Goal: Task Accomplishment & Management: Complete application form

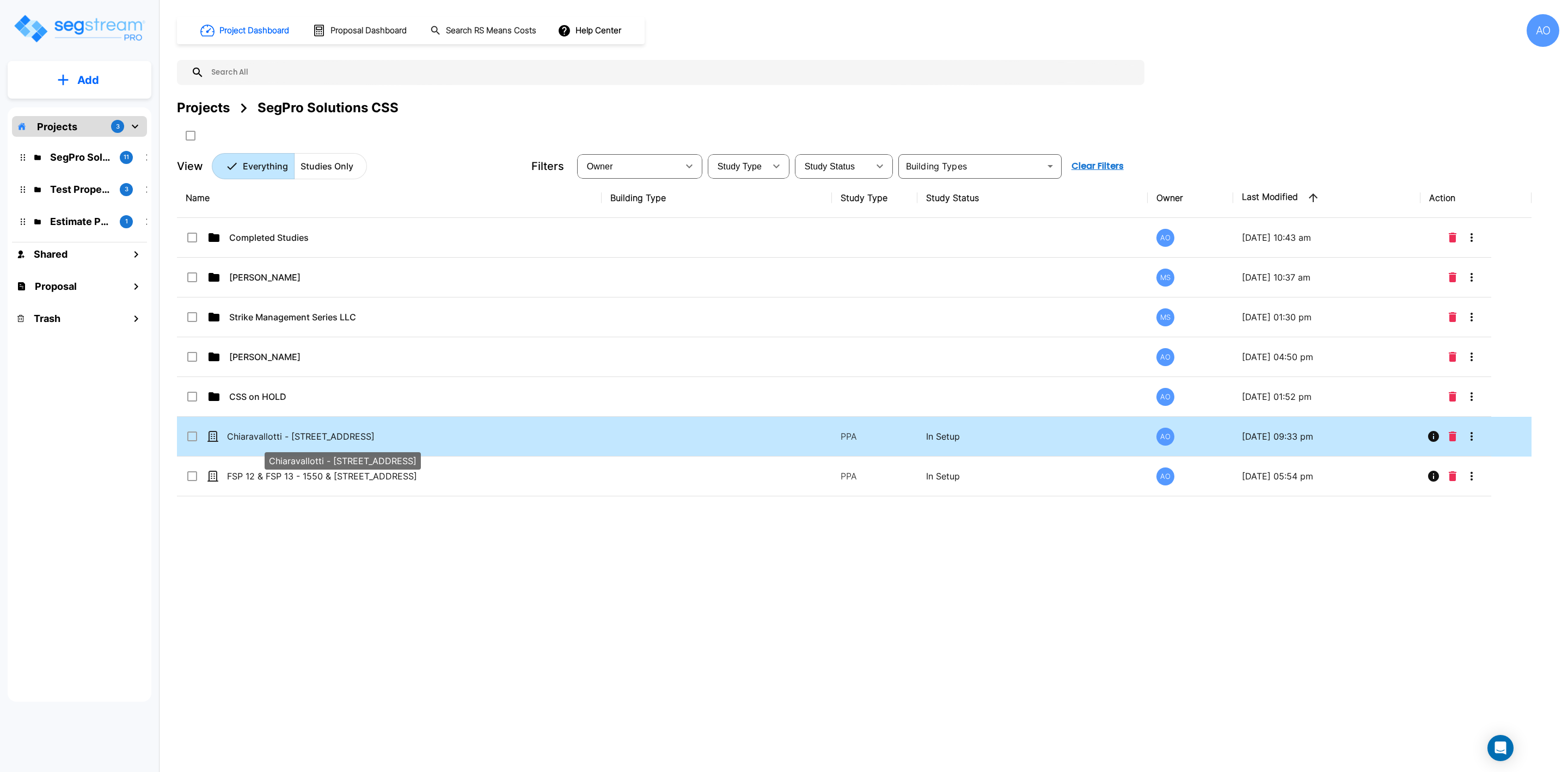
click at [298, 435] on p "Chiaravallotti - 8887 Meadow Dr" at bounding box center [336, 436] width 217 height 13
checkbox input "true"
click at [298, 435] on p "Chiaravallotti - [STREET_ADDRESS]" at bounding box center [336, 436] width 217 height 13
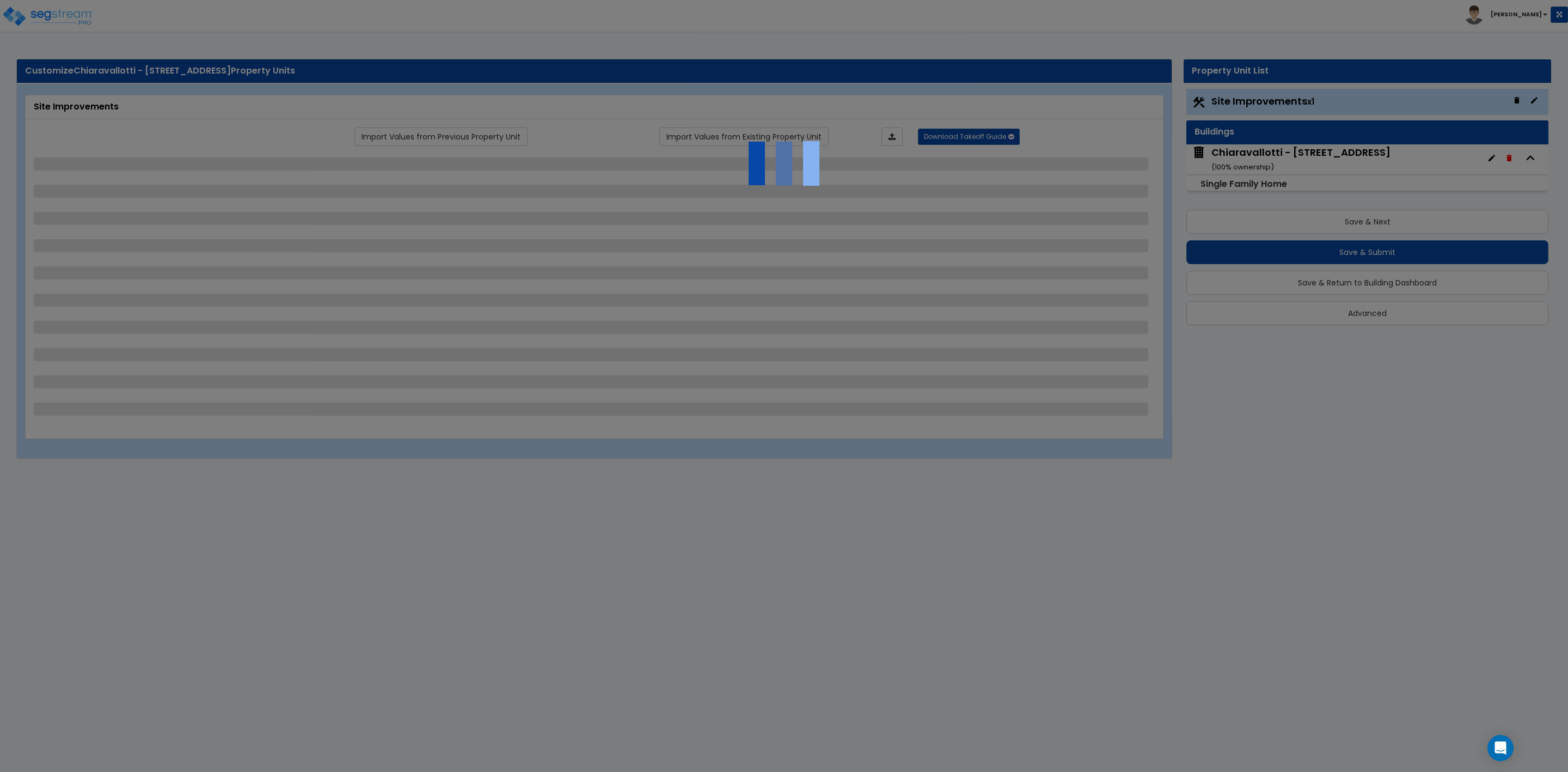
select select "2"
select select "3"
select select "2"
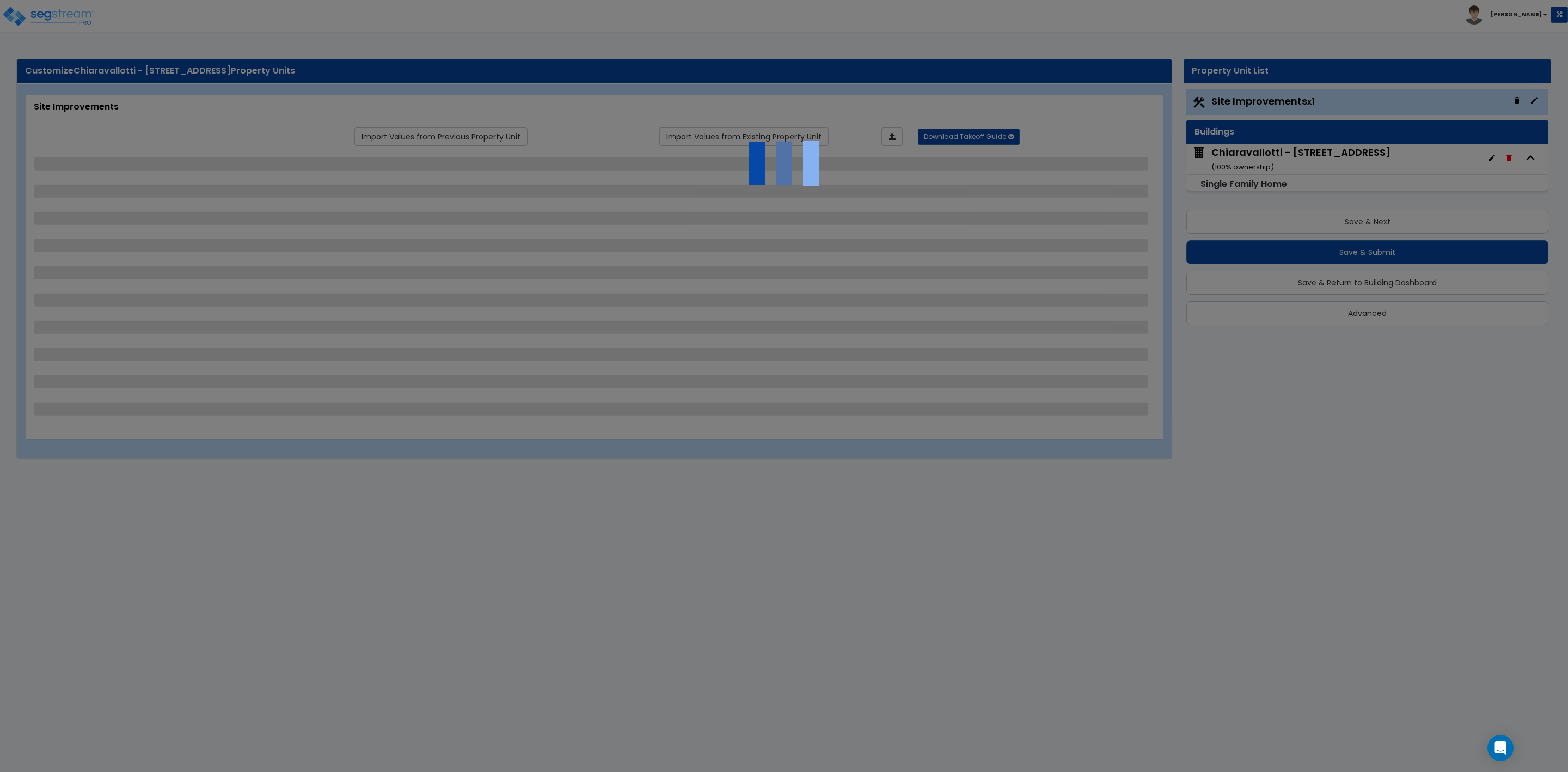
select select "1"
select select "3"
select select "1"
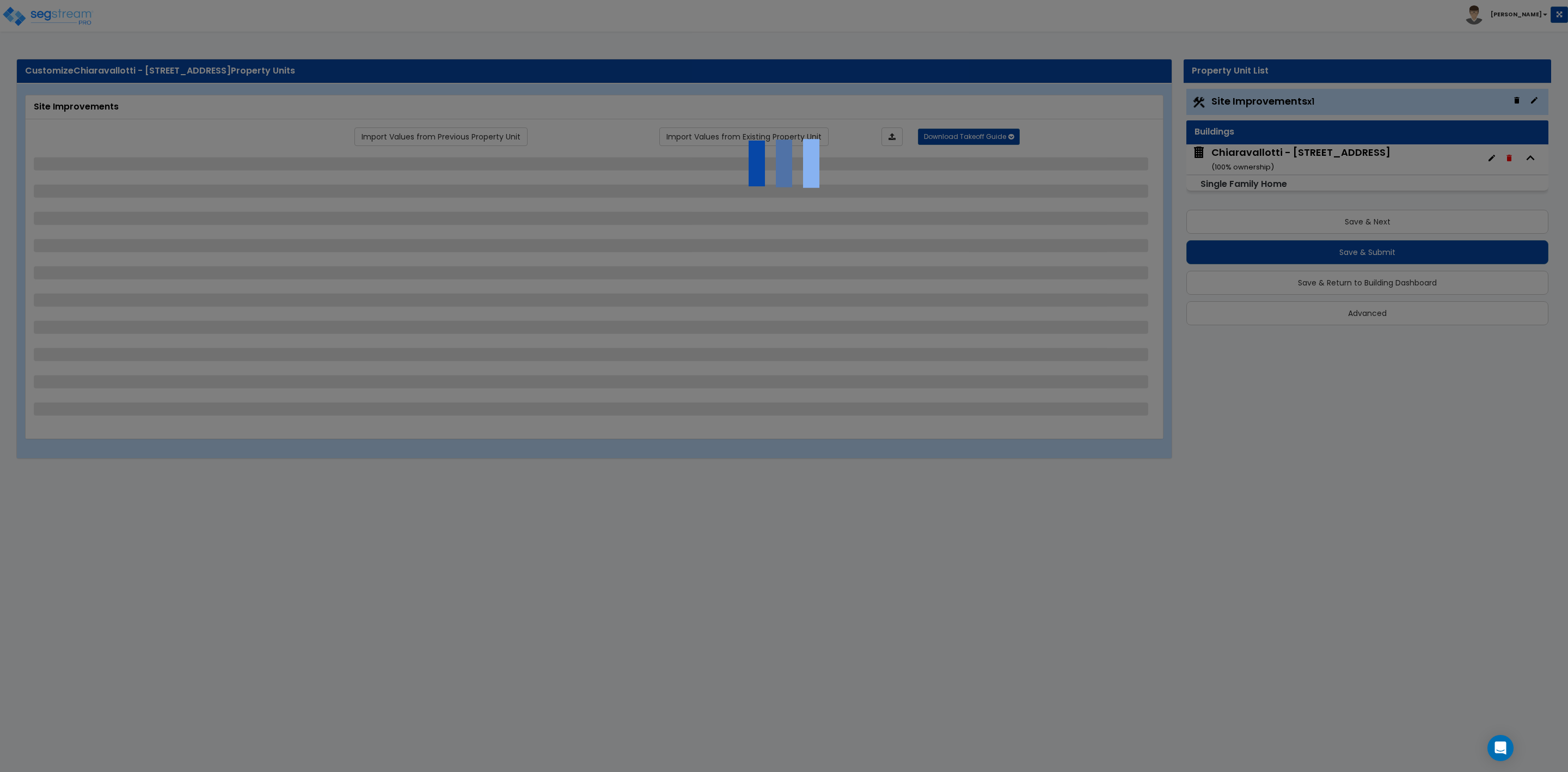
select select "1"
select select "5"
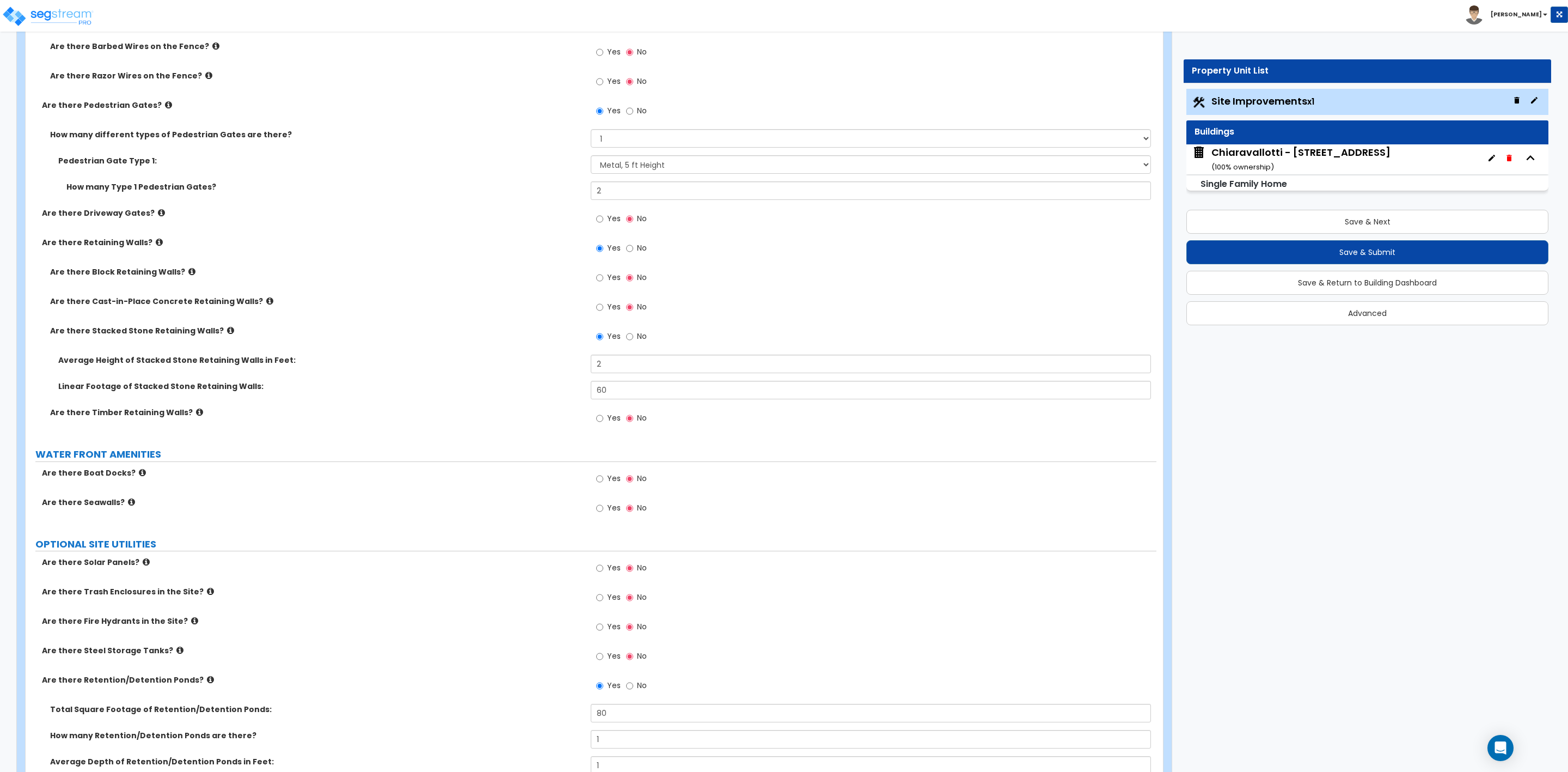
scroll to position [2287, 0]
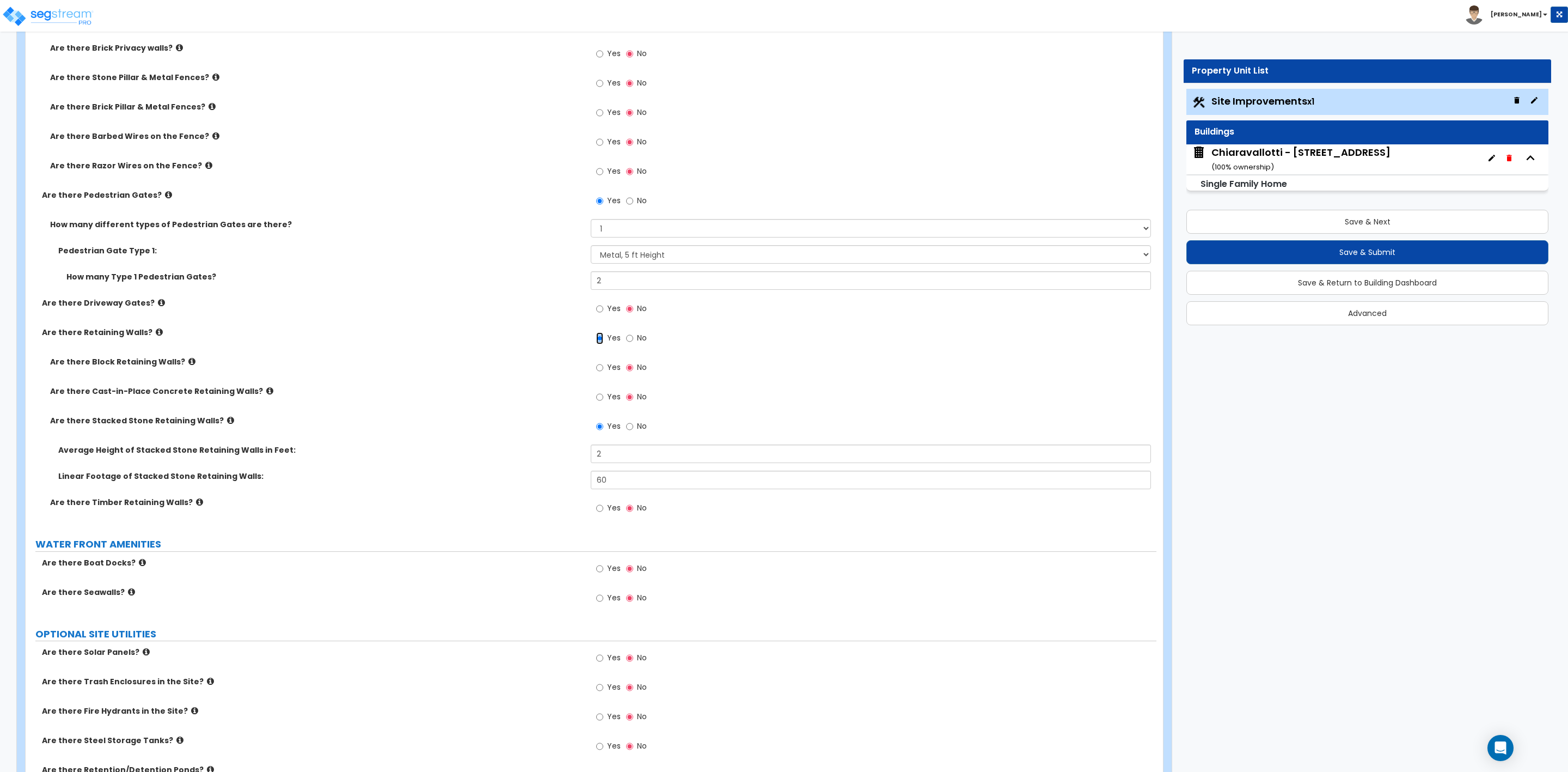
click at [597, 342] on input "Yes" at bounding box center [600, 338] width 7 height 12
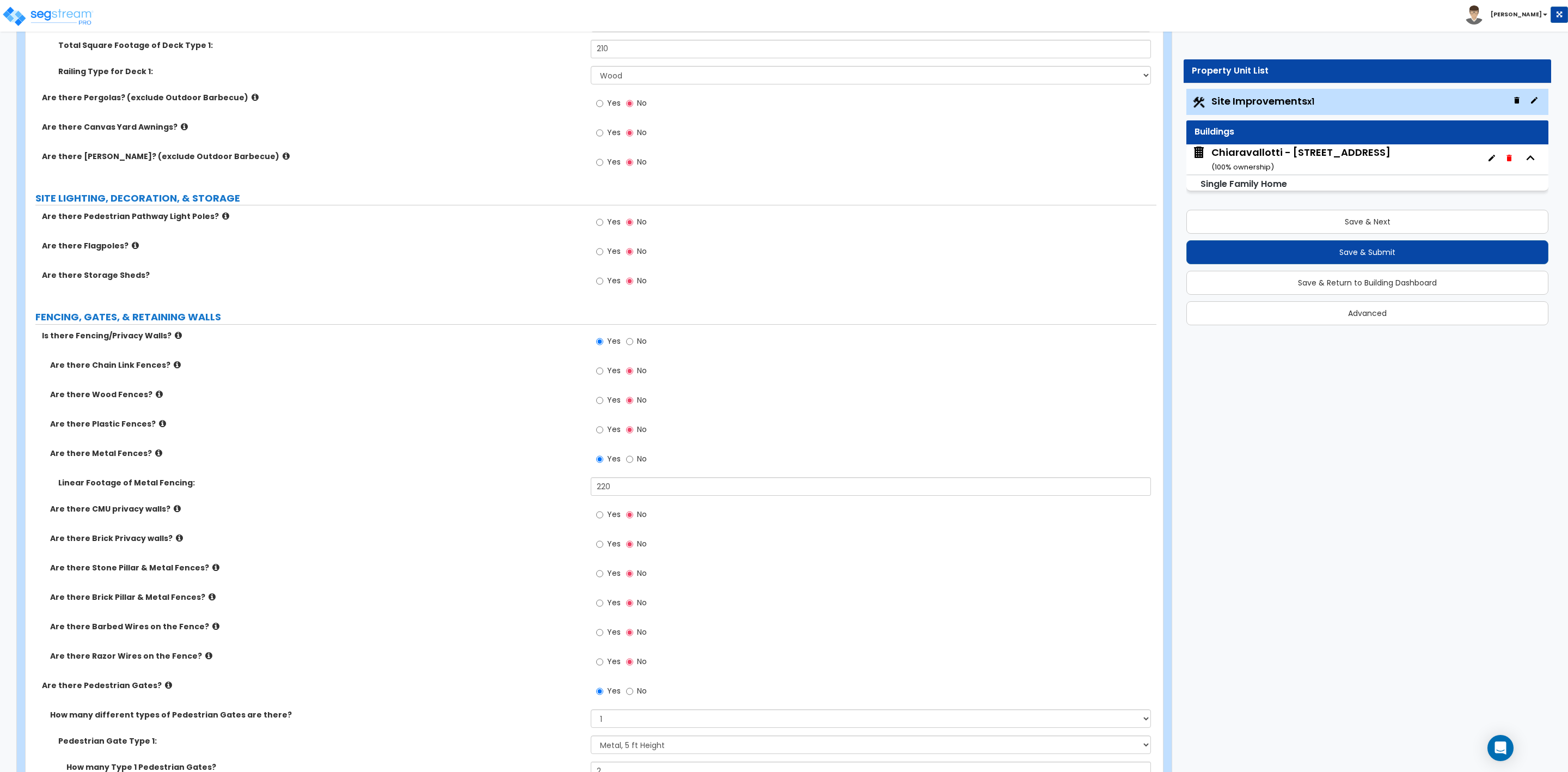
scroll to position [1633, 0]
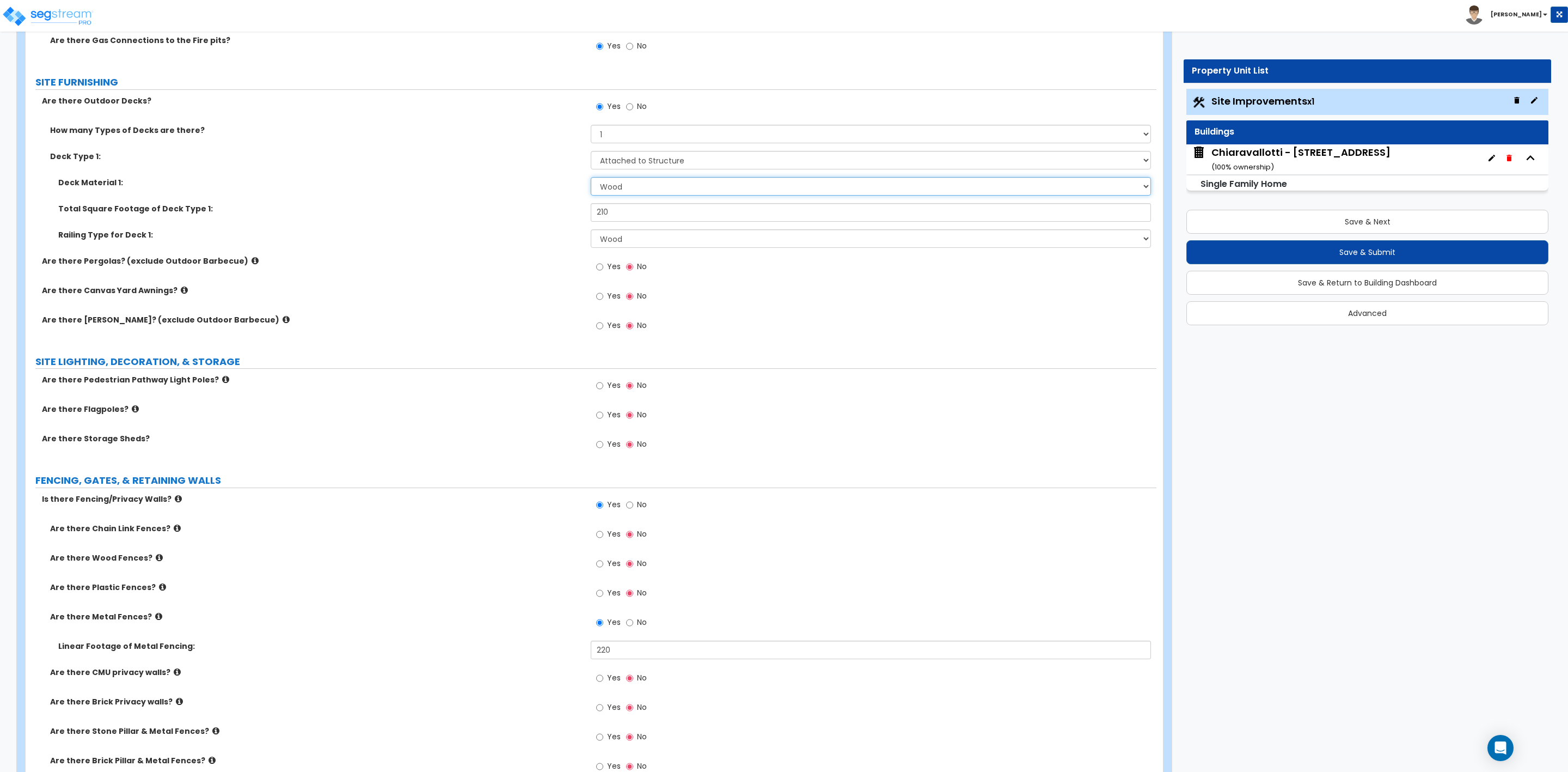
click at [642, 188] on select "Please Choose One Wood Plastic/PVC" at bounding box center [871, 186] width 560 height 19
click at [591, 179] on select "Please Choose One Wood Plastic/PVC" at bounding box center [871, 186] width 560 height 19
click at [606, 188] on select "Please Choose One Wood Plastic/PVC" at bounding box center [871, 186] width 560 height 19
click at [591, 179] on select "Please Choose One Wood Plastic/PVC" at bounding box center [871, 186] width 560 height 19
click at [635, 185] on select "Please Choose One Wood Plastic/PVC" at bounding box center [871, 186] width 560 height 19
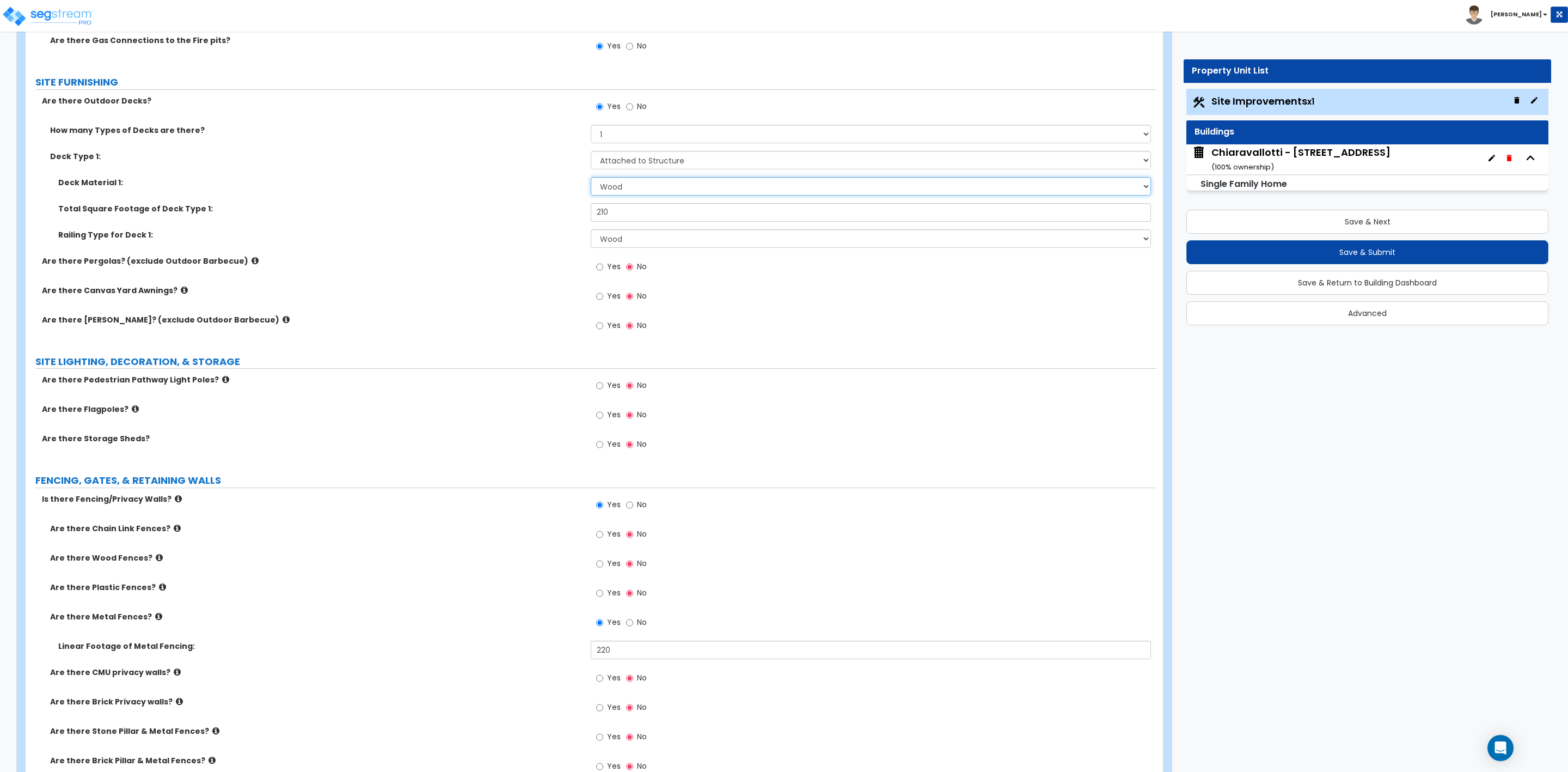
select select "2"
click at [591, 179] on select "Please Choose One Wood Plastic/PVC" at bounding box center [871, 186] width 560 height 19
click at [608, 244] on select "None Wood Plastic" at bounding box center [871, 238] width 560 height 19
select select "0"
click at [591, 231] on select "None Wood Plastic" at bounding box center [871, 238] width 560 height 19
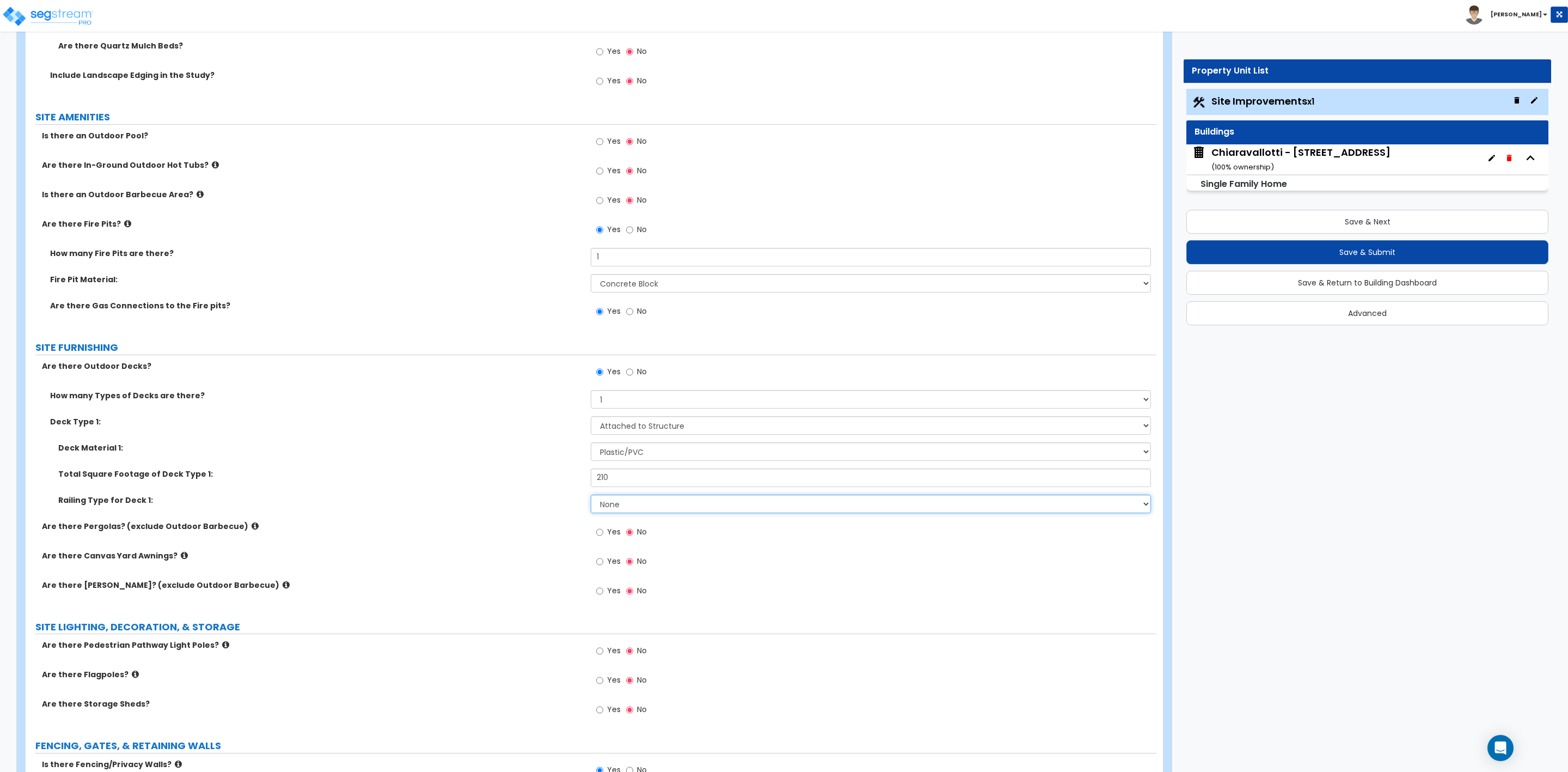
scroll to position [1306, 0]
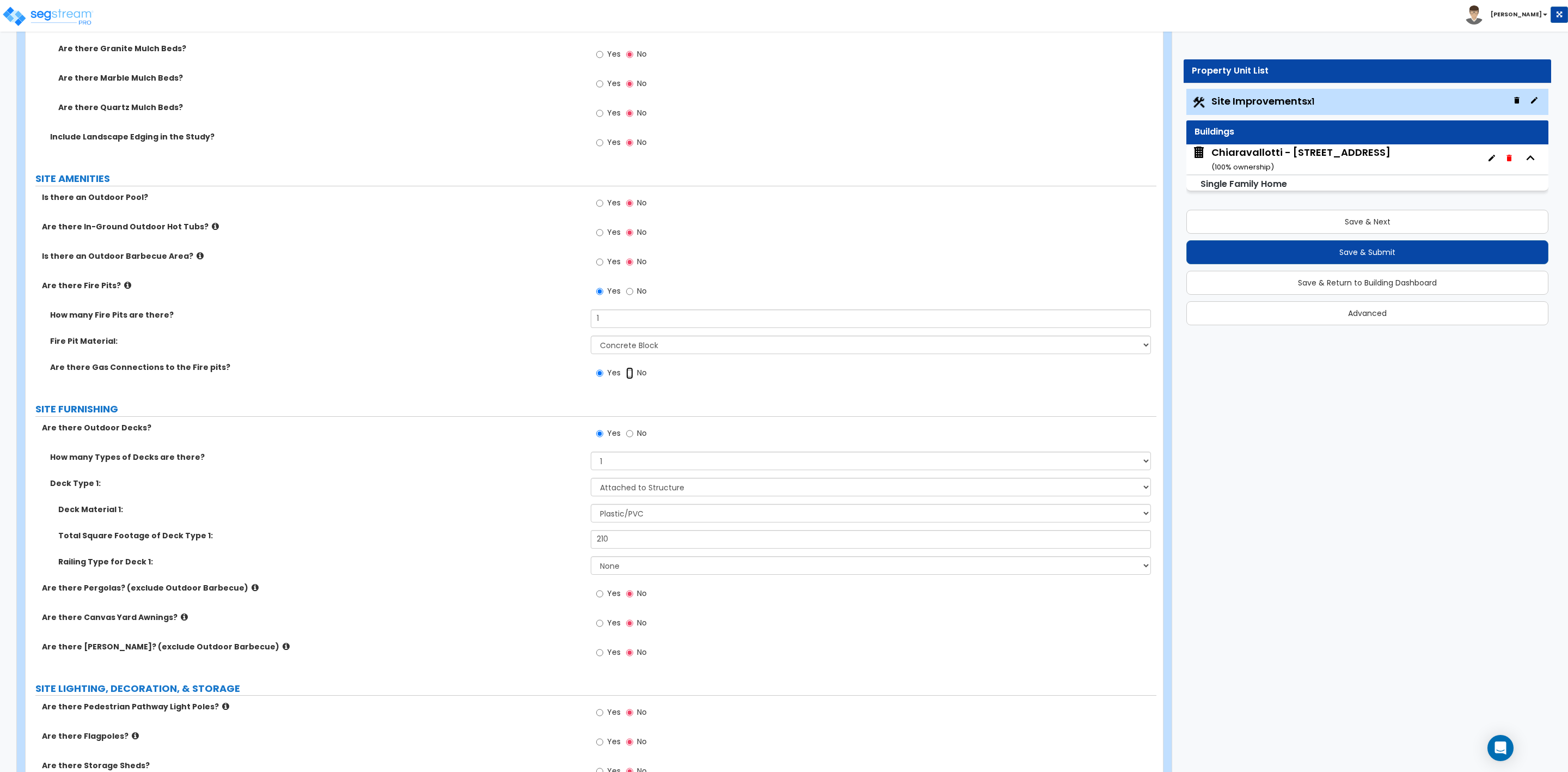
click at [629, 375] on input "No" at bounding box center [629, 373] width 7 height 12
radio input "false"
radio input "true"
click at [600, 375] on input "Yes" at bounding box center [600, 373] width 7 height 12
radio input "true"
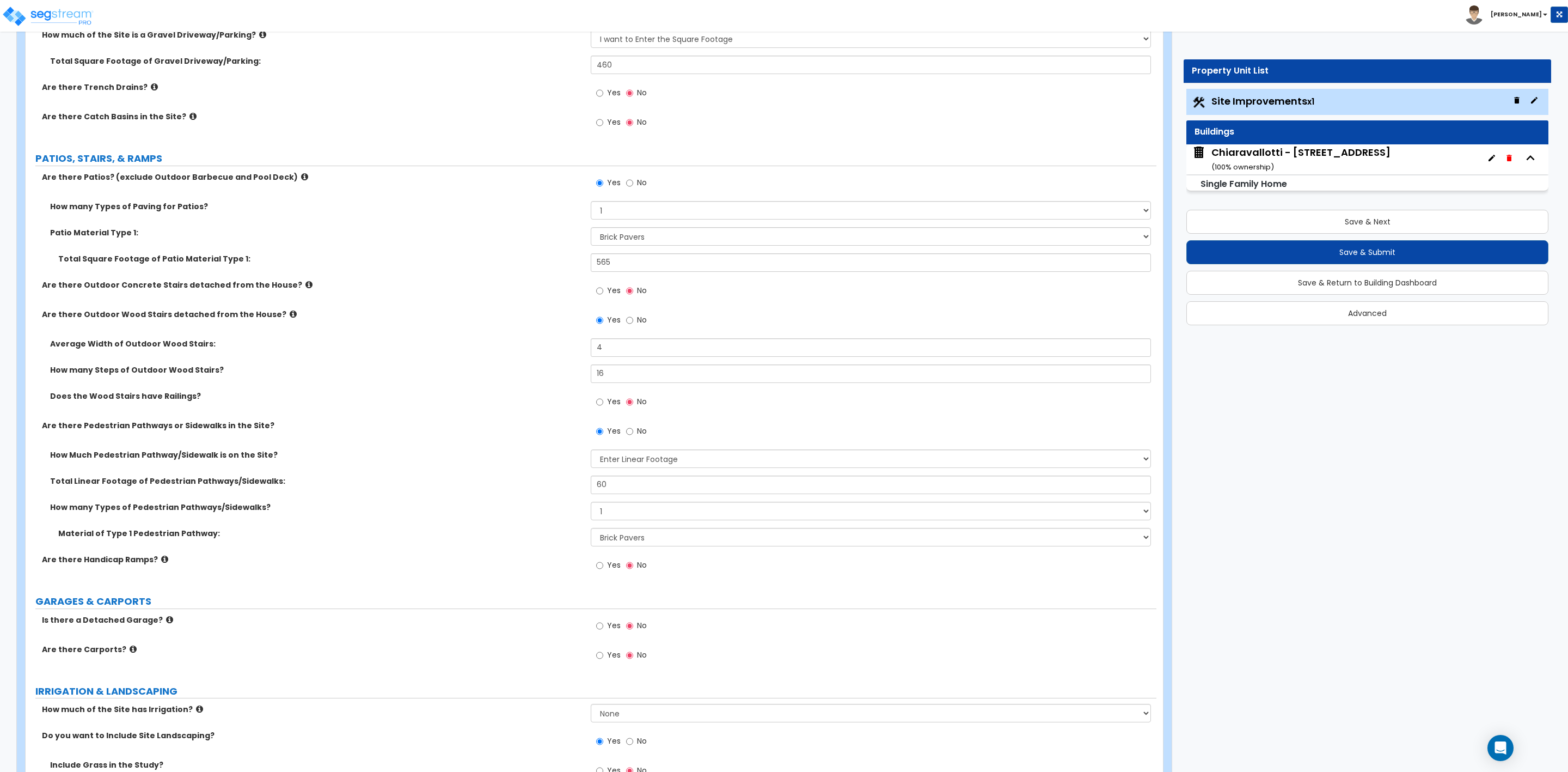
scroll to position [326, 0]
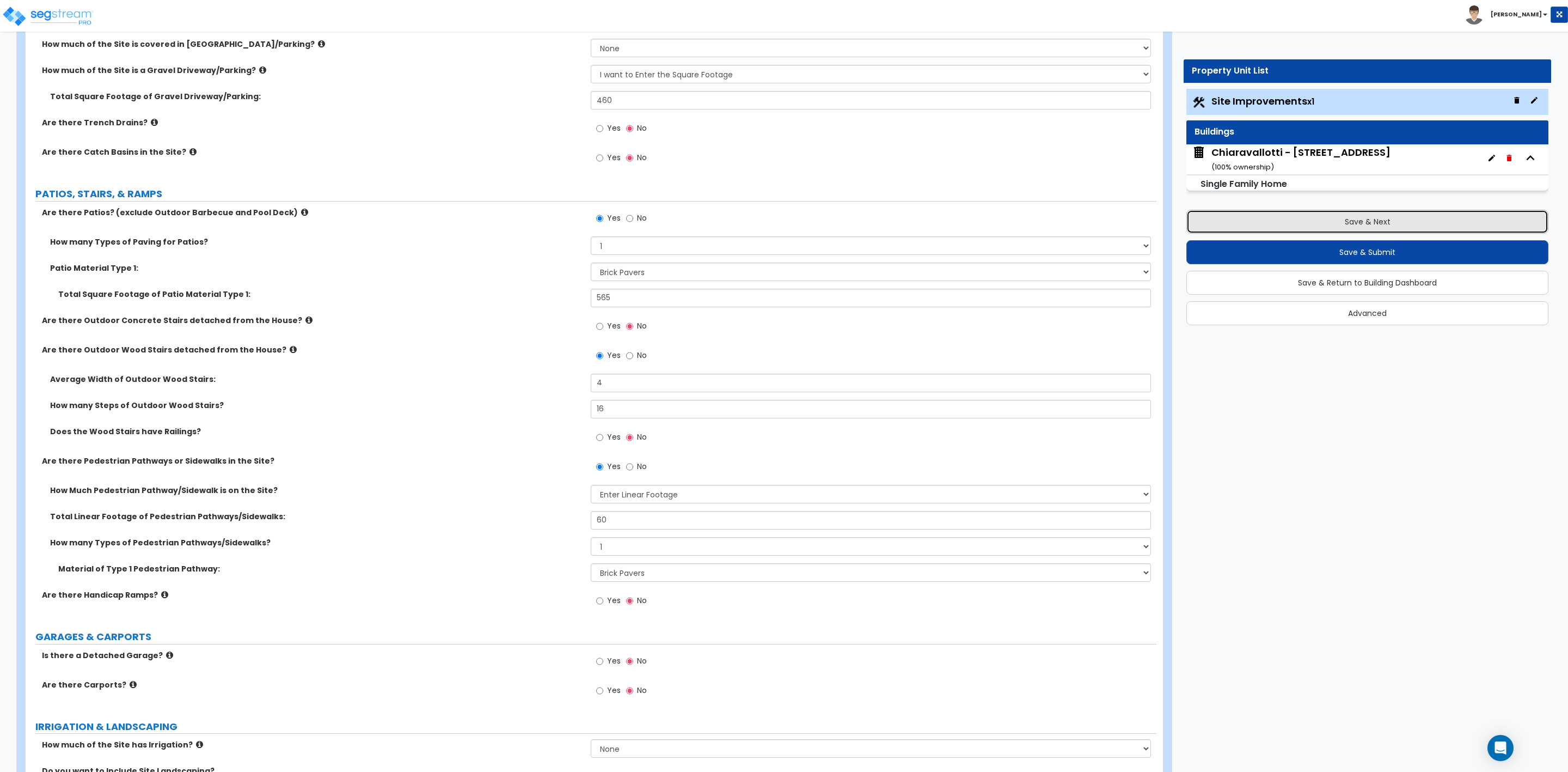
click at [1327, 220] on button "Save & Next" at bounding box center [1367, 222] width 362 height 24
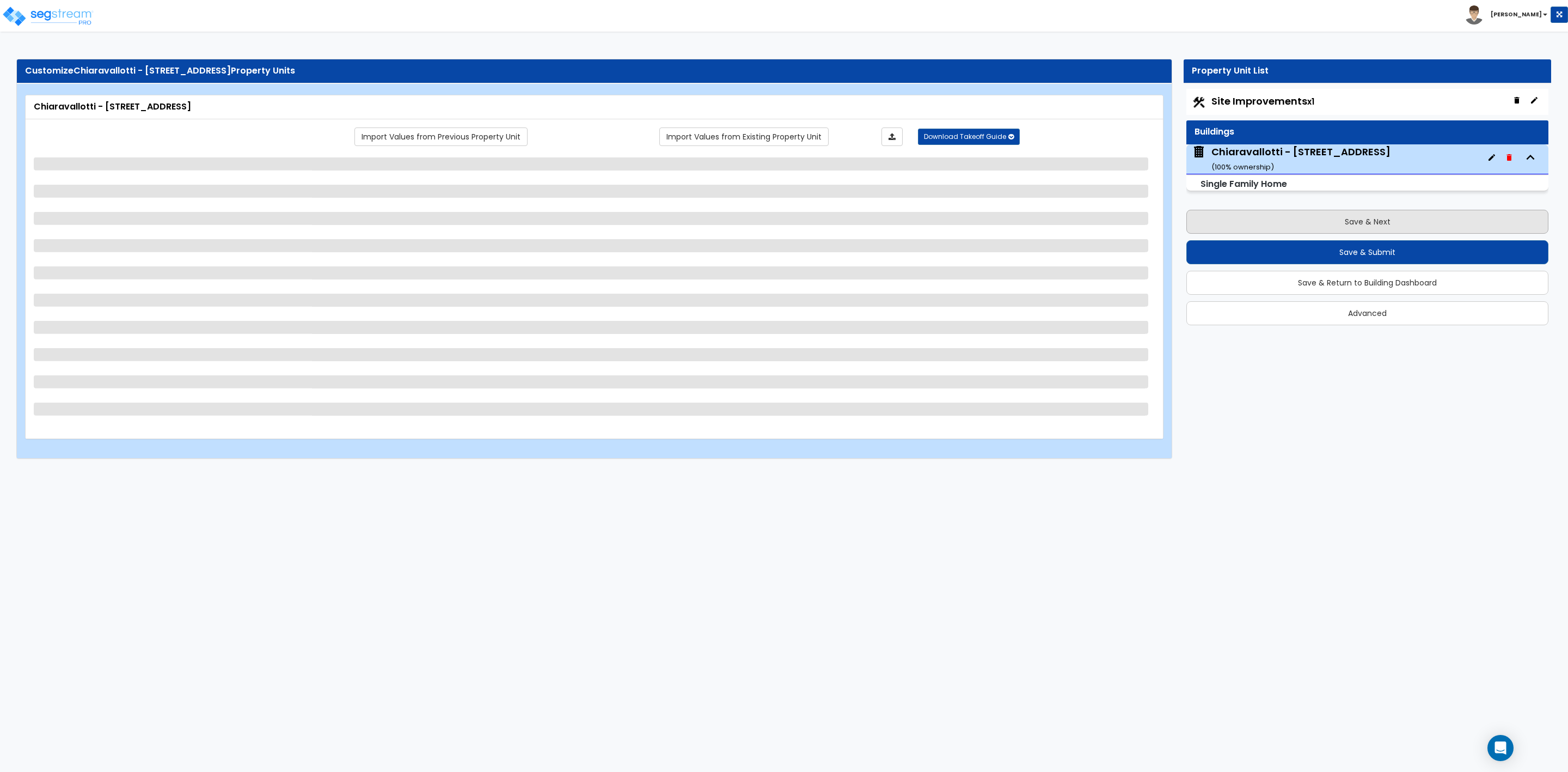
scroll to position [0, 0]
select select "2"
select select "7"
select select "3"
select select "2"
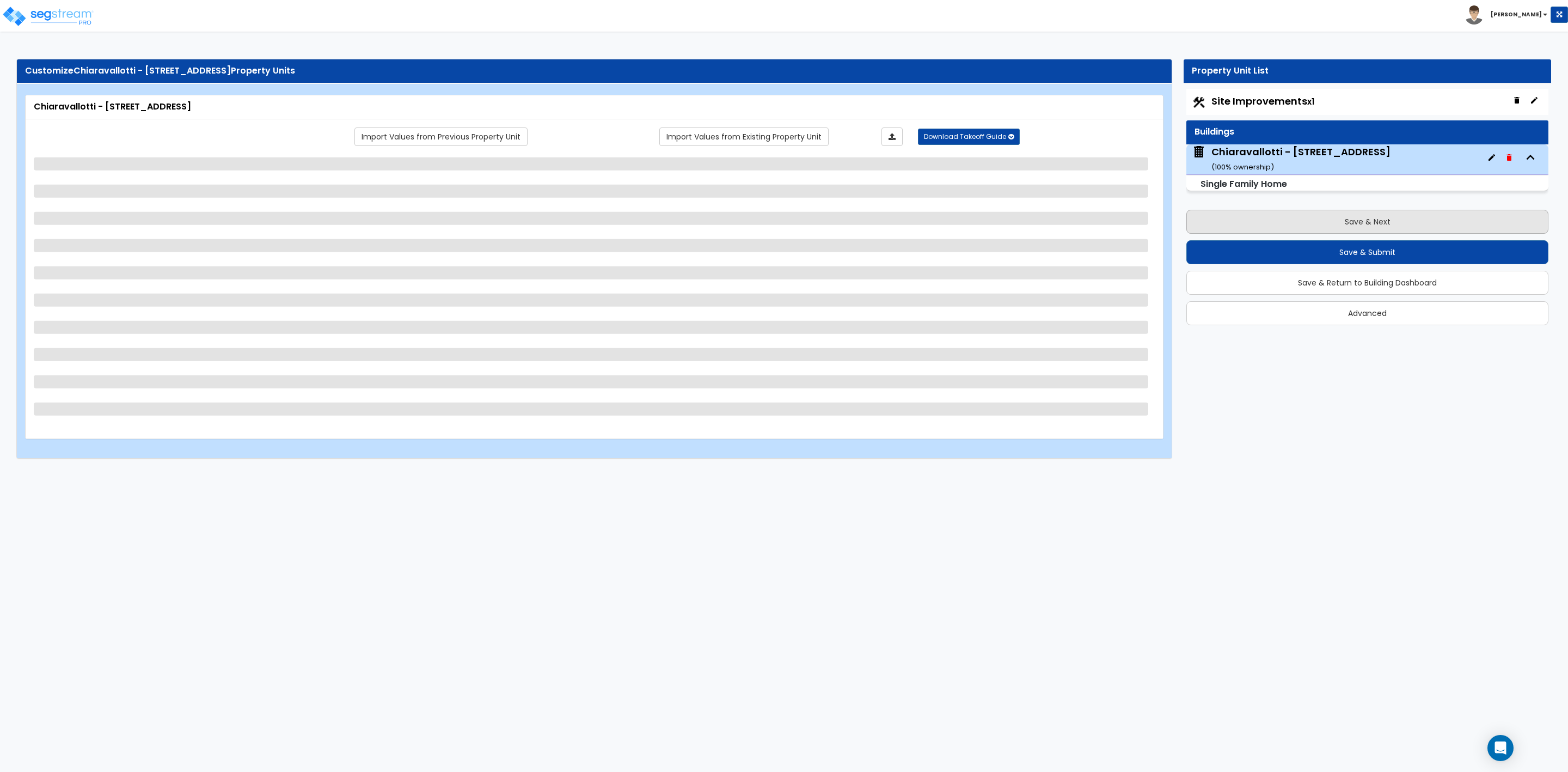
select select "1"
select select "2"
select select "3"
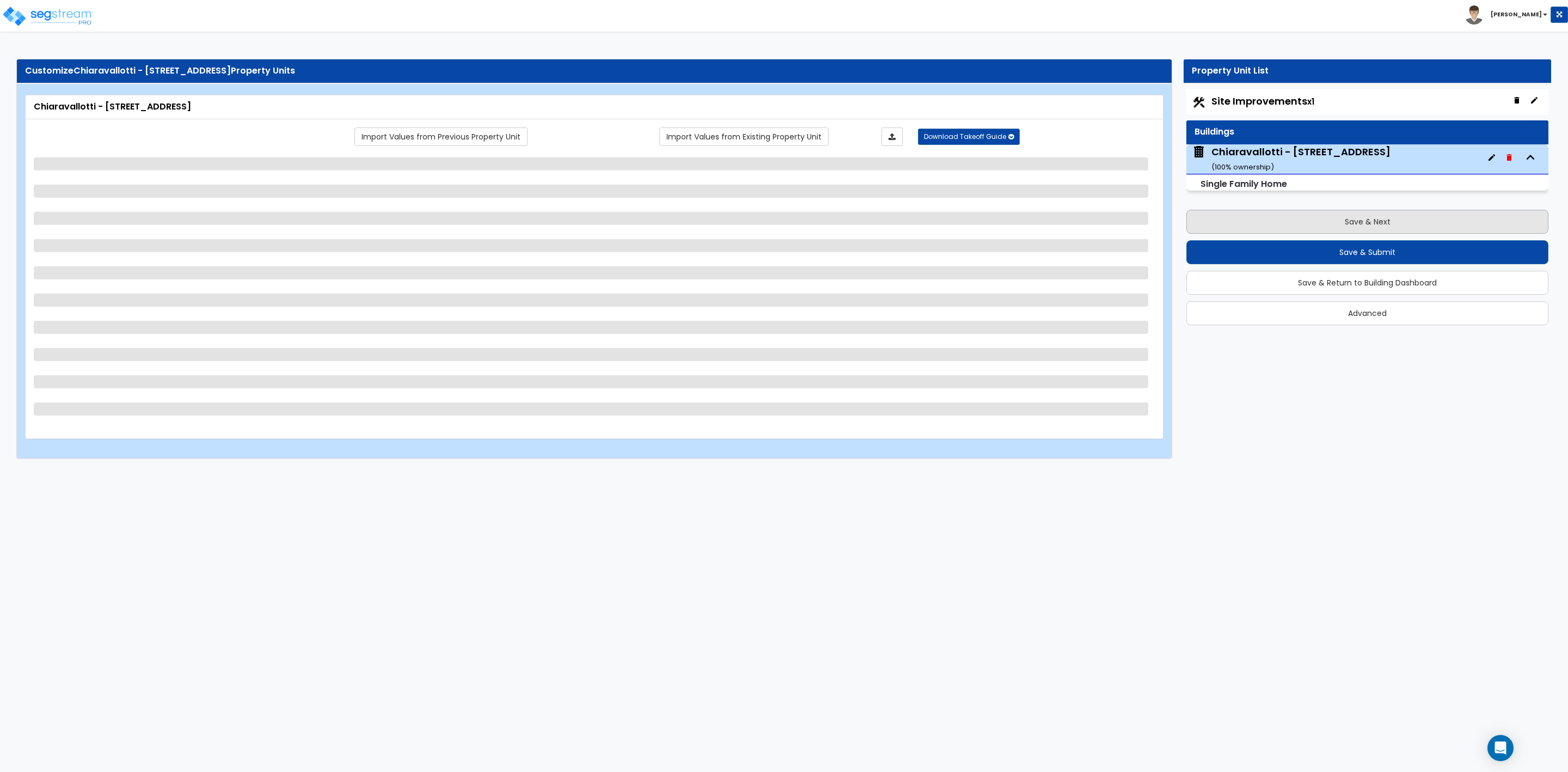
select select "4"
select select "1"
select select "2"
select select "1"
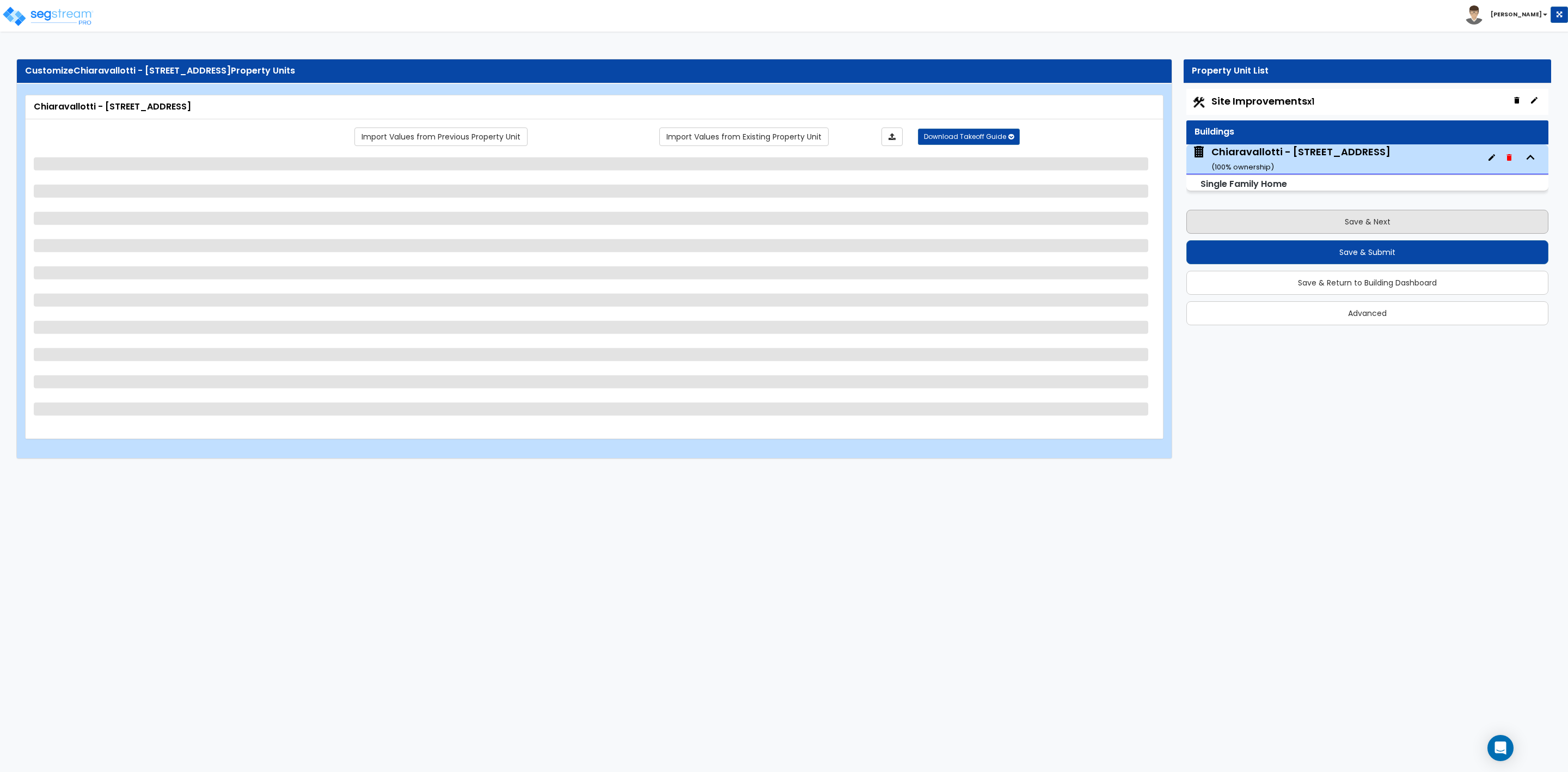
select select "1"
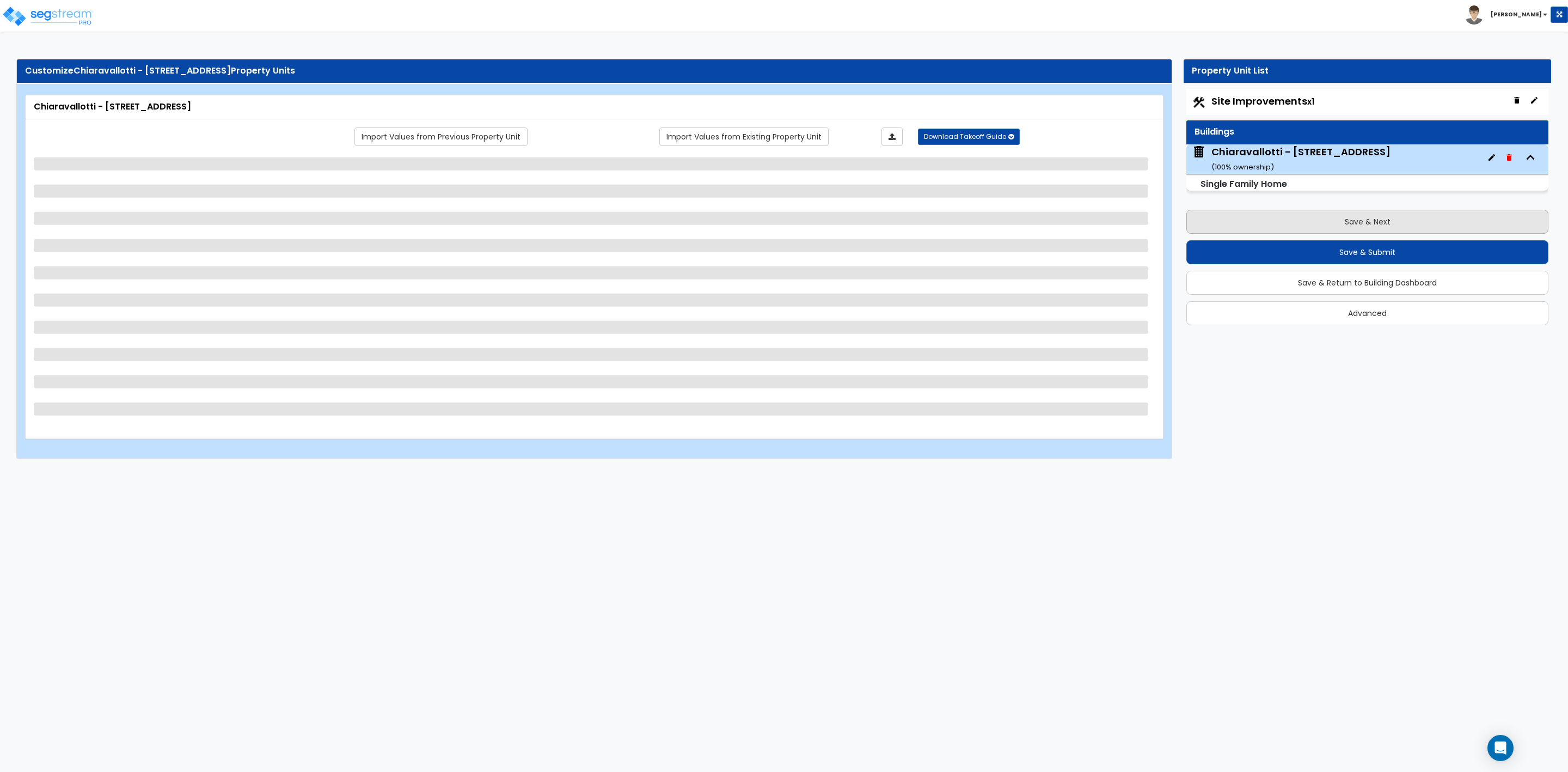
select select "1"
select select "3"
select select "1"
select select "6"
select select "1"
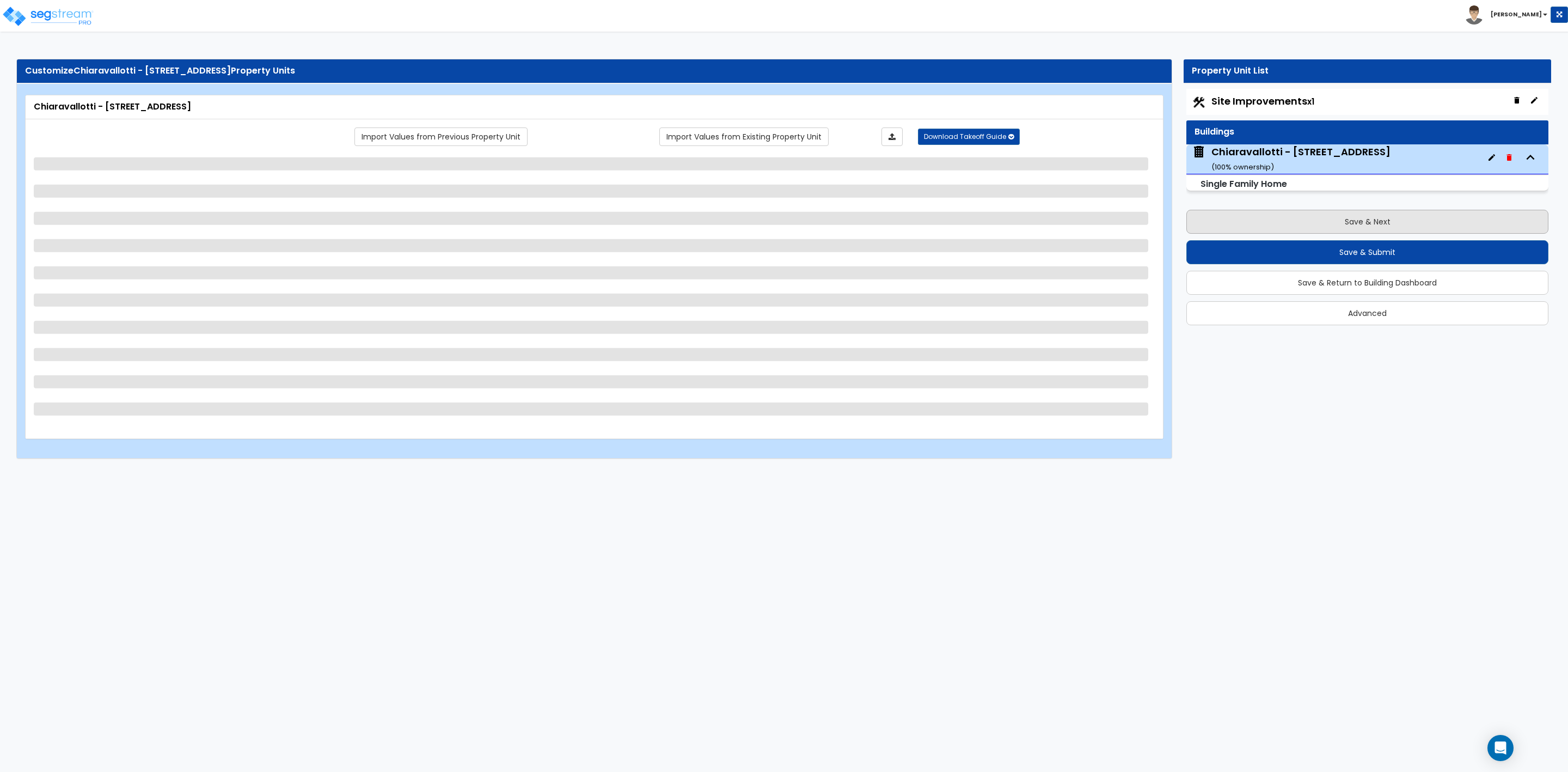
select select "2"
select select "3"
select select "1"
select select "3"
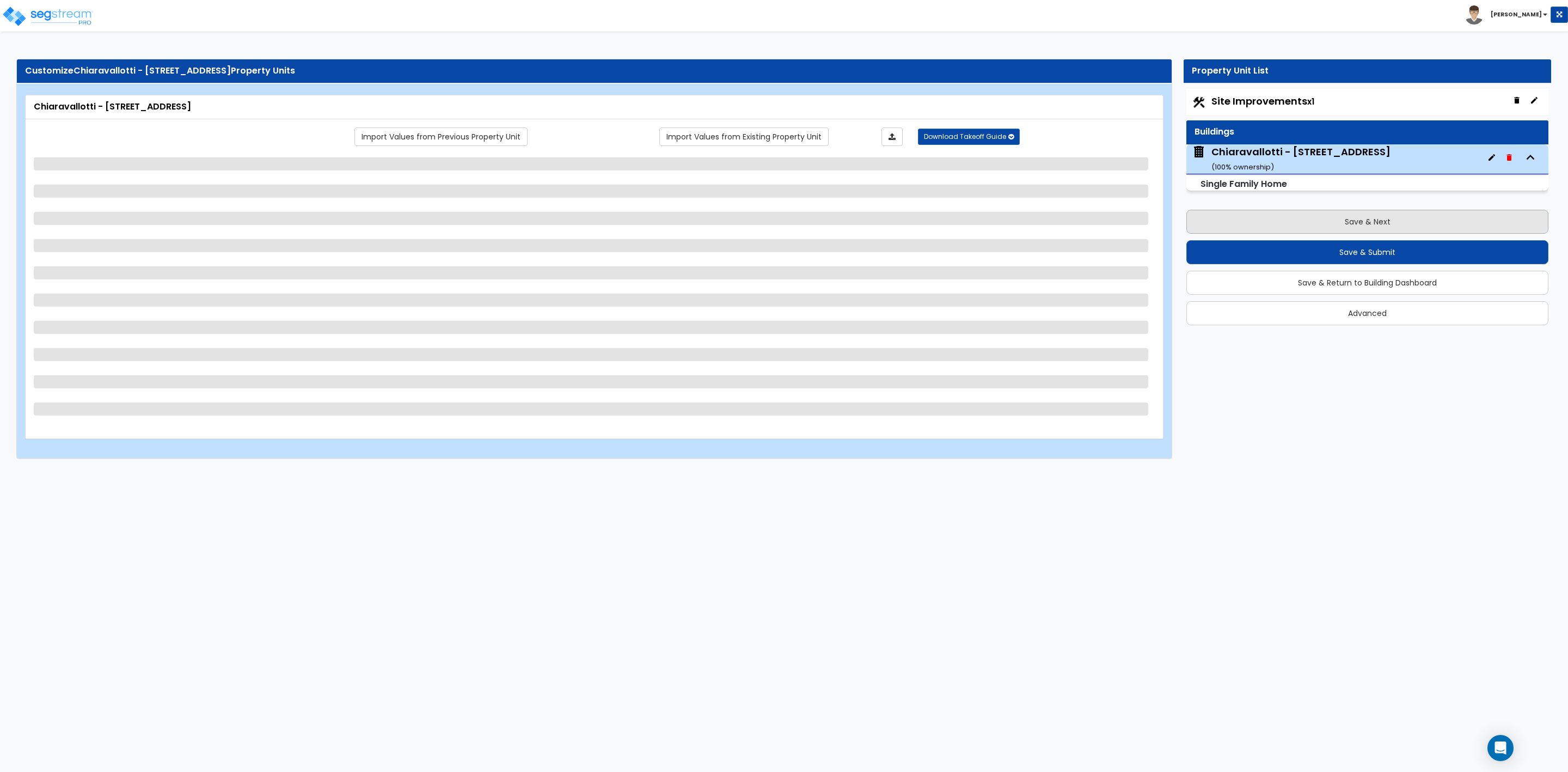
select select "2"
select select "1"
select select "2"
select select "3"
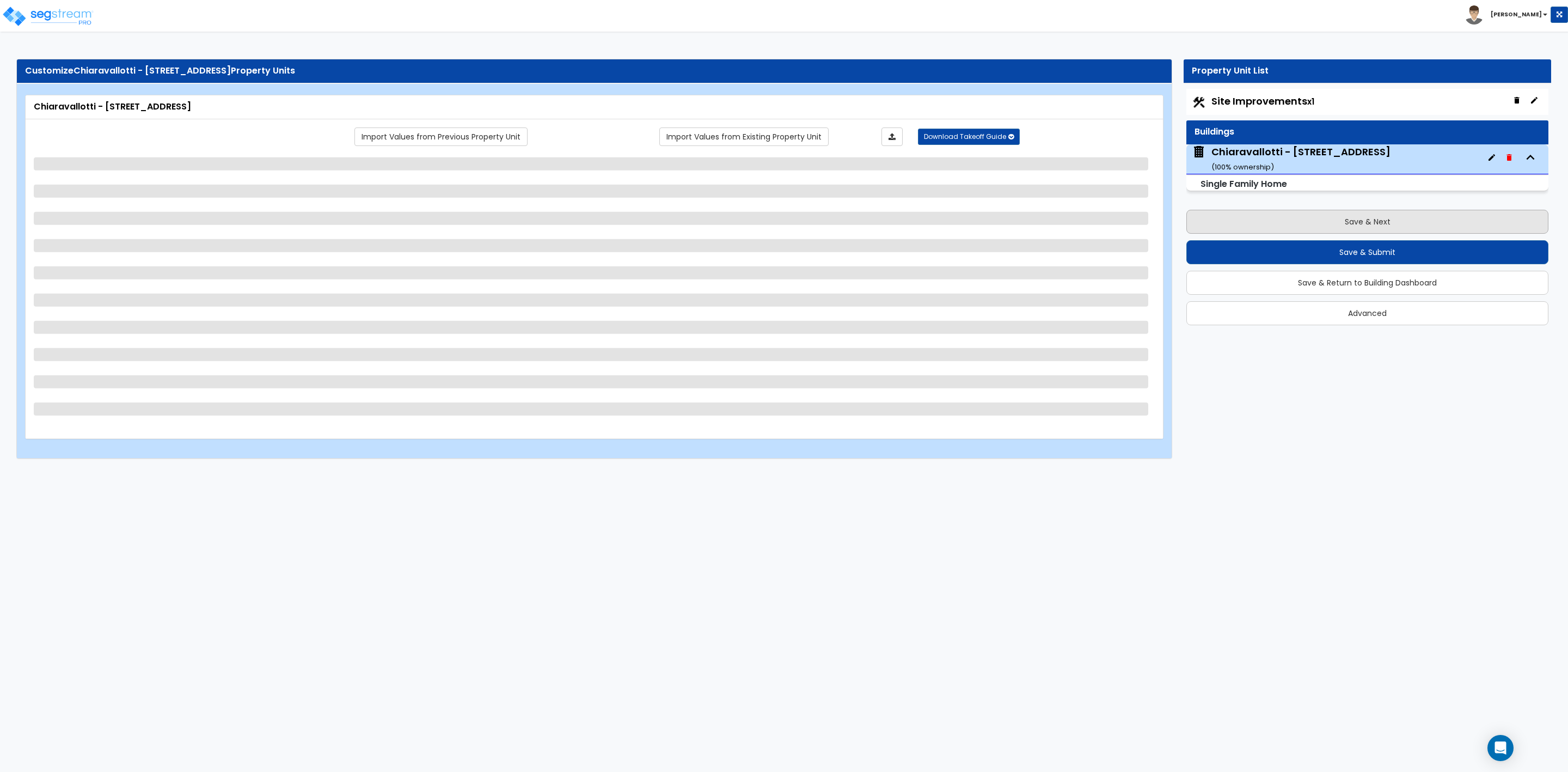
select select "2"
select select "1"
select select "2"
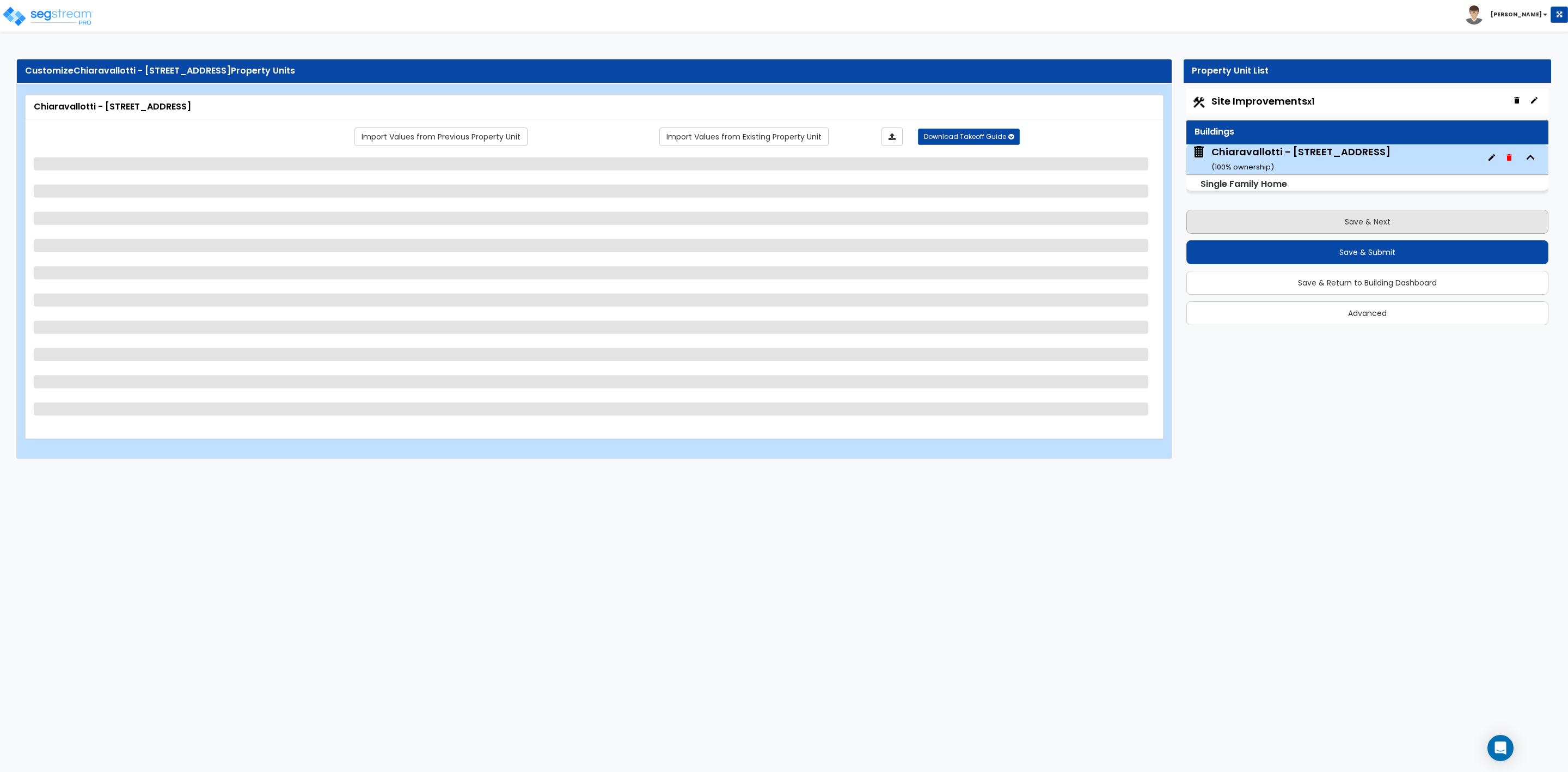
select select "2"
select select "1"
select select "2"
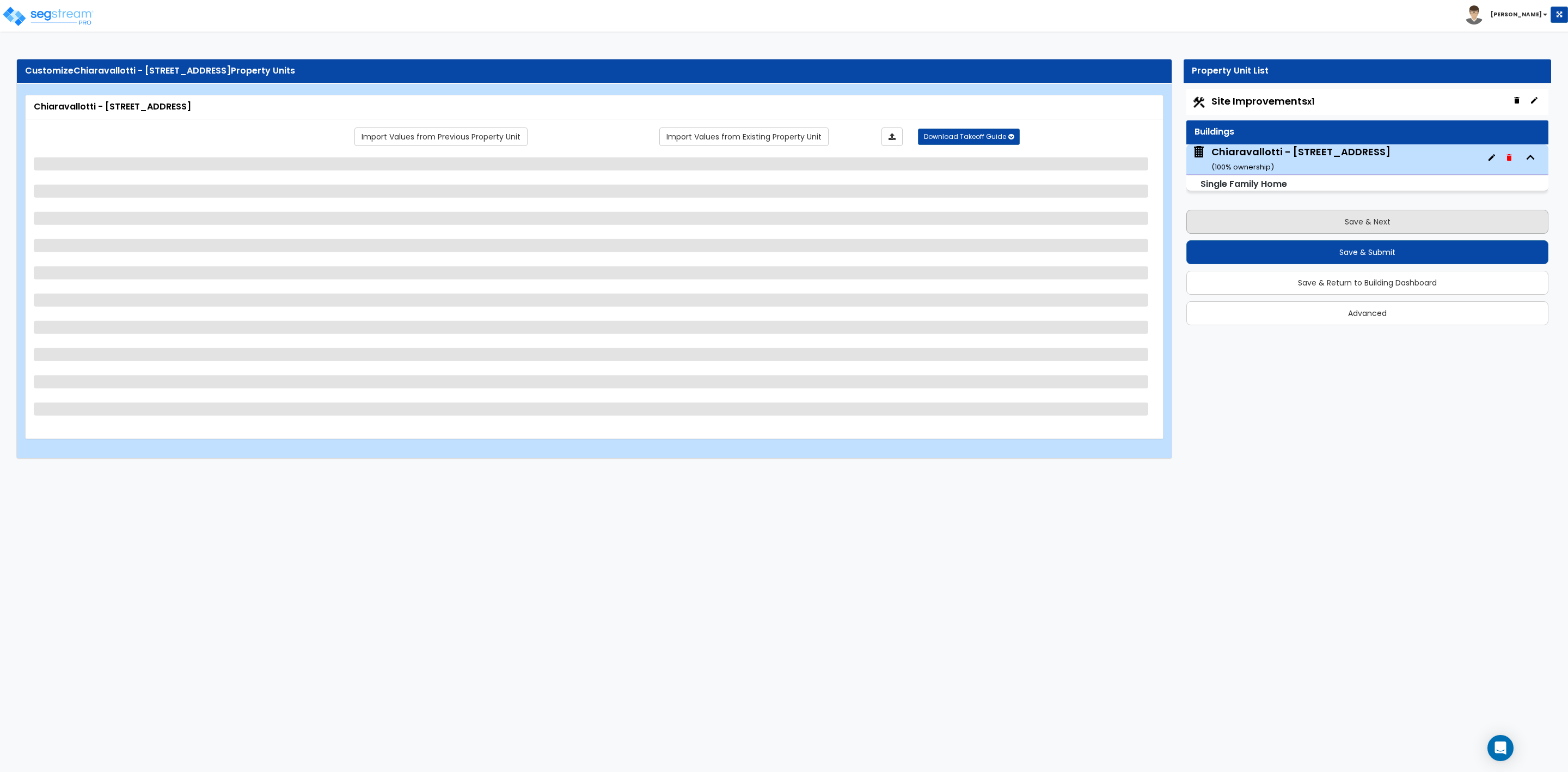
select select "2"
select select "1"
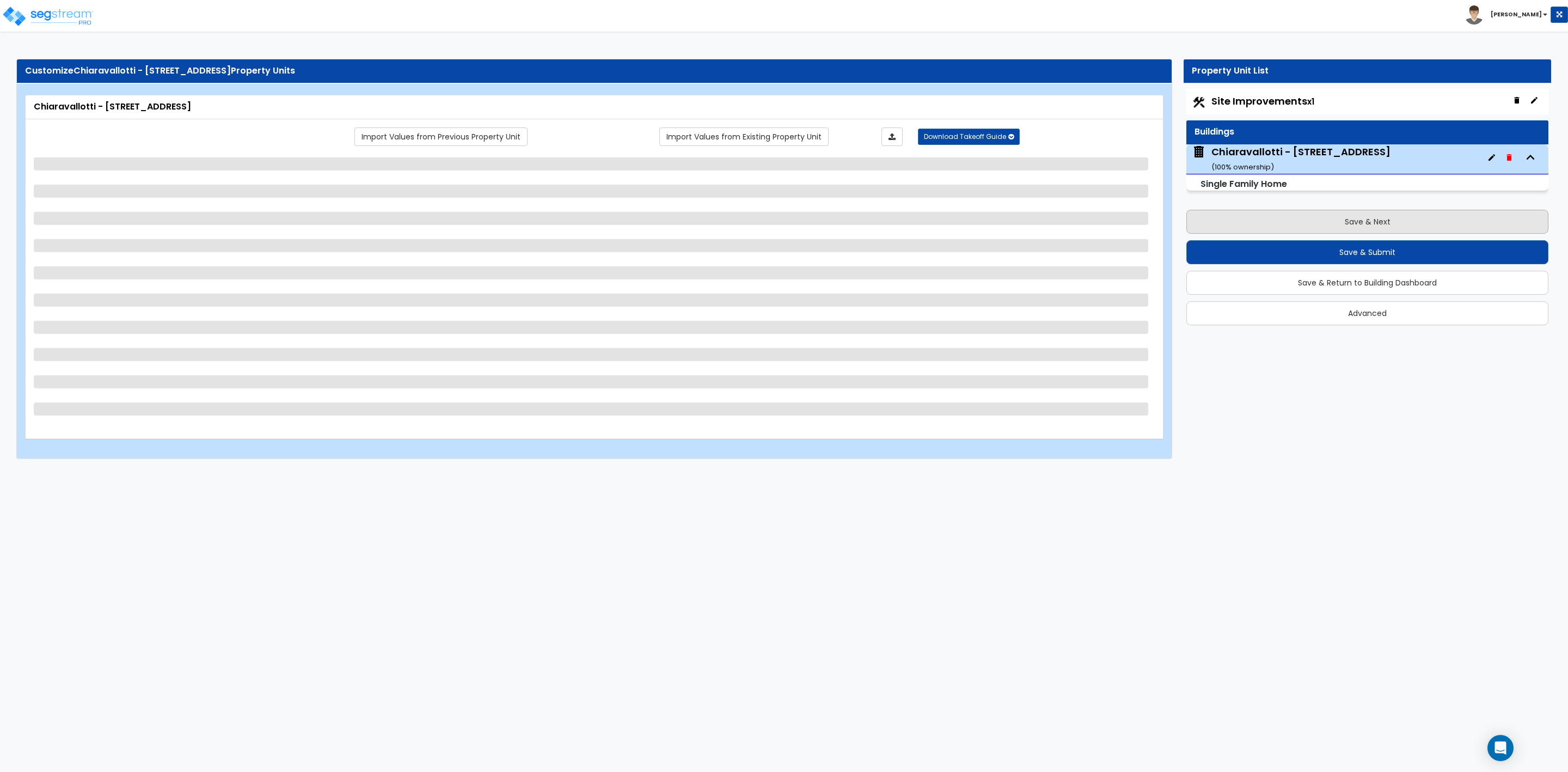
select select "2"
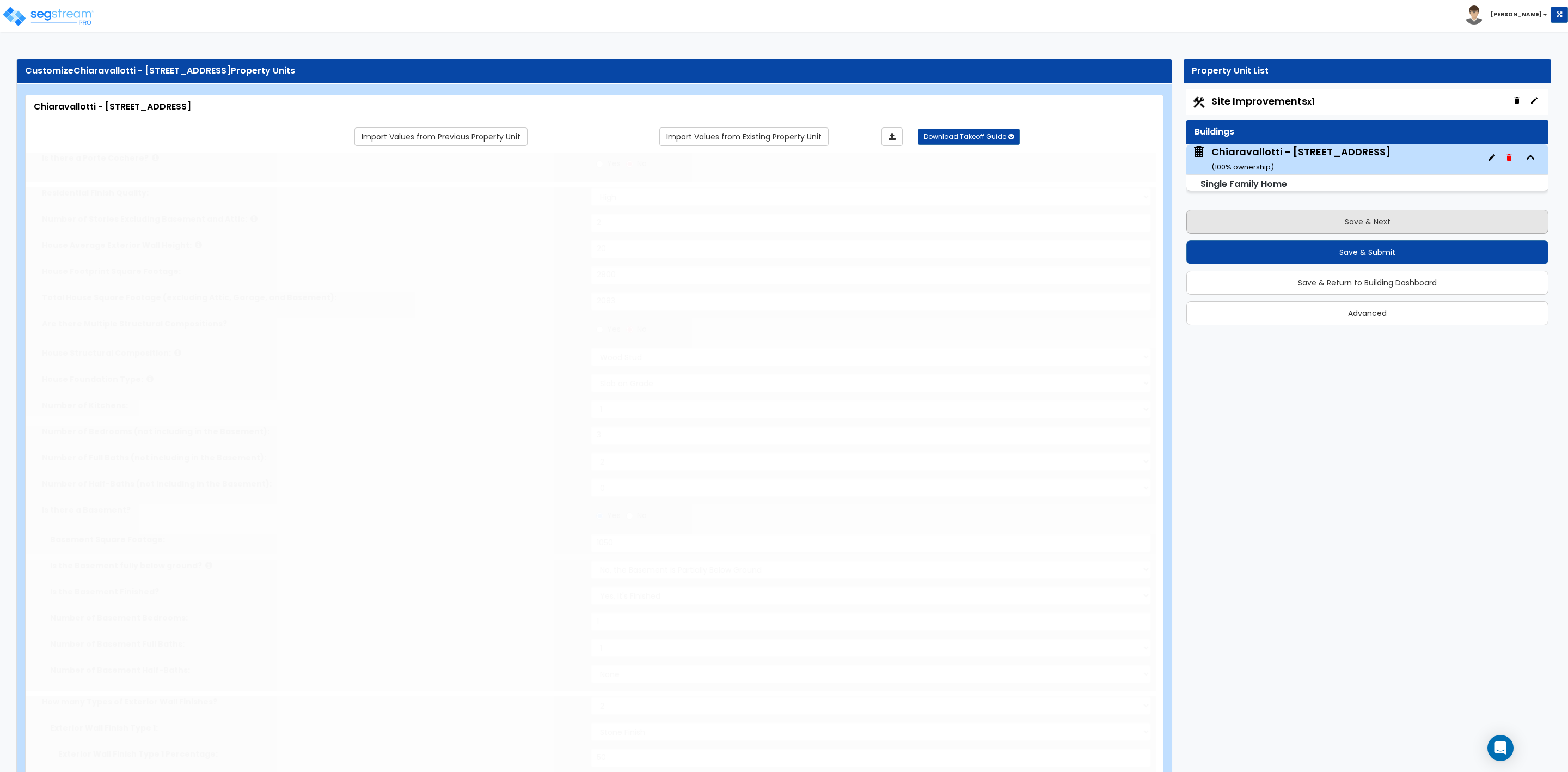
radio input "true"
select select "1"
select select "2"
type input "1"
select select "2"
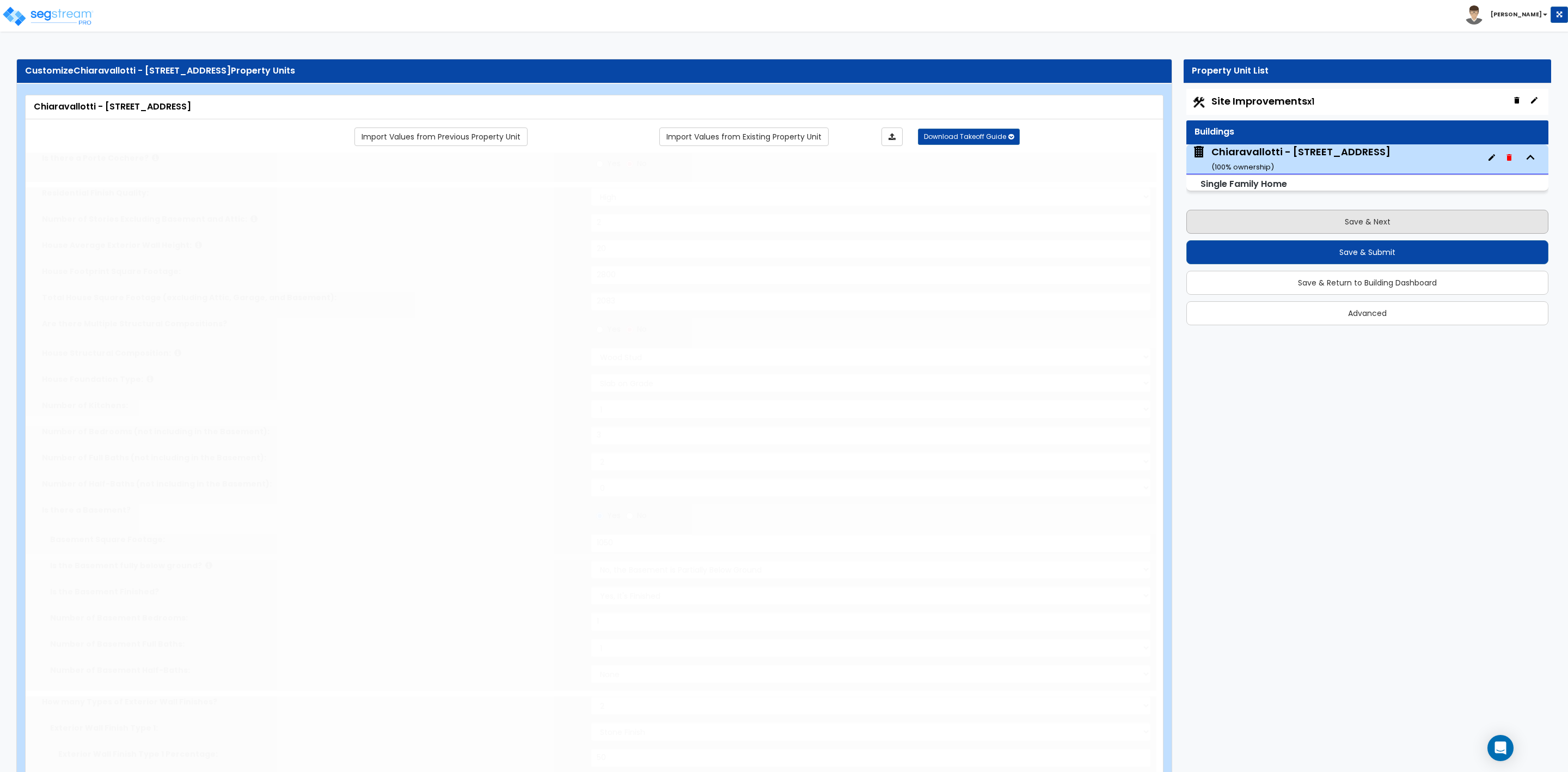
select select "2"
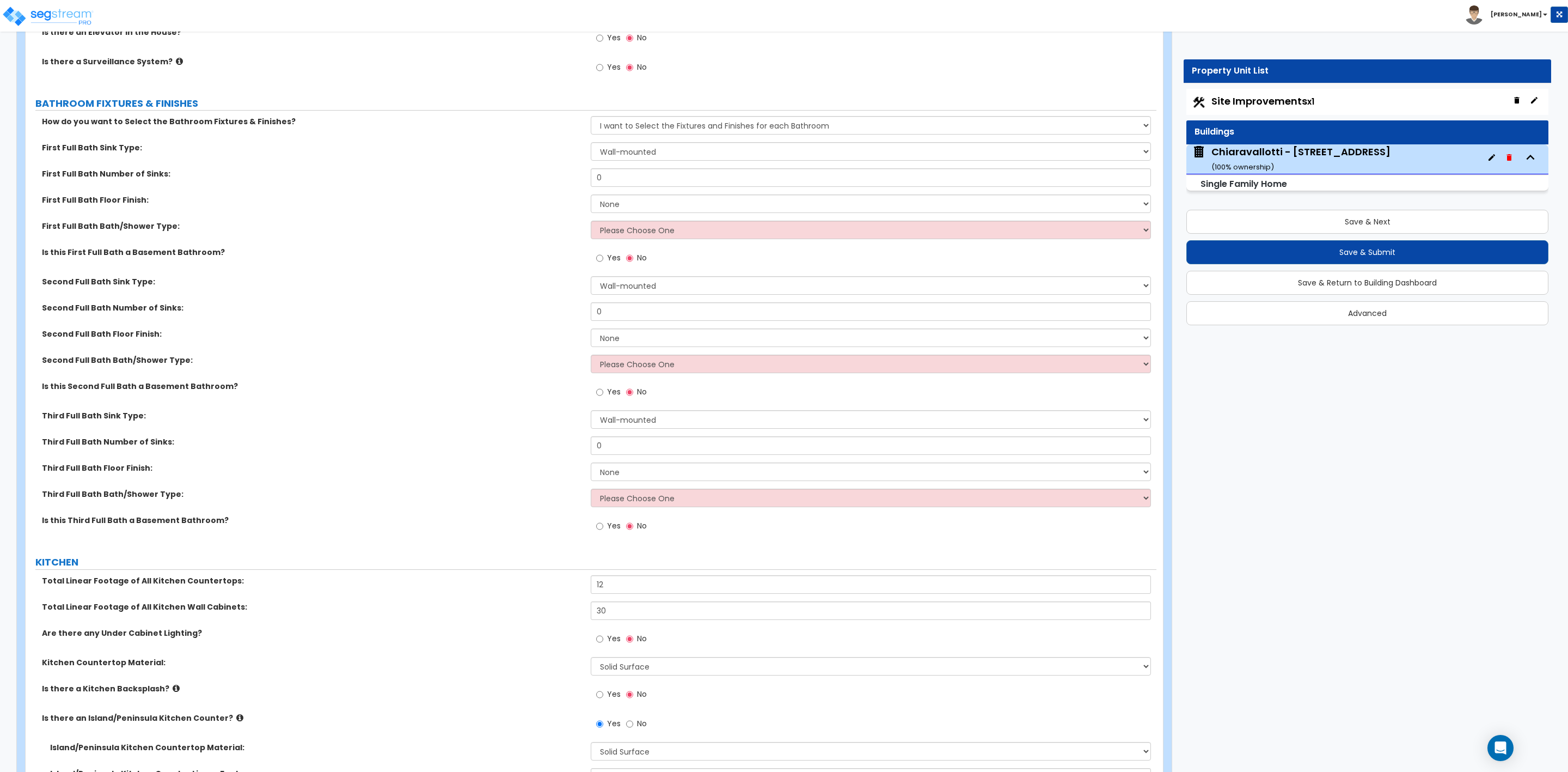
scroll to position [4575, 0]
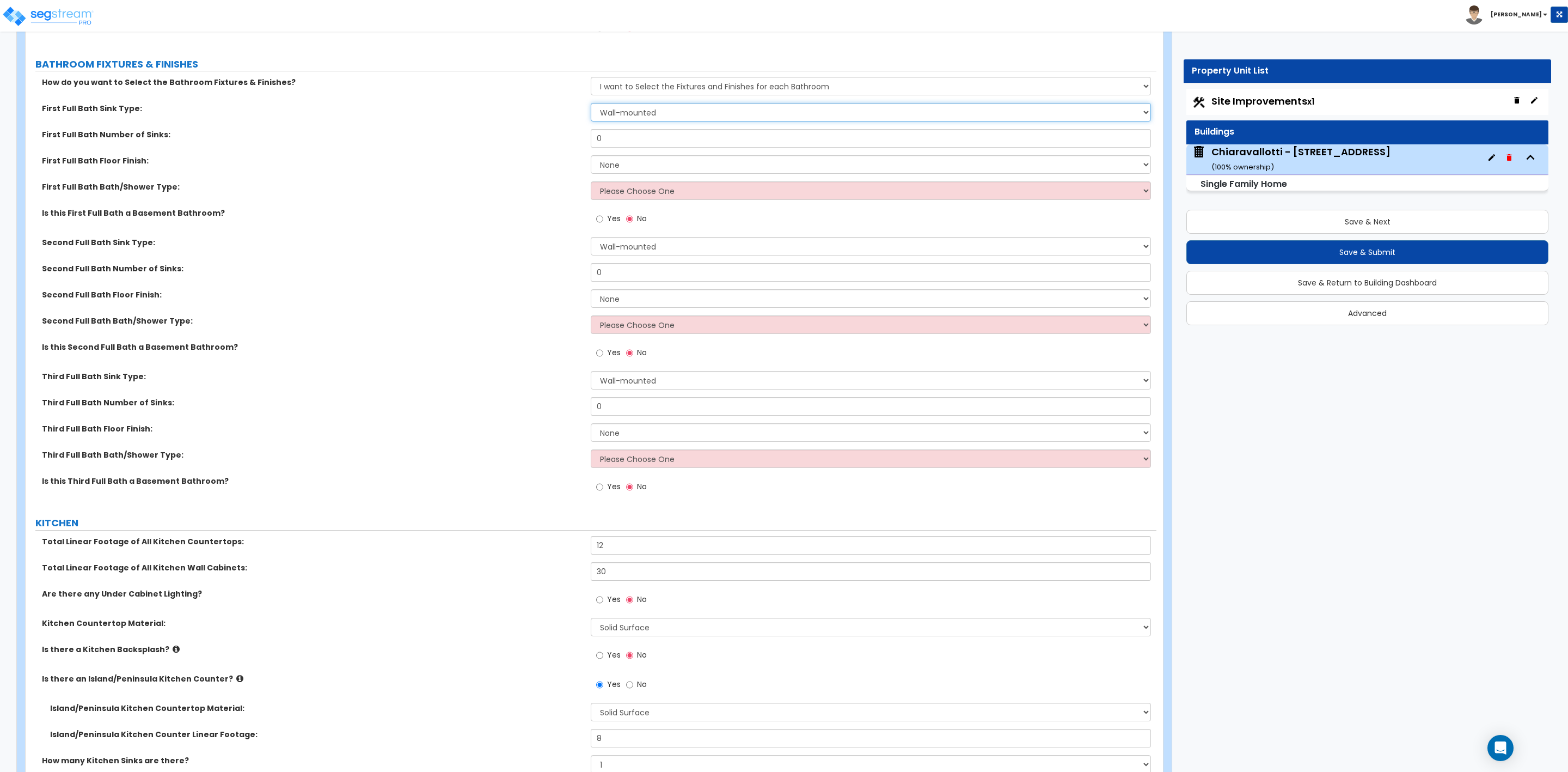
click at [621, 106] on select "Wall-mounted Pedestal-mounted Vanity-mounted" at bounding box center [871, 112] width 560 height 19
select select "3"
click at [591, 104] on select "Wall-mounted Pedestal-mounted Vanity-mounted" at bounding box center [871, 112] width 560 height 19
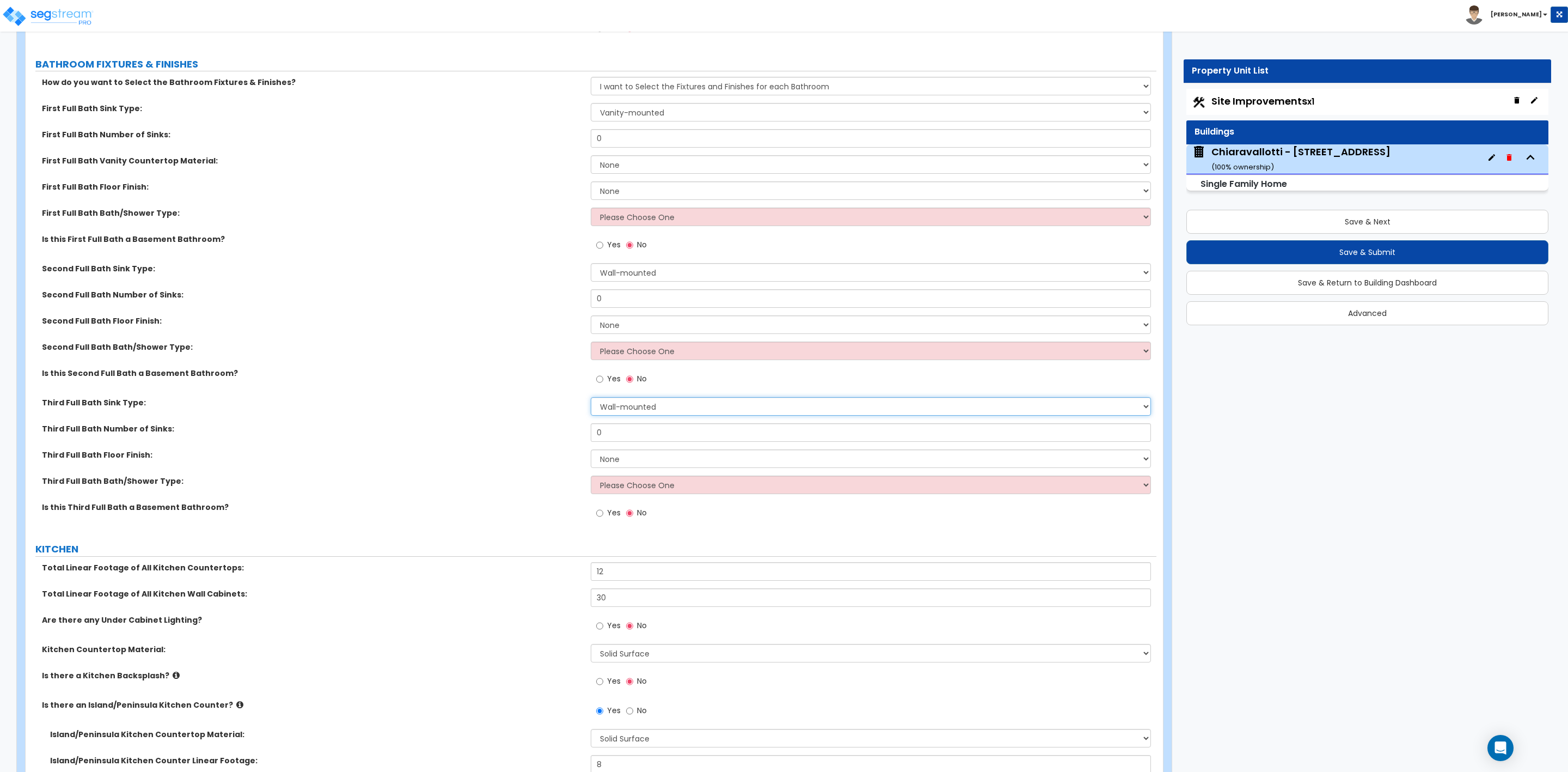
click at [607, 413] on select "Wall-mounted Pedestal-mounted Vanity-mounted" at bounding box center [871, 406] width 560 height 19
select select "3"
click at [591, 398] on select "Wall-mounted Pedestal-mounted Vanity-mounted" at bounding box center [871, 406] width 560 height 19
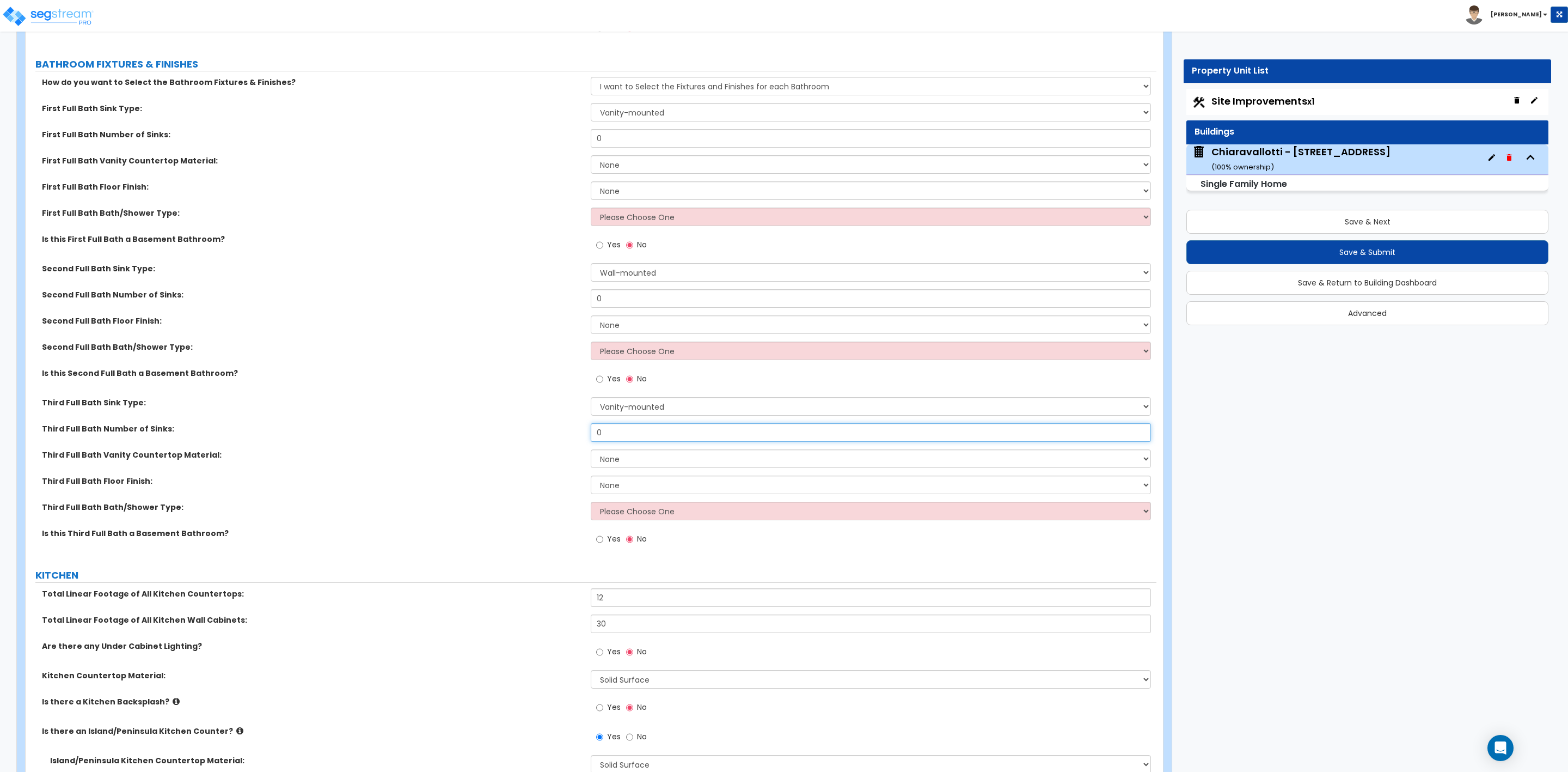
drag, startPoint x: 610, startPoint y: 430, endPoint x: 595, endPoint y: 432, distance: 15.1
click at [595, 432] on input "0" at bounding box center [871, 432] width 560 height 19
type input "1"
click at [606, 457] on select "None Plastic Laminate Solid Surface Stone Quartz Marble Tile Wood Stainless Ste…" at bounding box center [871, 459] width 560 height 19
select select "2"
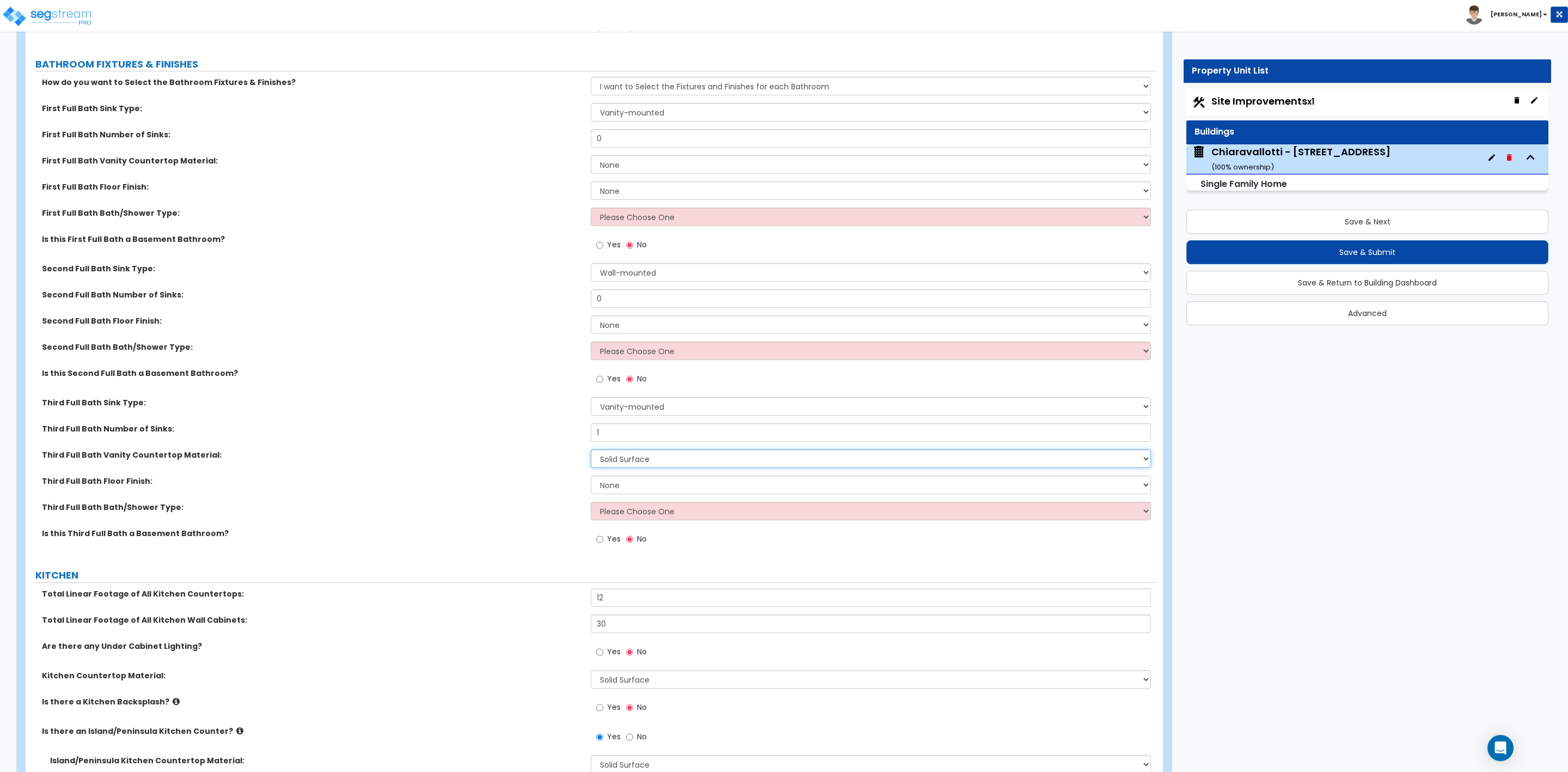
click at [591, 450] on select "None Plastic Laminate Solid Surface Stone Quartz Marble Tile Wood Stainless Ste…" at bounding box center [871, 459] width 560 height 19
click at [637, 485] on select "None Tile Flooring Hardwood Flooring Resilient Laminate Flooring VCT Flooring S…" at bounding box center [871, 485] width 560 height 19
click at [631, 487] on select "None Tile Flooring Hardwood Flooring Resilient Laminate Flooring VCT Flooring S…" at bounding box center [871, 485] width 560 height 19
click at [631, 483] on select "None Tile Flooring Hardwood Flooring Resilient Laminate Flooring VCT Flooring S…" at bounding box center [871, 485] width 560 height 19
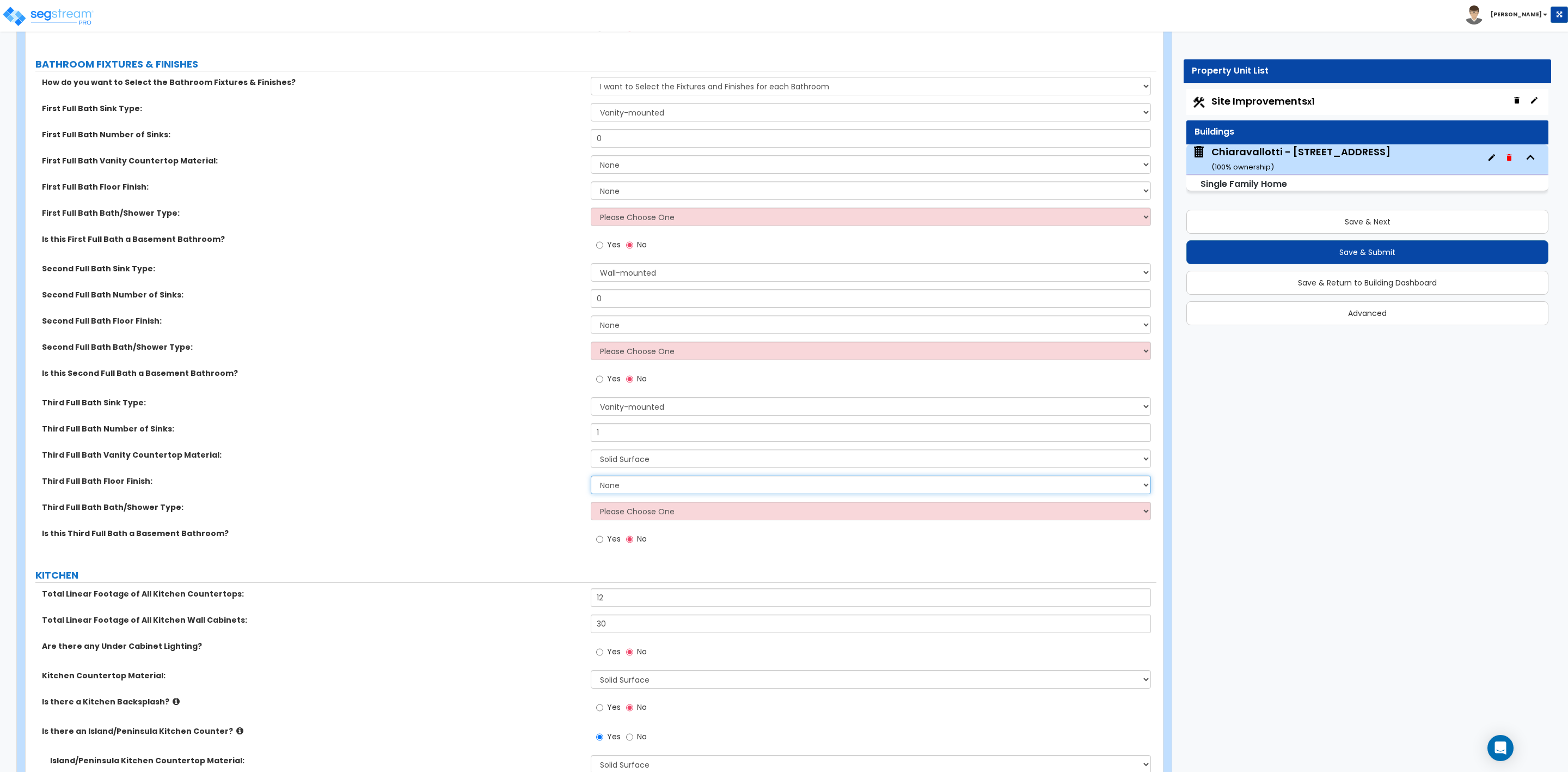
select select "1"
click at [591, 476] on select "None Tile Flooring Hardwood Flooring Resilient Laminate Flooring VCT Flooring S…" at bounding box center [871, 485] width 560 height 19
click at [601, 543] on input "Yes" at bounding box center [600, 539] width 7 height 12
radio input "true"
click at [618, 519] on select "Please Choose One Standalone Shower Bathtub - Shower Combo" at bounding box center [871, 511] width 560 height 19
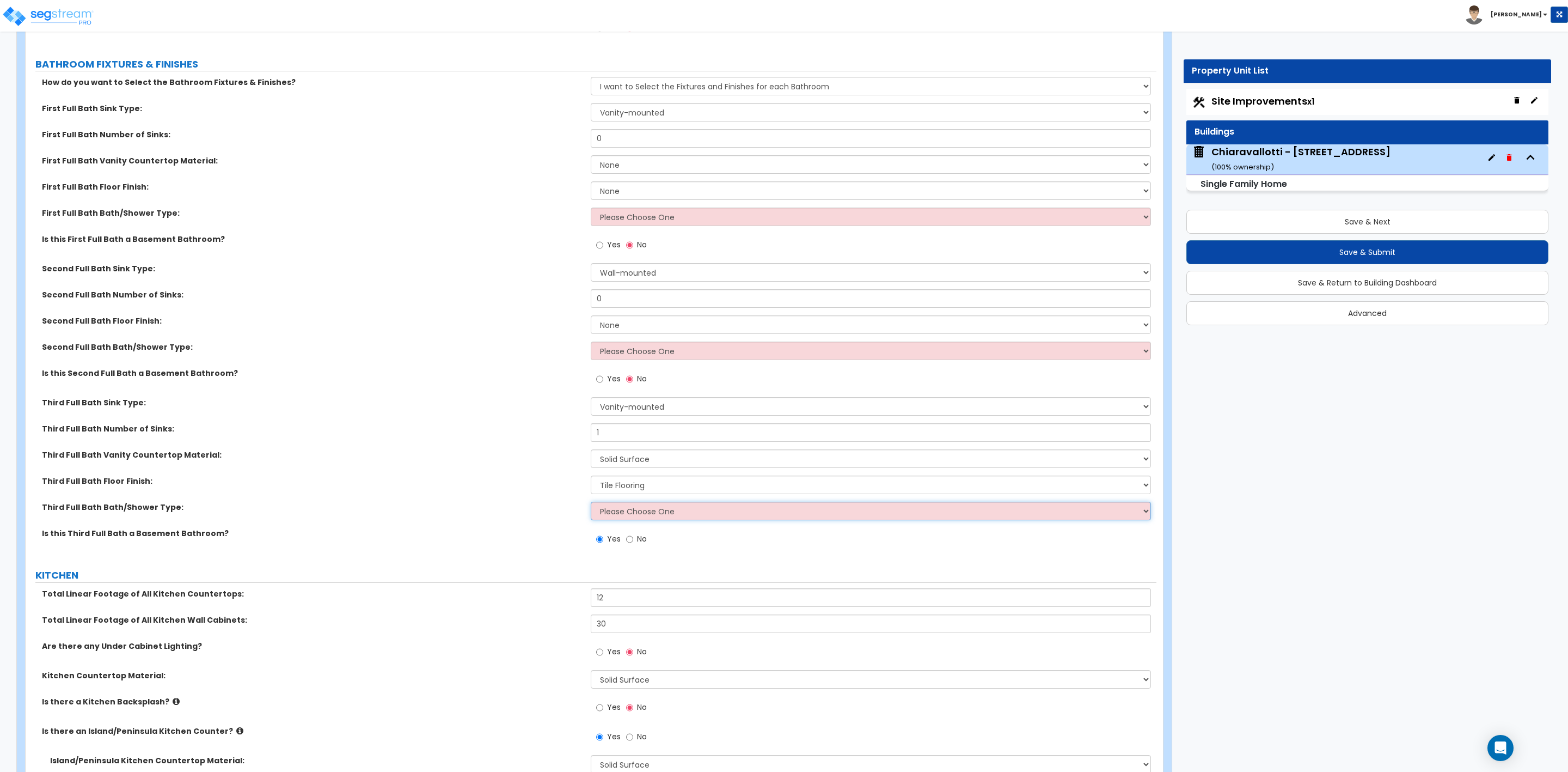
select select "1"
click at [591, 503] on select "Please Choose One Standalone Shower Bathtub - Shower Combo" at bounding box center [871, 511] width 560 height 19
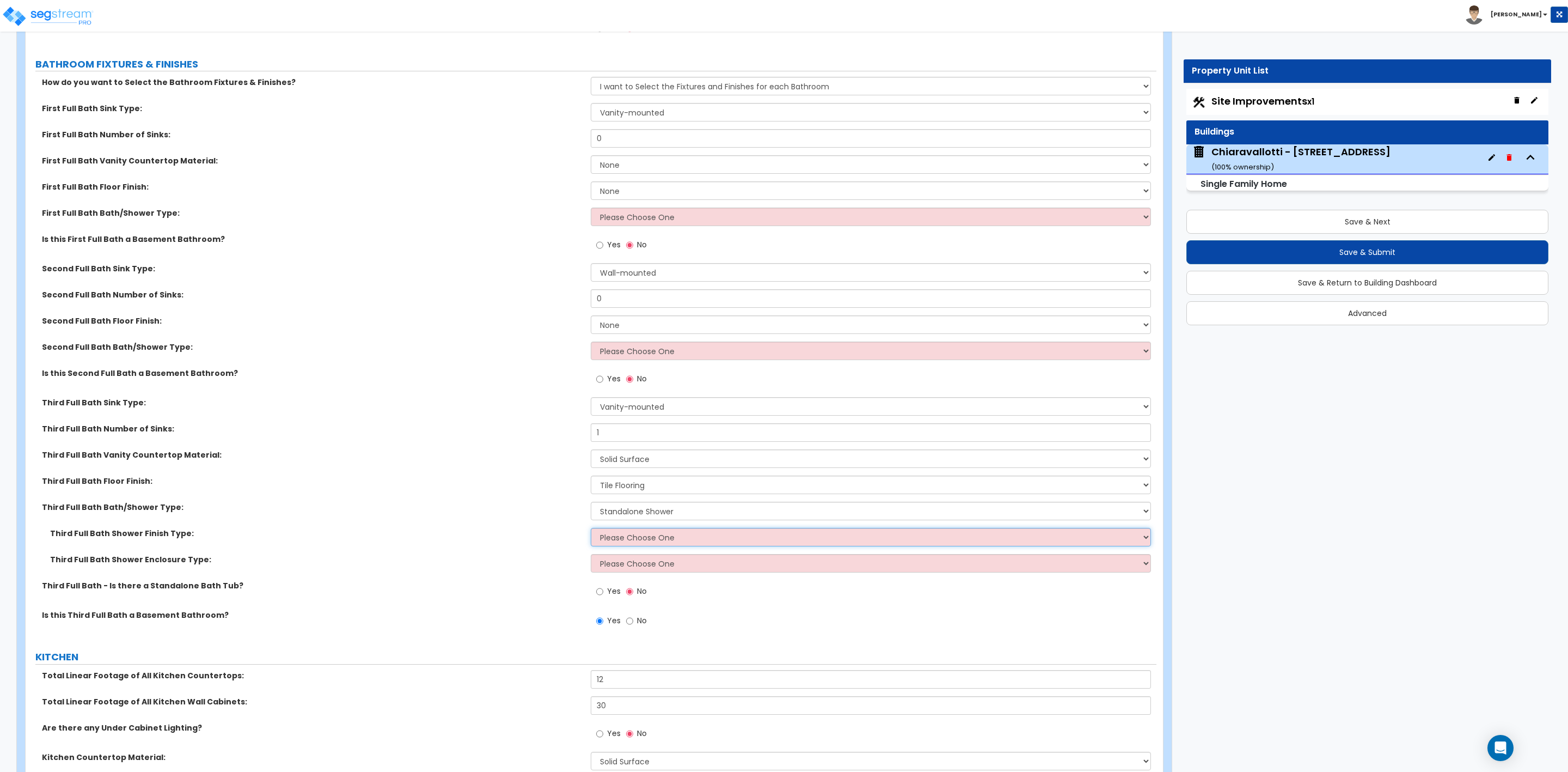
click at [639, 539] on select "Please Choose One Plastic Tile Stone" at bounding box center [871, 537] width 560 height 19
select select "2"
click at [591, 529] on select "Please Choose One Plastic Tile Stone" at bounding box center [871, 537] width 560 height 19
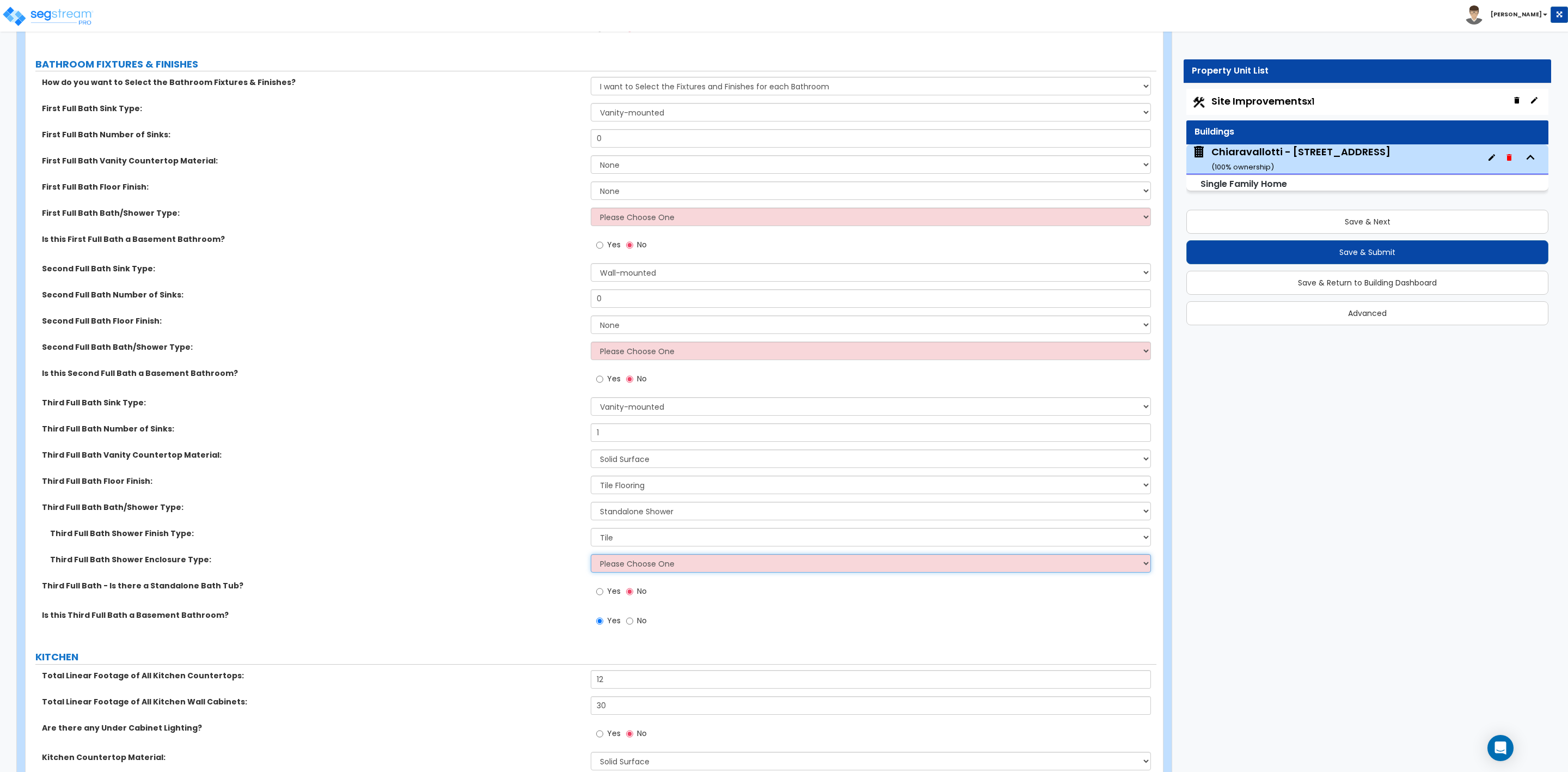
click at [621, 566] on select "Please Choose One Curtain & Rod Glass Sliding Doors Glass Hinged Doors" at bounding box center [871, 563] width 560 height 19
select select "2"
click at [591, 555] on select "Please Choose One Curtain & Rod Glass Sliding Doors Glass Hinged Doors" at bounding box center [871, 563] width 560 height 19
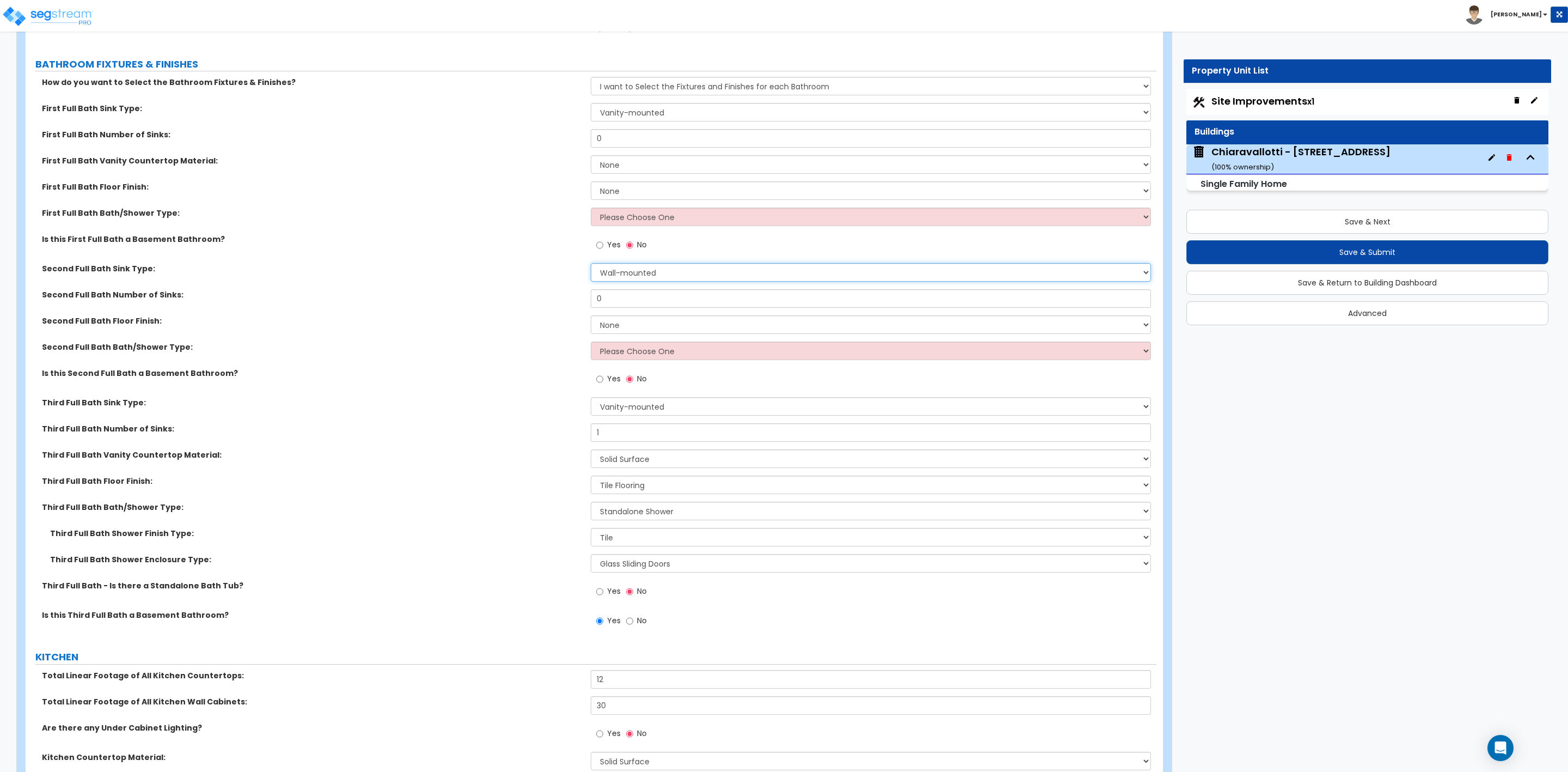
click at [613, 274] on select "Wall-mounted Pedestal-mounted Vanity-mounted" at bounding box center [871, 272] width 560 height 19
select select "3"
click at [591, 264] on select "Wall-mounted Pedestal-mounted Vanity-mounted" at bounding box center [871, 272] width 560 height 19
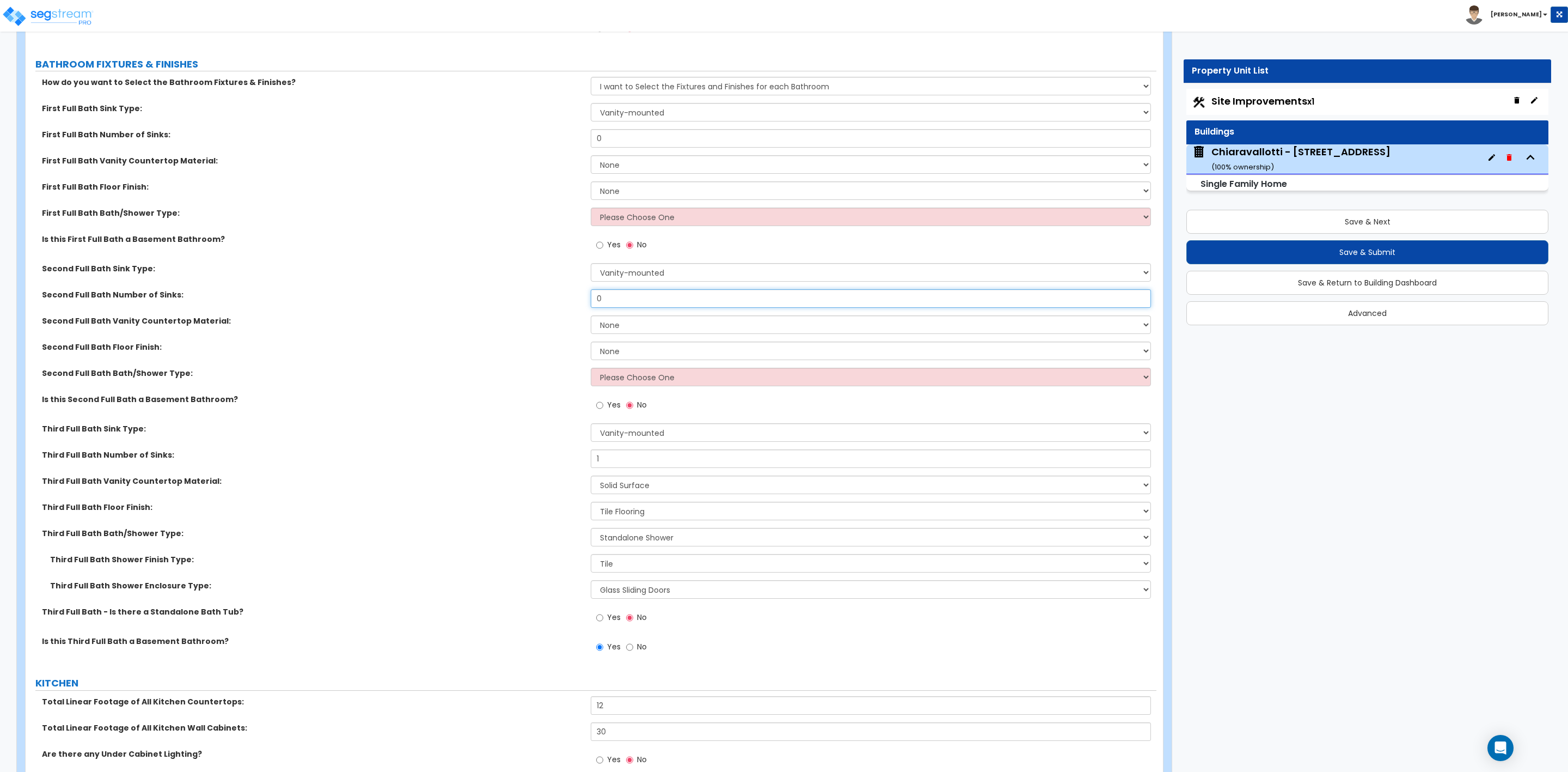
click at [619, 295] on input "0" at bounding box center [871, 298] width 560 height 19
drag, startPoint x: 618, startPoint y: 298, endPoint x: 574, endPoint y: 298, distance: 44.0
click at [574, 298] on div "Second Full Bath Number of Sinks: 0" at bounding box center [590, 302] width 1131 height 26
type input "2"
click at [635, 327] on select "None Plastic Laminate Solid Surface Stone Quartz Marble Tile Wood Stainless Ste…" at bounding box center [871, 324] width 560 height 19
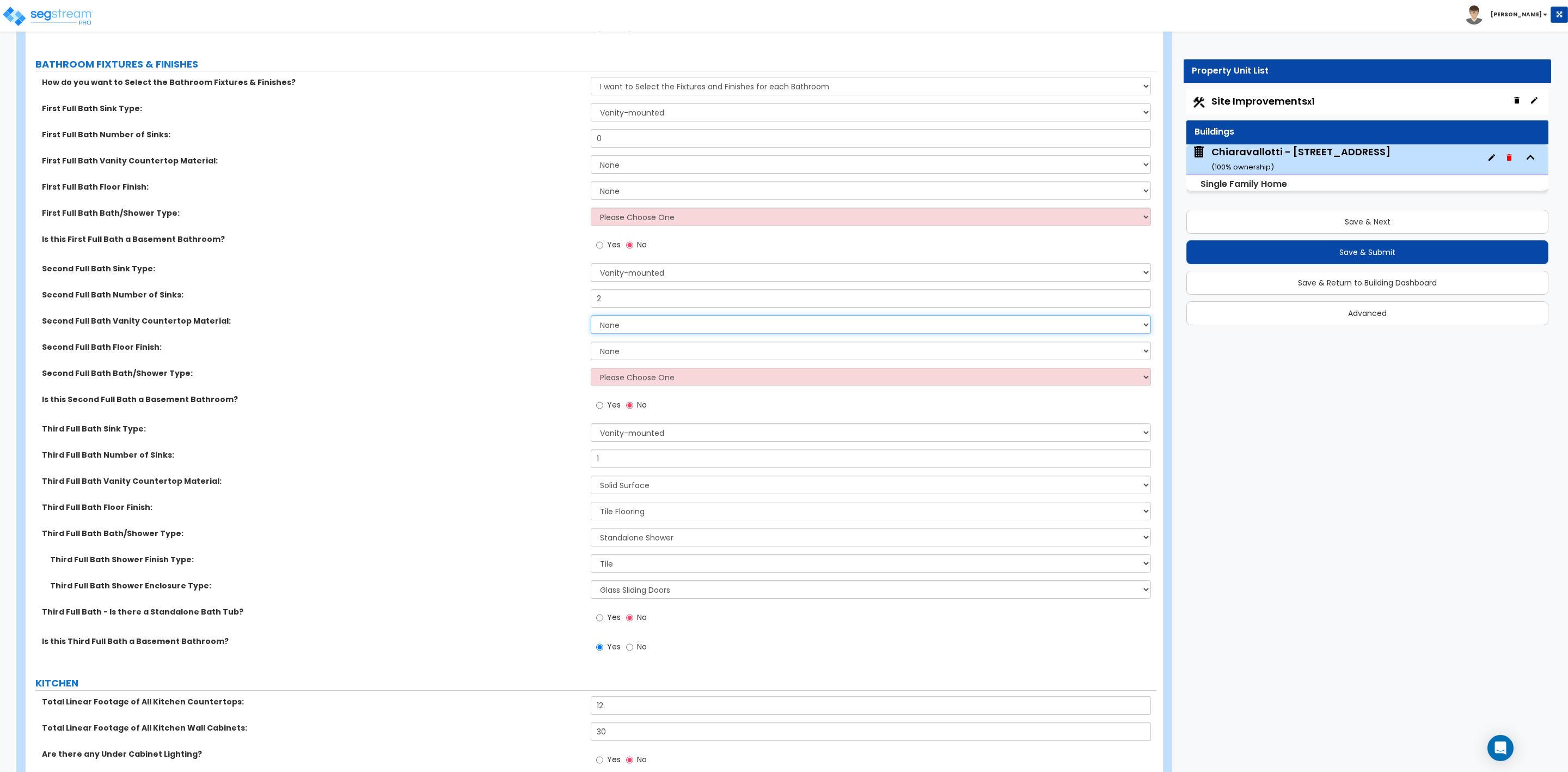
select select "2"
click at [591, 316] on select "None Plastic Laminate Solid Surface Stone Quartz Marble Tile Wood Stainless Ste…" at bounding box center [871, 324] width 560 height 19
click at [618, 354] on select "None Tile Flooring Hardwood Flooring Resilient Laminate Flooring VCT Flooring S…" at bounding box center [871, 351] width 560 height 19
select select "3"
click at [591, 342] on select "None Tile Flooring Hardwood Flooring Resilient Laminate Flooring VCT Flooring S…" at bounding box center [871, 351] width 560 height 19
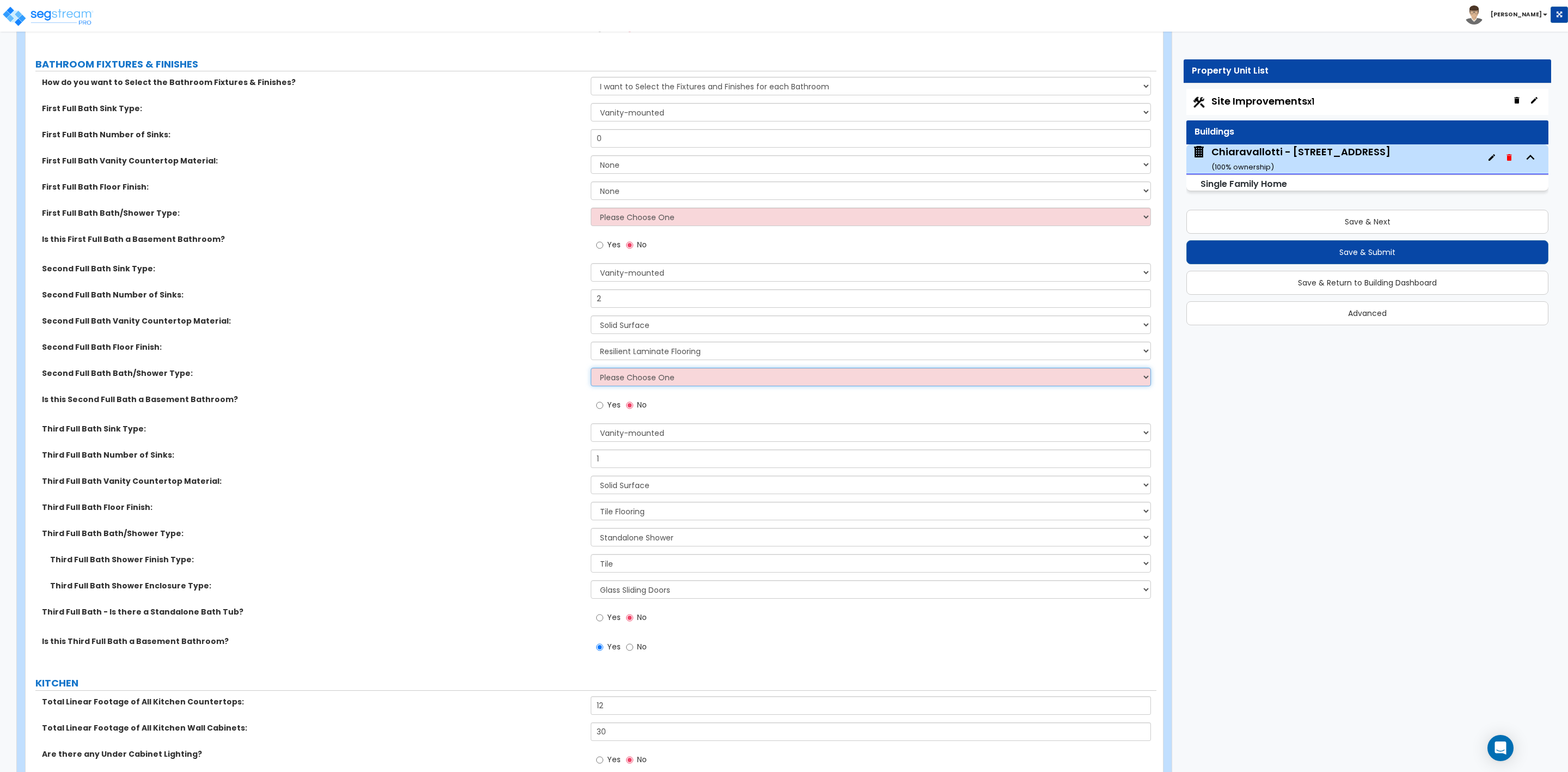
click at [614, 379] on select "Please Choose One Standalone Shower Bathtub - Shower Combo" at bounding box center [871, 377] width 560 height 19
select select "1"
click at [591, 369] on select "Please Choose One Standalone Shower Bathtub - Shower Combo" at bounding box center [871, 377] width 560 height 19
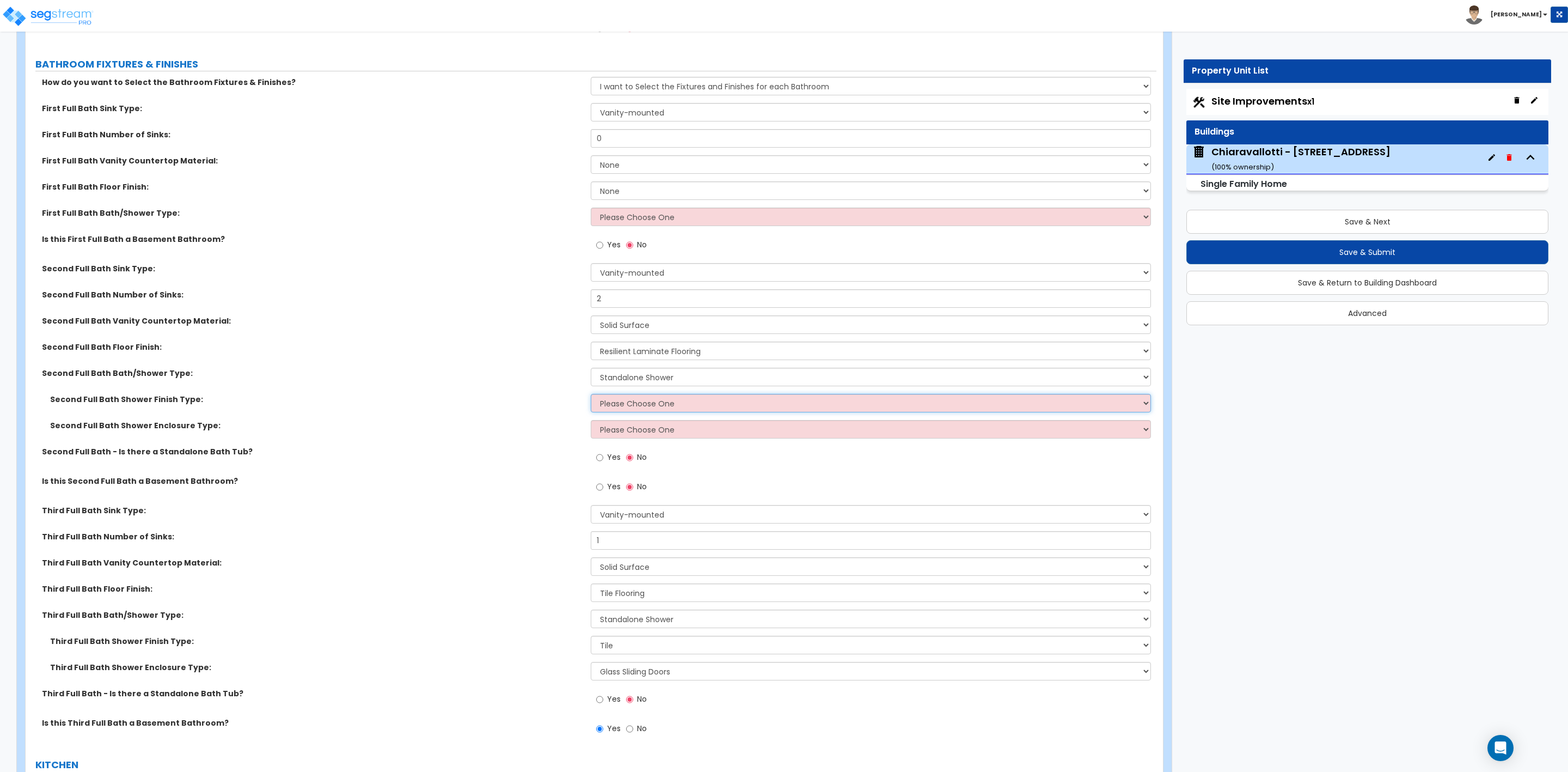
click at [632, 406] on select "Please Choose One Plastic Tile Stone" at bounding box center [871, 403] width 560 height 19
select select "2"
click at [591, 395] on select "Please Choose One Plastic Tile Stone" at bounding box center [871, 403] width 560 height 19
click at [623, 430] on select "Please Choose One Curtain & Rod Glass Sliding Doors Glass Hinged Doors" at bounding box center [871, 429] width 560 height 19
select select "2"
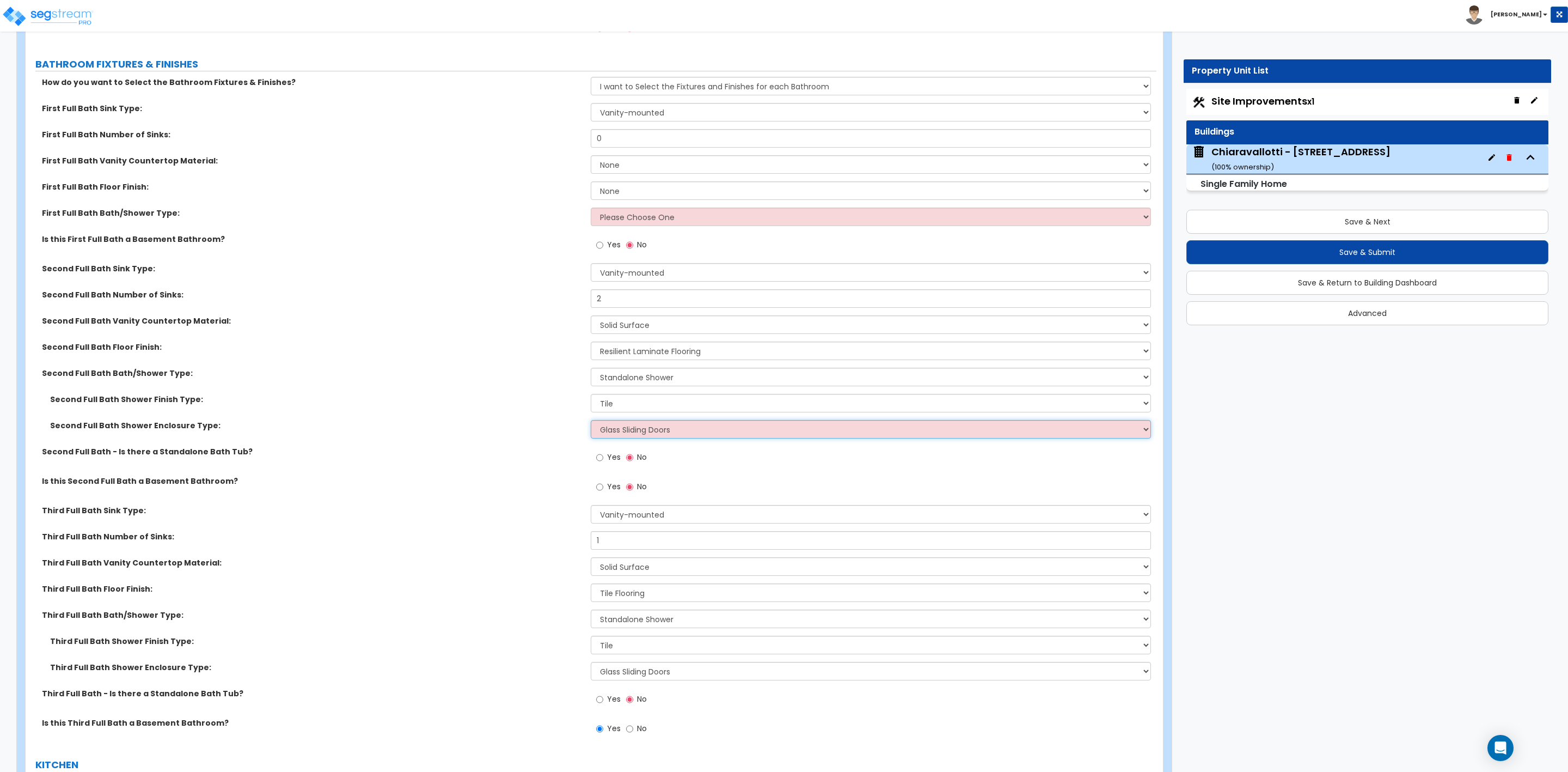
click at [591, 421] on select "Please Choose One Curtain & Rod Glass Sliding Doors Glass Hinged Doors" at bounding box center [871, 429] width 560 height 19
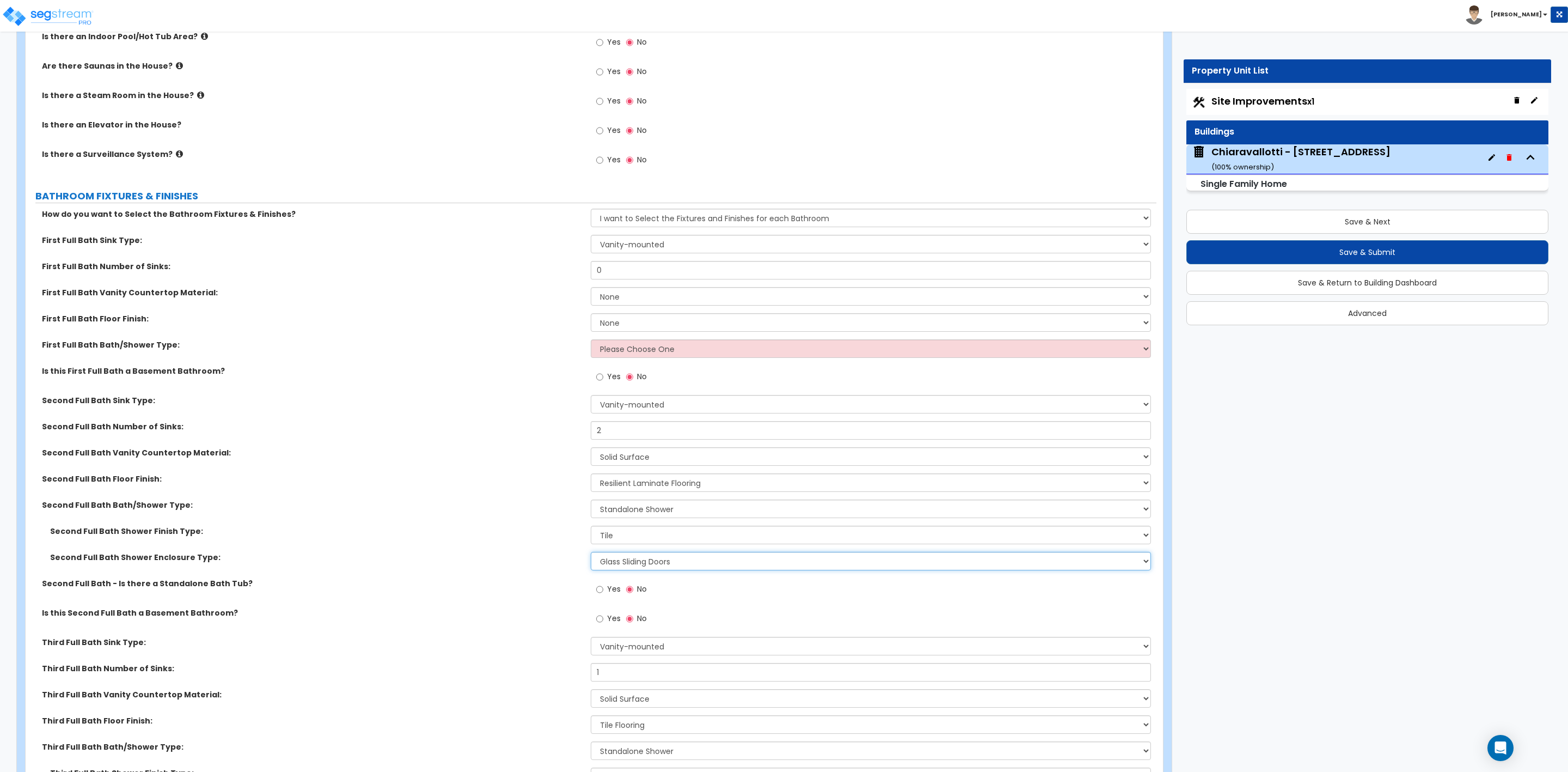
scroll to position [4412, 0]
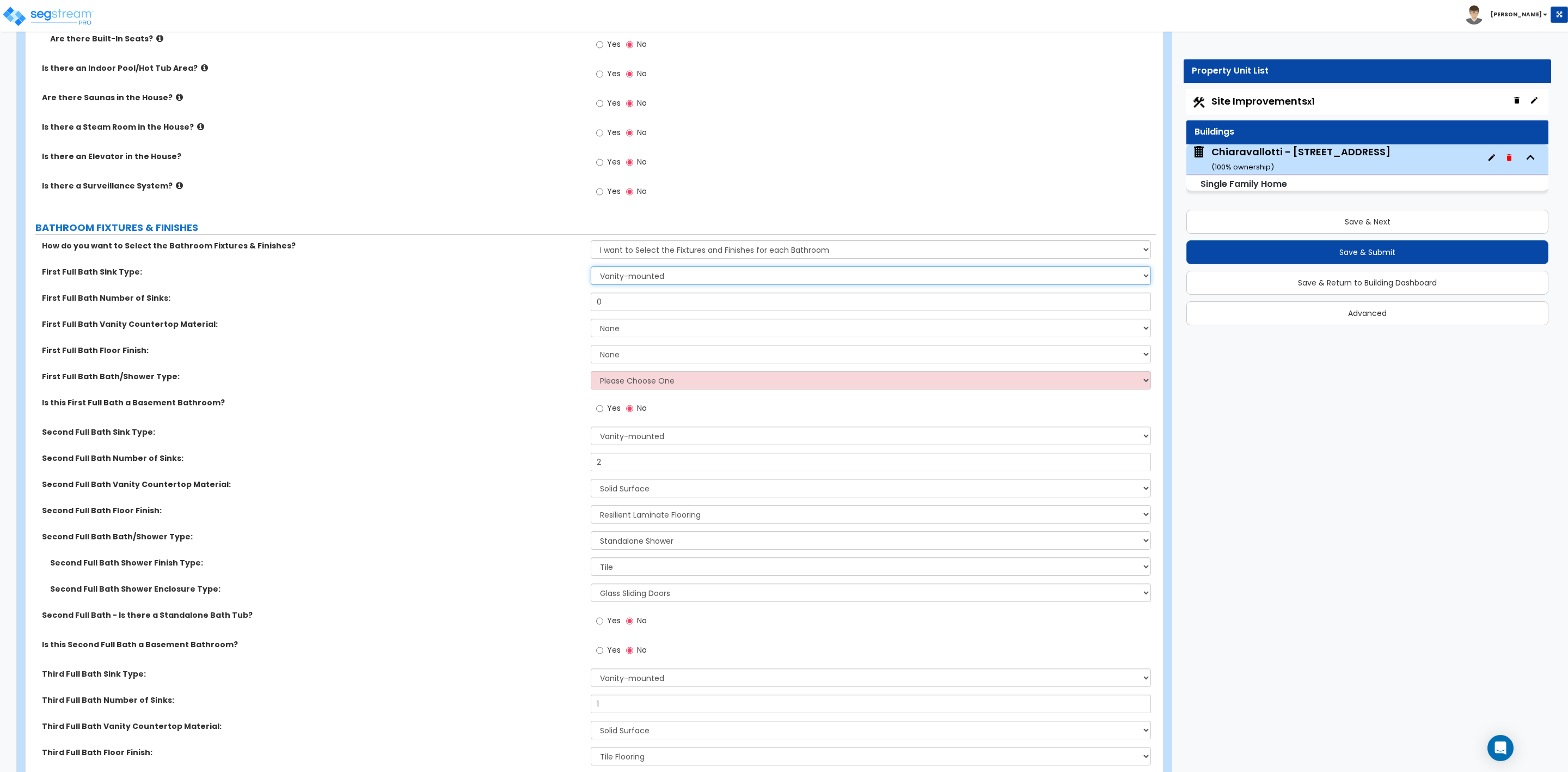
click at [639, 278] on select "Wall-mounted Pedestal-mounted Vanity-mounted" at bounding box center [871, 276] width 560 height 19
click at [634, 278] on select "Wall-mounted Pedestal-mounted Vanity-mounted" at bounding box center [871, 276] width 560 height 19
drag, startPoint x: 613, startPoint y: 300, endPoint x: 590, endPoint y: 298, distance: 23.1
click at [591, 298] on input "0" at bounding box center [871, 302] width 560 height 19
type input "1"
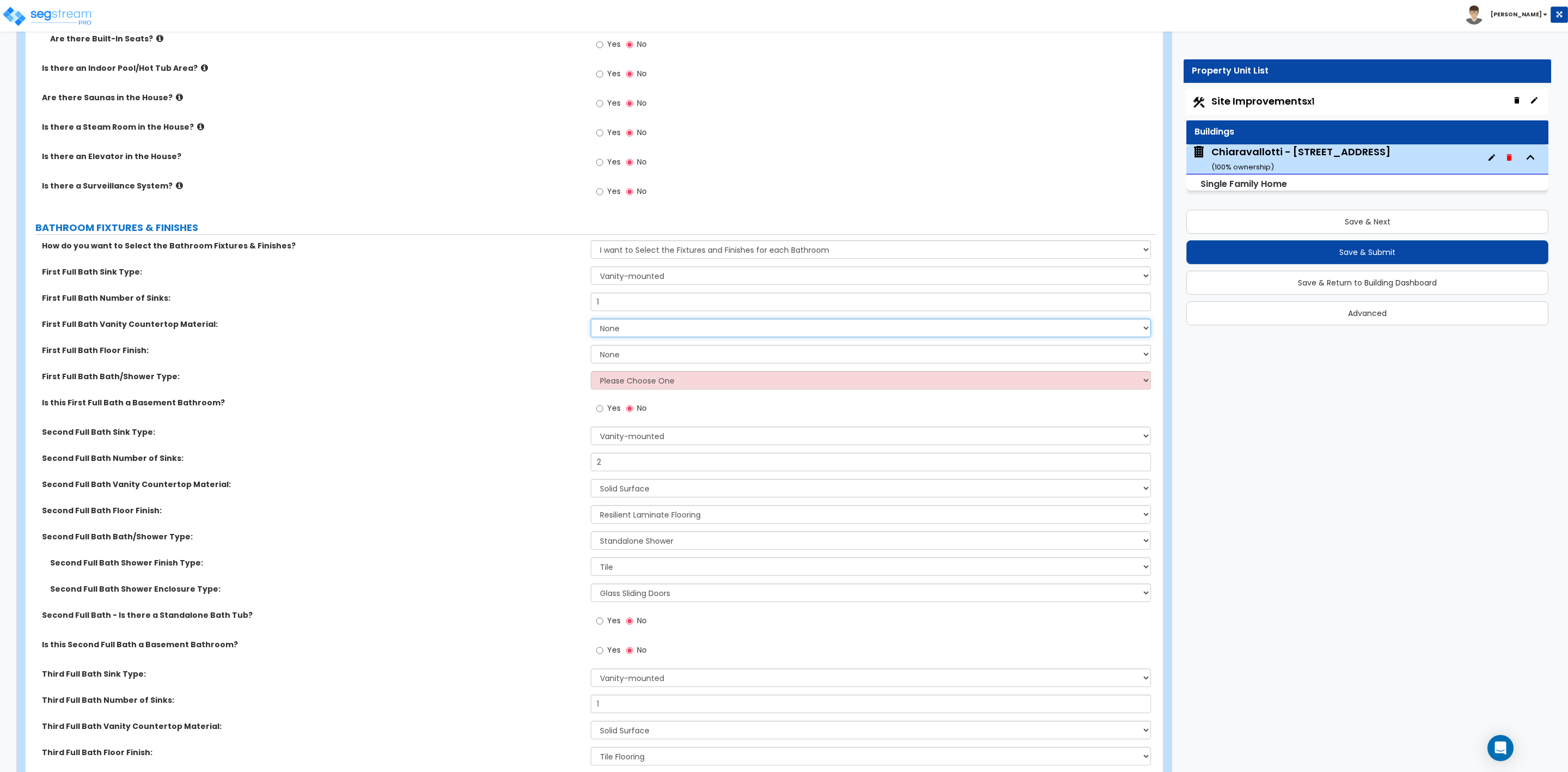
click at [634, 328] on select "None Plastic Laminate Solid Surface Stone Quartz Marble Tile Wood Stainless Ste…" at bounding box center [871, 328] width 560 height 19
select select "2"
click at [591, 320] on select "None Plastic Laminate Solid Surface Stone Quartz Marble Tile Wood Stainless Ste…" at bounding box center [871, 328] width 560 height 19
click at [610, 385] on select "Please Choose One Standalone Shower Bathtub - Shower Combo" at bounding box center [871, 380] width 560 height 19
select select "1"
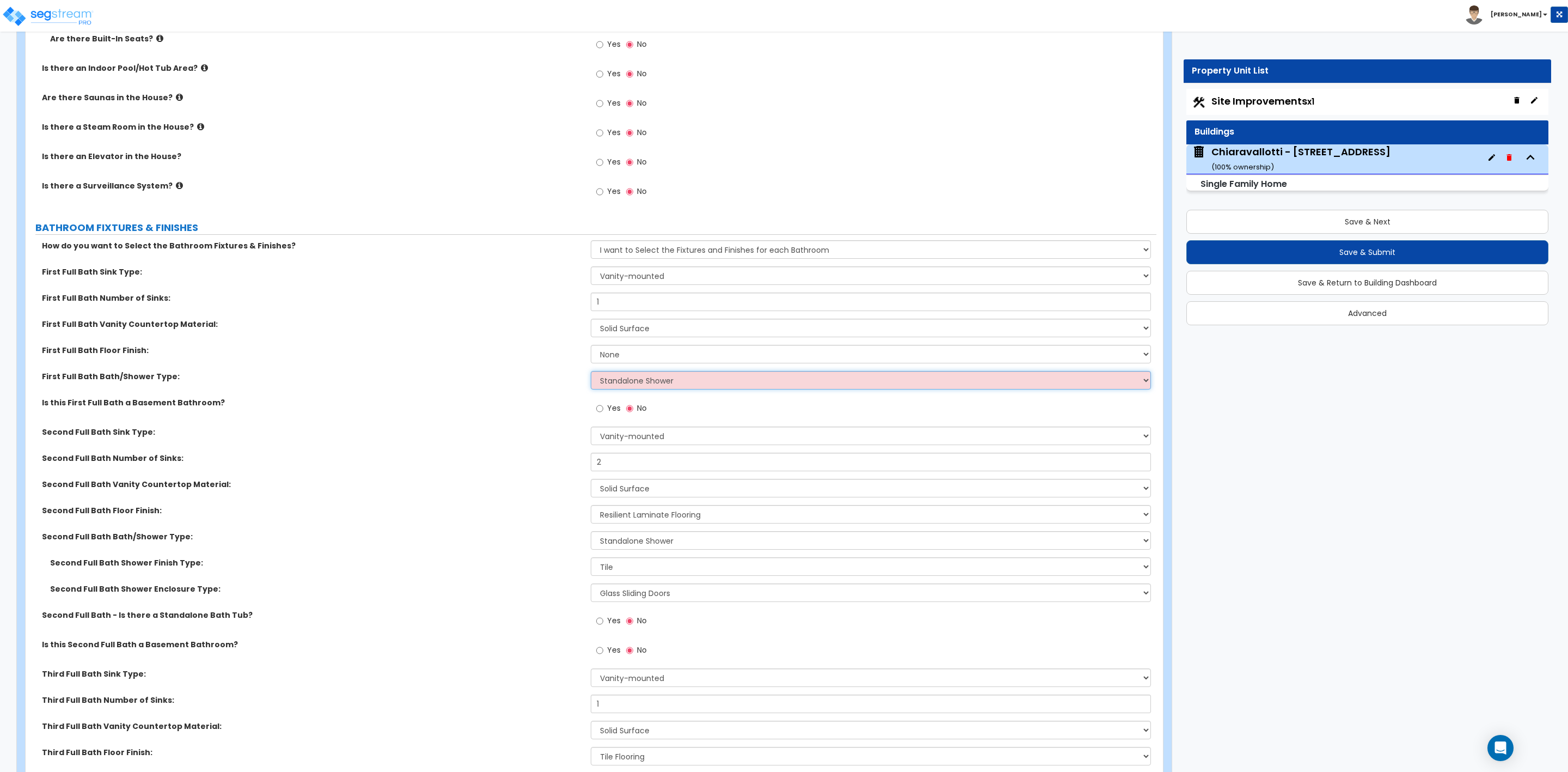
click at [591, 372] on select "Please Choose One Standalone Shower Bathtub - Shower Combo" at bounding box center [871, 380] width 560 height 19
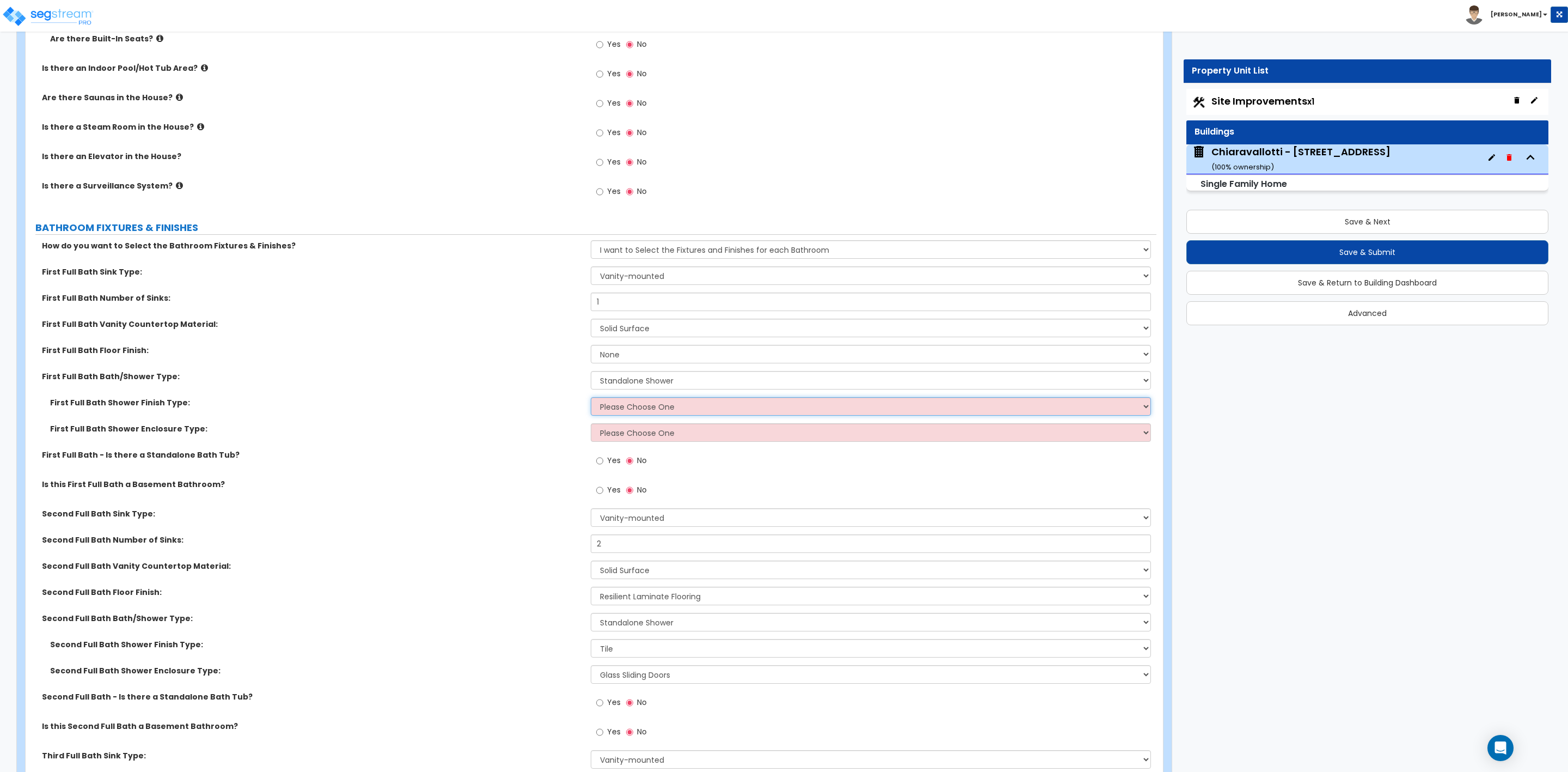
click at [613, 404] on select "Please Choose One Plastic Tile Stone" at bounding box center [871, 406] width 560 height 19
select select "2"
click at [591, 398] on select "Please Choose One Plastic Tile Stone" at bounding box center [871, 406] width 560 height 19
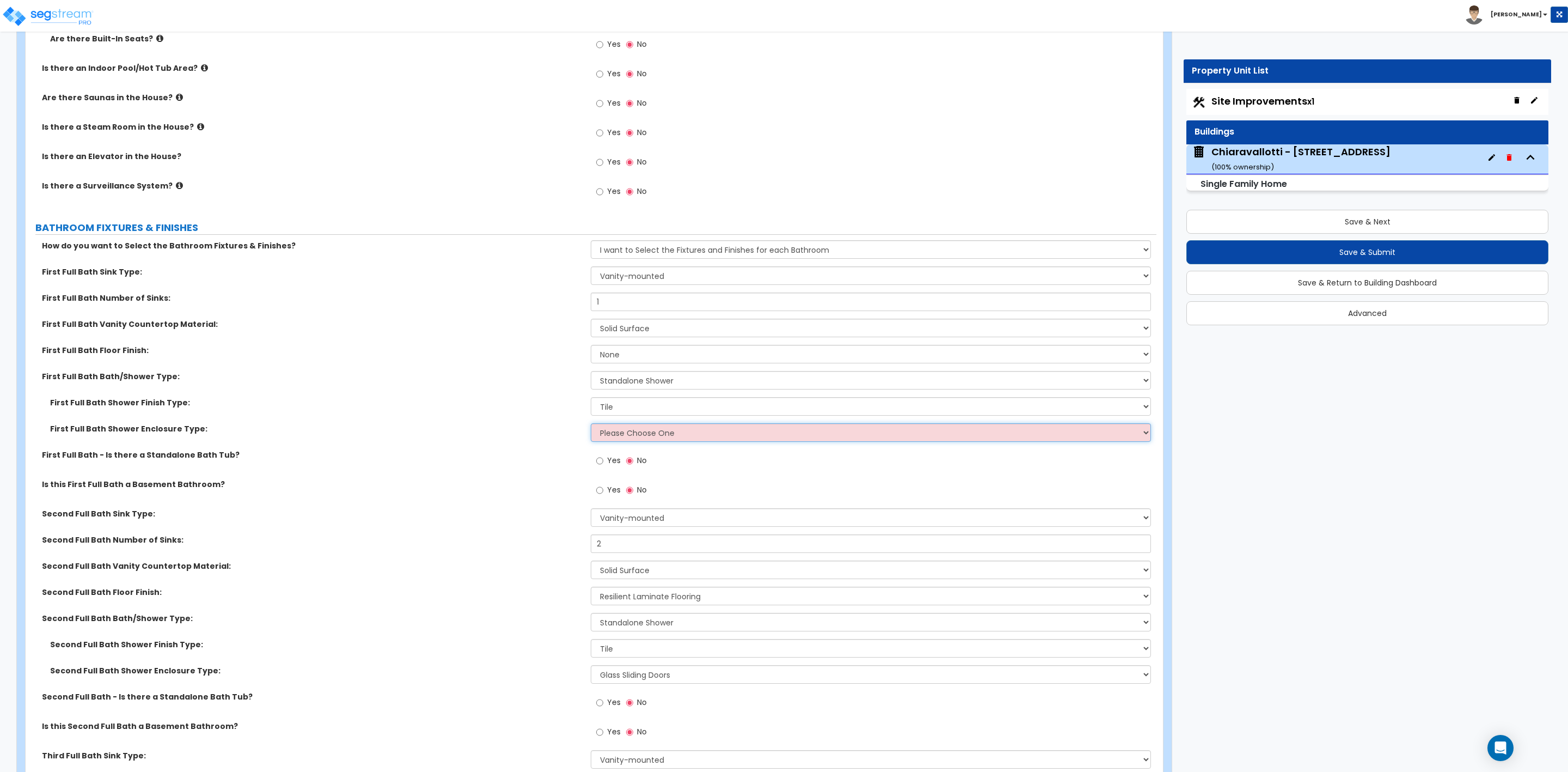
click at [608, 436] on select "Please Choose One Curtain & Rod Glass Sliding Doors Glass Hinged Doors" at bounding box center [871, 432] width 560 height 19
select select "2"
click at [591, 424] on select "Please Choose One Curtain & Rod Glass Sliding Doors Glass Hinged Doors" at bounding box center [871, 432] width 560 height 19
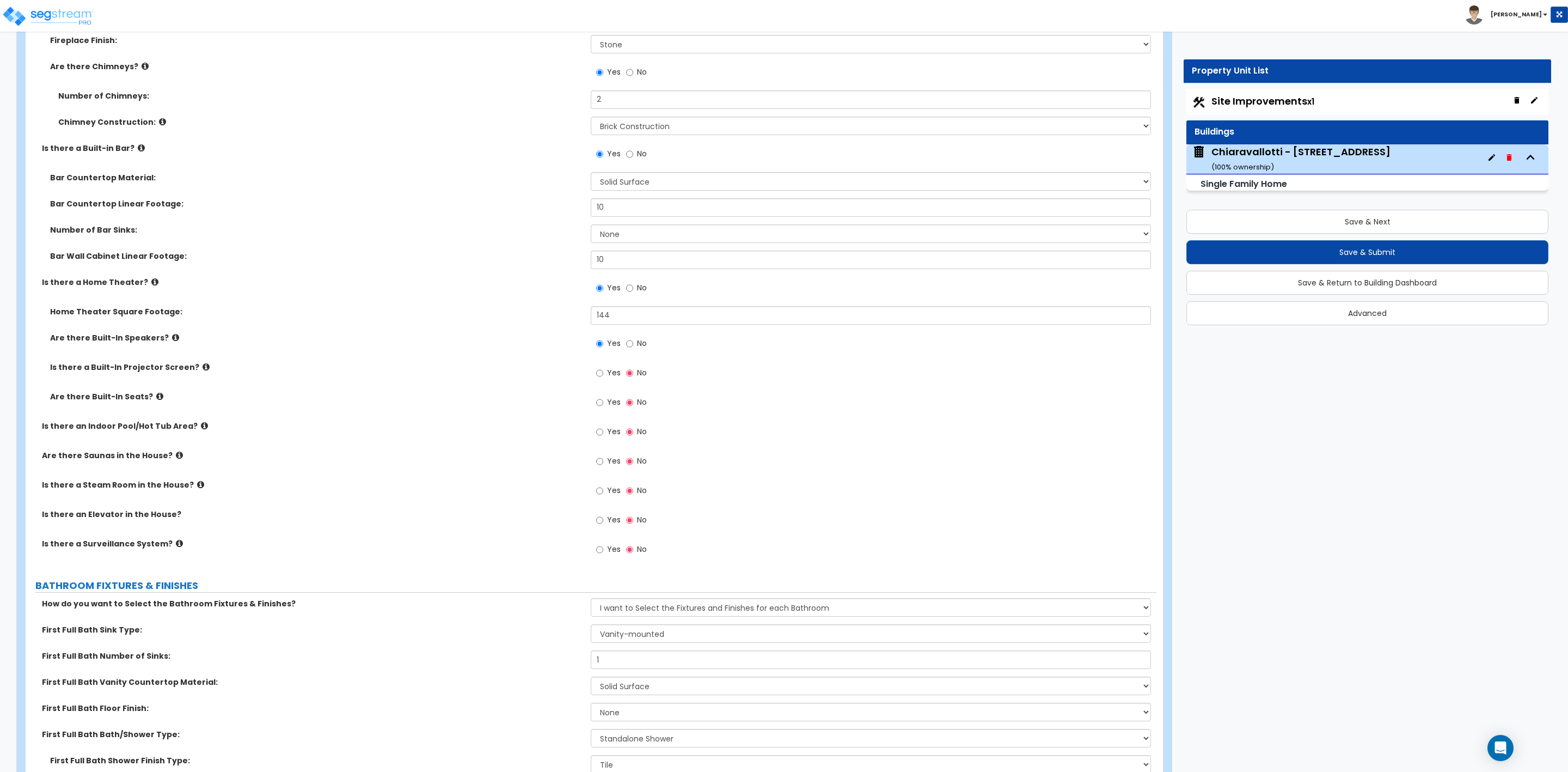
scroll to position [4085, 0]
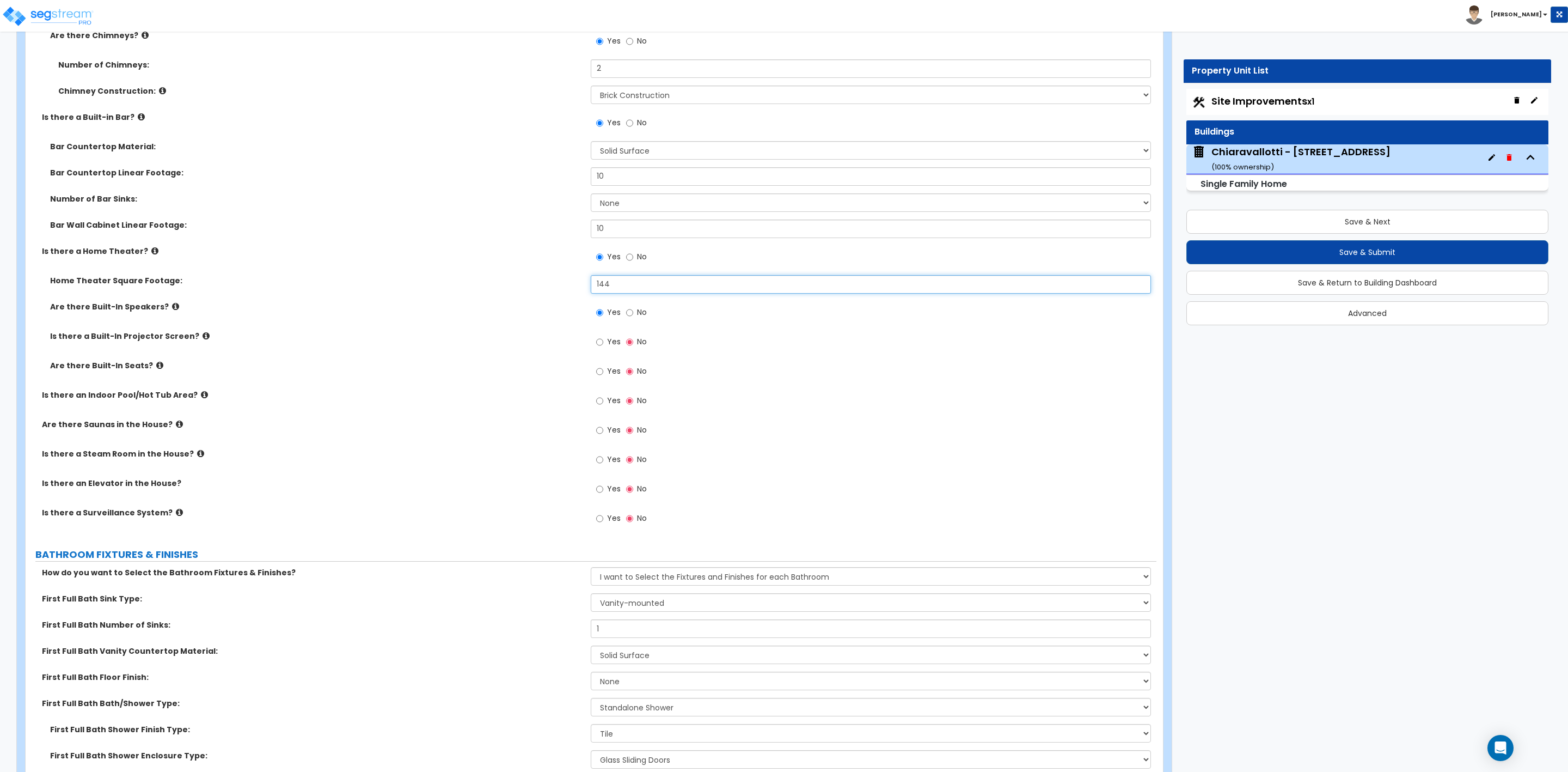
drag, startPoint x: 626, startPoint y: 285, endPoint x: 580, endPoint y: 286, distance: 46.0
click at [580, 286] on div "Home Theater Square Footage: 144" at bounding box center [590, 288] width 1131 height 26
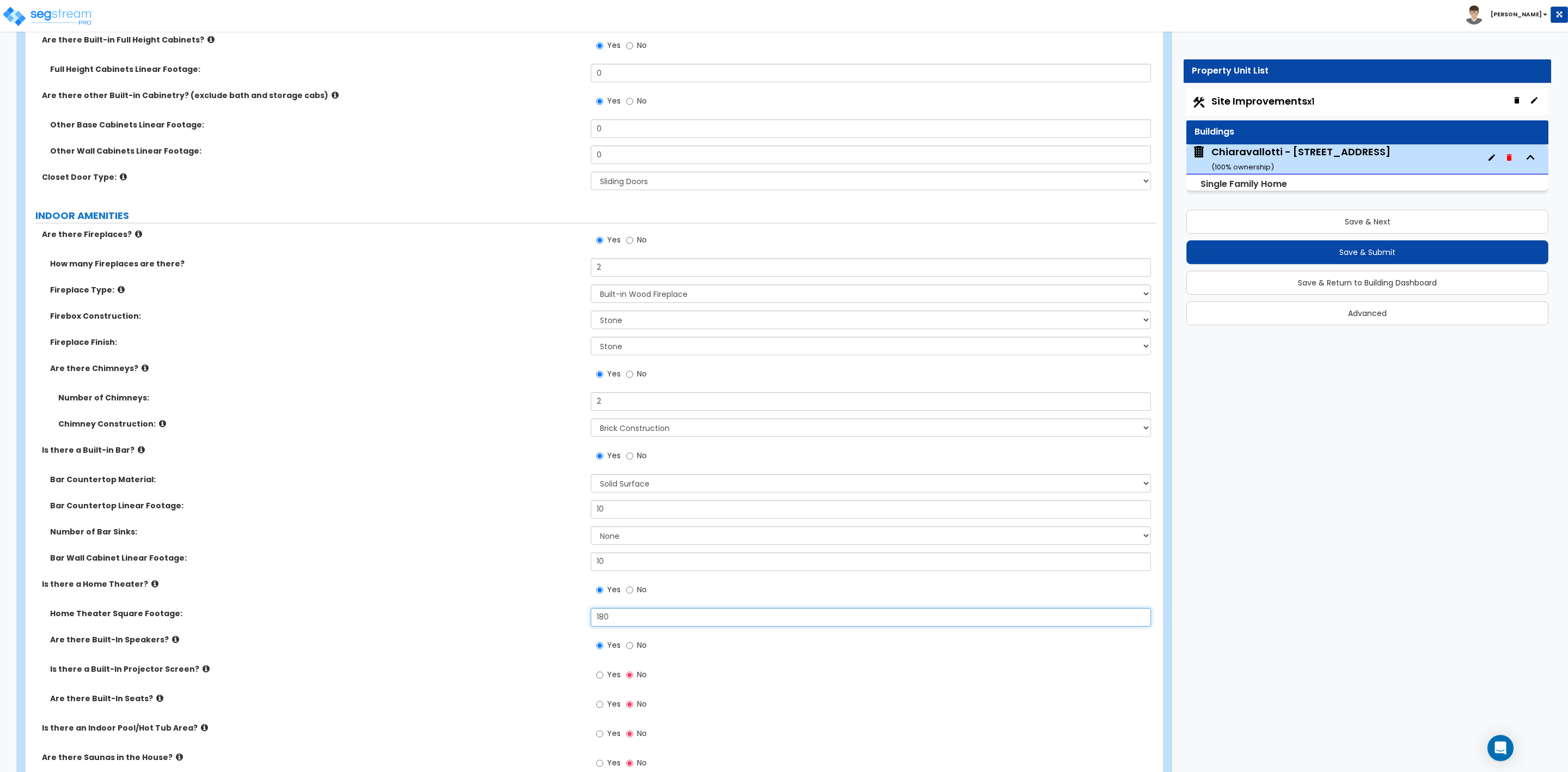
scroll to position [3432, 0]
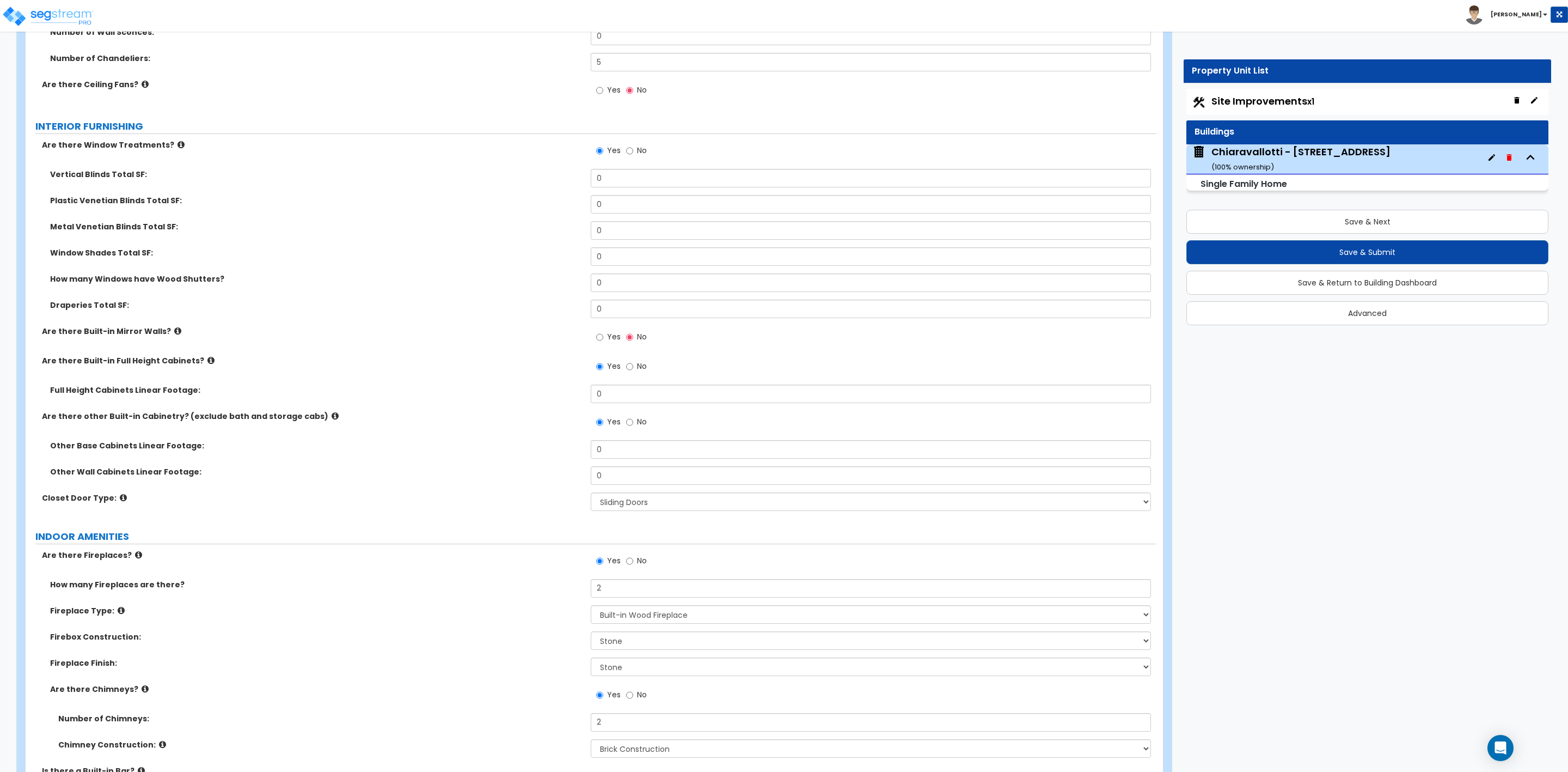
type input "180"
click at [629, 255] on input "0" at bounding box center [871, 257] width 560 height 19
drag, startPoint x: 623, startPoint y: 259, endPoint x: 559, endPoint y: 254, distance: 64.2
click at [559, 254] on div "Window Shades Total SF: 0" at bounding box center [590, 261] width 1131 height 26
type input "392"
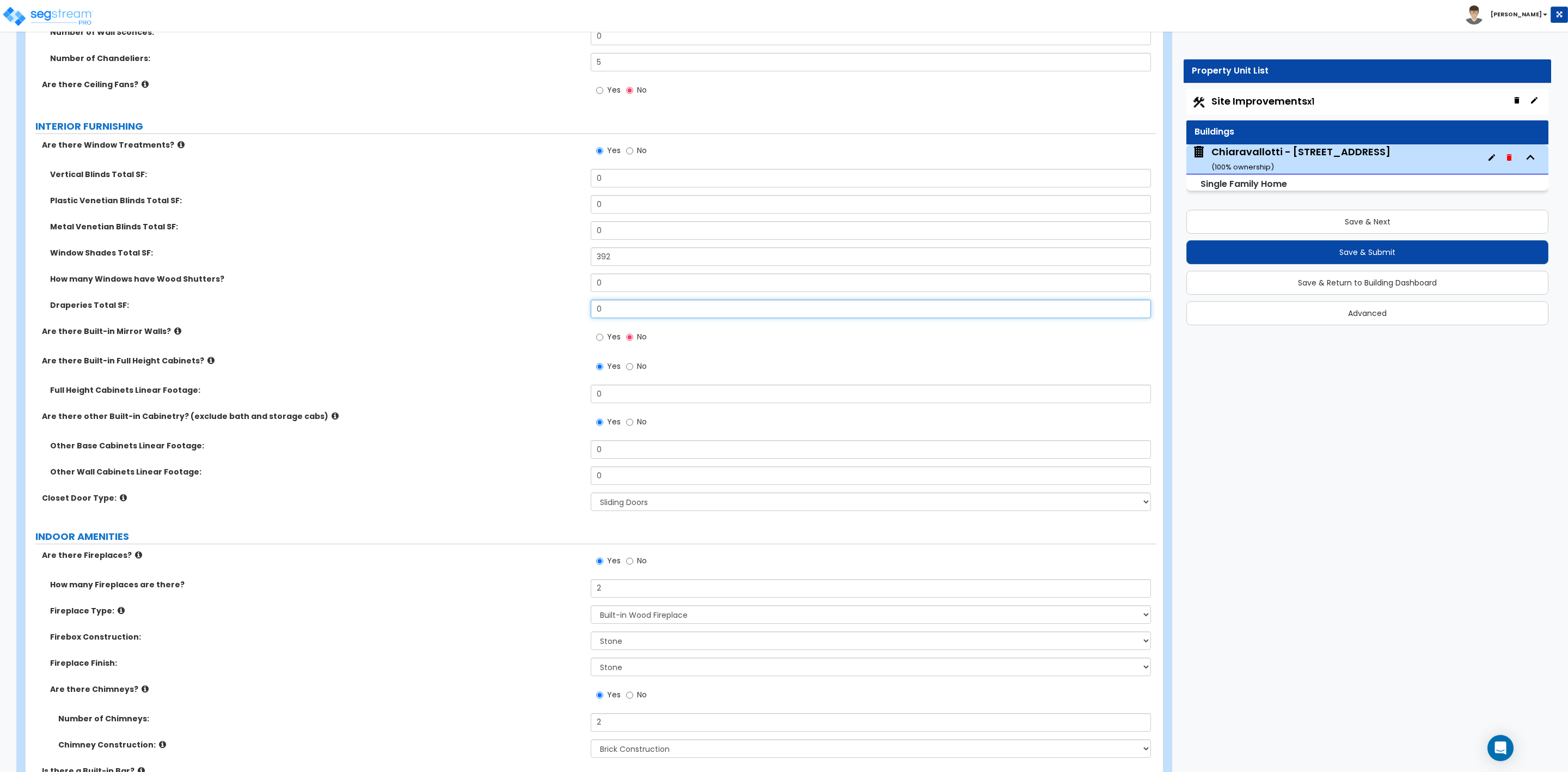
drag, startPoint x: 621, startPoint y: 311, endPoint x: 524, endPoint y: 304, distance: 97.3
click at [524, 304] on div "Draperies Total SF: 0" at bounding box center [590, 313] width 1131 height 26
type input "392"
drag, startPoint x: 664, startPoint y: 271, endPoint x: 574, endPoint y: 245, distance: 93.7
click at [574, 245] on div "Vertical Blinds Total SF: 0 Plastic Venetian Blinds Total SF: 0 Metal Venetian …" at bounding box center [591, 247] width 1115 height 157
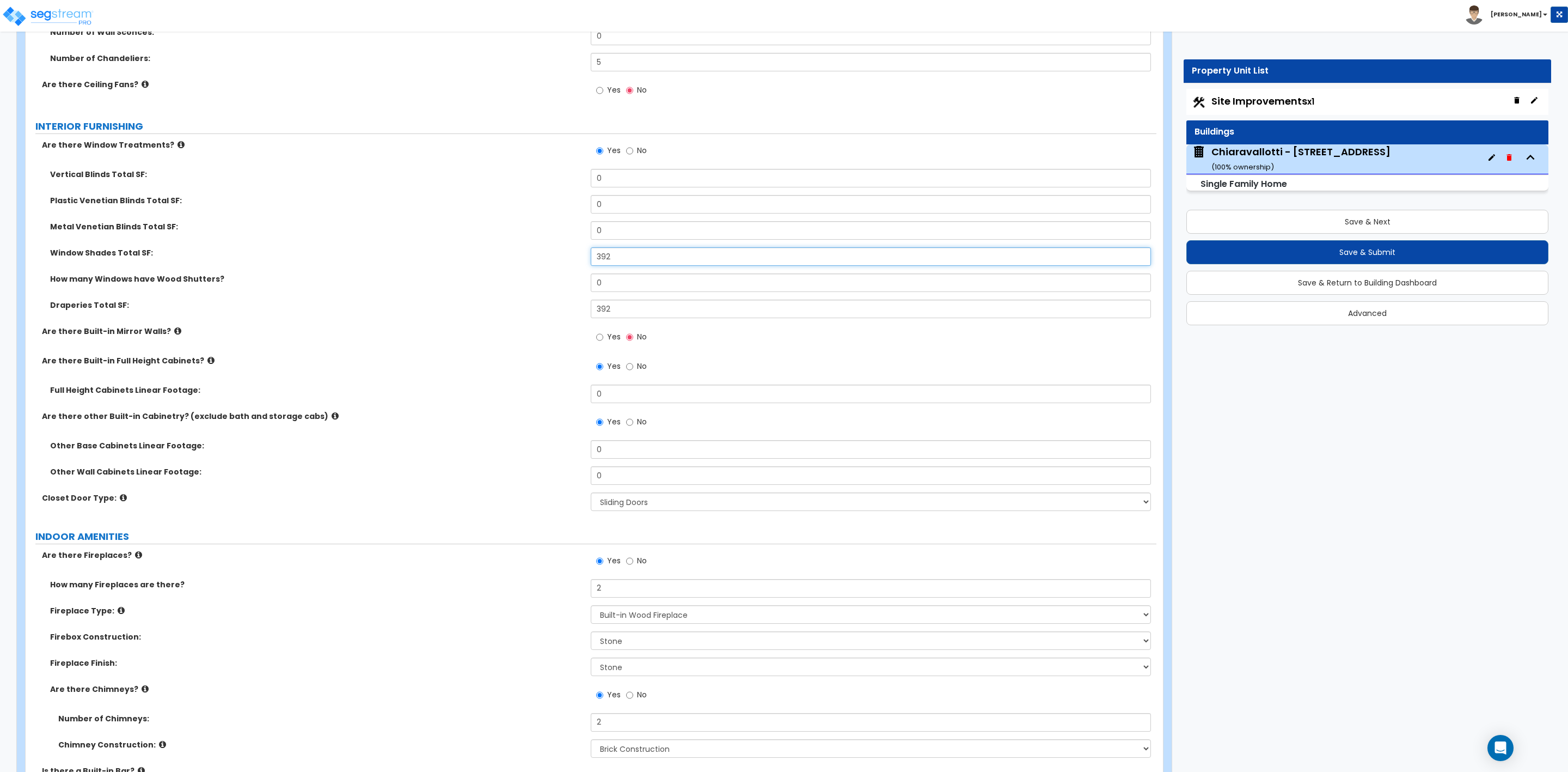
drag, startPoint x: 614, startPoint y: 257, endPoint x: 567, endPoint y: 257, distance: 47.0
click at [567, 257] on div "Window Shades Total SF: 392" at bounding box center [590, 261] width 1131 height 26
type input "0"
drag, startPoint x: 624, startPoint y: 394, endPoint x: 533, endPoint y: 396, distance: 91.0
click at [561, 401] on div "Full Height Cabinets Linear Footage: 0" at bounding box center [590, 398] width 1131 height 26
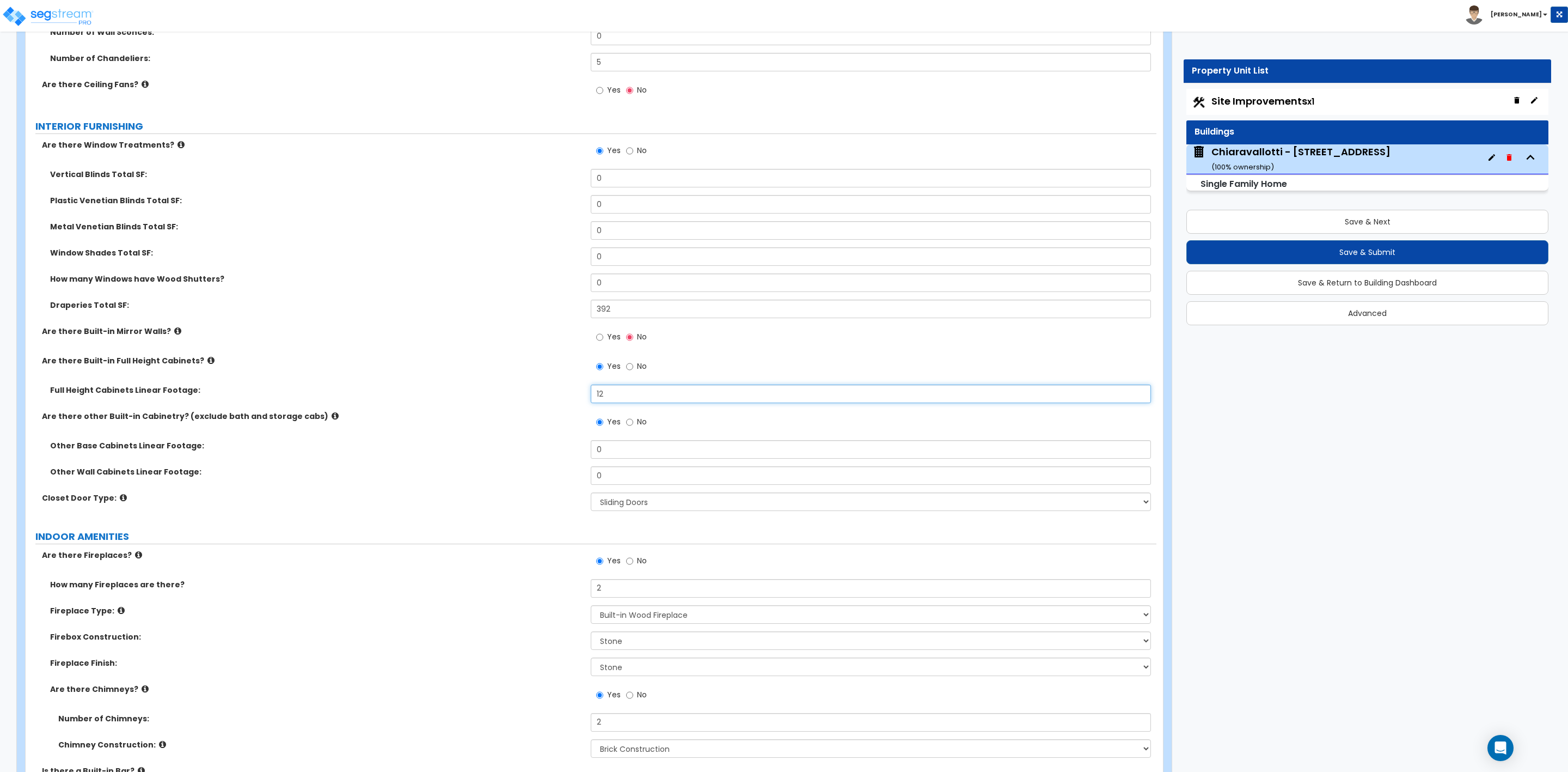
type input "12"
click at [634, 505] on select "None Bi-fold Louvered Doors Bi-fold Panel Doors Sliding Doors Hinged Wood Door" at bounding box center [871, 502] width 560 height 19
select select "3"
click at [591, 493] on select "None Bi-fold Louvered Doors Bi-fold Panel Doors Sliding Doors Hinged Wood Door" at bounding box center [871, 502] width 560 height 19
drag, startPoint x: 609, startPoint y: 476, endPoint x: 594, endPoint y: 476, distance: 15.0
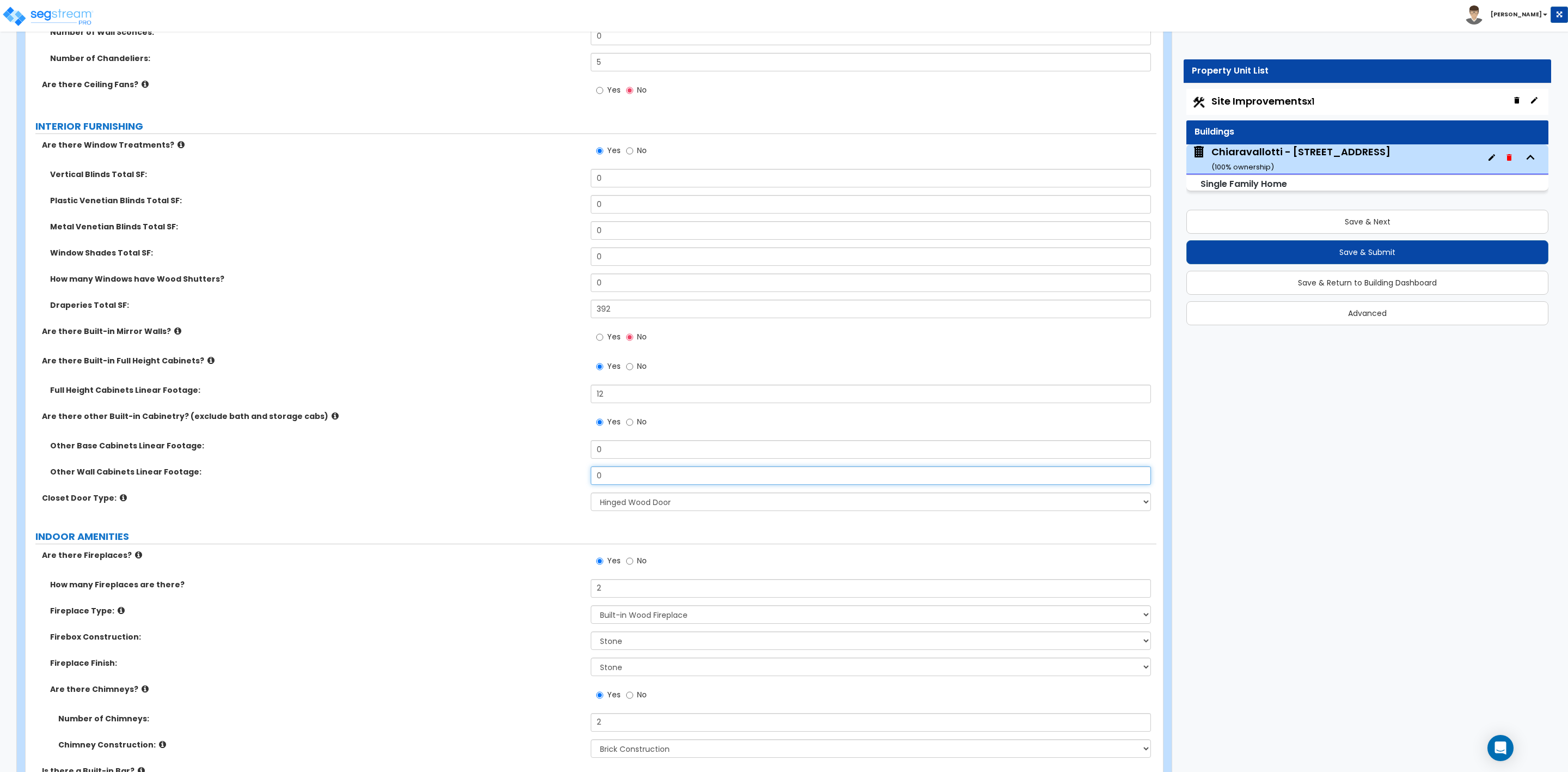
click at [594, 476] on input "0" at bounding box center [871, 476] width 560 height 19
type input "8"
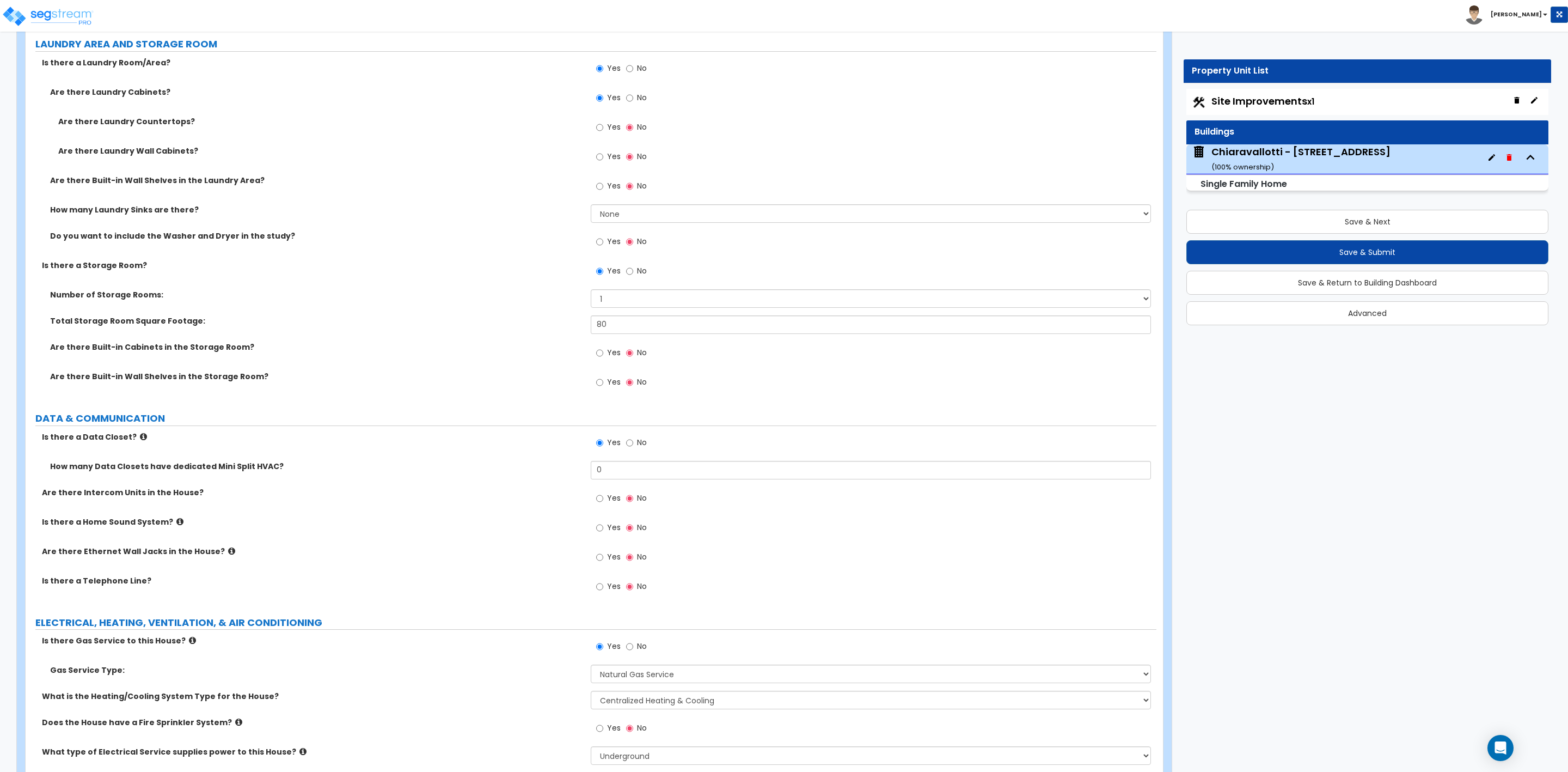
scroll to position [6129, 0]
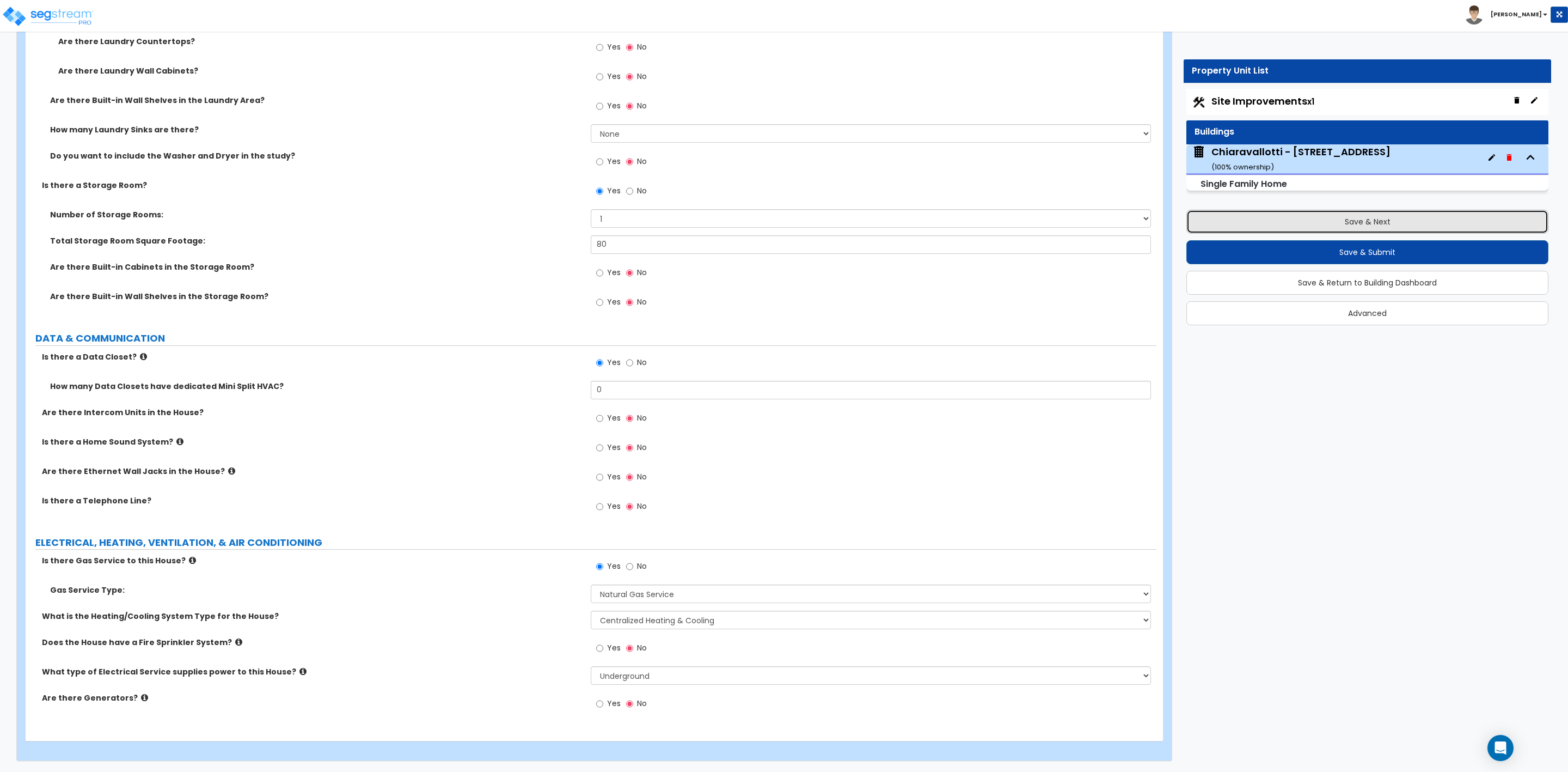
click at [1334, 225] on button "Save & Next" at bounding box center [1367, 222] width 362 height 24
select select "2"
select select "3"
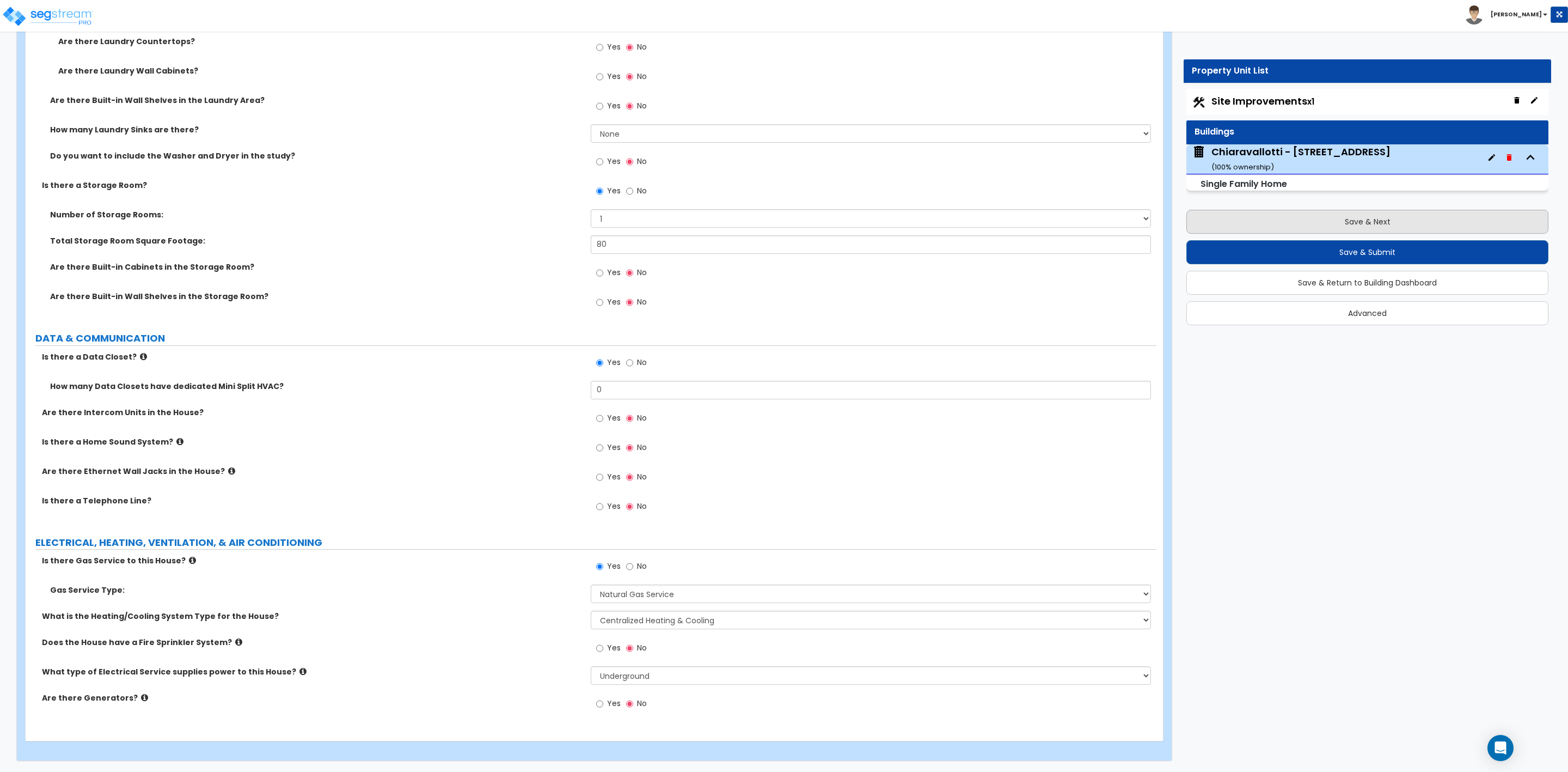
select select "2"
select select "1"
select select "3"
select select "1"
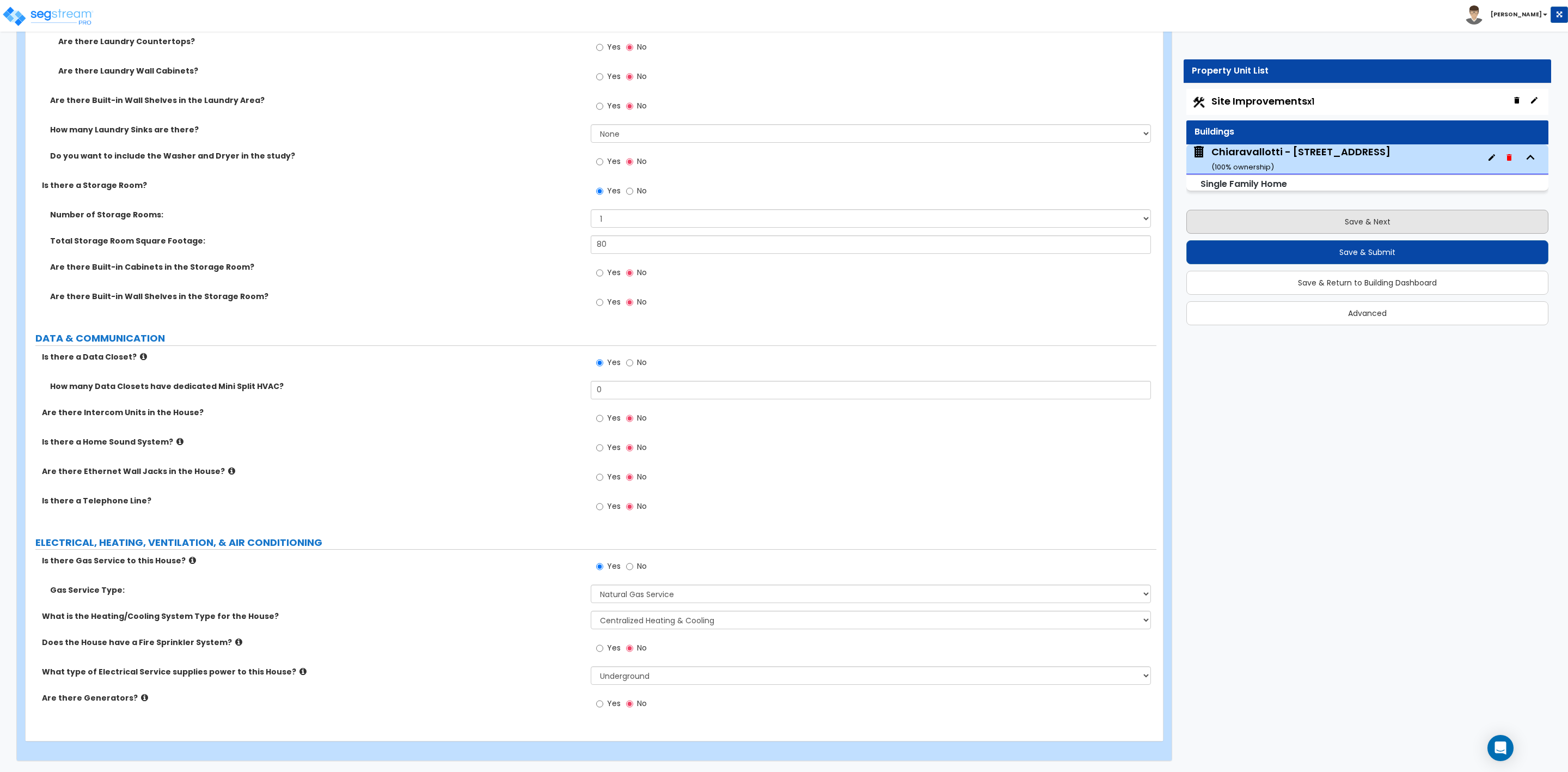
select select "1"
select select "2"
select select "1"
select select "5"
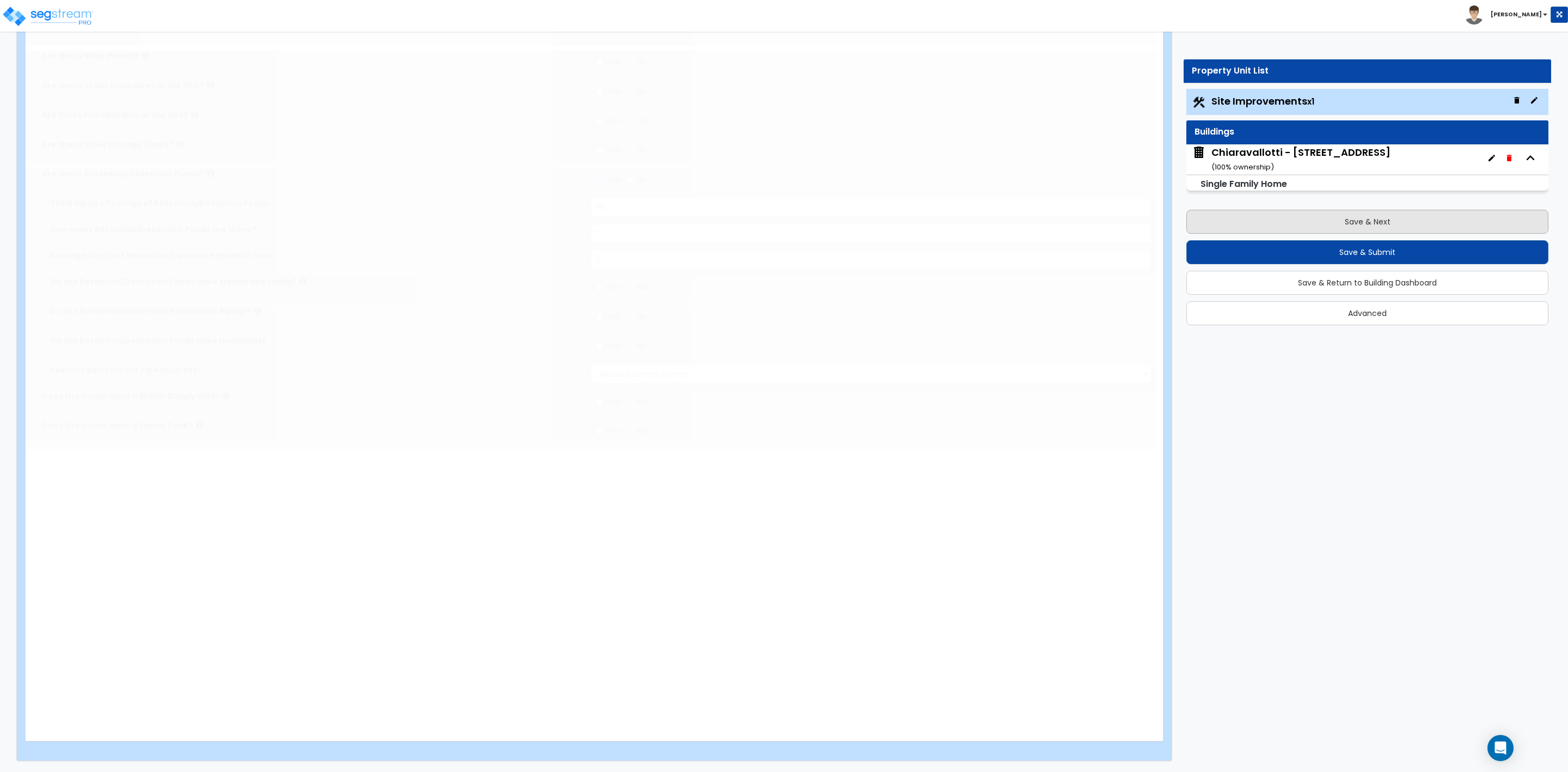
scroll to position [0, 0]
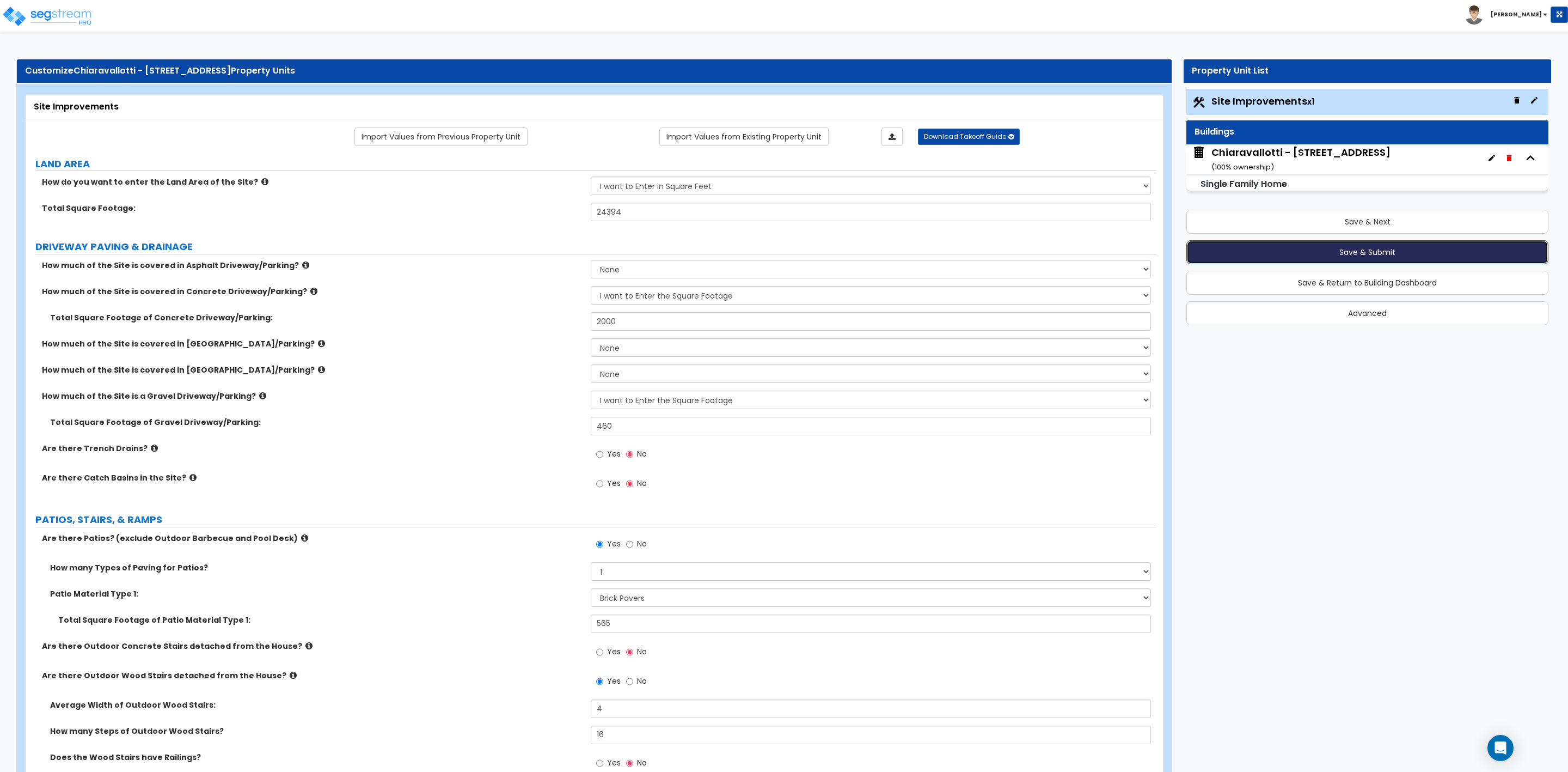
click at [1369, 249] on button "Save & Submit" at bounding box center [1367, 252] width 362 height 24
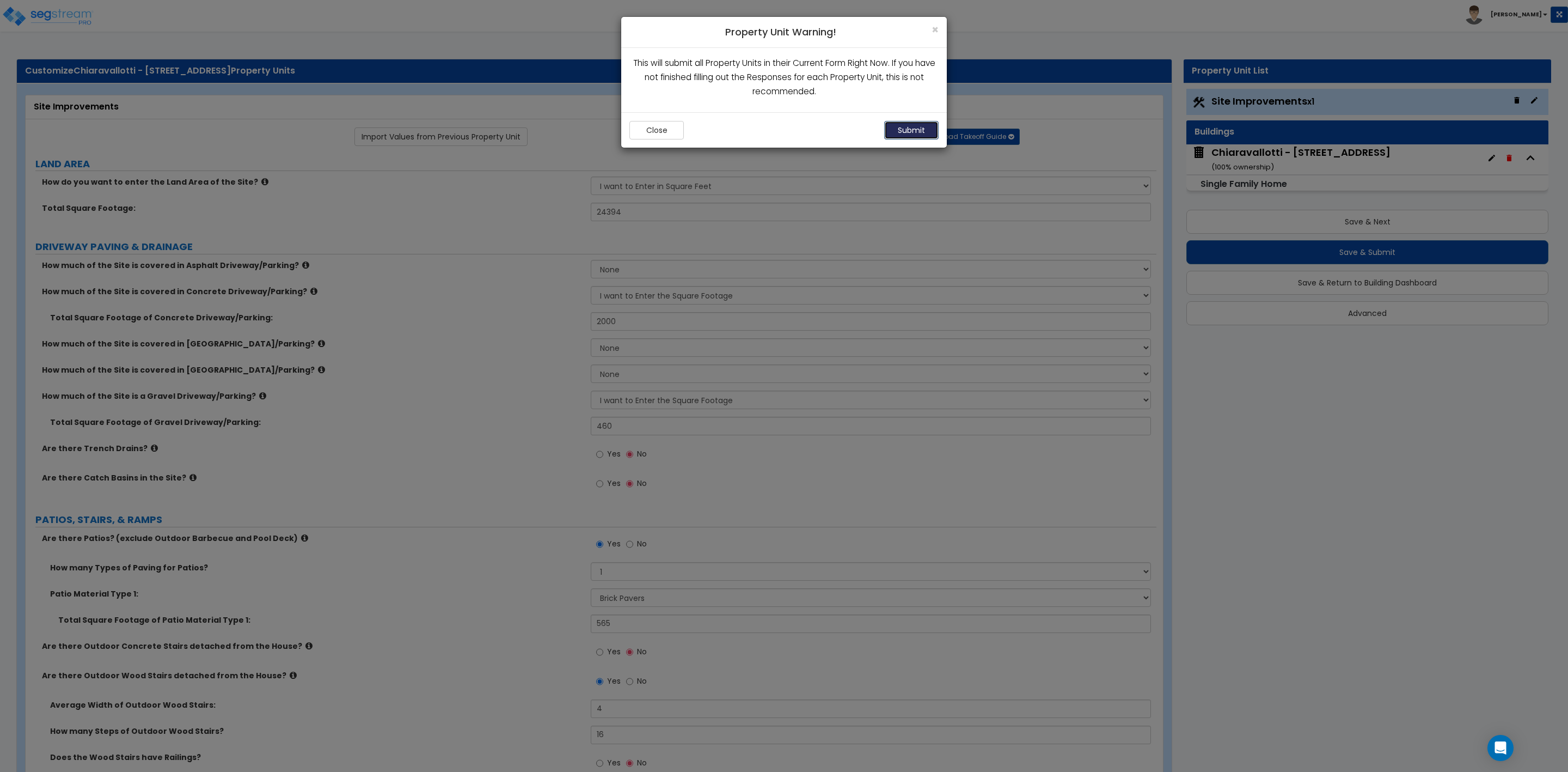
click at [900, 126] on button "Submit" at bounding box center [911, 130] width 55 height 19
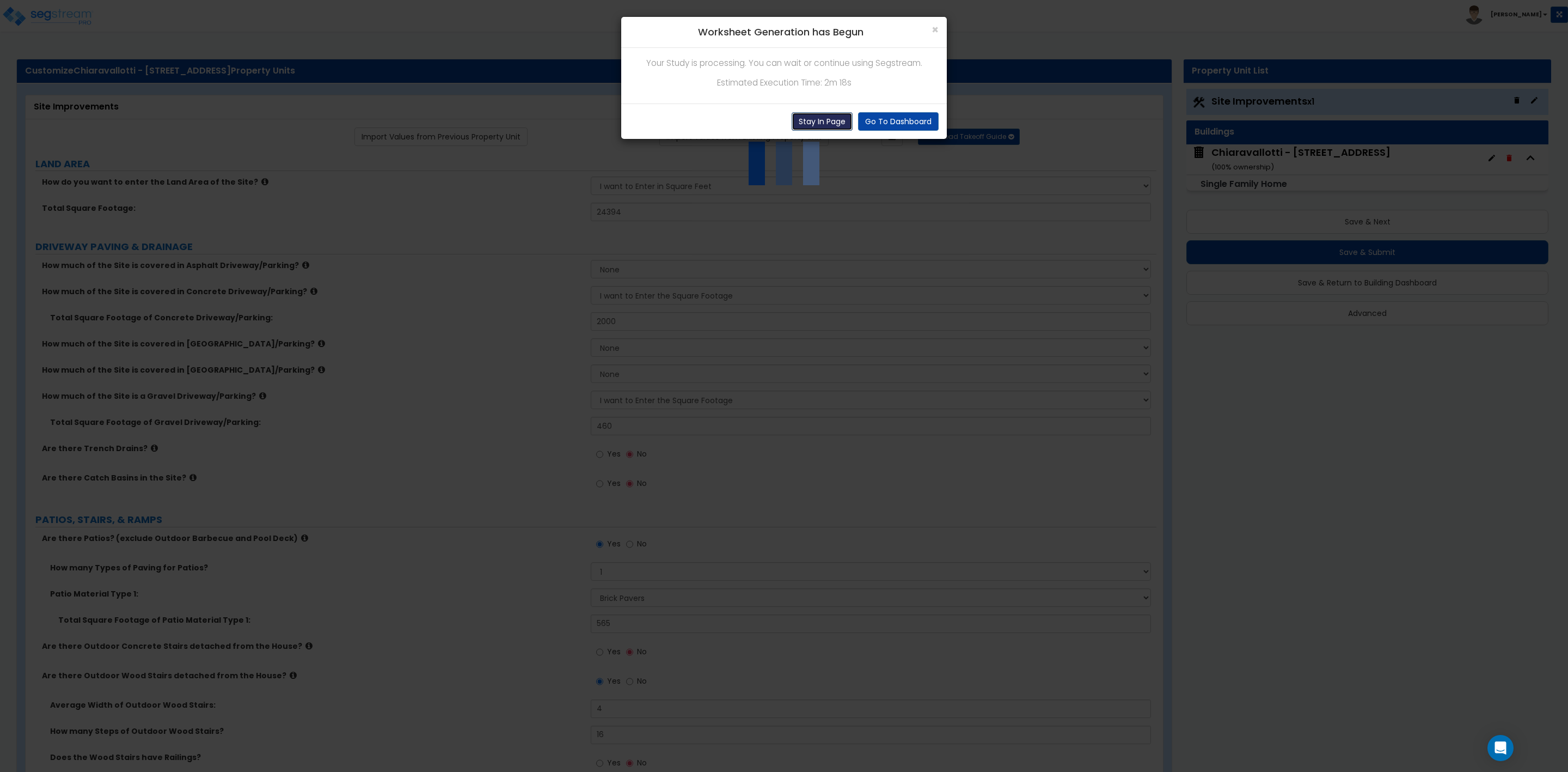
click at [819, 120] on button "Stay In Page" at bounding box center [822, 122] width 61 height 19
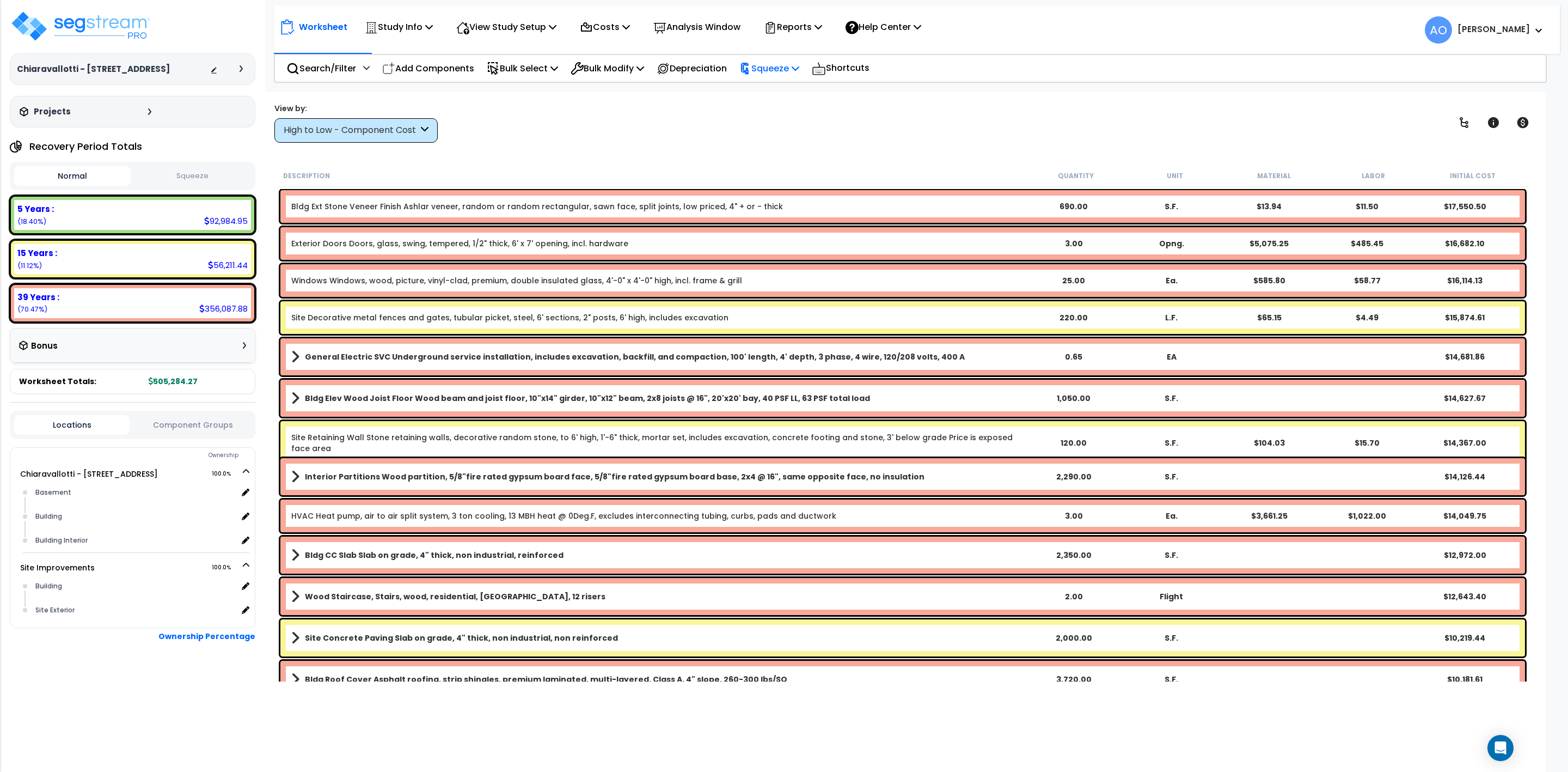
click at [785, 64] on p "Squeeze" at bounding box center [769, 68] width 60 height 15
click at [773, 92] on link "Squeeze" at bounding box center [788, 93] width 108 height 22
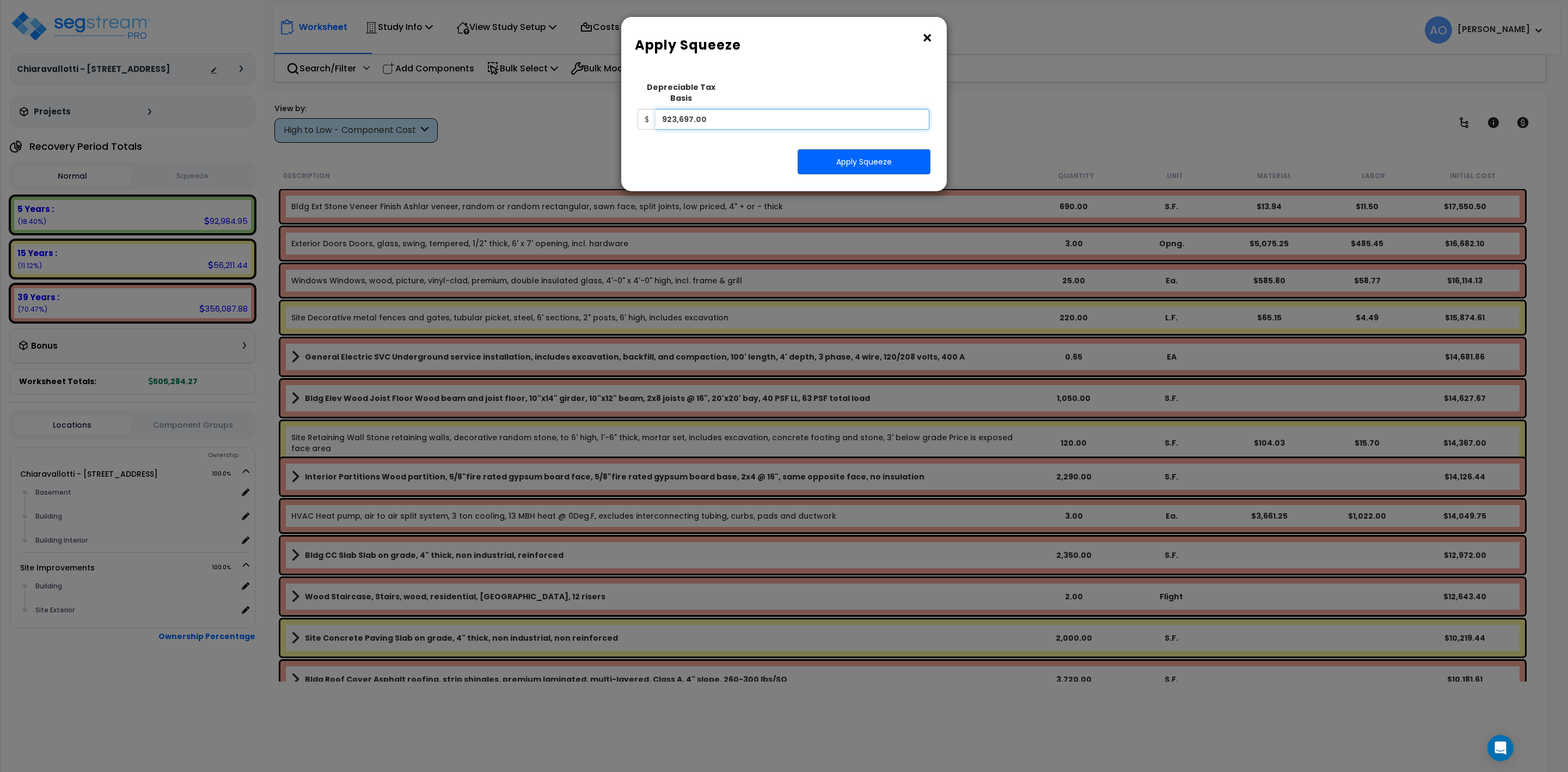
click at [720, 109] on input "923,697.00" at bounding box center [792, 120] width 274 height 21
click at [926, 34] on button "×" at bounding box center [927, 38] width 12 height 18
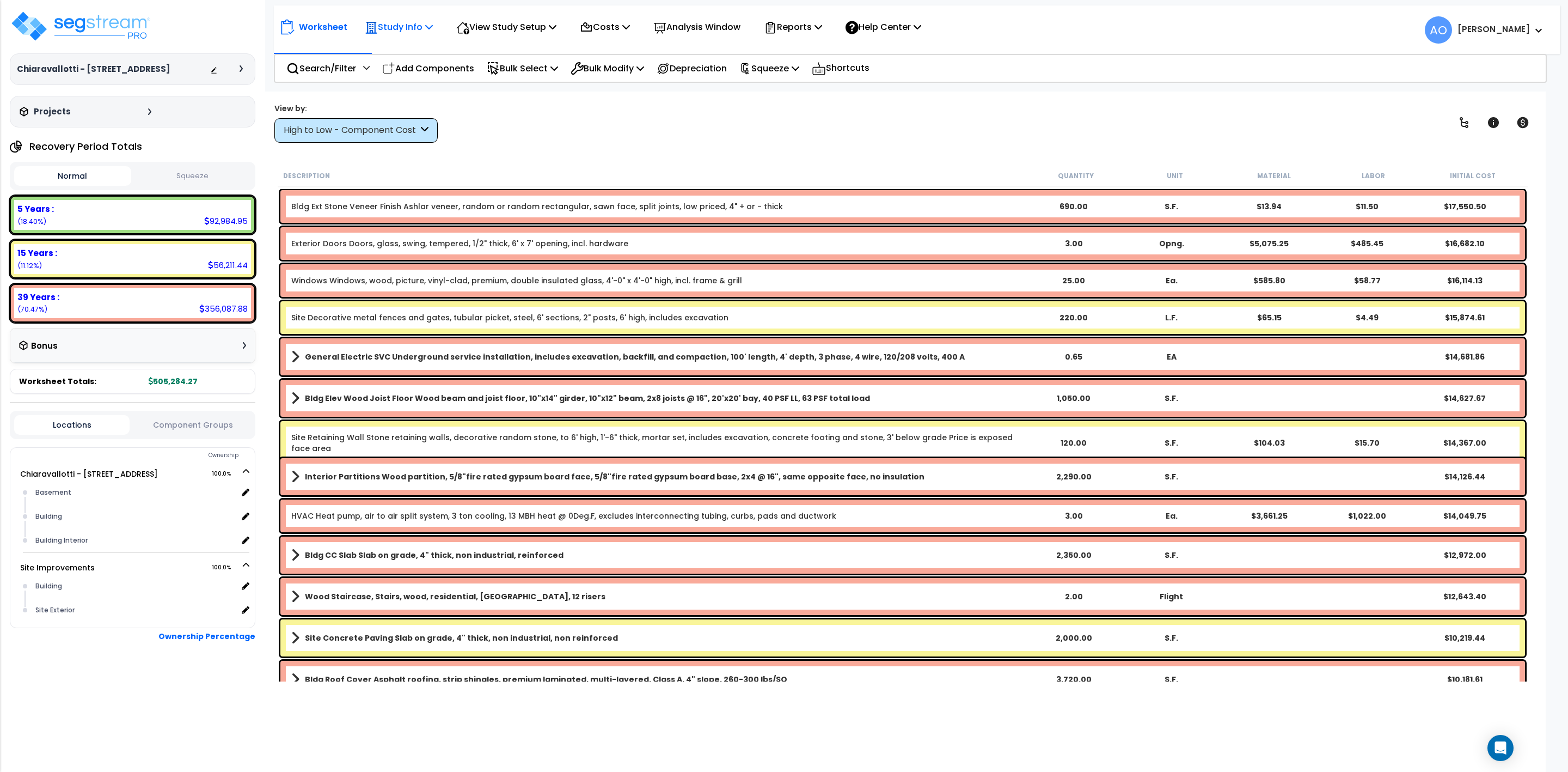
click at [400, 23] on p "Study Info" at bounding box center [399, 27] width 68 height 15
click at [399, 55] on link "Study Setup" at bounding box center [413, 52] width 108 height 22
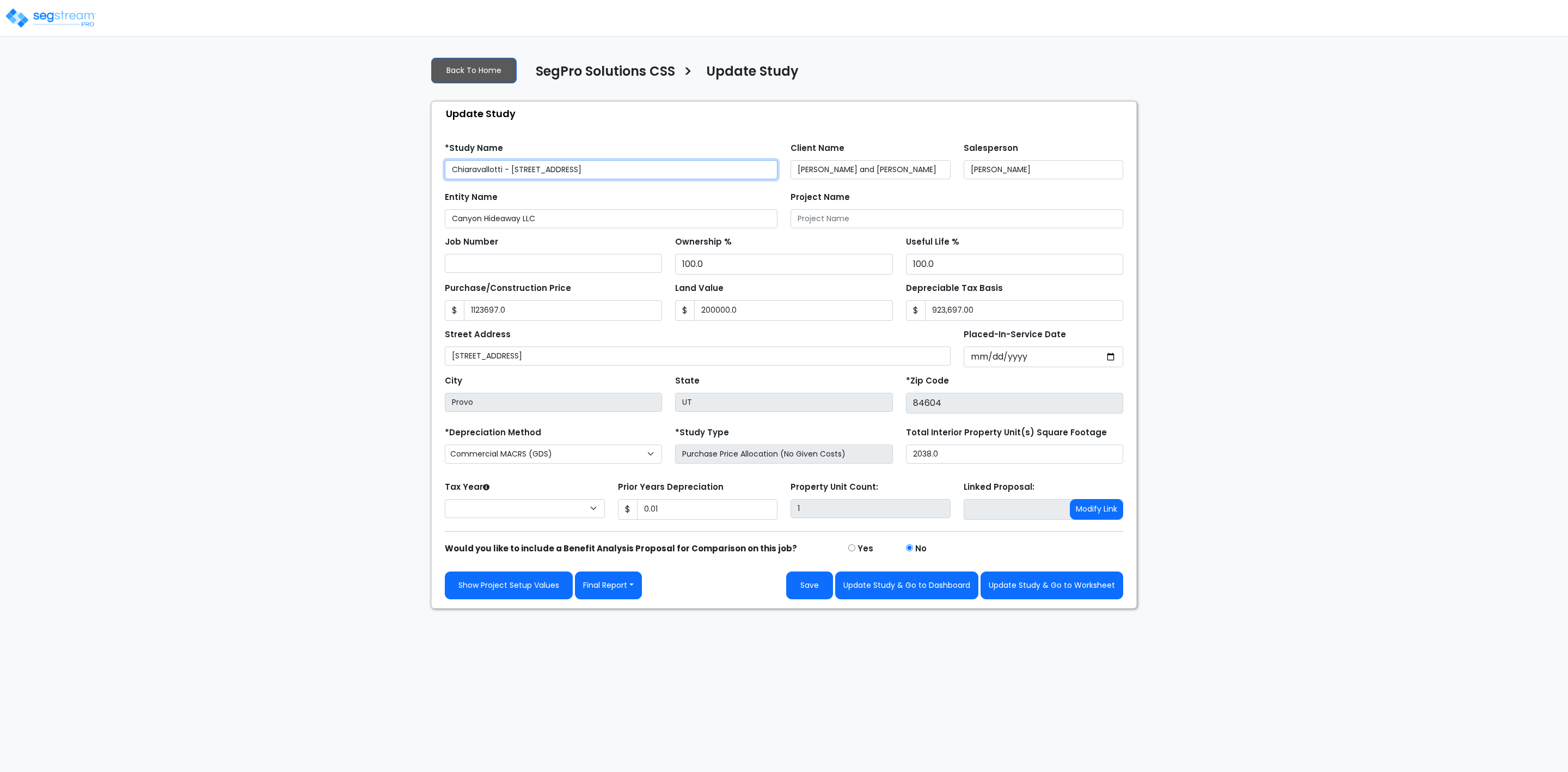
type input "1,123,697.0"
type input "200,000.0"
select select "2025"
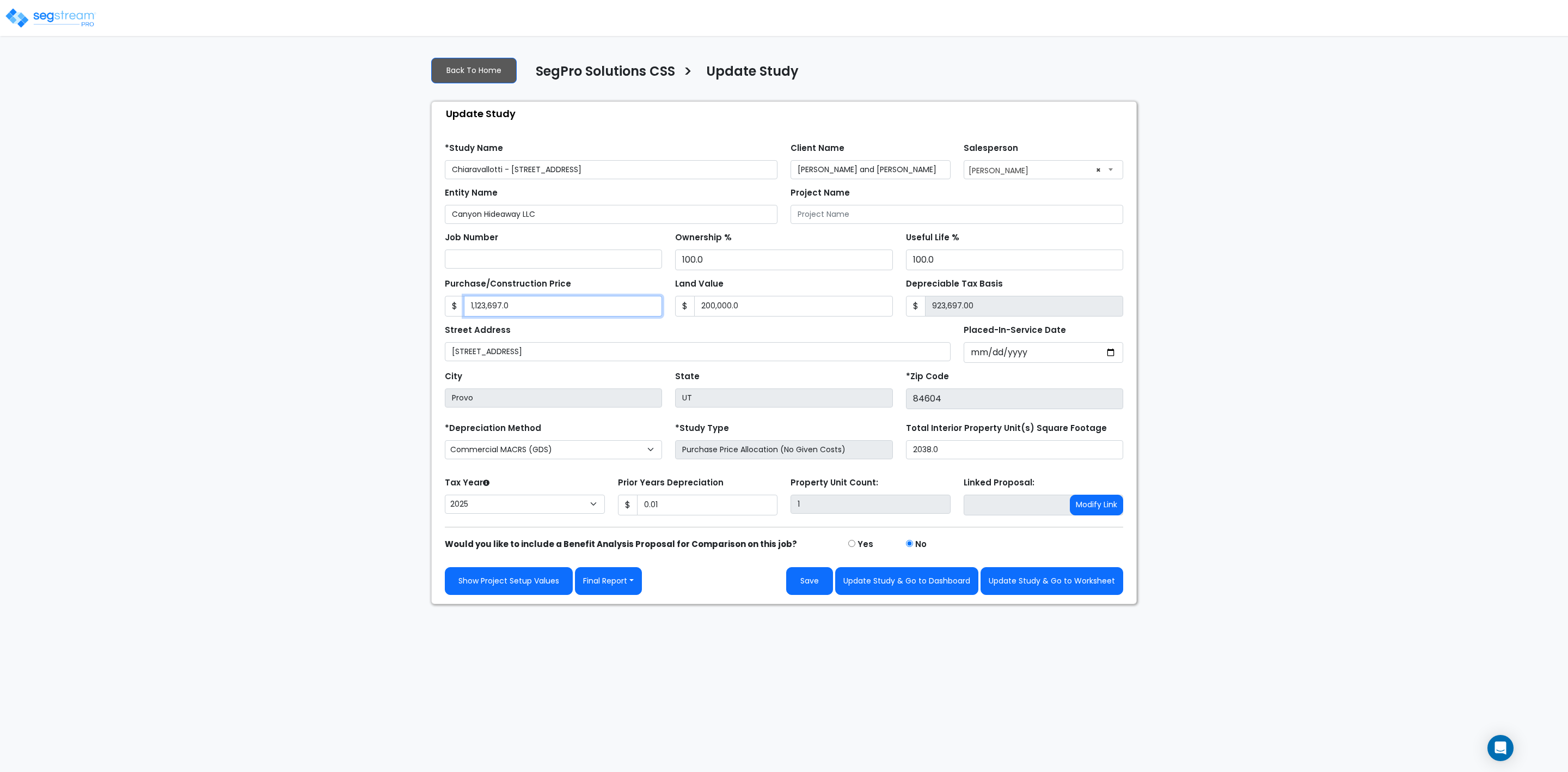
click at [531, 309] on input "1,123,697.0" at bounding box center [563, 306] width 198 height 21
type input "1"
type input "-199,999.00"
type input "13"
type input "-199,987.00"
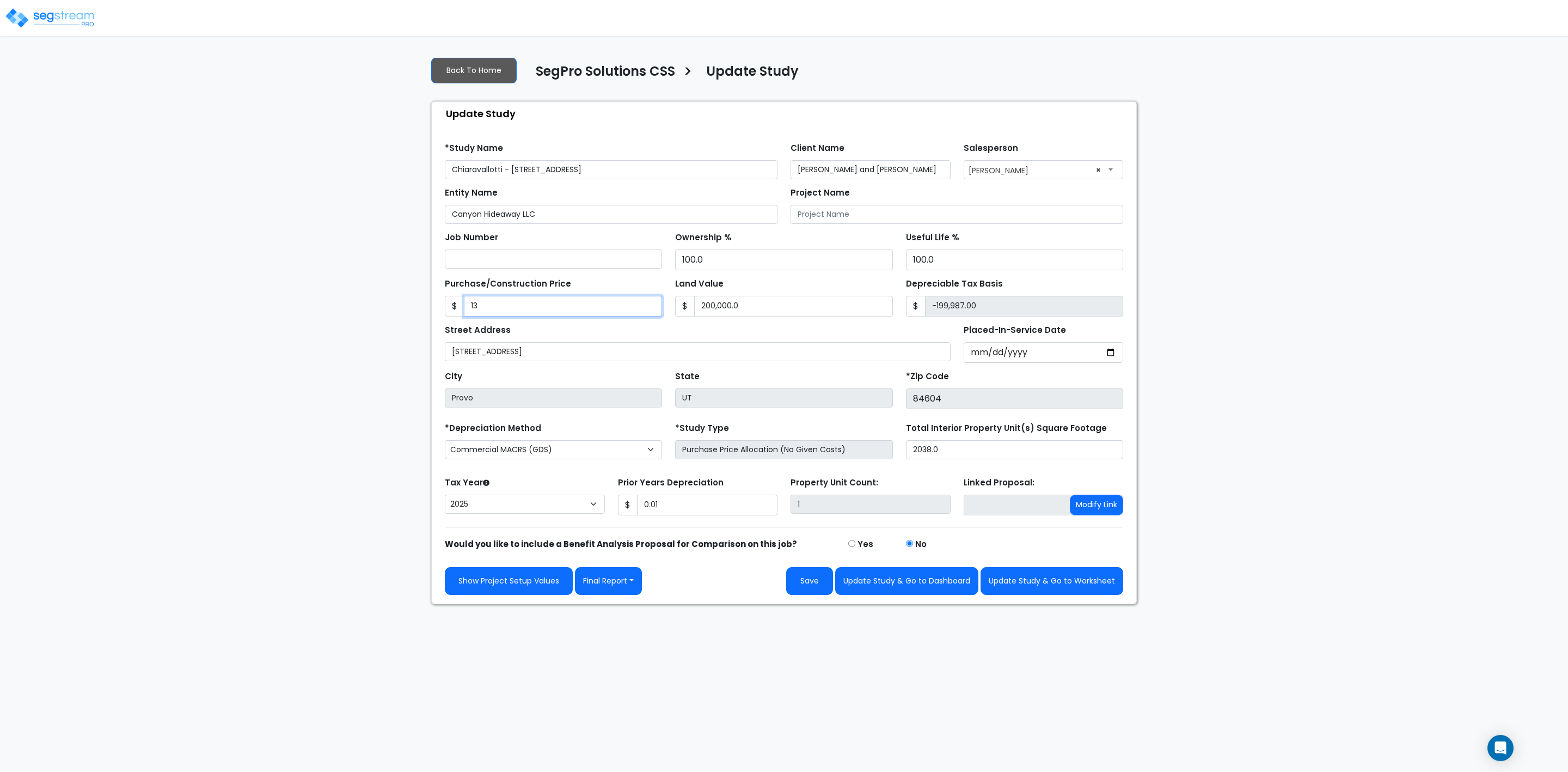
type input "132"
type input "-199,868.00"
type input "1323"
type input "-198,677.00"
type input "1,3236"
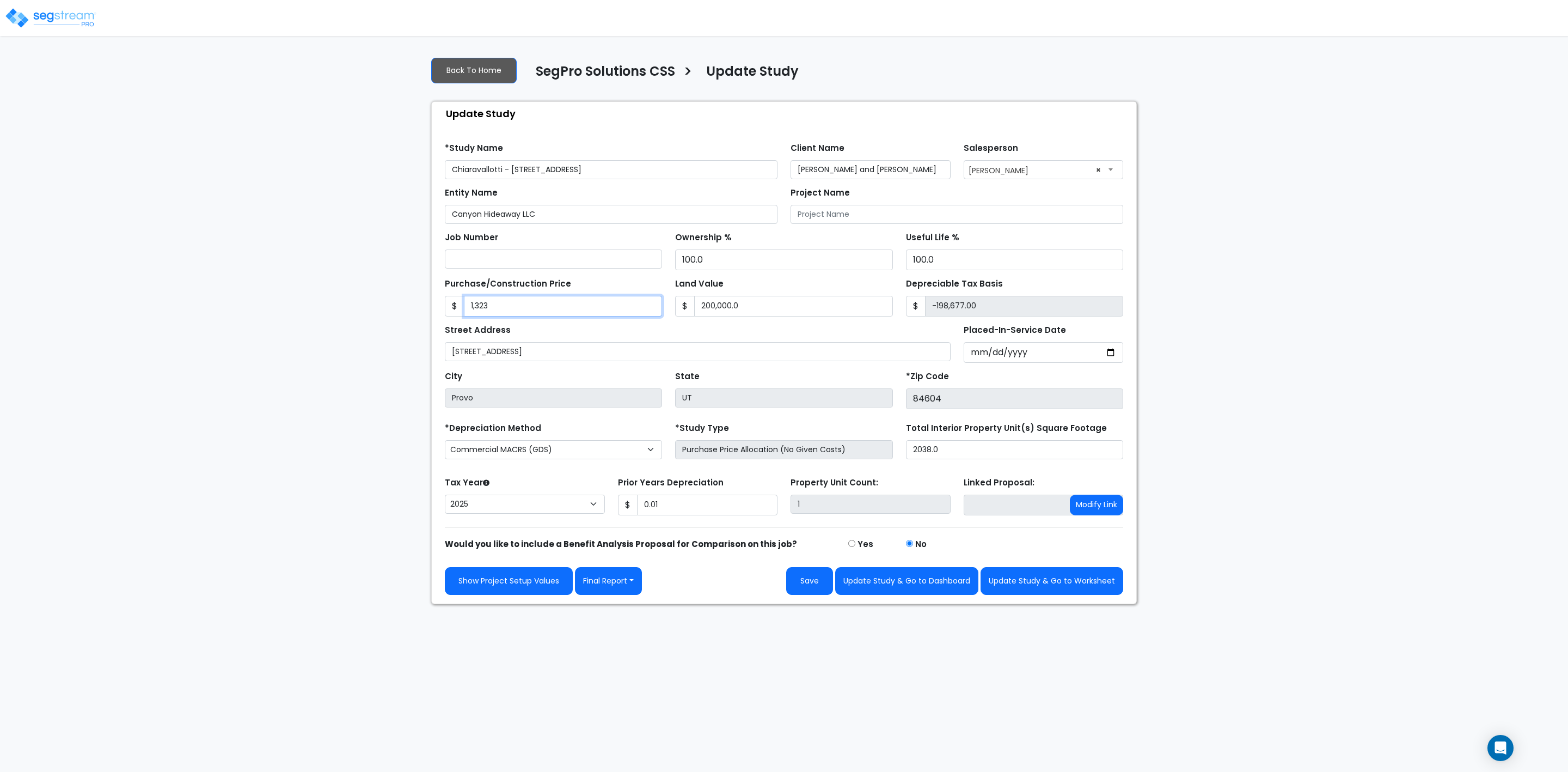
type input "-186,764.00"
type input "13,2369"
type input "-67,631.00"
type input "132,3697"
type input "1,123,697.00"
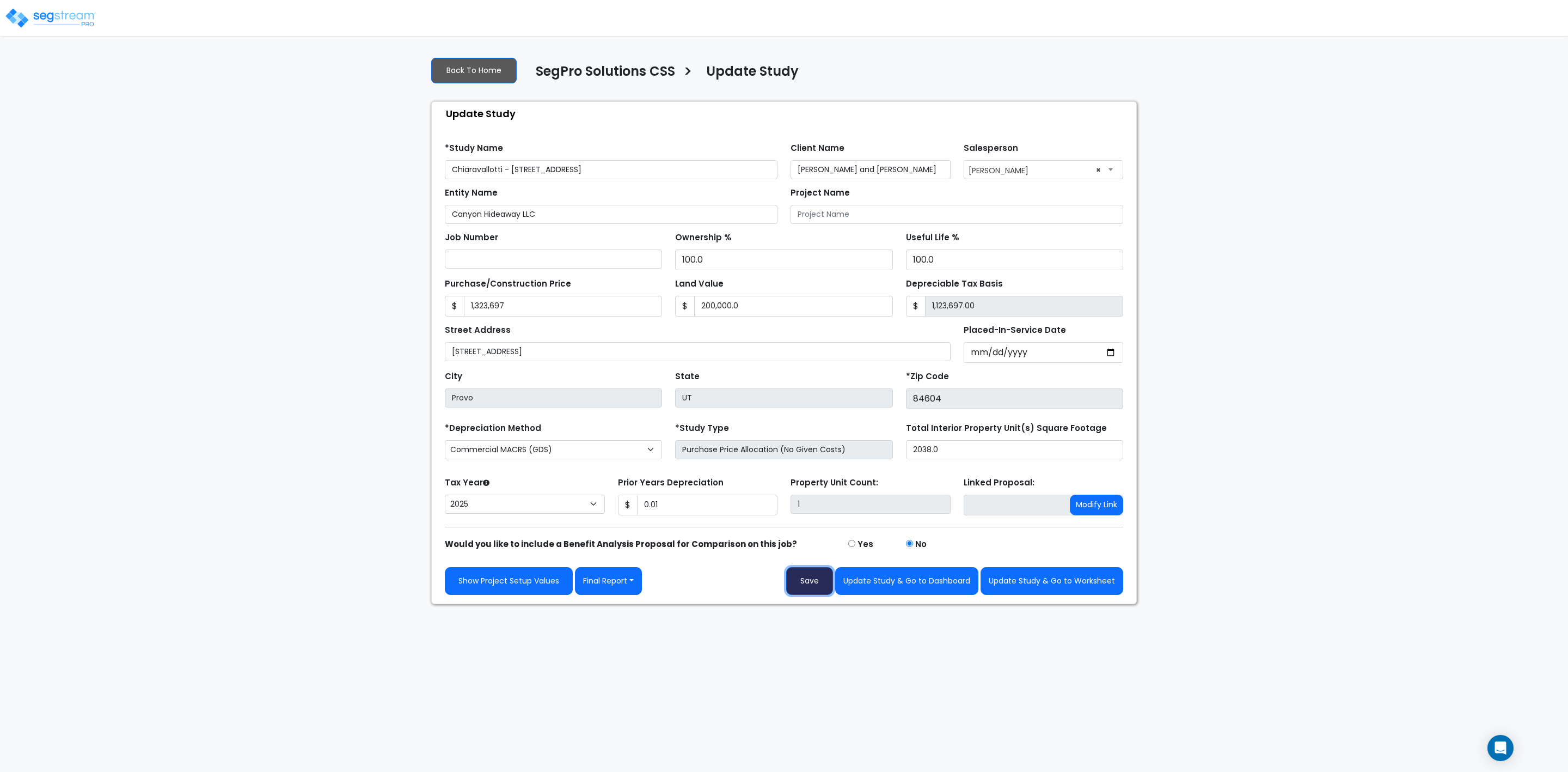
click at [813, 582] on button "Save" at bounding box center [809, 581] width 47 height 28
type input "1323697"
type input "200000"
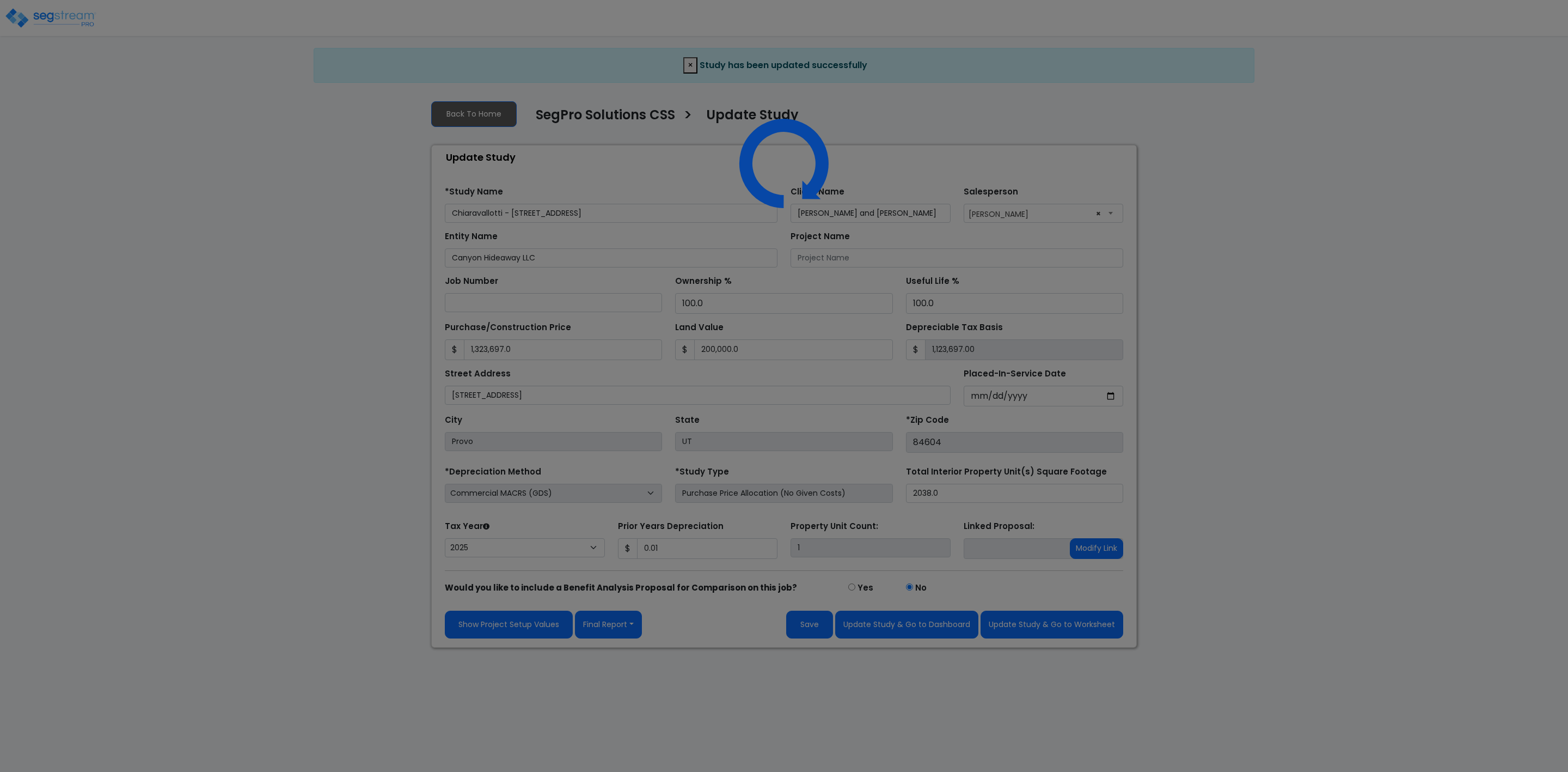
select select "2025"
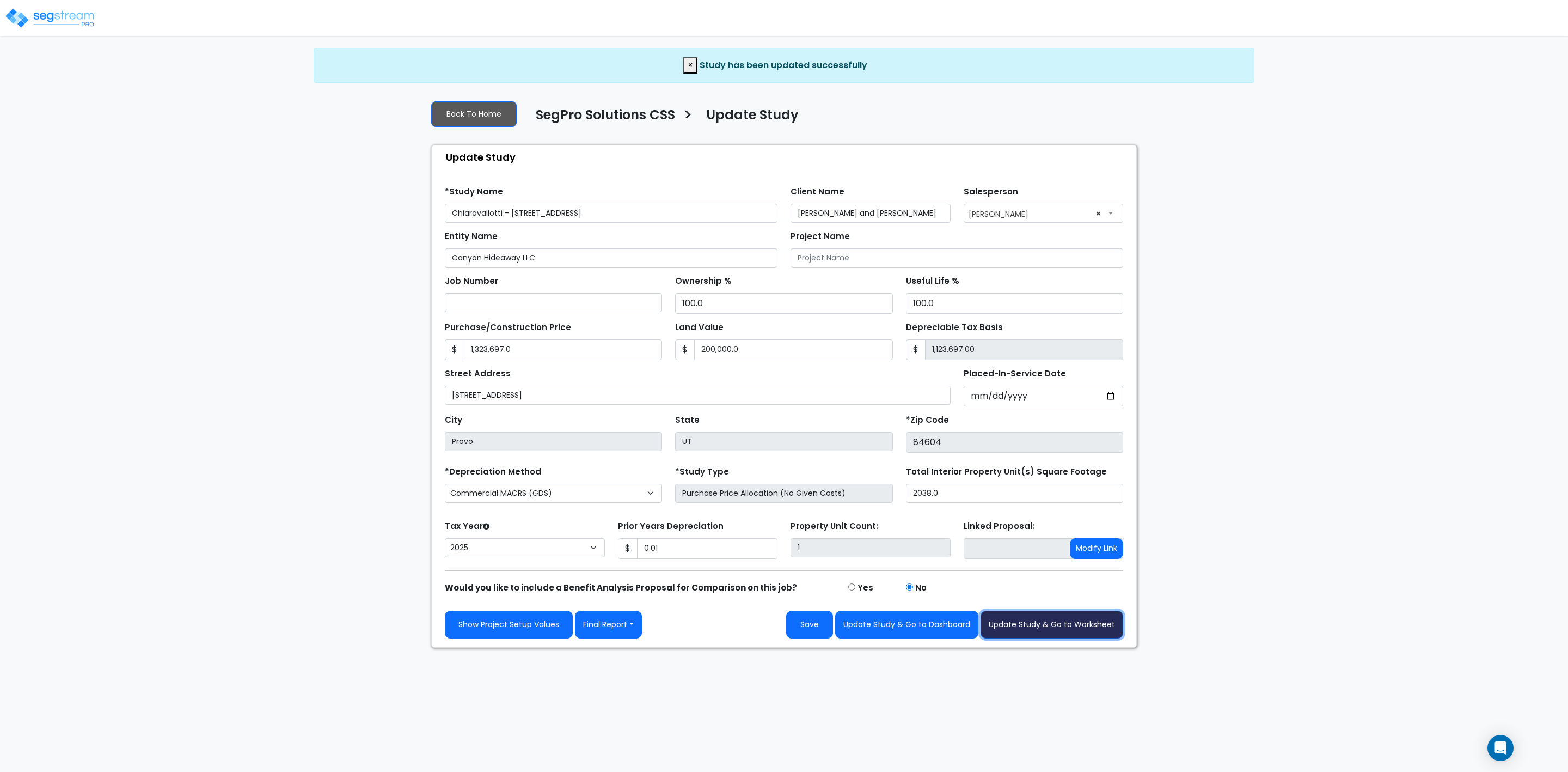
click at [1047, 629] on button "Update Study & Go to Worksheet" at bounding box center [1052, 624] width 143 height 28
type input "1323697"
type input "200000"
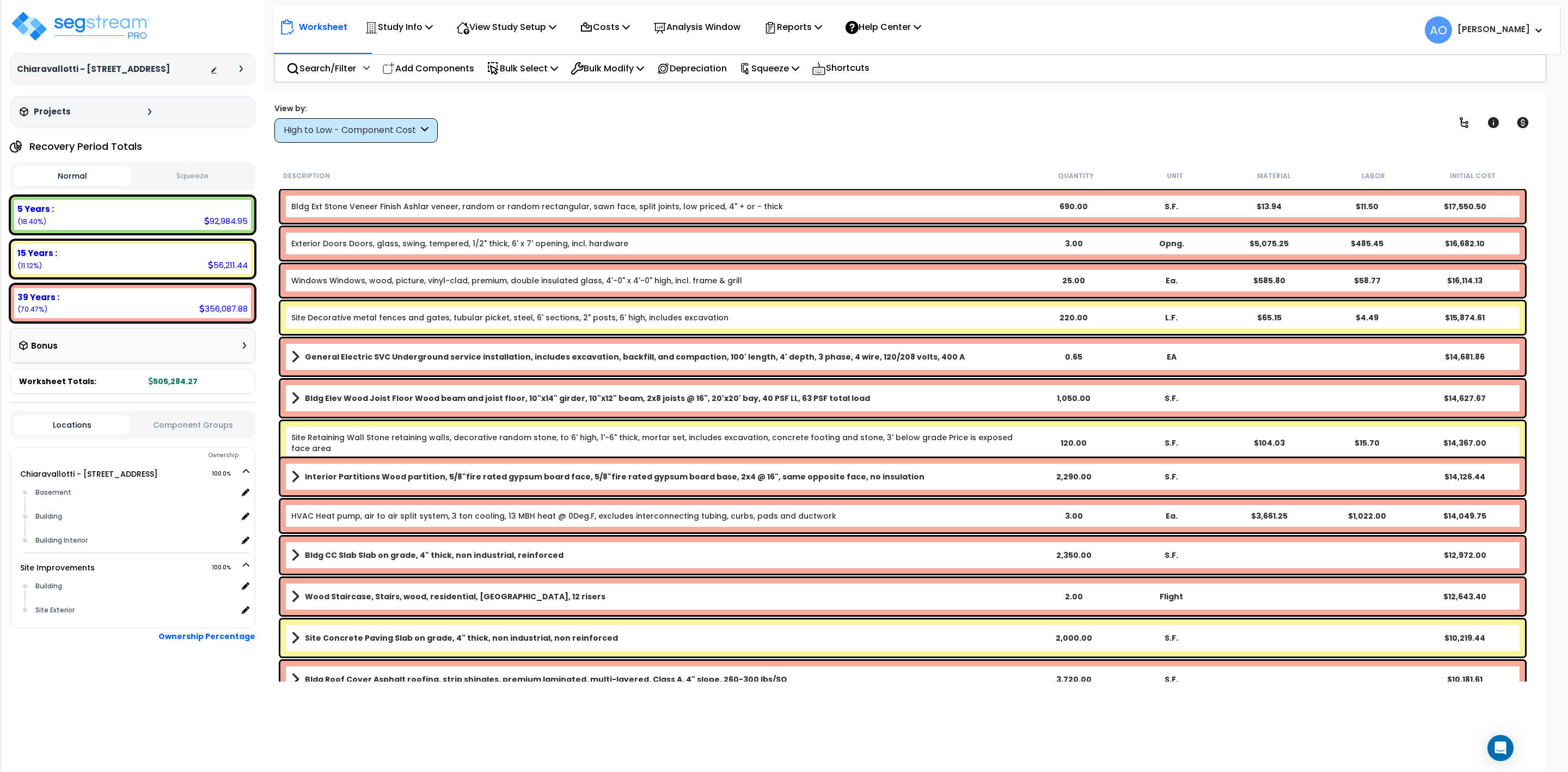
click at [316, 25] on p "Worksheet" at bounding box center [323, 27] width 49 height 15
click at [314, 26] on p "Worksheet" at bounding box center [323, 27] width 49 height 15
click at [245, 67] on div at bounding box center [244, 69] width 8 height 6
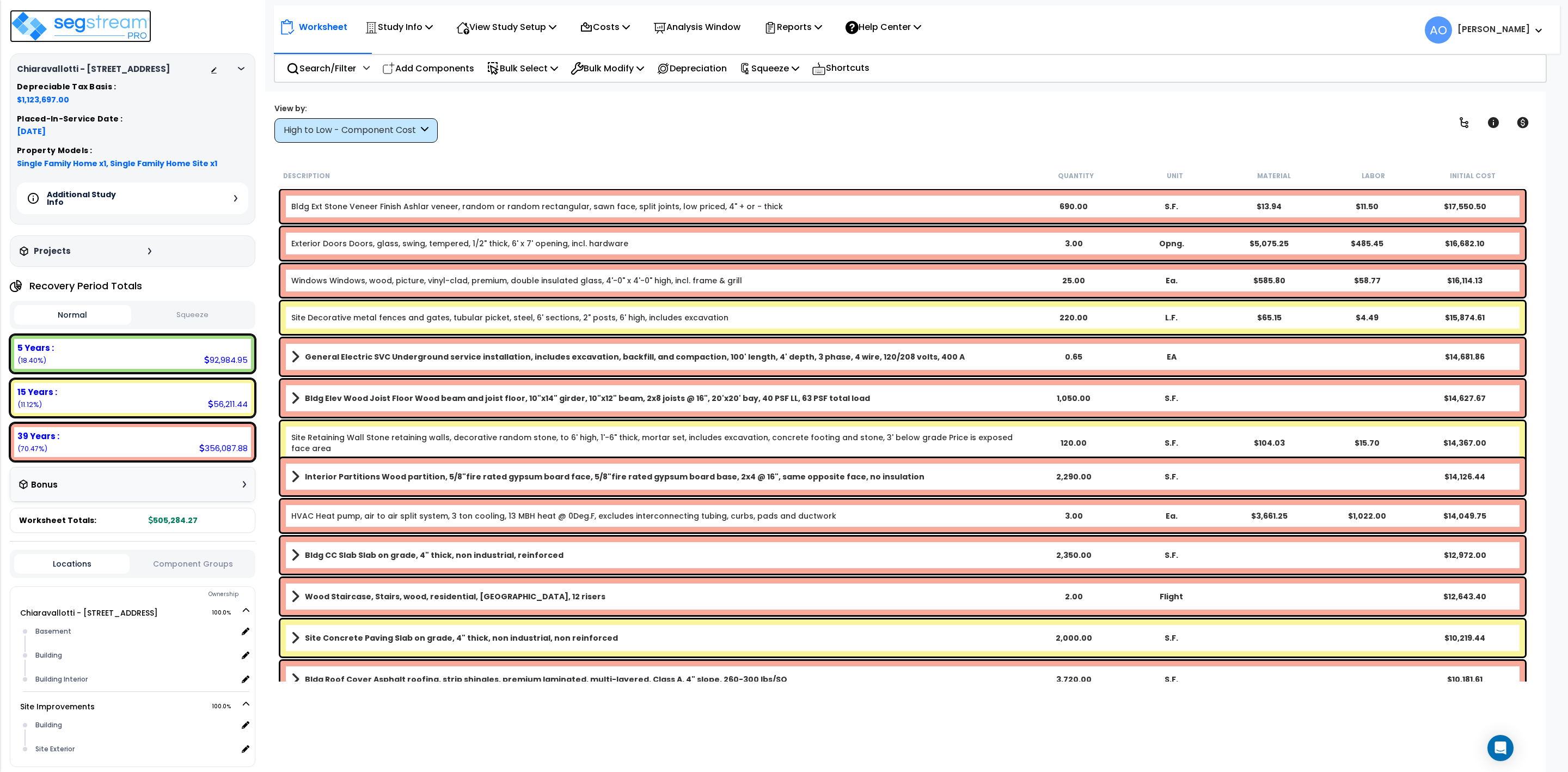
click at [89, 29] on img at bounding box center [81, 26] width 142 height 32
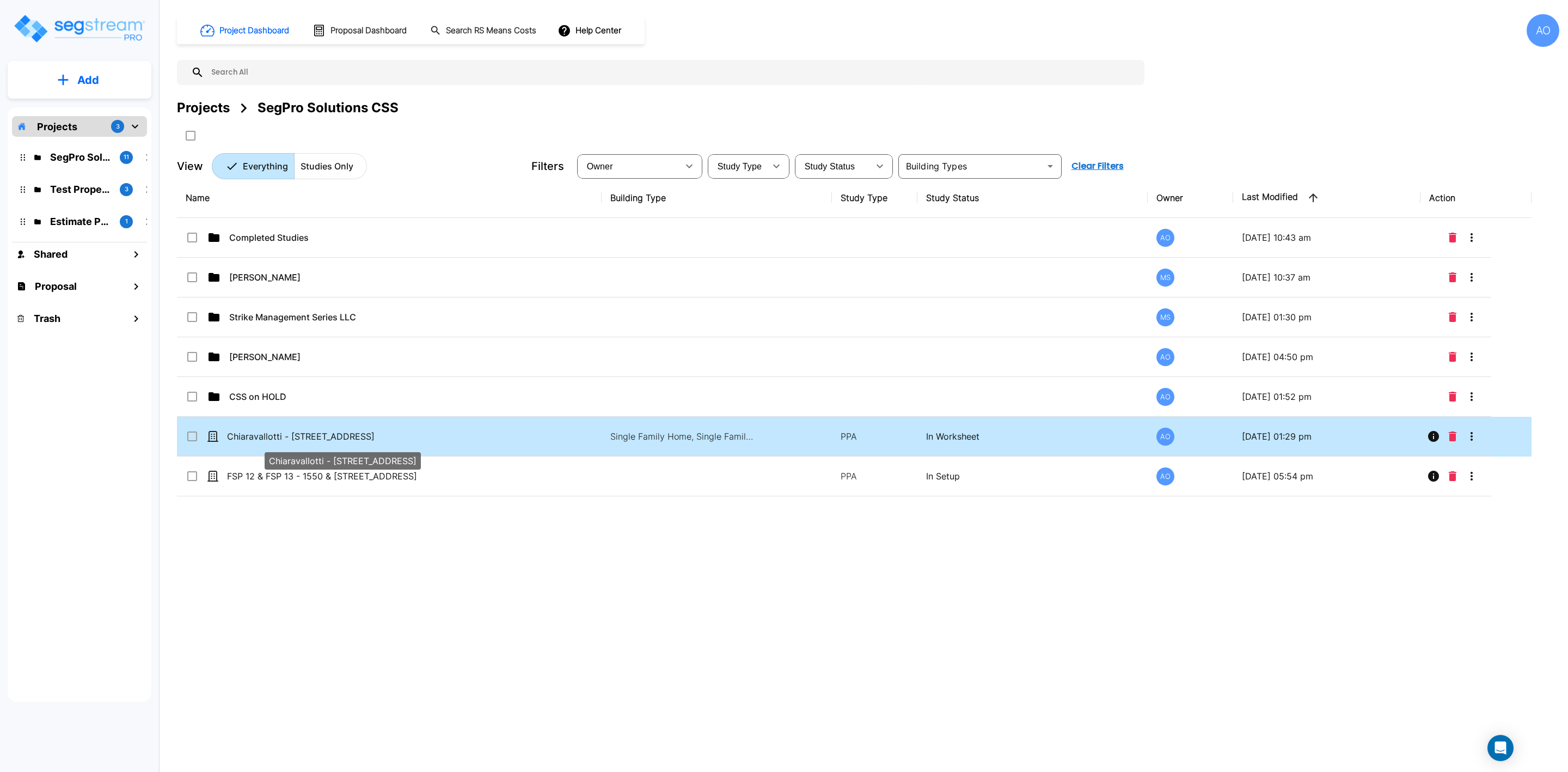
click at [327, 435] on p "Chiaravallotti - [STREET_ADDRESS]" at bounding box center [336, 436] width 217 height 13
checkbox input "true"
click at [327, 435] on p "Chiaravallotti - [STREET_ADDRESS]" at bounding box center [336, 436] width 217 height 13
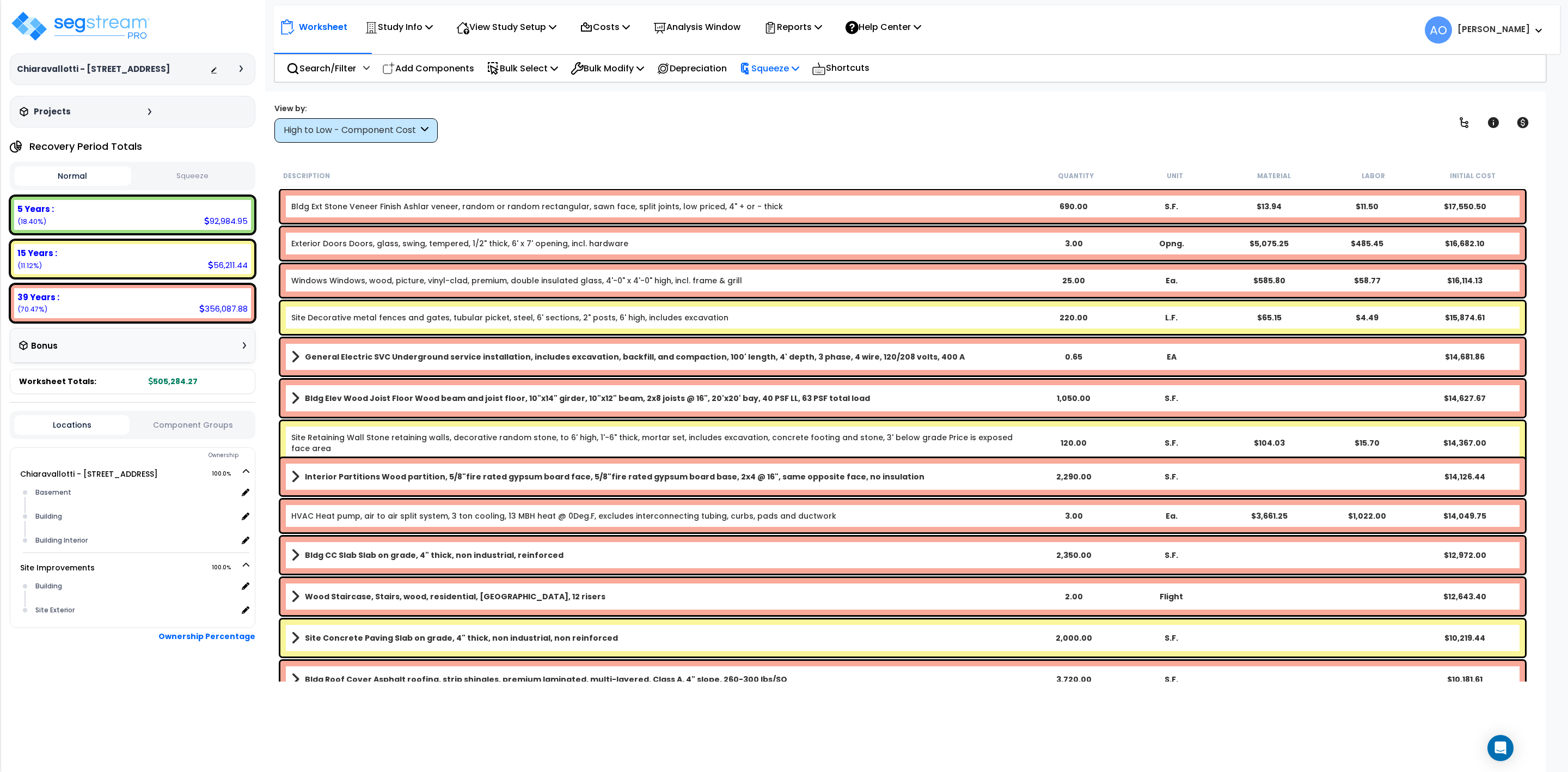
click at [776, 66] on p "Squeeze" at bounding box center [769, 68] width 60 height 15
click at [786, 87] on link "Squeeze" at bounding box center [788, 93] width 108 height 22
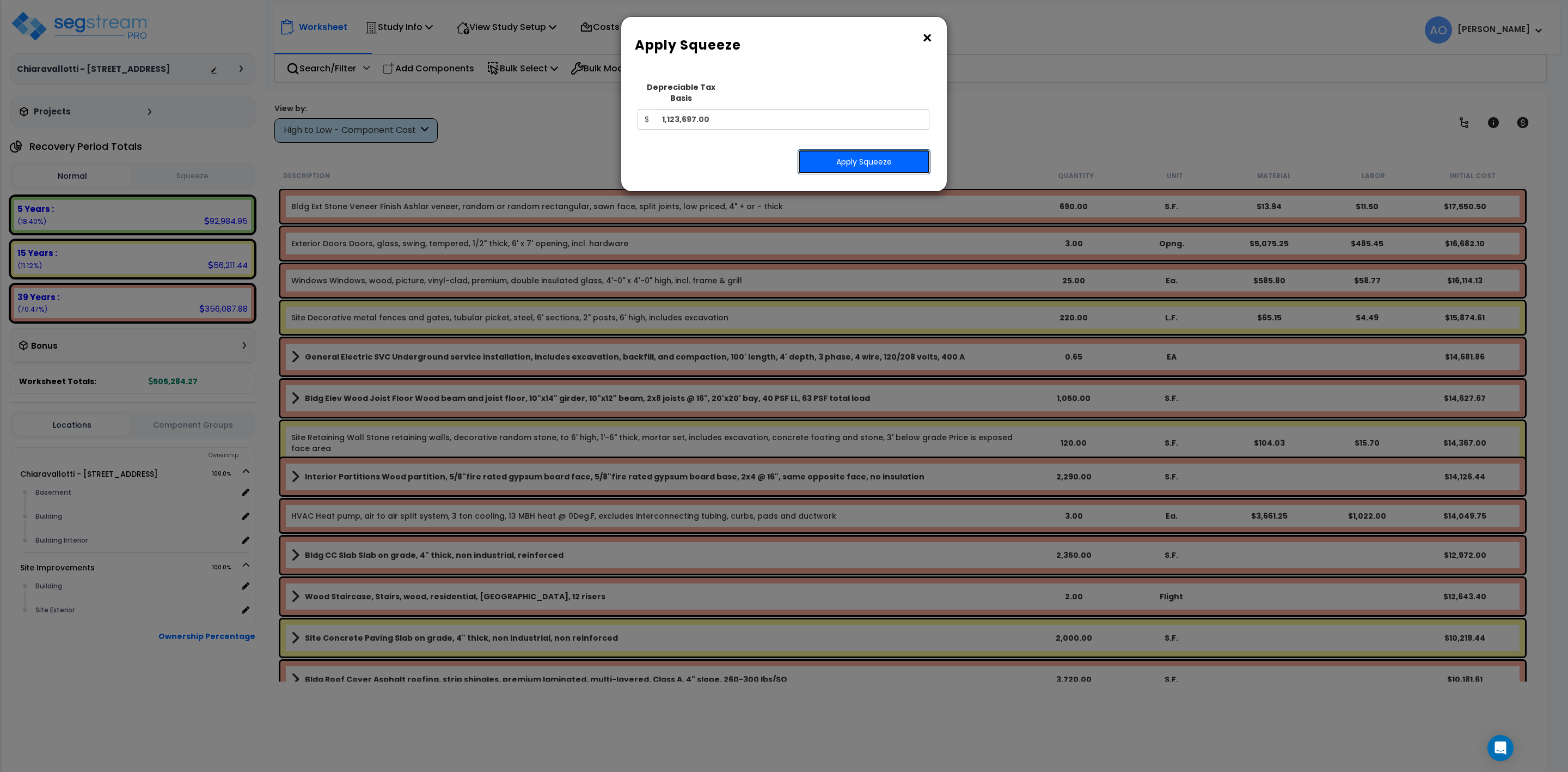
click at [861, 151] on button "Apply Squeeze" at bounding box center [864, 162] width 133 height 25
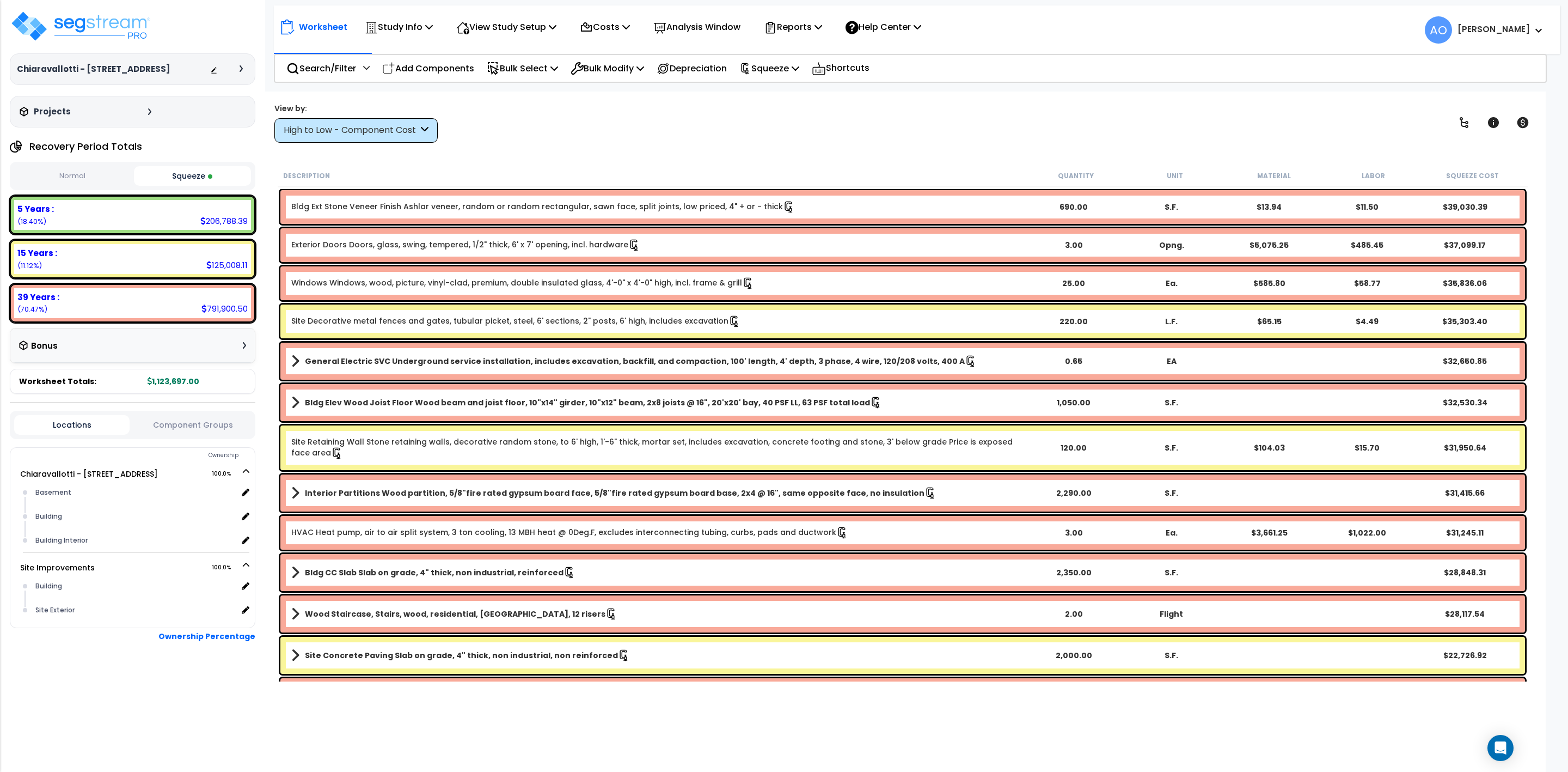
click at [389, 133] on div "High to Low - Component Cost" at bounding box center [351, 130] width 134 height 12
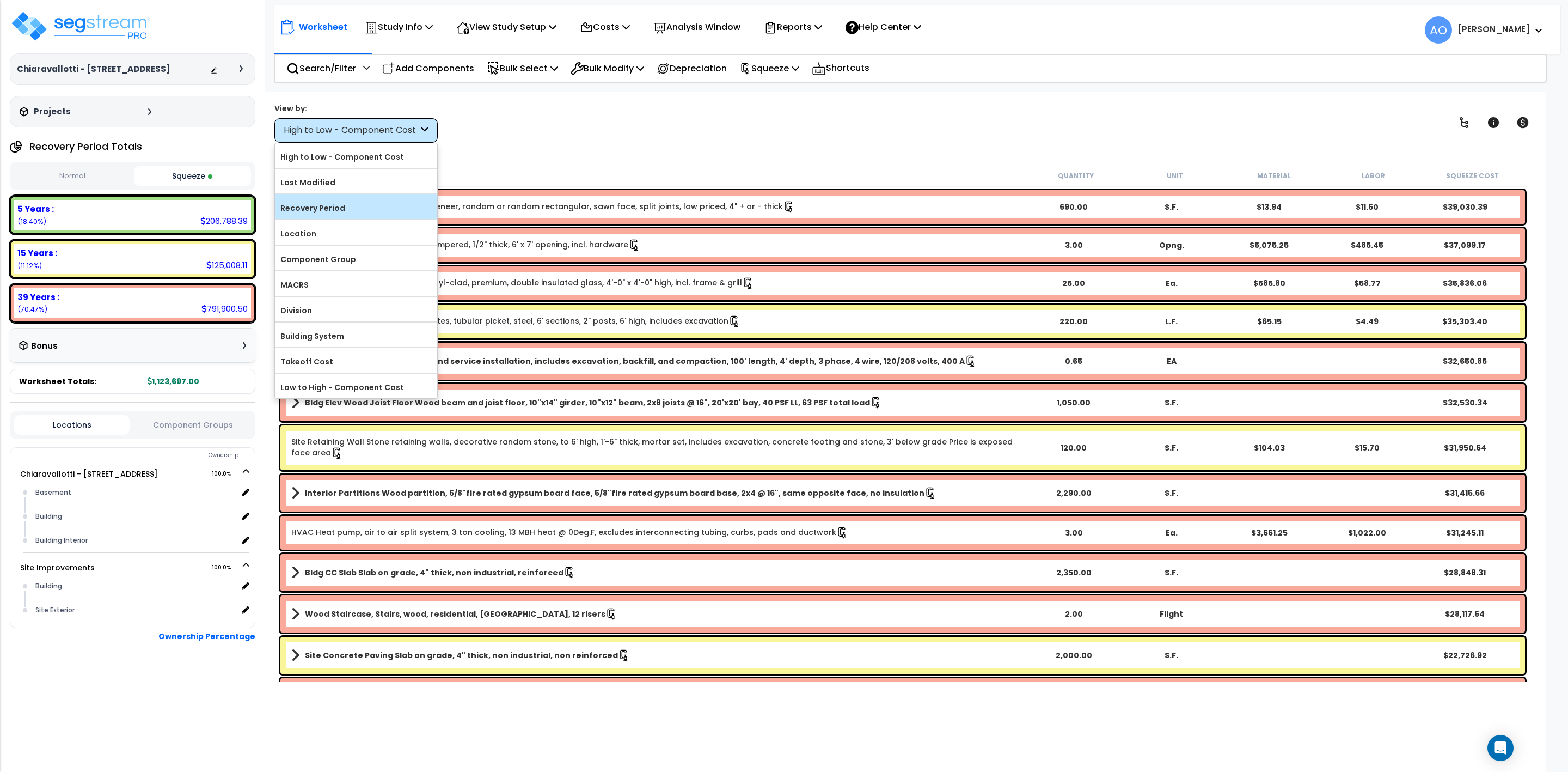
click at [330, 211] on label "Recovery Period" at bounding box center [356, 208] width 162 height 16
click at [0, 0] on input "Recovery Period" at bounding box center [0, 0] width 0 height 0
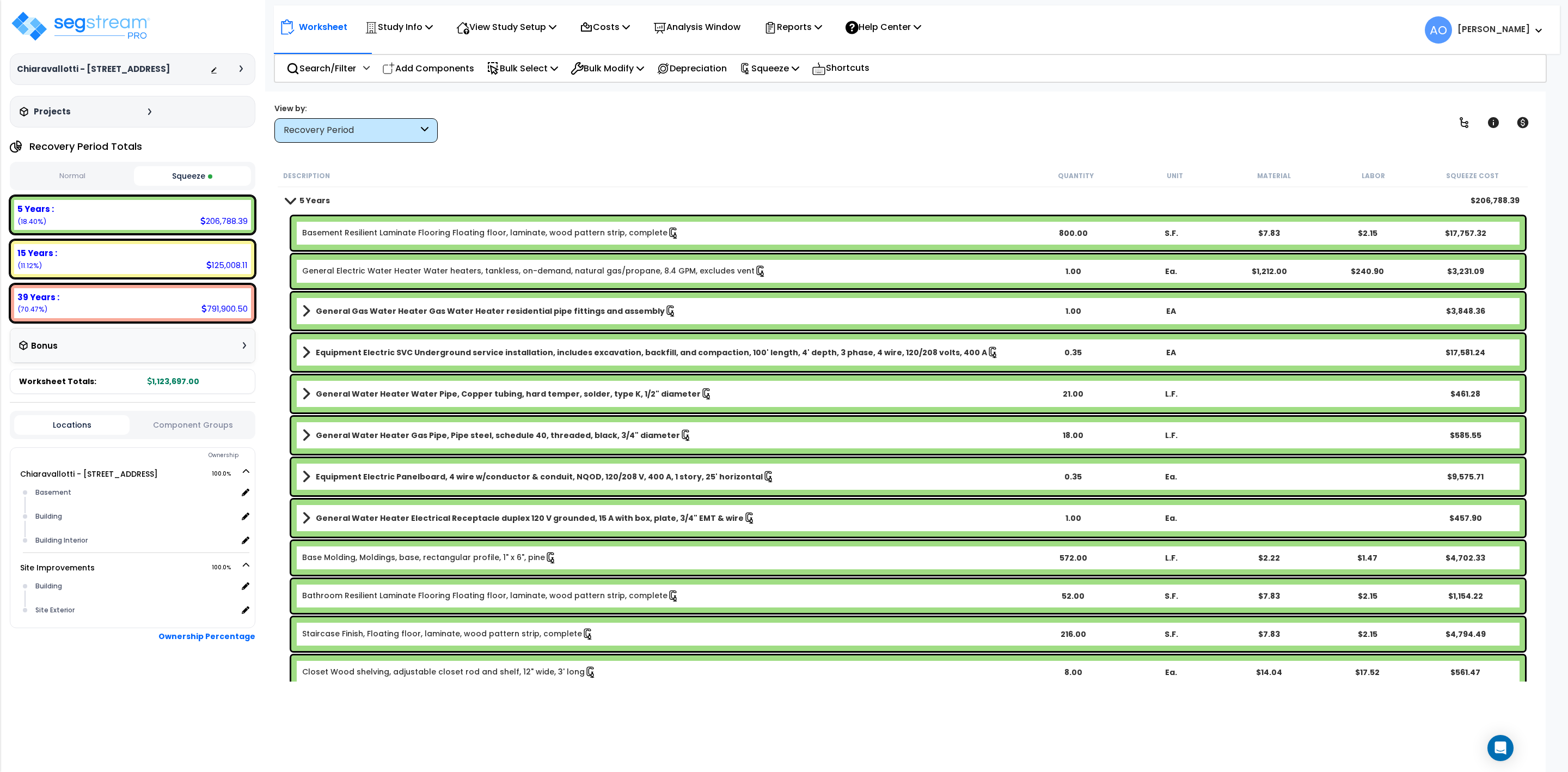
click at [195, 178] on button "Squeeze" at bounding box center [192, 176] width 117 height 19
click at [391, 135] on div "Recovery Period" at bounding box center [351, 130] width 134 height 12
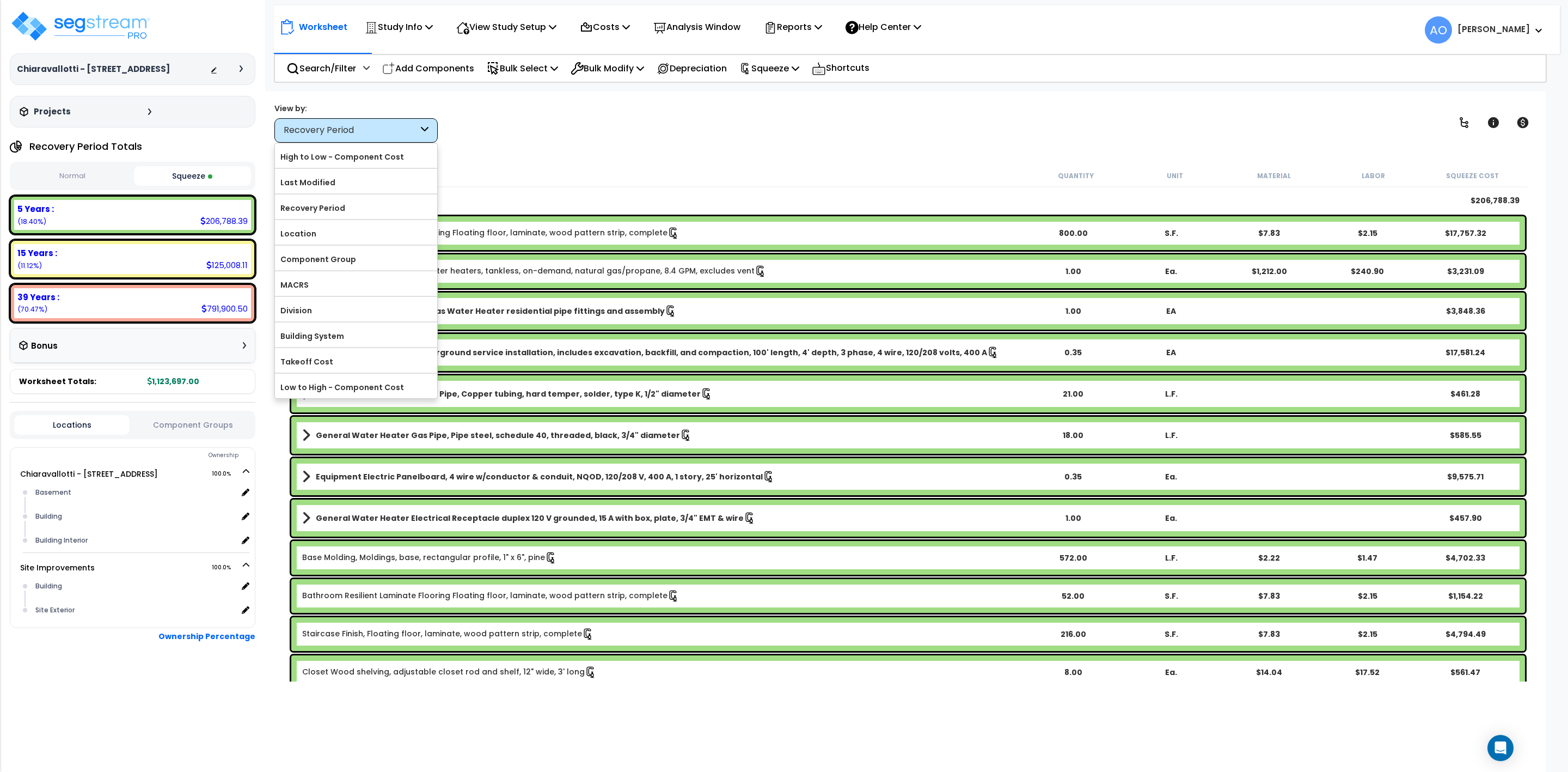
click at [391, 135] on div "Recovery Period" at bounding box center [351, 130] width 134 height 12
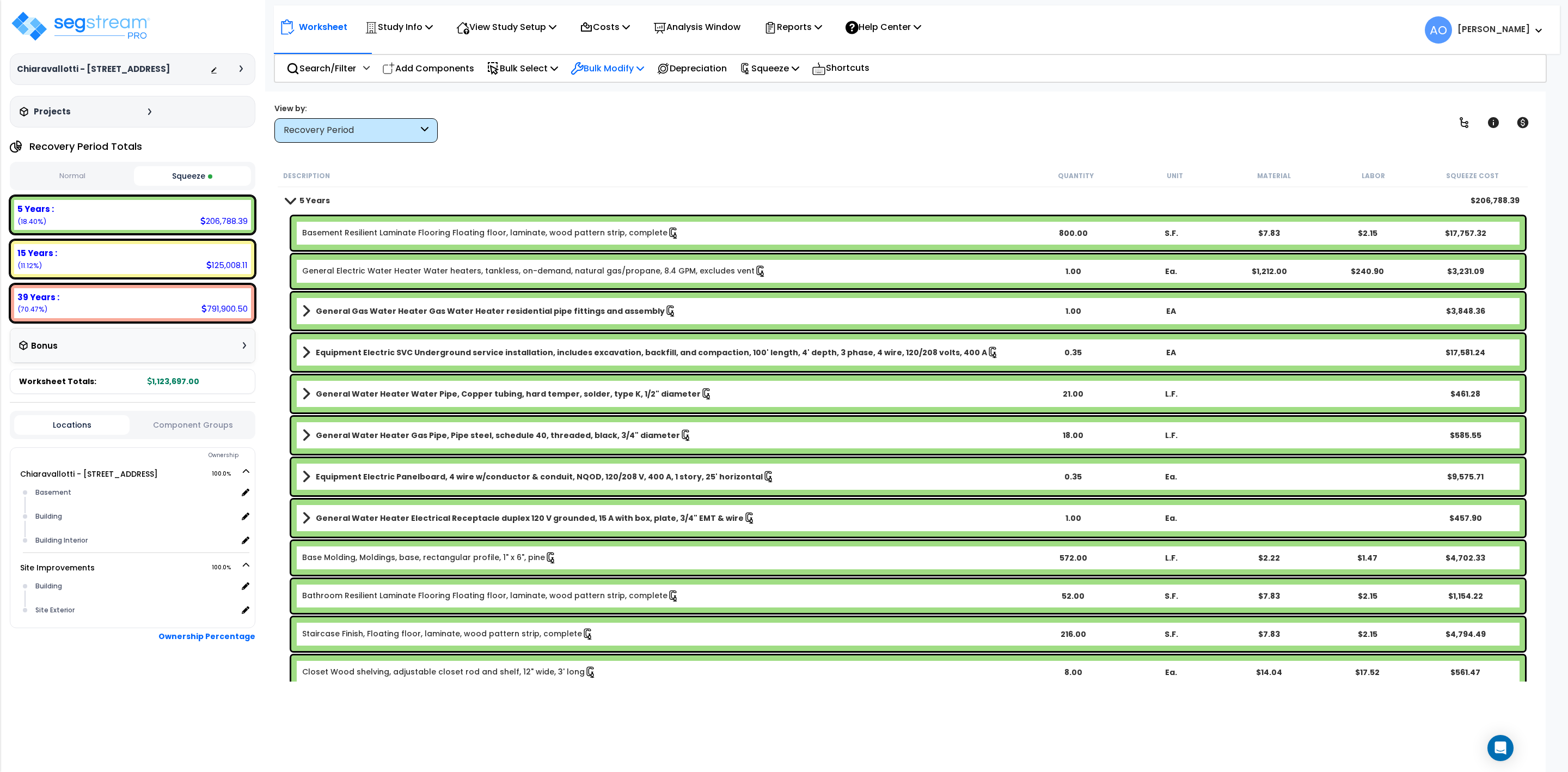
click at [624, 69] on p "Bulk Modify" at bounding box center [607, 68] width 73 height 15
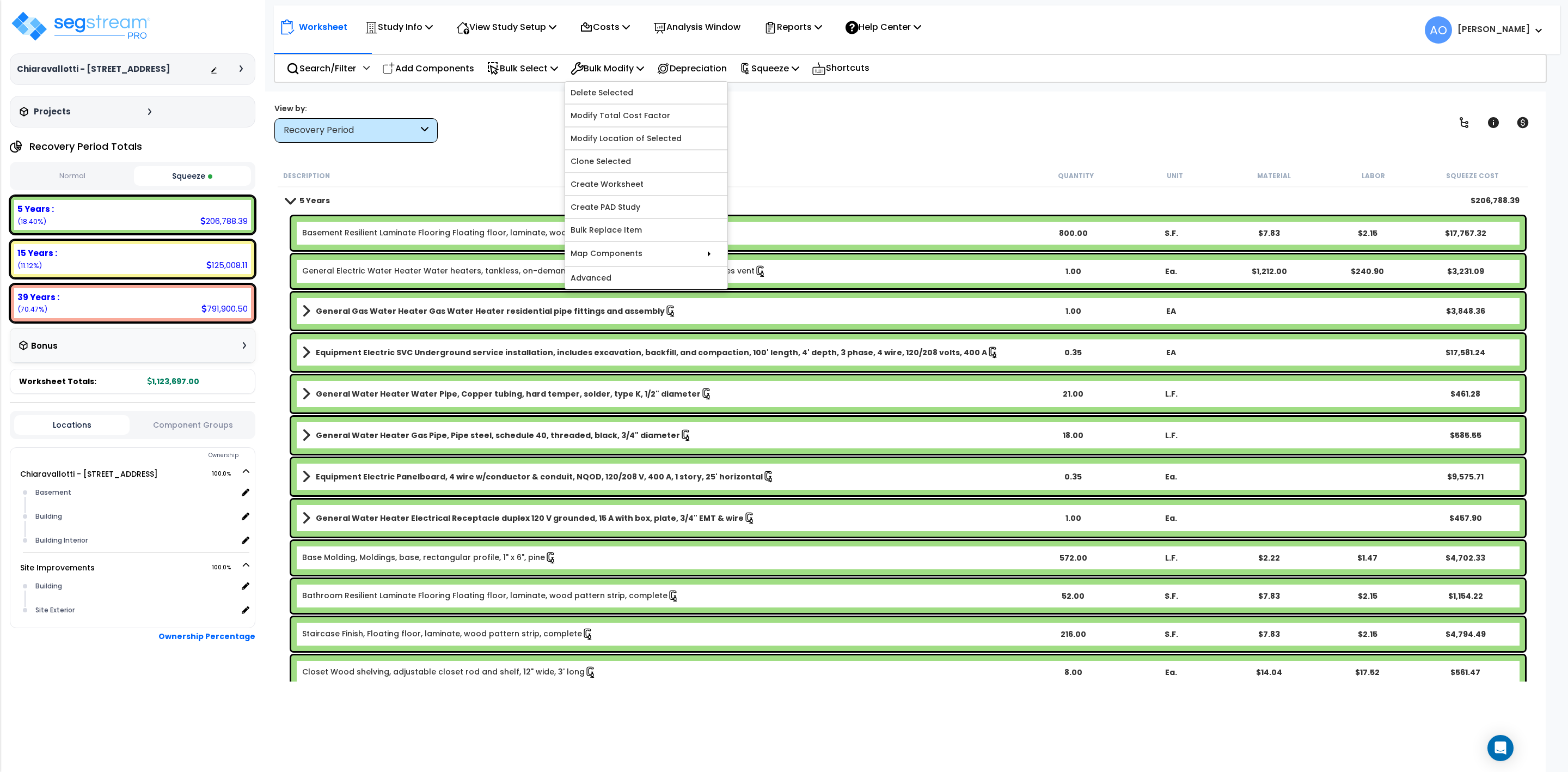
click at [827, 227] on b "Basement Resilient Laminate Flooring Floating floor, laminate, wood pattern str…" at bounding box center [663, 233] width 722 height 12
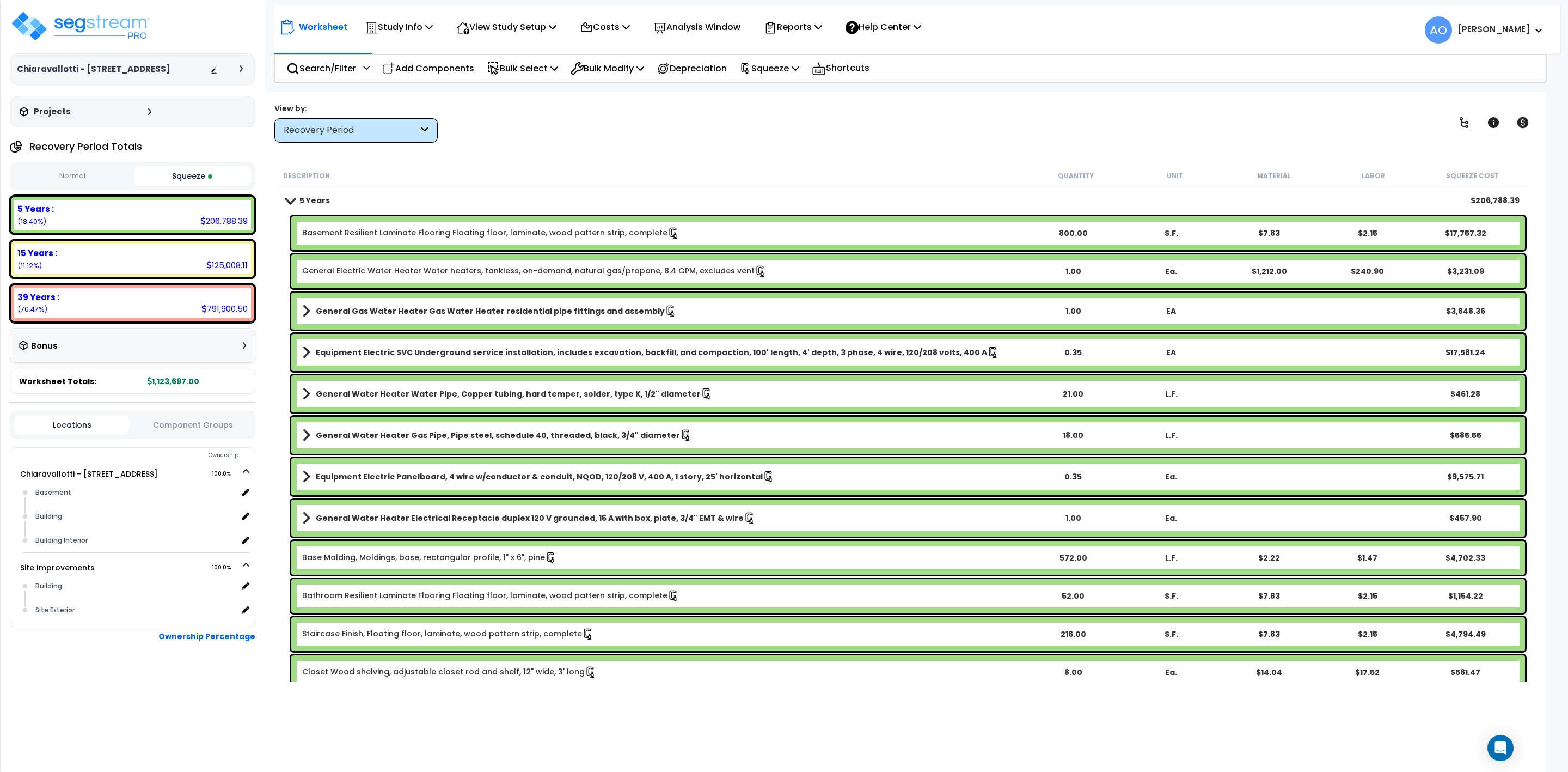
click at [828, 233] on b "Basement Resilient Laminate Flooring Floating floor, laminate, wood pattern str…" at bounding box center [663, 233] width 722 height 12
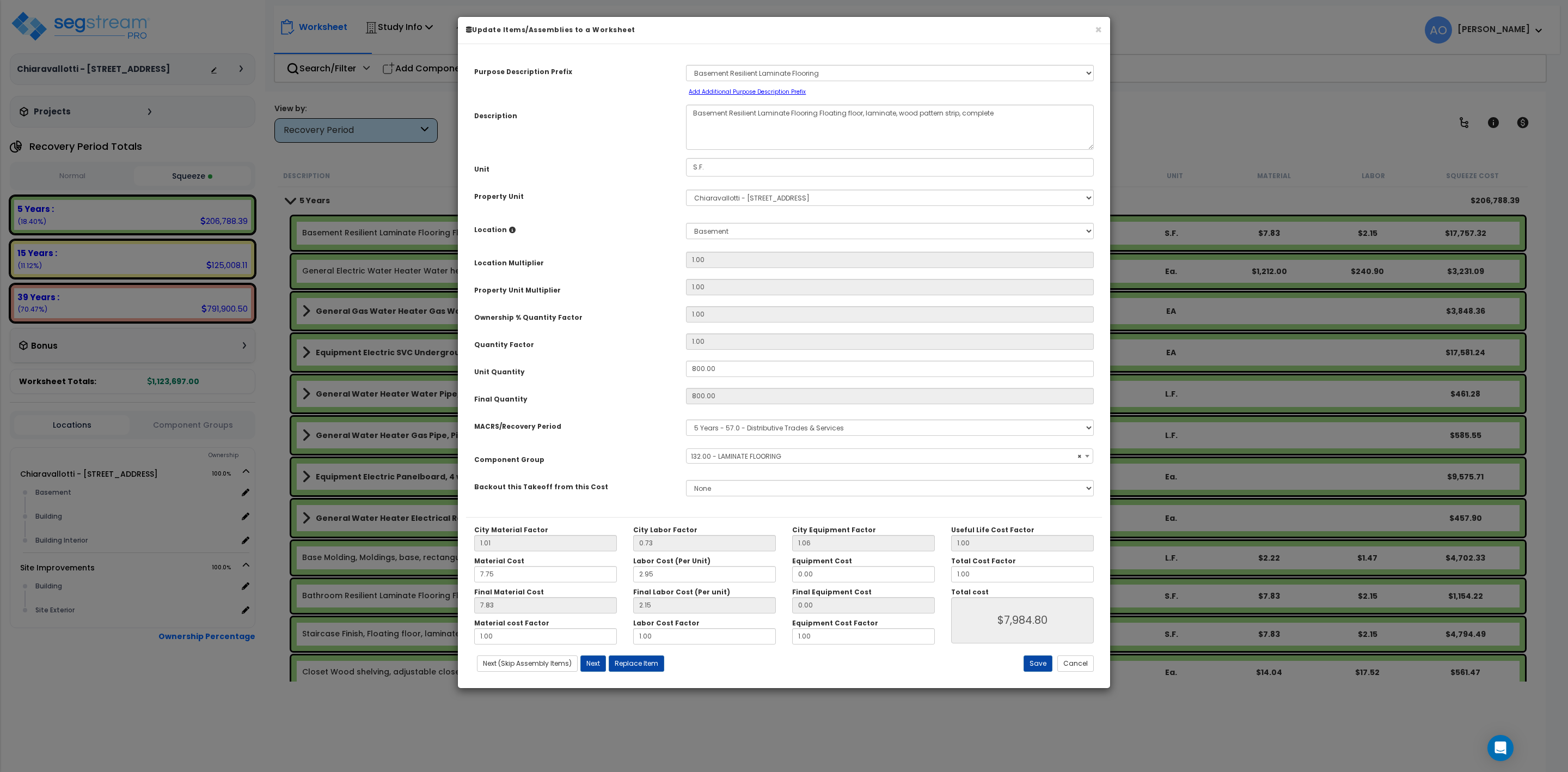
select select "45956"
drag, startPoint x: 984, startPoint y: 574, endPoint x: 951, endPoint y: 571, distance: 33.1
click at [951, 571] on input "1.00" at bounding box center [1022, 574] width 143 height 16
type input "."
type input "$0.00"
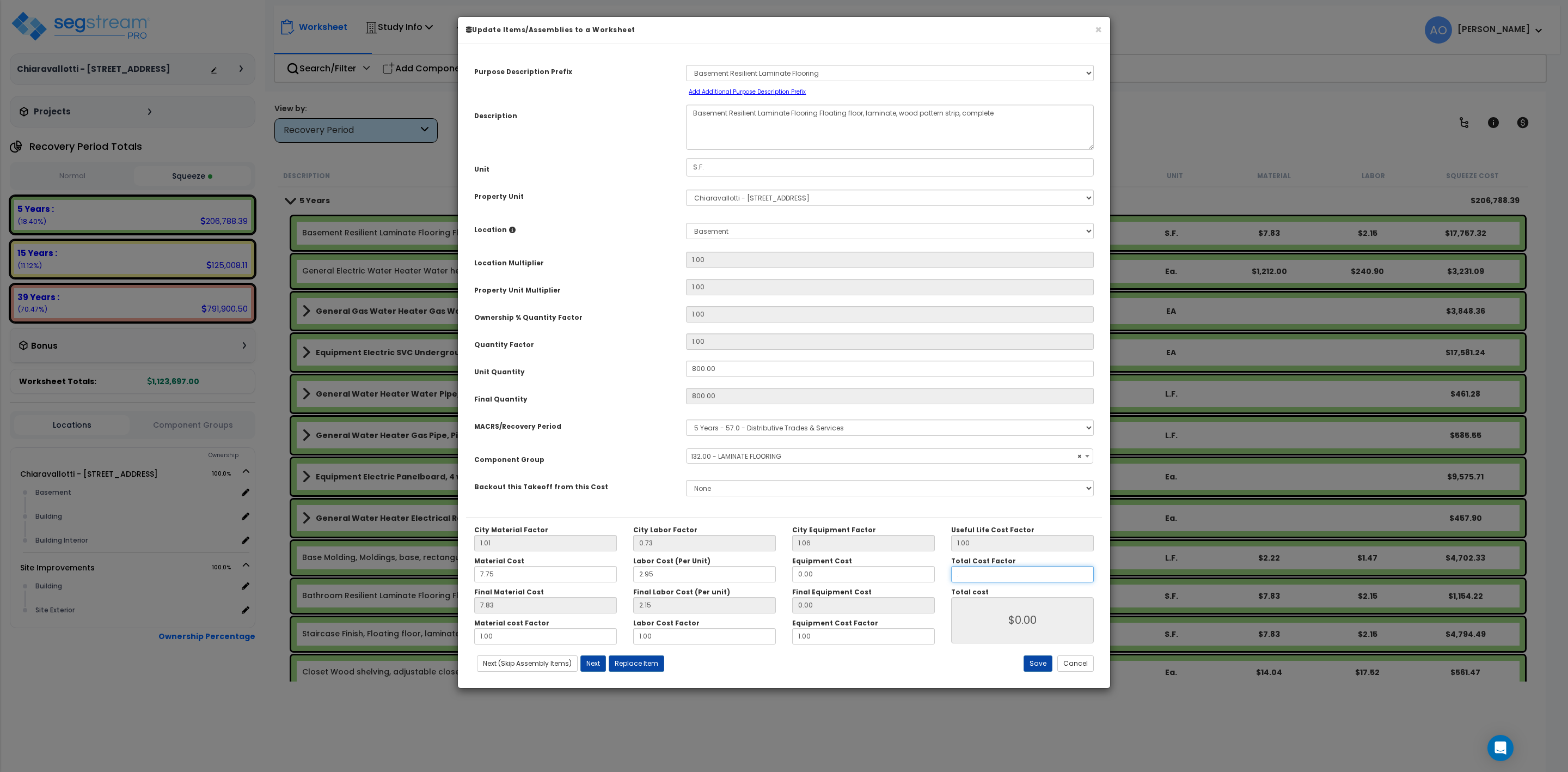
type input ".7"
type input "$5,588.80"
type input ".75"
type input "$5,988.00"
type input ".75"
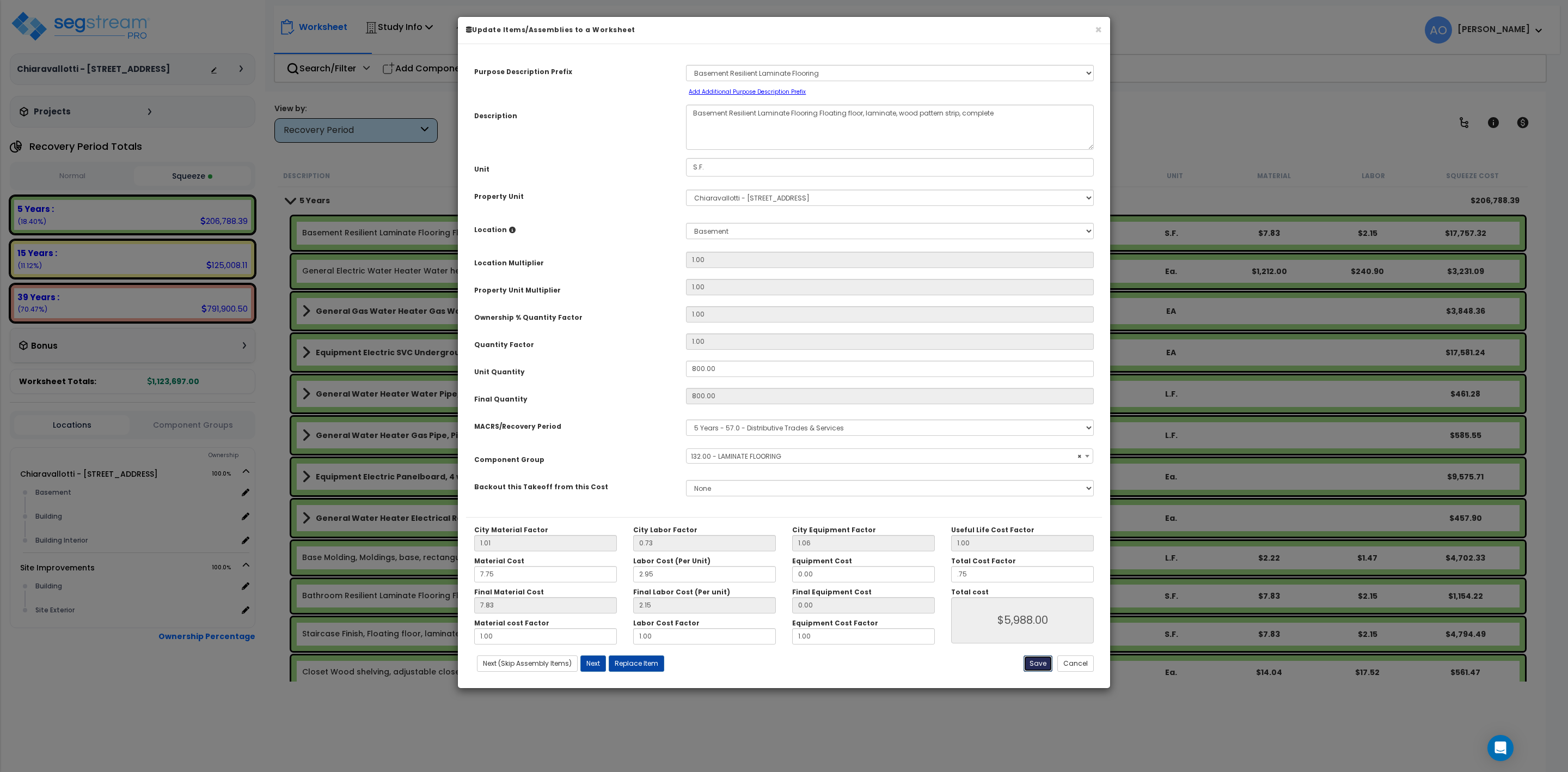
type input "$5,988.00"
click at [1034, 664] on button "Save" at bounding box center [1038, 663] width 29 height 16
type input "0.75"
type input "5988.00"
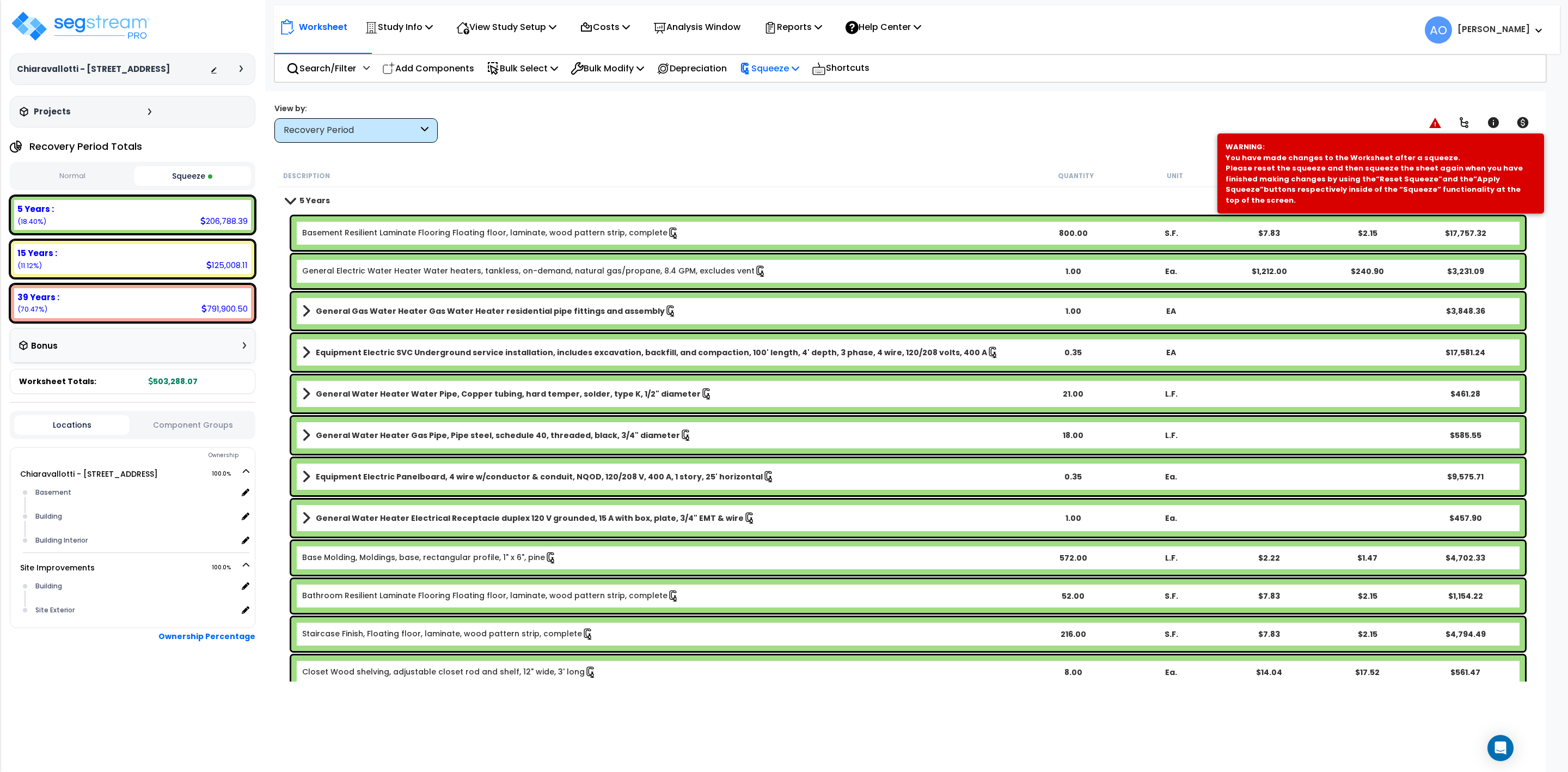
click at [783, 66] on p "Squeeze" at bounding box center [769, 68] width 60 height 15
click at [783, 90] on link "Re-squeeze" at bounding box center [788, 94] width 108 height 25
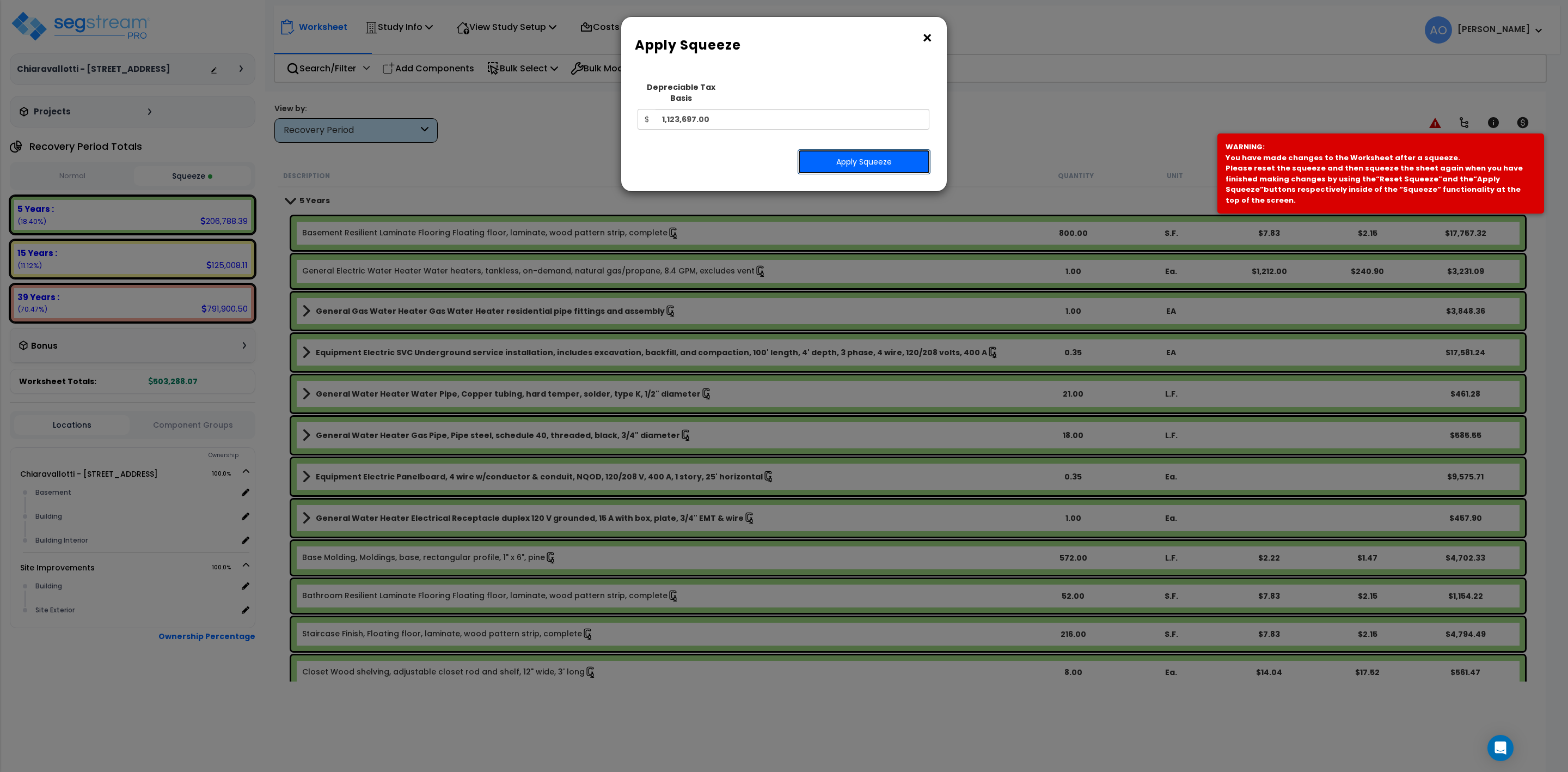
click at [825, 151] on button "Apply Squeeze" at bounding box center [864, 162] width 133 height 25
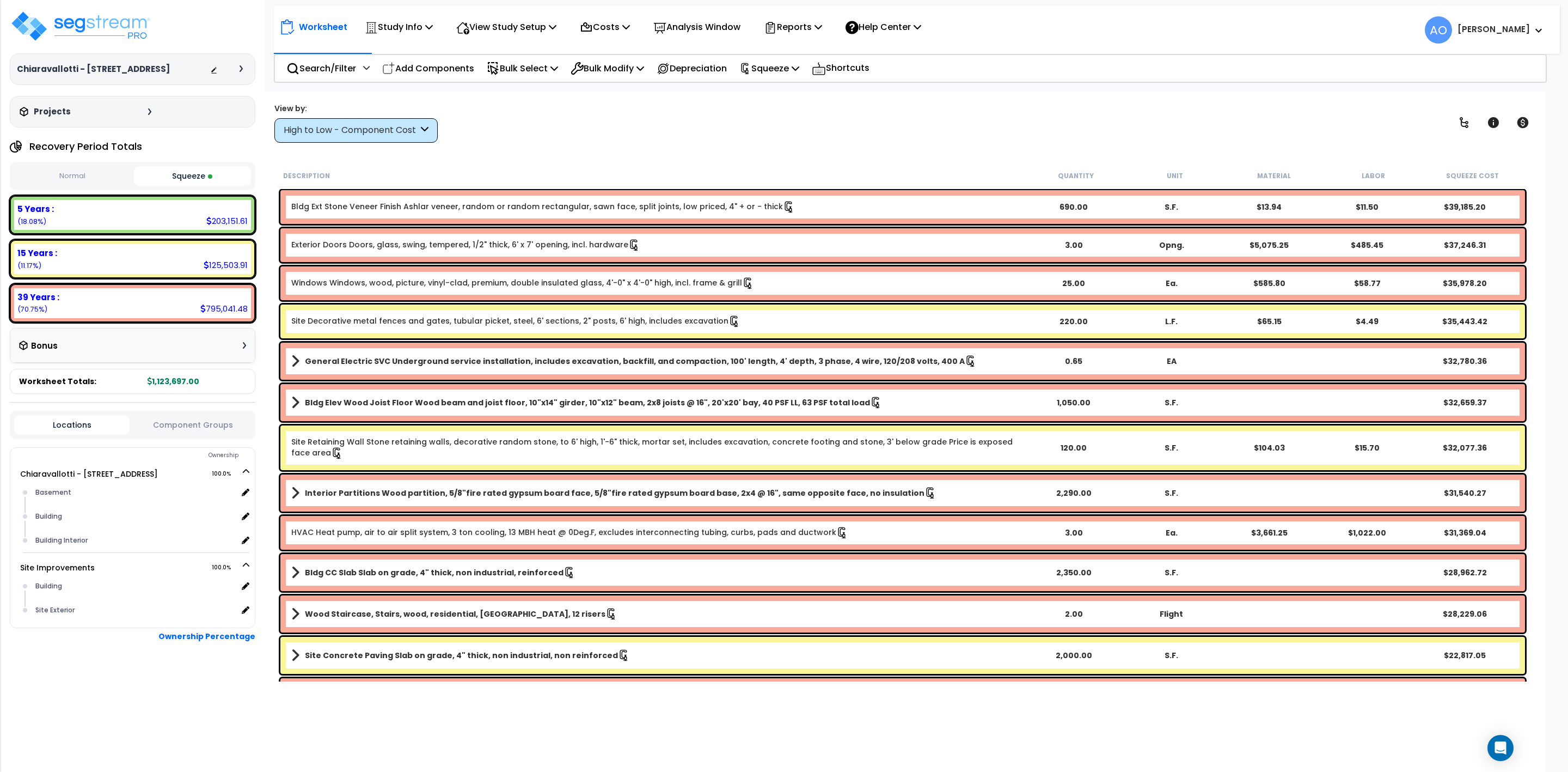
click at [338, 137] on div "High to Low - Component Cost" at bounding box center [355, 131] width 163 height 25
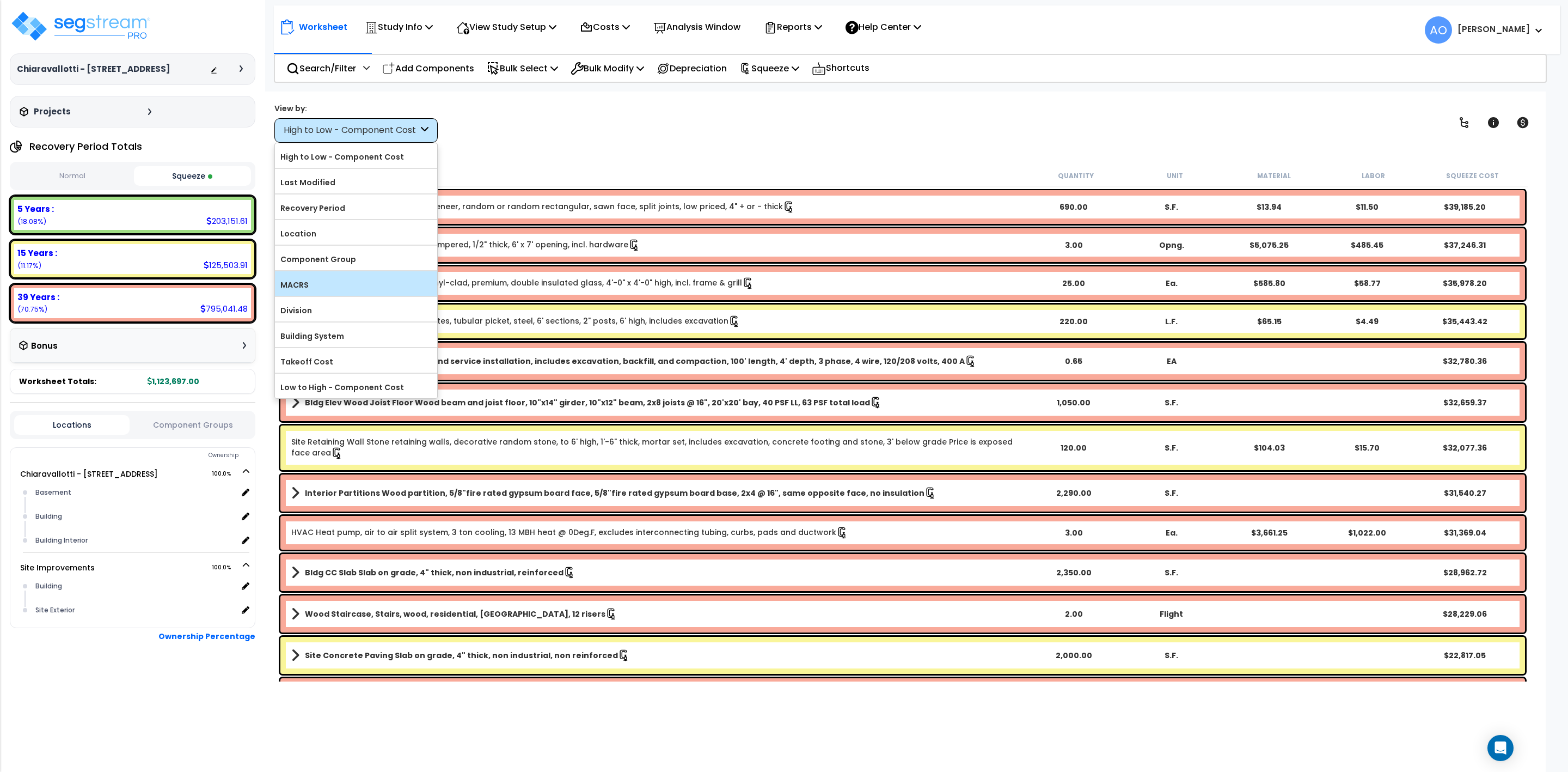
click at [303, 288] on label "MACRS" at bounding box center [356, 285] width 162 height 16
click at [0, 0] on input "MACRS" at bounding box center [0, 0] width 0 height 0
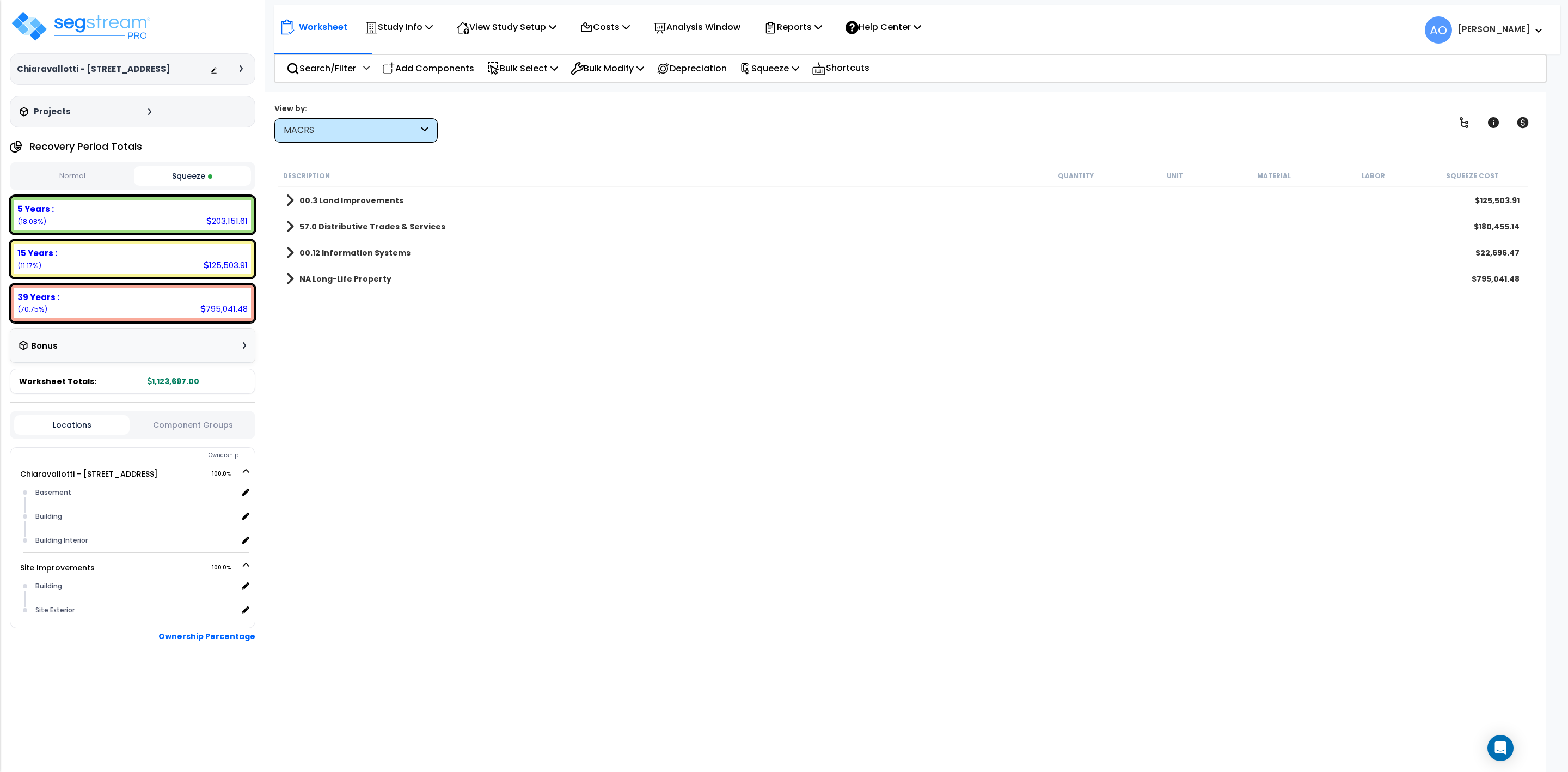
click at [329, 131] on div "MACRS" at bounding box center [351, 130] width 134 height 12
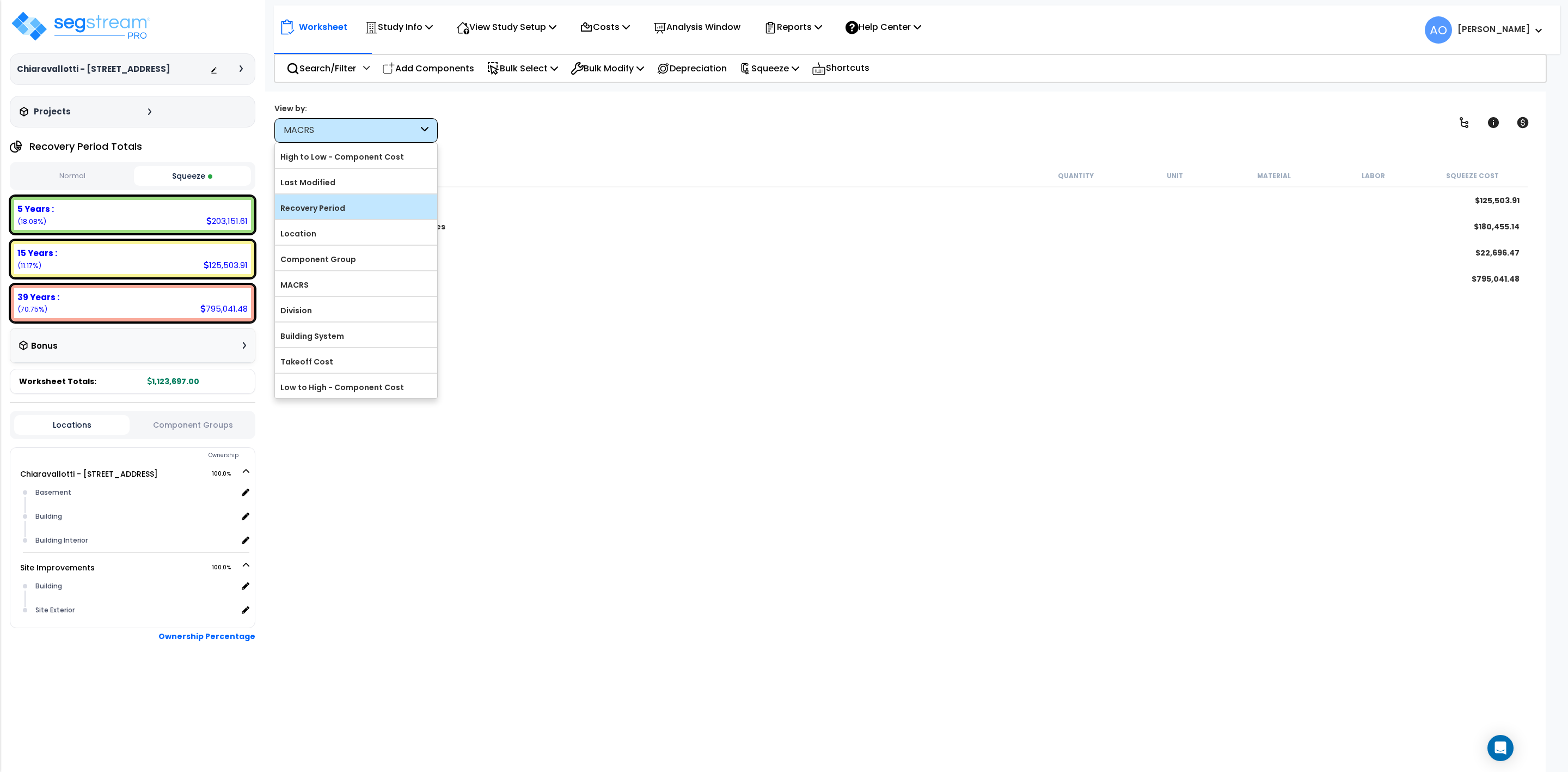
click at [319, 207] on label "Recovery Period" at bounding box center [356, 208] width 162 height 16
click at [0, 0] on input "Recovery Period" at bounding box center [0, 0] width 0 height 0
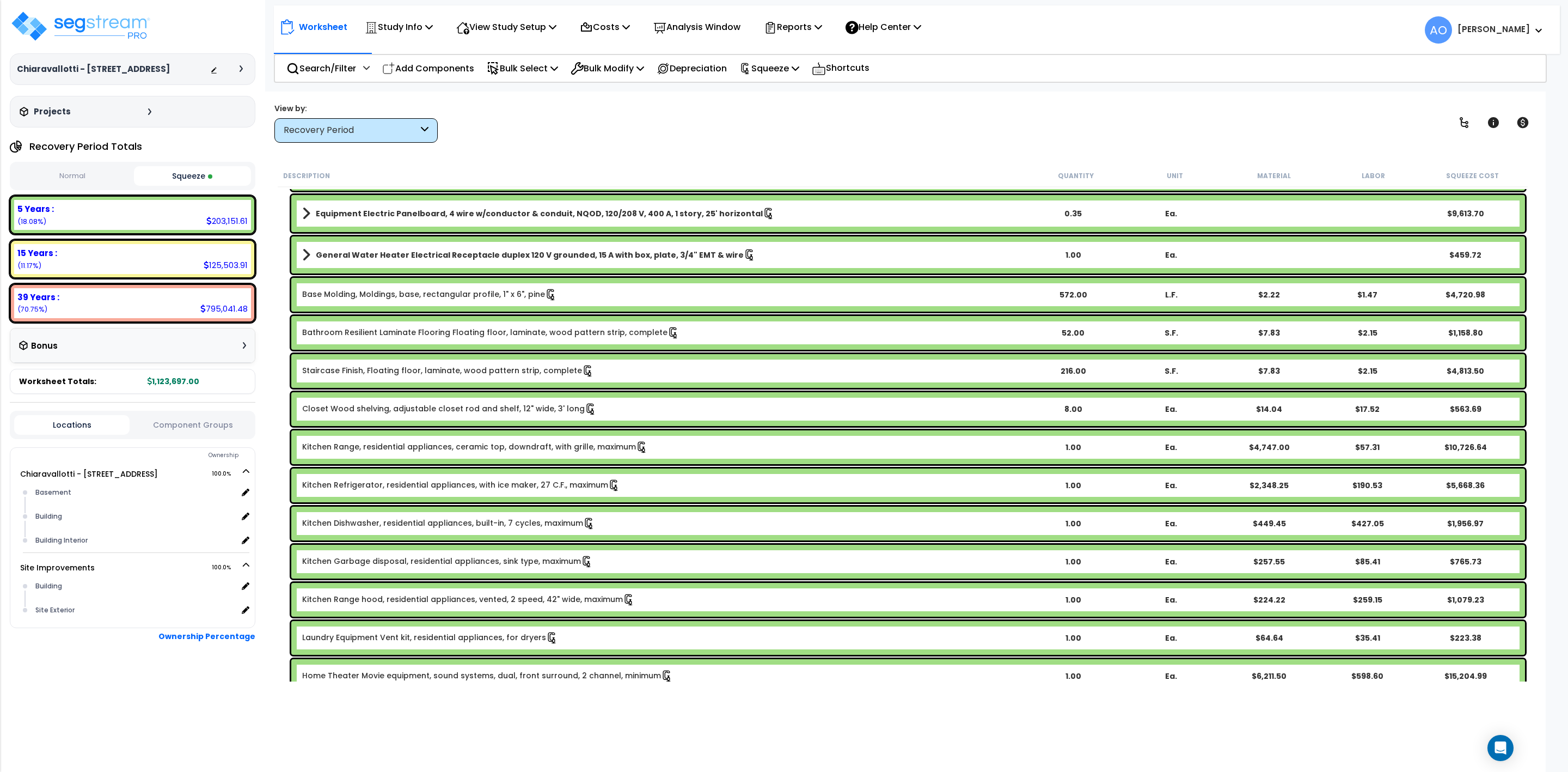
scroll to position [327, 0]
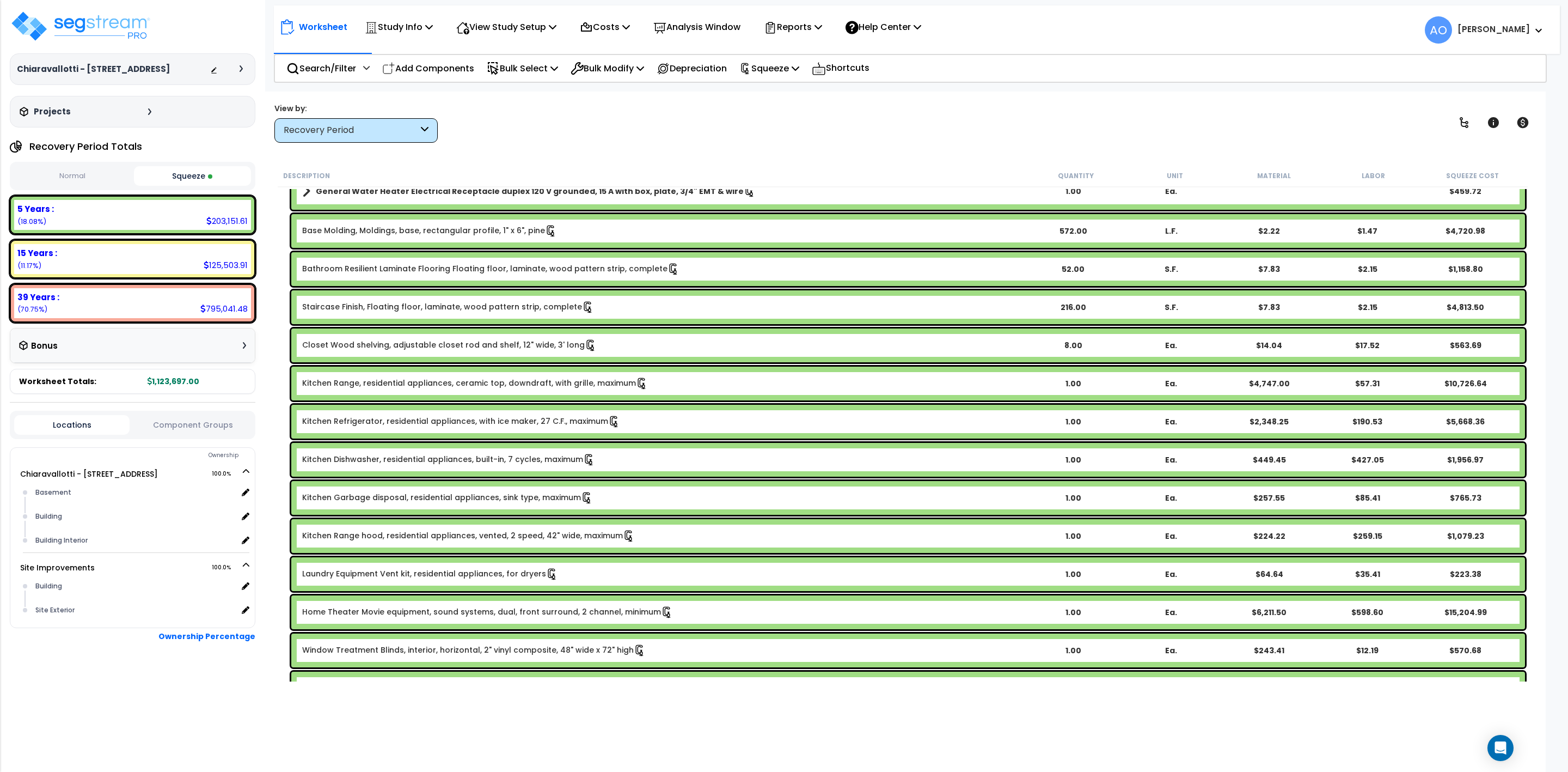
click at [1463, 611] on div "$15,204.99" at bounding box center [1465, 612] width 97 height 11
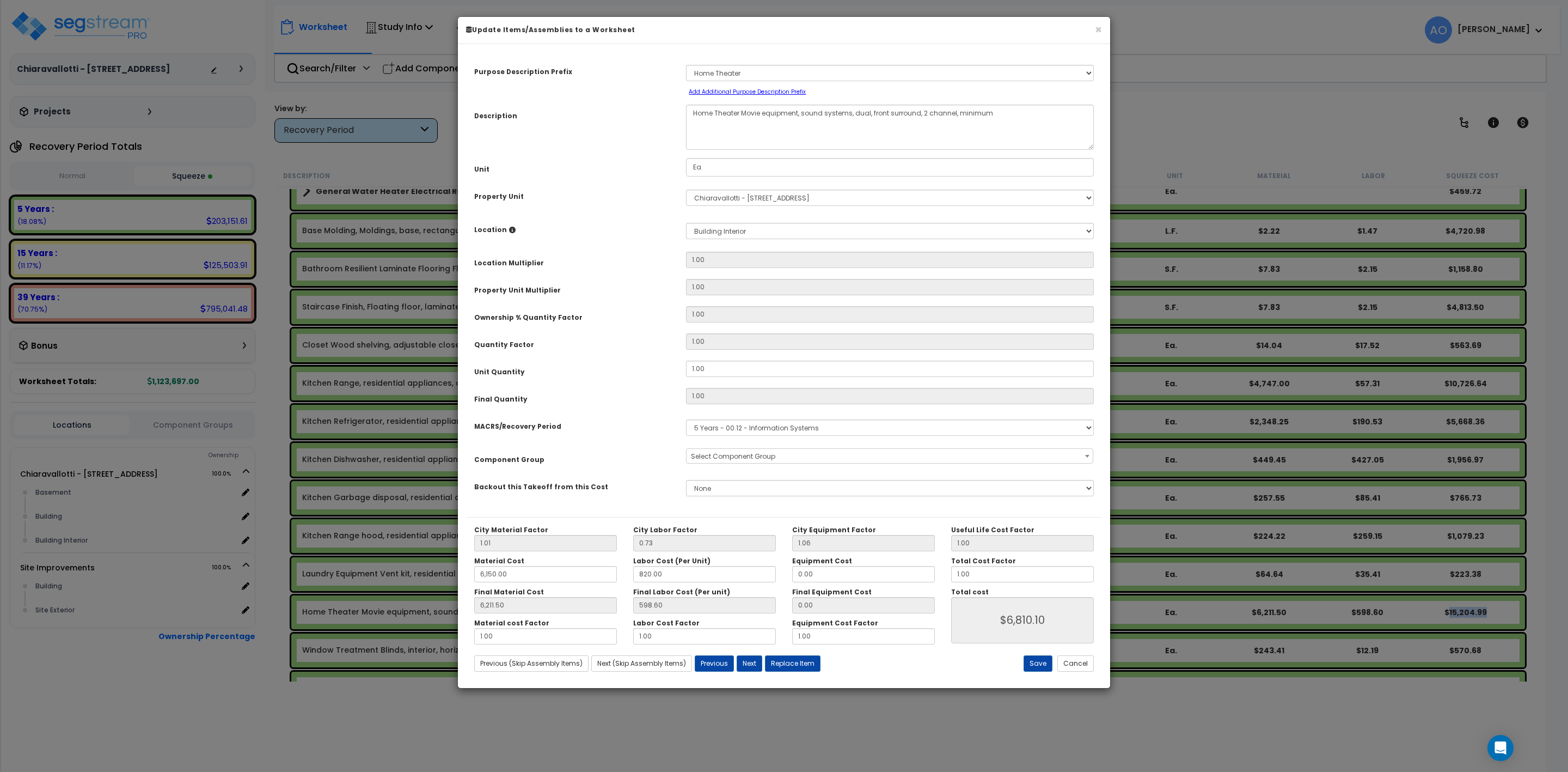
select select "45991"
drag, startPoint x: 978, startPoint y: 578, endPoint x: 928, endPoint y: 584, distance: 50.4
click at [948, 579] on div "Total Cost Factor 1.00" at bounding box center [1022, 569] width 159 height 25
type input "6,211.50"
type input "."
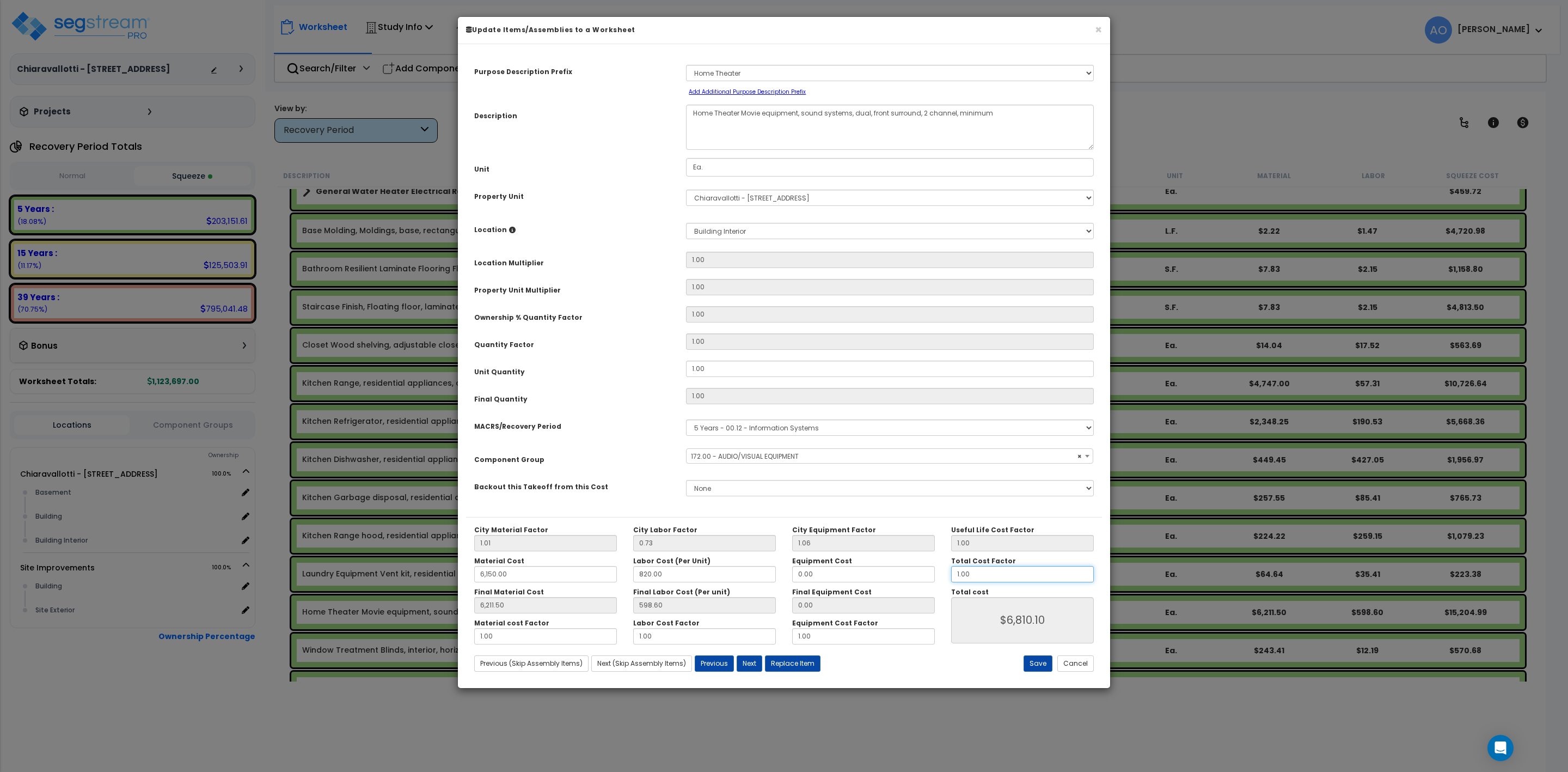
type input "$6,810.10"
type input "6,211.50"
type input "$0.00"
type input "6,211.50"
type input ".7"
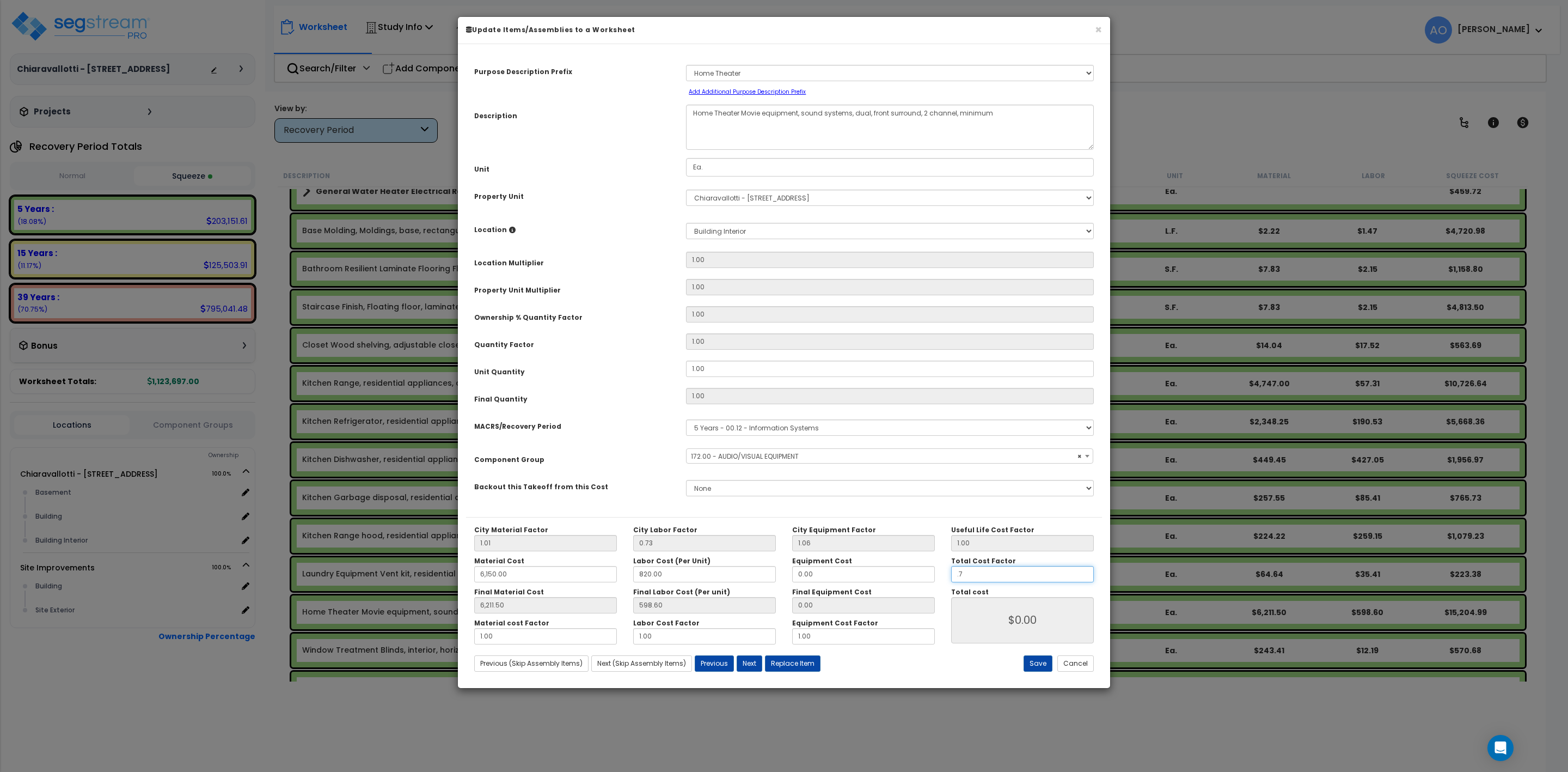
type input "6,211.50"
type input "$4,767.07"
type input "6,211.50"
type input ".75"
type input "$4,767.07"
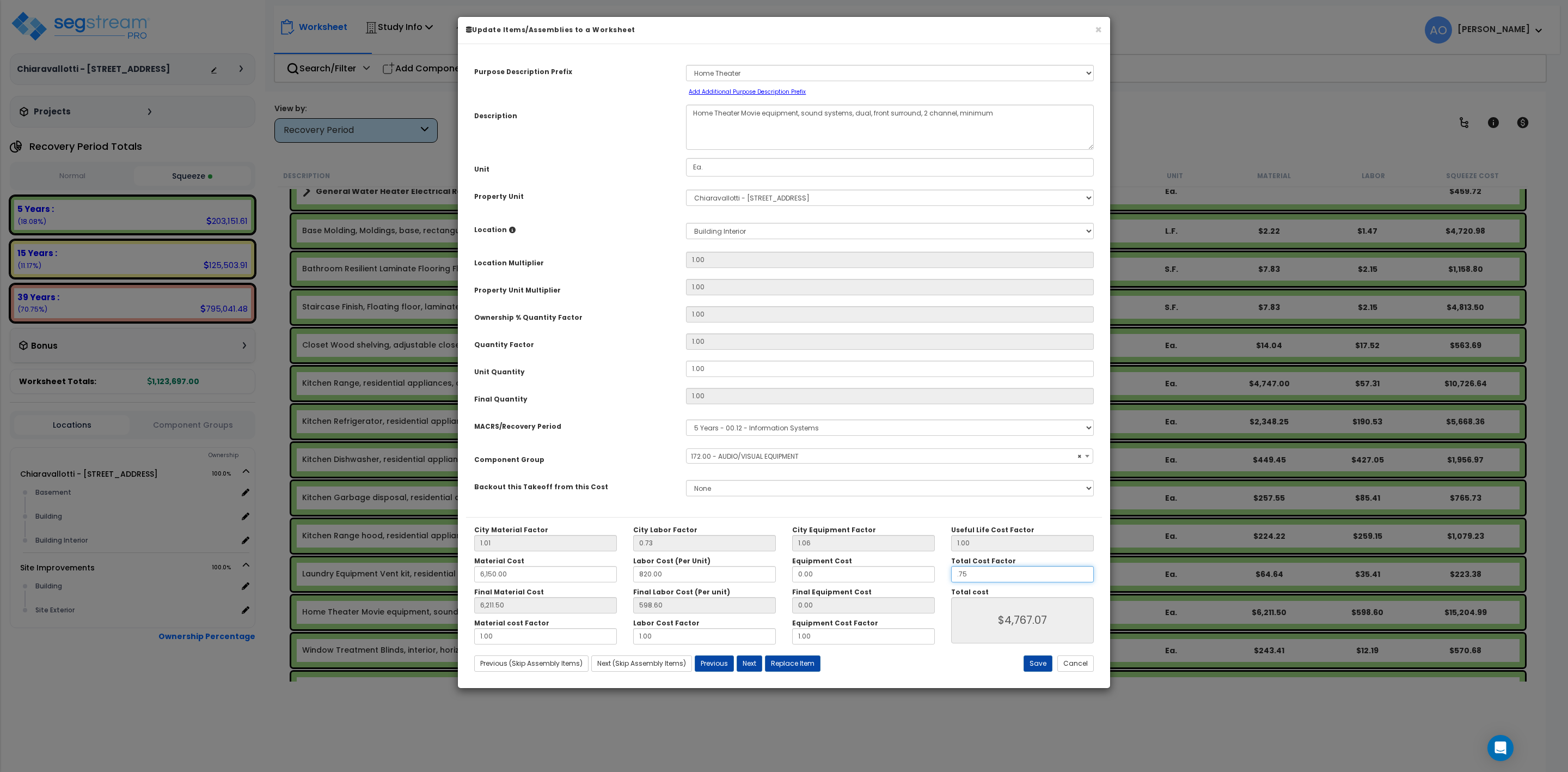
type input "6,211.50"
type input "$5,107.57"
type input ".75"
type input "6,211.50"
type input "$5,107.57"
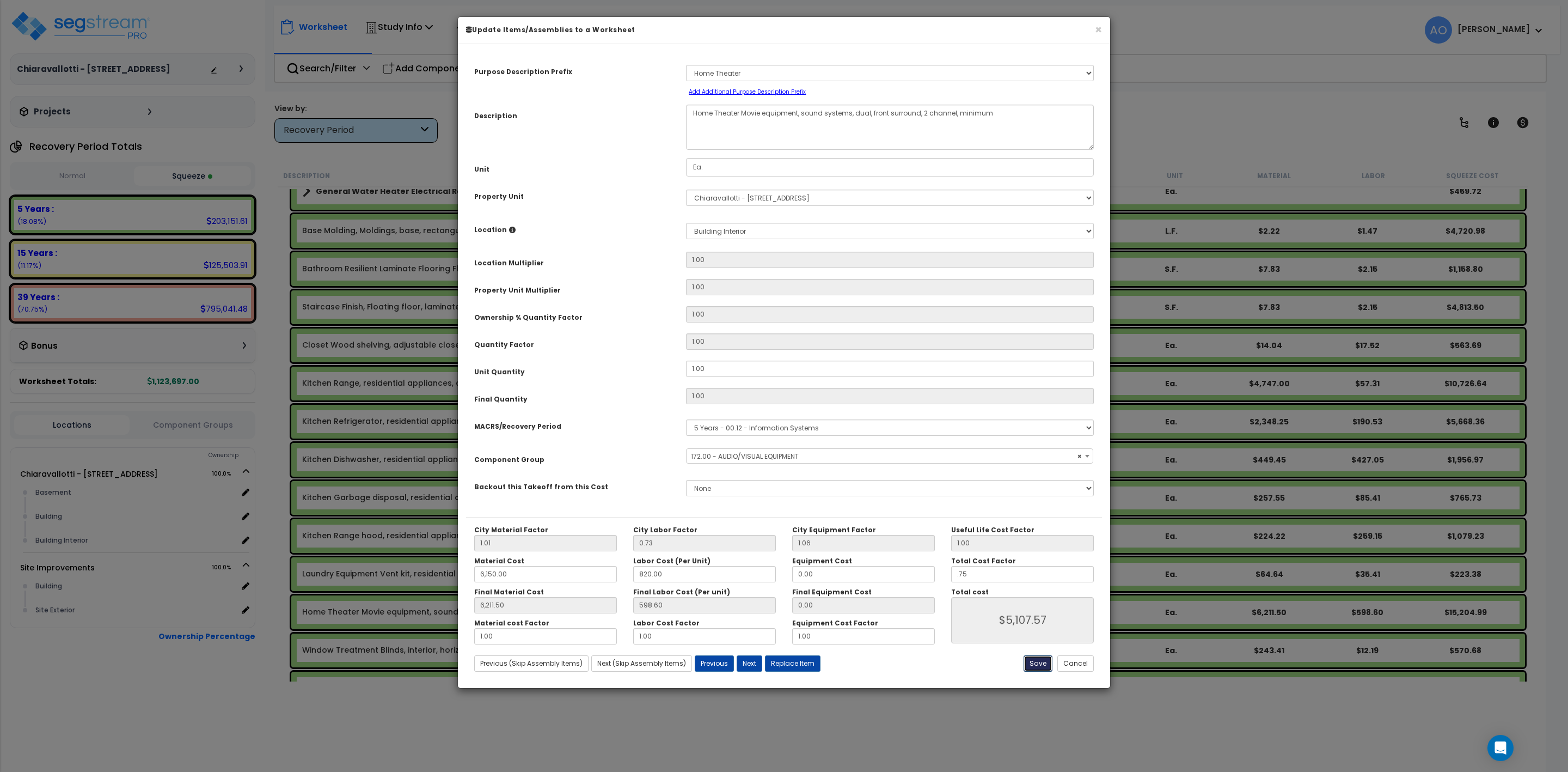
click at [1031, 659] on button "Save" at bounding box center [1038, 663] width 29 height 16
type input "6150.00"
type input "6211.50"
type input "0.75"
type input "5107.57"
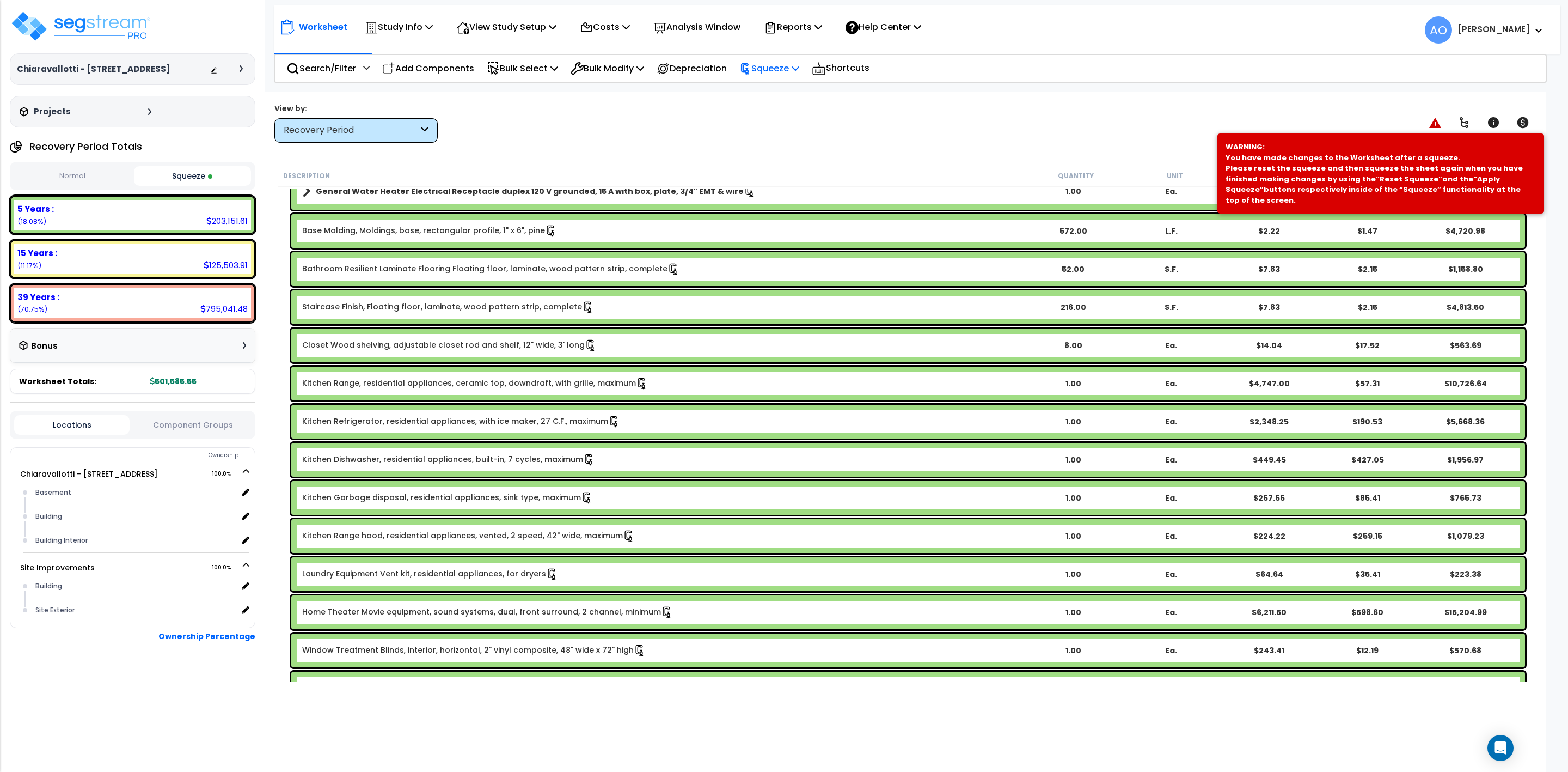
click at [776, 66] on p "Squeeze" at bounding box center [769, 68] width 60 height 15
click at [785, 90] on link "Re-squeeze" at bounding box center [788, 94] width 108 height 25
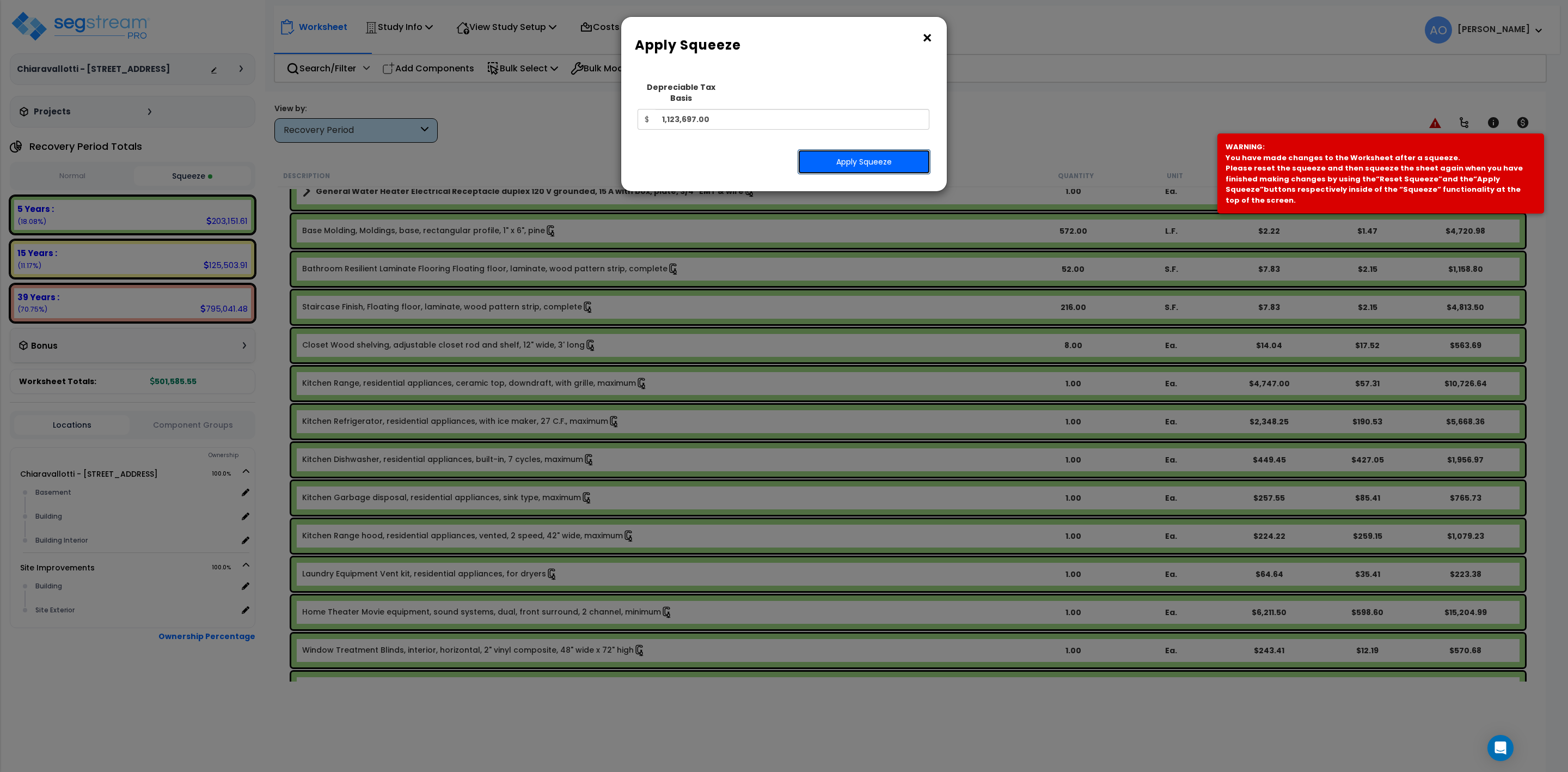
click at [838, 154] on button "Apply Squeeze" at bounding box center [864, 162] width 133 height 25
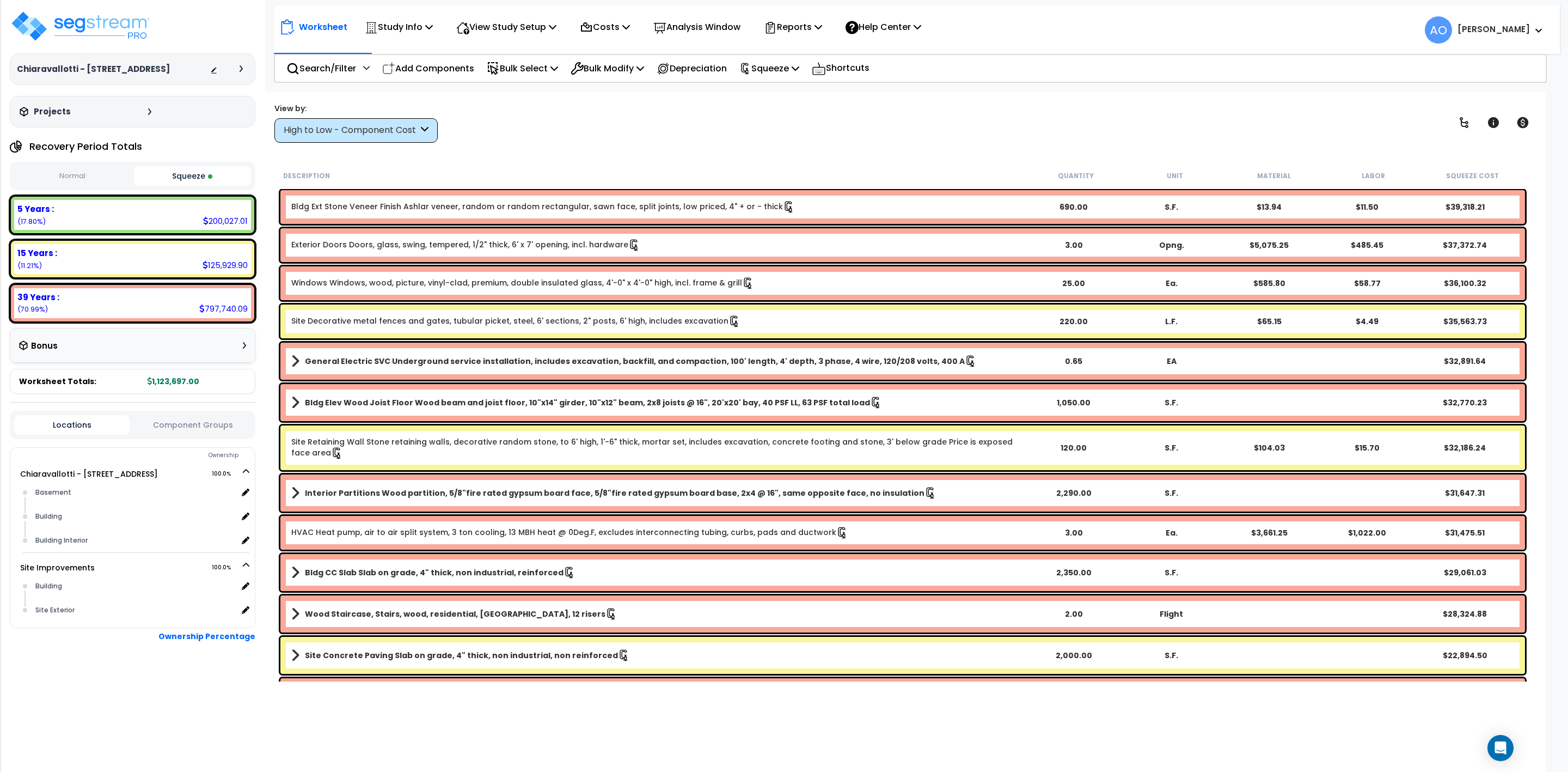
click at [347, 131] on div "High to Low - Component Cost" at bounding box center [351, 130] width 134 height 12
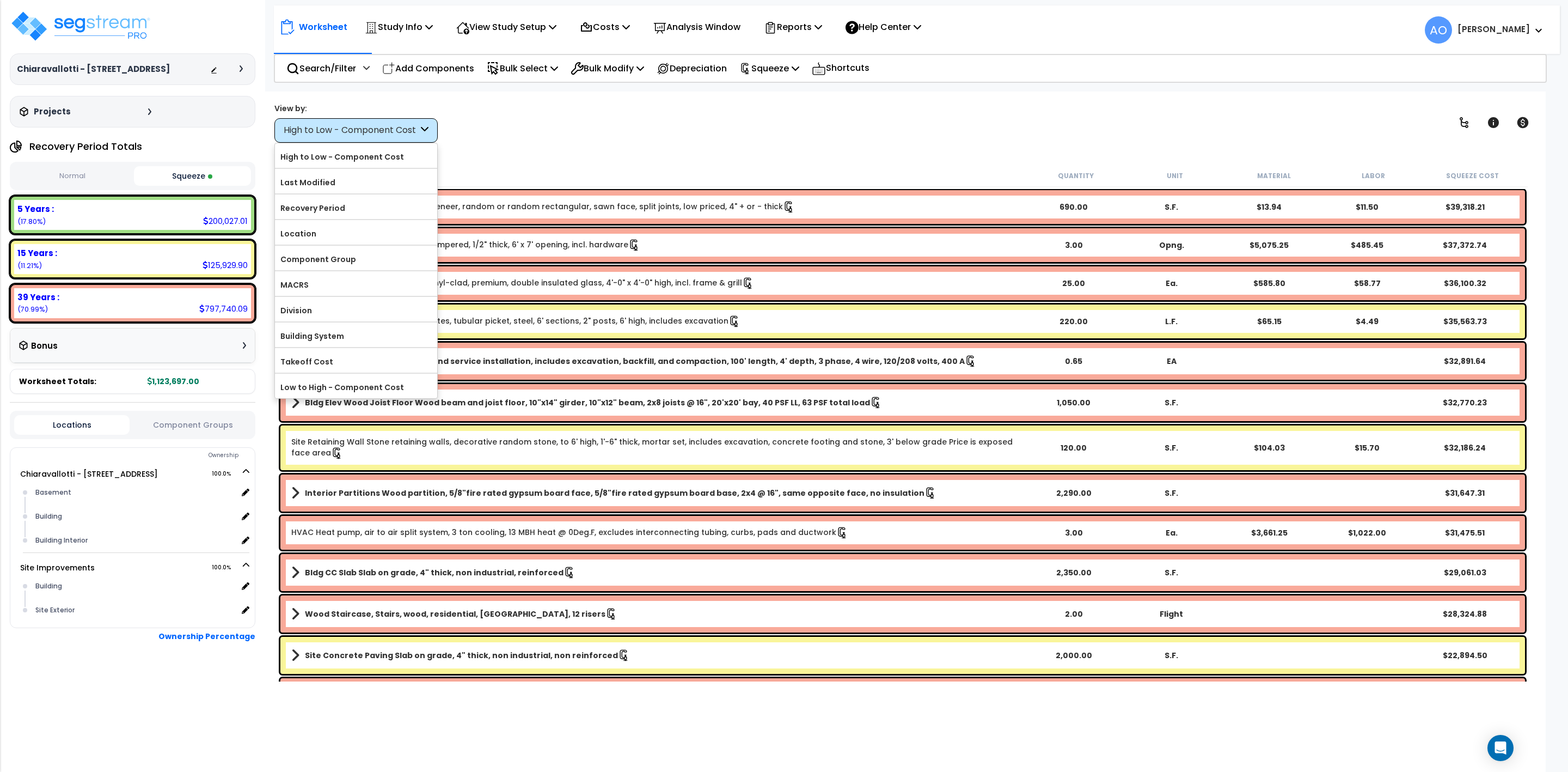
click at [347, 131] on div "High to Low - Component Cost" at bounding box center [351, 130] width 134 height 12
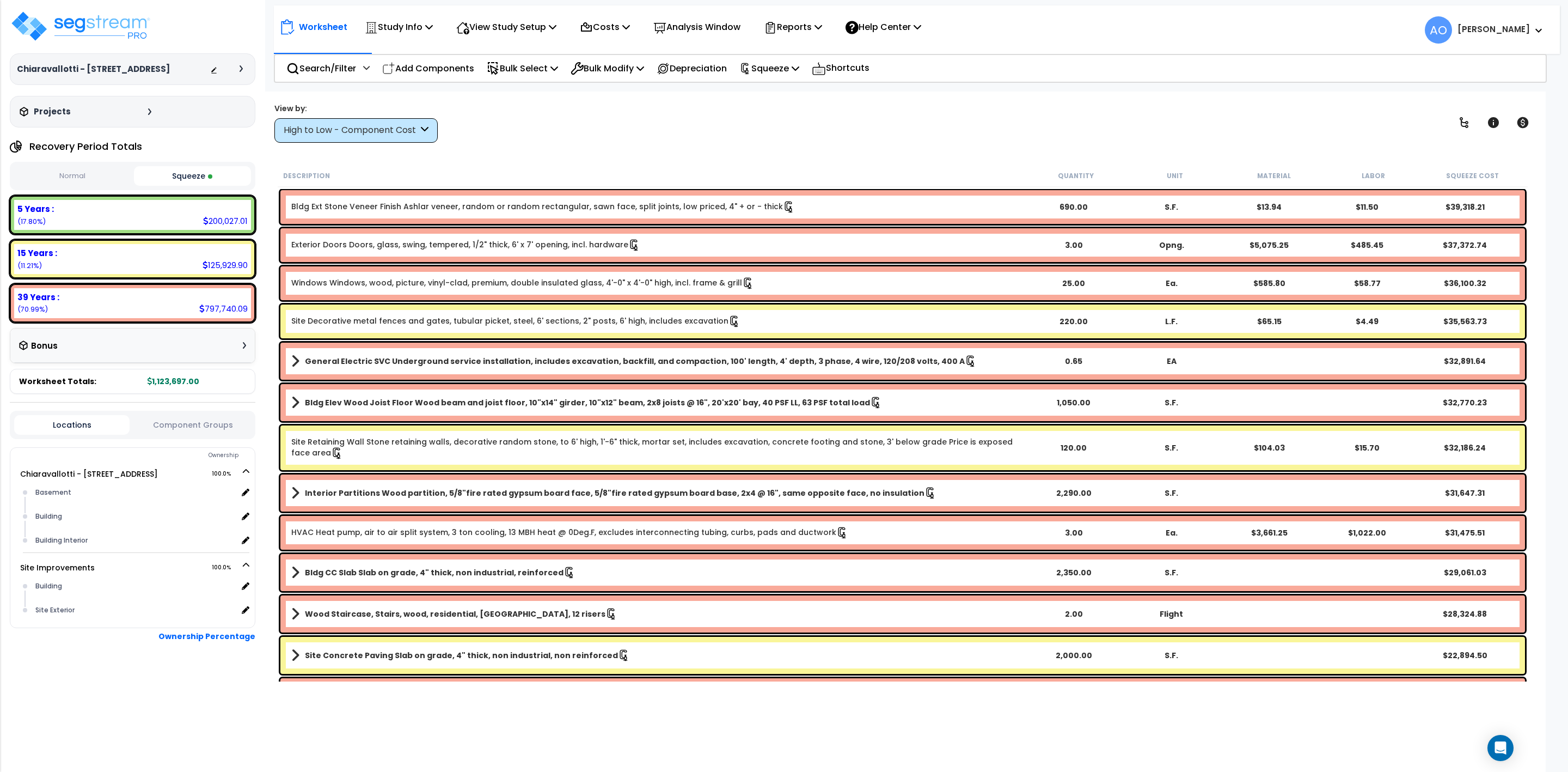
click at [356, 133] on div "High to Low - Component Cost" at bounding box center [351, 130] width 134 height 12
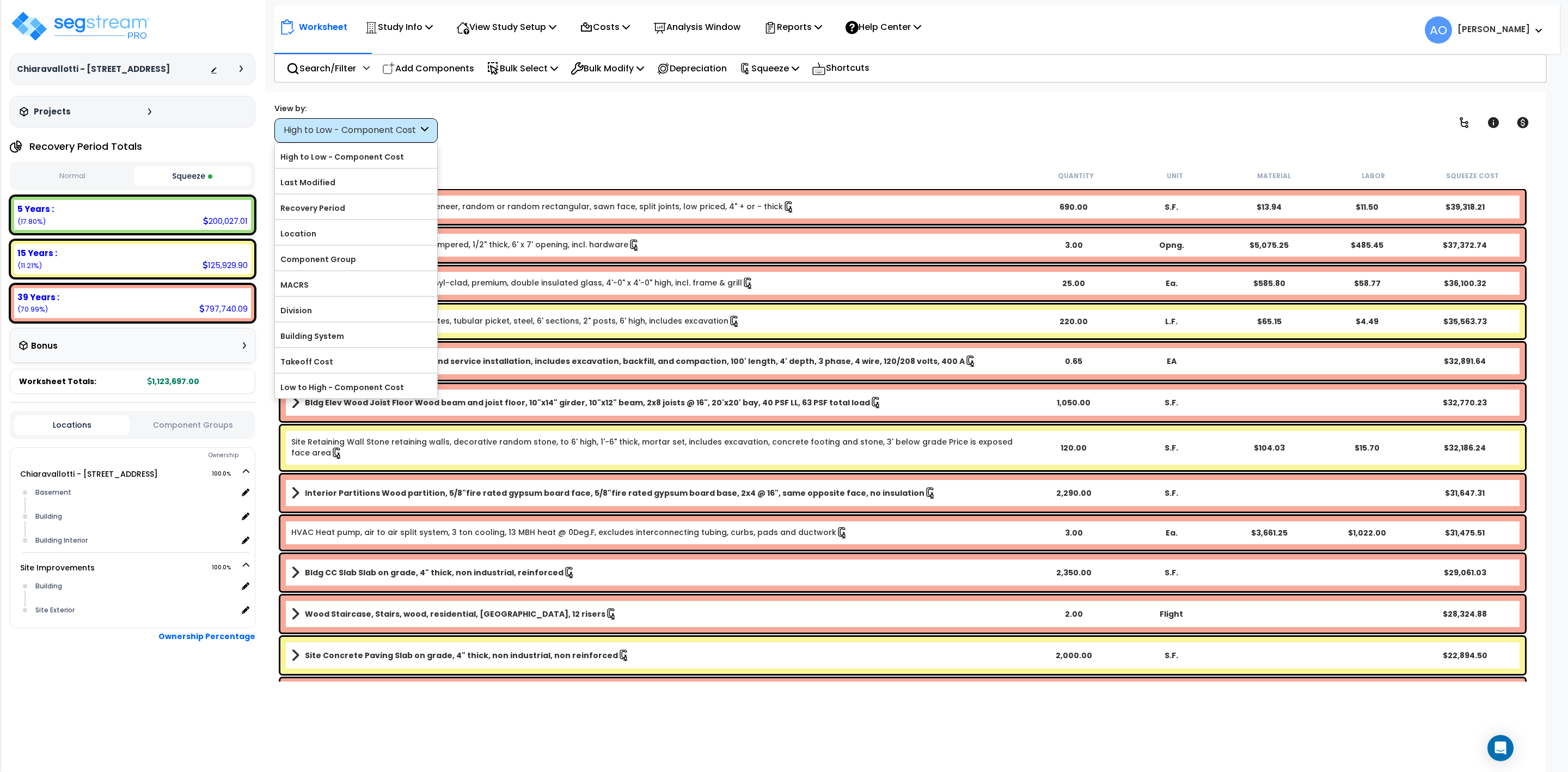
click at [729, 153] on div "Worksheet Study Info Study Setup Add Property Unit Template study Clone study AO" at bounding box center [903, 478] width 1286 height 772
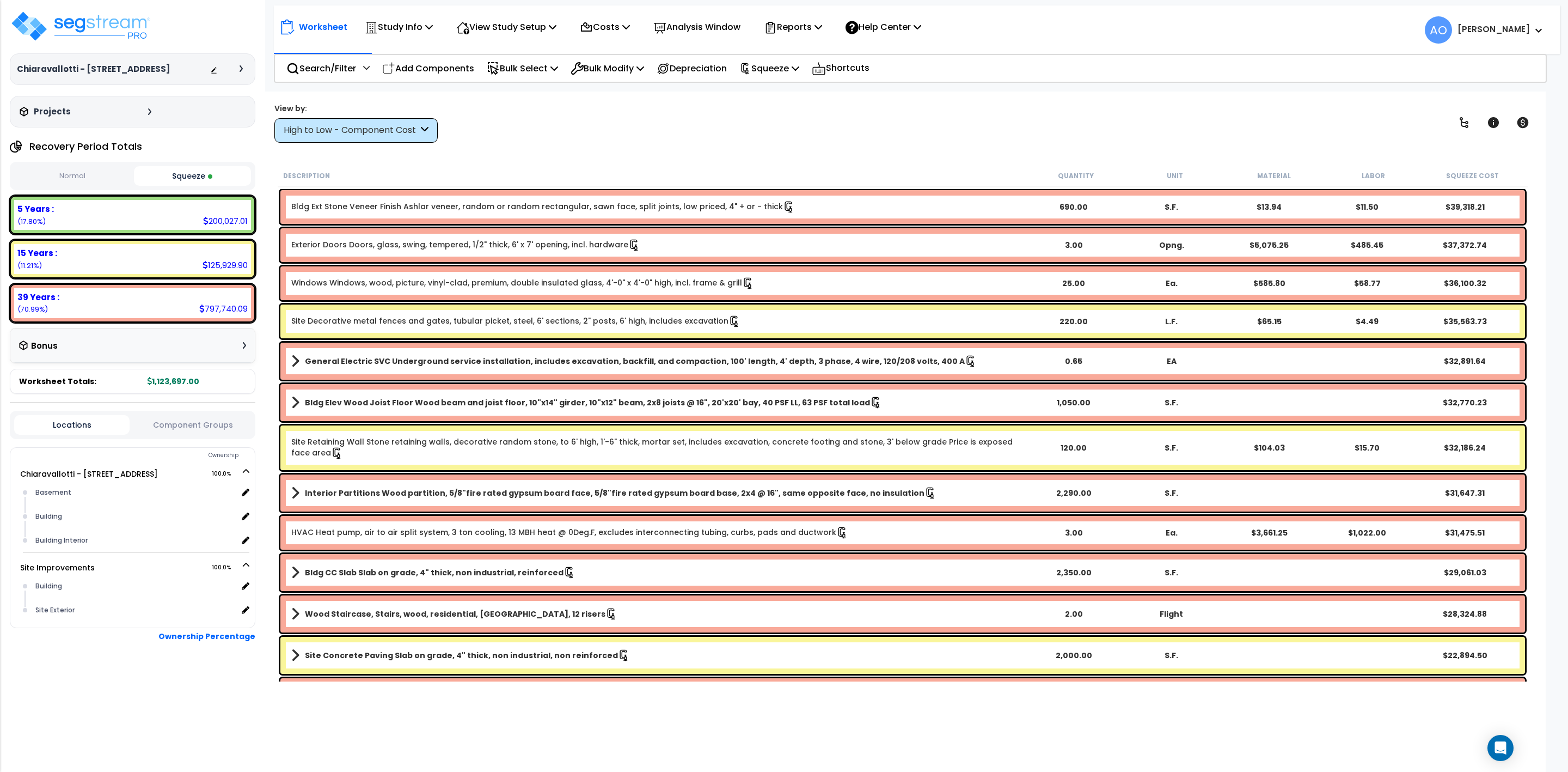
click at [977, 446] on link "Site Retaining Wall Stone retaining walls, decorative random stone, to 6' high,…" at bounding box center [657, 447] width 733 height 23
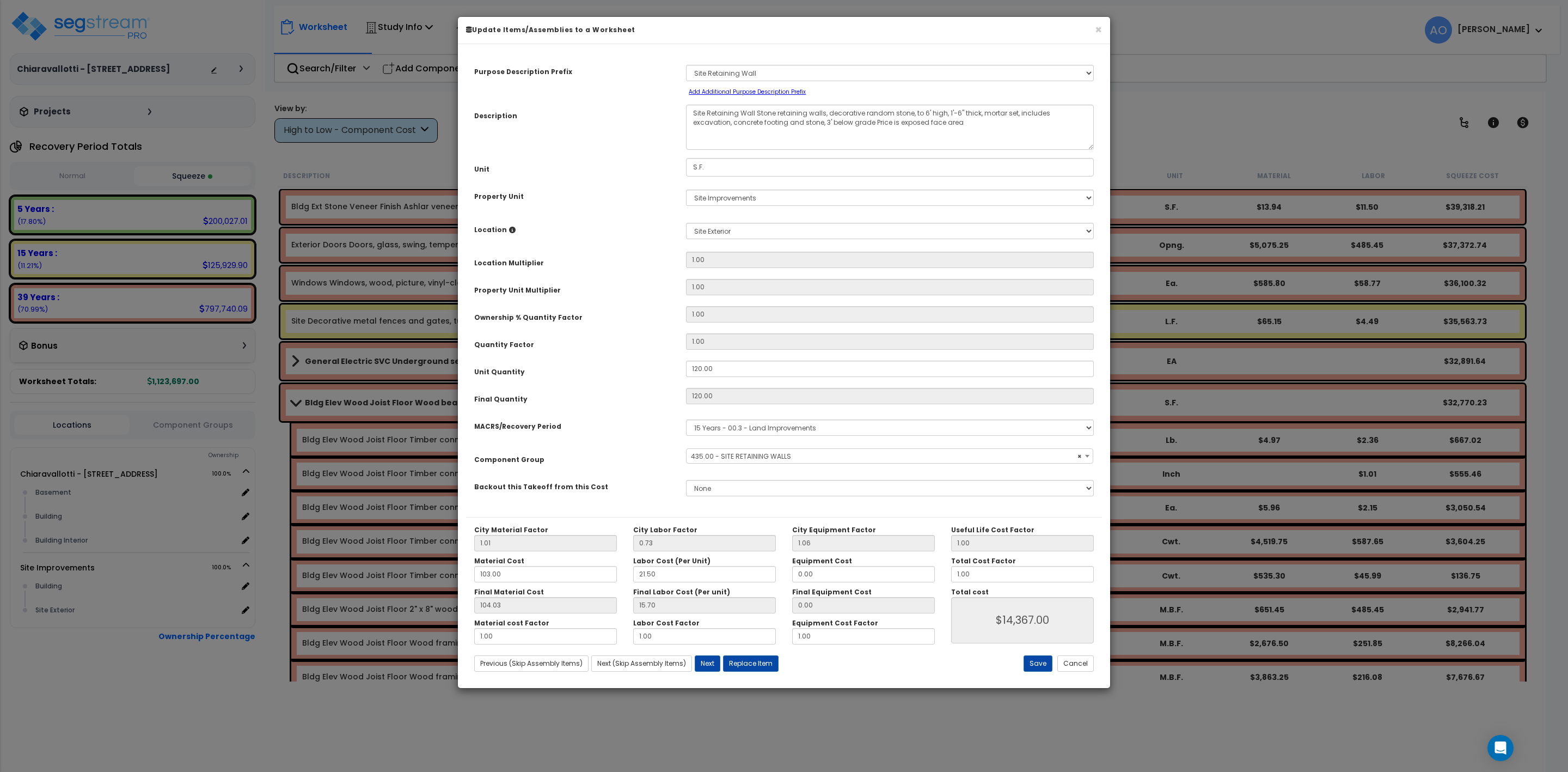
select select "45833"
drag, startPoint x: 984, startPoint y: 578, endPoint x: 939, endPoint y: 573, distance: 45.3
click at [939, 573] on div "City Material Factor 1.01 City Labor Factor 0.73 City Equipment Factor 1.06 Mat…" at bounding box center [784, 585] width 636 height 119
type input "."
type input "$0.00"
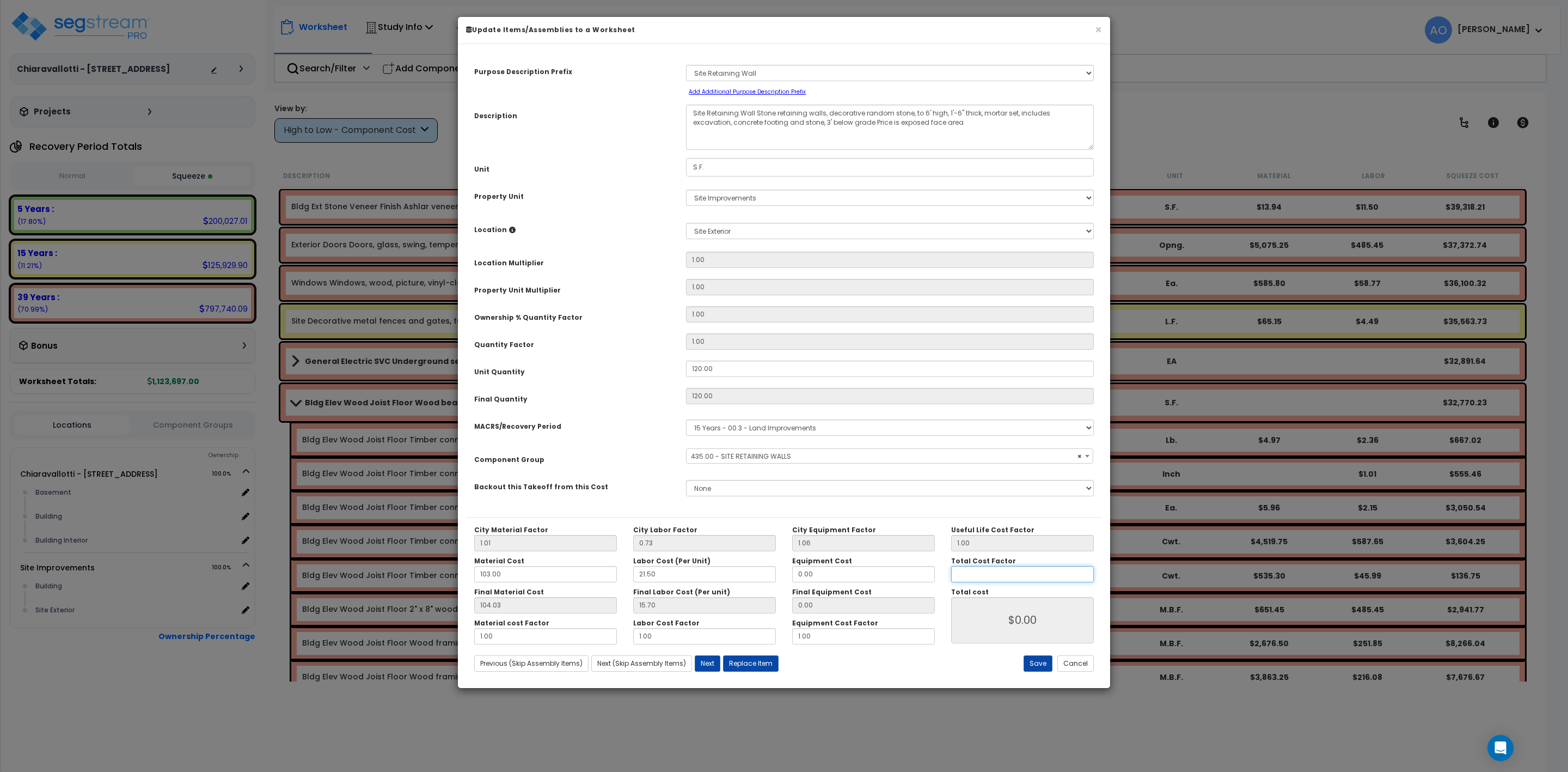
type input ".5"
type input "$7,183.80"
type input "."
type input "$0.00"
type input ".4"
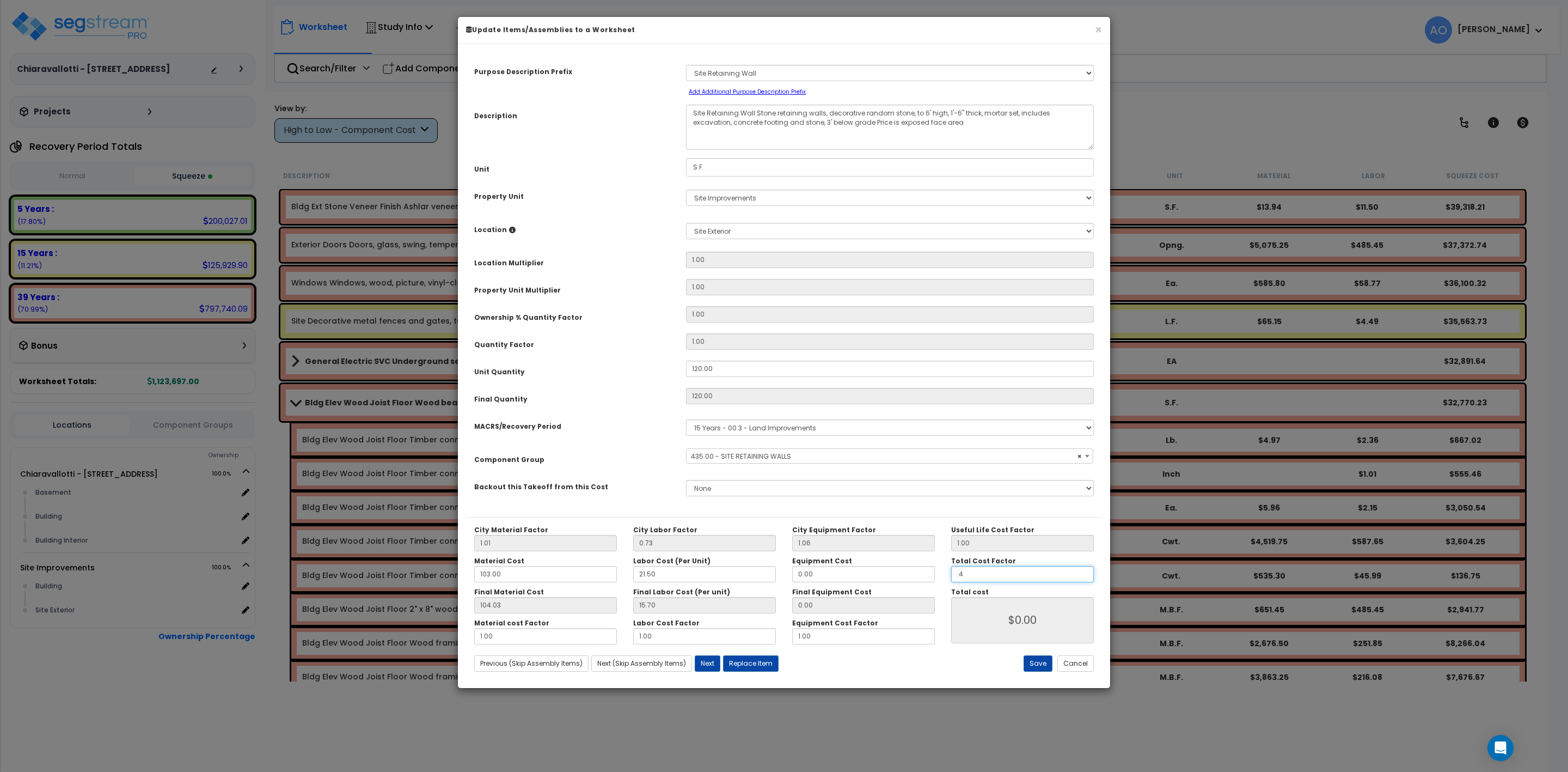
type input "$5,747.04"
type input ".4"
type input "$5,747.04"
click at [1036, 662] on button "Save" at bounding box center [1038, 663] width 29 height 16
type input "0.40"
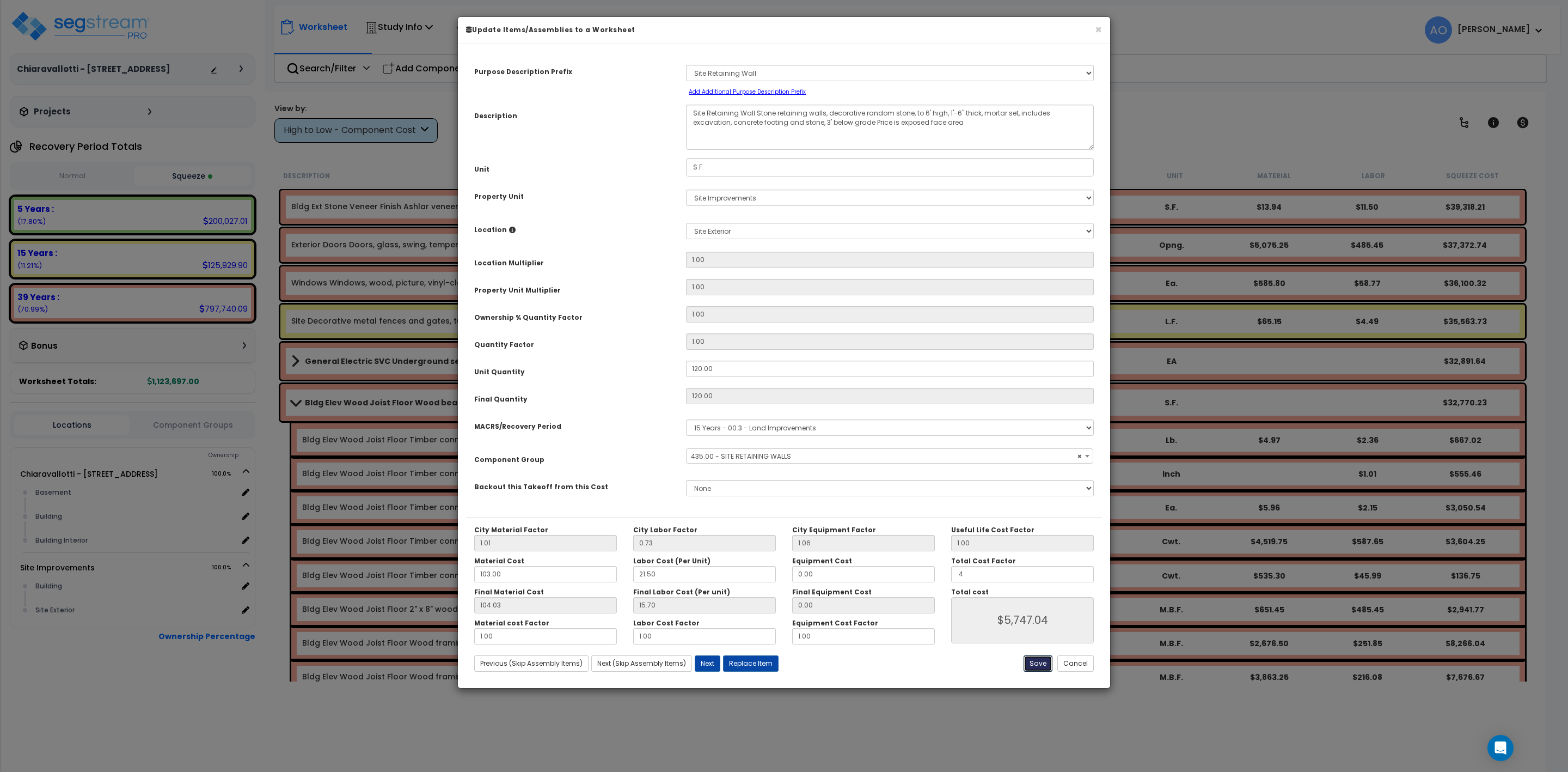
type input "5747.04"
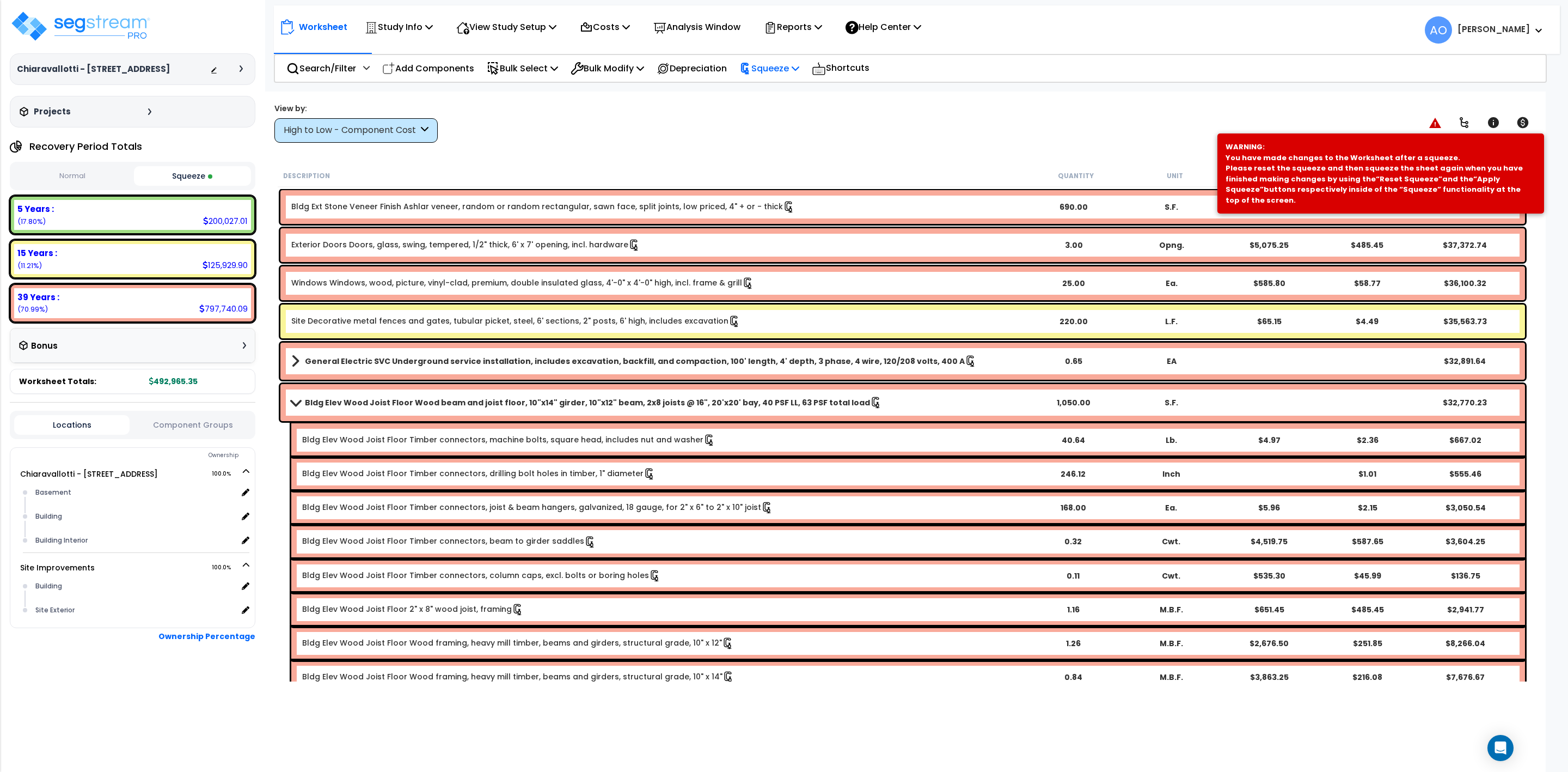
click at [787, 66] on p "Squeeze" at bounding box center [769, 68] width 60 height 15
click at [786, 93] on link "Re-squeeze" at bounding box center [788, 94] width 108 height 25
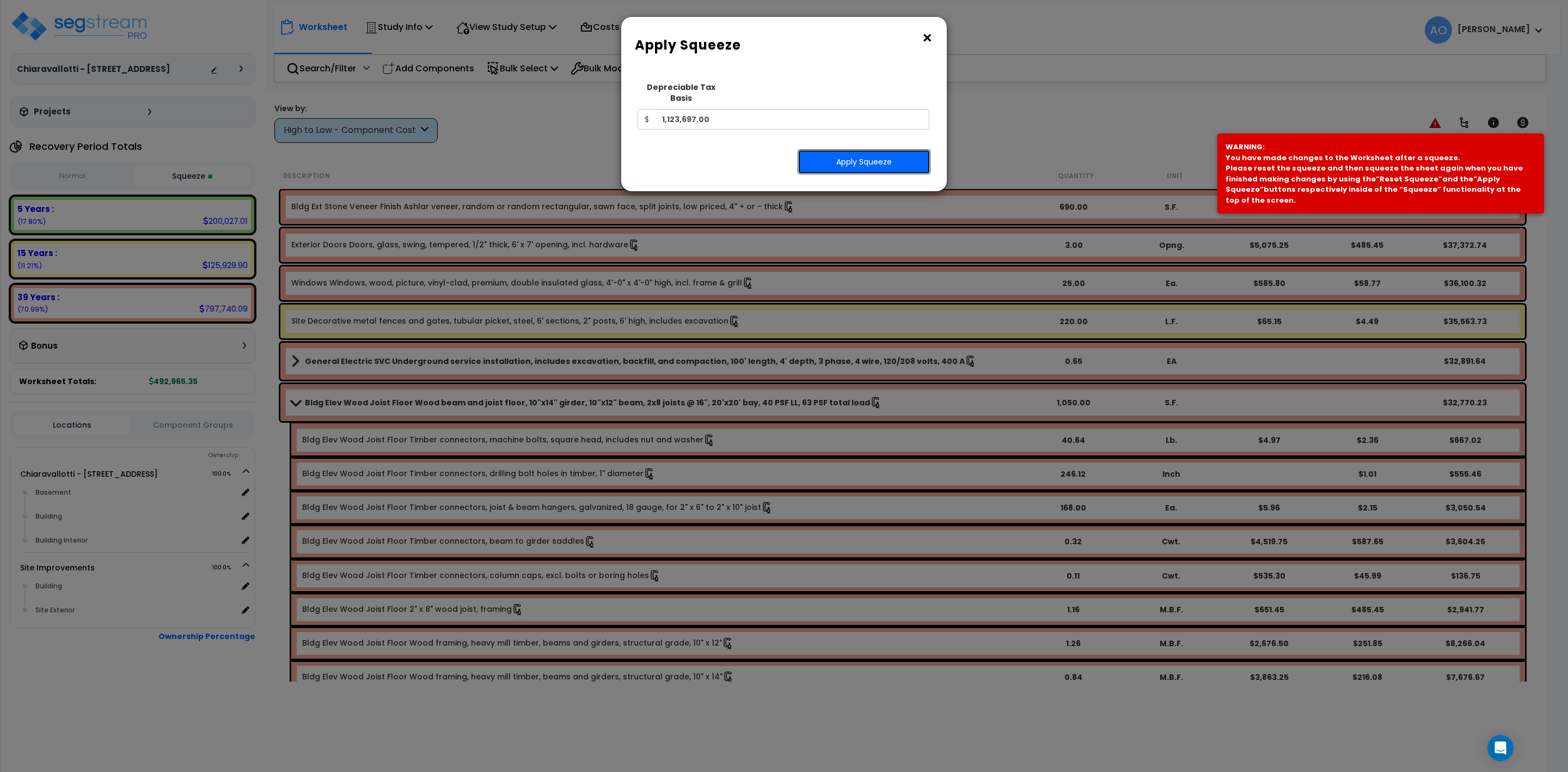
click at [870, 153] on button "Apply Squeeze" at bounding box center [864, 162] width 133 height 25
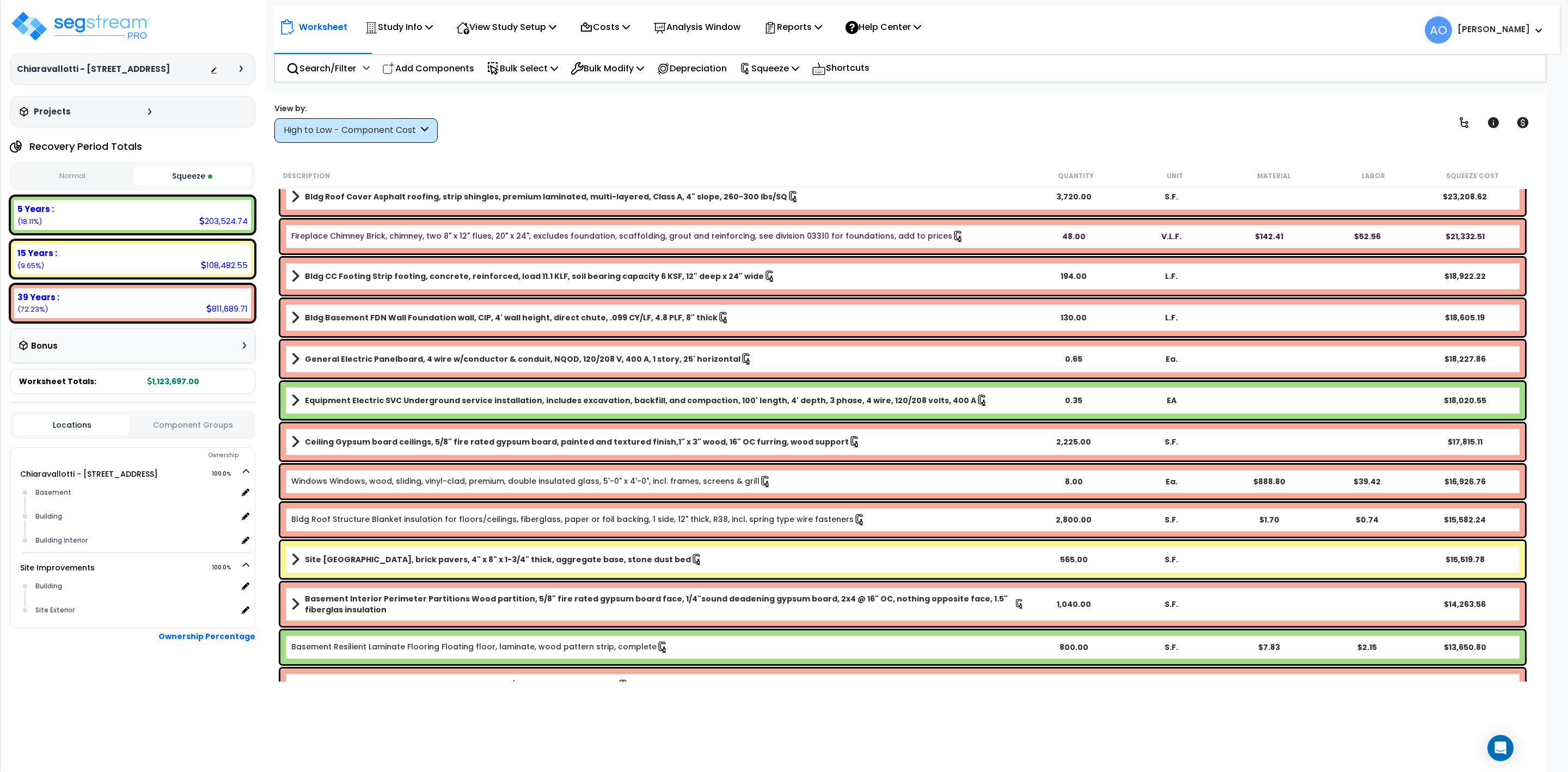
scroll to position [490, 0]
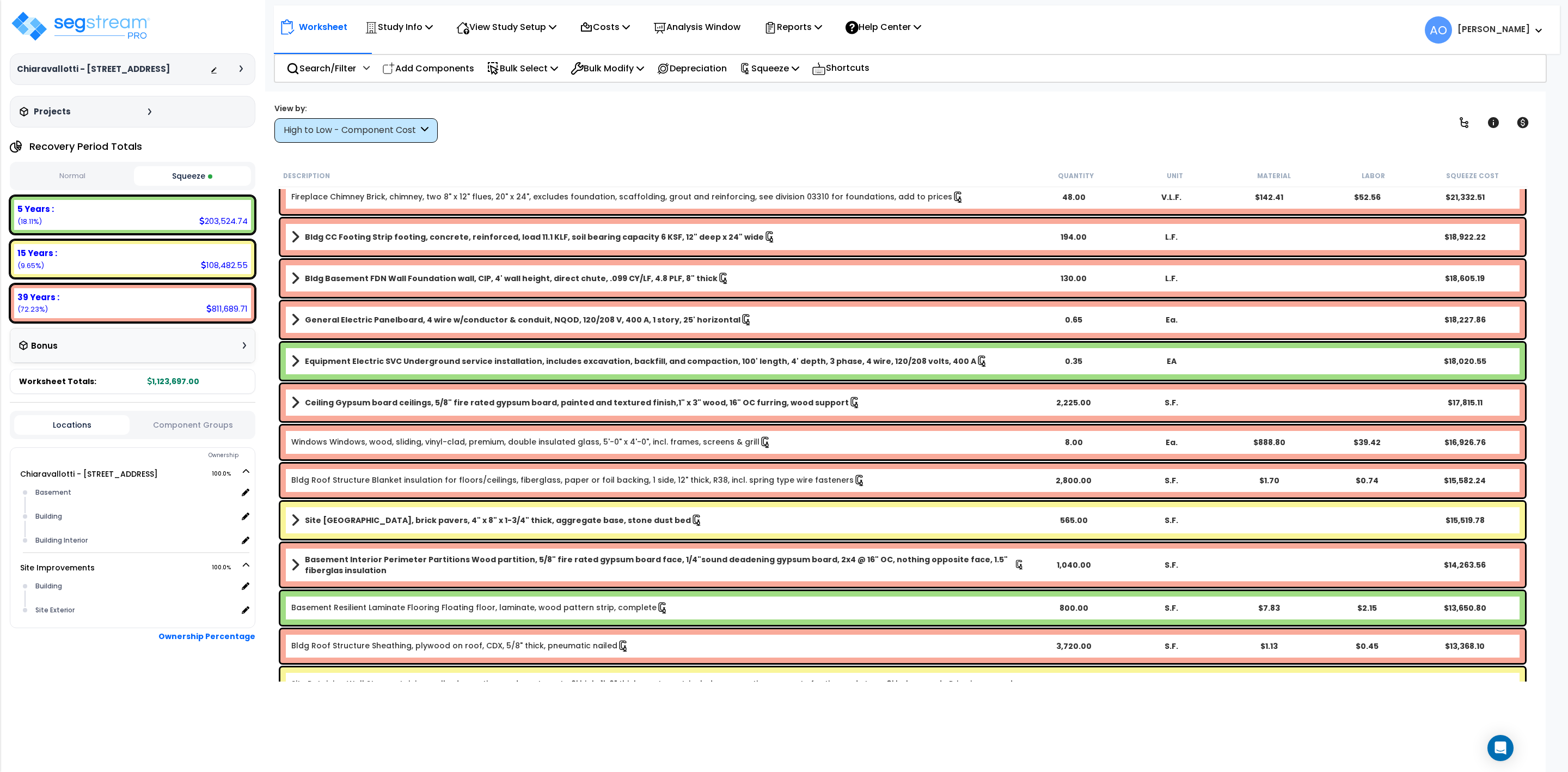
click at [435, 358] on b "Equipment Electric SVC Underground service installation, includes excavation, b…" at bounding box center [640, 361] width 672 height 11
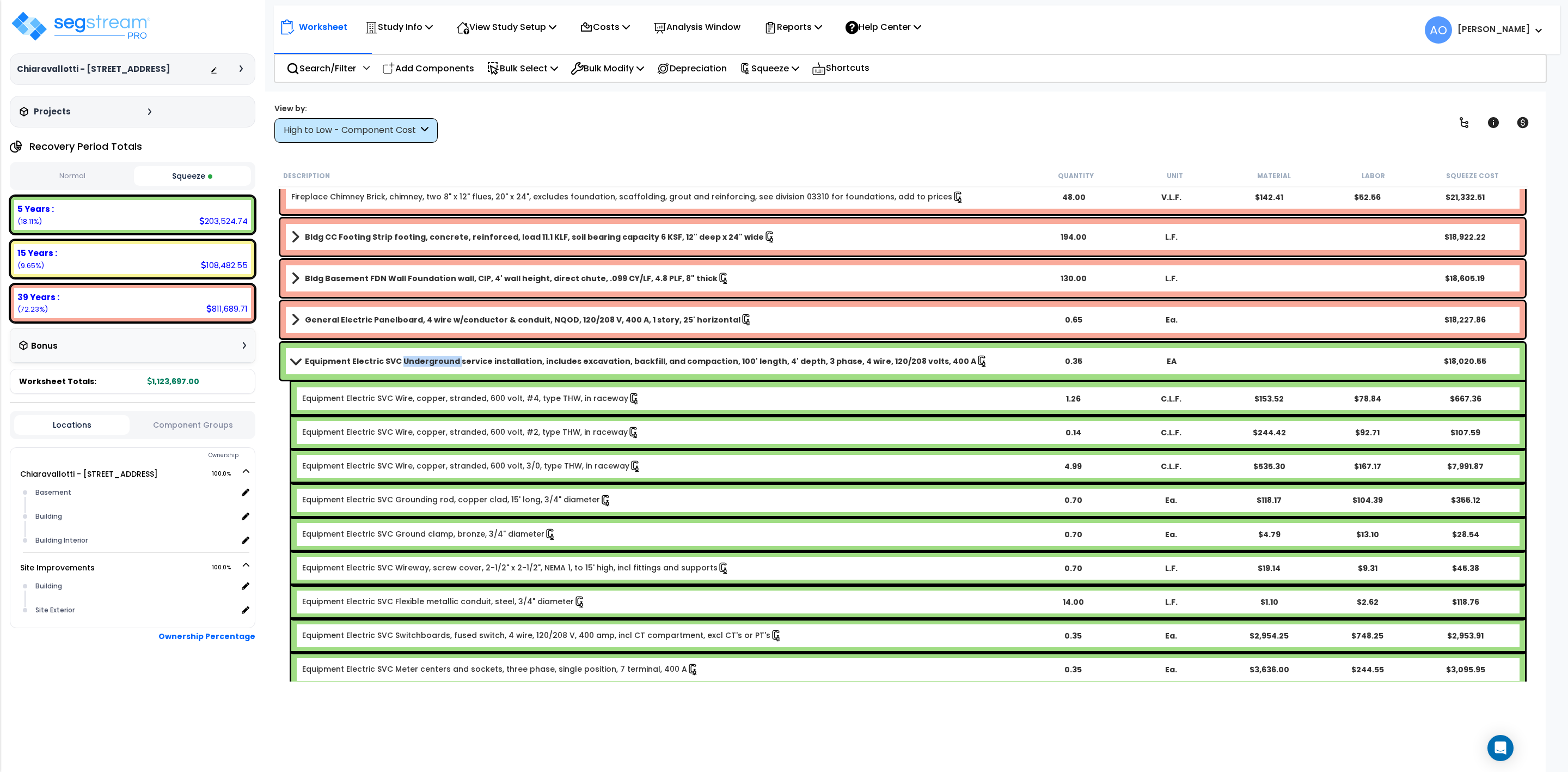
click at [435, 358] on b "Equipment Electric SVC Underground service installation, includes excavation, b…" at bounding box center [640, 361] width 672 height 11
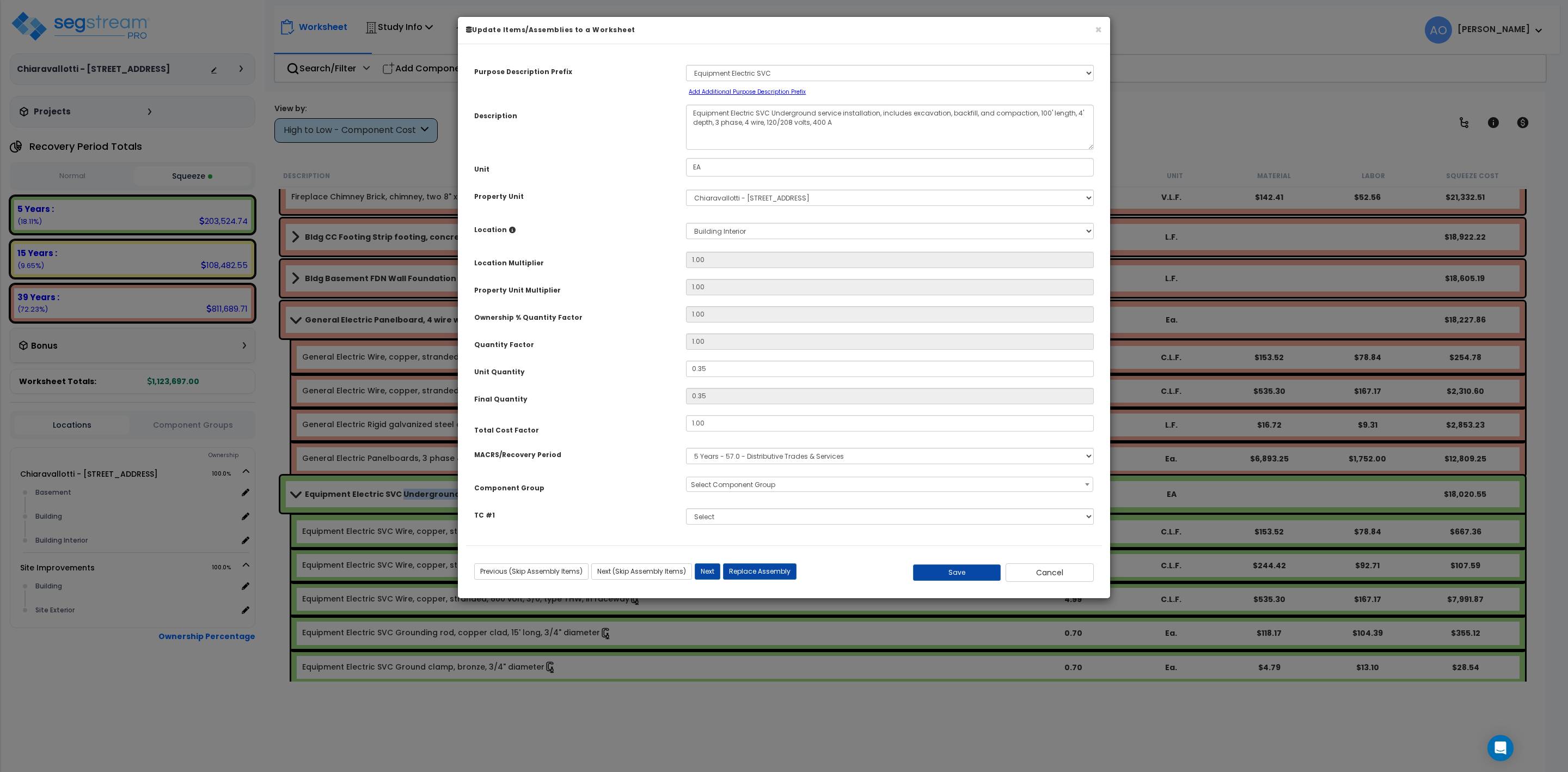
select select "46042"
click at [1069, 573] on button "Cancel" at bounding box center [1050, 573] width 88 height 19
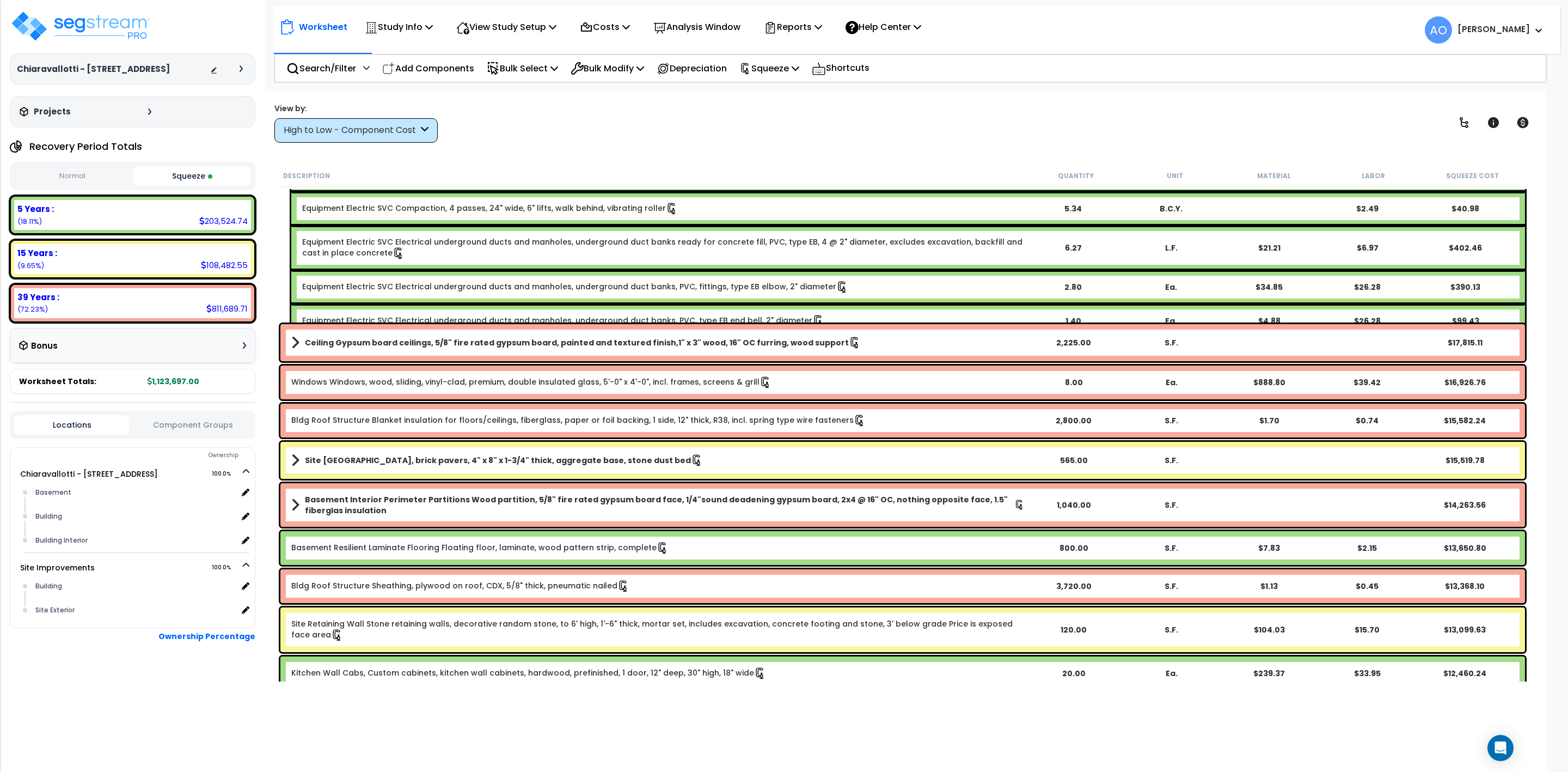
scroll to position [1307, 0]
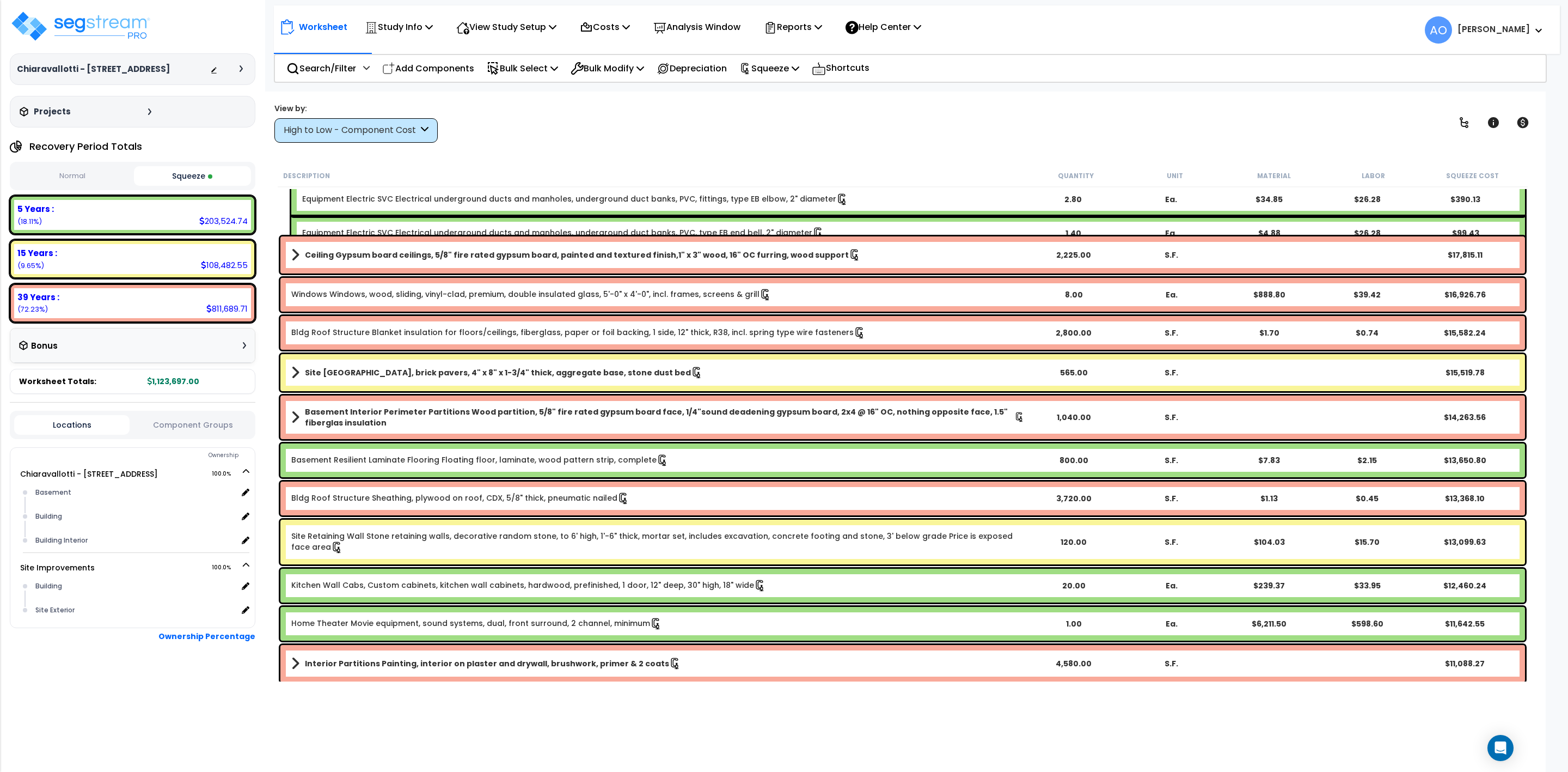
click at [1453, 541] on div "$13,099.63" at bounding box center [1465, 542] width 98 height 11
click at [1411, 540] on div "$15.70" at bounding box center [1367, 542] width 98 height 11
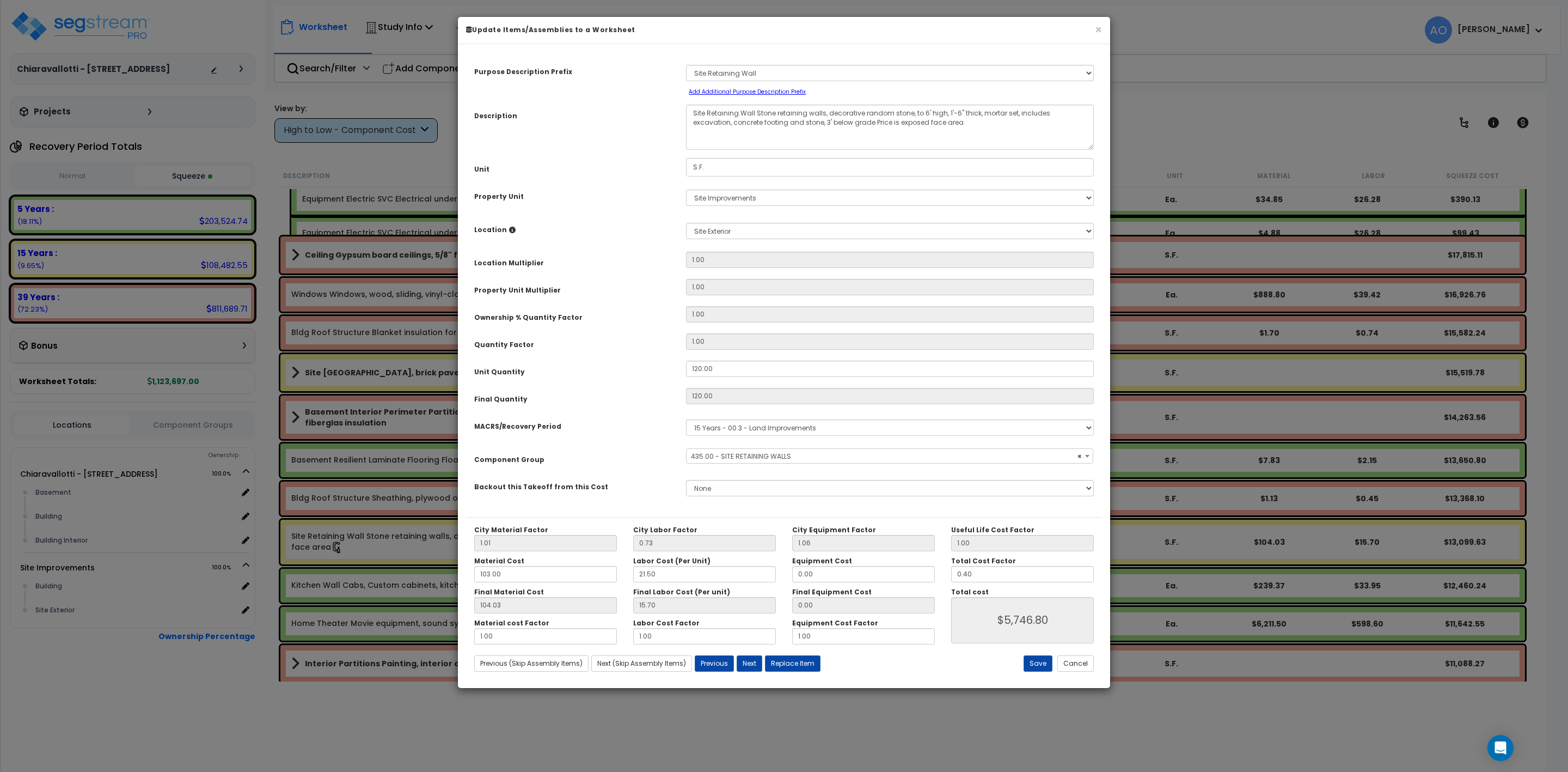
select select "45833"
drag, startPoint x: 988, startPoint y: 575, endPoint x: 928, endPoint y: 575, distance: 60.0
click at [949, 575] on div "Total Cost Factor 0.40" at bounding box center [1022, 569] width 159 height 25
type input "."
type input "$0.00"
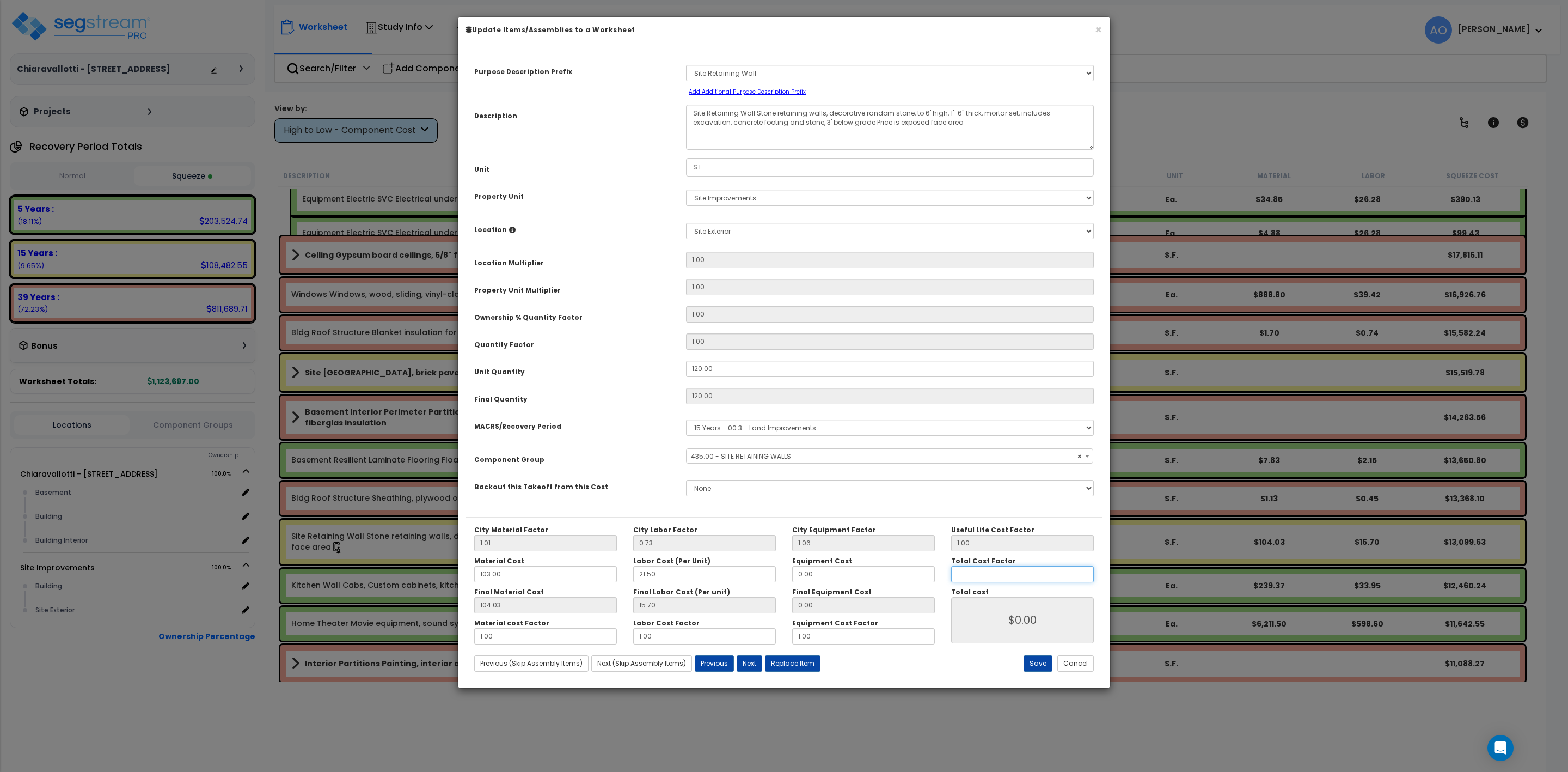
type input ".2"
type input "$2,873.52"
type input ".2"
type input "$2,873.52"
click at [1034, 664] on button "Save" at bounding box center [1038, 663] width 29 height 16
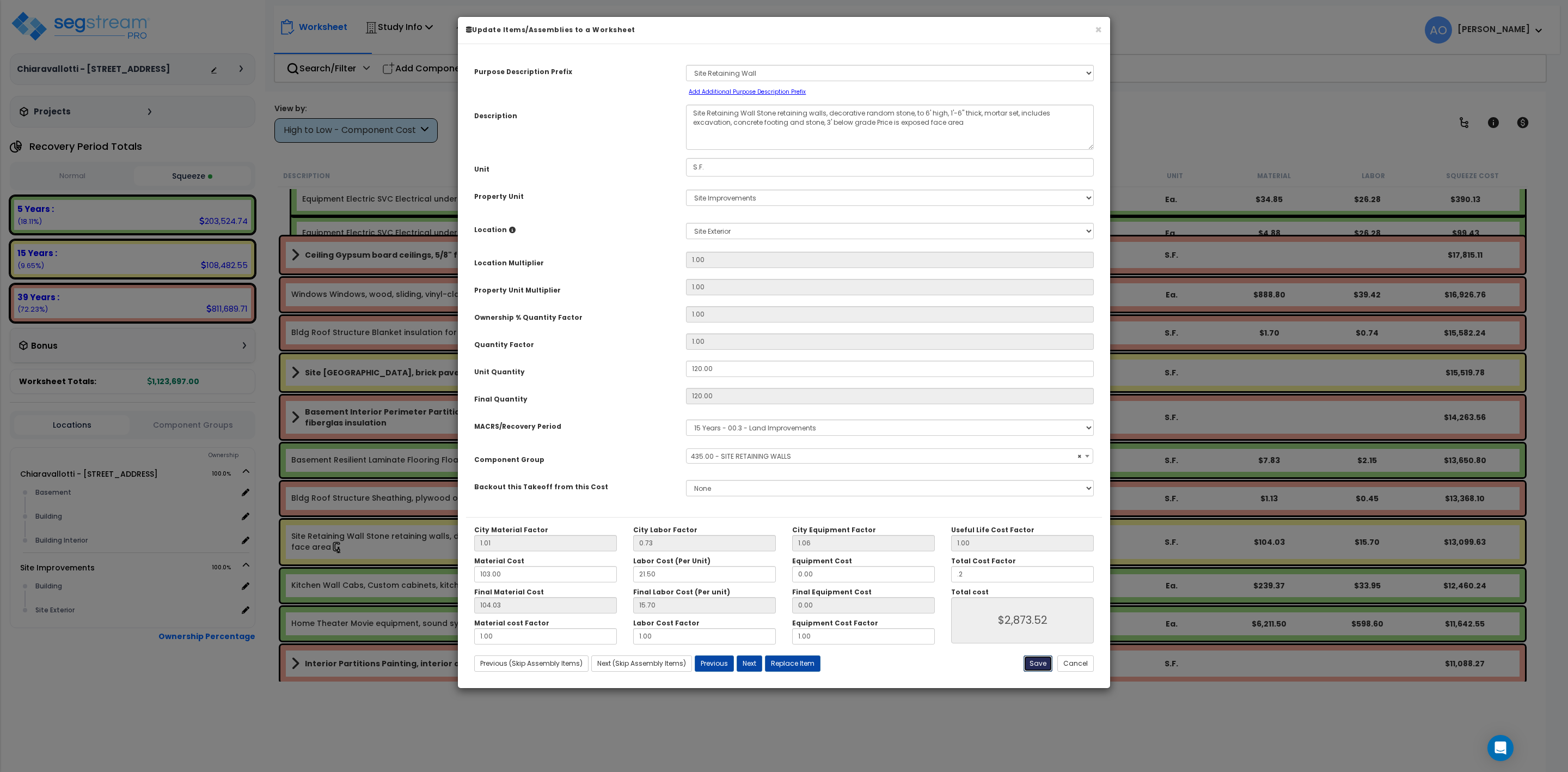
type input "0.20"
type input "2873.52"
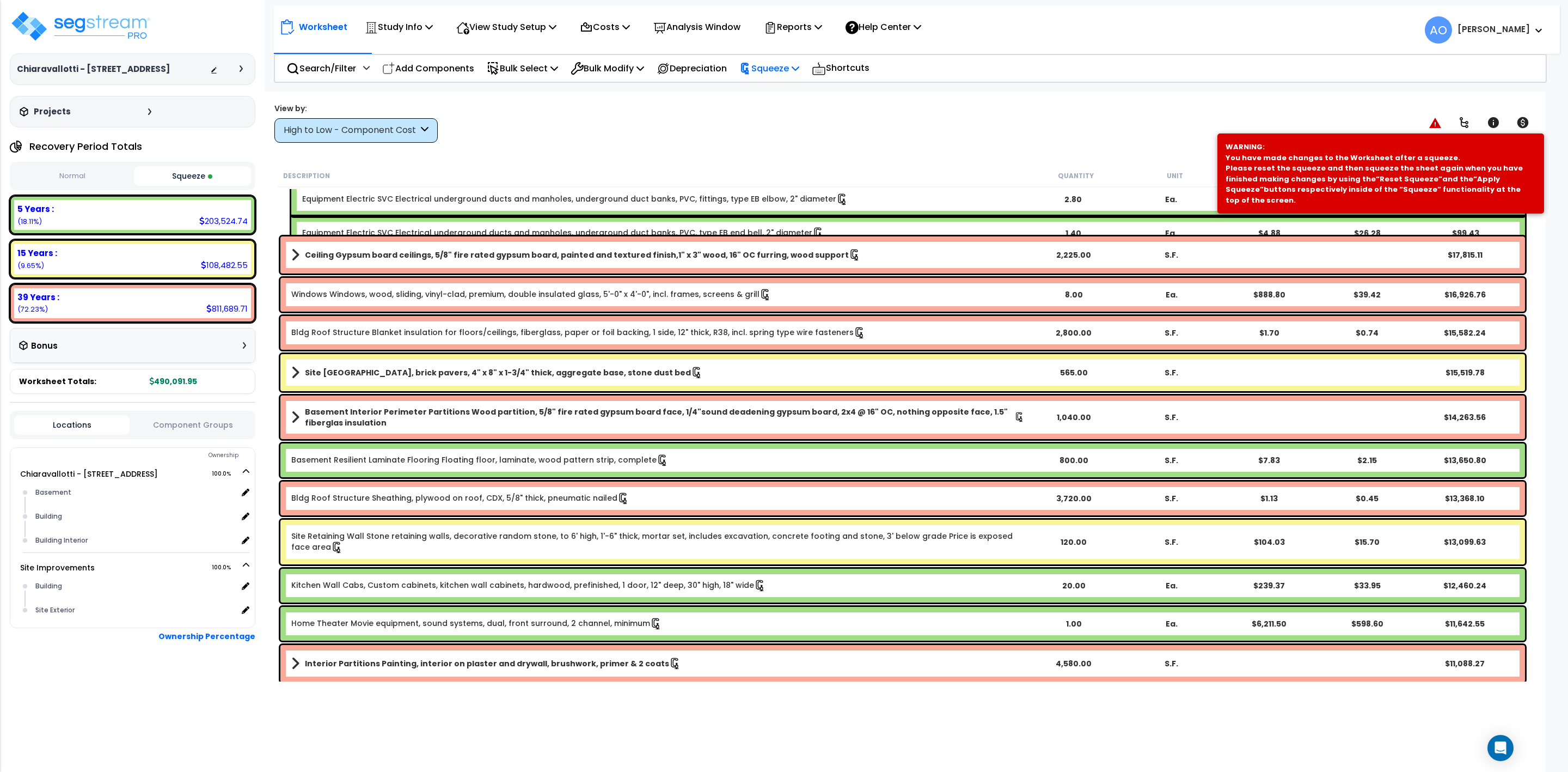
click at [783, 68] on p "Squeeze" at bounding box center [769, 68] width 60 height 15
click at [781, 94] on link "Re-squeeze" at bounding box center [788, 94] width 108 height 25
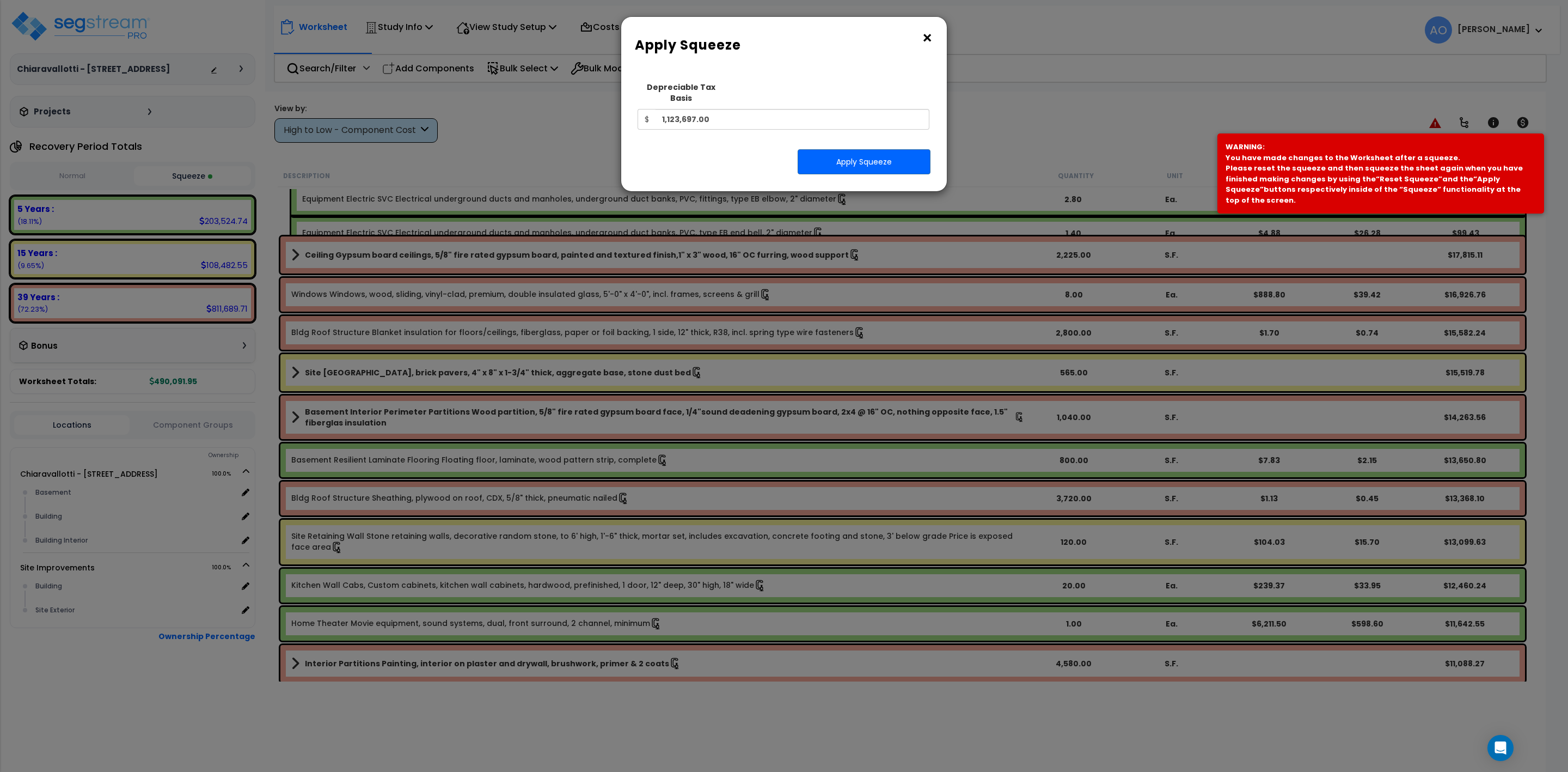
click at [891, 130] on div "Squeeze Type Select 1. Squeeze Entire Worksheet 2. Squeeze by Takeoff Cost 3. S…" at bounding box center [784, 129] width 309 height 107
click at [878, 162] on button "Apply Squeeze" at bounding box center [864, 162] width 133 height 25
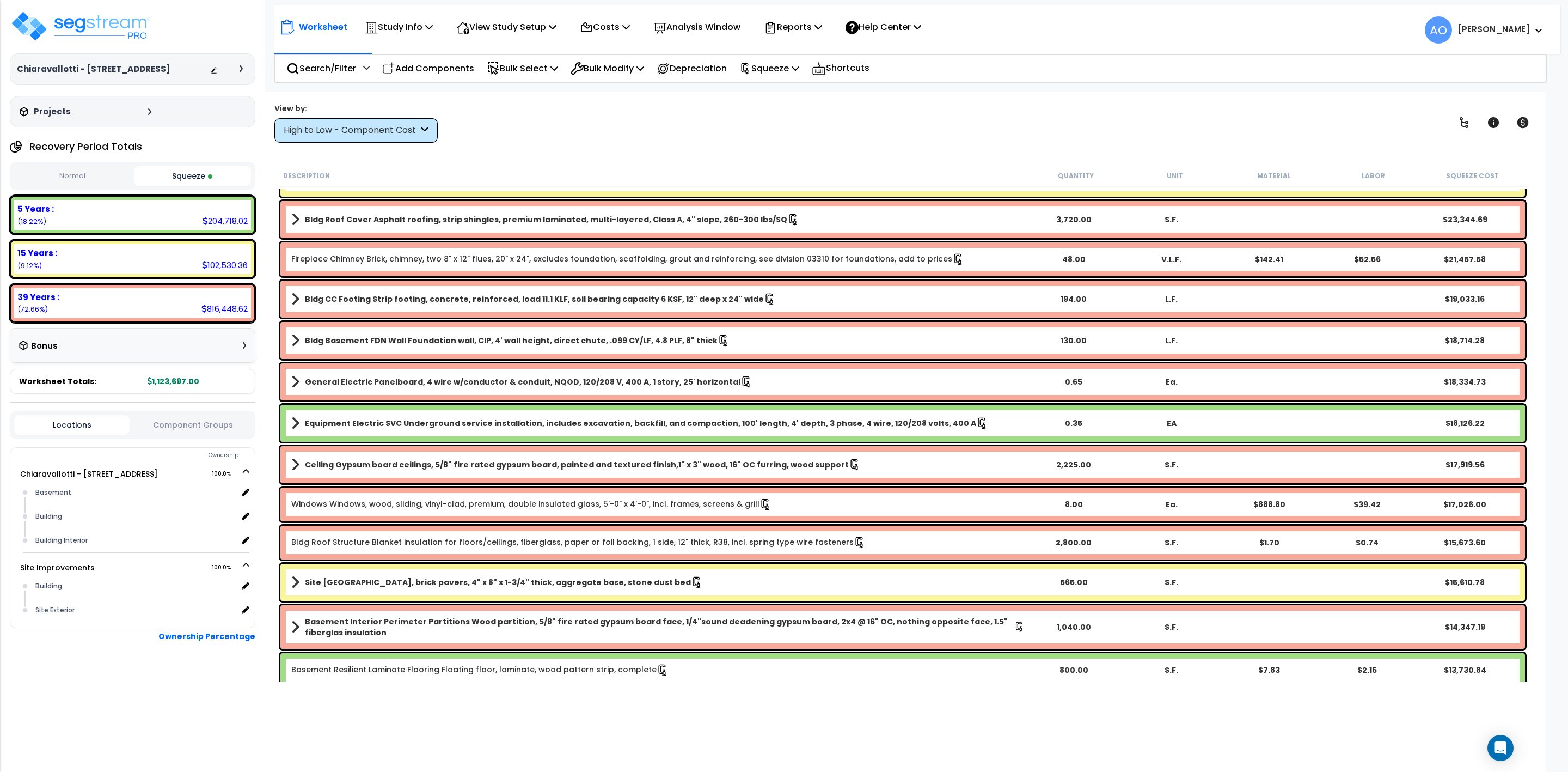
scroll to position [490, 0]
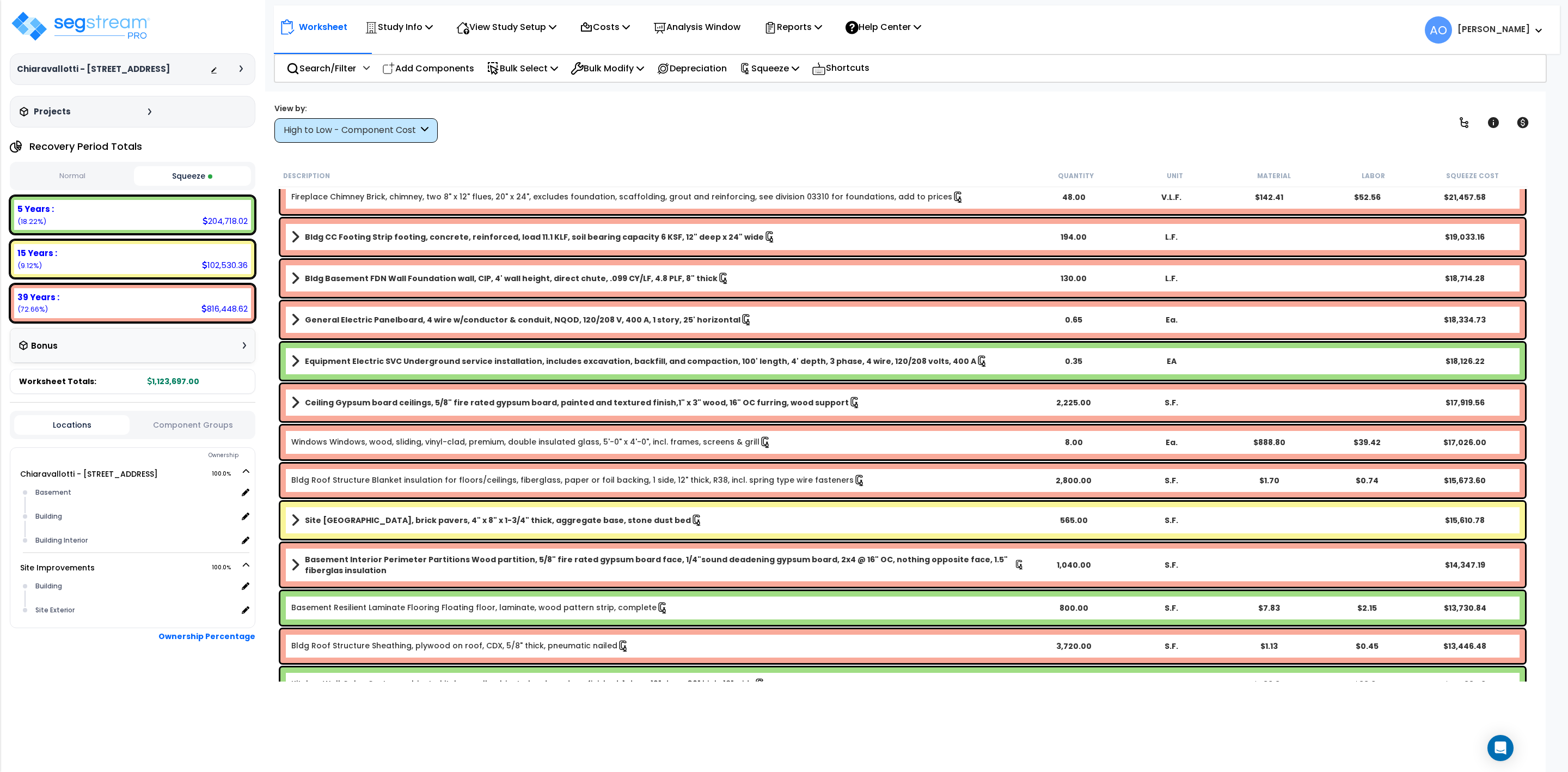
click at [1473, 356] on div "$18,126.22" at bounding box center [1465, 361] width 98 height 11
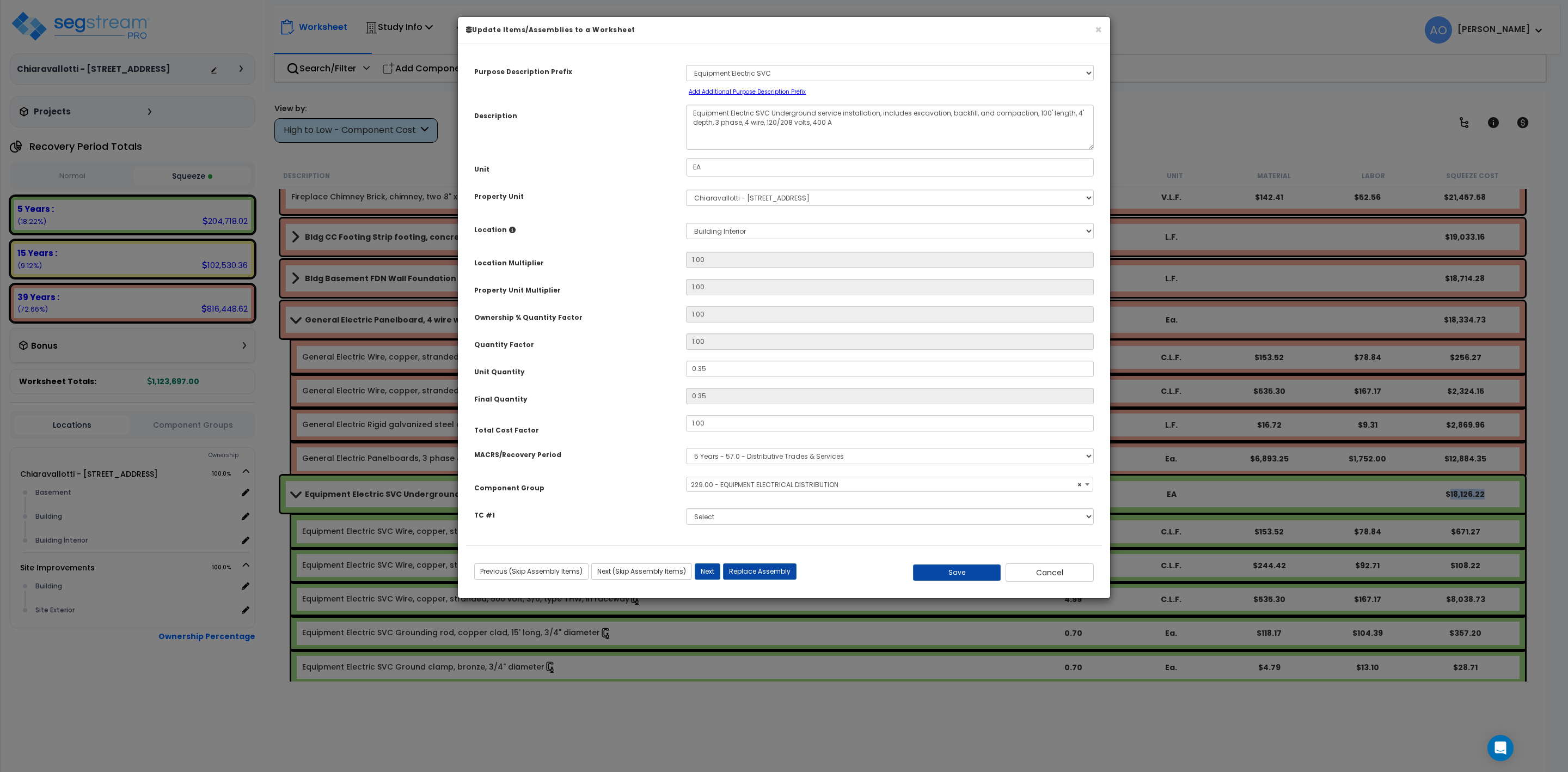
select select "46042"
click at [1051, 569] on button "Cancel" at bounding box center [1050, 573] width 88 height 19
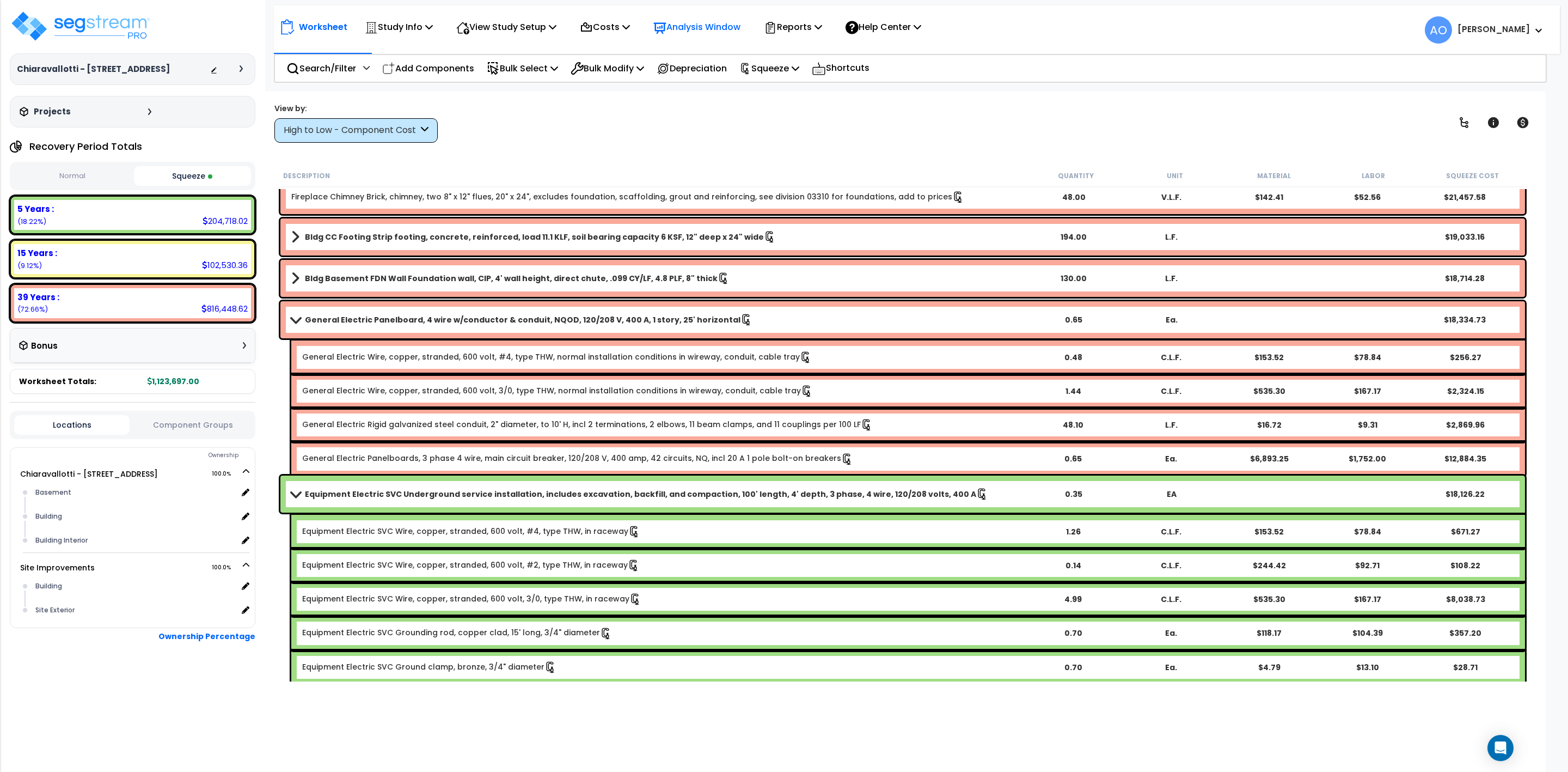
click at [713, 32] on p "Analysis Window" at bounding box center [697, 27] width 87 height 15
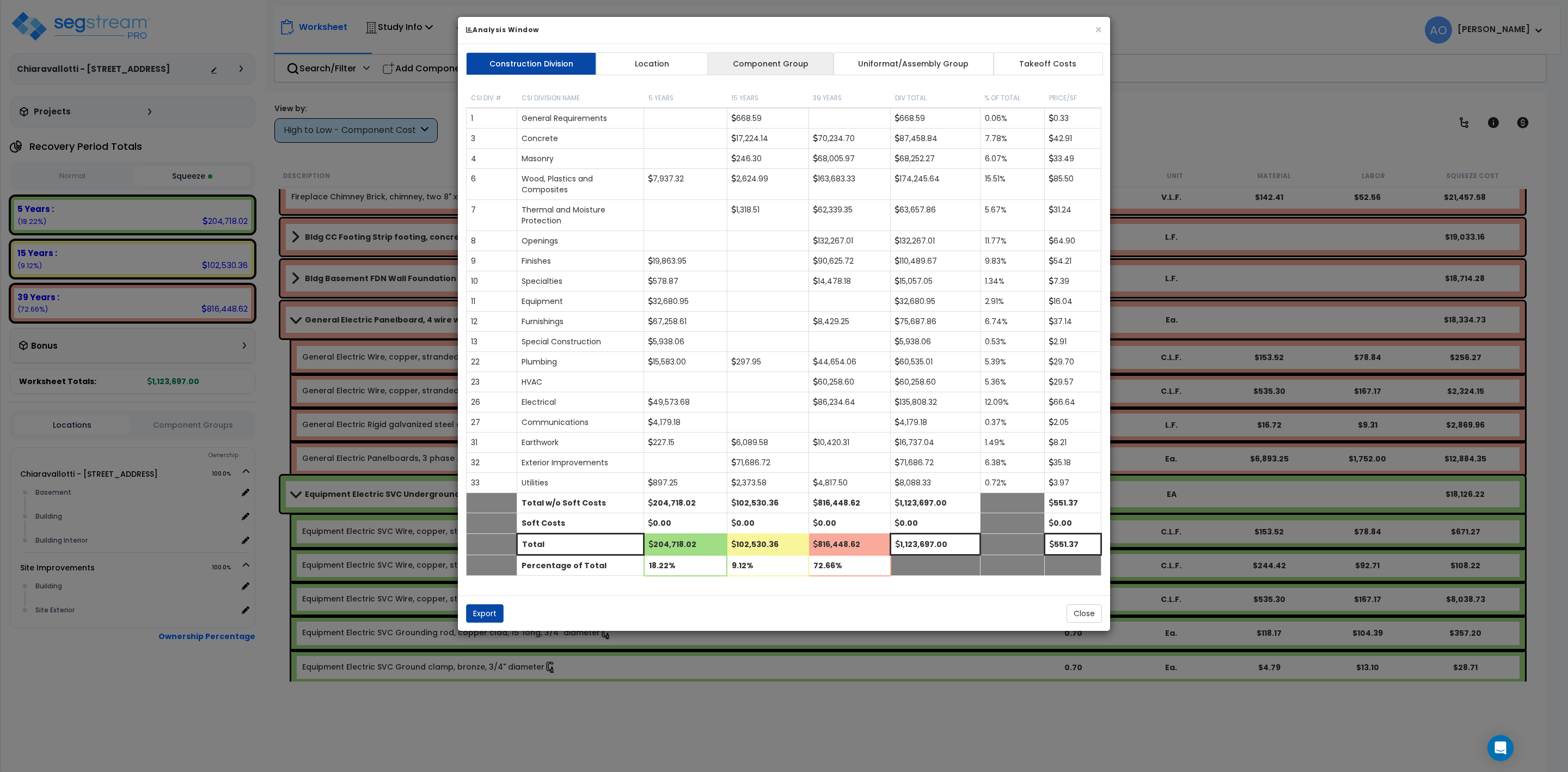
click at [760, 64] on link "Component Group" at bounding box center [770, 63] width 126 height 23
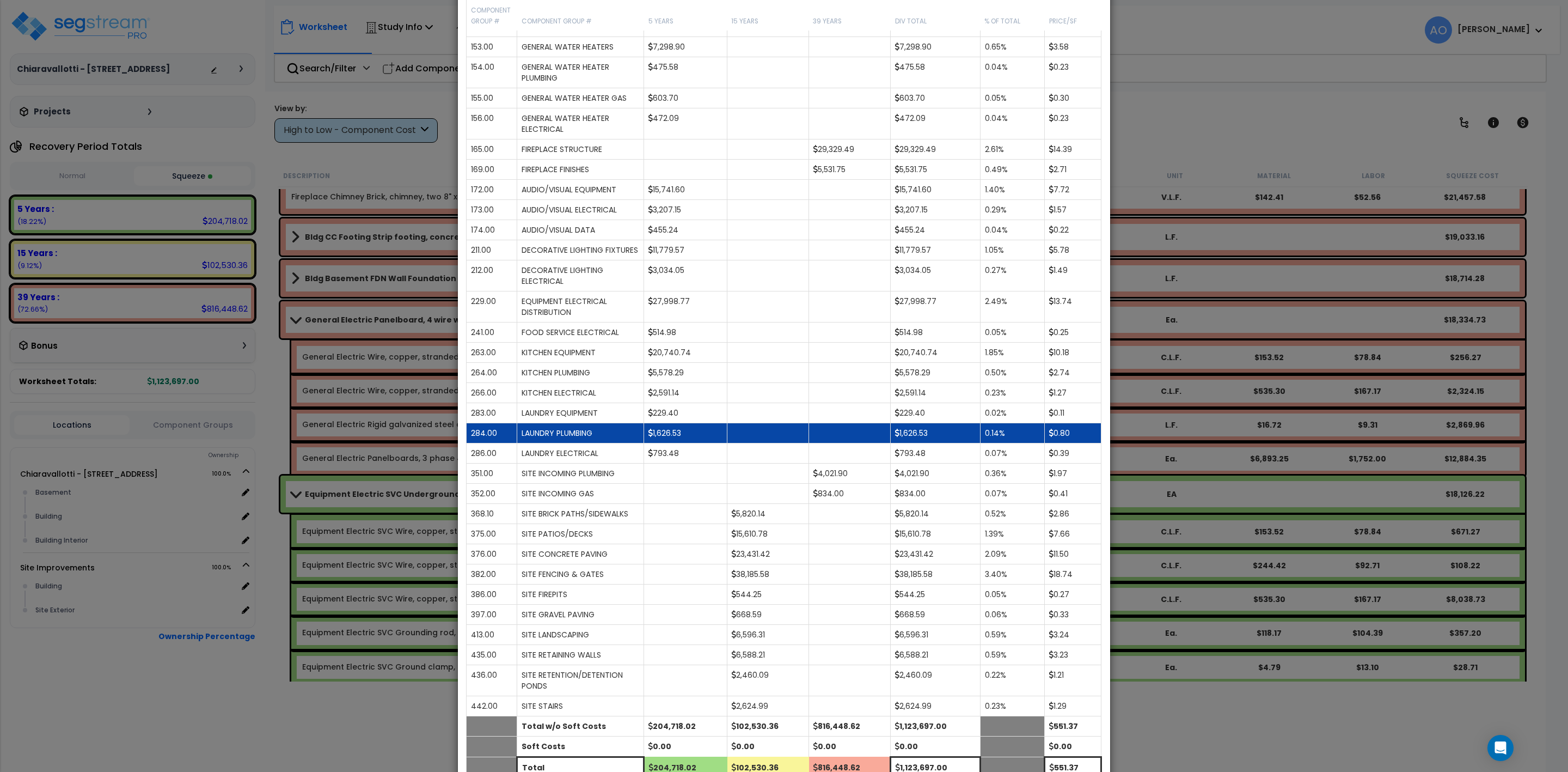
scroll to position [878, 0]
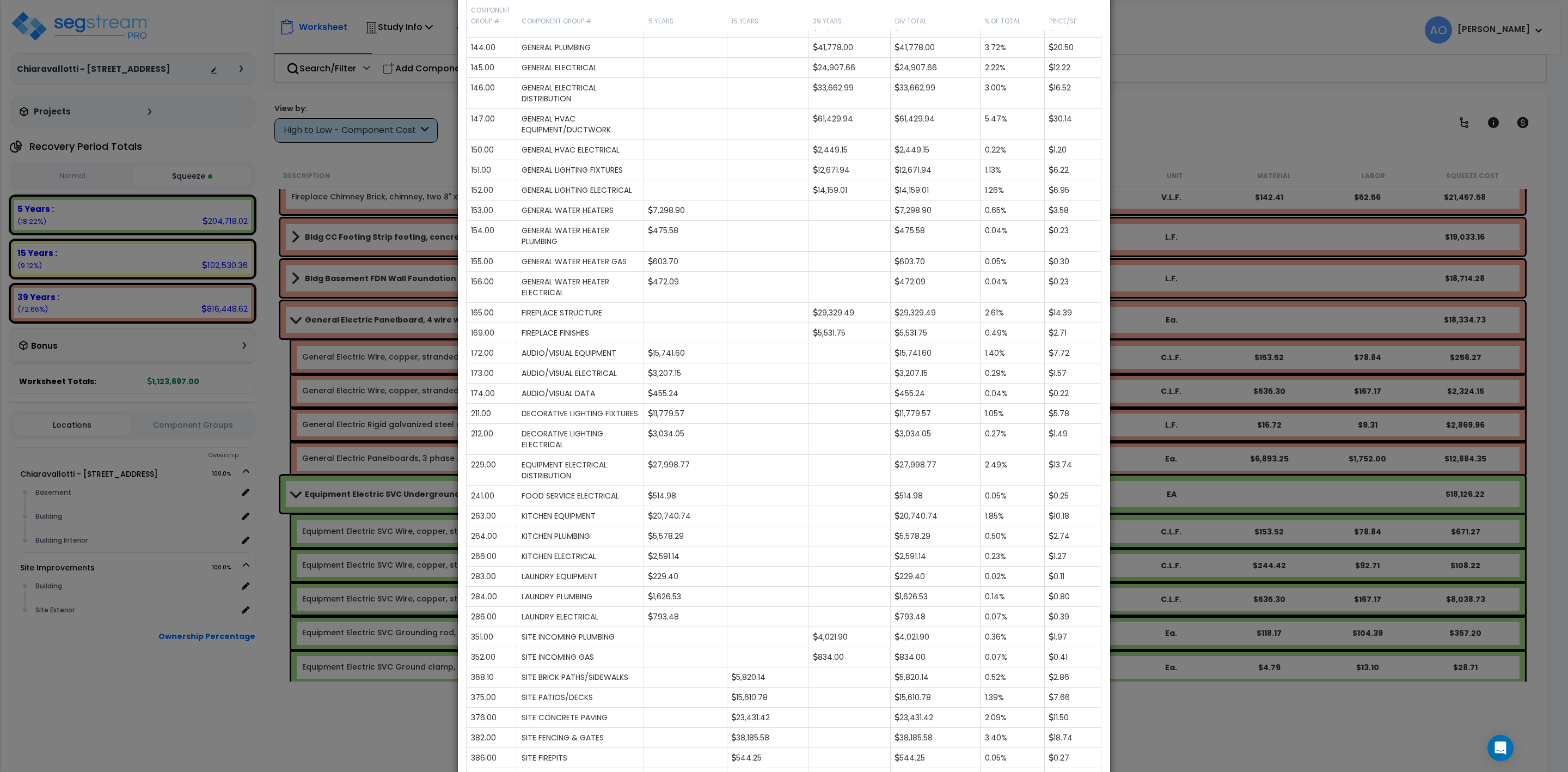
click at [1178, 77] on div "× Analysis Window Construction Division Location Component Group Uniformat/Asse…" at bounding box center [784, 386] width 1568 height 772
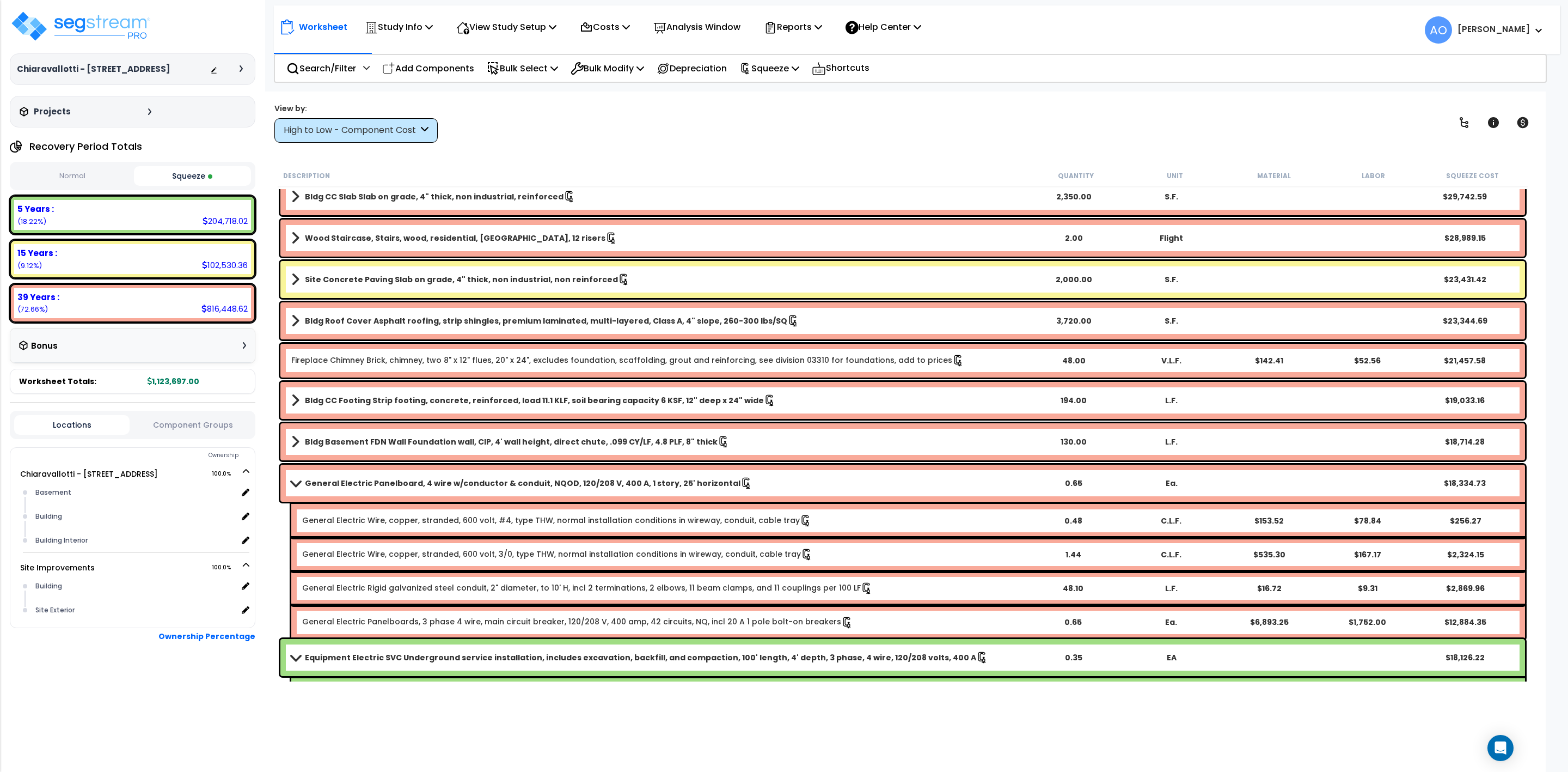
scroll to position [654, 0]
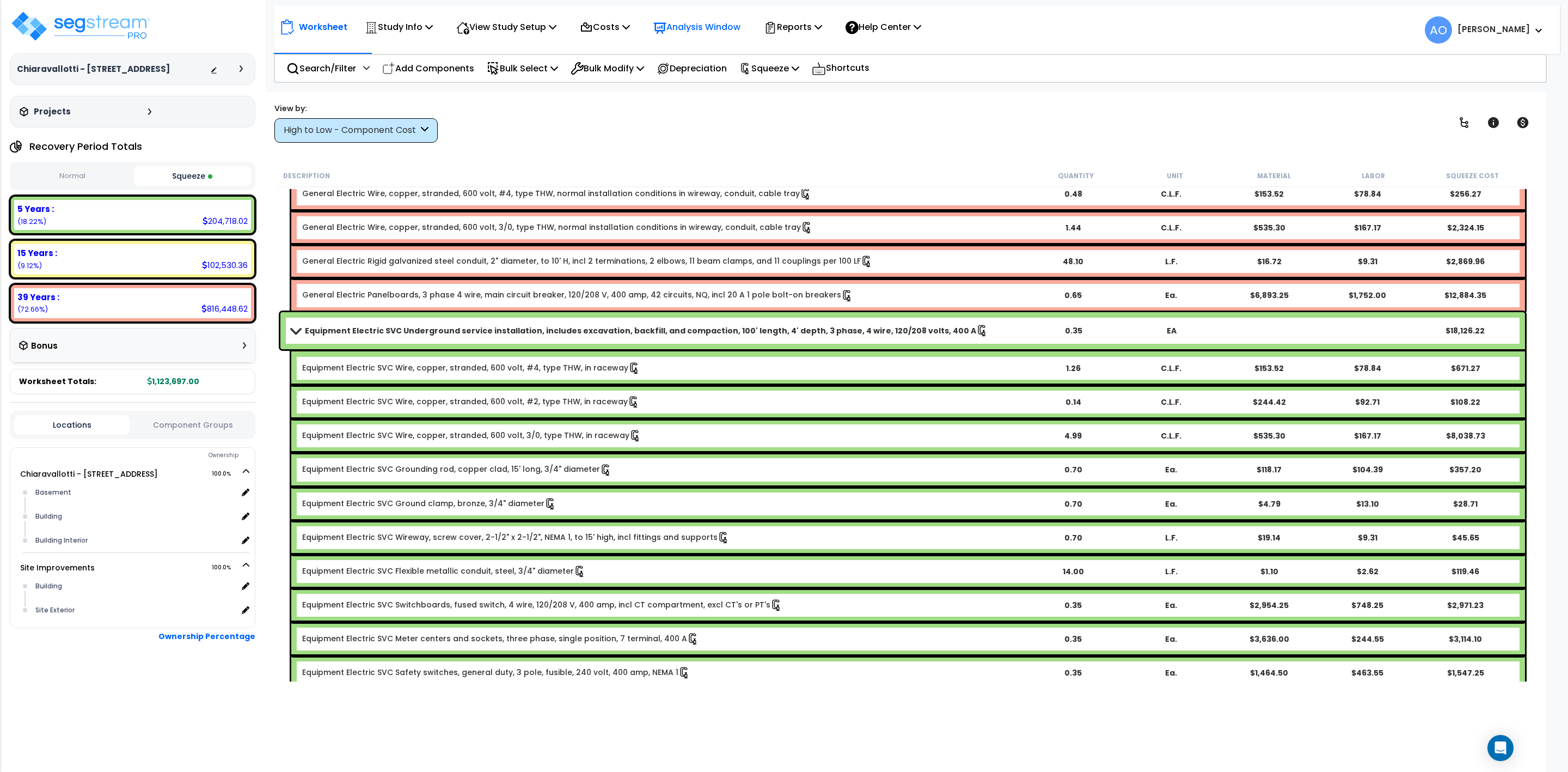
click at [699, 25] on p "Analysis Window" at bounding box center [697, 27] width 87 height 15
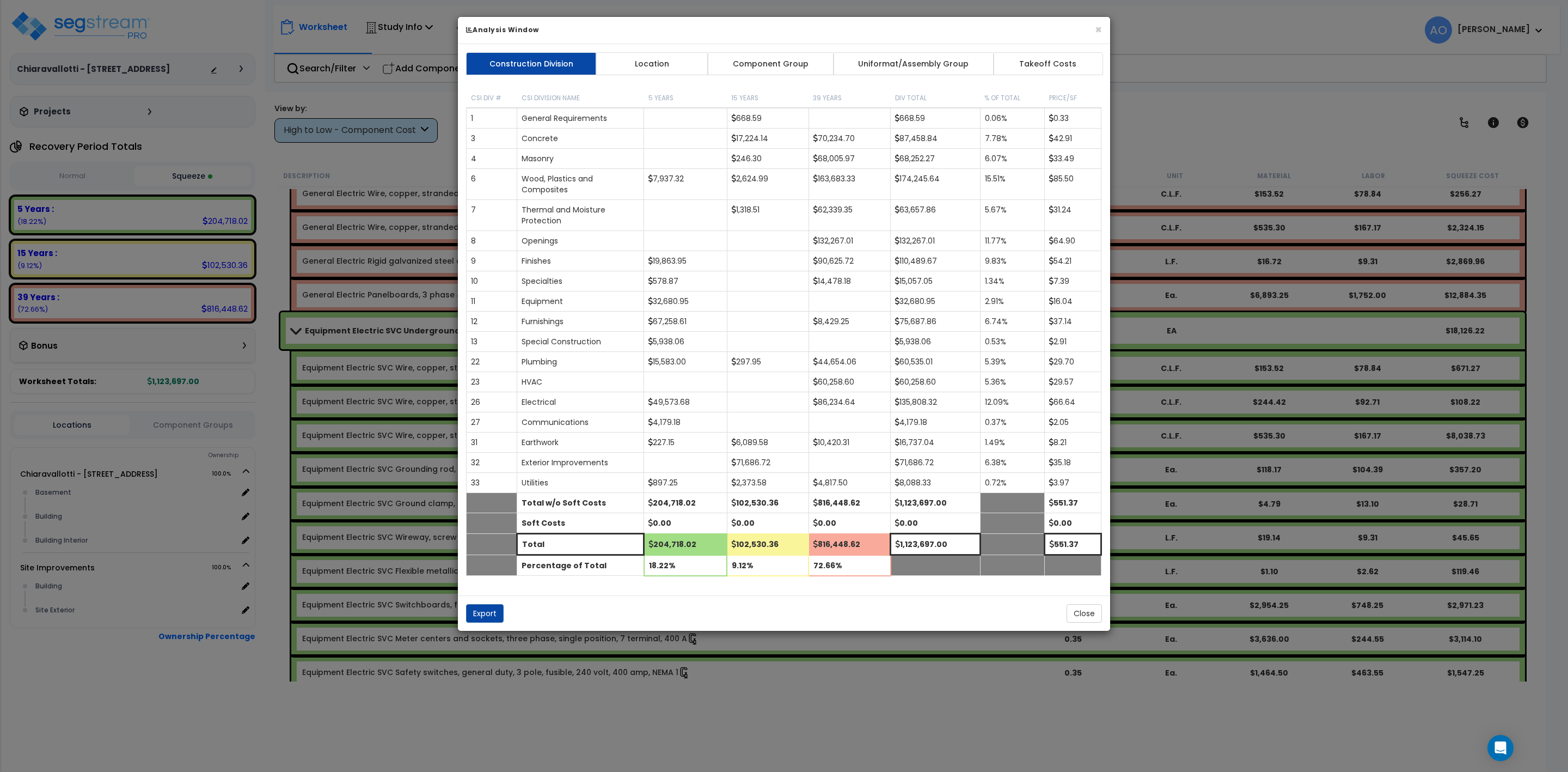
drag, startPoint x: 774, startPoint y: 56, endPoint x: 778, endPoint y: 64, distance: 8.9
click at [776, 64] on link "Component Group" at bounding box center [770, 63] width 126 height 23
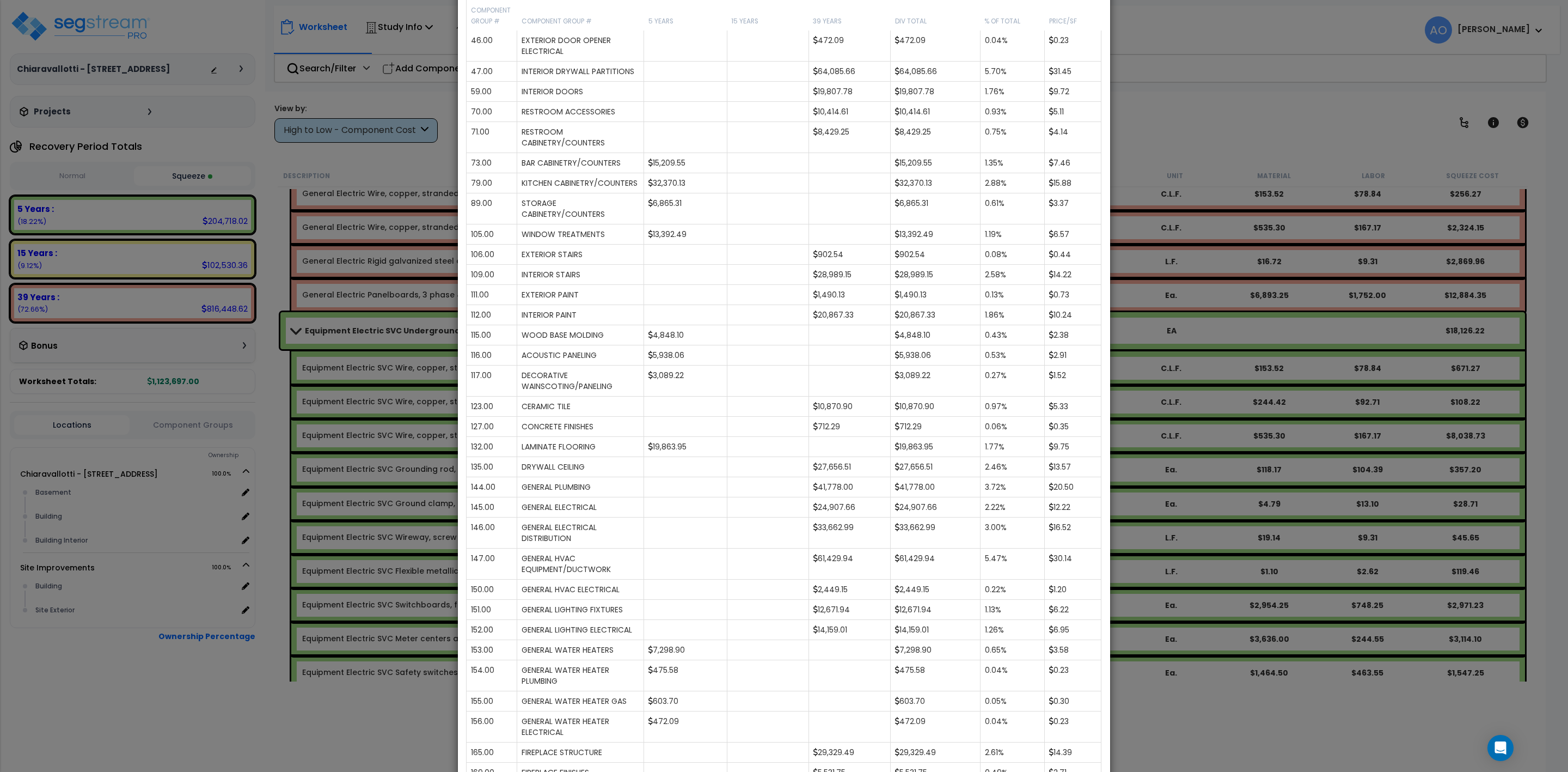
scroll to position [817, 0]
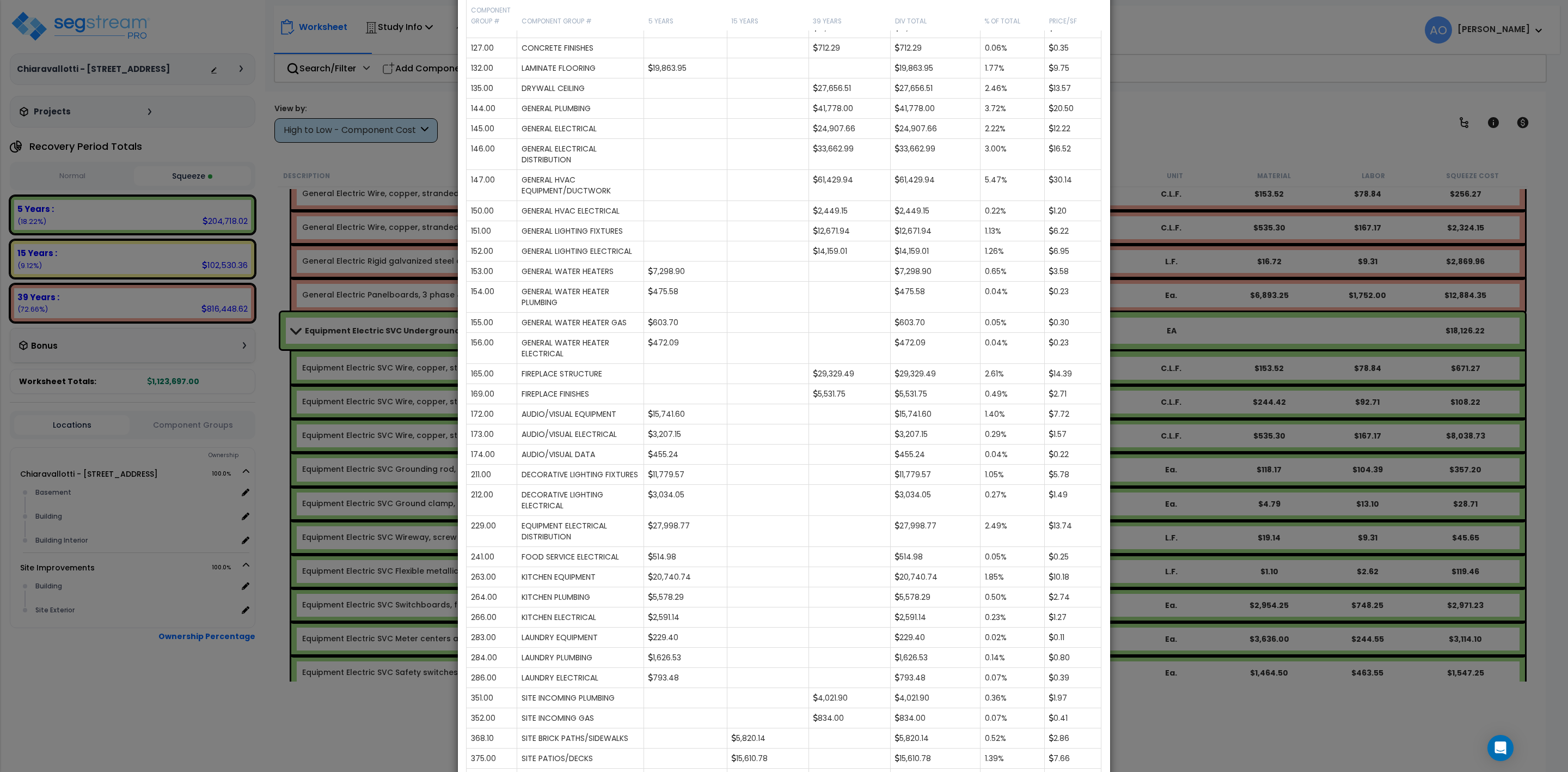
click at [1214, 31] on div "× Analysis Window Construction Division Location Component Group Uniformat/Asse…" at bounding box center [784, 386] width 1568 height 772
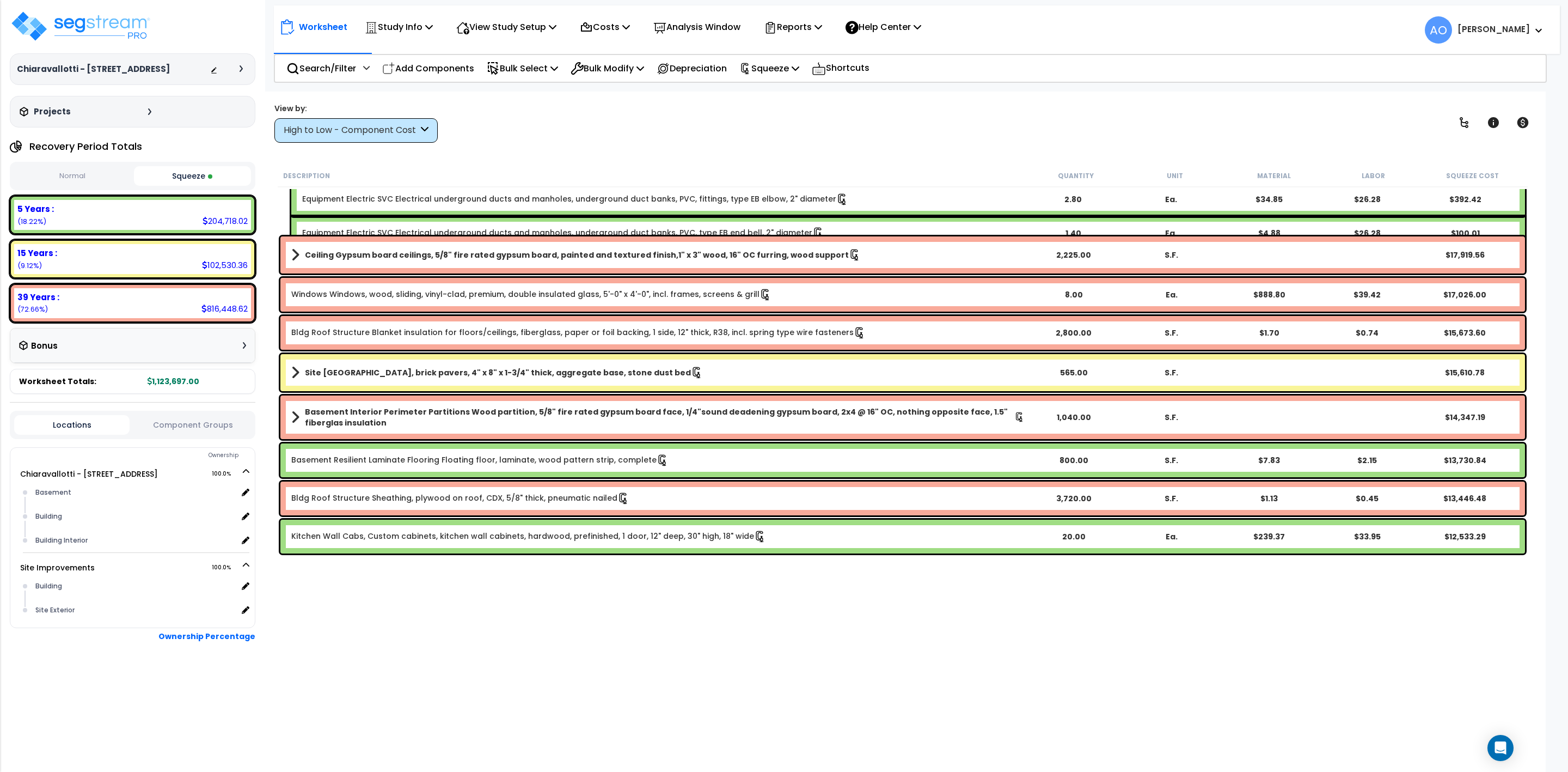
scroll to position [490, 0]
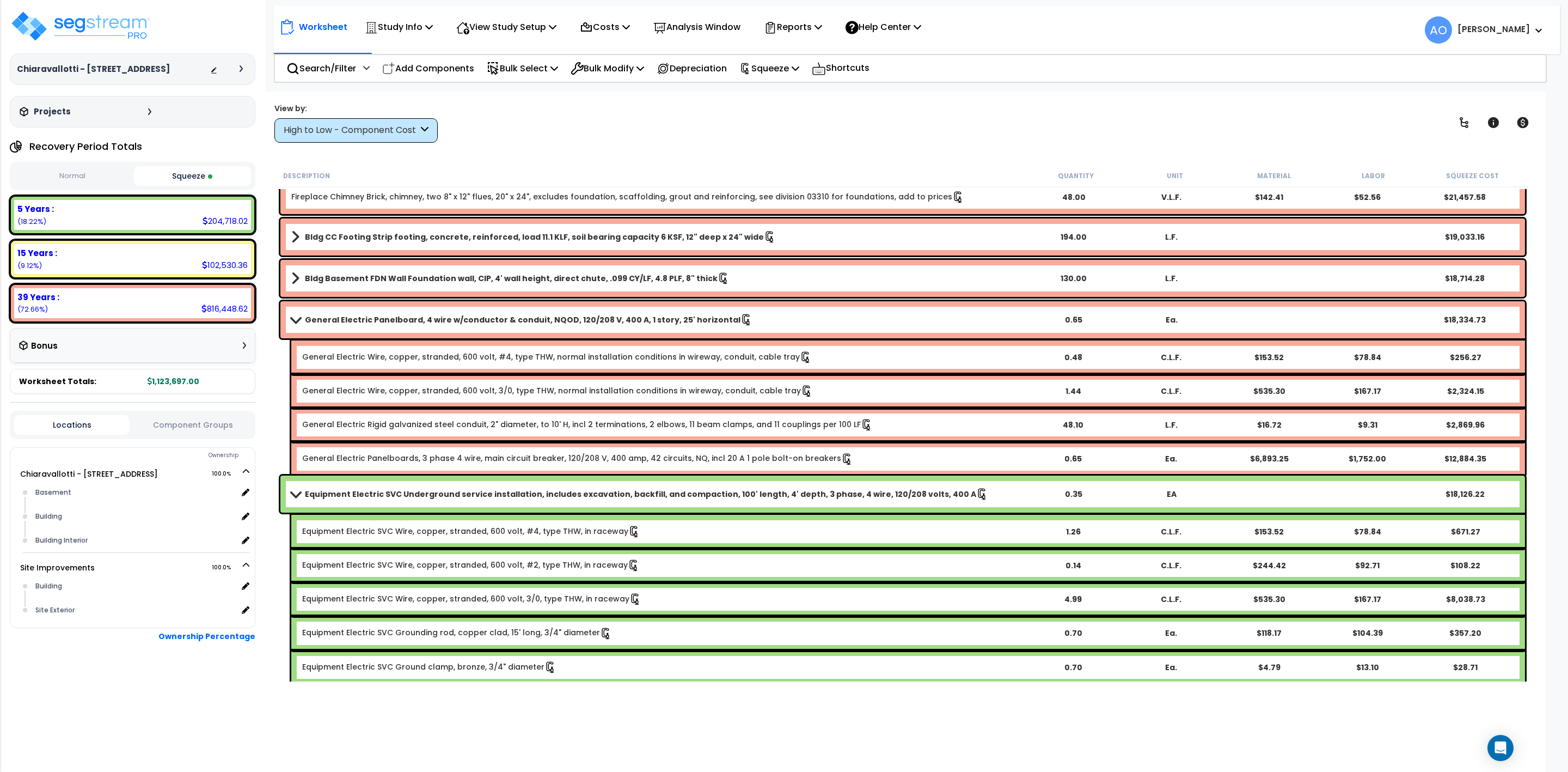
click at [337, 133] on div "High to Low - Component Cost" at bounding box center [351, 130] width 134 height 12
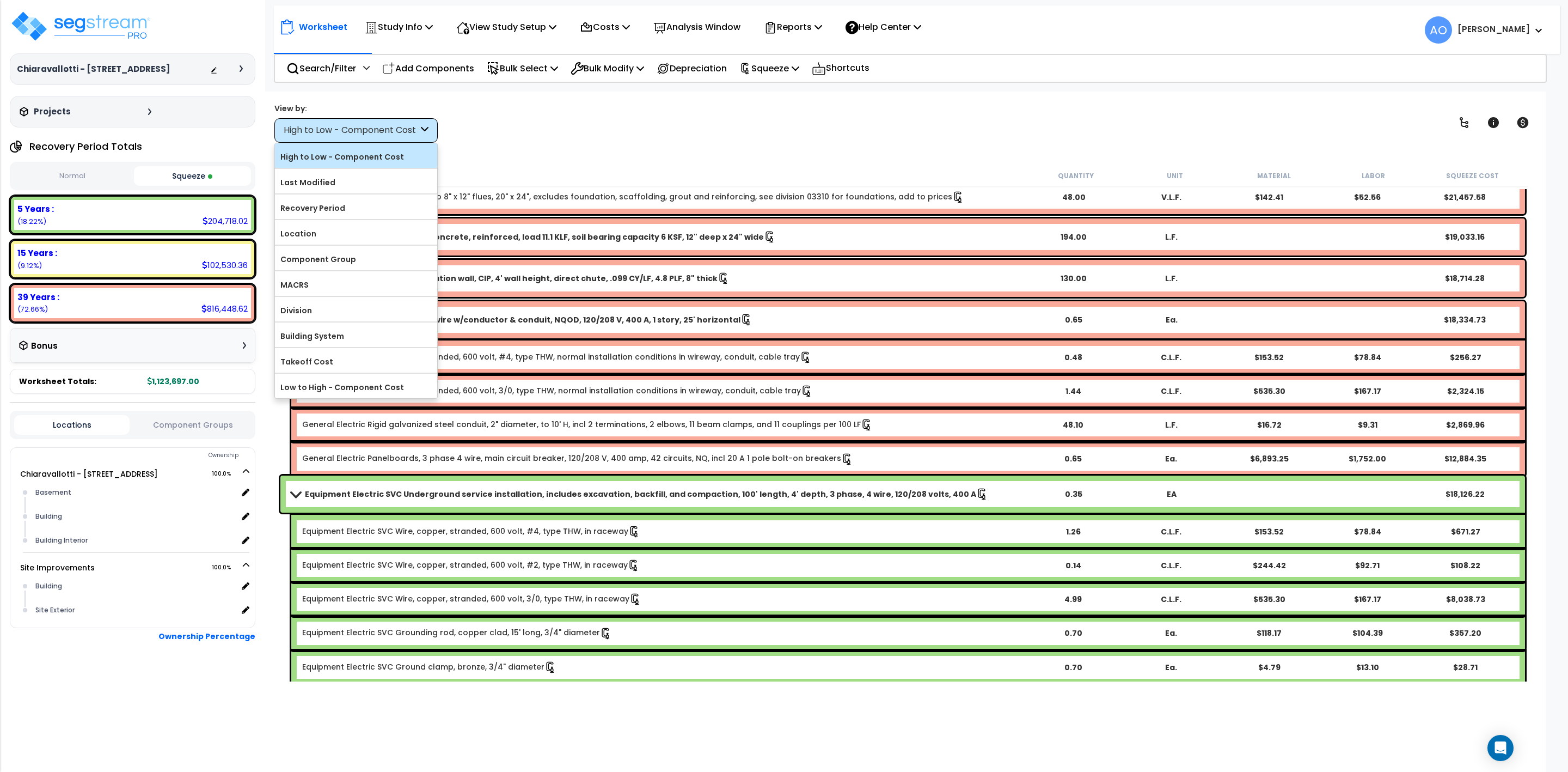
click at [332, 154] on label "High to Low - Component Cost" at bounding box center [356, 157] width 162 height 16
click at [0, 0] on input "High to Low - Component Cost" at bounding box center [0, 0] width 0 height 0
click at [338, 204] on label "Recovery Period" at bounding box center [356, 208] width 162 height 16
click at [0, 0] on input "Recovery Period" at bounding box center [0, 0] width 0 height 0
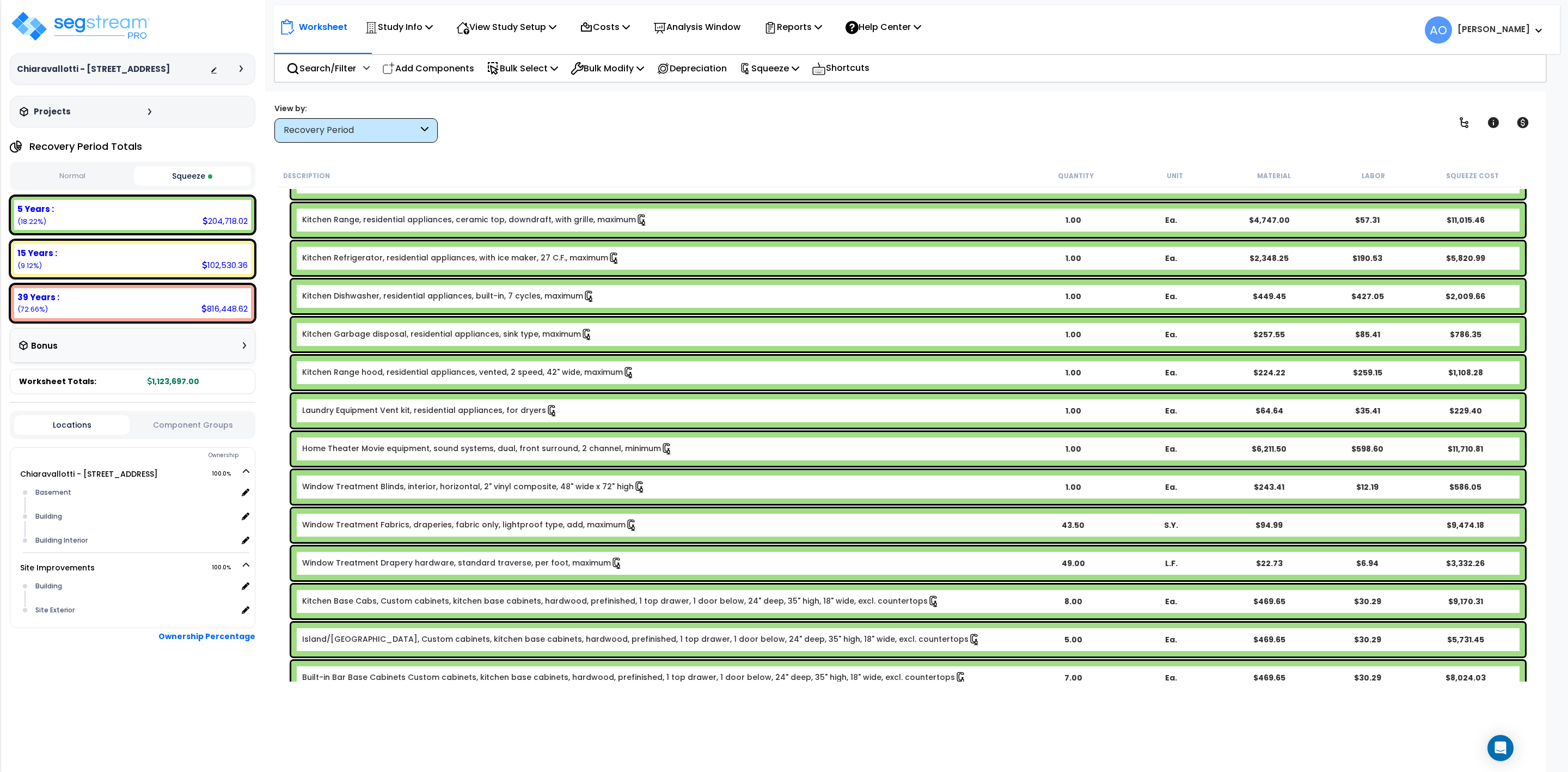
click at [730, 446] on b "Home Theater Movie equipment, sound systems, dual, front surround, 2 channel, m…" at bounding box center [663, 449] width 722 height 12
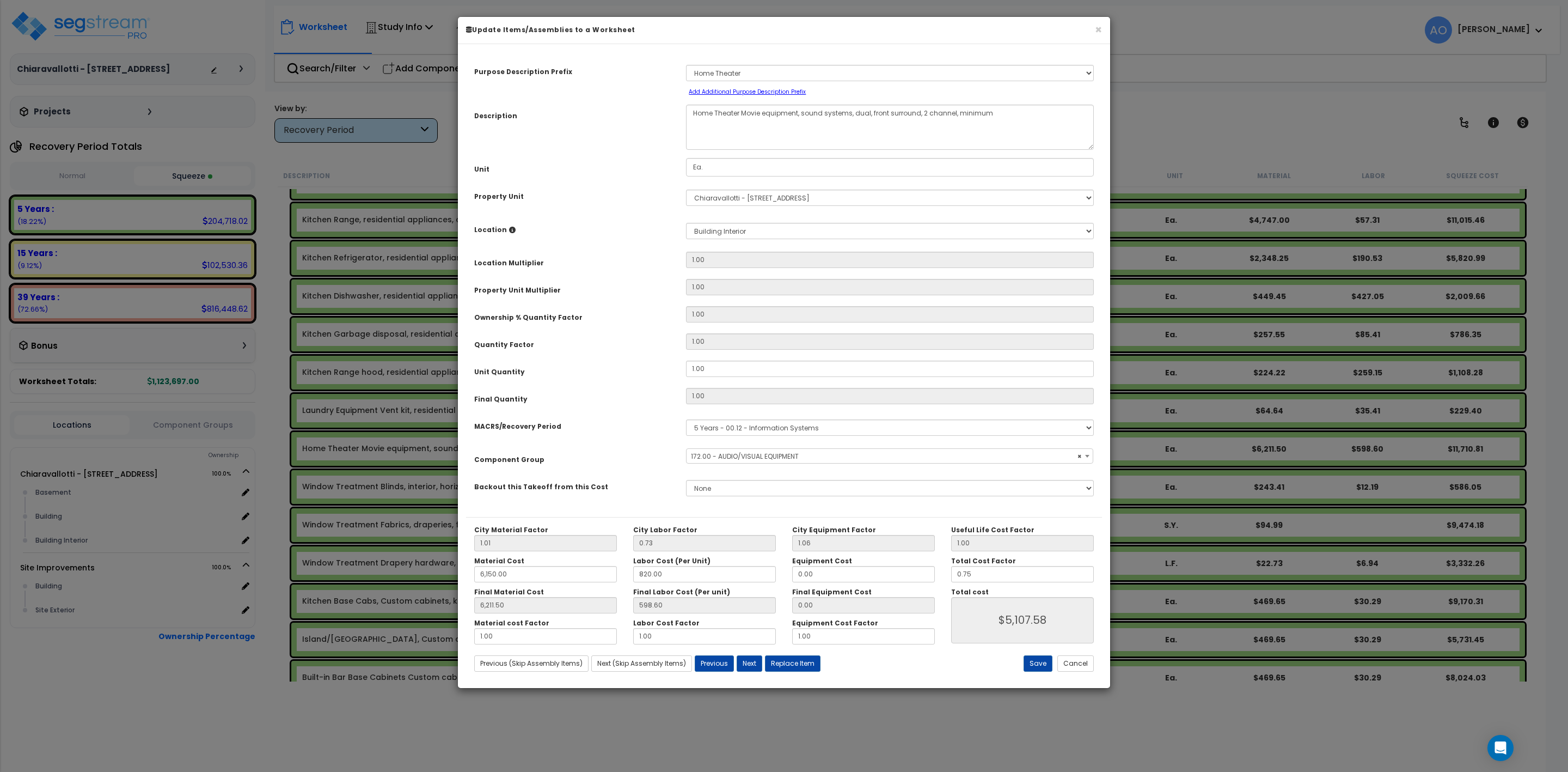
select select "45991"
click at [979, 574] on input "0.75" at bounding box center [1022, 574] width 143 height 16
drag, startPoint x: 979, startPoint y: 574, endPoint x: 912, endPoint y: 574, distance: 67.0
click at [912, 574] on div "City Material Factor 1.01 City Labor Factor 0.73 City Equipment Factor 1.06 Mat…" at bounding box center [784, 585] width 636 height 119
type input "6,211.50"
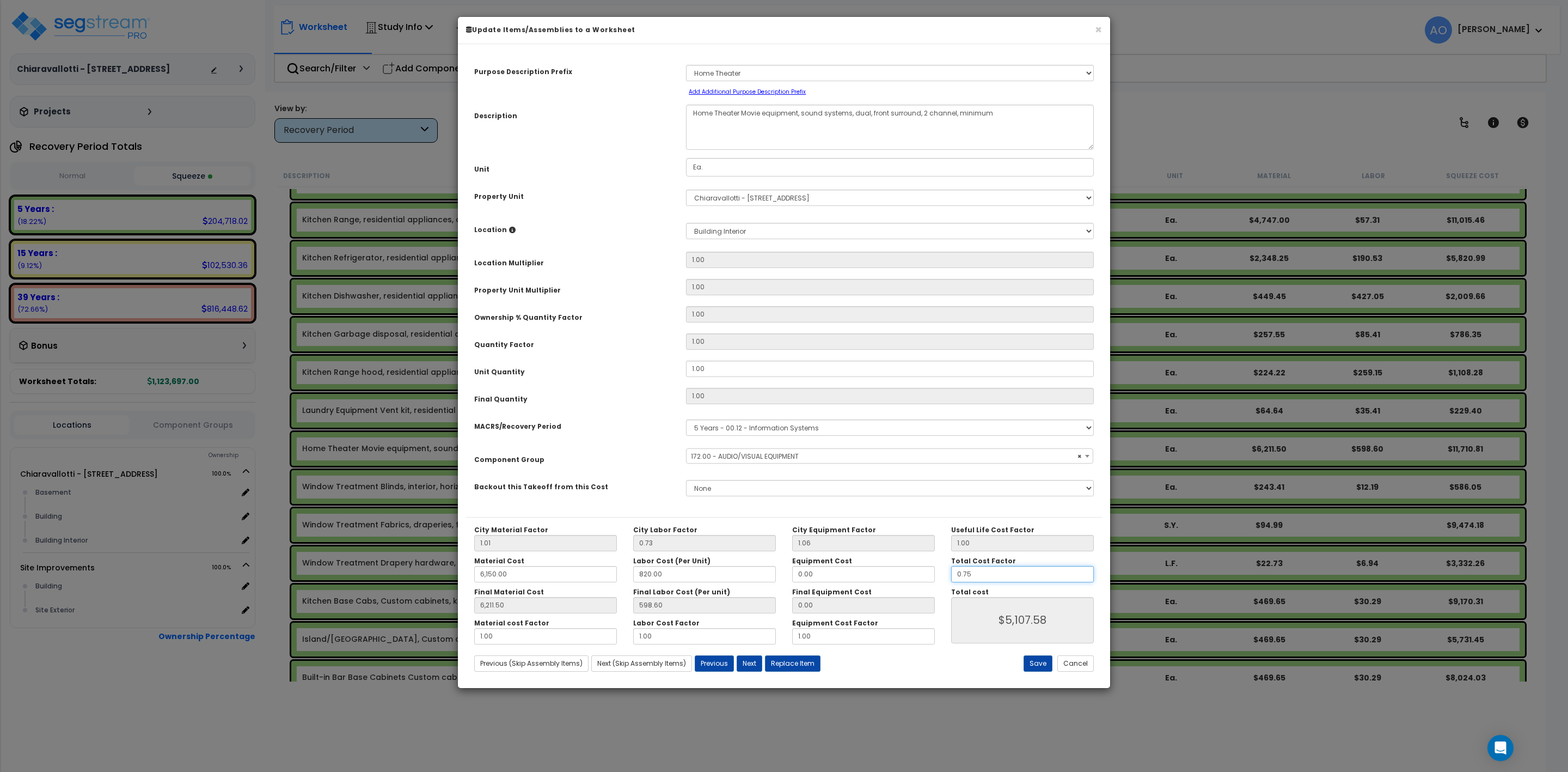
type input "0"
type input "$5,107.57"
type input "6,211.50"
type input "0."
type input "$0.00"
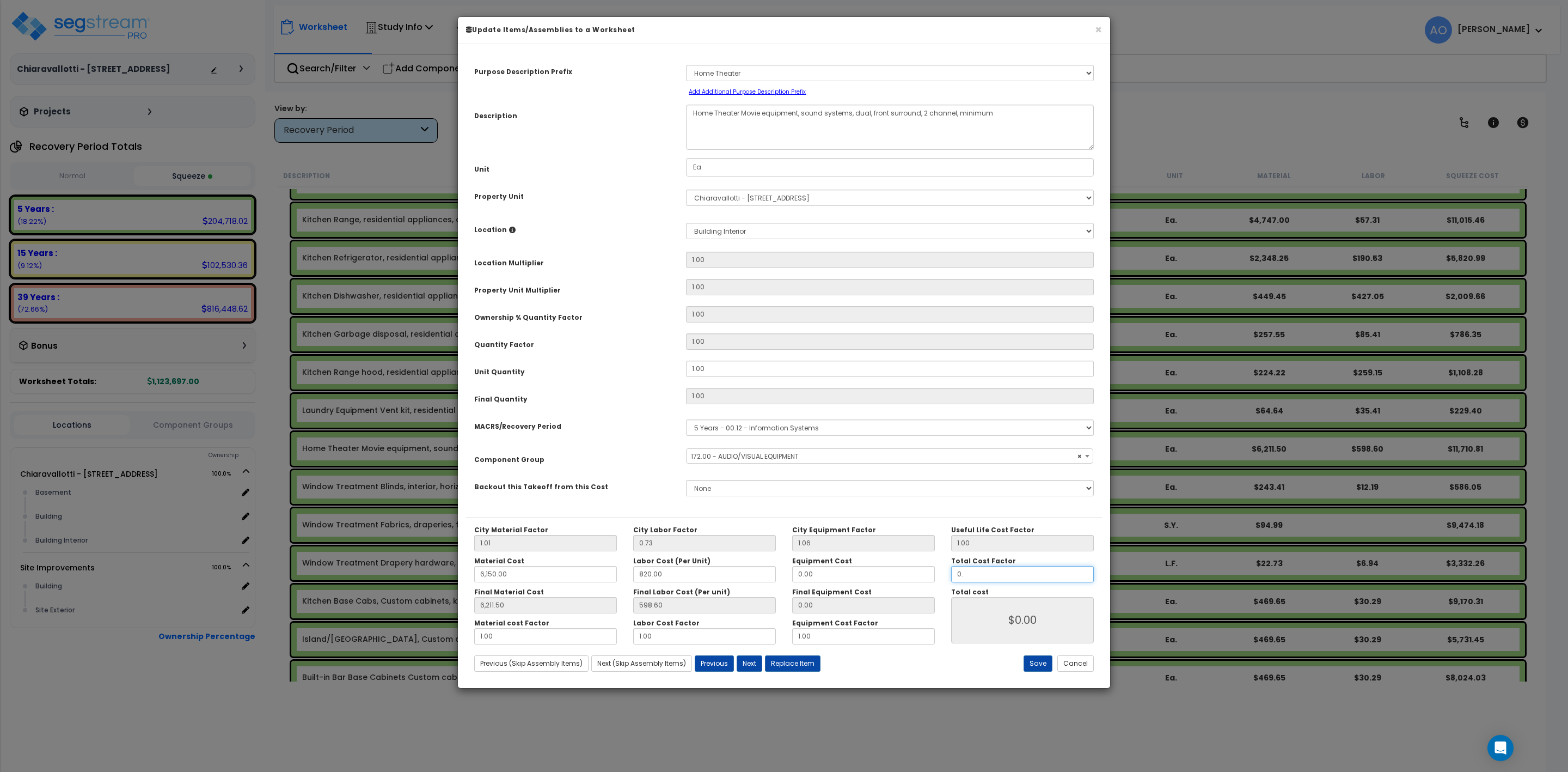
type input "6,211.50"
type input "0.5"
type input "6,211.50"
type input "$3,405.05"
type input "0.5"
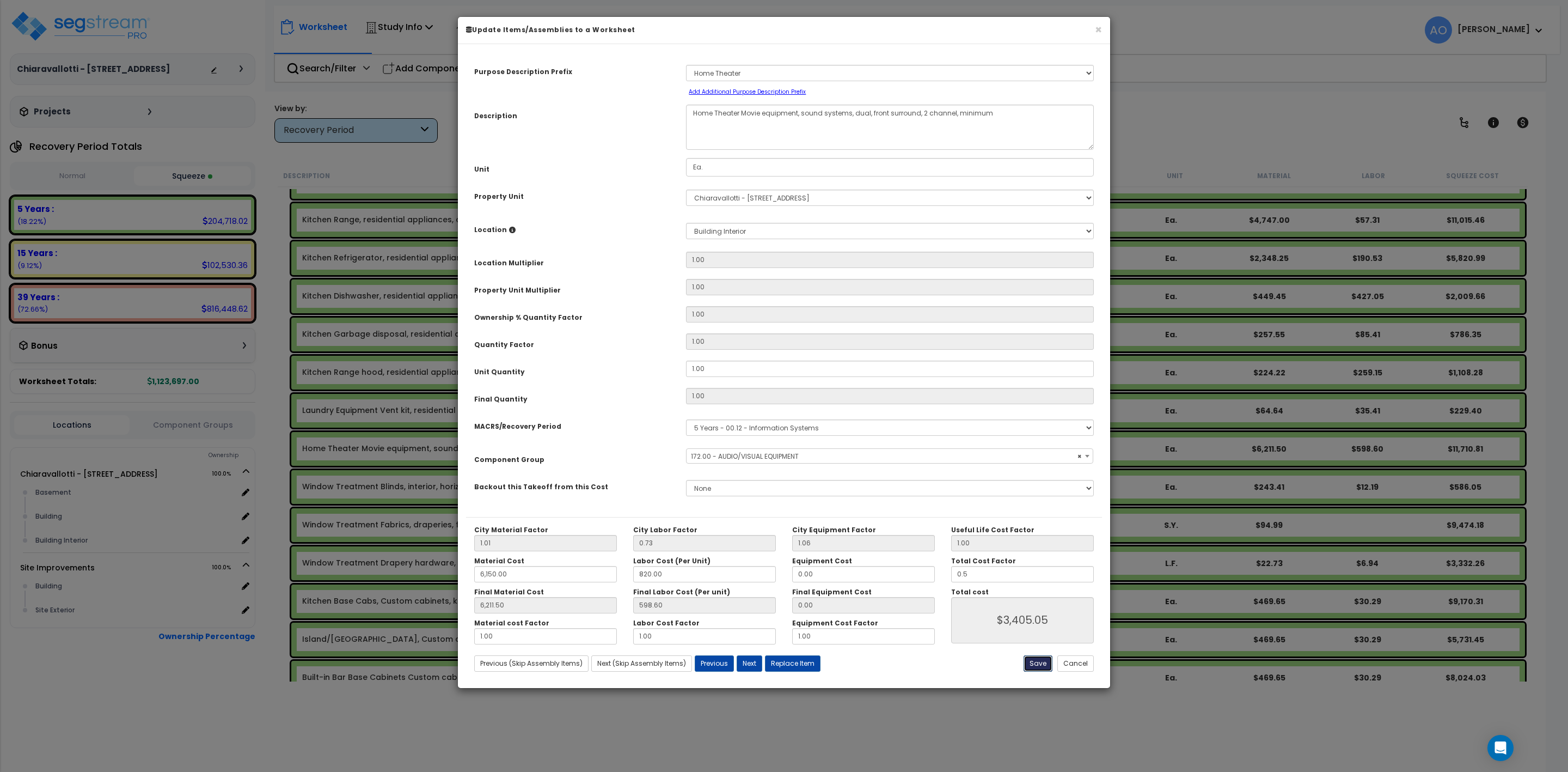
type input "6,211.50"
type input "$3,405.05"
click at [1029, 665] on button "Save" at bounding box center [1038, 663] width 29 height 16
type input "6150.00"
type input "6211.50"
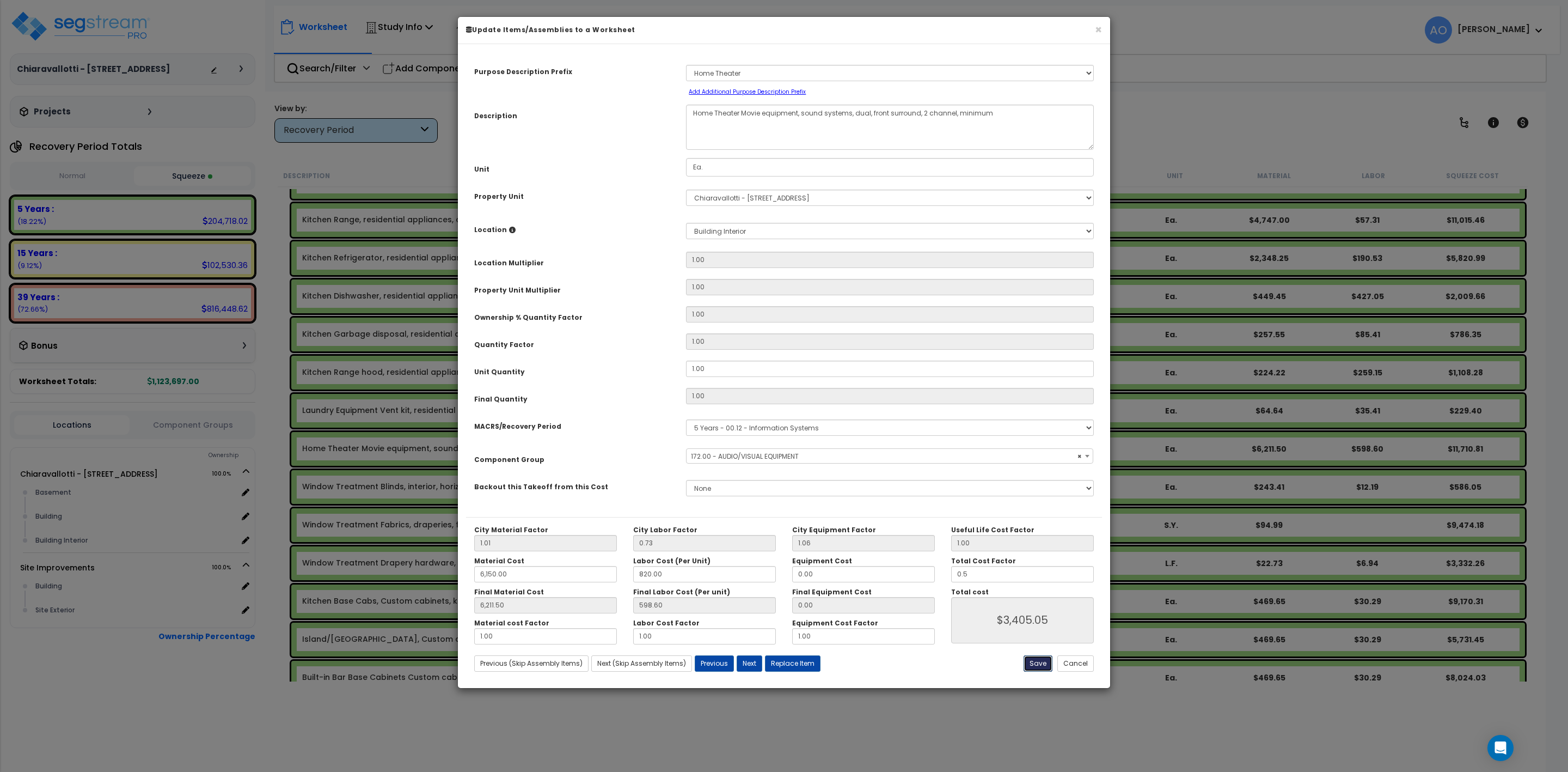
type input "0.50"
type input "3405.05"
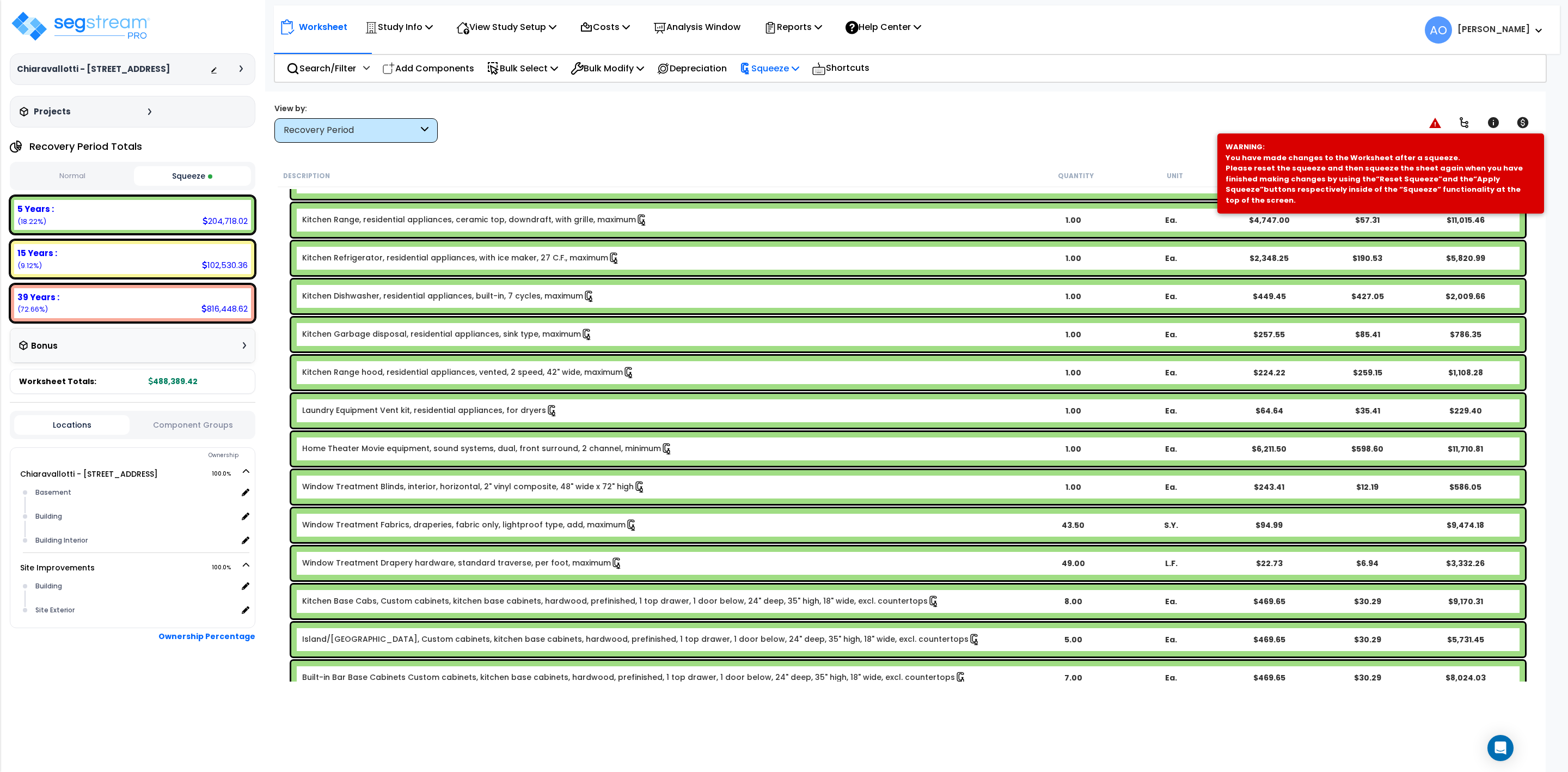
click at [776, 69] on p "Squeeze" at bounding box center [769, 68] width 60 height 15
click at [784, 93] on link "Re-squeeze" at bounding box center [788, 94] width 108 height 25
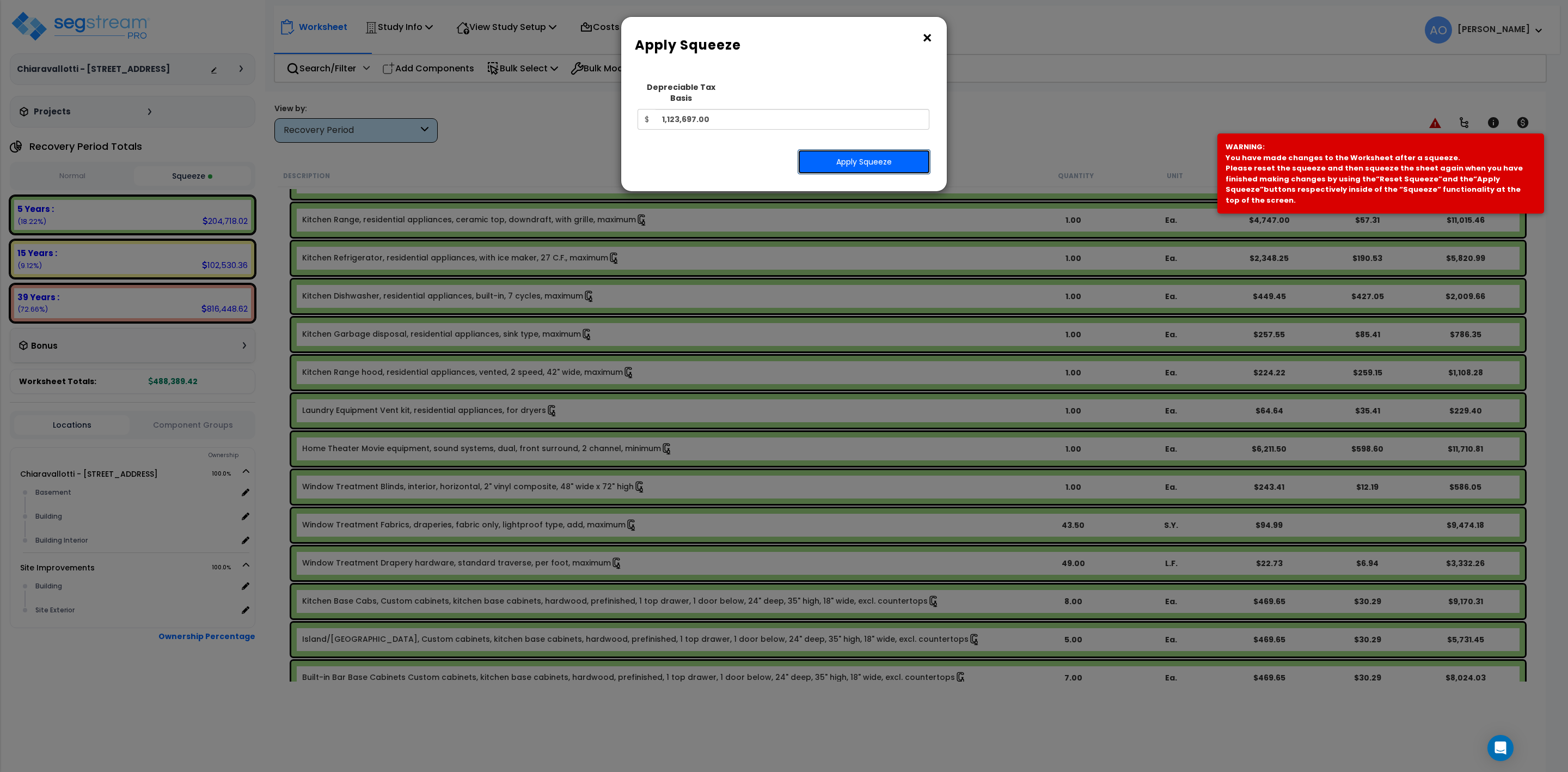
click at [854, 149] on button "Apply Squeeze" at bounding box center [864, 162] width 133 height 25
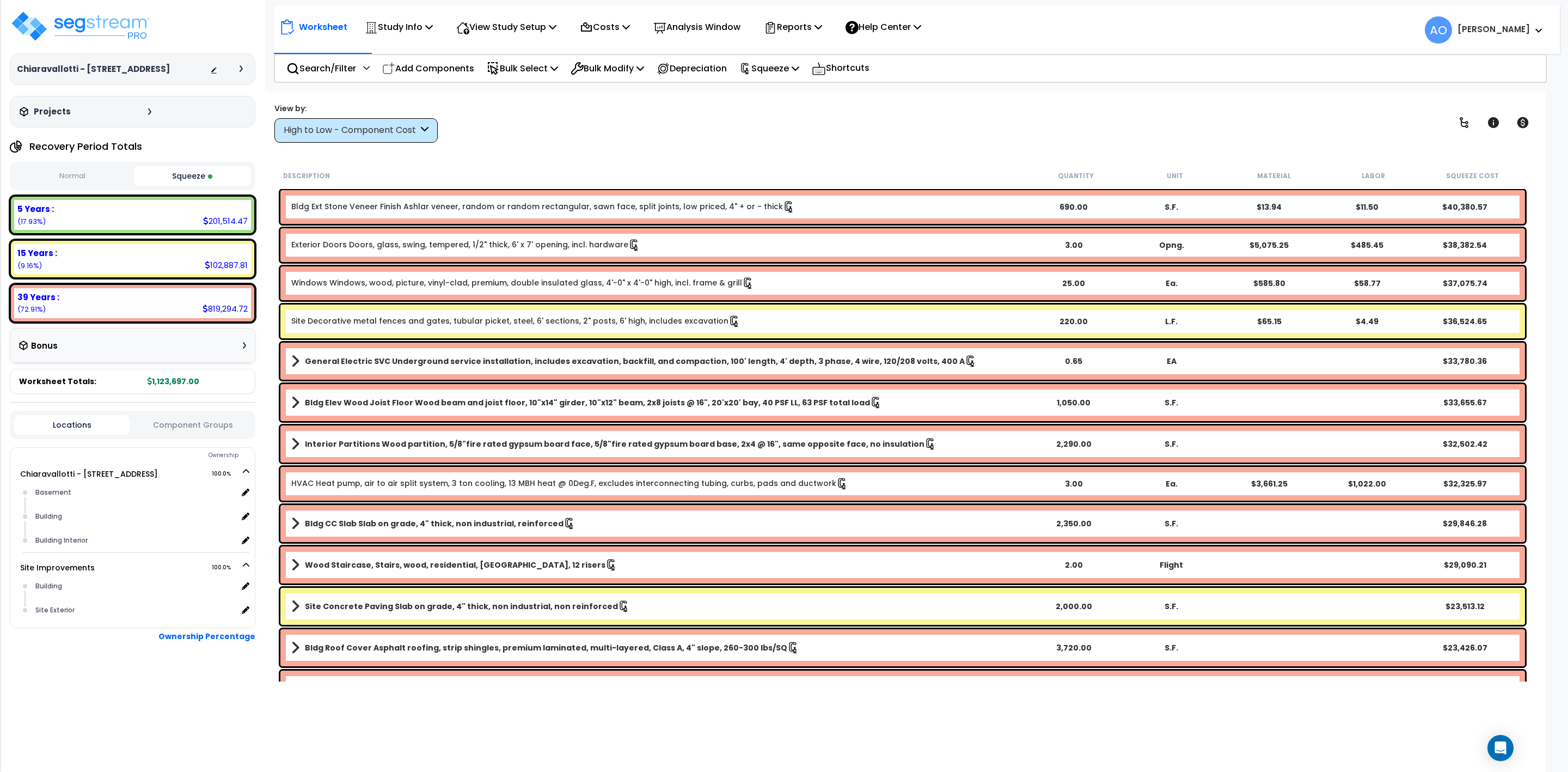
click at [739, 316] on b "Site Decorative metal fences and gates, tubular picket, steel, 6' sections, 2" …" at bounding box center [657, 321] width 733 height 12
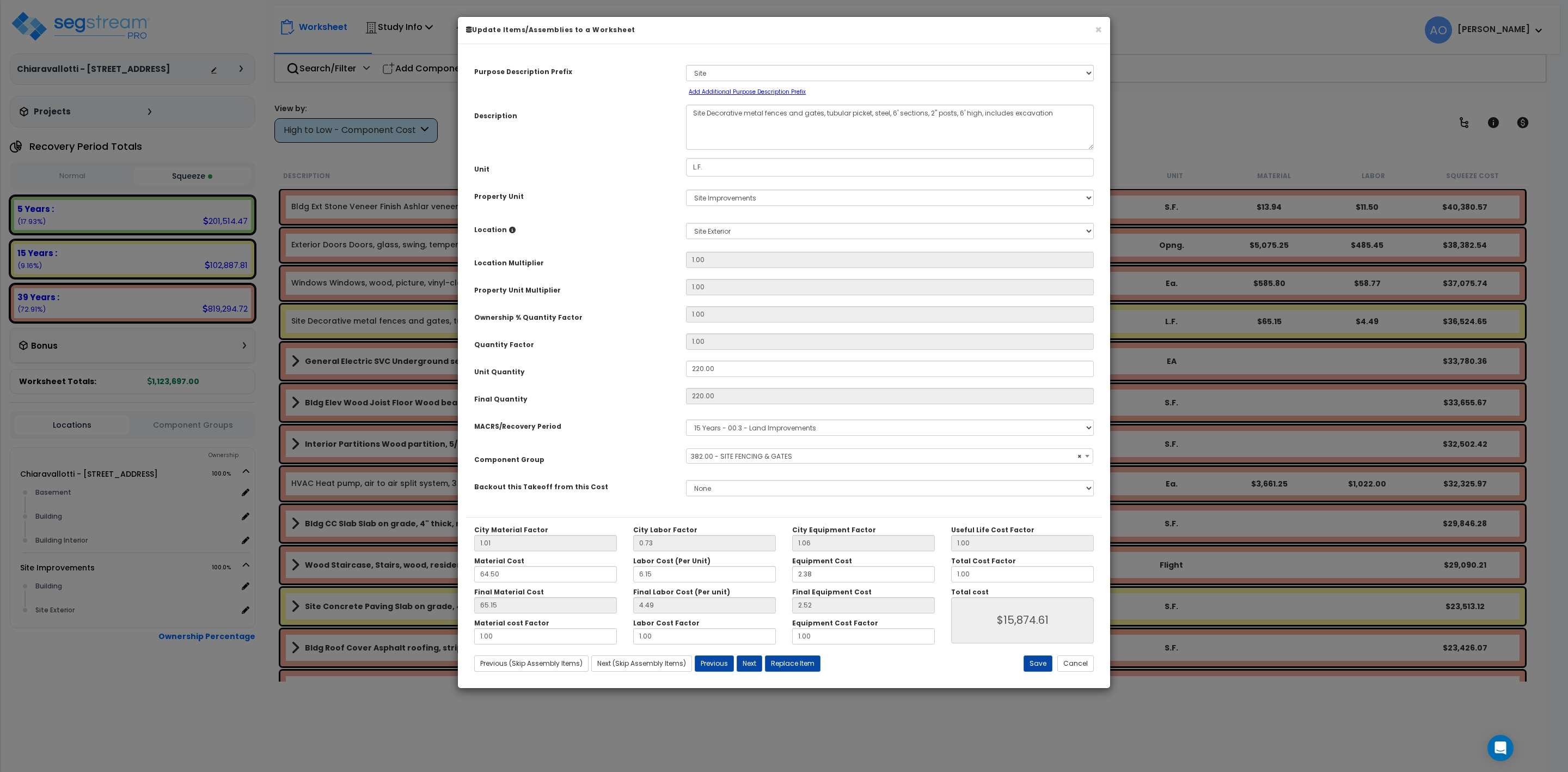
select select "46178"
click at [946, 574] on div "Total Cost Factor 1.00" at bounding box center [1022, 569] width 159 height 25
type input "65.14"
type input "0"
type input "$15,873.00"
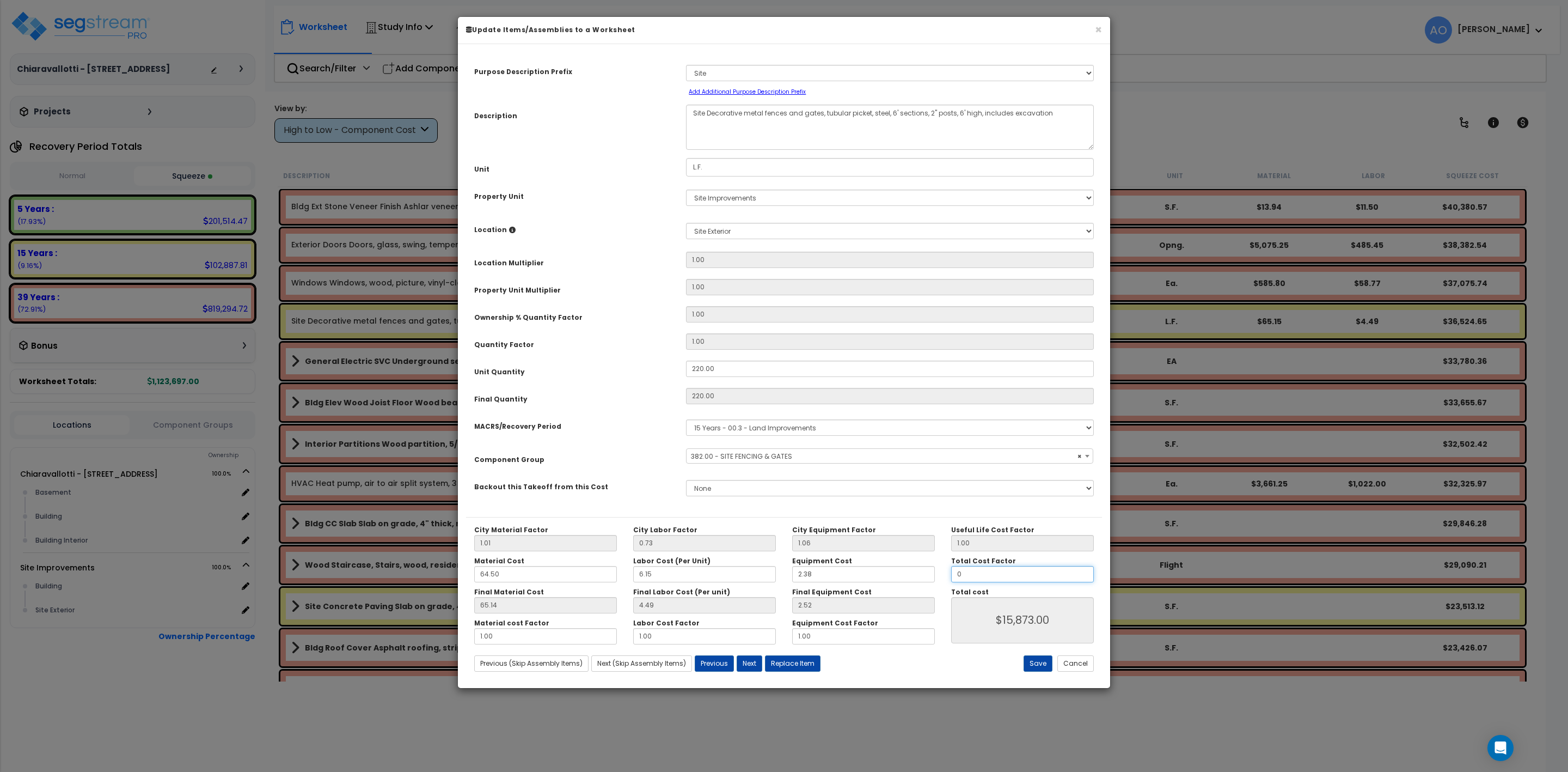
type input "0."
type input "$0.00"
type input "0.6"
type input "$9,523.80"
type input "0.6"
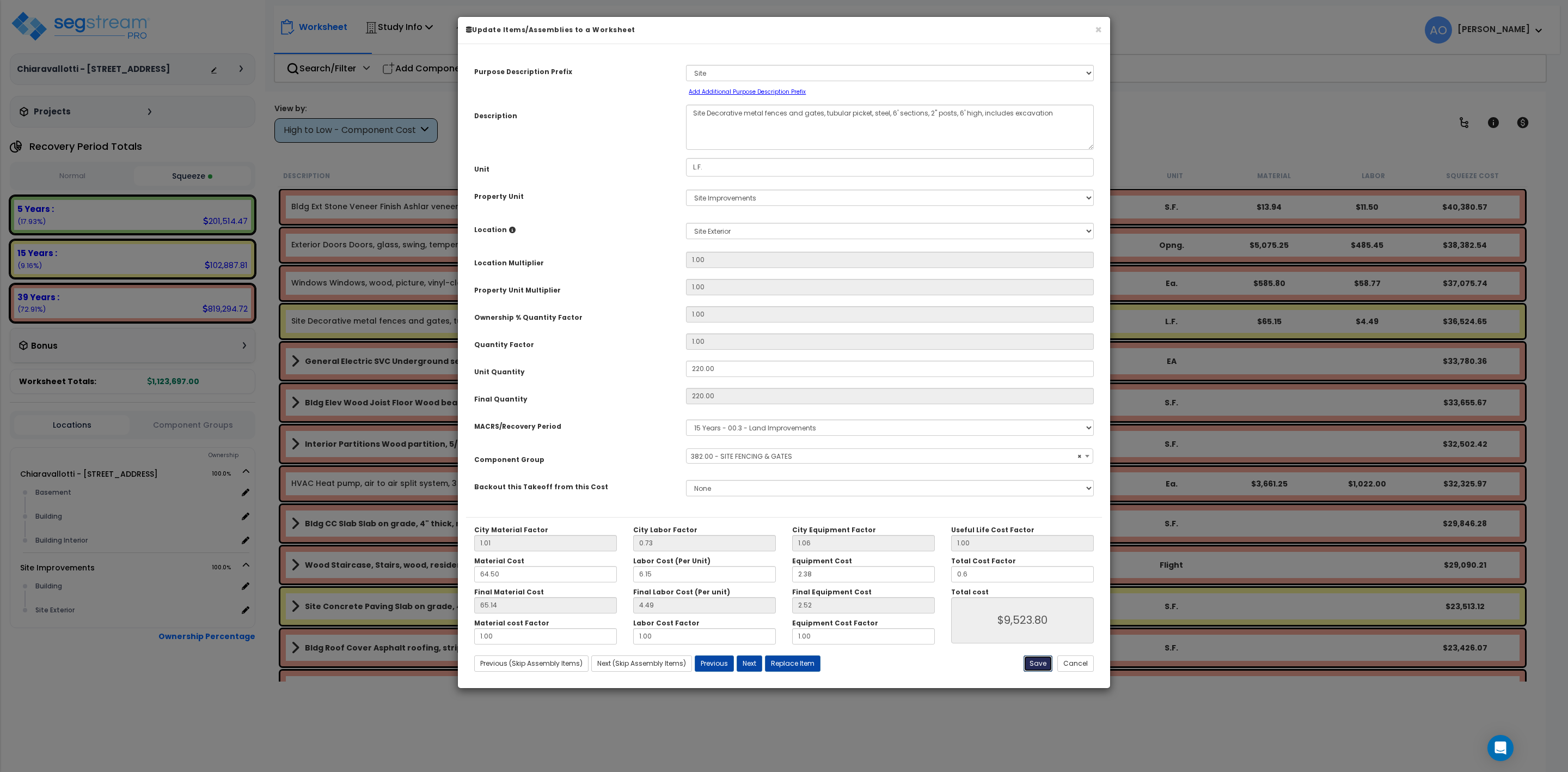
type input "$9,523.80"
click at [1042, 665] on button "Save" at bounding box center [1038, 663] width 29 height 16
type input "0.60"
type input "9523.80"
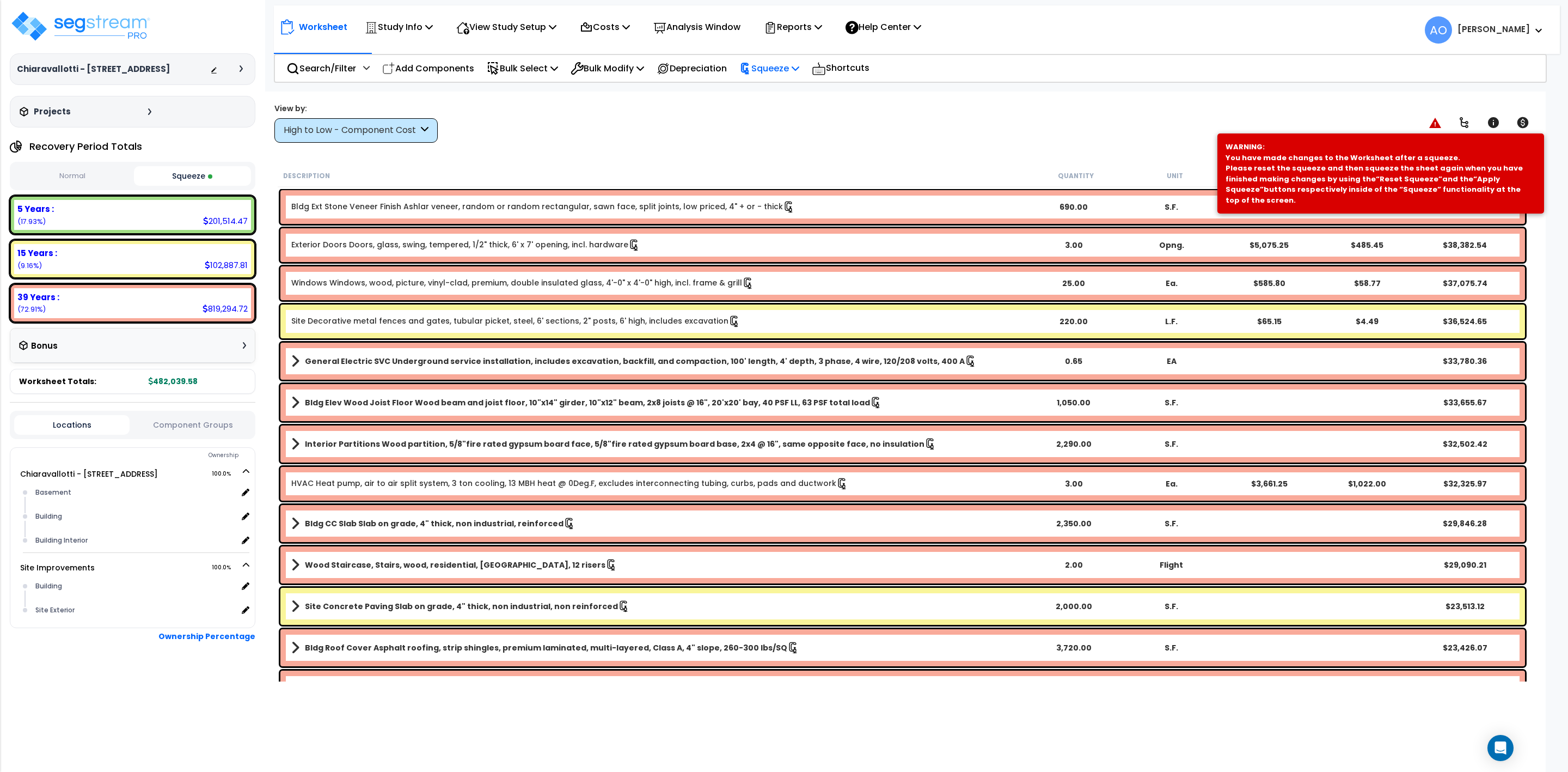
click at [781, 61] on p "Squeeze" at bounding box center [769, 68] width 60 height 15
click at [784, 95] on link "Re-squeeze" at bounding box center [788, 94] width 108 height 25
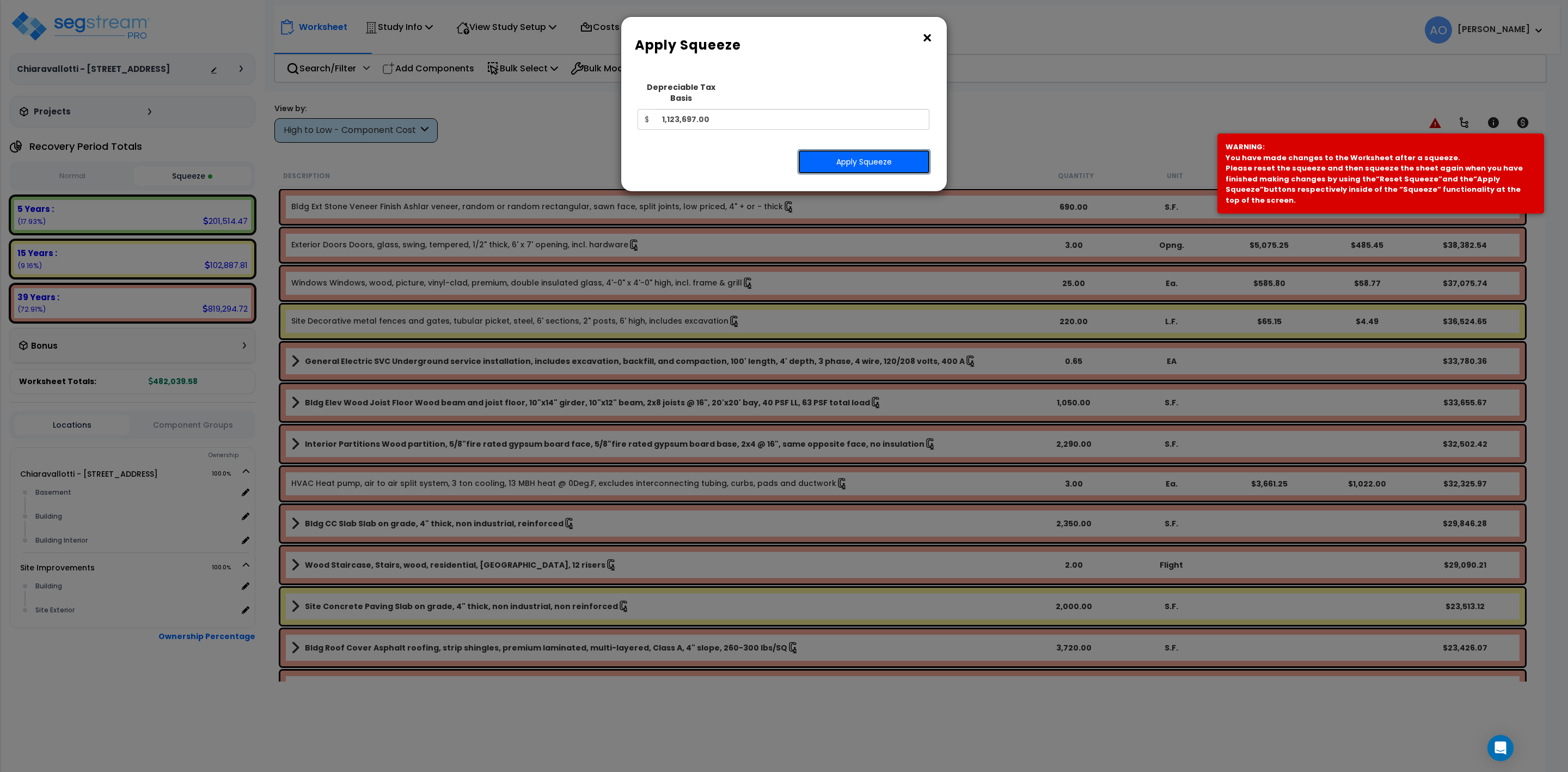
click at [826, 149] on button "Apply Squeeze" at bounding box center [864, 162] width 133 height 25
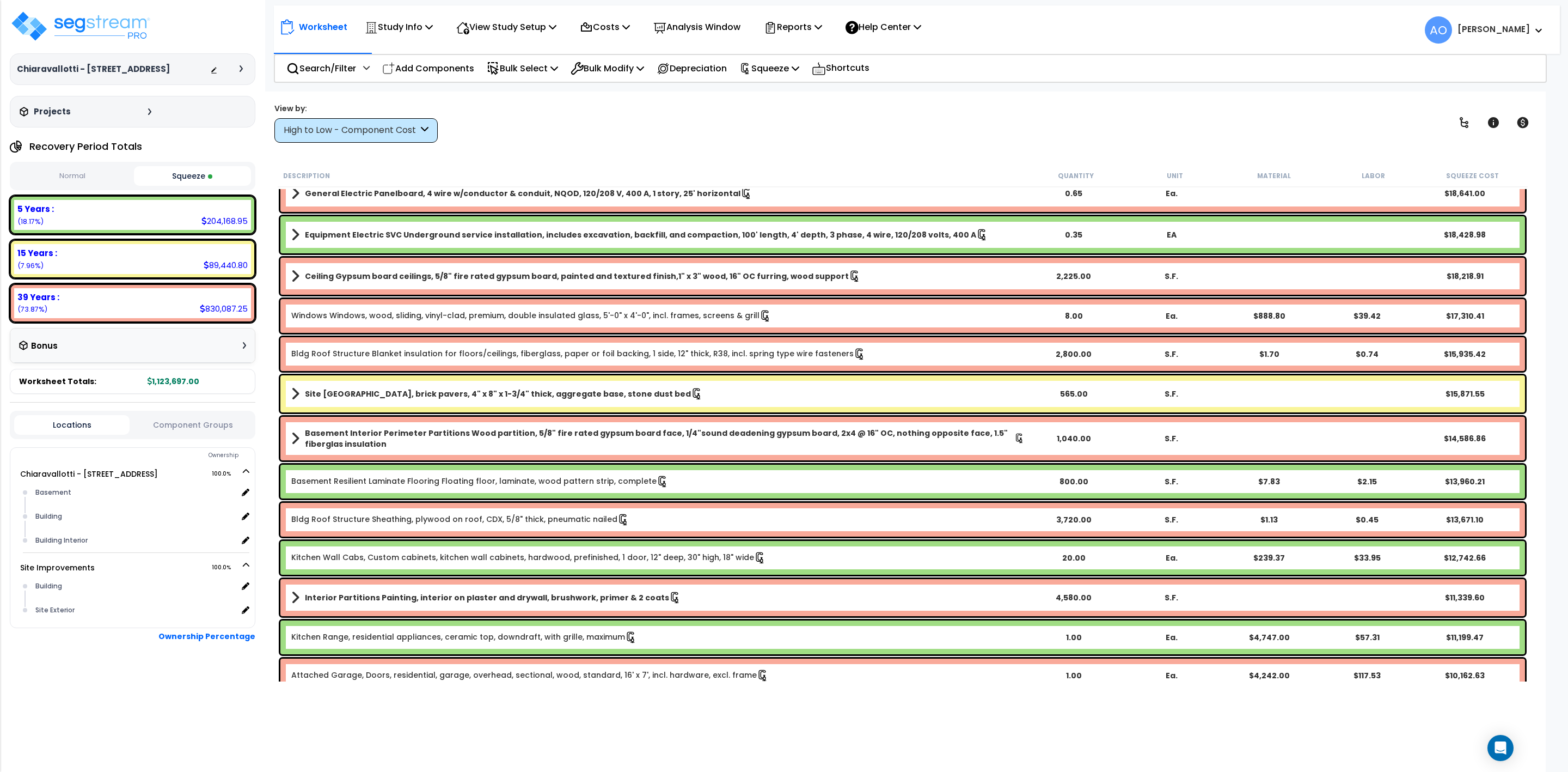
scroll to position [654, 0]
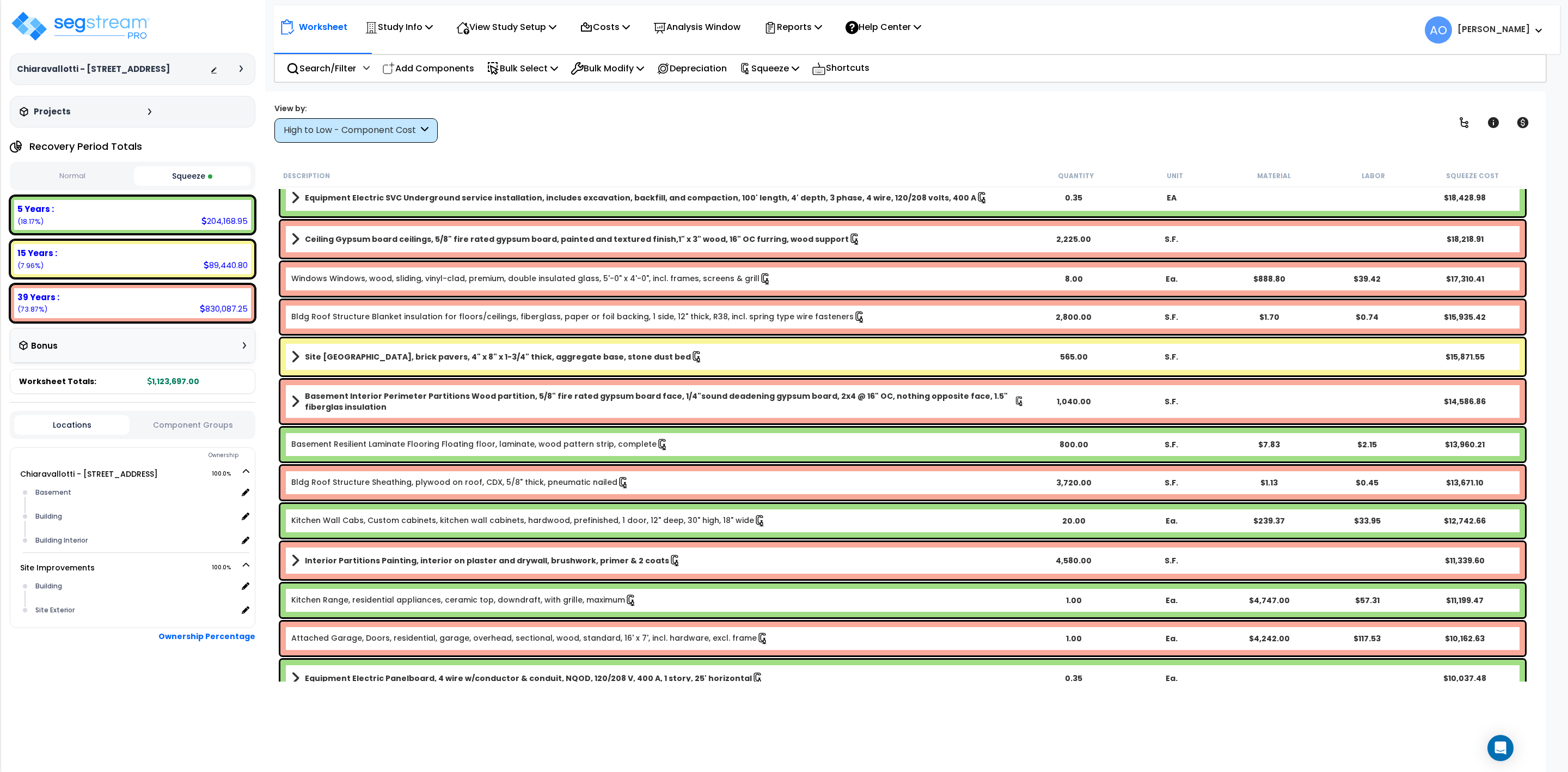
click at [653, 597] on b "Kitchen Range, residential appliances, ceramic top, downdraft, with grille, max…" at bounding box center [657, 600] width 733 height 12
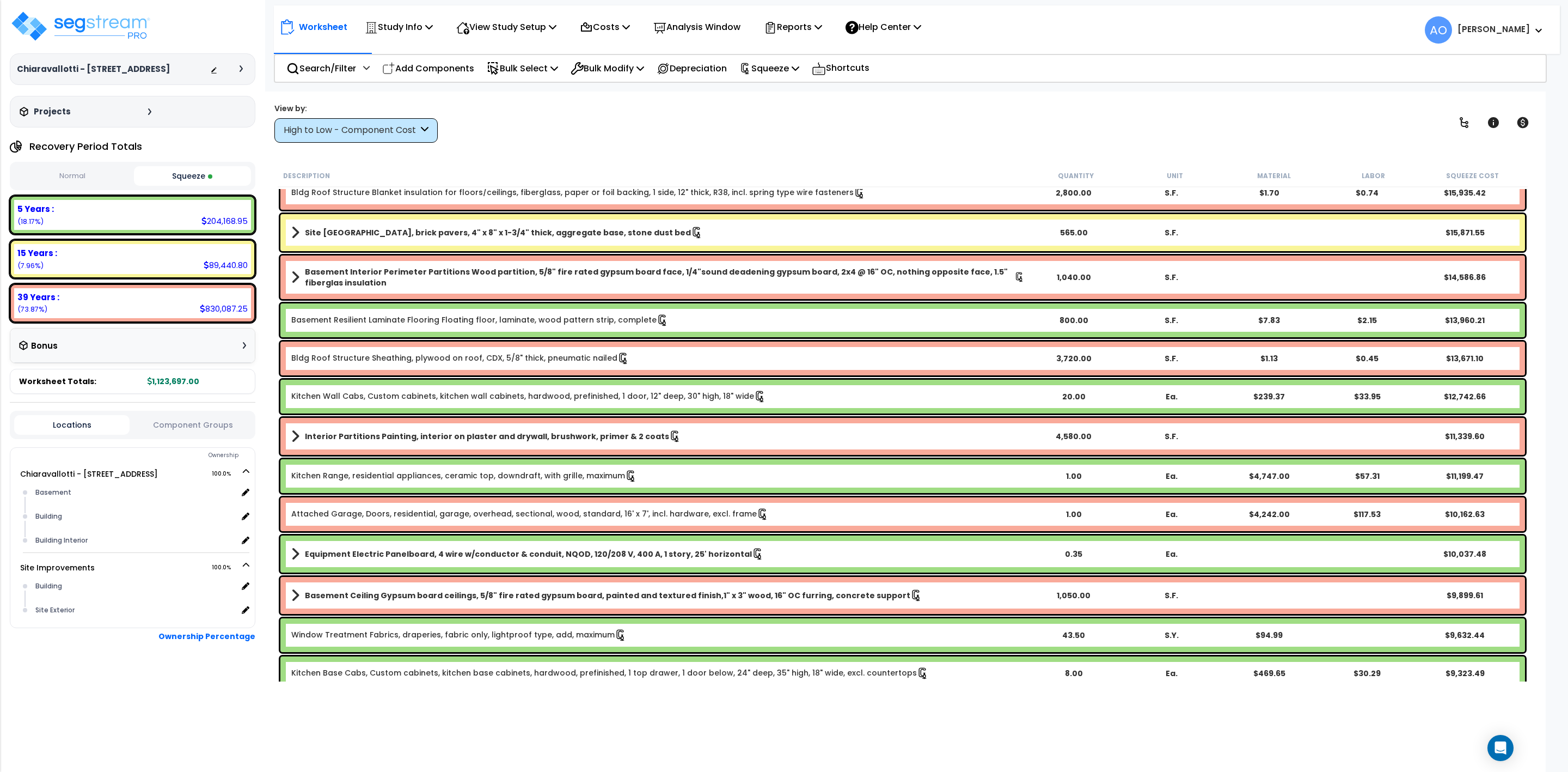
scroll to position [817, 0]
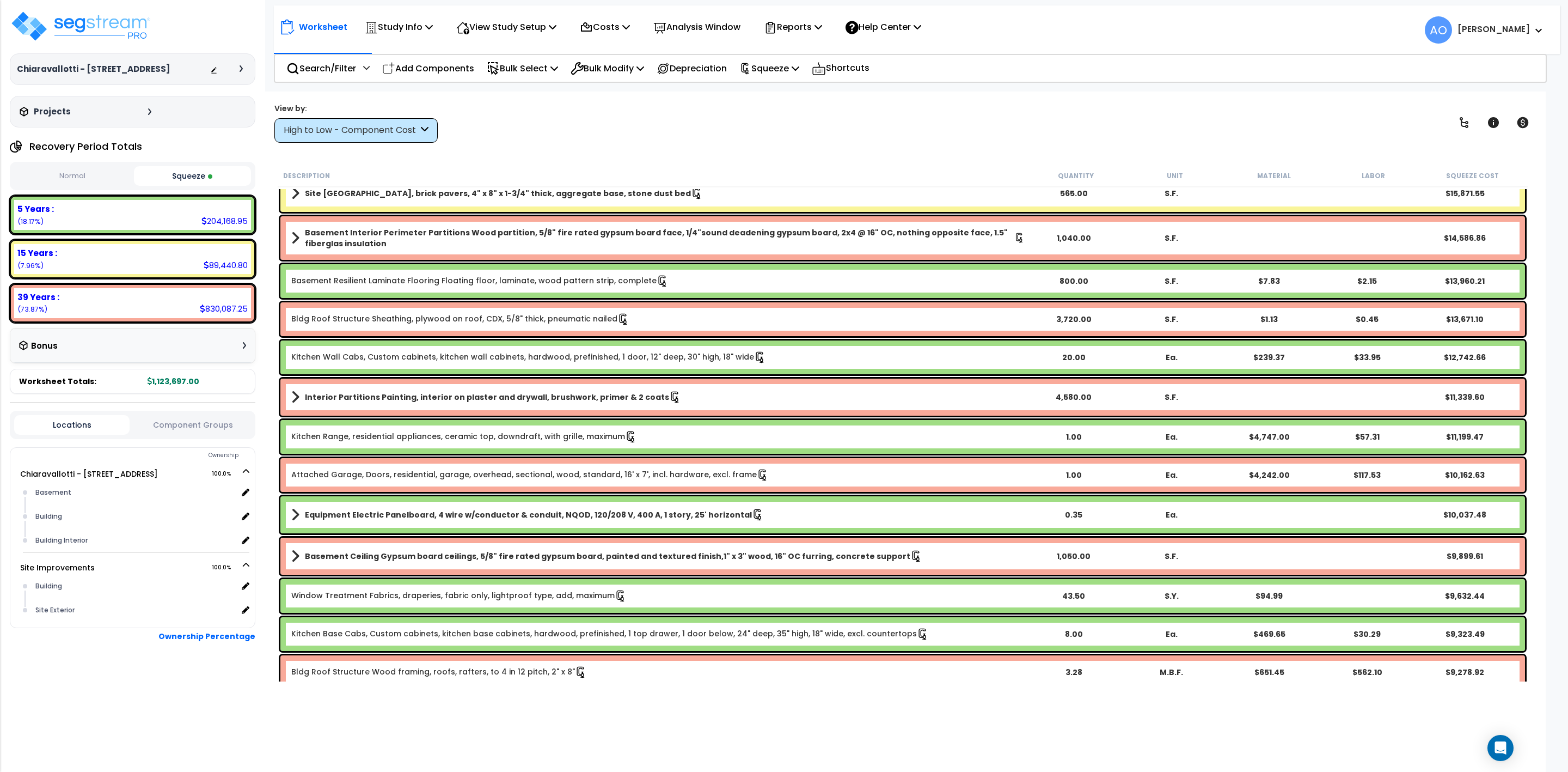
click at [647, 431] on b "Kitchen Range, residential appliances, ceramic top, downdraft, with grille, max…" at bounding box center [657, 437] width 733 height 12
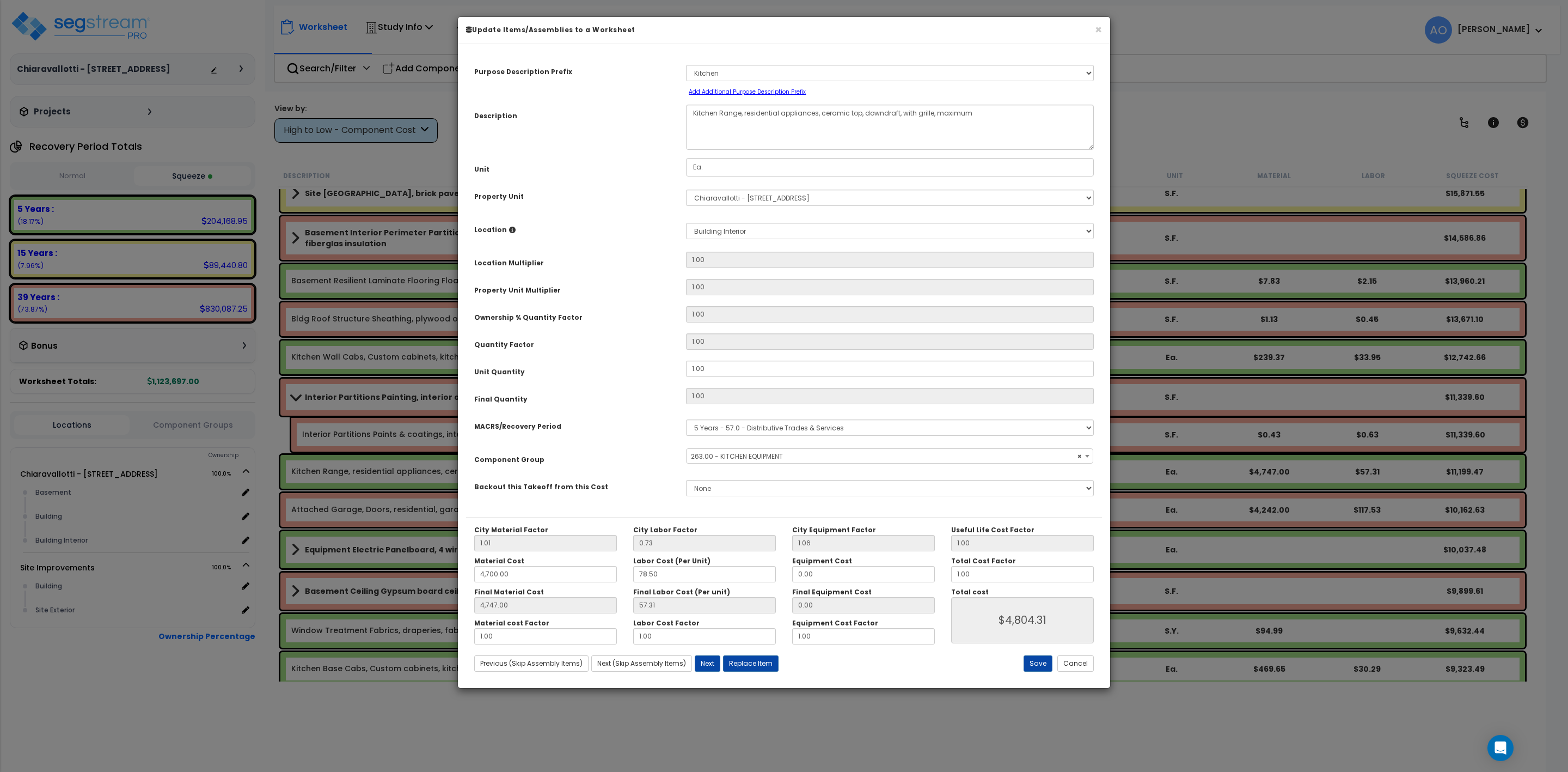
select select "45836"
drag, startPoint x: 974, startPoint y: 577, endPoint x: 943, endPoint y: 580, distance: 31.1
click at [943, 580] on div "Total Cost Factor 1.00" at bounding box center [1022, 569] width 159 height 25
type input "4,747.00"
type input "57.30"
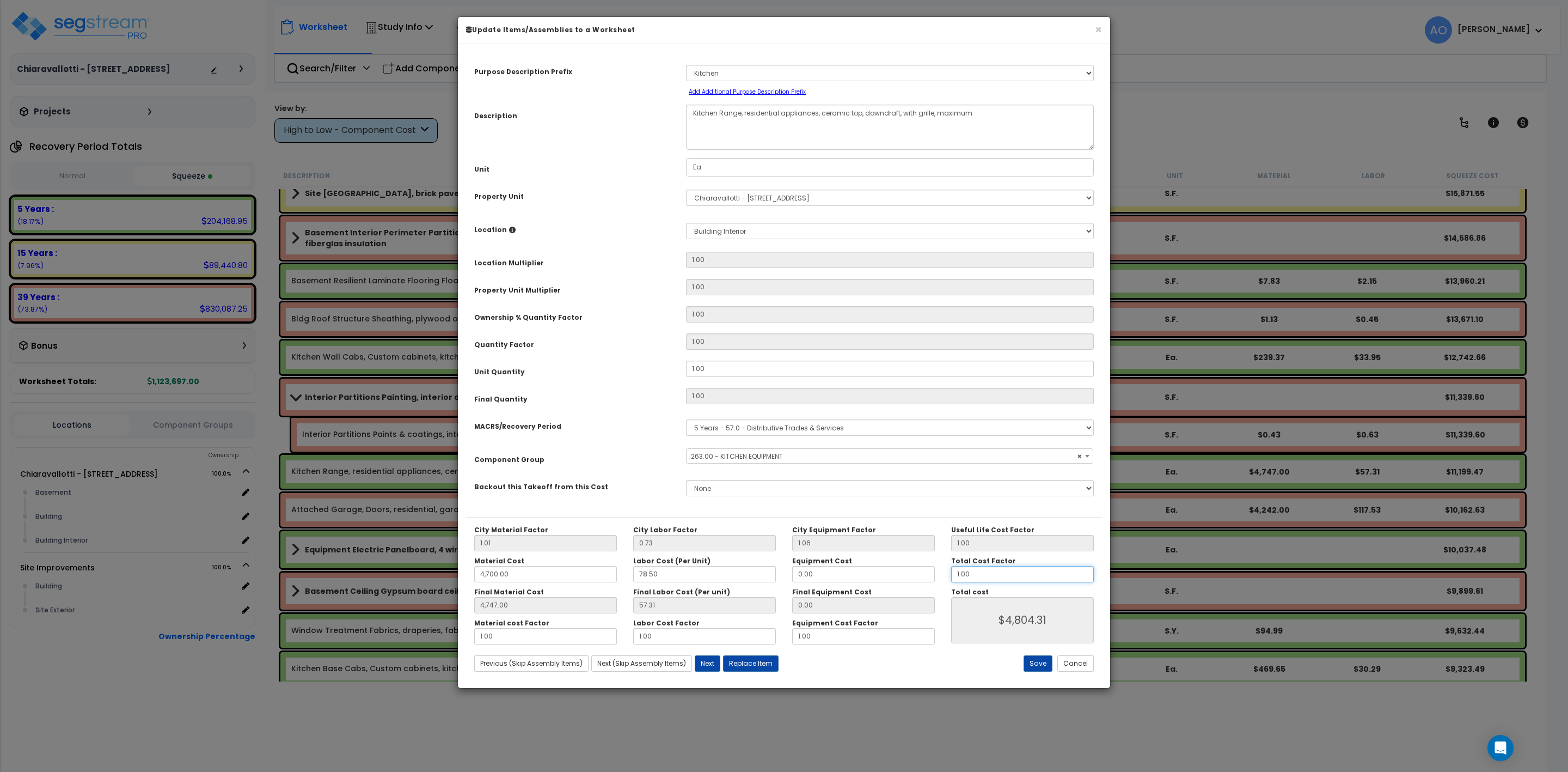
type input "0"
type input "$4,804.30"
type input "4,747.00"
type input "0."
type input "$0.00"
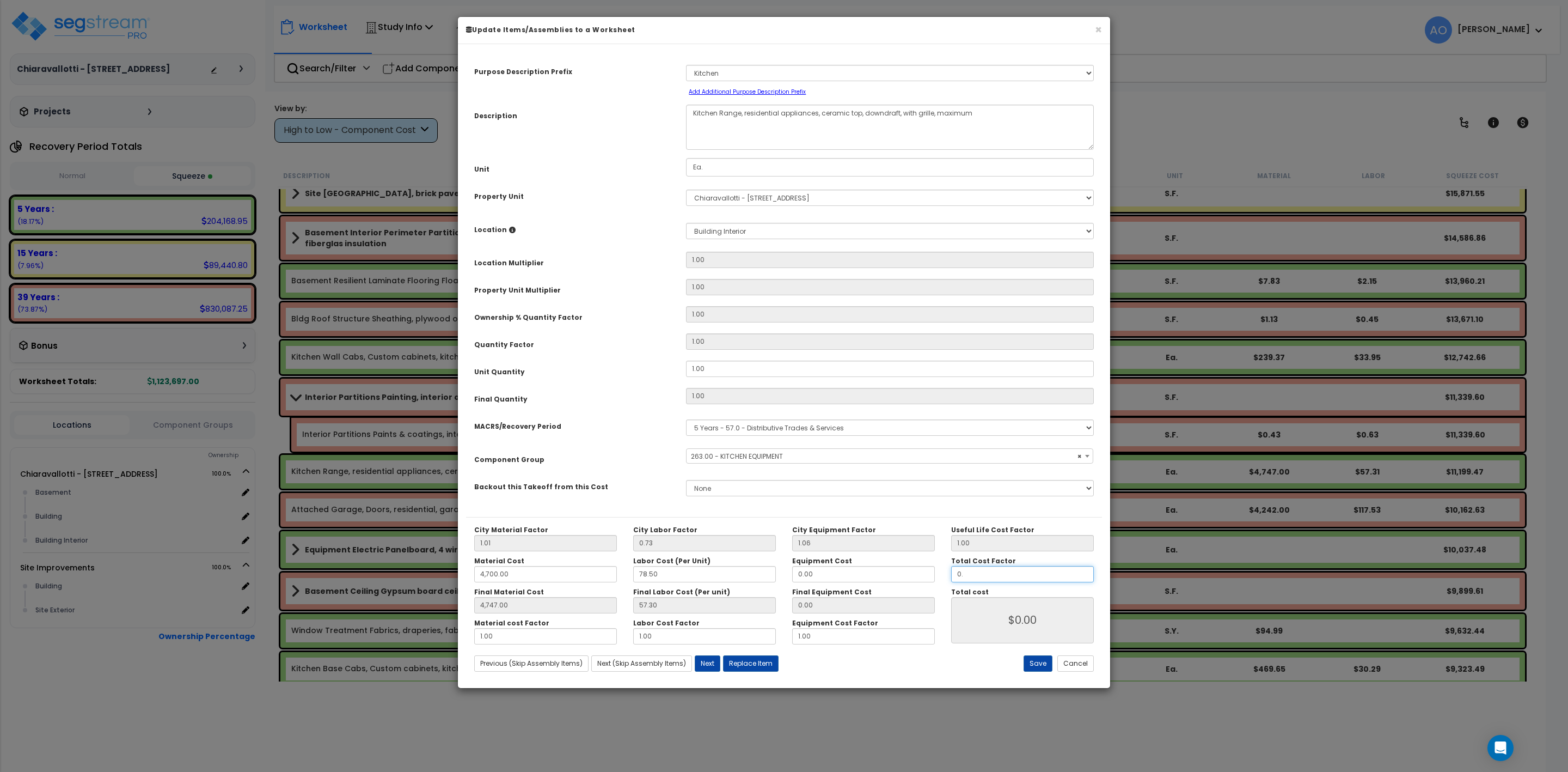
type input "4,747.00"
type input "0.8"
type input "4,747.00"
type input "$3,843.44"
type input "0.8"
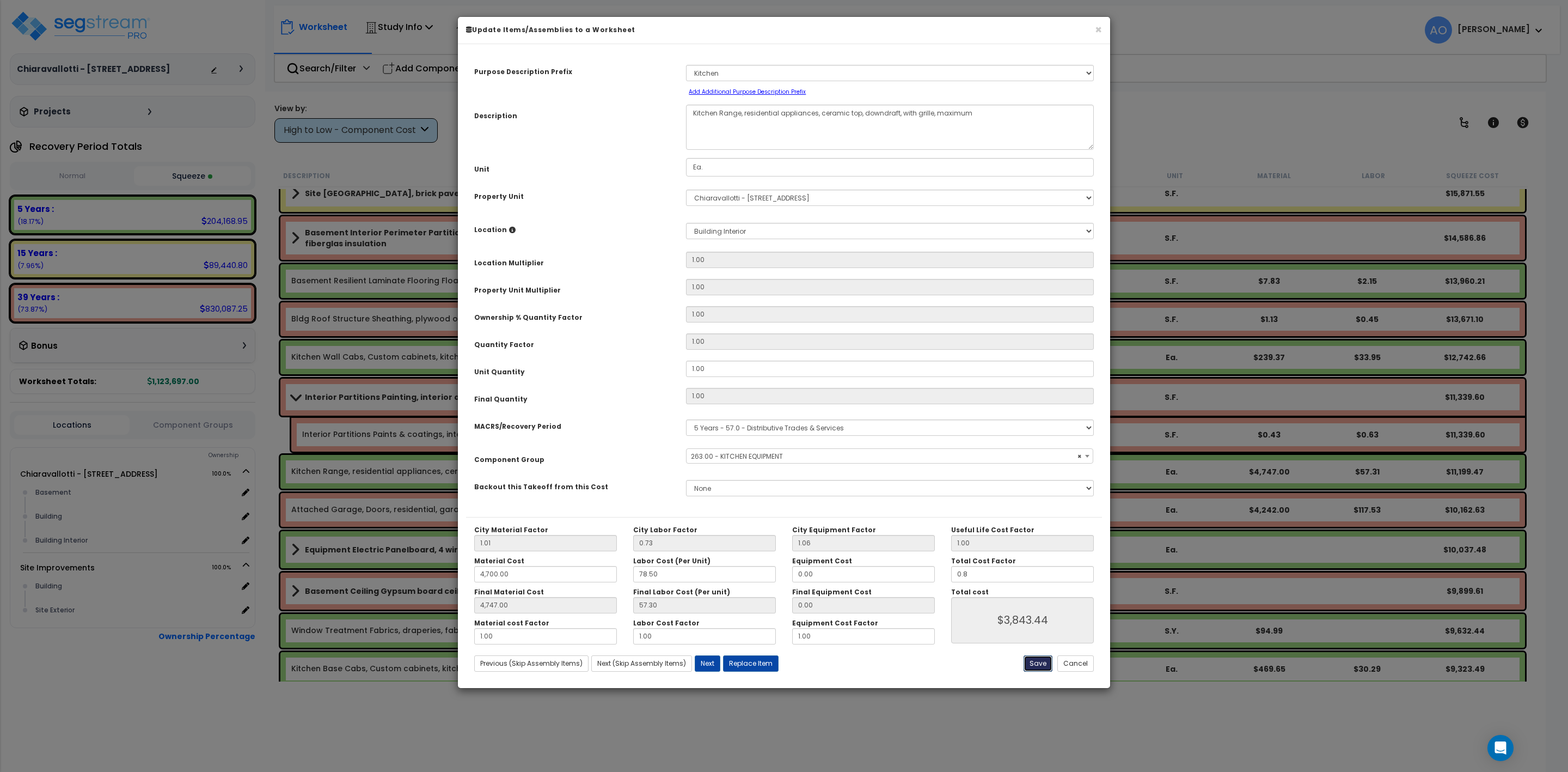
type input "4,747.00"
type input "$3,843.44"
click at [1039, 665] on button "Save" at bounding box center [1038, 663] width 29 height 16
type input "4700.00"
type input "4747.00"
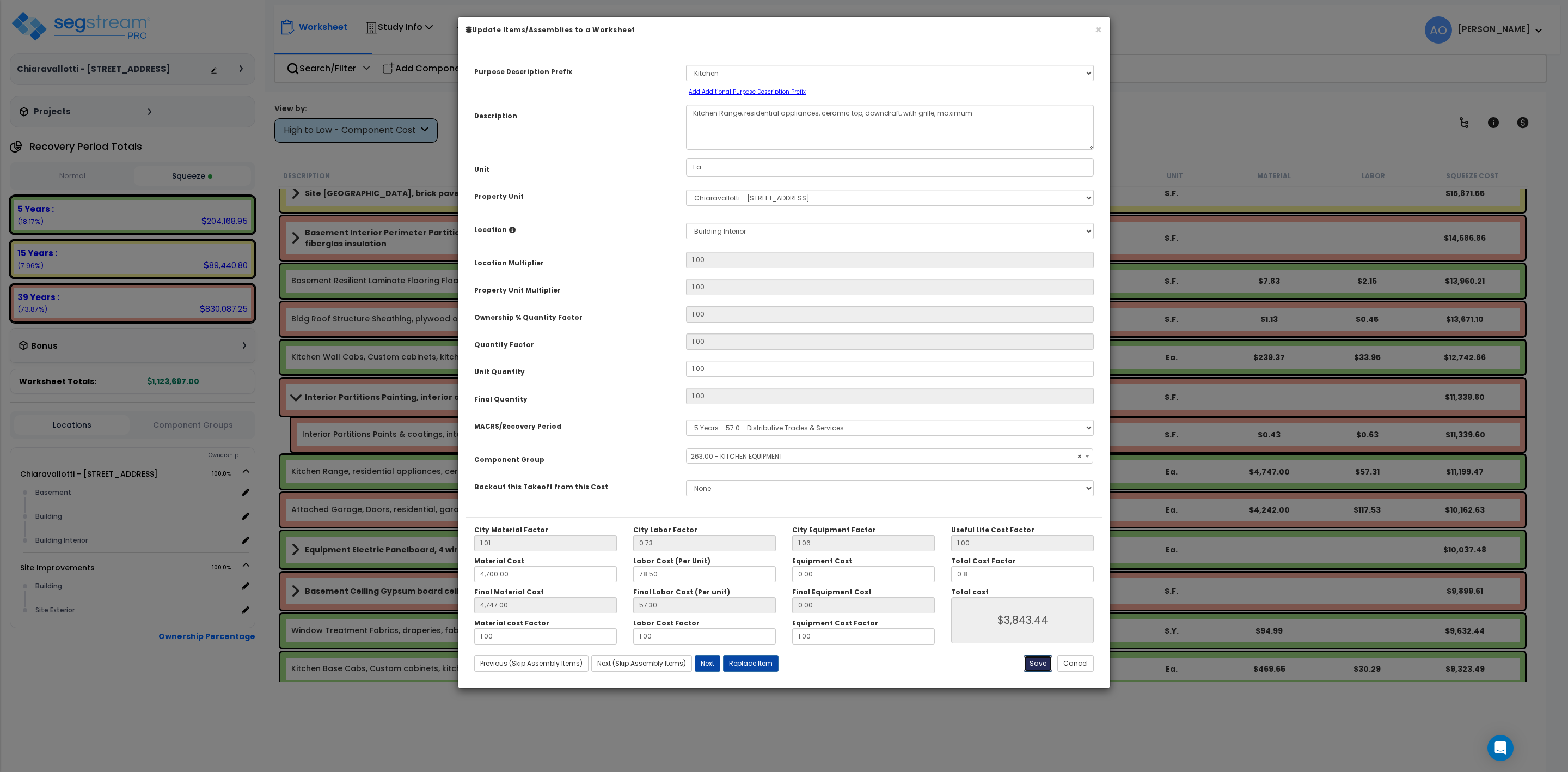
type input "0.80"
type input "3843.44"
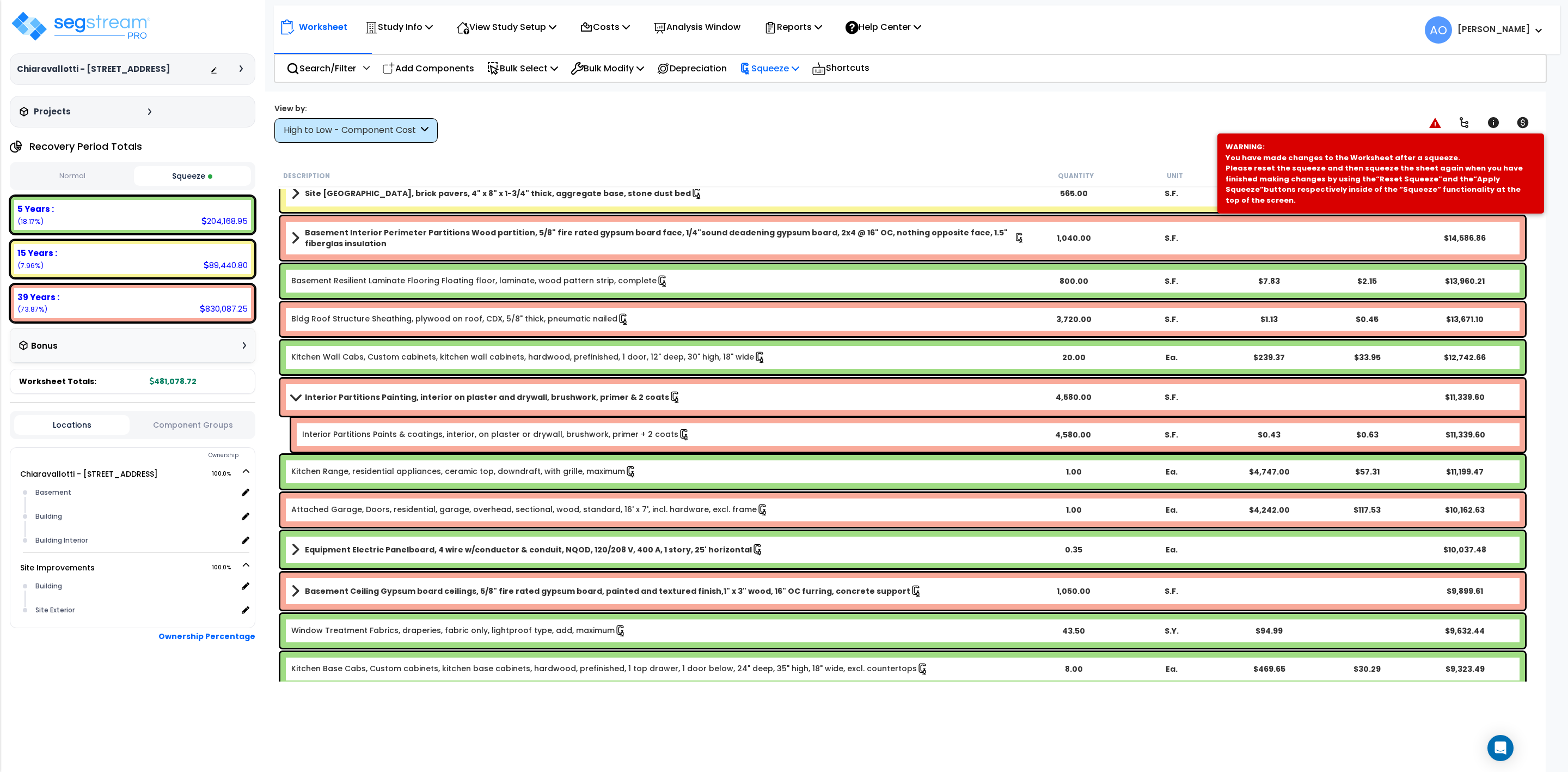
click at [773, 64] on p "Squeeze" at bounding box center [769, 68] width 60 height 15
click at [778, 92] on link "Re-squeeze" at bounding box center [788, 94] width 108 height 25
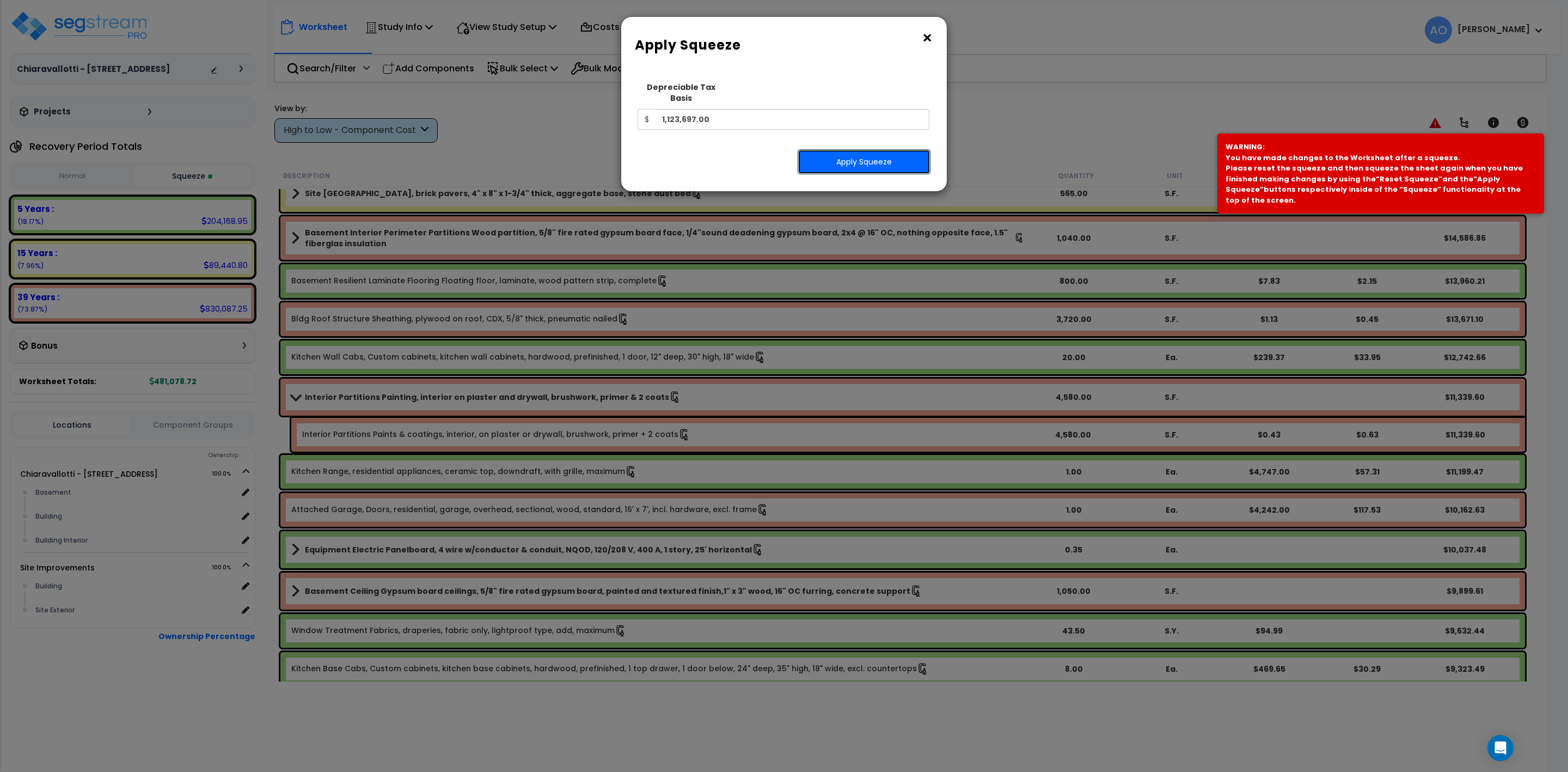
click at [831, 149] on button "Apply Squeeze" at bounding box center [864, 162] width 133 height 25
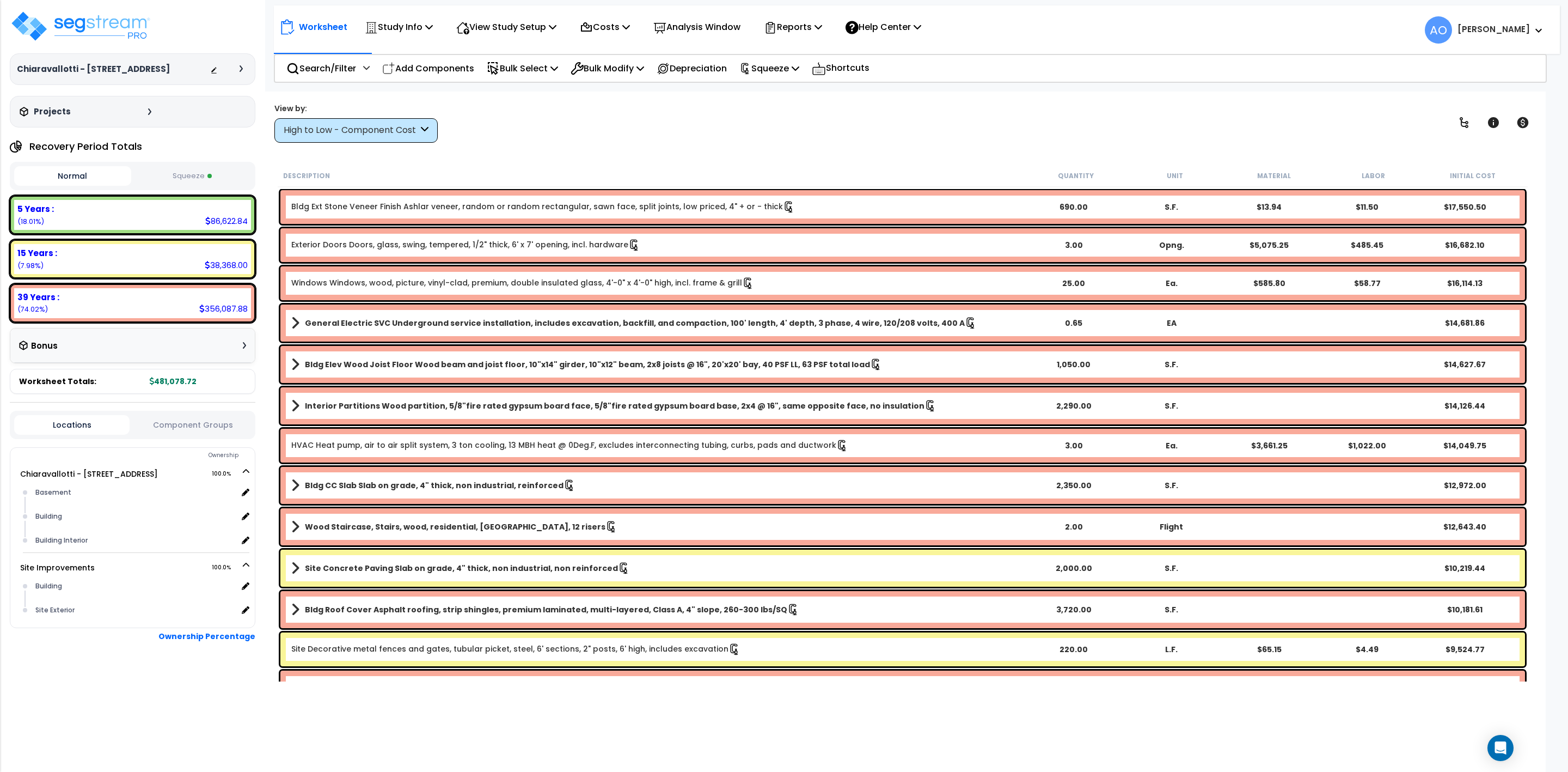
click at [190, 181] on button "Squeeze" at bounding box center [192, 176] width 117 height 19
click at [72, 177] on button "Normal" at bounding box center [73, 176] width 117 height 19
click at [194, 180] on button "Squeeze" at bounding box center [192, 176] width 117 height 19
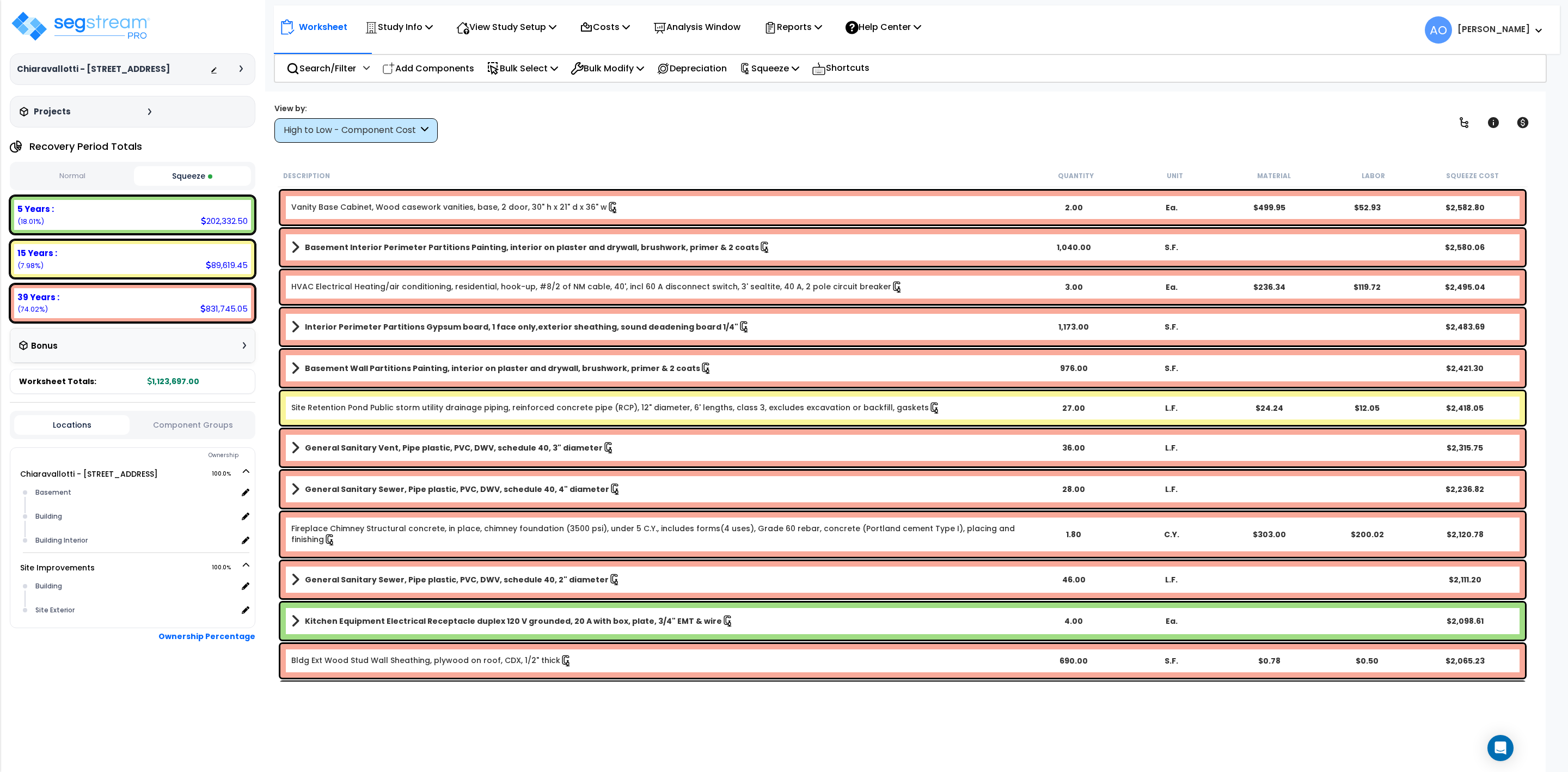
scroll to position [3759, 0]
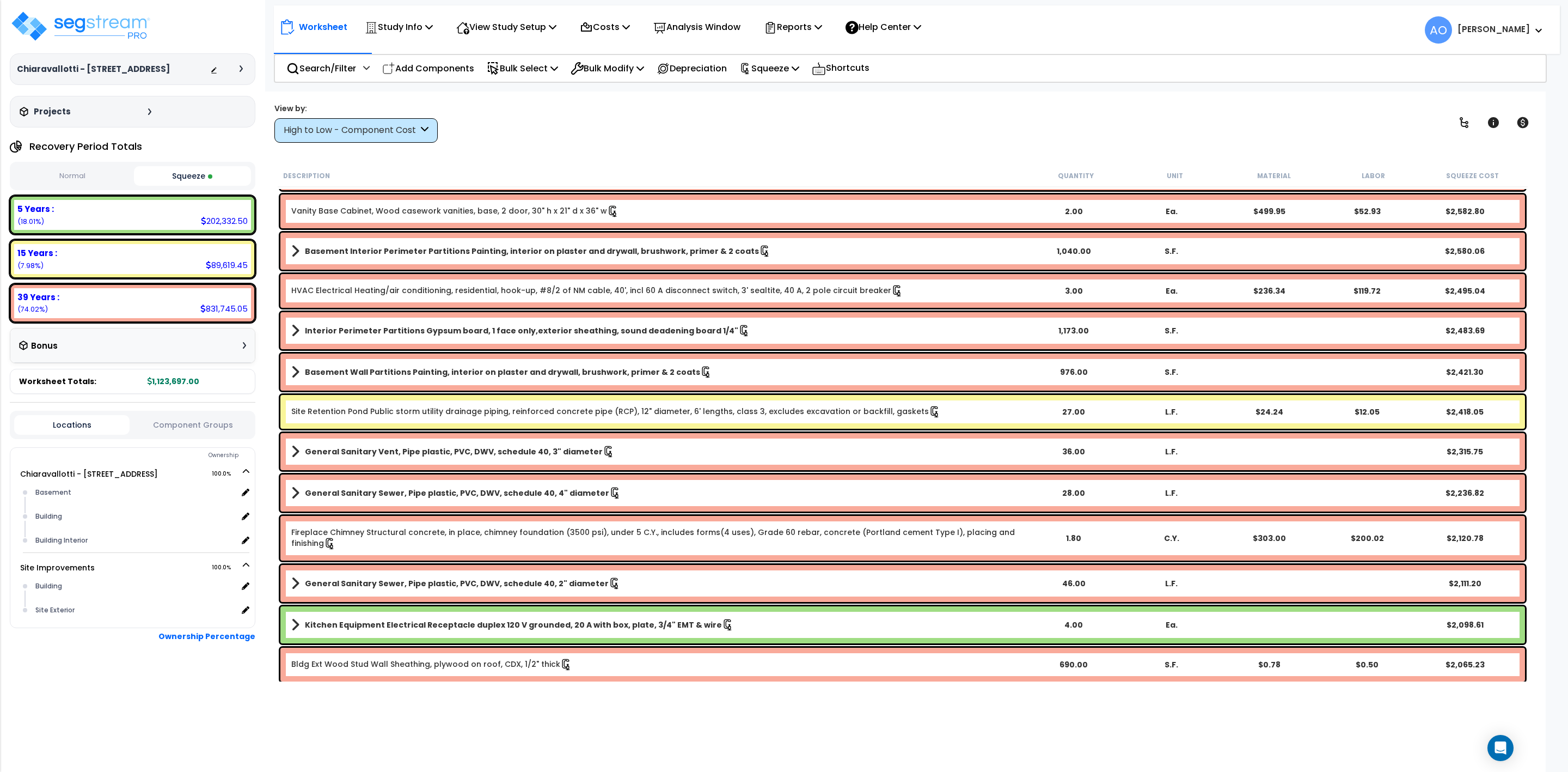
click at [937, 413] on b "Site Retention Pond Public storm utility drainage piping, reinforced concrete p…" at bounding box center [657, 412] width 733 height 12
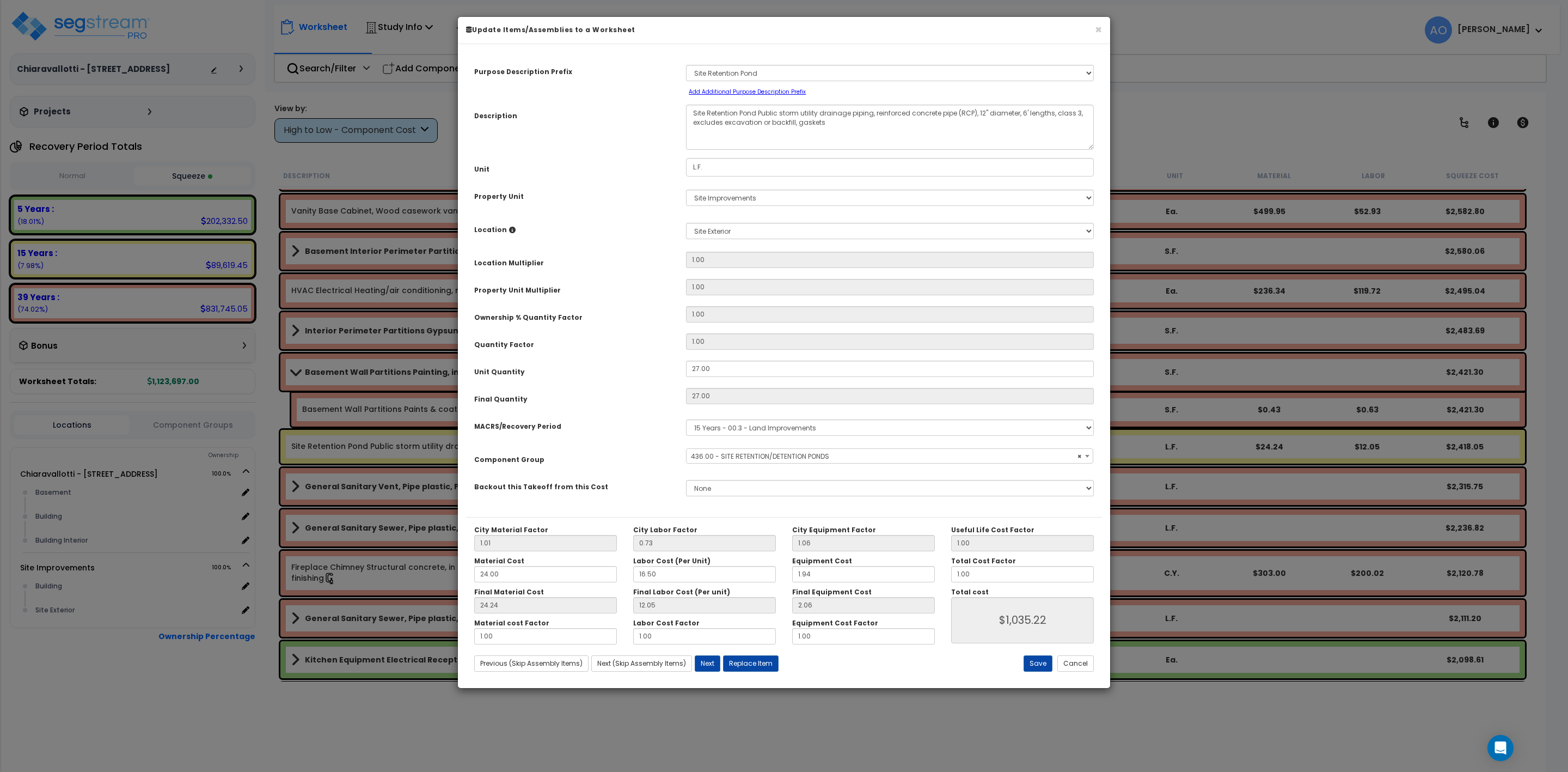
select select "46230"
click at [1079, 664] on button "Cancel" at bounding box center [1076, 663] width 36 height 16
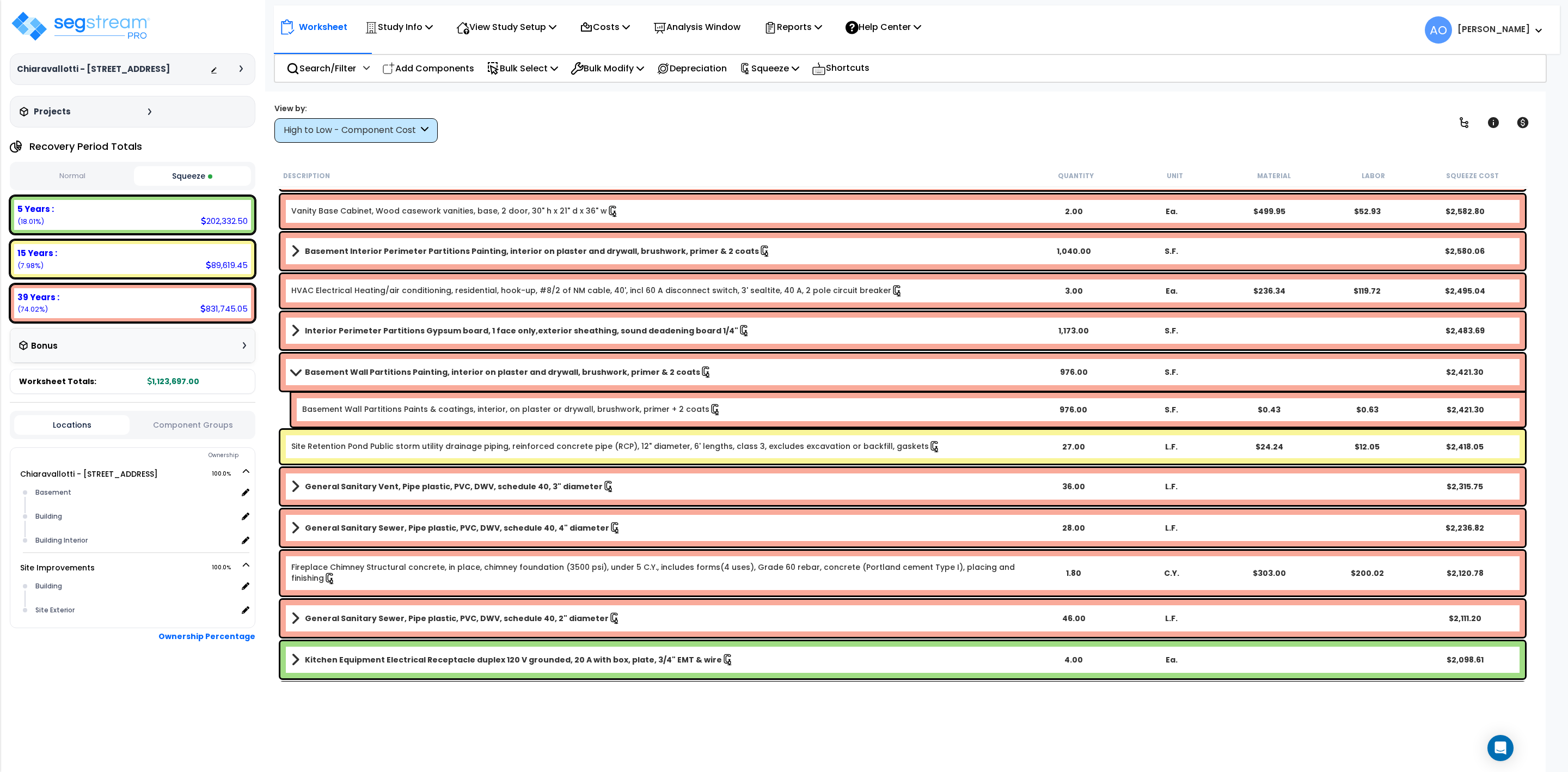
click at [316, 28] on p "Worksheet" at bounding box center [323, 27] width 49 height 15
click at [99, 72] on h3 "Chiaravallotti - [STREET_ADDRESS]" at bounding box center [94, 69] width 153 height 11
click at [183, 178] on button "Squeeze" at bounding box center [192, 176] width 117 height 19
click at [72, 25] on img at bounding box center [81, 26] width 142 height 32
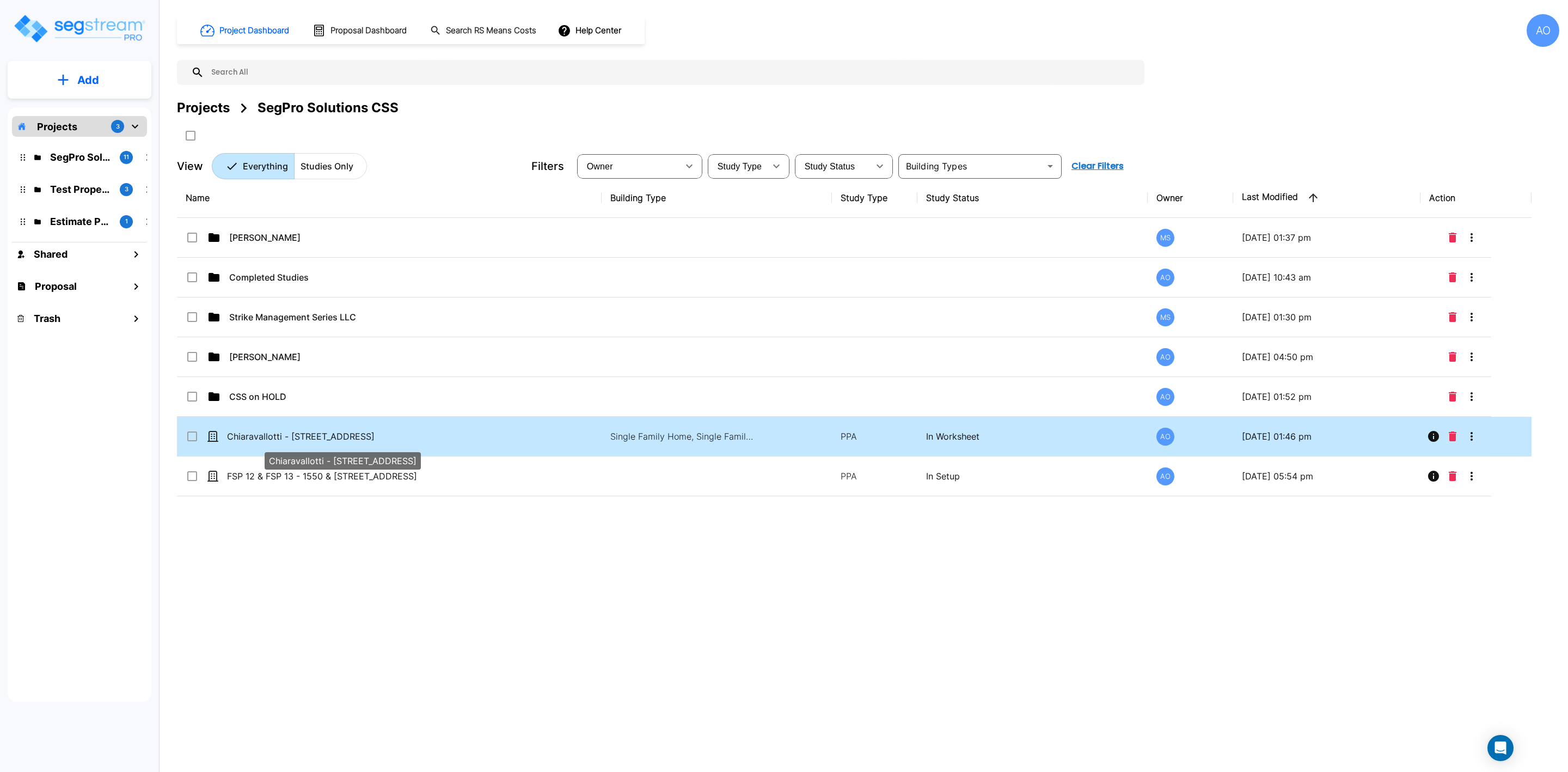
click at [334, 437] on p "Chiaravallotti - [STREET_ADDRESS]" at bounding box center [336, 436] width 217 height 13
checkbox input "true"
click at [334, 437] on p "Chiaravallotti - [STREET_ADDRESS]" at bounding box center [336, 436] width 217 height 13
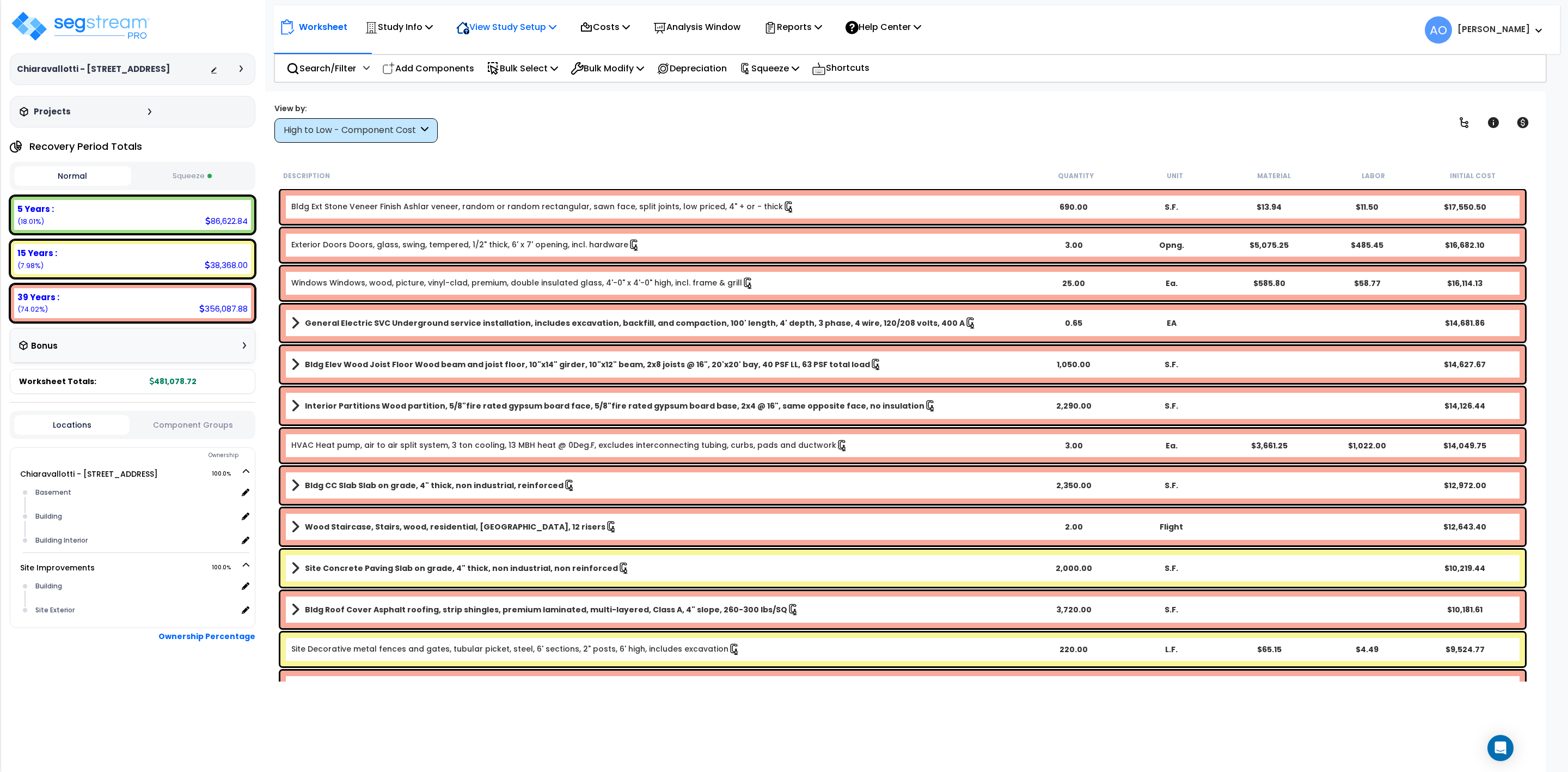
click at [482, 22] on p "View Study Setup" at bounding box center [506, 27] width 100 height 15
click at [496, 72] on link "View Questionnaire" at bounding box center [505, 75] width 108 height 22
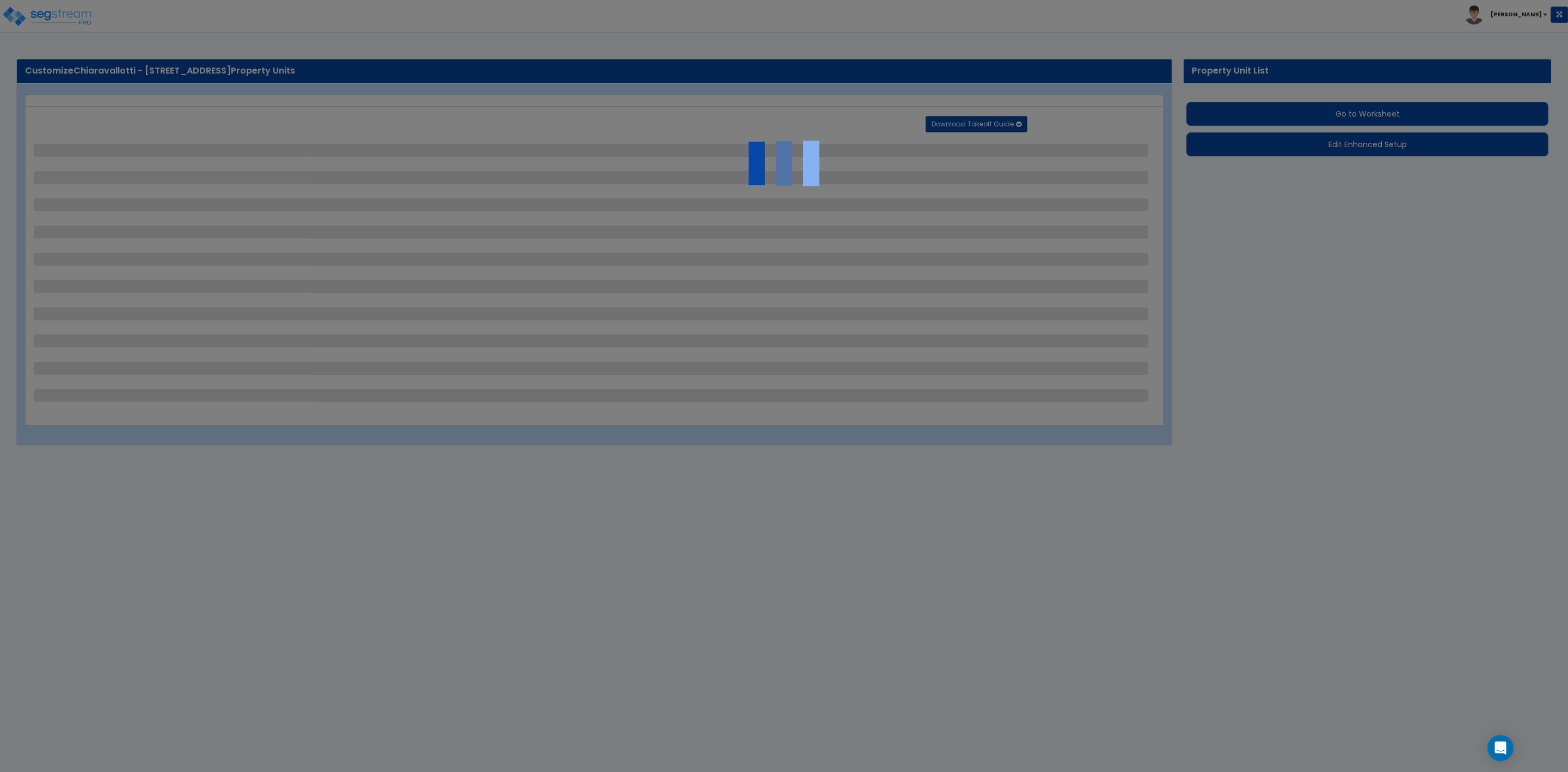
select select "2"
select select "3"
select select "2"
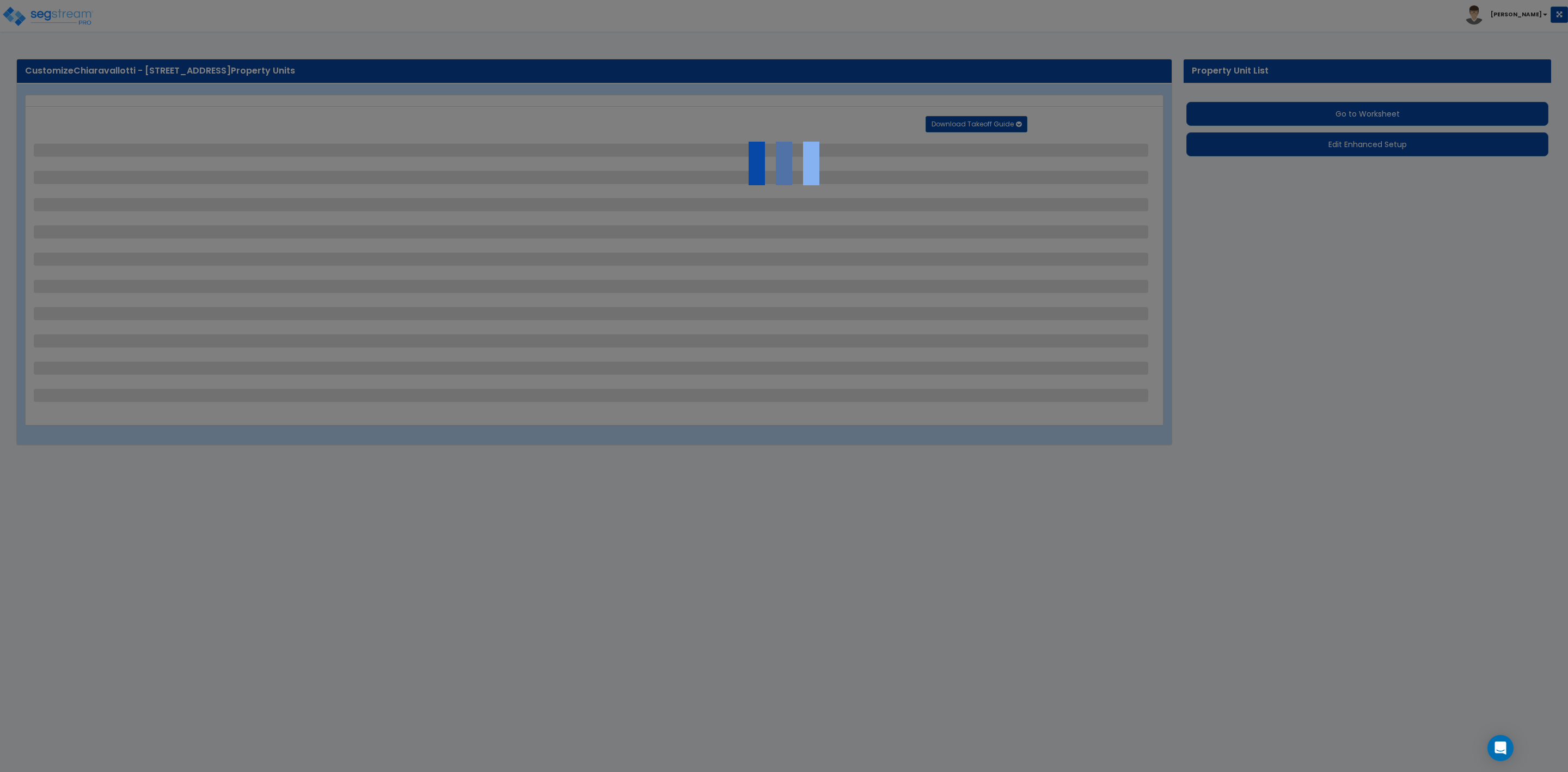
select select "1"
select select "3"
select select "1"
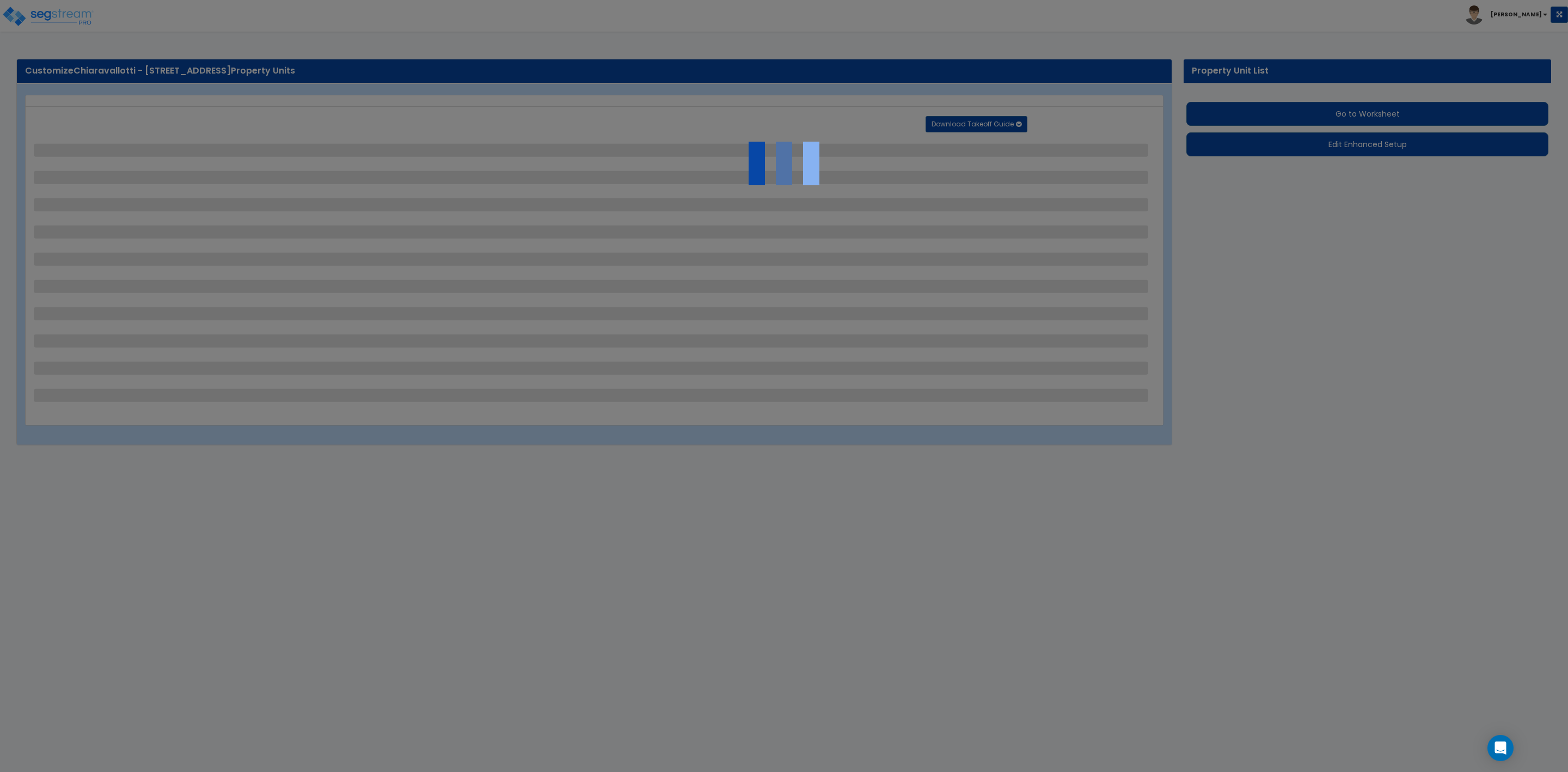
select select "2"
select select "1"
select select "5"
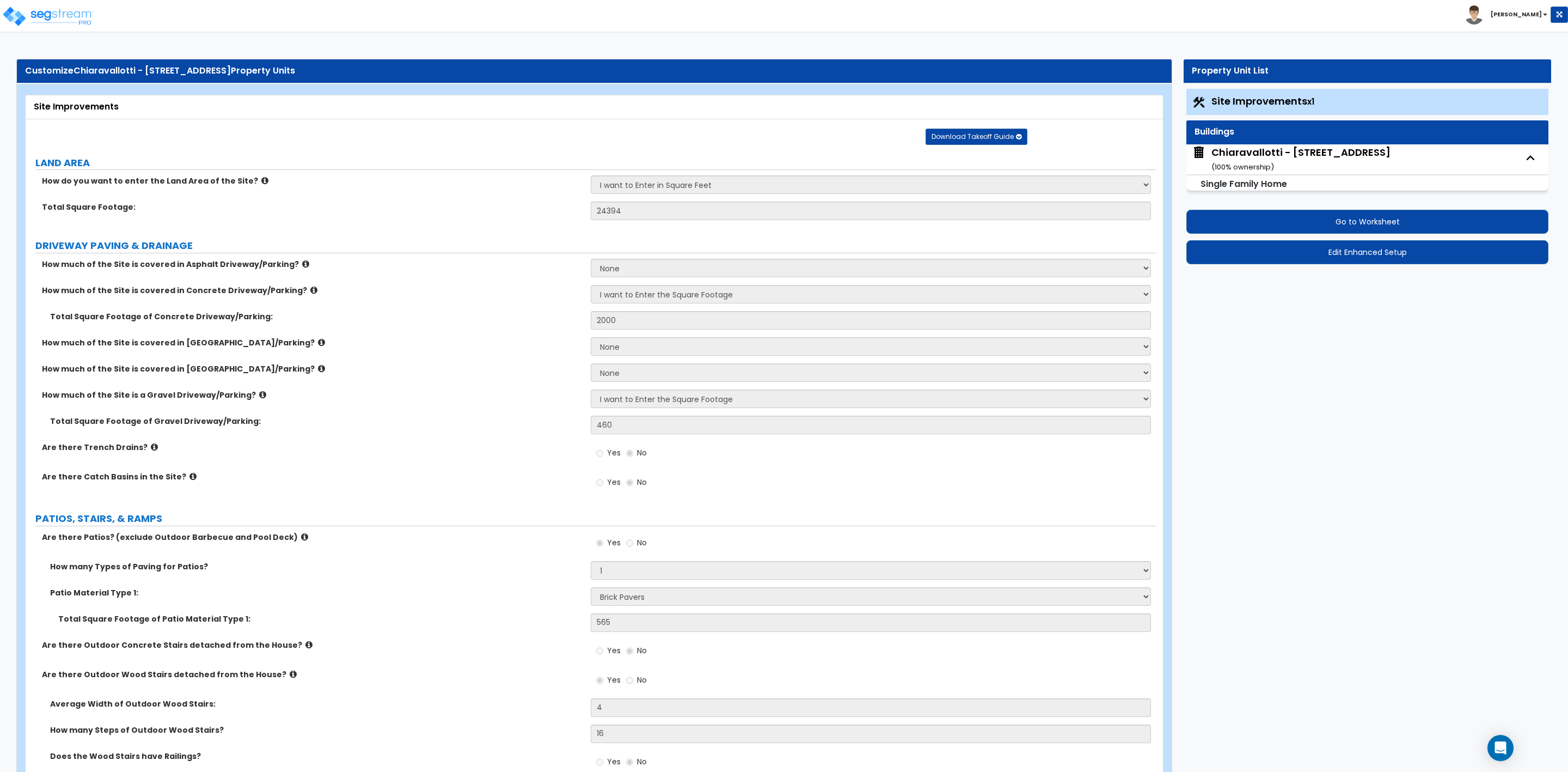
click at [521, 478] on label "Are there Catch Basins in the Site?" at bounding box center [312, 476] width 540 height 11
click at [510, 404] on div "How much of the Site is a Gravel Driveway/Parking? None I want to Enter an Appr…" at bounding box center [590, 402] width 1131 height 26
click at [1326, 223] on button "Go to Worksheet" at bounding box center [1367, 222] width 362 height 24
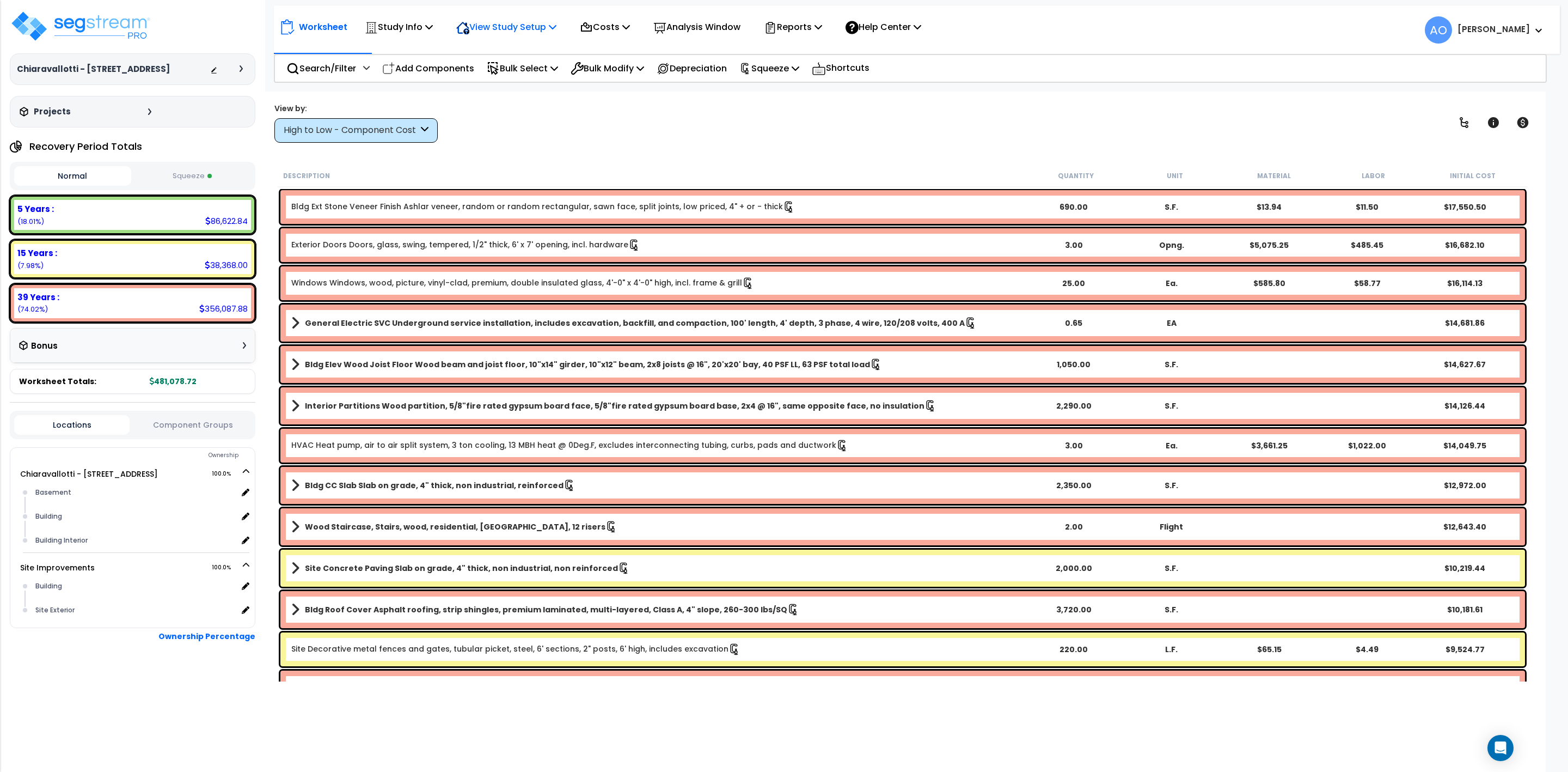
click at [515, 26] on p "View Study Setup" at bounding box center [506, 27] width 100 height 15
click at [489, 51] on link "Building Setup" at bounding box center [505, 52] width 108 height 22
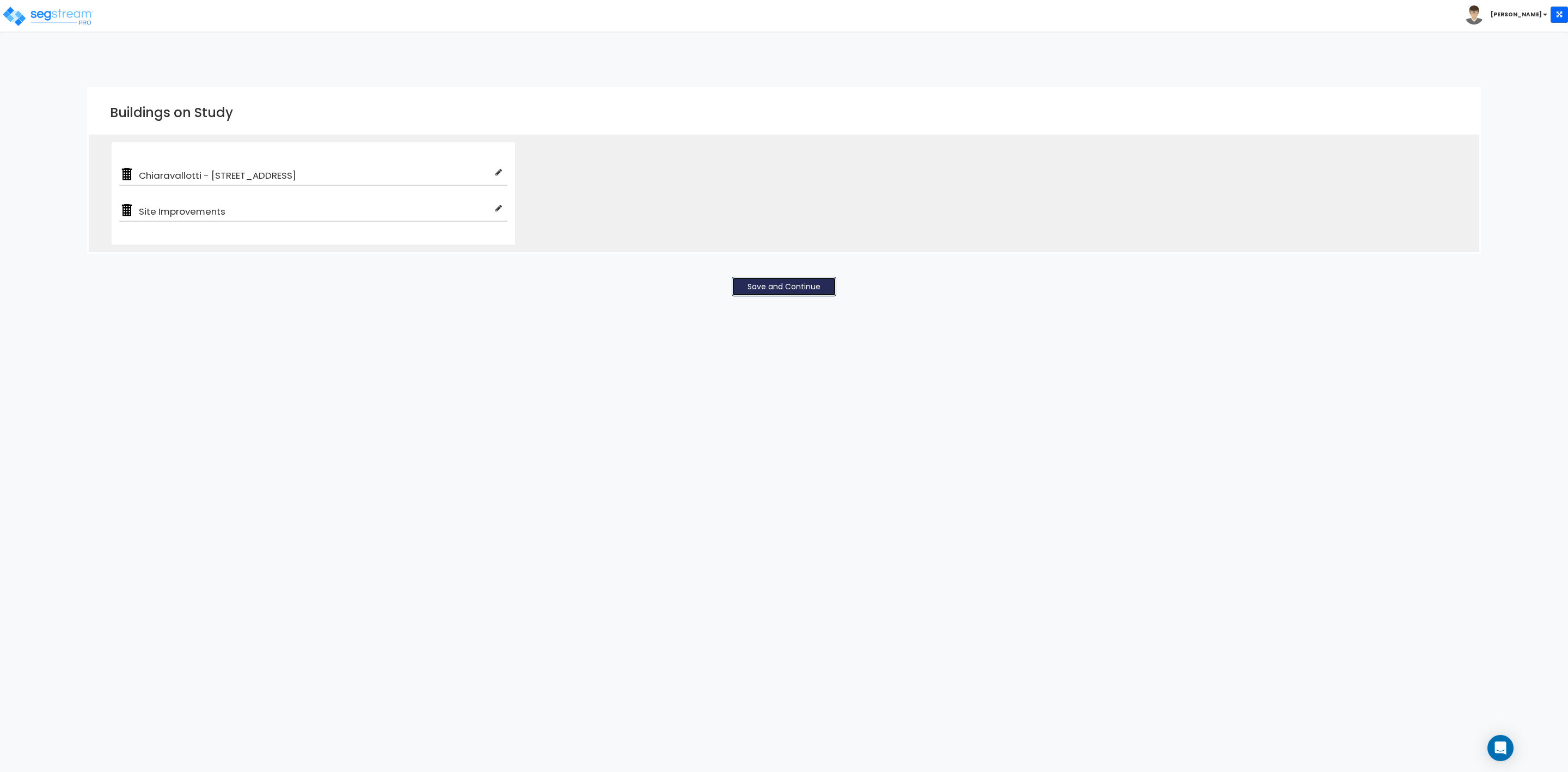
click at [792, 285] on button "Save and Continue" at bounding box center [784, 287] width 105 height 19
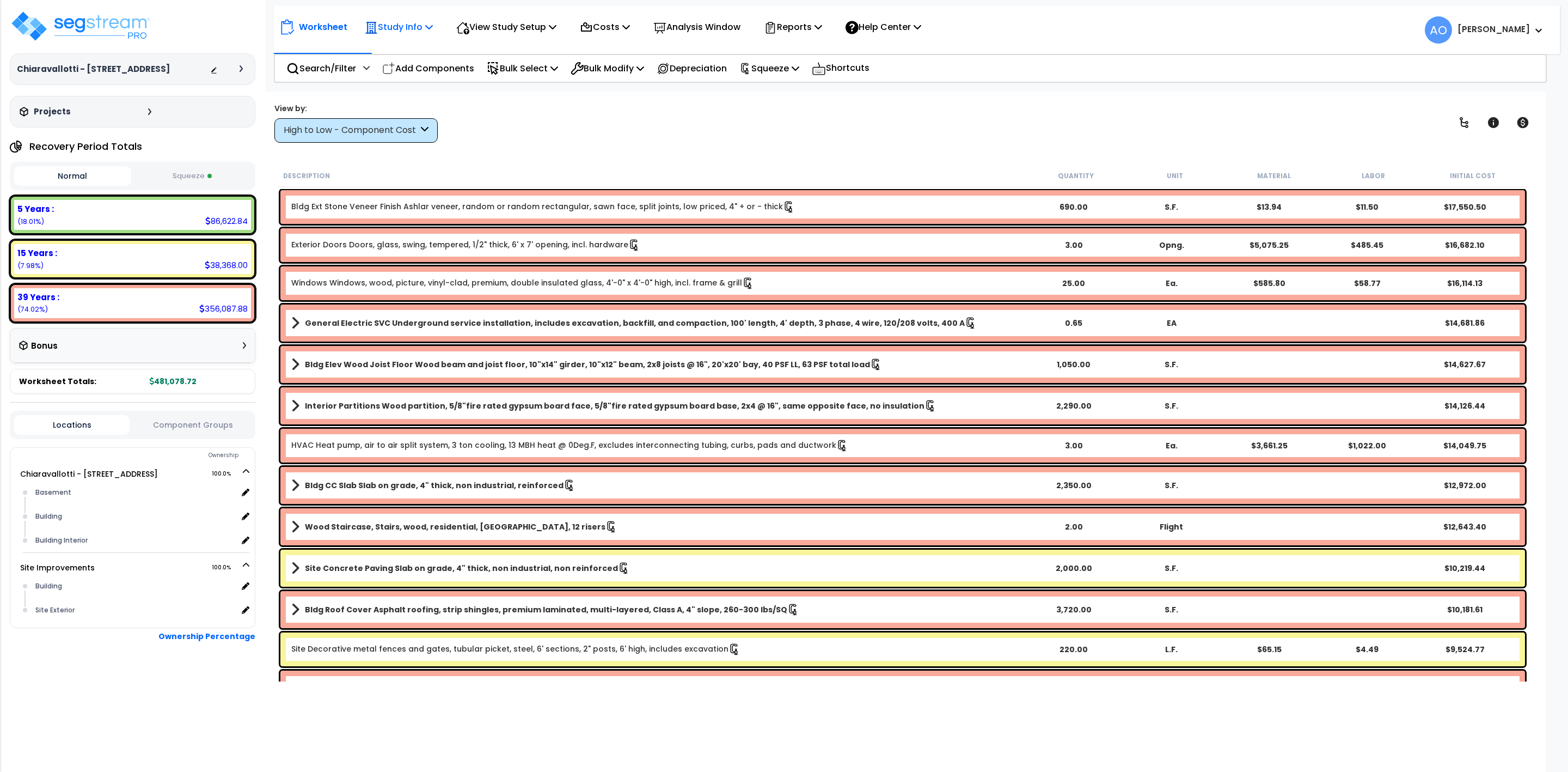
click at [410, 29] on p "Study Info" at bounding box center [399, 27] width 68 height 15
click at [401, 49] on link "Study Setup" at bounding box center [413, 52] width 108 height 22
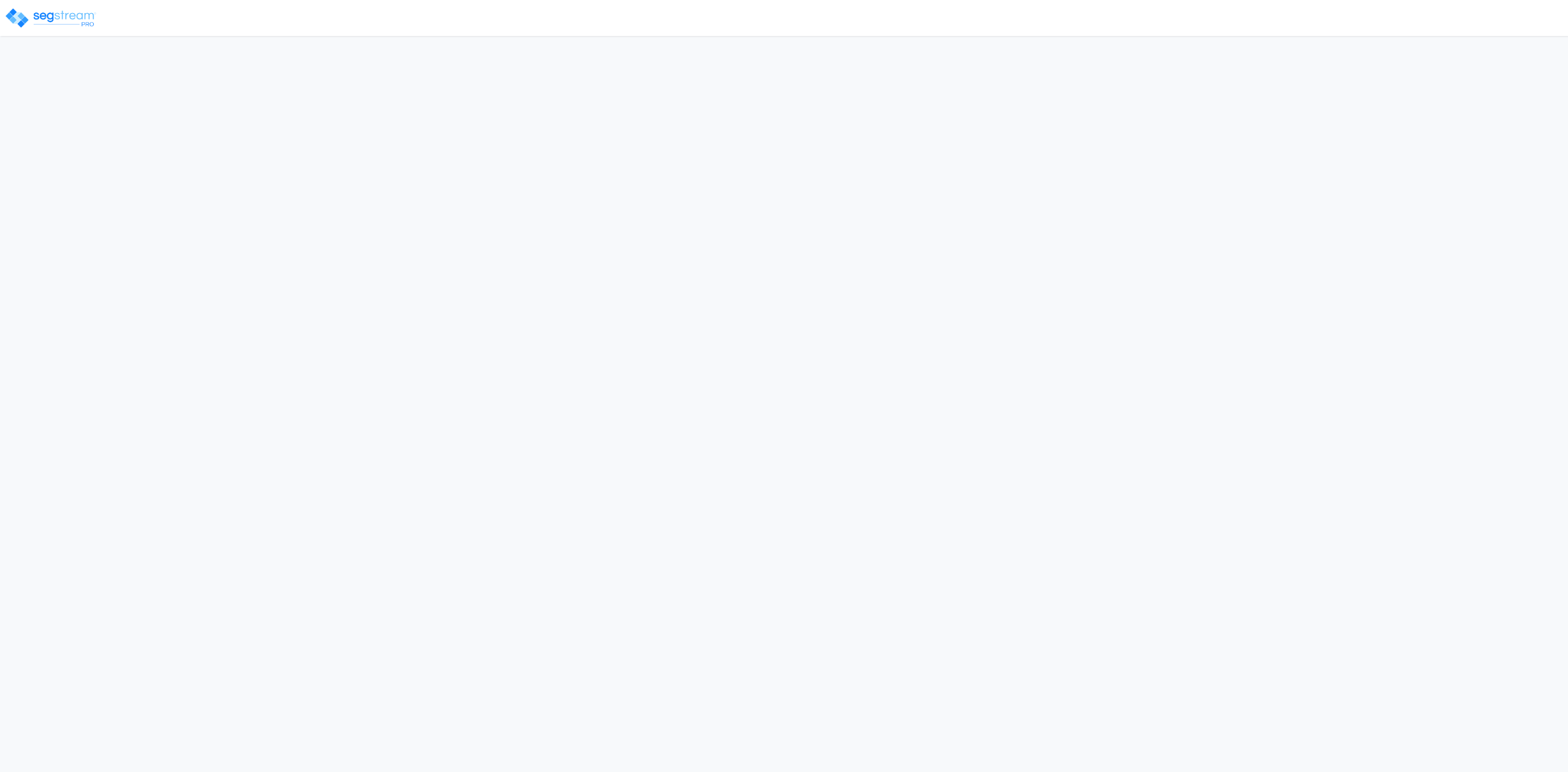
select select "2025"
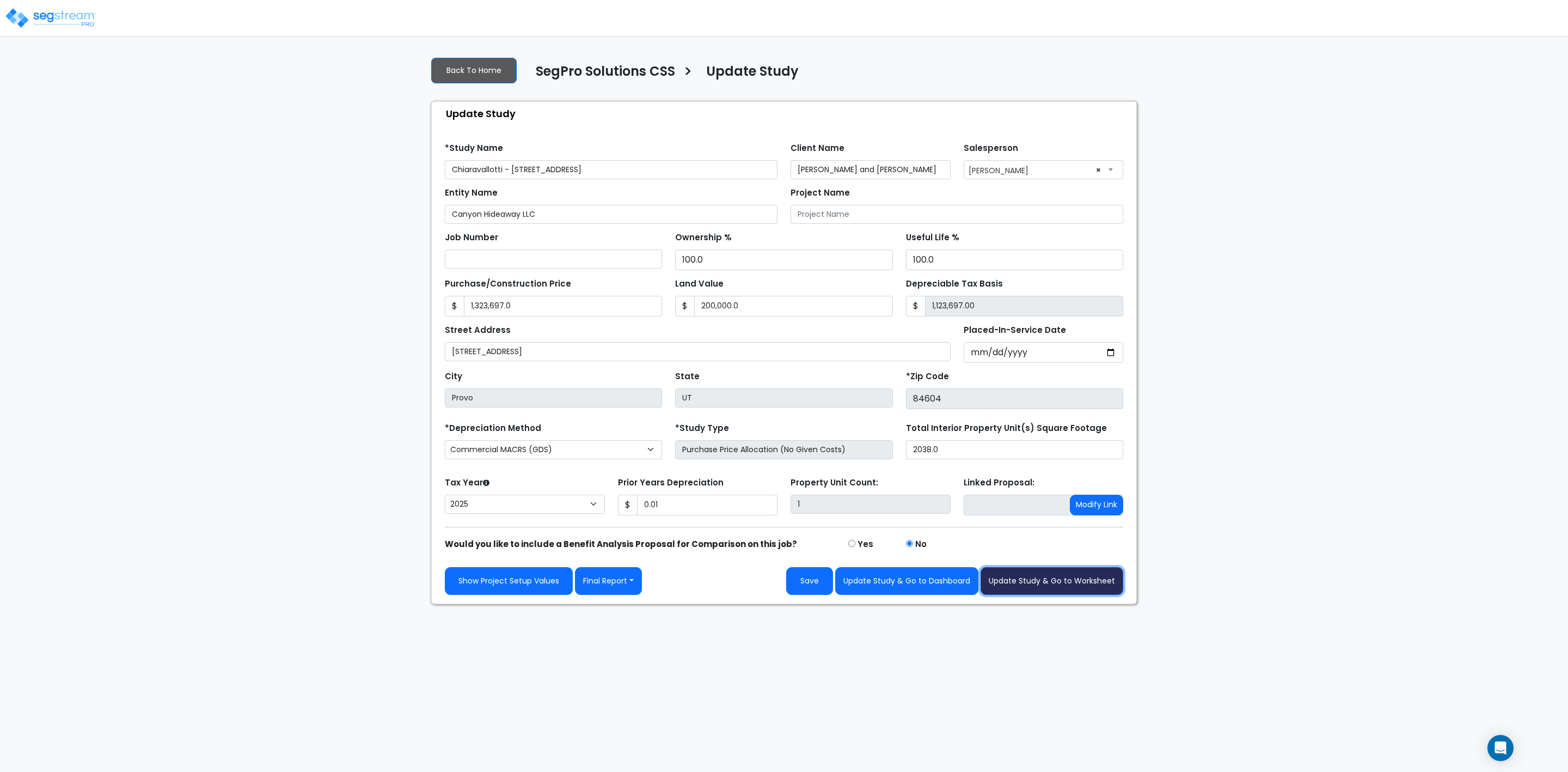
click at [1042, 582] on button "Update Study & Go to Worksheet" at bounding box center [1052, 581] width 143 height 28
type input "1323697"
type input "200000"
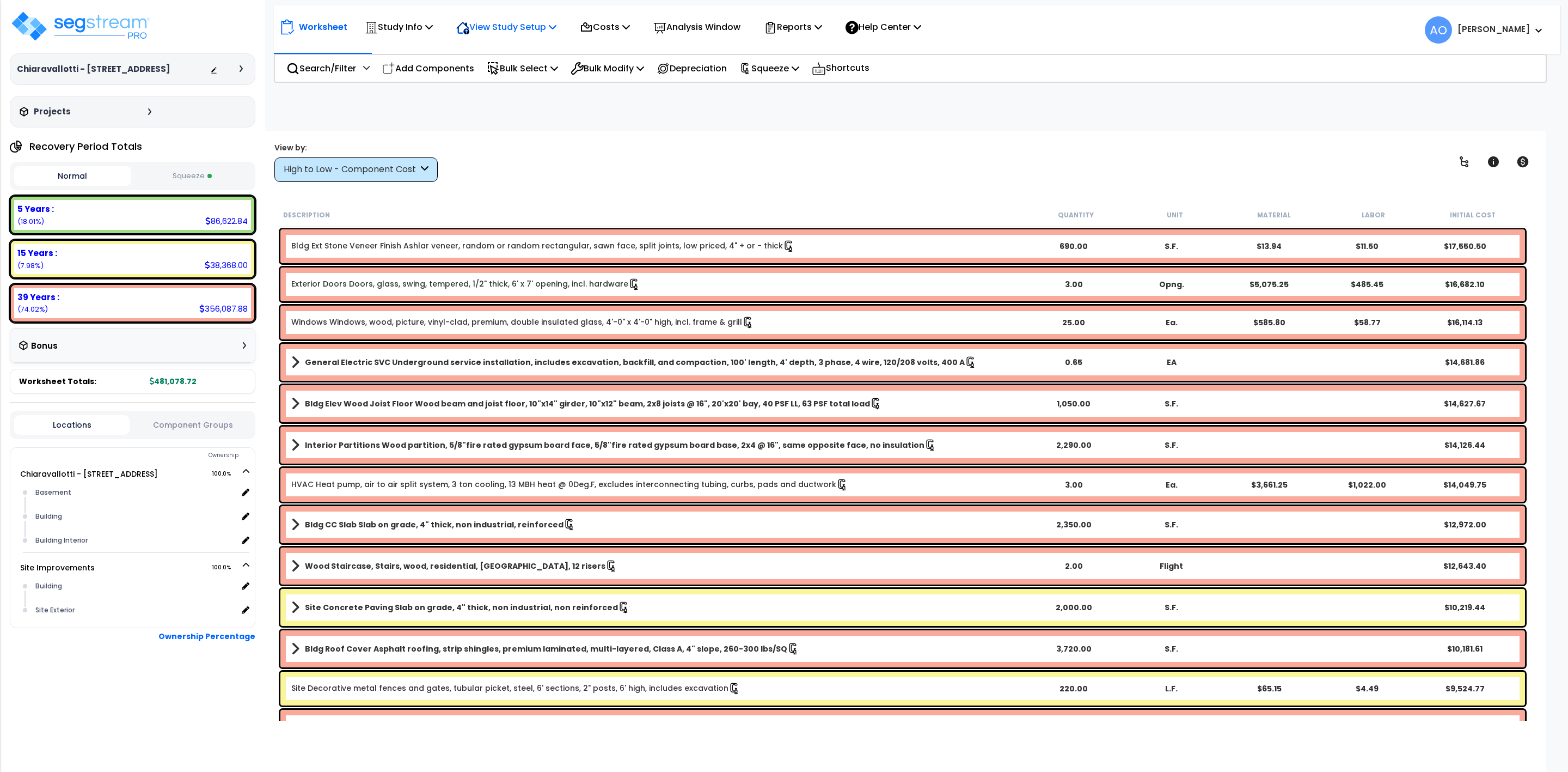
click at [528, 27] on p "View Study Setup" at bounding box center [506, 27] width 100 height 15
click at [529, 75] on link "View Questionnaire" at bounding box center [505, 75] width 108 height 22
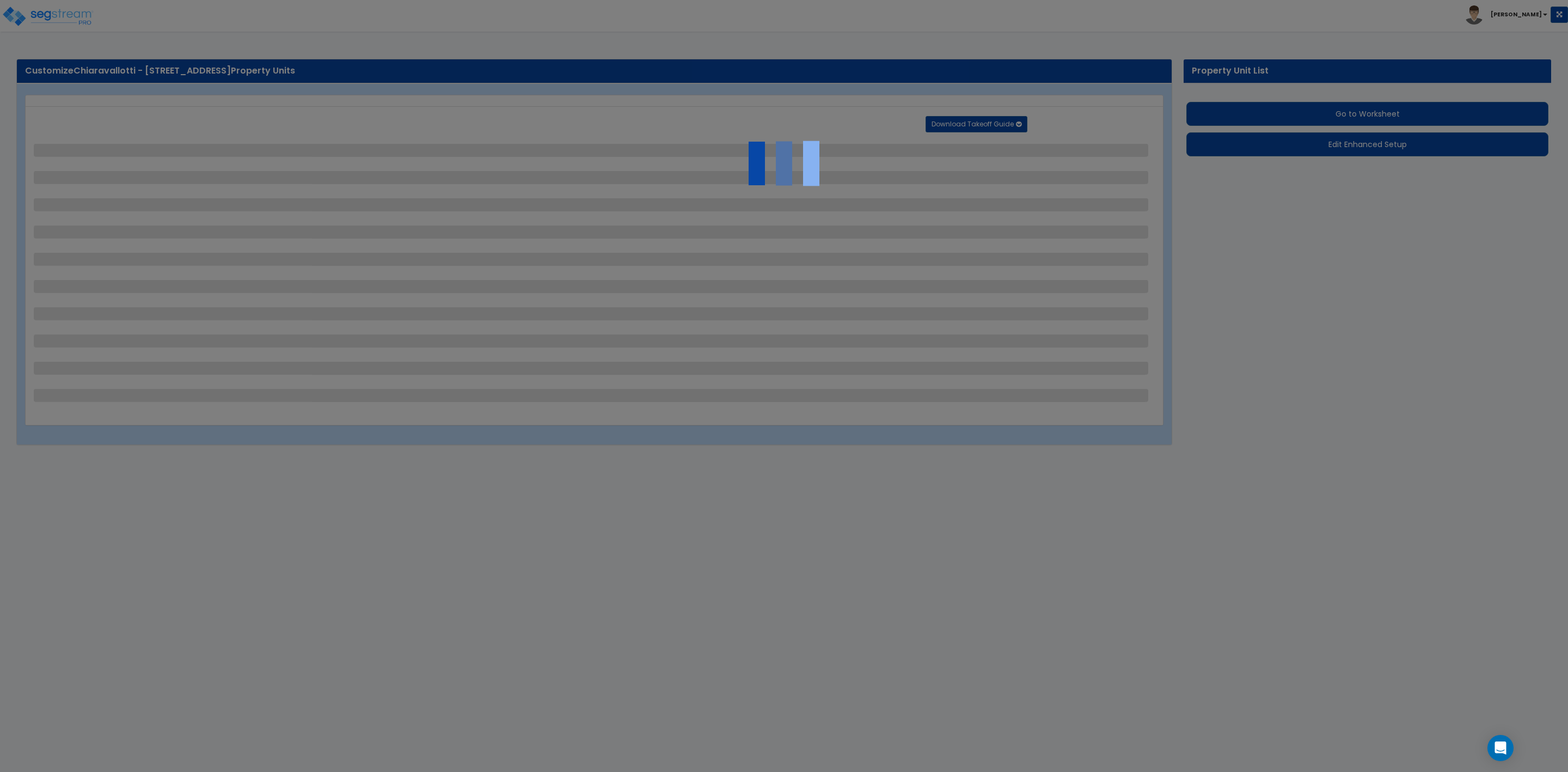
select select "2"
select select "3"
select select "2"
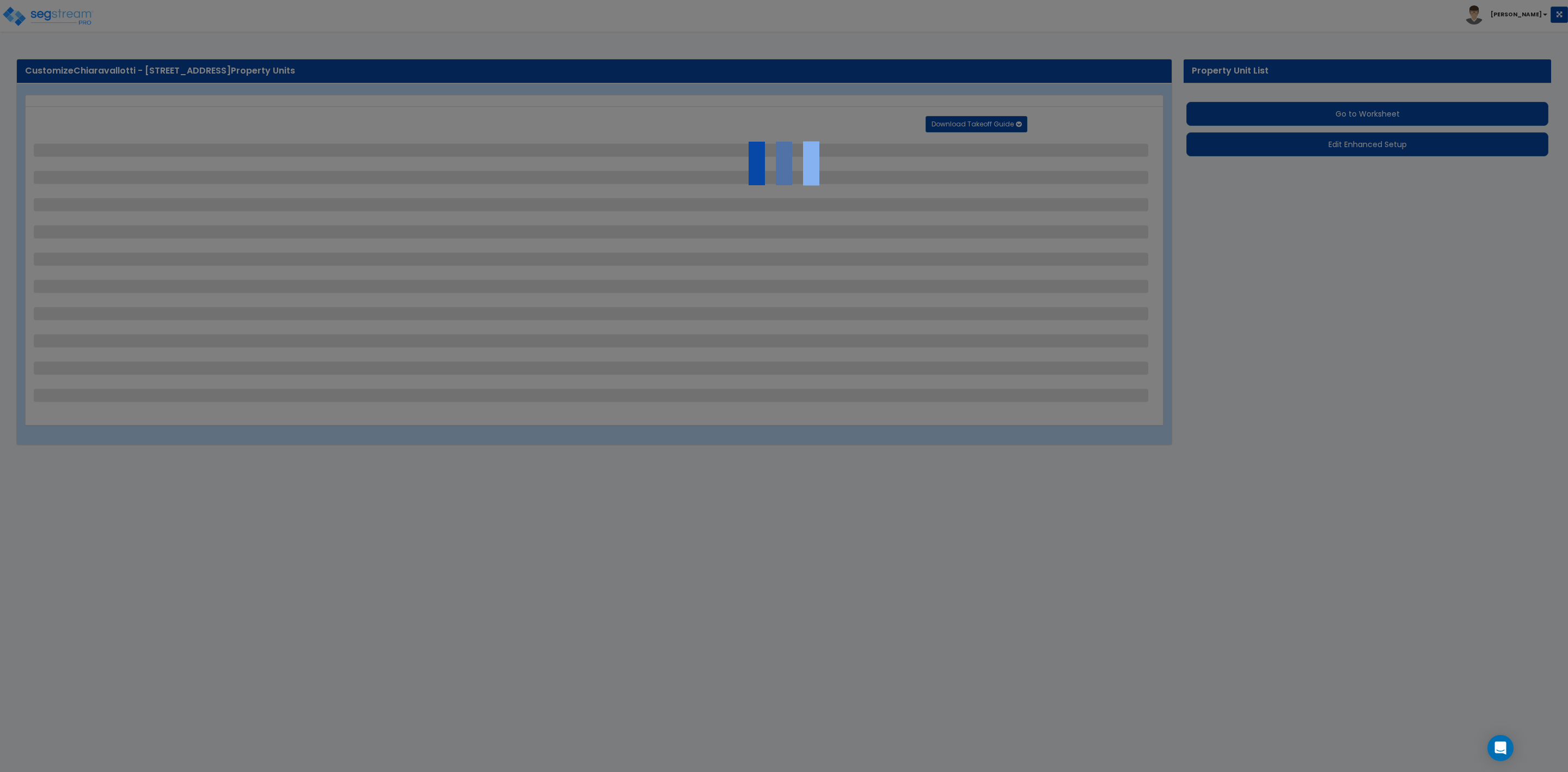
select select "1"
select select "3"
select select "1"
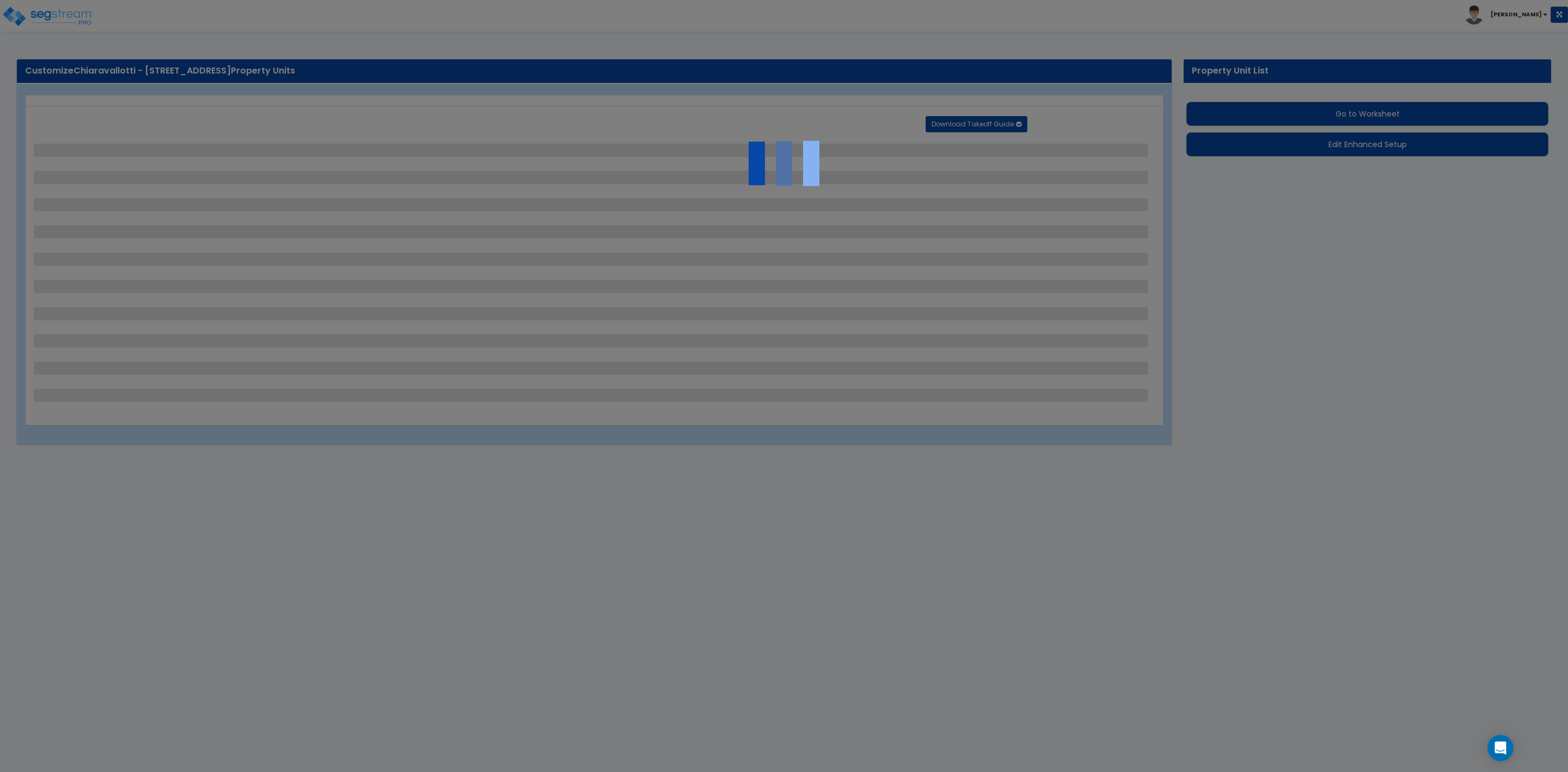
select select "2"
select select "1"
select select "5"
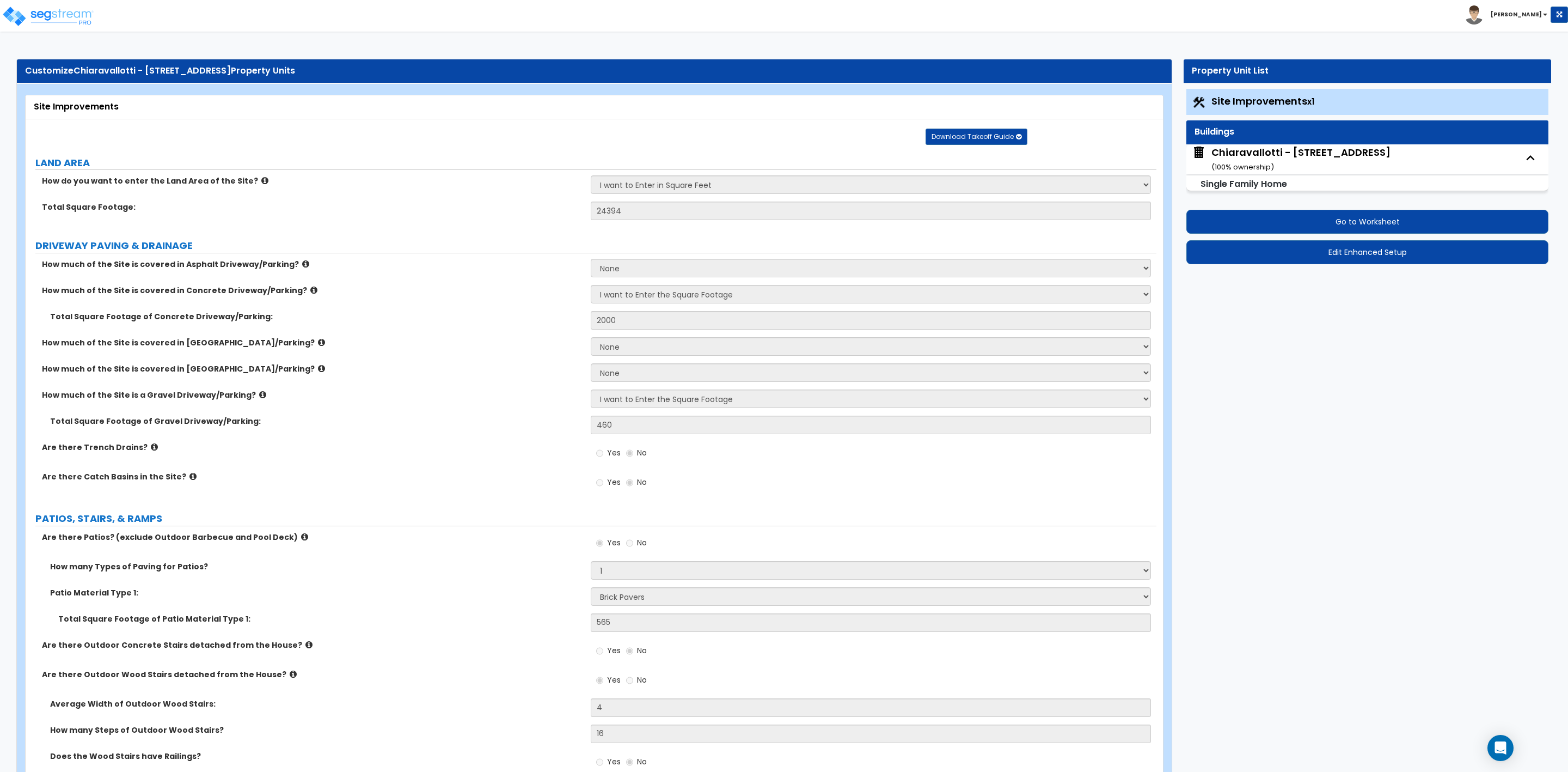
click at [1328, 161] on div "Chiaravallotti - [STREET_ADDRESS] ( 100 % ownership)" at bounding box center [1301, 159] width 179 height 28
select select "2"
select select "7"
select select "3"
select select "2"
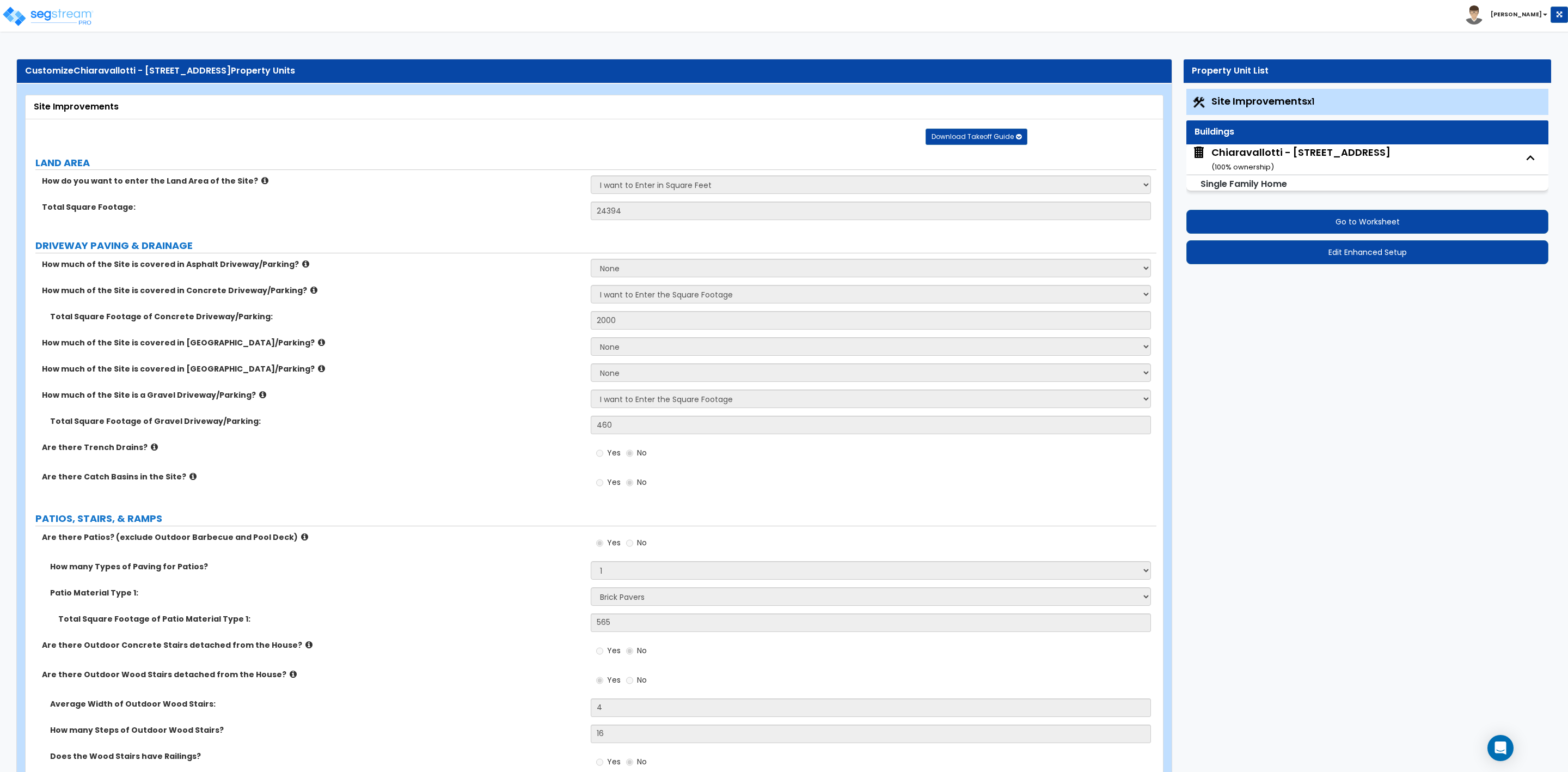
select select "1"
select select "2"
select select "3"
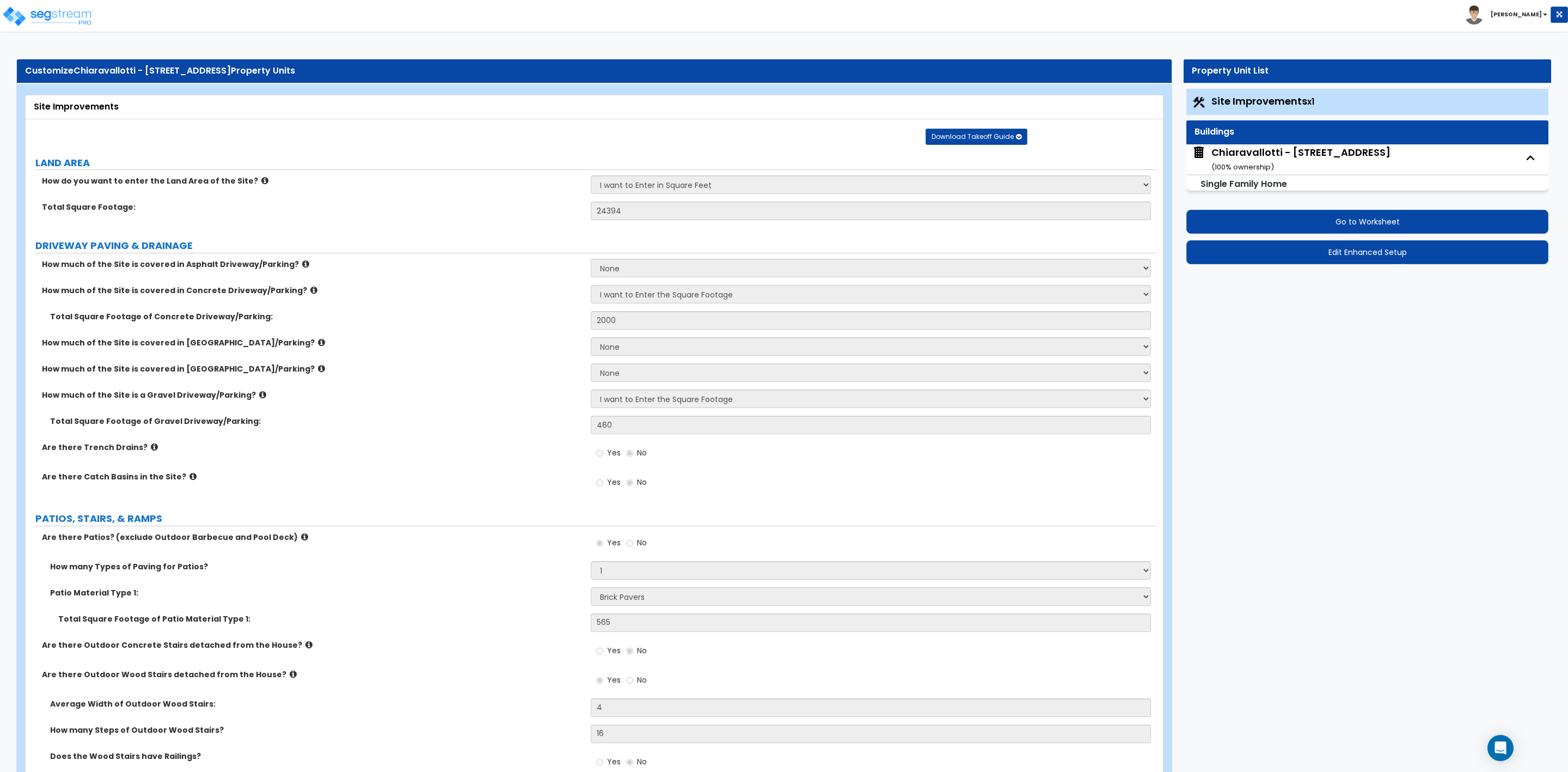
select select "4"
select select "1"
select select "2"
select select "1"
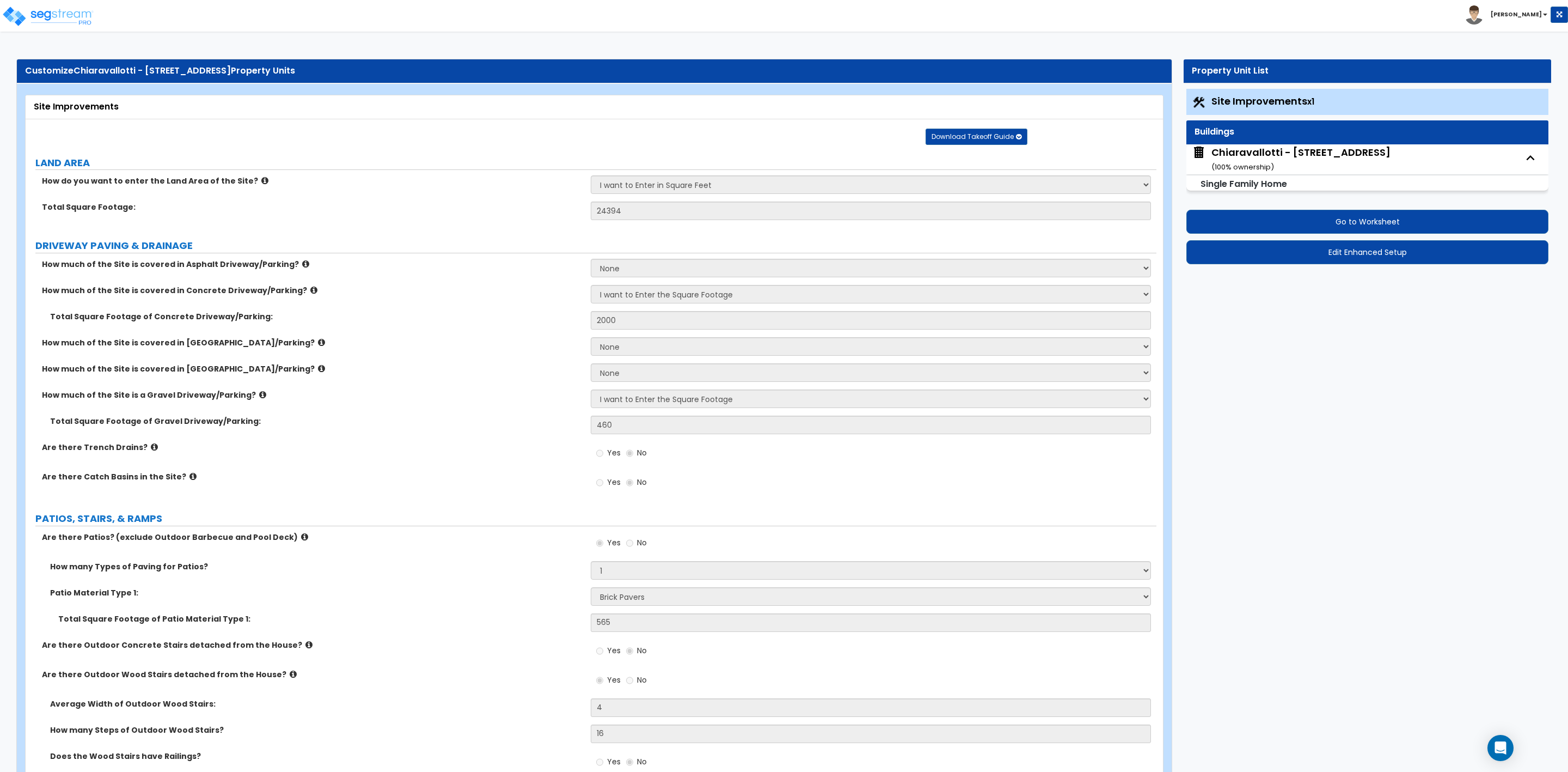
select select "1"
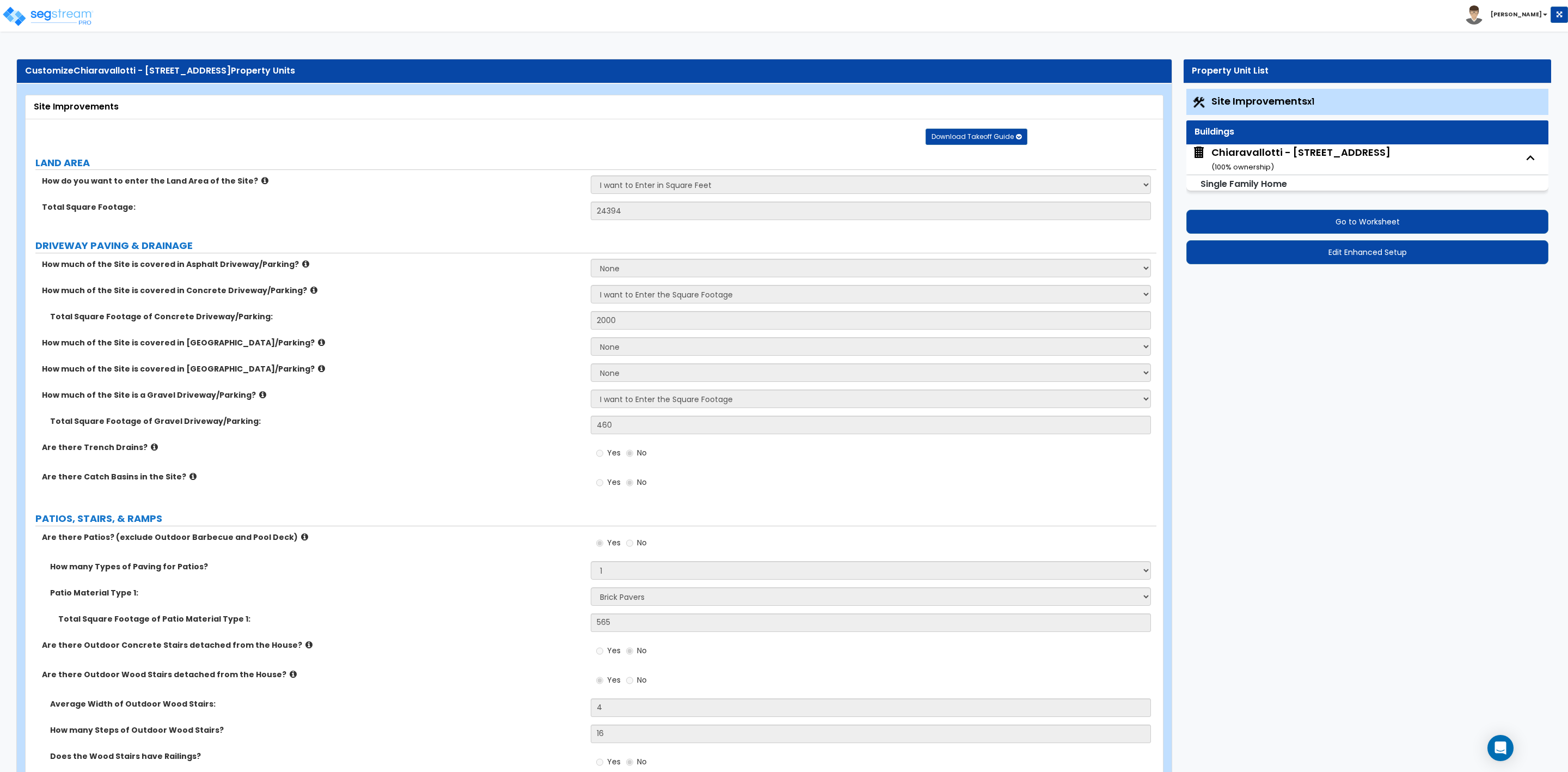
select select "1"
select select "3"
select select "1"
select select "6"
select select "1"
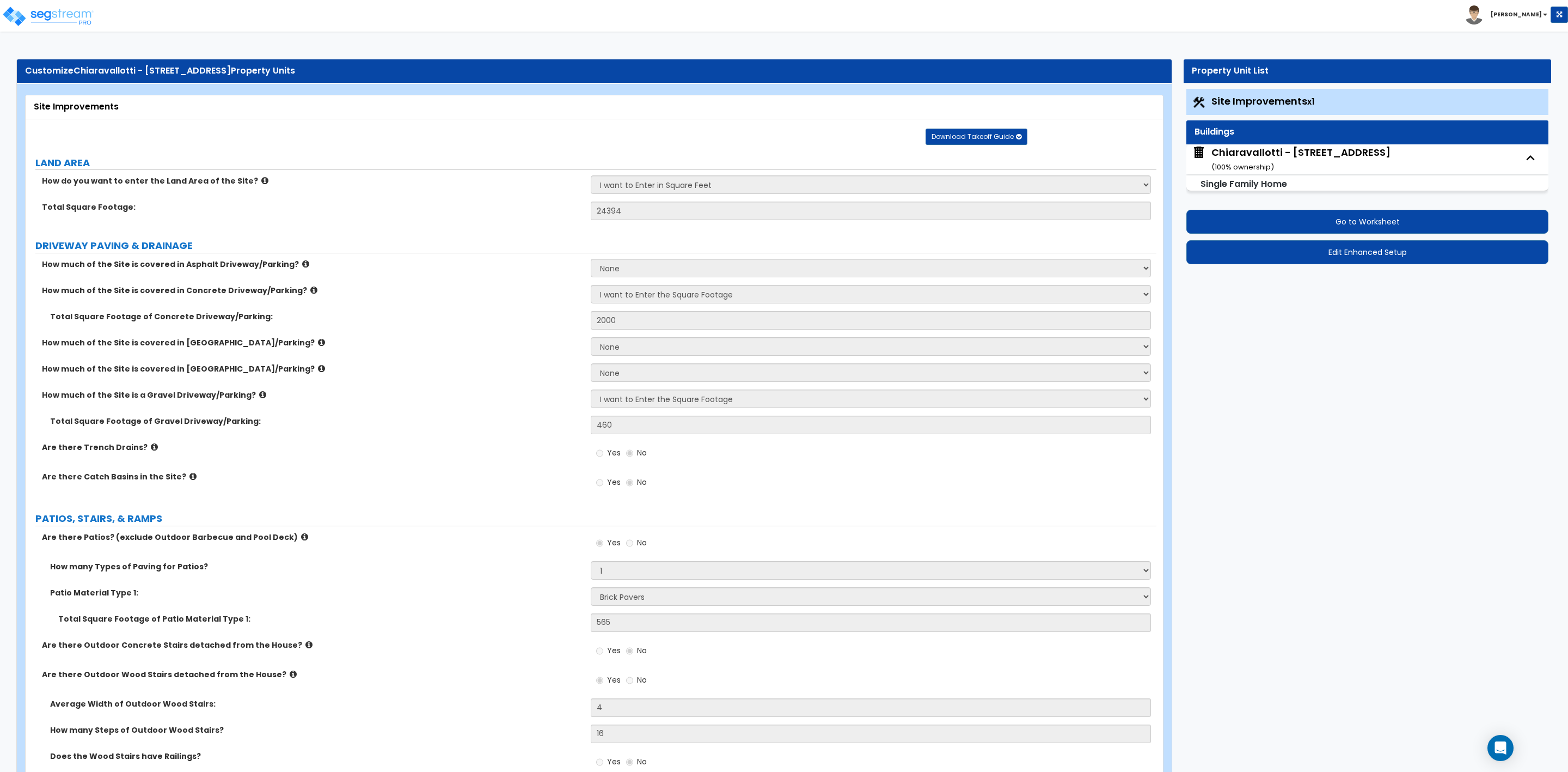
select select "2"
select select "3"
select select "1"
select select "3"
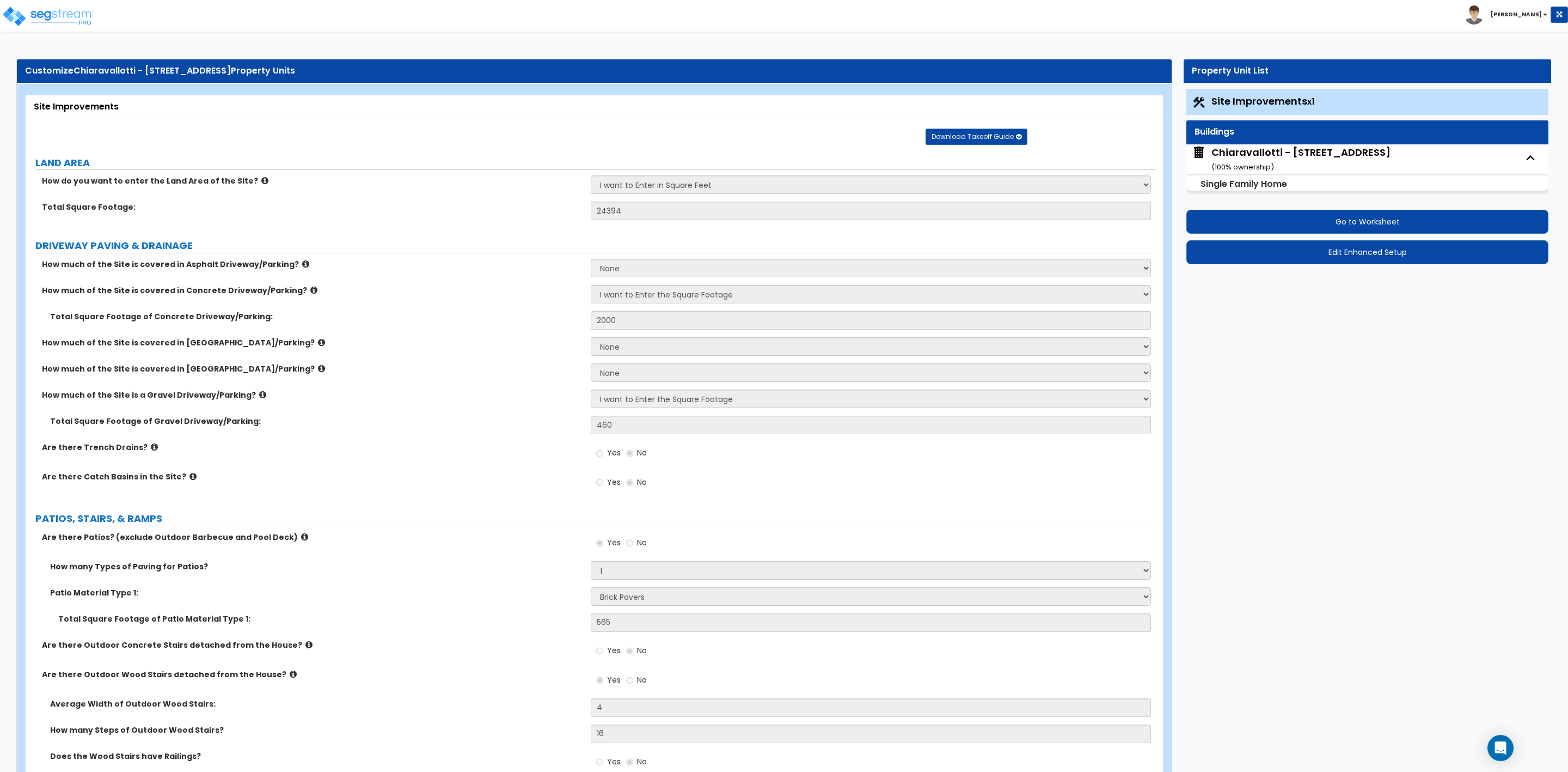
select select "2"
select select "1"
select select "3"
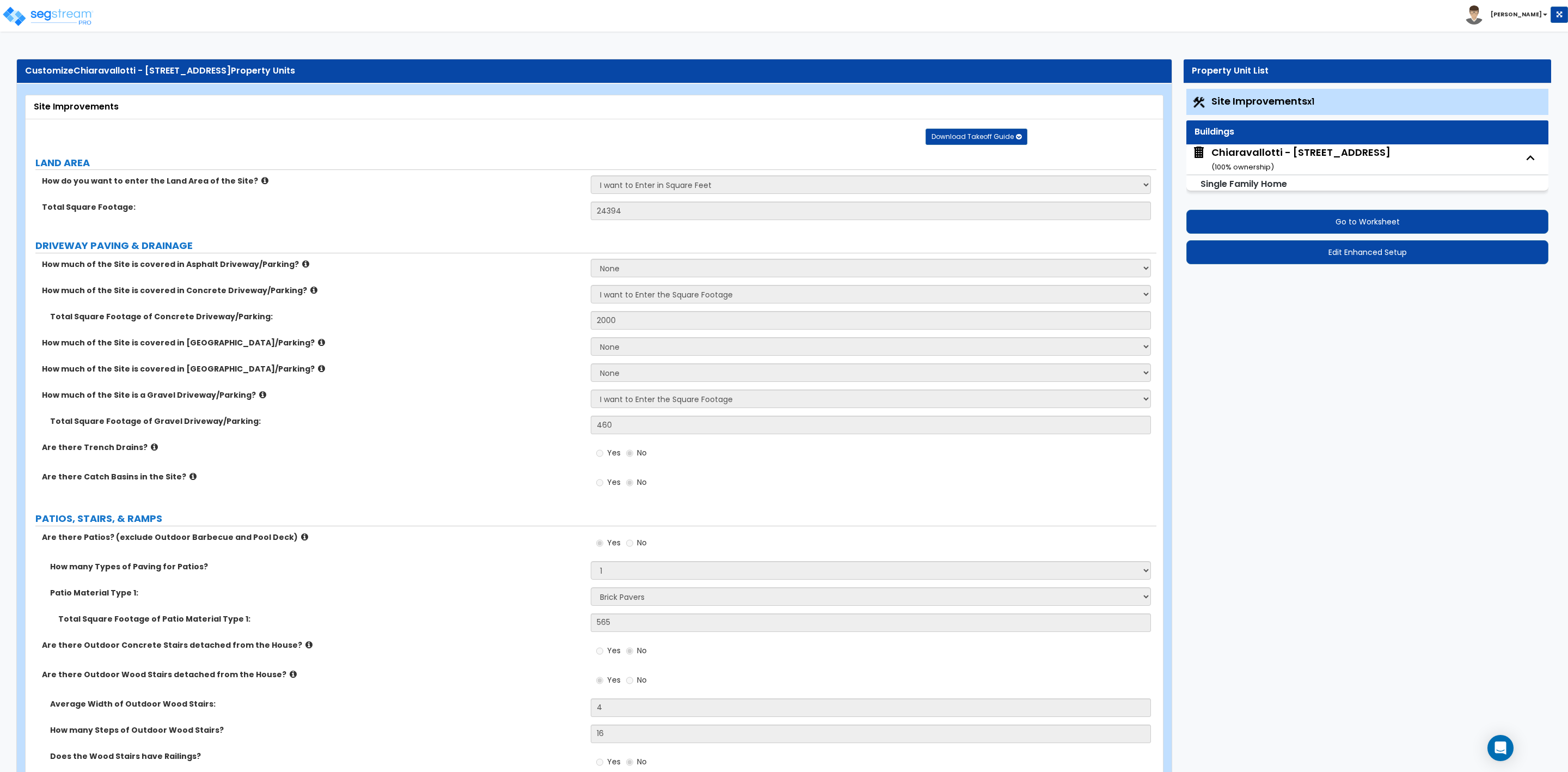
select select "2"
select select "1"
select select "2"
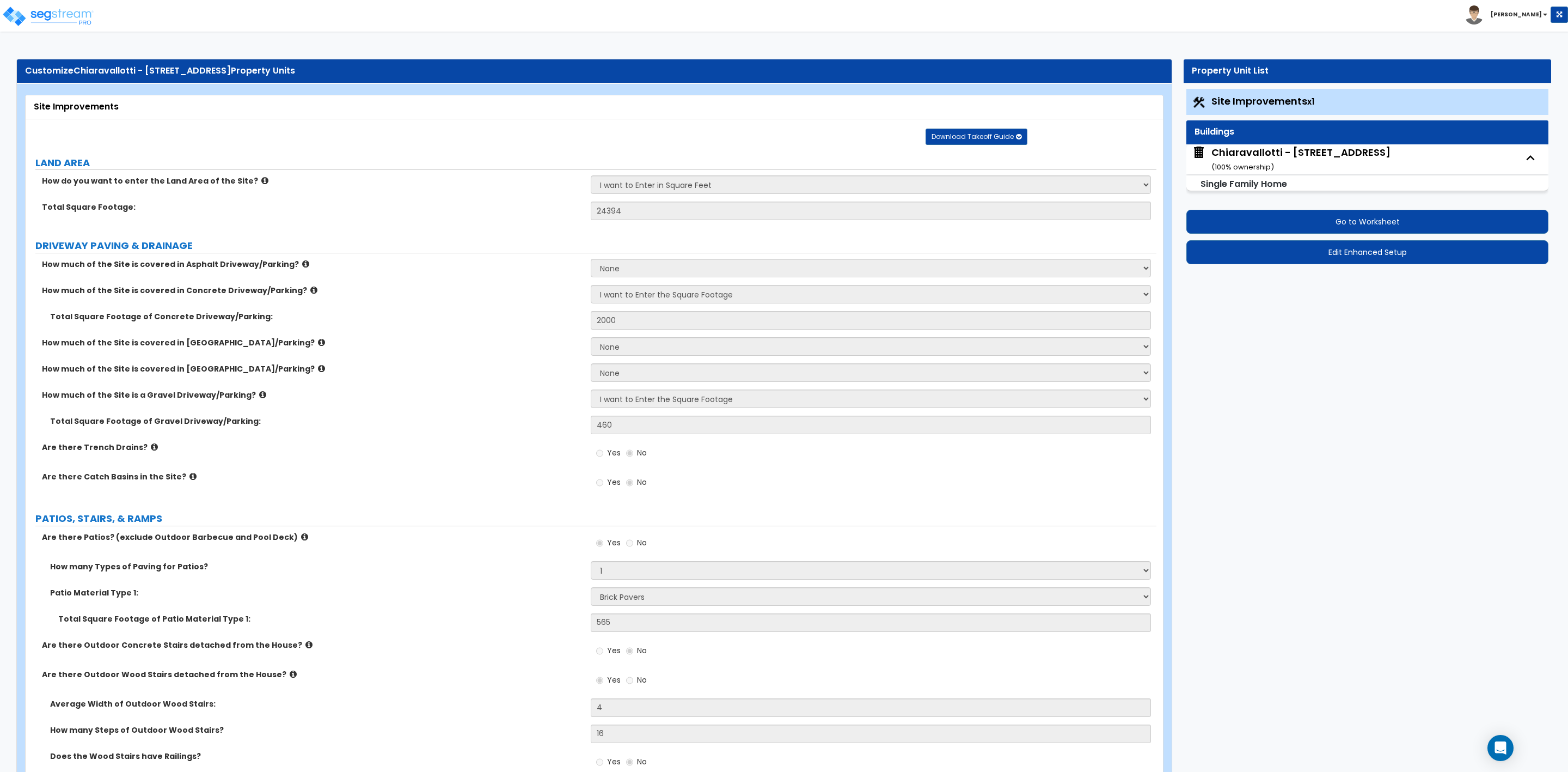
select select "3"
select select "2"
select select "1"
select select "2"
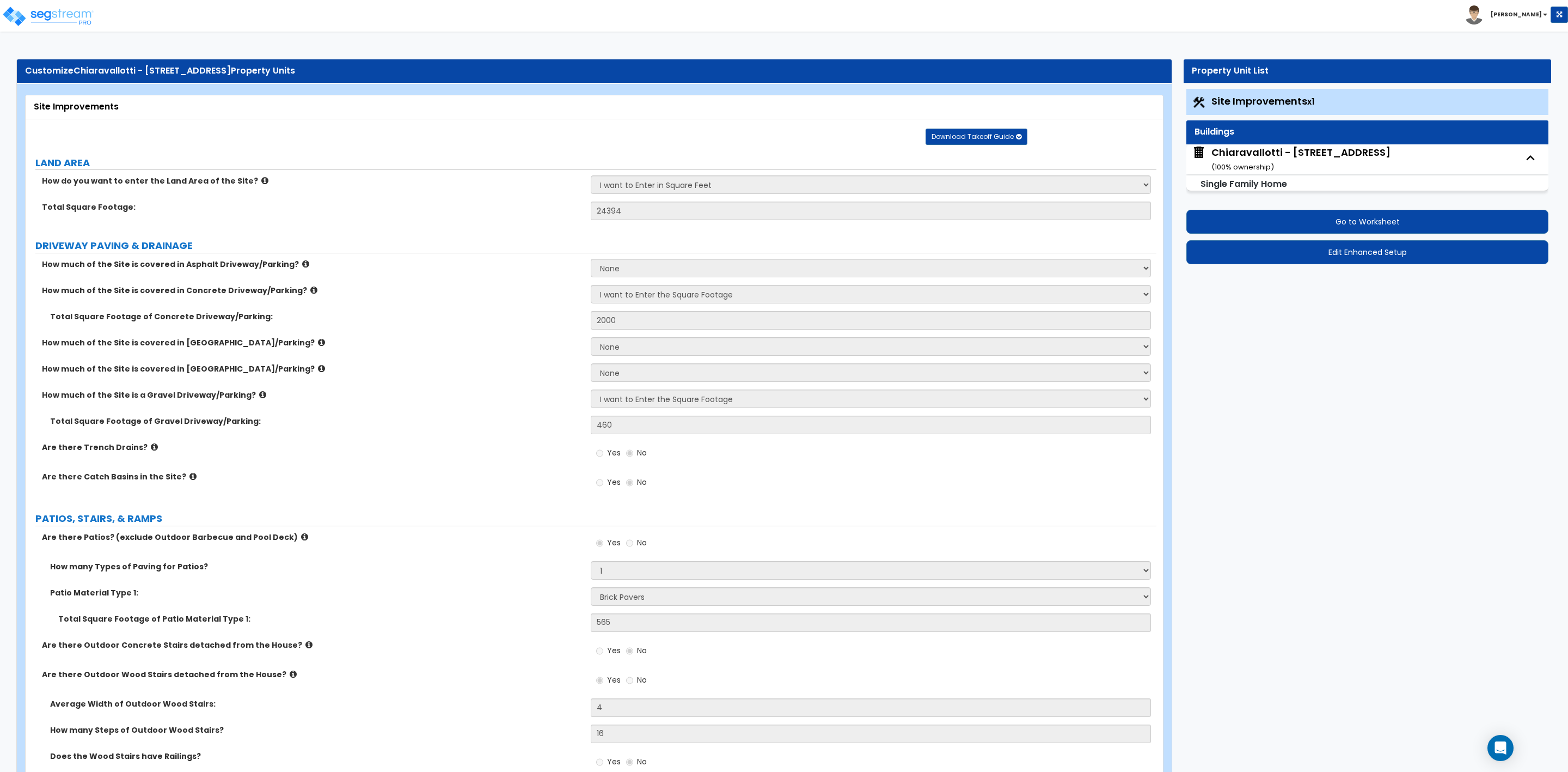
select select "3"
select select "2"
select select "3"
select select "1"
select select "2"
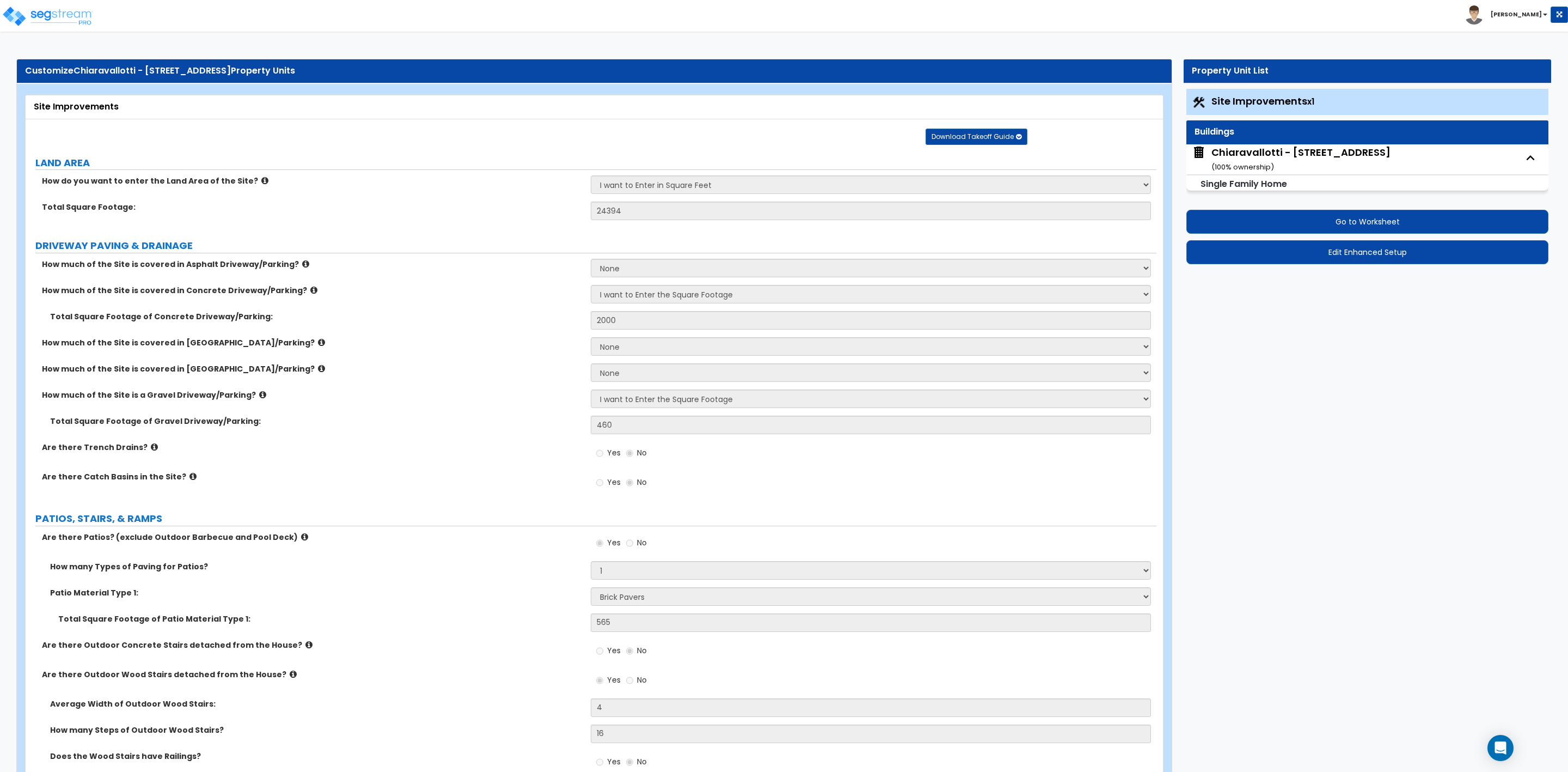
select select "2"
select select "3"
select select "2"
select select "1"
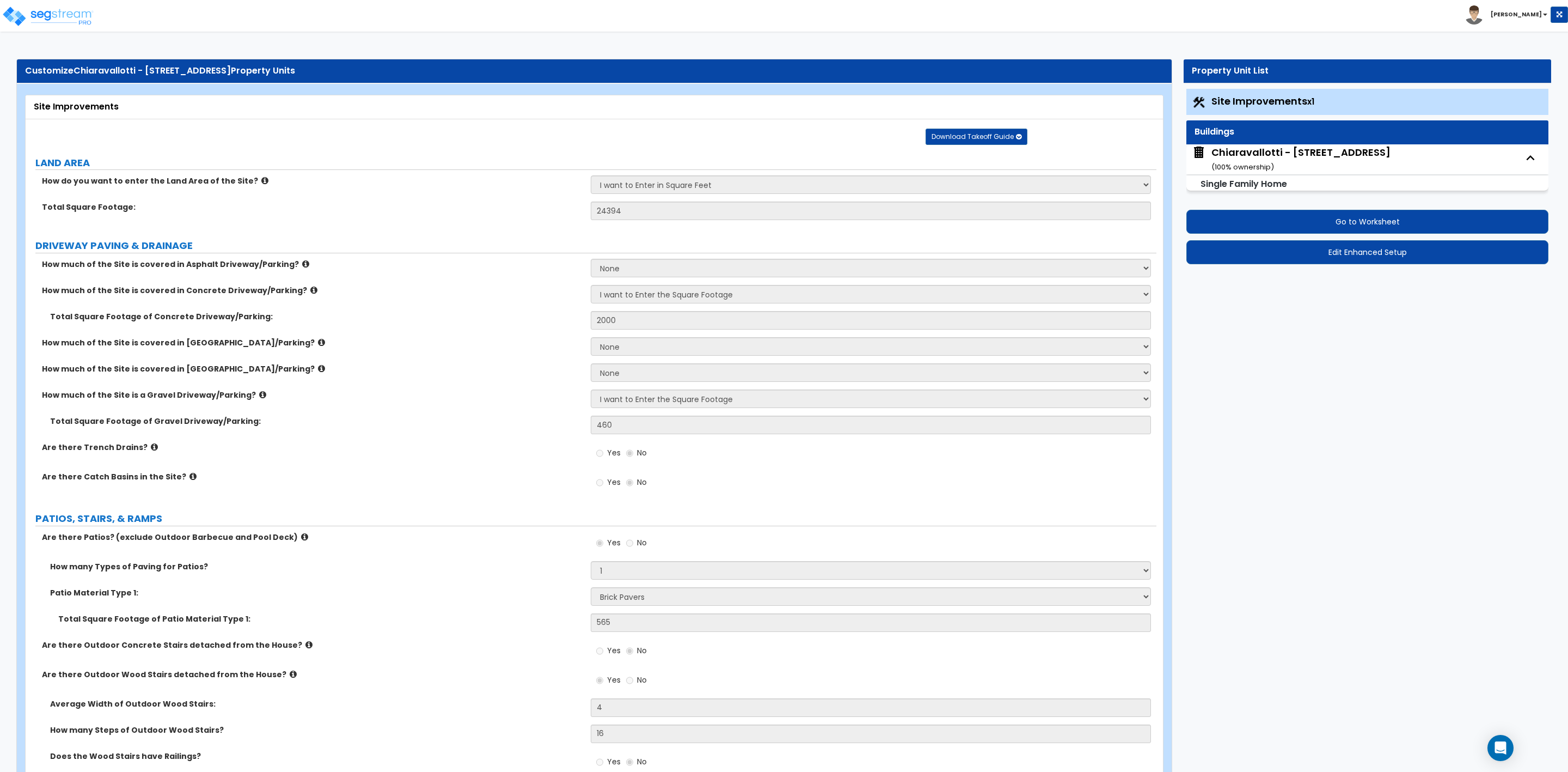
select select "2"
select select "1"
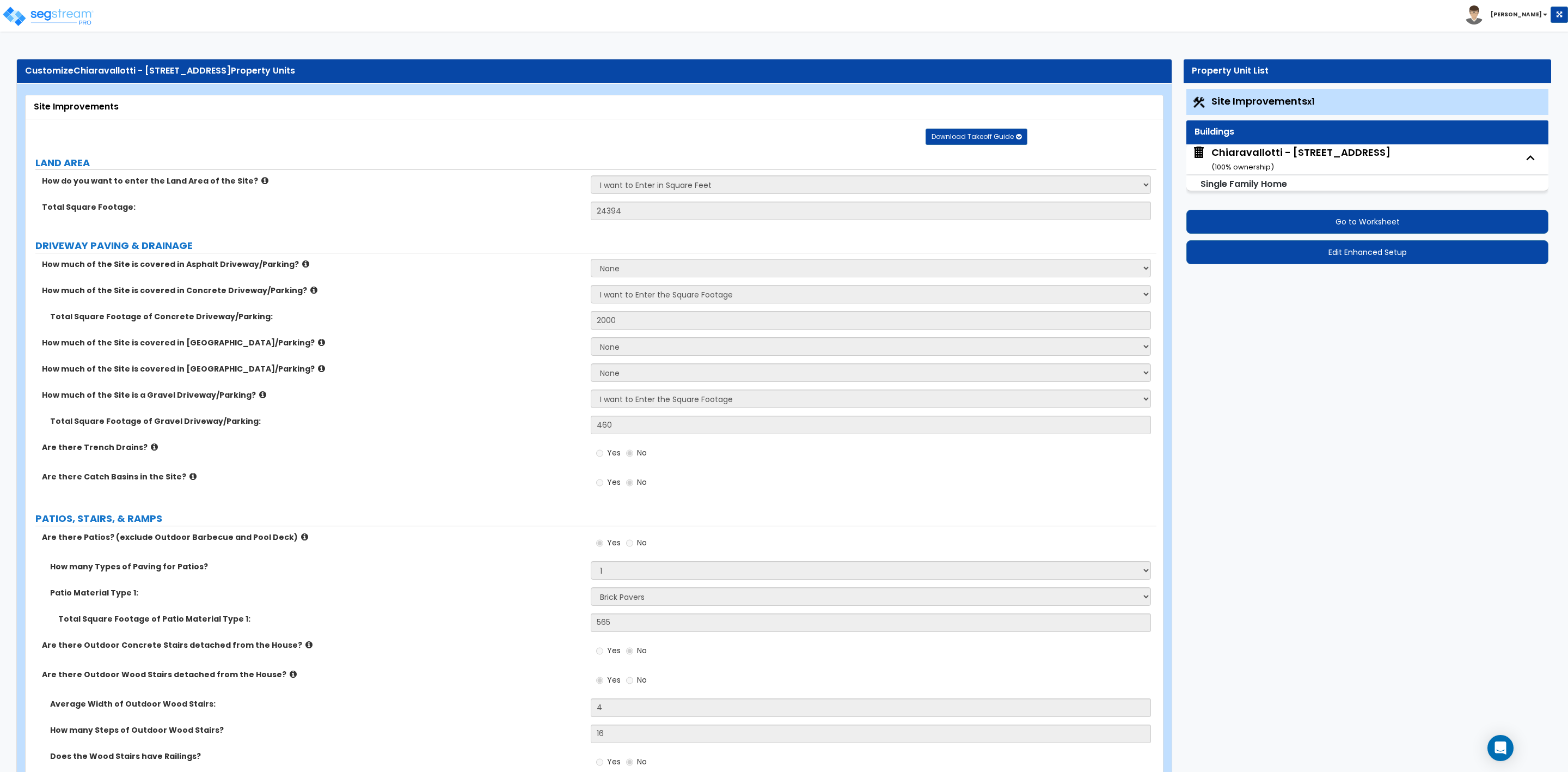
select select "1"
select select "2"
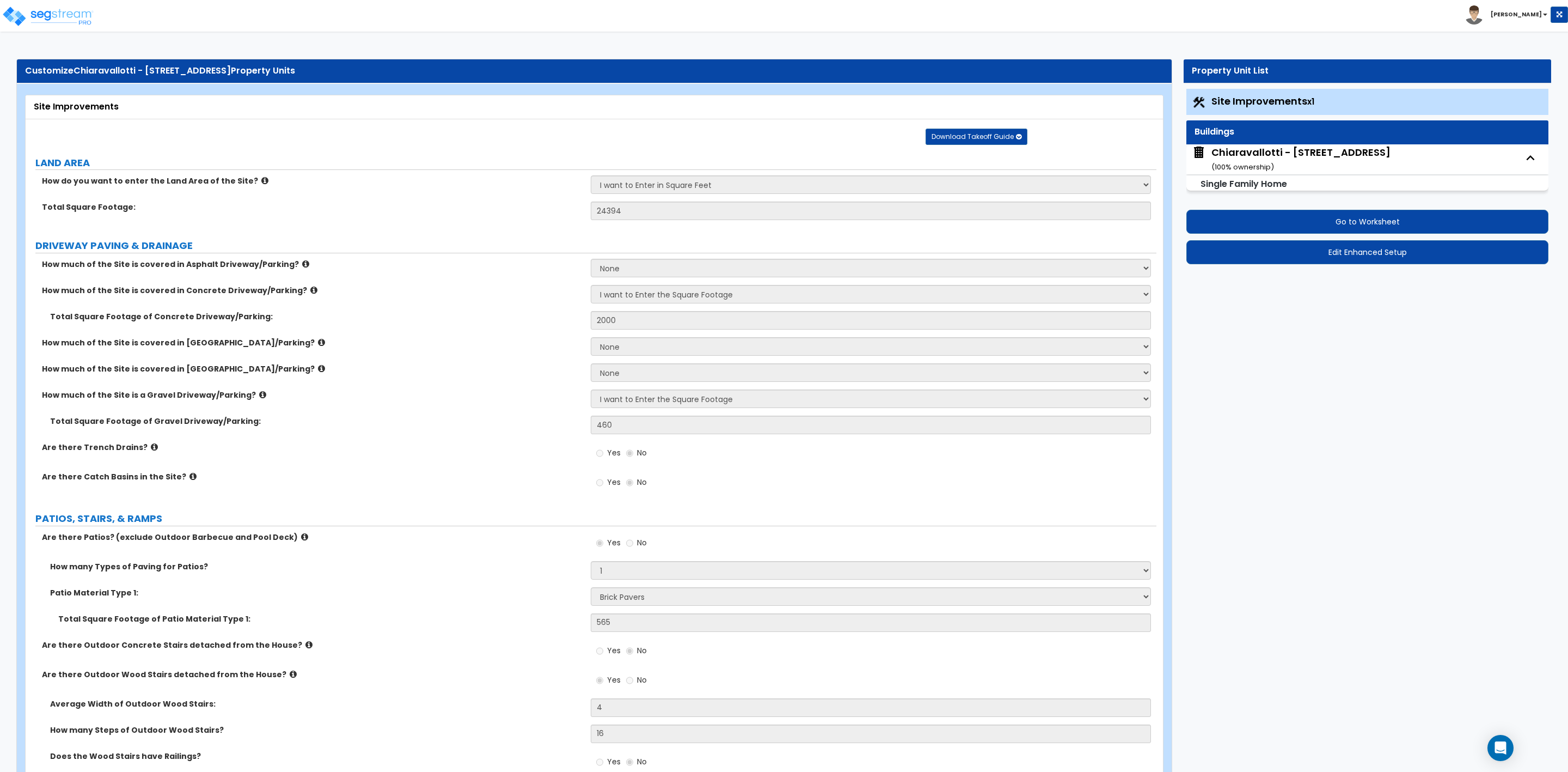
select select "1"
select select "2"
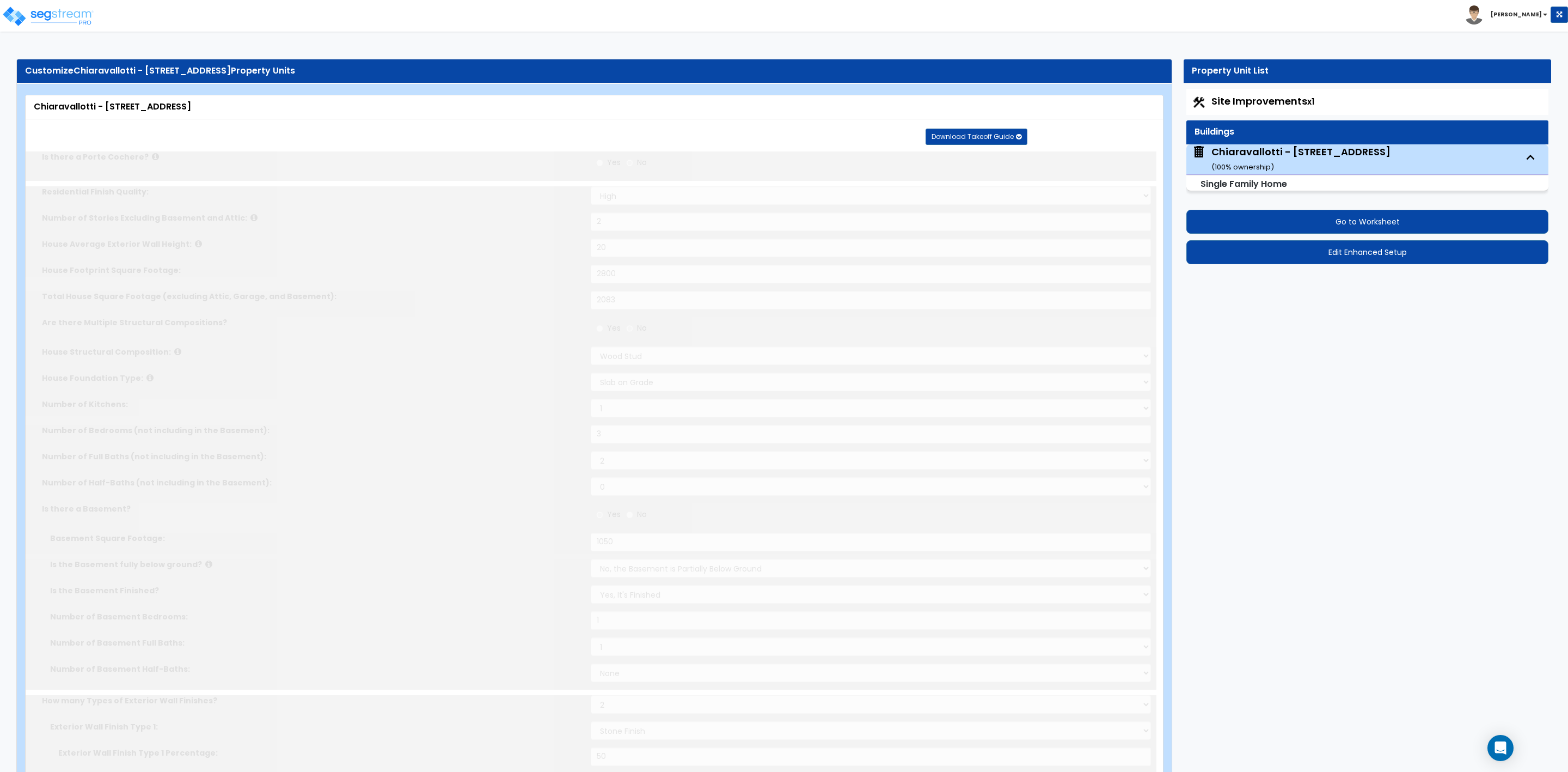
radio input "true"
select select "1"
select select "2"
type input "1"
select select "2"
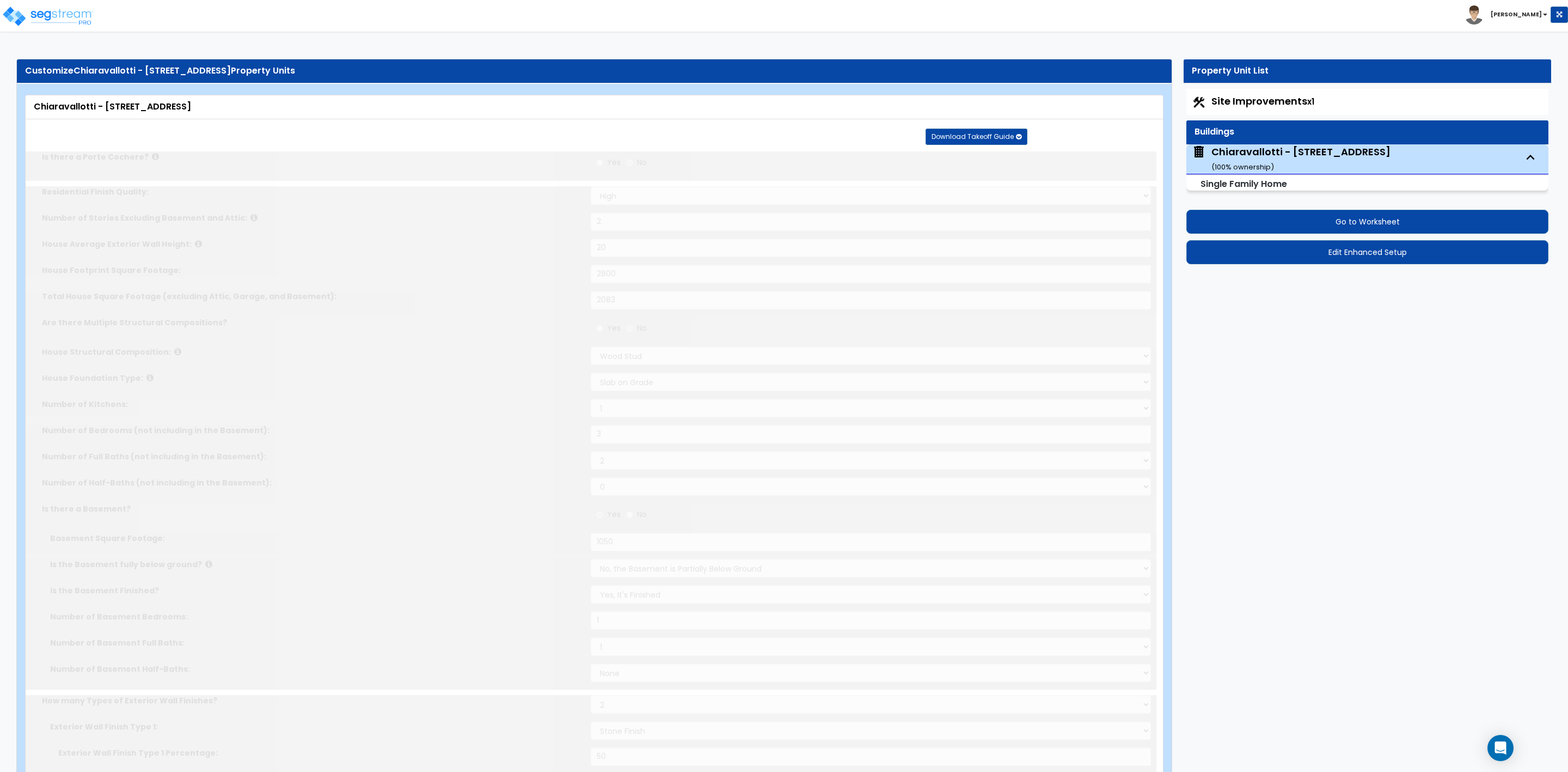
select select "2"
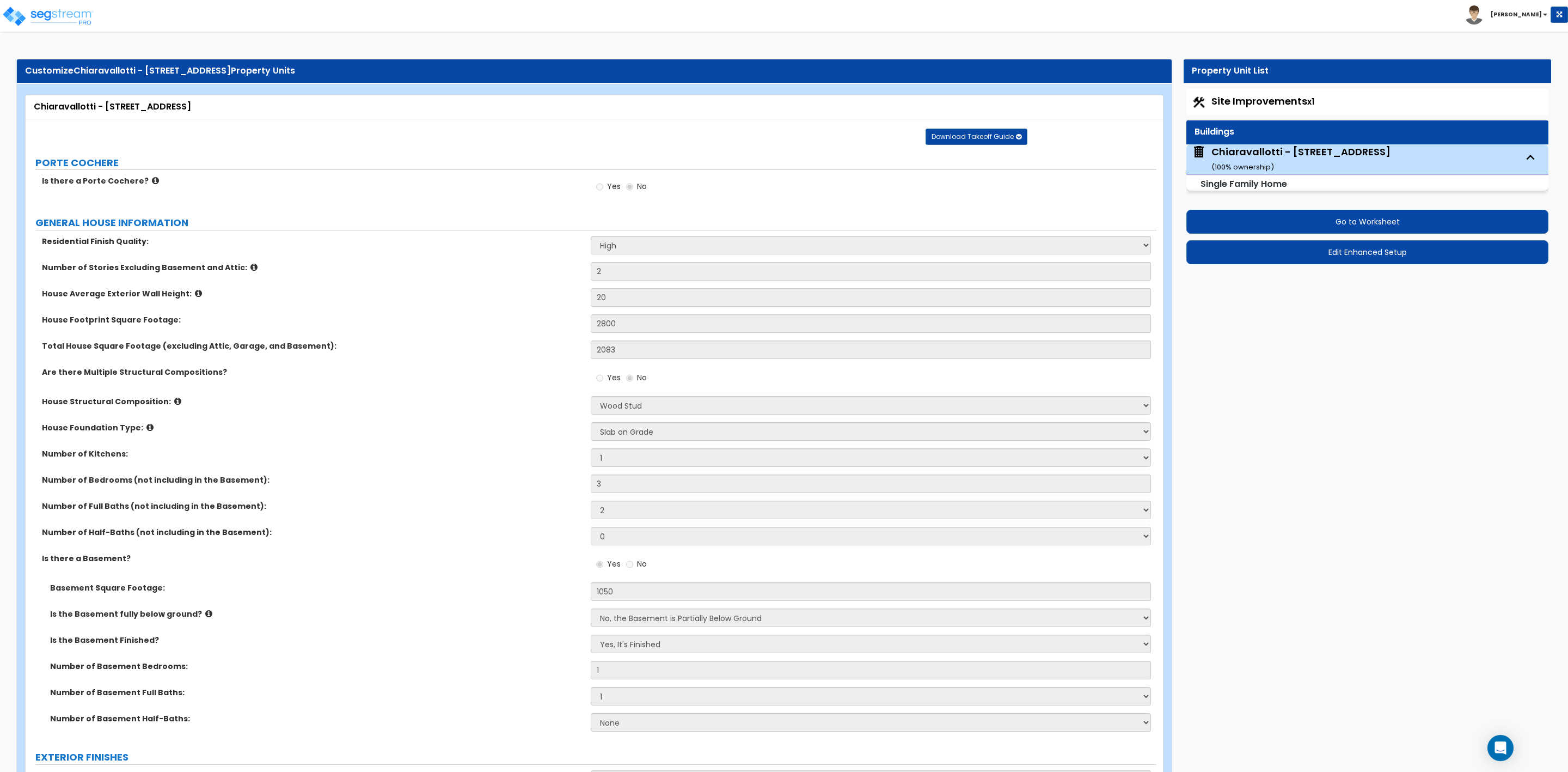
click at [1292, 153] on div "Chiaravallotti - 8887 Meadow Dr ( 100 % ownership)" at bounding box center [1301, 159] width 179 height 28
click at [1361, 219] on button "Go to Worksheet" at bounding box center [1367, 222] width 362 height 24
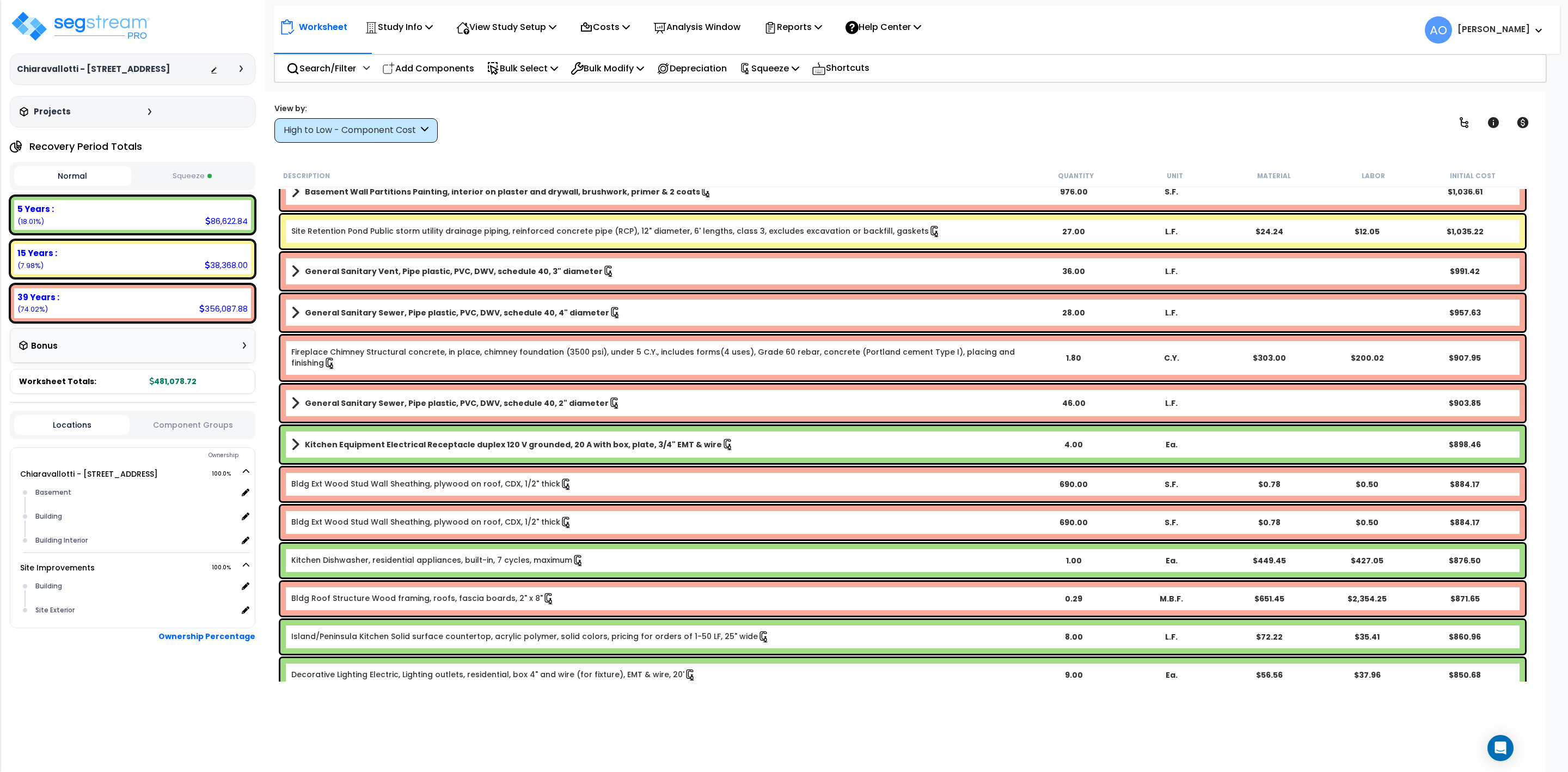
scroll to position [3922, 0]
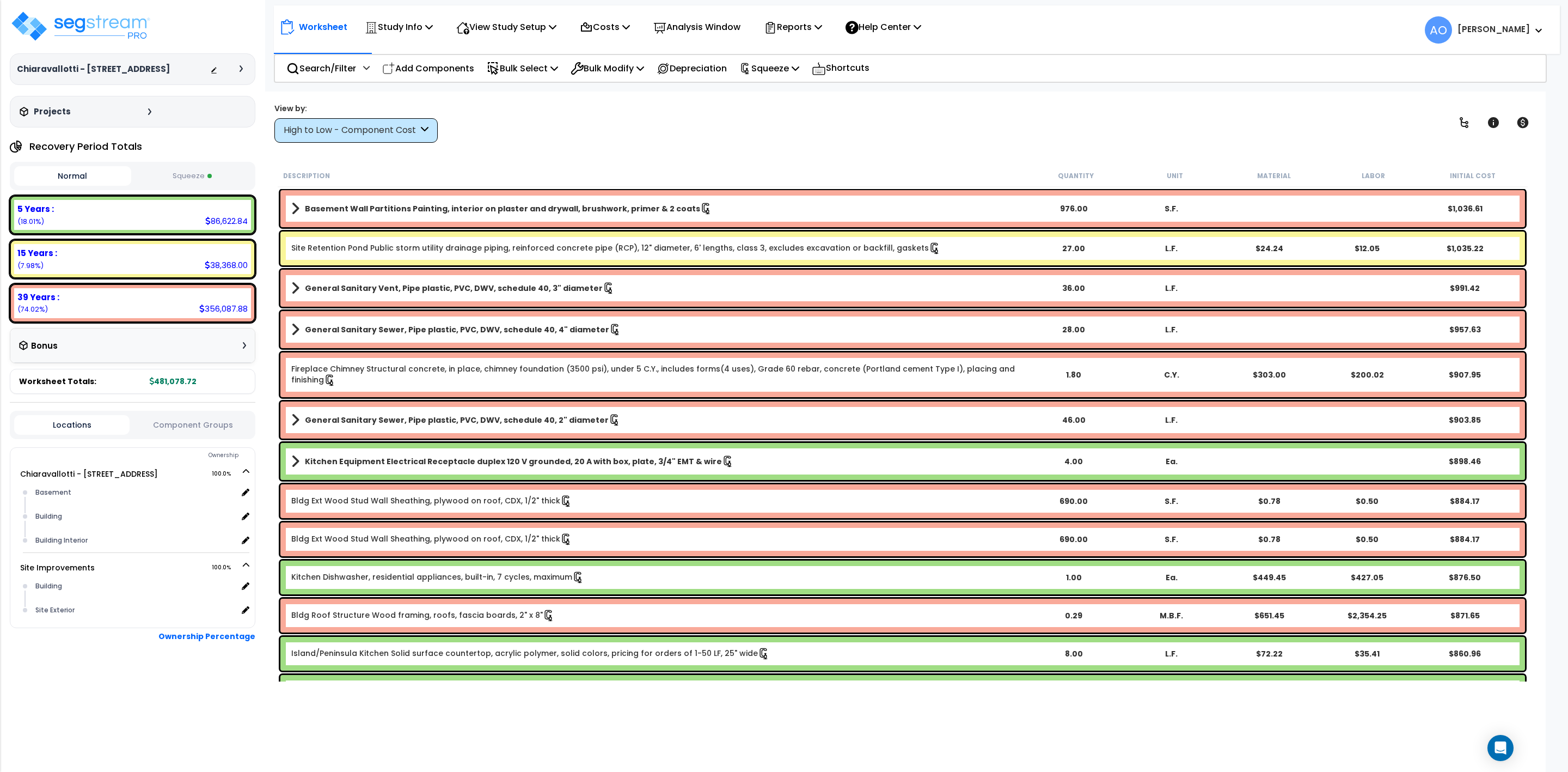
drag, startPoint x: 987, startPoint y: 251, endPoint x: 946, endPoint y: 250, distance: 41.0
click at [946, 250] on b "Site Retention Pond Public storm utility drainage piping, reinforced concrete p…" at bounding box center [657, 248] width 733 height 12
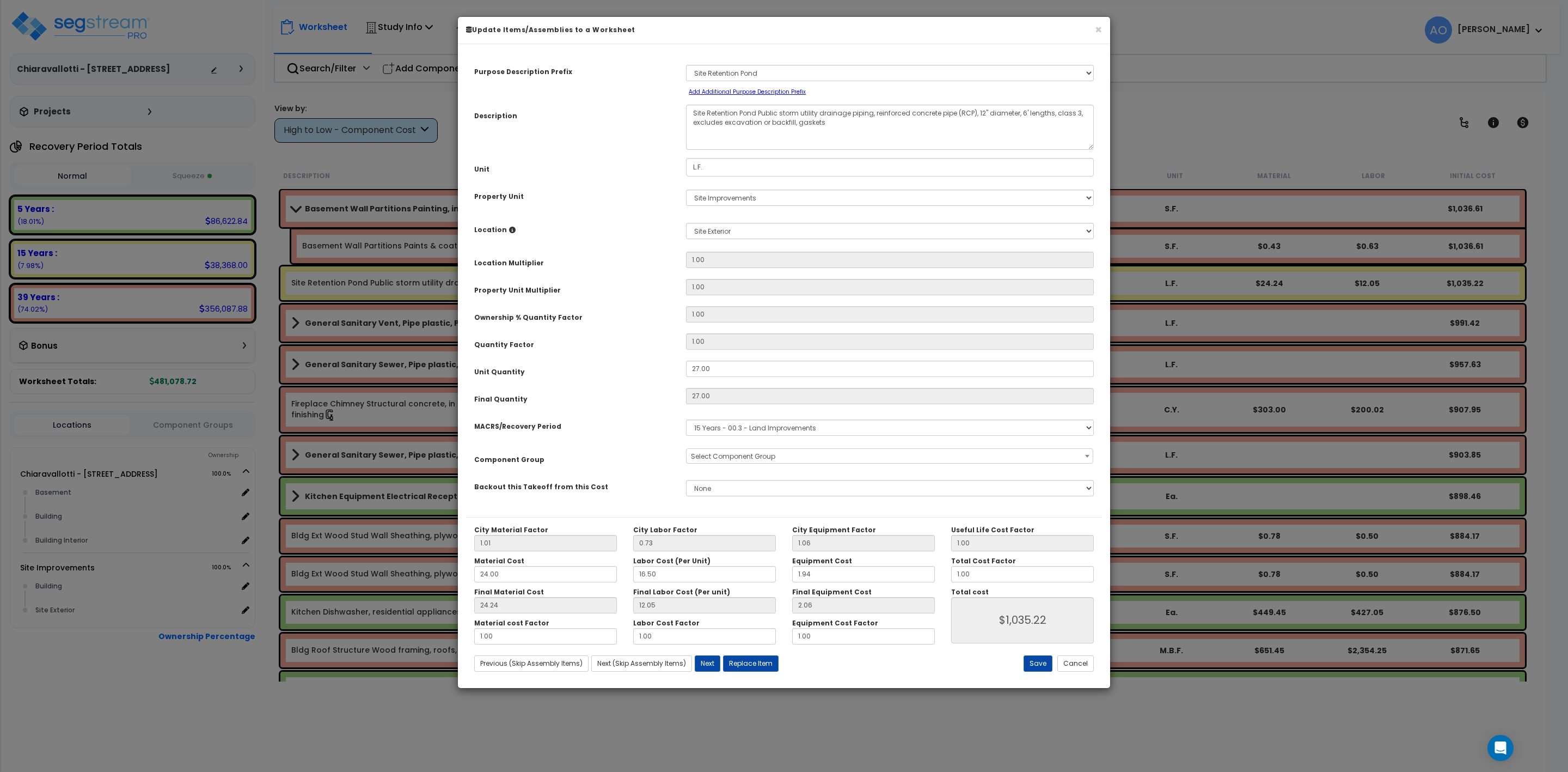
select select "46230"
click at [716, 489] on select "None" at bounding box center [890, 488] width 408 height 16
click at [702, 661] on button "Next" at bounding box center [707, 663] width 25 height 16
type input "1035.22"
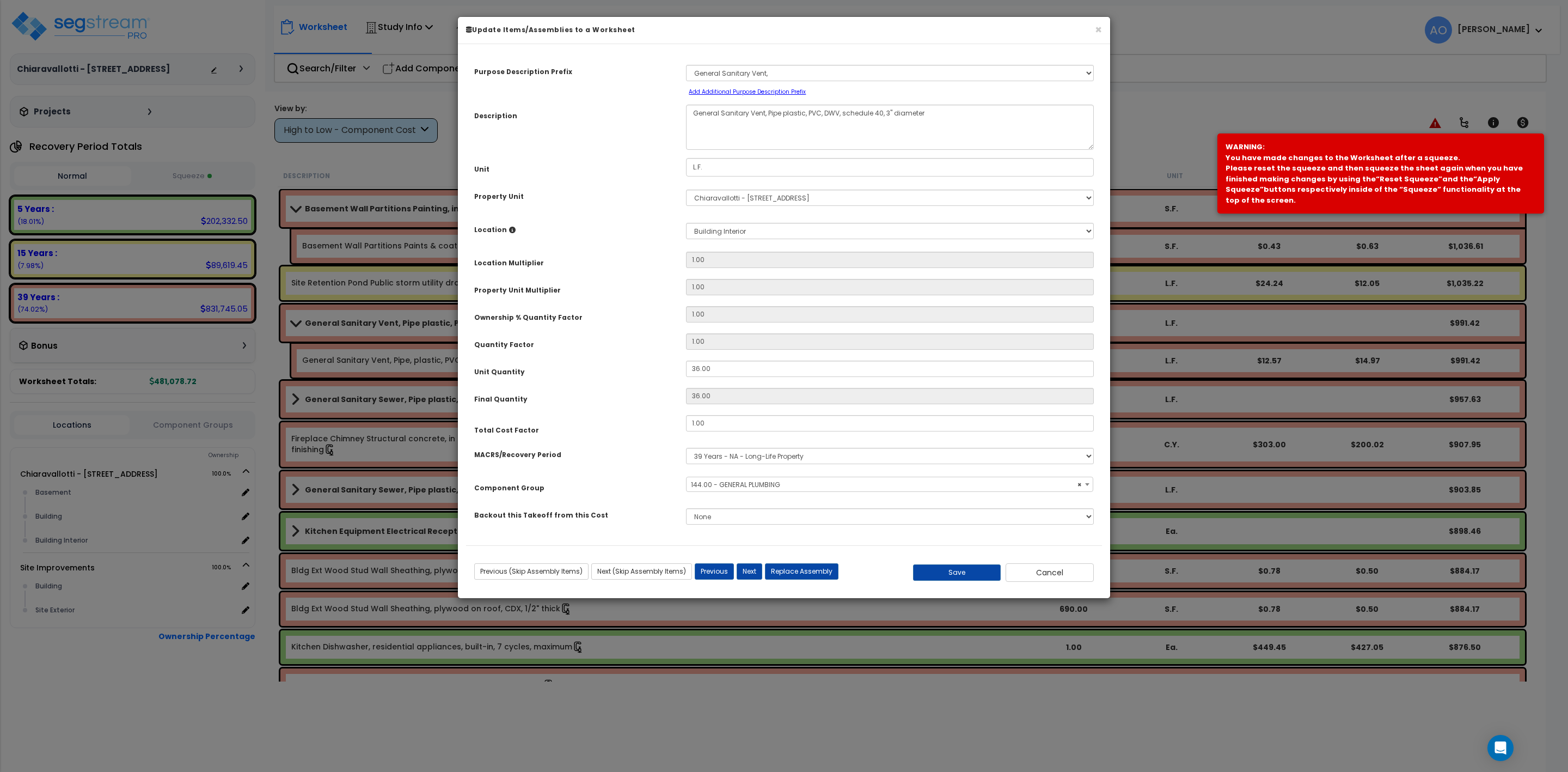
select select "45963"
click at [705, 573] on button "Previous" at bounding box center [714, 571] width 39 height 16
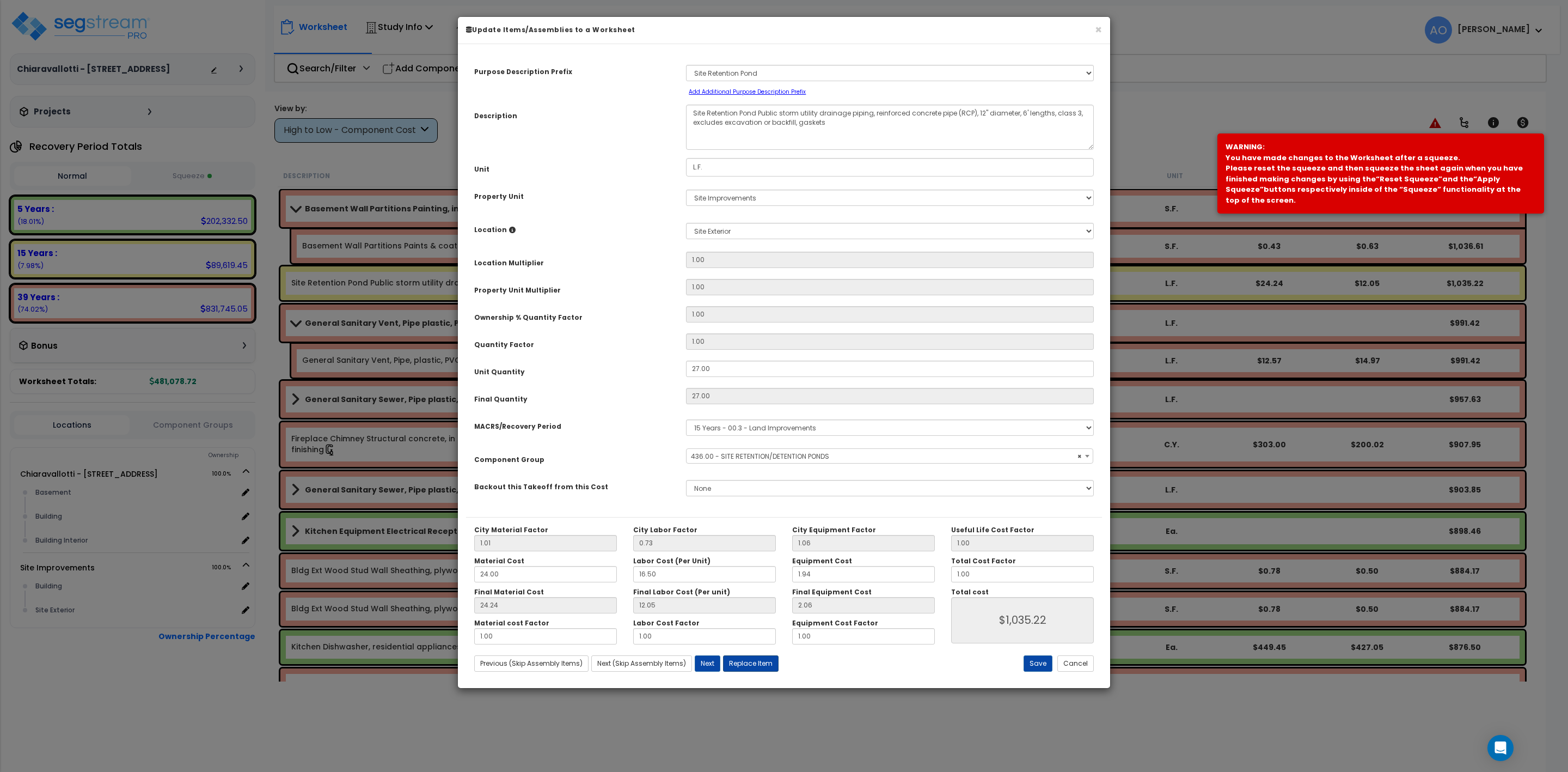
select select "46230"
click at [768, 670] on button "Replace Item" at bounding box center [751, 663] width 56 height 16
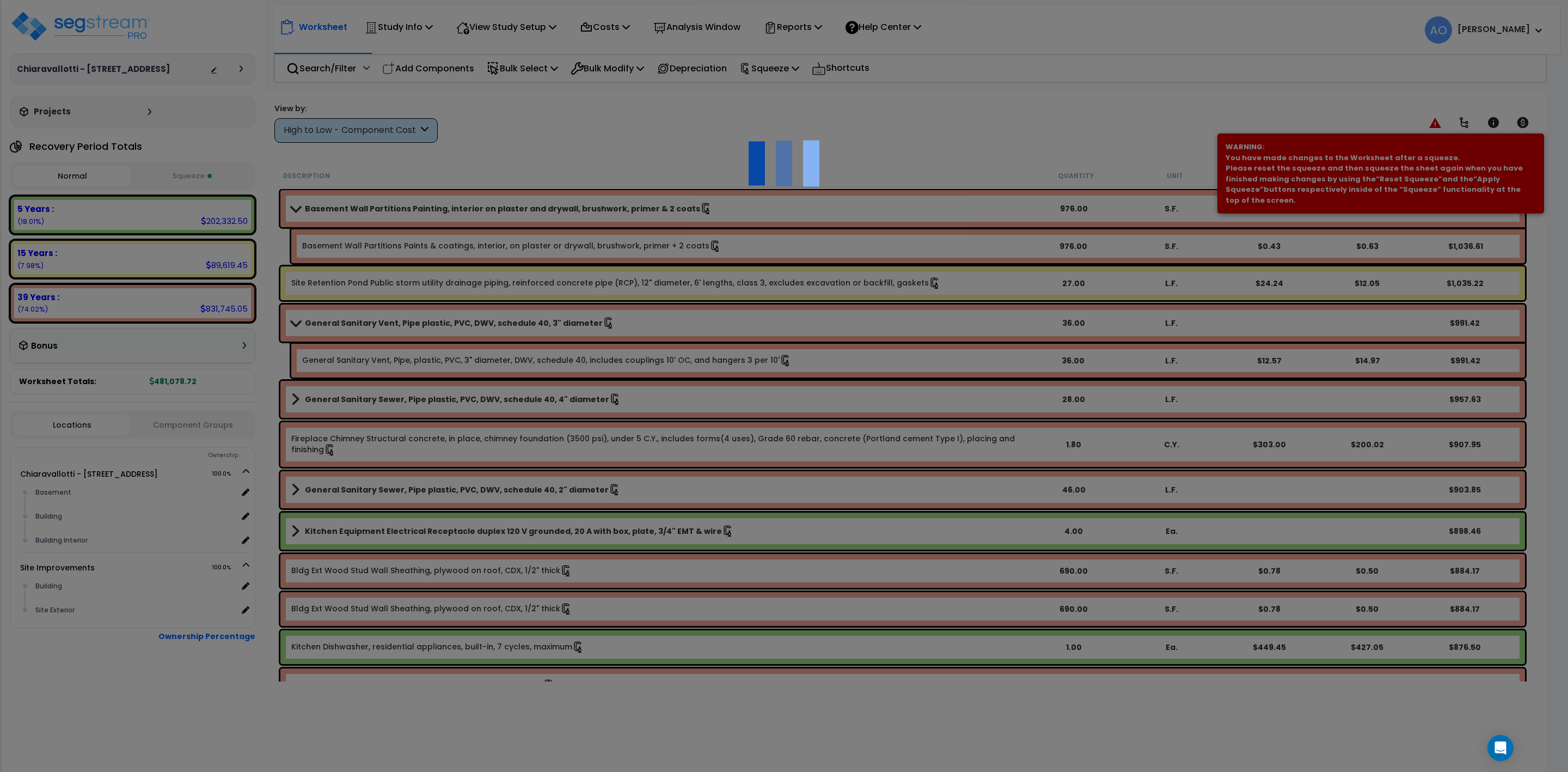
type input "27"
type input "L.F."
select select "175233"
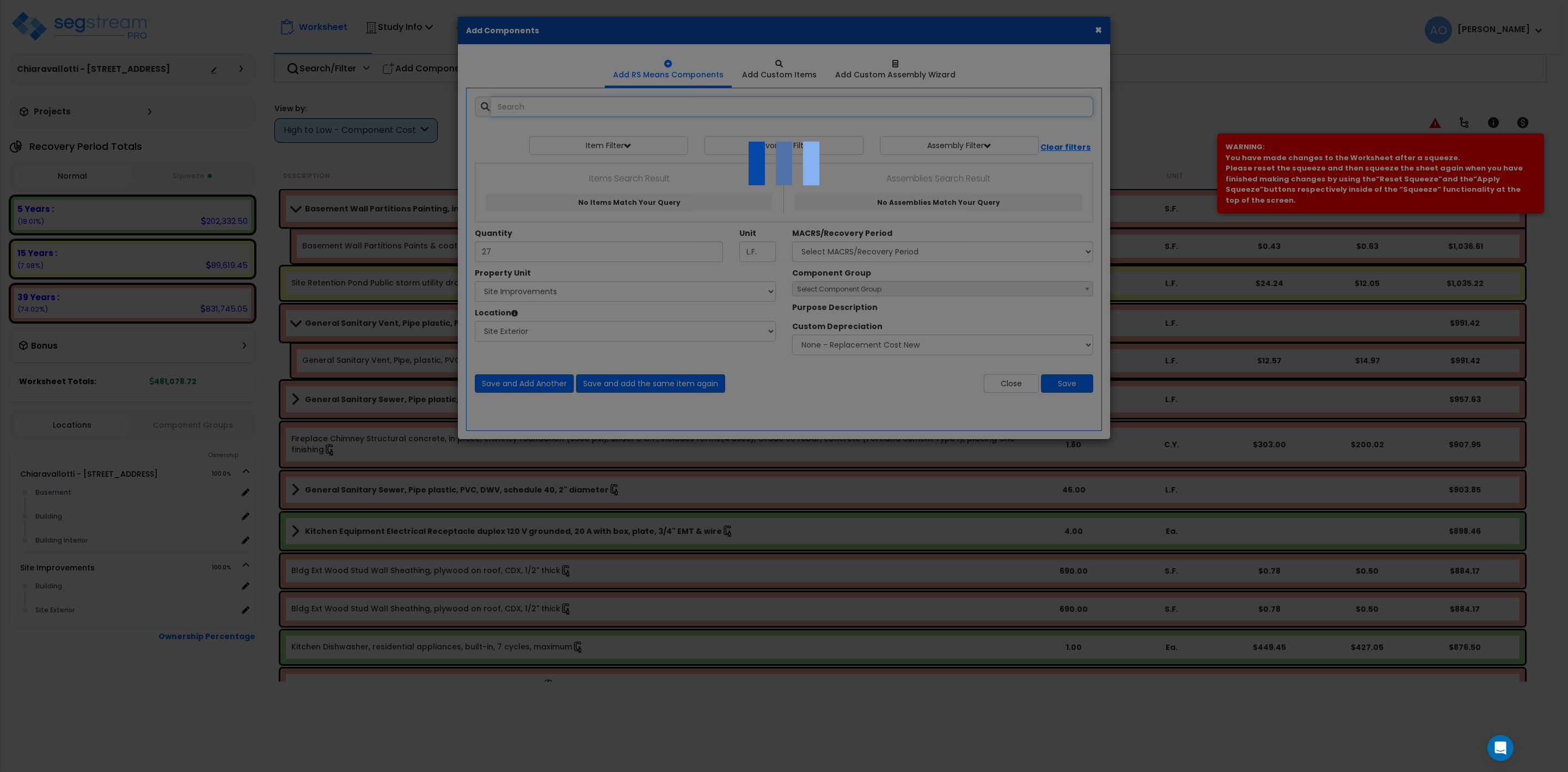
select select "462"
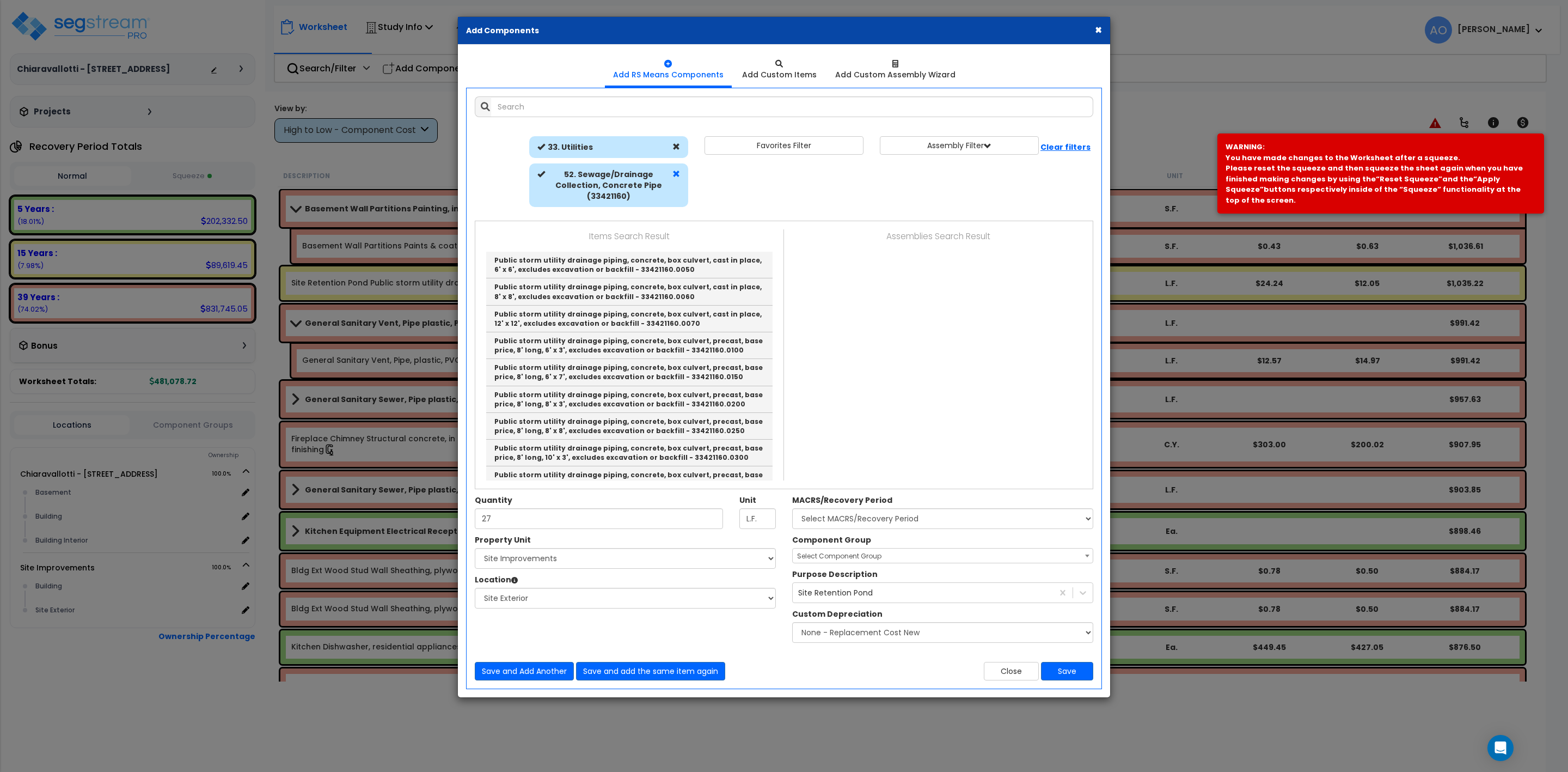
click at [675, 172] on span at bounding box center [676, 174] width 8 height 8
select select
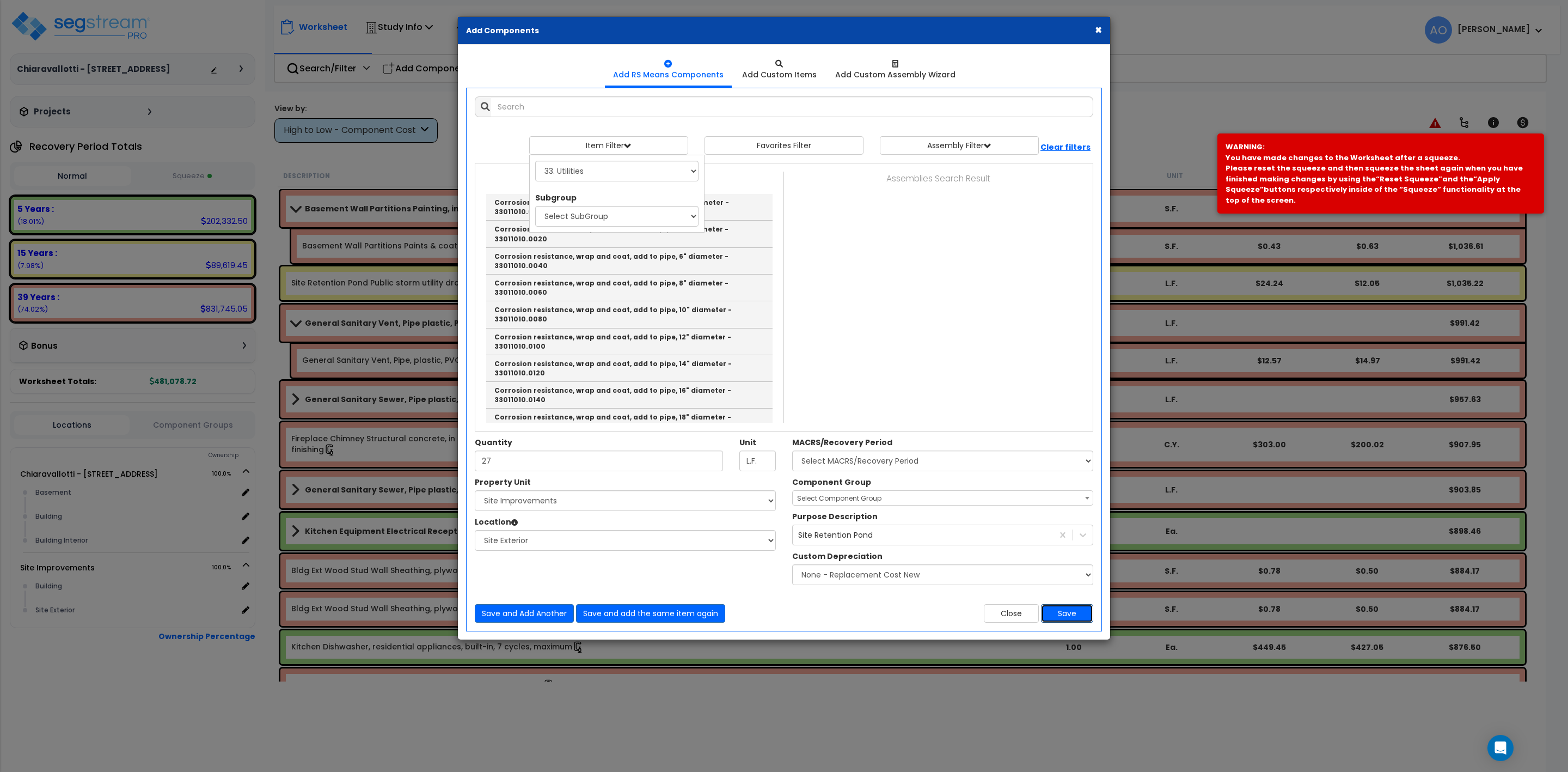
click at [1079, 615] on button "Save" at bounding box center [1067, 613] width 52 height 19
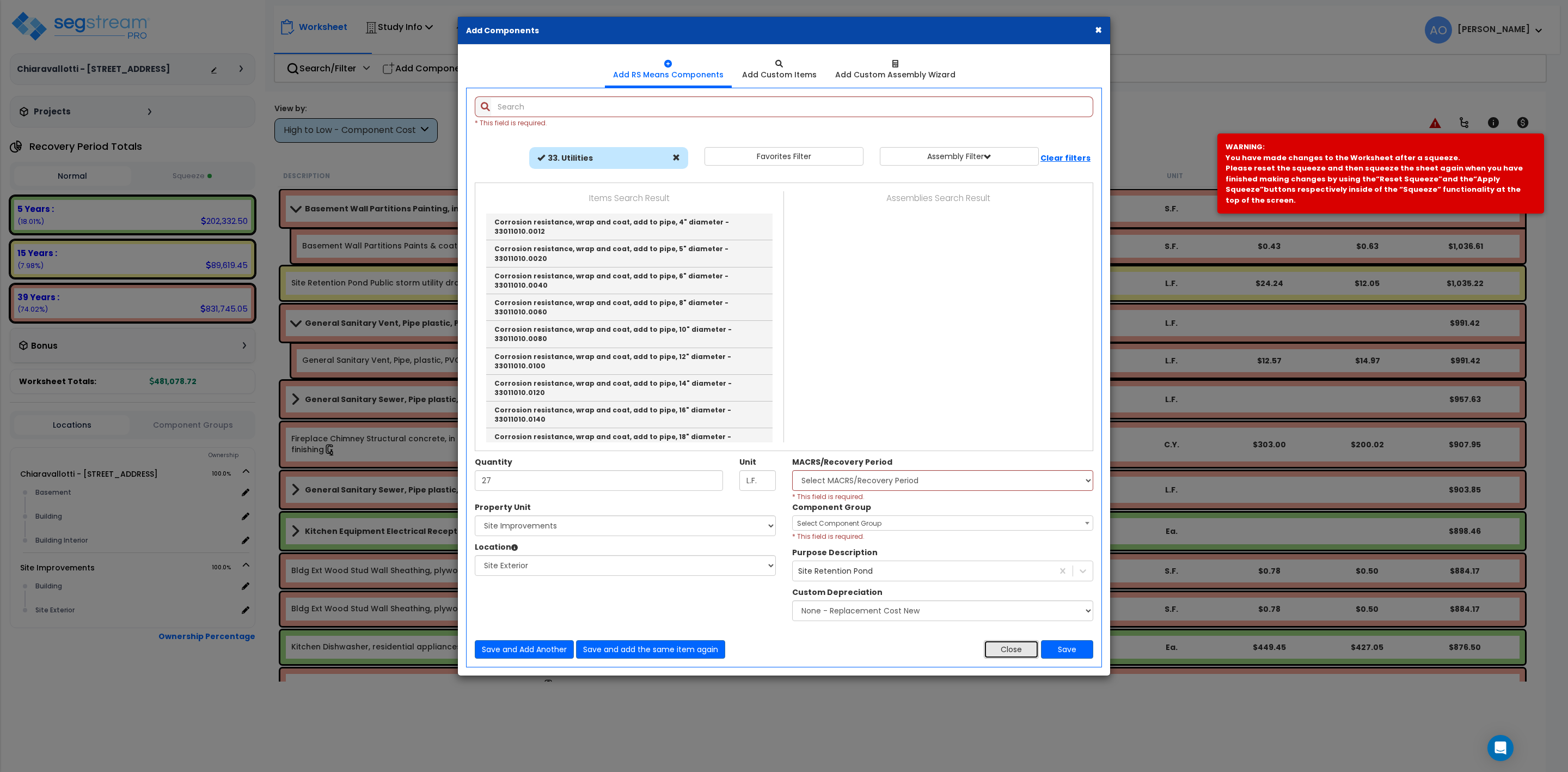
click at [993, 654] on button "Close" at bounding box center [1011, 649] width 55 height 19
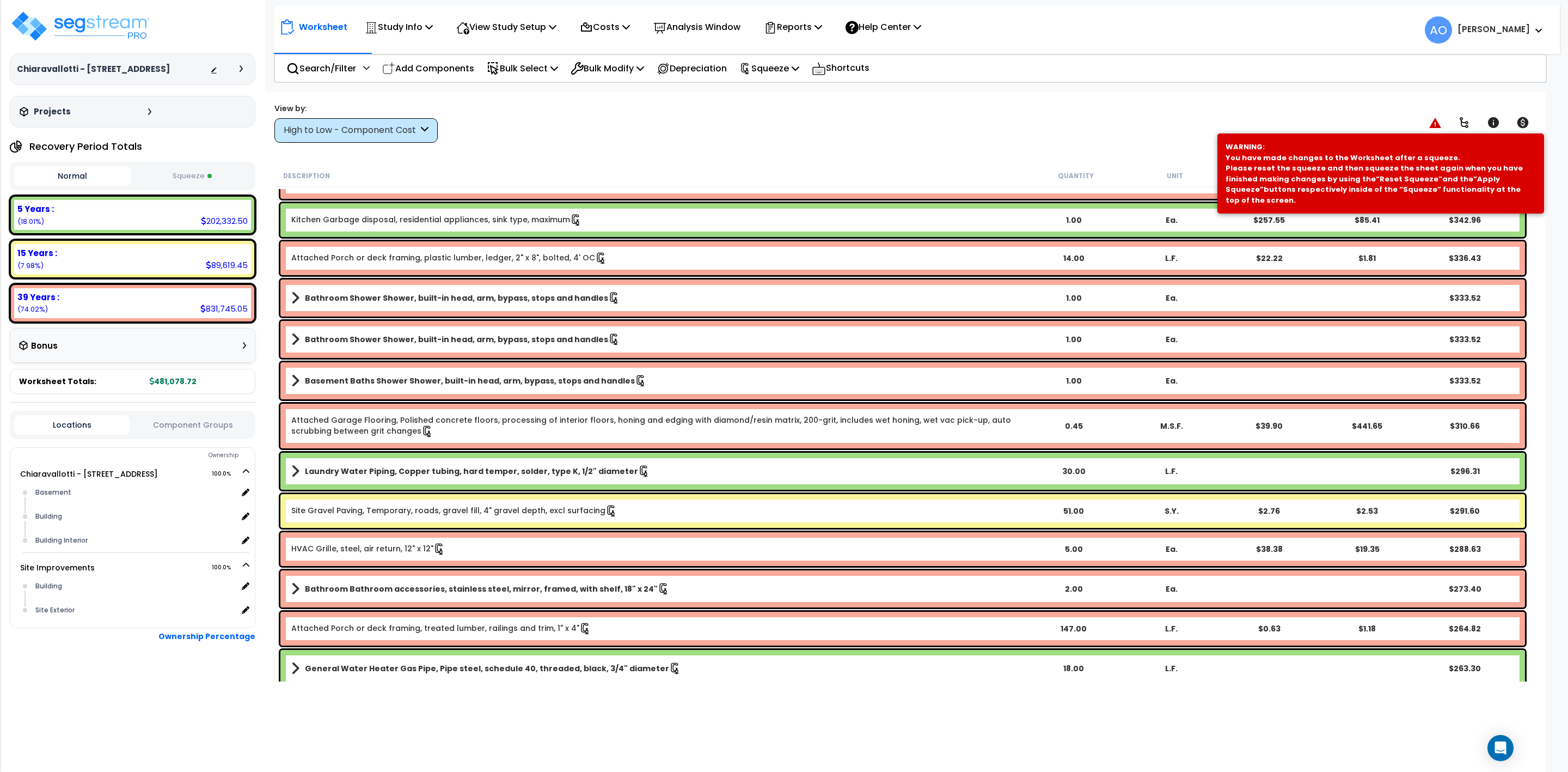
scroll to position [6700, 0]
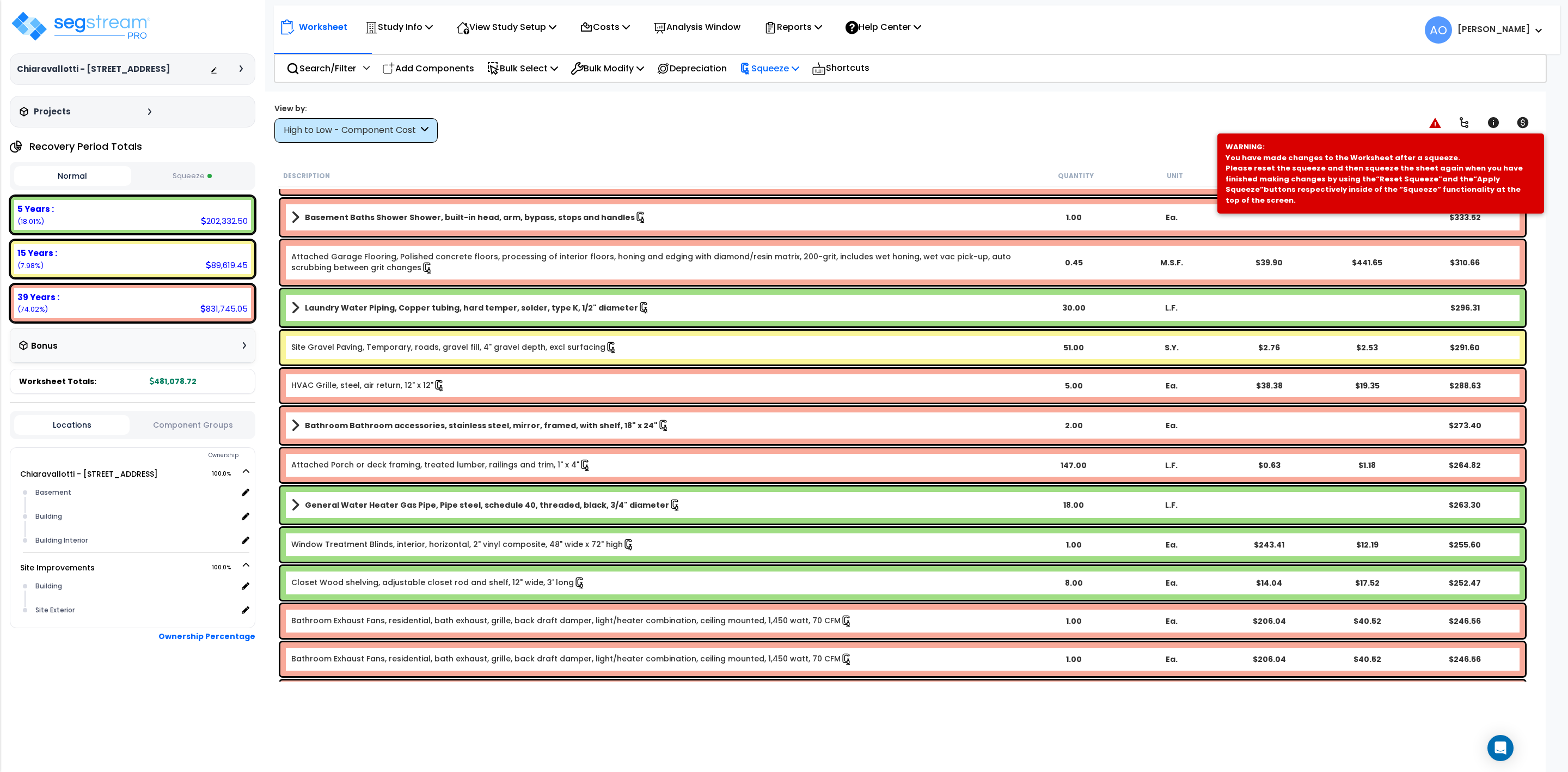
click at [786, 64] on p "Squeeze" at bounding box center [769, 68] width 60 height 15
click at [789, 86] on link "Re-squeeze" at bounding box center [788, 94] width 108 height 25
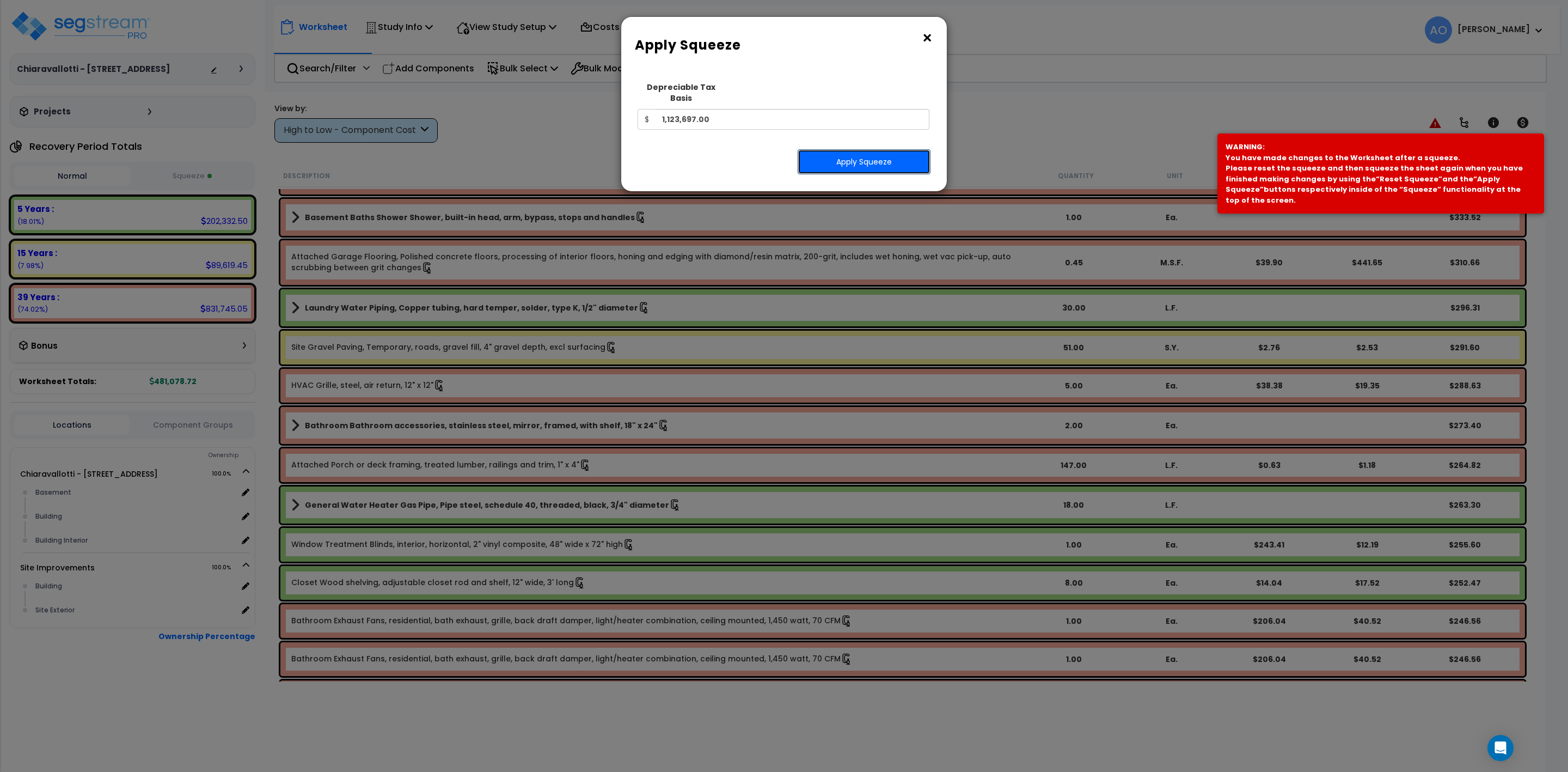
click at [823, 154] on button "Apply Squeeze" at bounding box center [864, 162] width 133 height 25
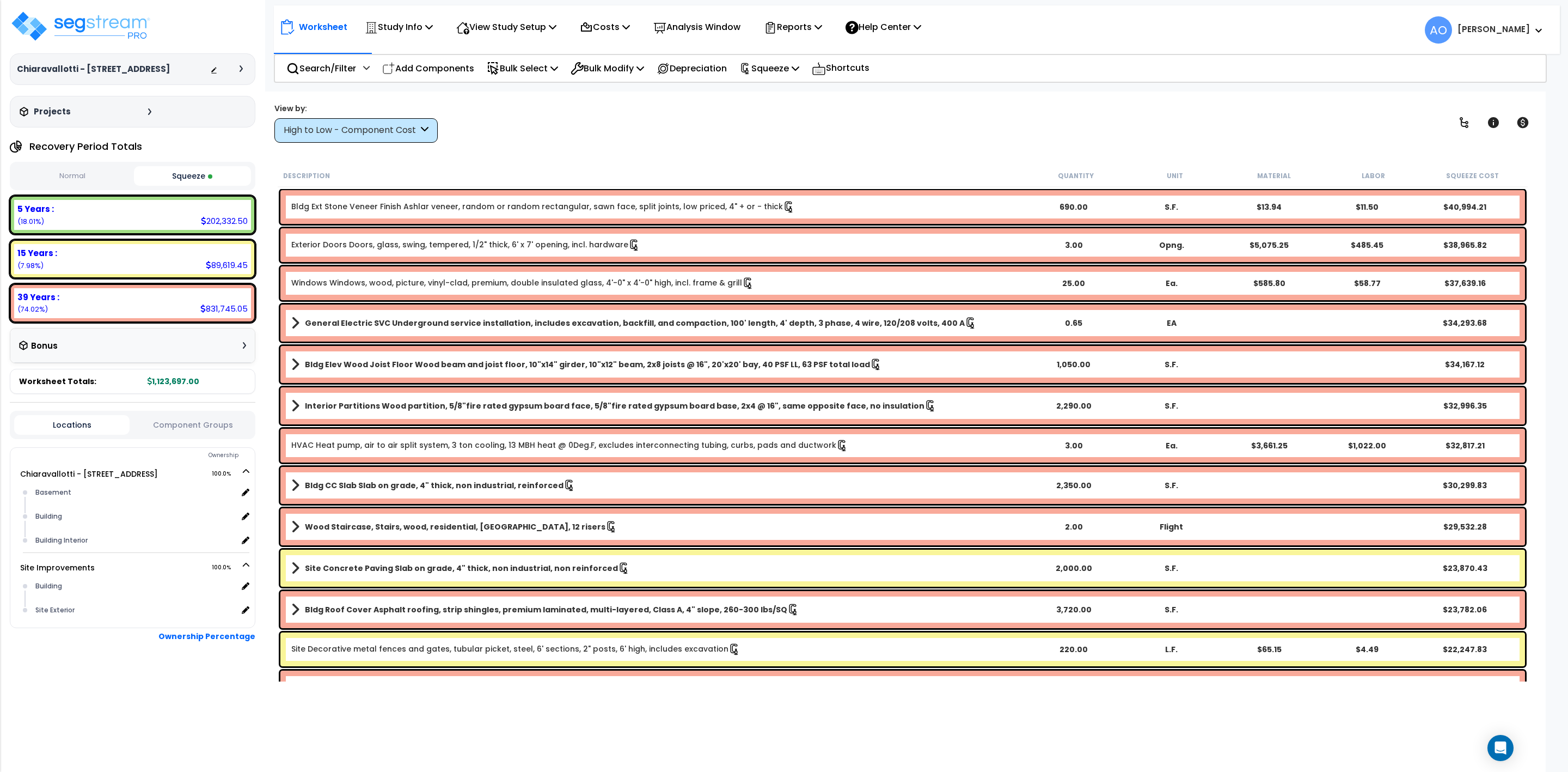
click at [72, 172] on button "Normal" at bounding box center [73, 176] width 117 height 19
click at [194, 174] on button "Squeeze" at bounding box center [192, 176] width 117 height 19
click at [807, 32] on p "Reports" at bounding box center [793, 27] width 58 height 15
click at [709, 28] on p "Analysis Window" at bounding box center [697, 27] width 87 height 15
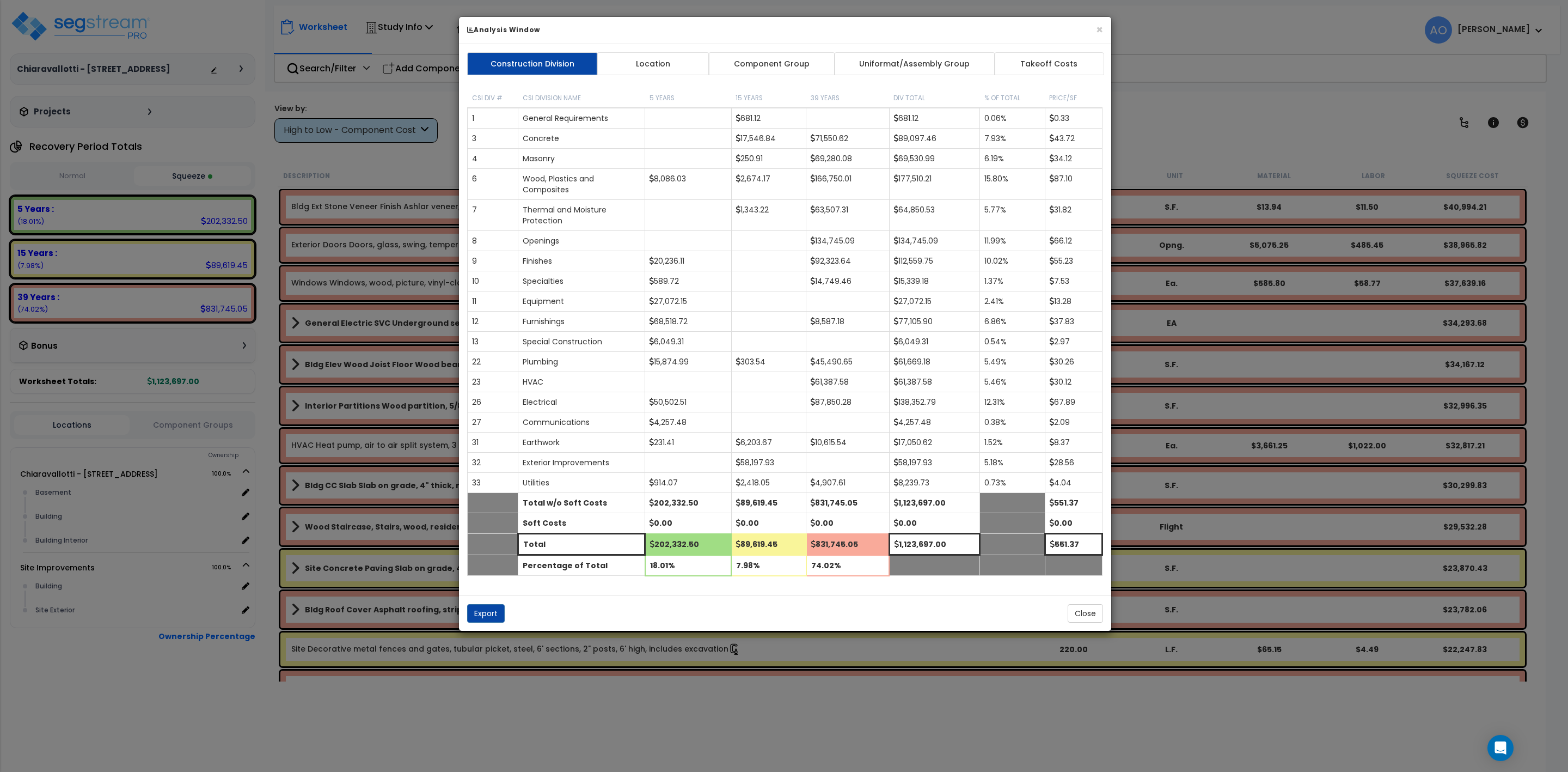
click at [891, 628] on div "Export Close" at bounding box center [785, 613] width 652 height 35
click at [1078, 611] on button "Close" at bounding box center [1085, 613] width 35 height 19
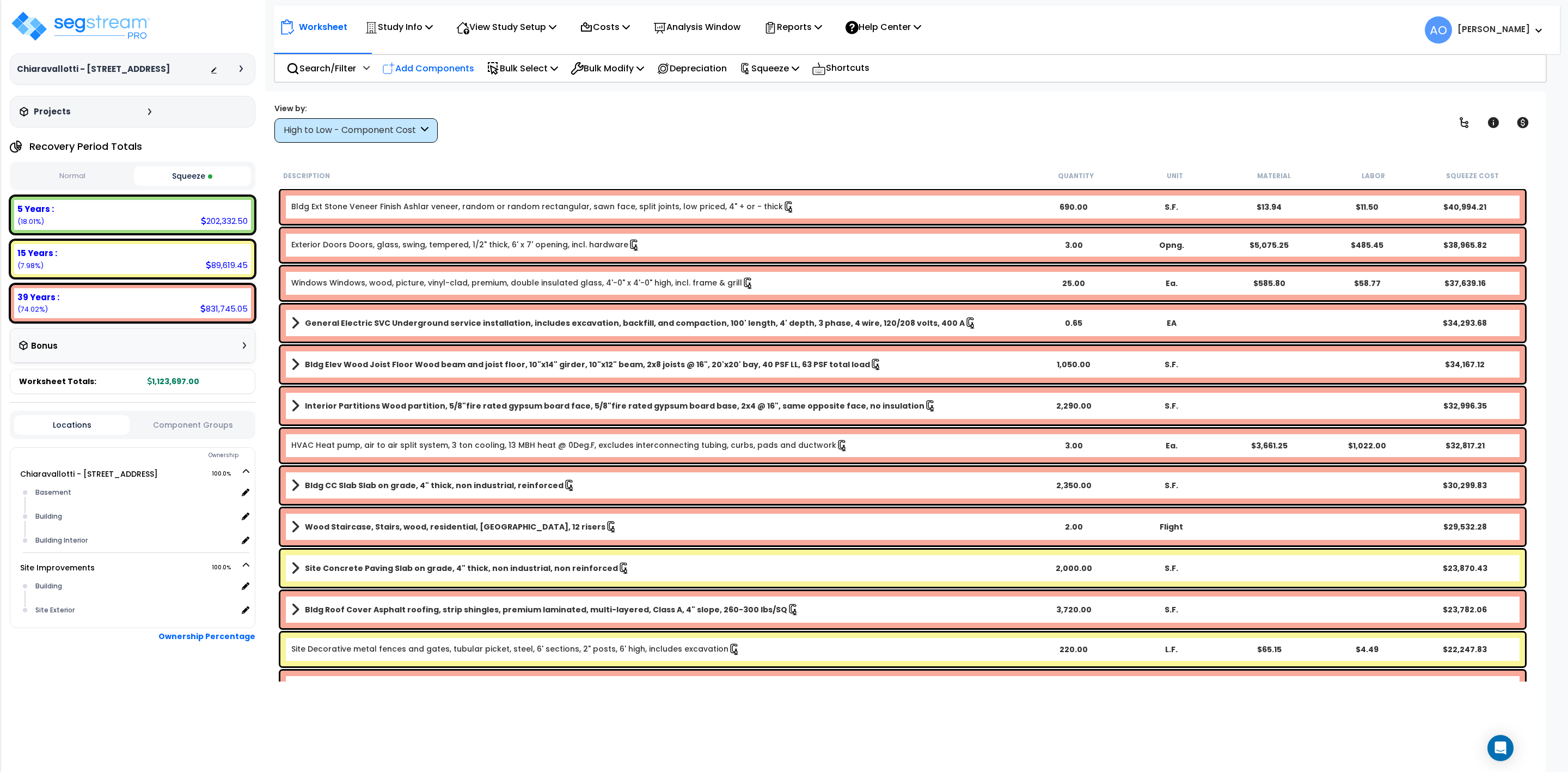
click at [422, 66] on p "Add Components" at bounding box center [428, 68] width 92 height 15
select select
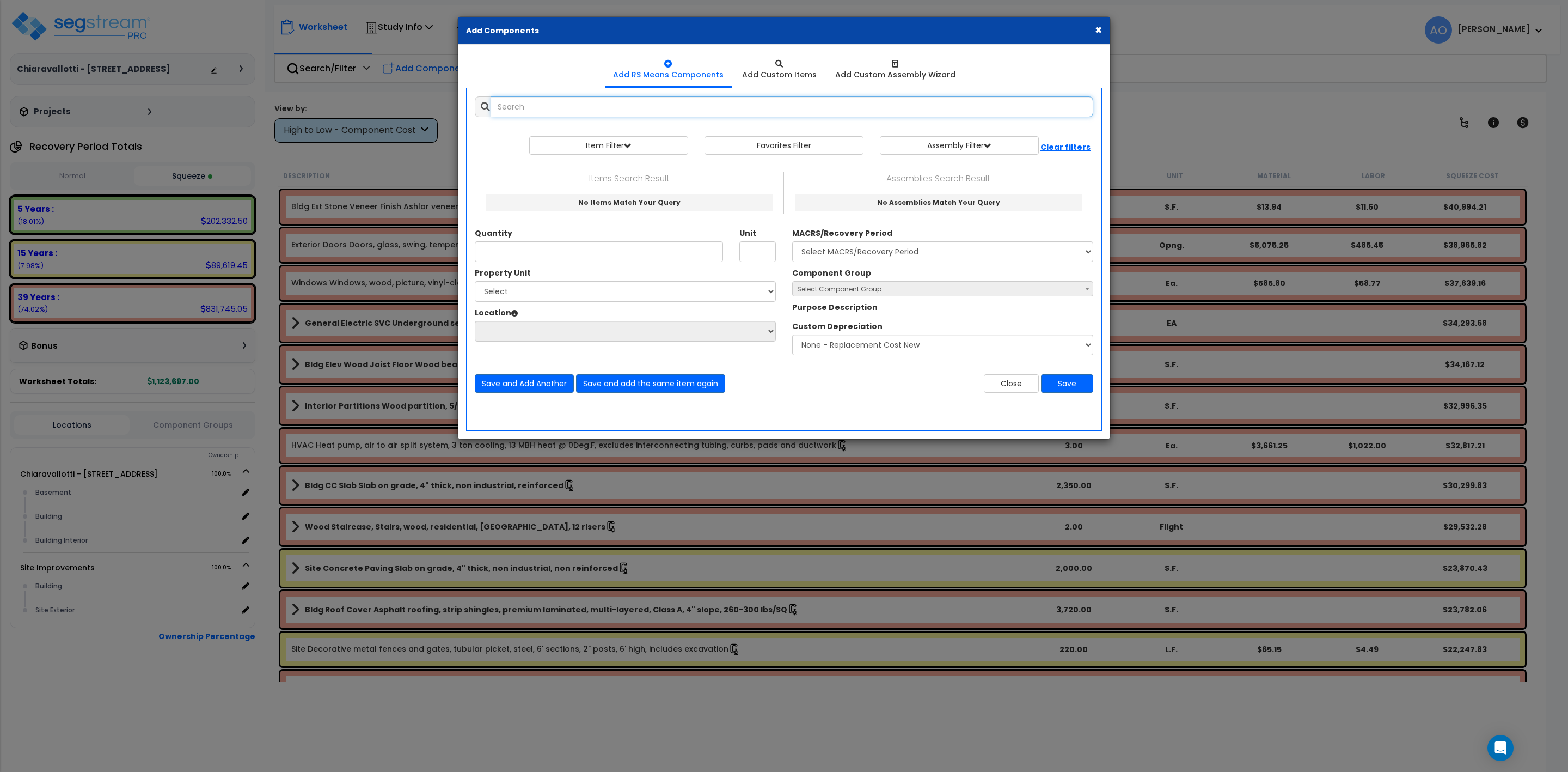
select select
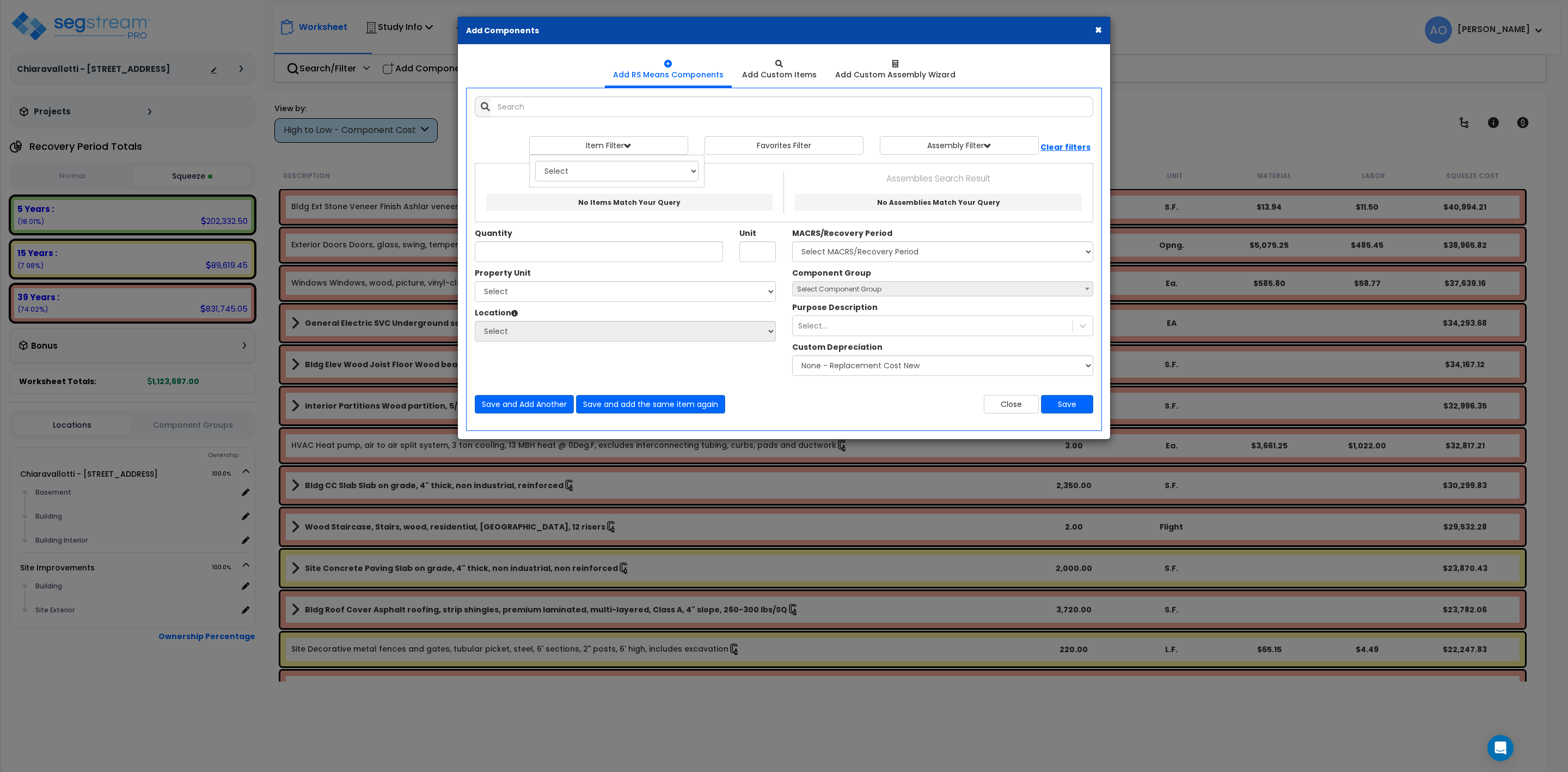
drag, startPoint x: 1096, startPoint y: 28, endPoint x: 1038, endPoint y: 51, distance: 62.4
click at [1096, 28] on button "×" at bounding box center [1098, 30] width 7 height 12
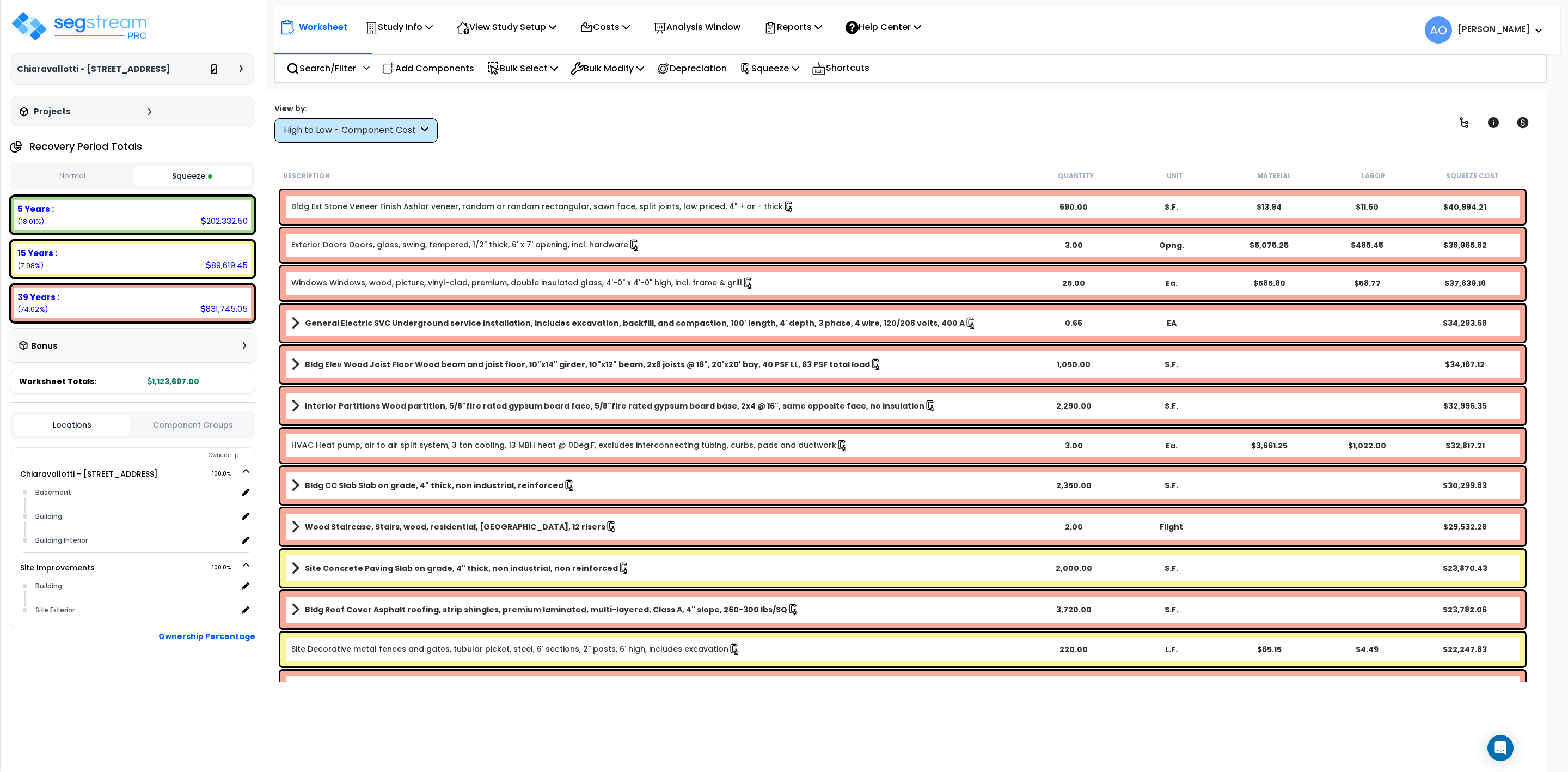
click at [213, 68] on icon at bounding box center [214, 70] width 8 height 8
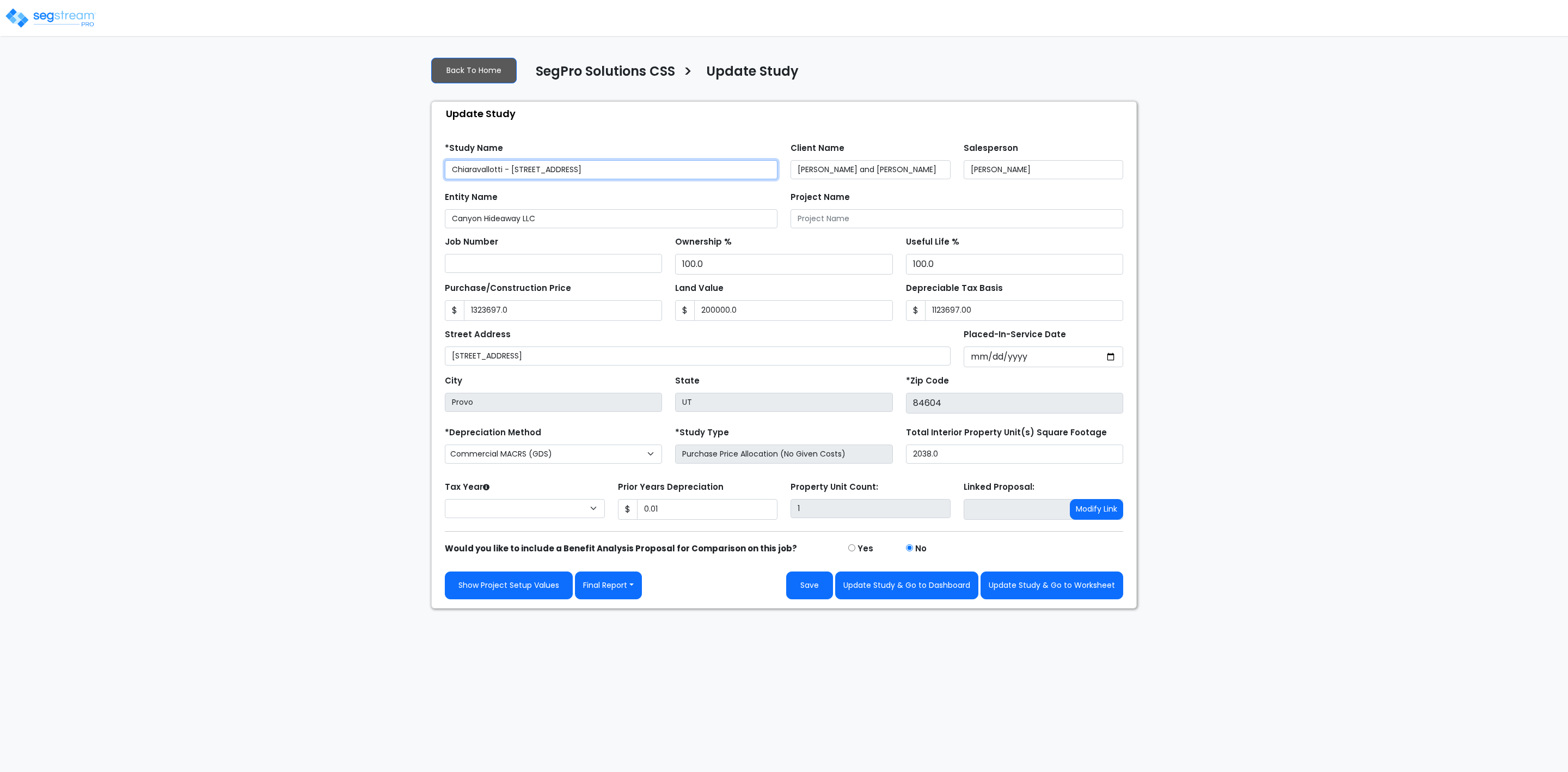
type input "1,323,697.0"
type input "200,000.0"
type input "1,123,697.00"
select select "2025"
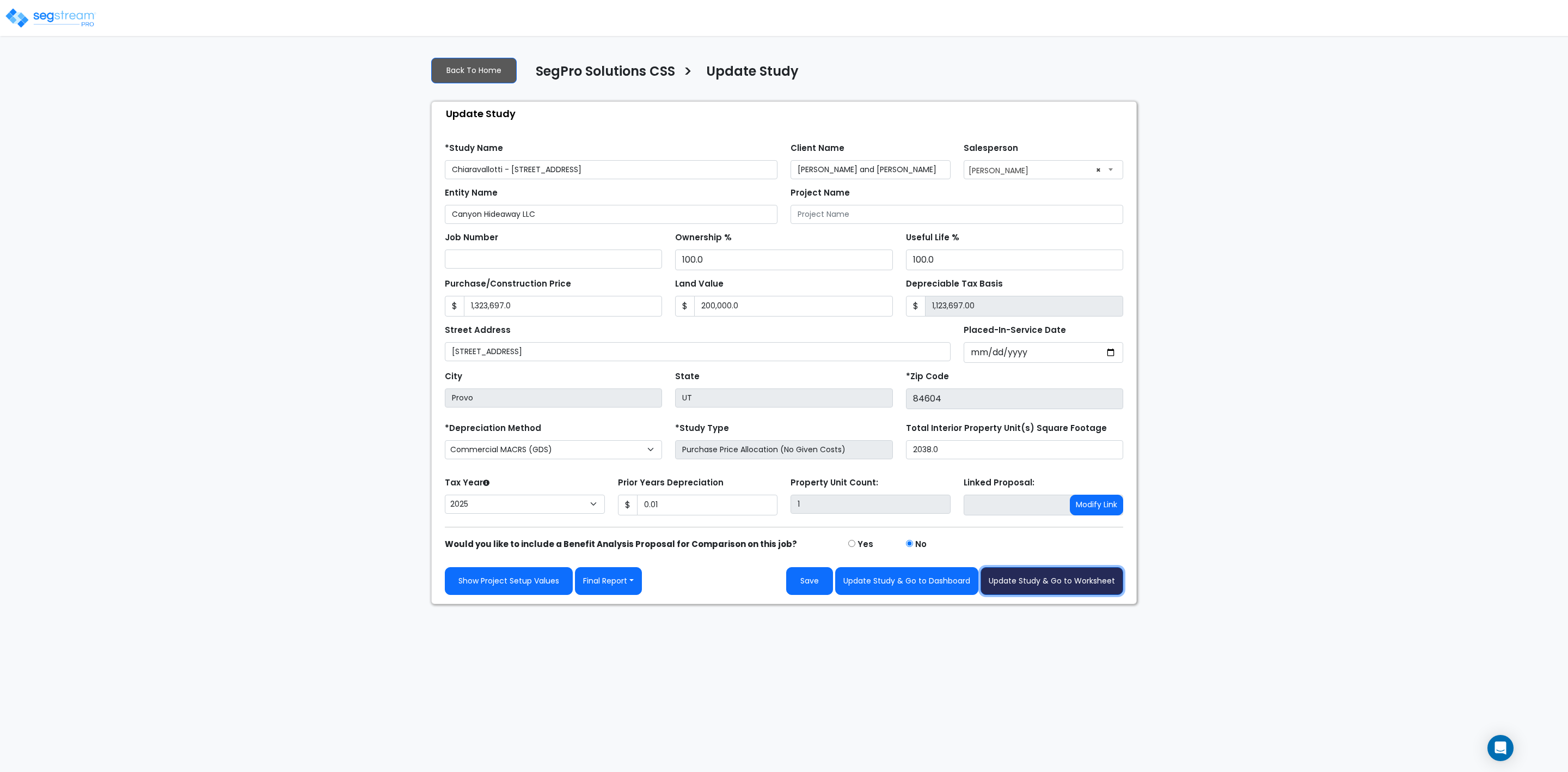
click at [1041, 584] on button "Update Study & Go to Worksheet" at bounding box center [1052, 581] width 143 height 28
type input "1323697"
type input "200000"
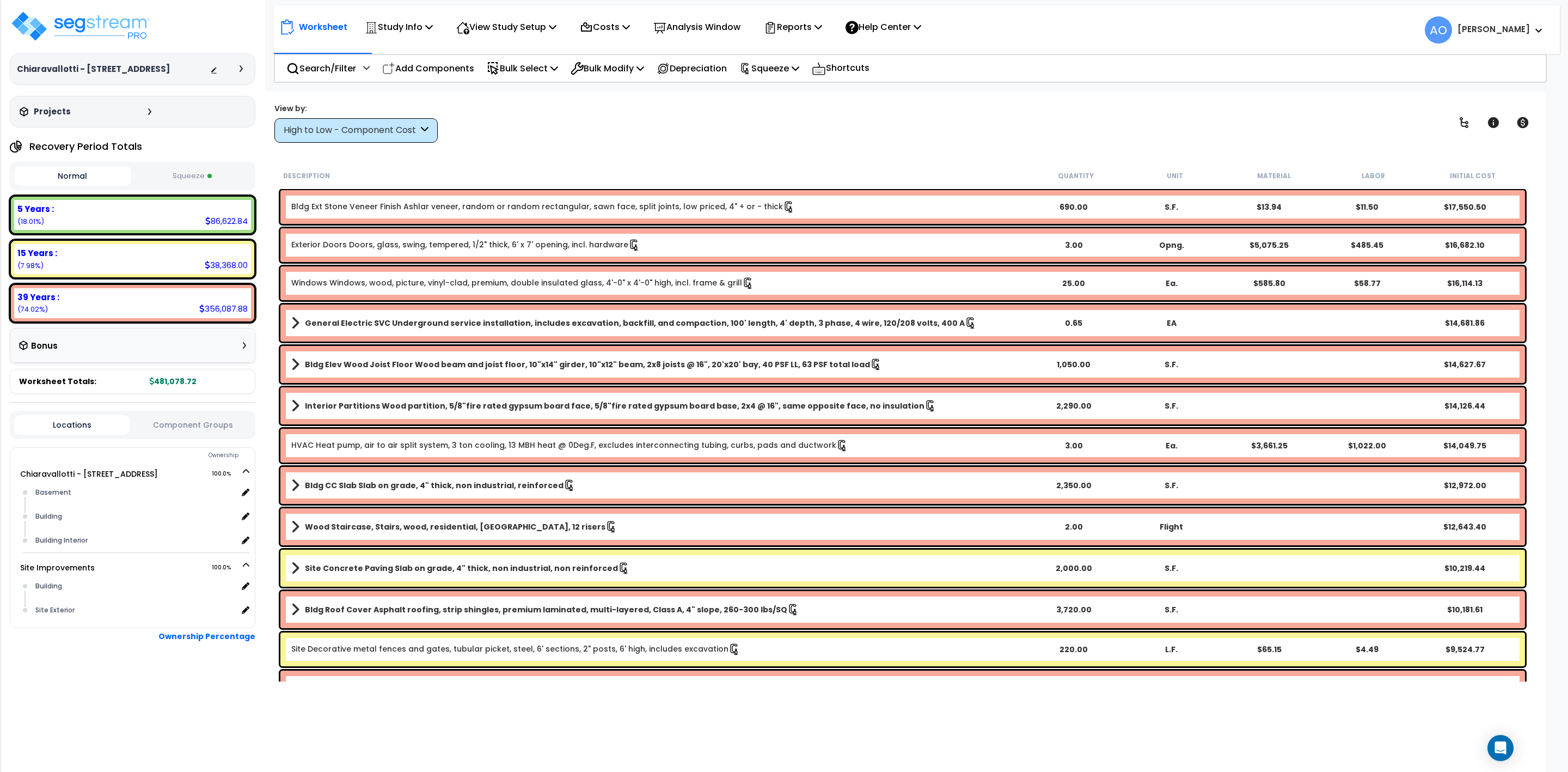
click at [191, 180] on button "Squeeze" at bounding box center [192, 176] width 117 height 19
click at [79, 177] on button "Normal" at bounding box center [73, 176] width 117 height 19
click at [177, 174] on button "Squeeze" at bounding box center [192, 176] width 117 height 19
click at [800, 66] on p "Squeeze" at bounding box center [769, 68] width 60 height 15
click at [770, 87] on link "Re-squeeze" at bounding box center [788, 93] width 108 height 22
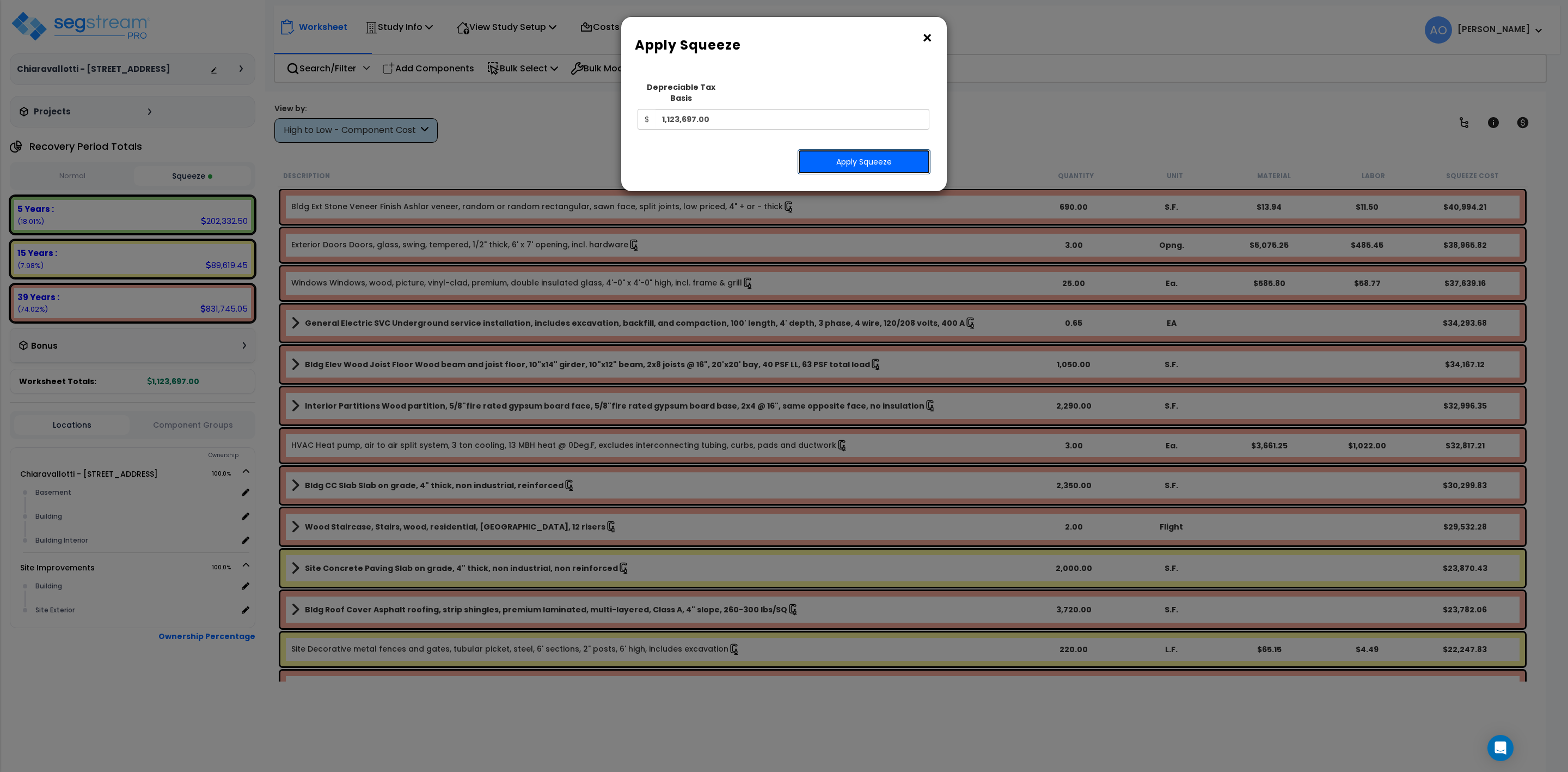
click at [850, 159] on button "Apply Squeeze" at bounding box center [864, 162] width 133 height 25
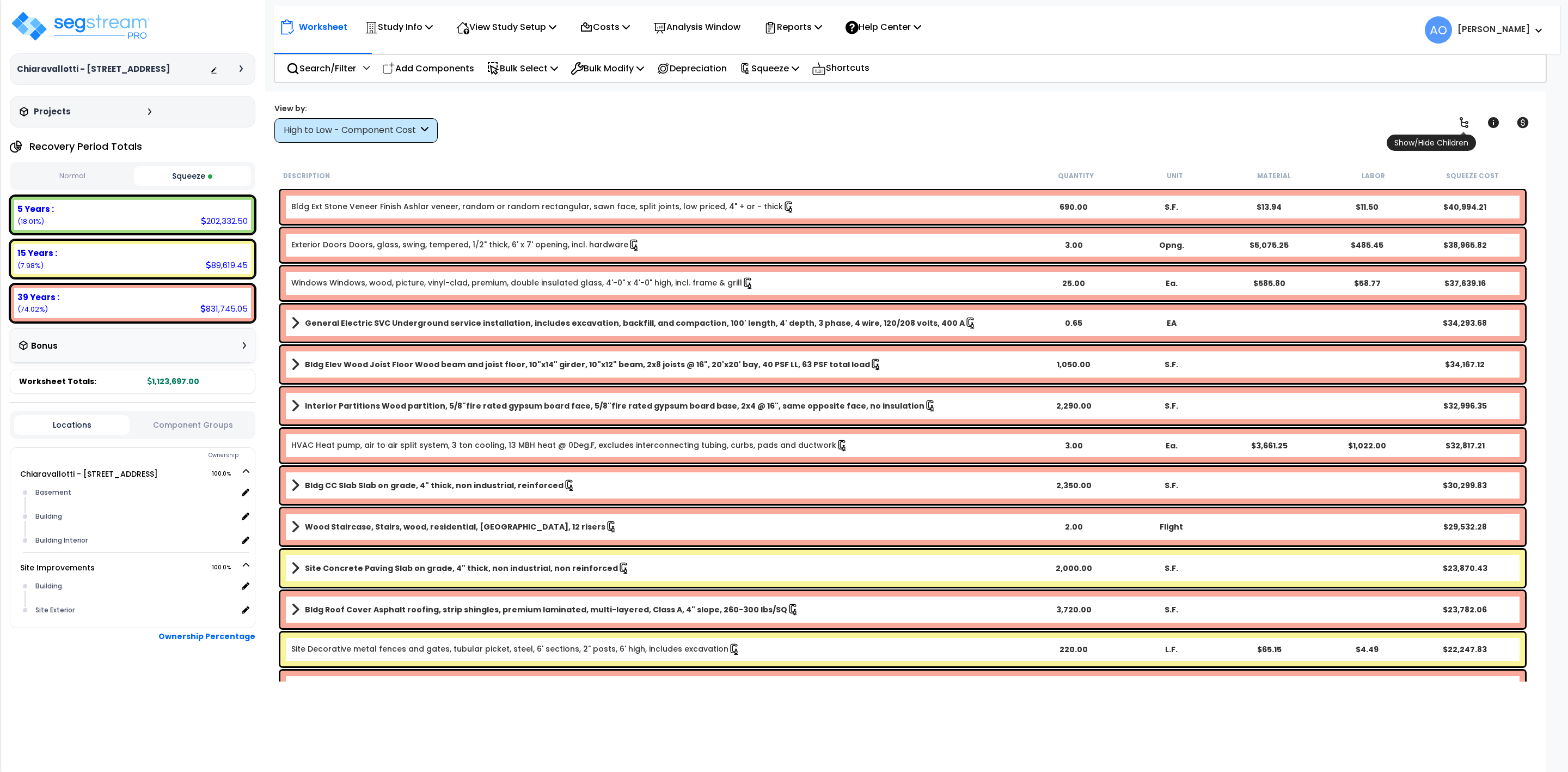
click at [1463, 123] on icon at bounding box center [1463, 122] width 8 height 11
click at [1518, 120] on icon at bounding box center [1523, 123] width 13 height 13
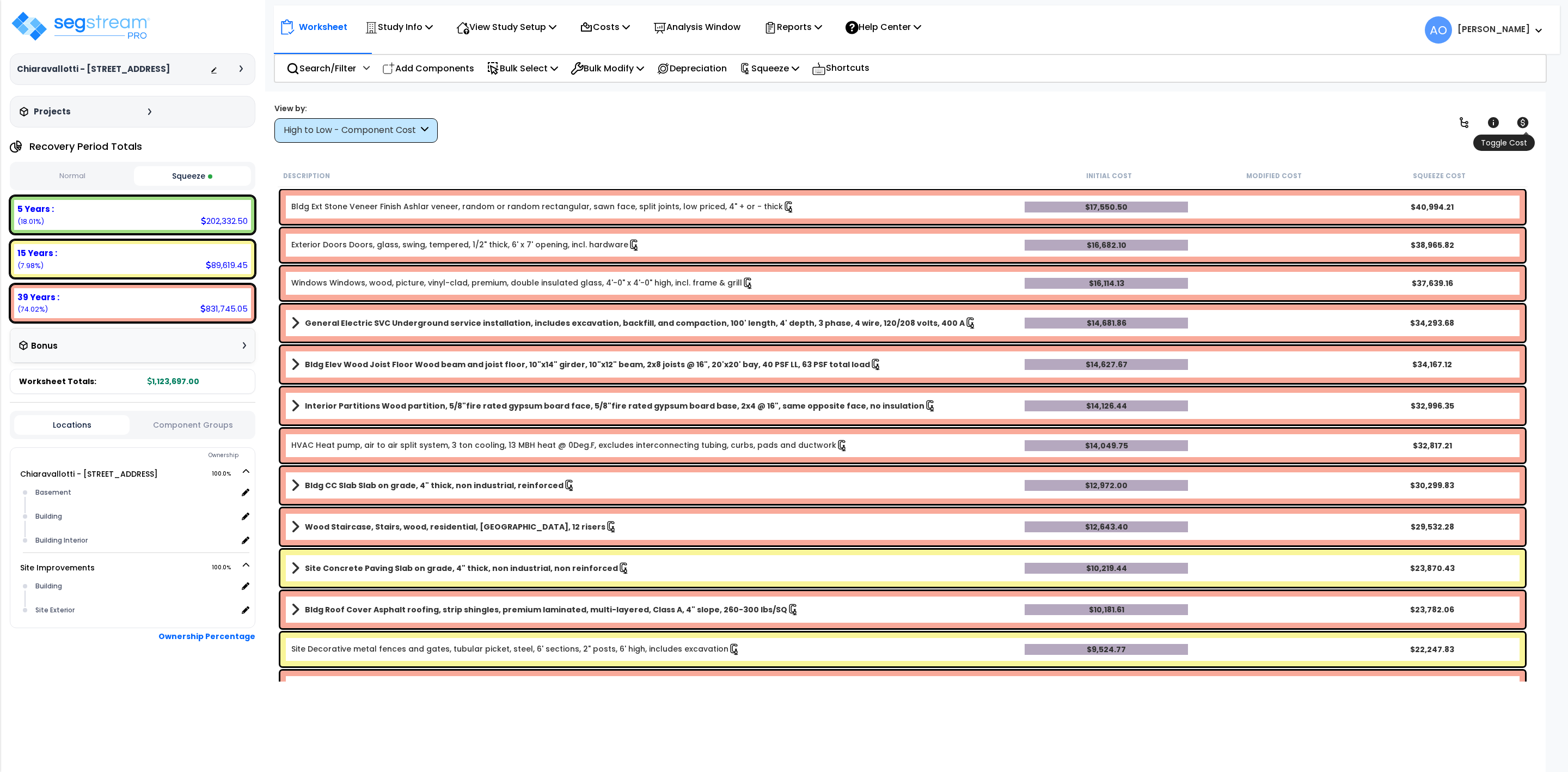
click at [1518, 120] on icon at bounding box center [1523, 123] width 13 height 13
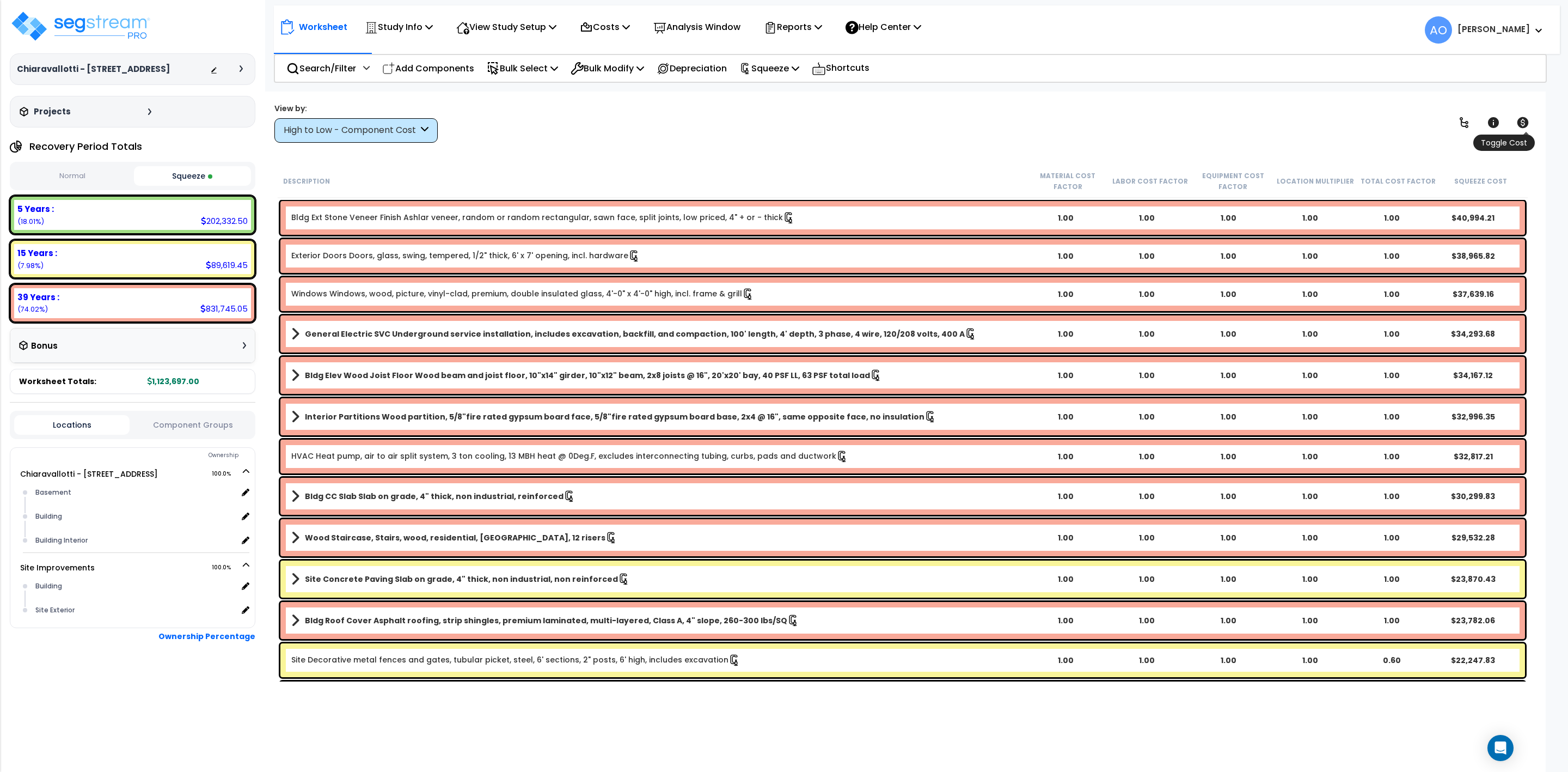
click at [1521, 120] on icon at bounding box center [1523, 122] width 12 height 11
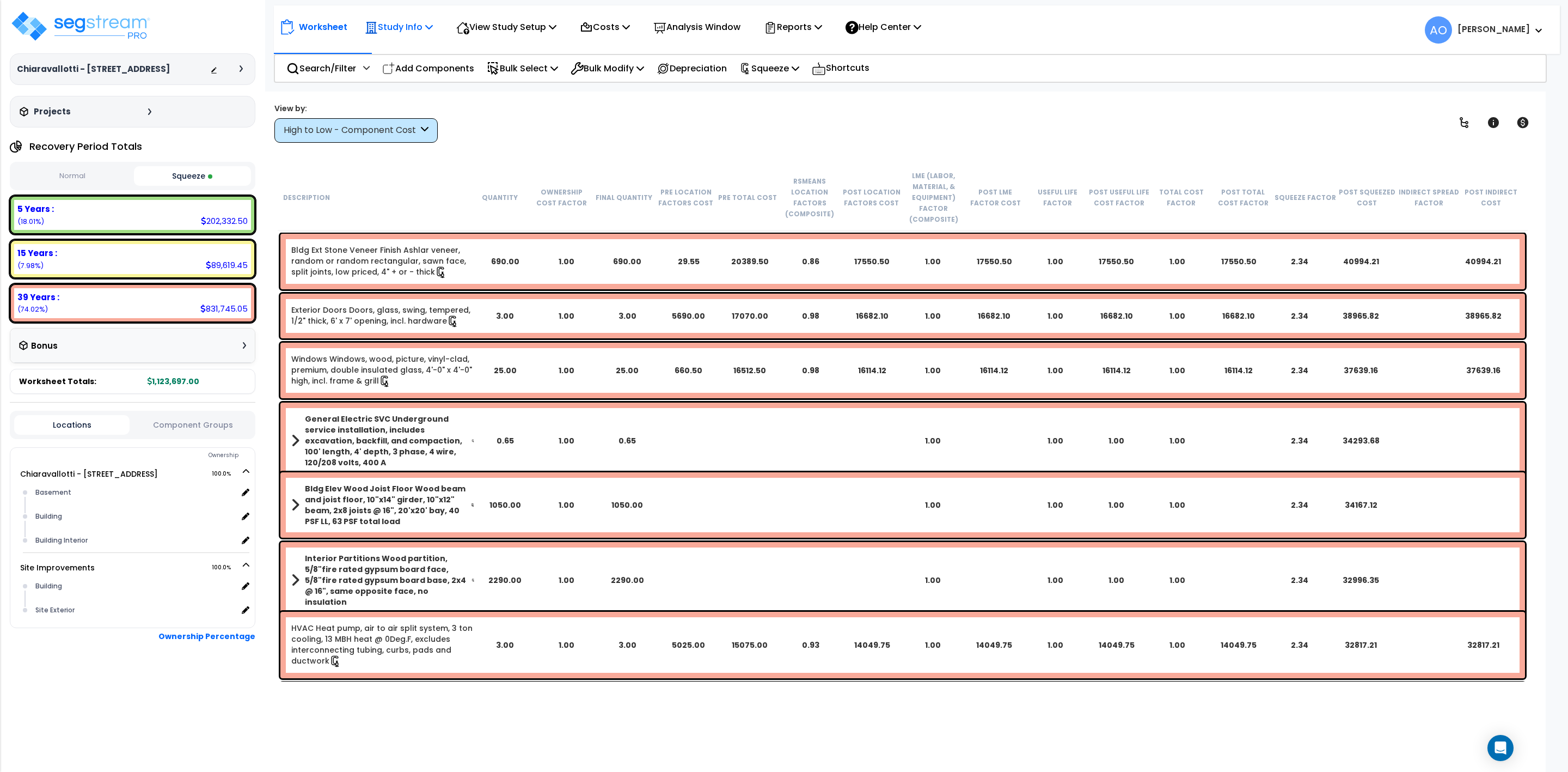
click at [397, 29] on p "Study Info" at bounding box center [399, 27] width 68 height 15
click at [495, 25] on p "View Study Setup" at bounding box center [506, 27] width 100 height 15
click at [496, 71] on link "View Questionnaire" at bounding box center [505, 75] width 108 height 22
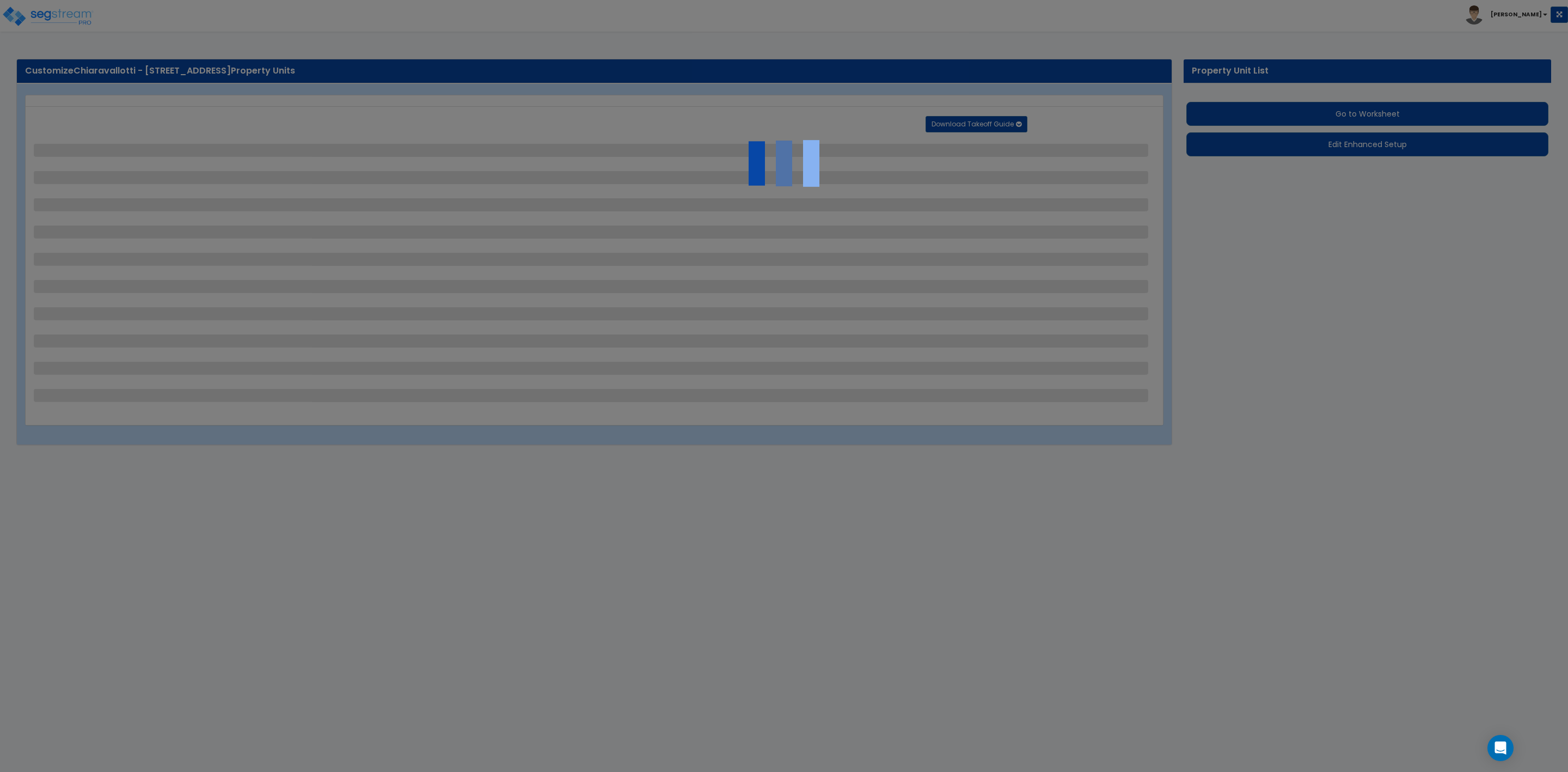
select select "2"
select select "3"
select select "2"
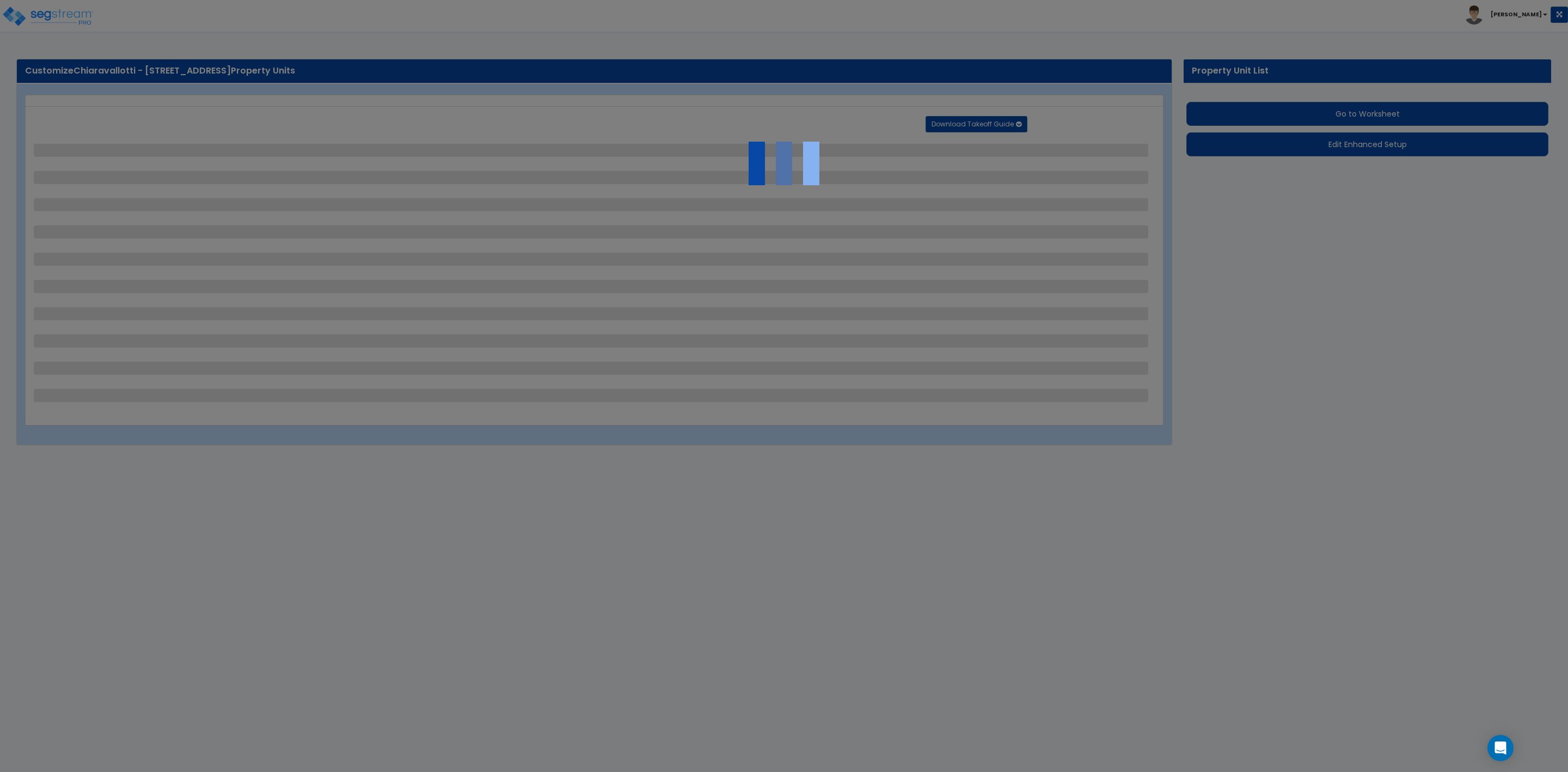
select select "1"
select select "3"
select select "1"
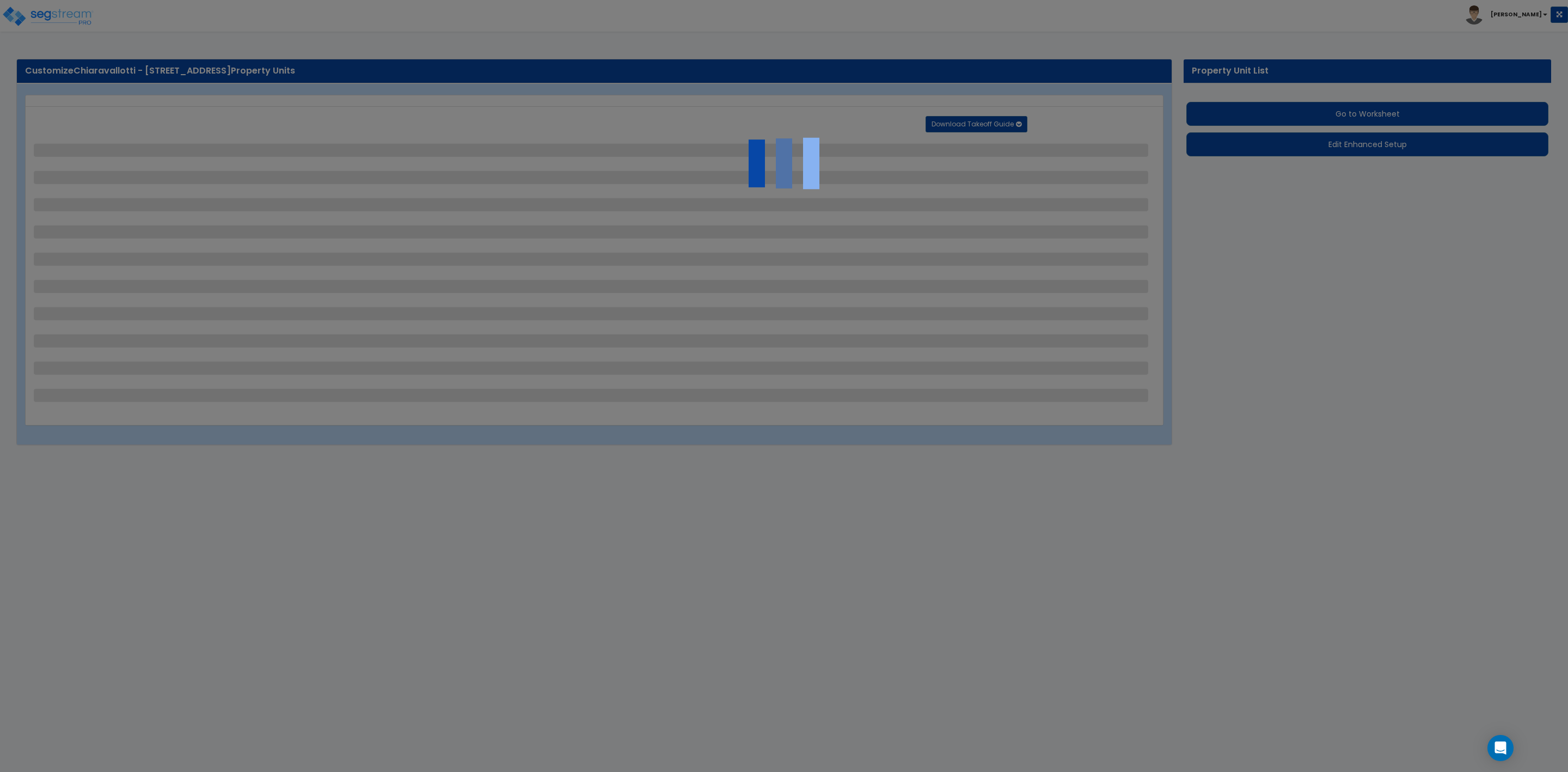
select select "2"
select select "1"
select select "5"
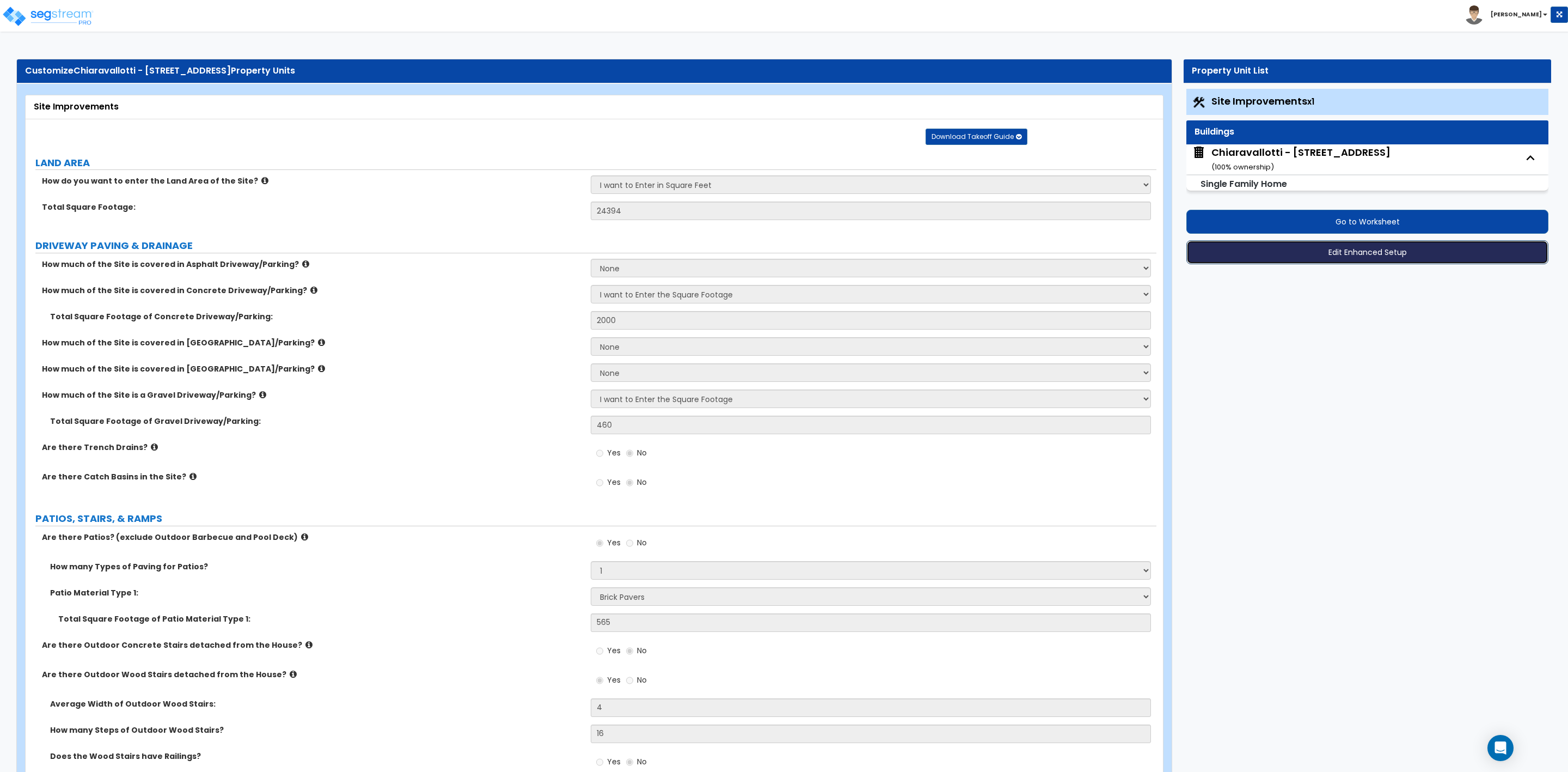
click at [1365, 253] on button "Edit Enhanced Setup" at bounding box center [1367, 252] width 362 height 24
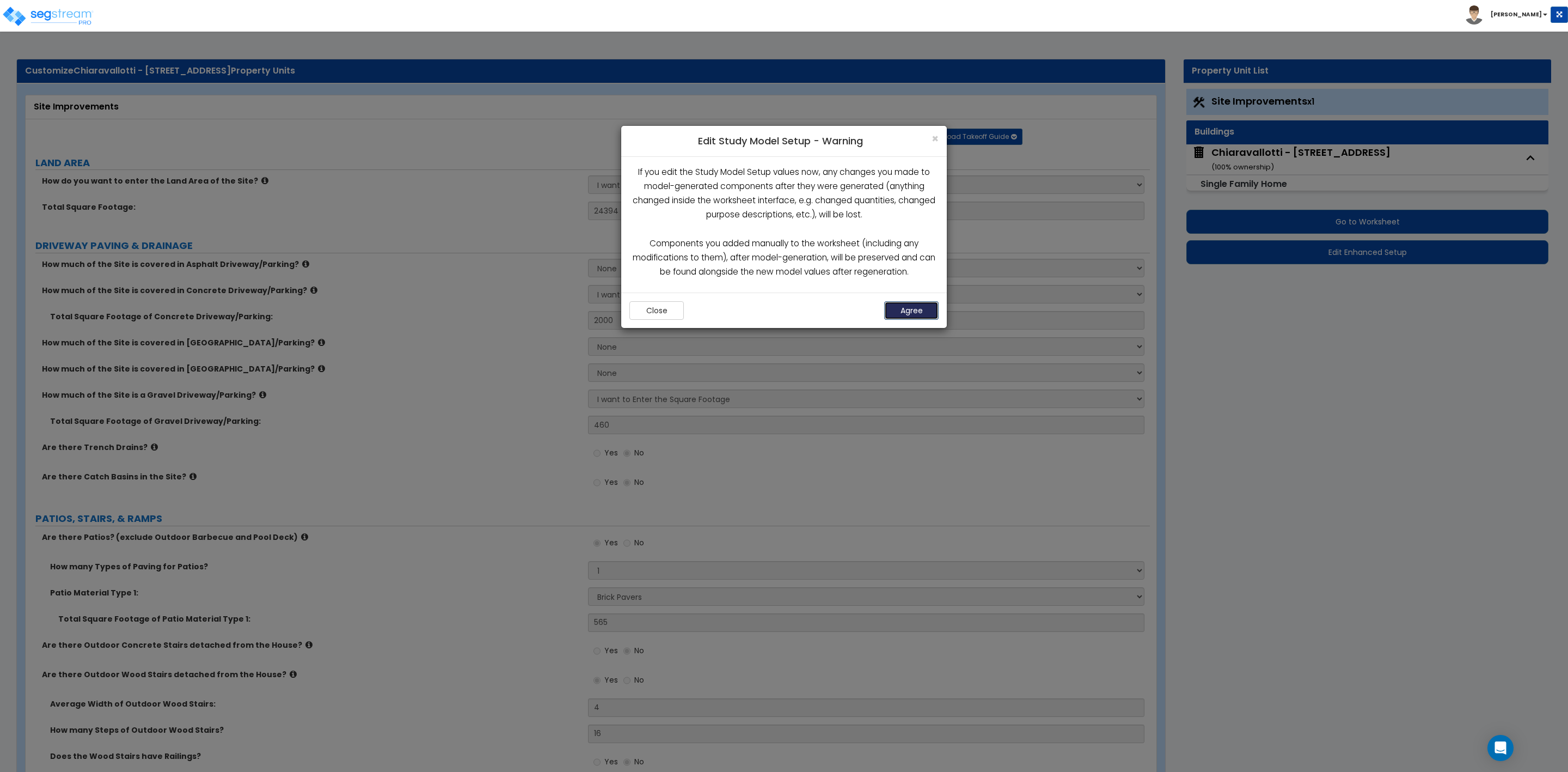
click at [904, 307] on button "Agree" at bounding box center [911, 311] width 55 height 19
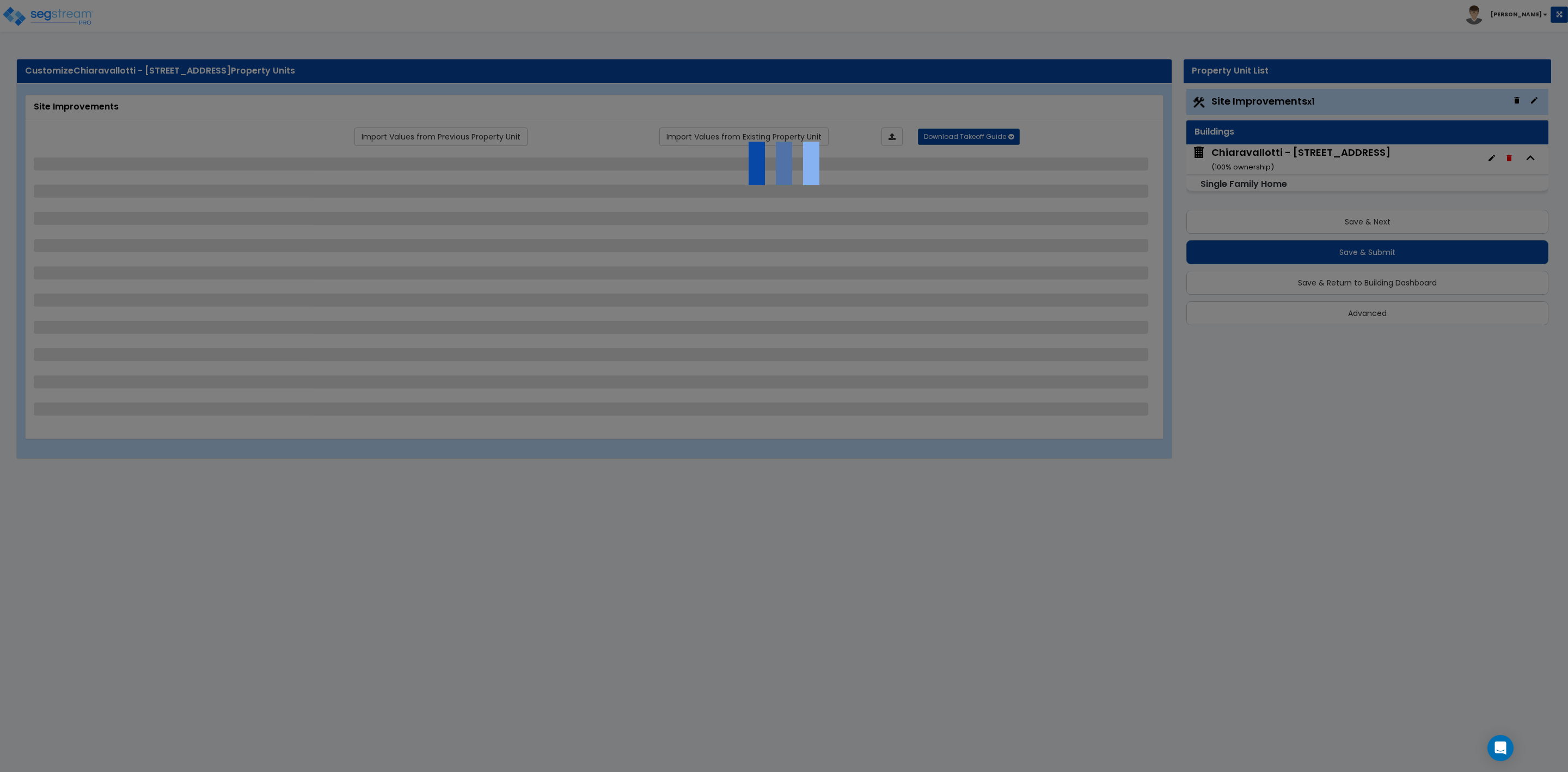
select select "2"
select select "3"
select select "2"
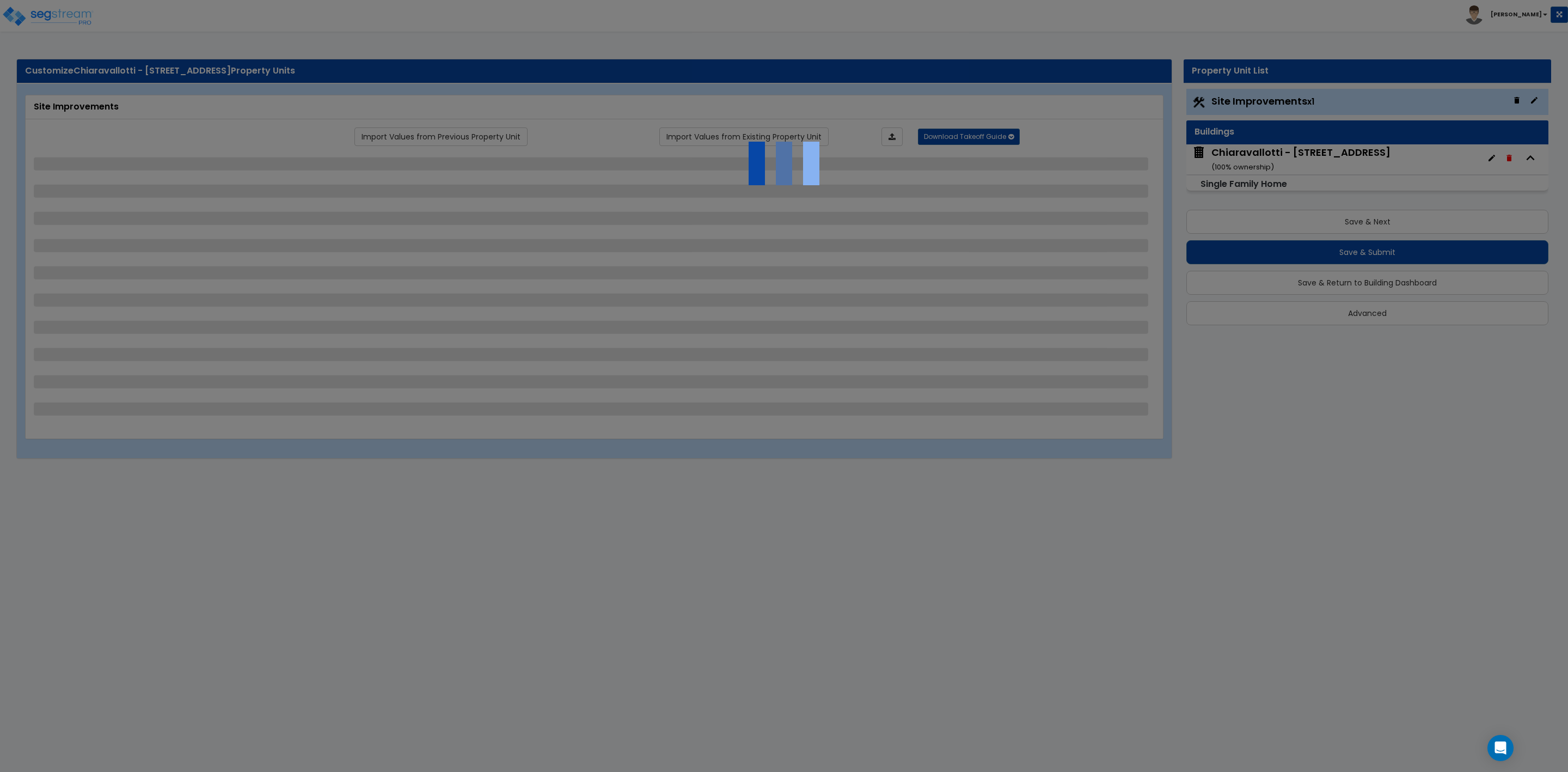
select select "1"
select select "3"
select select "1"
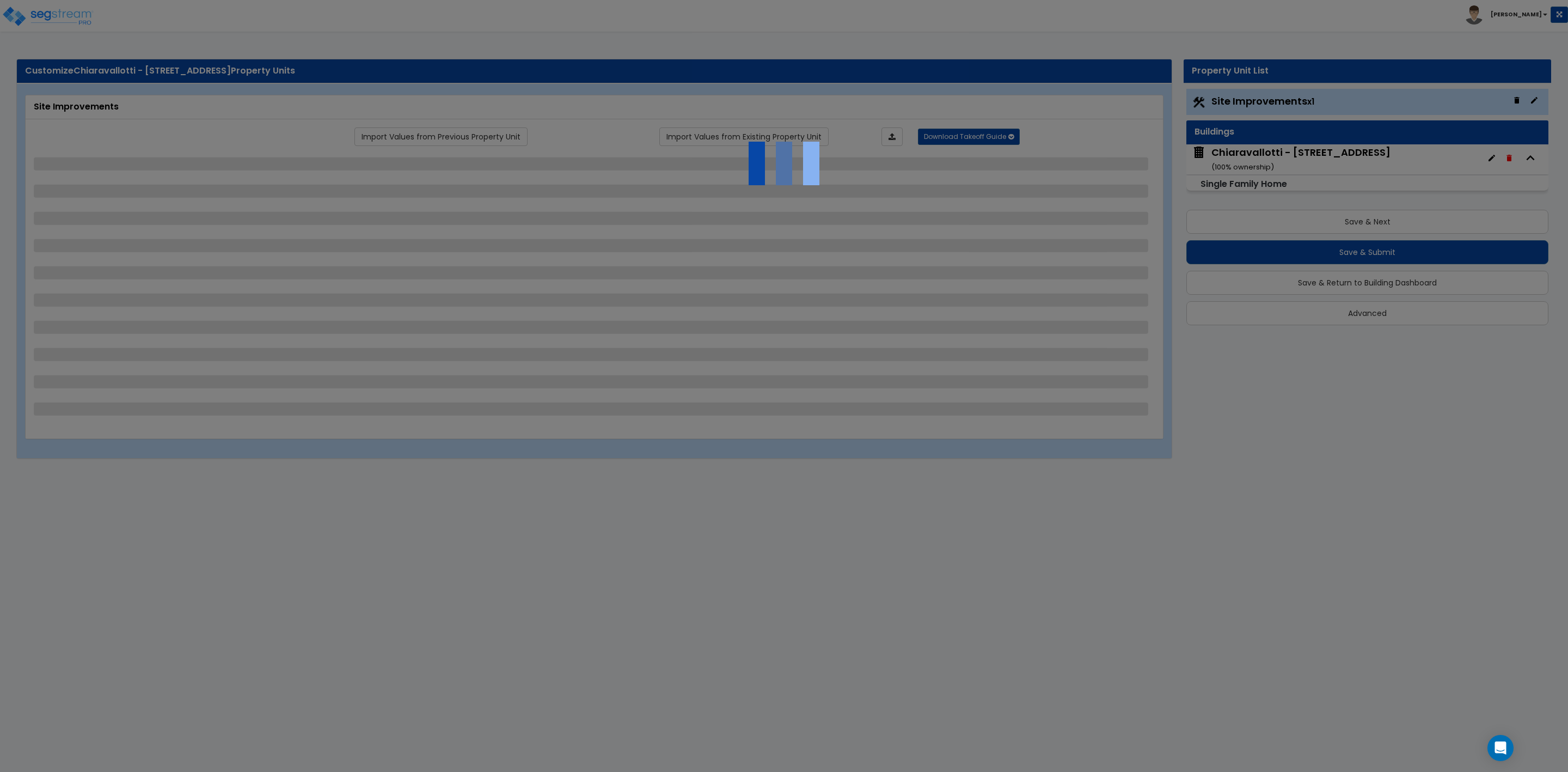
select select "2"
select select "1"
select select "5"
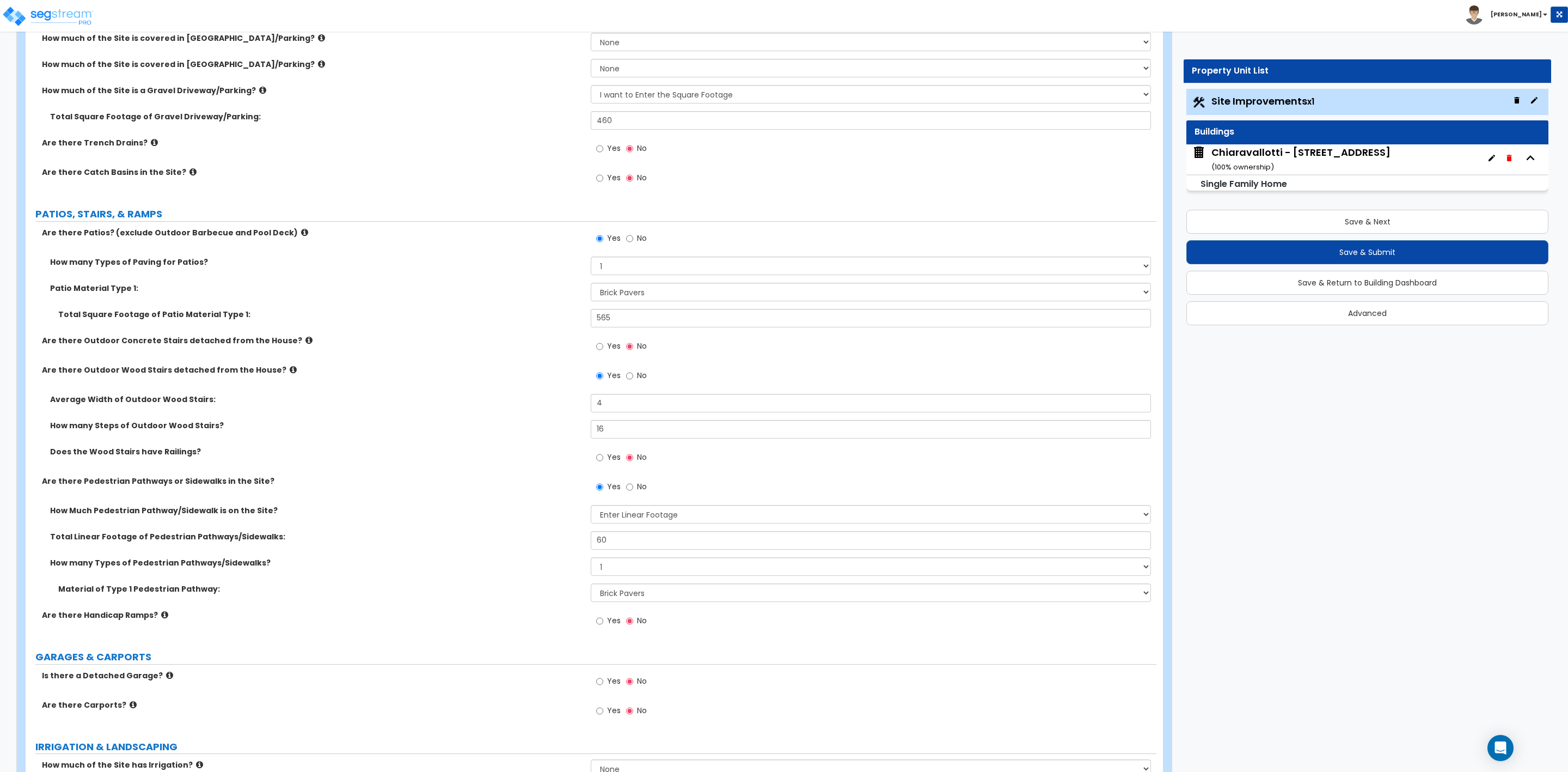
scroll to position [327, 0]
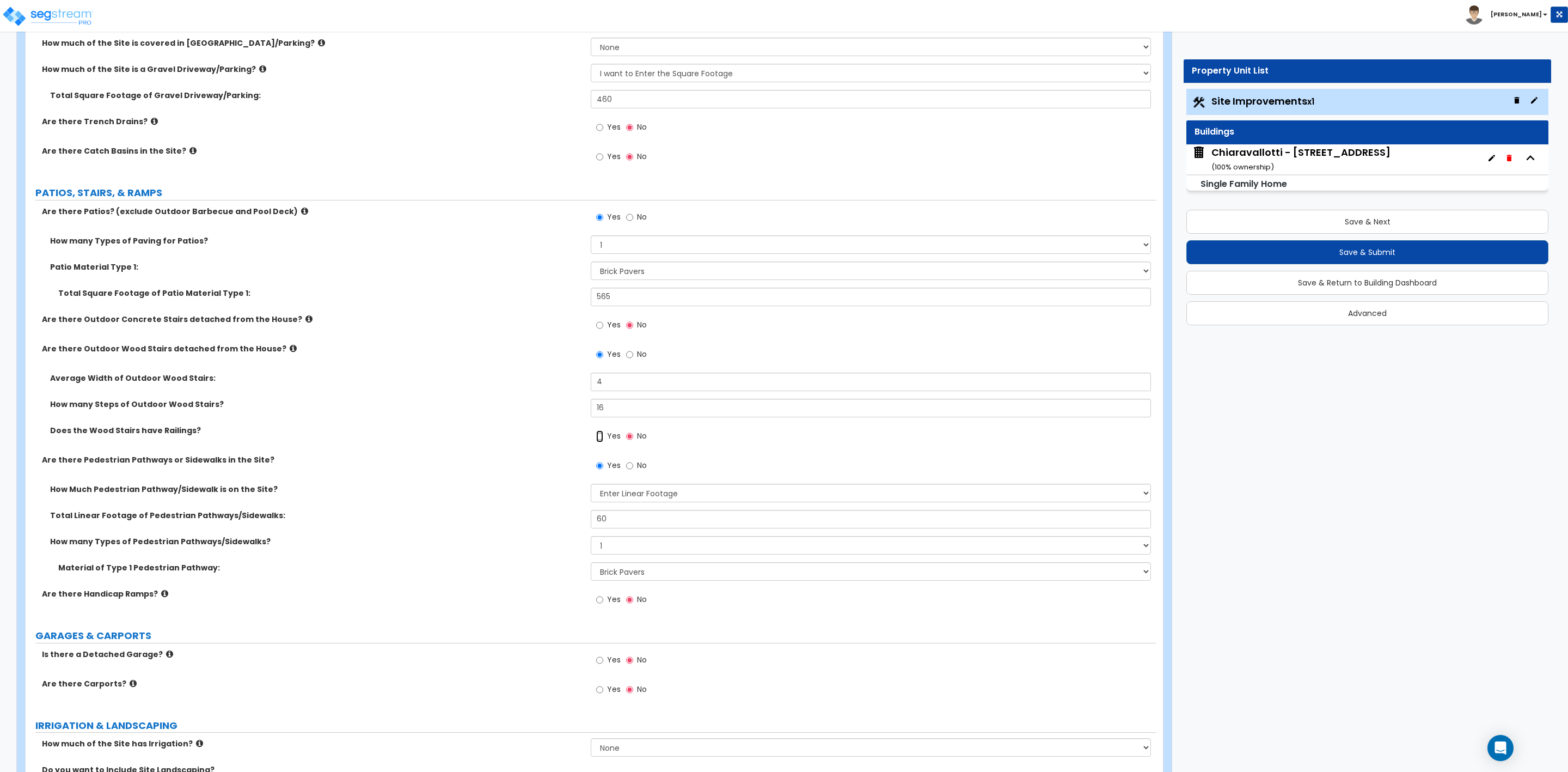
click at [598, 439] on input "Yes" at bounding box center [600, 436] width 7 height 12
radio input "true"
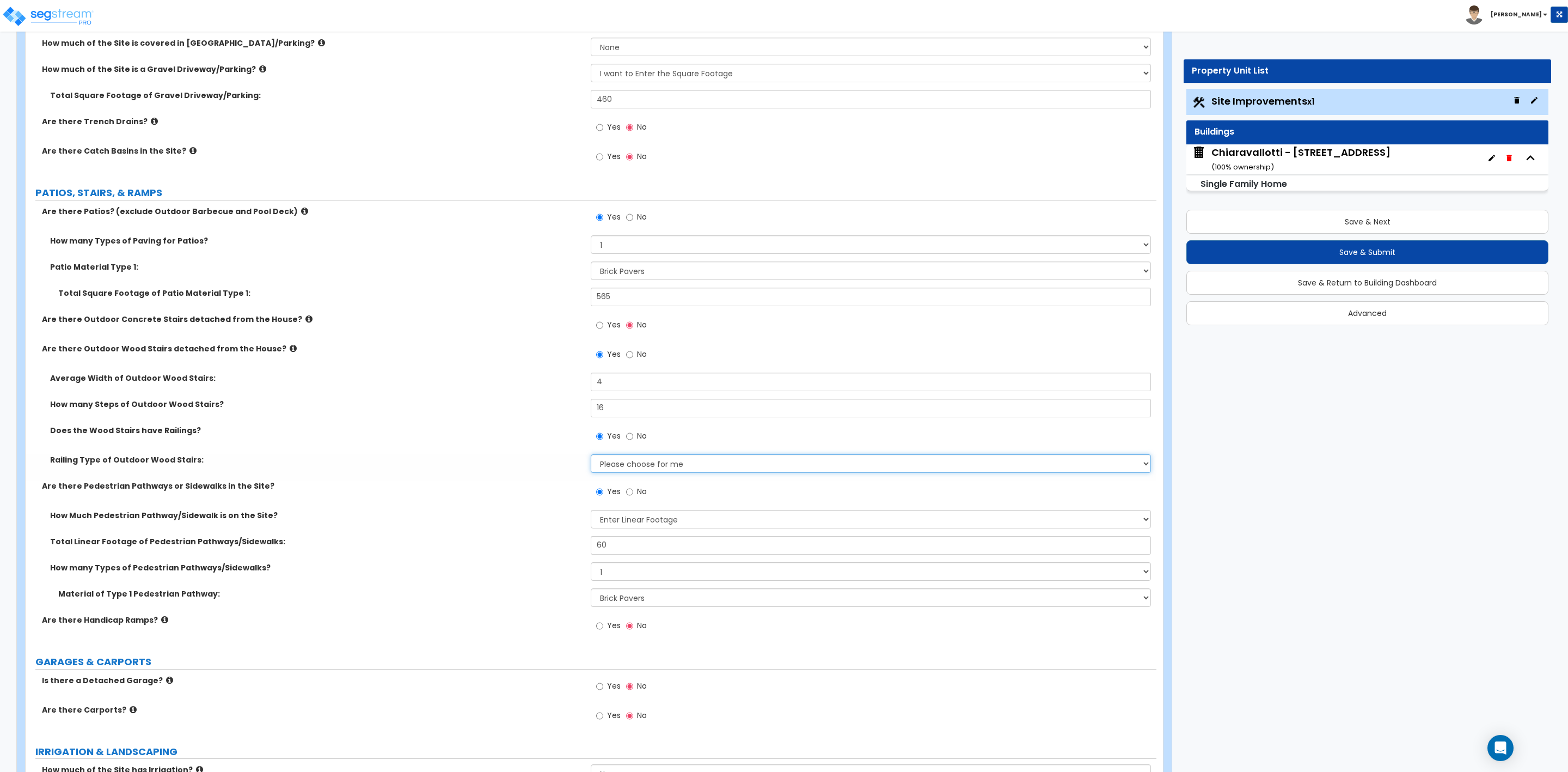
click at [613, 467] on select "Please choose for me Steel Aluminum Wood" at bounding box center [871, 463] width 560 height 19
select select "1"
click at [591, 456] on select "Please choose for me Steel Aluminum Wood" at bounding box center [871, 463] width 560 height 19
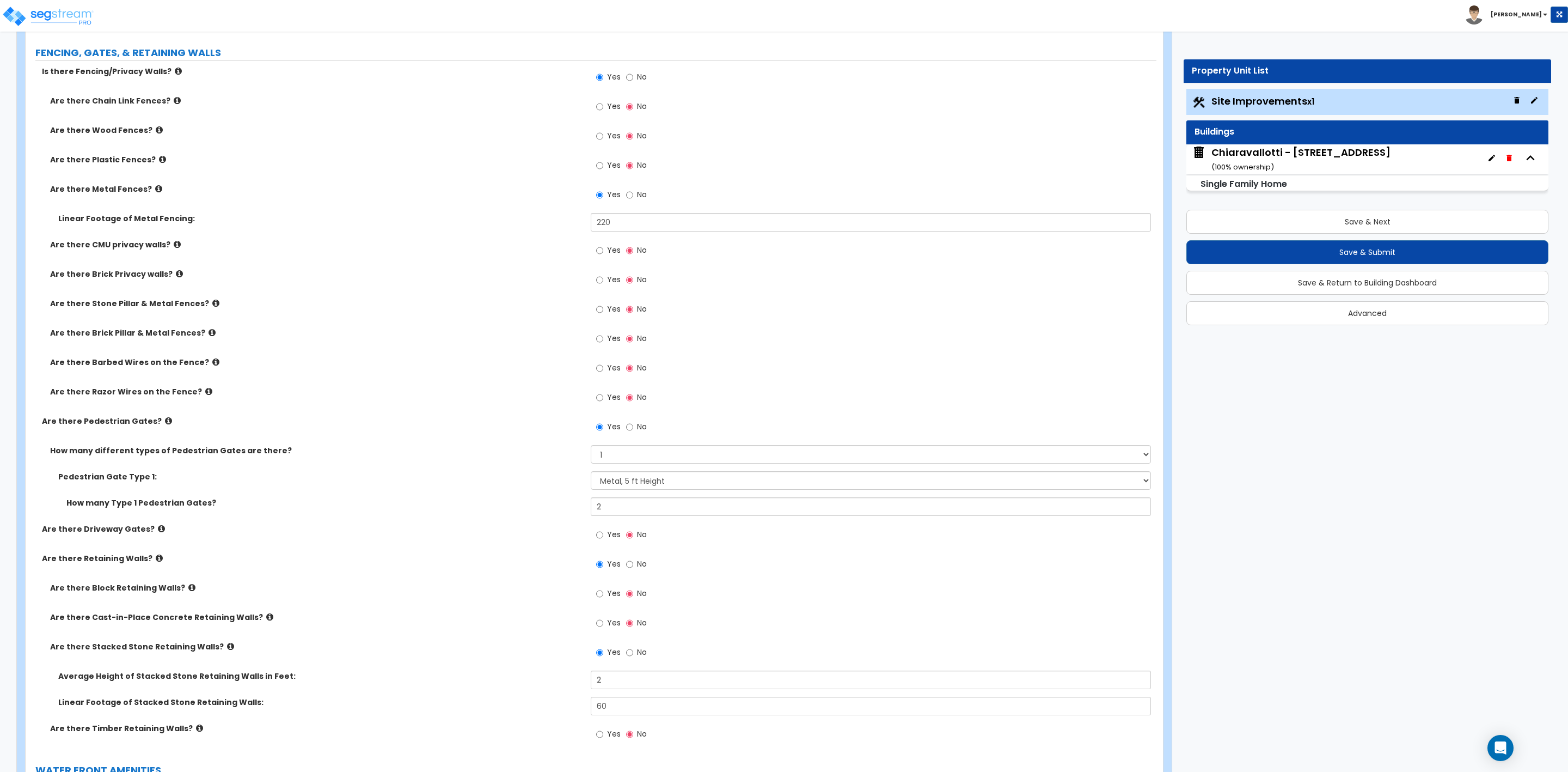
scroll to position [2124, 0]
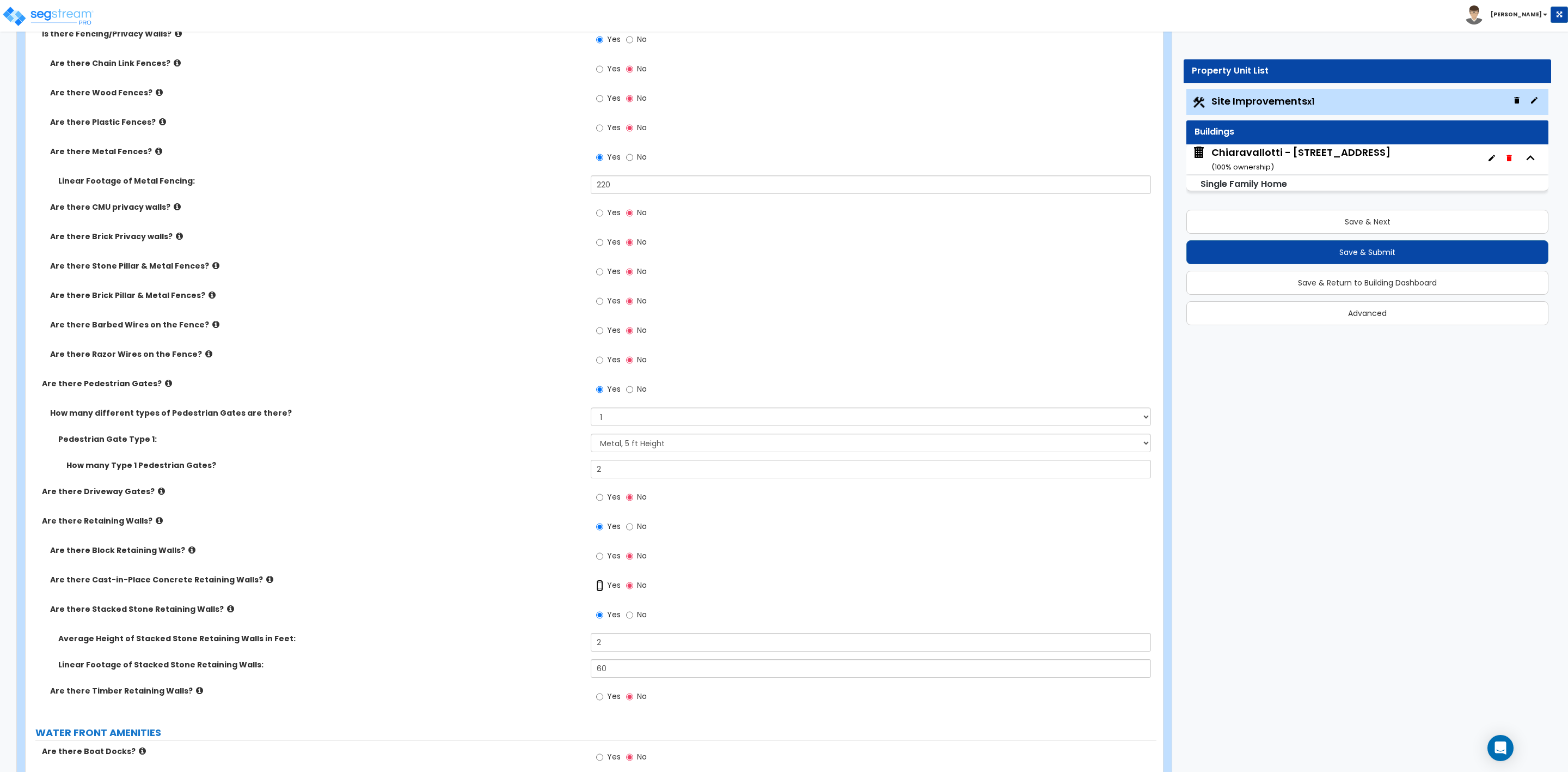
click at [596, 585] on input "Yes" at bounding box center [600, 585] width 7 height 12
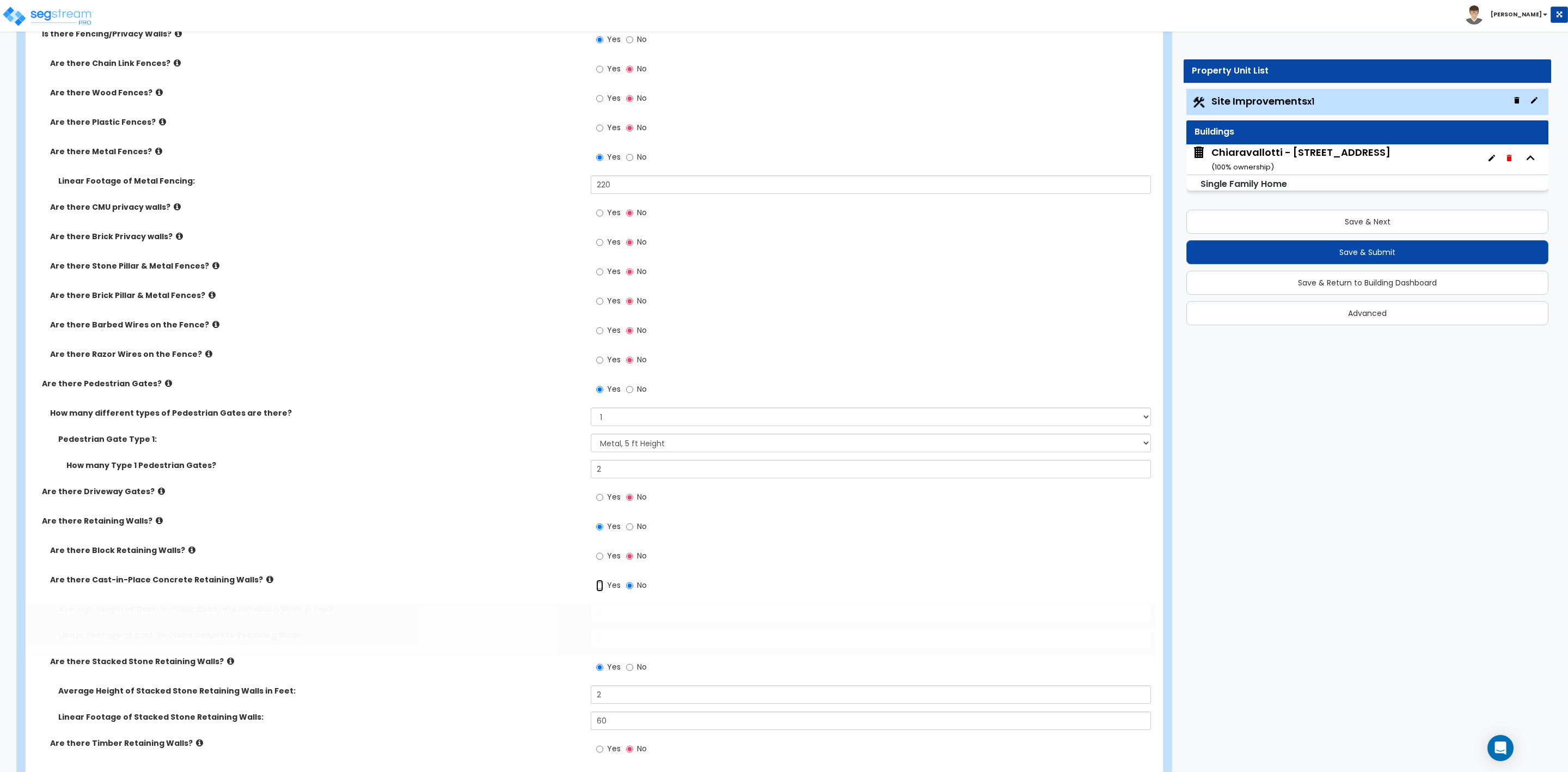
radio input "true"
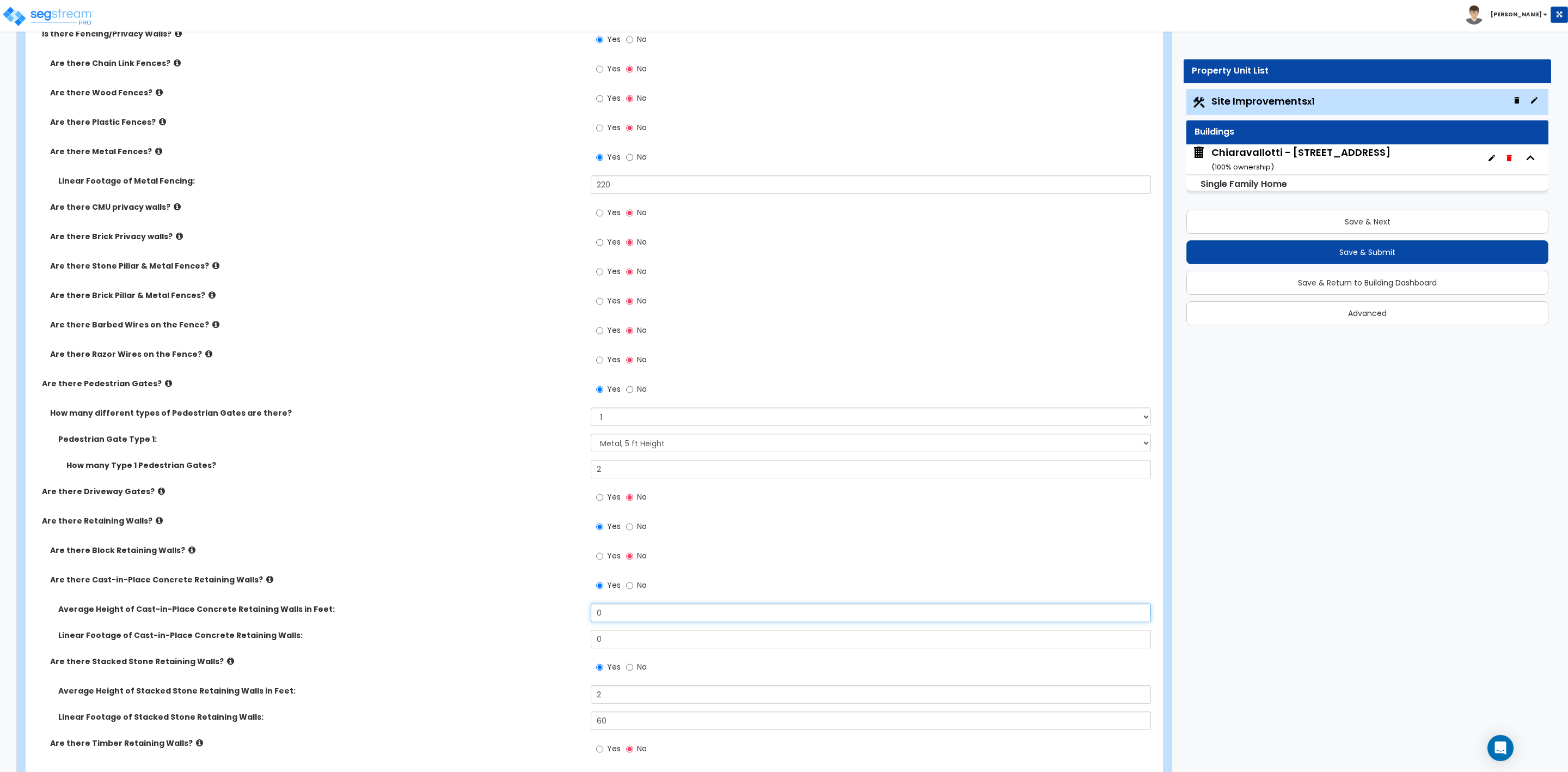
click at [616, 615] on input "0" at bounding box center [871, 613] width 560 height 19
type input "1"
drag, startPoint x: 605, startPoint y: 639, endPoint x: 557, endPoint y: 641, distance: 48.0
click at [557, 641] on div "Linear Footage of Cast-in-Place Concrete Retaining Walls: 0" at bounding box center [590, 643] width 1131 height 26
type input "40"
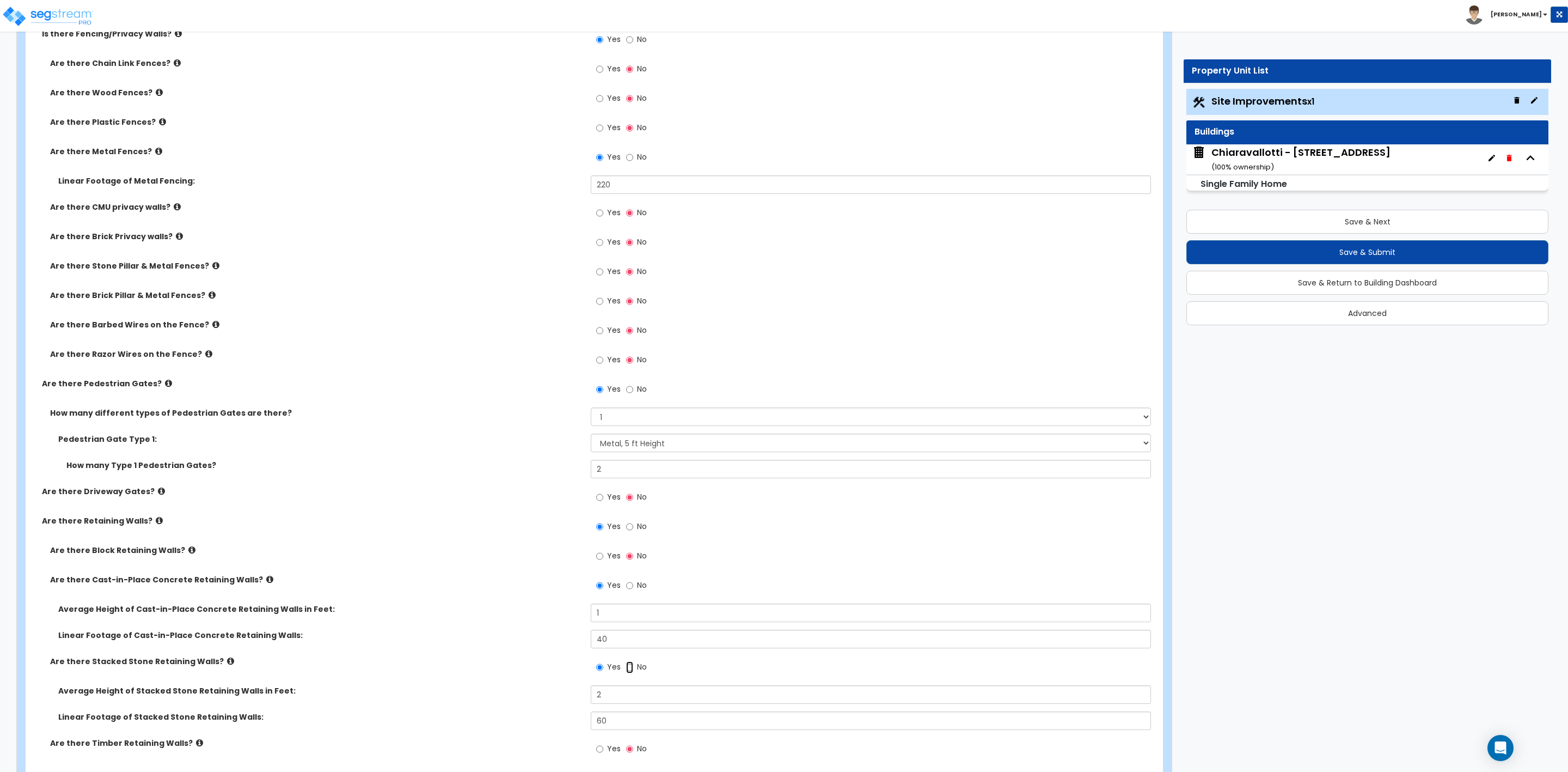
click at [626, 669] on input "No" at bounding box center [629, 667] width 7 height 12
radio input "false"
radio input "true"
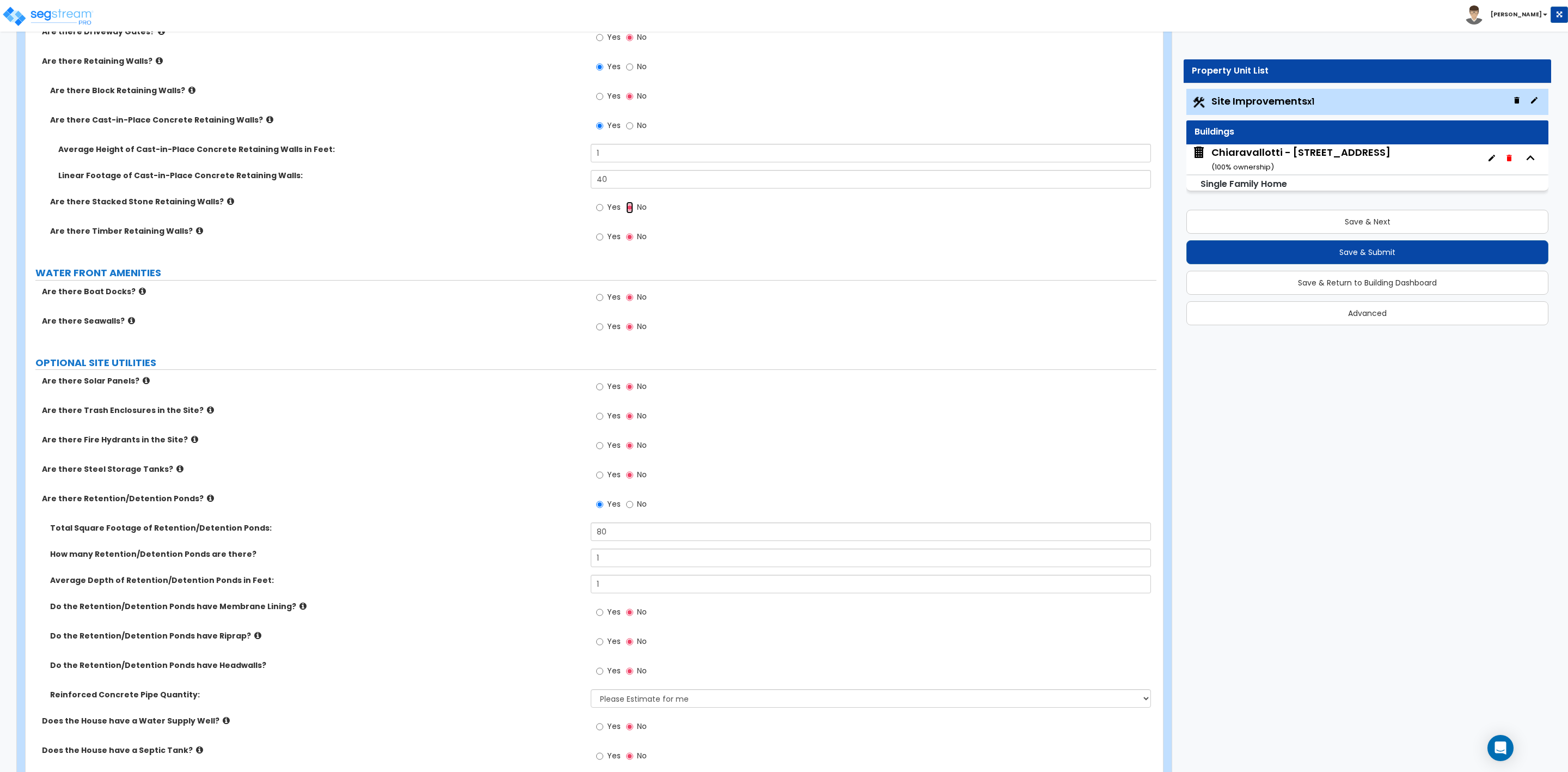
scroll to position [2615, 0]
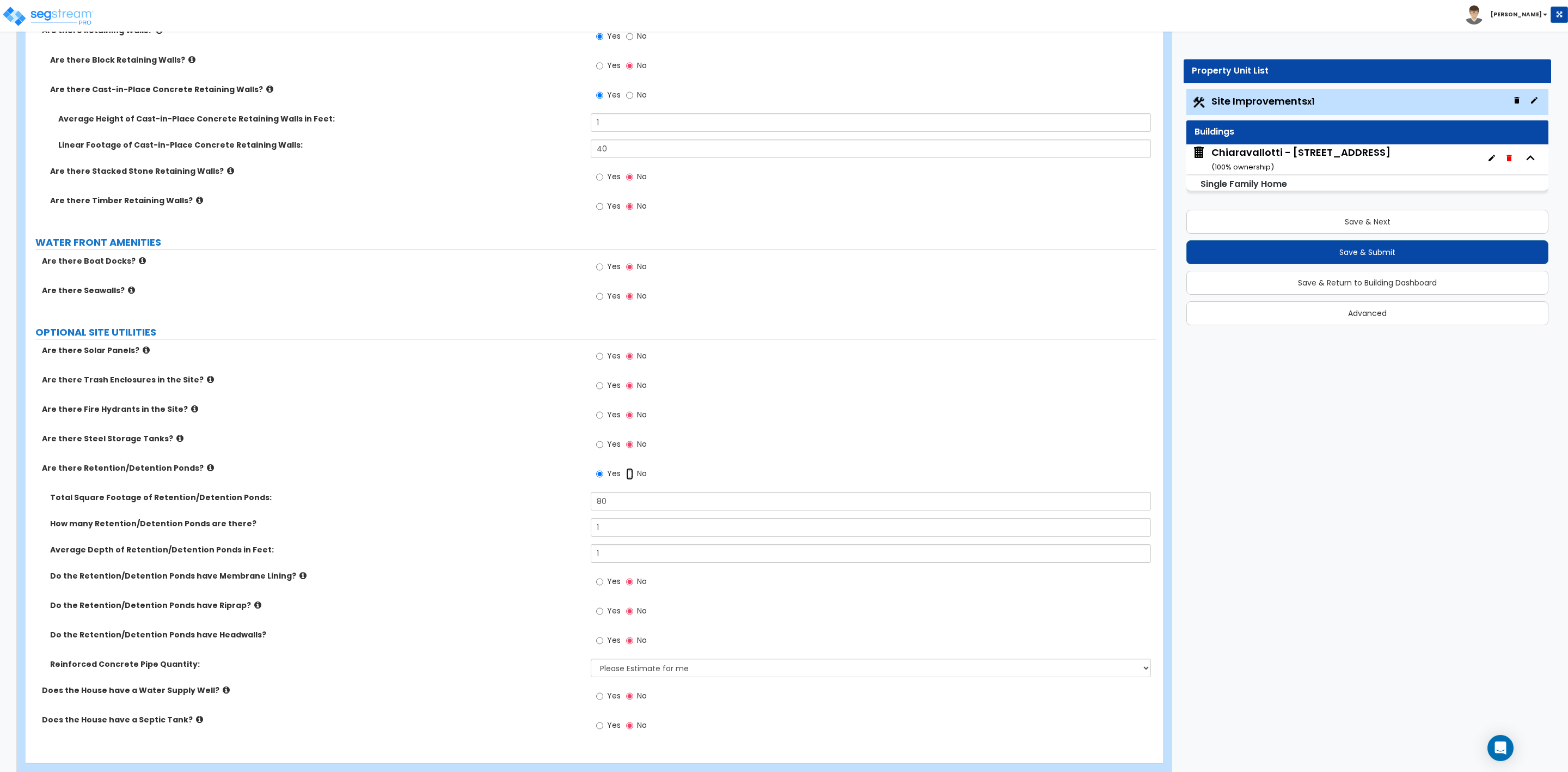
click at [629, 477] on input "No" at bounding box center [629, 474] width 7 height 12
radio input "false"
radio input "true"
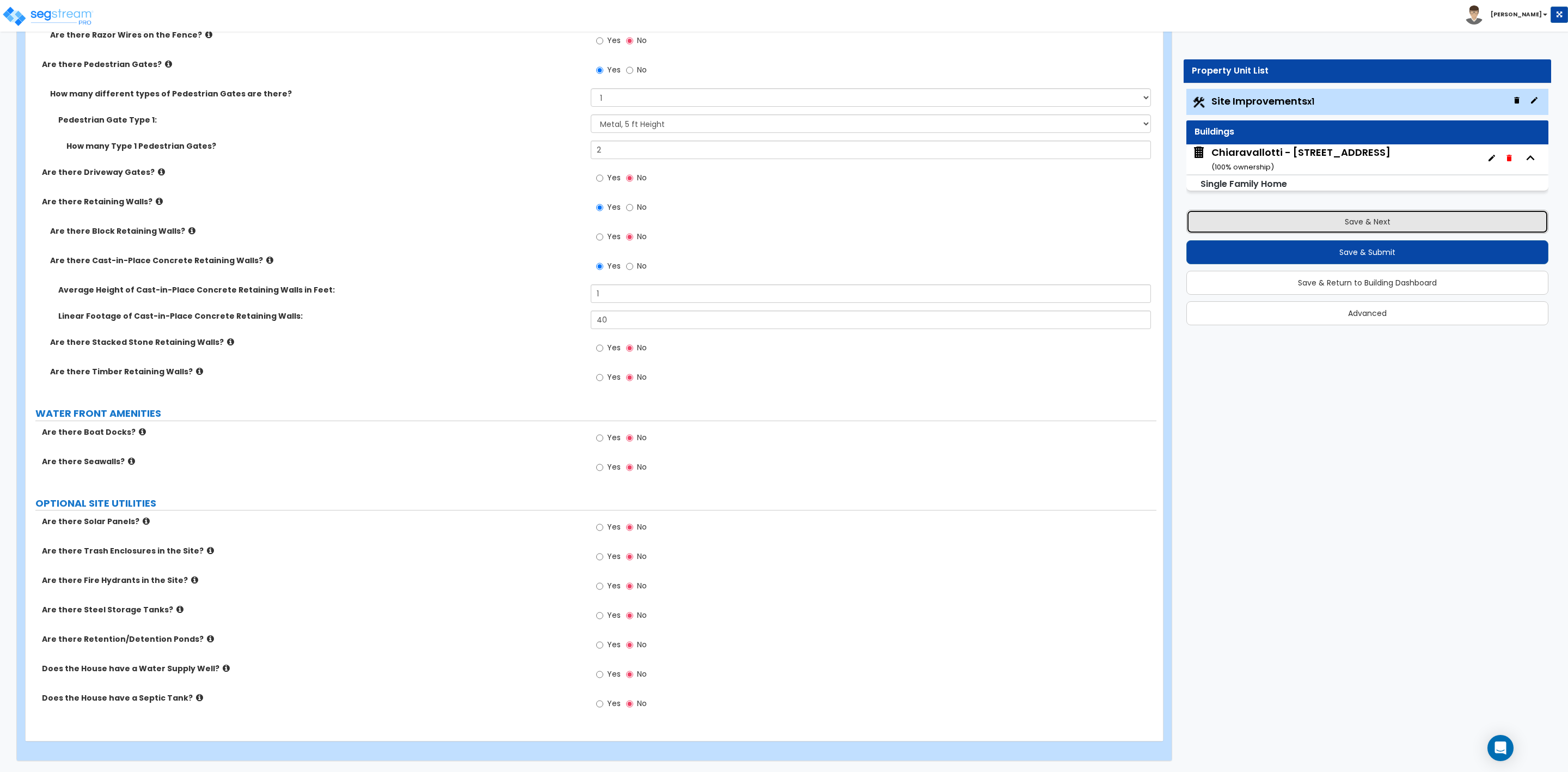
click at [1311, 225] on button "Save & Next" at bounding box center [1367, 222] width 362 height 24
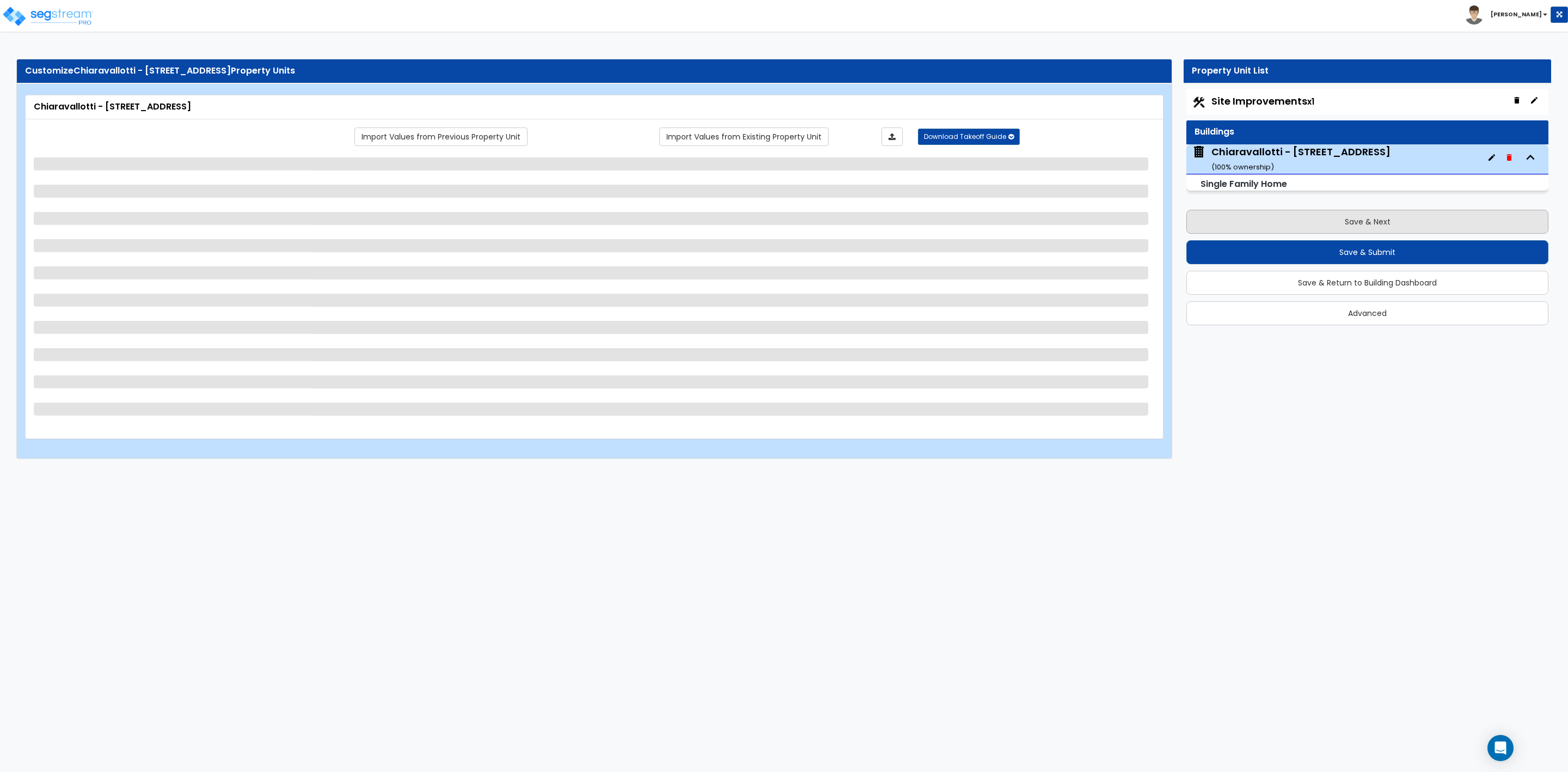
select select "2"
select select "7"
select select "3"
select select "2"
select select "1"
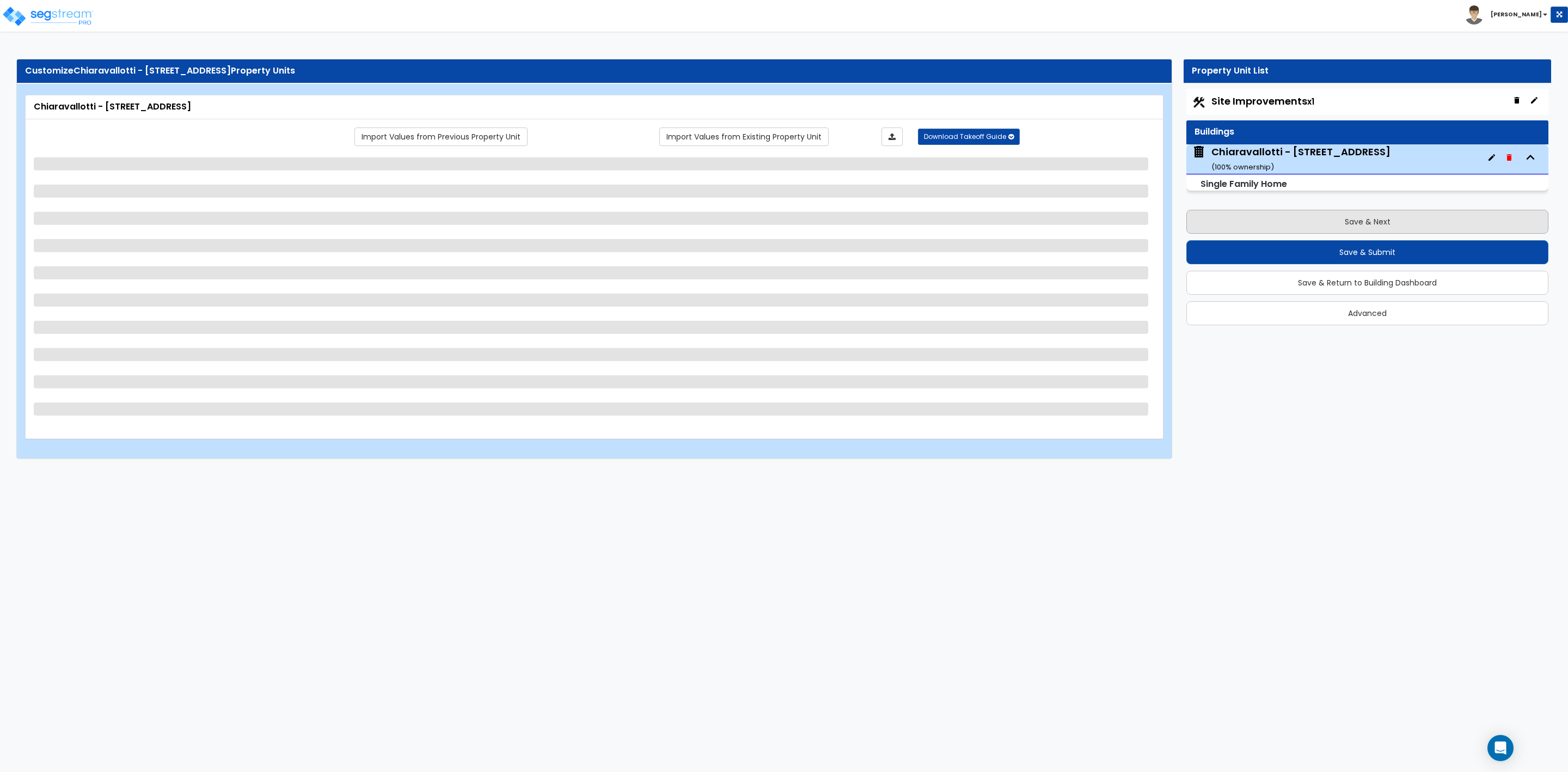
select select "1"
select select "2"
select select "3"
select select "4"
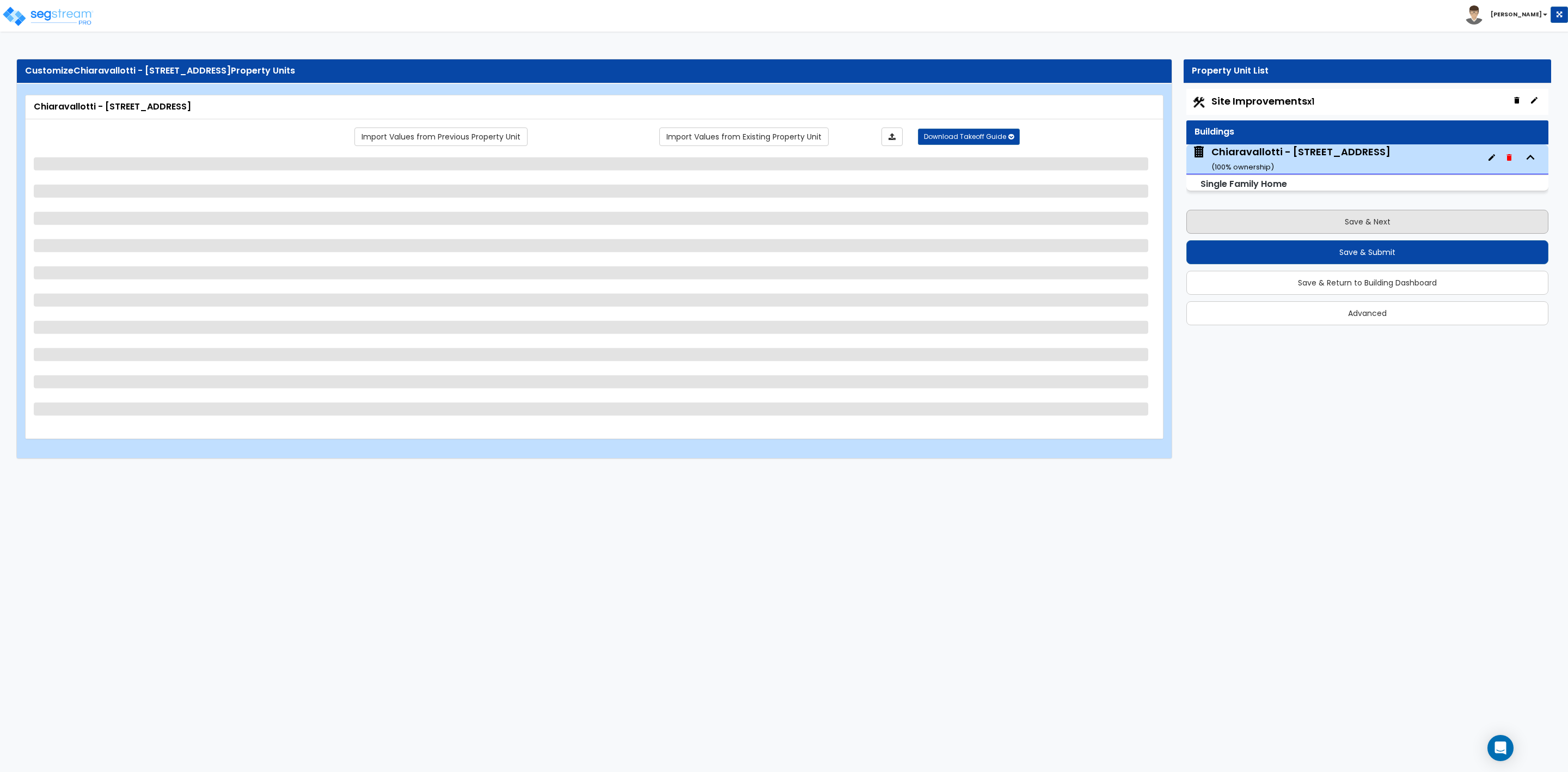
select select "1"
select select "2"
select select "1"
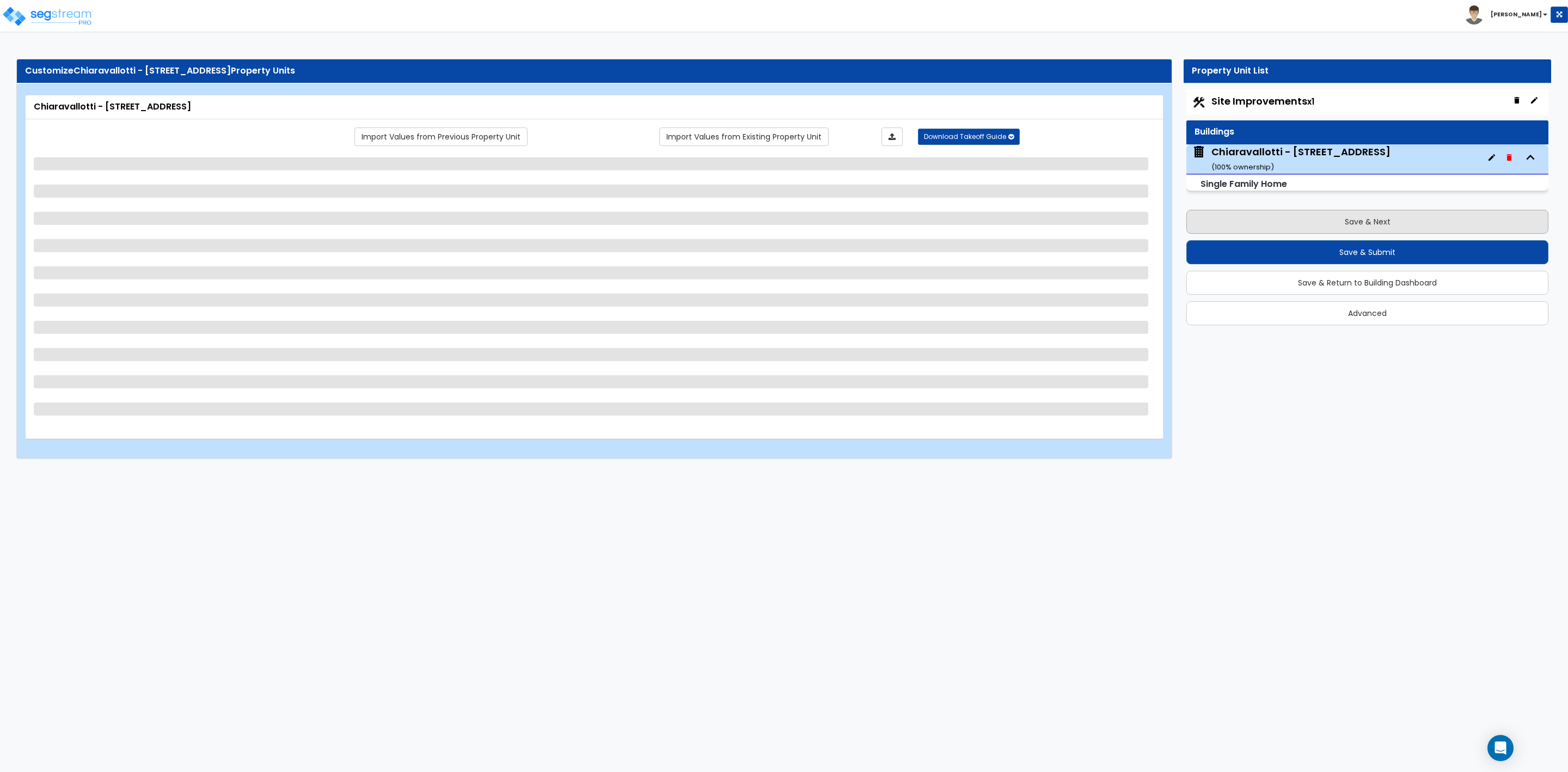
select select "1"
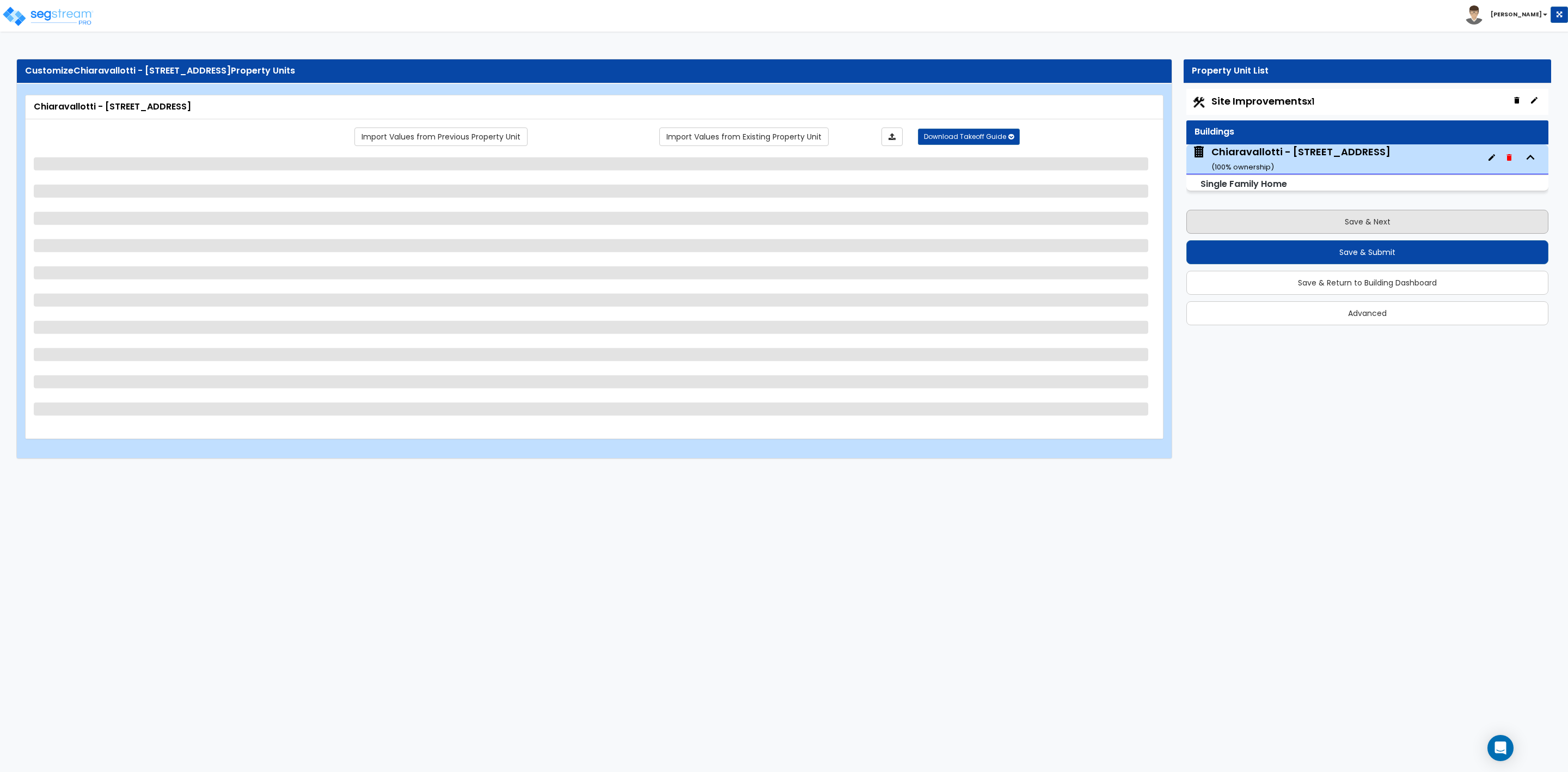
select select "3"
select select "1"
select select "6"
select select "1"
select select "2"
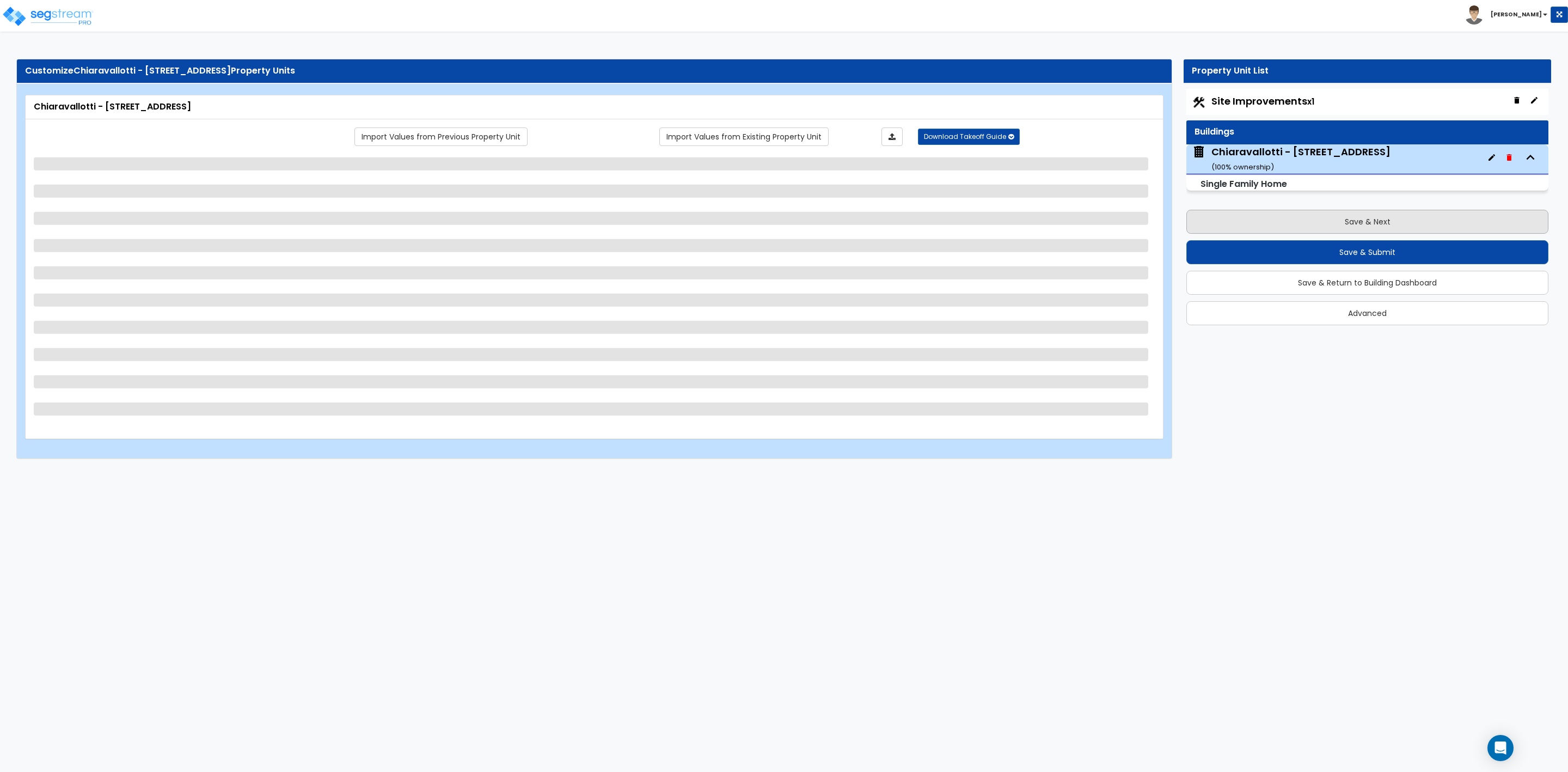
select select "2"
select select "3"
select select "1"
select select "3"
select select "2"
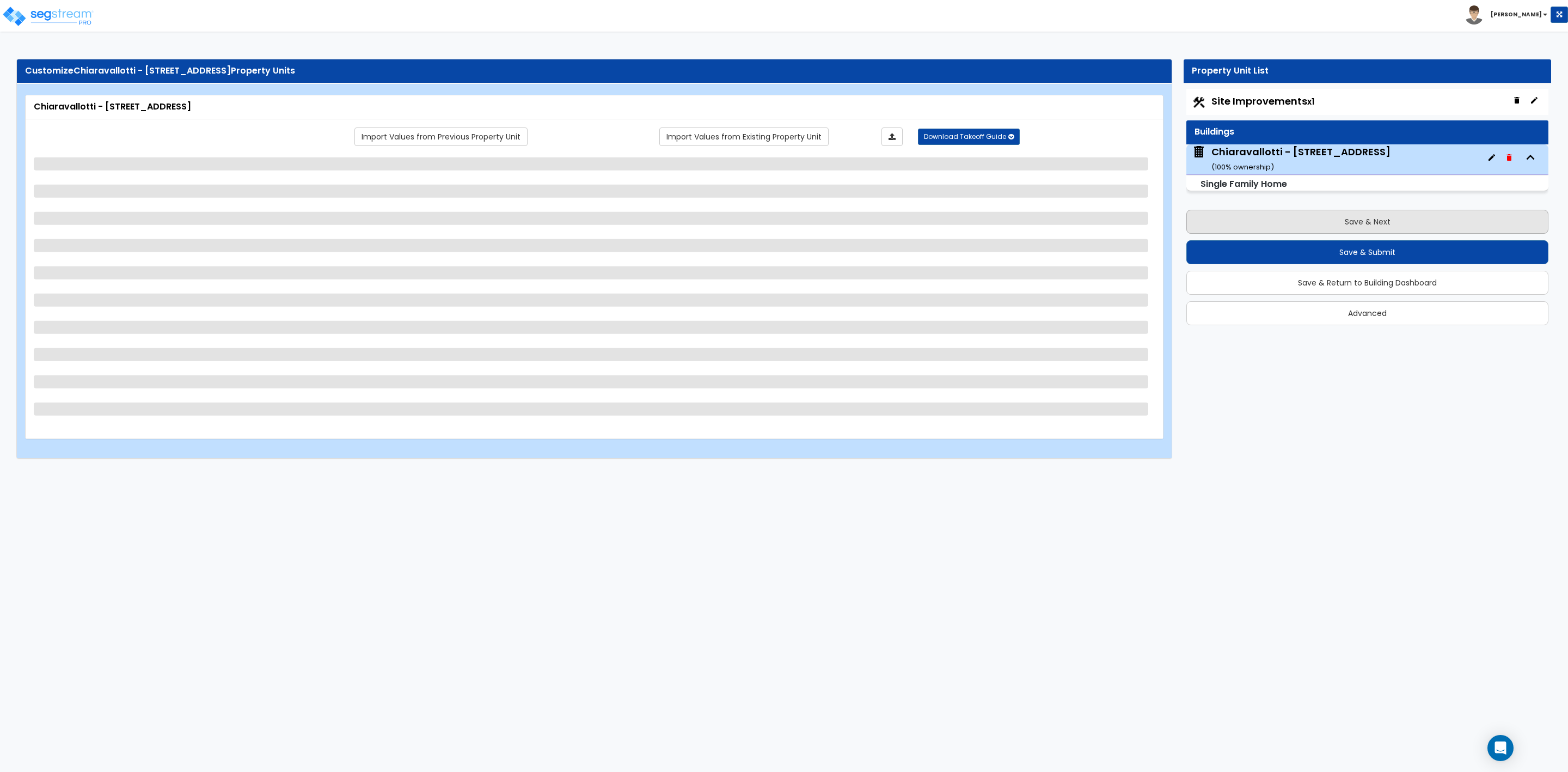
select select "2"
select select "1"
select select "3"
select select "2"
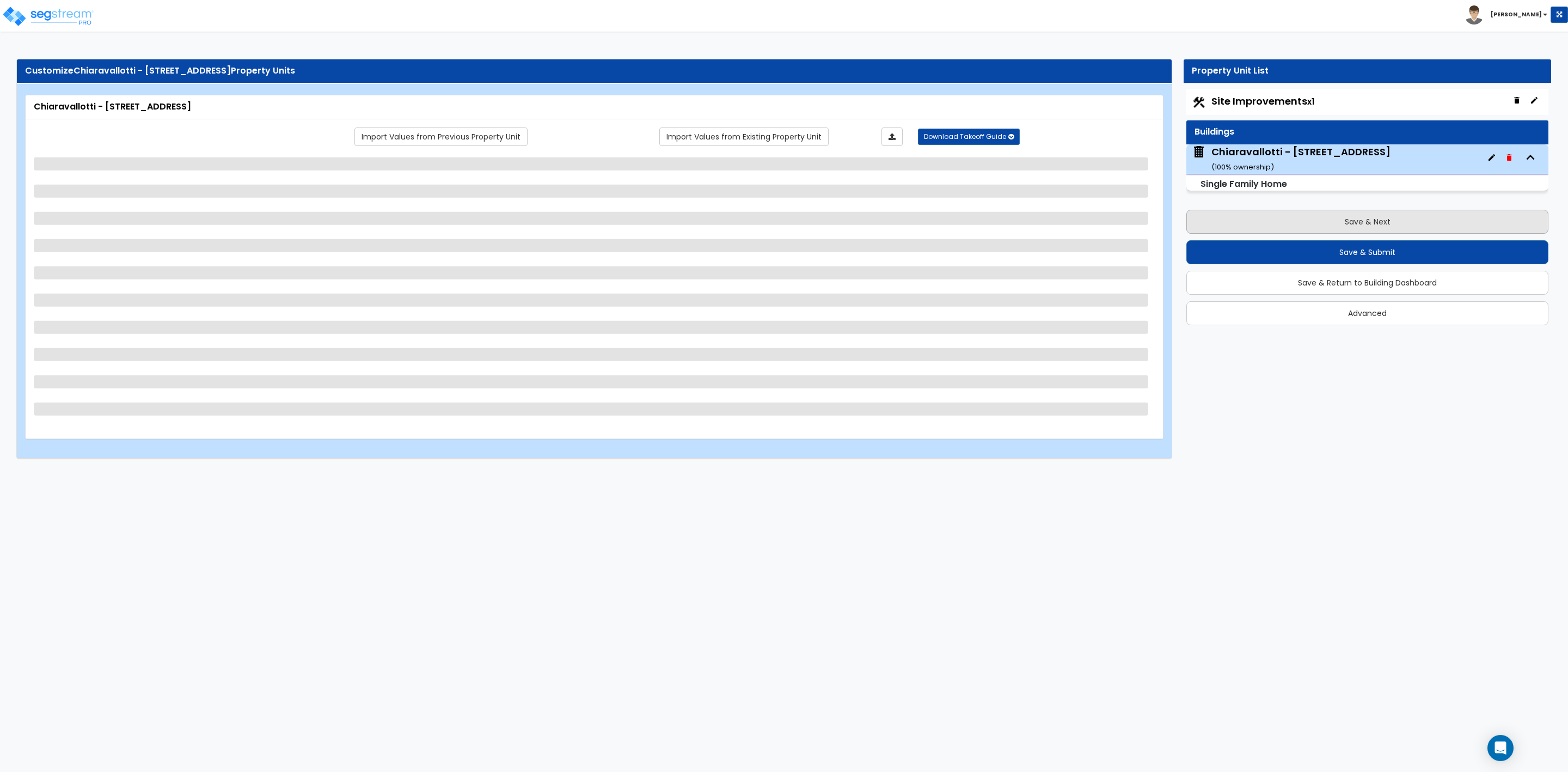
select select "2"
select select "1"
select select "2"
select select "3"
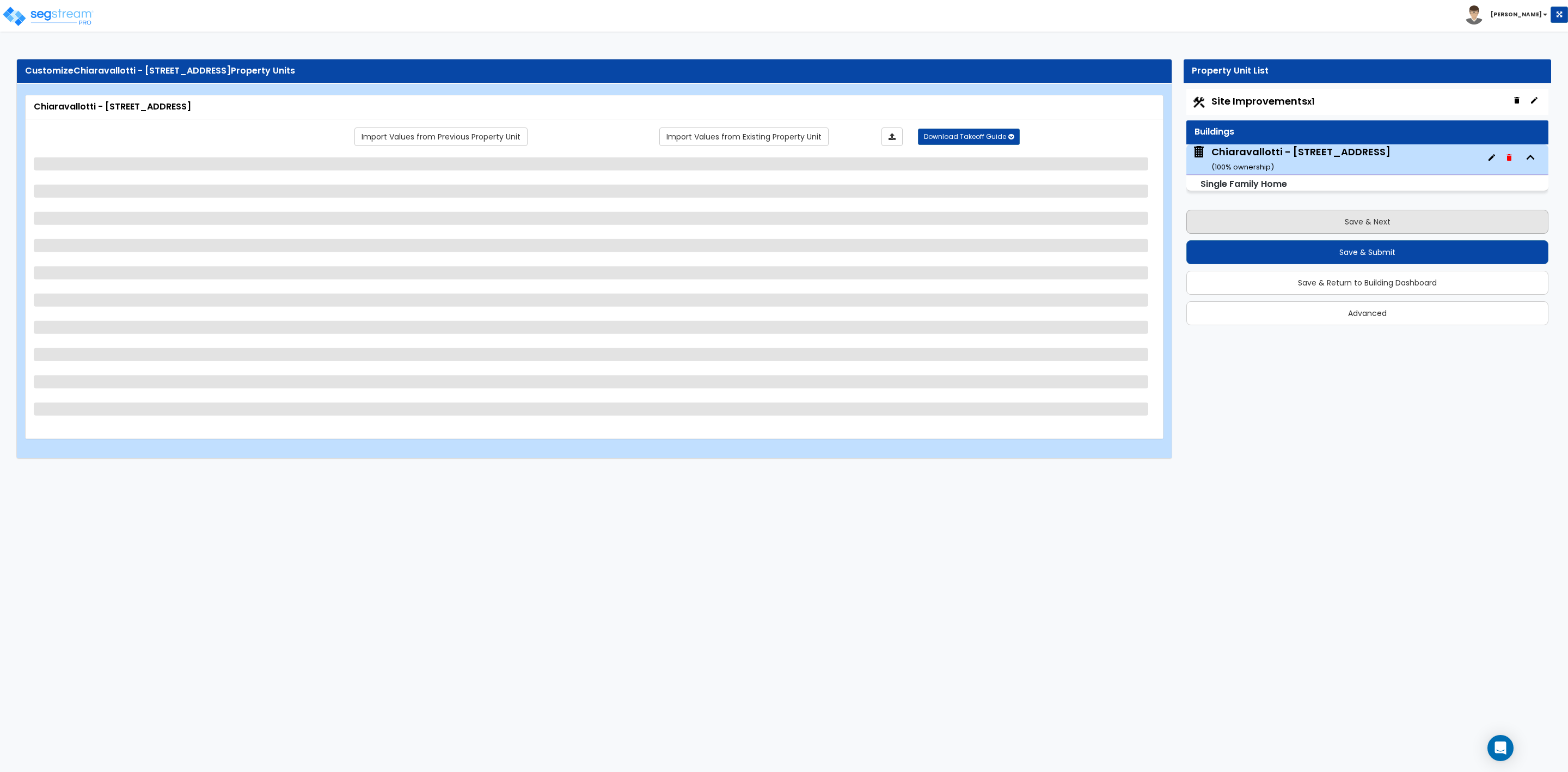
select select "2"
select select "1"
select select "2"
select select "3"
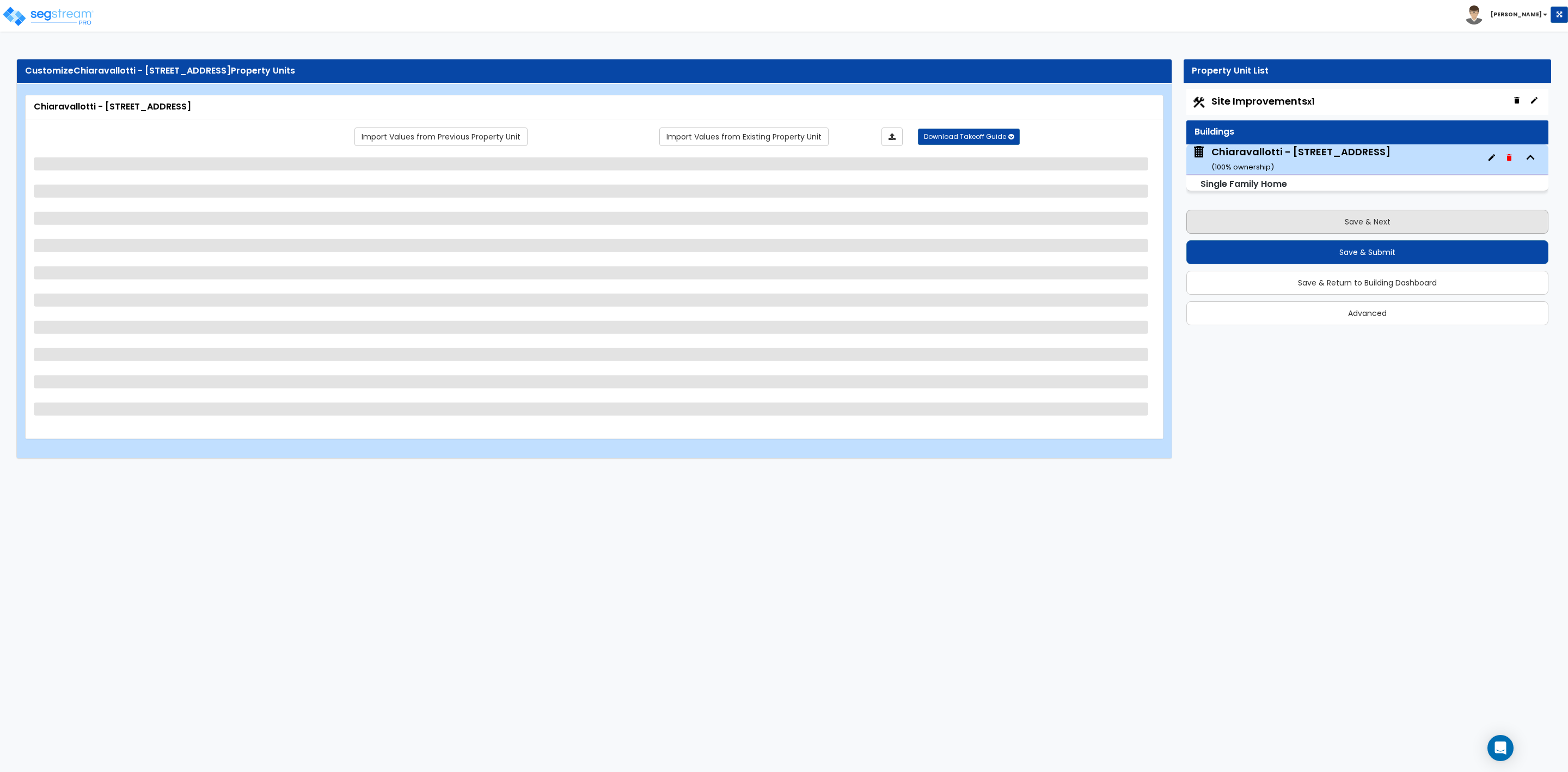
select select "2"
select select "3"
select select "1"
select select "2"
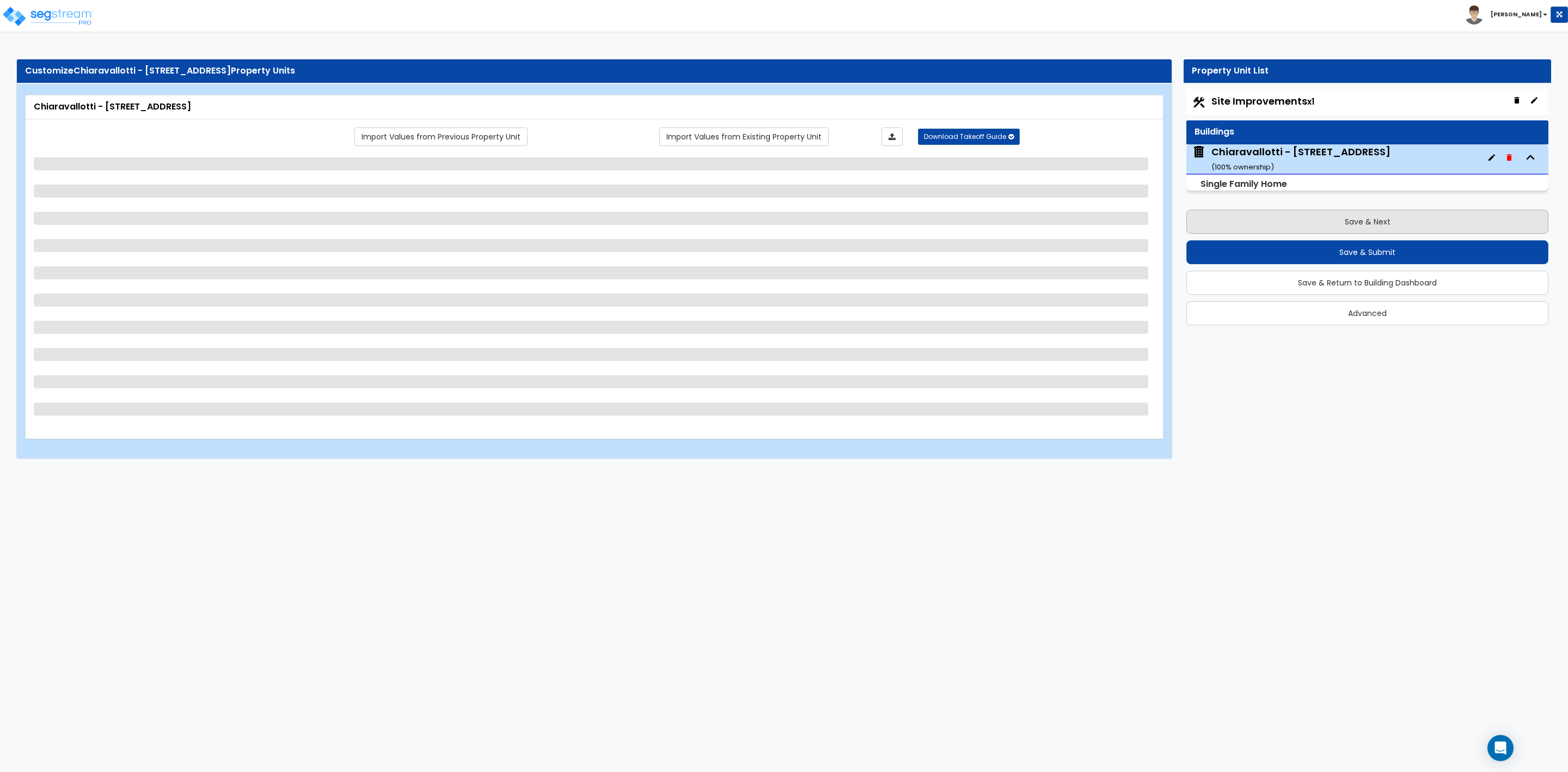
select select "3"
select select "2"
select select "1"
select select "2"
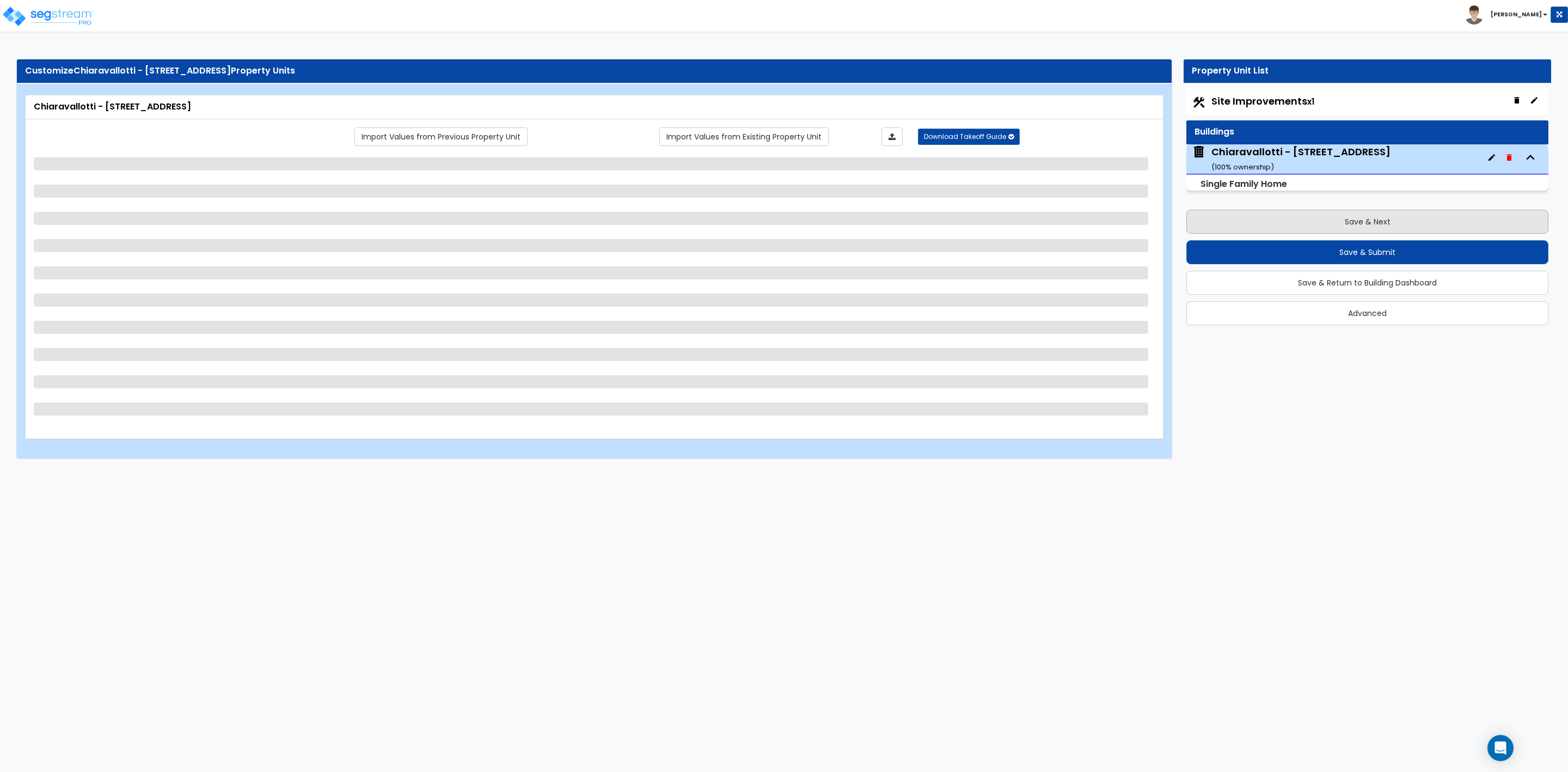
select select "2"
select select "1"
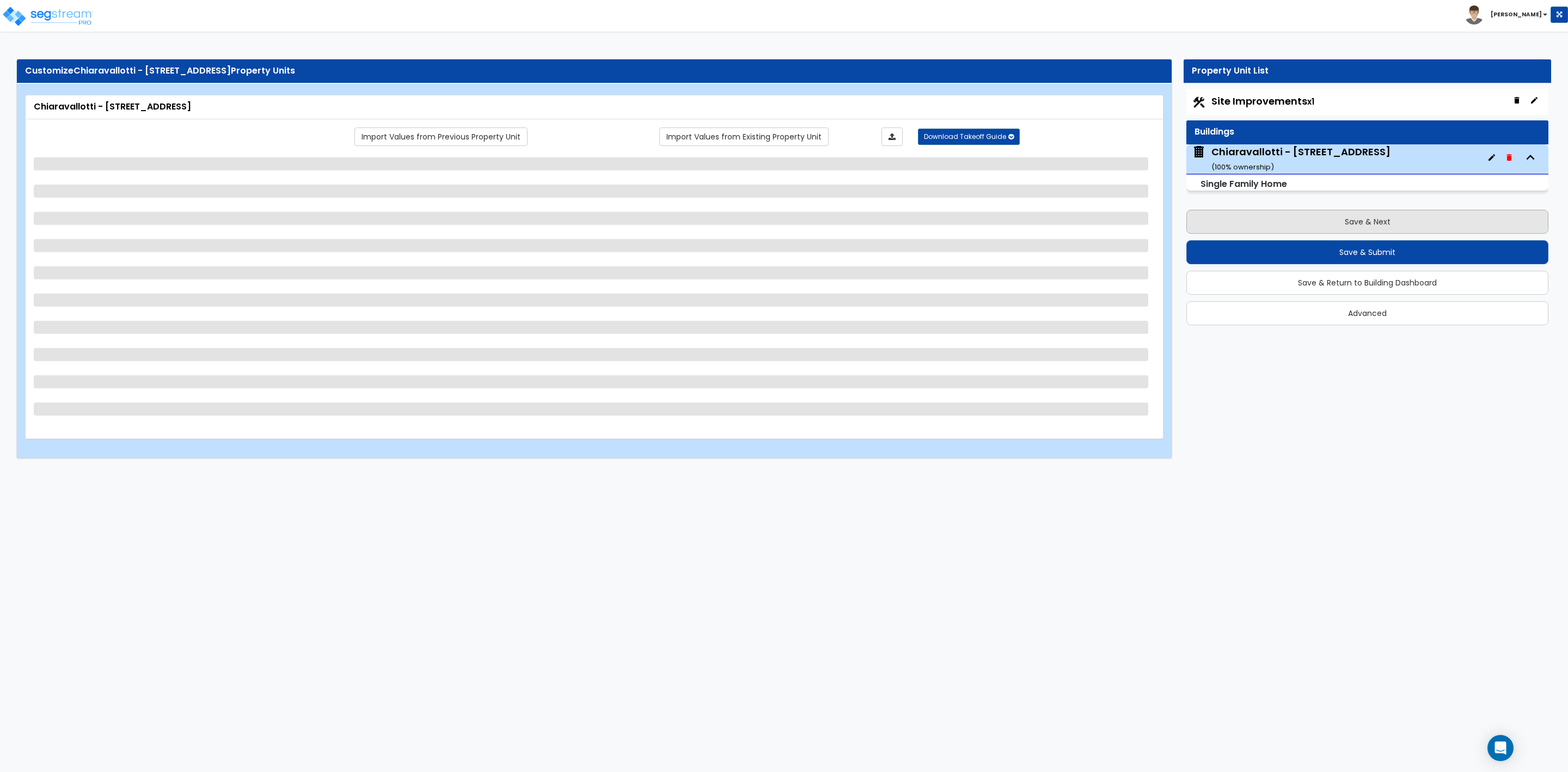
select select "2"
select select "1"
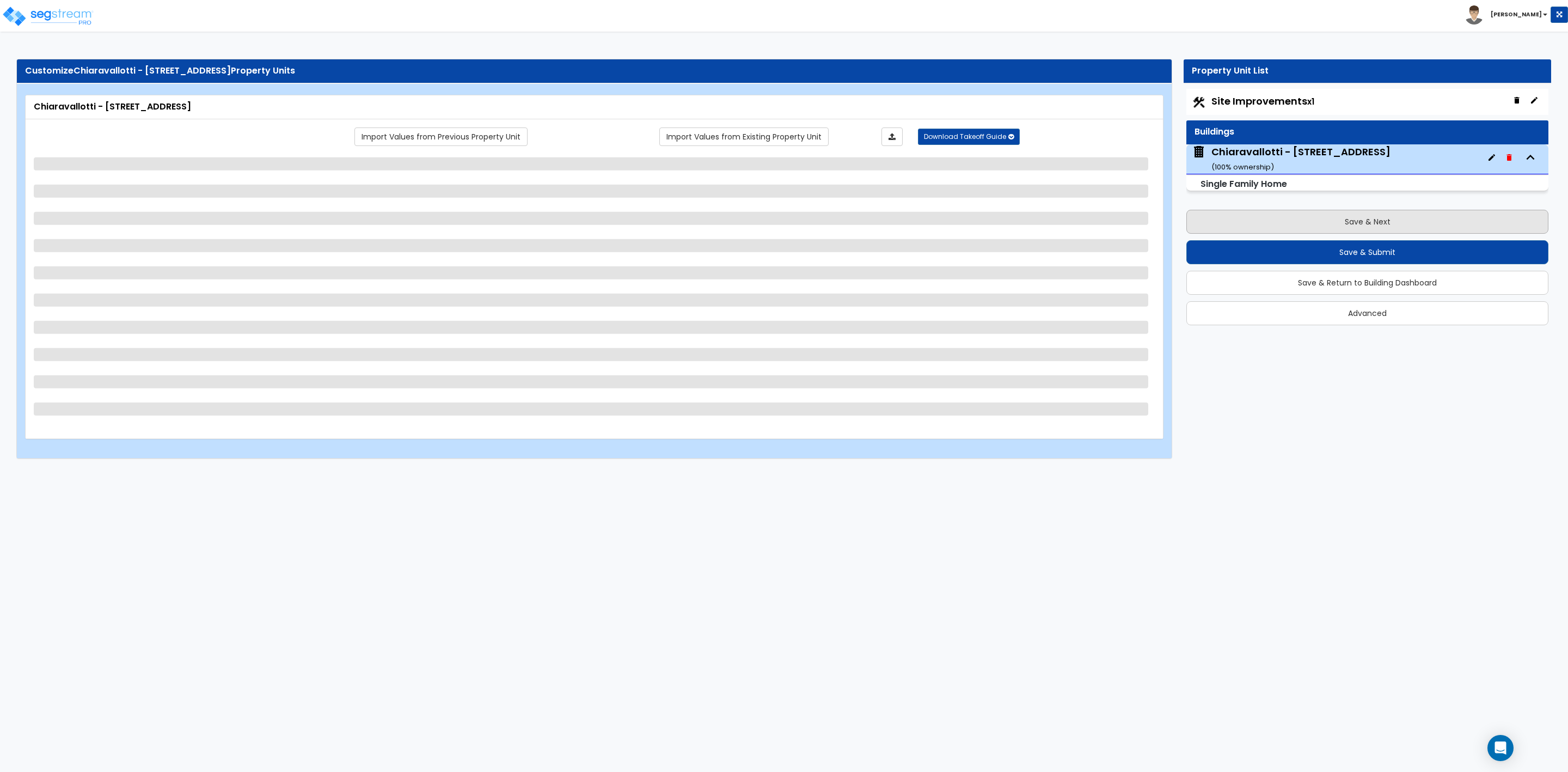
select select "1"
select select "2"
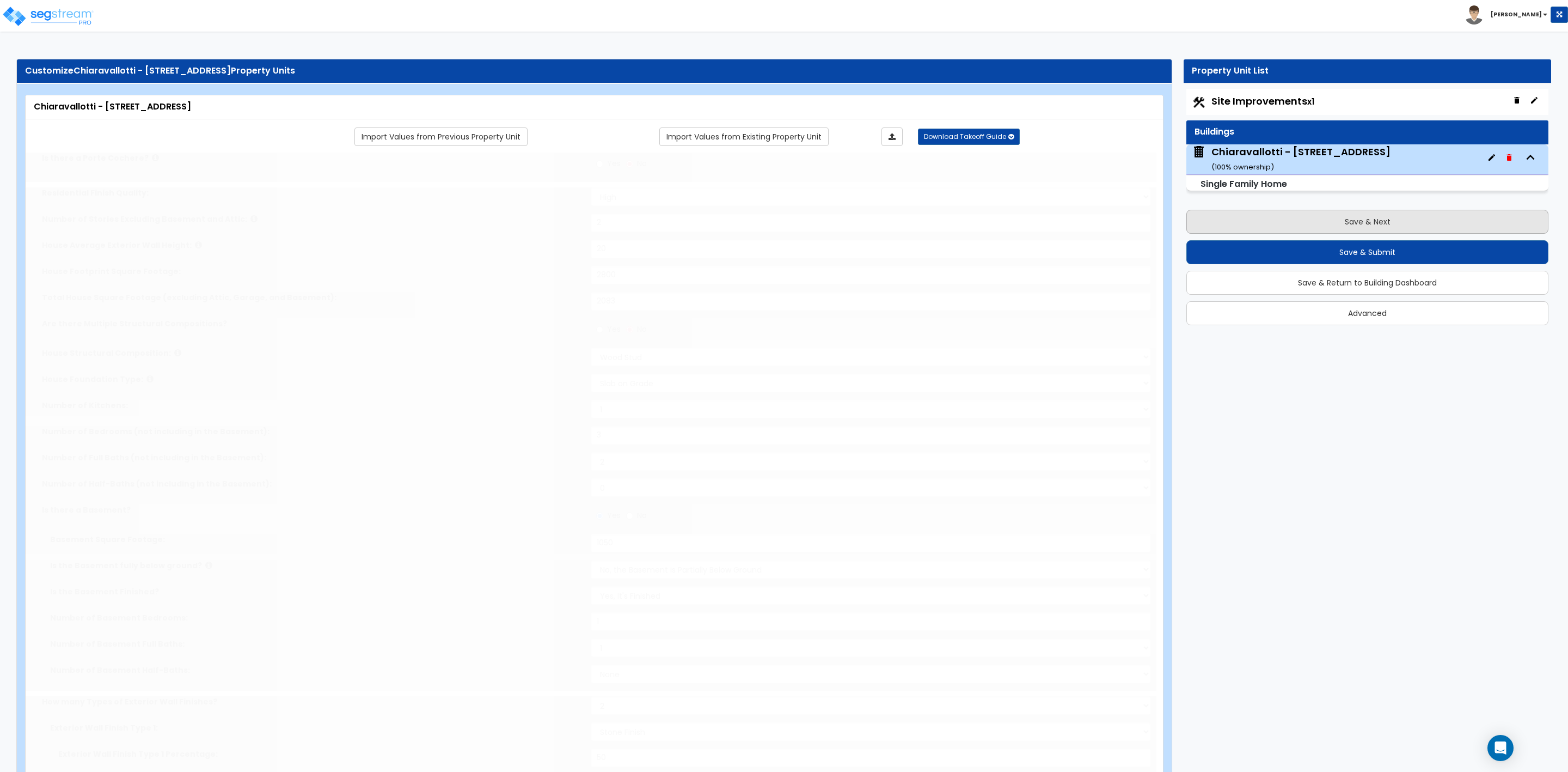
radio input "true"
select select "1"
select select "2"
type input "1"
select select "2"
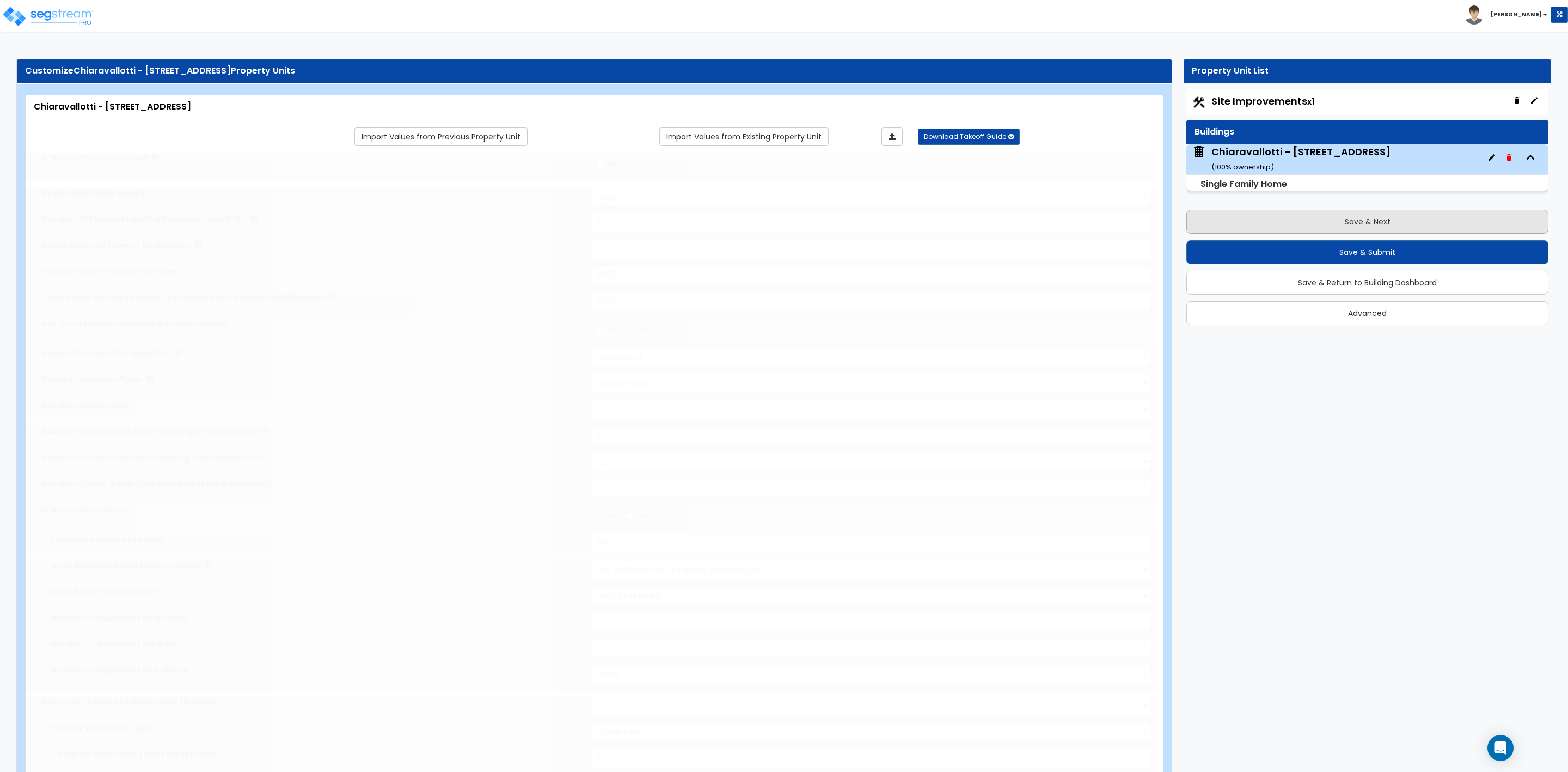
select select "2"
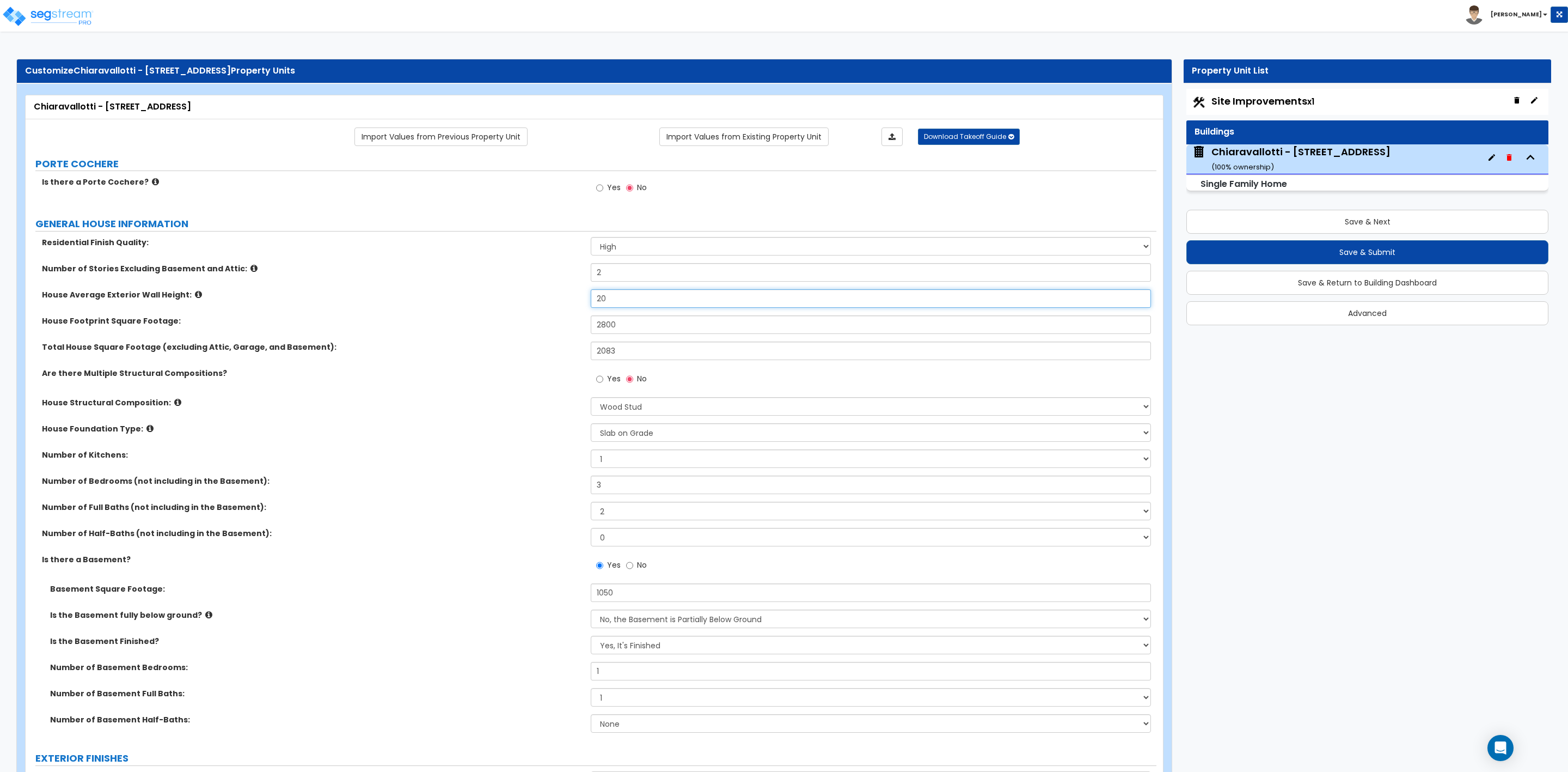
drag, startPoint x: 607, startPoint y: 301, endPoint x: 581, endPoint y: 298, distance: 26.2
click at [581, 298] on div "House Average Exterior Wall Height: 20" at bounding box center [590, 302] width 1131 height 26
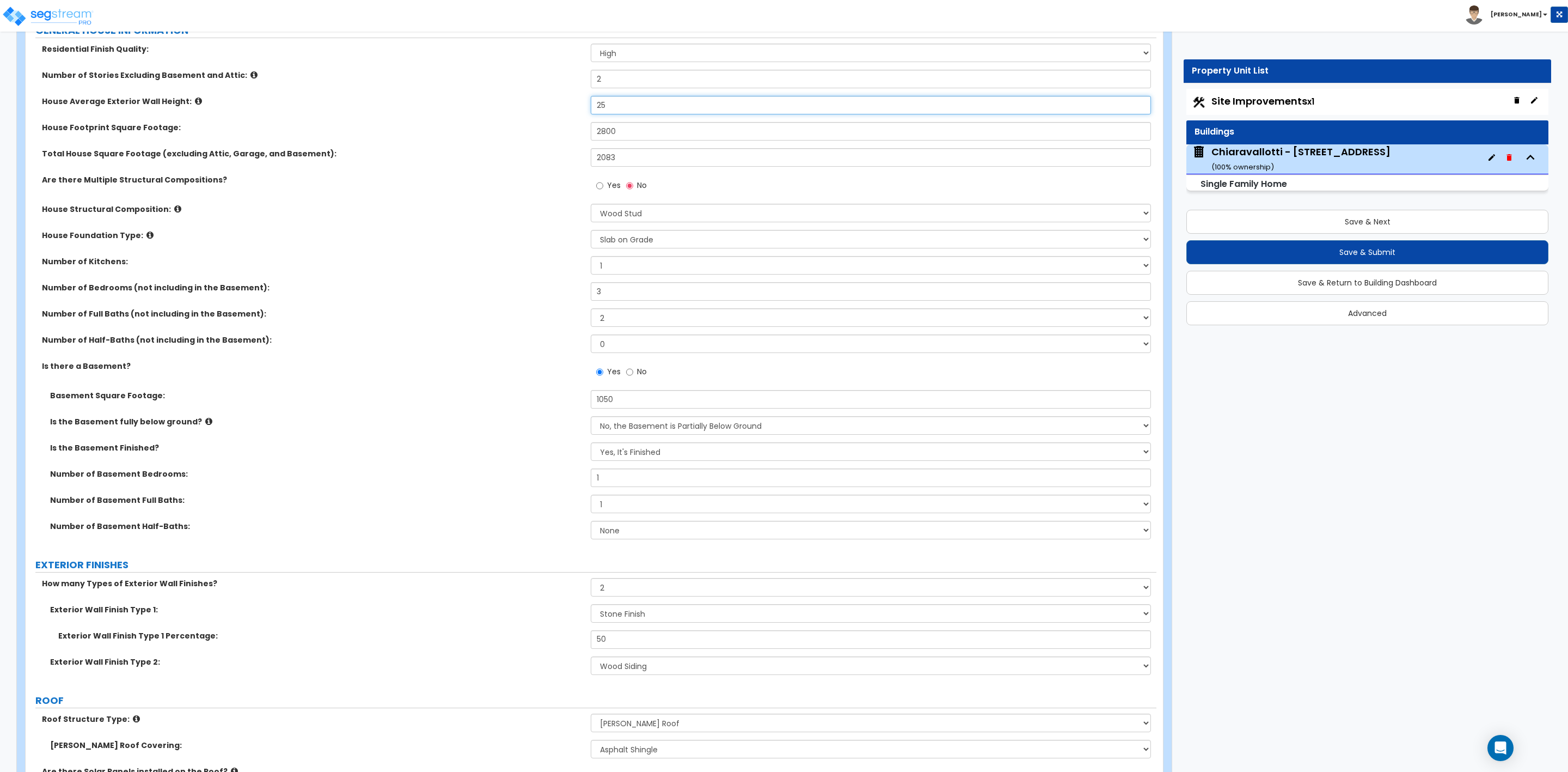
scroll to position [163, 0]
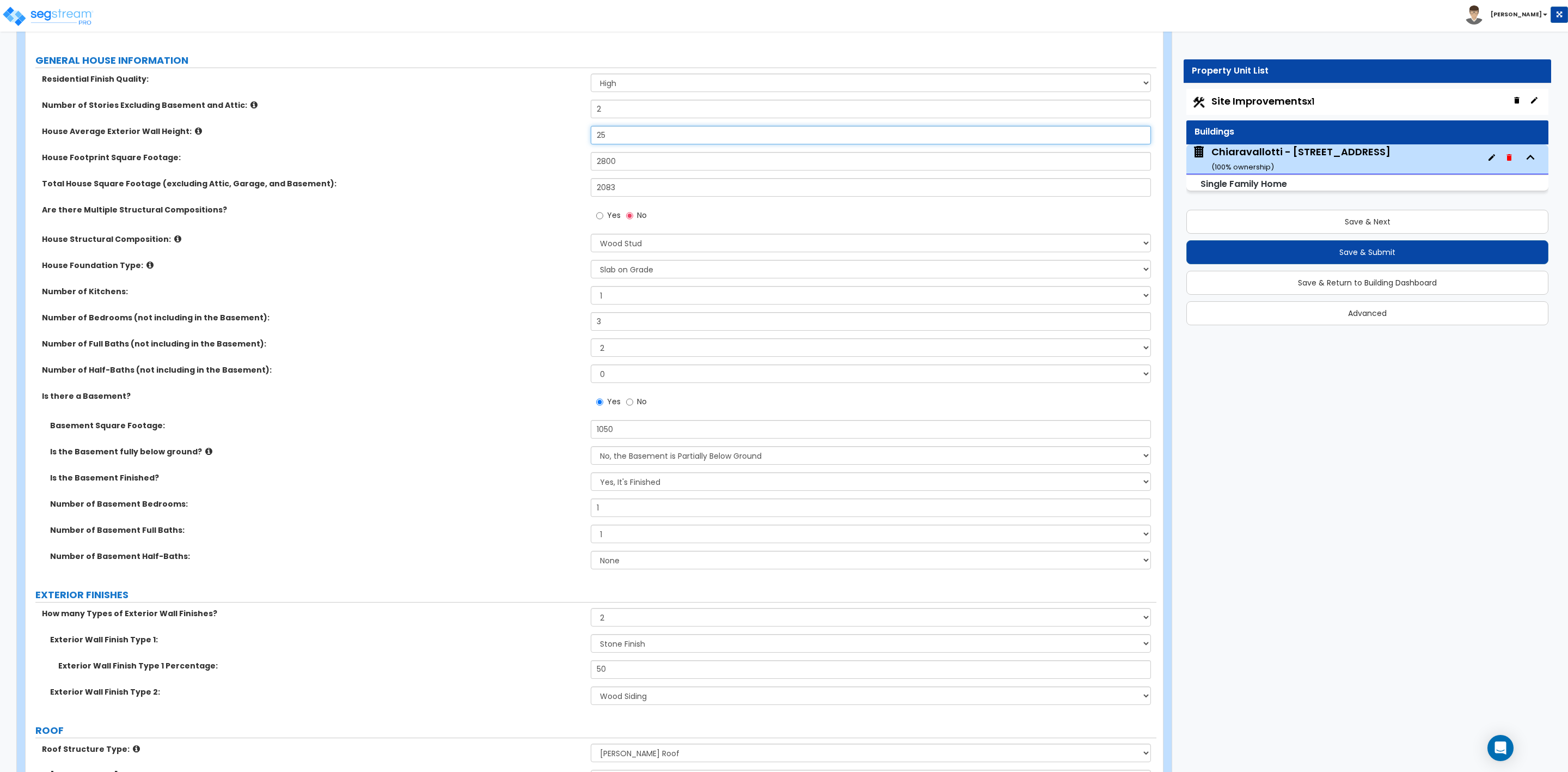
type input "25"
drag, startPoint x: 626, startPoint y: 433, endPoint x: 564, endPoint y: 429, distance: 62.1
click at [577, 427] on div "Basement Square Footage: 1050" at bounding box center [590, 433] width 1131 height 26
type input "900"
click at [682, 479] on select "No, It's Unfinished Yes, It's Finished" at bounding box center [871, 482] width 560 height 19
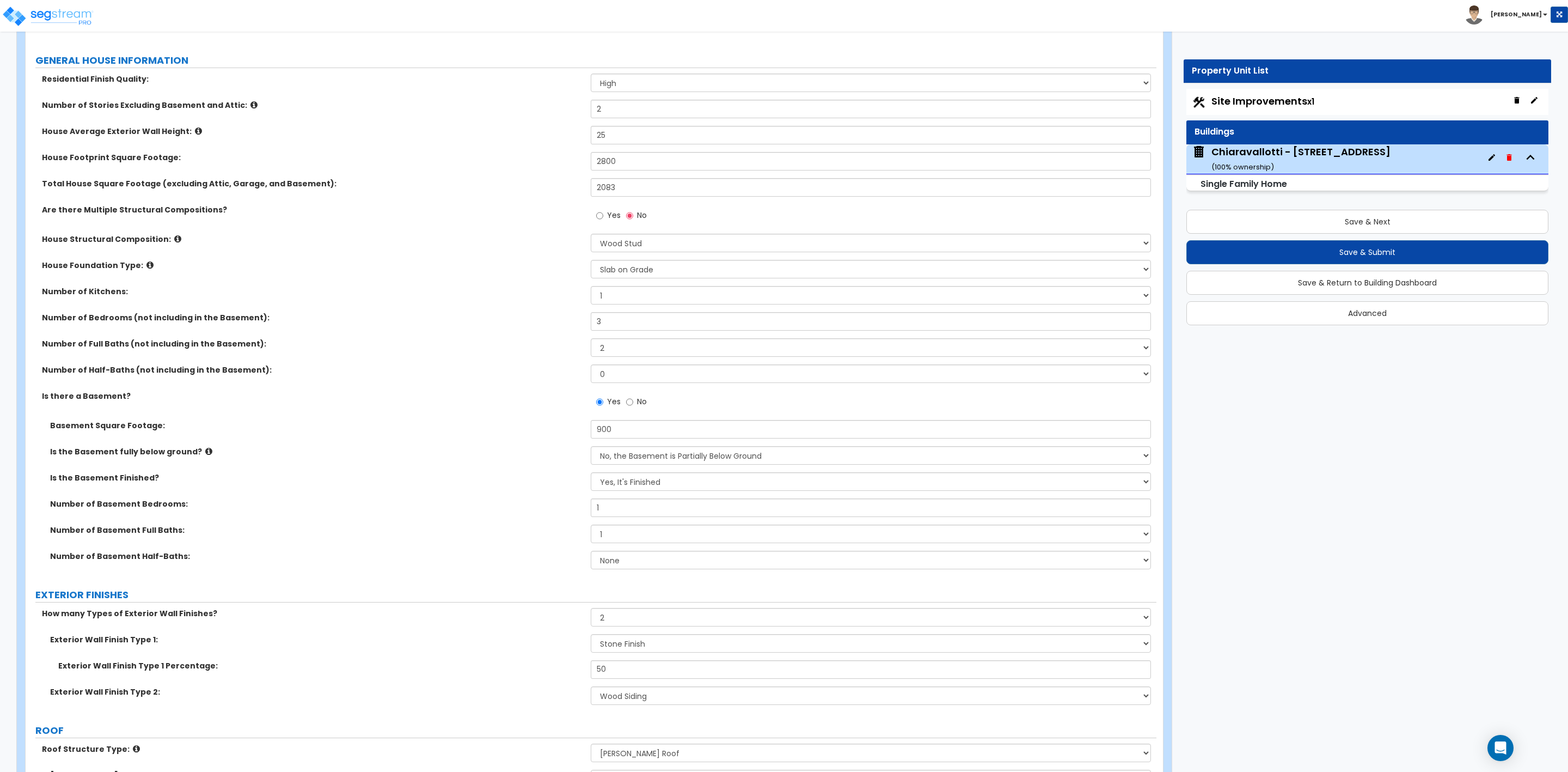
click at [523, 491] on div "Is the Basement Finished? No, It's Unfinished Yes, It's Finished" at bounding box center [590, 485] width 1131 height 26
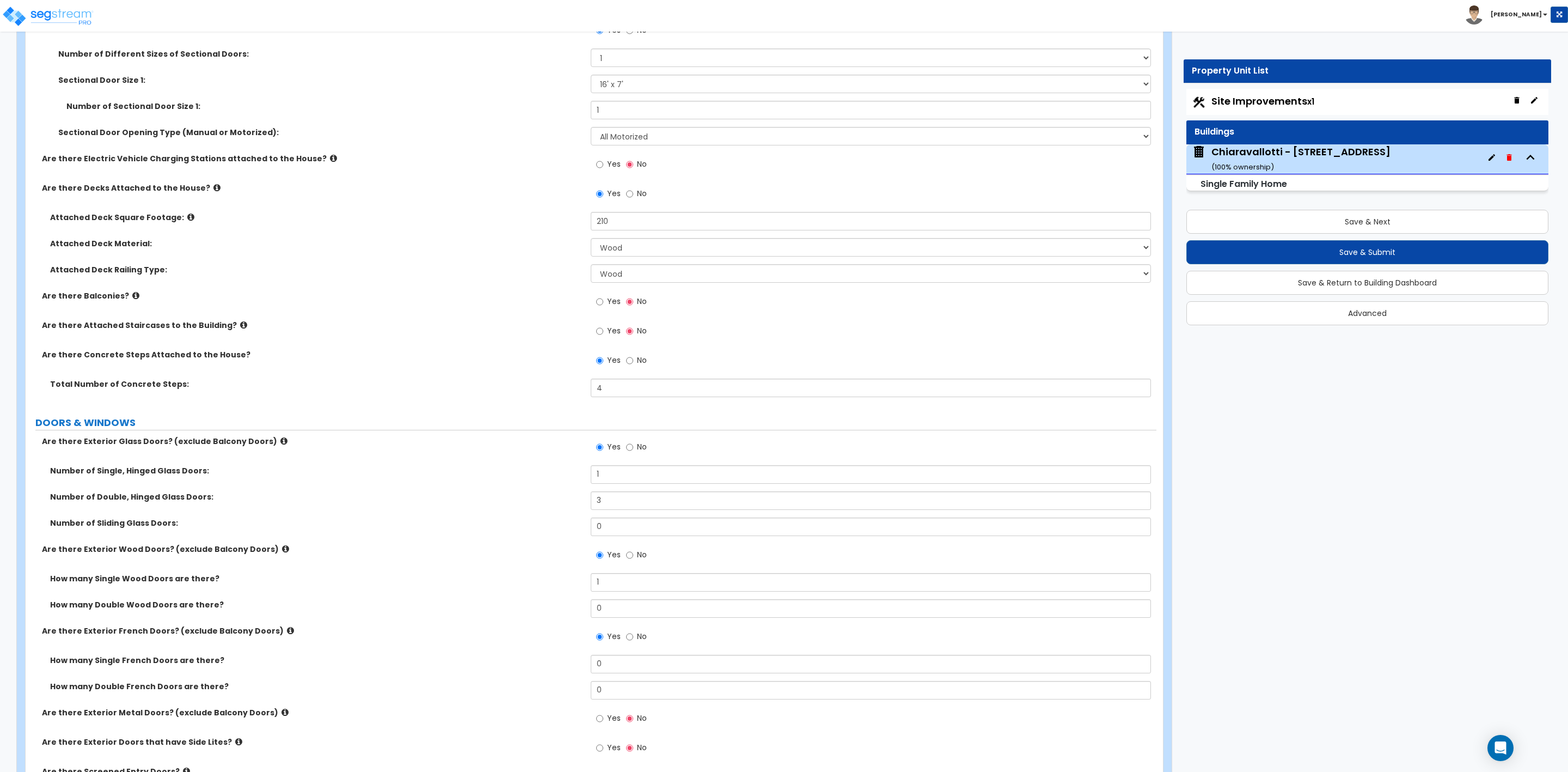
scroll to position [1471, 0]
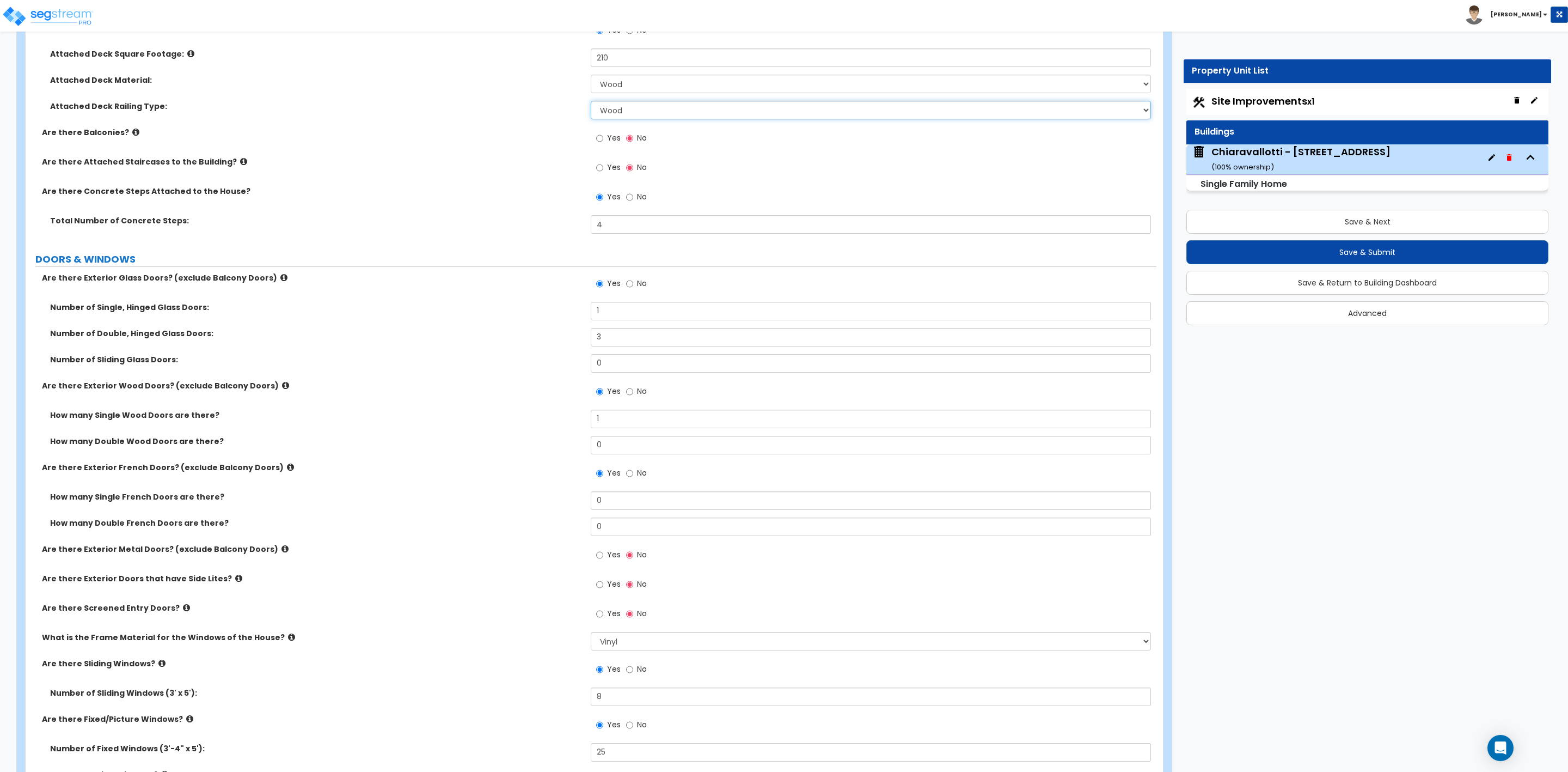
click at [594, 114] on select "Please Choose One Wood Plastic" at bounding box center [871, 110] width 560 height 19
select select "0"
click at [591, 103] on select "Please Choose One Wood Plastic" at bounding box center [871, 110] width 560 height 19
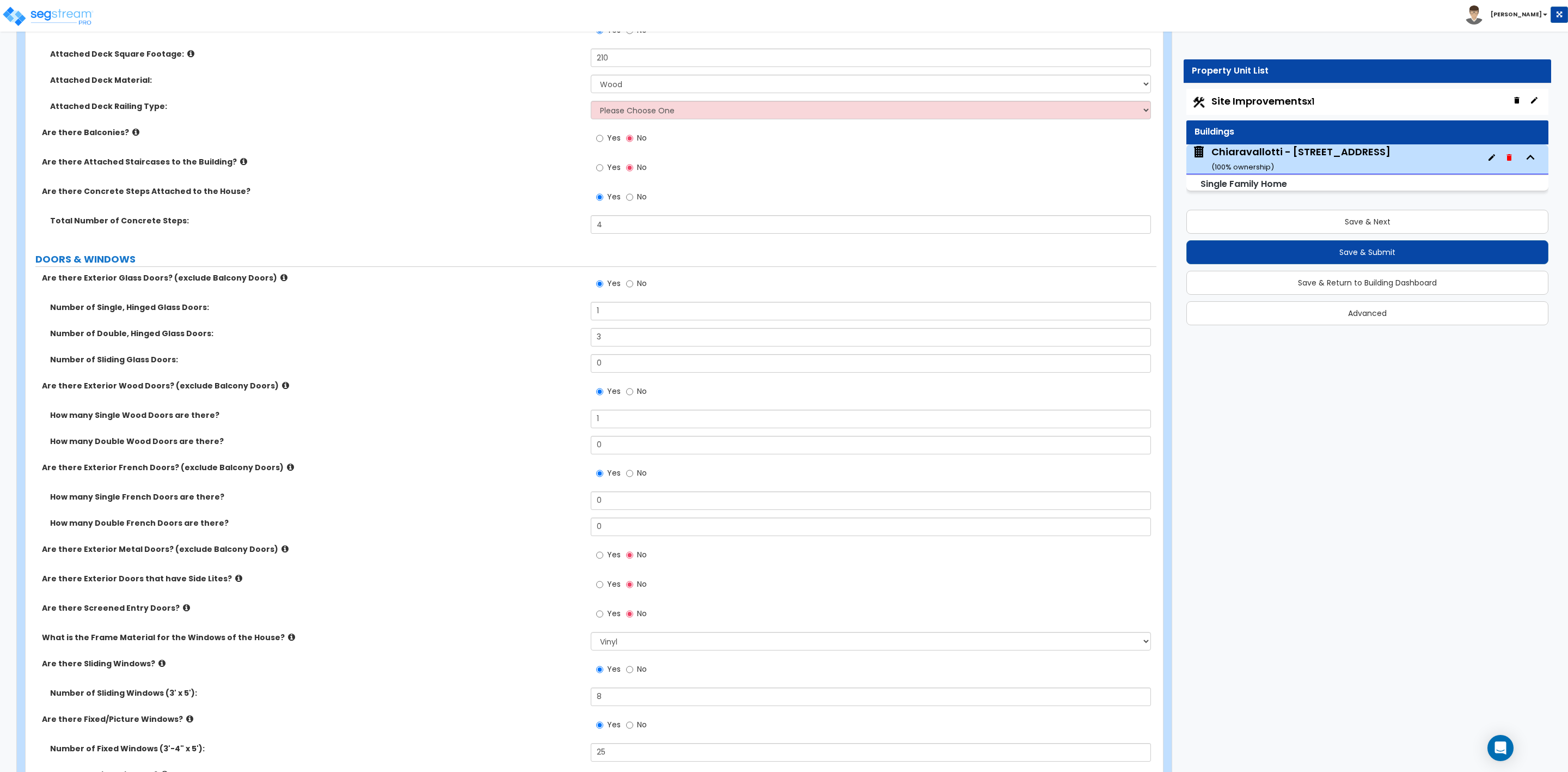
click at [531, 144] on div "Are there Balconies? Yes No" at bounding box center [590, 141] width 1131 height 29
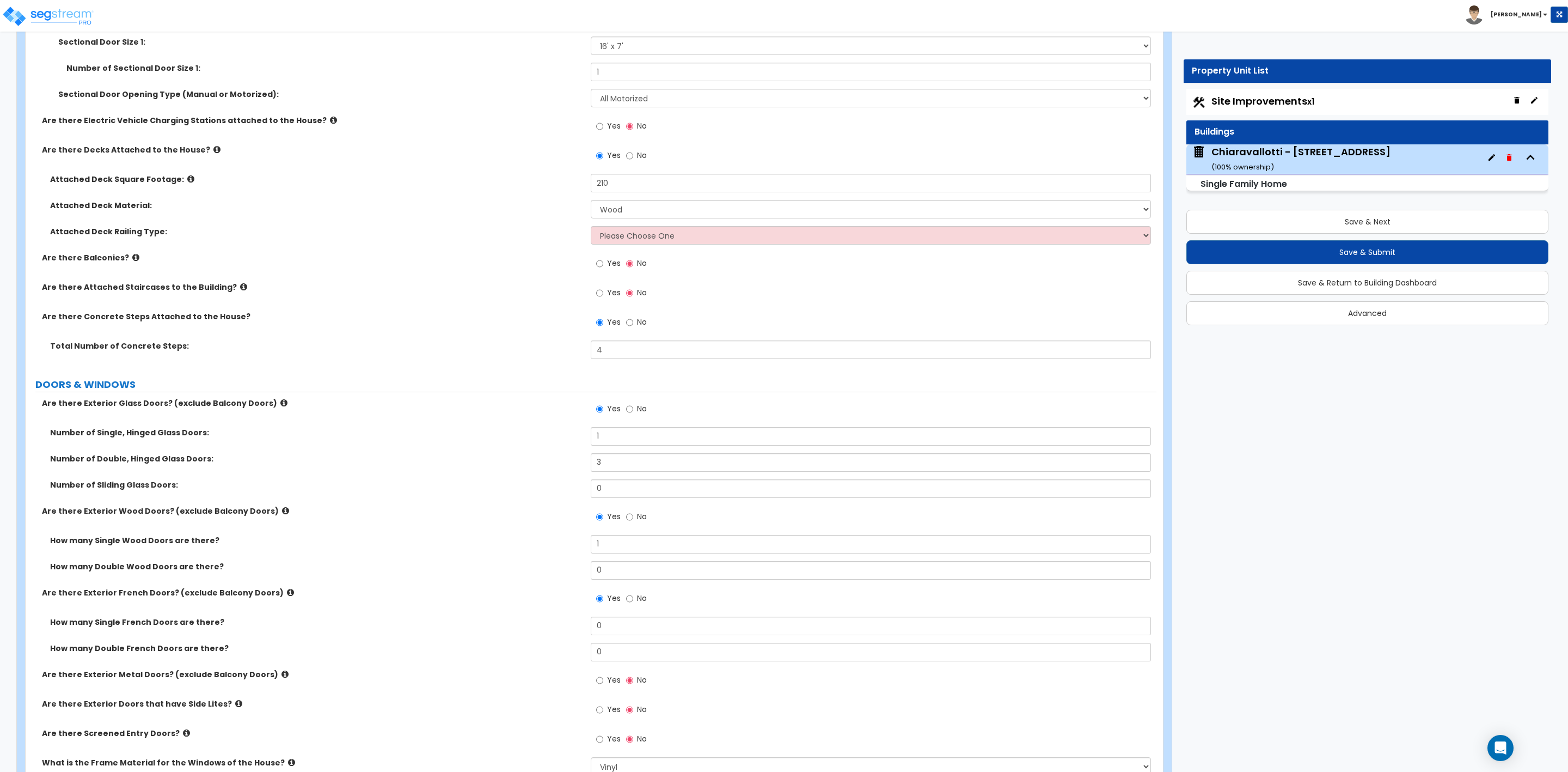
scroll to position [1307, 0]
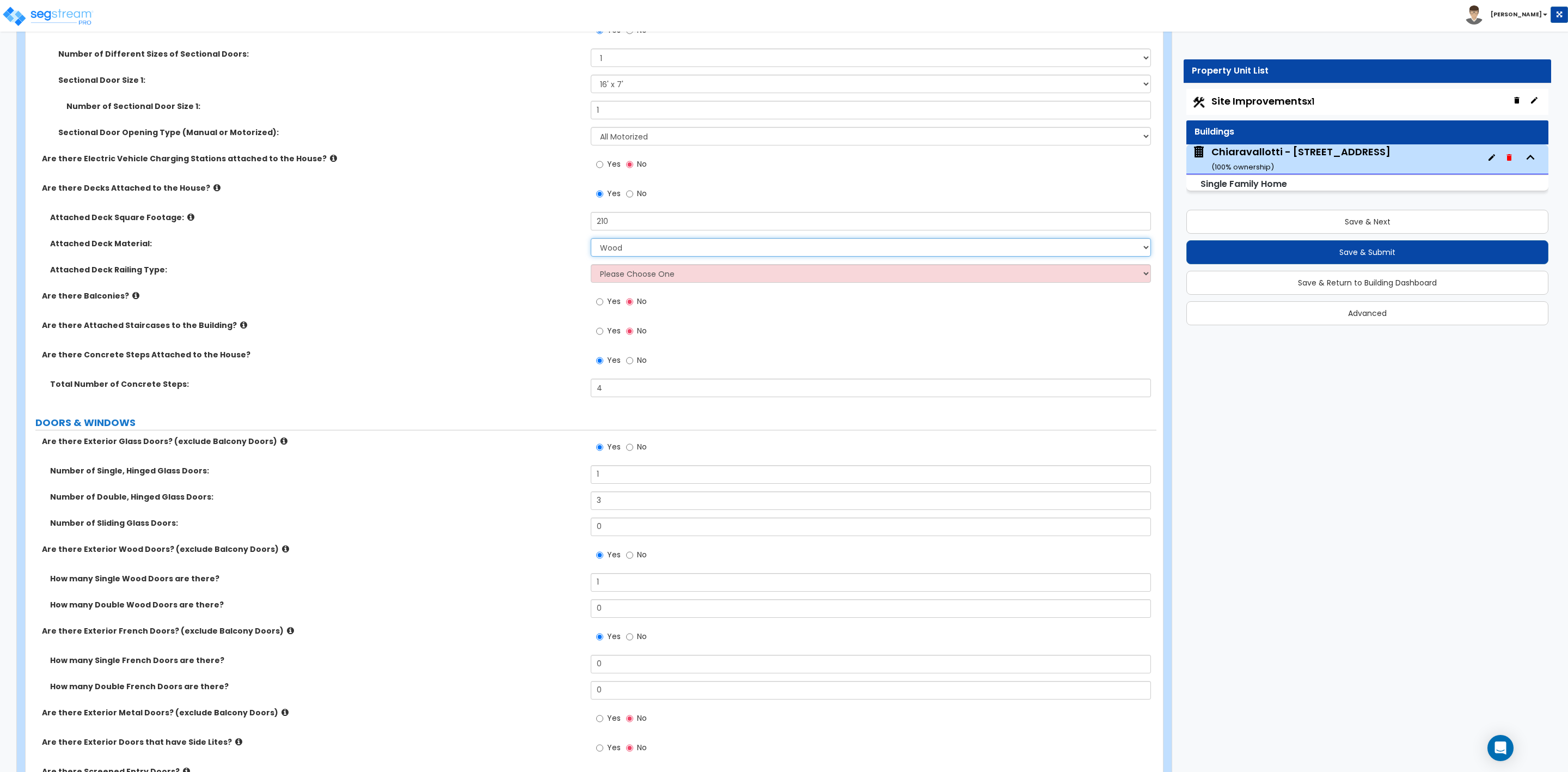
click at [610, 251] on select "Please Choose One Wood Plastic/PVC" at bounding box center [871, 247] width 560 height 19
select select "2"
click at [591, 240] on select "Please Choose One Wood Plastic/PVC" at bounding box center [871, 247] width 560 height 19
click at [632, 198] on input "No" at bounding box center [629, 194] width 7 height 12
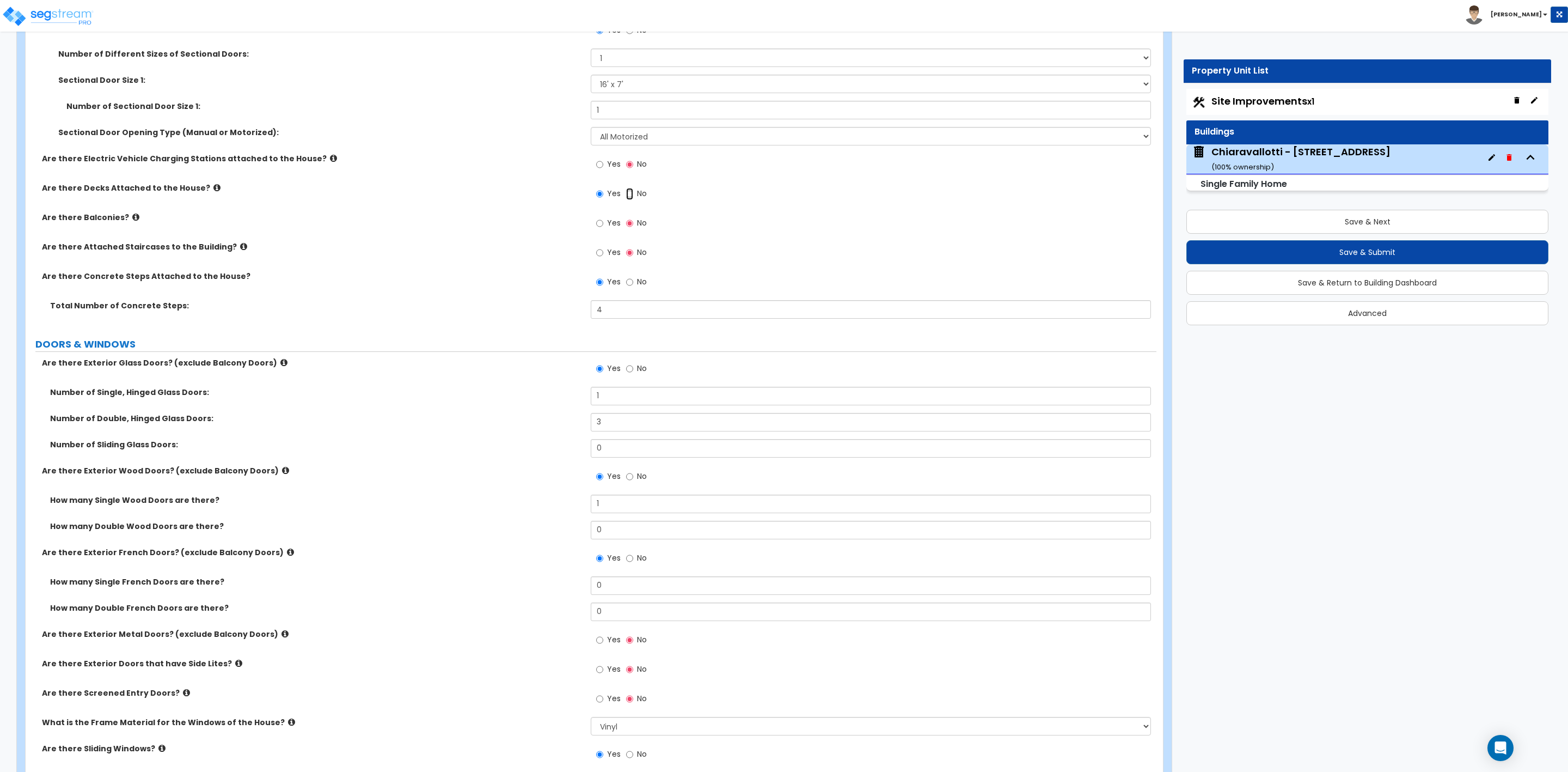
radio input "false"
radio input "true"
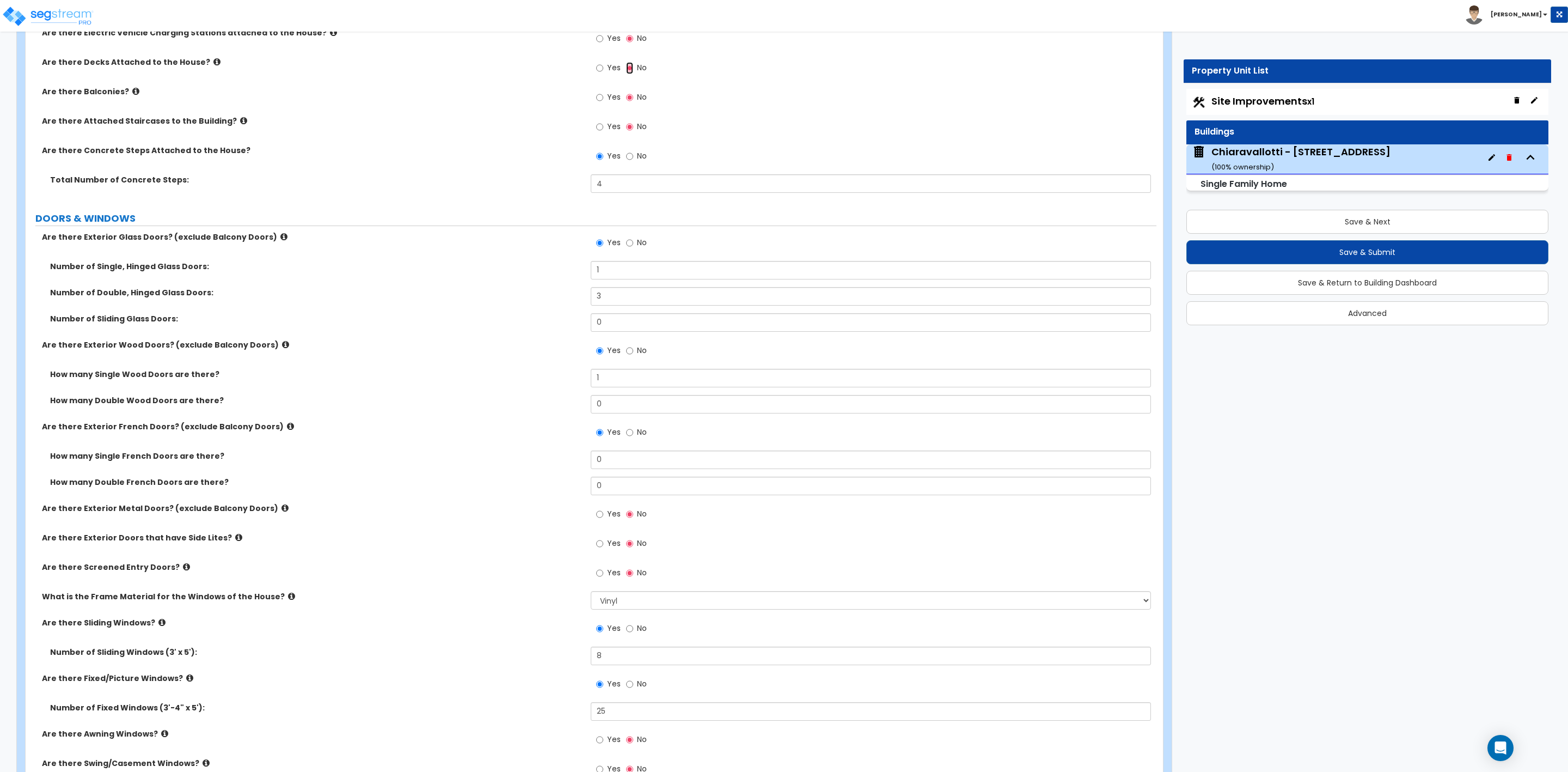
scroll to position [1471, 0]
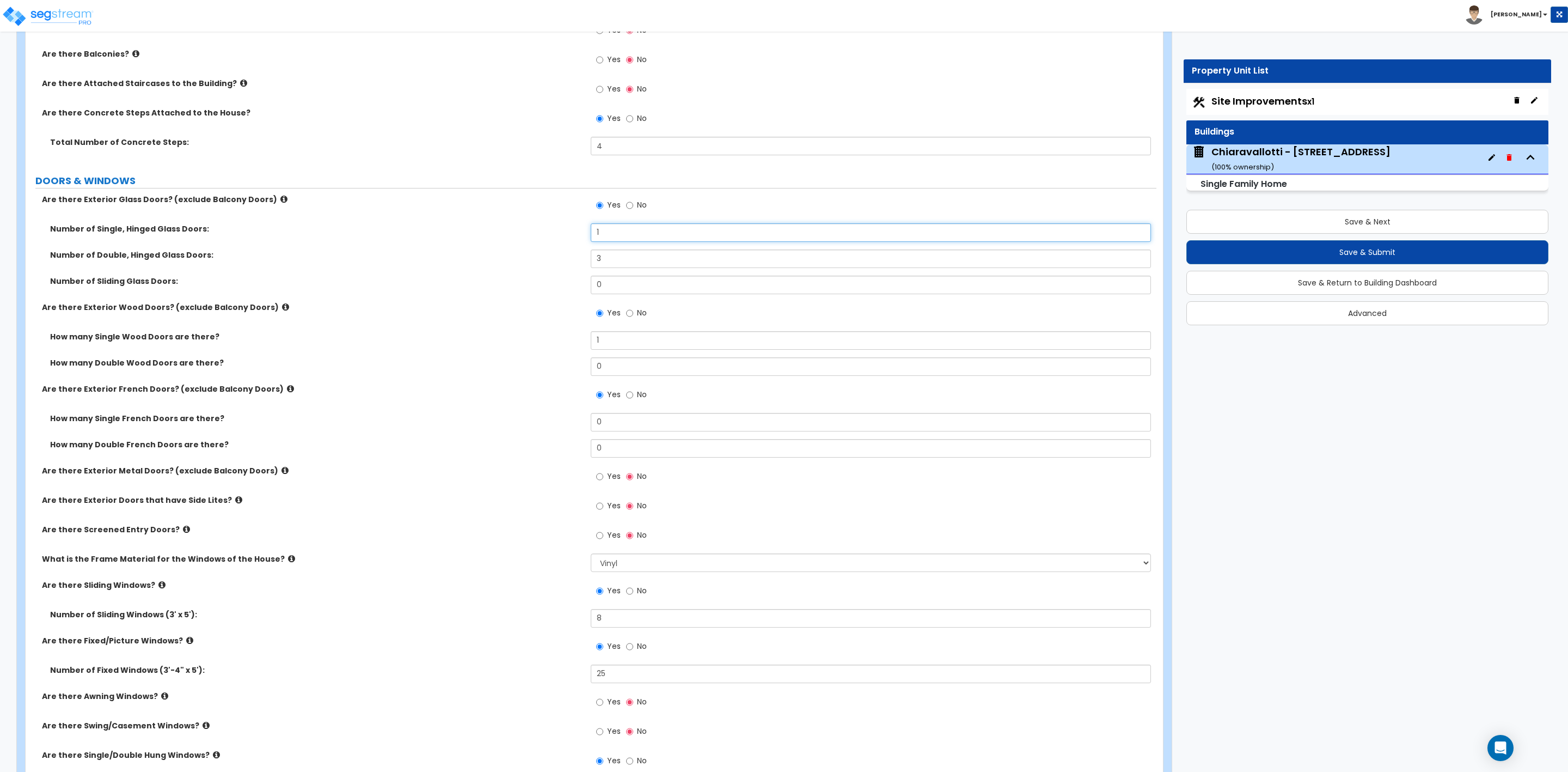
drag, startPoint x: 608, startPoint y: 234, endPoint x: 582, endPoint y: 240, distance: 26.7
click at [584, 240] on div "Number of Single, Hinged Glass Doors: 1" at bounding box center [590, 237] width 1131 height 26
drag, startPoint x: 606, startPoint y: 234, endPoint x: 569, endPoint y: 237, distance: 37.1
click at [569, 237] on div "Number of Single, Hinged Glass Doors: 2" at bounding box center [590, 237] width 1131 height 26
type input "1"
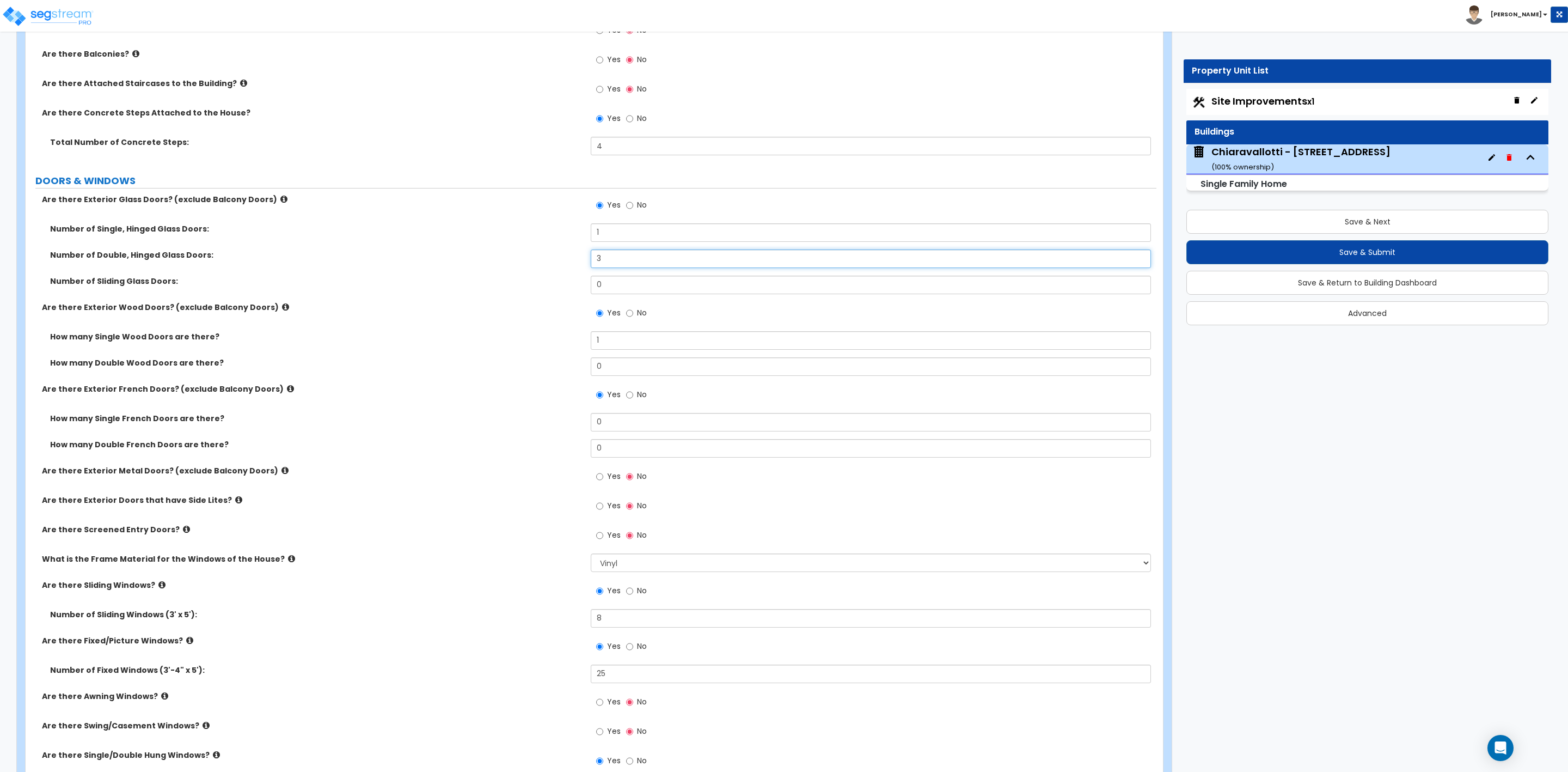
drag, startPoint x: 613, startPoint y: 262, endPoint x: 585, endPoint y: 262, distance: 28.0
click at [585, 262] on div "Number of Double, Hinged Glass Doors: 3" at bounding box center [590, 263] width 1131 height 26
type input "0"
drag, startPoint x: 619, startPoint y: 450, endPoint x: 585, endPoint y: 450, distance: 34.0
click at [585, 450] on div "How many Double French Doors are there? 0" at bounding box center [590, 452] width 1131 height 26
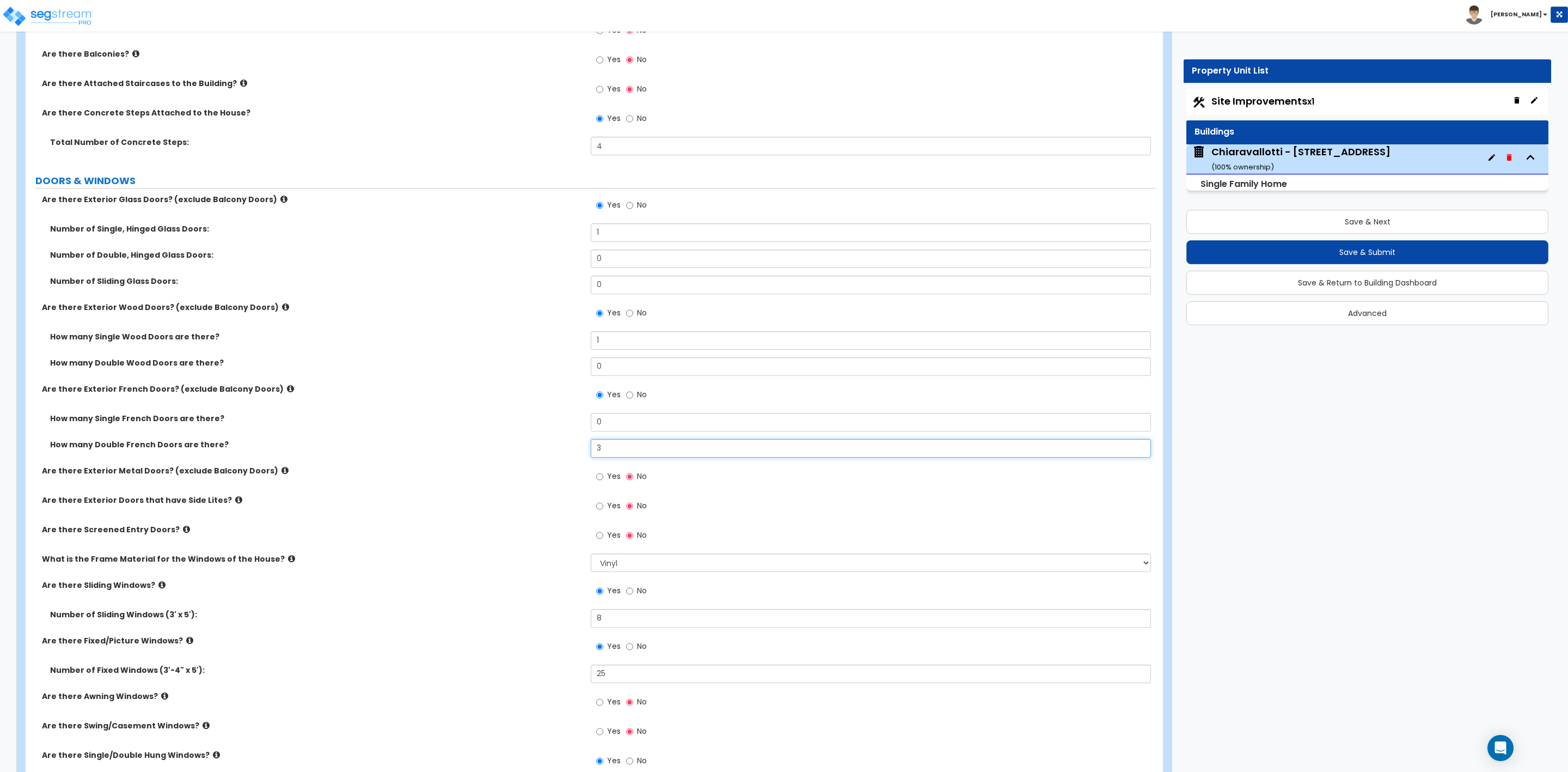
type input "3"
click at [522, 485] on div "Are there Exterior Metal Doors? (exclude Balcony Doors) Yes No" at bounding box center [590, 480] width 1131 height 29
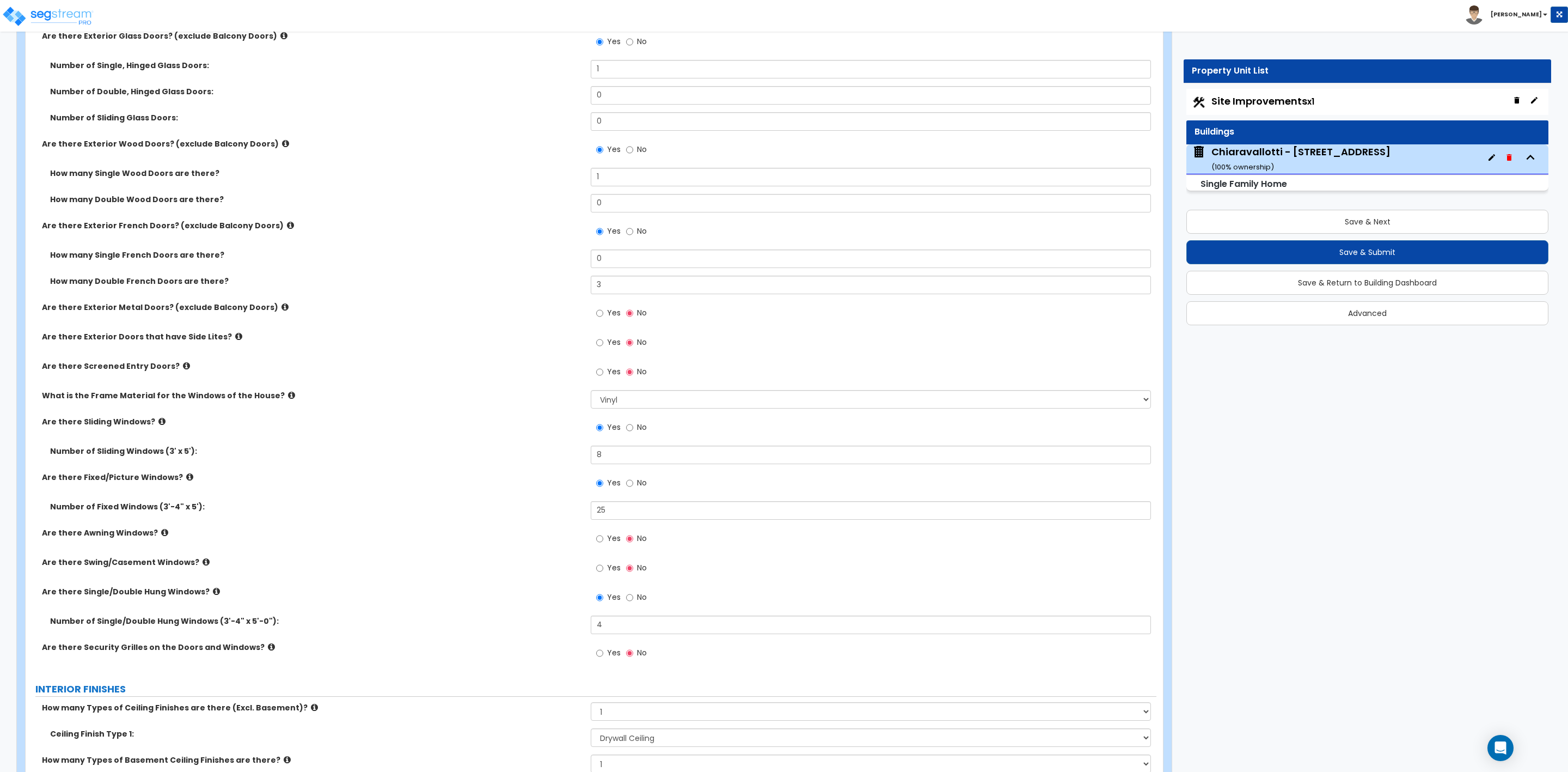
scroll to position [1797, 0]
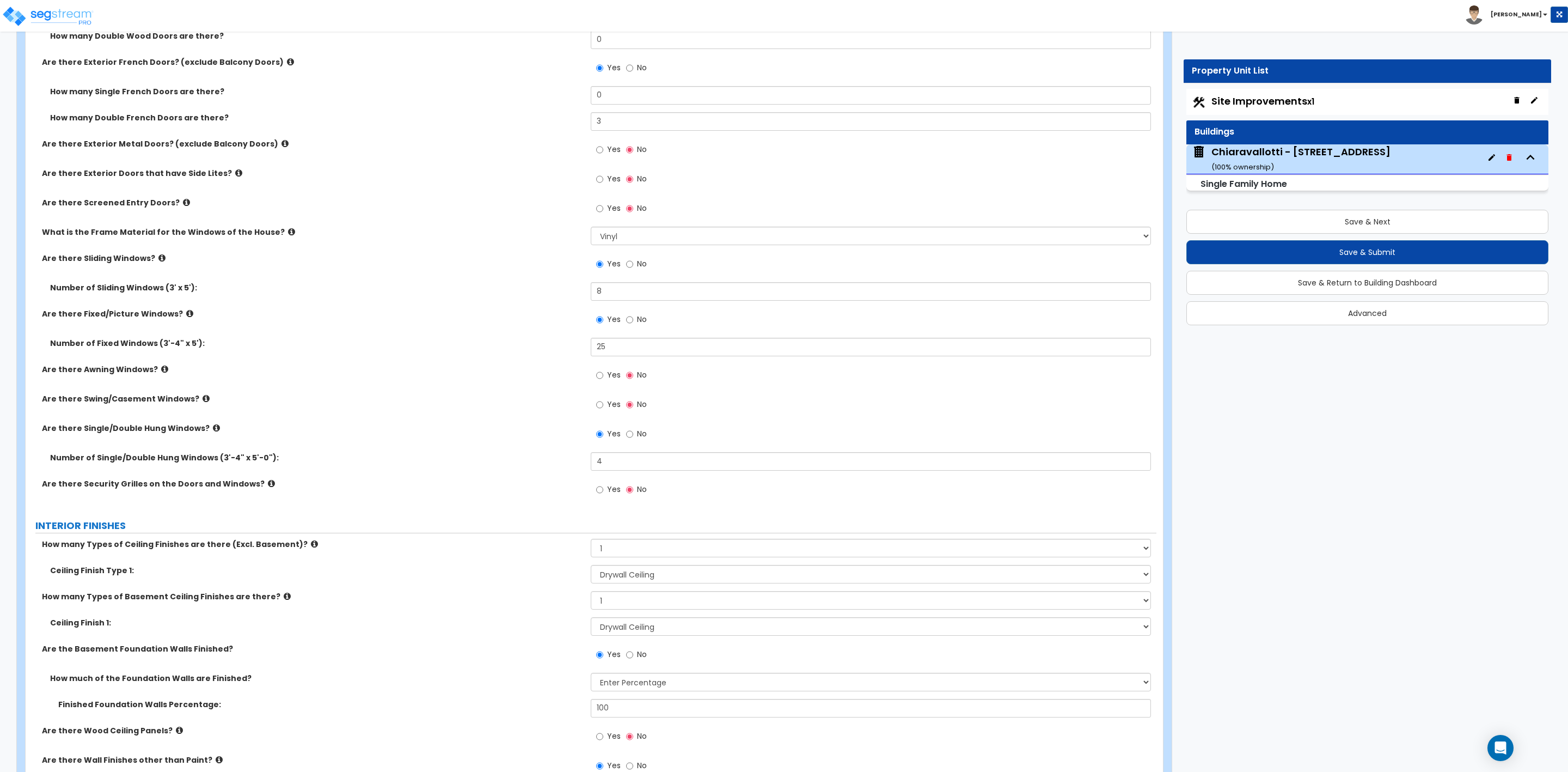
click at [608, 376] on span "Yes" at bounding box center [614, 374] width 14 height 11
click at [603, 376] on input "Yes" at bounding box center [600, 375] width 7 height 12
radio input "true"
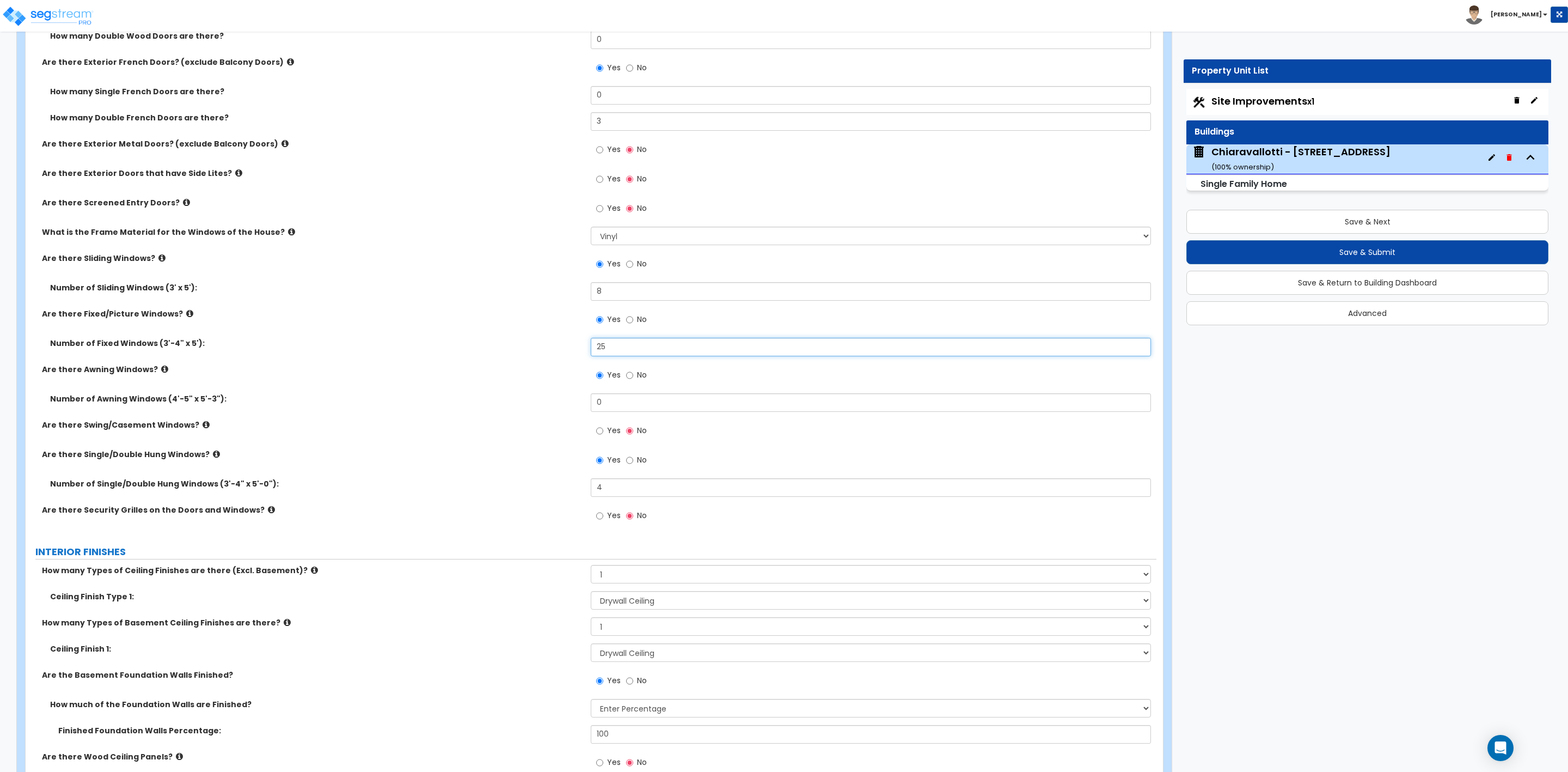
drag, startPoint x: 618, startPoint y: 350, endPoint x: 489, endPoint y: 302, distance: 137.6
click at [562, 350] on div "Number of Fixed Windows (3'-4" x 5'): 25" at bounding box center [590, 351] width 1131 height 26
type input "0"
click at [631, 322] on input "No" at bounding box center [629, 320] width 7 height 12
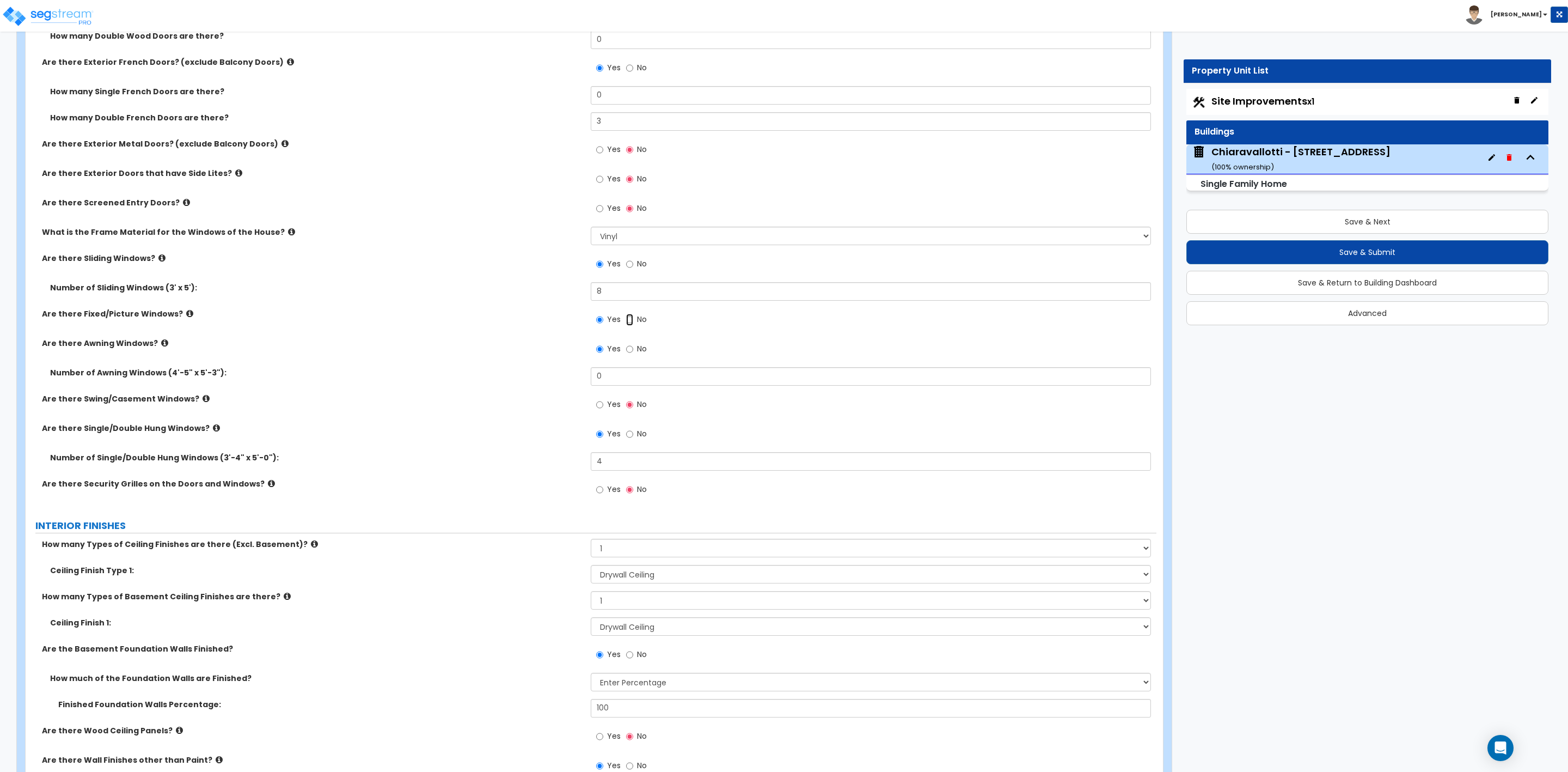
radio input "false"
radio input "true"
drag, startPoint x: 614, startPoint y: 380, endPoint x: 549, endPoint y: 391, distance: 65.9
click at [568, 385] on div "Number of Awning Windows (4'-5" x 5'-3"): 0" at bounding box center [590, 380] width 1131 height 26
type input "30"
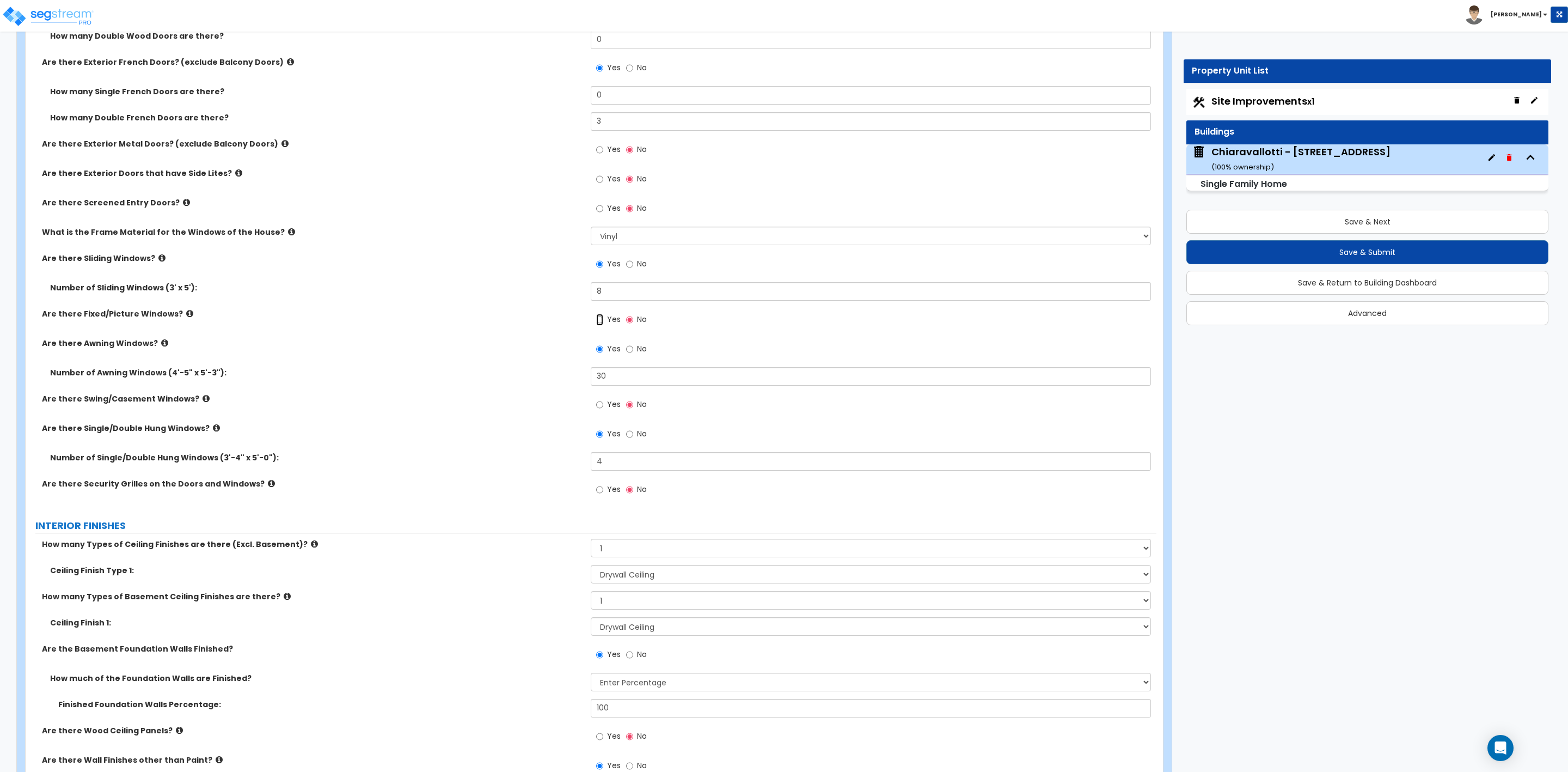
click at [598, 319] on input "Yes" at bounding box center [600, 320] width 7 height 12
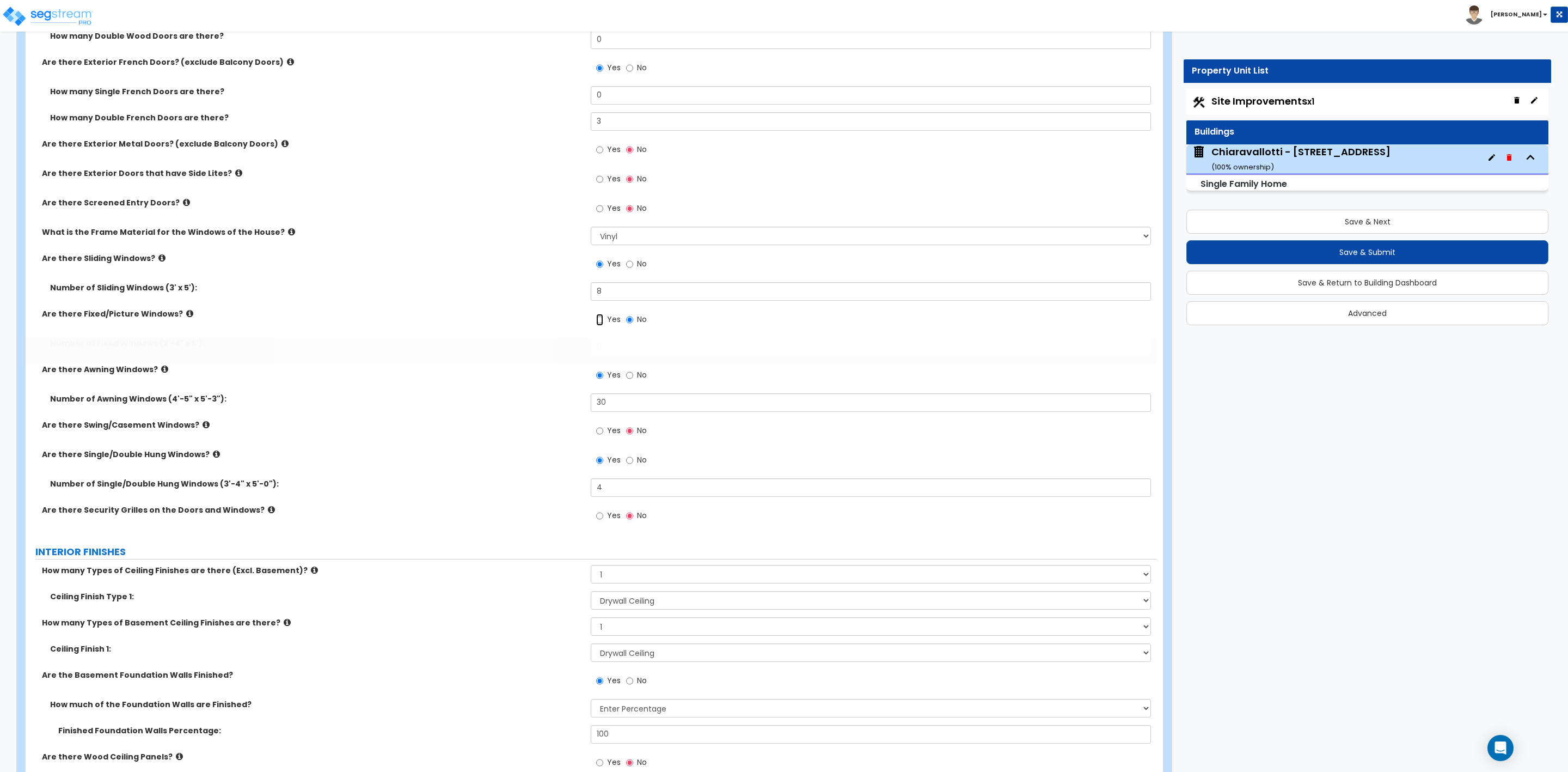
radio input "true"
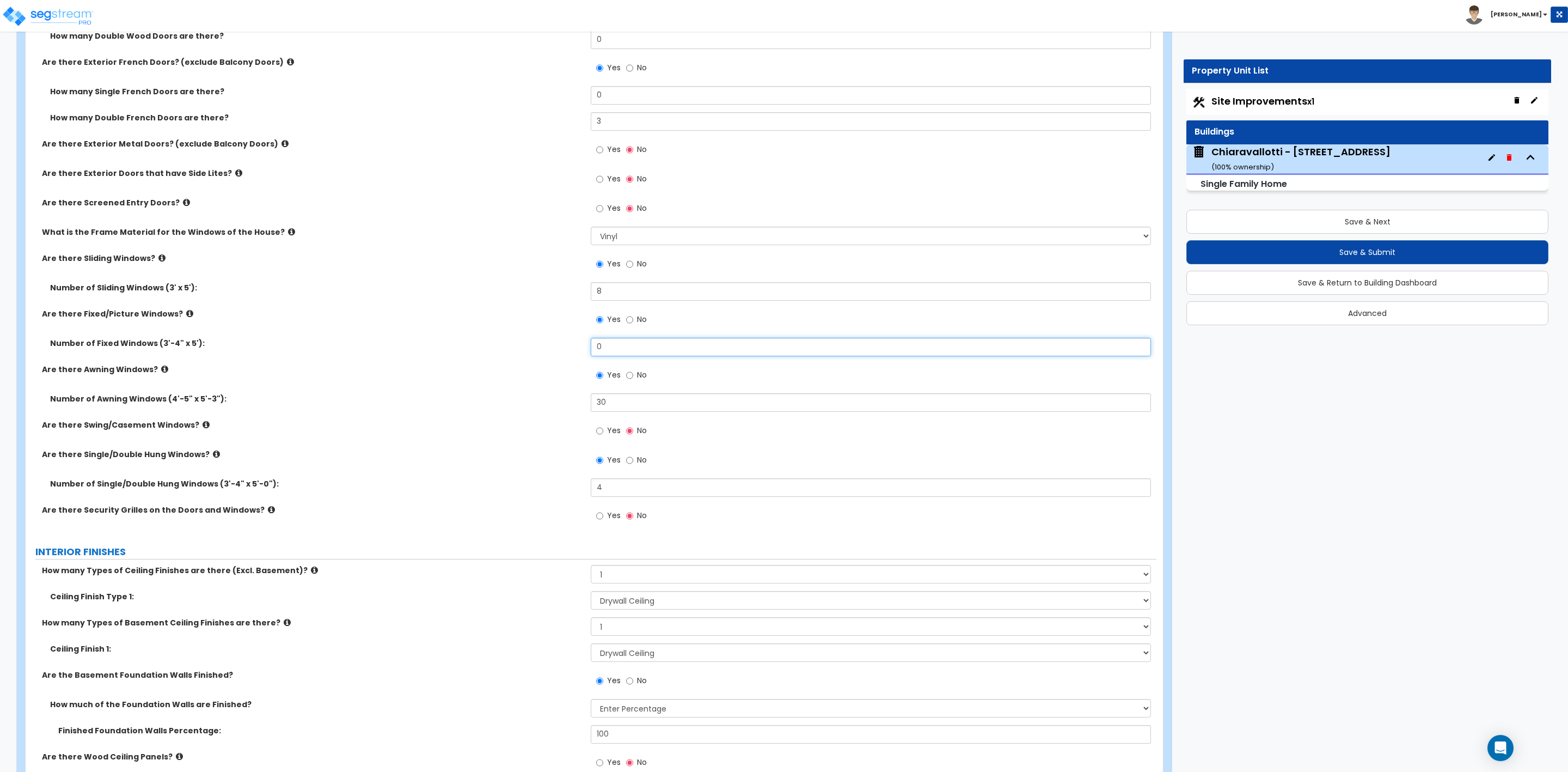
drag, startPoint x: 610, startPoint y: 343, endPoint x: 554, endPoint y: 356, distance: 57.5
click at [554, 356] on div "Number of Fixed Windows (3'-4" x 5'): 0" at bounding box center [590, 351] width 1131 height 26
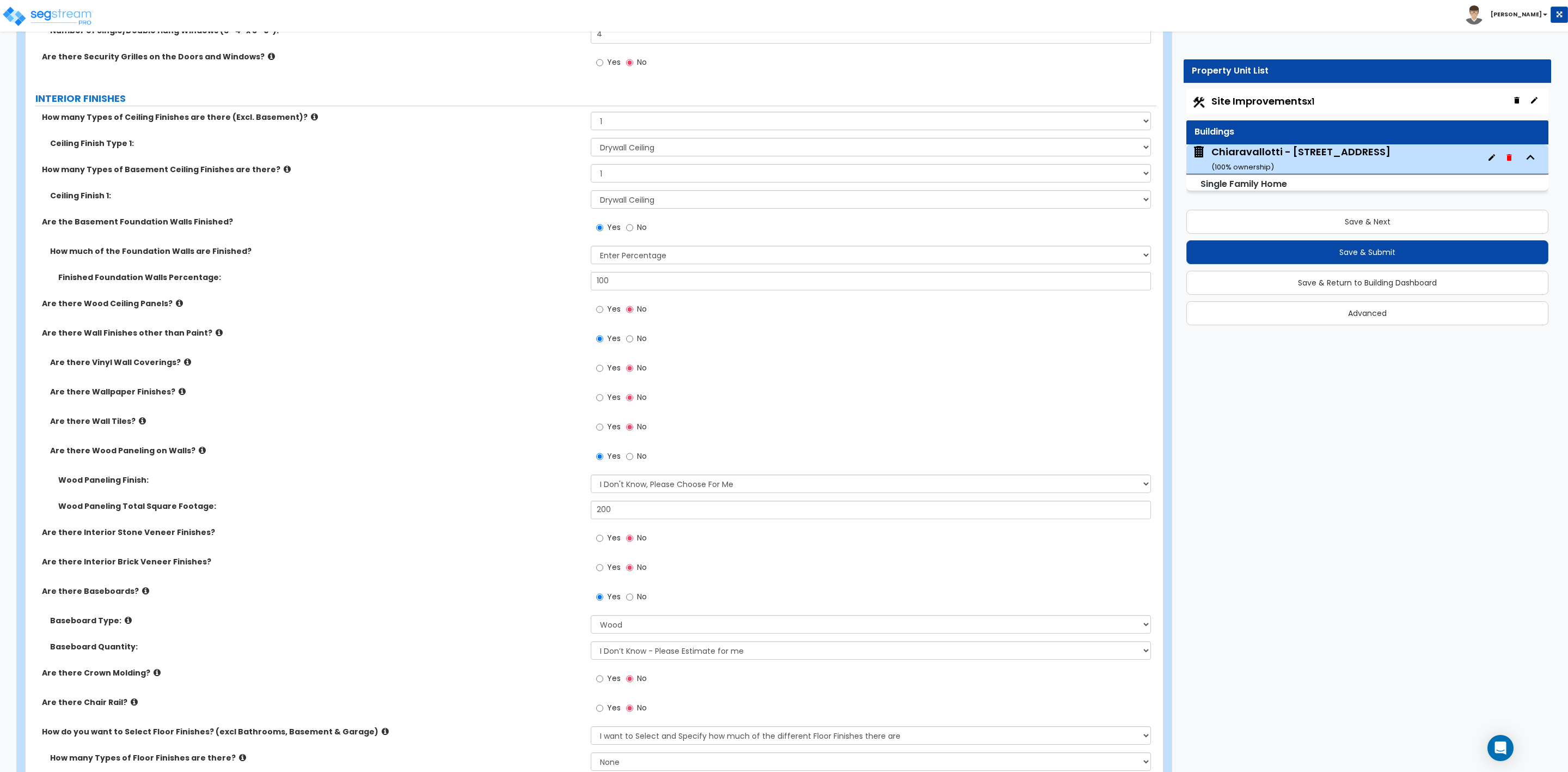
scroll to position [2288, 0]
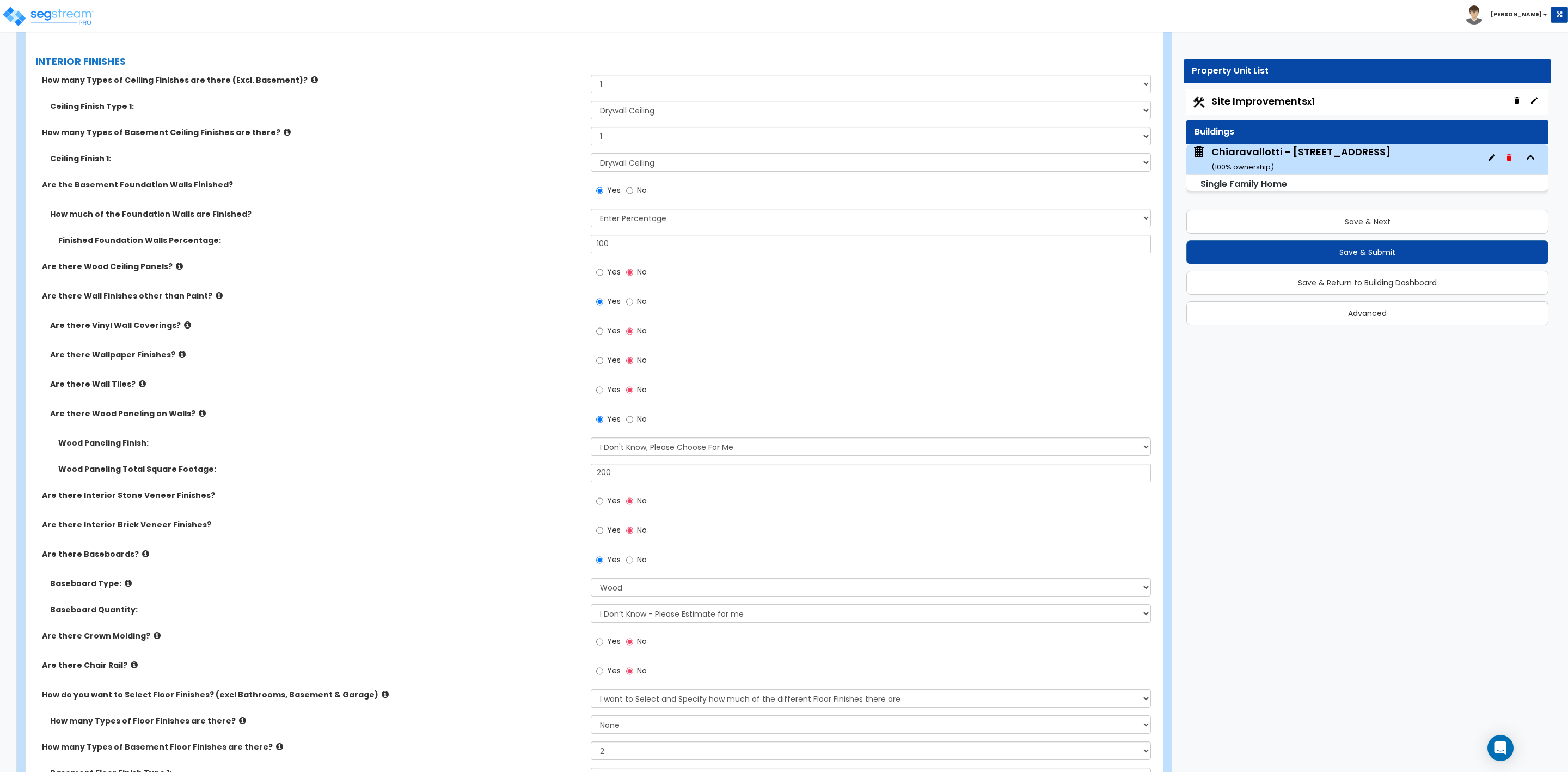
type input "3"
drag, startPoint x: 596, startPoint y: 389, endPoint x: 598, endPoint y: 394, distance: 5.4
click at [598, 394] on input "Yes" at bounding box center [600, 390] width 7 height 12
radio input "true"
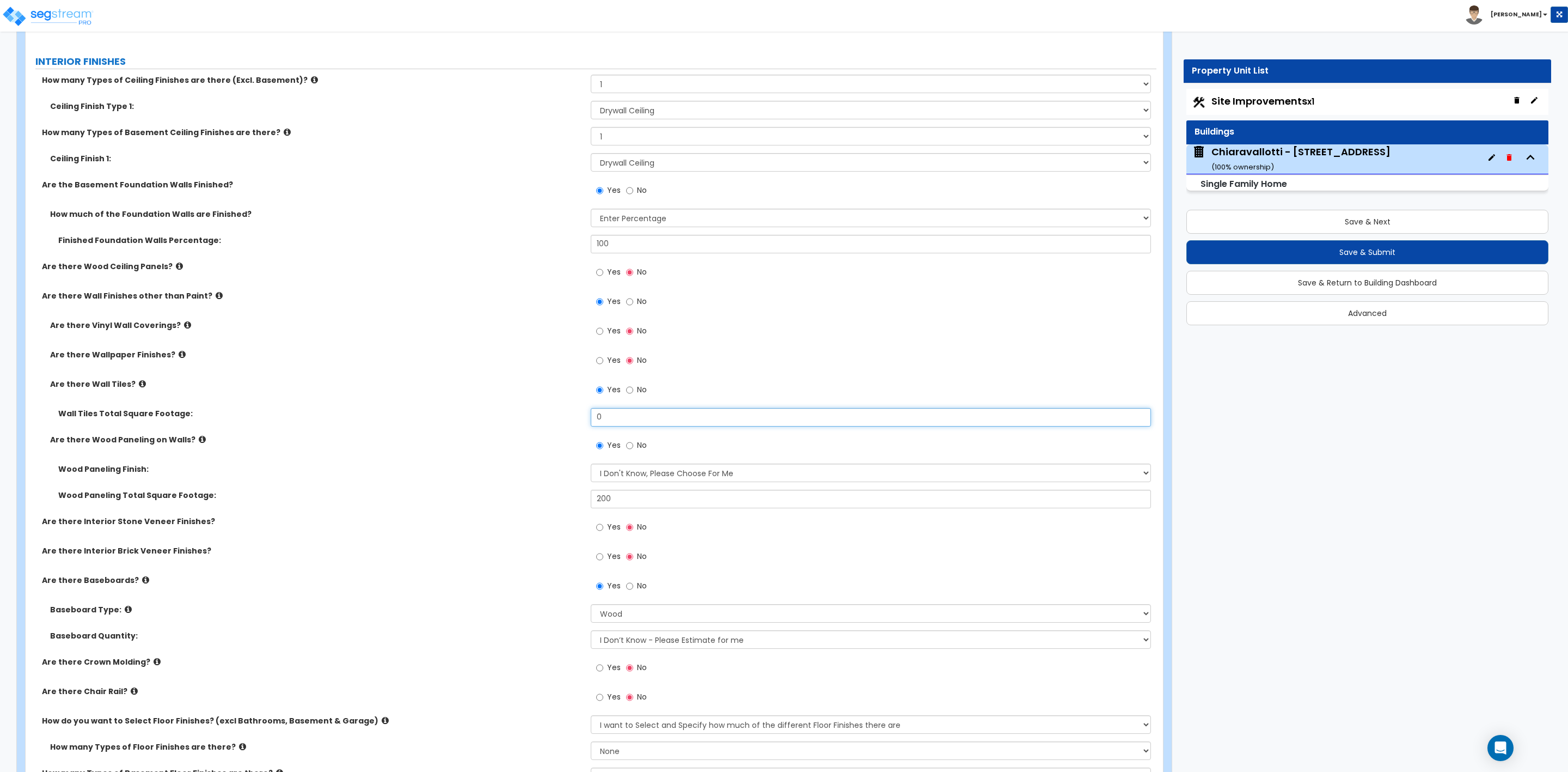
drag, startPoint x: 626, startPoint y: 418, endPoint x: 567, endPoint y: 418, distance: 59.0
click at [572, 418] on div "Wall Tiles Total Square Footage: 0" at bounding box center [590, 421] width 1131 height 26
type input "100"
click at [674, 477] on select "Please Choose One Birch Mahogany Oak or Cherry Rosewood Teak I Don't Know, Plea…" at bounding box center [871, 472] width 560 height 19
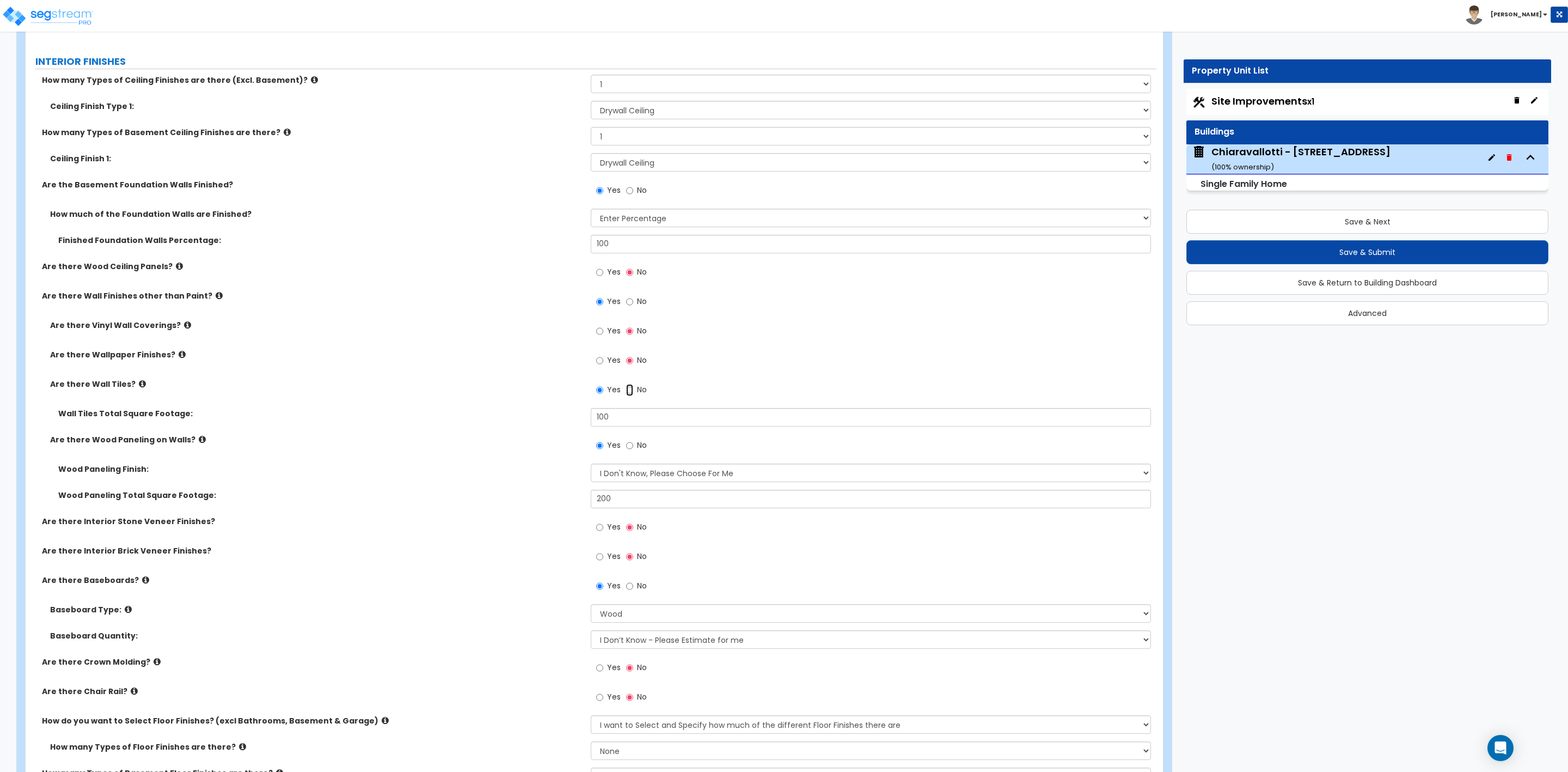
click at [631, 386] on input "No" at bounding box center [629, 390] width 7 height 12
radio input "false"
radio input "true"
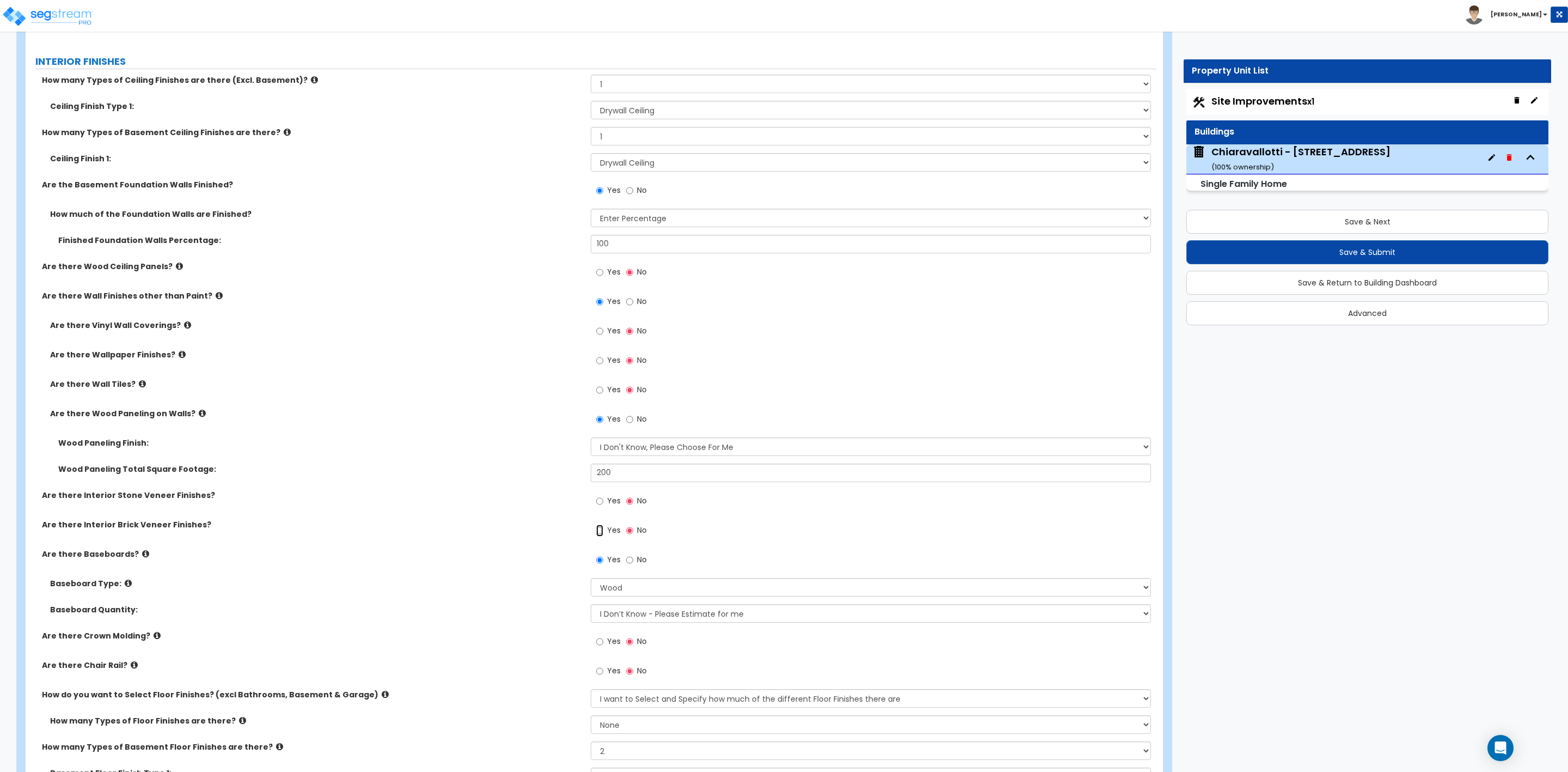
click at [598, 531] on input "Yes" at bounding box center [600, 530] width 7 height 12
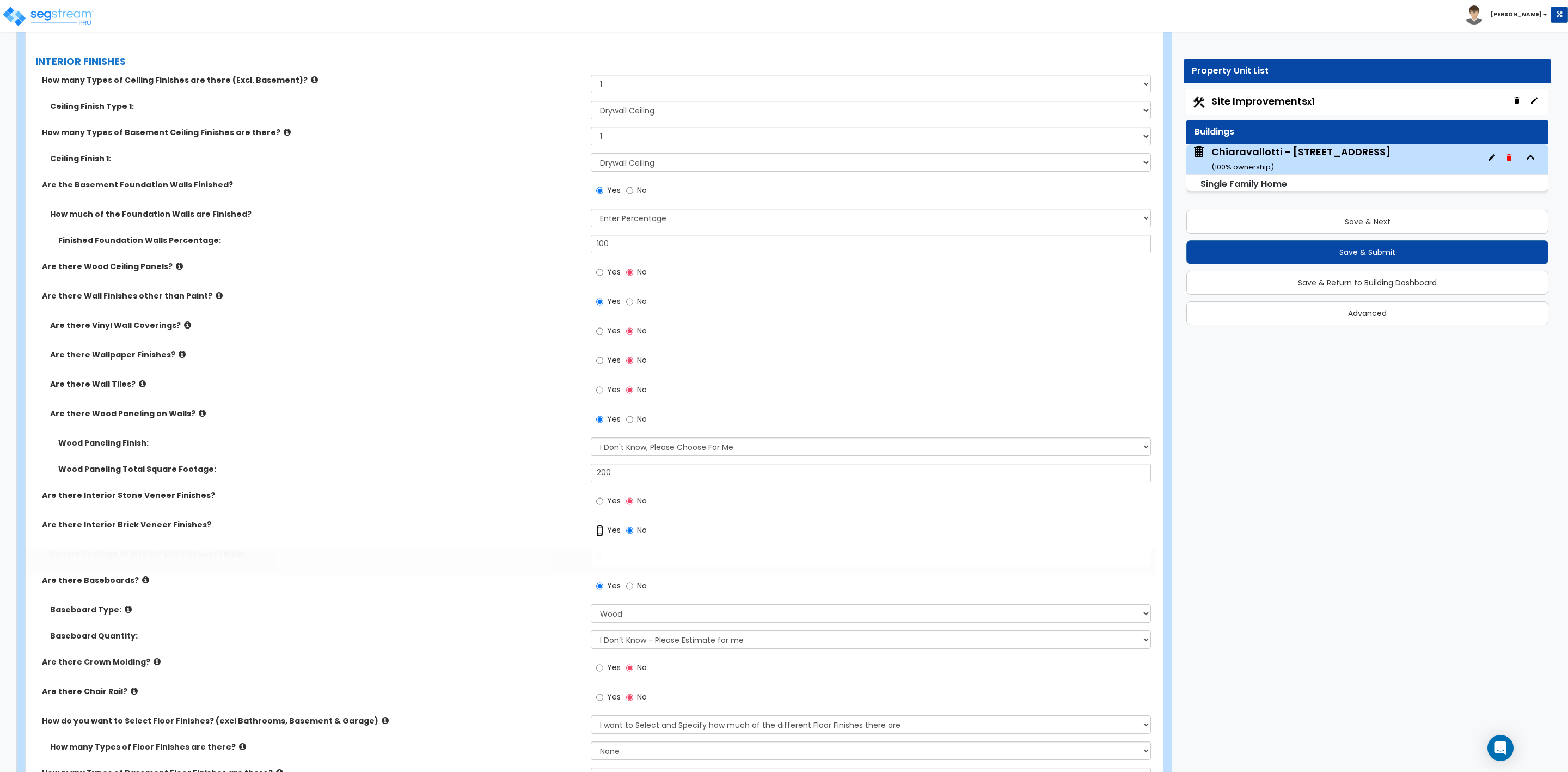
radio input "true"
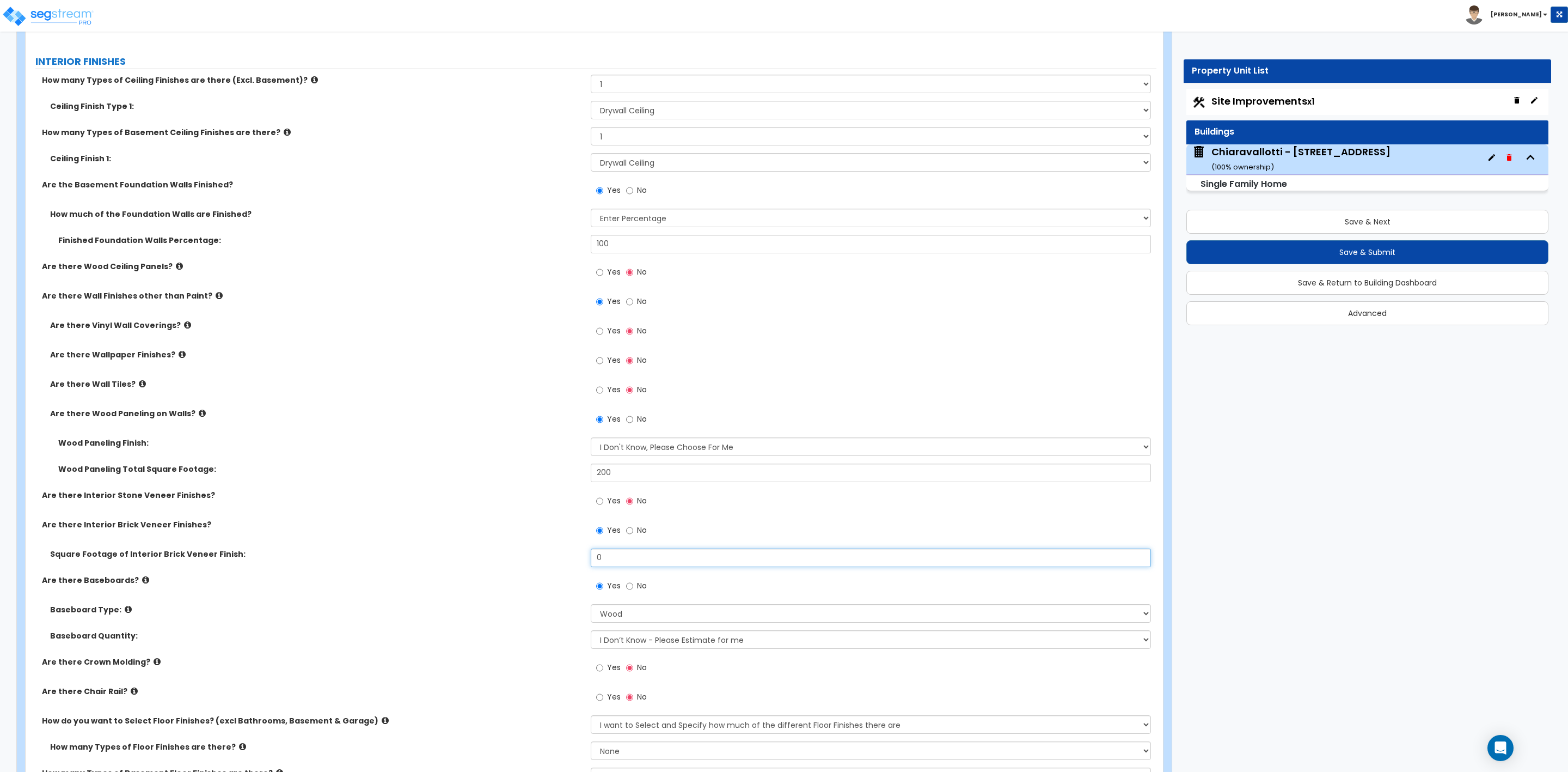
drag, startPoint x: 601, startPoint y: 558, endPoint x: 595, endPoint y: 558, distance: 6.0
click at [596, 558] on input "0" at bounding box center [871, 558] width 560 height 19
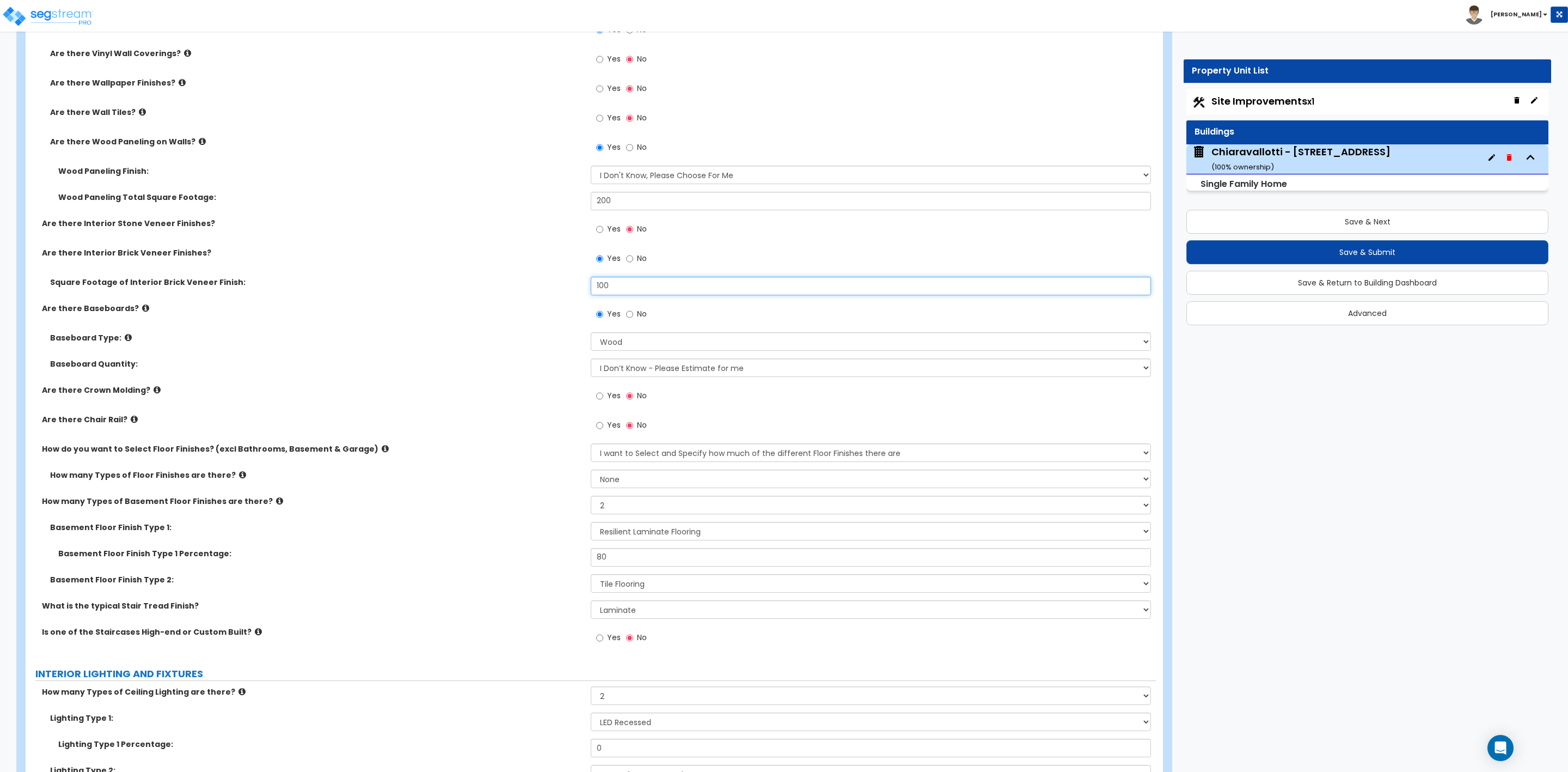
scroll to position [2615, 0]
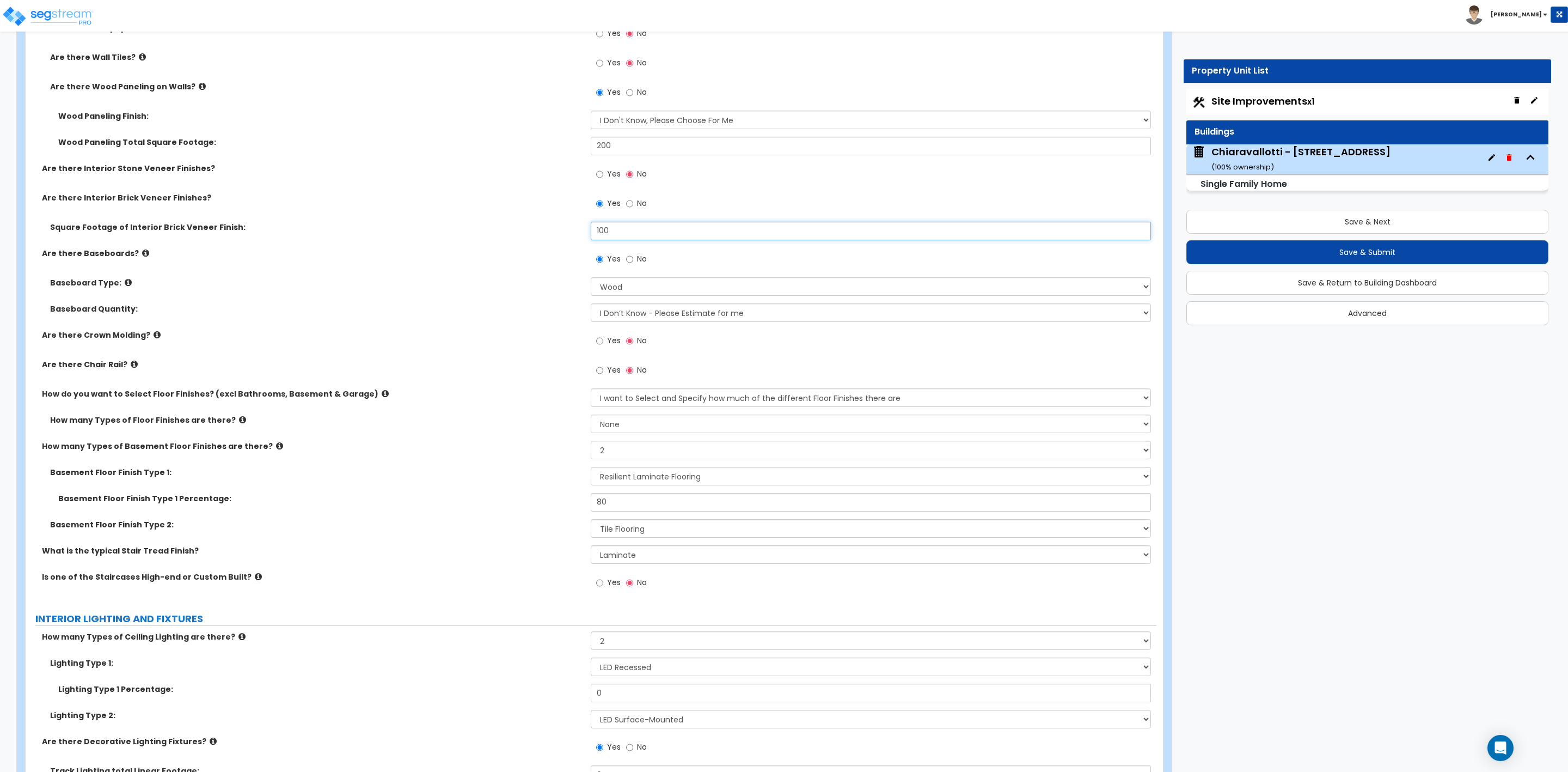
type input "100"
click at [622, 560] on select "None Tile Wood Laminate VCT Sheet Carpet Sheet Vinyl Carpet Tile" at bounding box center [871, 554] width 560 height 19
click at [255, 579] on icon at bounding box center [258, 576] width 7 height 8
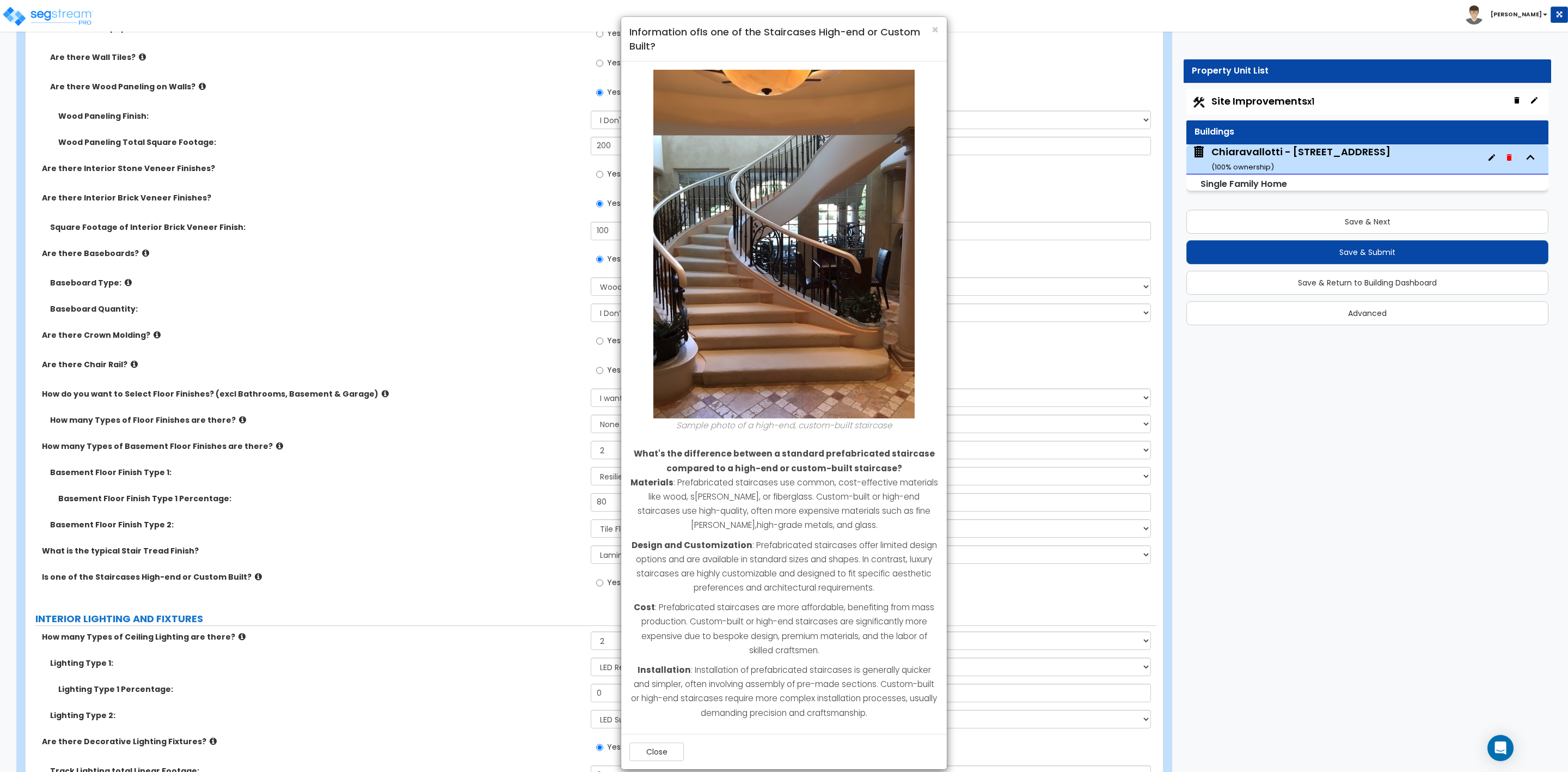
click at [240, 582] on div "× Information of Is one of the Staircases High-end or Custom Built? Sample phot…" at bounding box center [784, 386] width 1568 height 772
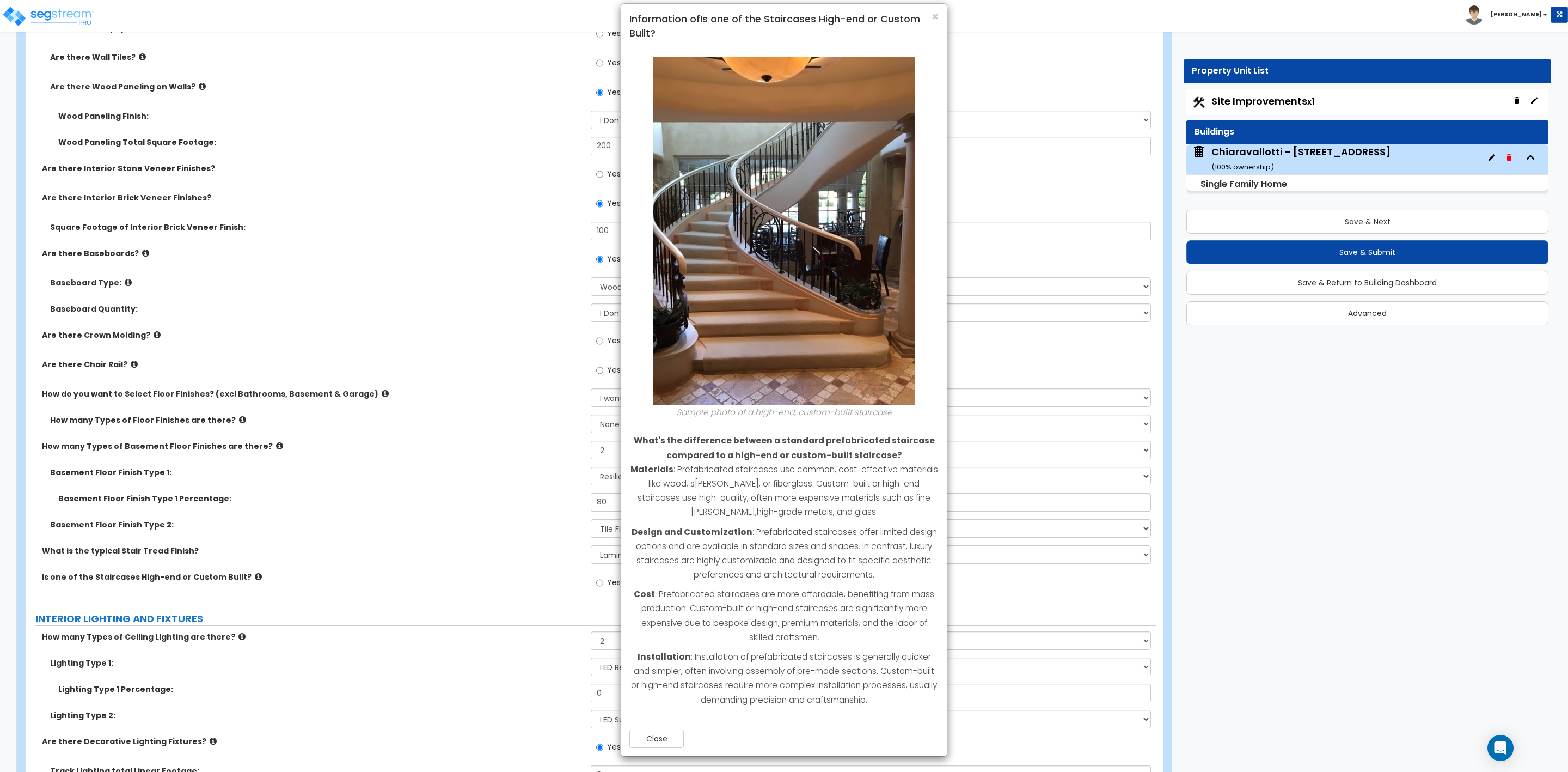
scroll to position [15, 0]
click at [931, 17] on span "×" at bounding box center [935, 16] width 7 height 16
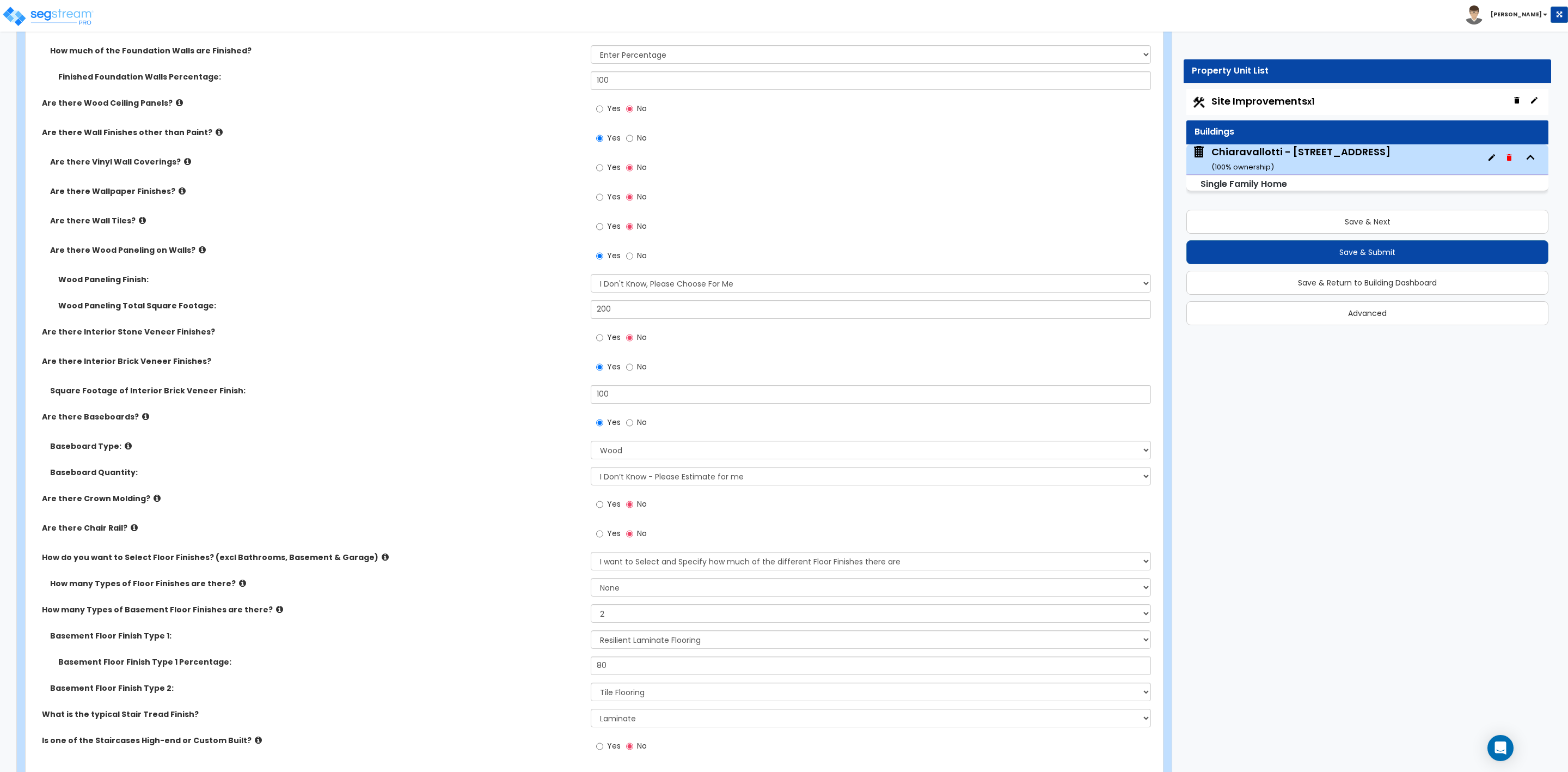
scroll to position [2615, 0]
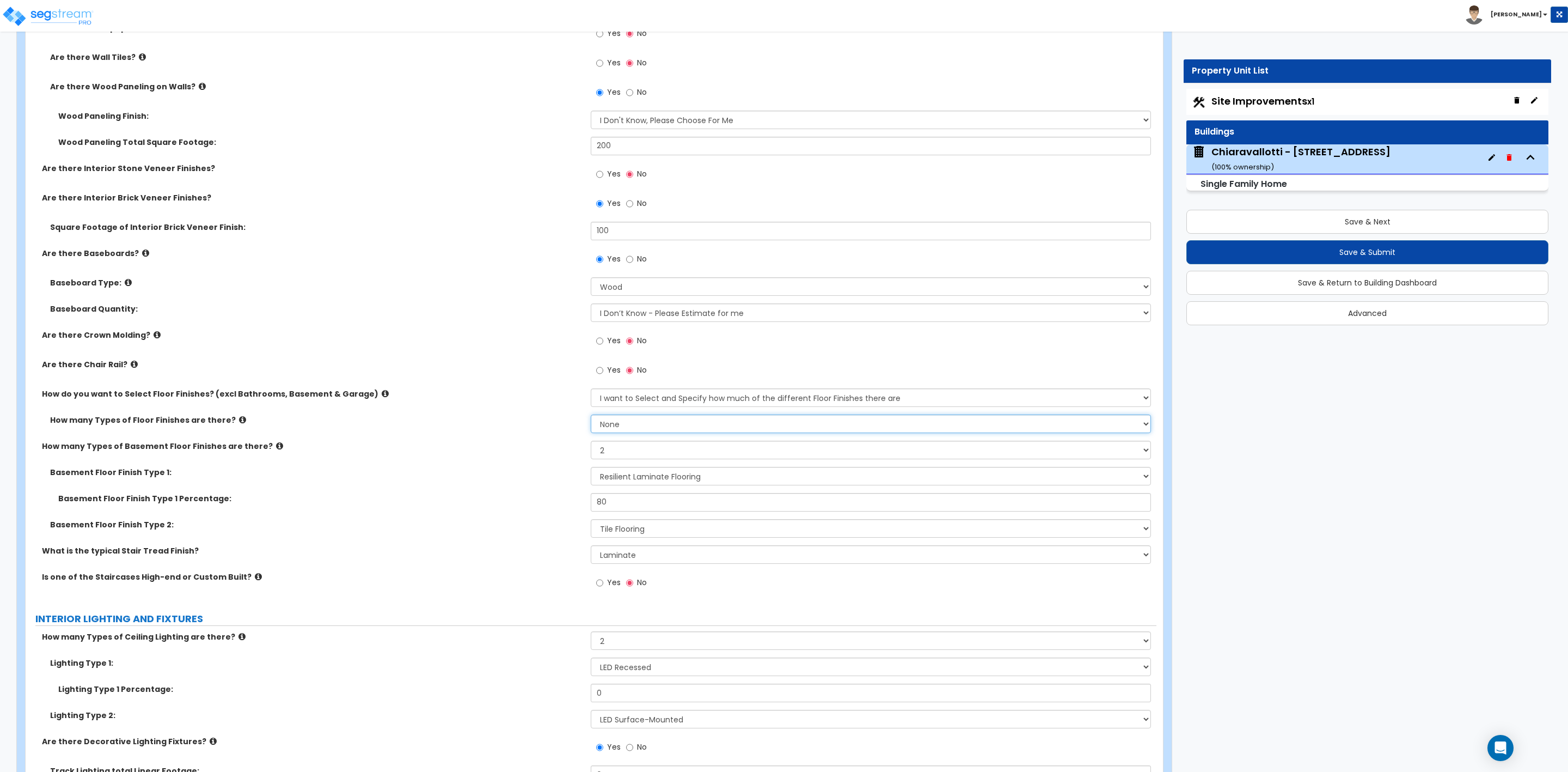
click at [631, 429] on select "None 1 2 3 4" at bounding box center [871, 424] width 560 height 19
select select "2"
click at [591, 416] on select "None 1 2 3 4" at bounding box center [871, 424] width 560 height 19
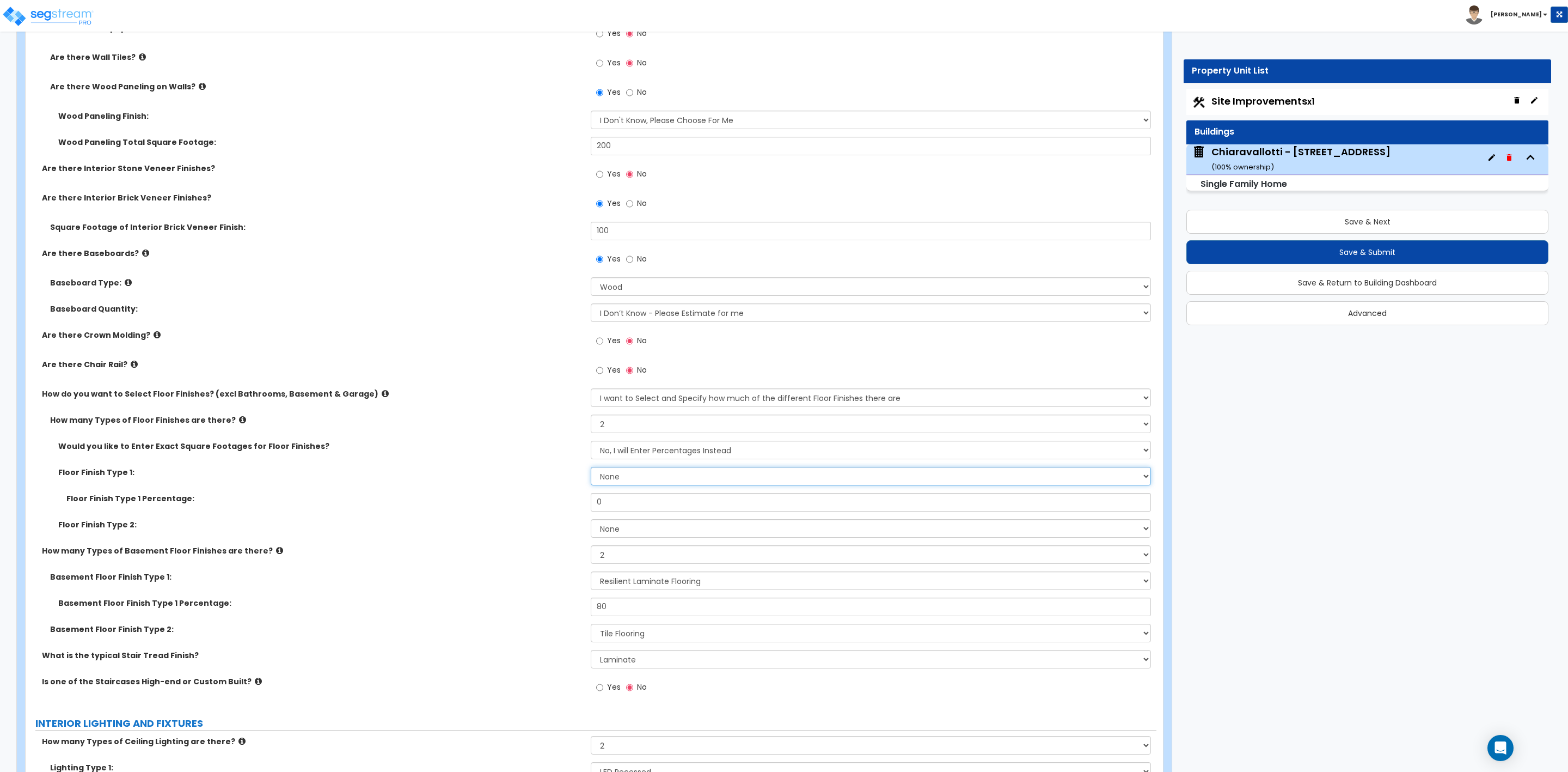
click at [655, 477] on select "None Tile Flooring Hardwood Flooring Resilient Laminate Flooring VCT Flooring S…" at bounding box center [871, 476] width 560 height 19
select select "3"
click at [591, 468] on select "None Tile Flooring Hardwood Flooring Resilient Laminate Flooring VCT Flooring S…" at bounding box center [871, 476] width 560 height 19
drag, startPoint x: 613, startPoint y: 502, endPoint x: 575, endPoint y: 504, distance: 38.1
click at [575, 504] on div "Floor Finish Type 1 Percentage: 0" at bounding box center [590, 506] width 1131 height 26
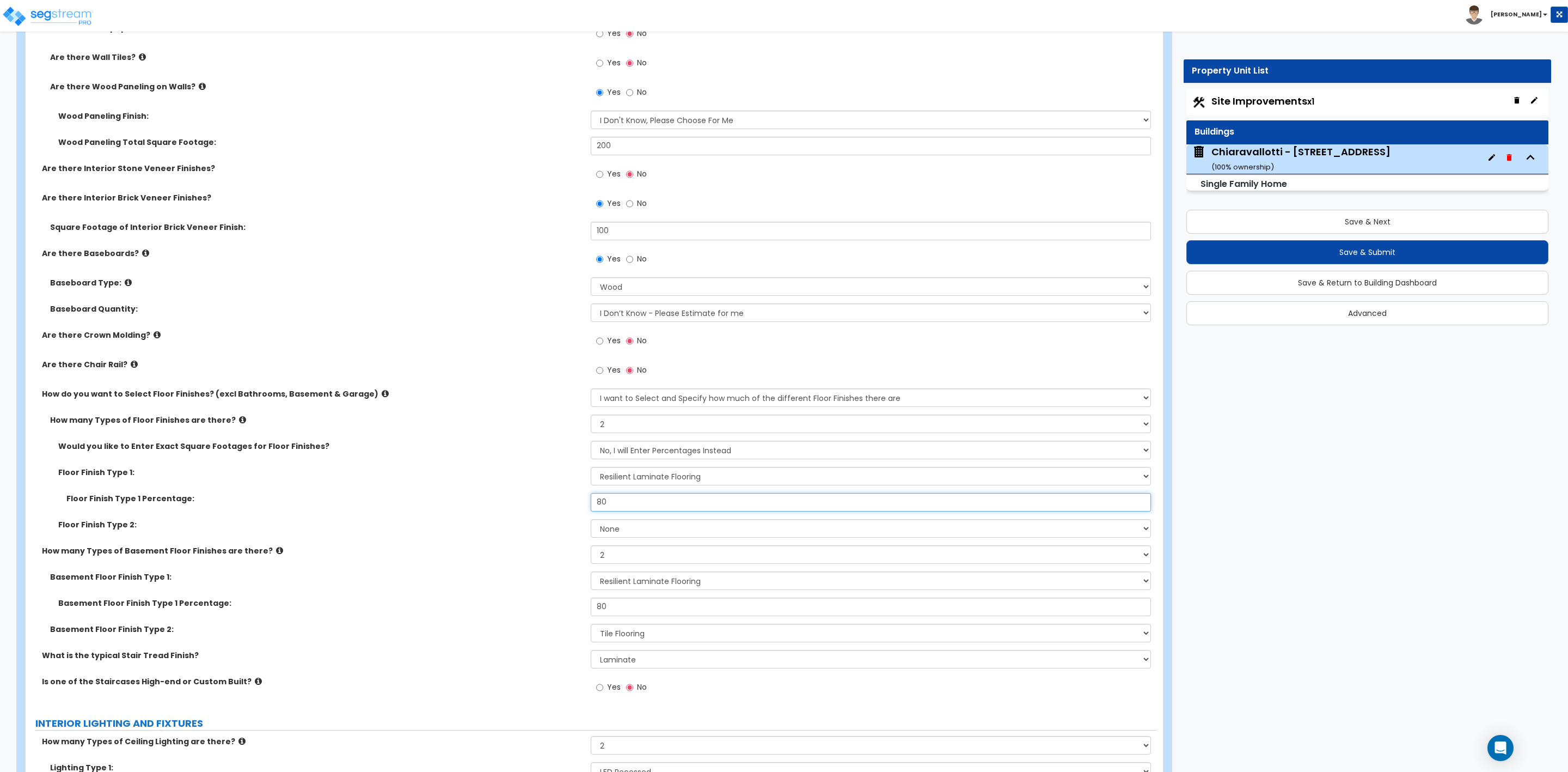
type input "80"
click at [619, 530] on select "None Tile Flooring Hardwood Flooring Resilient Laminate Flooring VCT Flooring S…" at bounding box center [871, 528] width 560 height 19
select select "1"
click at [591, 521] on select "None Tile Flooring Hardwood Flooring Resilient Laminate Flooring VCT Flooring S…" at bounding box center [871, 528] width 560 height 19
click at [608, 671] on div "What is the typical Stair Tread Finish? None Tile Wood Laminate VCT Sheet Carpe…" at bounding box center [590, 663] width 1131 height 26
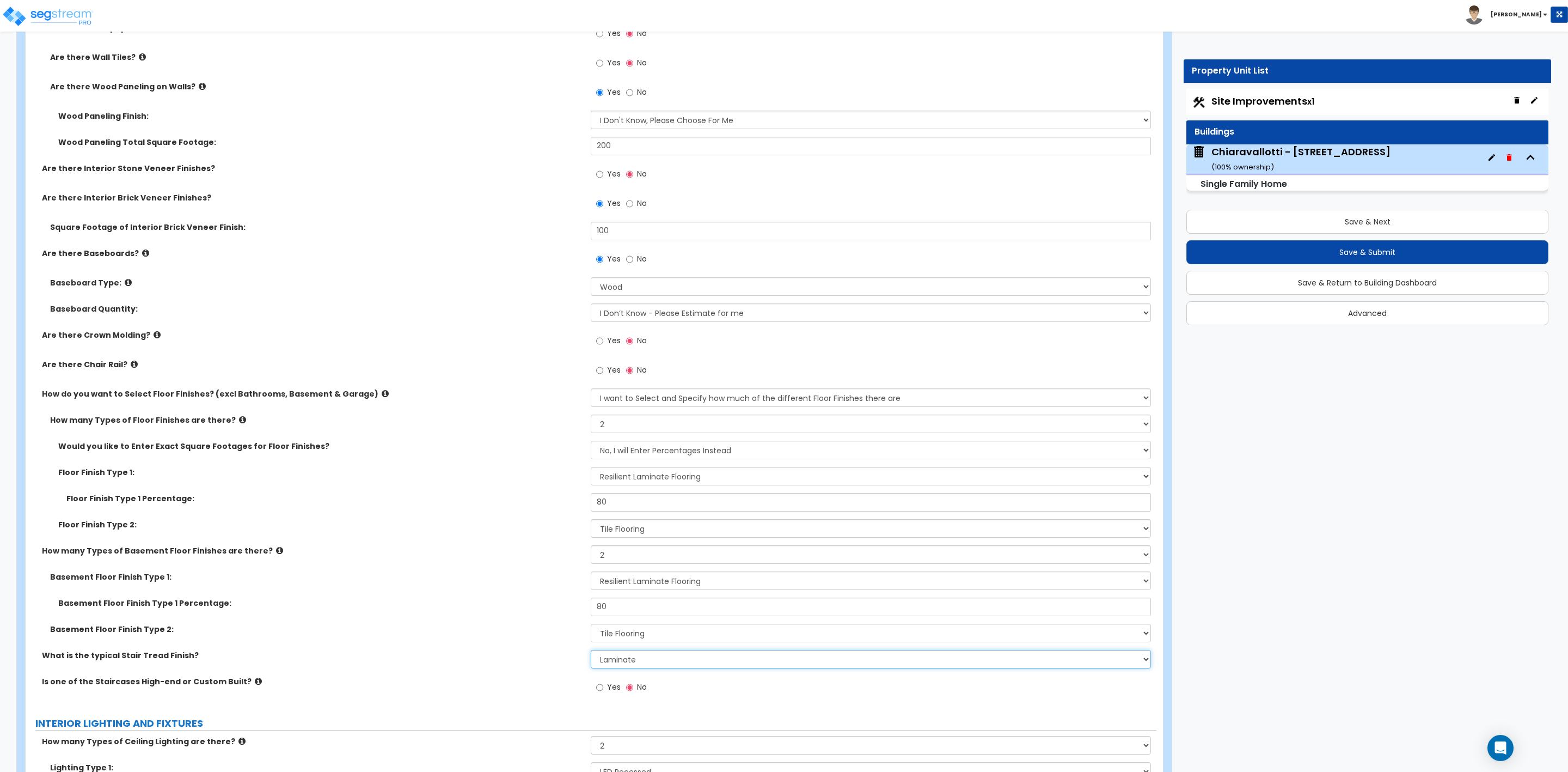
click at [608, 658] on select "None Tile Wood Laminate VCT Sheet Carpet Sheet Vinyl Carpet Tile" at bounding box center [871, 659] width 560 height 19
click at [591, 650] on select "None Tile Wood Laminate VCT Sheet Carpet Sheet Vinyl Carpet Tile" at bounding box center [871, 659] width 560 height 19
click at [526, 644] on div "Basement Floor Finish Type 2: None Tile Flooring Hardwood Flooring Resilient La…" at bounding box center [590, 637] width 1131 height 26
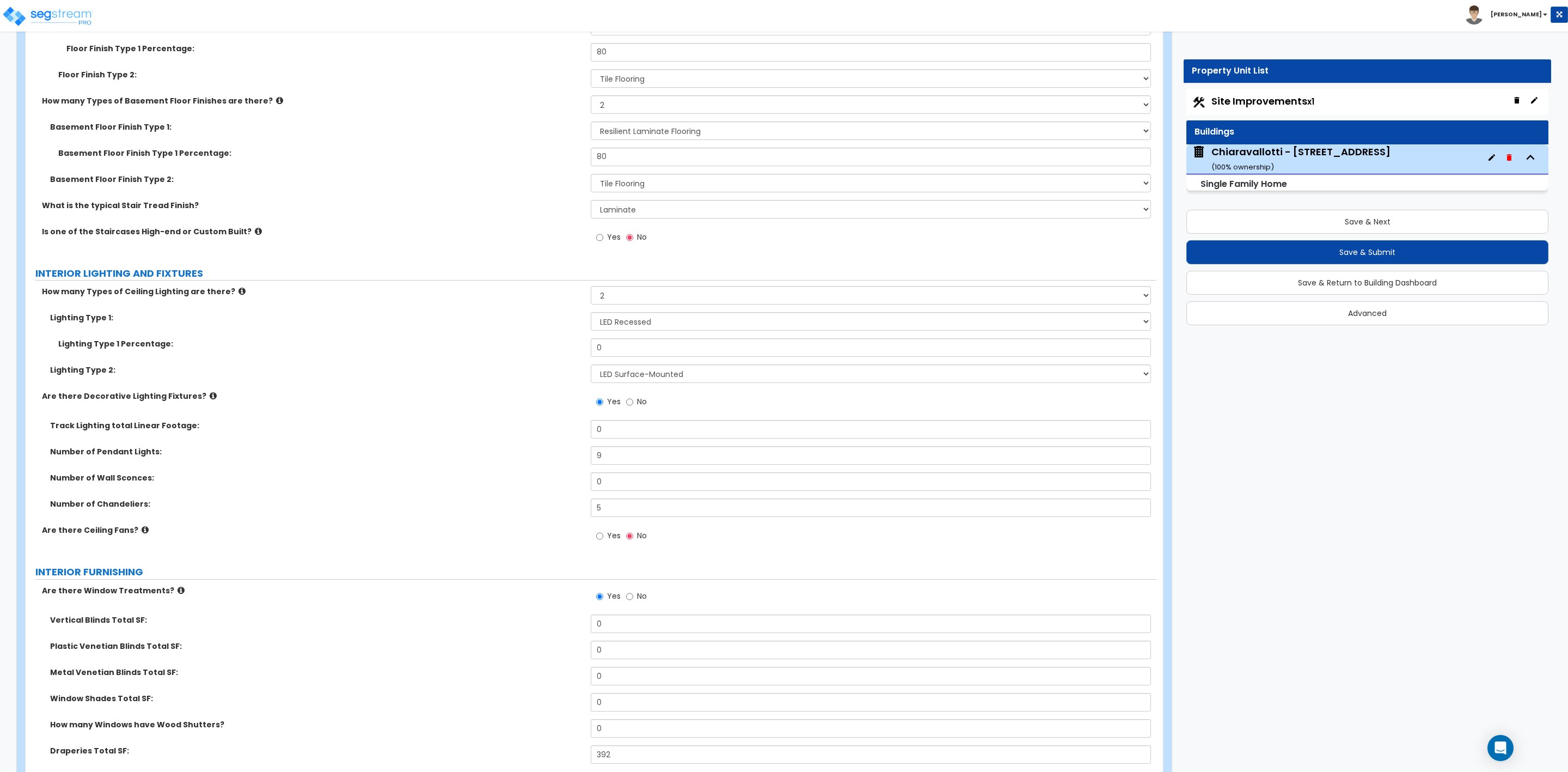
scroll to position [3105, 0]
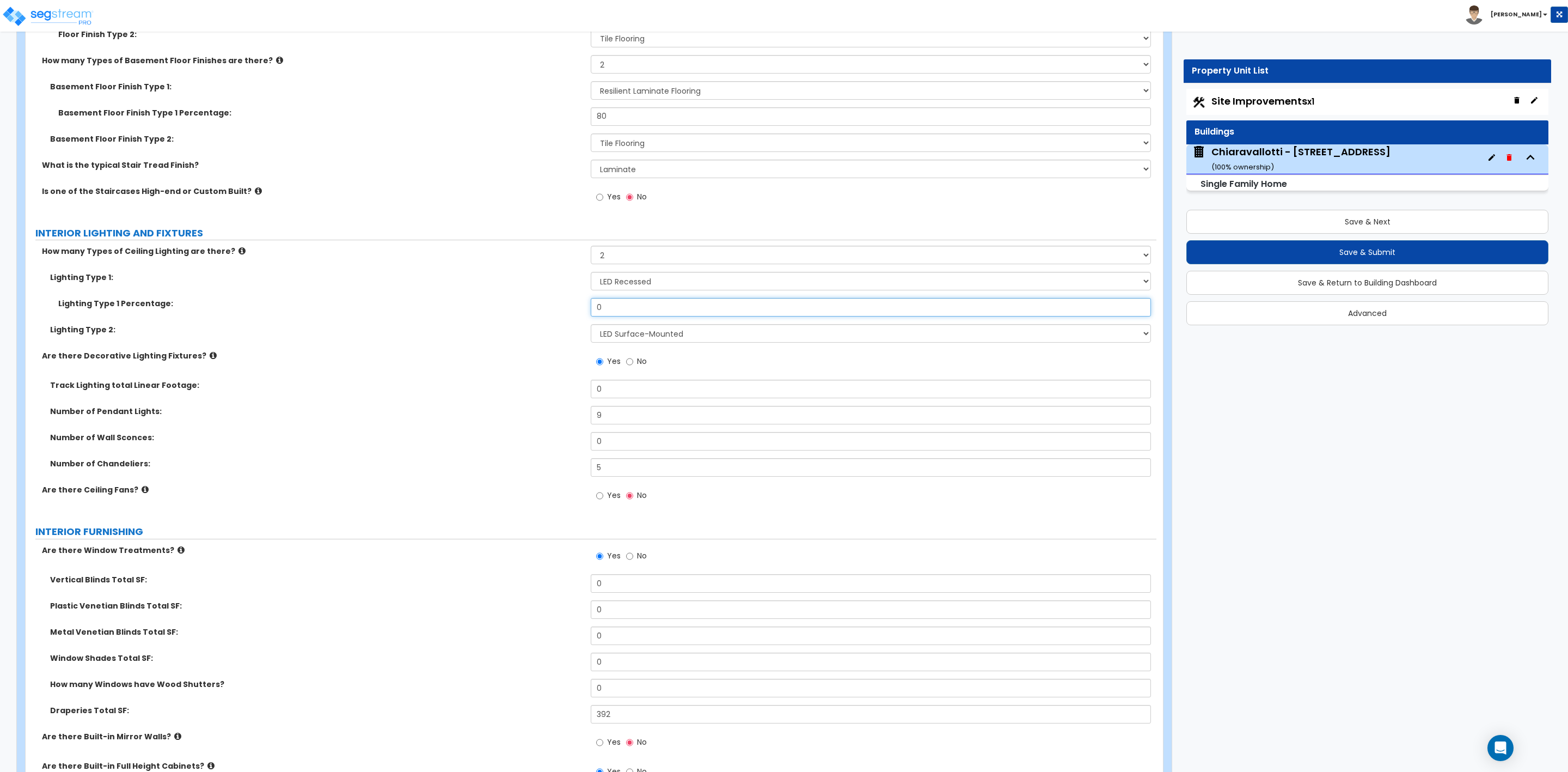
drag, startPoint x: 623, startPoint y: 309, endPoint x: 543, endPoint y: 288, distance: 82.7
click at [566, 306] on div "Lighting Type 1 Percentage: 0" at bounding box center [590, 311] width 1131 height 26
drag, startPoint x: 613, startPoint y: 308, endPoint x: 575, endPoint y: 308, distance: 38.0
click at [575, 308] on div "Lighting Type 1 Percentage: 80" at bounding box center [590, 311] width 1131 height 26
type input "90"
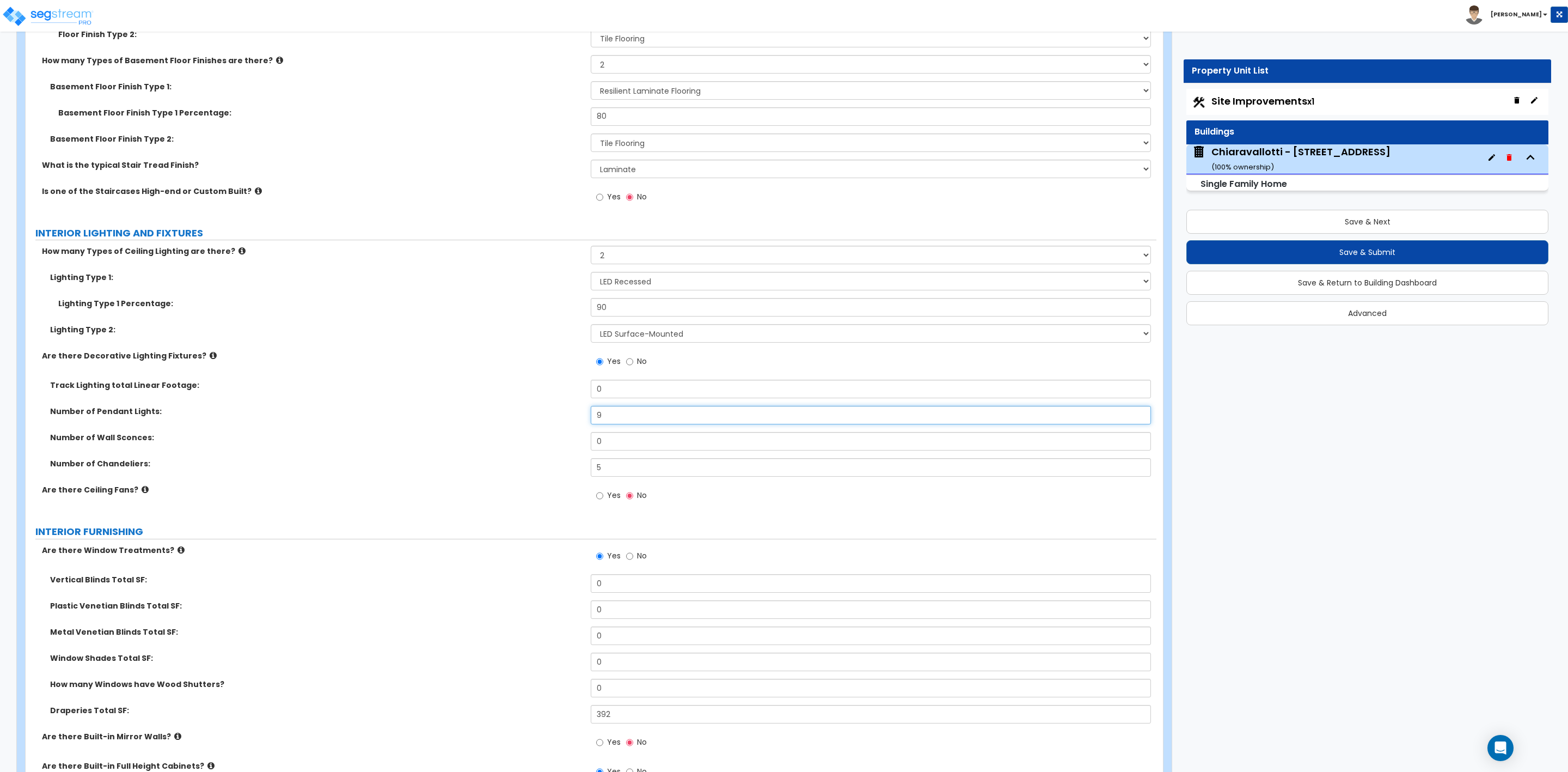
drag, startPoint x: 610, startPoint y: 417, endPoint x: 523, endPoint y: 343, distance: 114.2
click at [542, 414] on div "Number of Pendant Lights: 9" at bounding box center [590, 419] width 1131 height 26
type input "7"
drag, startPoint x: 605, startPoint y: 468, endPoint x: 564, endPoint y: 465, distance: 41.1
click at [564, 465] on div "Number of Chandeliers: 5" at bounding box center [590, 471] width 1131 height 26
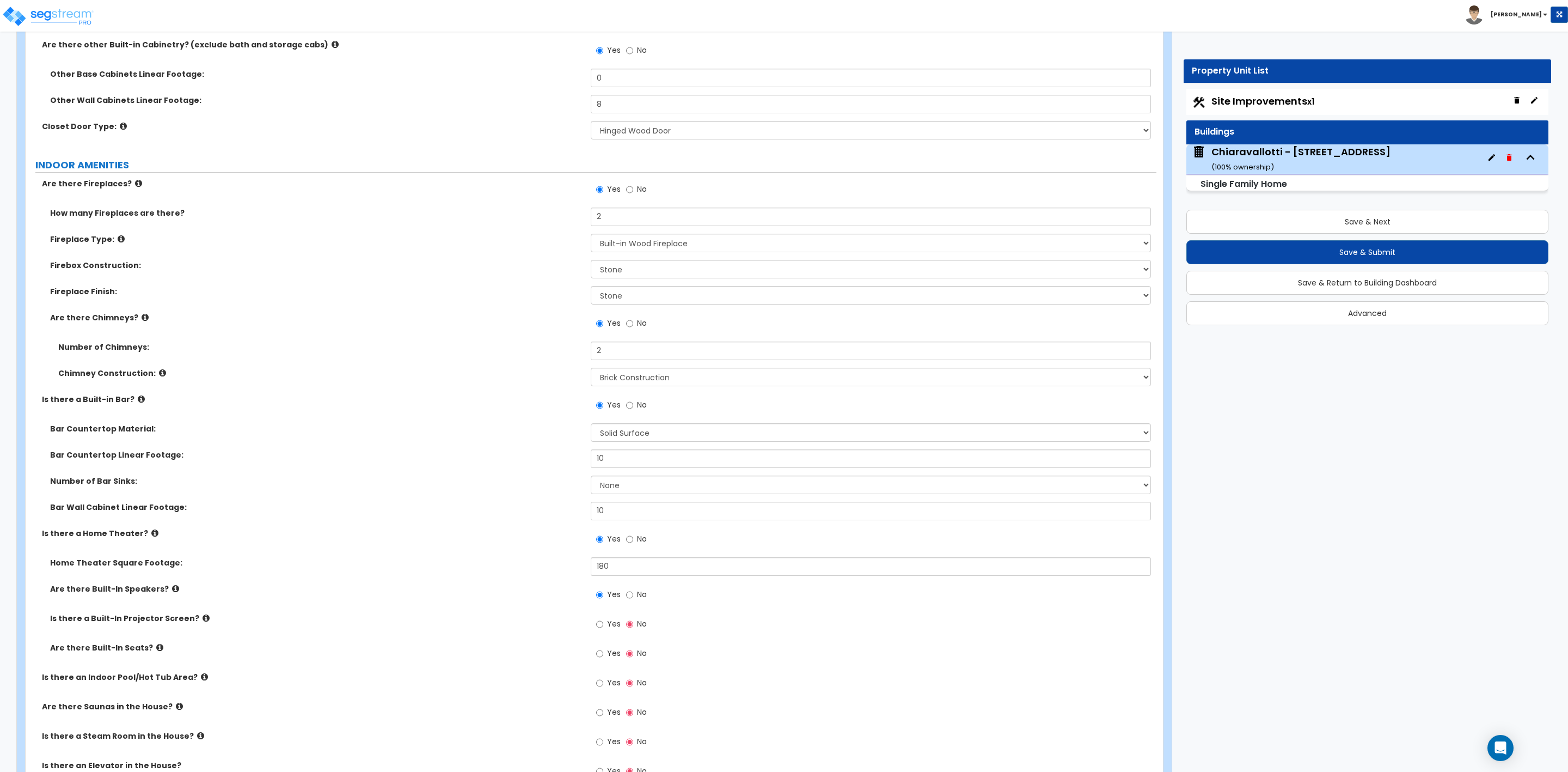
scroll to position [3922, 0]
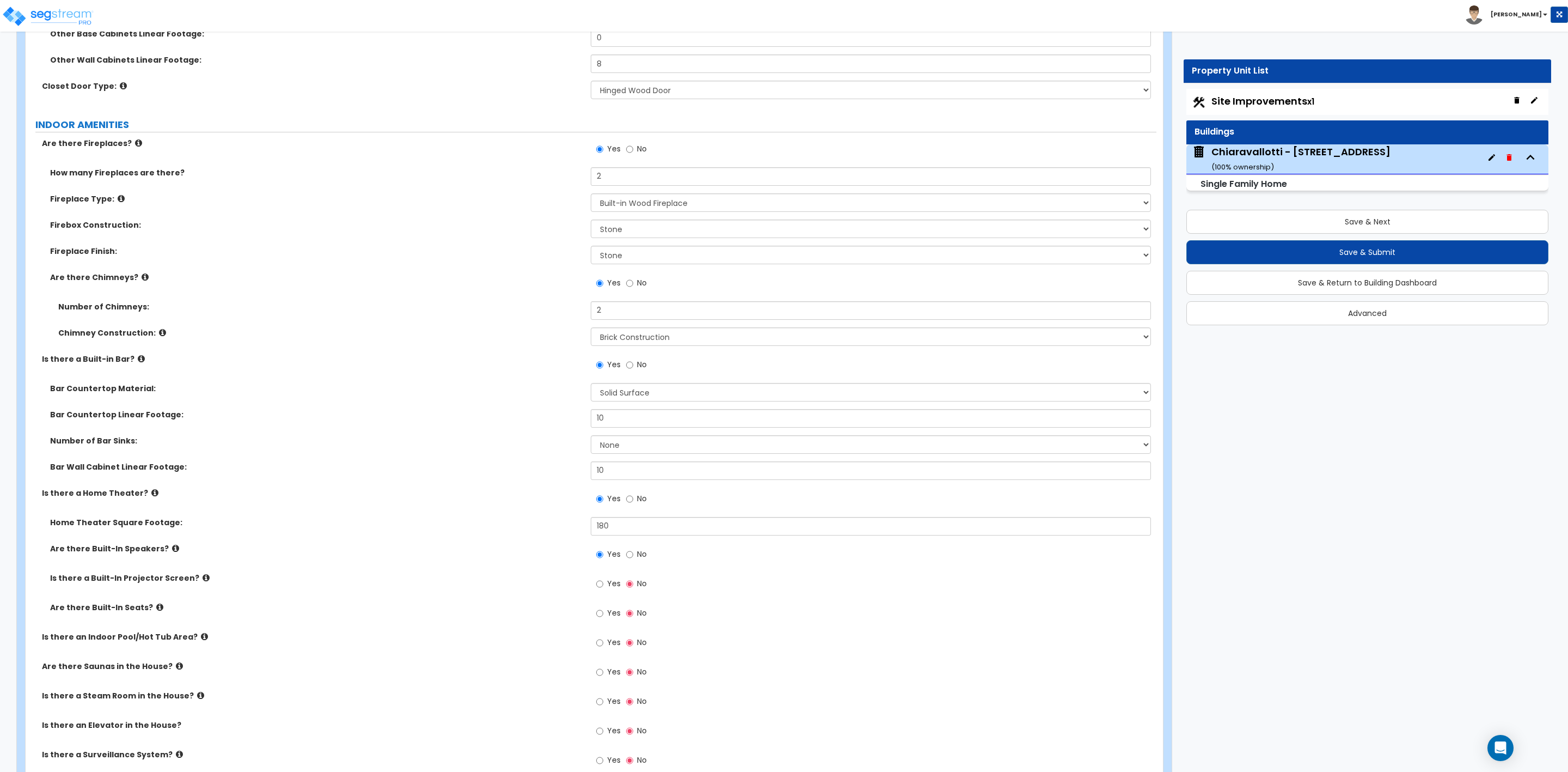
type input "2"
click at [611, 309] on input "2" at bounding box center [871, 311] width 560 height 19
type input "1"
click at [657, 330] on select "Please Choose One Brick Construction Cinder Block Construction Stone Constructi…" at bounding box center [871, 337] width 560 height 19
click at [554, 392] on label "Bar Countertop Material:" at bounding box center [316, 388] width 533 height 11
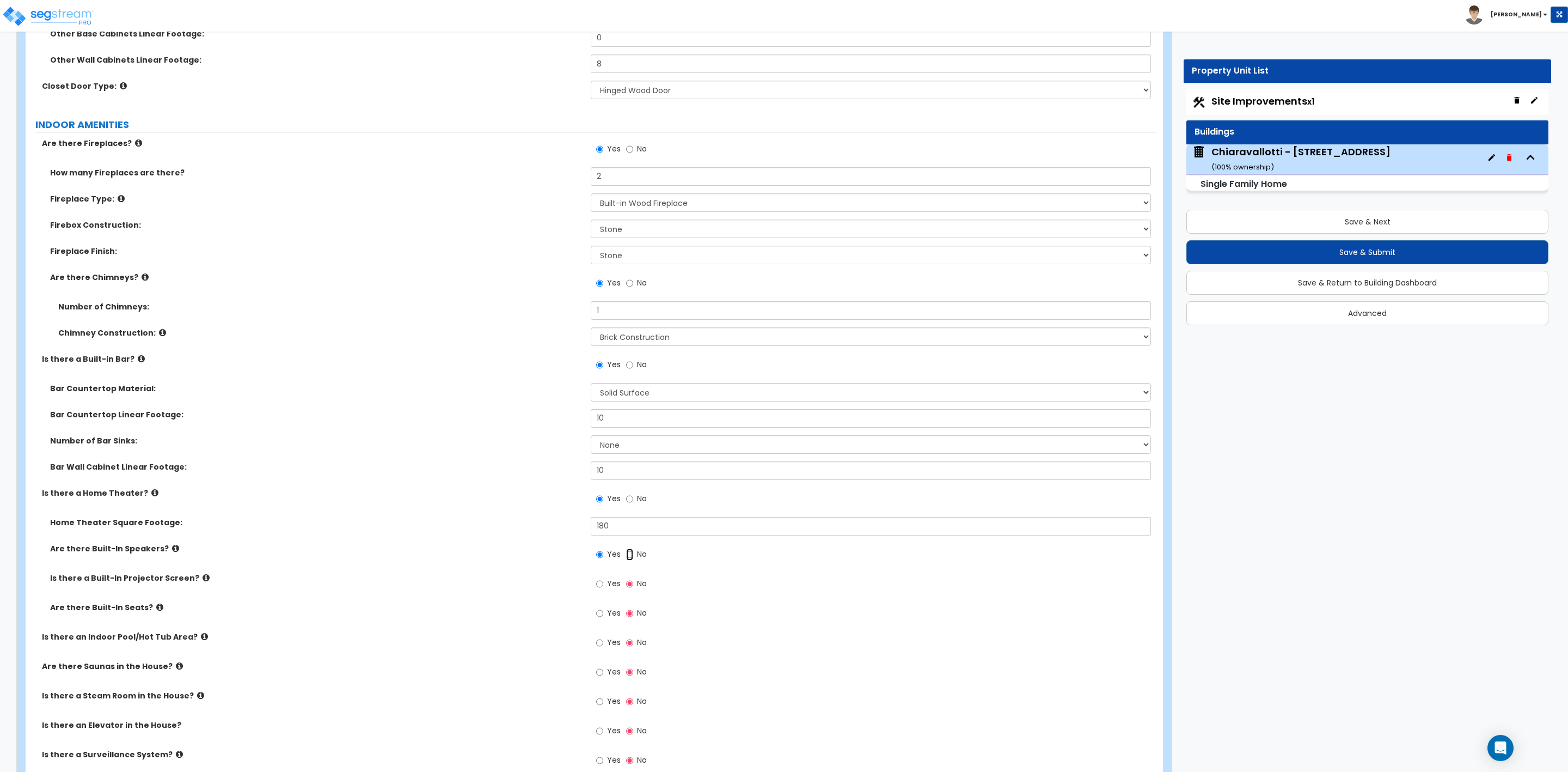
click at [632, 556] on input "No" at bounding box center [629, 554] width 7 height 12
radio input "false"
radio input "true"
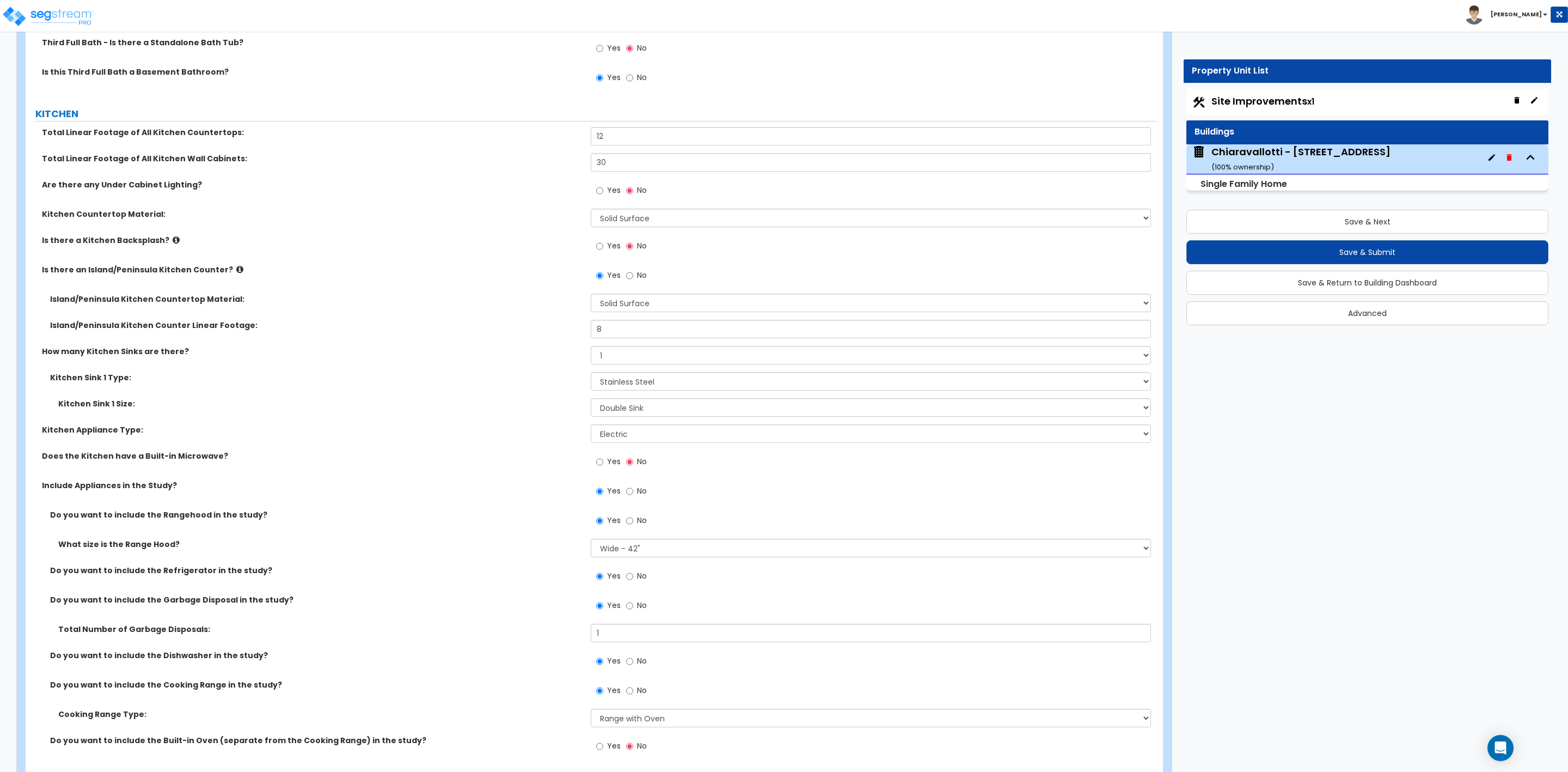
scroll to position [5393, 0]
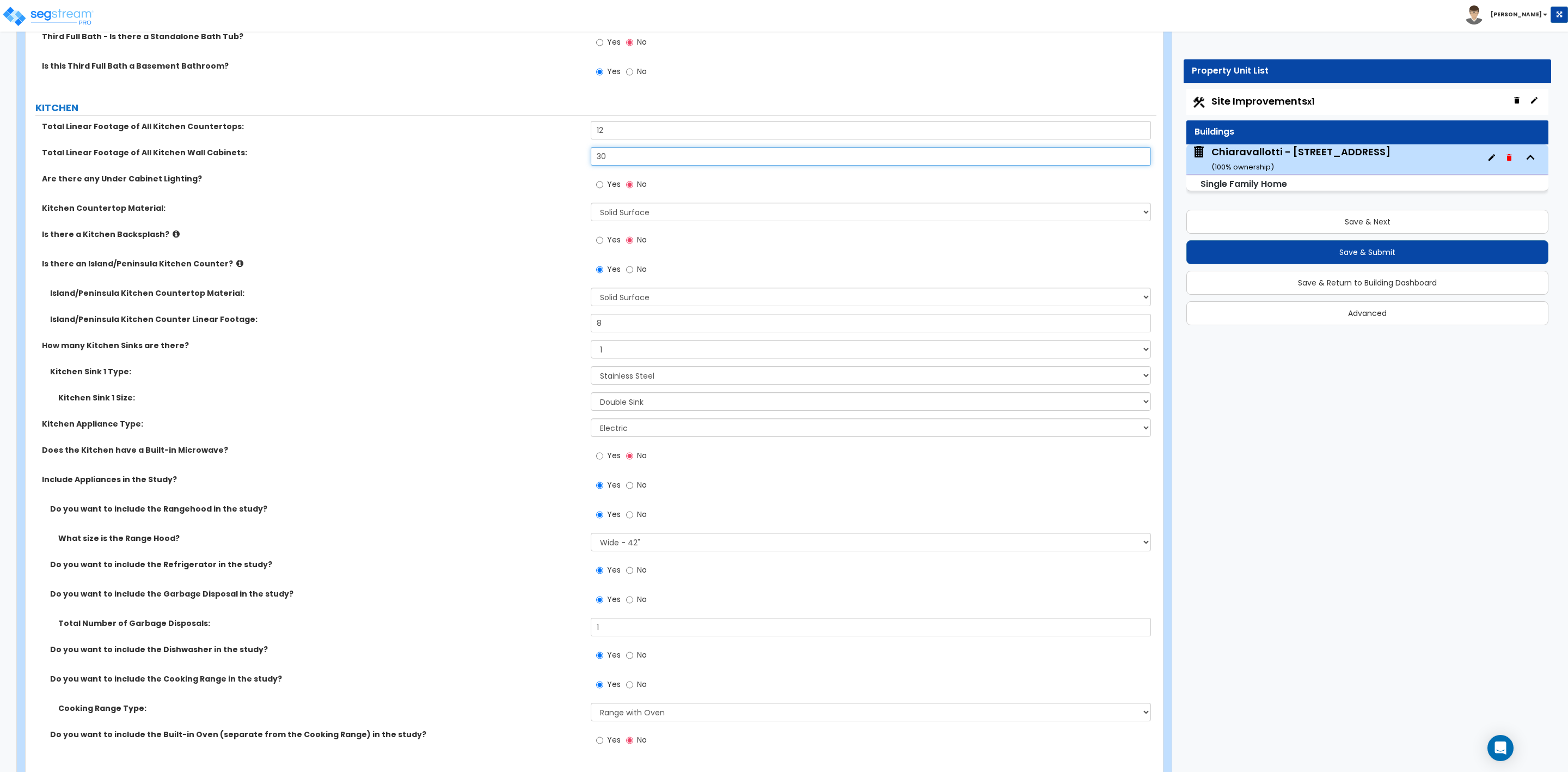
drag, startPoint x: 611, startPoint y: 159, endPoint x: 541, endPoint y: 153, distance: 70.3
click at [541, 153] on div "Total Linear Footage of All Kitchen Wall Cabinets: 30" at bounding box center [590, 160] width 1131 height 26
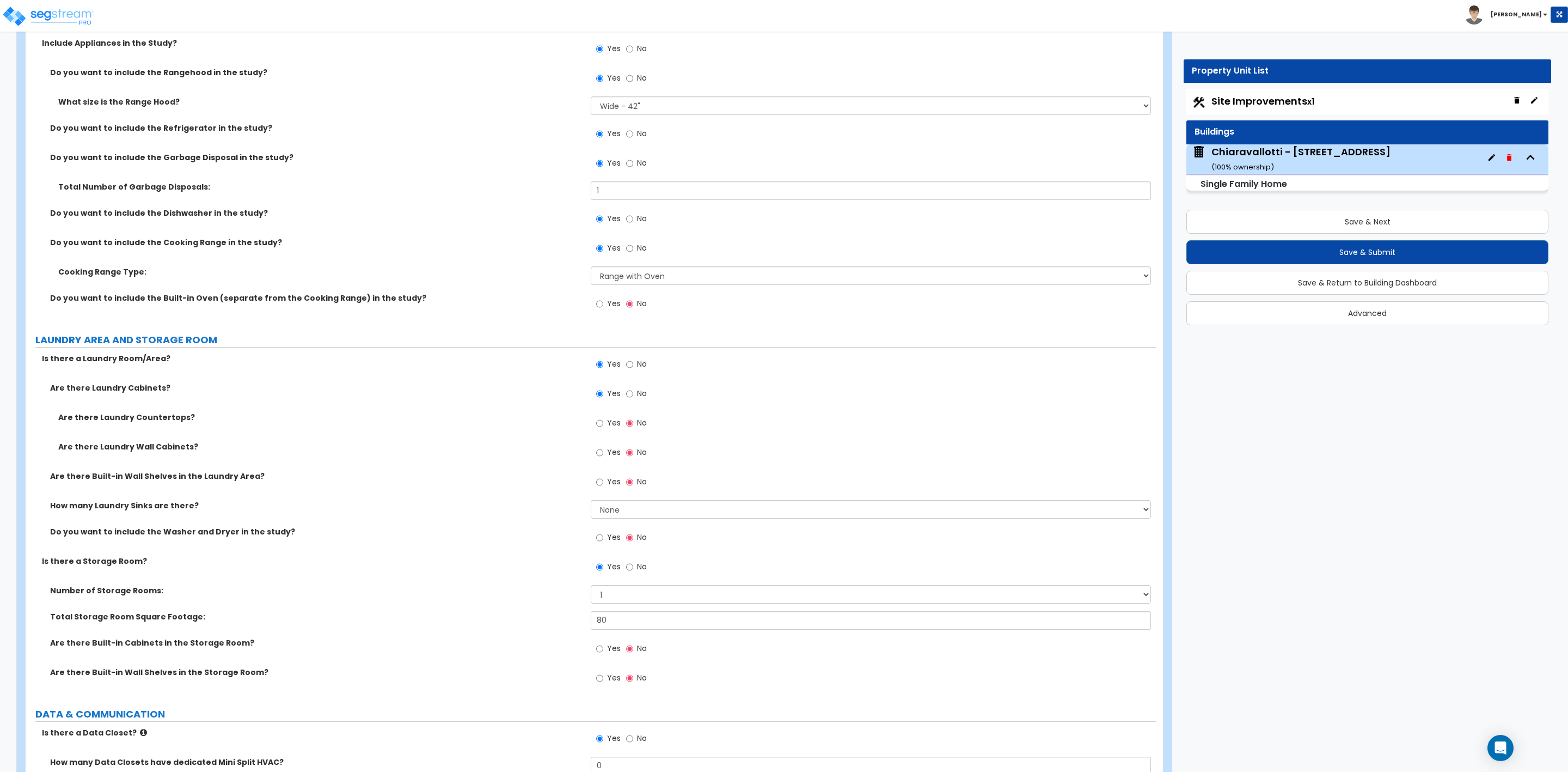
scroll to position [5883, 0]
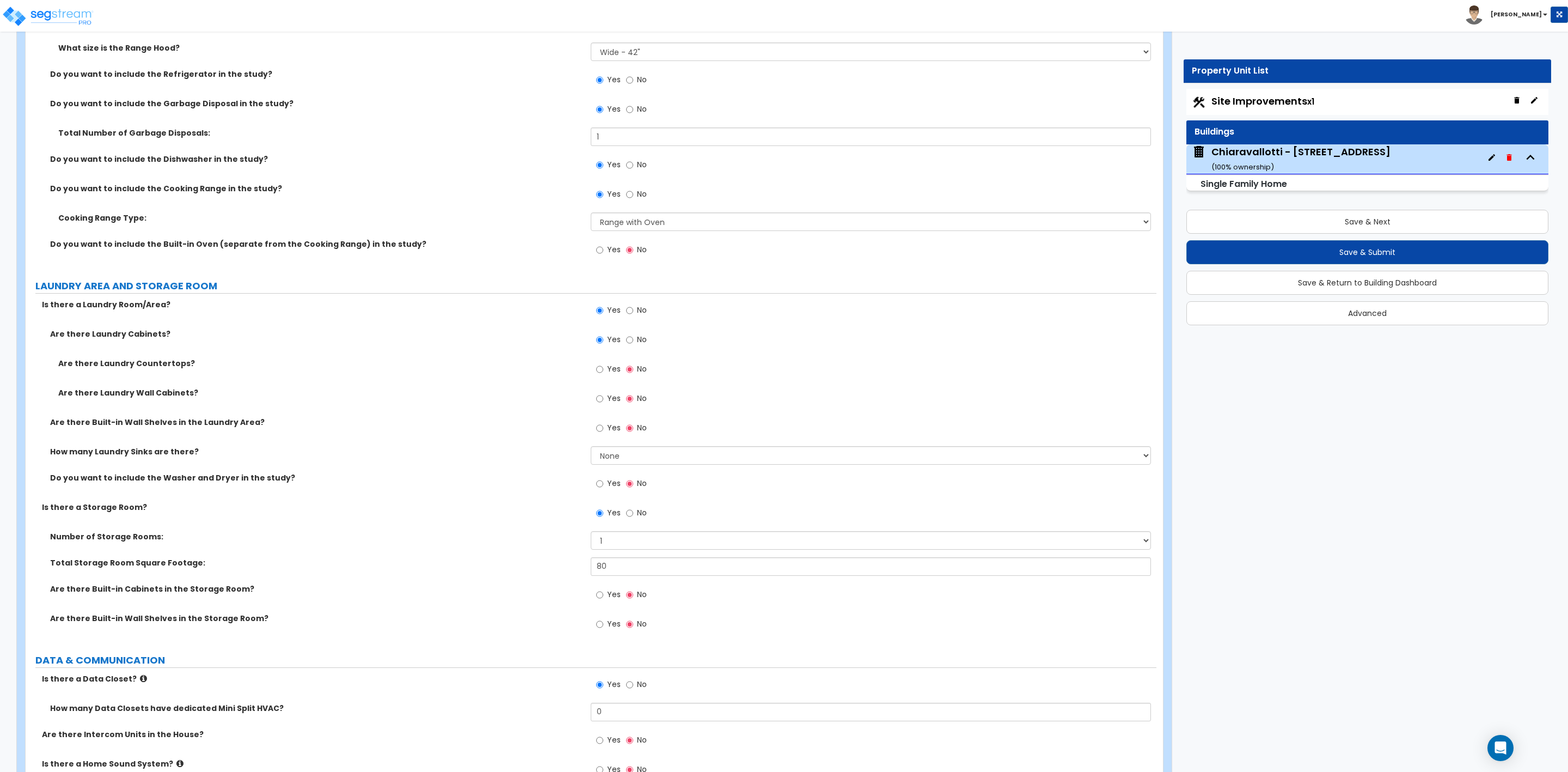
type input "24"
drag, startPoint x: 628, startPoint y: 340, endPoint x: 629, endPoint y: 355, distance: 15.0
click at [628, 340] on input "No" at bounding box center [629, 340] width 7 height 12
radio input "false"
radio input "true"
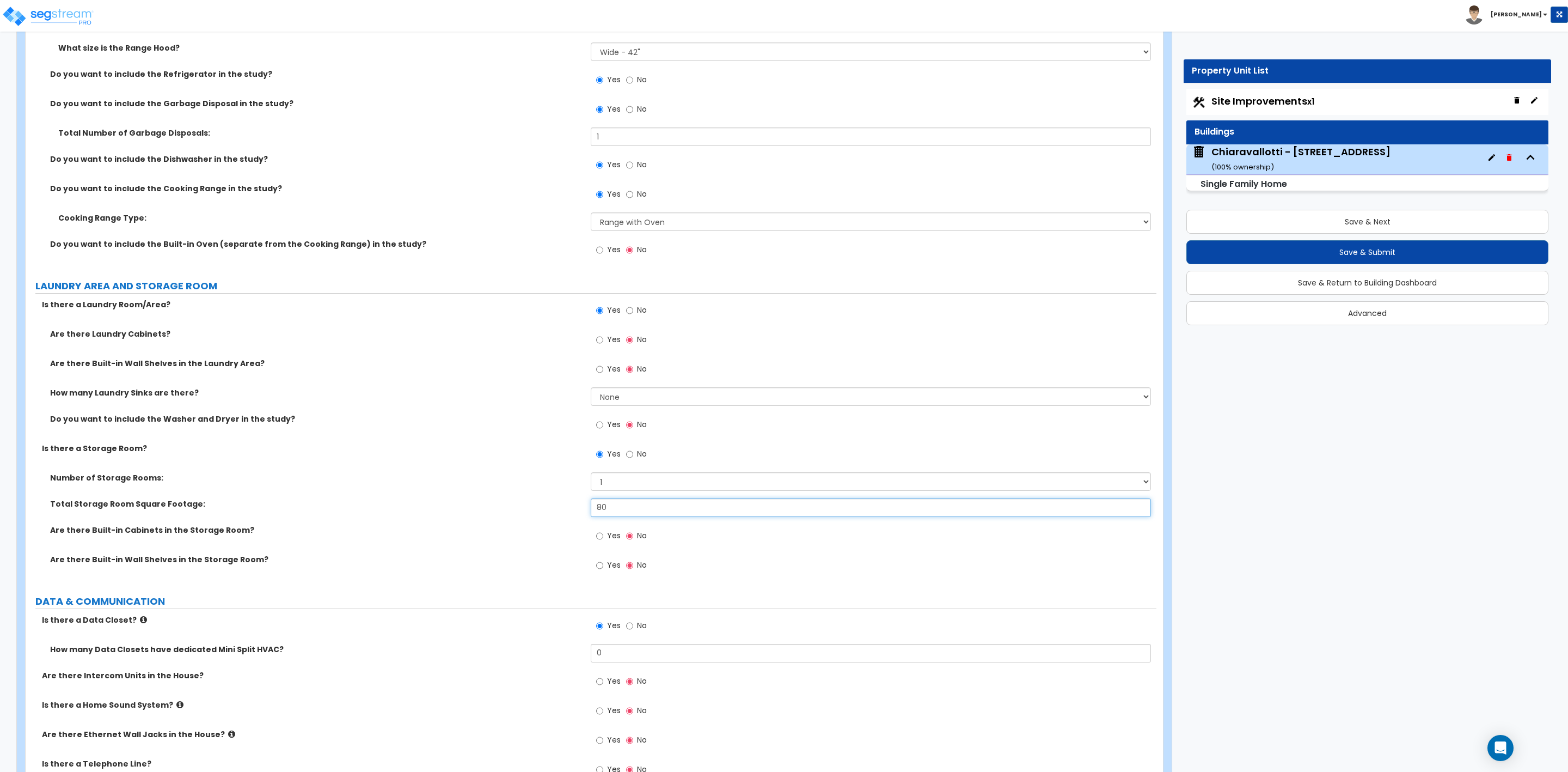
drag, startPoint x: 608, startPoint y: 507, endPoint x: 561, endPoint y: 507, distance: 47.0
click at [561, 507] on div "Total Storage Room Square Footage: 80" at bounding box center [590, 511] width 1131 height 26
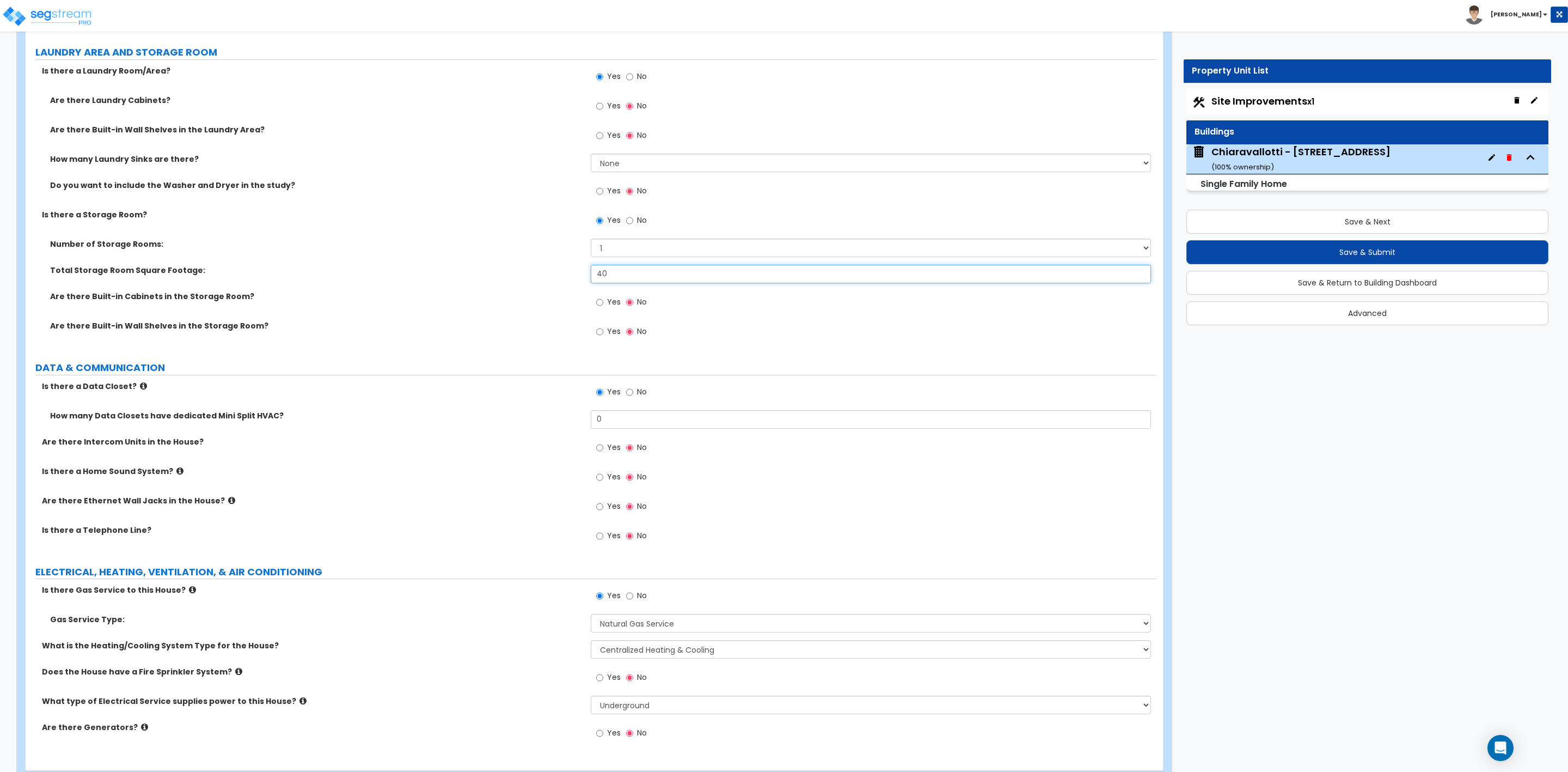
scroll to position [6148, 0]
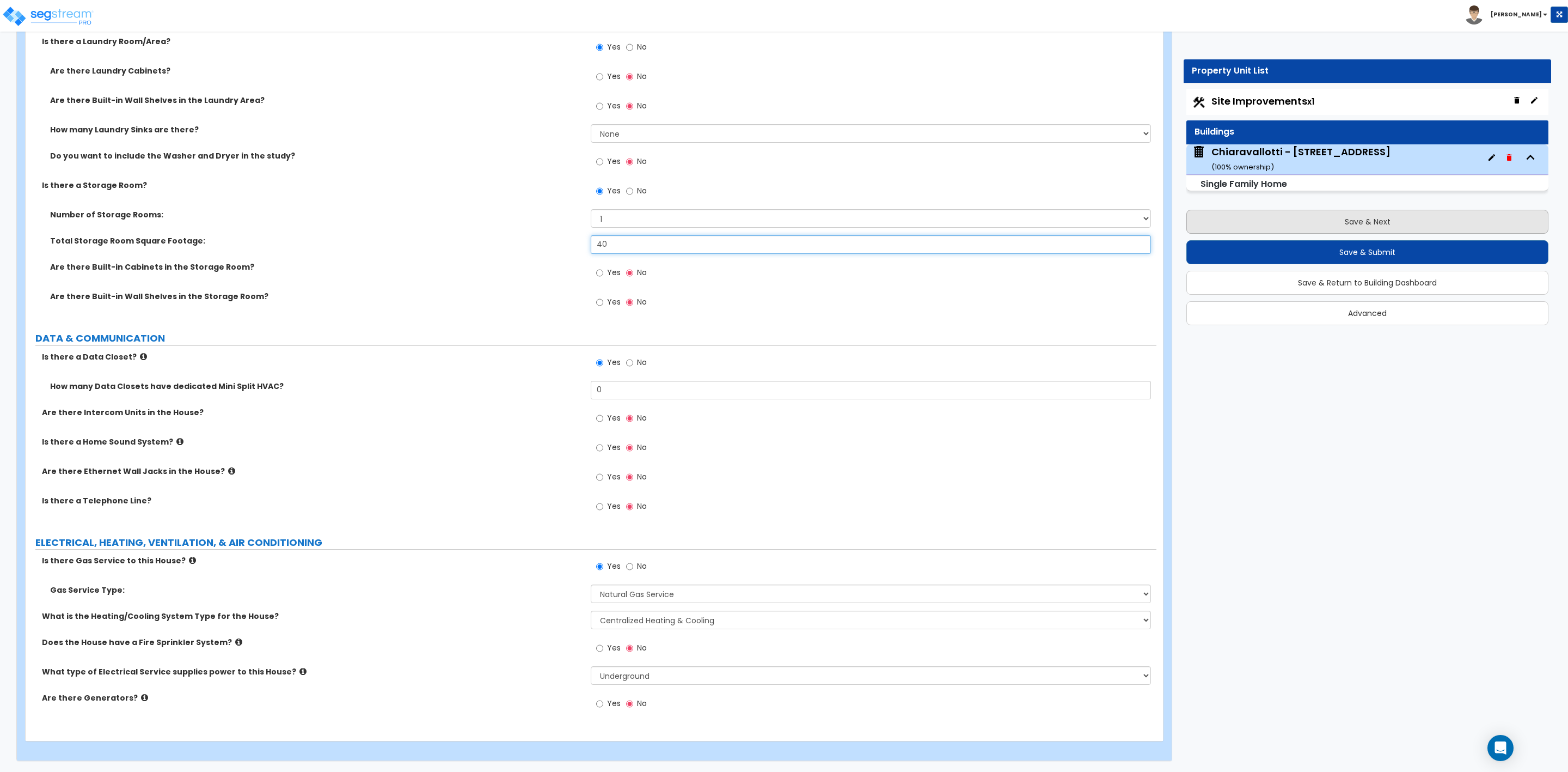
type input "40"
click at [1338, 225] on button "Save & Next" at bounding box center [1367, 222] width 362 height 24
select select "2"
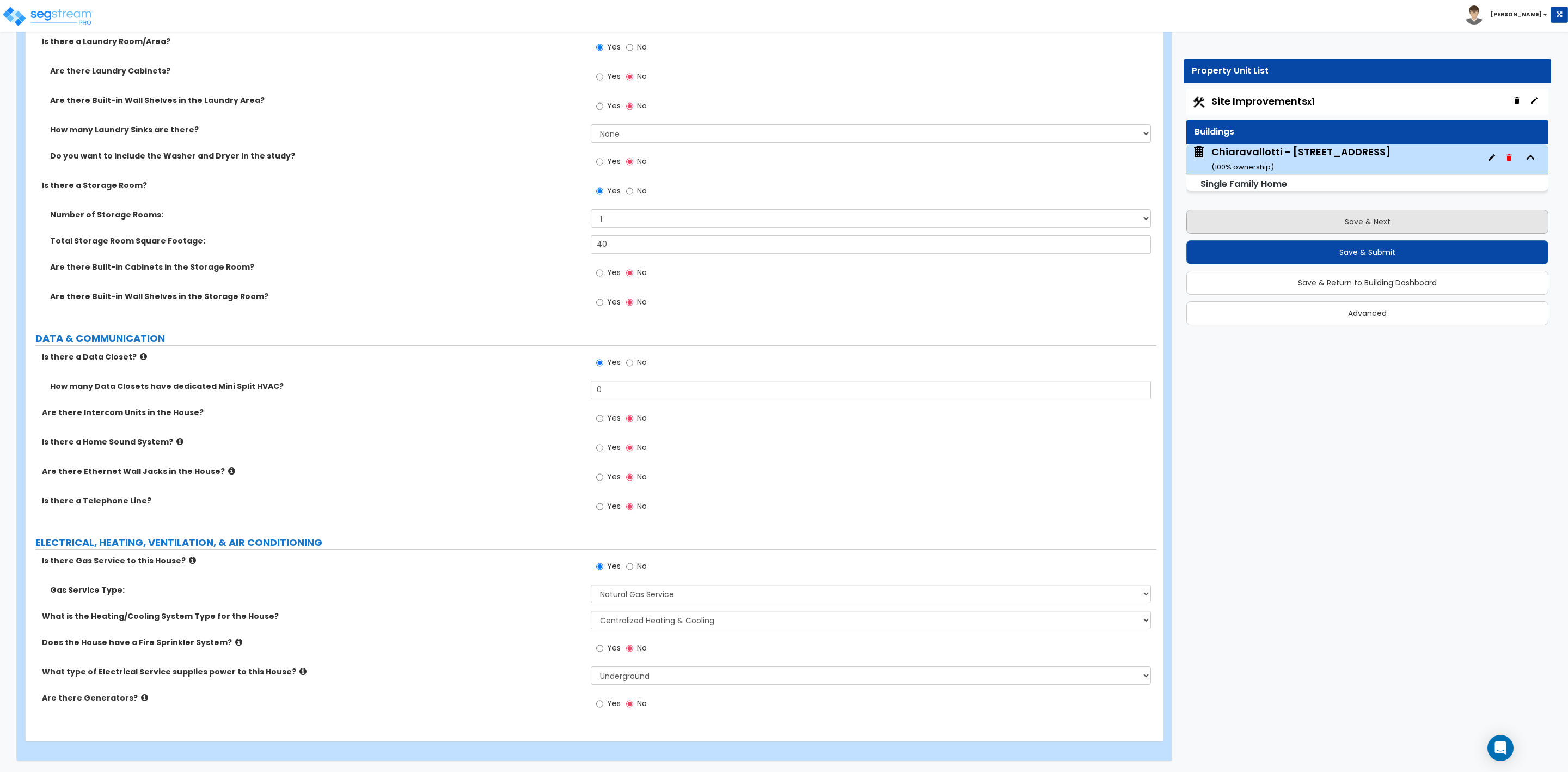
select select "3"
select select "1"
select select "2"
select select "1"
select select "3"
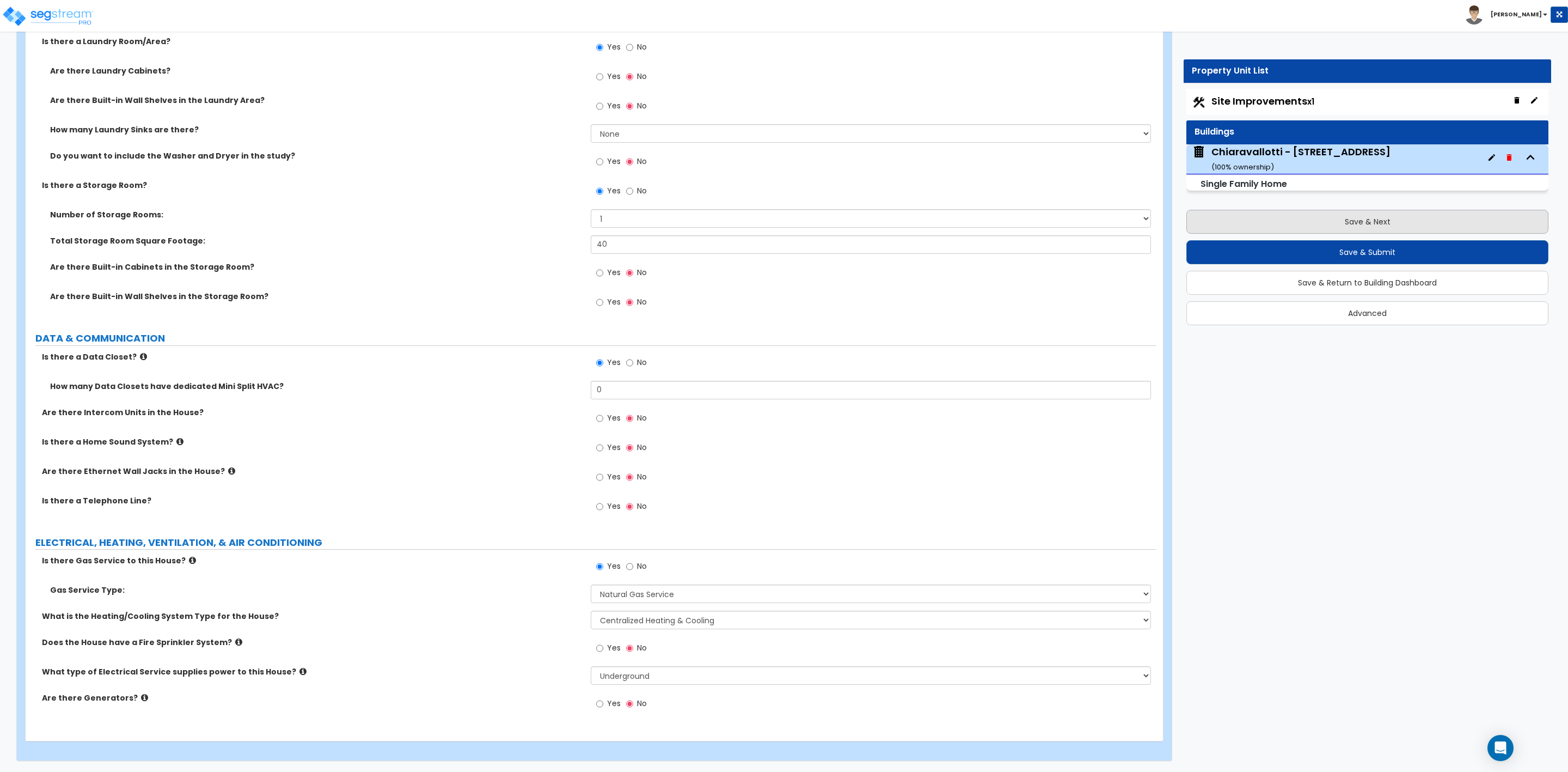
select select "1"
select select "2"
select select "1"
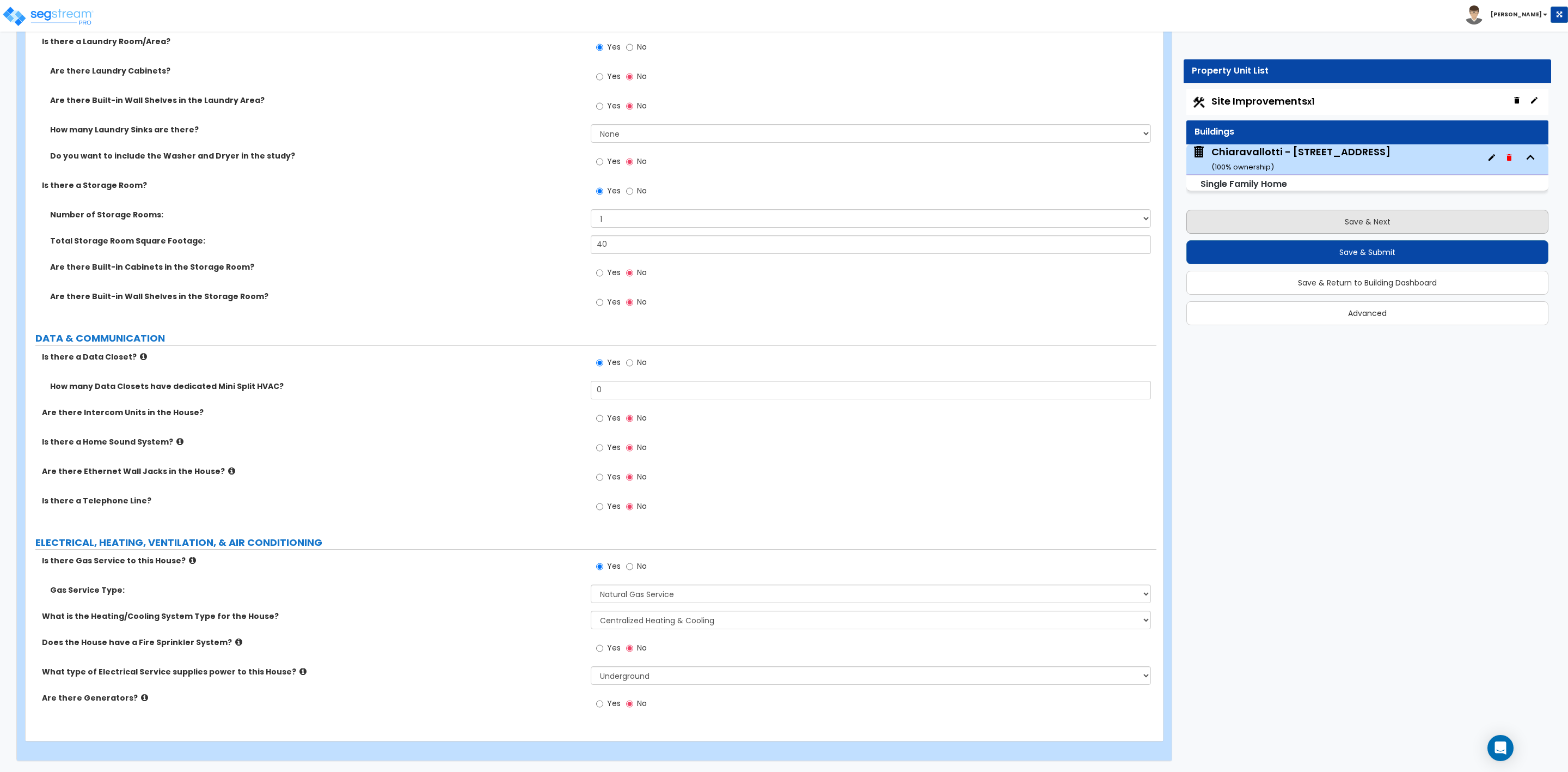
select select "5"
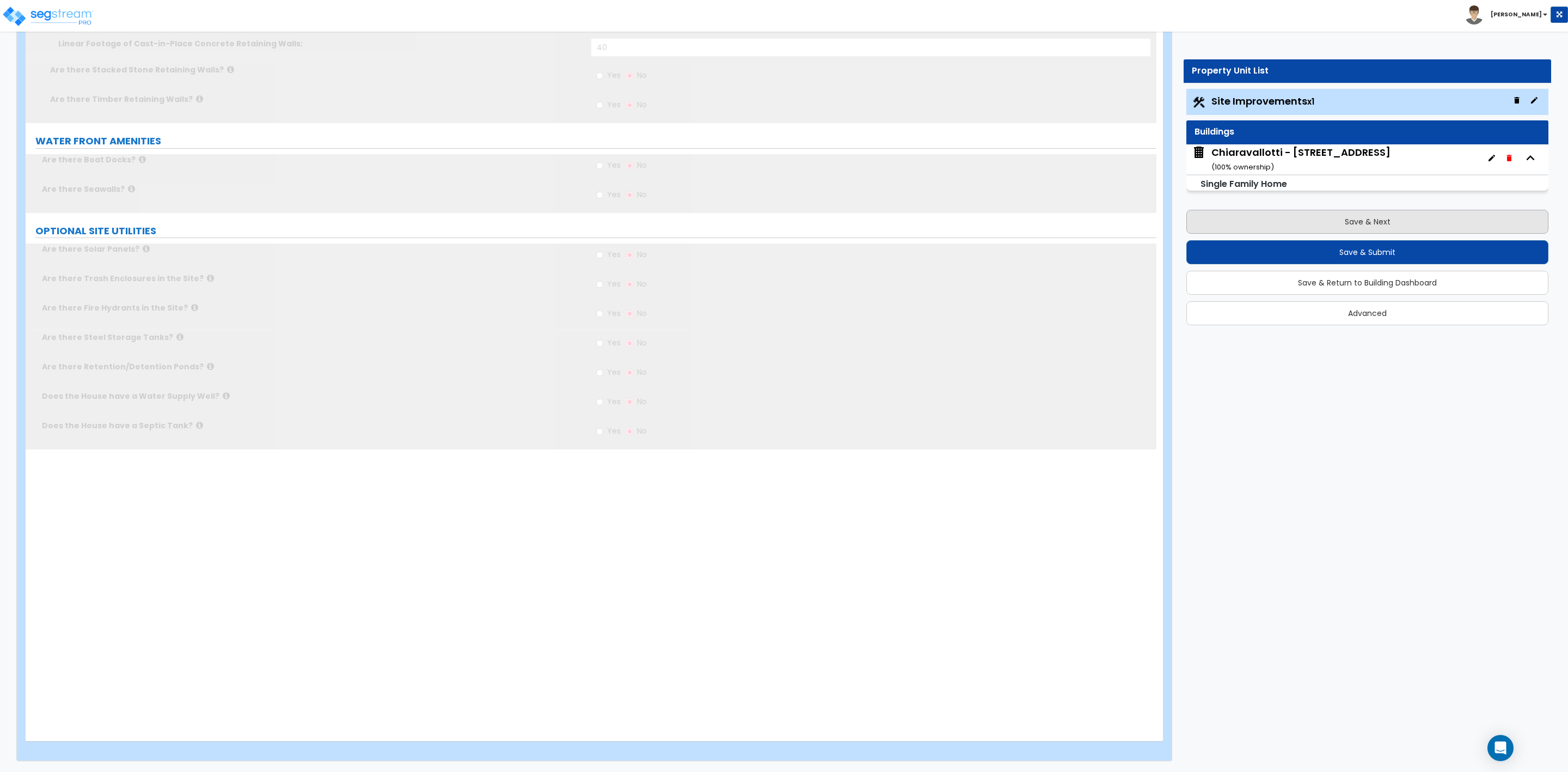
scroll to position [0, 0]
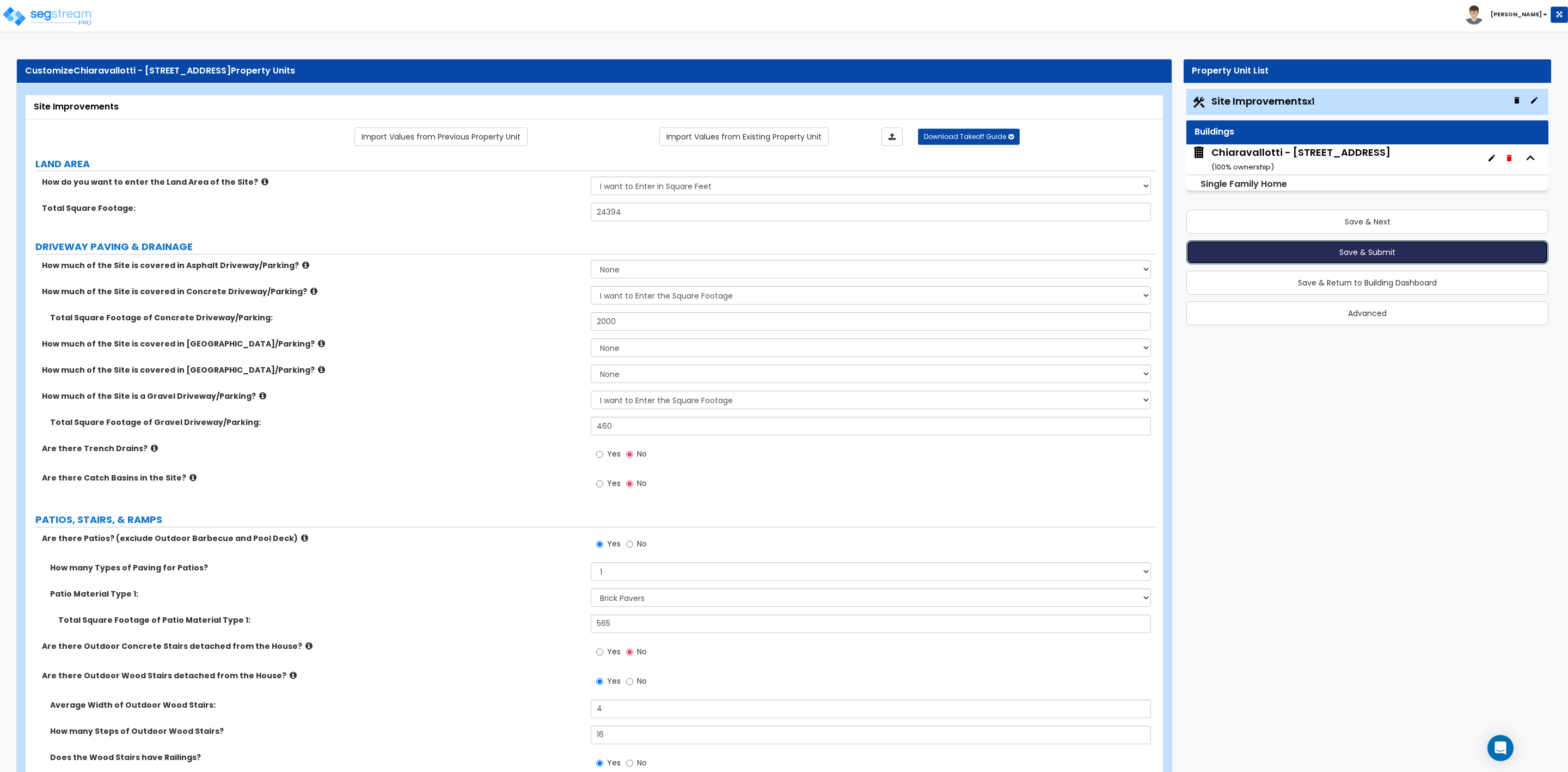
click at [1347, 246] on button "Save & Submit" at bounding box center [1367, 252] width 362 height 24
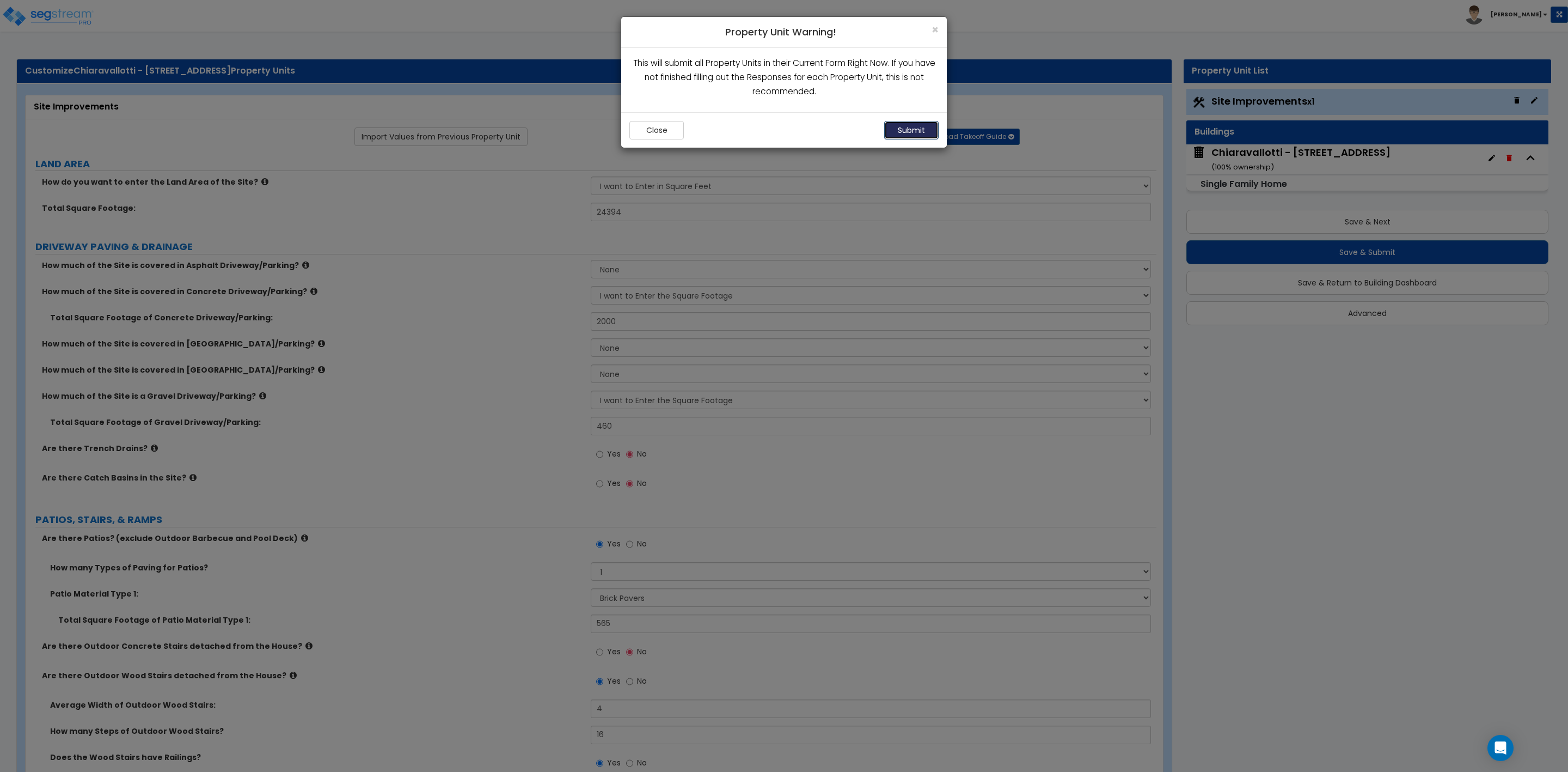
click at [902, 131] on button "Submit" at bounding box center [911, 130] width 55 height 19
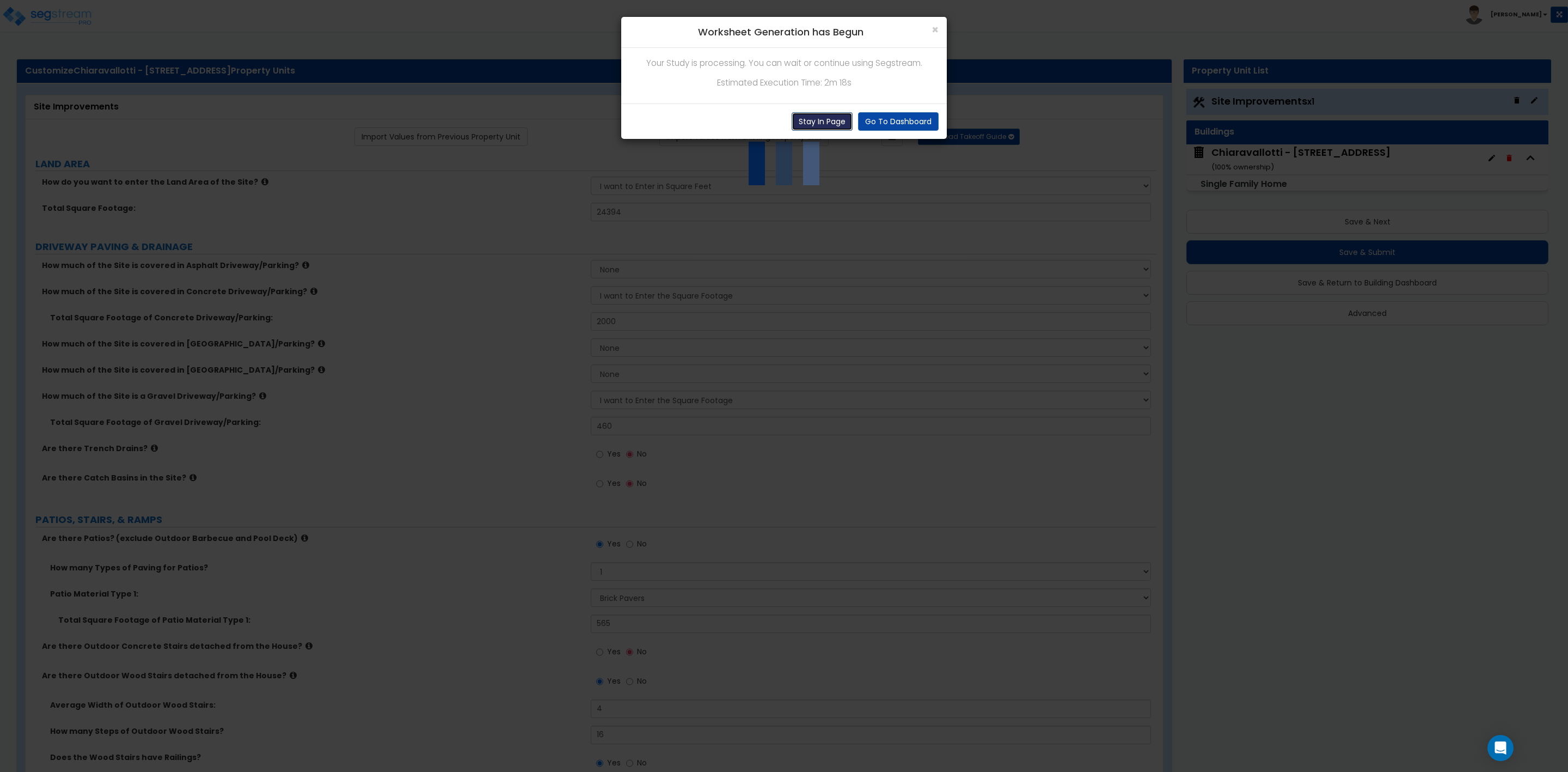
click at [820, 125] on button "Stay In Page" at bounding box center [822, 122] width 61 height 19
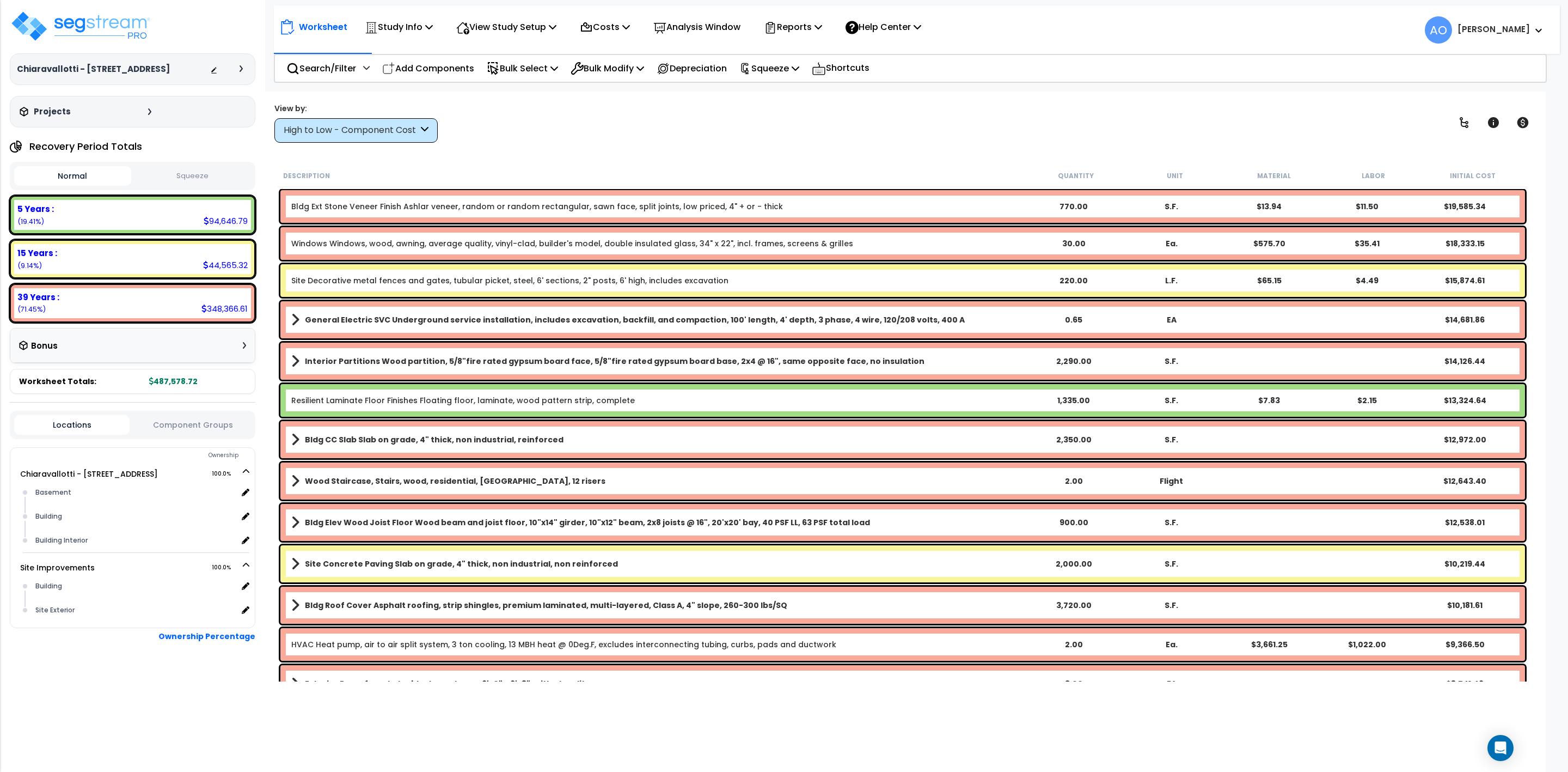
click at [993, 280] on b "Site Decorative metal fences and gates, tubular picket, steel, 6' sections, 2" …" at bounding box center [657, 280] width 733 height 11
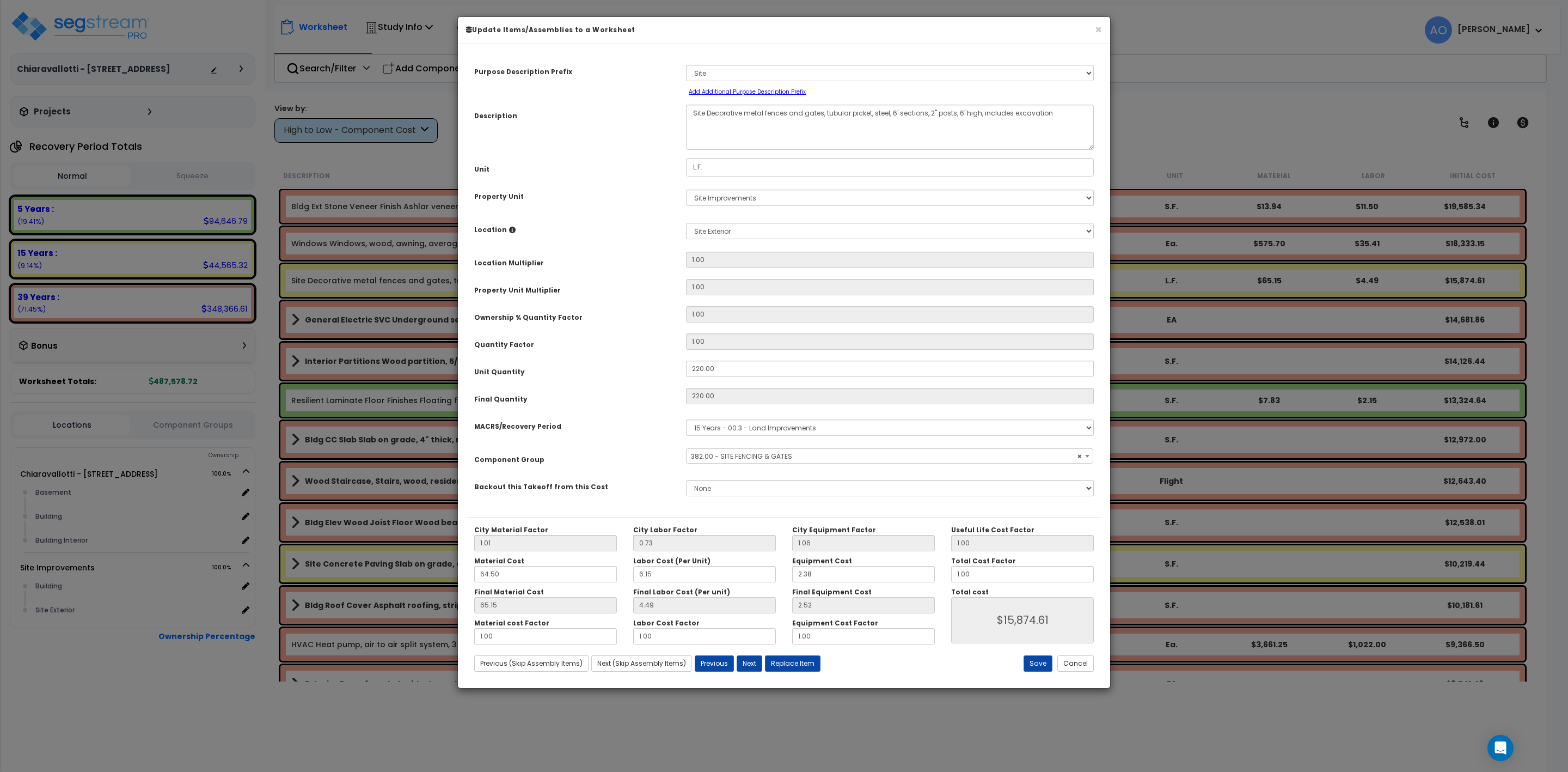
select select "46178"
drag, startPoint x: 967, startPoint y: 574, endPoint x: 908, endPoint y: 579, distance: 59.2
click at [909, 579] on div "City Material Factor 1.01 City Labor Factor 0.73 City Equipment Factor 1.06 Mat…" at bounding box center [784, 585] width 636 height 119
type input "65.14"
type input "0"
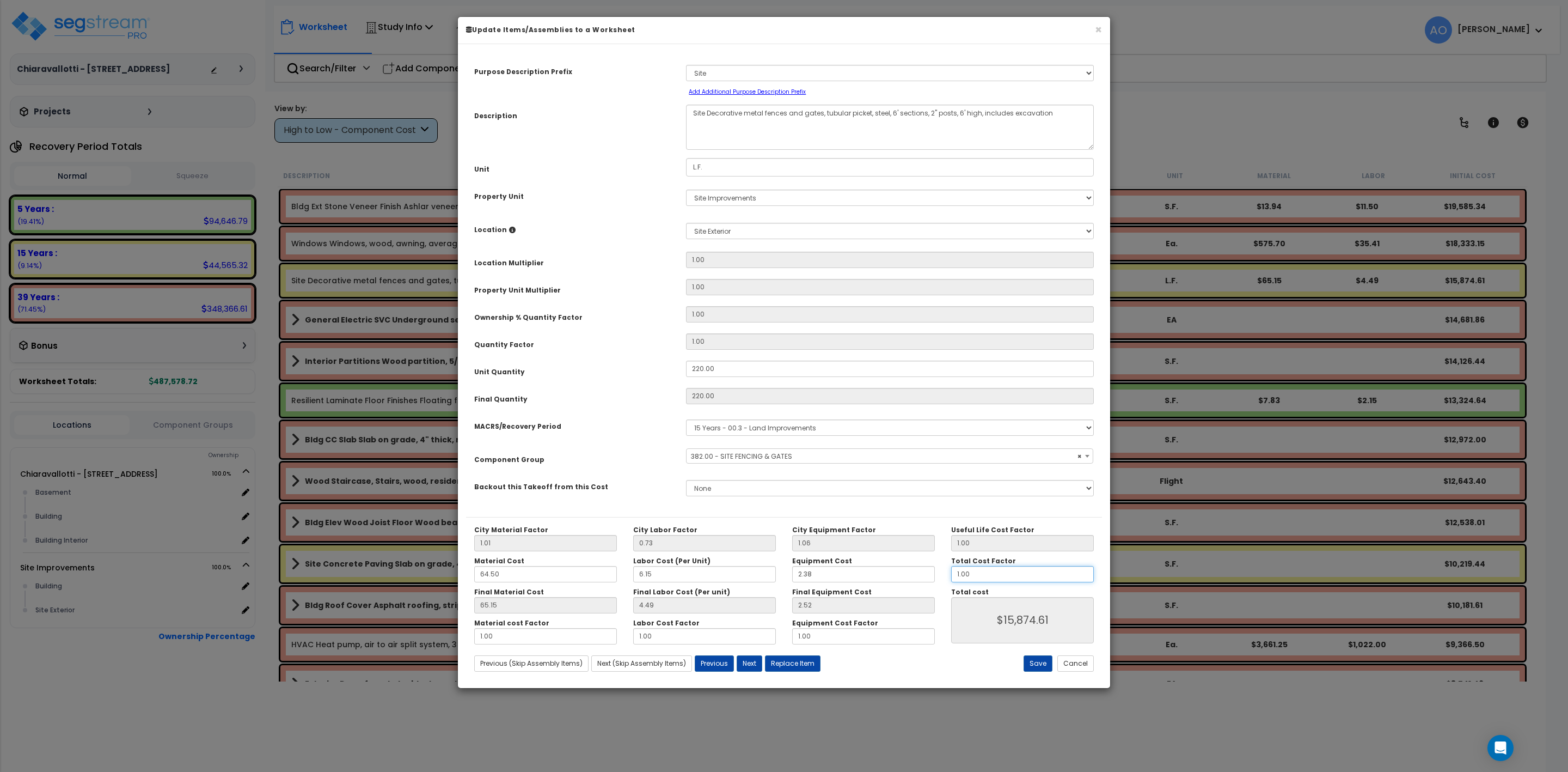
type input "$15,873.00"
type input "0."
type input "$0.00"
type input "0.6"
type input "$9,523.80"
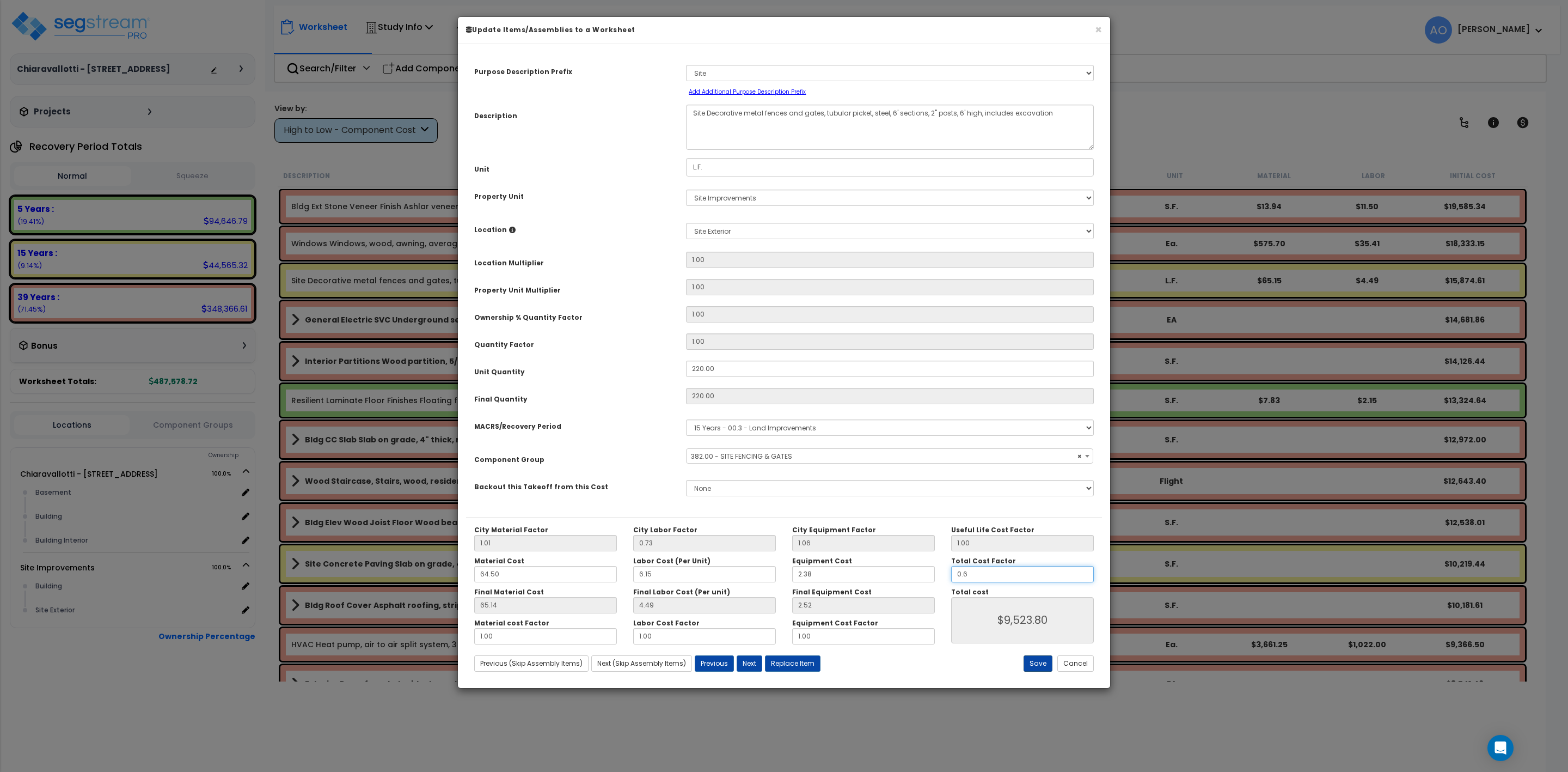
type input "0.6"
type input "$9,523.80"
click at [1035, 661] on button "Save" at bounding box center [1038, 663] width 29 height 16
type input "0.60"
type input "9523.80"
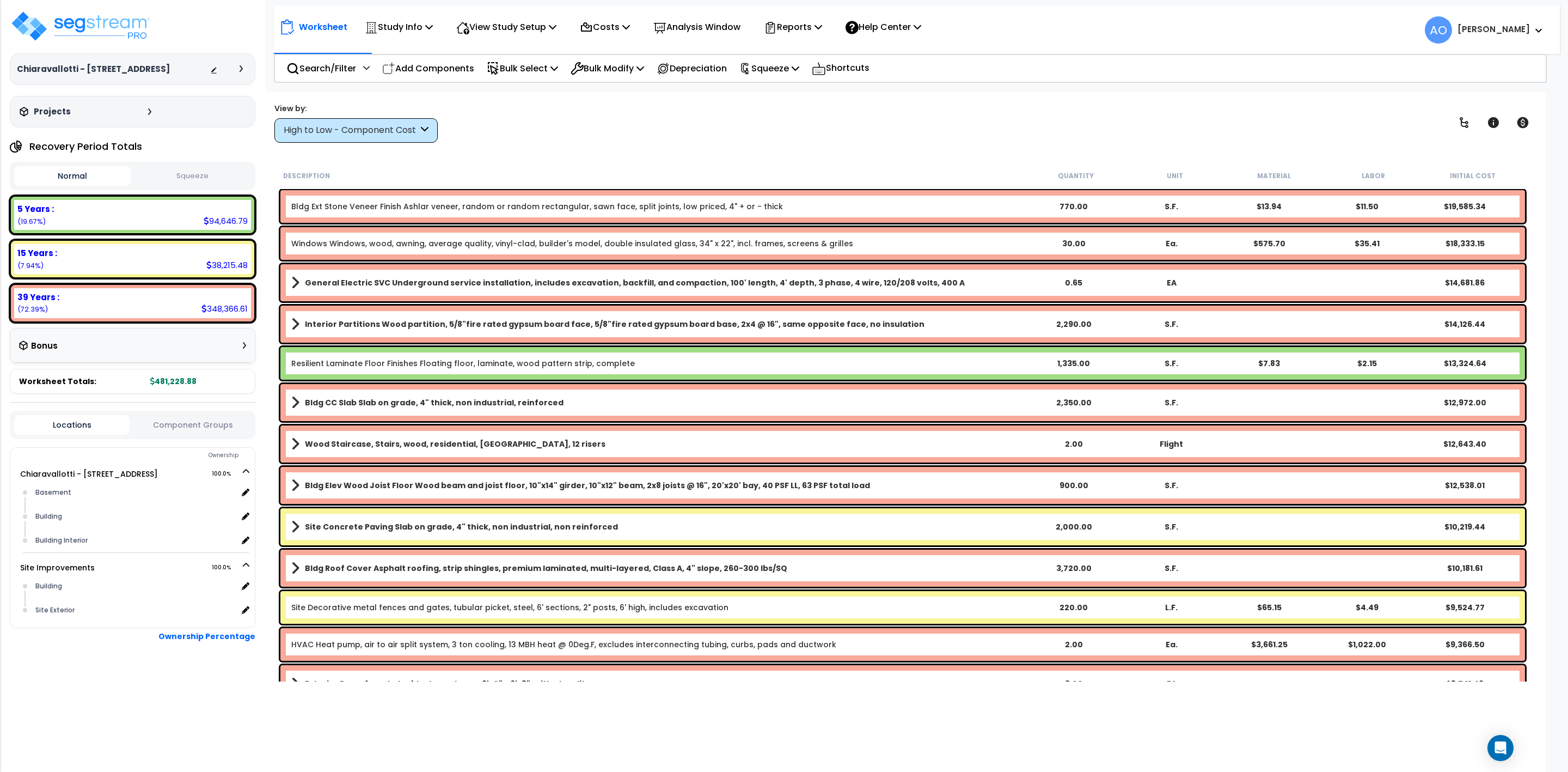
click at [797, 362] on b "Resilient Laminate Floor Finishes Floating floor, laminate, wood pattern strip,…" at bounding box center [657, 363] width 733 height 11
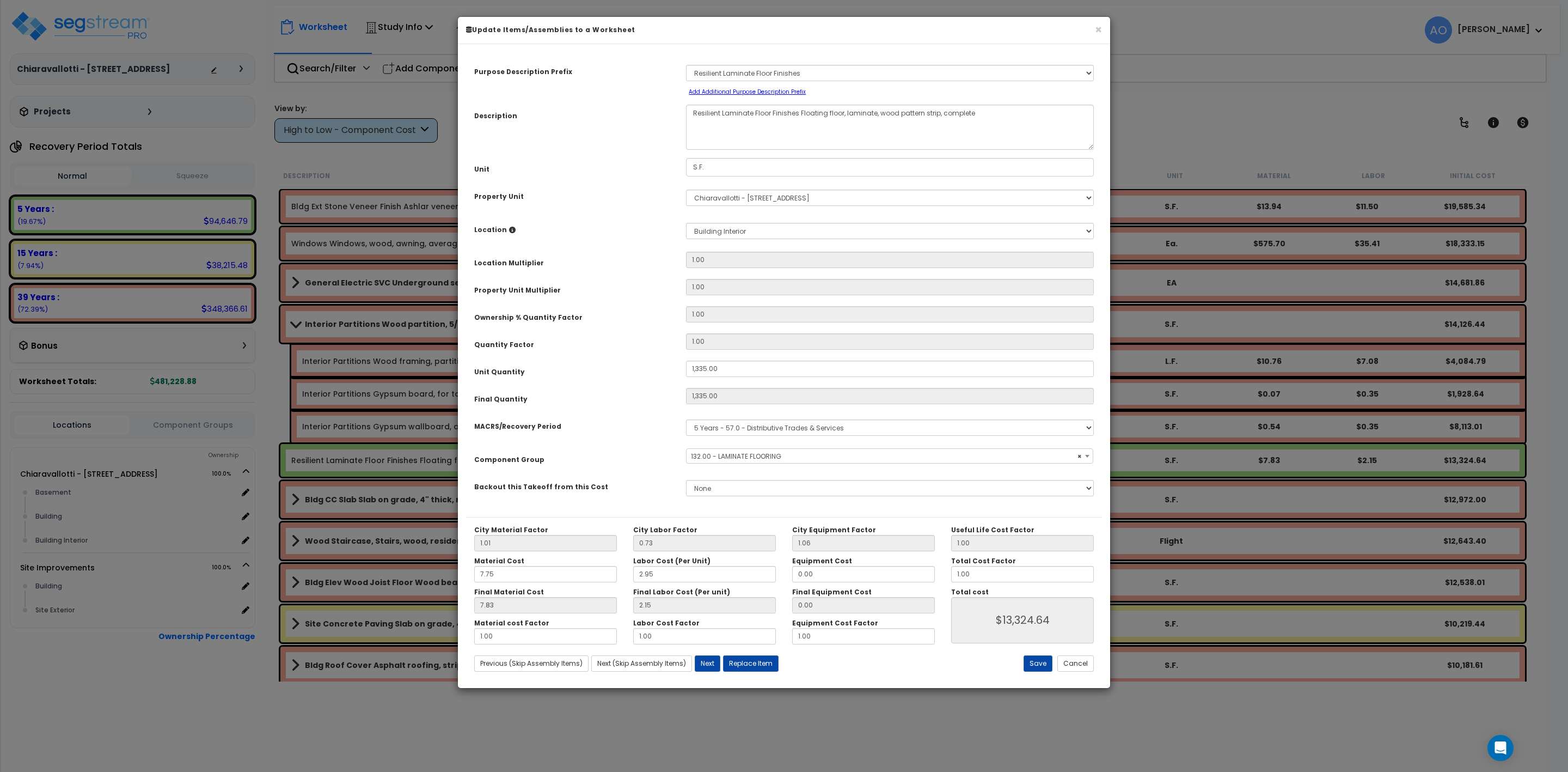
select select "45956"
drag, startPoint x: 974, startPoint y: 575, endPoint x: 941, endPoint y: 573, distance: 33.1
click at [941, 573] on div "City Material Factor 1.01 City Labor Factor 0.73 City Equipment Factor 1.06 Mat…" at bounding box center [784, 585] width 636 height 119
type input "0"
type input "$13,323.30"
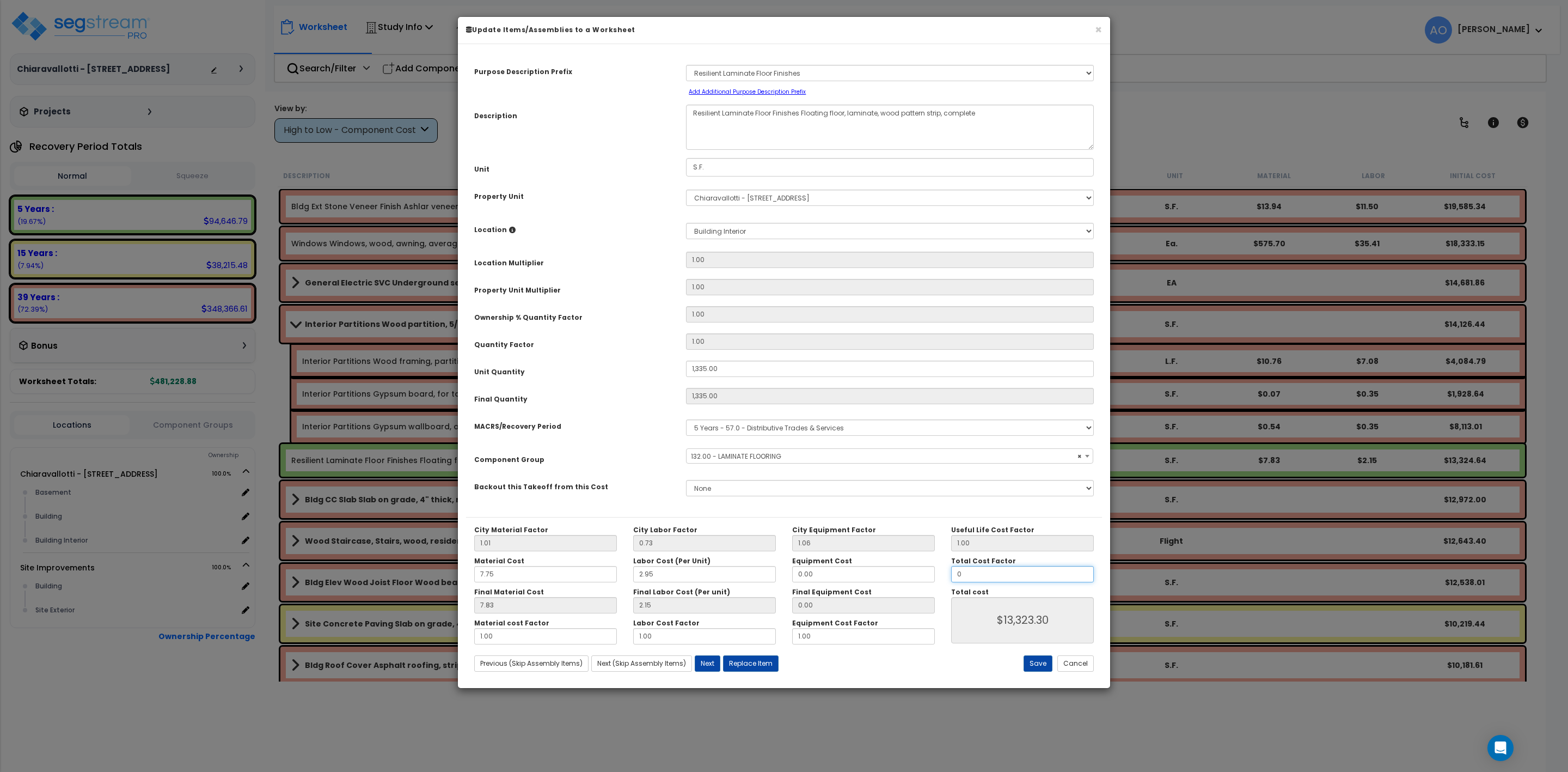
type input "0."
type input "$0.00"
type input "0.6"
type input "$7,993.98"
type input "0.6"
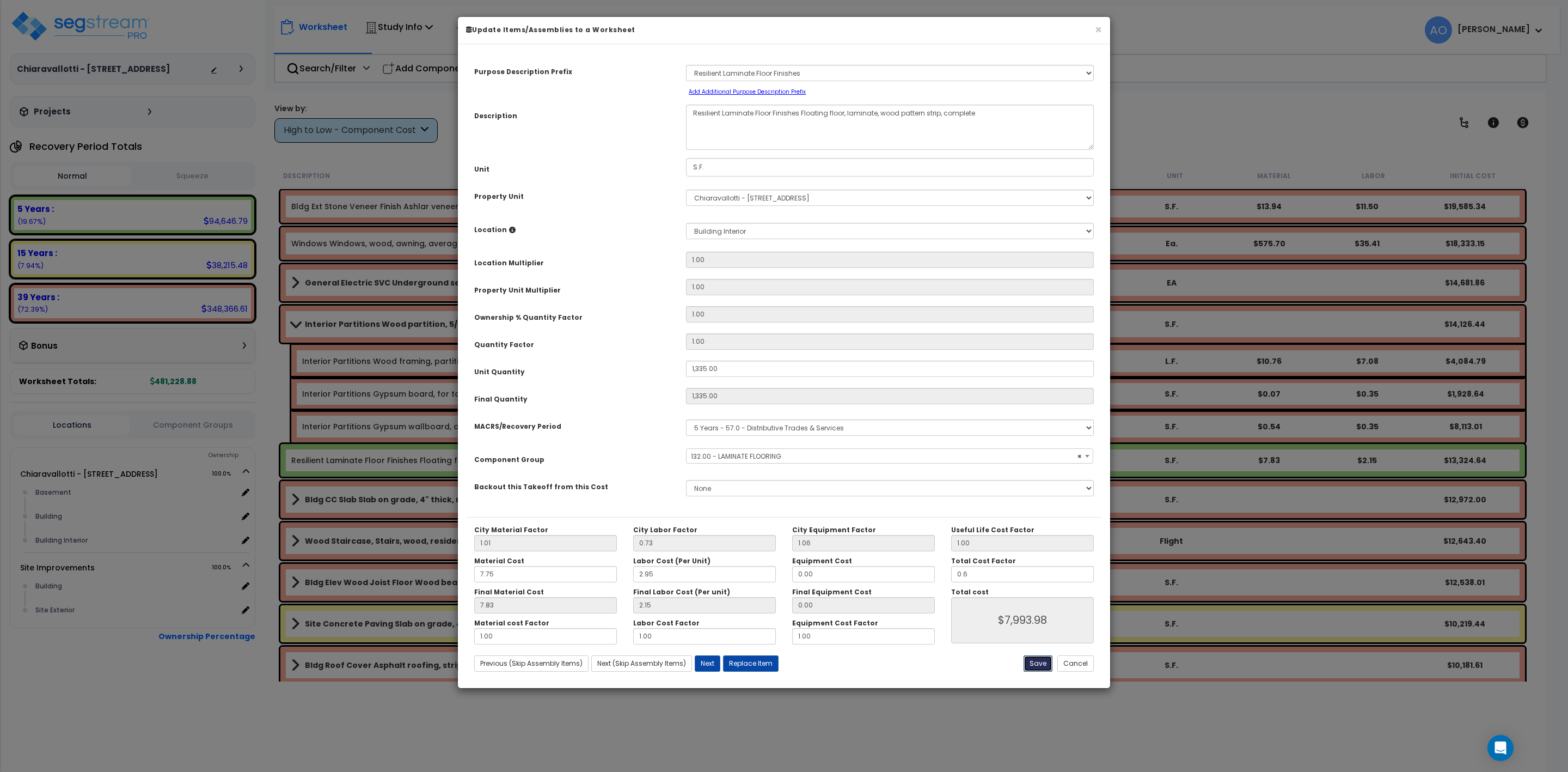
type input "$7,993.98"
click at [1038, 663] on button "Save" at bounding box center [1038, 663] width 29 height 16
type input "1335.00"
type input "0.60"
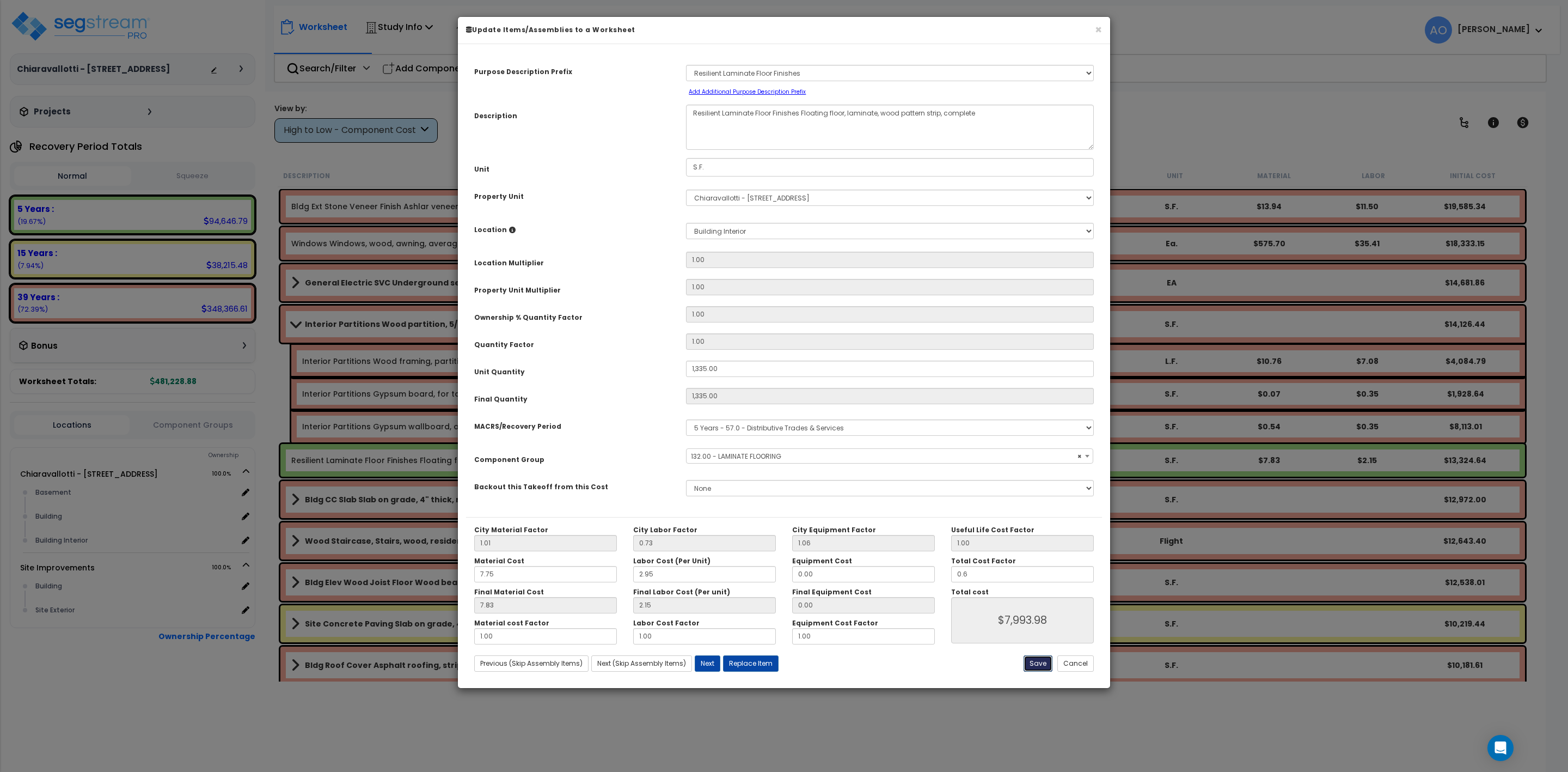
type input "7993.98"
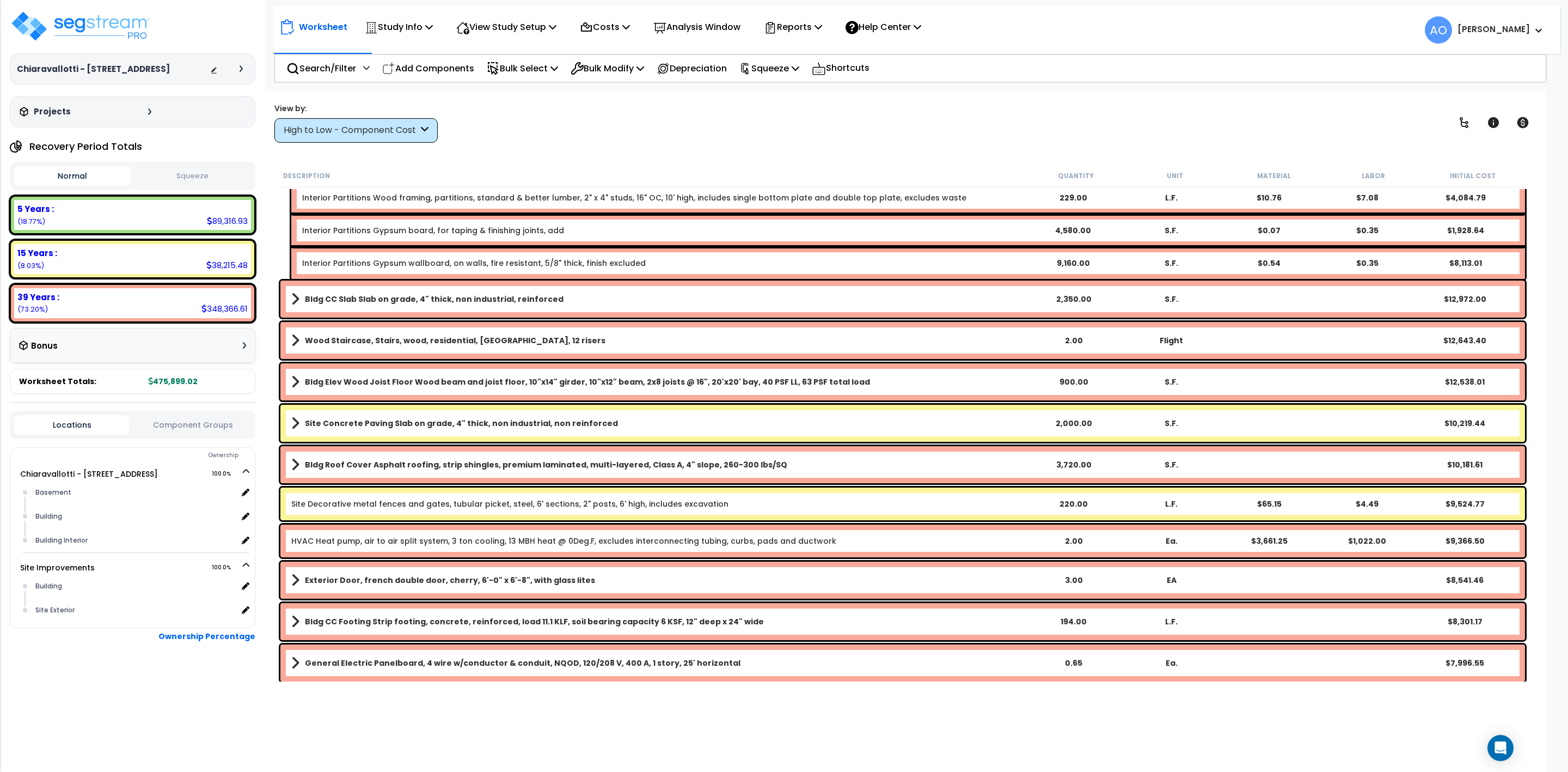
scroll to position [327, 0]
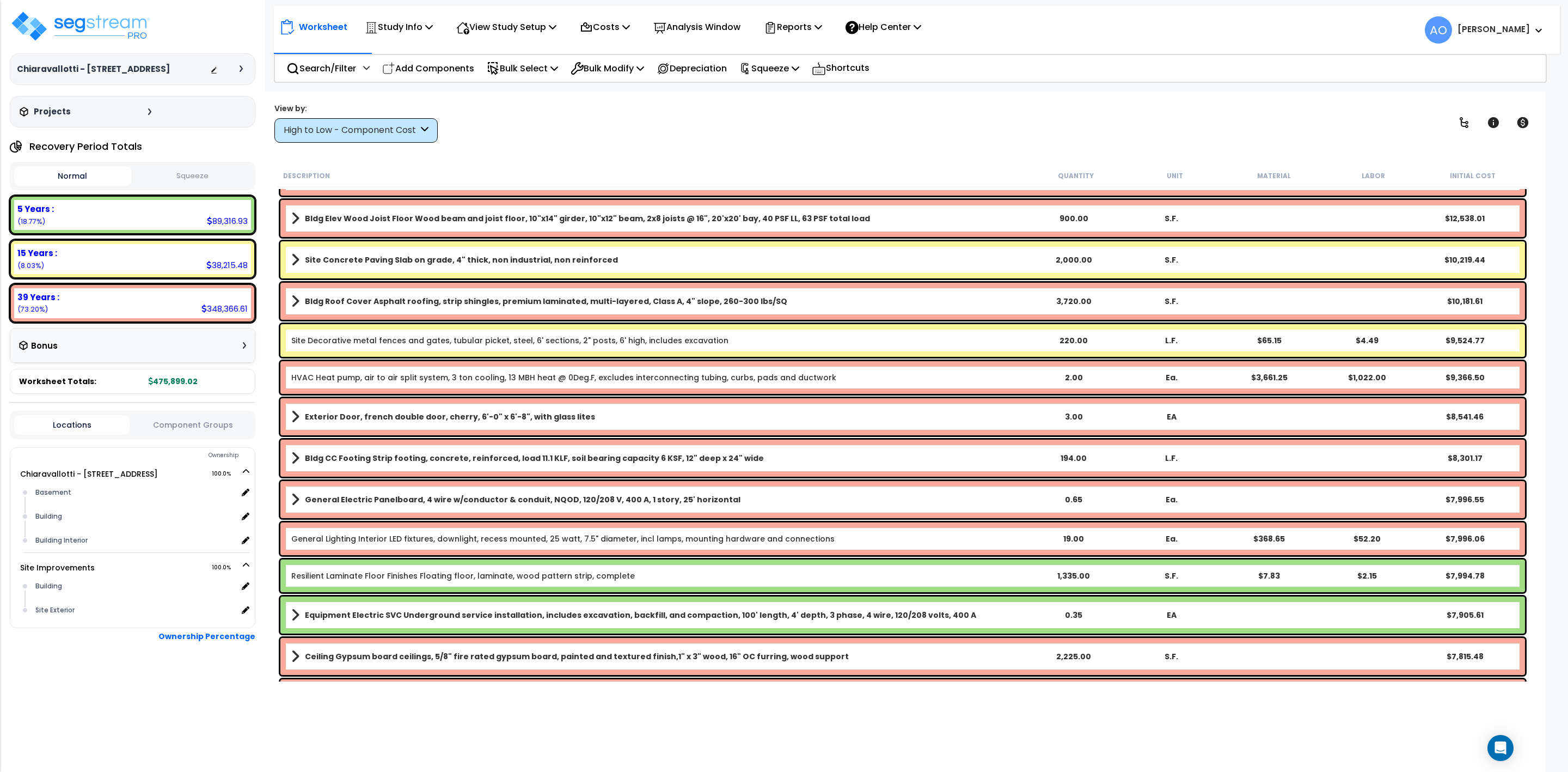
click at [686, 576] on b "Resilient Laminate Floor Finishes Floating floor, laminate, wood pattern strip,…" at bounding box center [657, 576] width 733 height 11
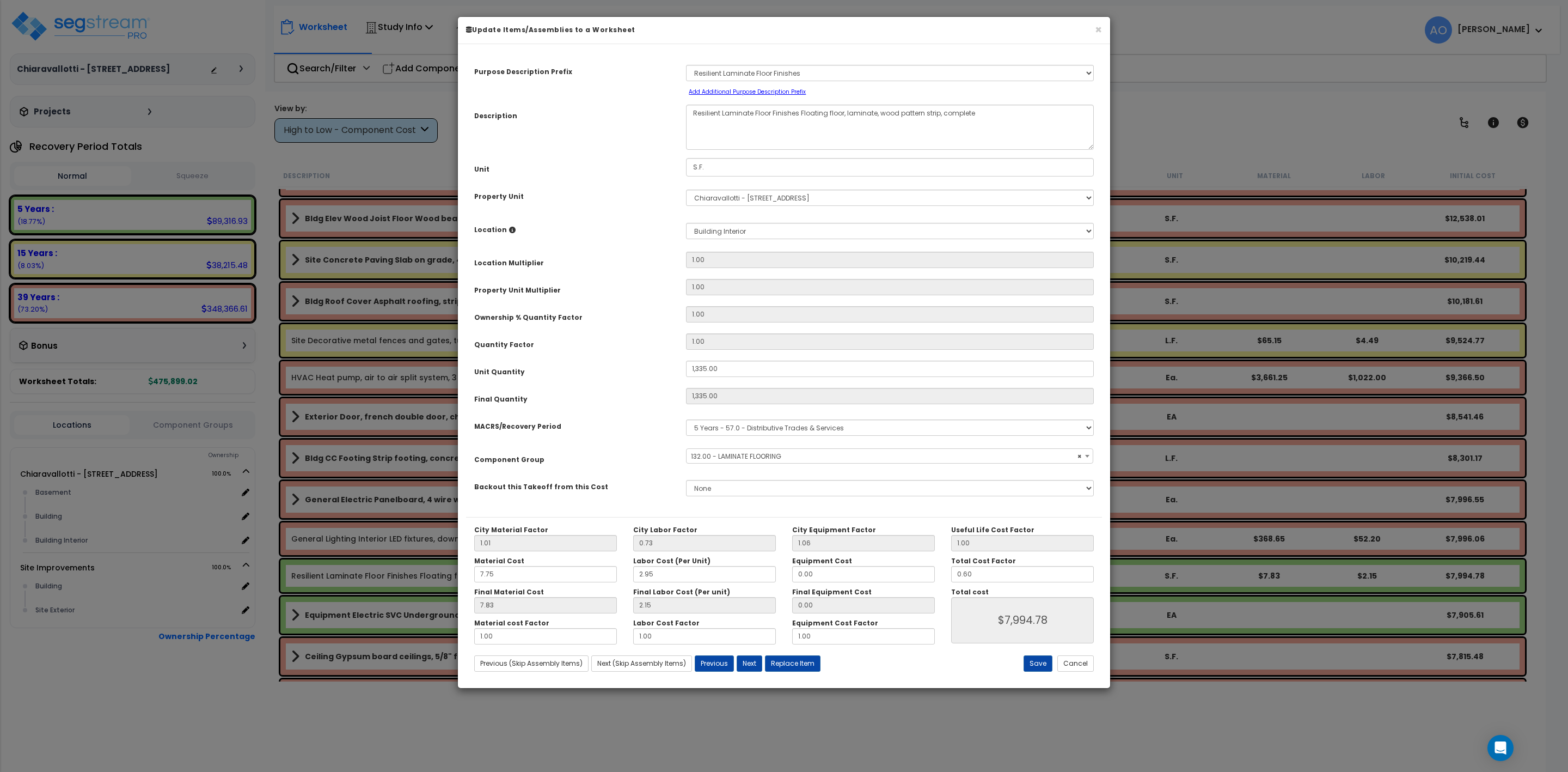
select select "45956"
click at [1072, 669] on button "Cancel" at bounding box center [1076, 663] width 36 height 16
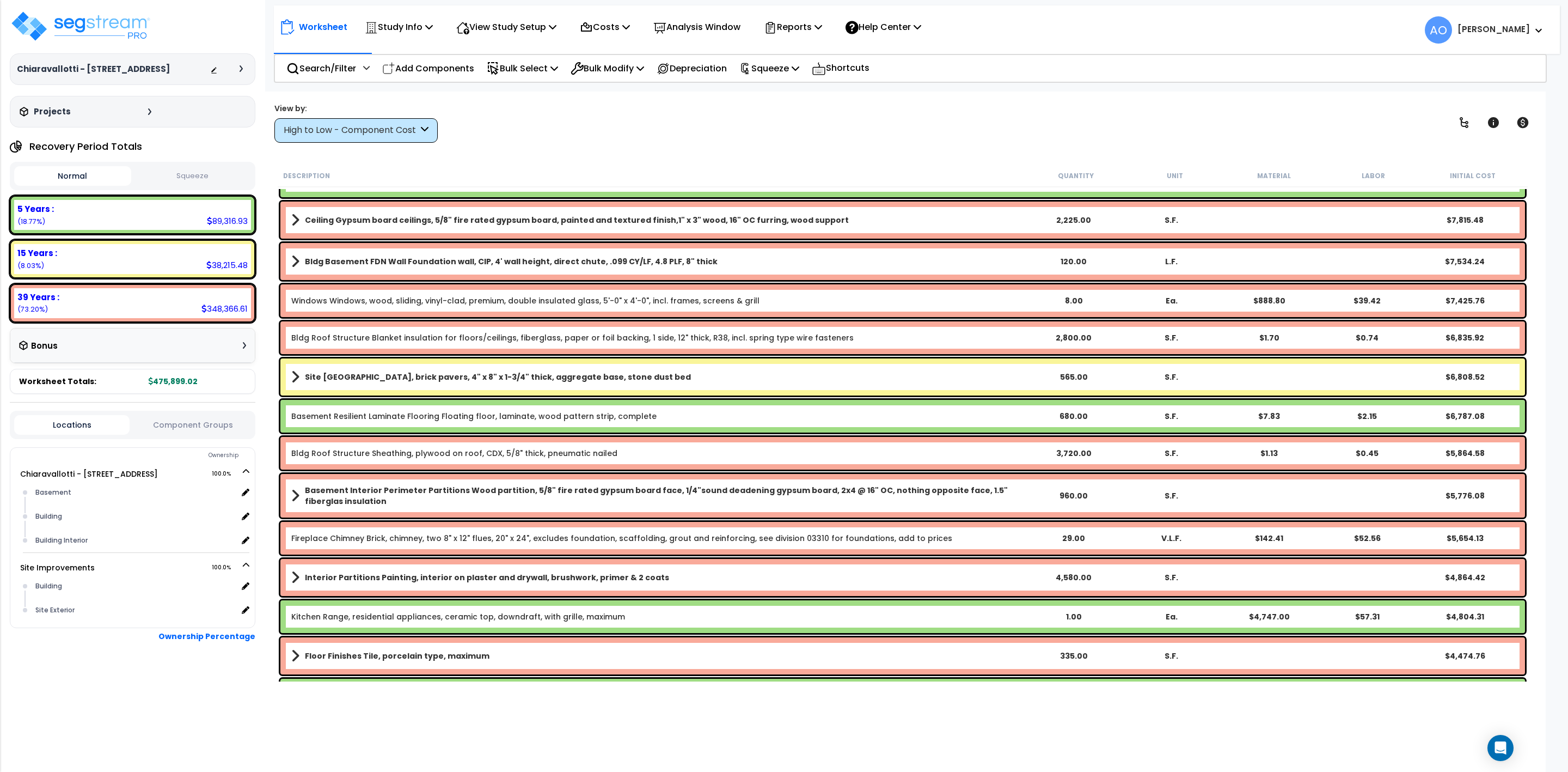
scroll to position [817, 0]
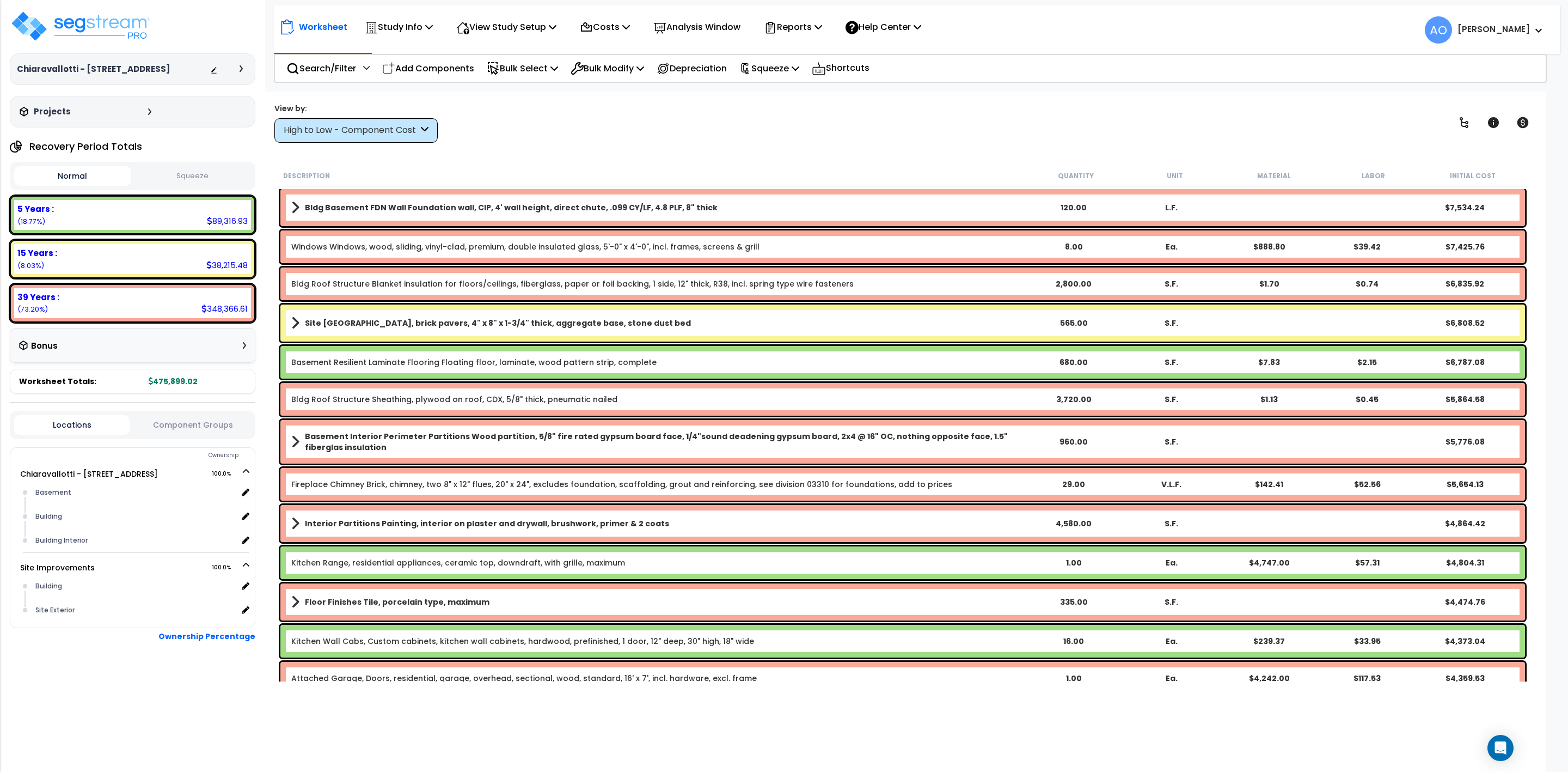
click at [720, 359] on b "Basement Resilient Laminate Flooring Floating floor, laminate, wood pattern str…" at bounding box center [657, 362] width 733 height 11
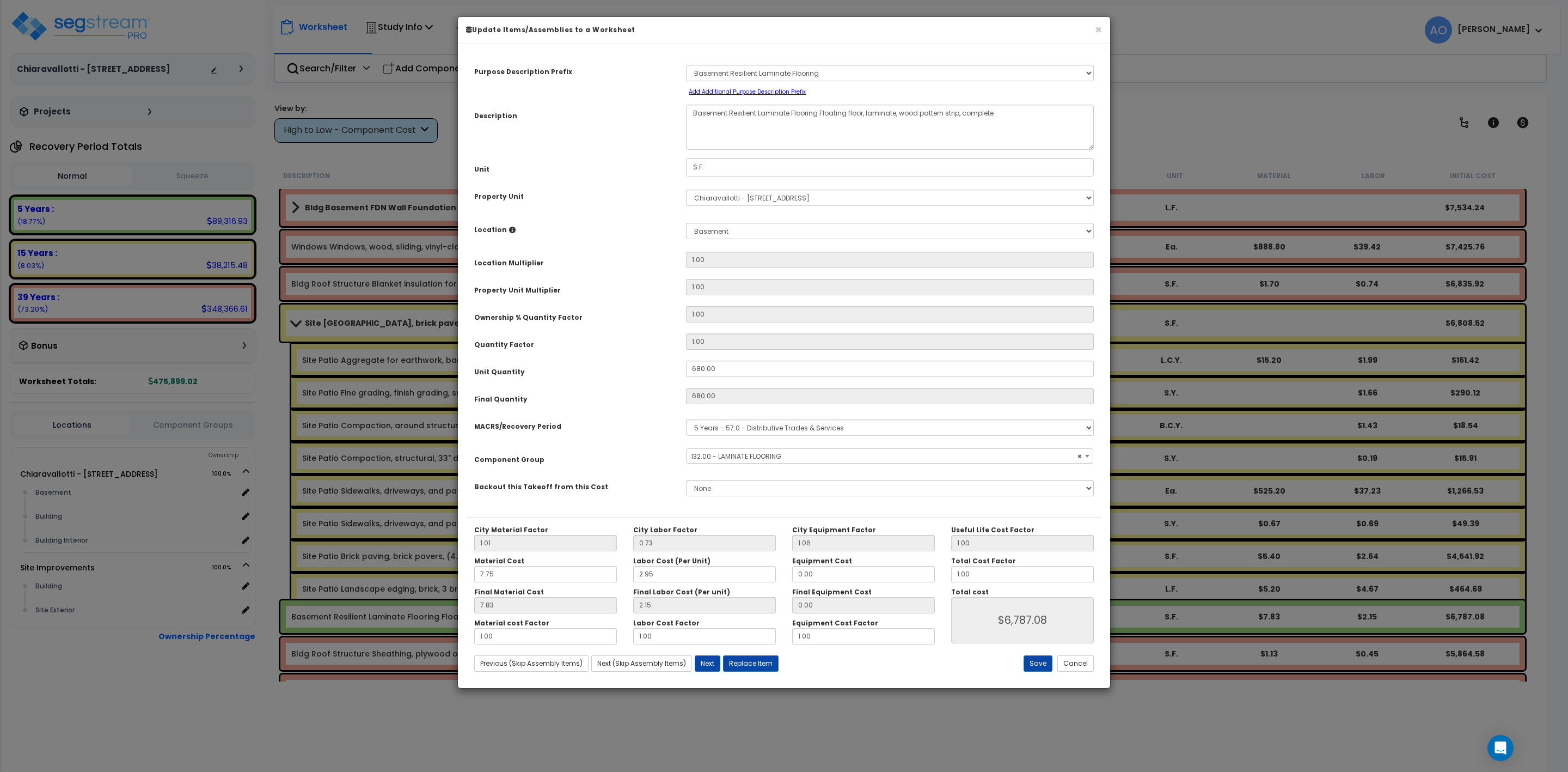
select select "45956"
drag, startPoint x: 974, startPoint y: 571, endPoint x: 918, endPoint y: 543, distance: 62.6
click at [902, 575] on div "City Material Factor 1.01 City Labor Factor 0.73 City Equipment Factor 1.06 Mat…" at bounding box center [784, 585] width 636 height 119
type input "0"
type input "$6,786.40"
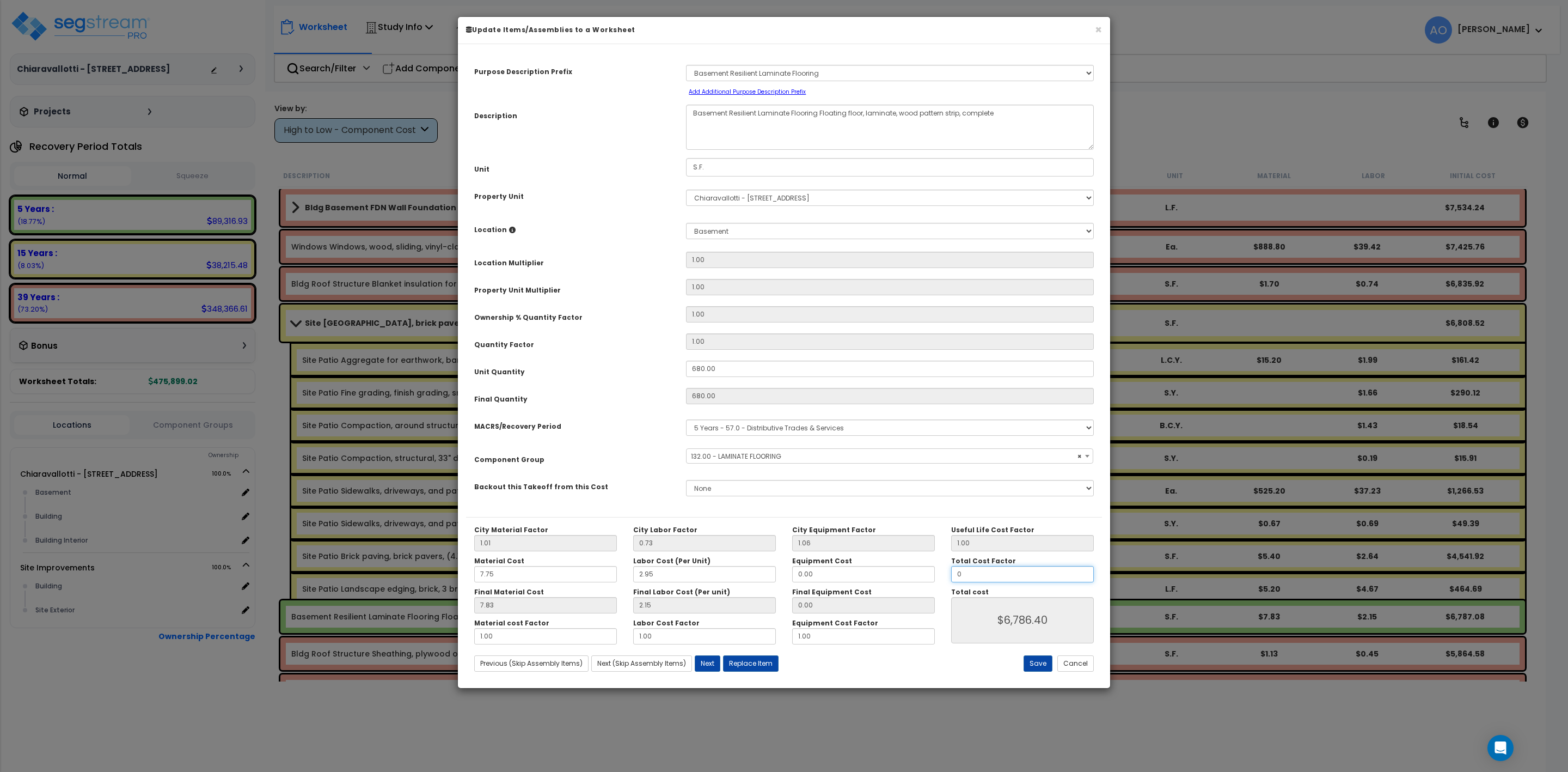
type input "0."
type input "$0.00"
type input "0.6"
type input "$4,071.84"
type input "0.6"
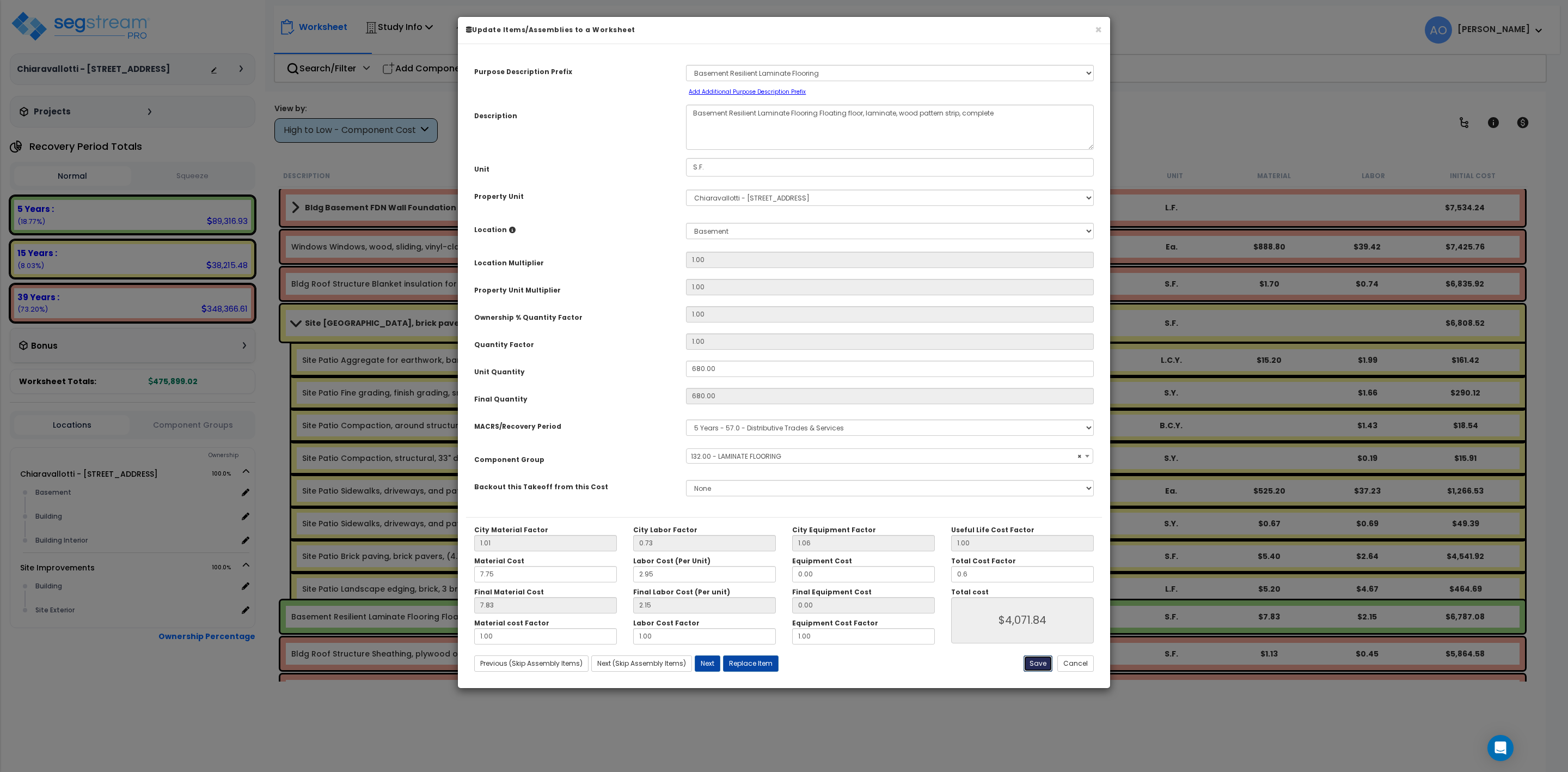
type input "$4,071.84"
click at [1032, 658] on button "Save" at bounding box center [1038, 663] width 29 height 16
type input "0.60"
type input "4071.84"
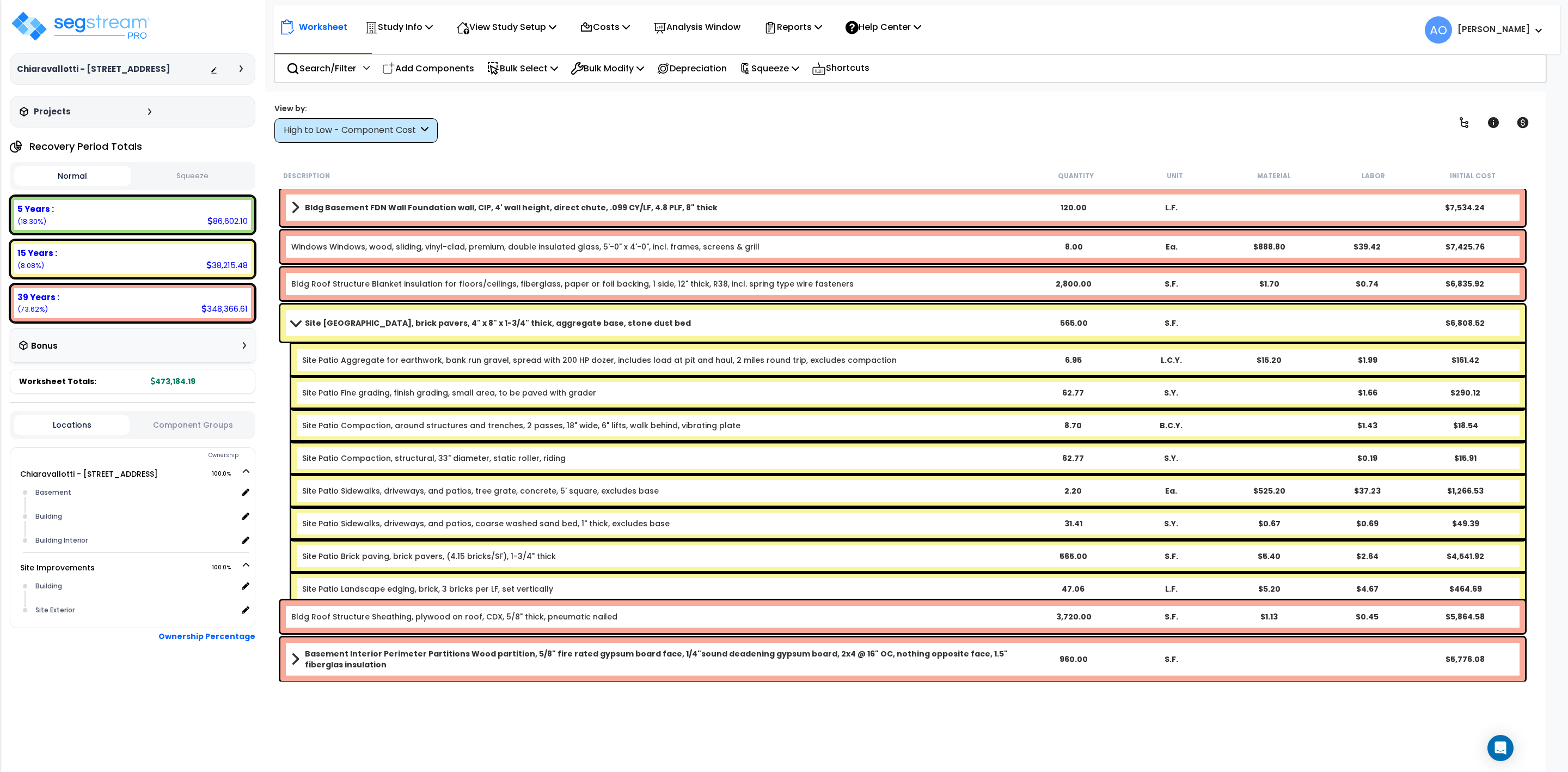
click at [295, 318] on span at bounding box center [295, 322] width 15 height 8
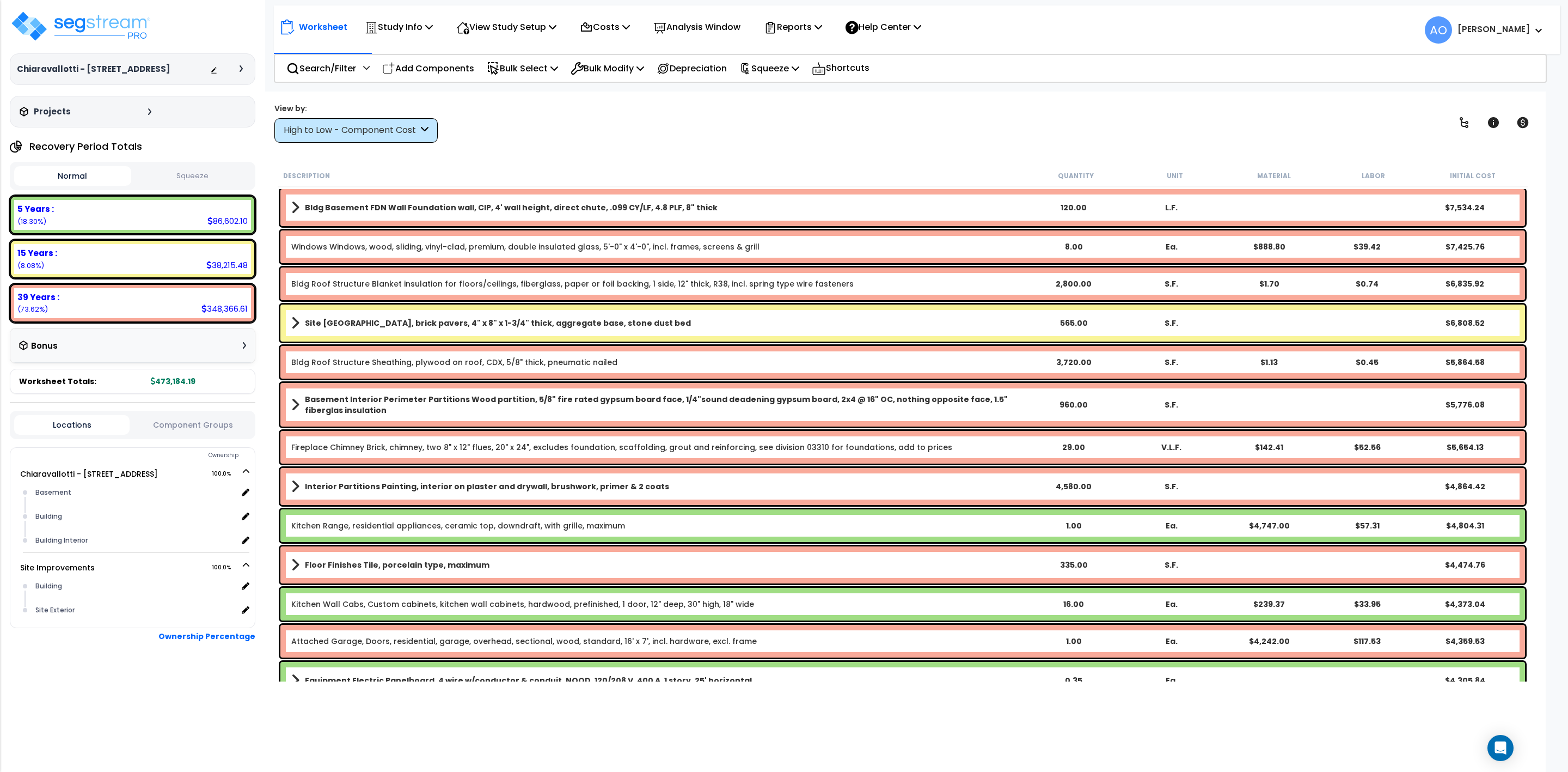
click at [633, 360] on b "Bldg Roof Structure Sheathing, plywood on roof, CDX, 5/8" thick, pneumatic nail…" at bounding box center [657, 362] width 733 height 11
click at [416, 129] on div "High to Low - Component Cost" at bounding box center [351, 130] width 134 height 12
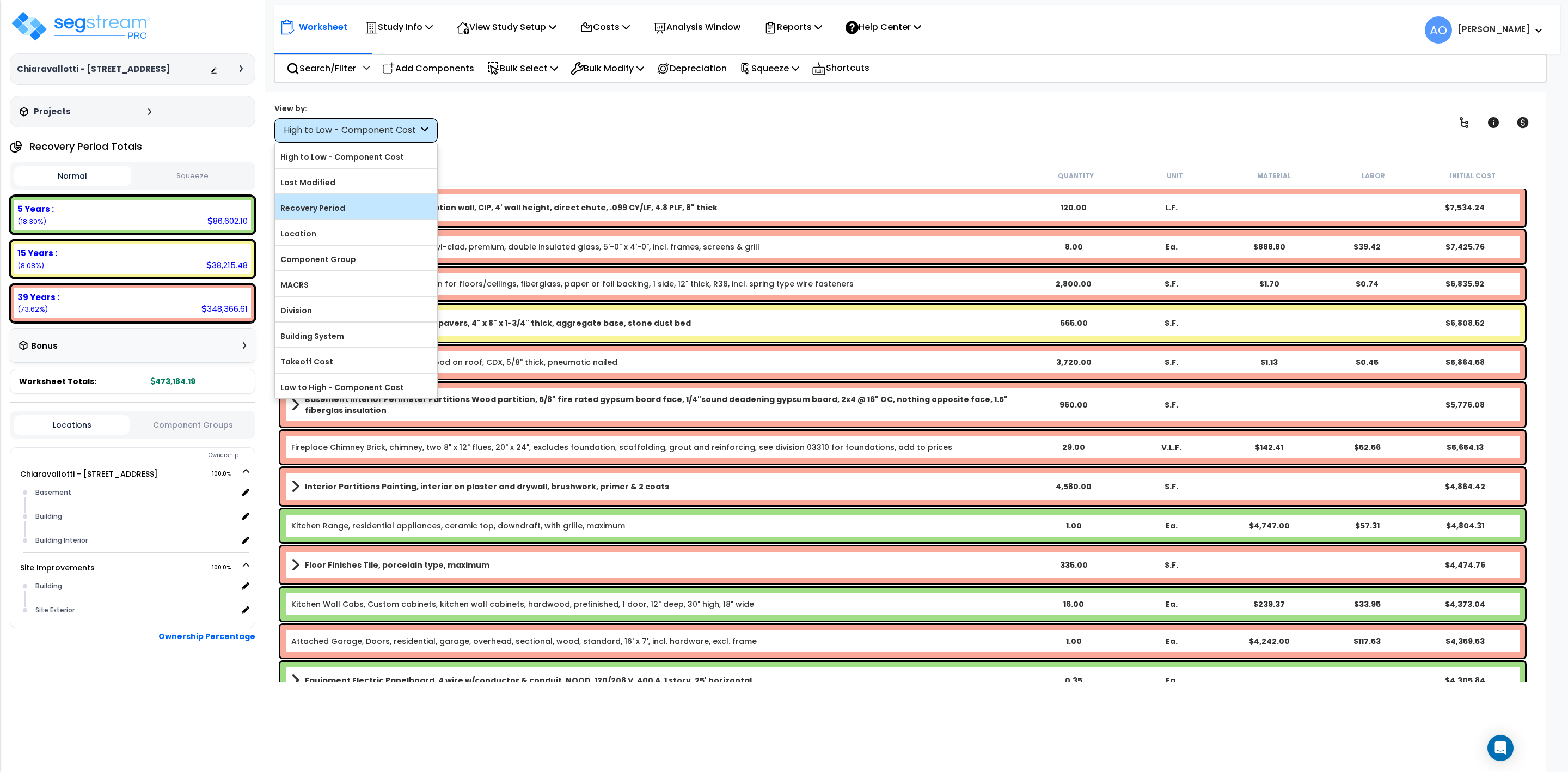
click at [323, 209] on label "Recovery Period" at bounding box center [356, 208] width 162 height 16
click at [0, 0] on input "Recovery Period" at bounding box center [0, 0] width 0 height 0
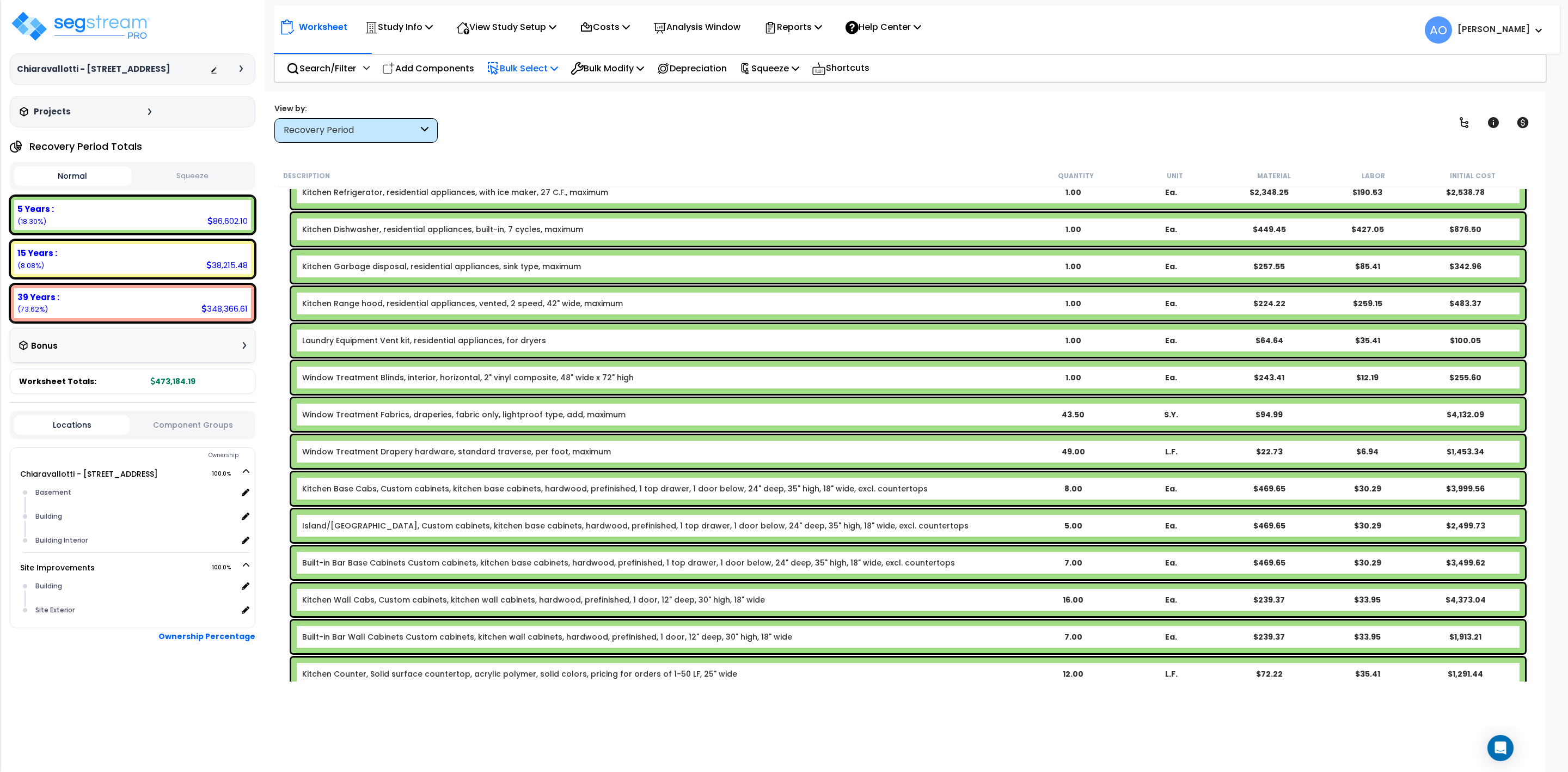
click at [558, 69] on icon at bounding box center [554, 68] width 8 height 8
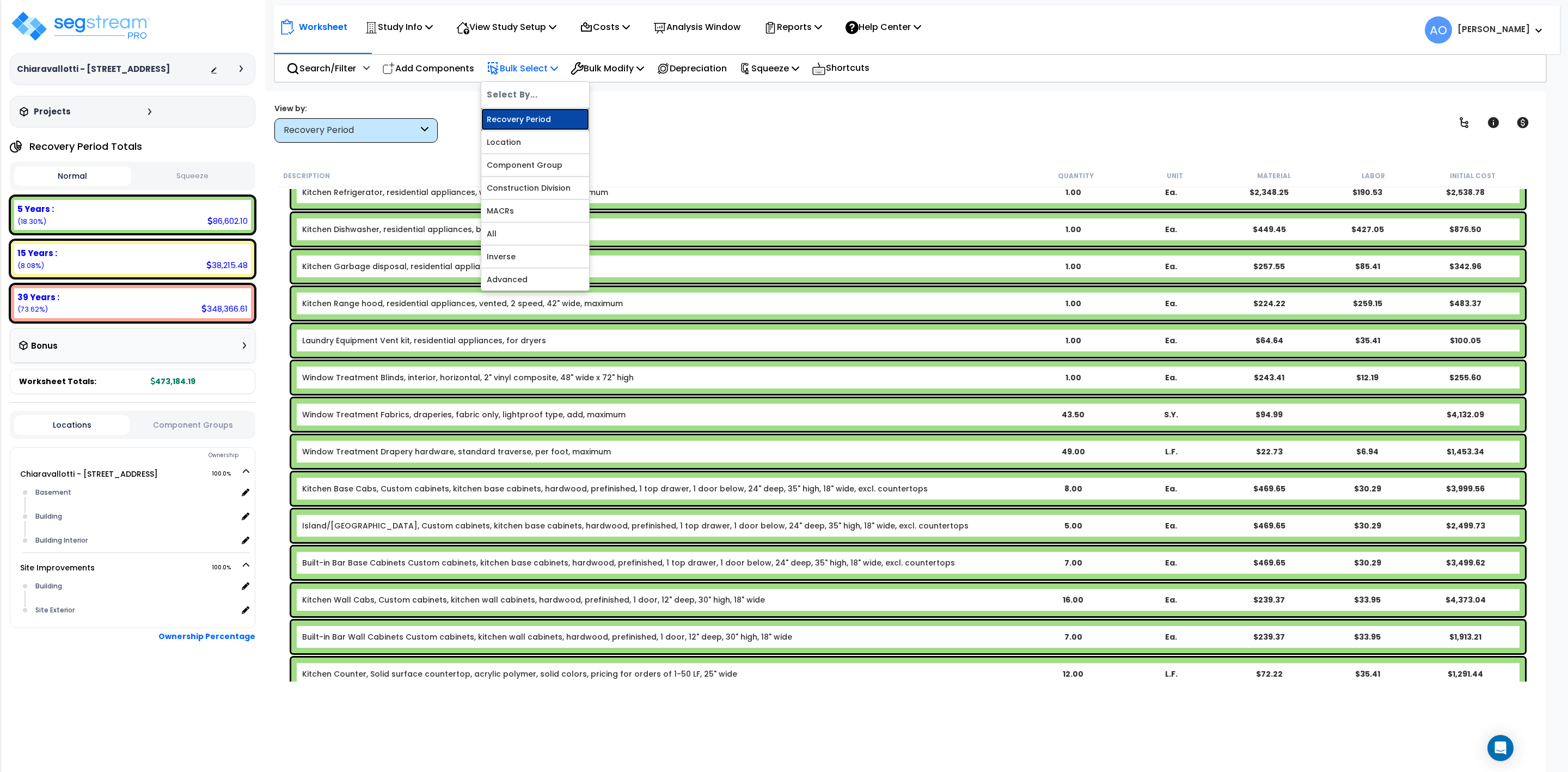
click at [535, 123] on link "Recovery Period" at bounding box center [535, 120] width 108 height 22
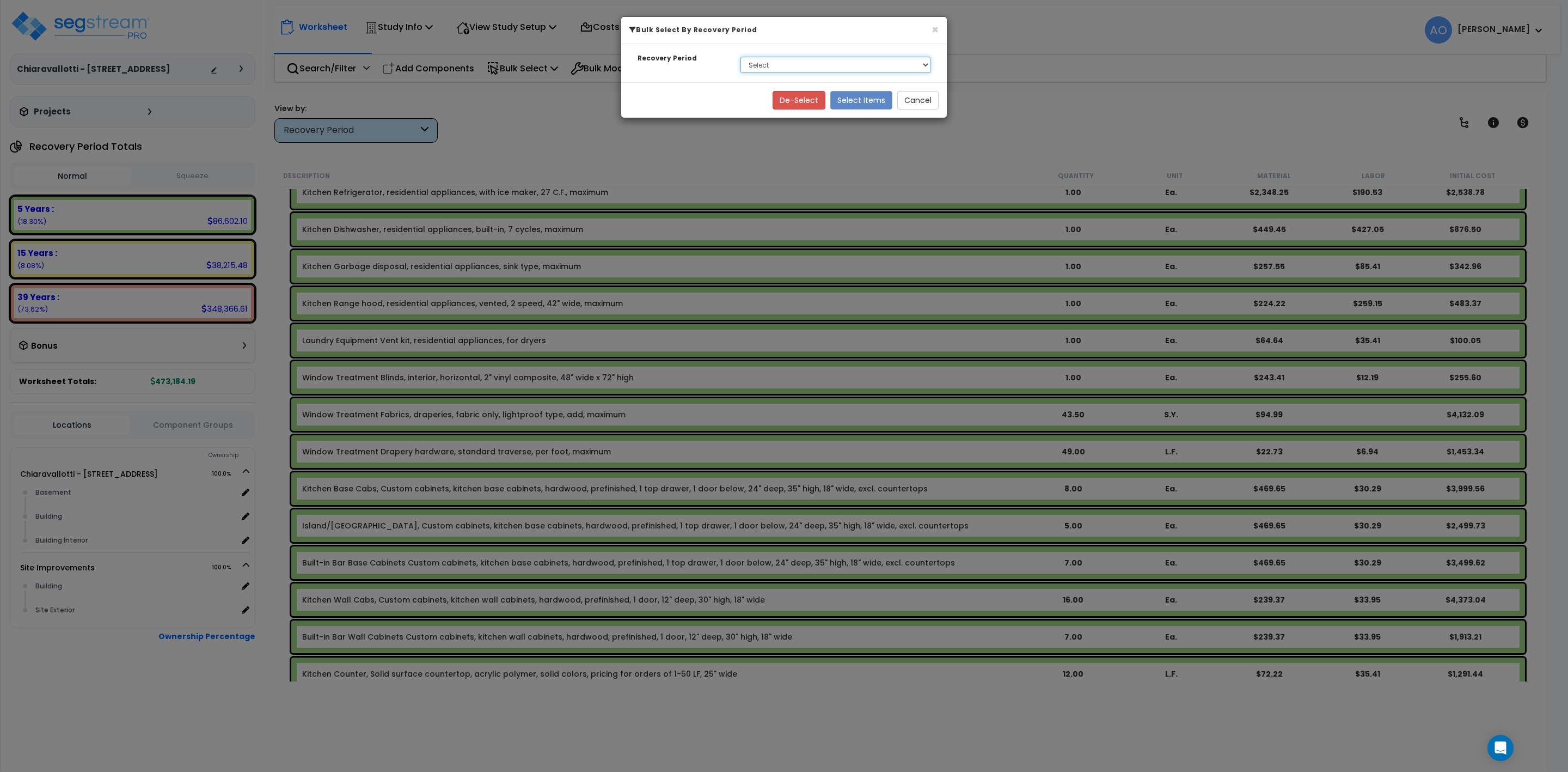
click at [768, 71] on select "Select 5 Years 15 Years 39 Years" at bounding box center [835, 64] width 190 height 16
select select "39Y"
click at [740, 57] on select "Select 5 Years 15 Years 39 Years" at bounding box center [835, 64] width 190 height 16
click at [858, 99] on button "Select Items" at bounding box center [861, 100] width 62 height 19
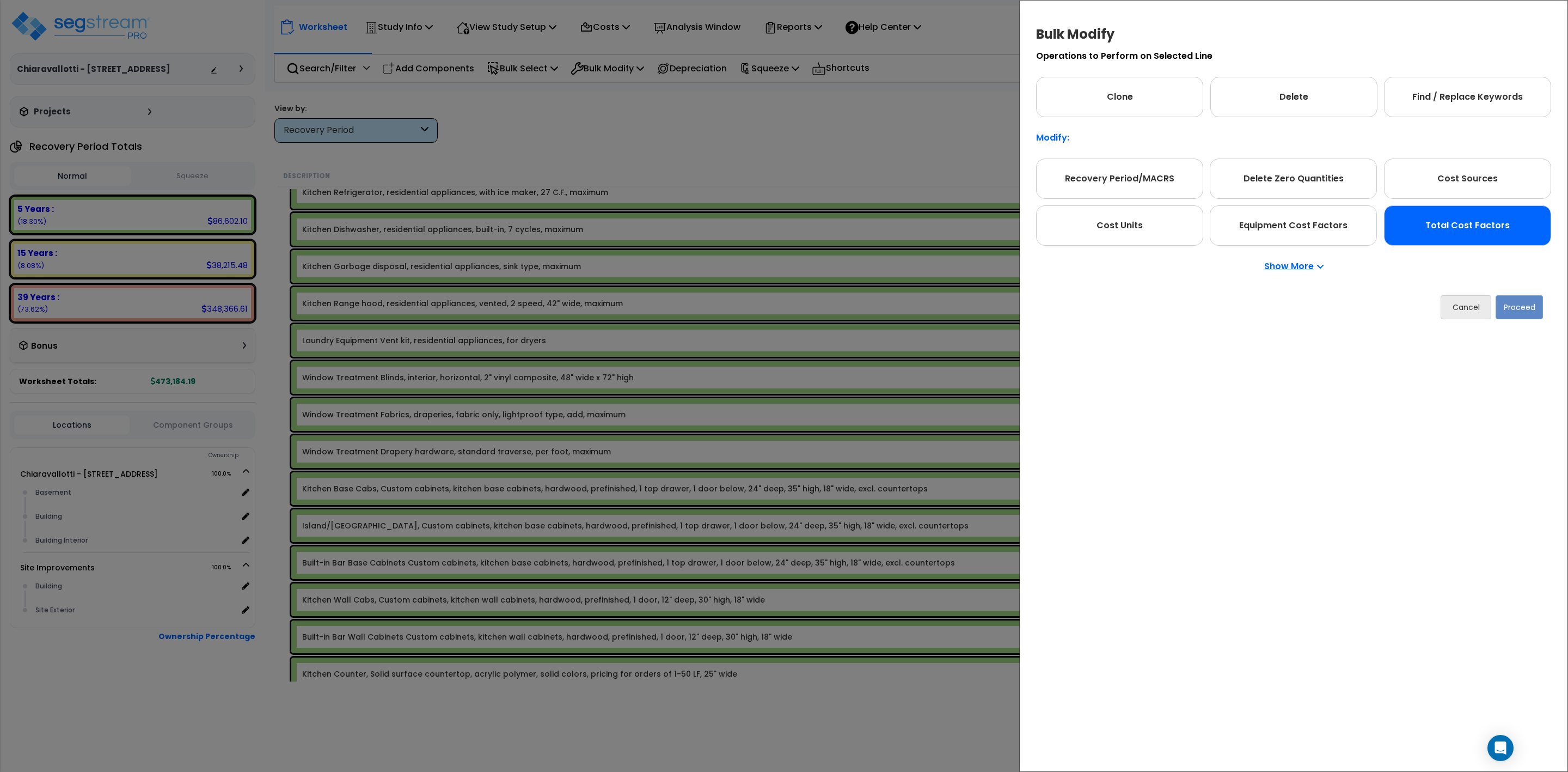
click at [1451, 229] on div "Total Cost Factors" at bounding box center [1467, 225] width 167 height 40
click at [1521, 307] on button "Proceed" at bounding box center [1519, 307] width 47 height 24
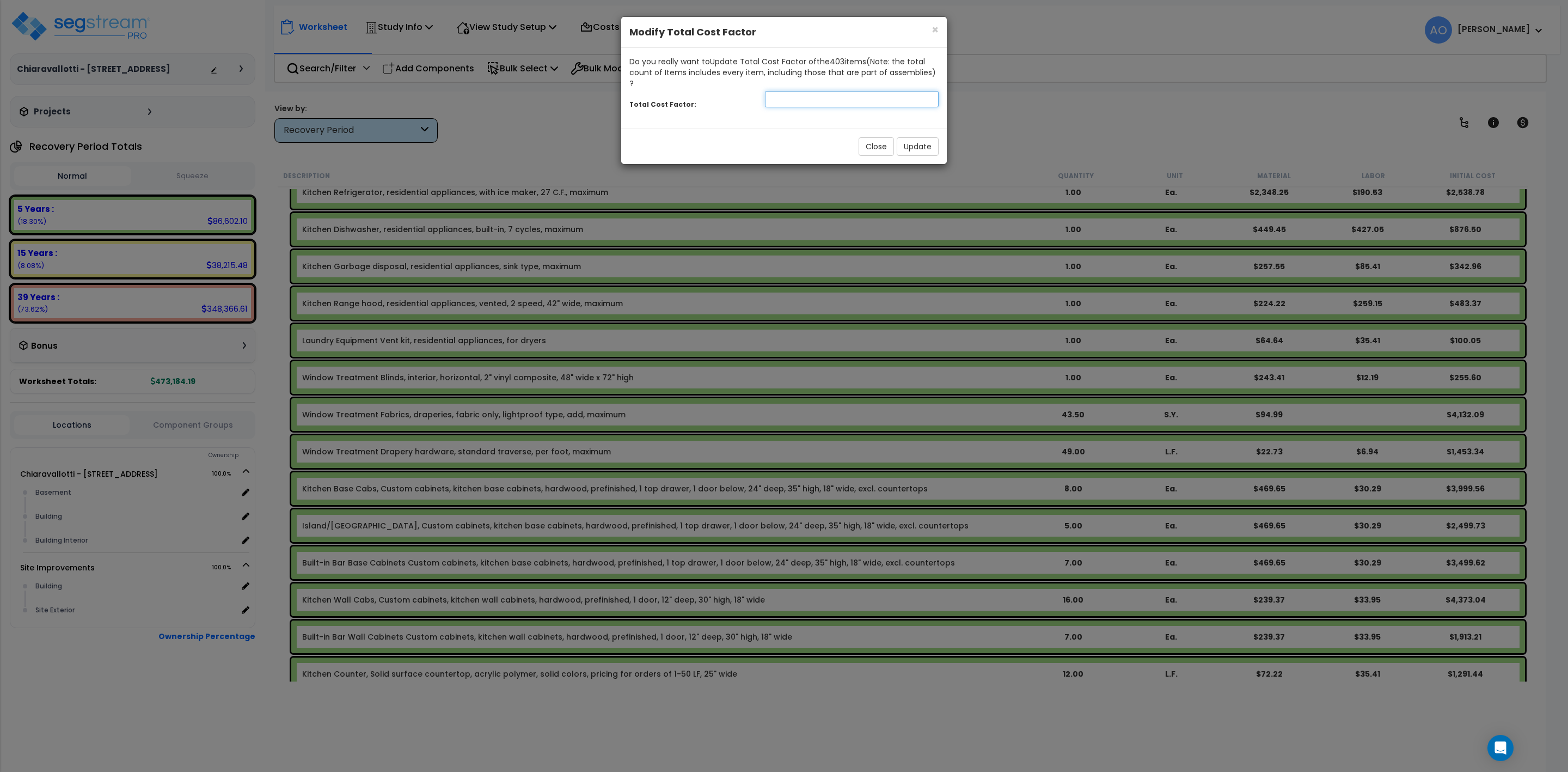
click at [863, 91] on input "number" at bounding box center [852, 99] width 173 height 16
type input "1.25"
click at [918, 137] on button "Update" at bounding box center [918, 146] width 42 height 19
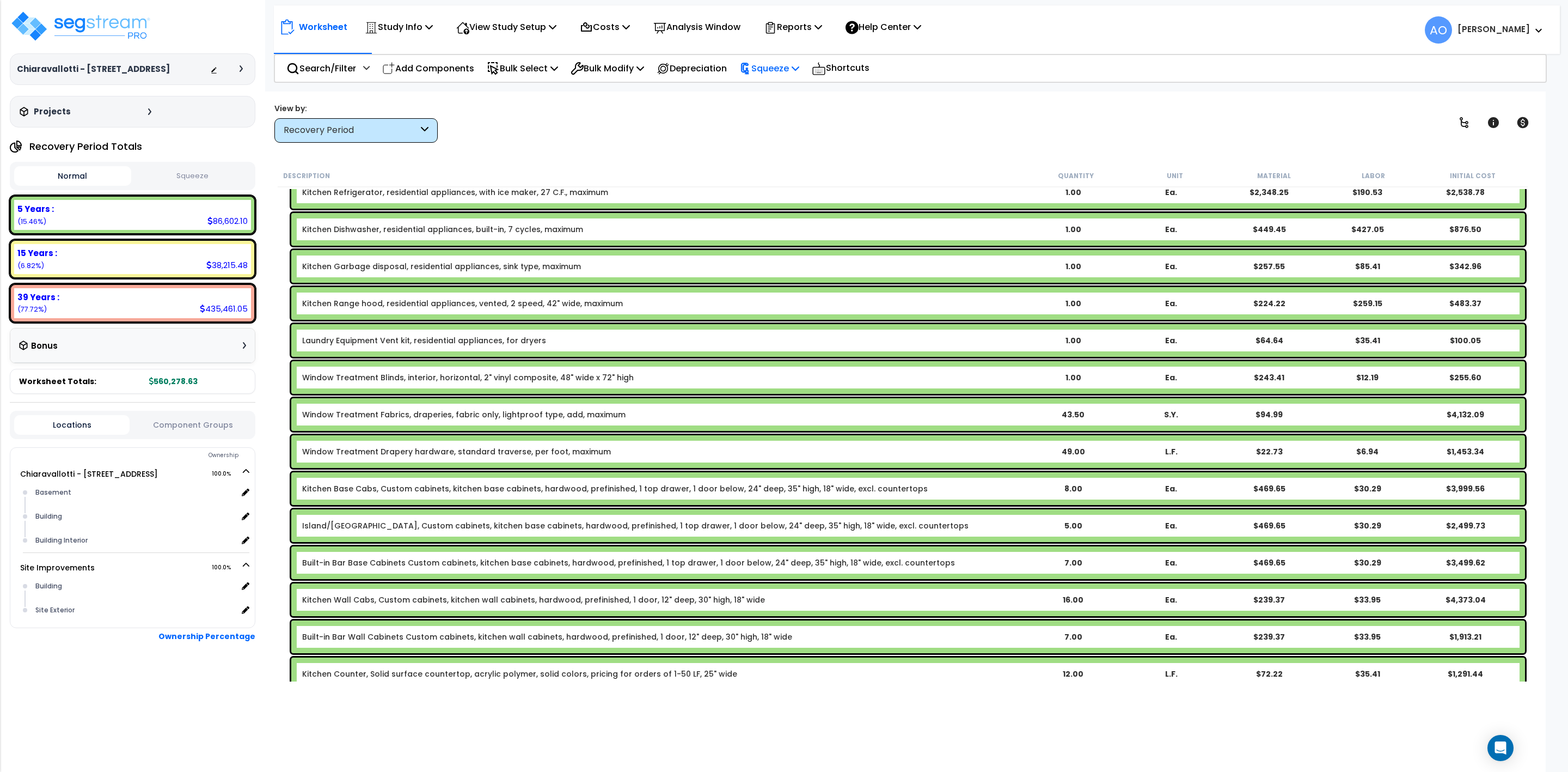
click at [778, 68] on p "Squeeze" at bounding box center [769, 68] width 60 height 15
click at [778, 90] on link "Squeeze" at bounding box center [788, 93] width 108 height 22
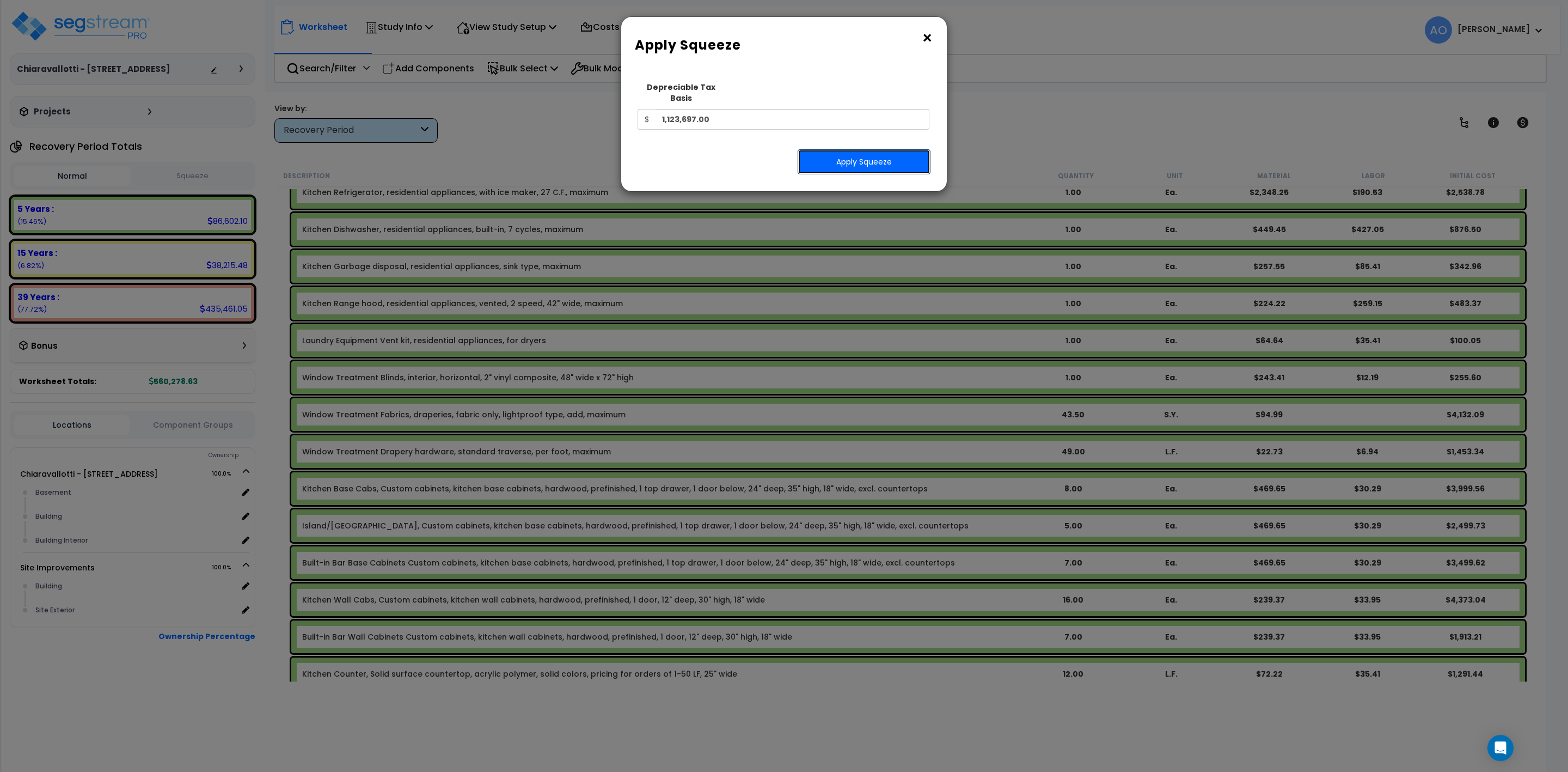
click at [833, 152] on button "Apply Squeeze" at bounding box center [864, 162] width 133 height 25
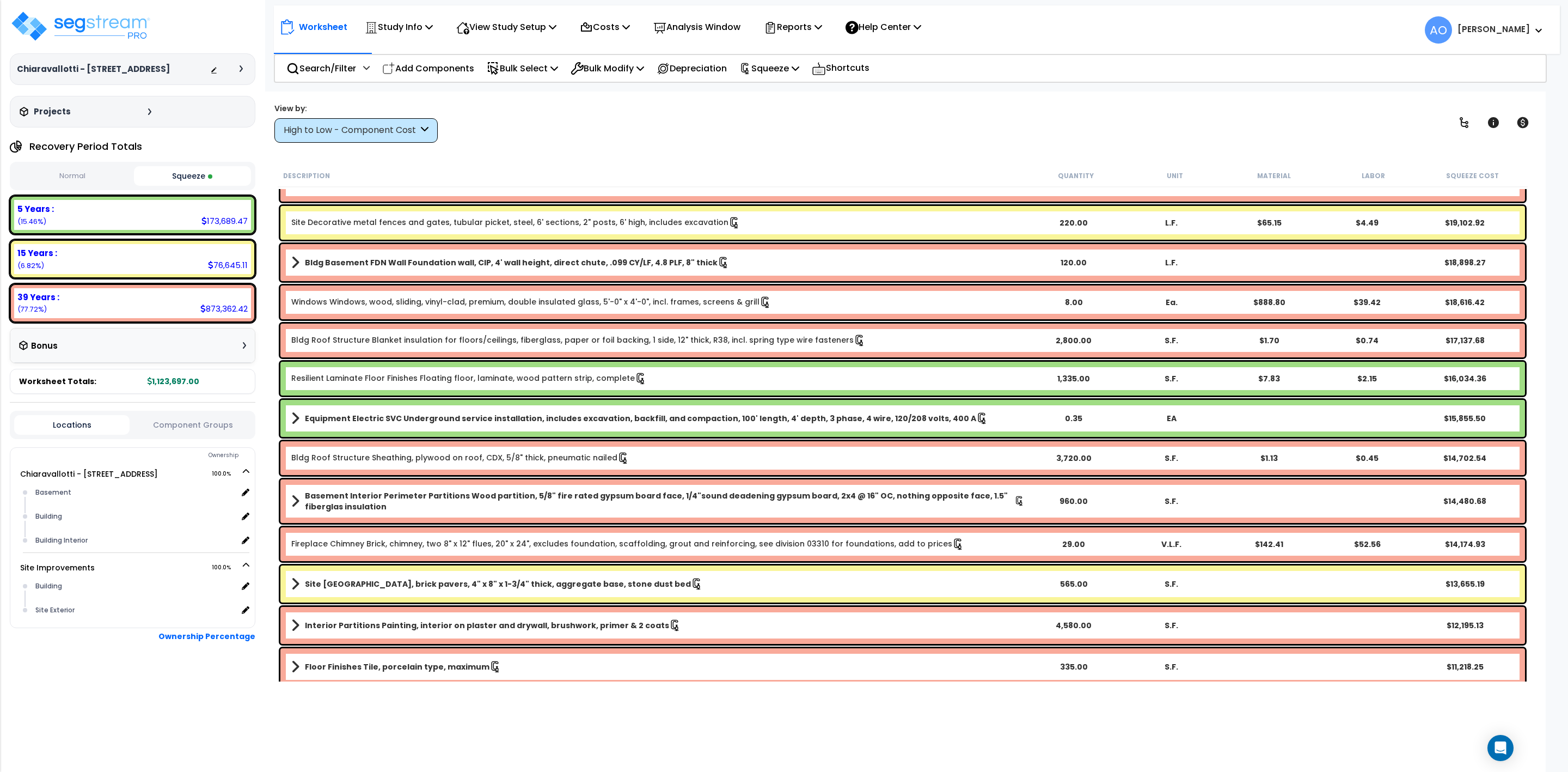
scroll to position [654, 0]
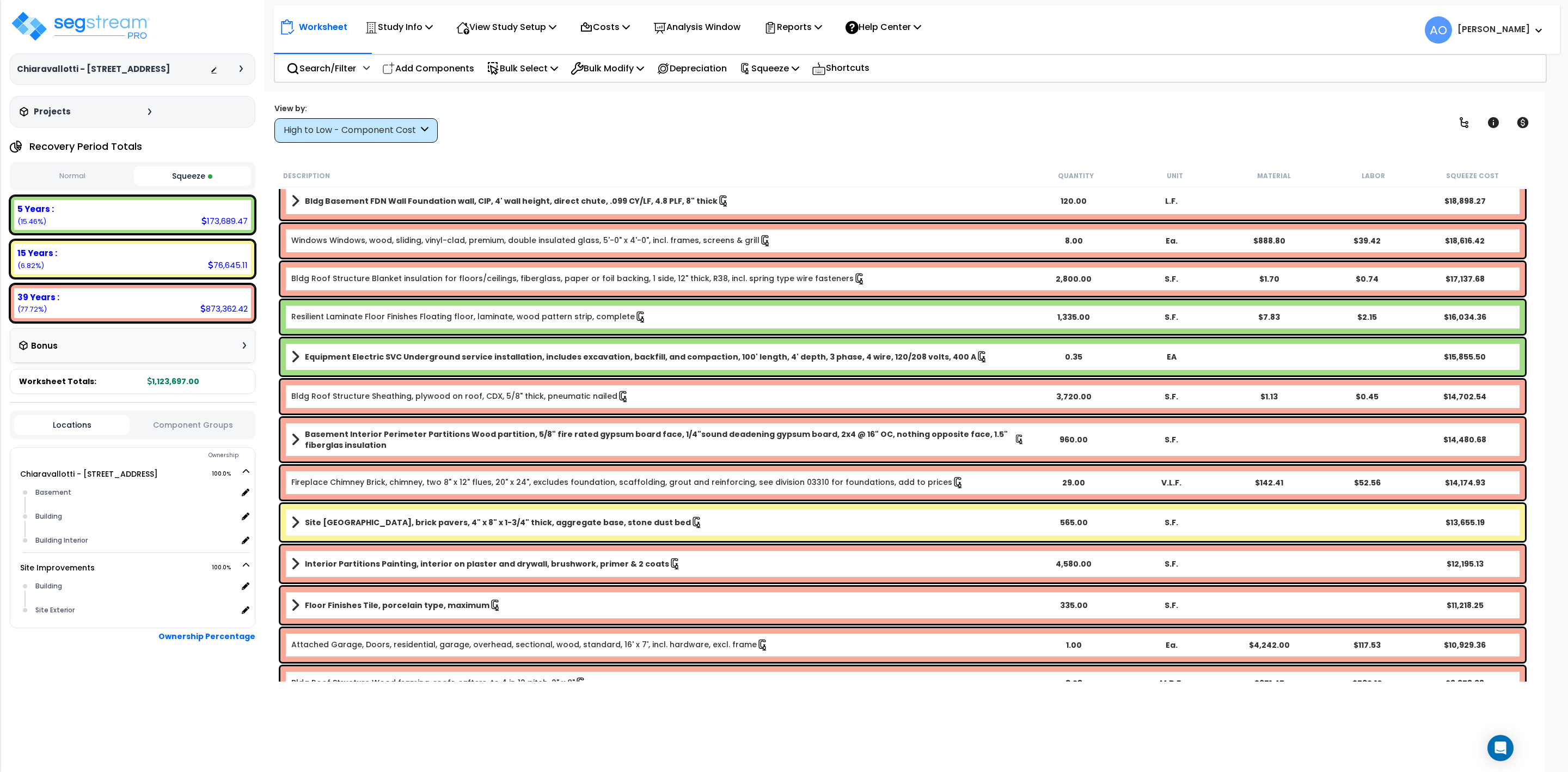
click at [866, 315] on b "Resilient Laminate Floor Finishes Floating floor, laminate, wood pattern strip,…" at bounding box center [657, 317] width 733 height 12
click at [865, 316] on b "Resilient Laminate Floor Finishes Floating floor, laminate, wood pattern strip,…" at bounding box center [657, 317] width 733 height 12
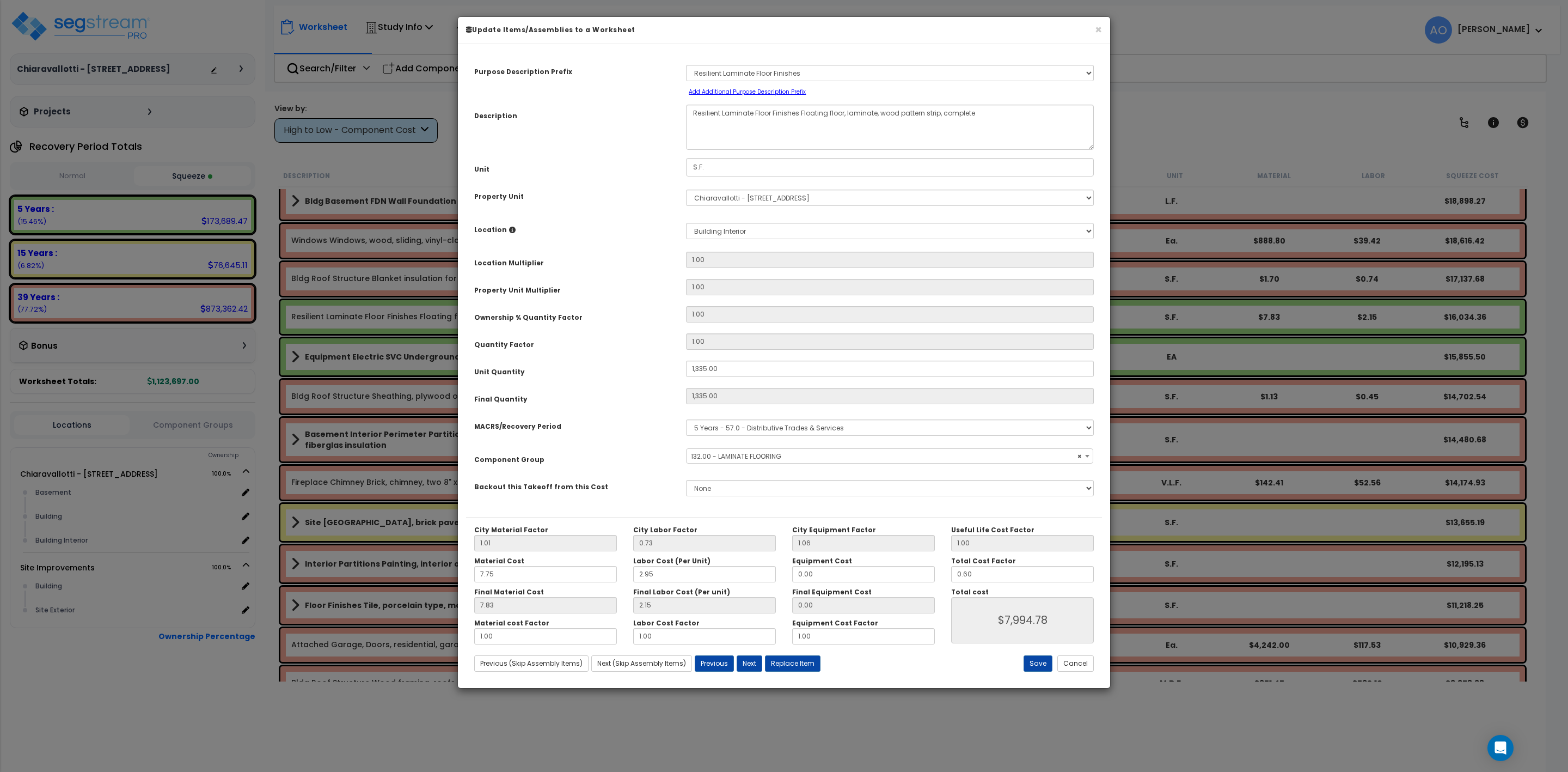
select select "45956"
drag, startPoint x: 979, startPoint y: 575, endPoint x: 920, endPoint y: 575, distance: 59.0
click at [920, 575] on div "City Material Factor 1.01 City Labor Factor 0.73 City Equipment Factor 1.06 Mat…" at bounding box center [784, 585] width 636 height 119
type input "1"
type input "$13,323.30"
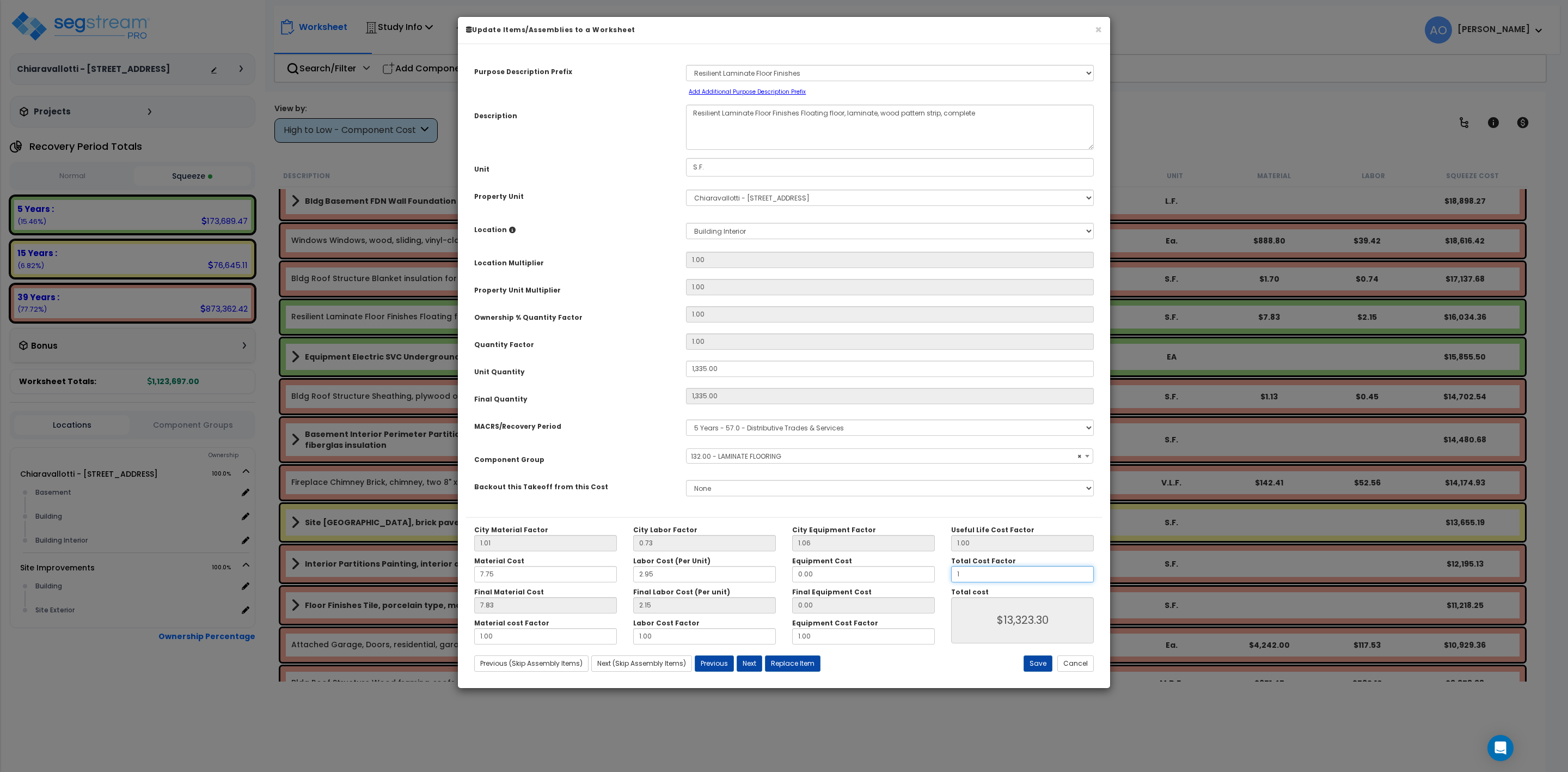
type input "1."
type input "$13,323.30"
type input "1.0"
type input "$13,323.30"
type input "1.0"
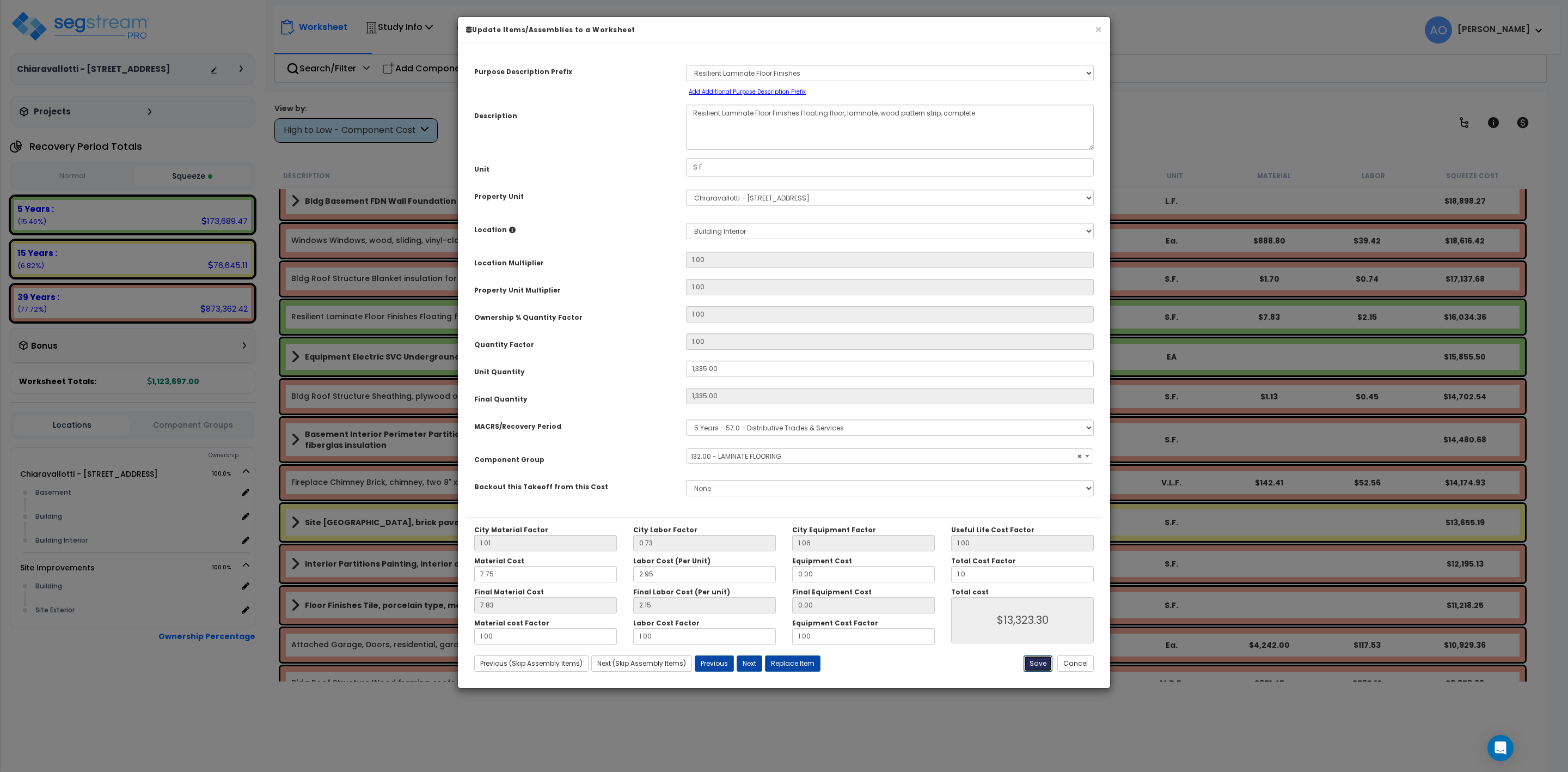
type input "$13,323.30"
click at [1044, 663] on button "Save" at bounding box center [1038, 663] width 29 height 16
type input "1335.00"
type input "1.00"
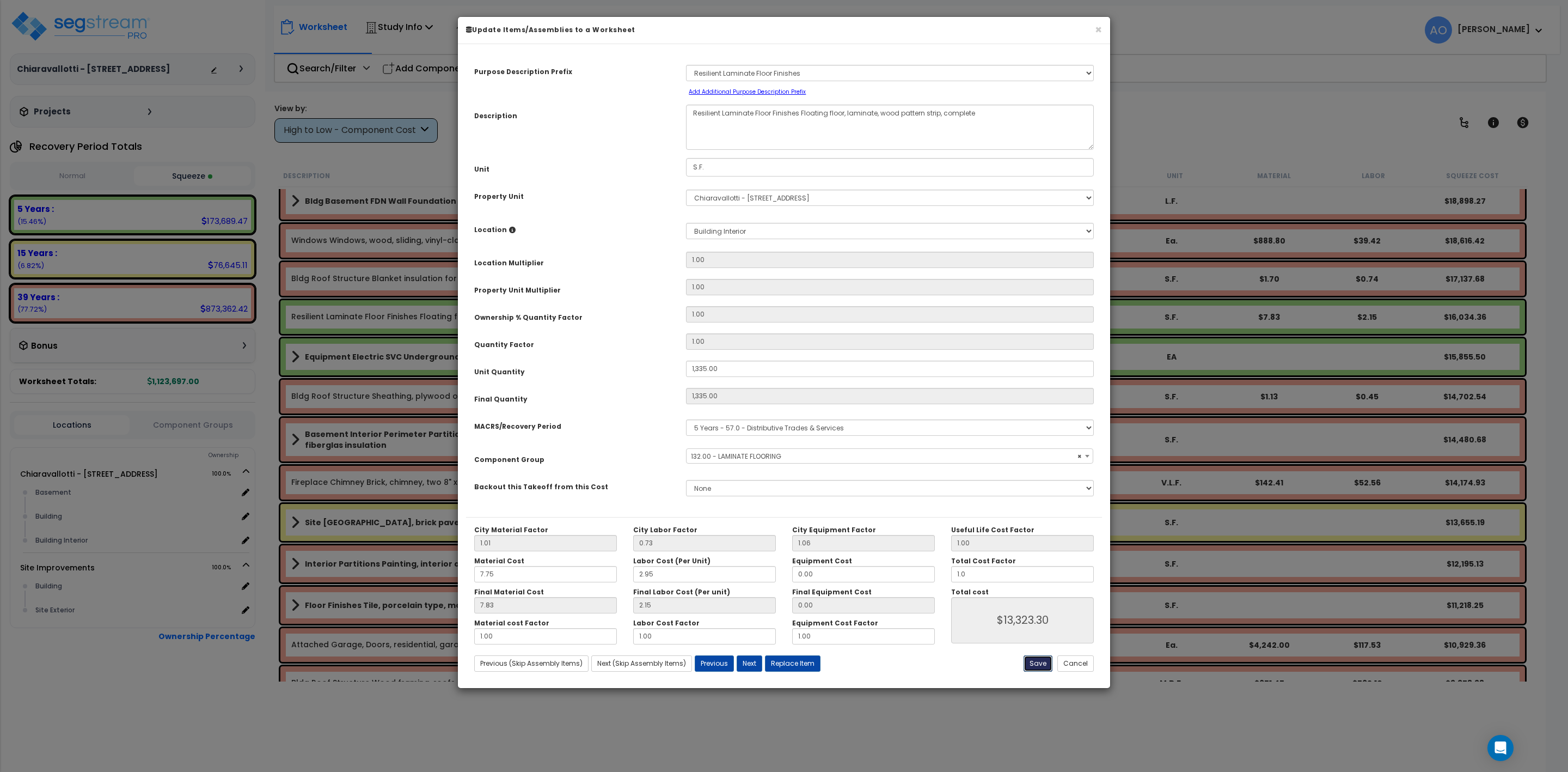
type input "13323.30"
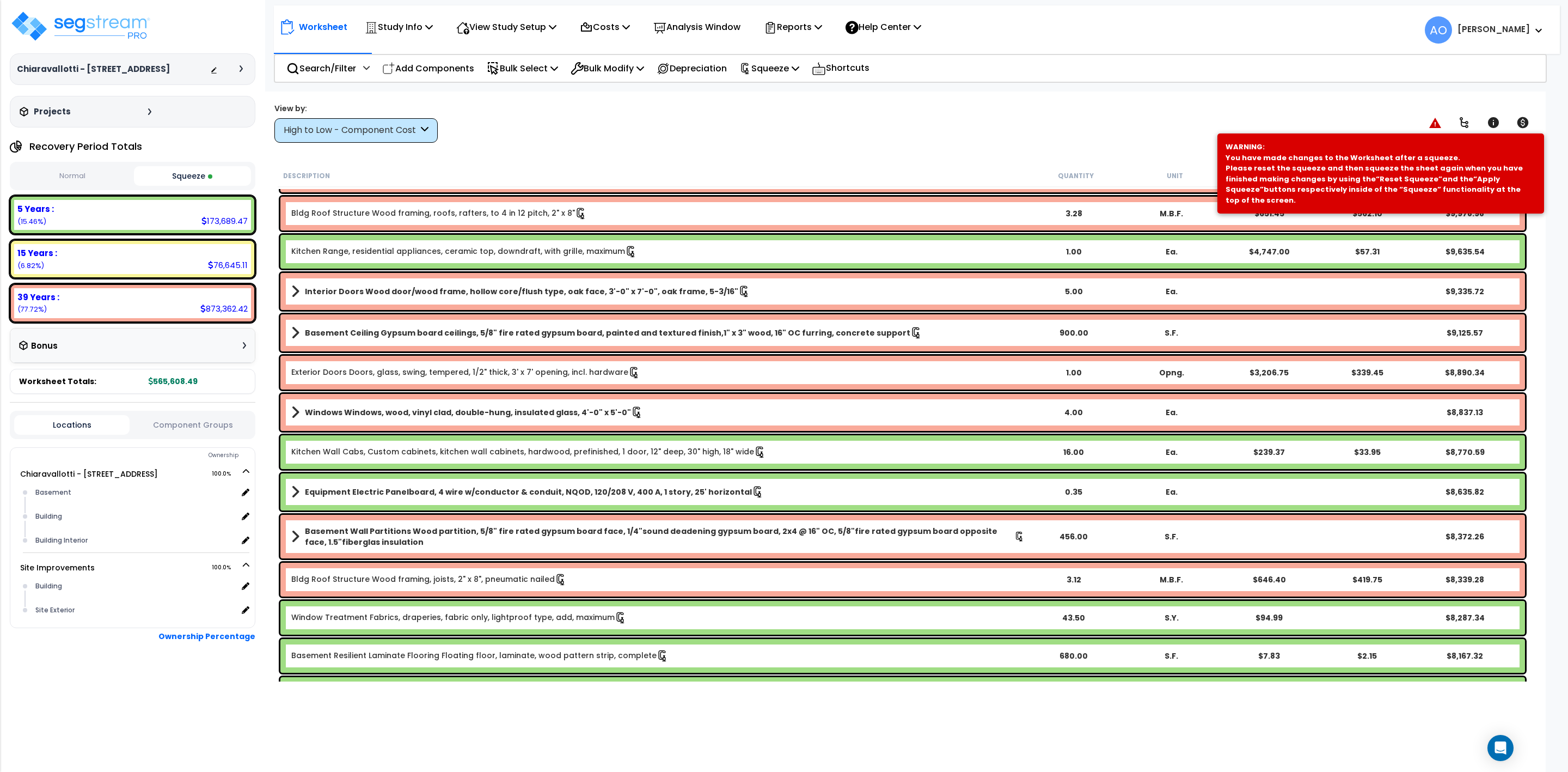
scroll to position [1144, 0]
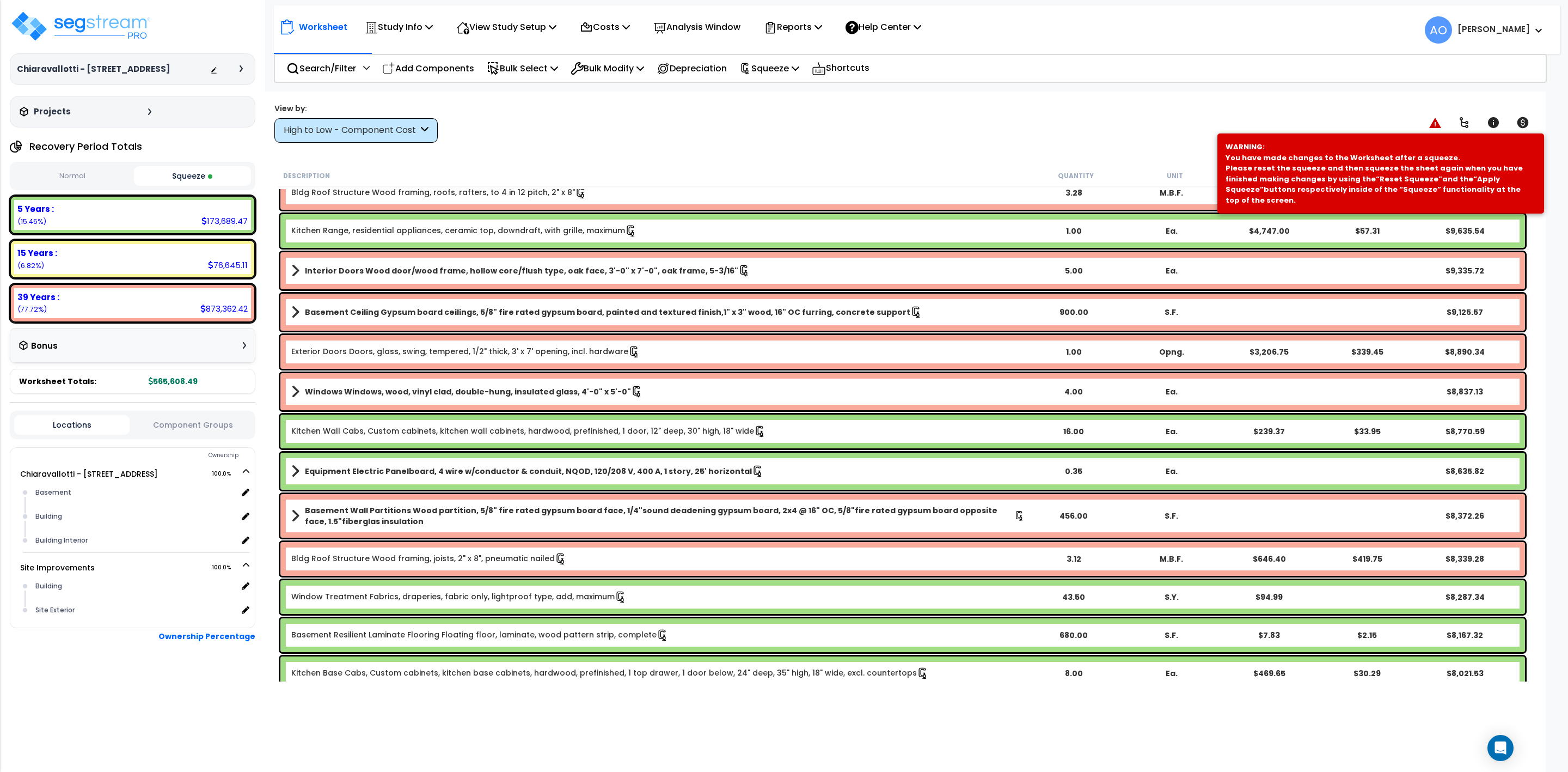
click at [379, 632] on link "Basement Resilient Laminate Flooring Floating floor, laminate, wood pattern str…" at bounding box center [479, 635] width 377 height 12
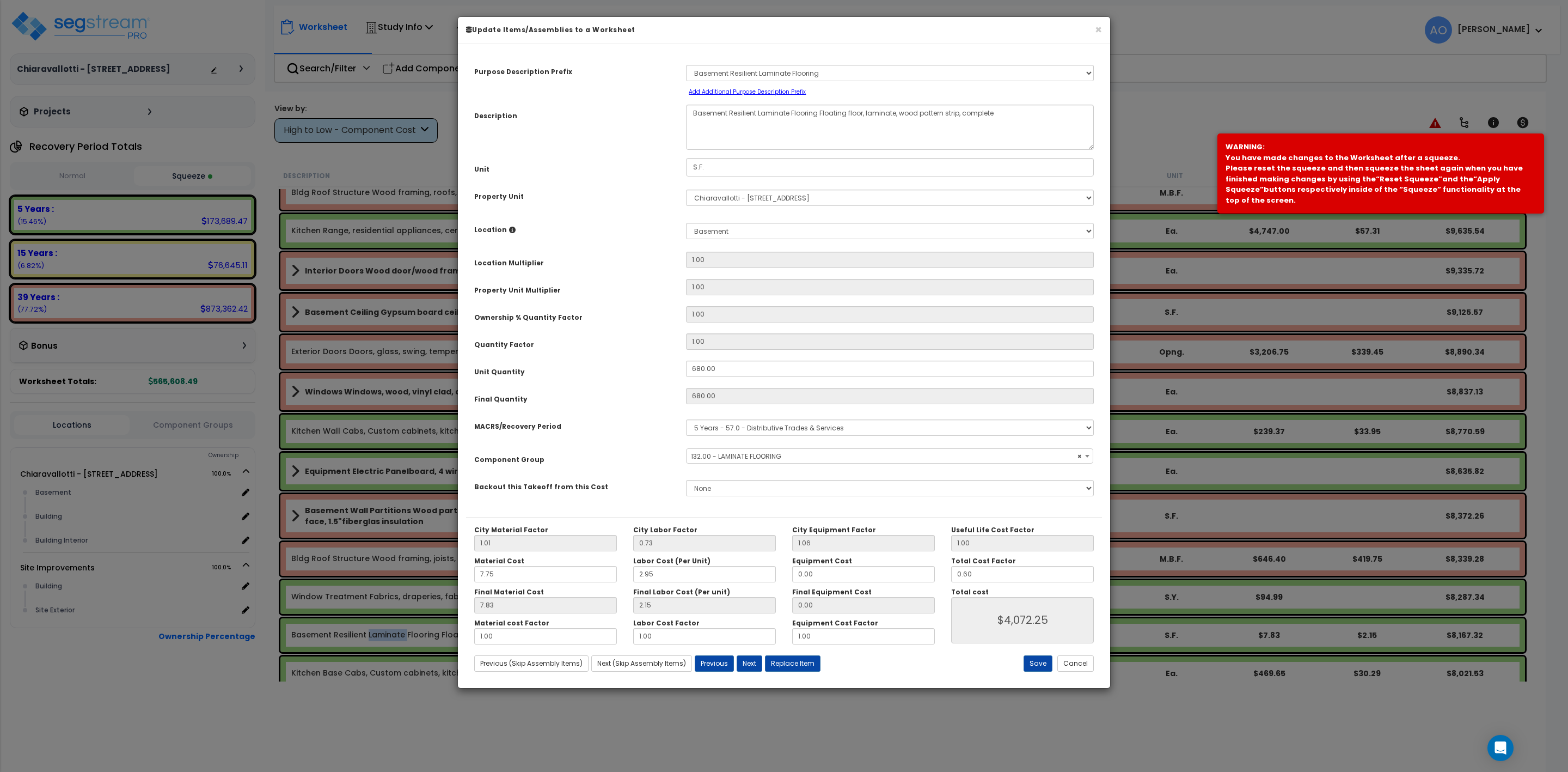
select select "45956"
drag, startPoint x: 981, startPoint y: 569, endPoint x: 915, endPoint y: 574, distance: 66.2
click at [928, 574] on div "City Material Factor 1.01 City Labor Factor 0.73 City Equipment Factor 1.06 Mat…" at bounding box center [784, 585] width 636 height 119
type input "1"
type input "$6,786.40"
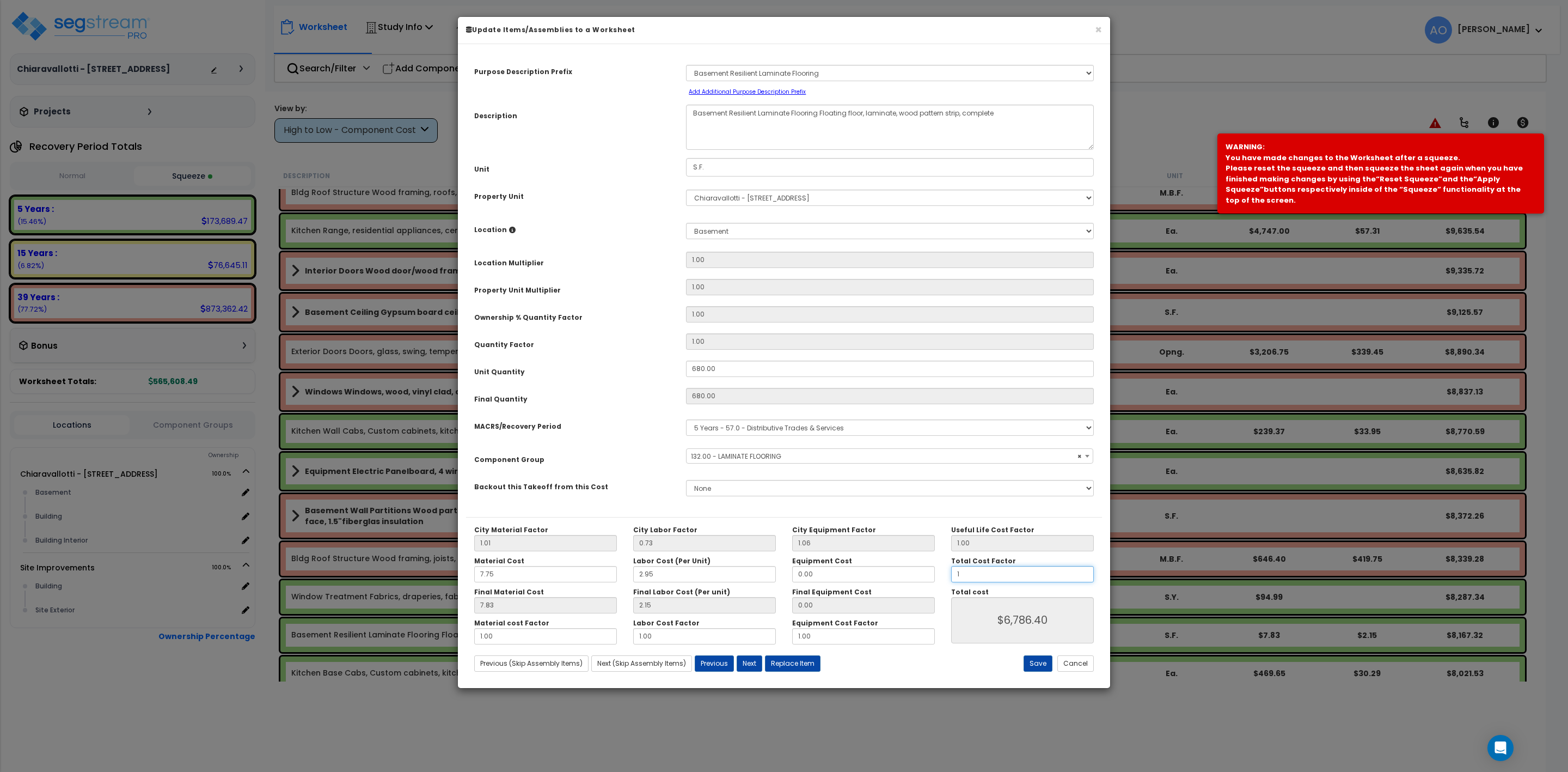
type input "1."
type input "$6,786.40"
type input "1.0"
type input "$6,786.40"
type input "1.0"
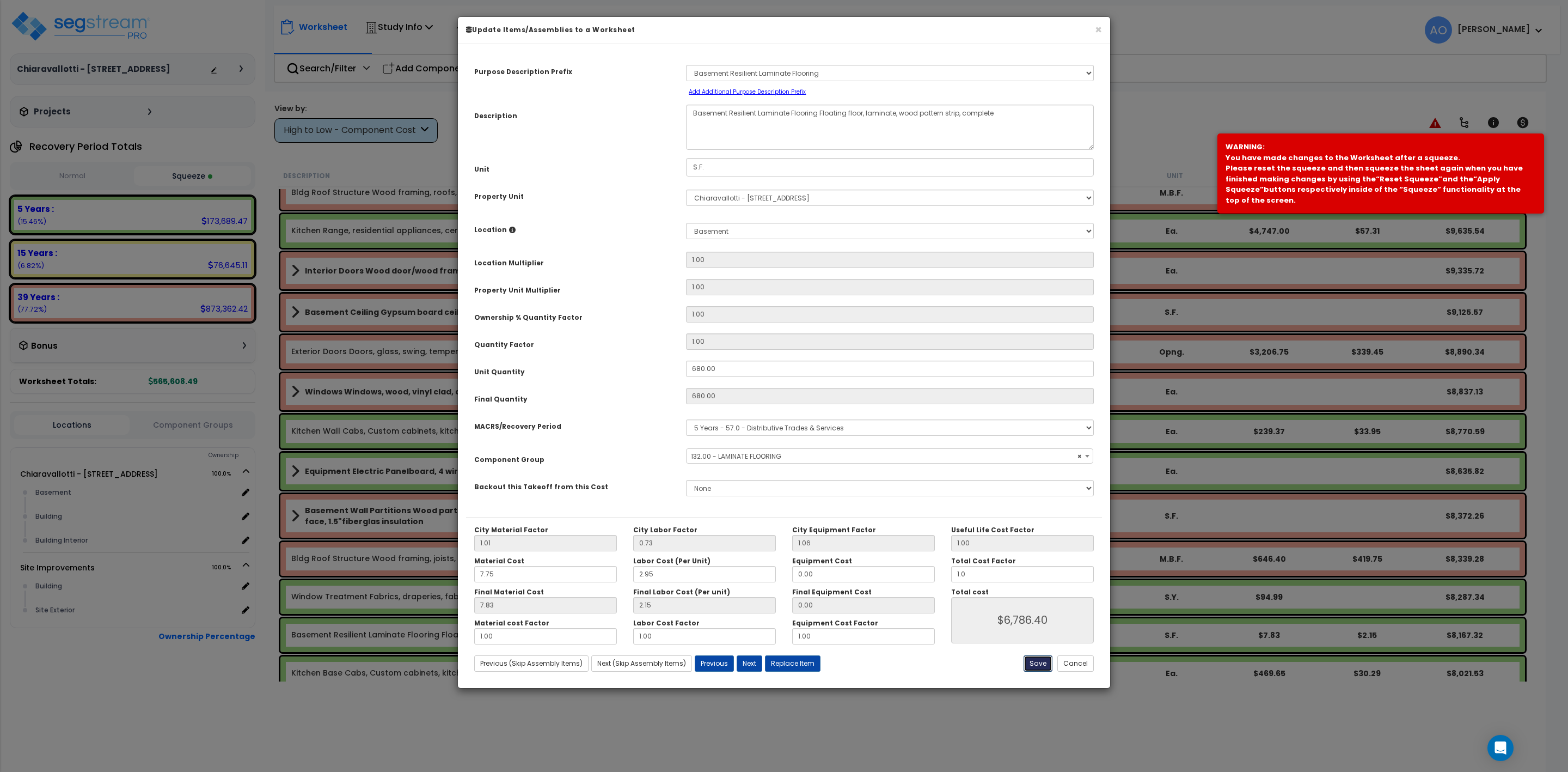
type input "$6,786.40"
click at [1033, 665] on button "Save" at bounding box center [1038, 663] width 29 height 16
type input "1.00"
type input "6786.40"
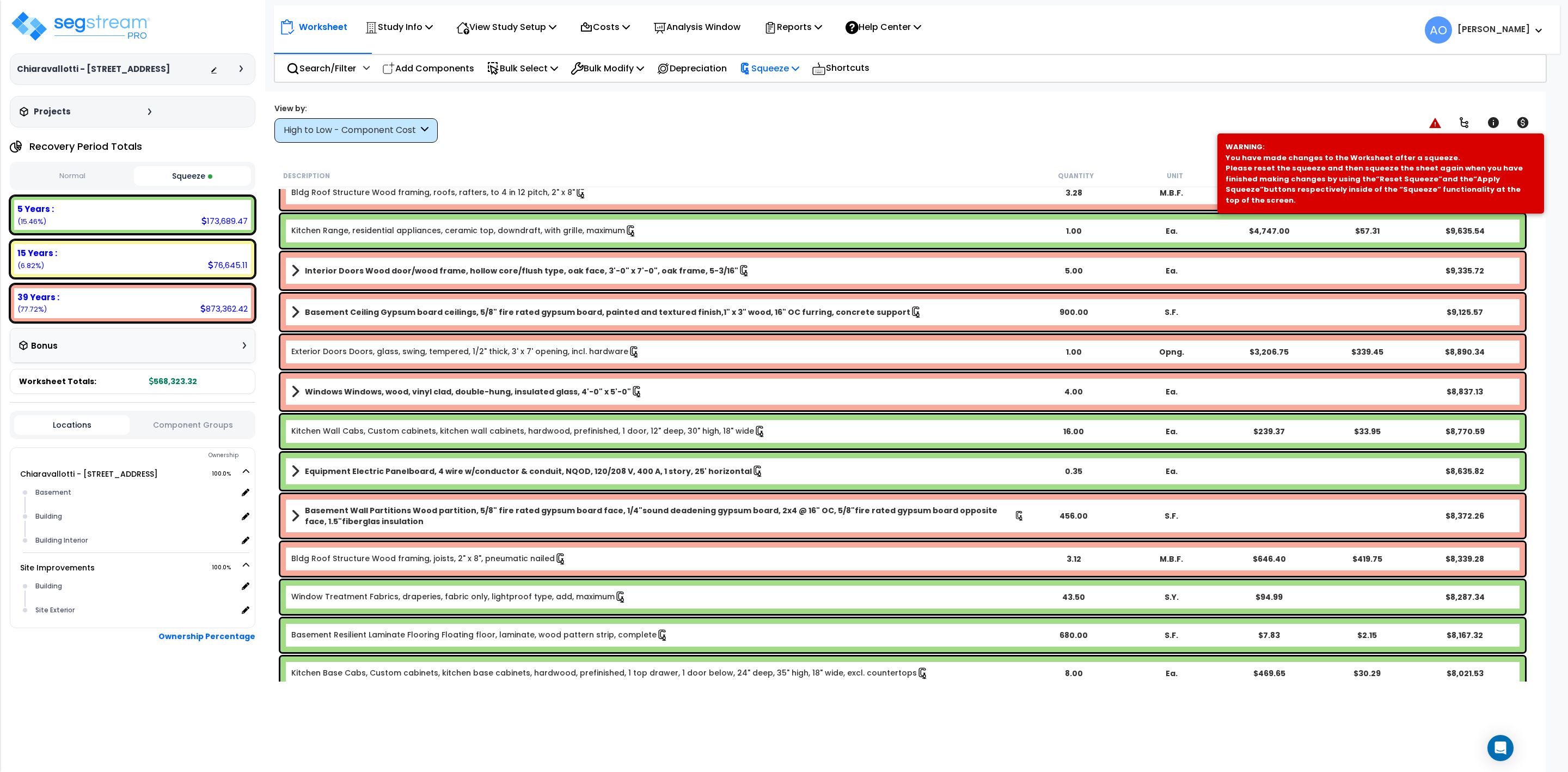
click at [776, 62] on p "Squeeze" at bounding box center [769, 68] width 60 height 15
click at [776, 94] on link "Re-squeeze" at bounding box center [788, 94] width 108 height 25
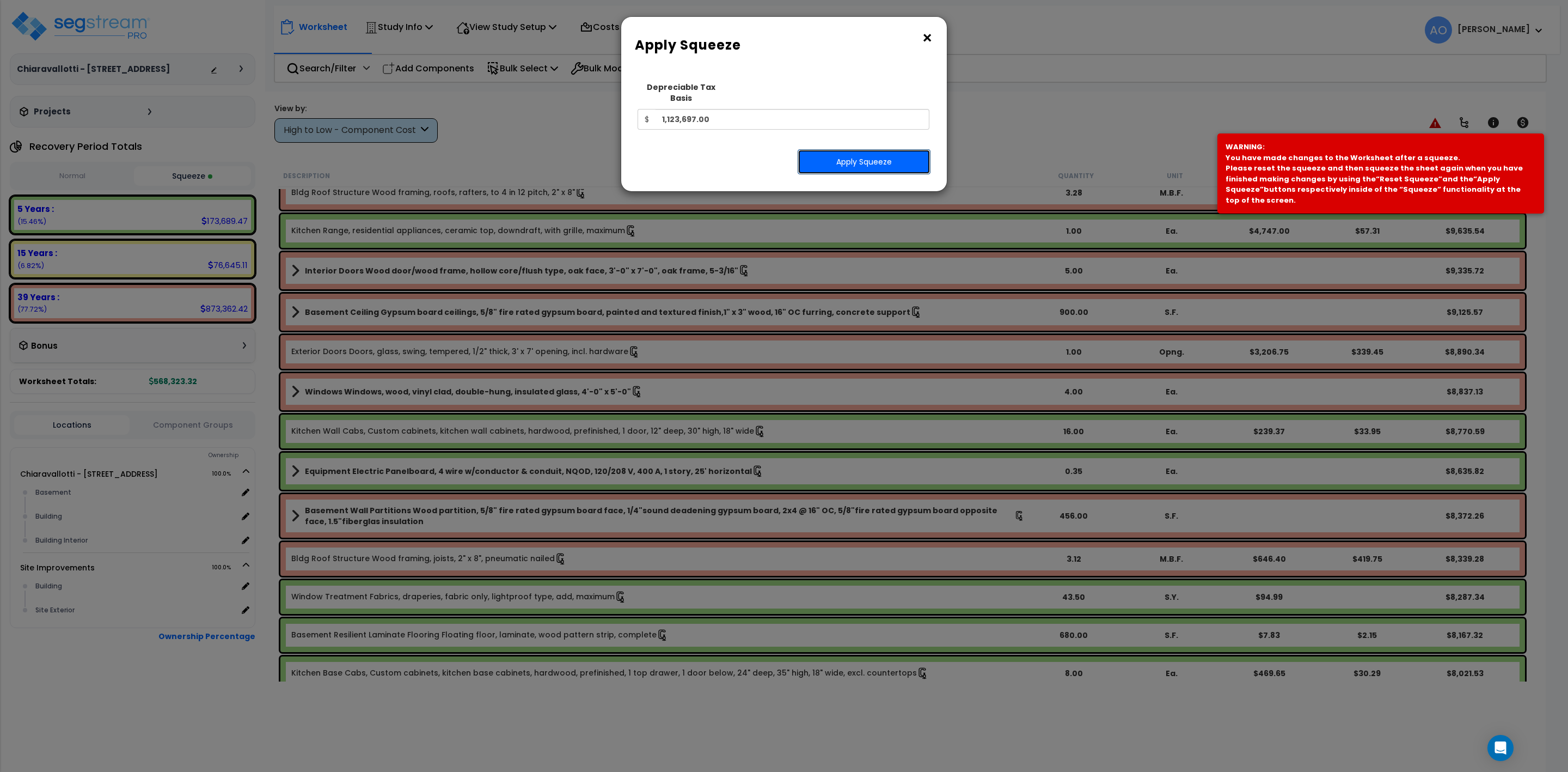
click at [848, 156] on button "Apply Squeeze" at bounding box center [864, 162] width 133 height 25
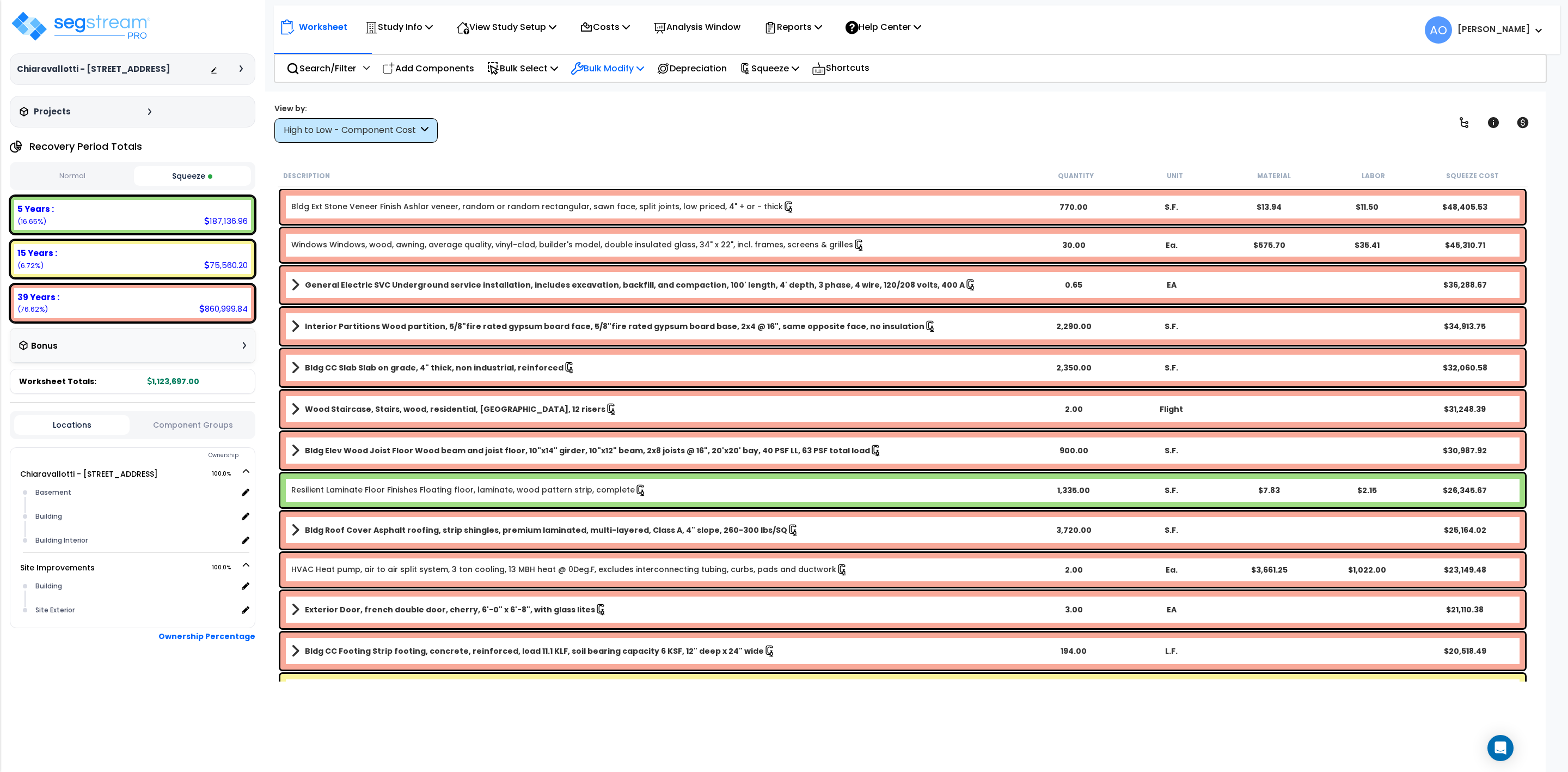
click at [619, 68] on p "Bulk Modify" at bounding box center [607, 68] width 73 height 15
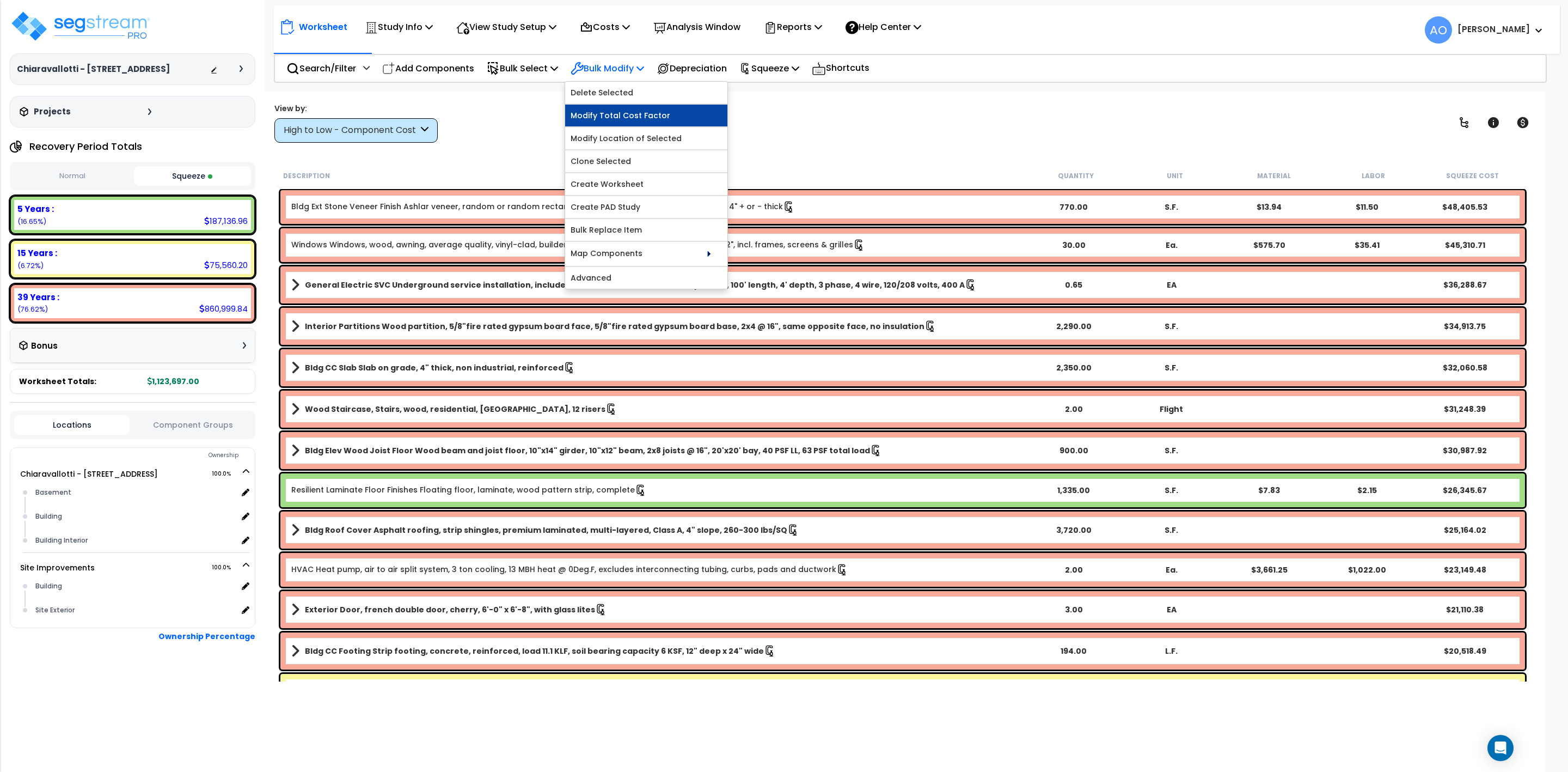
click at [616, 115] on link "Modify Total Cost Factor" at bounding box center [646, 116] width 162 height 22
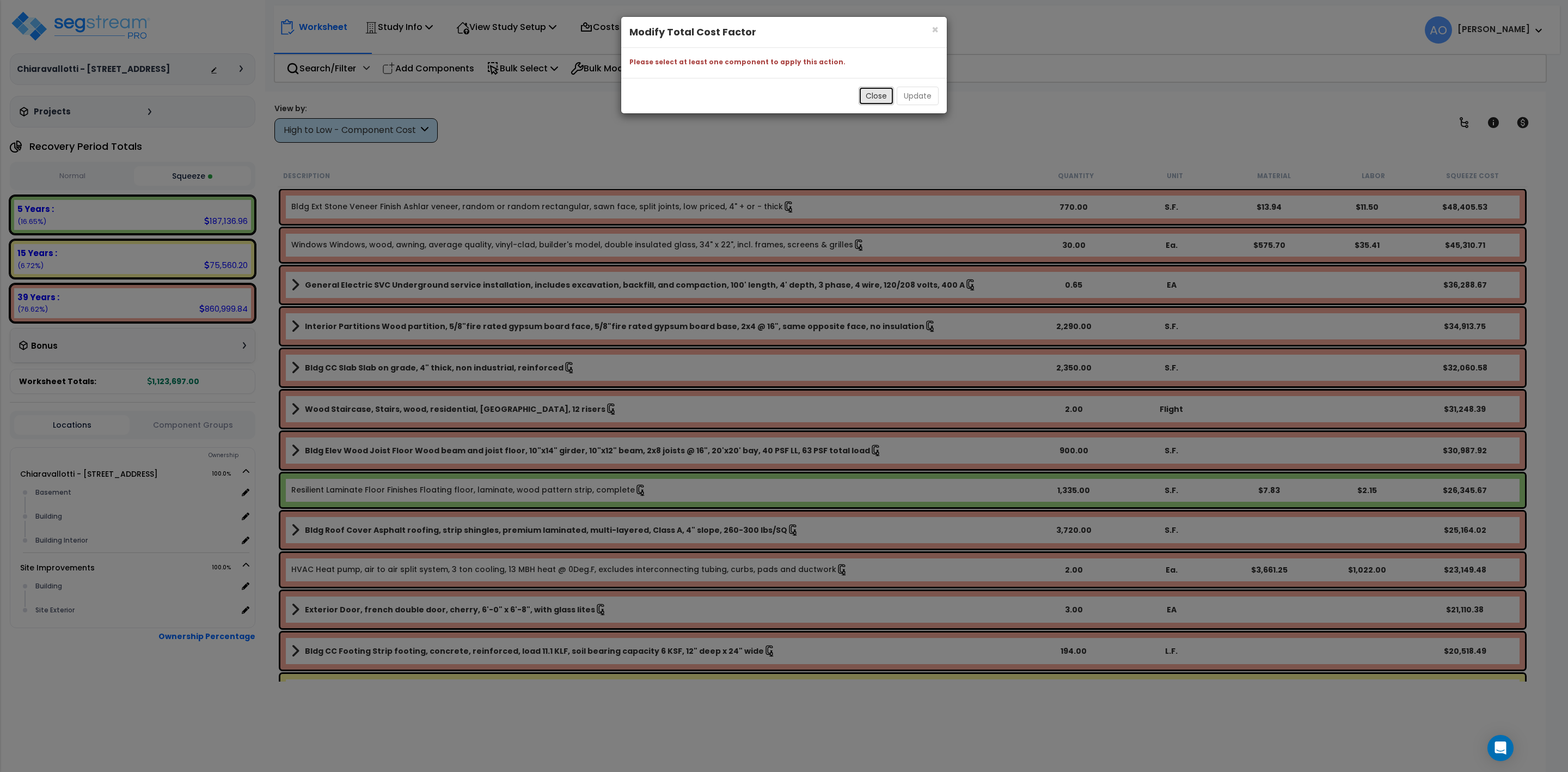
click at [869, 95] on button "Close" at bounding box center [876, 96] width 35 height 19
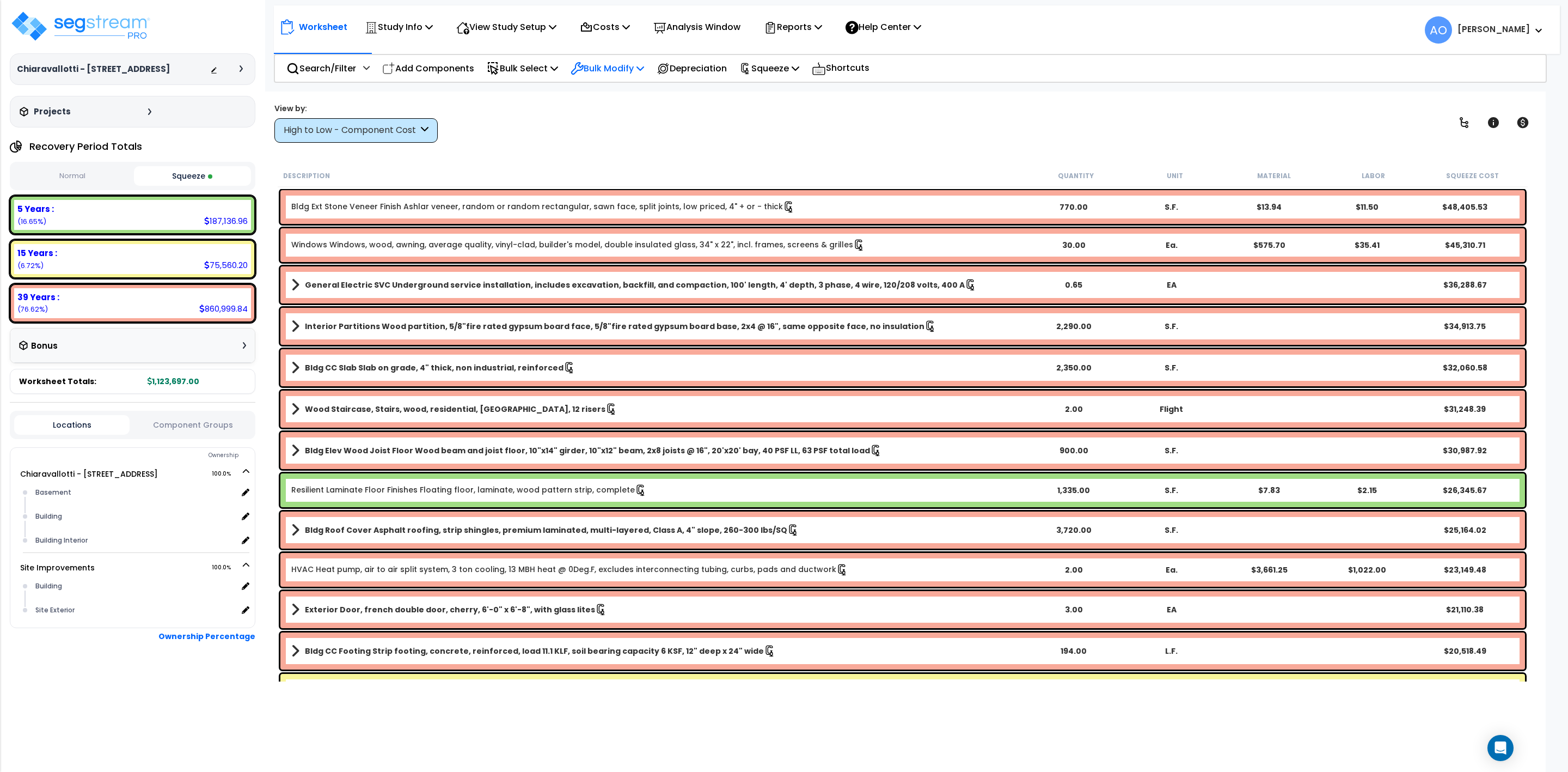
click at [598, 69] on p "Bulk Modify" at bounding box center [607, 68] width 73 height 15
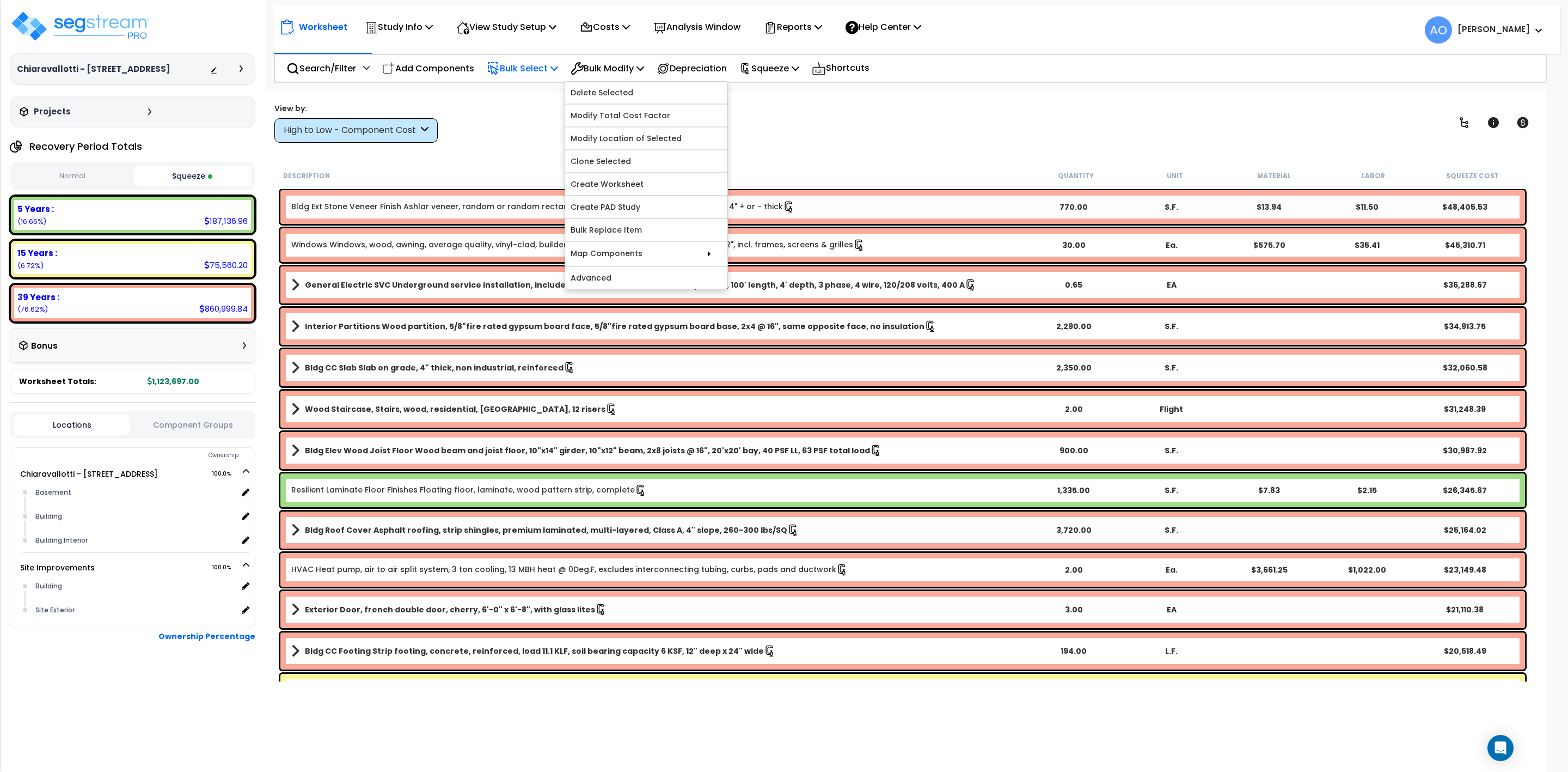
click at [510, 66] on p "Bulk Select" at bounding box center [522, 68] width 71 height 15
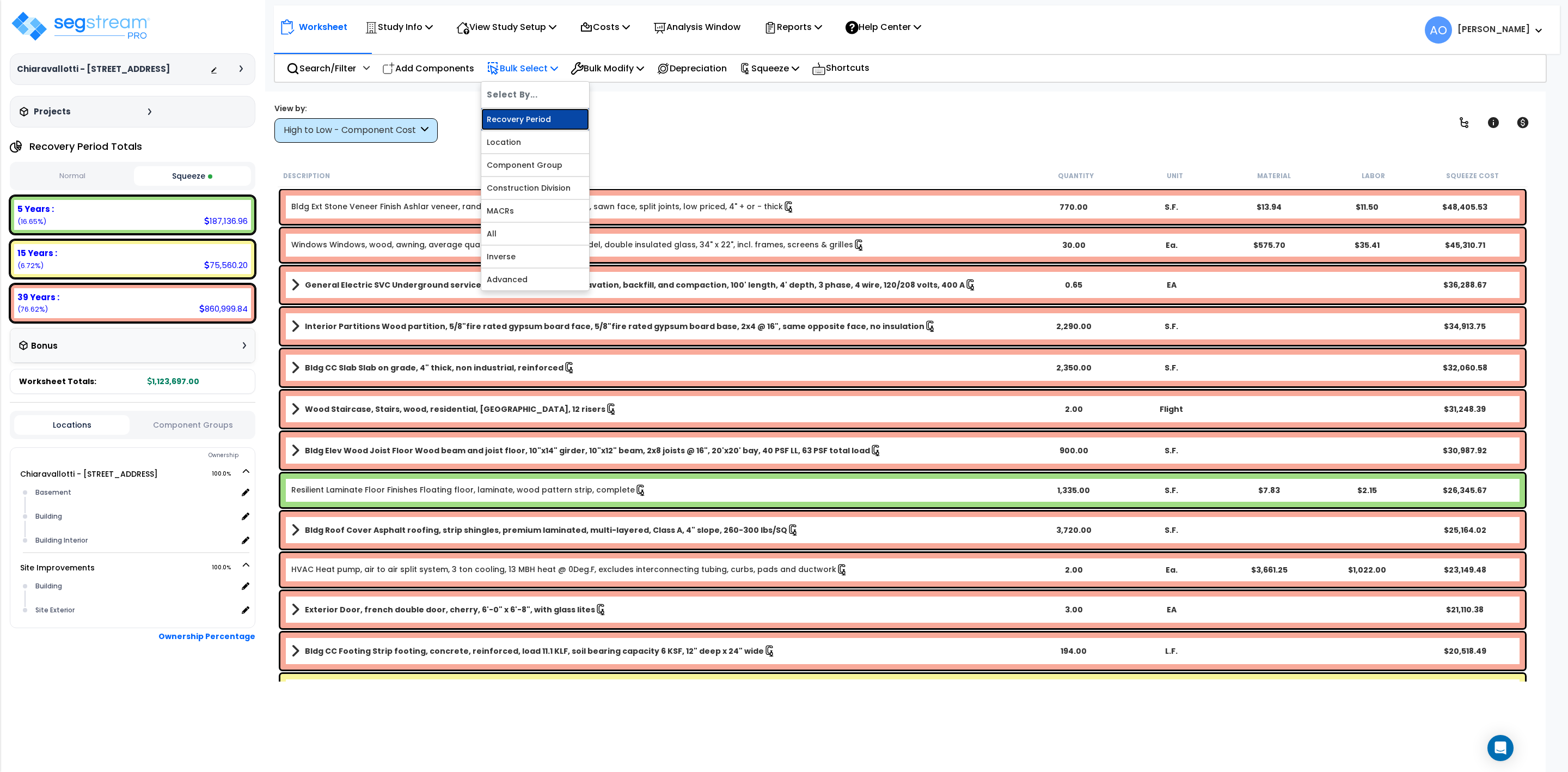
click at [515, 115] on link "Recovery Period" at bounding box center [535, 120] width 108 height 22
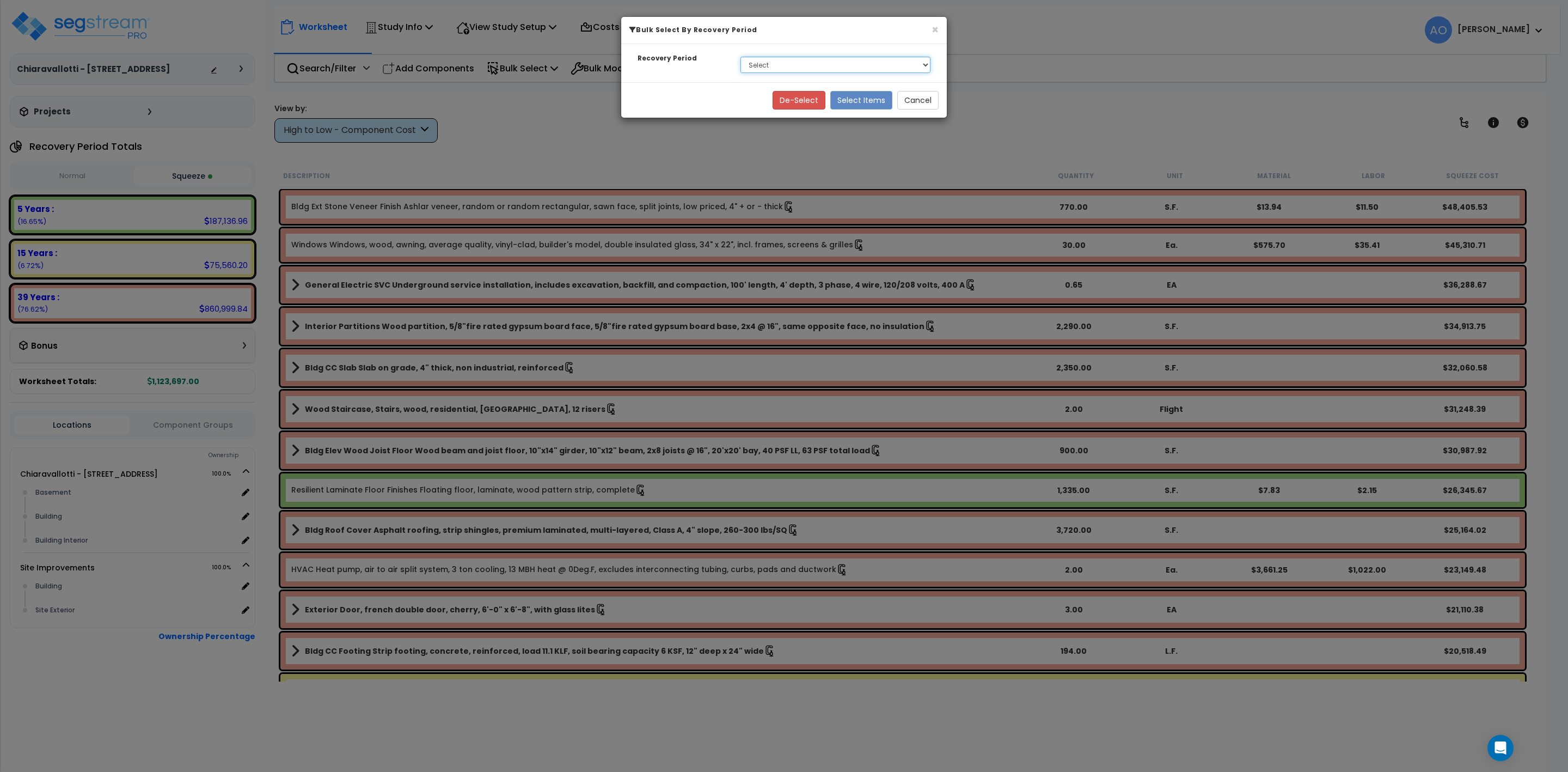
click at [759, 64] on select "Select 5 Years 15 Years 39 Years" at bounding box center [835, 64] width 190 height 16
select select "39Y"
click at [740, 57] on select "Select 5 Years 15 Years 39 Years" at bounding box center [835, 64] width 190 height 16
click at [855, 102] on button "Select Items" at bounding box center [861, 100] width 62 height 19
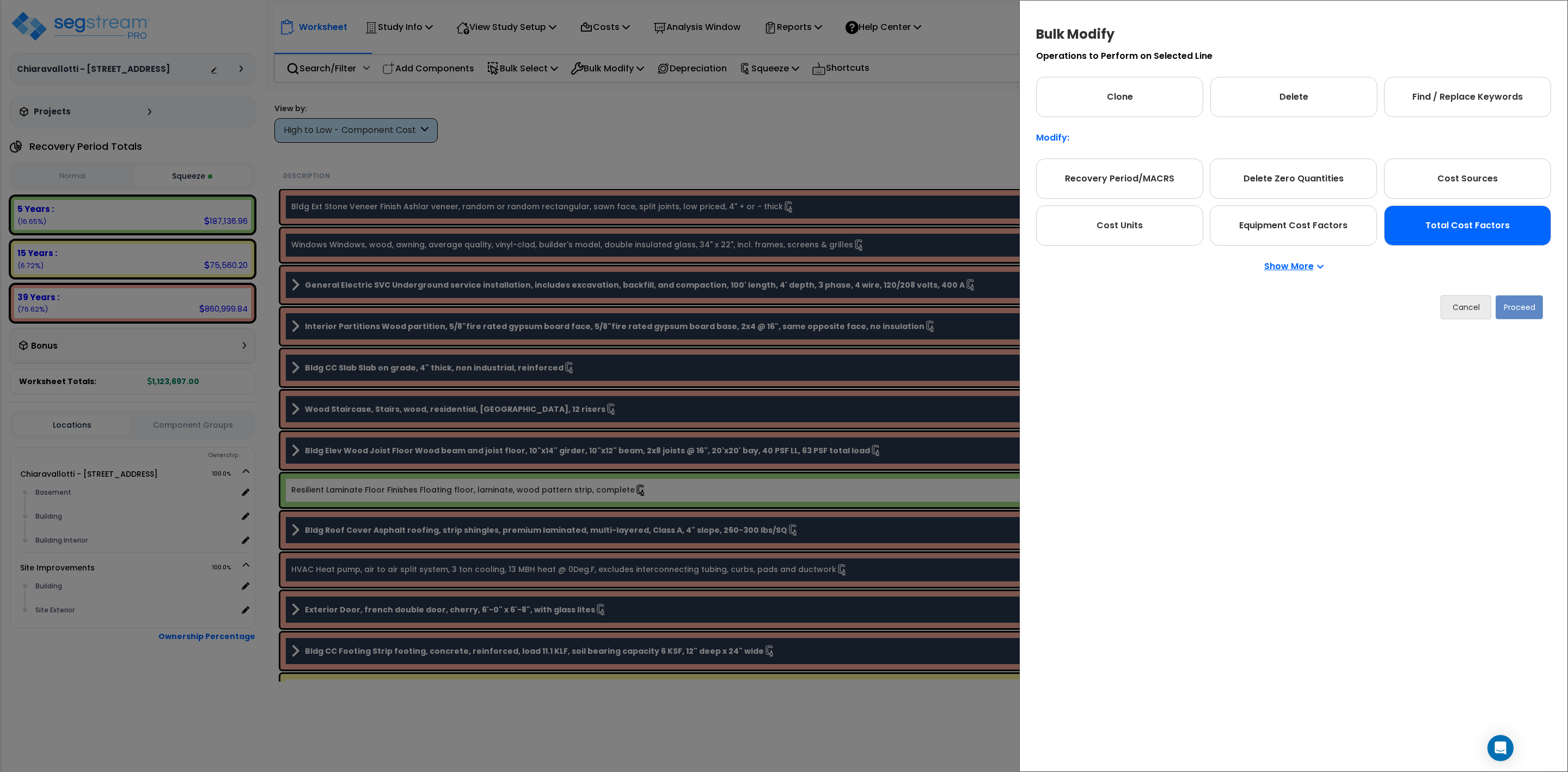
click at [1465, 234] on div "Total Cost Factors" at bounding box center [1467, 225] width 167 height 40
click at [1517, 308] on button "Proceed" at bounding box center [1519, 307] width 47 height 24
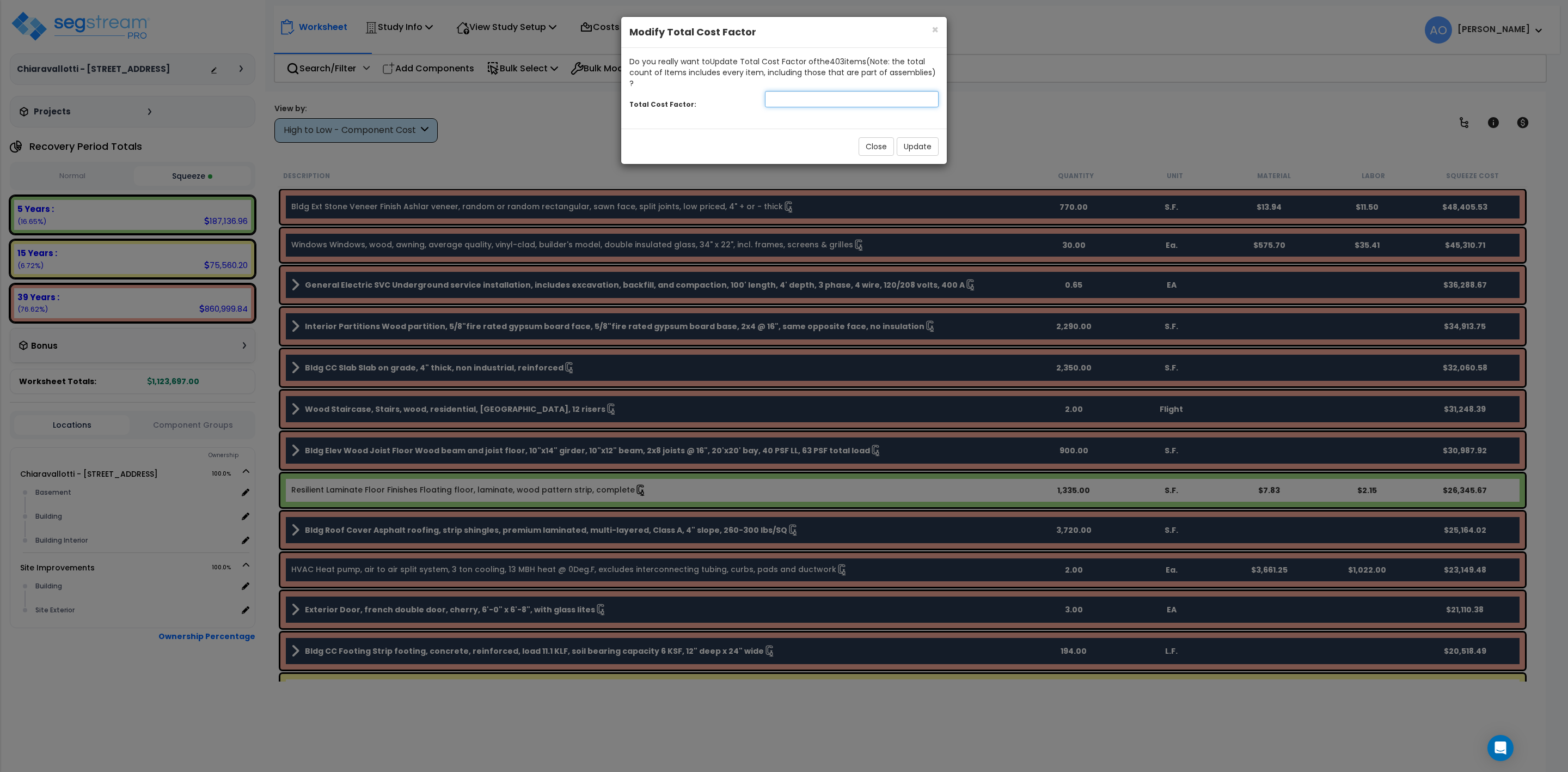
click at [817, 91] on input "number" at bounding box center [852, 99] width 173 height 16
type input "1.2"
click at [923, 140] on button "Update" at bounding box center [918, 146] width 42 height 19
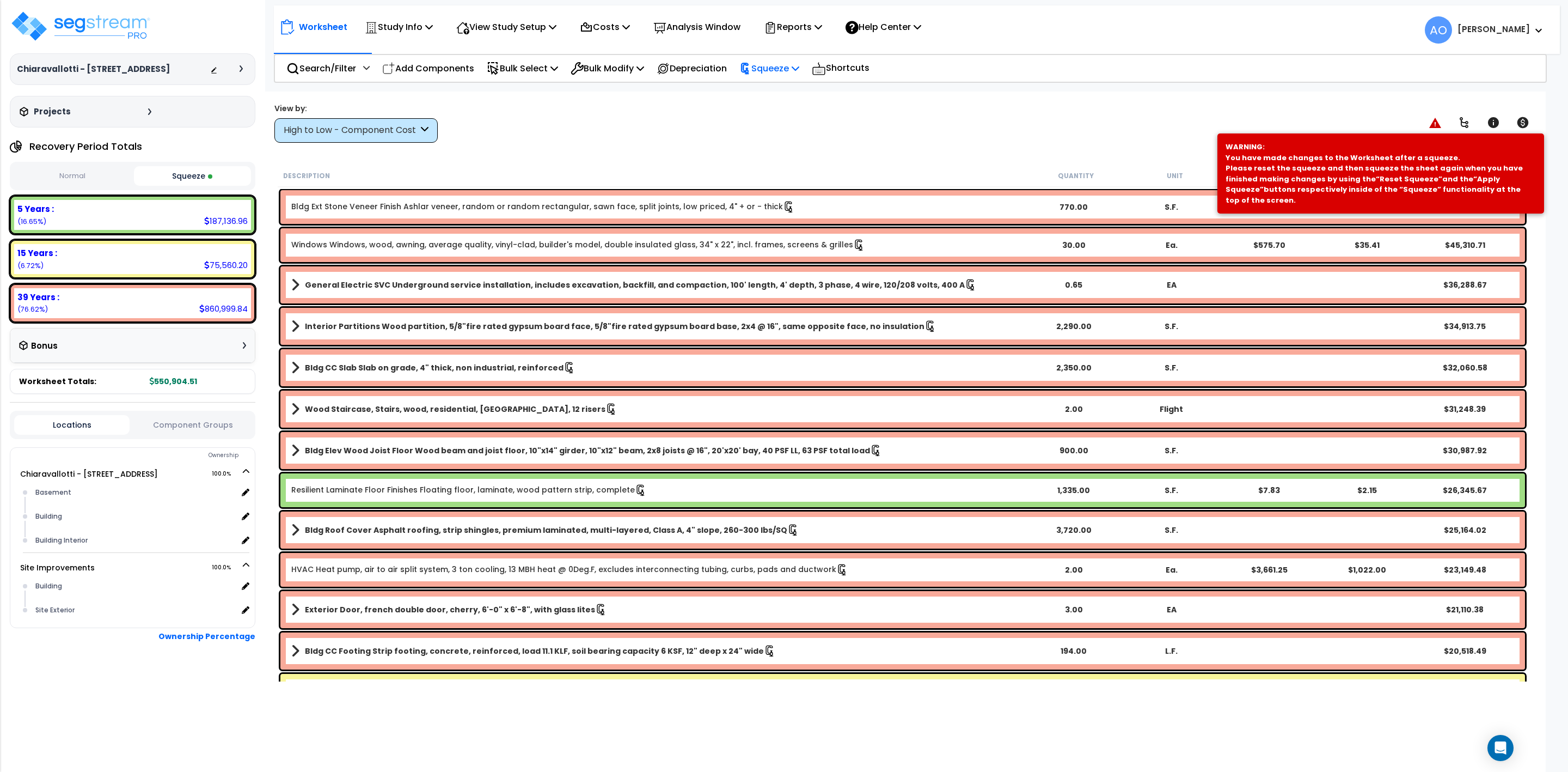
click at [769, 66] on p "Squeeze" at bounding box center [769, 68] width 60 height 15
click at [776, 92] on link "Re-squeeze" at bounding box center [788, 94] width 108 height 25
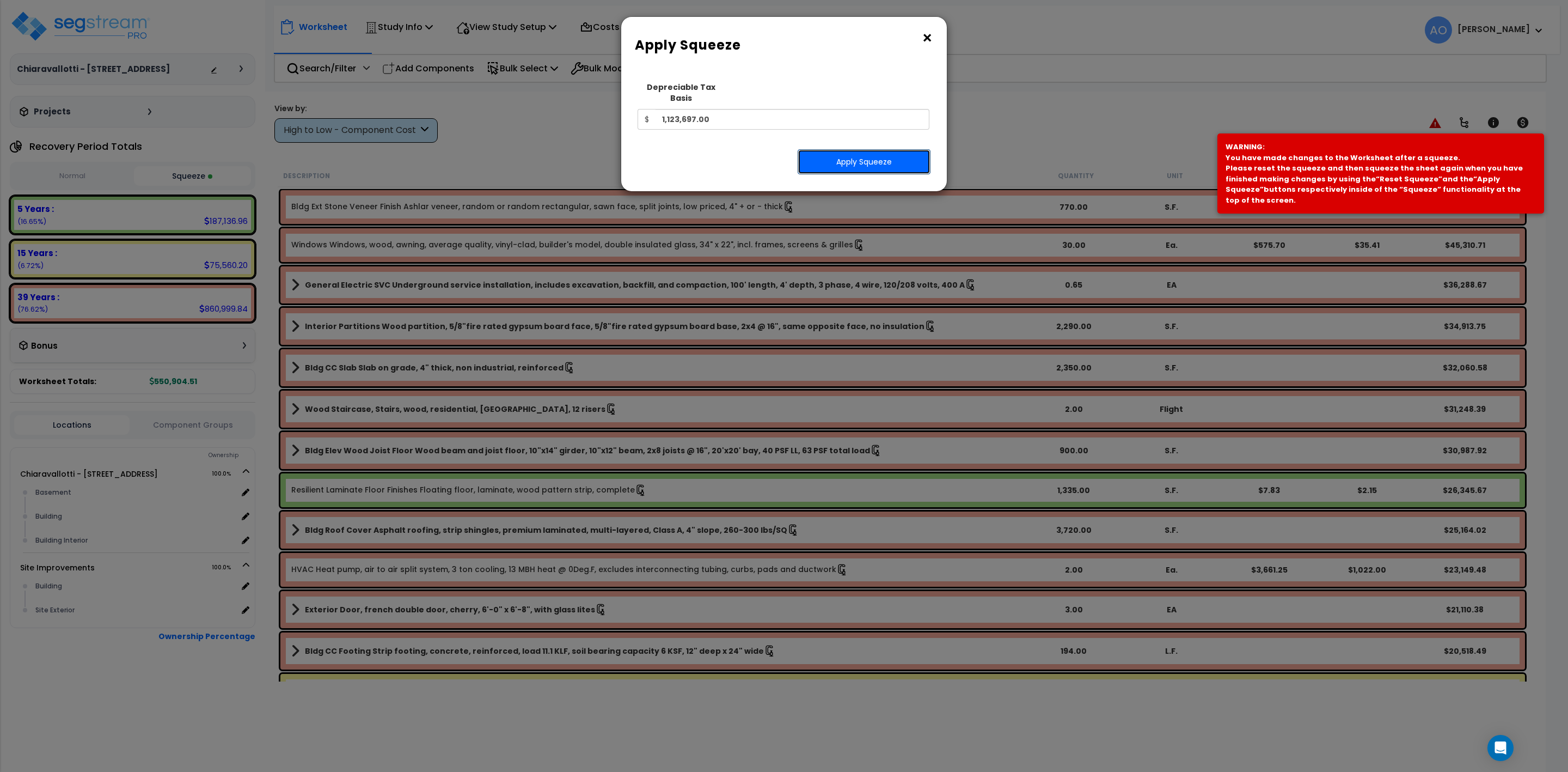
click at [842, 153] on button "Apply Squeeze" at bounding box center [864, 162] width 133 height 25
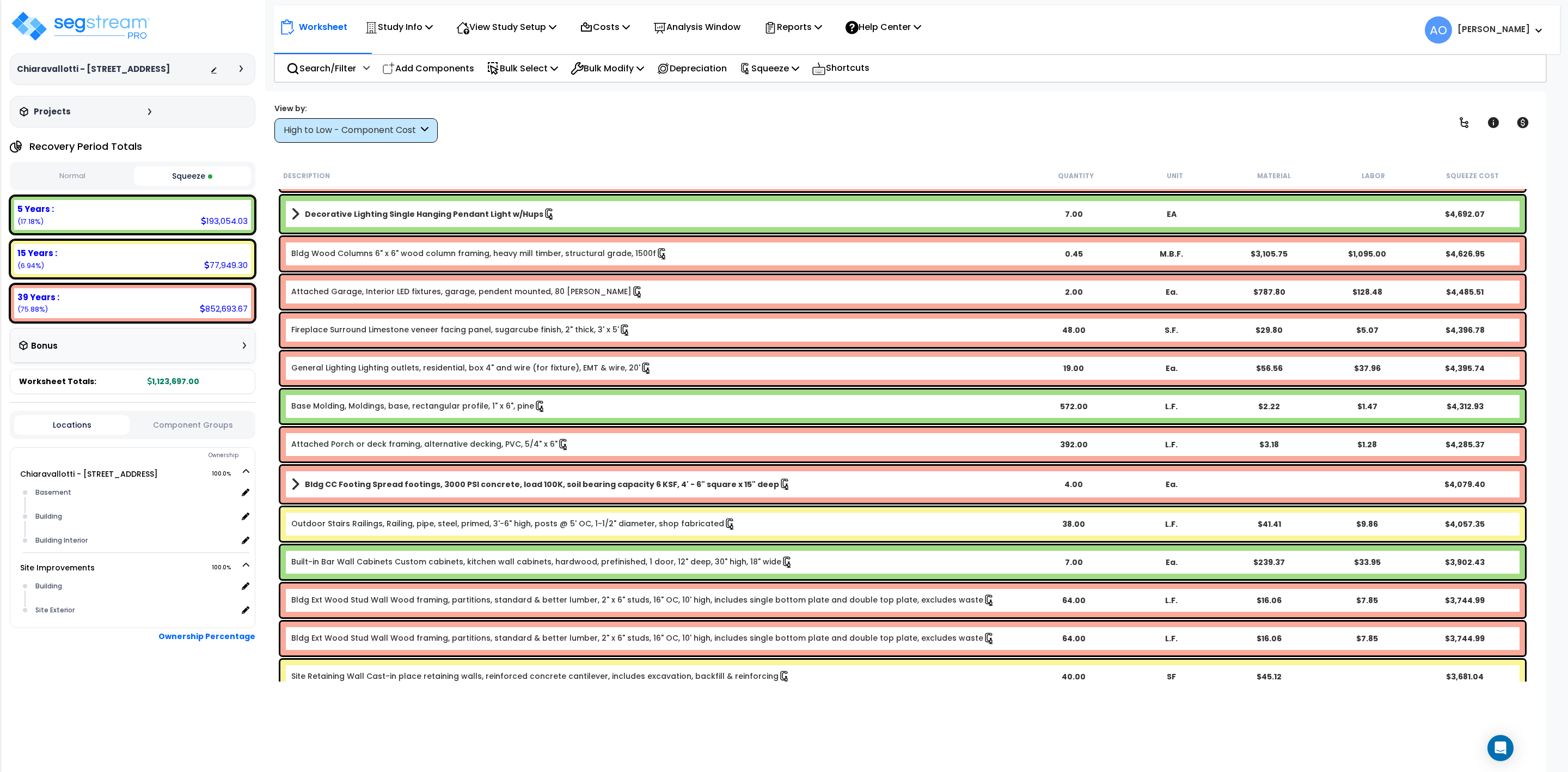
scroll to position [2778, 0]
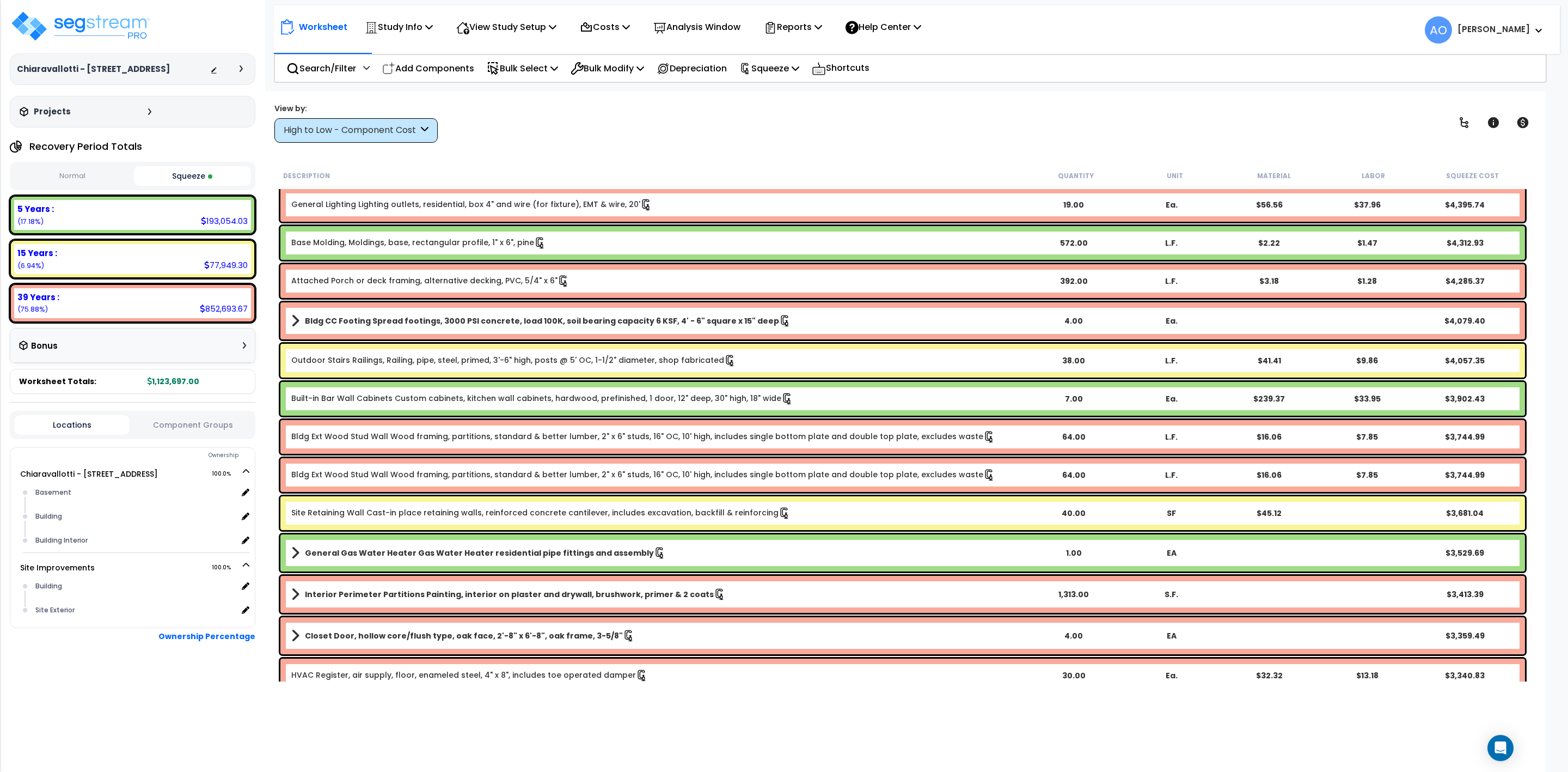
click at [776, 359] on b "Outdoor Stairs Railings, Railing, pipe, steel, primed, 3'-6" high, posts @ 5' O…" at bounding box center [657, 361] width 733 height 12
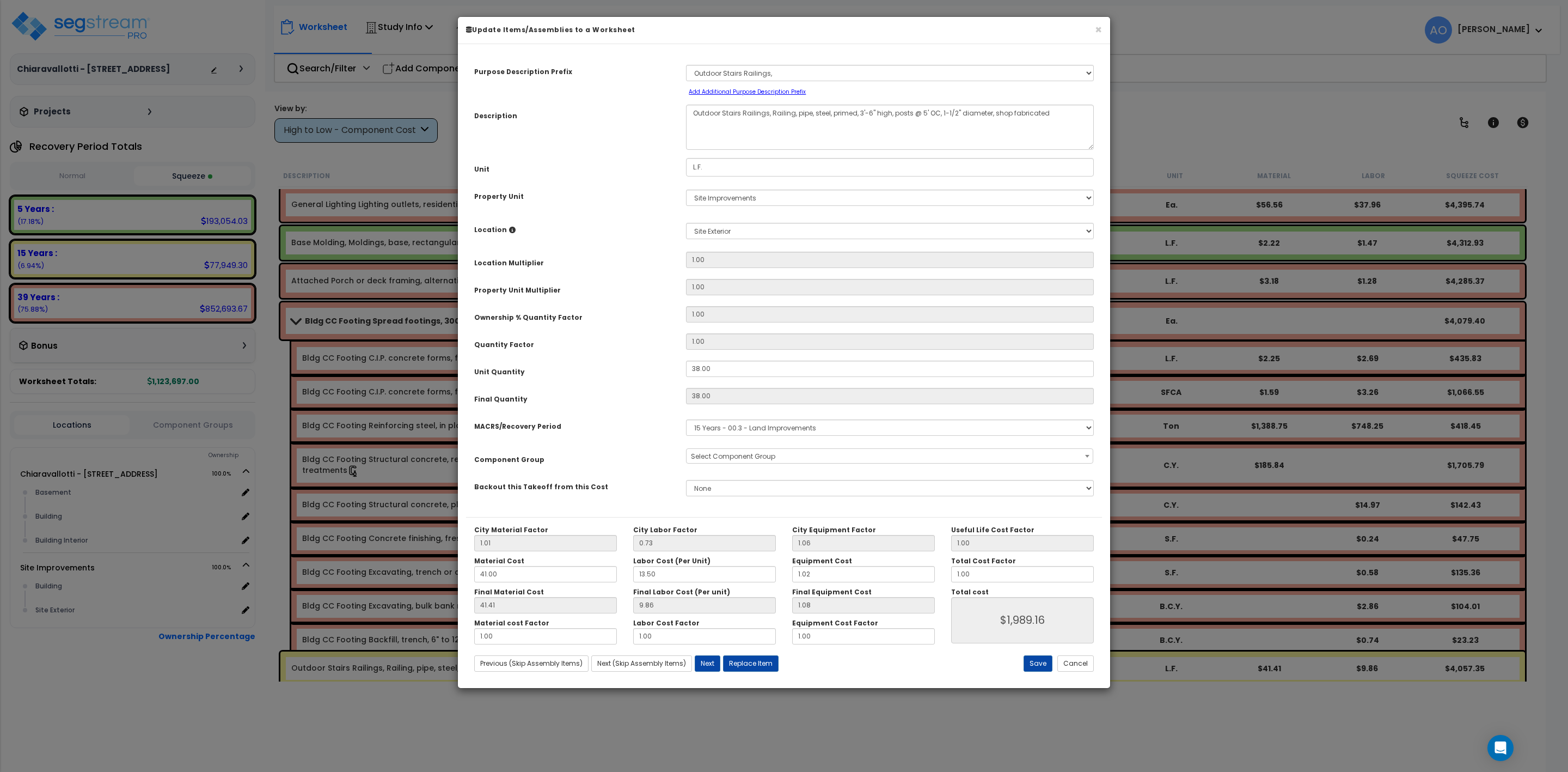
select select "46197"
drag, startPoint x: 981, startPoint y: 575, endPoint x: 931, endPoint y: 578, distance: 50.1
click at [931, 578] on div "City Material Factor 1.01 City Labor Factor 0.73 City Equipment Factor 1.06 Mat…" at bounding box center [784, 585] width 636 height 119
type input "0"
type input "$1,989.30"
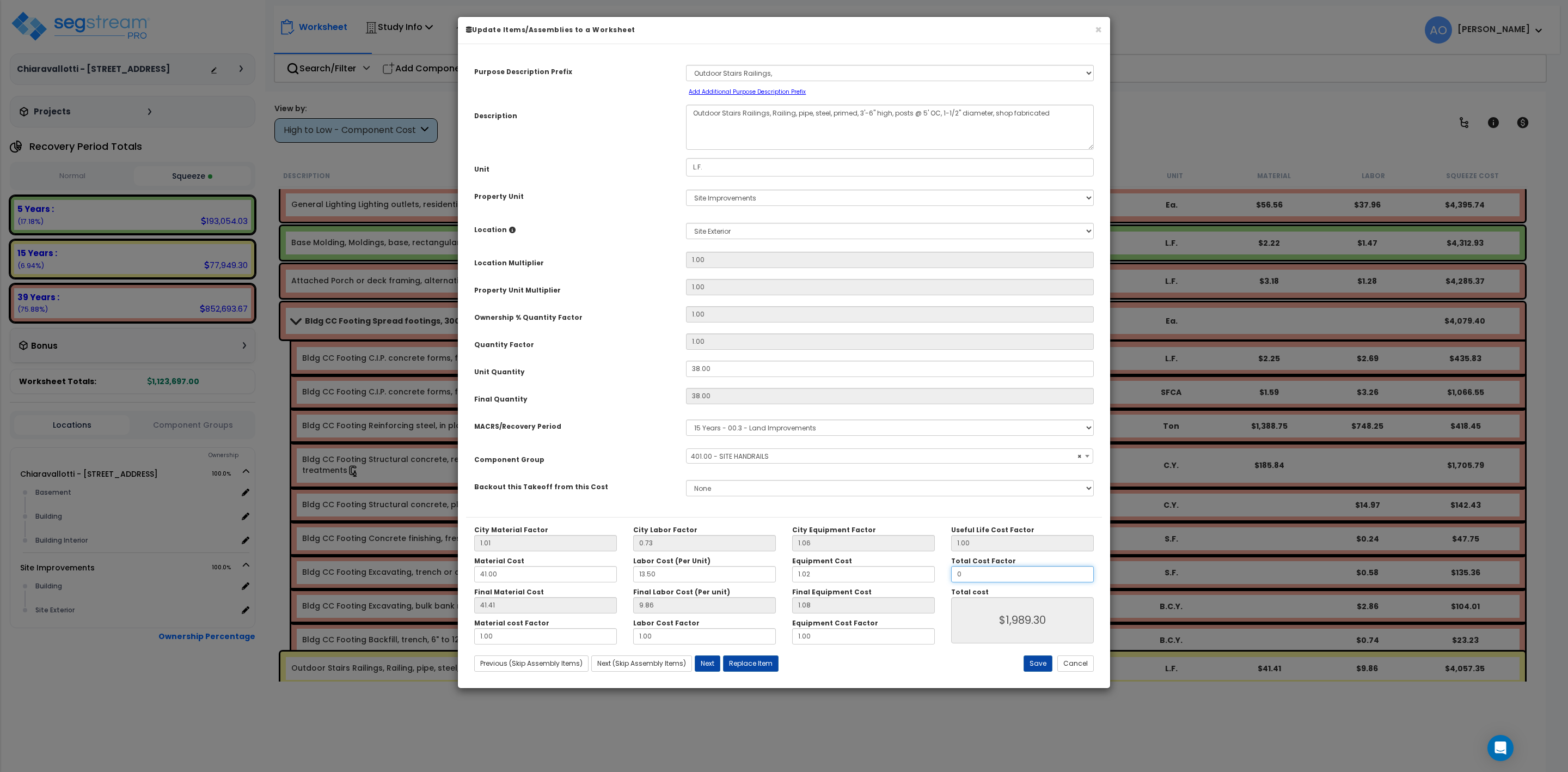
type input "0."
type input "$0.00"
type input "0.4"
type input "$795.72"
click at [1039, 663] on button "Save" at bounding box center [1038, 663] width 29 height 16
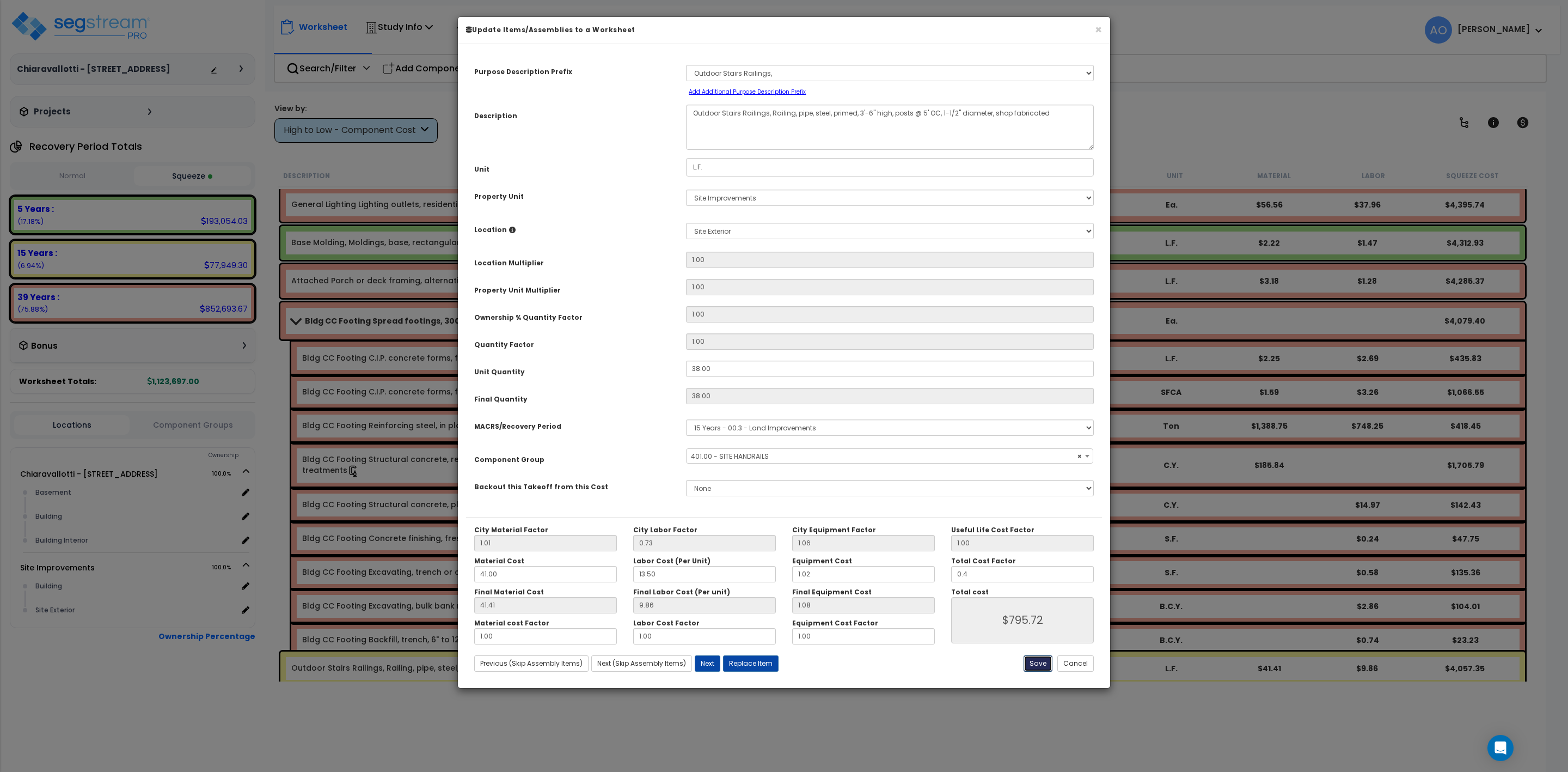
type input "0.40"
type input "795.72"
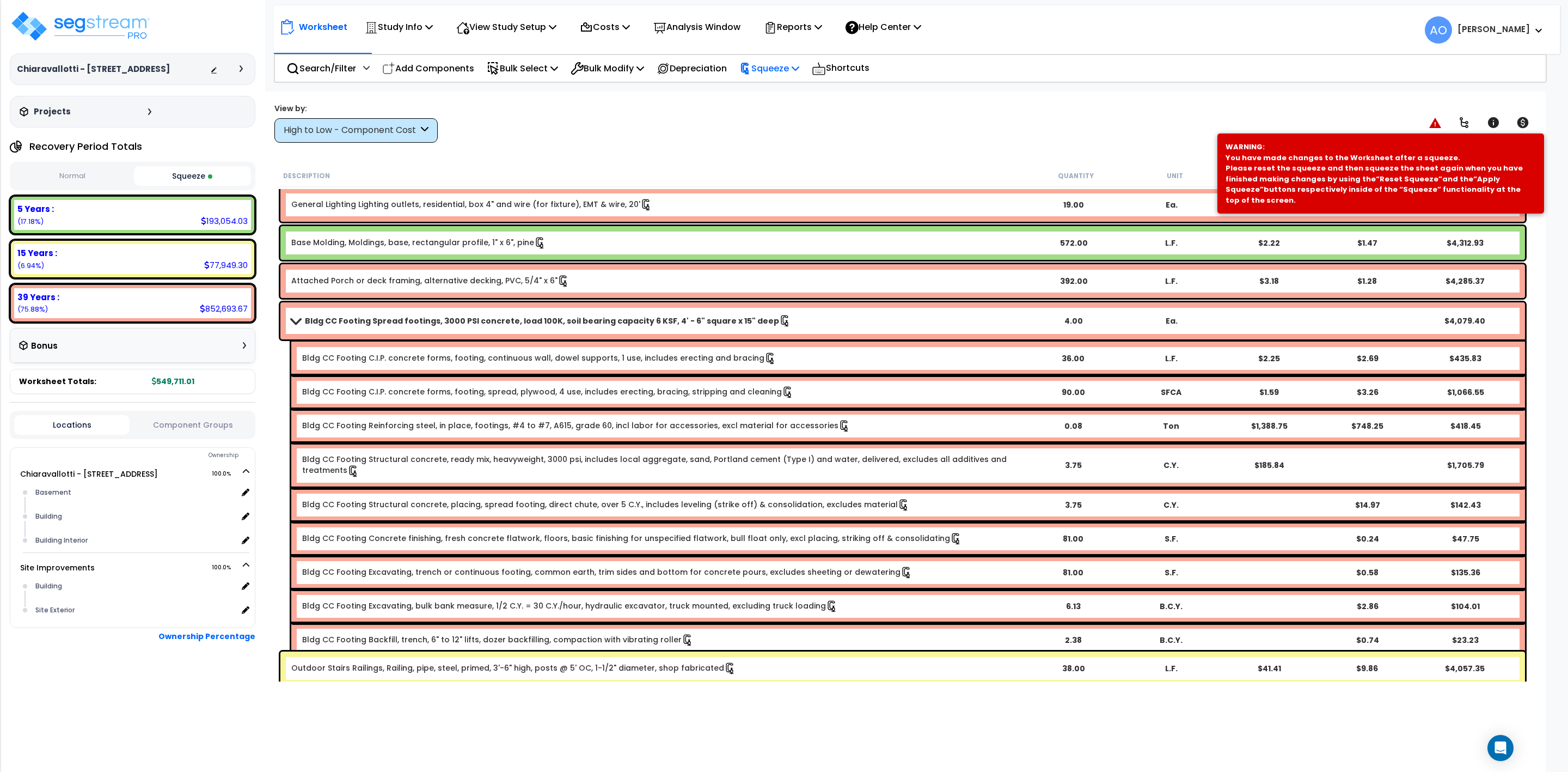
click at [783, 69] on p "Squeeze" at bounding box center [769, 68] width 60 height 15
click at [783, 95] on link "Re-squeeze" at bounding box center [788, 94] width 108 height 25
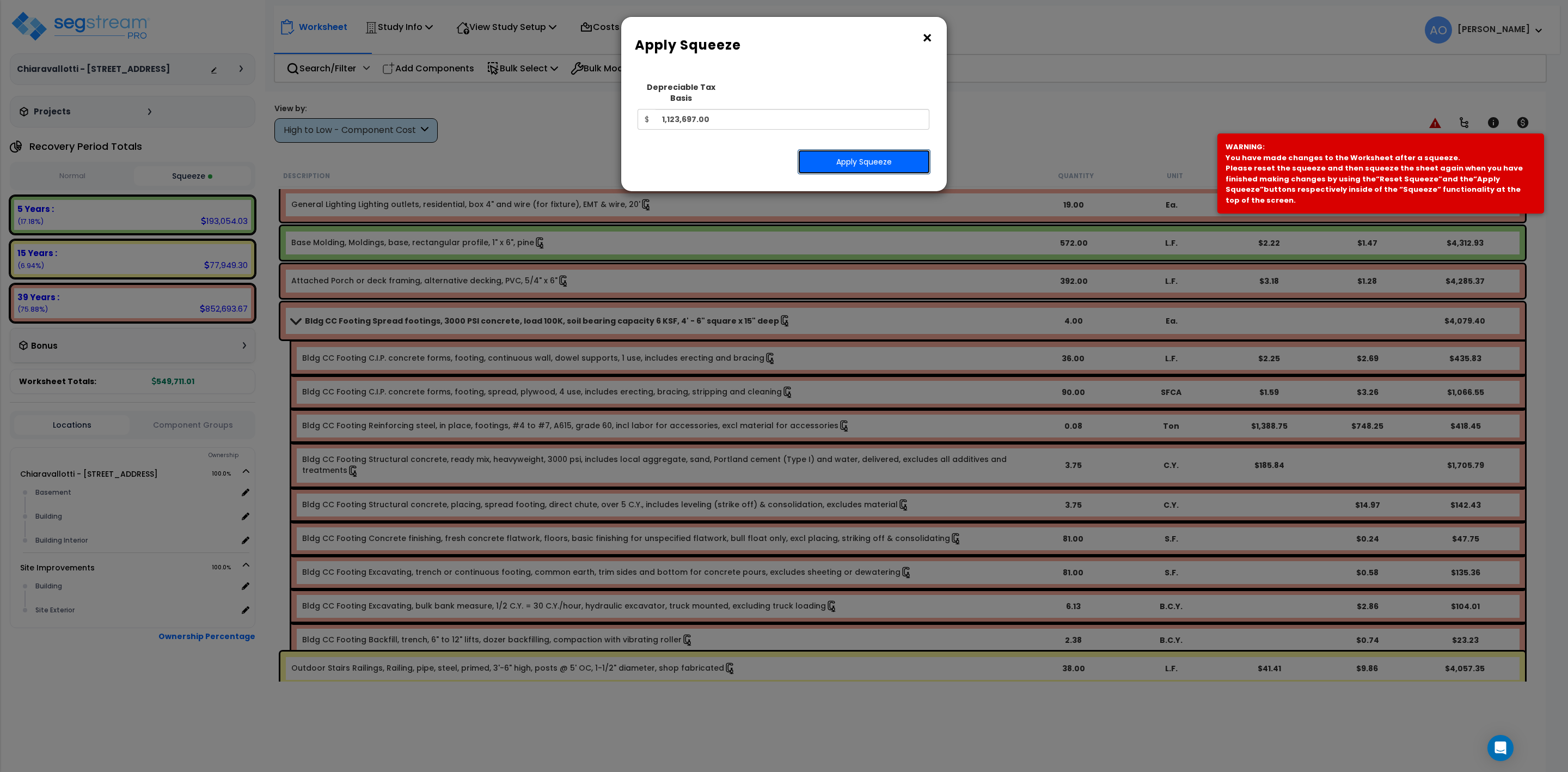
click at [829, 151] on button "Apply Squeeze" at bounding box center [864, 162] width 133 height 25
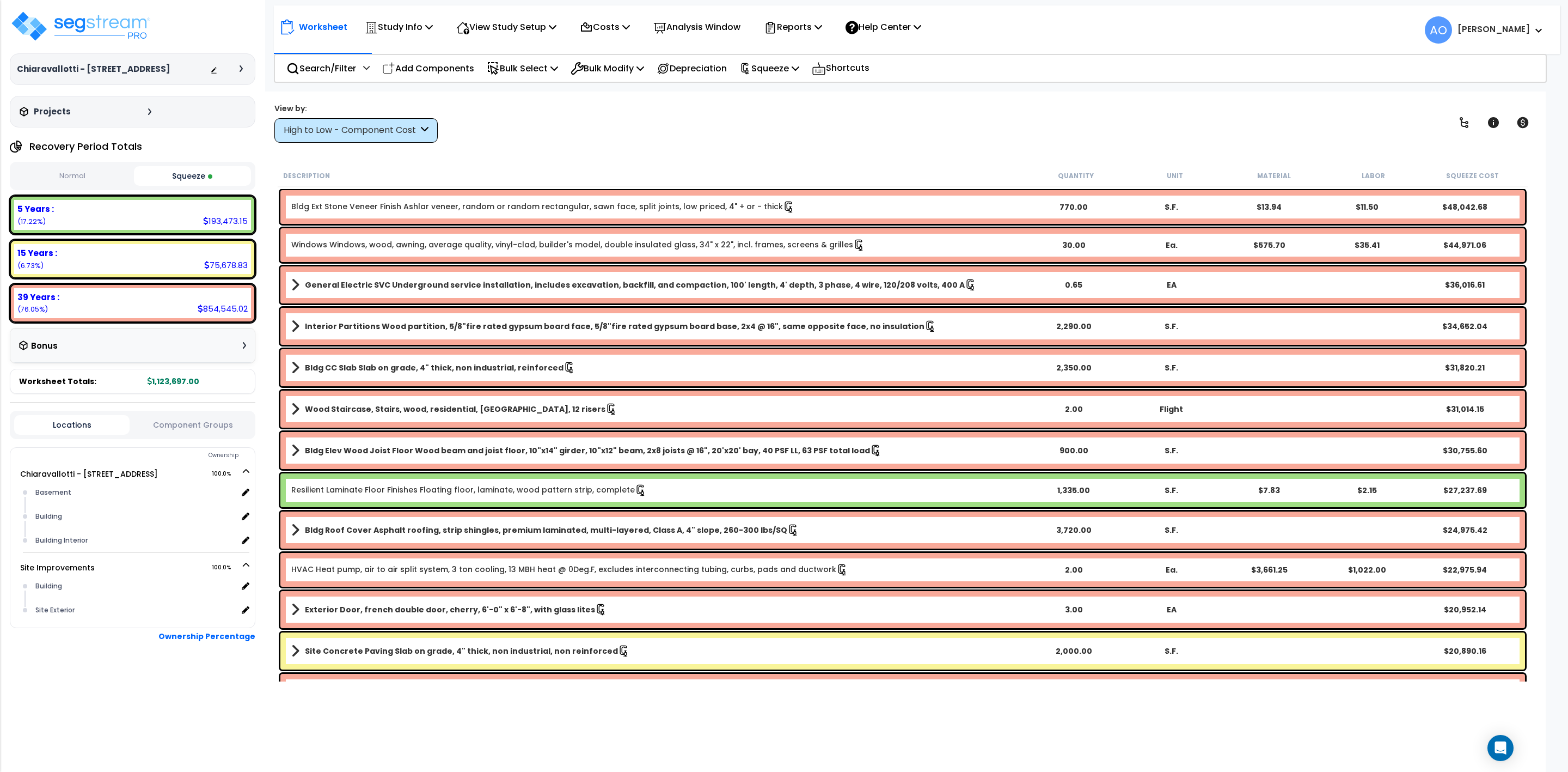
click at [370, 131] on div "High to Low - Component Cost" at bounding box center [351, 130] width 134 height 12
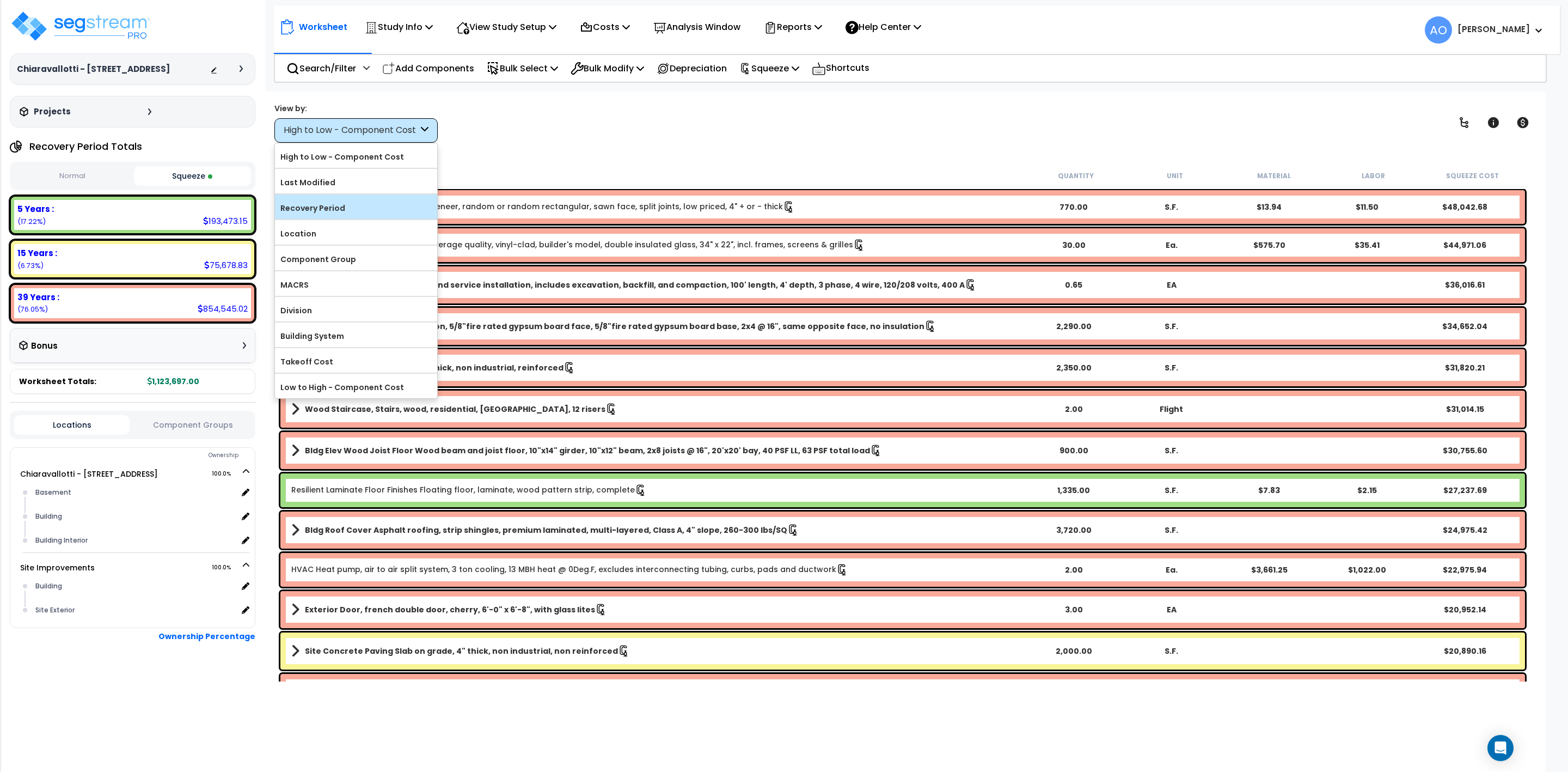
click at [321, 206] on label "Recovery Period" at bounding box center [356, 208] width 162 height 16
click at [0, 0] on input "Recovery Period" at bounding box center [0, 0] width 0 height 0
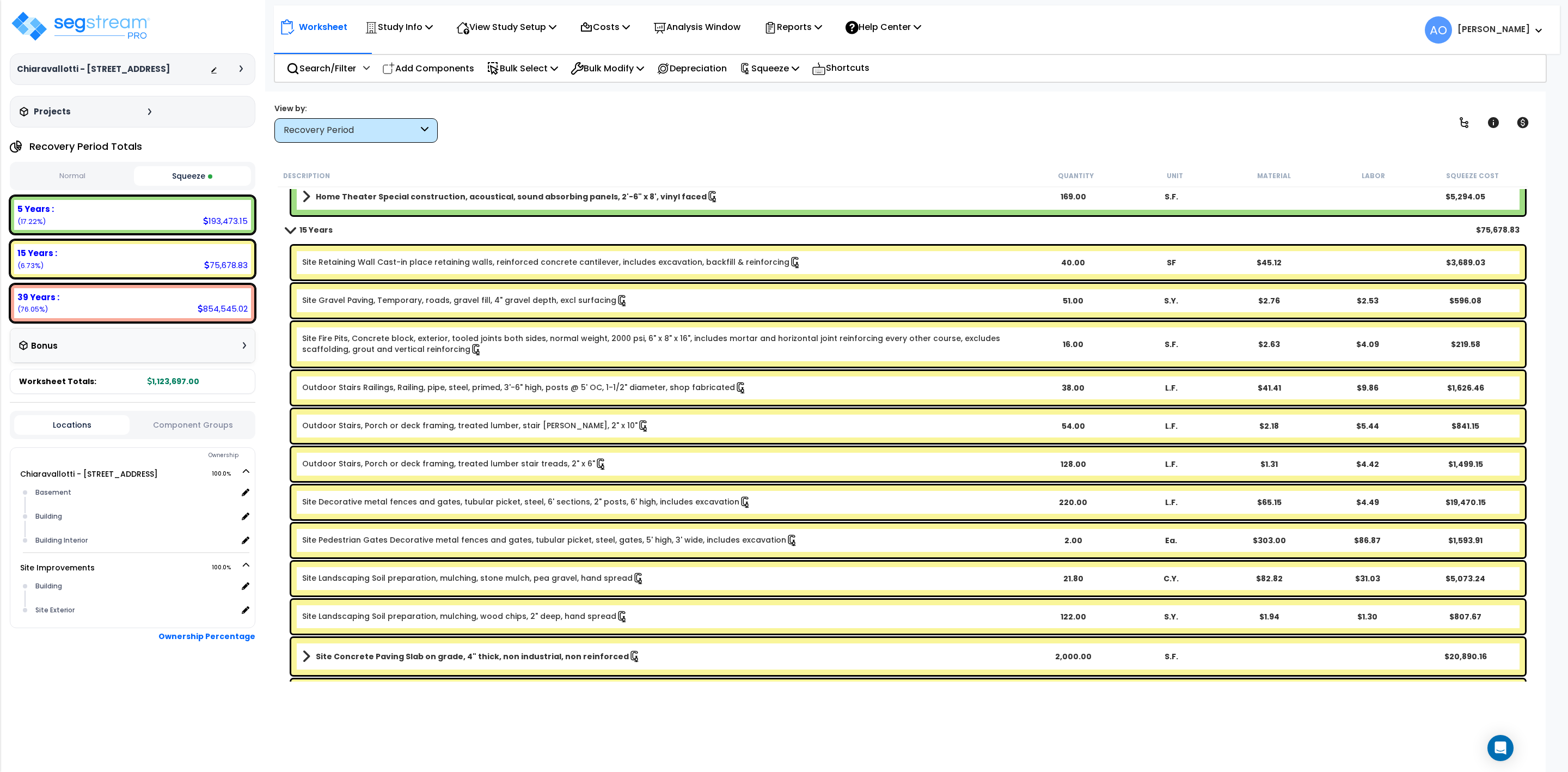
scroll to position [2124, 0]
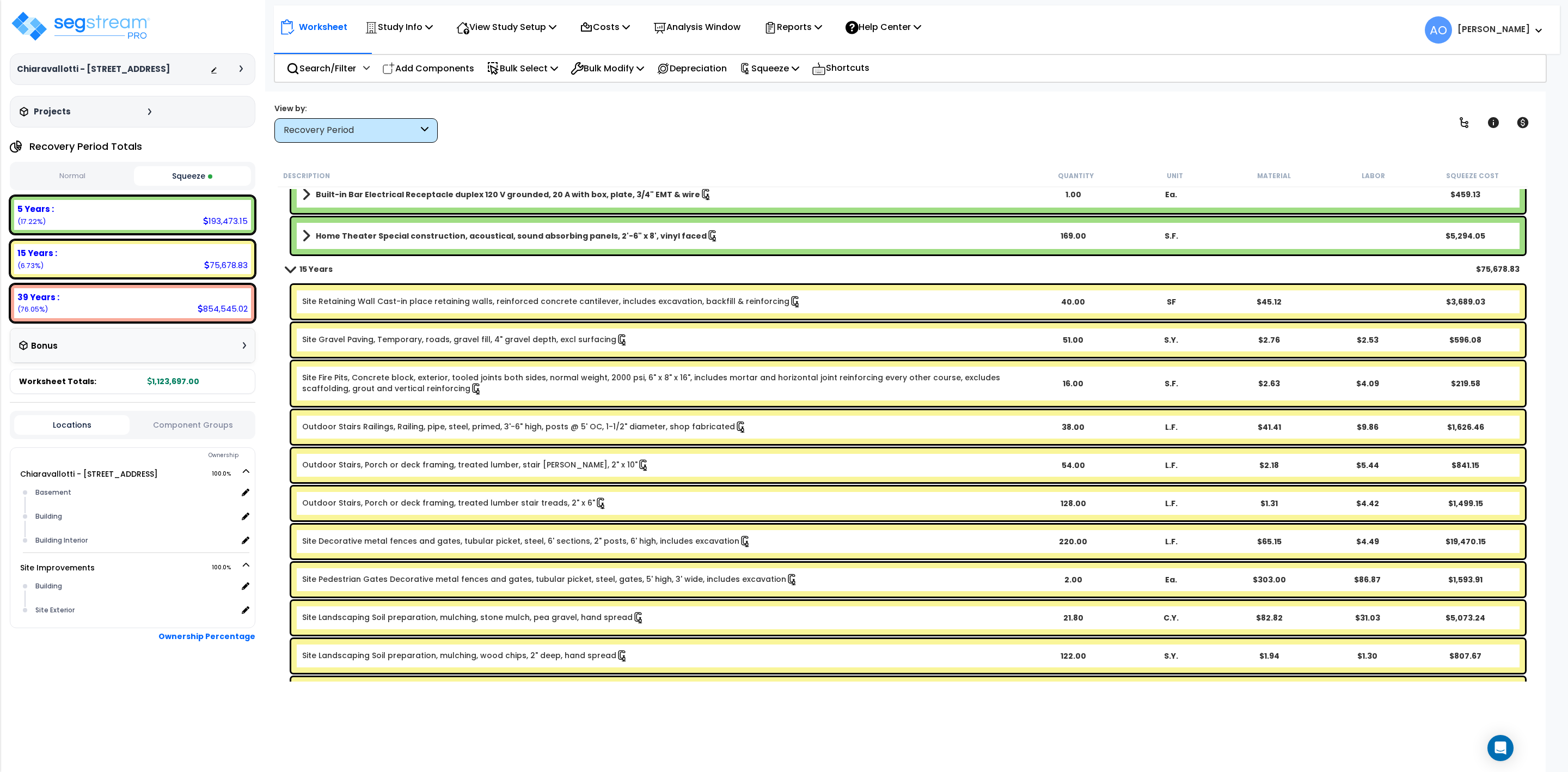
click at [436, 298] on link "Site Retaining Wall Cast-in place retaining walls, reinforced concrete cantilev…" at bounding box center [551, 302] width 499 height 12
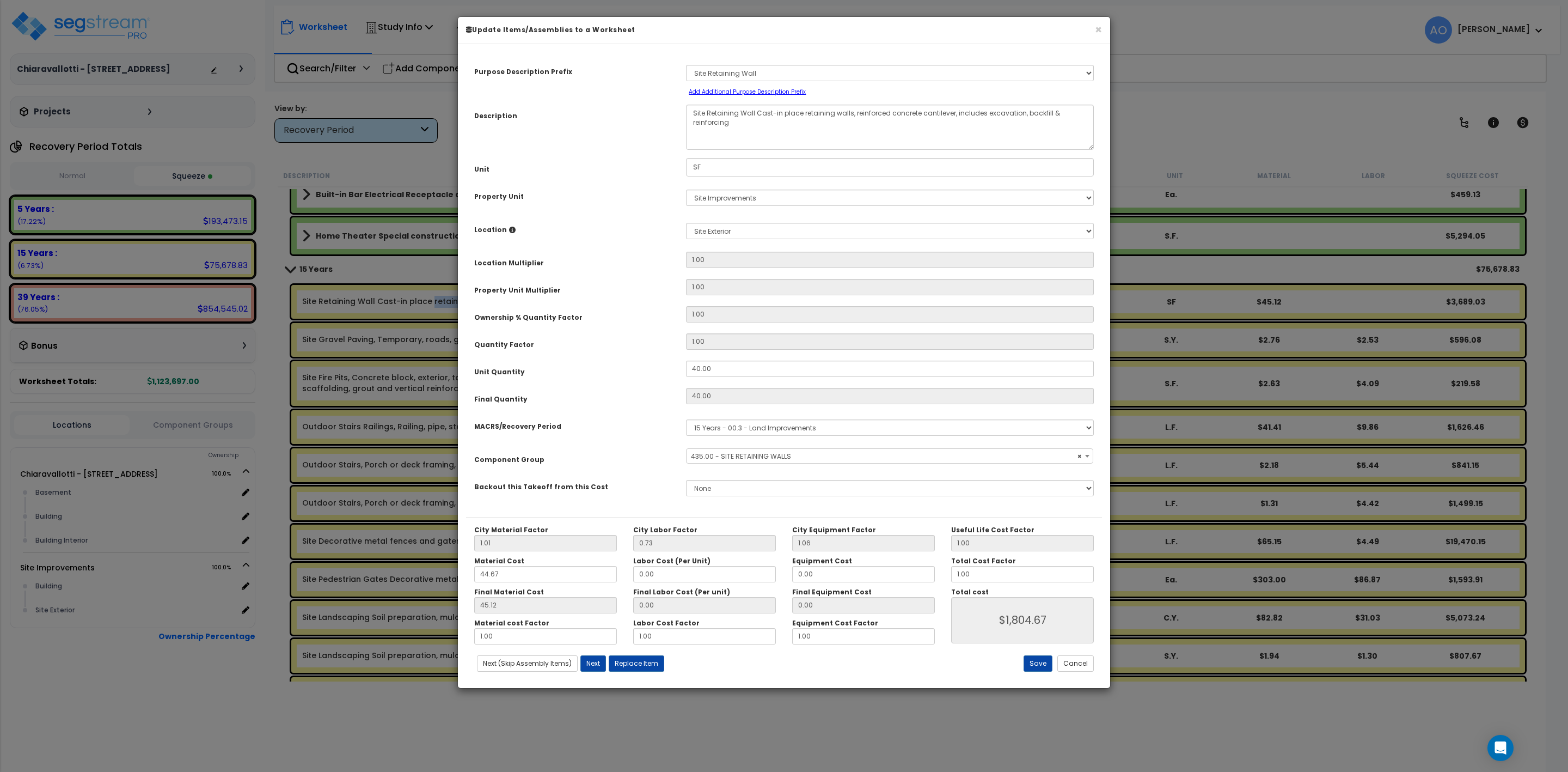
select select "45833"
drag, startPoint x: 983, startPoint y: 577, endPoint x: 913, endPoint y: 577, distance: 70.0
click at [913, 577] on div "City Material Factor 1.01 City Labor Factor 0.73 City Equipment Factor 1.06 Mat…" at bounding box center [784, 585] width 636 height 119
type input "0"
type input "$1,804.80"
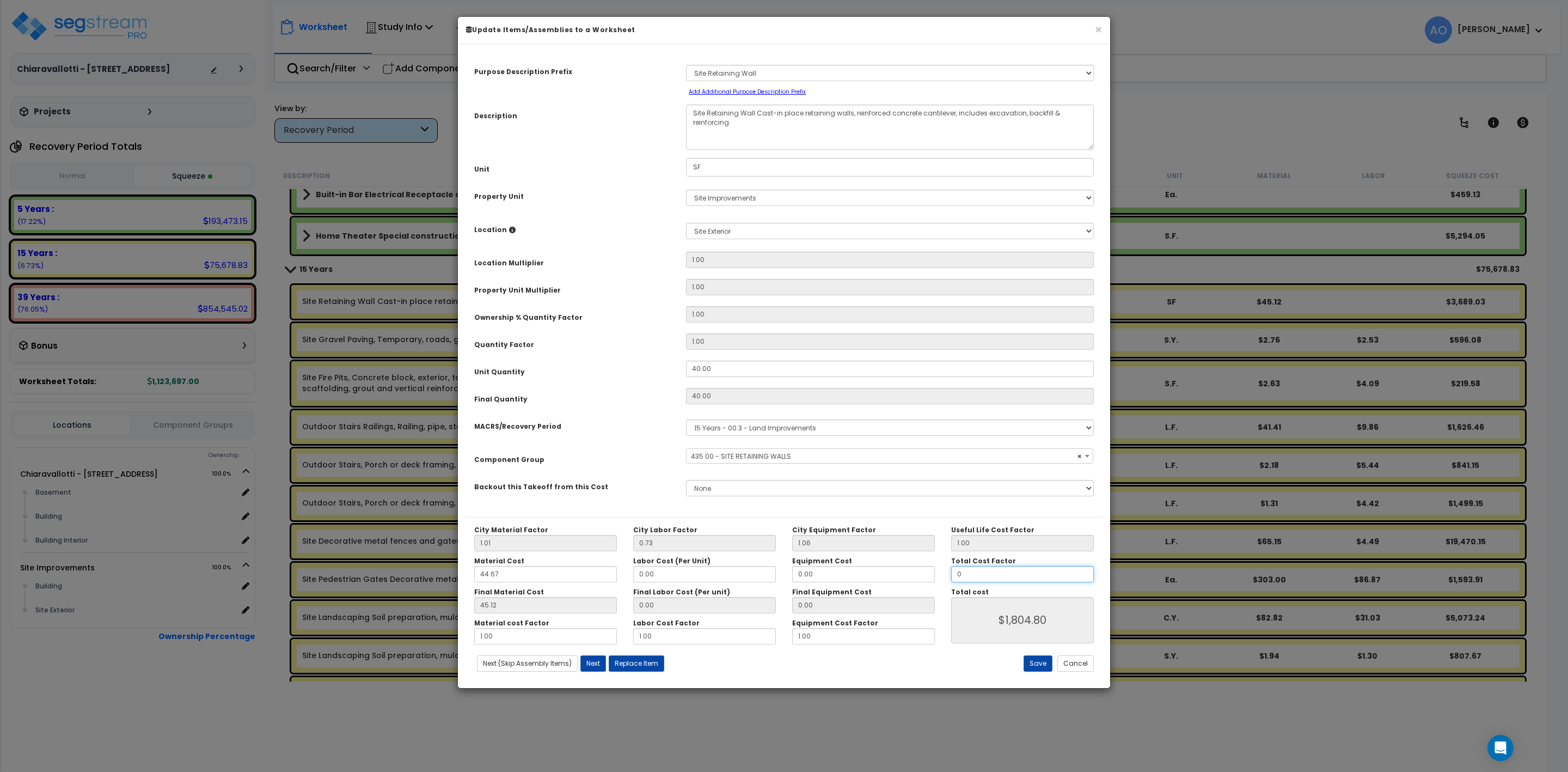
type input "0."
type input "$0.00"
type input "0.5"
type input "$902.40"
click at [1035, 662] on button "Save" at bounding box center [1038, 663] width 29 height 16
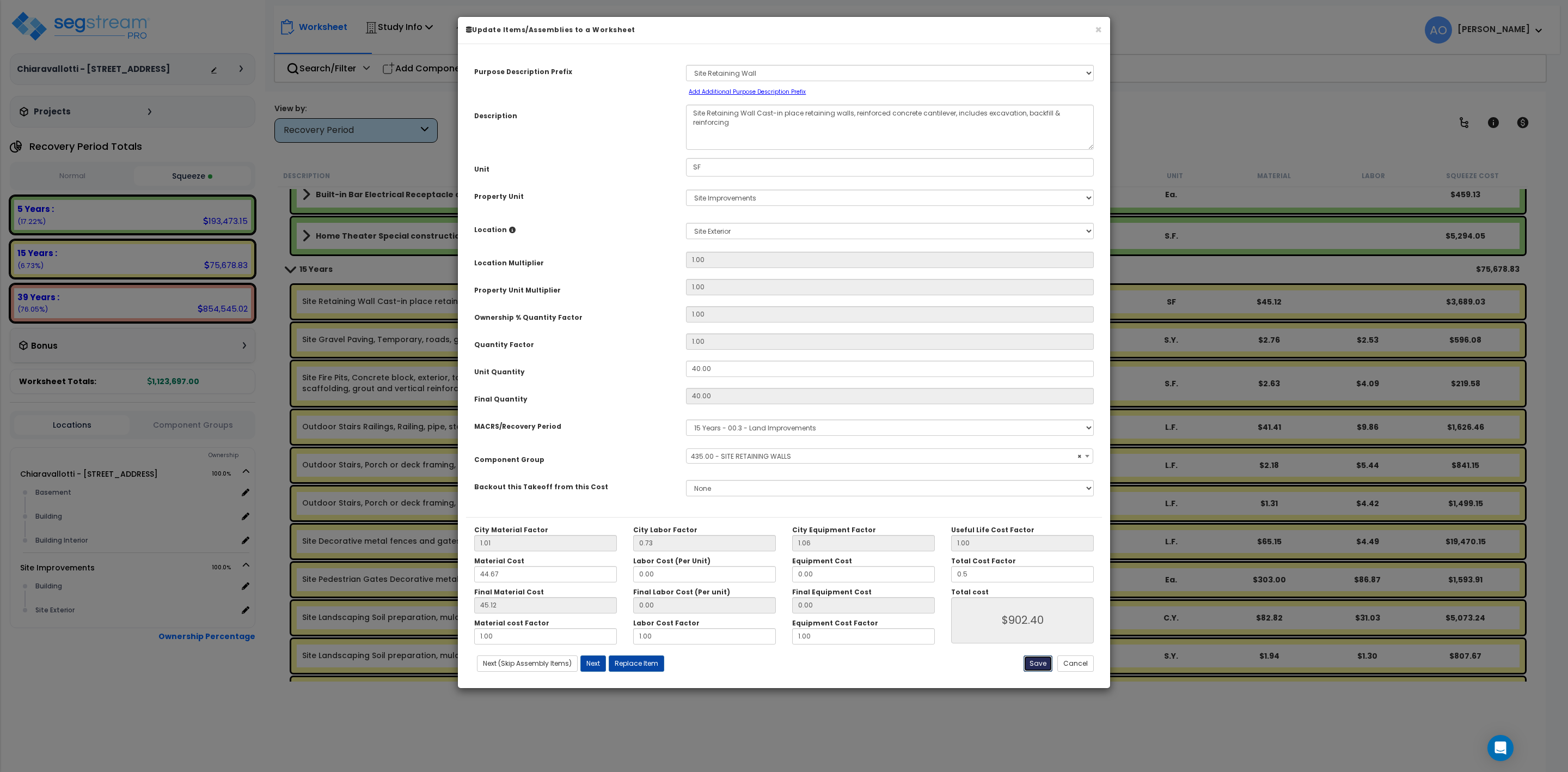
type input "0.50"
type input "902.40"
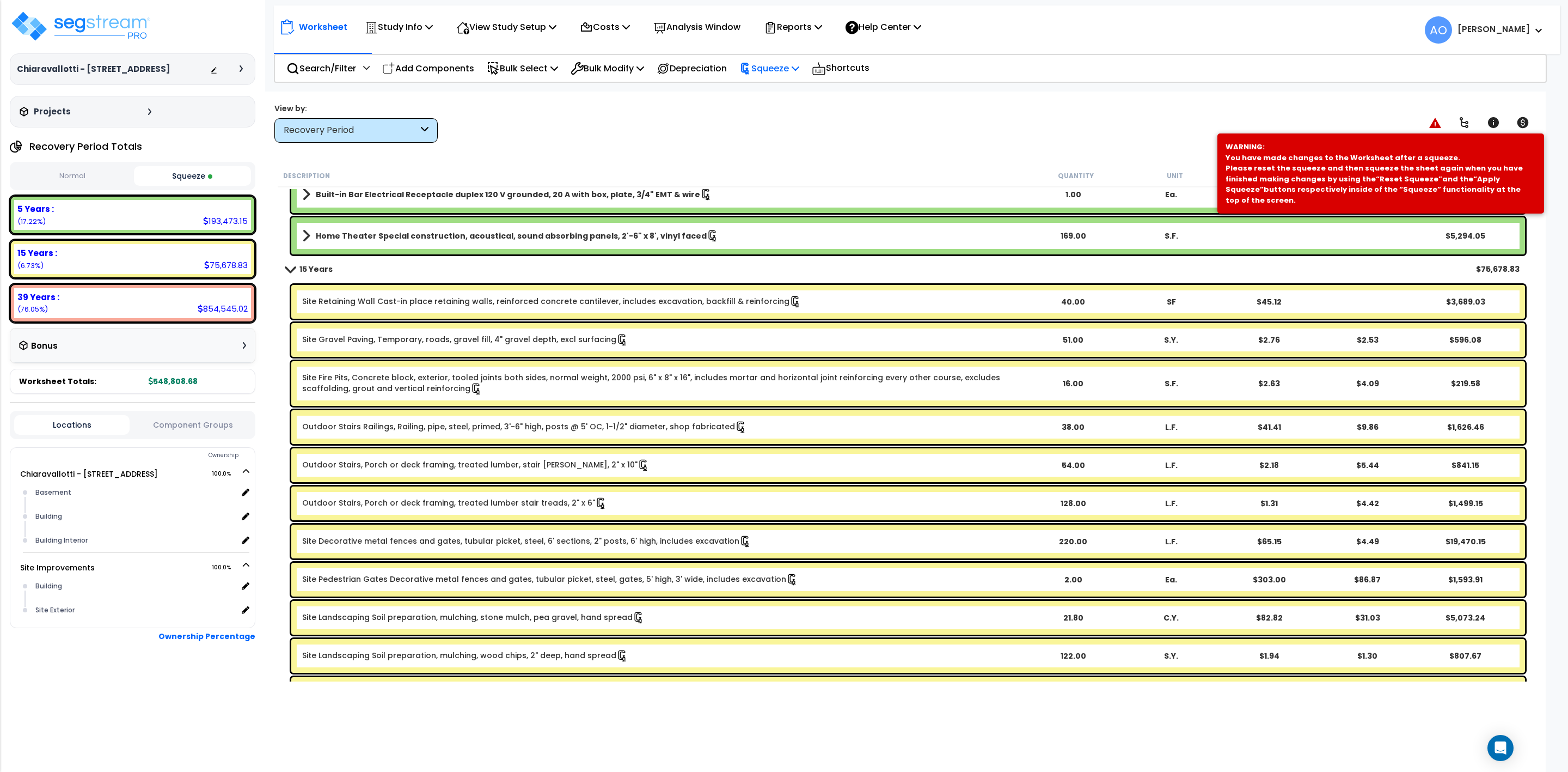
click at [766, 64] on p "Squeeze" at bounding box center [769, 68] width 60 height 15
click at [776, 88] on link "Re-squeeze" at bounding box center [788, 94] width 108 height 25
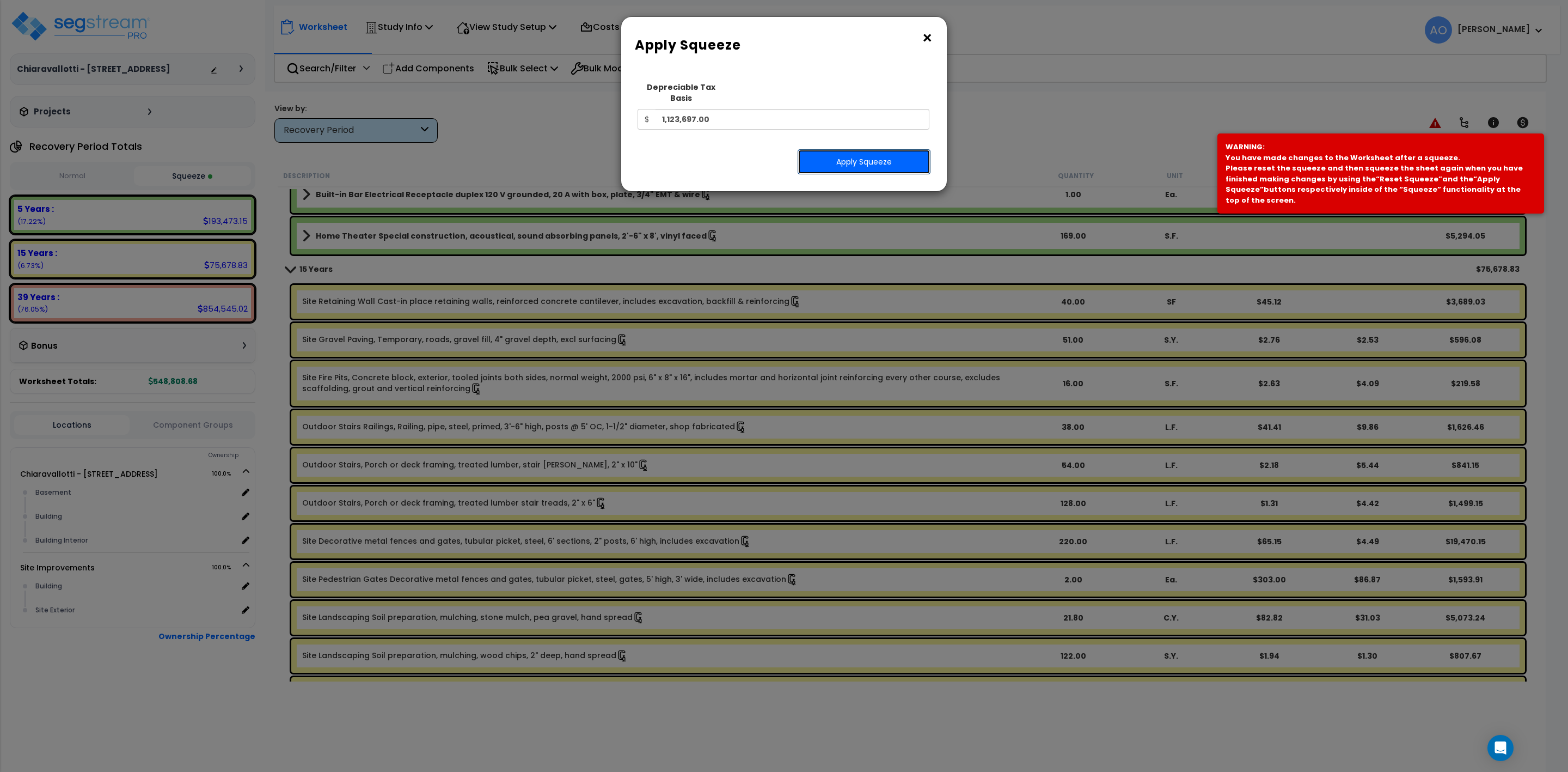
click at [831, 149] on button "Apply Squeeze" at bounding box center [864, 162] width 133 height 25
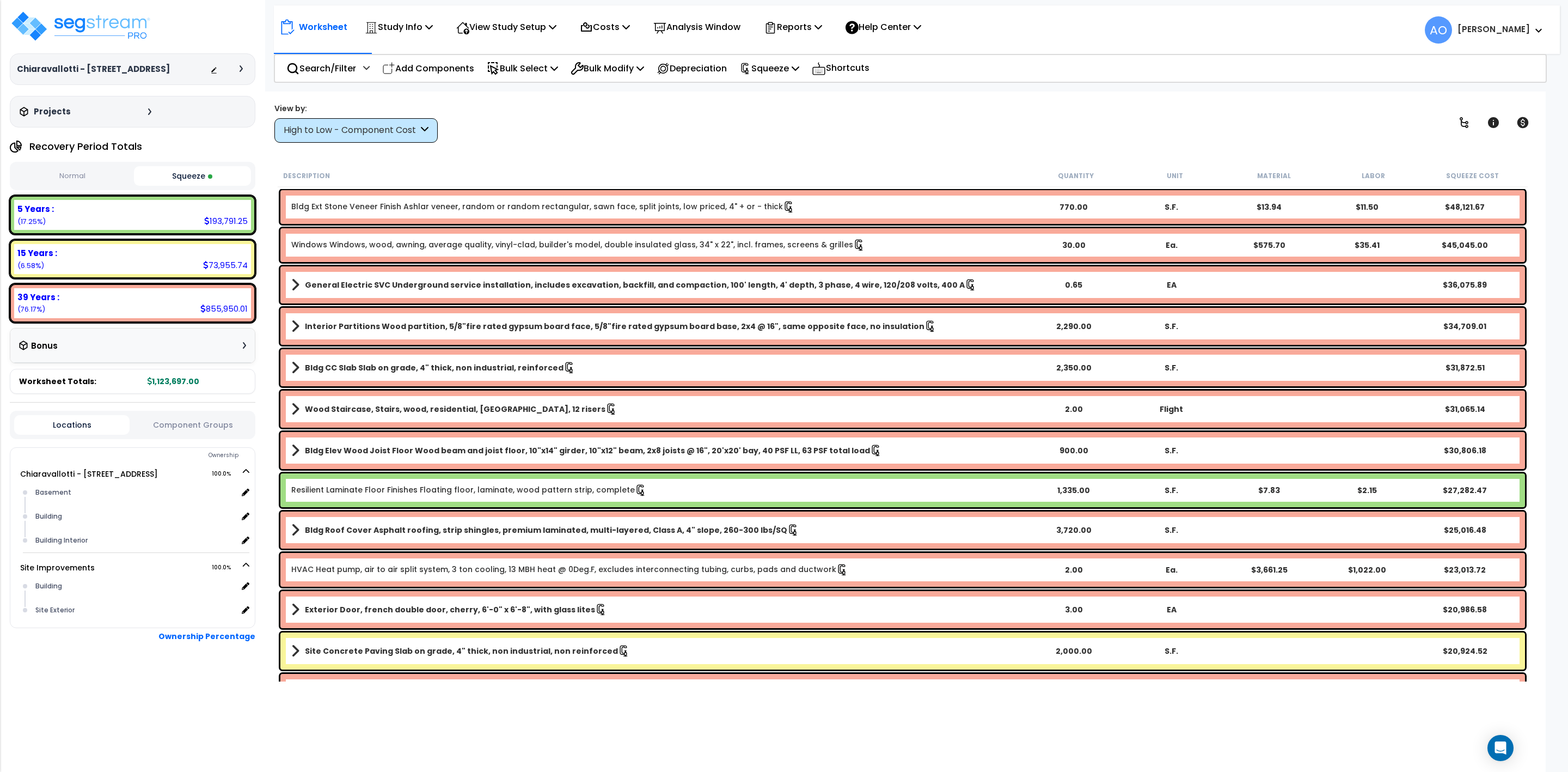
click at [220, 716] on div "Chiaravallotti - 8887 Meadow Dr Depreciable Tax Basis : $1,123,697.00 Placed-In…" at bounding box center [133, 386] width 265 height 772
click at [1520, 124] on icon at bounding box center [1523, 122] width 12 height 11
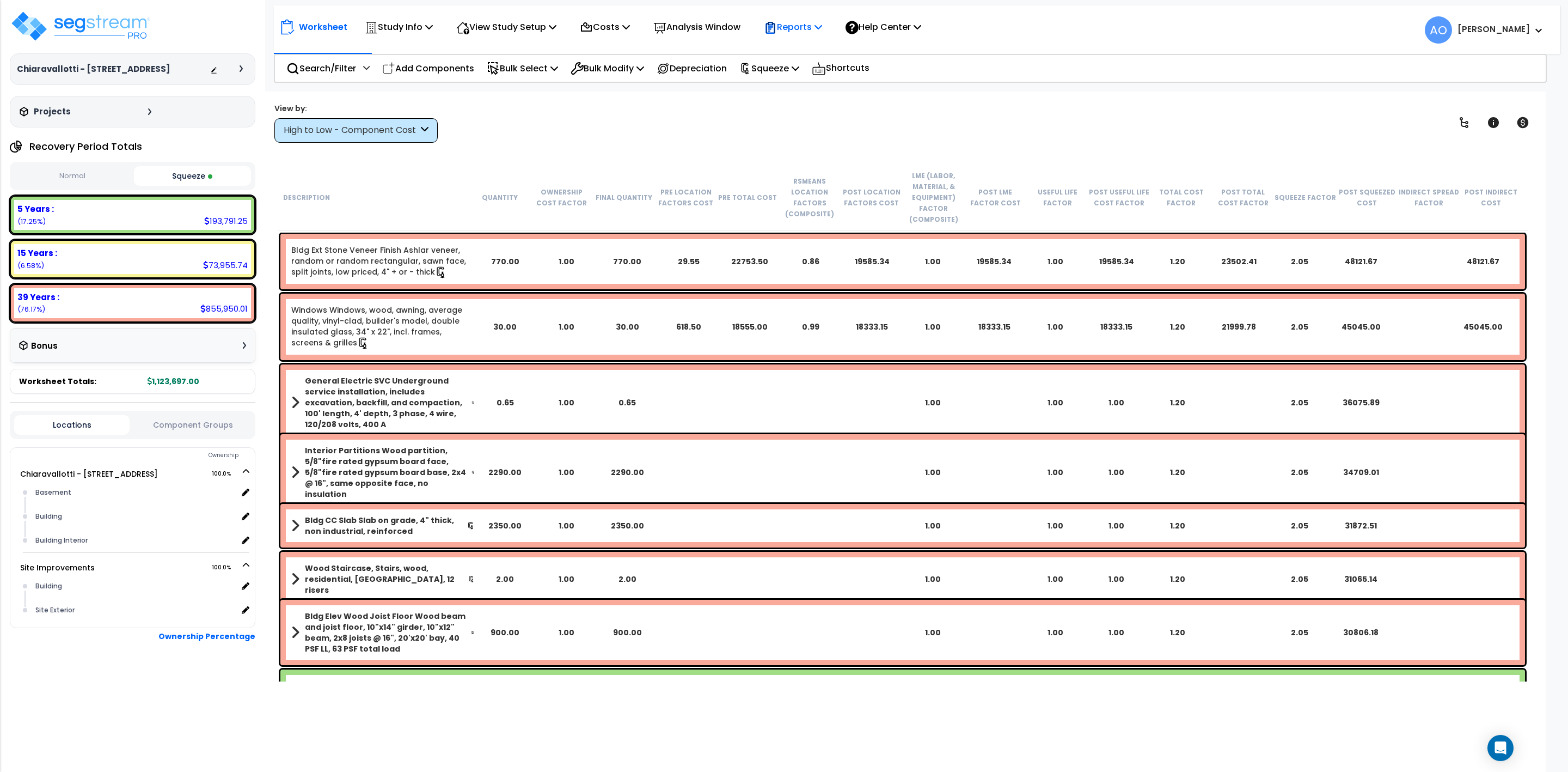
click at [804, 27] on p "Reports" at bounding box center [793, 27] width 58 height 15
click at [819, 72] on link "Manage Report Images" at bounding box center [813, 75] width 108 height 22
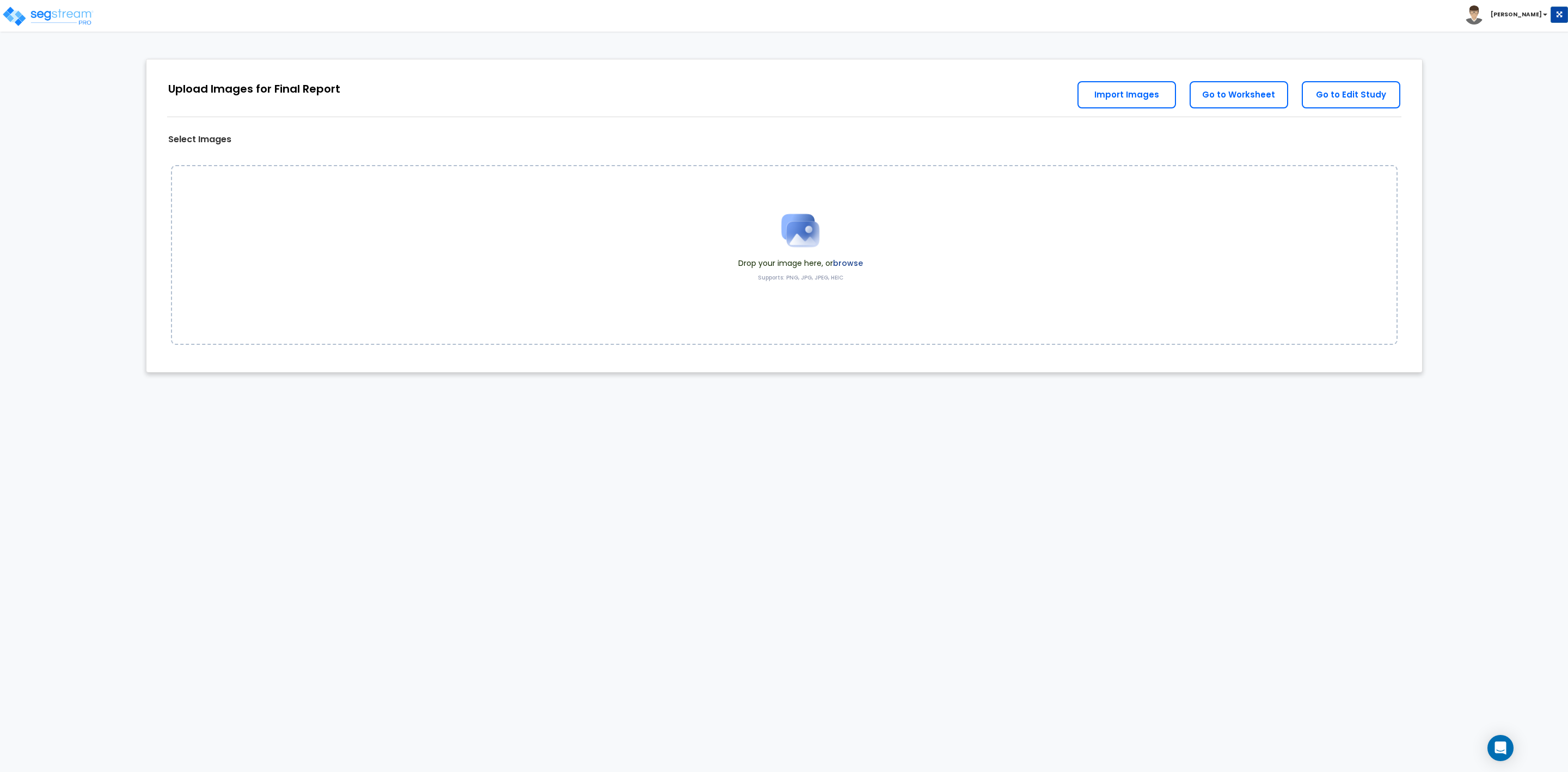
click at [750, 258] on span "Drop your image here, or browse" at bounding box center [801, 263] width 125 height 11
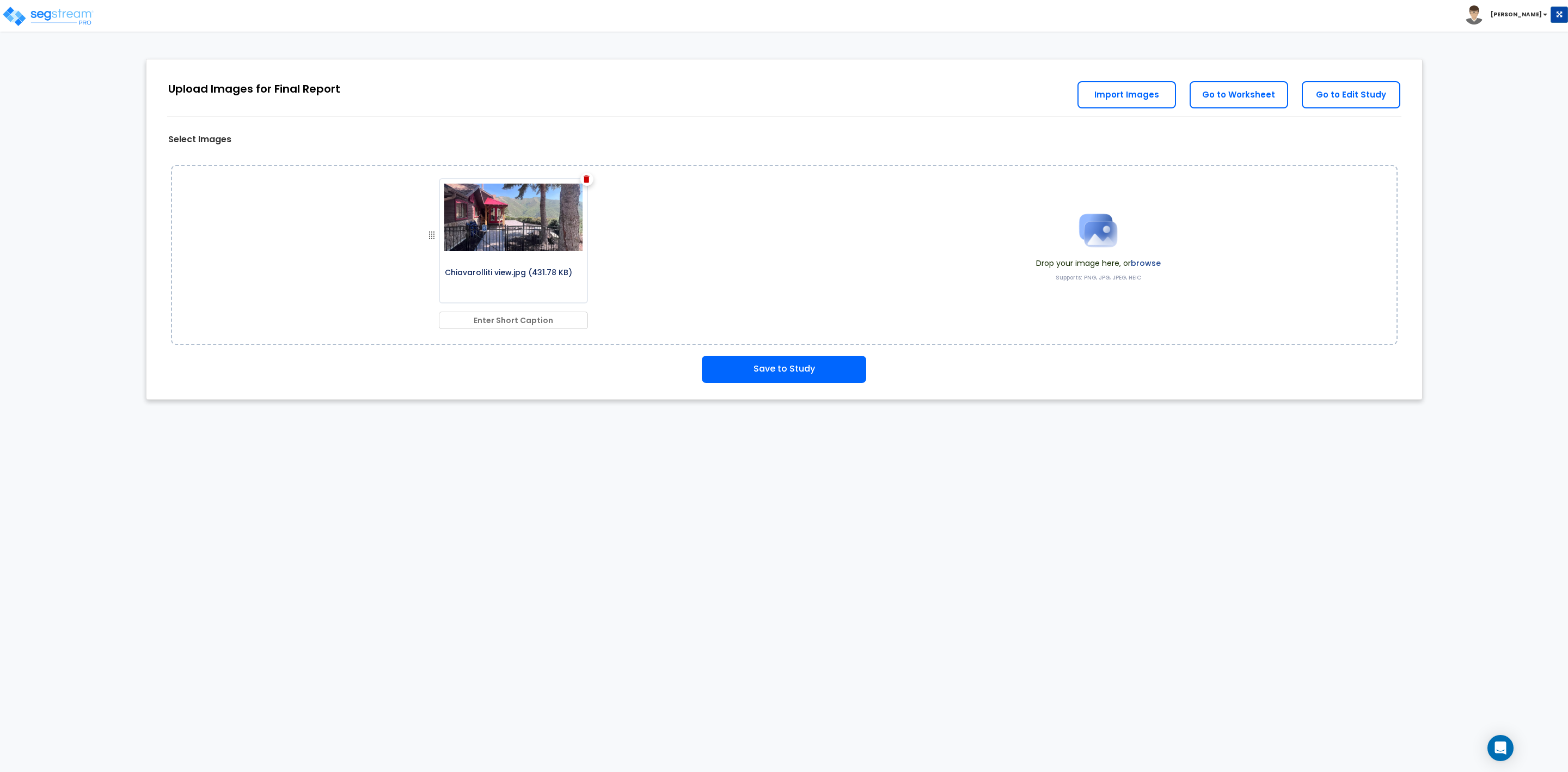
click at [1101, 245] on img at bounding box center [1098, 231] width 55 height 55
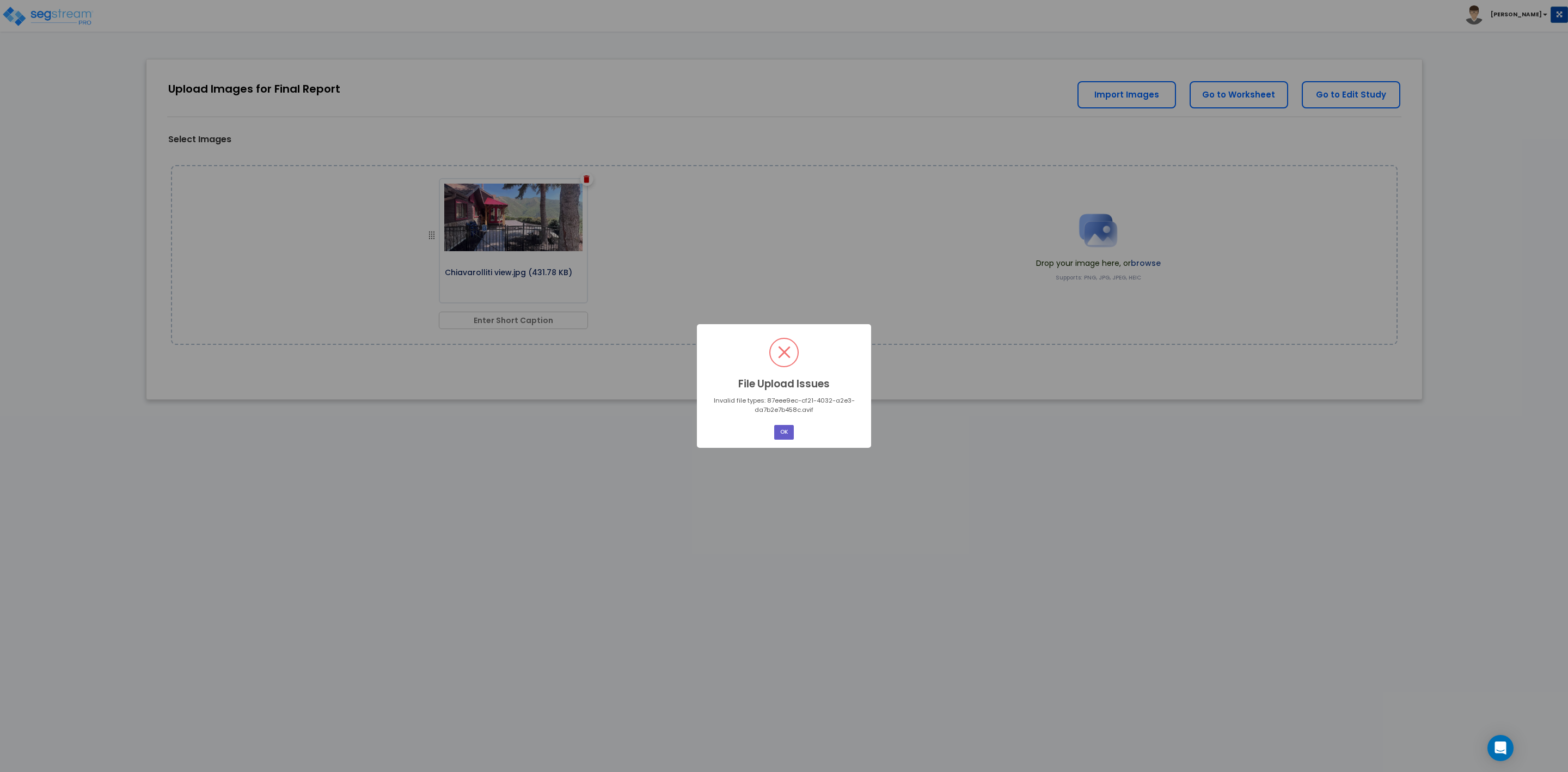
click at [779, 431] on button "OK" at bounding box center [784, 432] width 19 height 15
click at [781, 433] on button "OK" at bounding box center [784, 432] width 19 height 15
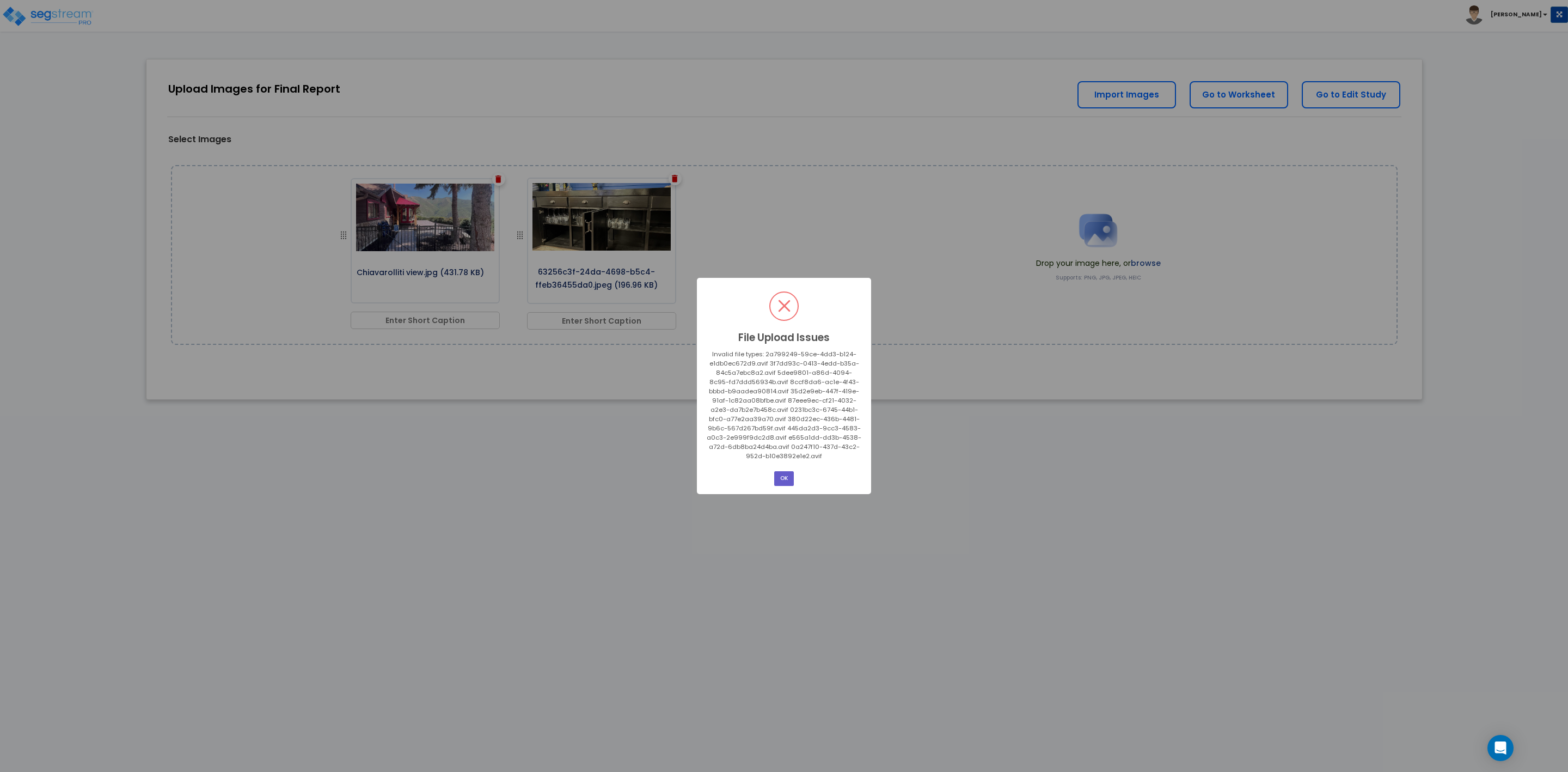
click at [785, 482] on button "OK" at bounding box center [784, 478] width 19 height 15
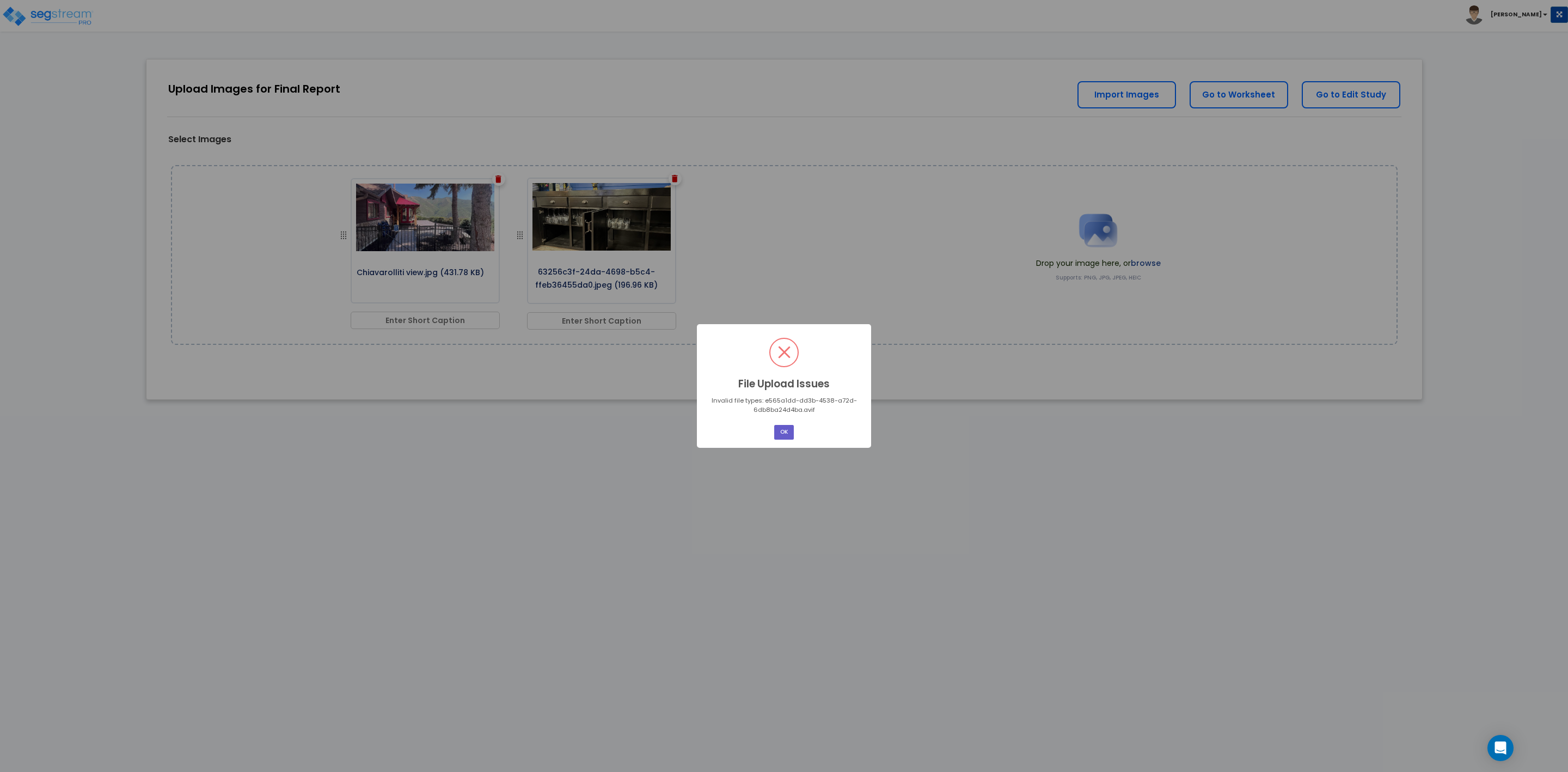
click at [781, 433] on button "OK" at bounding box center [784, 432] width 19 height 15
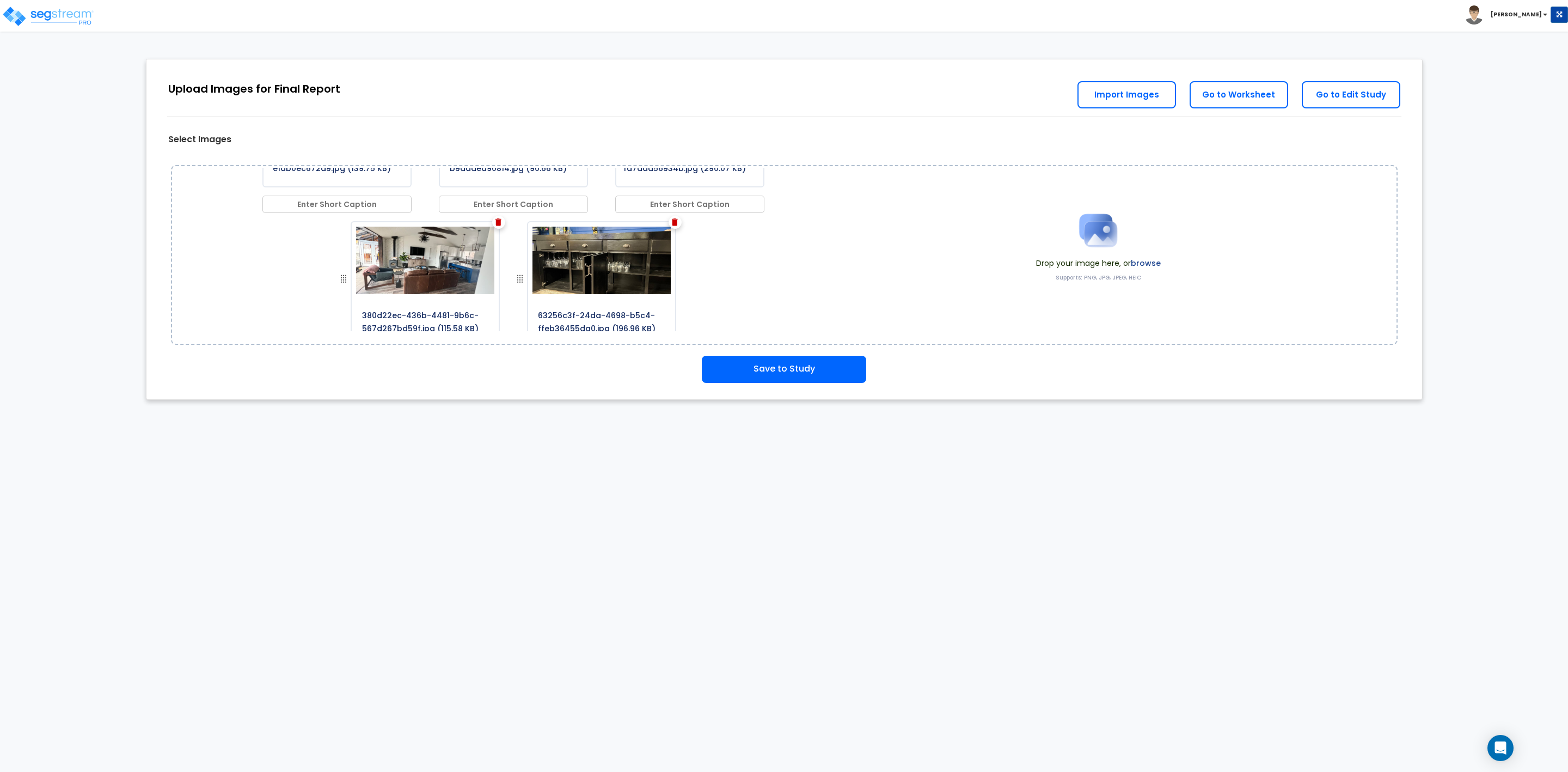
scroll to position [316, 0]
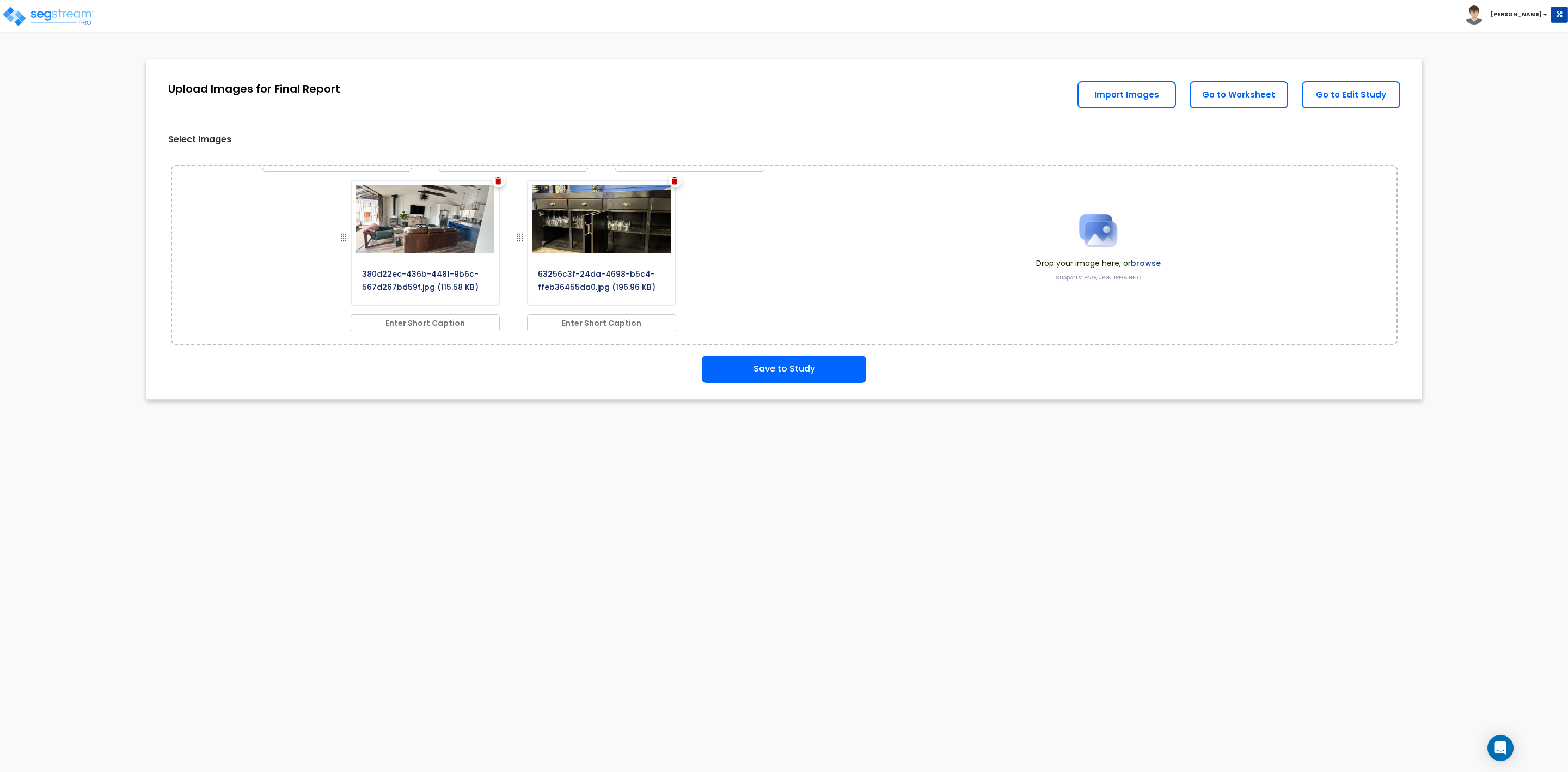
click at [672, 179] on img at bounding box center [674, 181] width 6 height 8
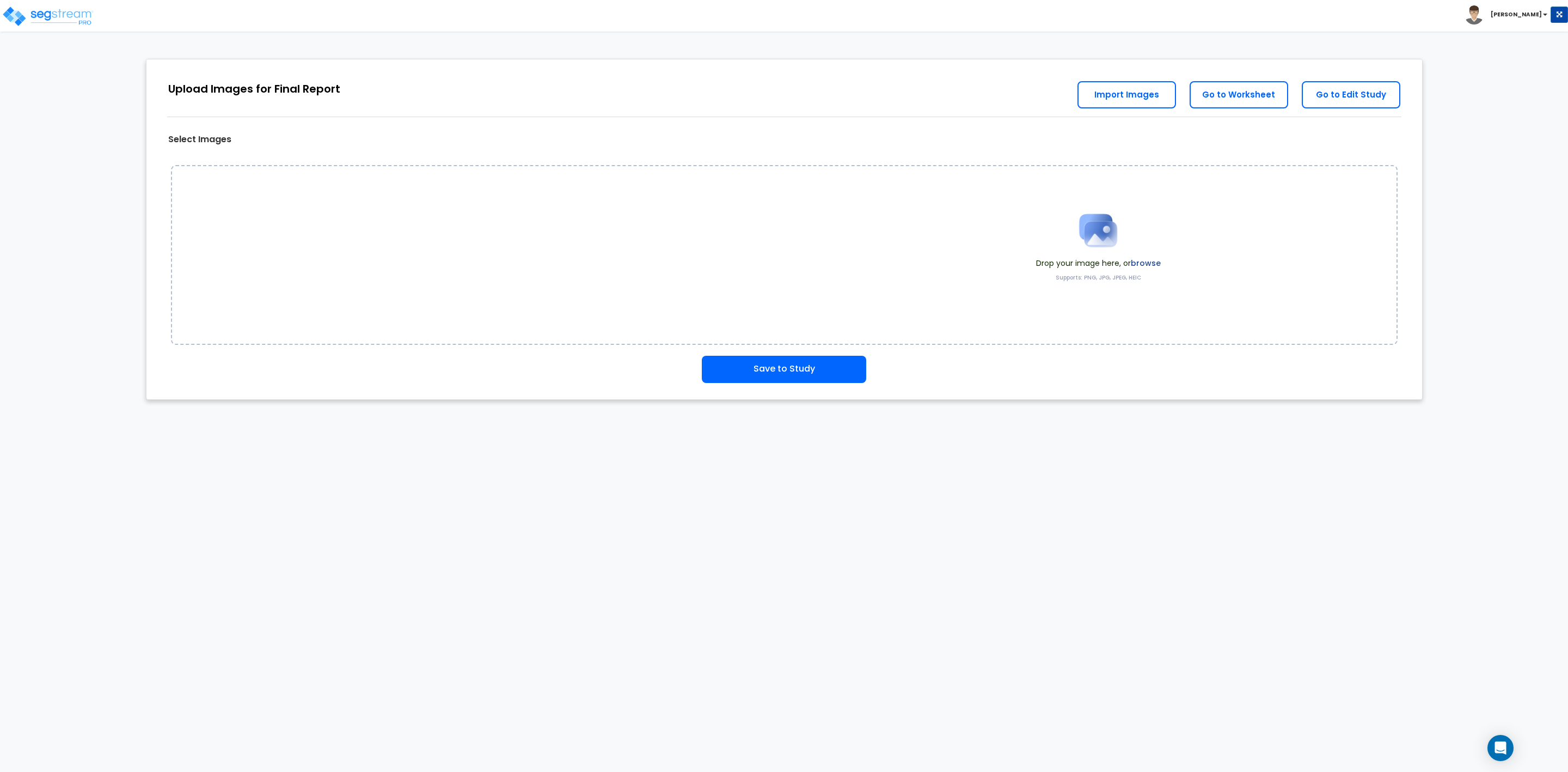
scroll to position [0, 0]
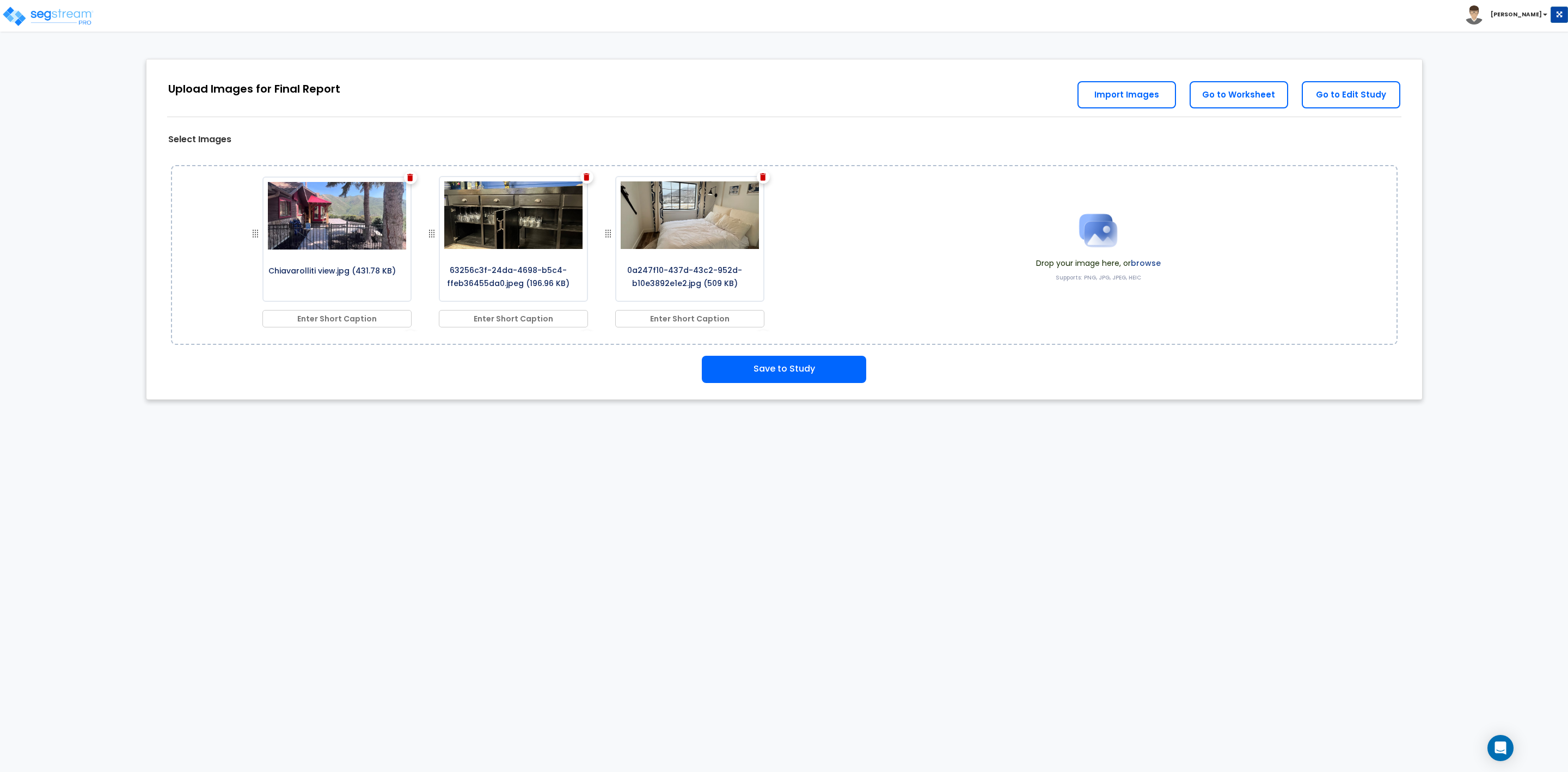
click at [584, 177] on img at bounding box center [587, 177] width 6 height 8
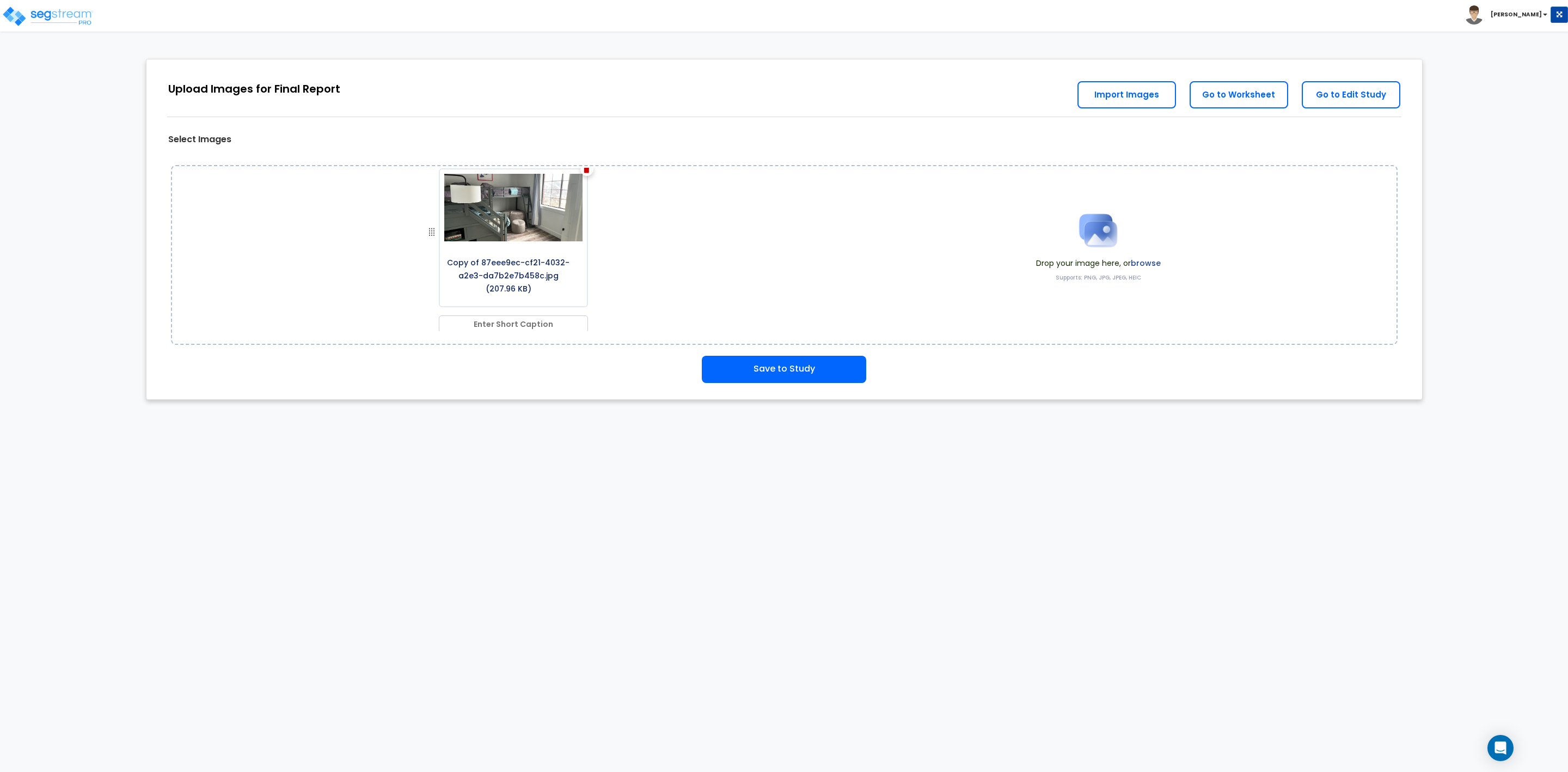
scroll to position [662, 0]
click at [804, 366] on button "Save to Study" at bounding box center [784, 369] width 164 height 27
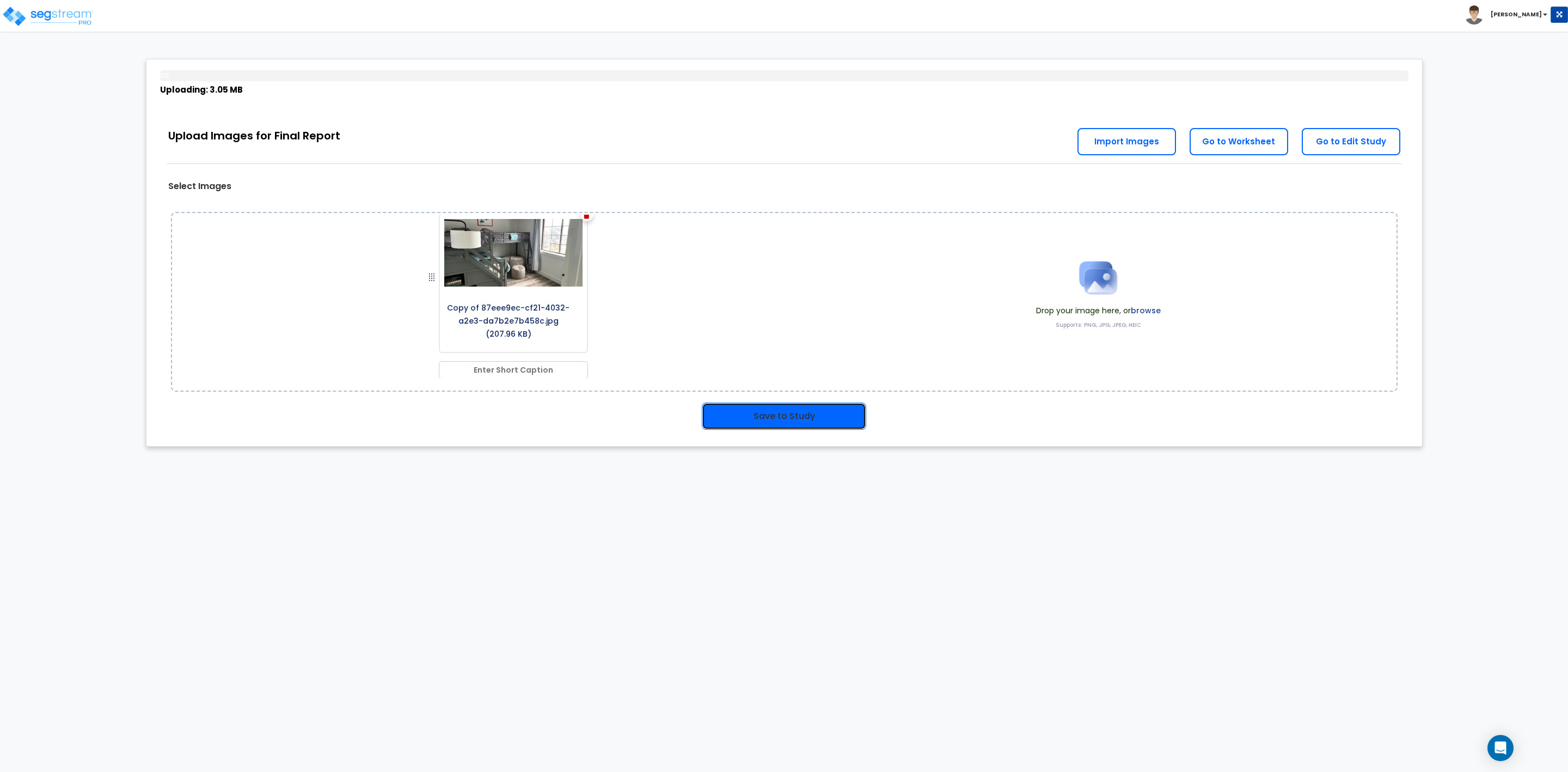
click at [753, 419] on button "Save to Study" at bounding box center [784, 416] width 164 height 27
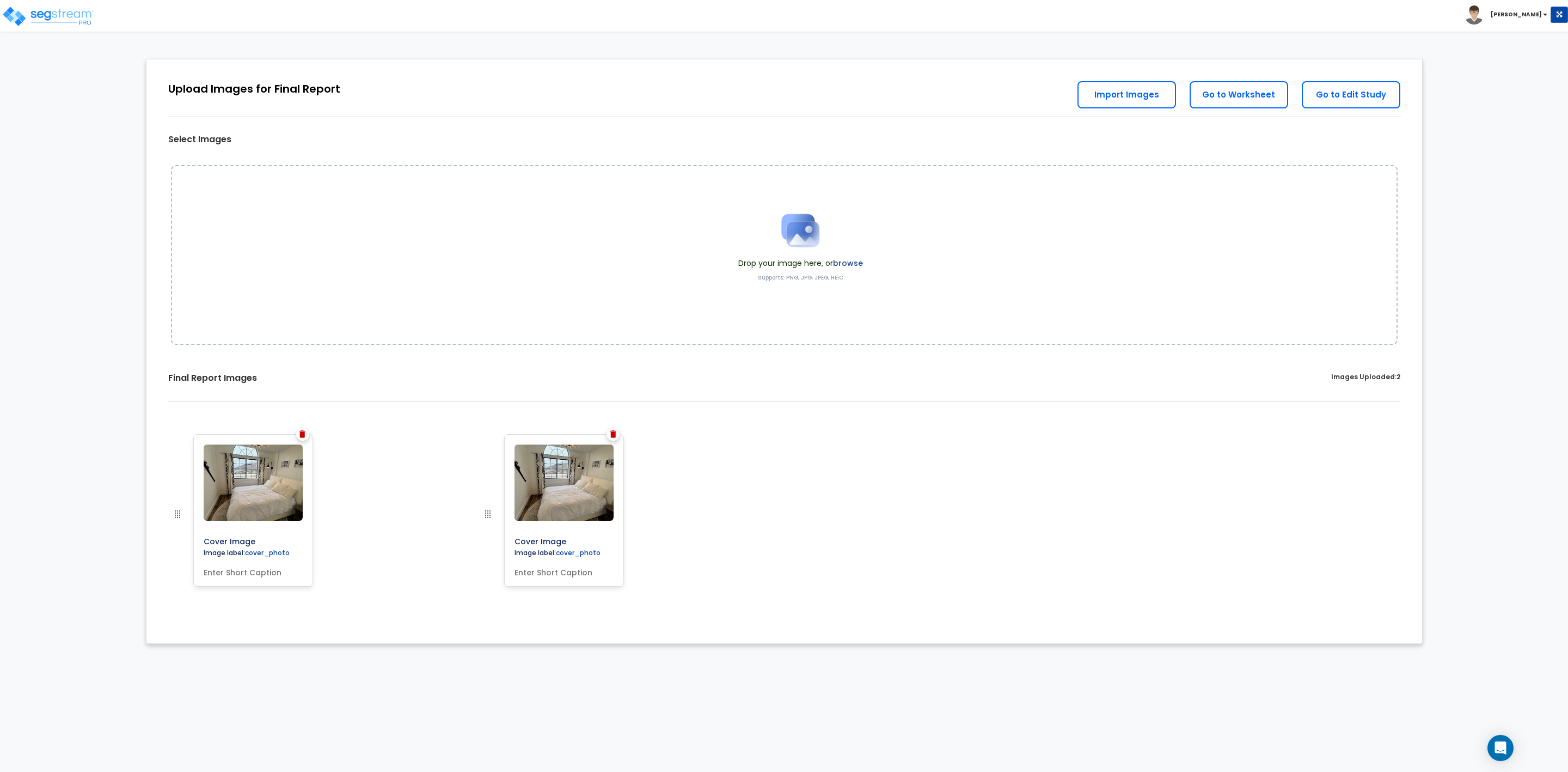
click at [299, 433] on img at bounding box center [302, 434] width 6 height 8
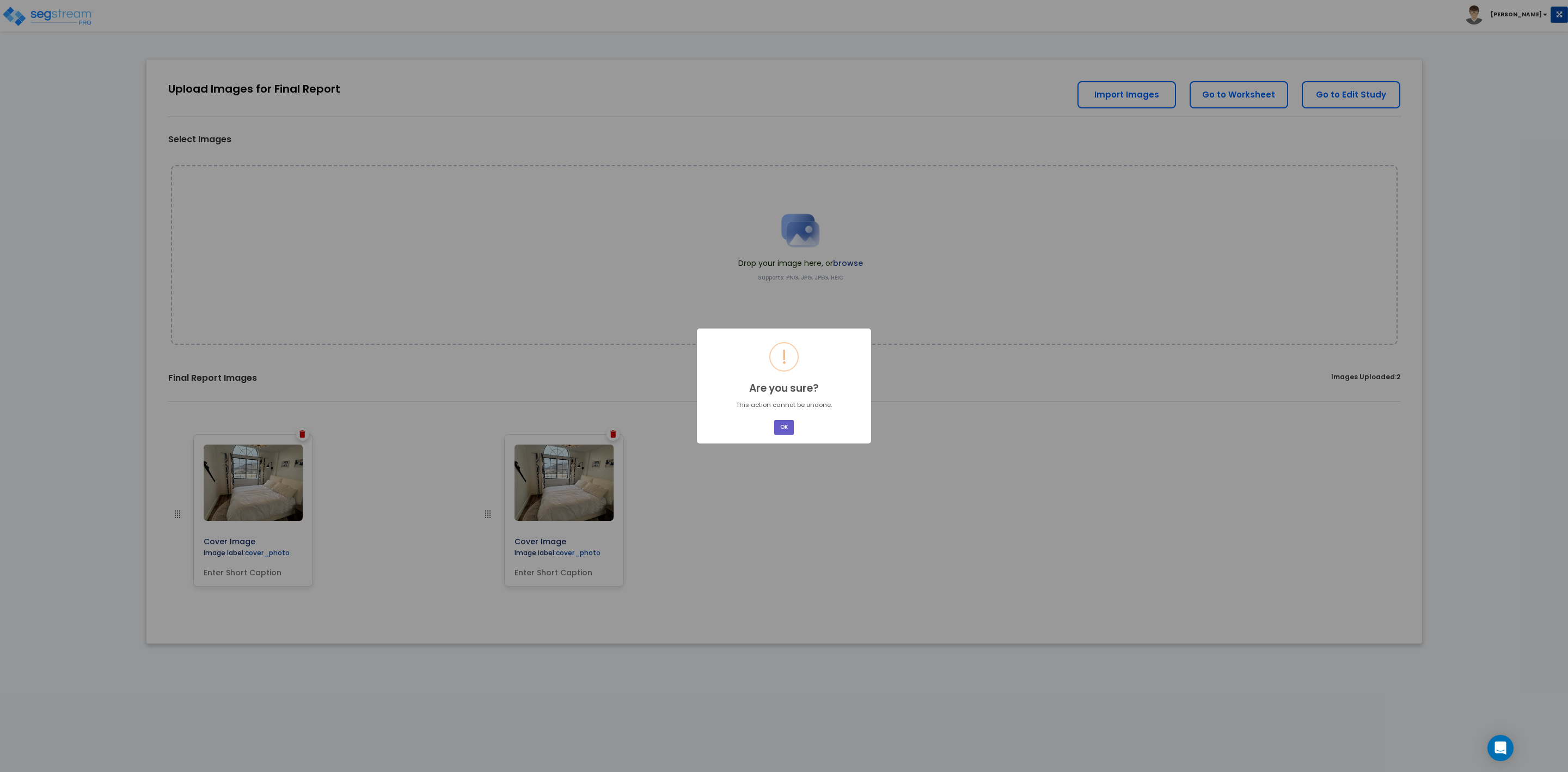
click at [781, 425] on button "OK" at bounding box center [784, 427] width 19 height 15
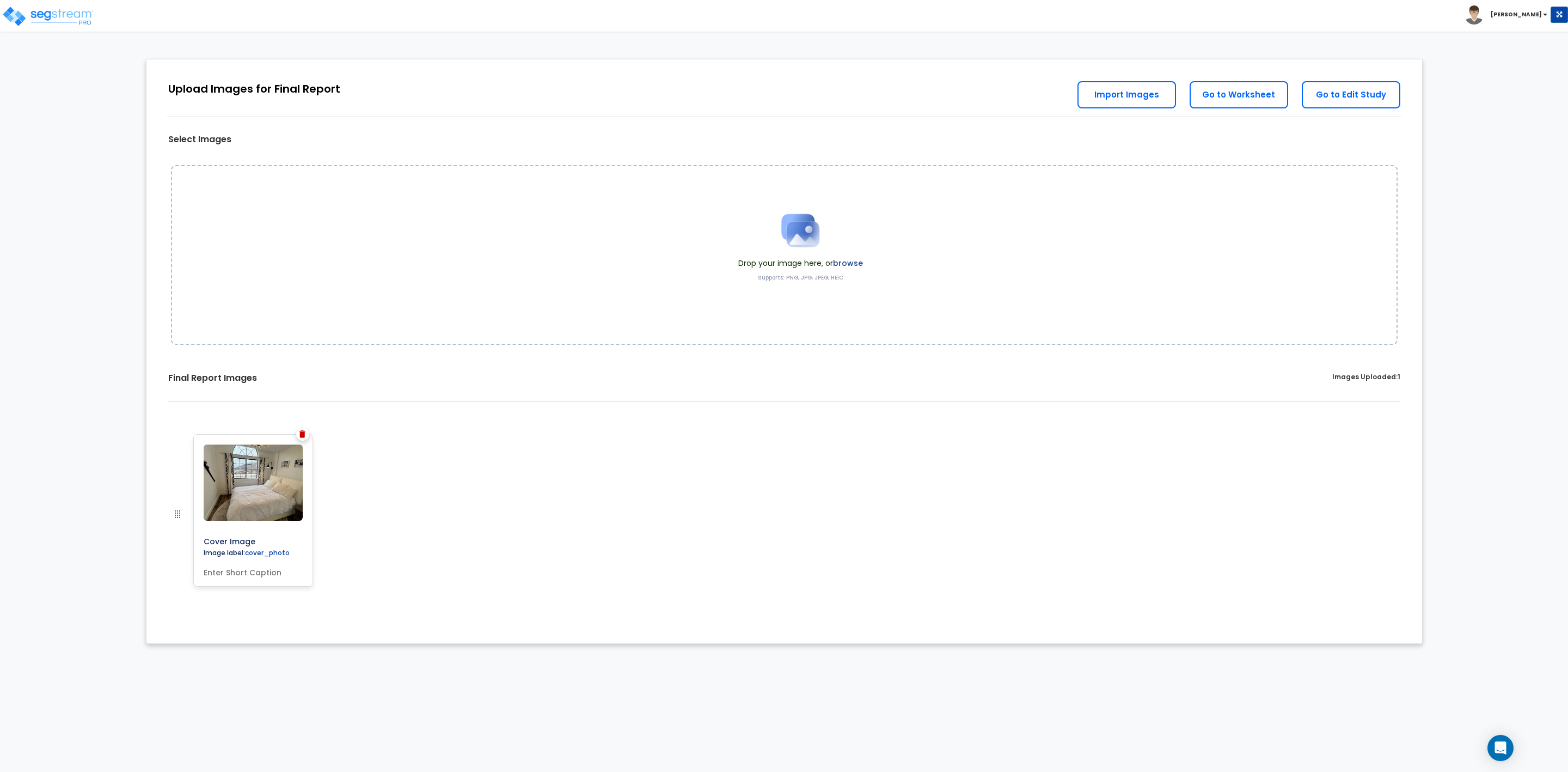
click at [301, 433] on img at bounding box center [302, 434] width 6 height 8
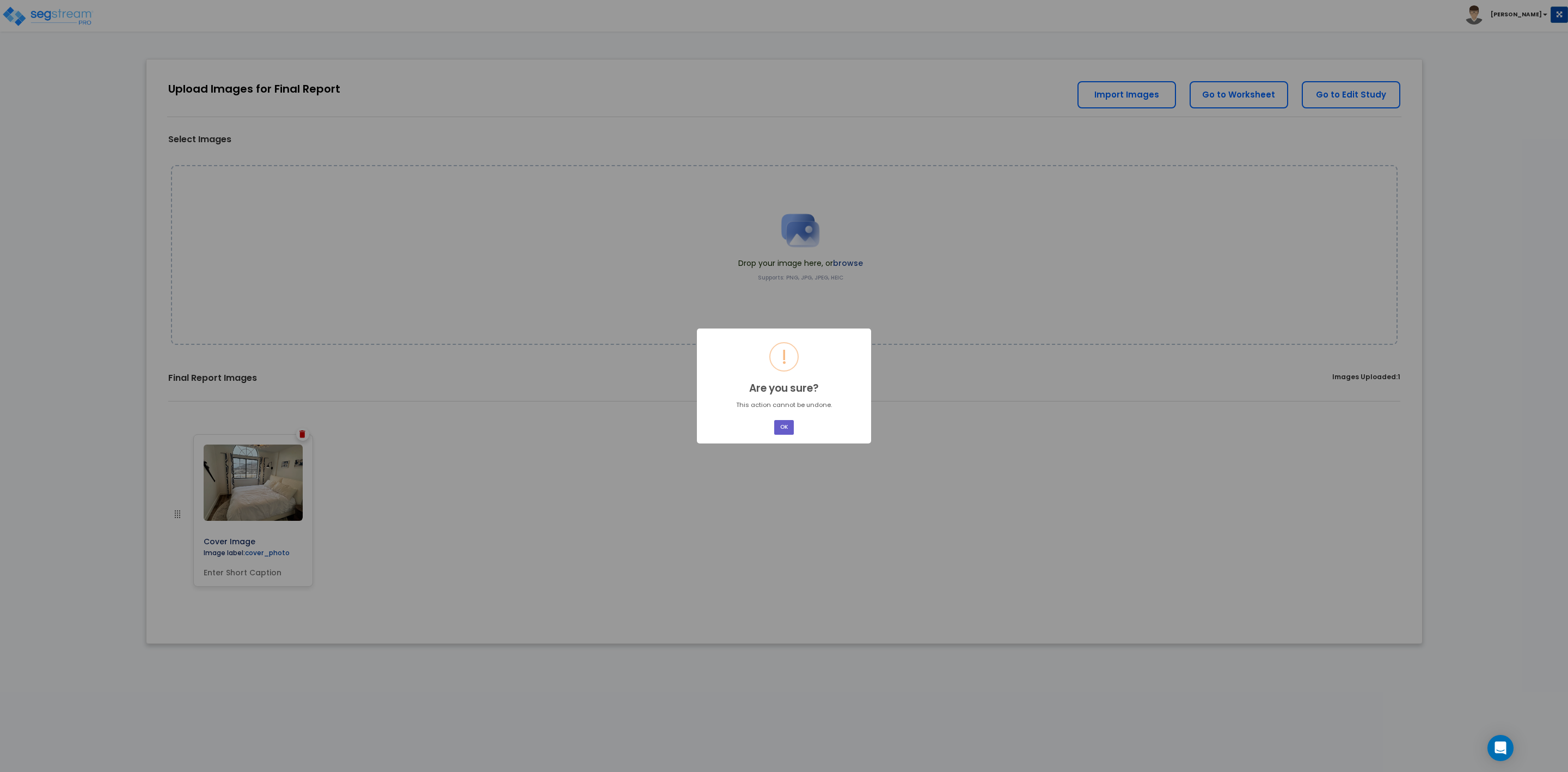
click at [781, 426] on button "OK" at bounding box center [784, 427] width 19 height 15
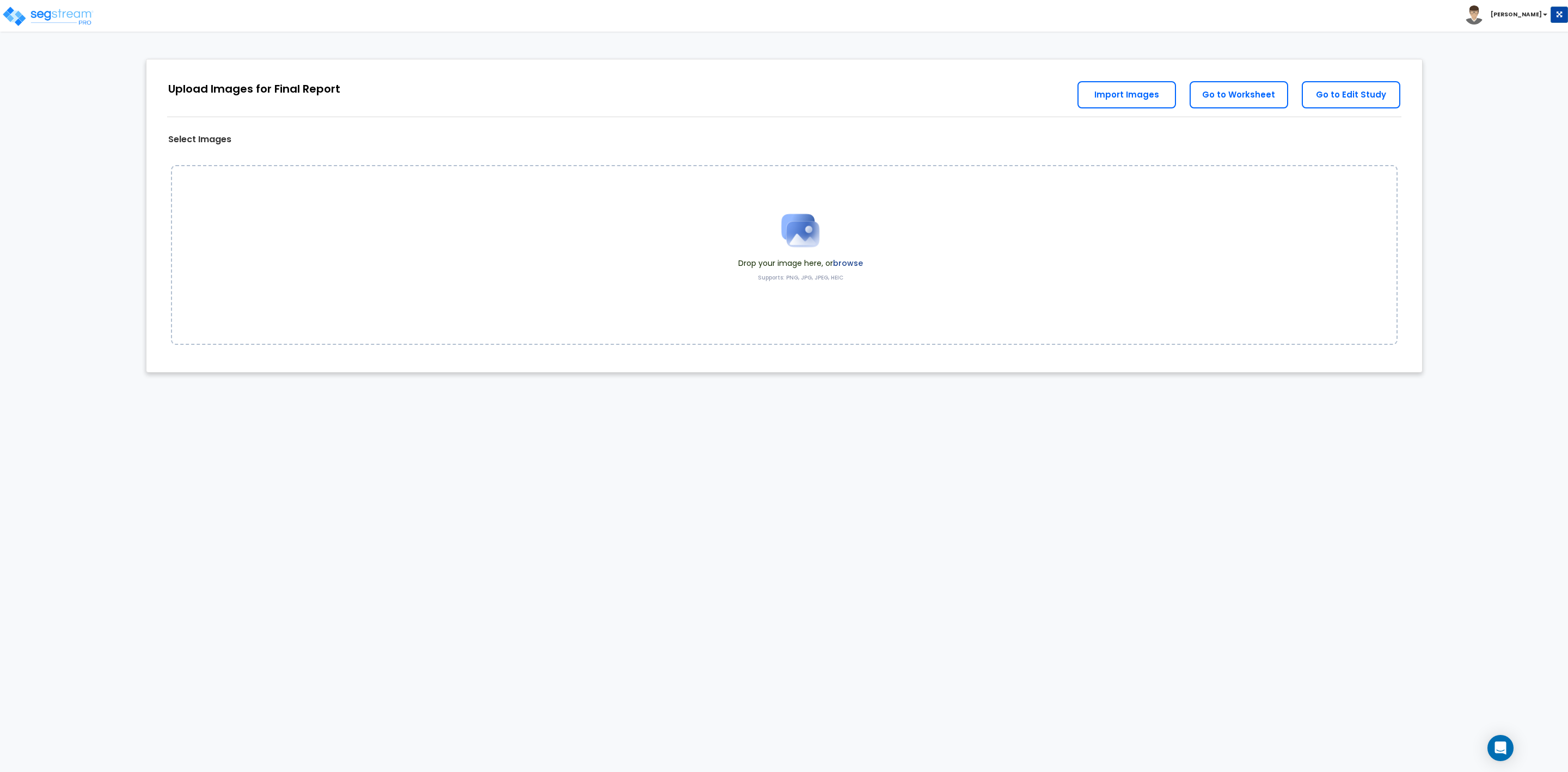
click at [798, 233] on img at bounding box center [800, 231] width 55 height 55
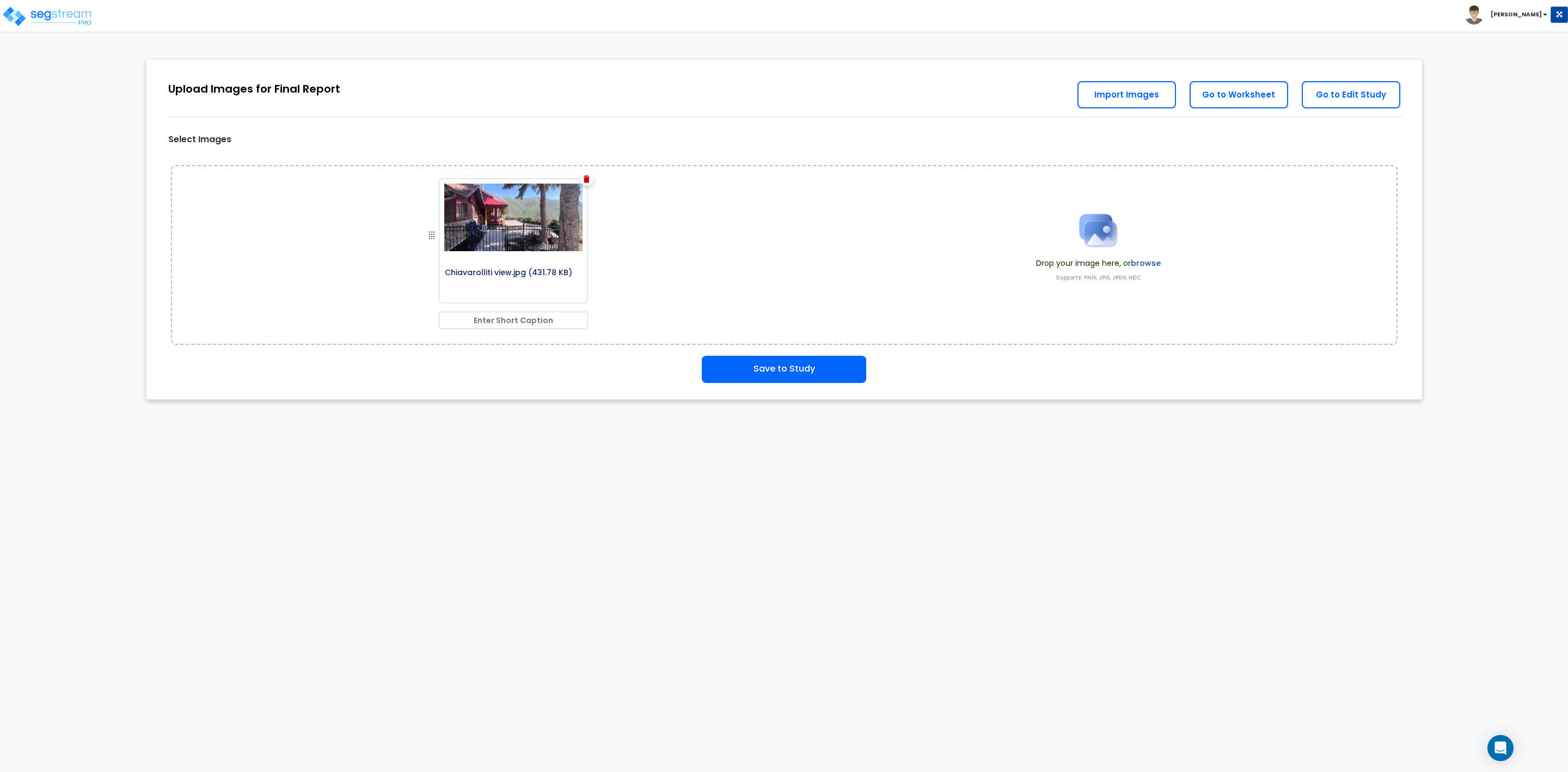
click at [1069, 240] on span at bounding box center [1098, 231] width 125 height 55
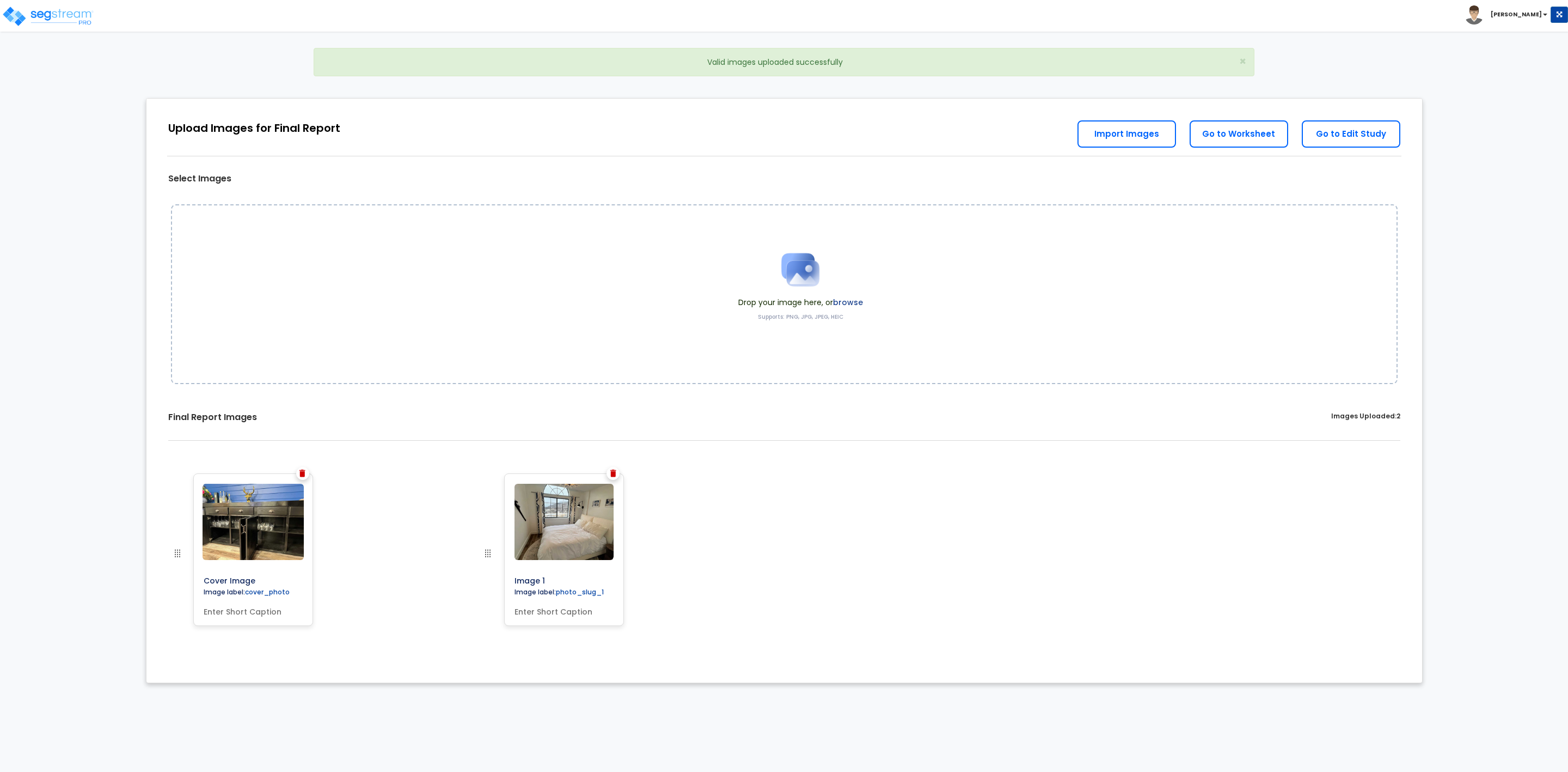
click at [299, 470] on img at bounding box center [302, 474] width 6 height 8
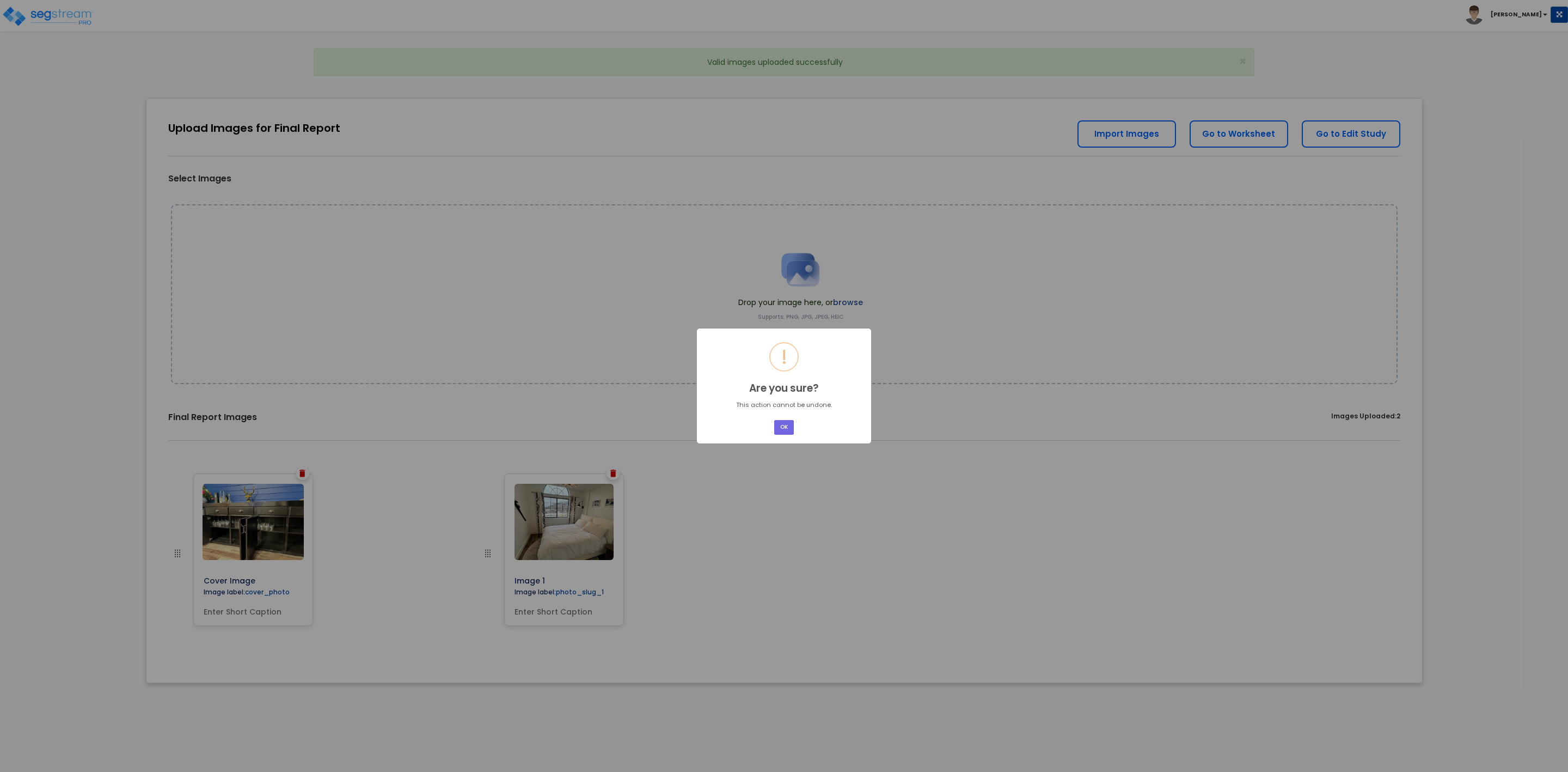
click at [800, 422] on div "× ! Are you sure? This action cannot be undone. OK No Cancel" at bounding box center [784, 385] width 174 height 114
click at [792, 426] on button "OK" at bounding box center [784, 427] width 19 height 15
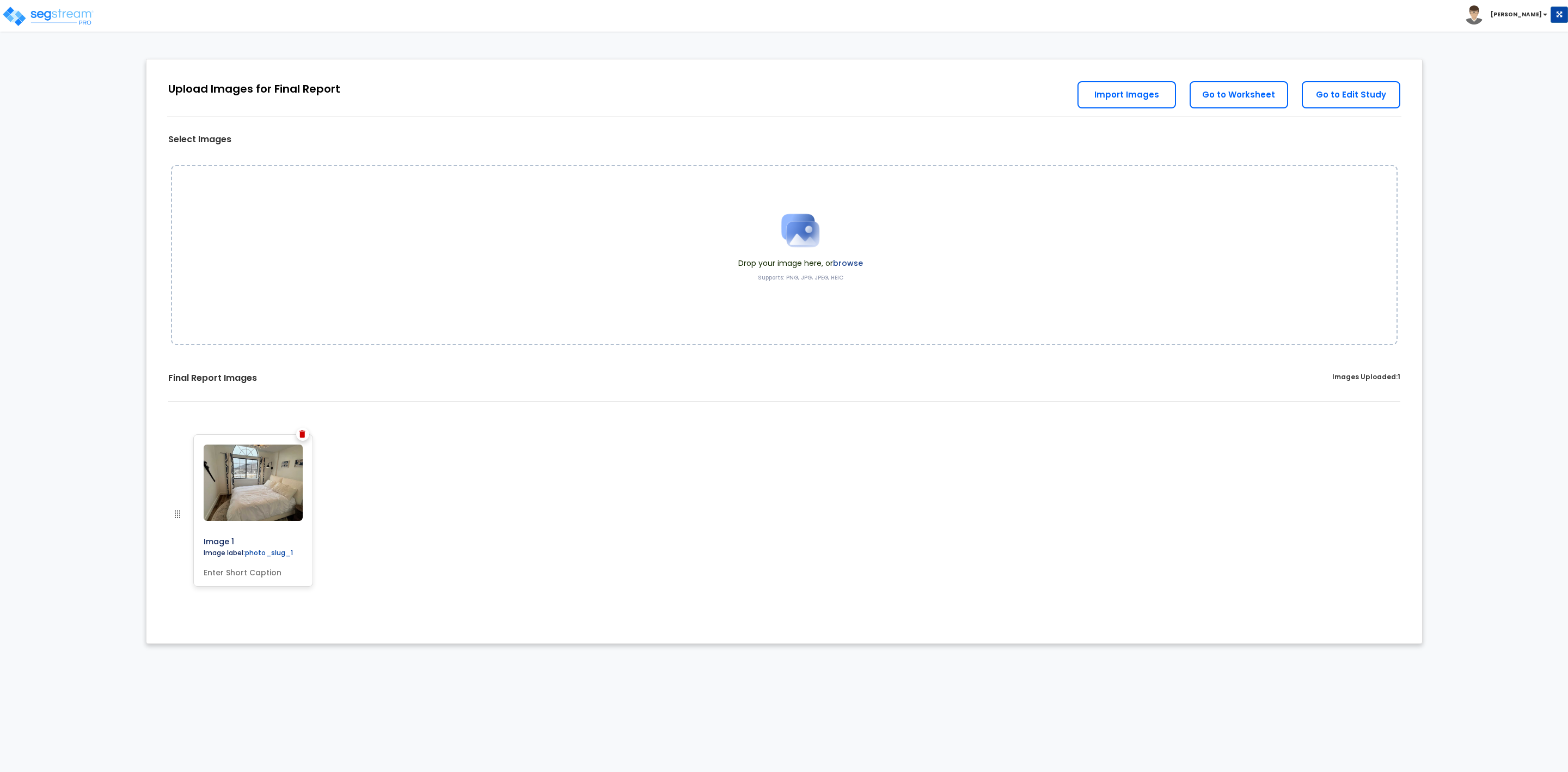
click at [304, 435] on img at bounding box center [302, 434] width 6 height 8
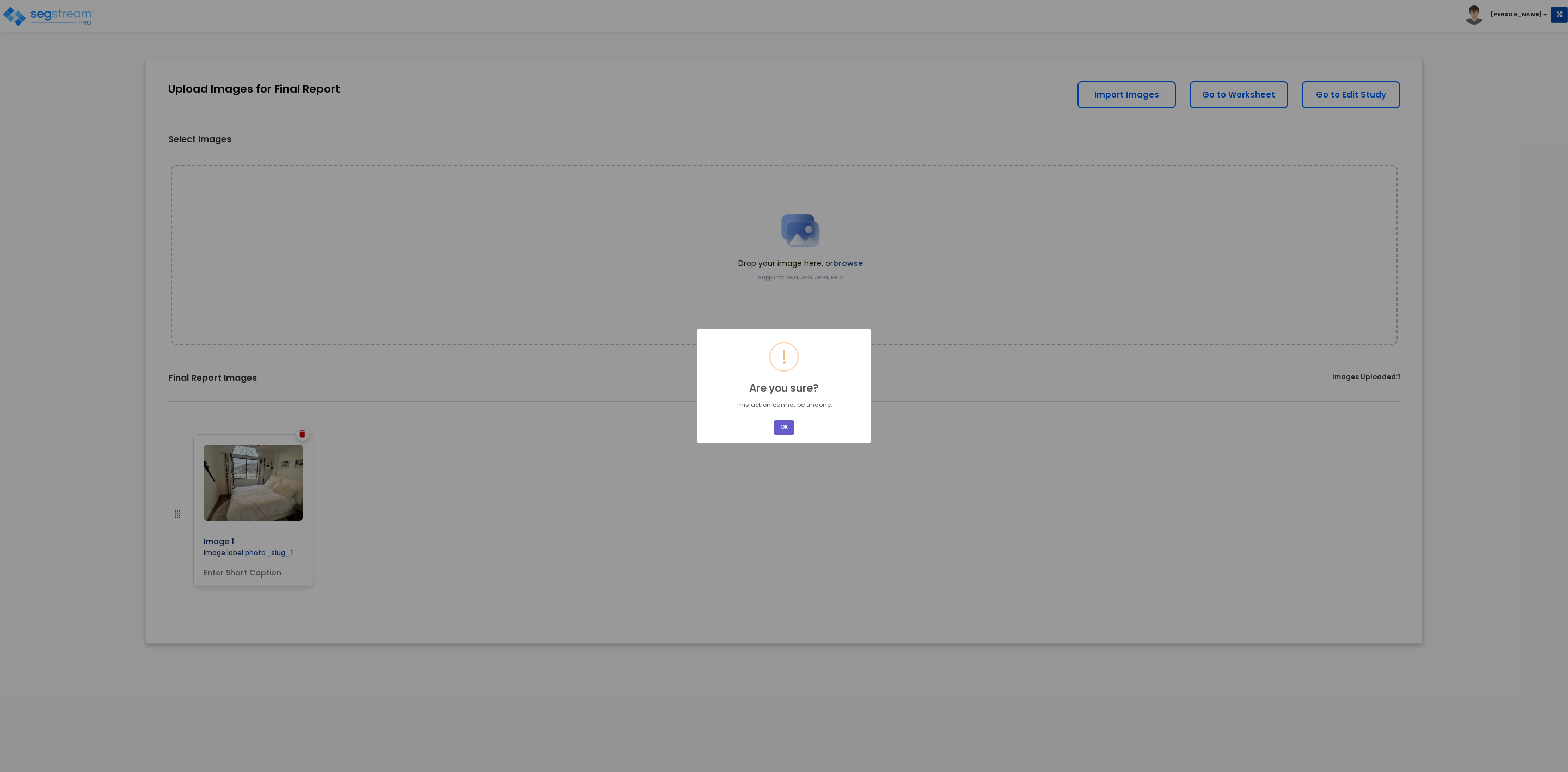
click at [779, 423] on button "OK" at bounding box center [784, 427] width 19 height 15
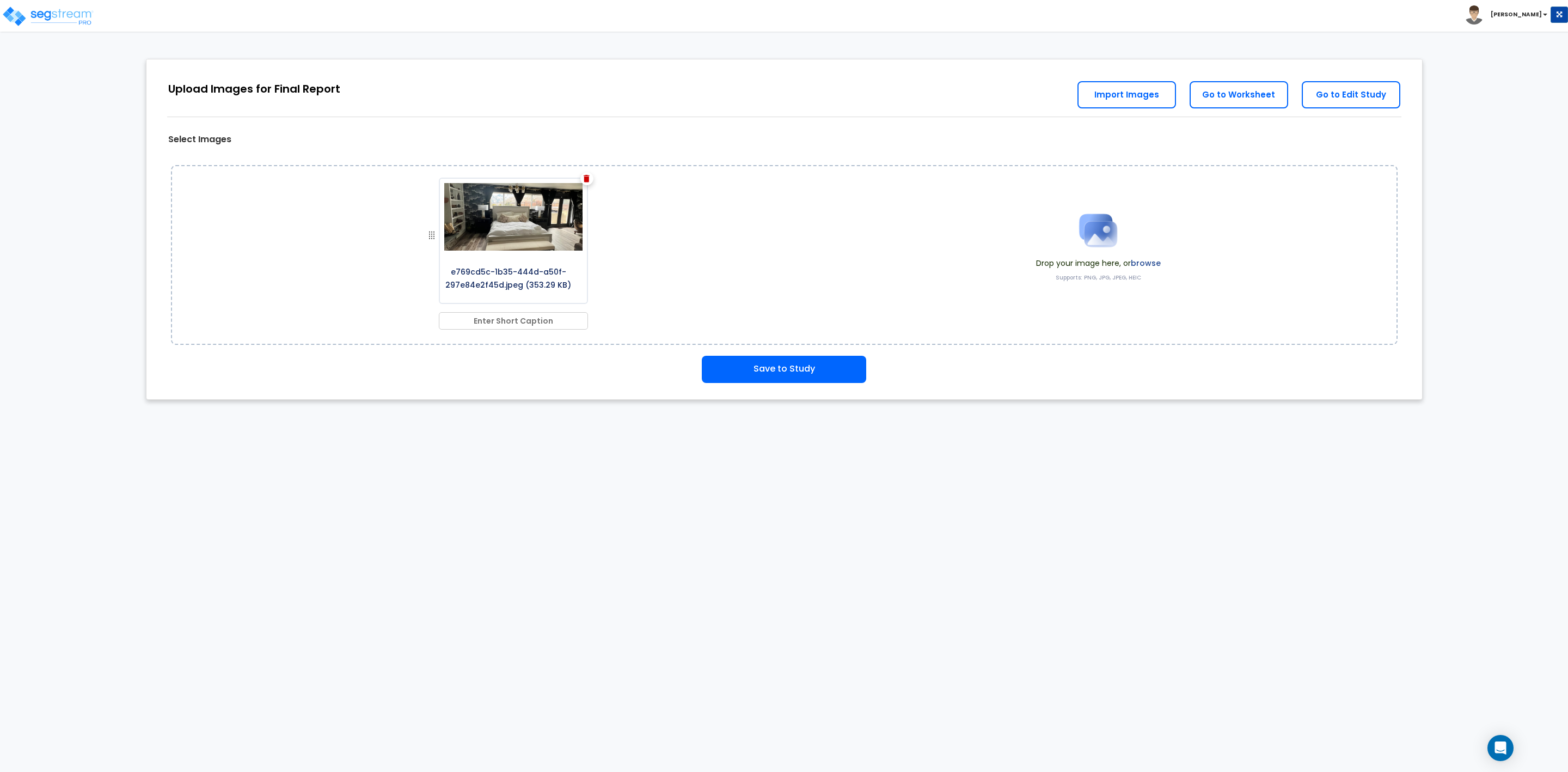
click at [939, 411] on html "Toggle navigation Andrew x" at bounding box center [784, 205] width 1568 height 411
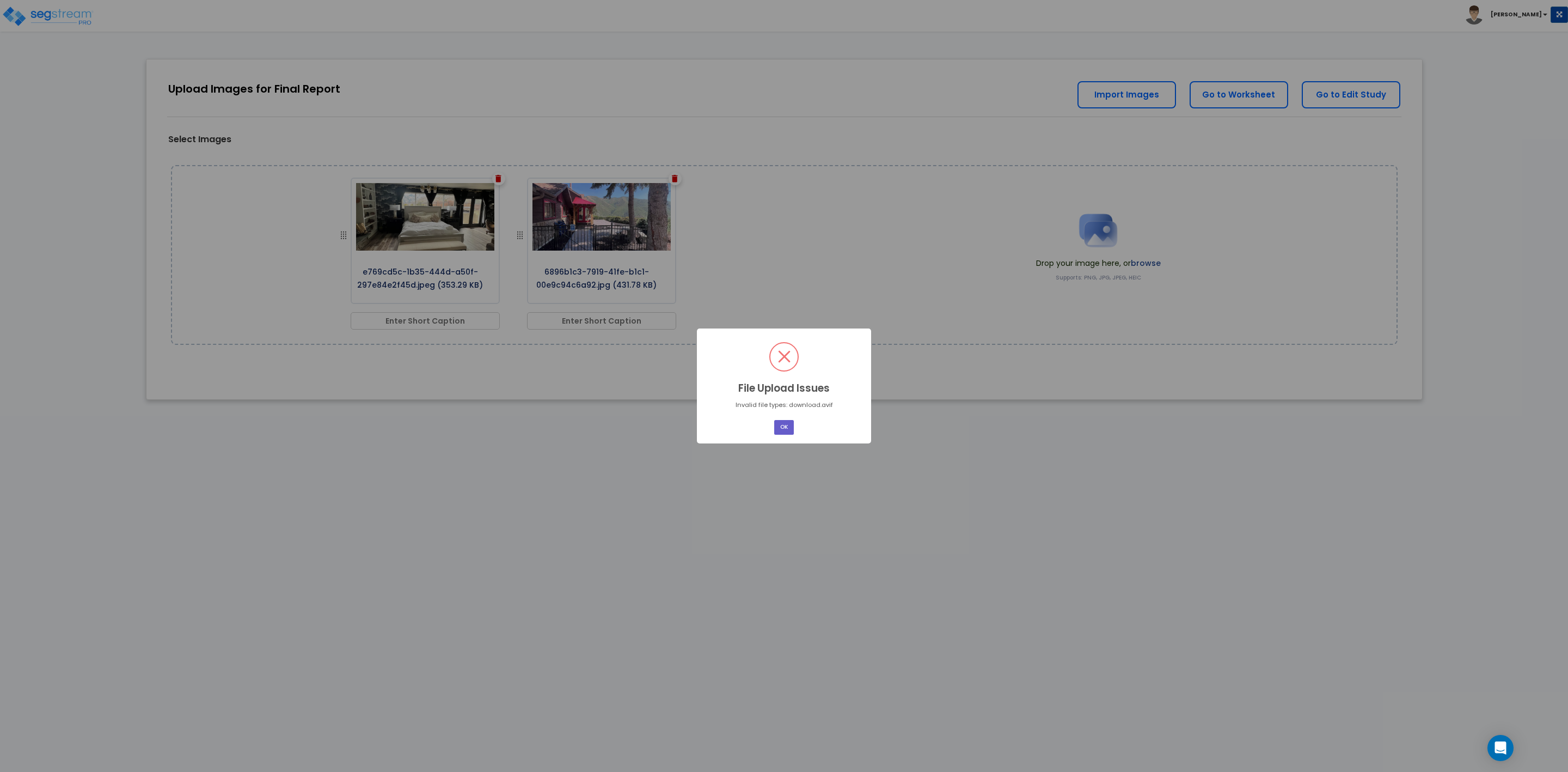
click at [784, 429] on button "OK" at bounding box center [784, 427] width 19 height 15
click at [783, 433] on button "OK" at bounding box center [784, 427] width 19 height 15
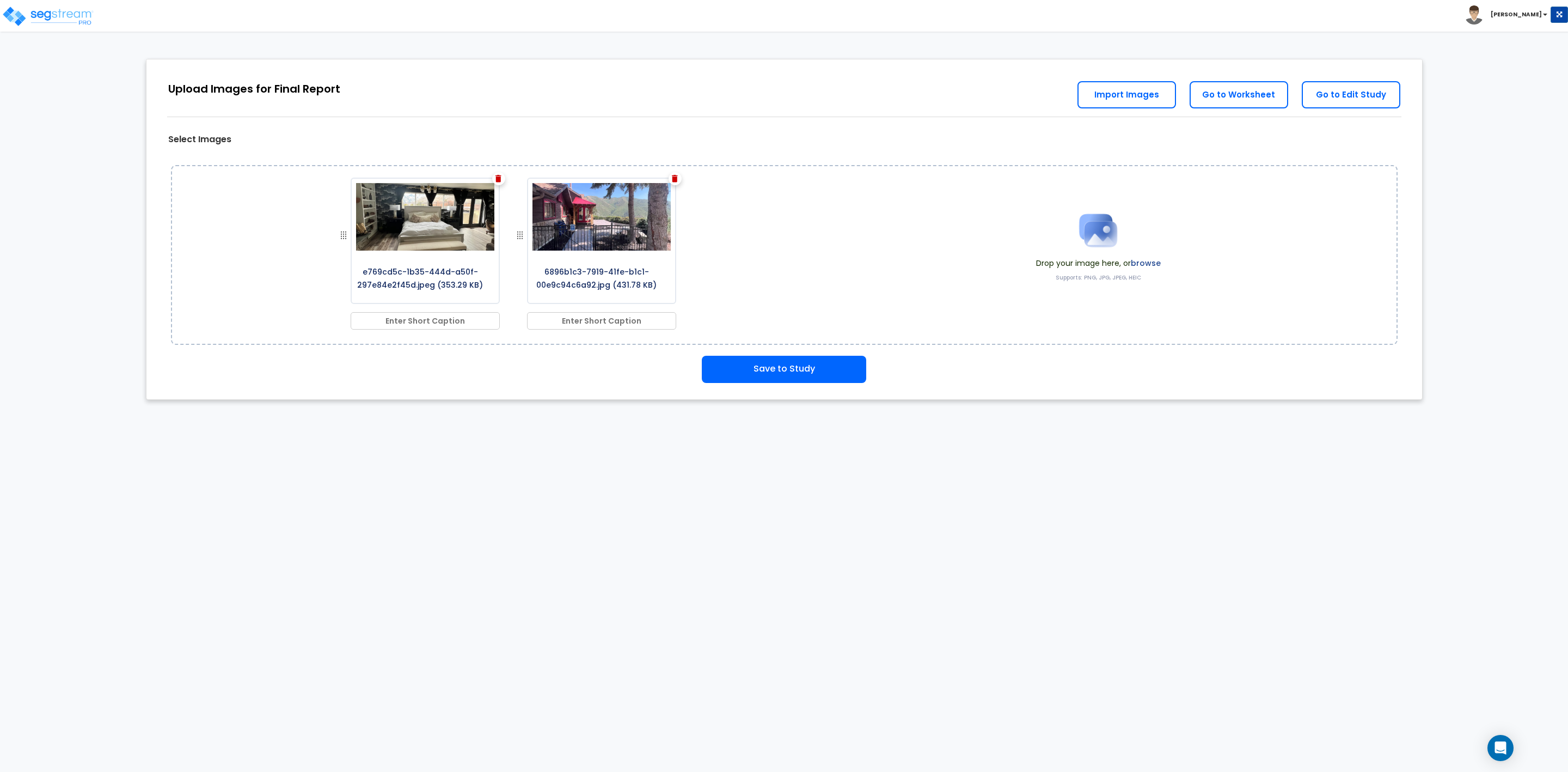
click at [498, 180] on img at bounding box center [498, 179] width 6 height 8
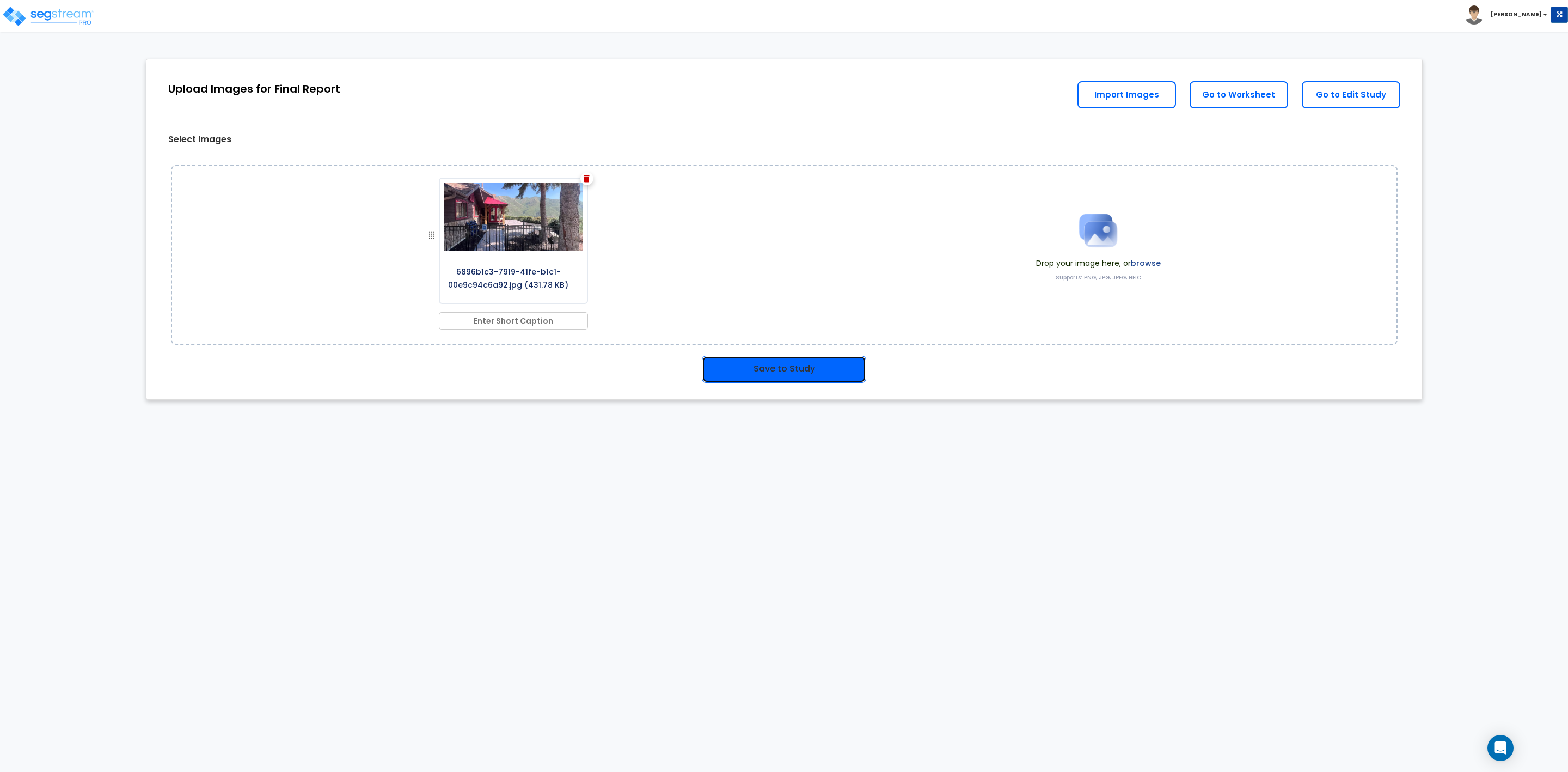
click at [766, 370] on button "Save to Study" at bounding box center [784, 369] width 164 height 27
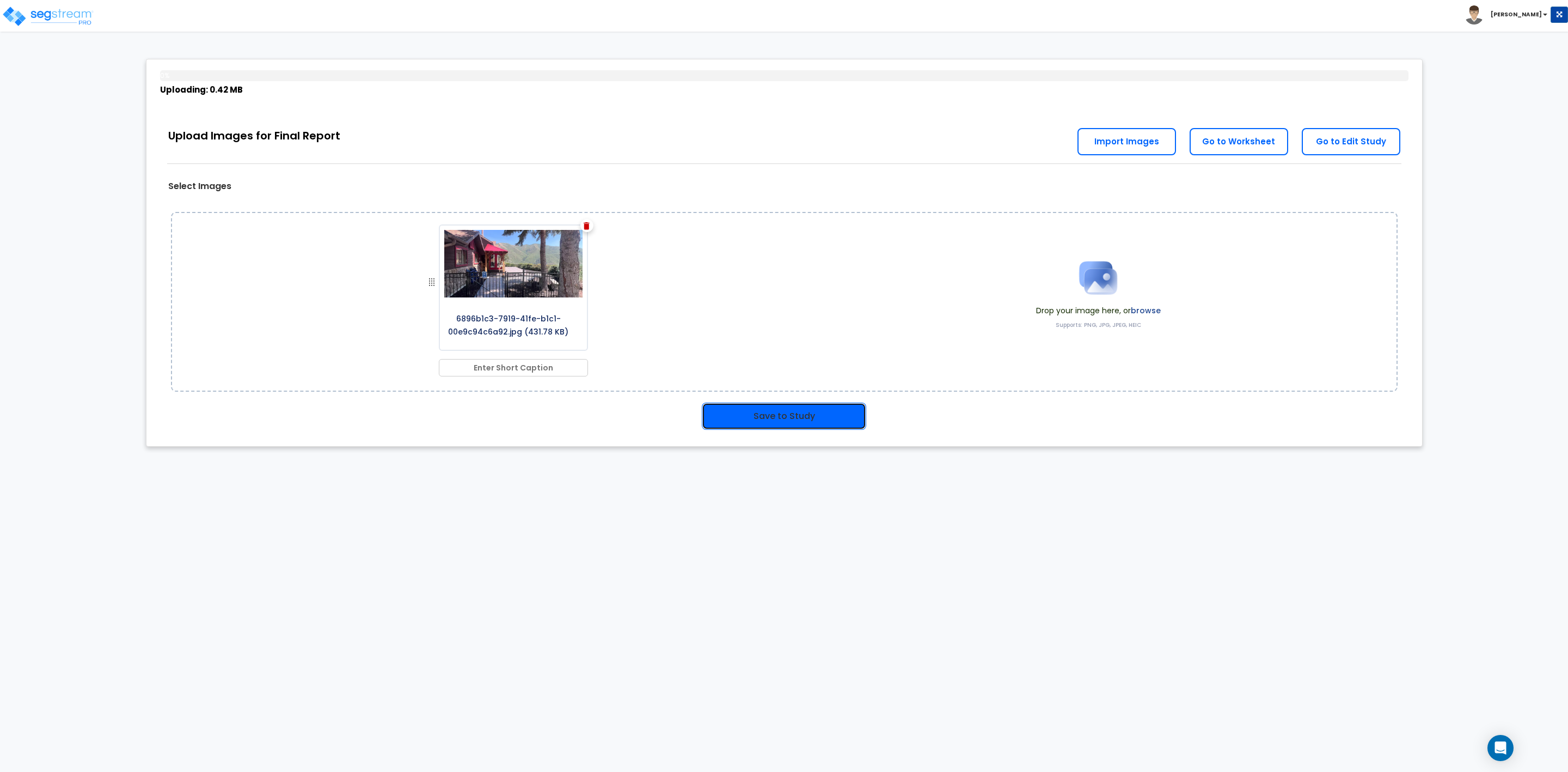
click at [763, 416] on button "Save to Study" at bounding box center [784, 416] width 164 height 27
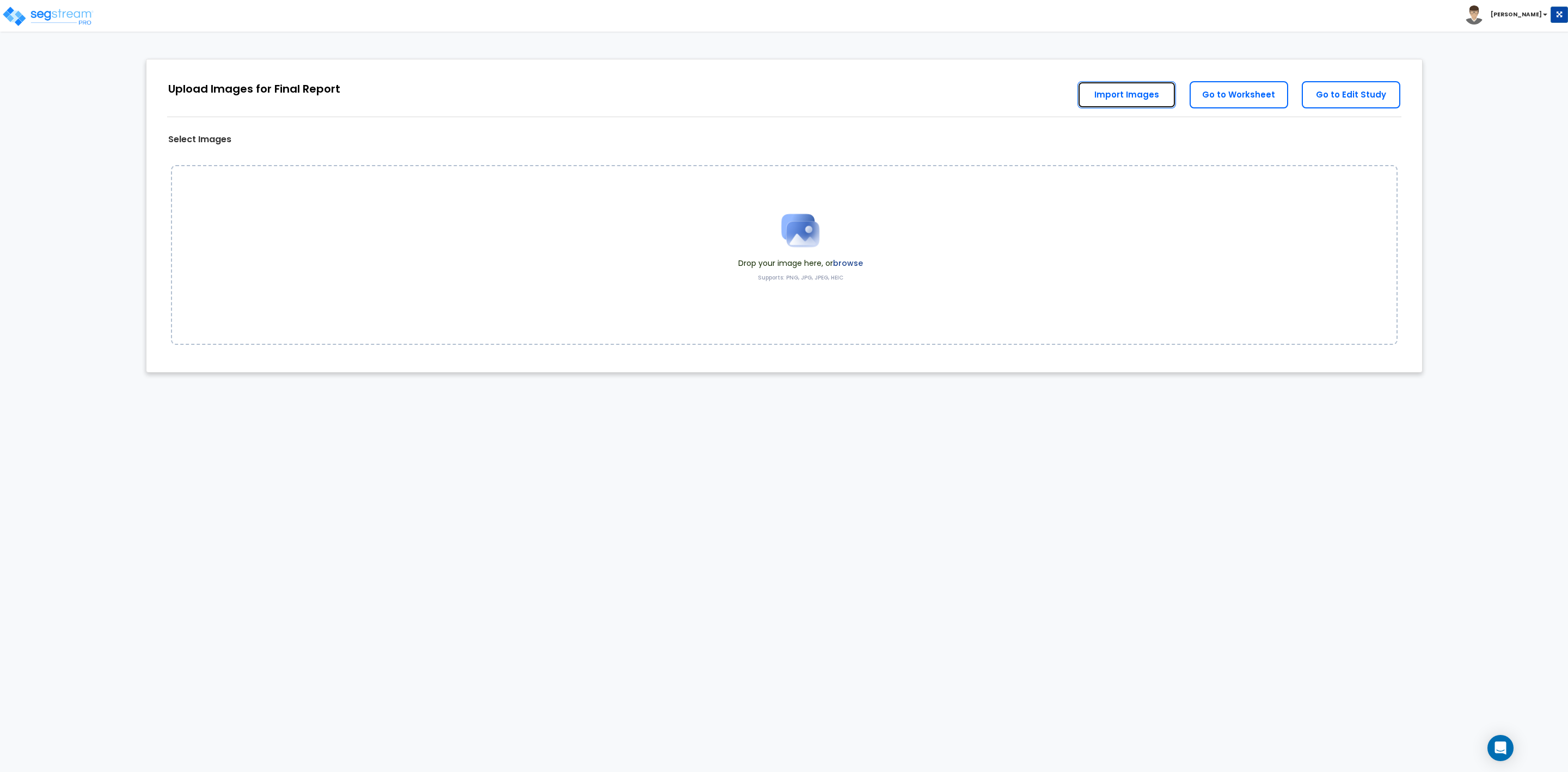
click at [1117, 94] on link "Import Images" at bounding box center [1127, 95] width 99 height 27
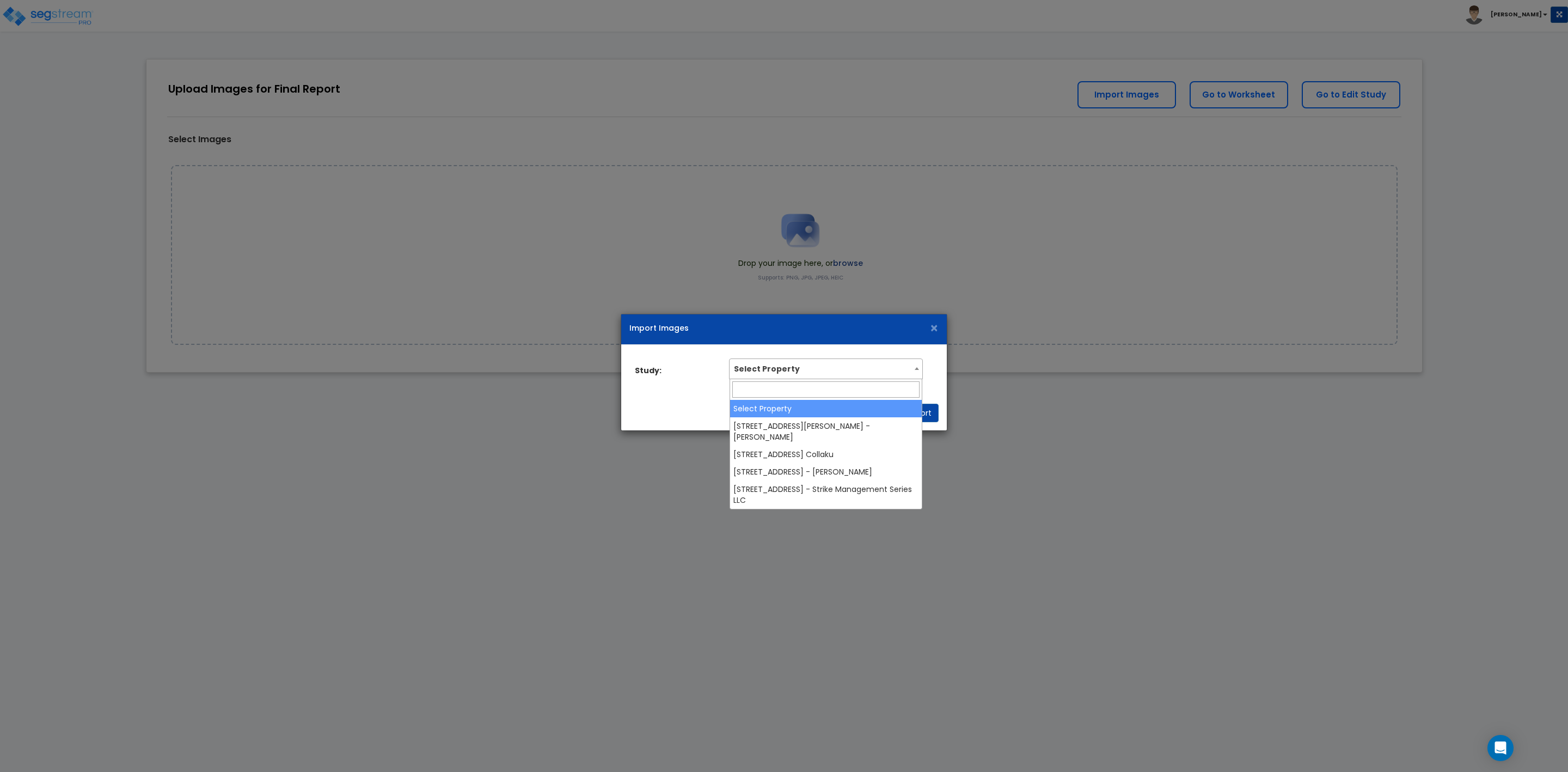
click at [765, 368] on span "Select Property" at bounding box center [826, 367] width 192 height 18
type input "d"
type input "c"
drag, startPoint x: 595, startPoint y: 495, endPoint x: 653, endPoint y: 491, distance: 58.1
click at [595, 495] on div "Import Images × Study: Select Property 809 Custis Ave - Angel Collaku 2807 Onta…" at bounding box center [784, 386] width 1568 height 772
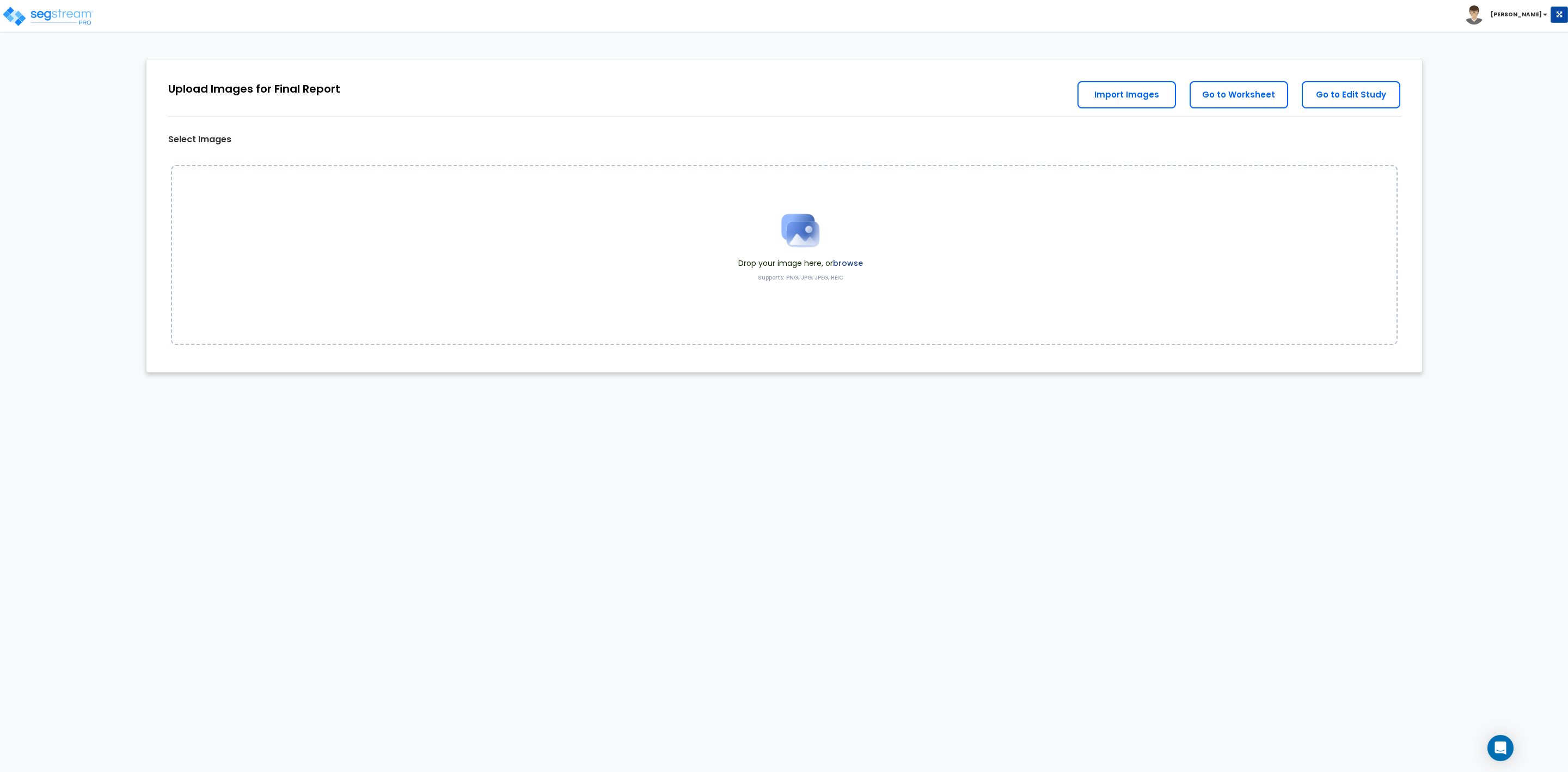
click at [413, 244] on div "Drop your image here, or browse Supports: PNG, JPG, JPEG, HEIC" at bounding box center [784, 255] width 1227 height 180
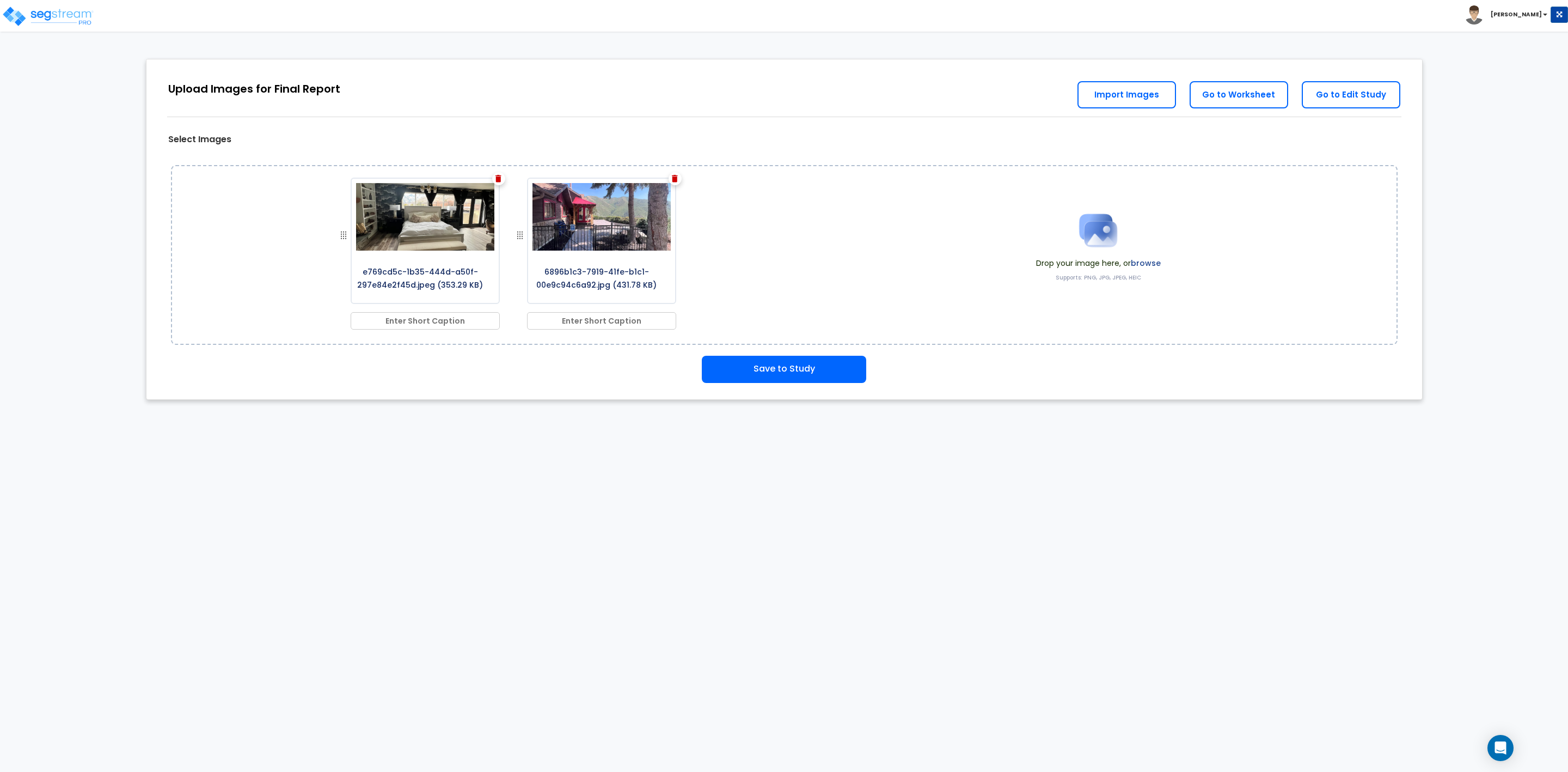
click at [496, 179] on img at bounding box center [498, 179] width 6 height 8
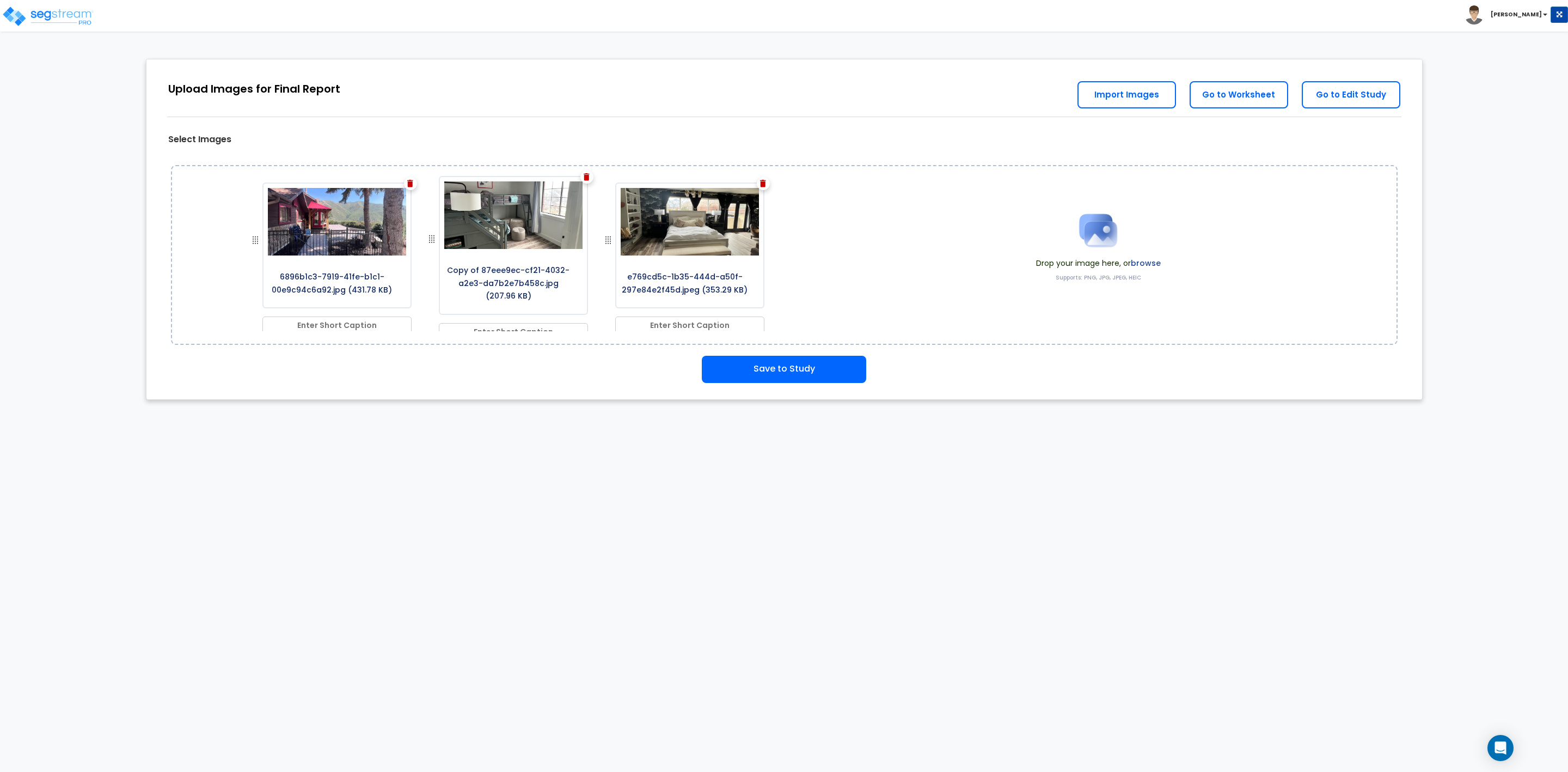
click at [407, 180] on img at bounding box center [410, 184] width 6 height 8
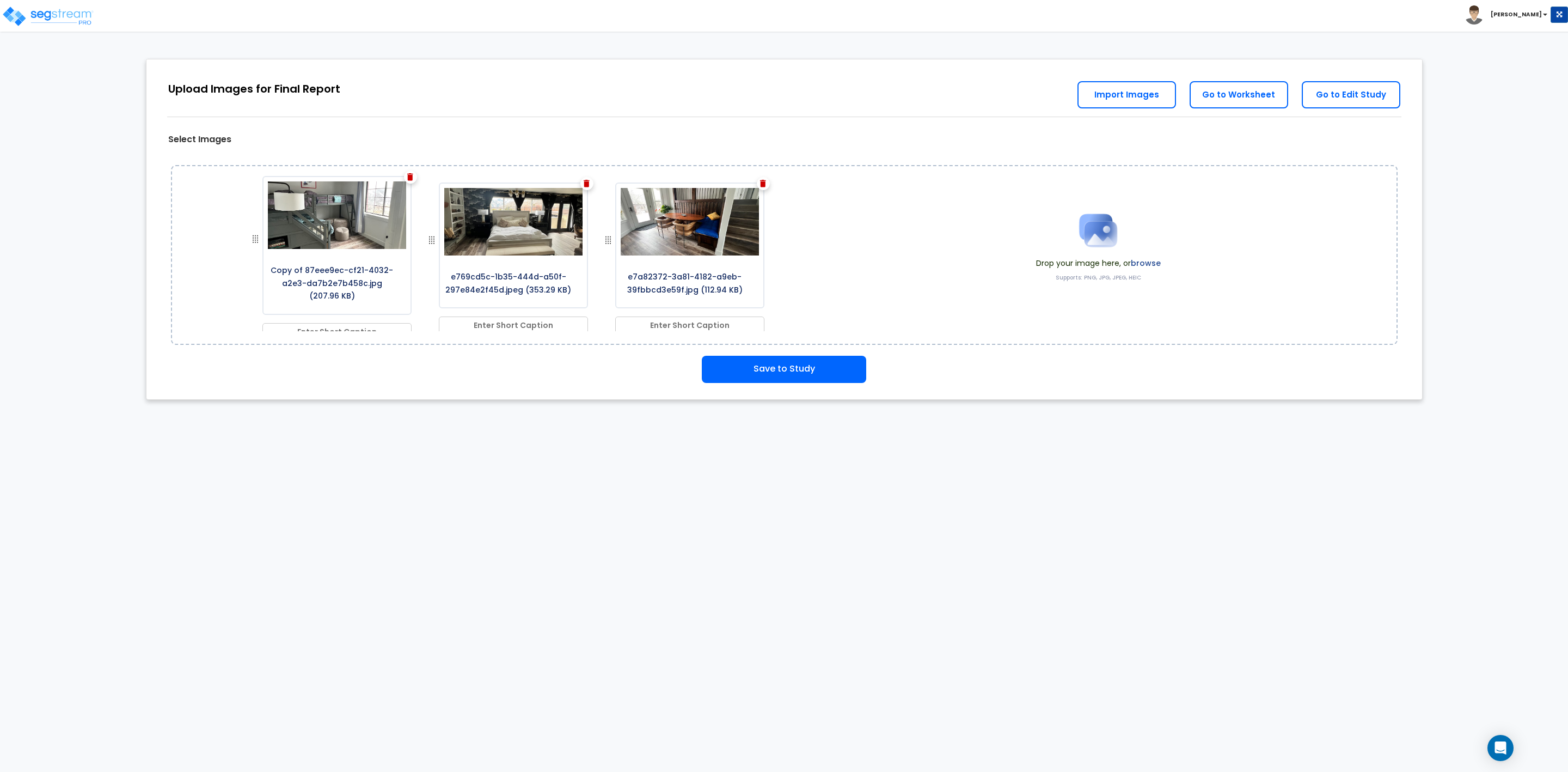
click at [407, 179] on img at bounding box center [410, 177] width 6 height 8
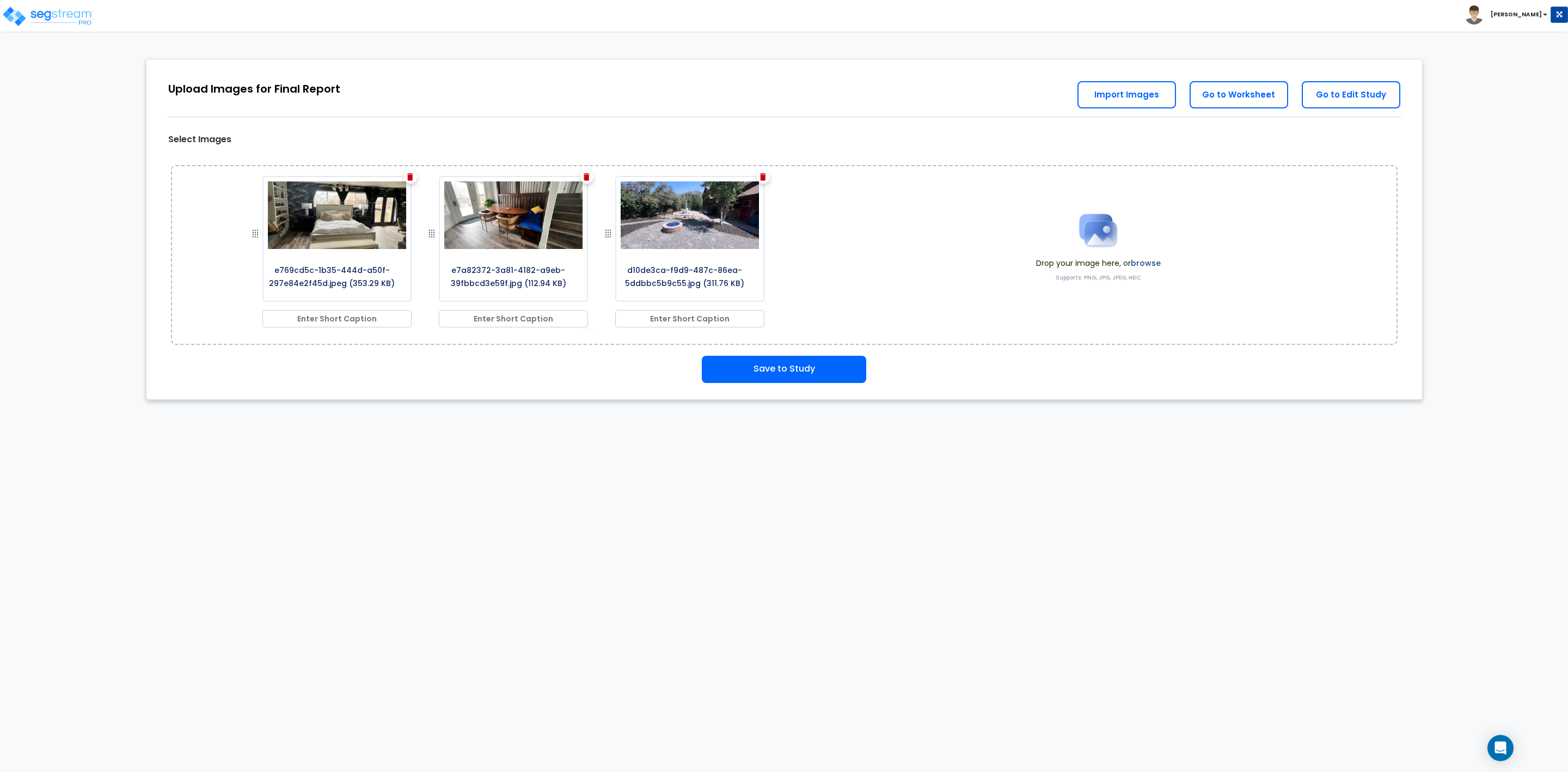
click at [407, 179] on img at bounding box center [410, 177] width 6 height 8
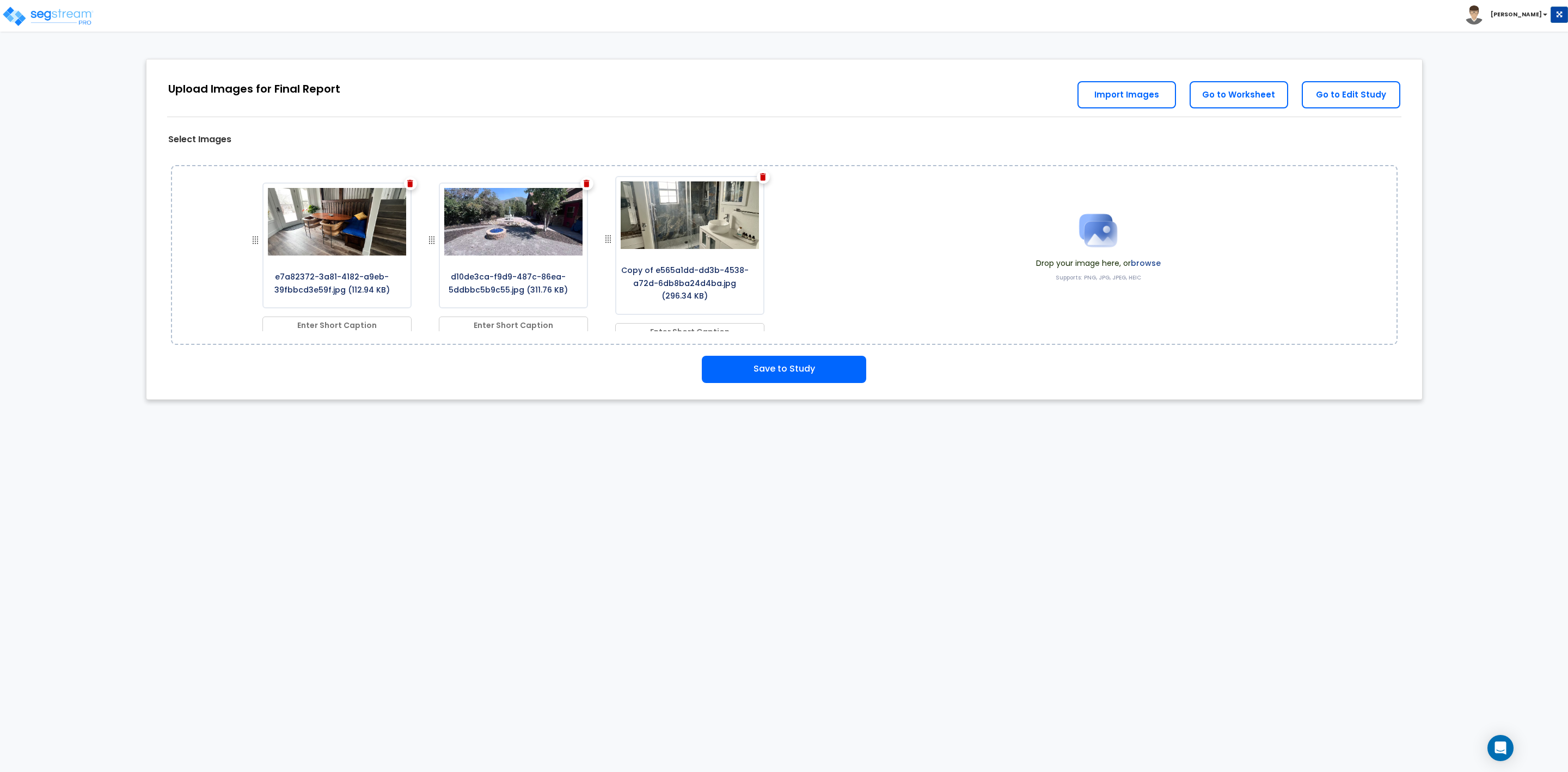
click at [406, 179] on div at bounding box center [411, 183] width 13 height 13
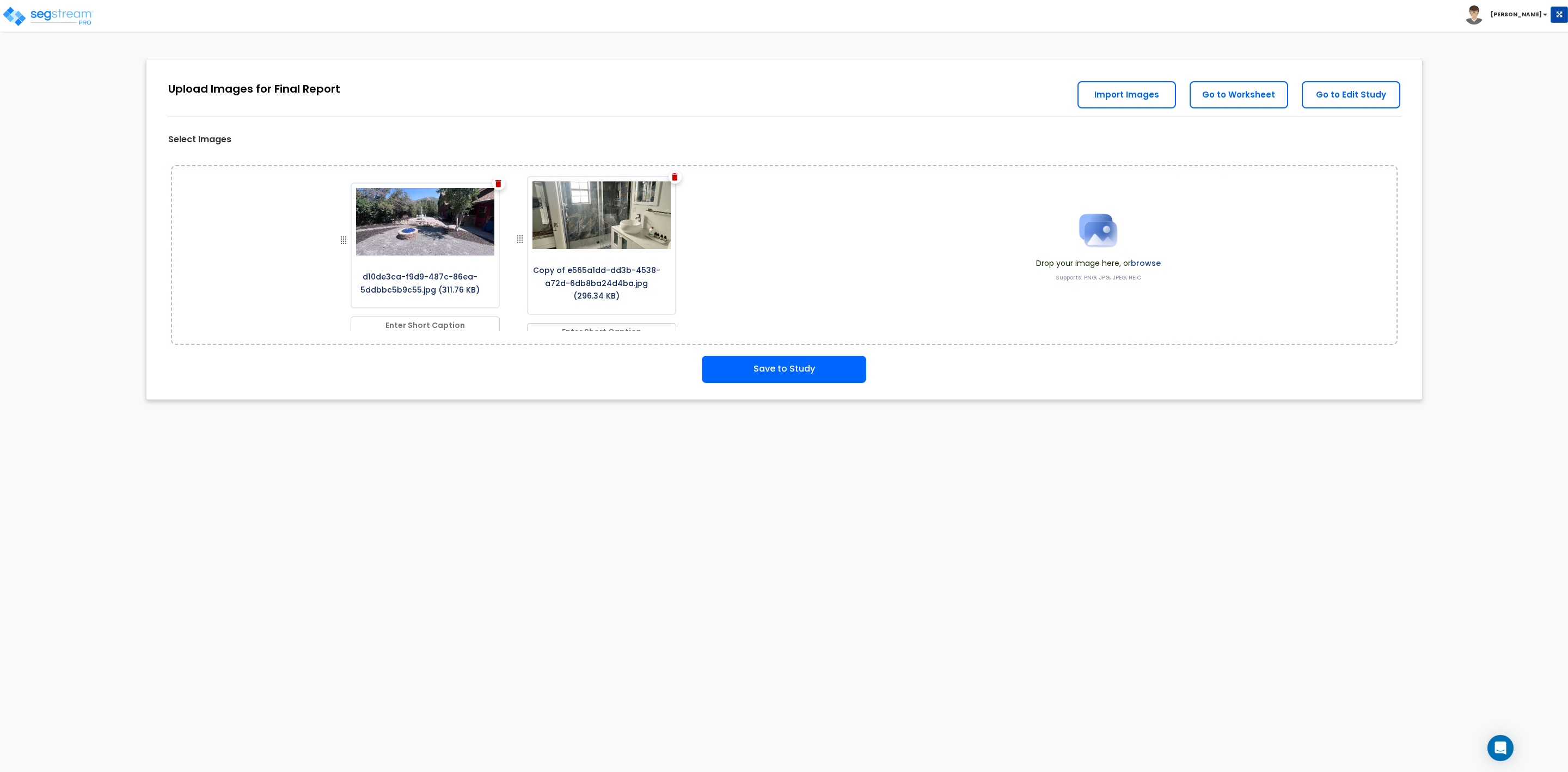
click at [496, 181] on img at bounding box center [498, 184] width 6 height 8
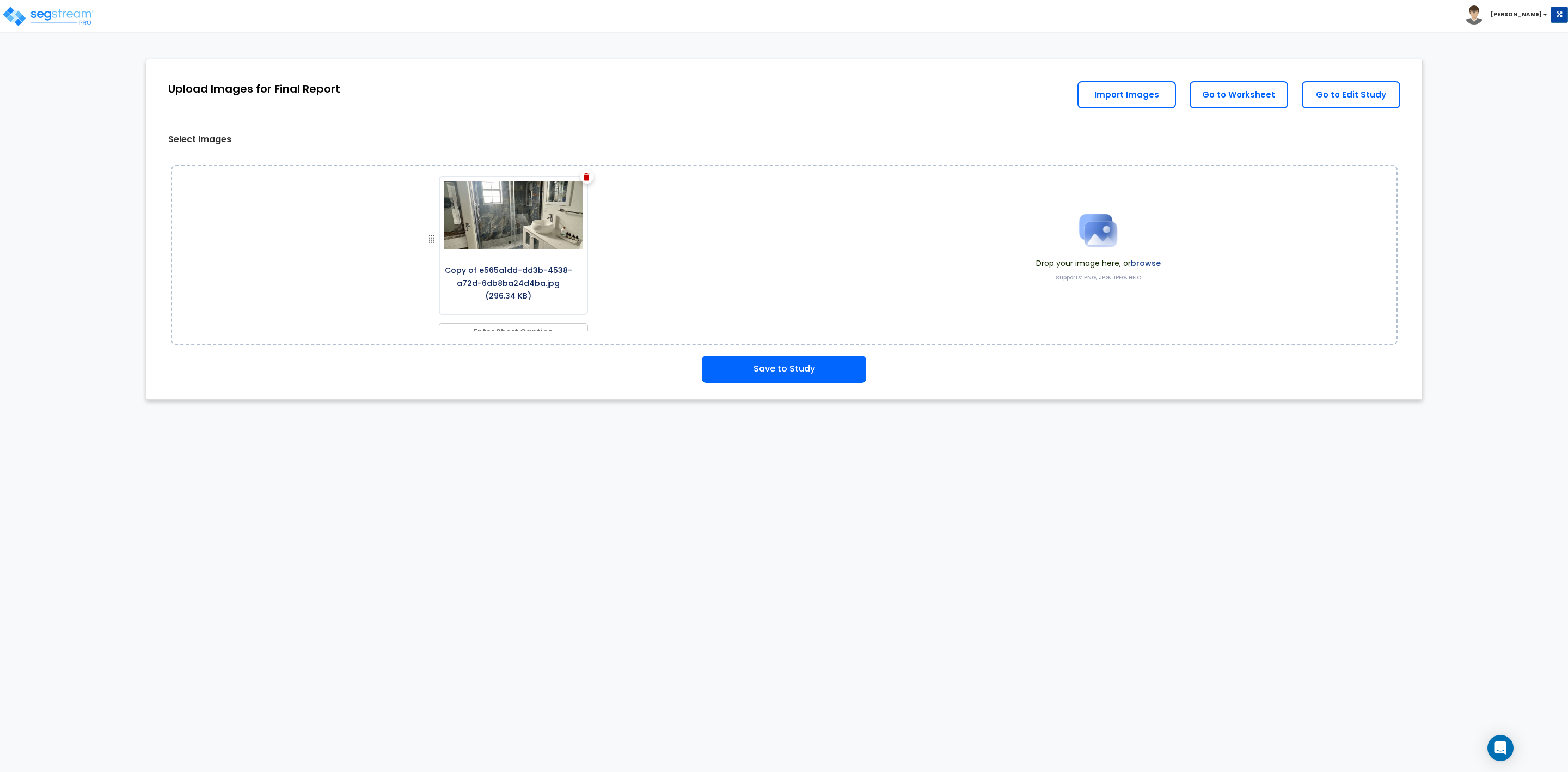
click at [587, 174] on div at bounding box center [587, 177] width 13 height 13
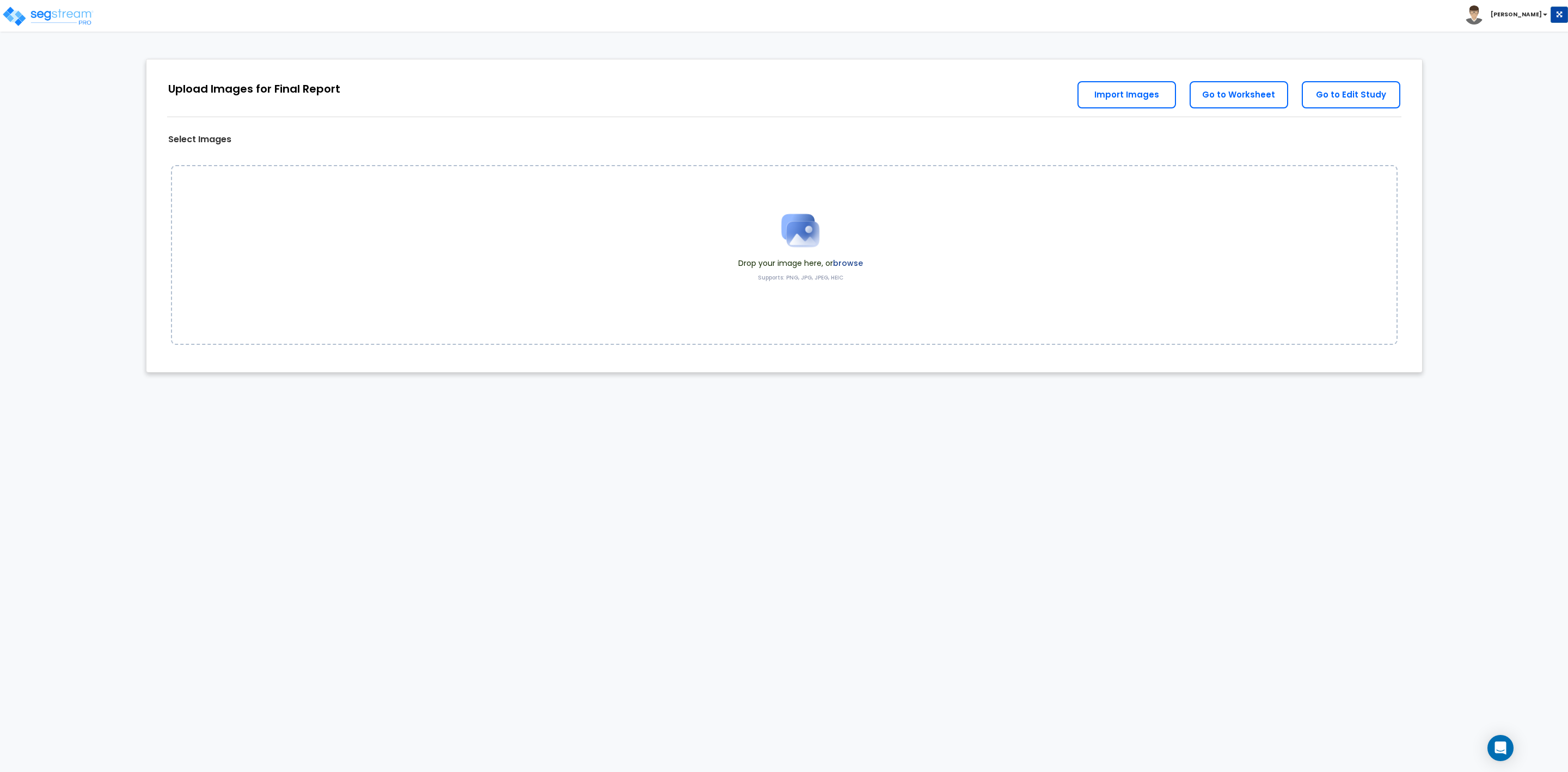
click at [791, 261] on span "Drop your image here, or browse" at bounding box center [801, 263] width 125 height 11
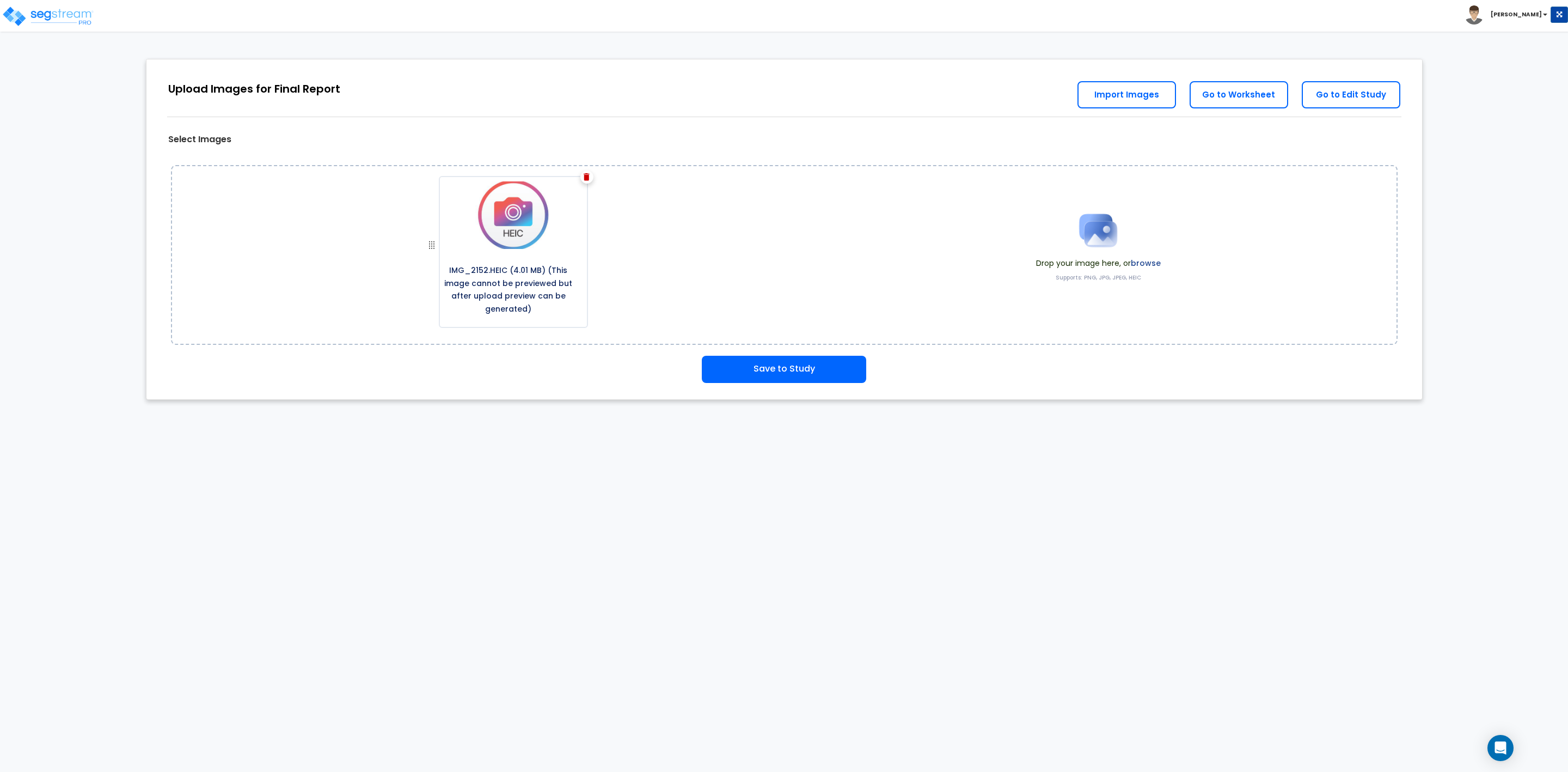
click at [581, 175] on div at bounding box center [587, 177] width 13 height 13
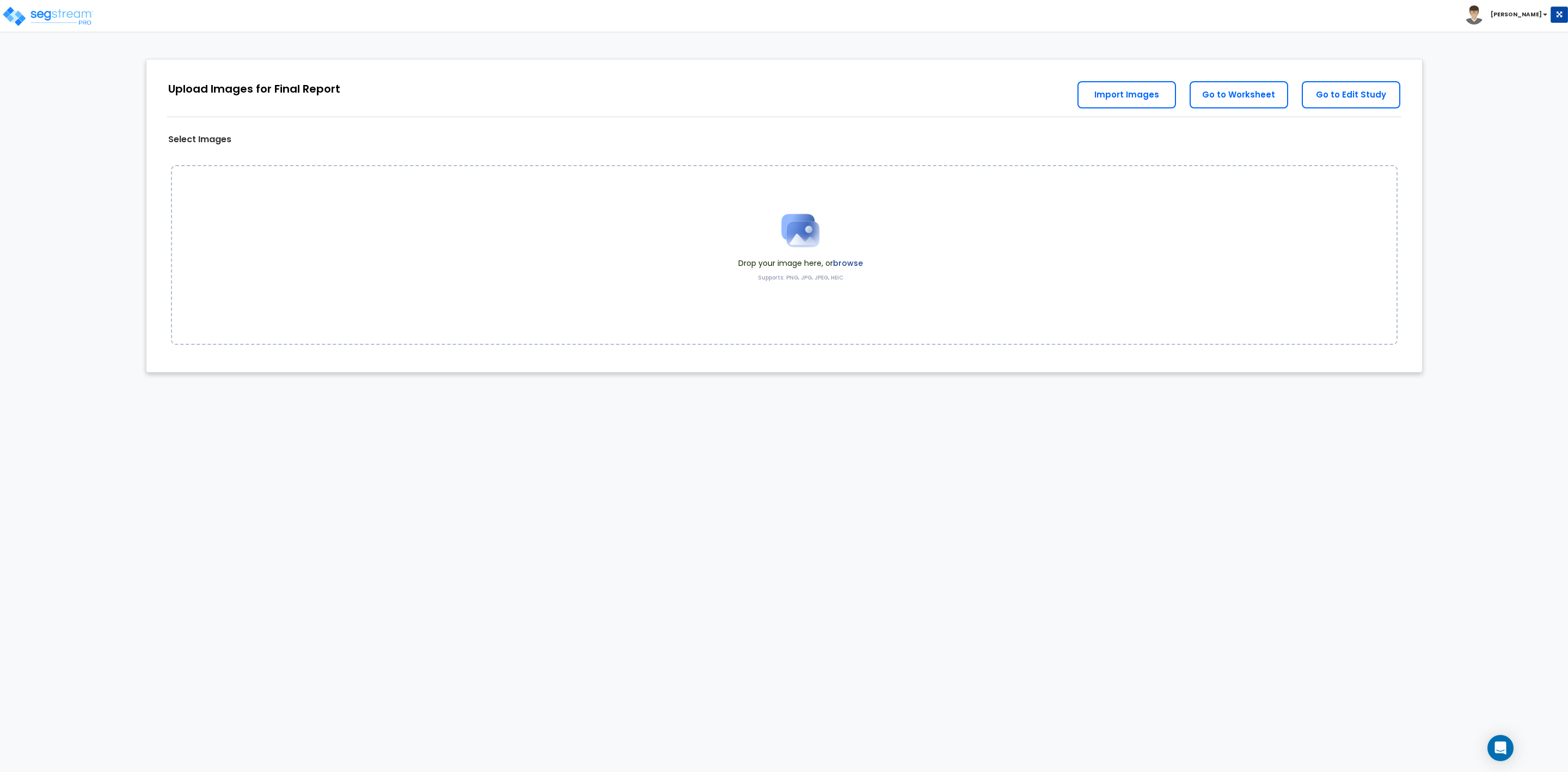
click at [790, 241] on img at bounding box center [800, 231] width 55 height 55
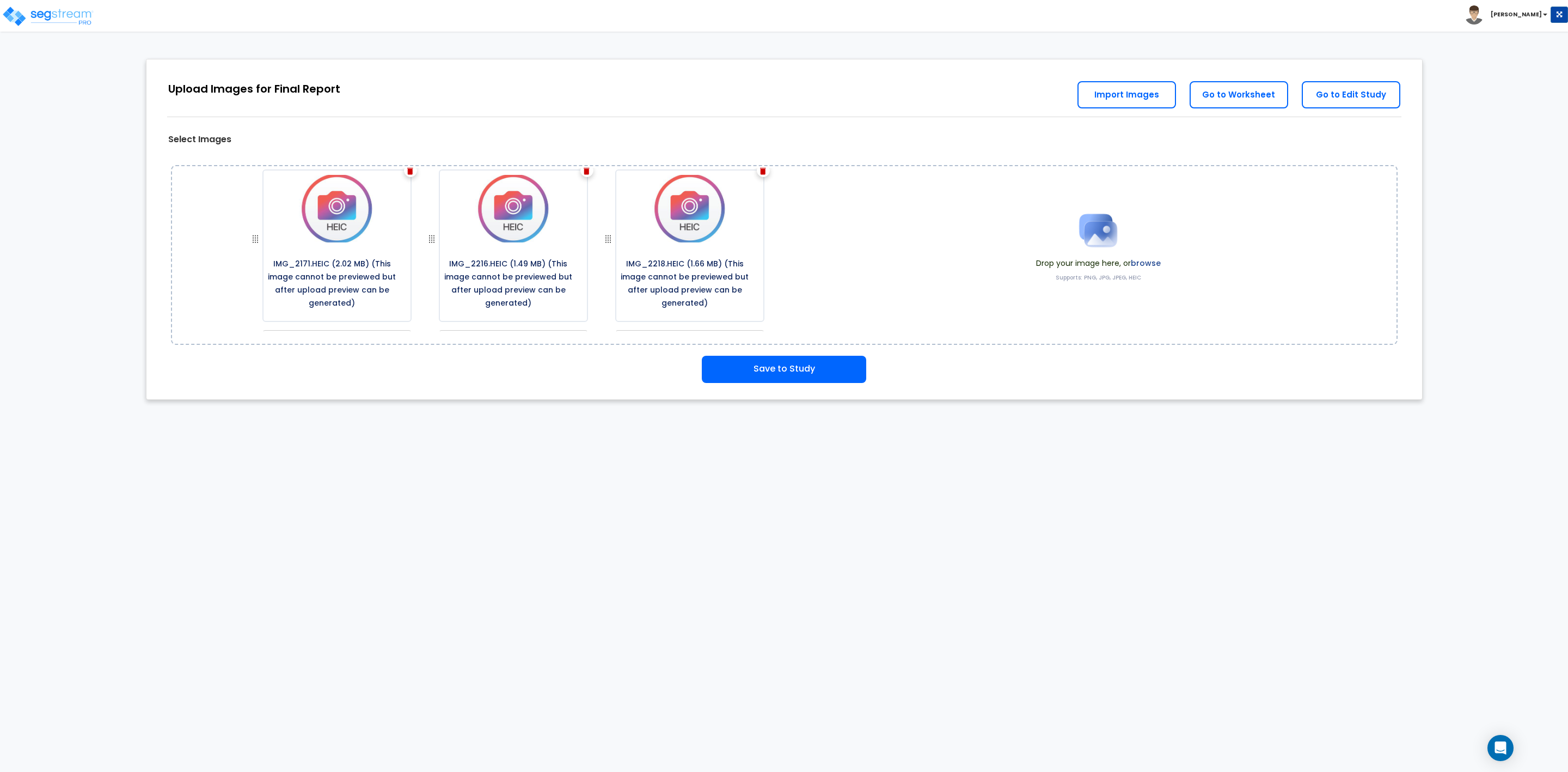
scroll to position [654, 0]
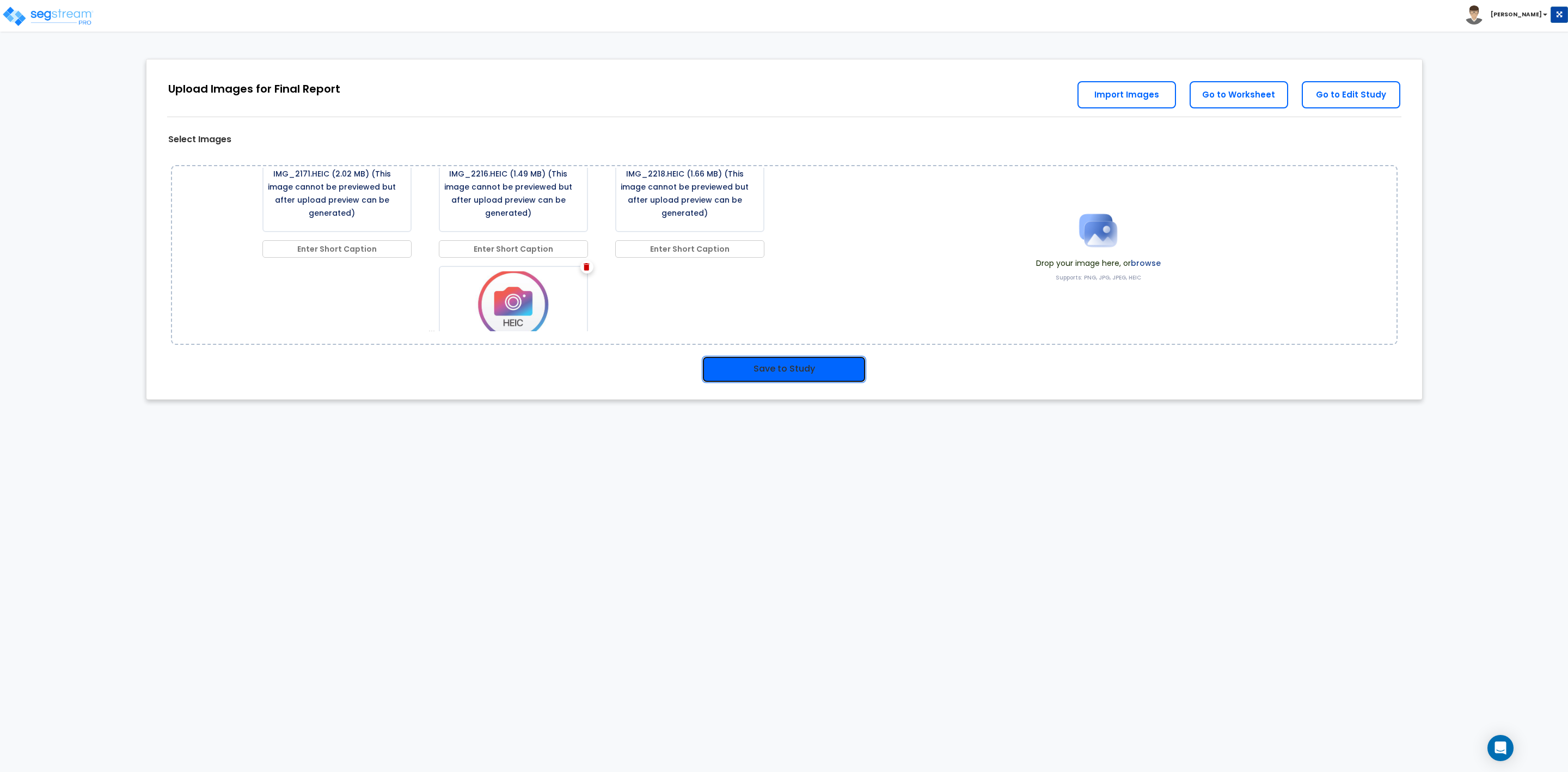
click at [759, 366] on button "Save to Study" at bounding box center [784, 369] width 164 height 27
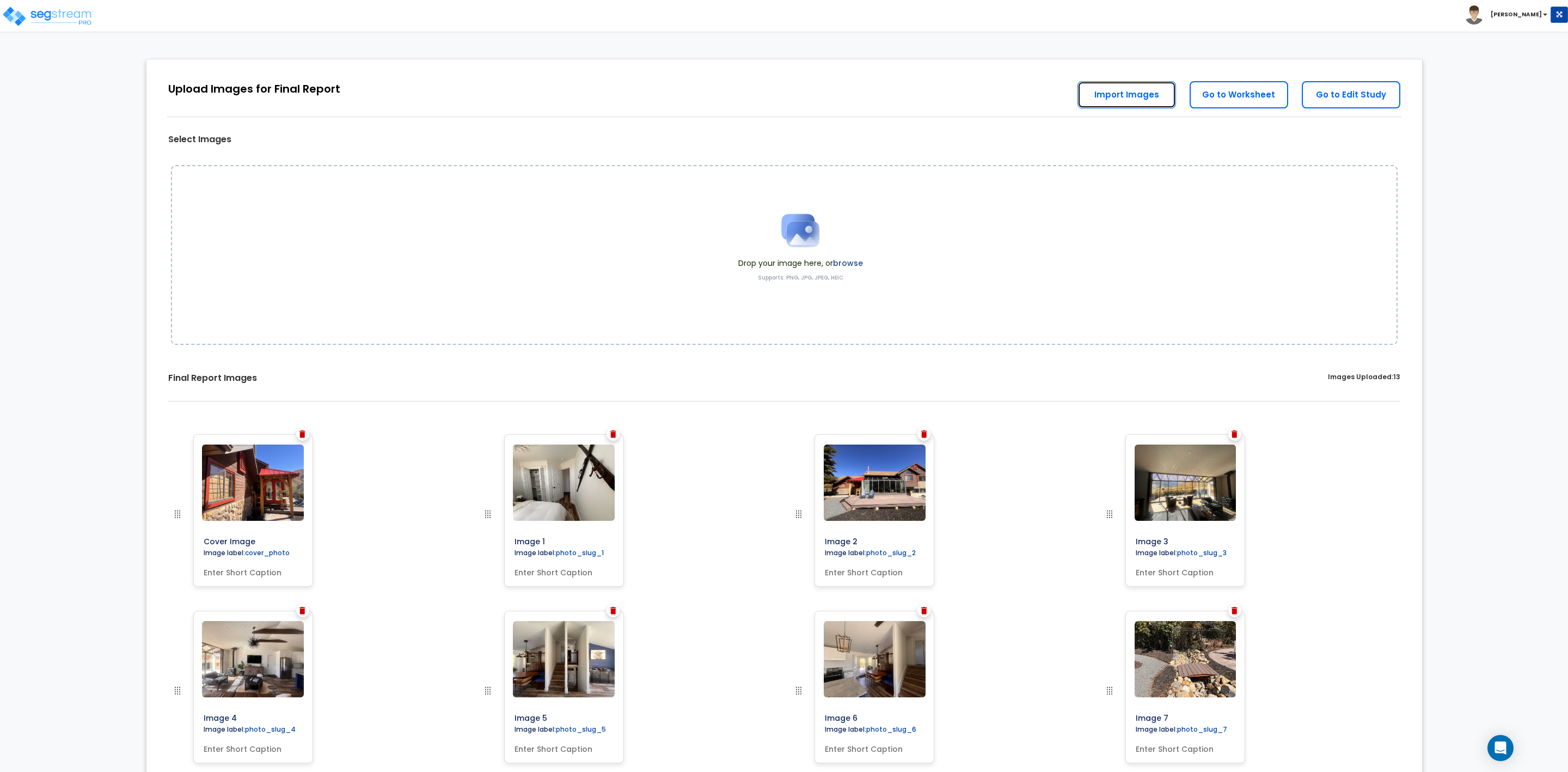
click at [1108, 98] on link "Import Images" at bounding box center [1127, 95] width 99 height 27
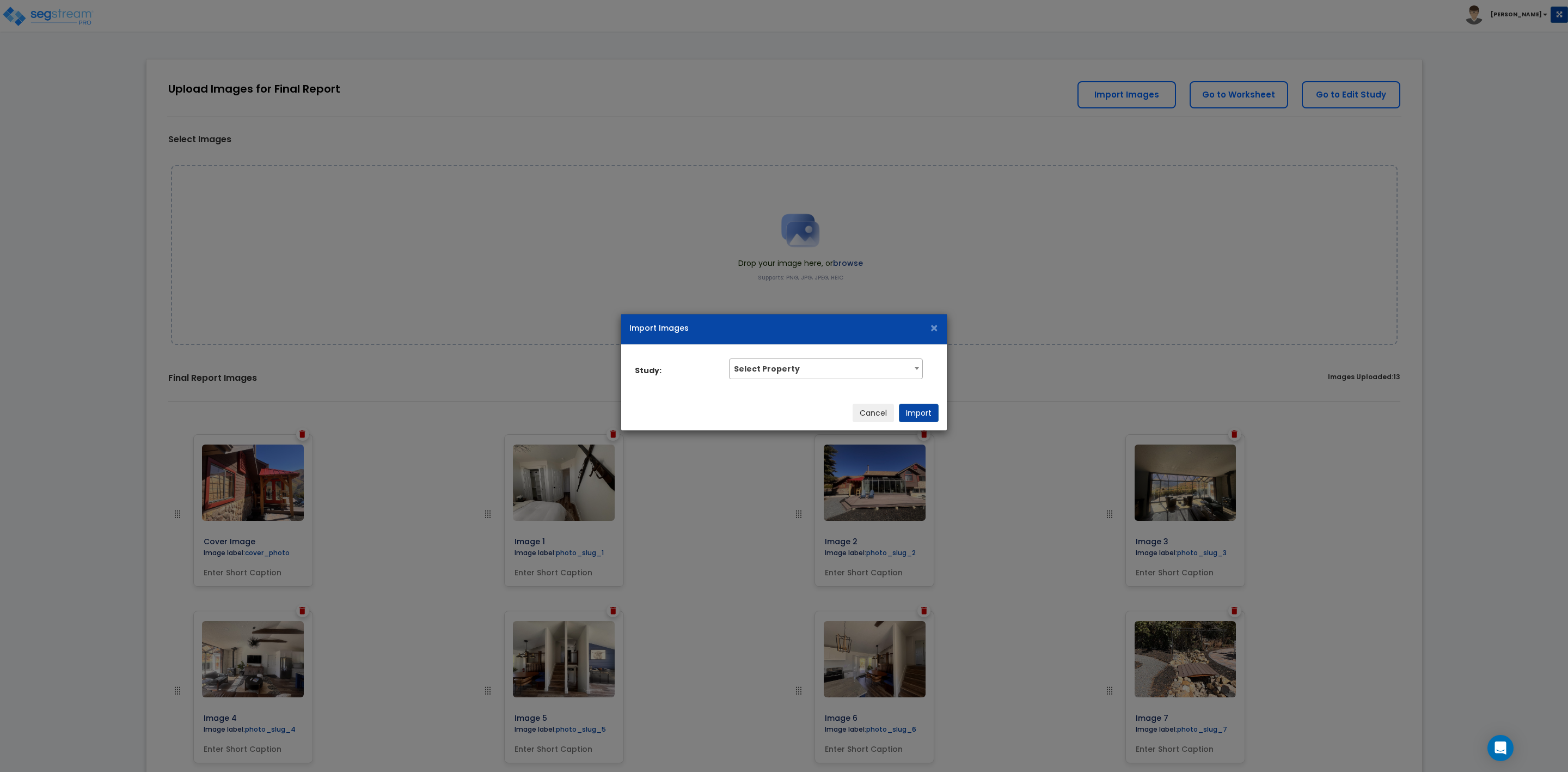
click at [915, 367] on b at bounding box center [917, 368] width 5 height 3
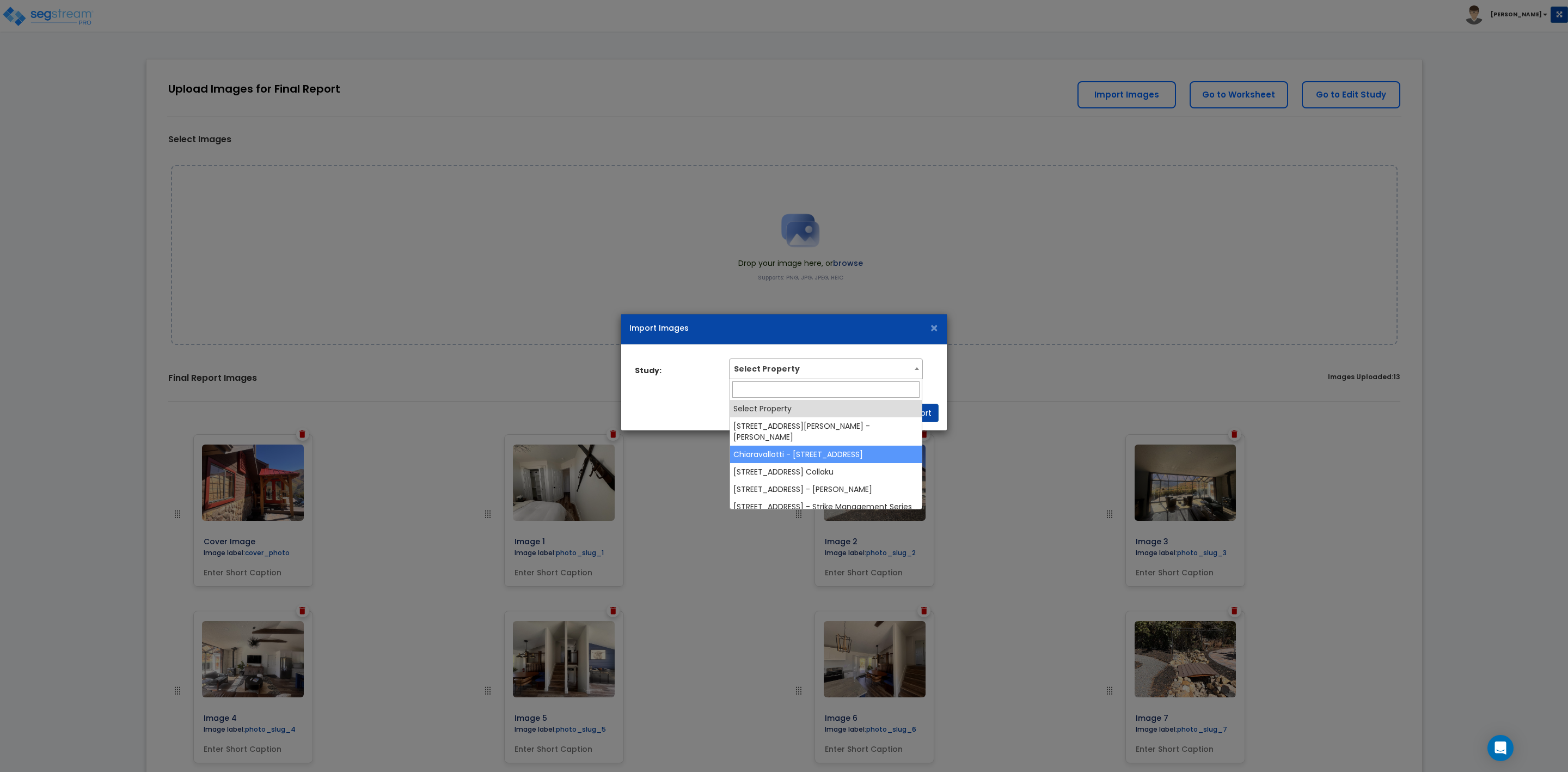
select select "38935"
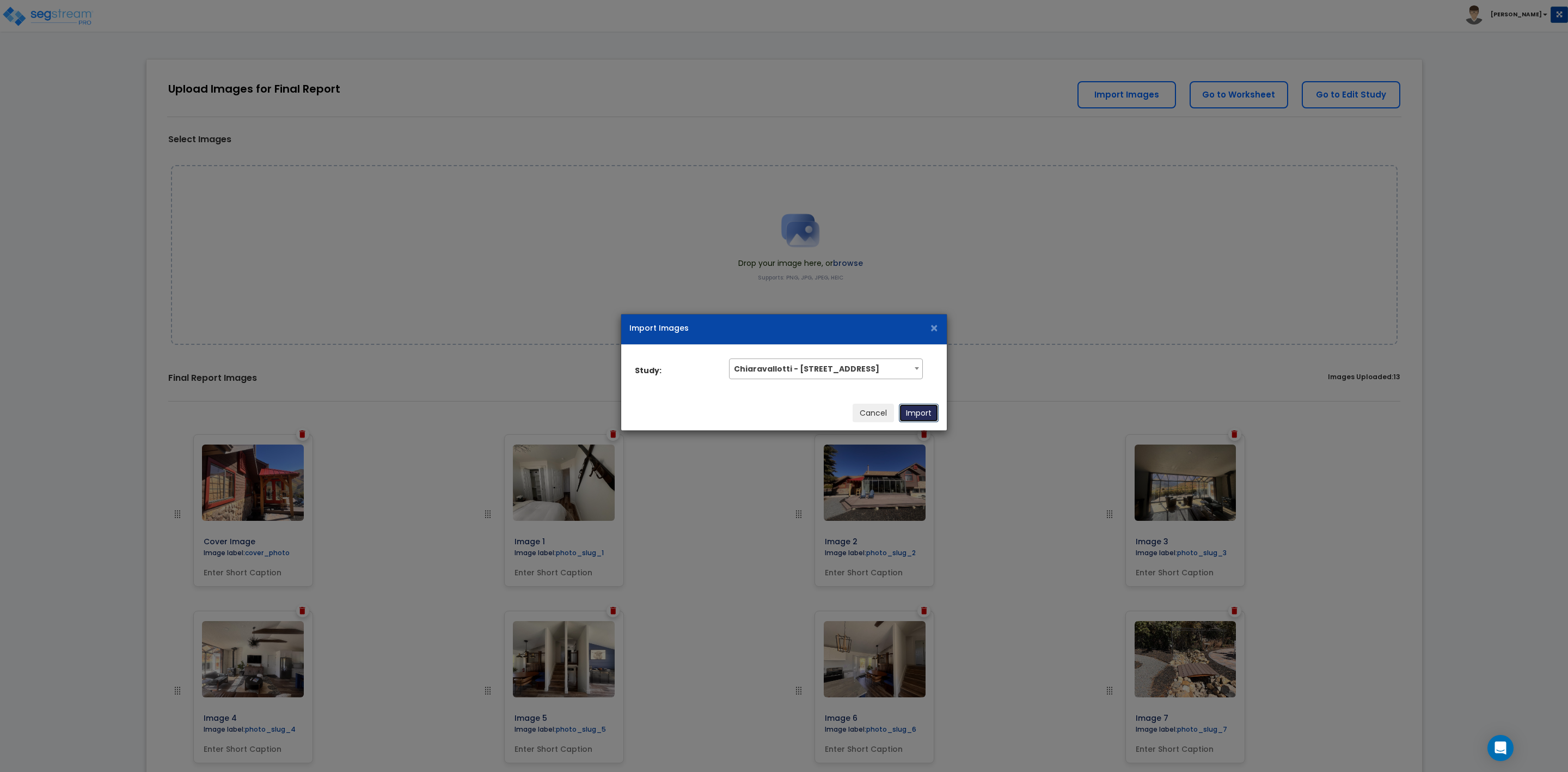
click at [915, 410] on button "Import" at bounding box center [918, 413] width 40 height 19
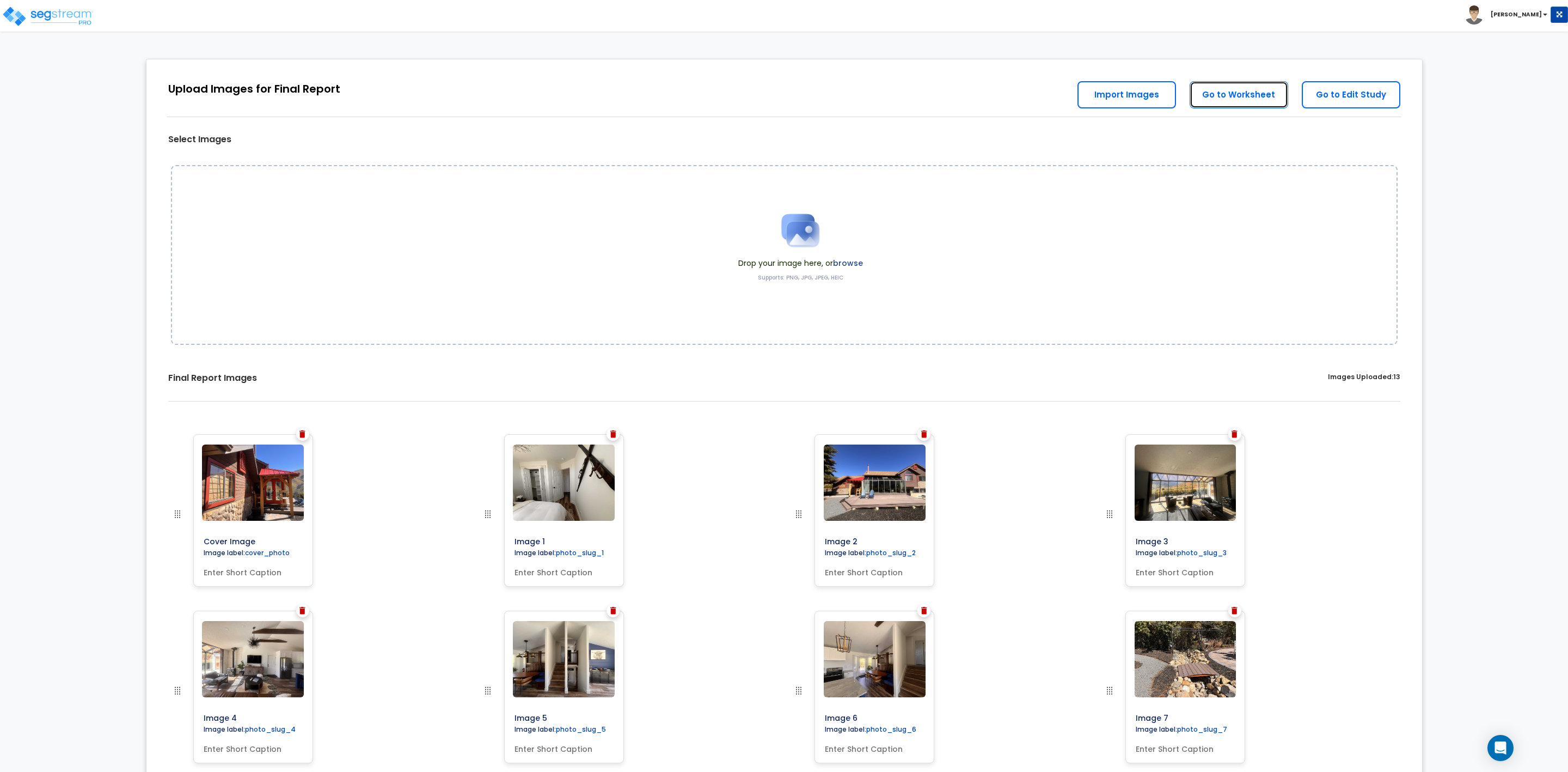
click at [1250, 90] on link "Go to Worksheet" at bounding box center [1239, 95] width 99 height 27
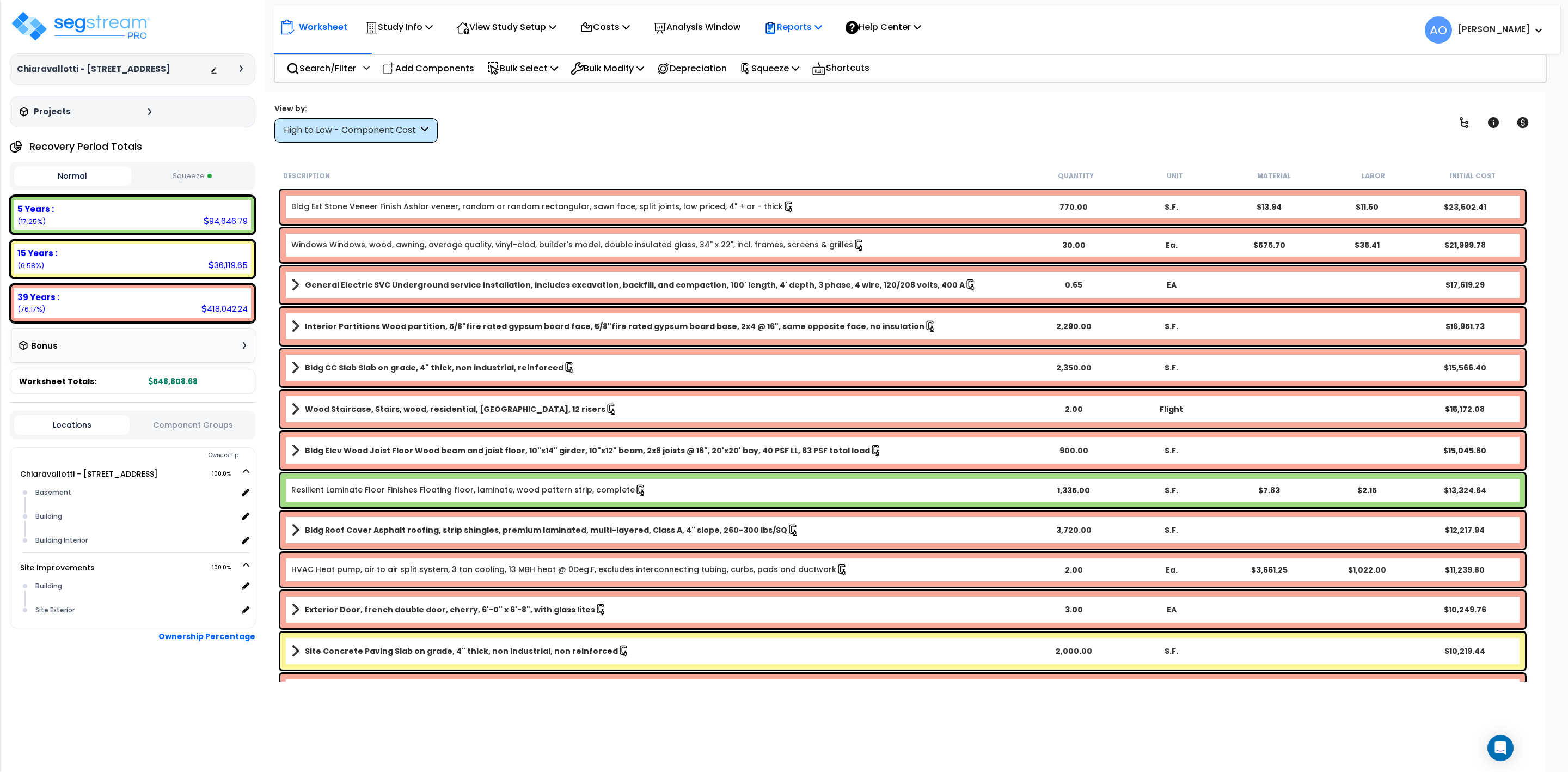
click at [813, 28] on p "Reports" at bounding box center [793, 27] width 58 height 15
click at [810, 48] on link "Get Report" at bounding box center [813, 52] width 108 height 22
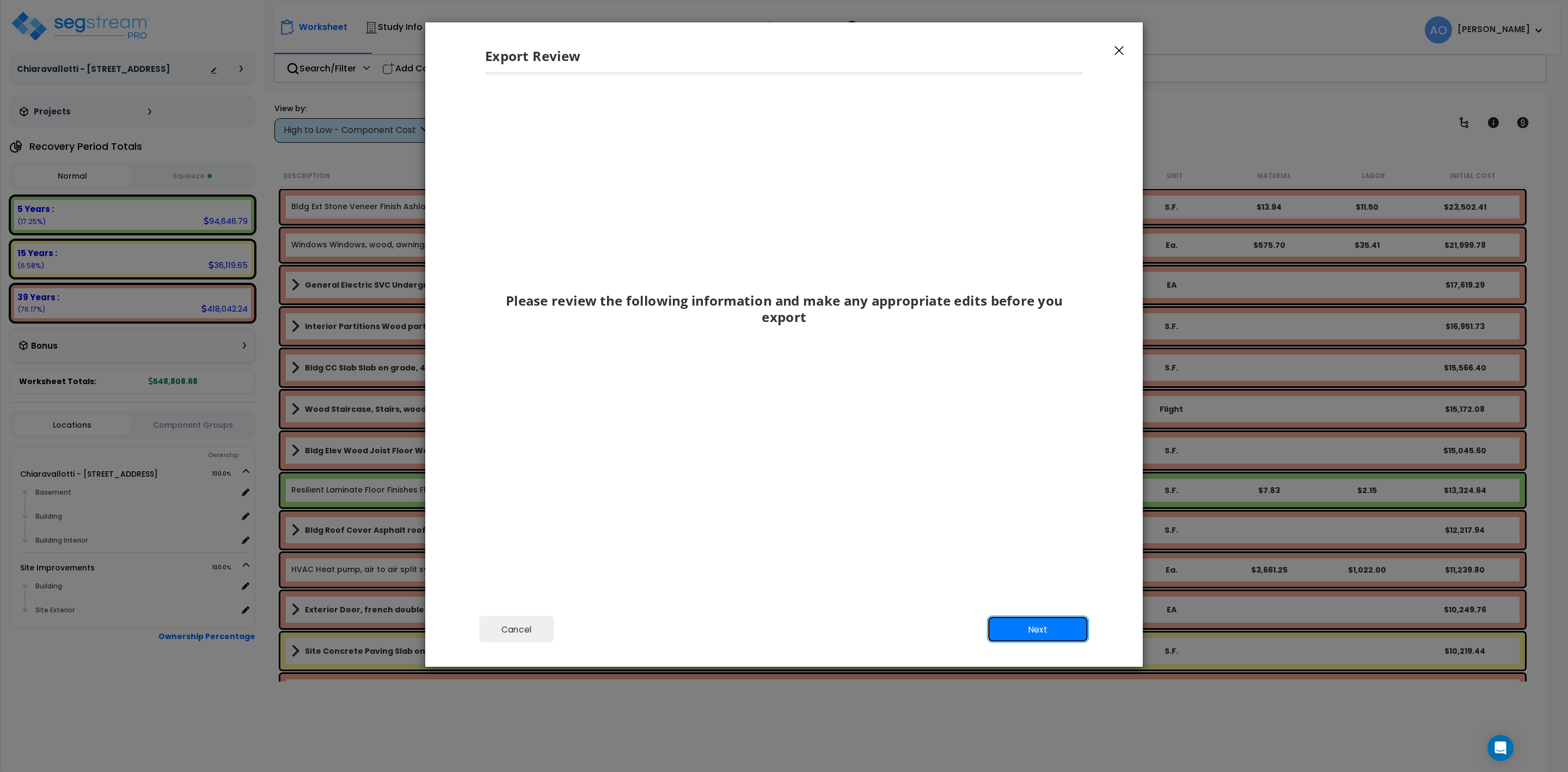
click at [1021, 620] on button "Next" at bounding box center [1038, 629] width 102 height 27
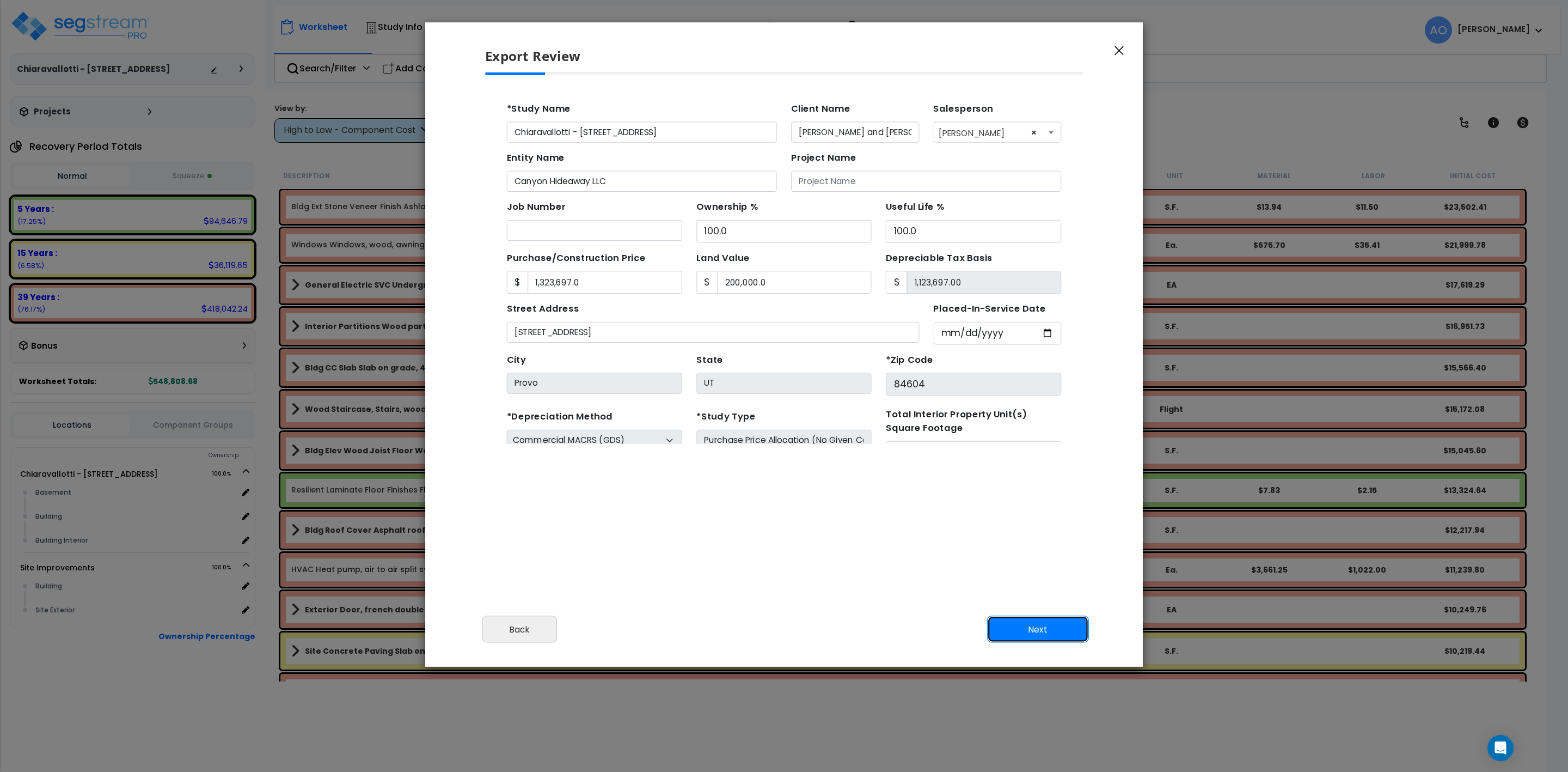
click at [1026, 628] on button "Next" at bounding box center [1038, 629] width 102 height 27
type input "1323697"
type input "200000"
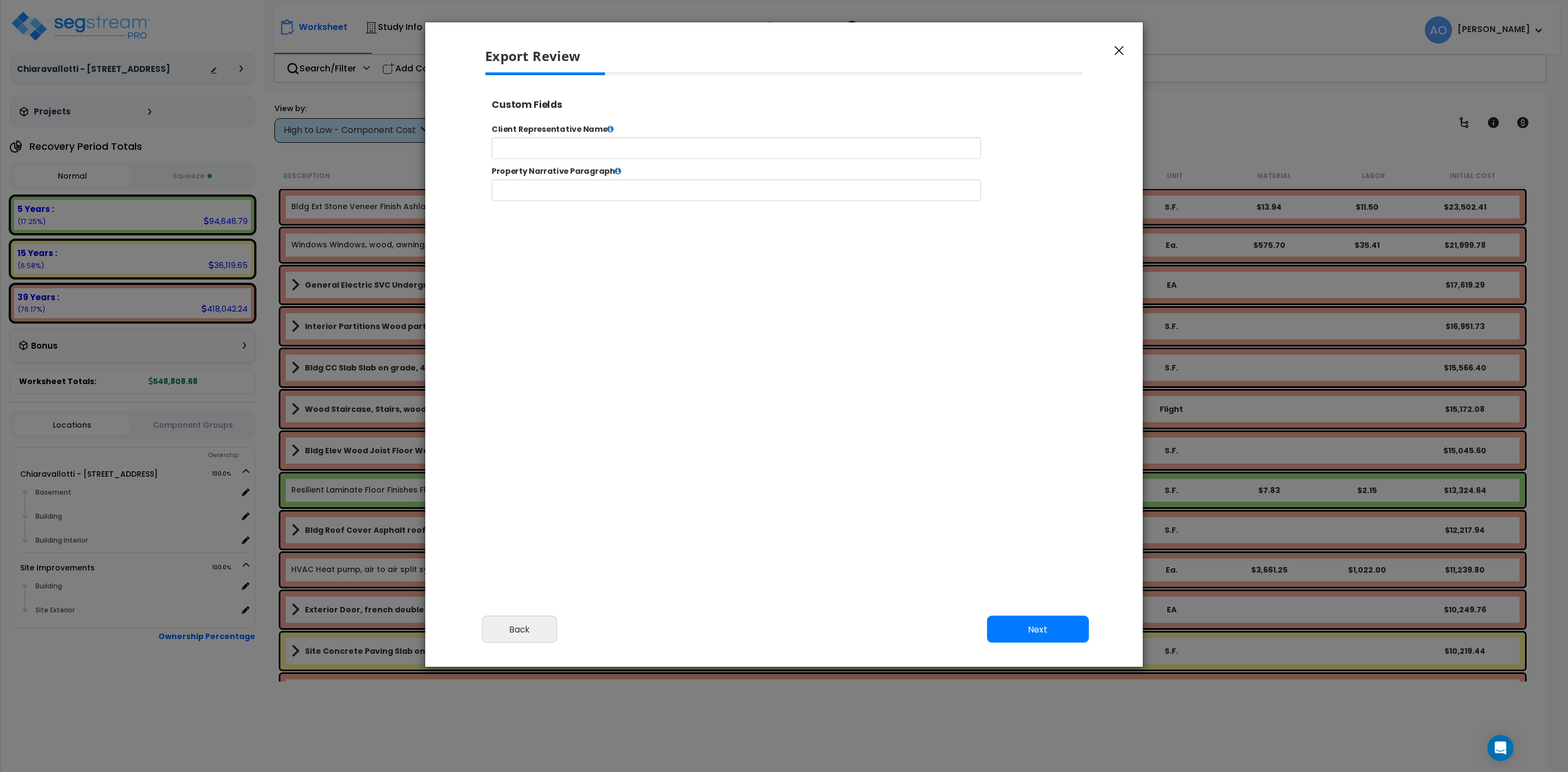
select select "2025"
click at [1023, 628] on button "Next" at bounding box center [1038, 629] width 102 height 27
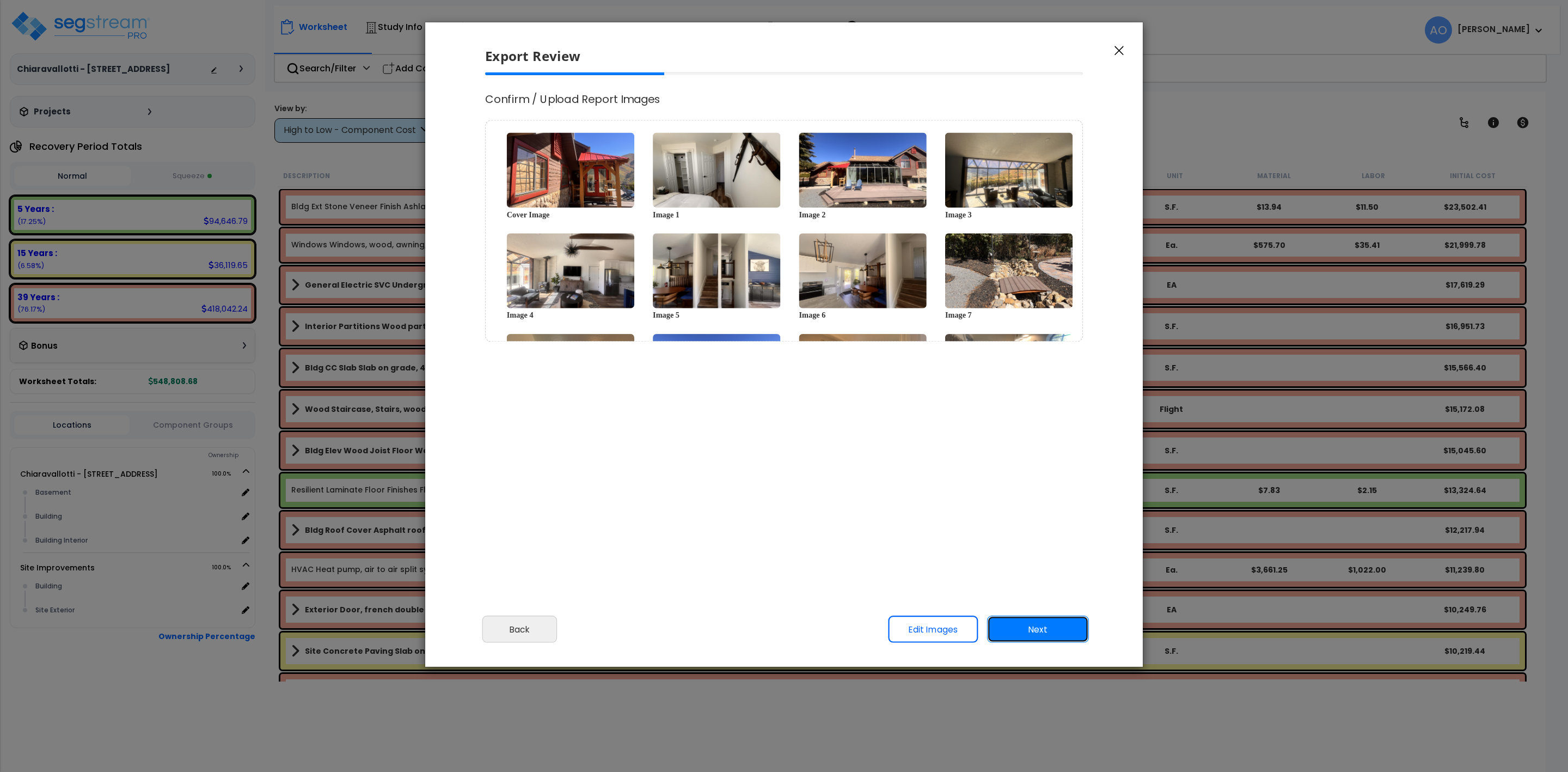
scroll to position [0, 0]
click at [1054, 626] on button "Next" at bounding box center [1038, 629] width 102 height 27
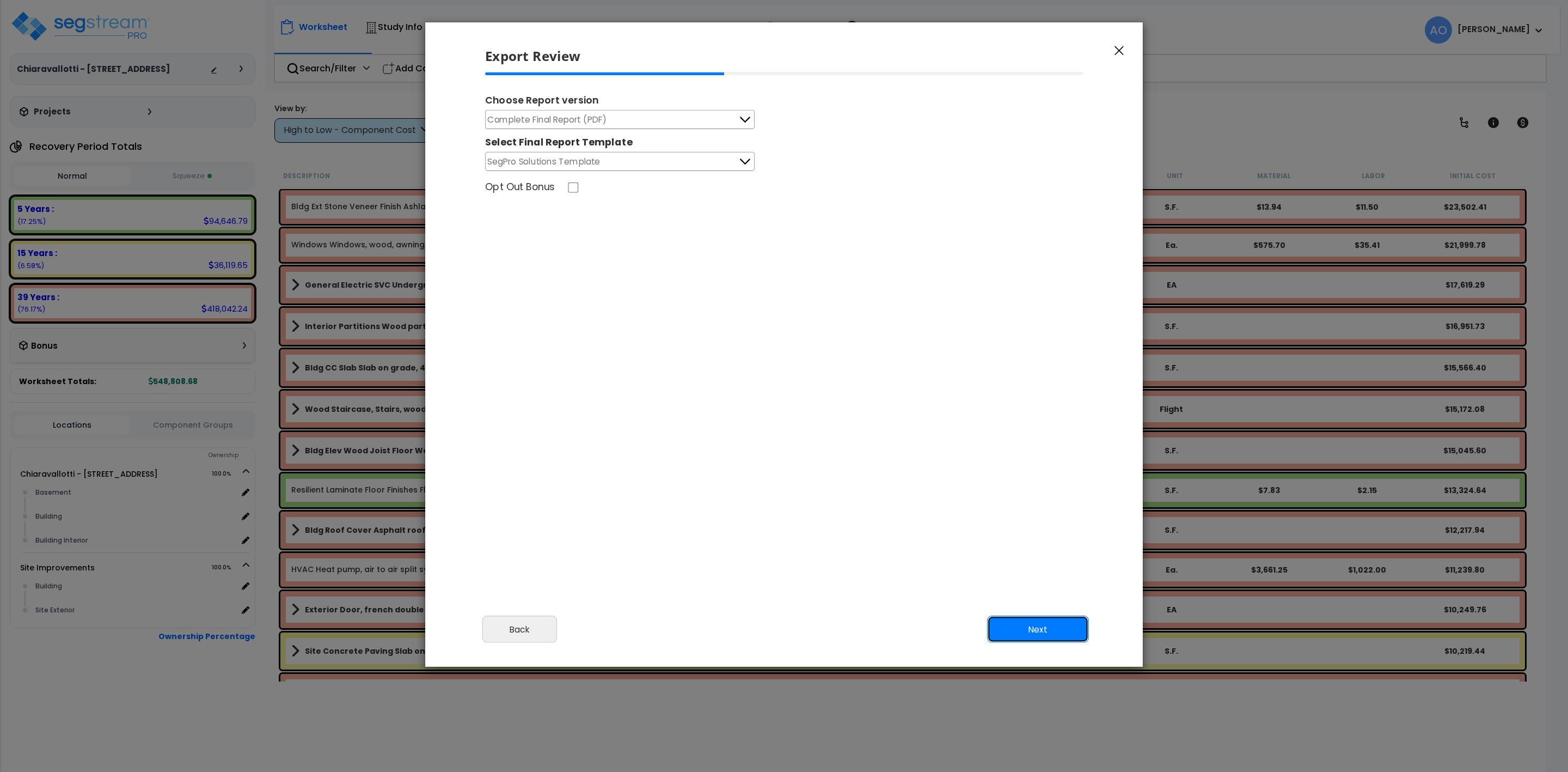
click at [1034, 628] on button "Next" at bounding box center [1038, 629] width 102 height 27
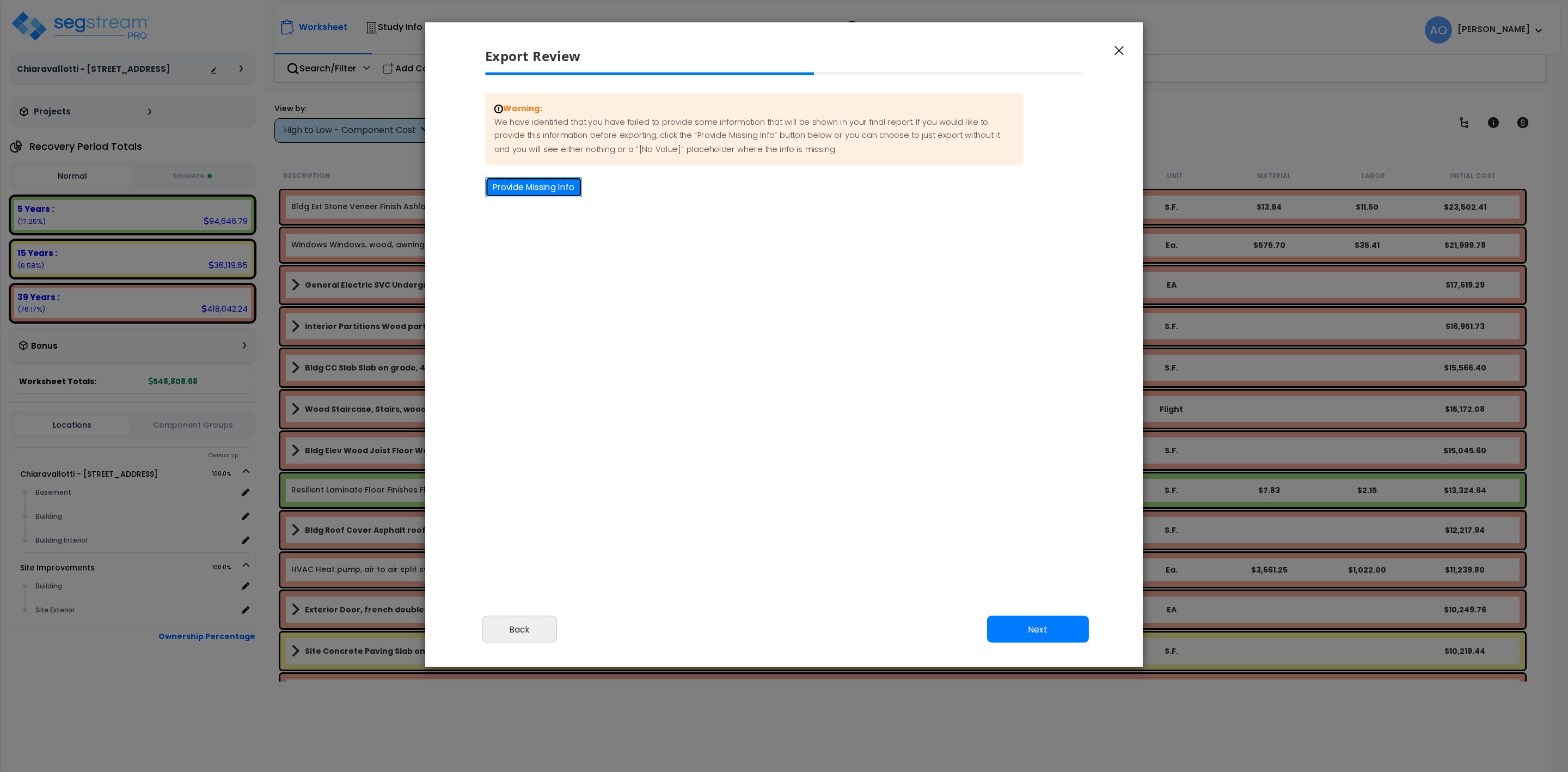
click at [553, 188] on button "Provide Missing Info" at bounding box center [533, 187] width 97 height 20
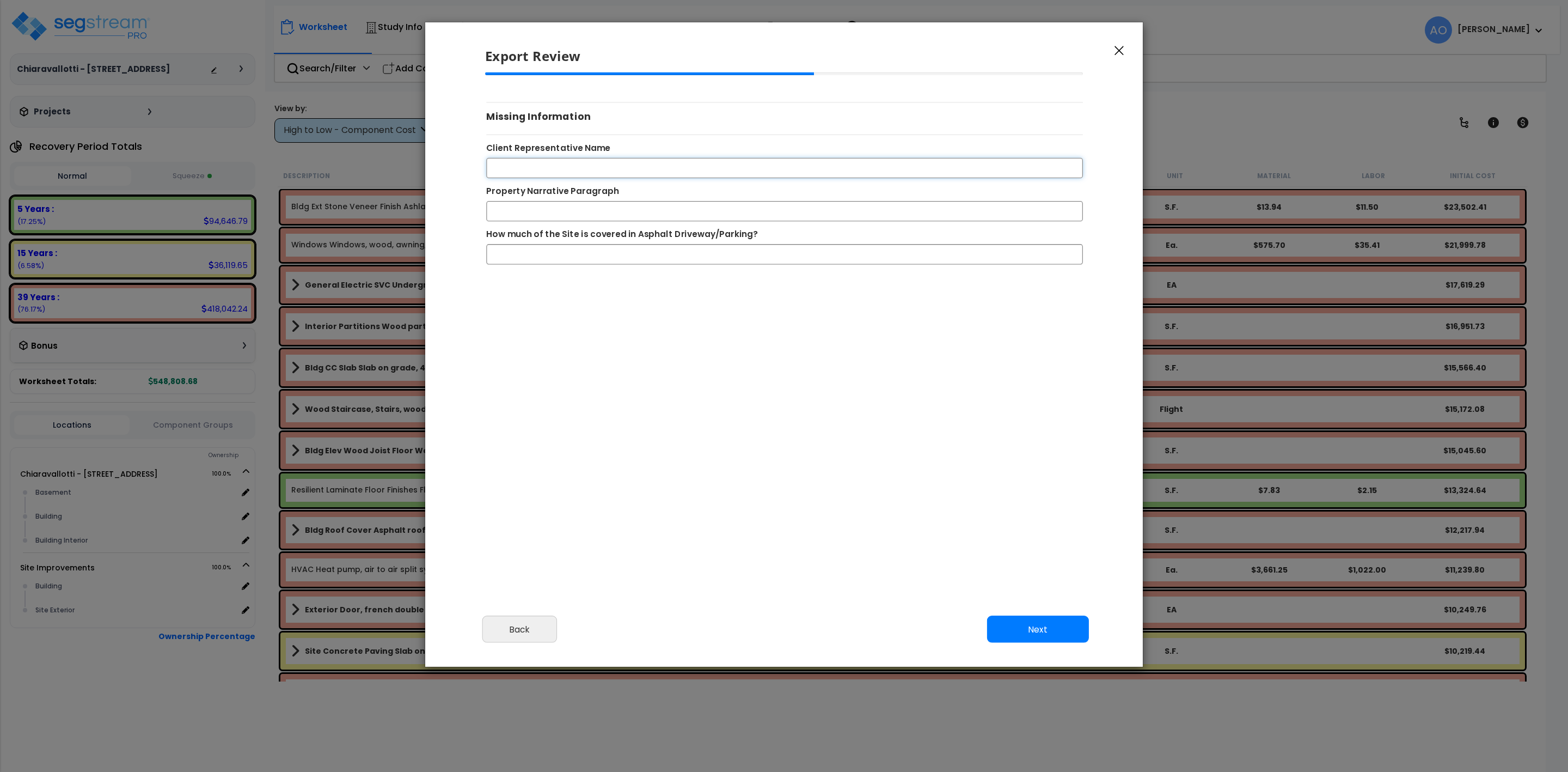
click at [514, 165] on input "Client Representative Name" at bounding box center [785, 167] width 597 height 20
type input "Nico Suazo"
click at [541, 216] on input "Property Narrative Paragraph" at bounding box center [785, 210] width 597 height 20
click at [503, 206] on input "Property Narrative Paragraph" at bounding box center [785, 210] width 597 height 20
paste input "The subject property is a 2,038 square foot home with 4 bedrooms and 3 bathroom…"
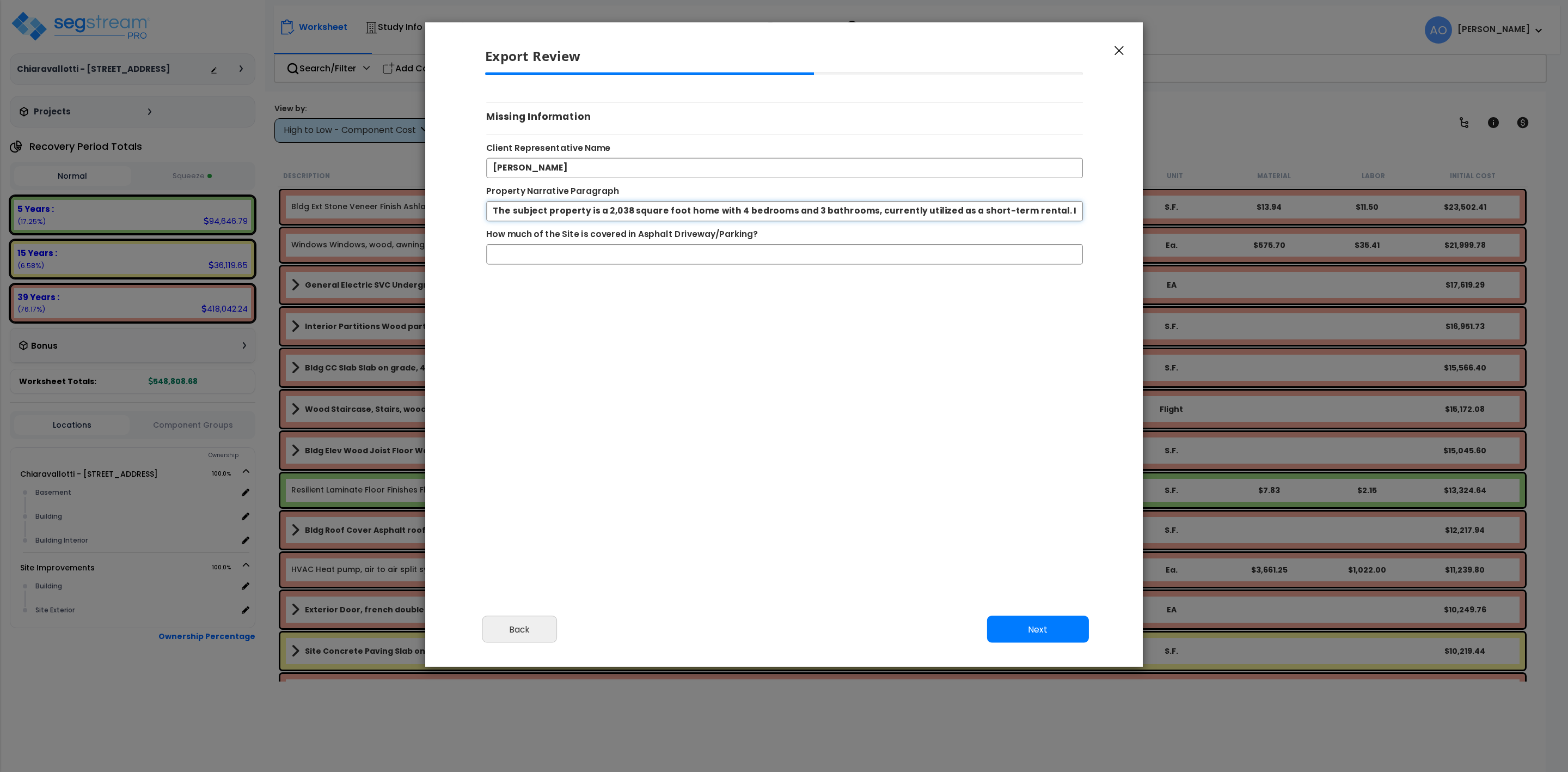
scroll to position [0, 170]
type input "The subject property is a 2,038 square foot home with 4 bedrooms and 3 bathroom…"
click at [1023, 624] on button "Next" at bounding box center [1038, 629] width 102 height 27
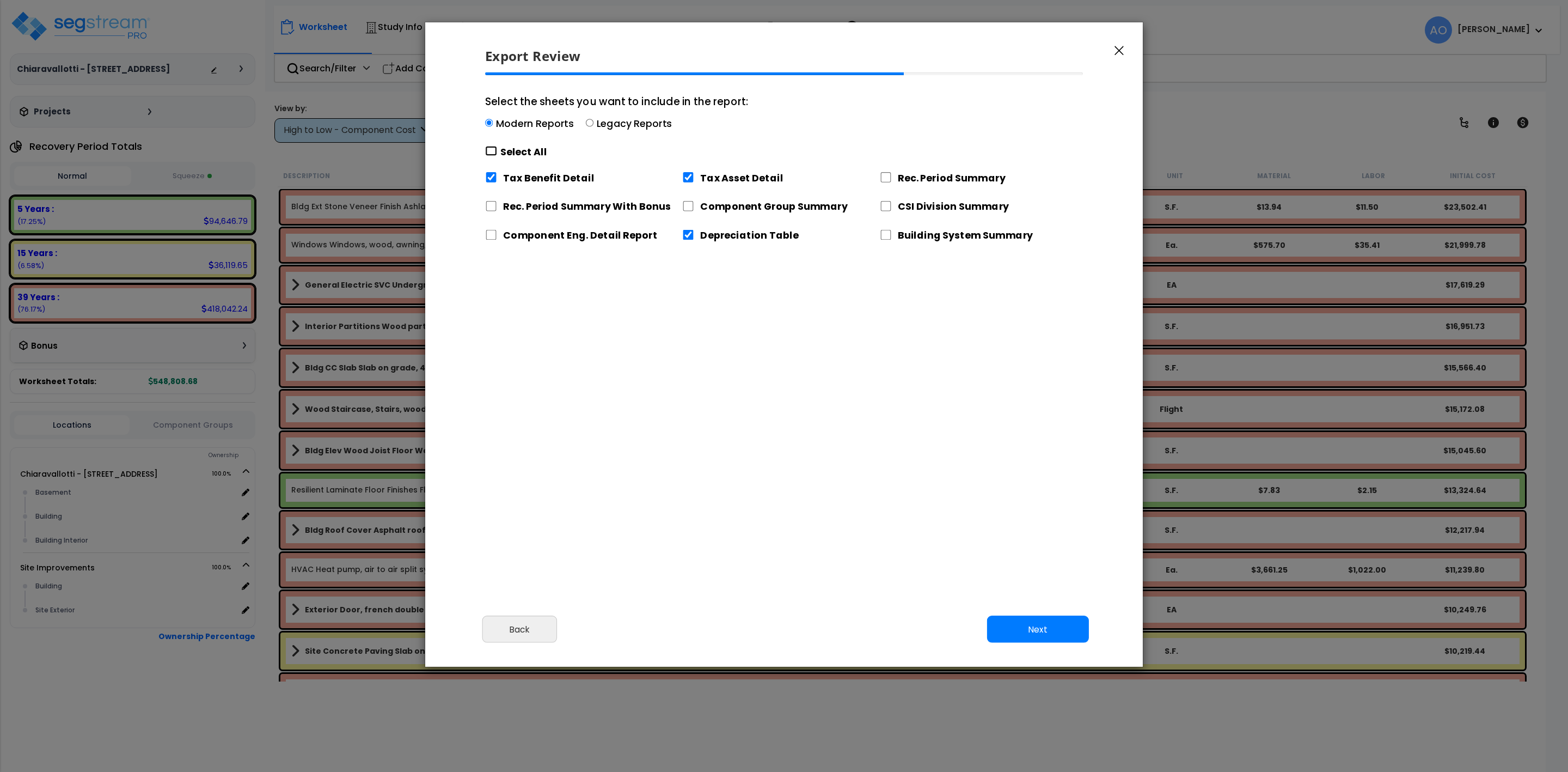
click at [492, 149] on input "Select the sheets you want to include in the report: Modern Reports Legacy Repo…" at bounding box center [491, 151] width 12 height 10
checkbox input "true"
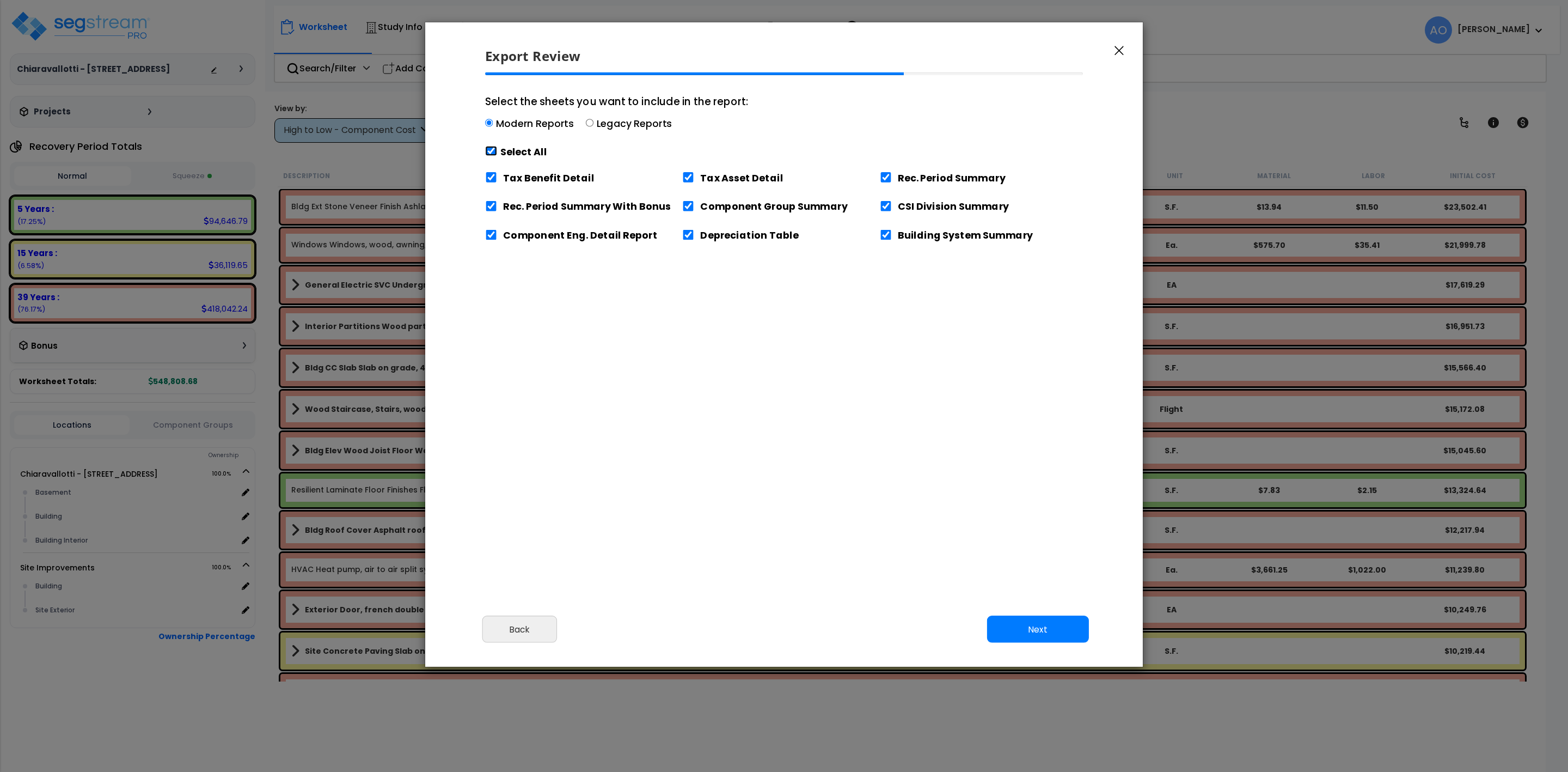
checkbox input "true"
click at [488, 178] on input "Tax Benefit Detail" at bounding box center [491, 177] width 12 height 10
checkbox input "false"
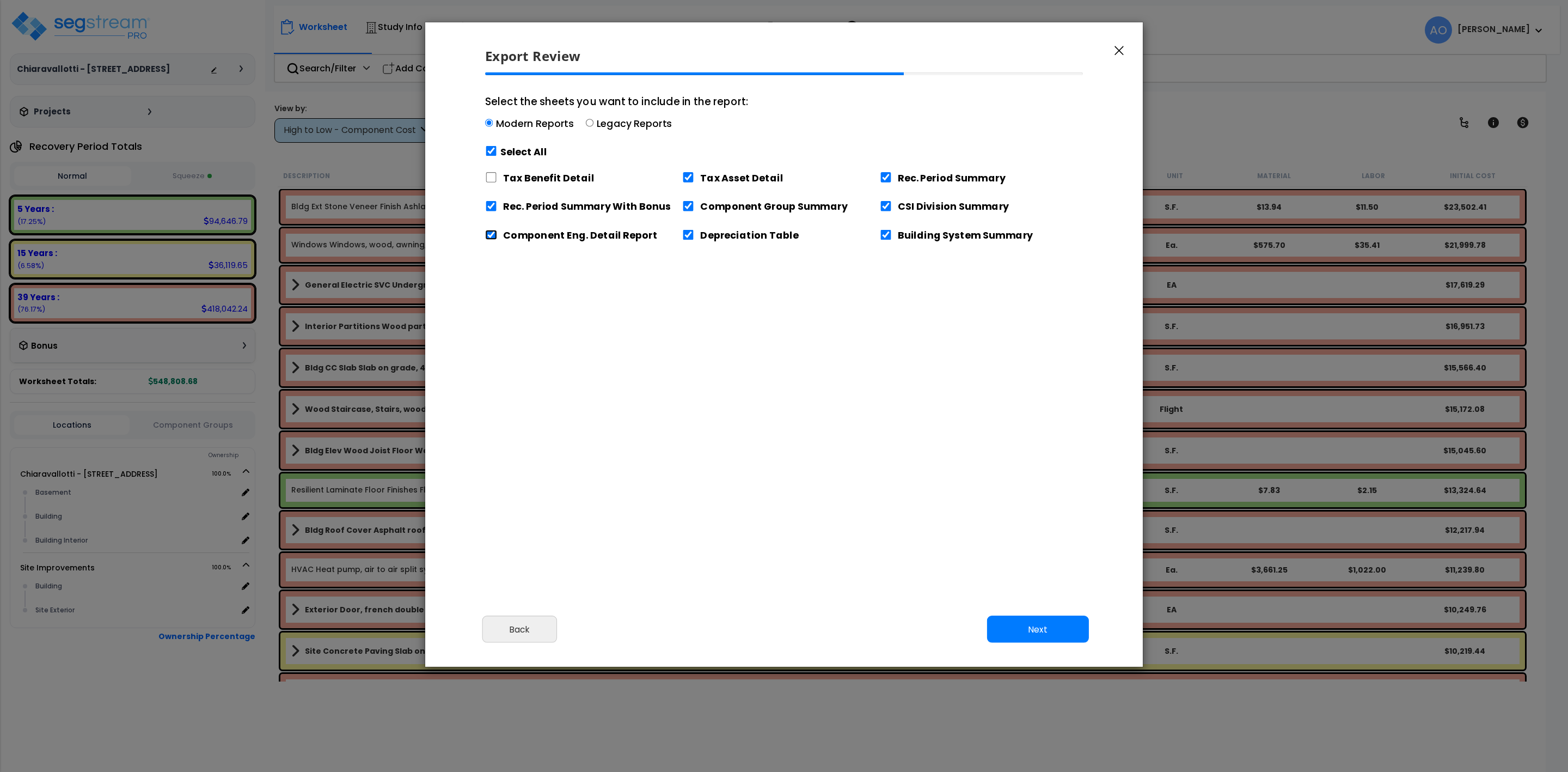
click at [490, 239] on input "Component Eng. Detail Report" at bounding box center [491, 235] width 12 height 10
checkbox input "false"
click at [884, 236] on input "Building System Summary" at bounding box center [886, 235] width 12 height 10
checkbox input "false"
click at [1024, 632] on button "Next" at bounding box center [1038, 629] width 102 height 27
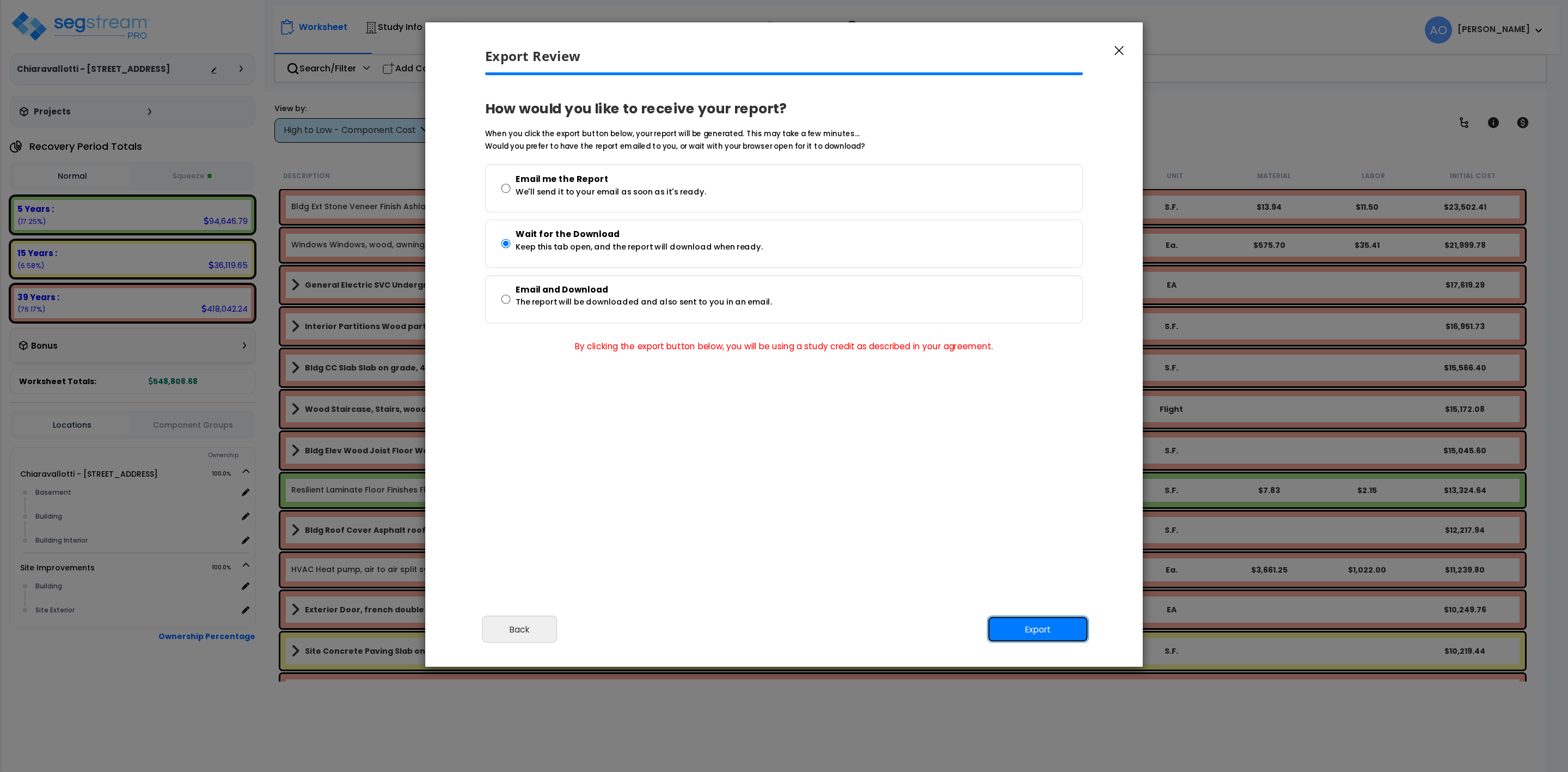
click at [1031, 632] on button "Export" at bounding box center [1038, 629] width 102 height 27
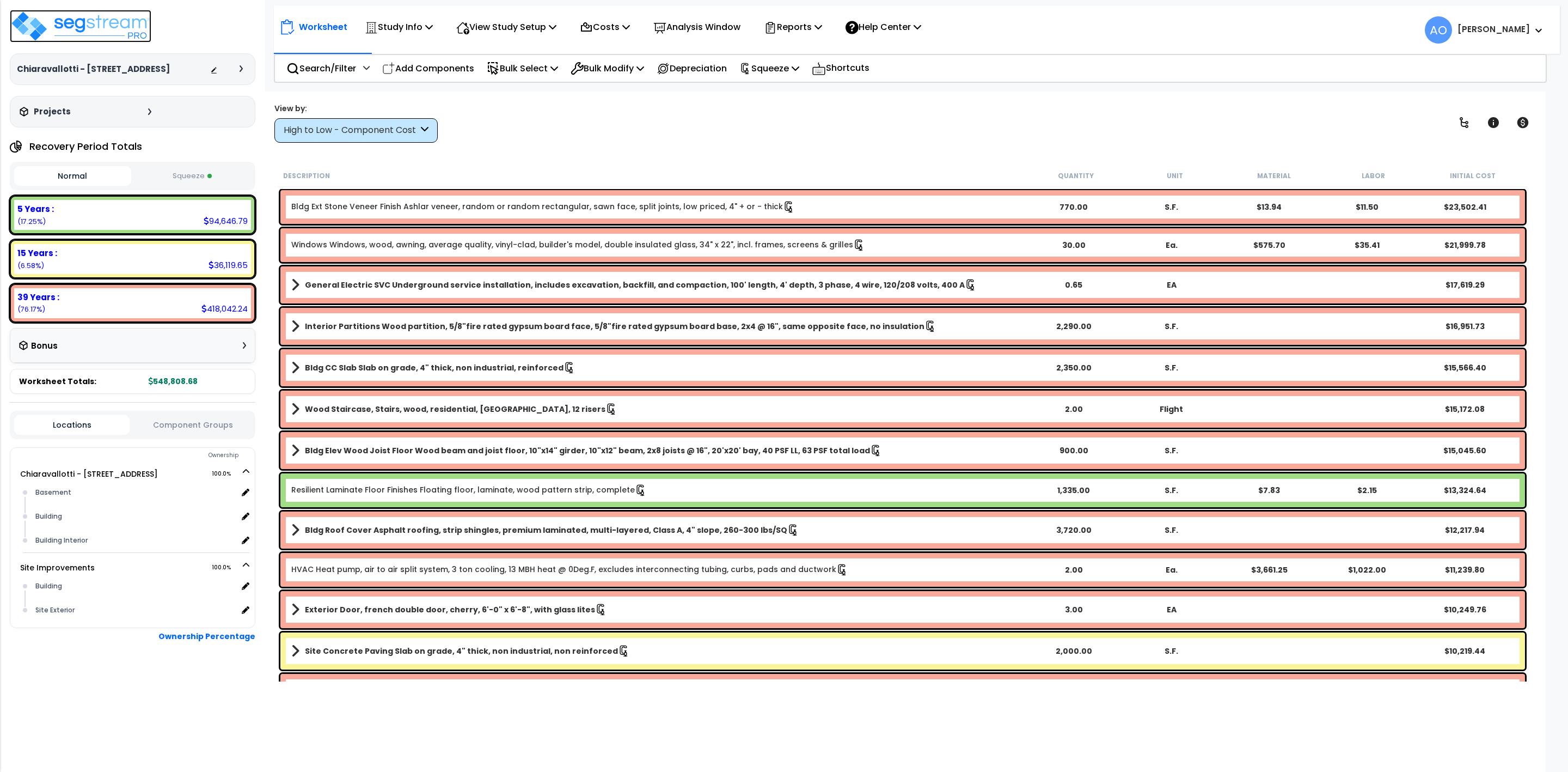
click at [27, 27] on img at bounding box center [81, 26] width 142 height 32
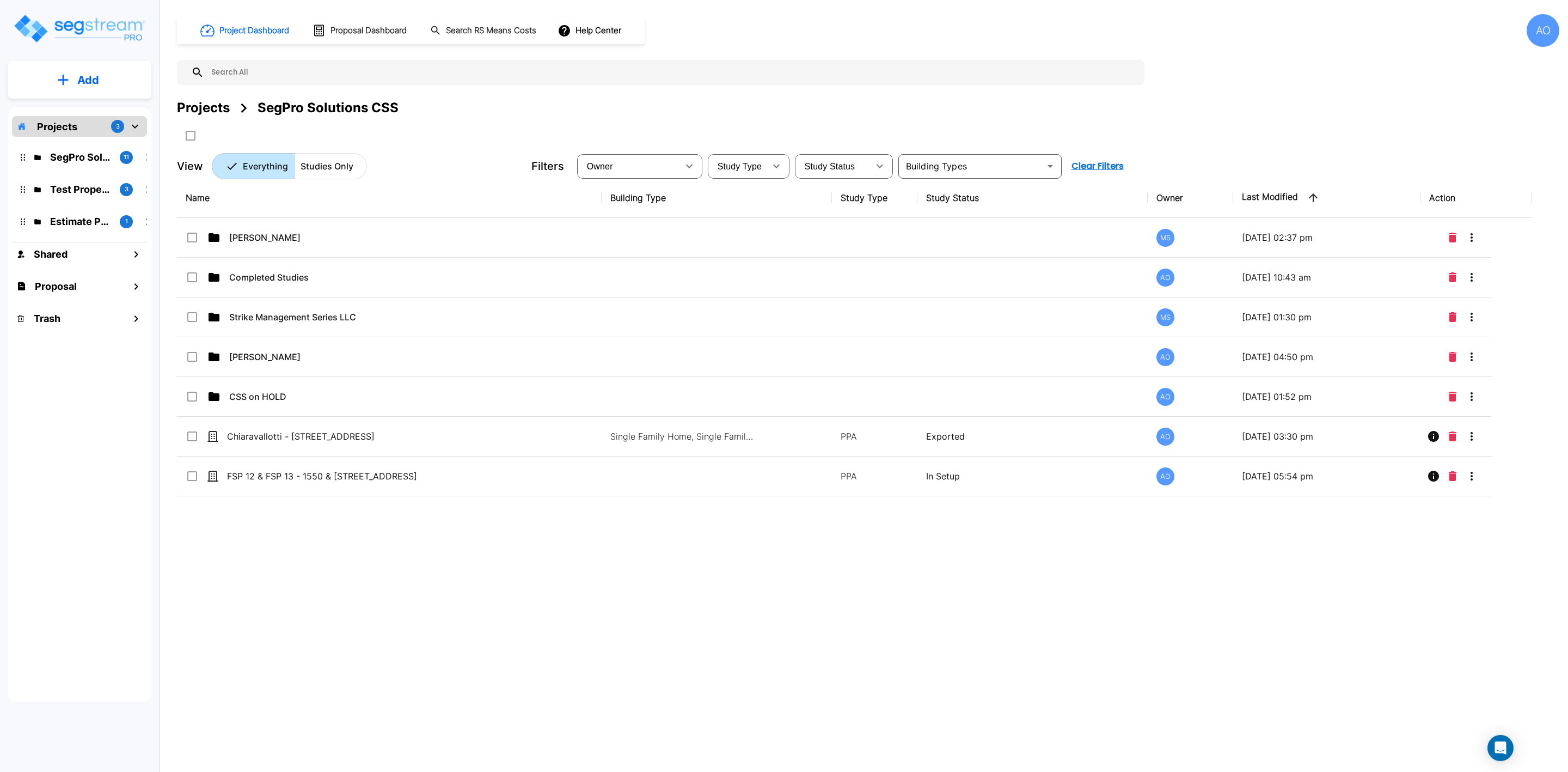
drag, startPoint x: 329, startPoint y: 606, endPoint x: 290, endPoint y: 585, distance: 44.3
click at [328, 595] on div "Name Building Type Study Type Study Status Owner Last Modified Action [PERSON_N…" at bounding box center [854, 417] width 1355 height 479
click at [79, 79] on p "Add" at bounding box center [88, 80] width 22 height 16
click at [92, 140] on p "Add Study" at bounding box center [86, 141] width 44 height 13
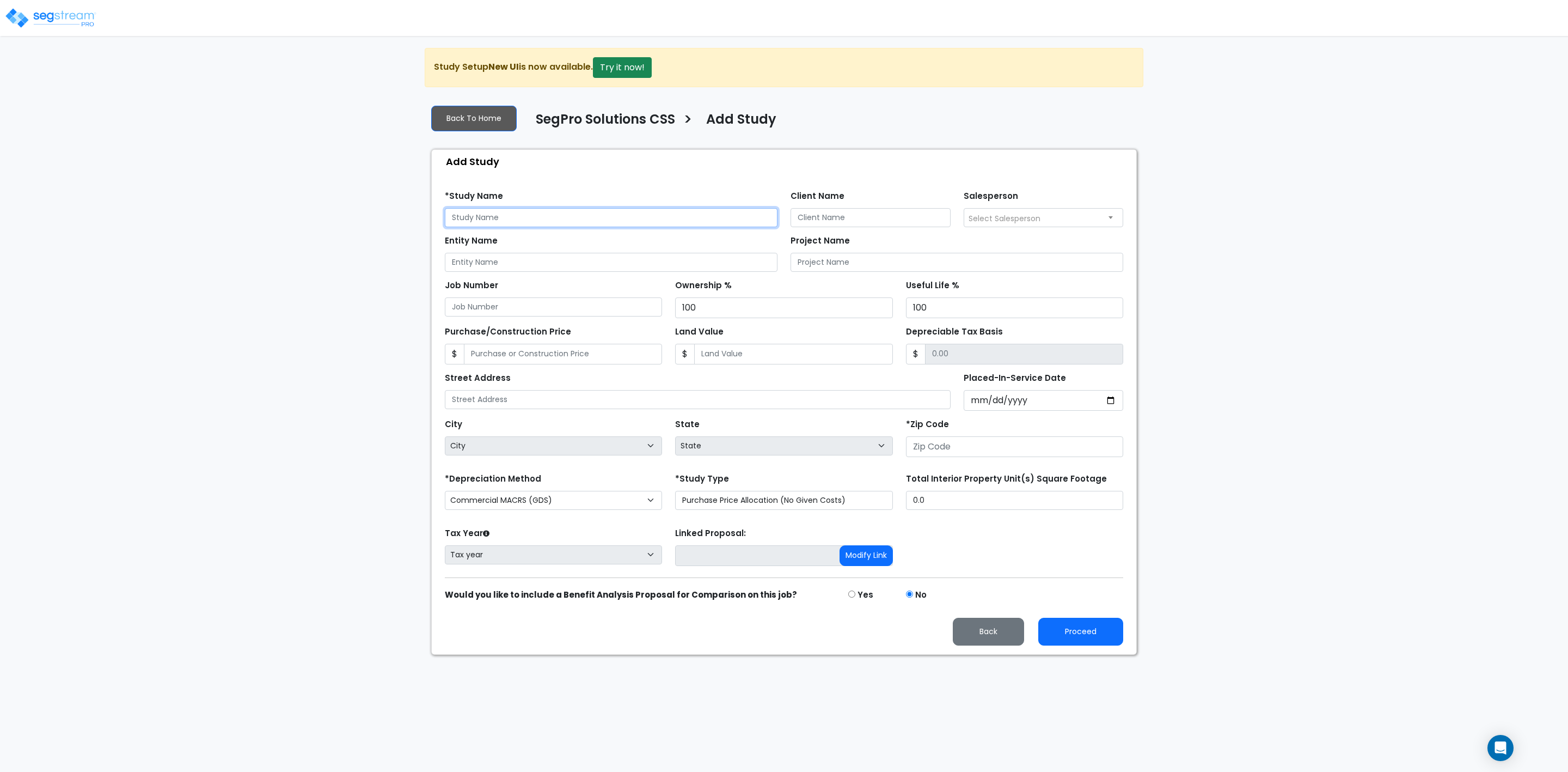
click at [511, 218] on input "text" at bounding box center [611, 217] width 333 height 19
type input "Khorsand - [STREET_ADDRESS]"
click at [837, 221] on input "Client Name" at bounding box center [870, 217] width 160 height 19
type input "Derek & Kate Khorsand"
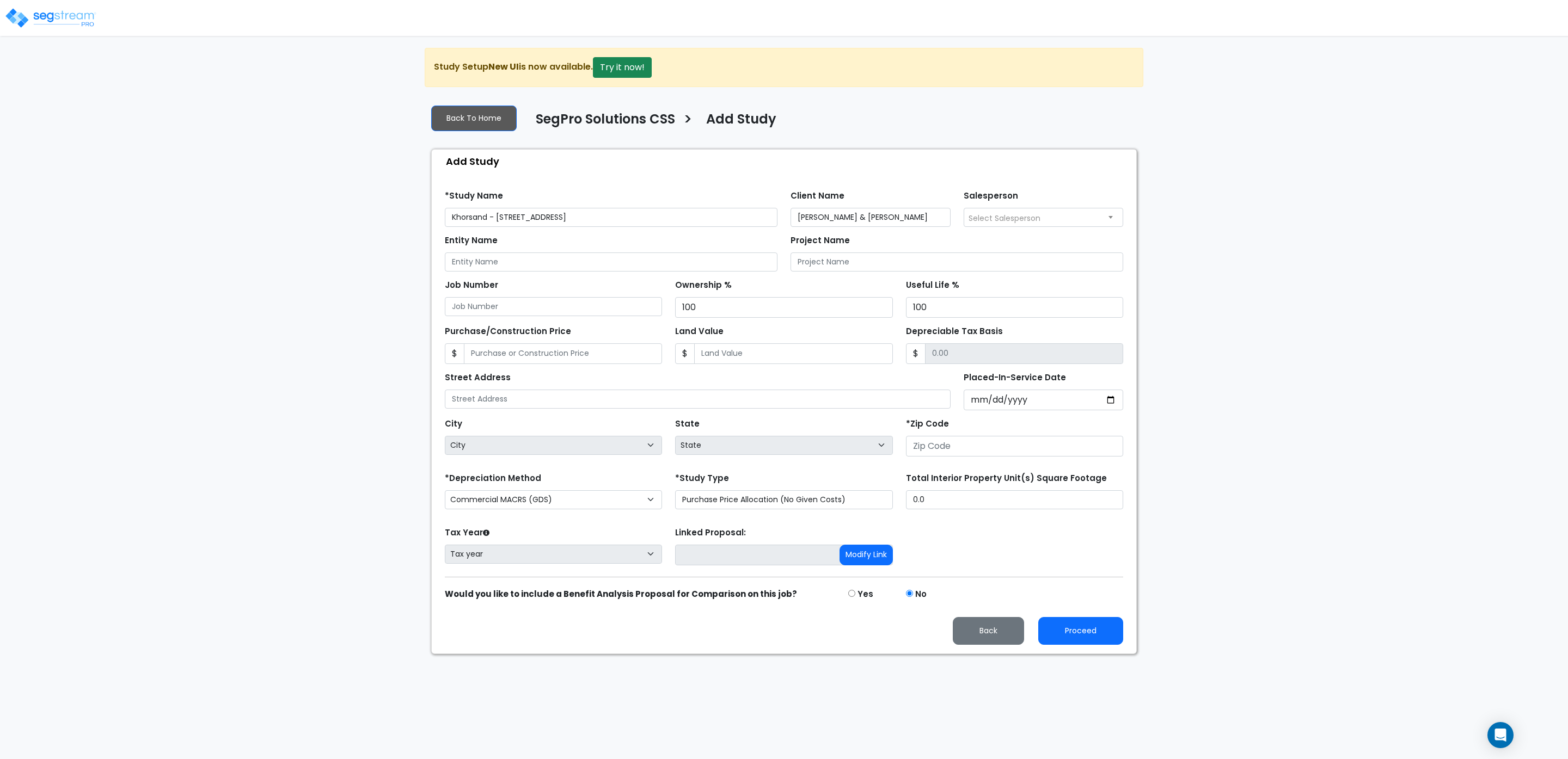
click at [1002, 217] on span "Select Salesperson" at bounding box center [1004, 218] width 72 height 11
select select "173"
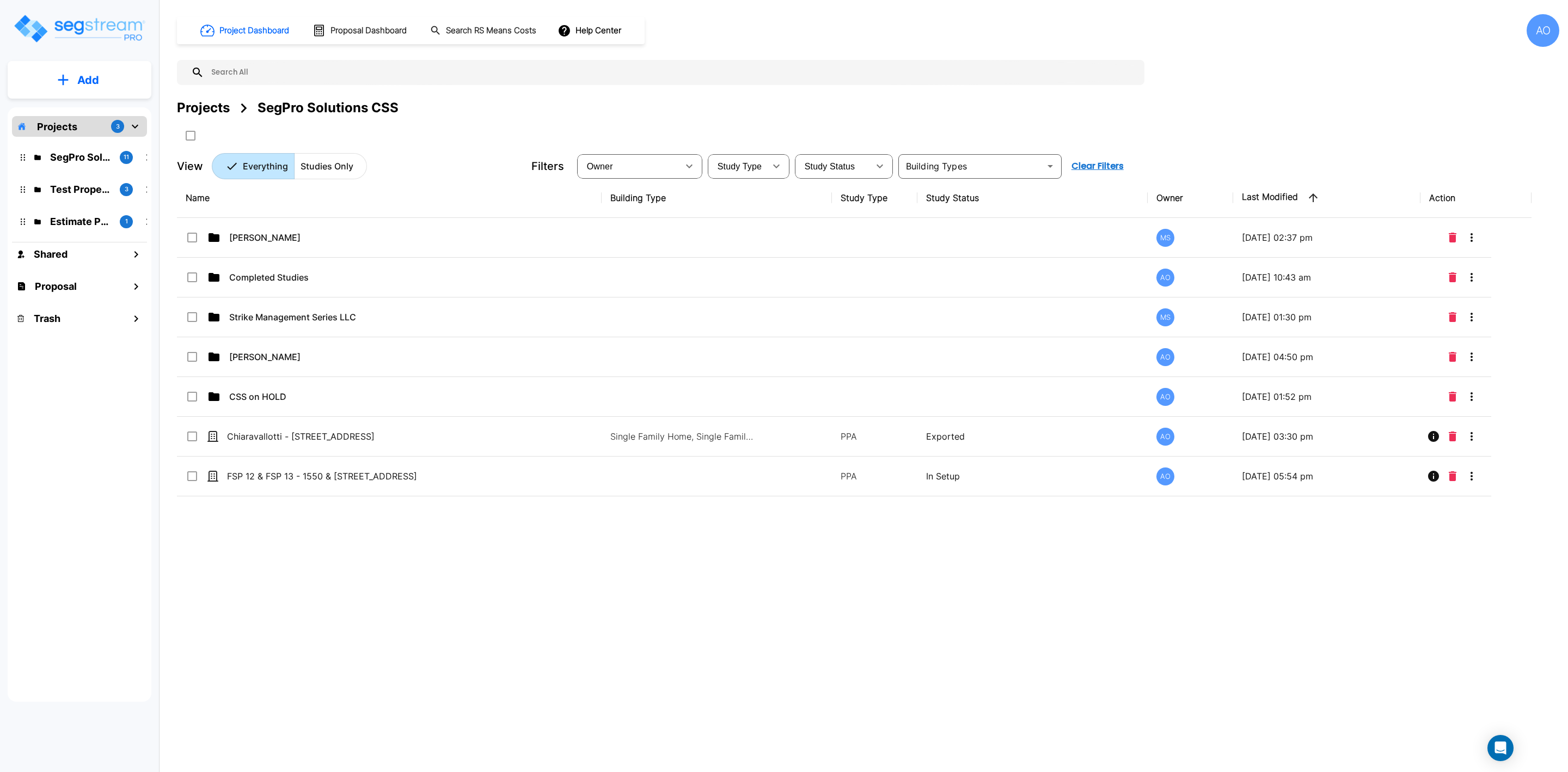
click at [88, 72] on p "Add" at bounding box center [88, 80] width 22 height 16
click at [97, 140] on p "Add Study" at bounding box center [86, 141] width 44 height 13
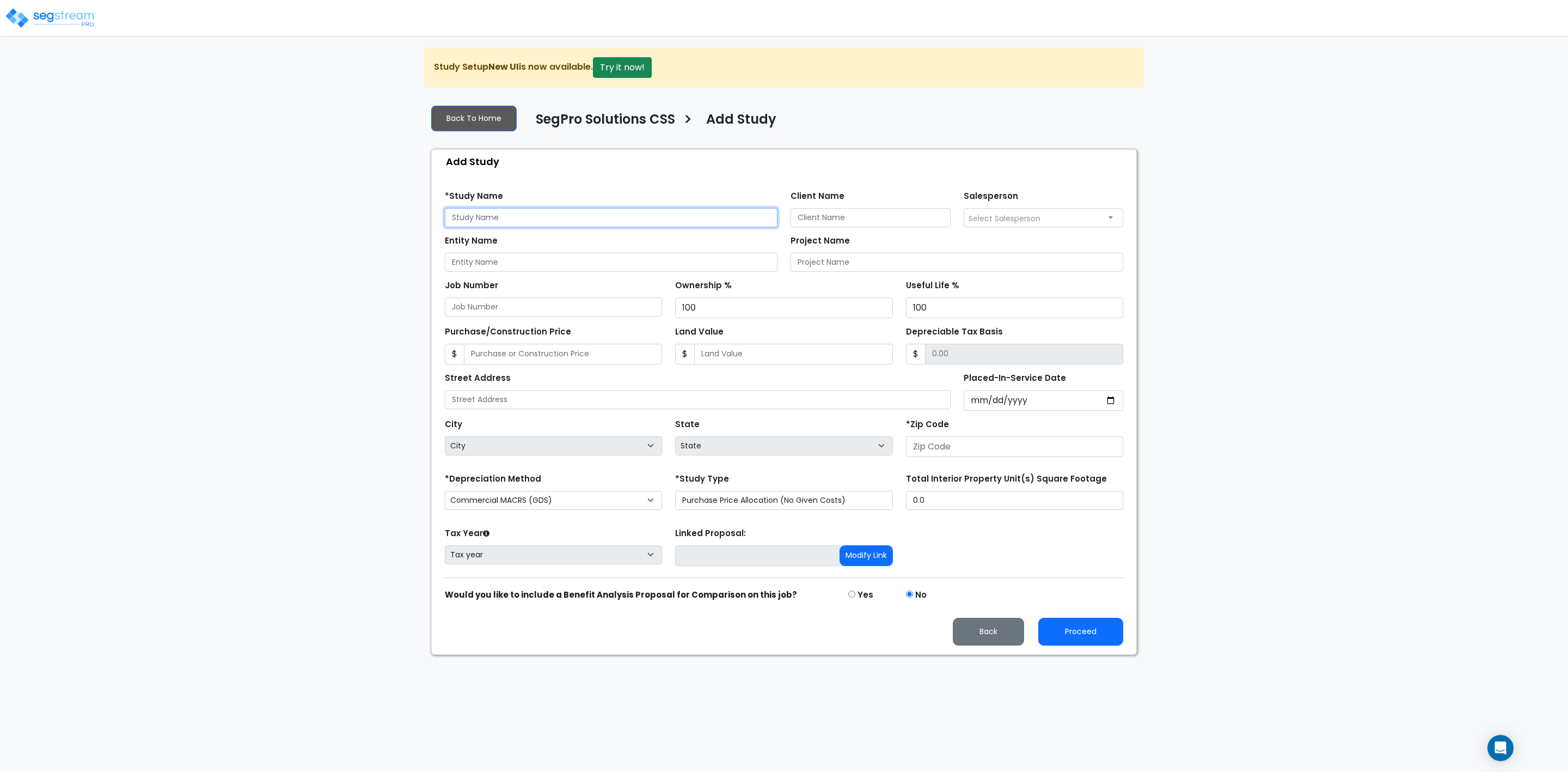
click at [514, 223] on input "text" at bounding box center [611, 217] width 333 height 19
click at [525, 221] on input "text" at bounding box center [611, 217] width 333 height 19
type input "Khorsand - [STREET_ADDRESS]"
click at [809, 217] on input "Client Name" at bounding box center [870, 217] width 160 height 19
type input "Derek & Kate Khorsand"
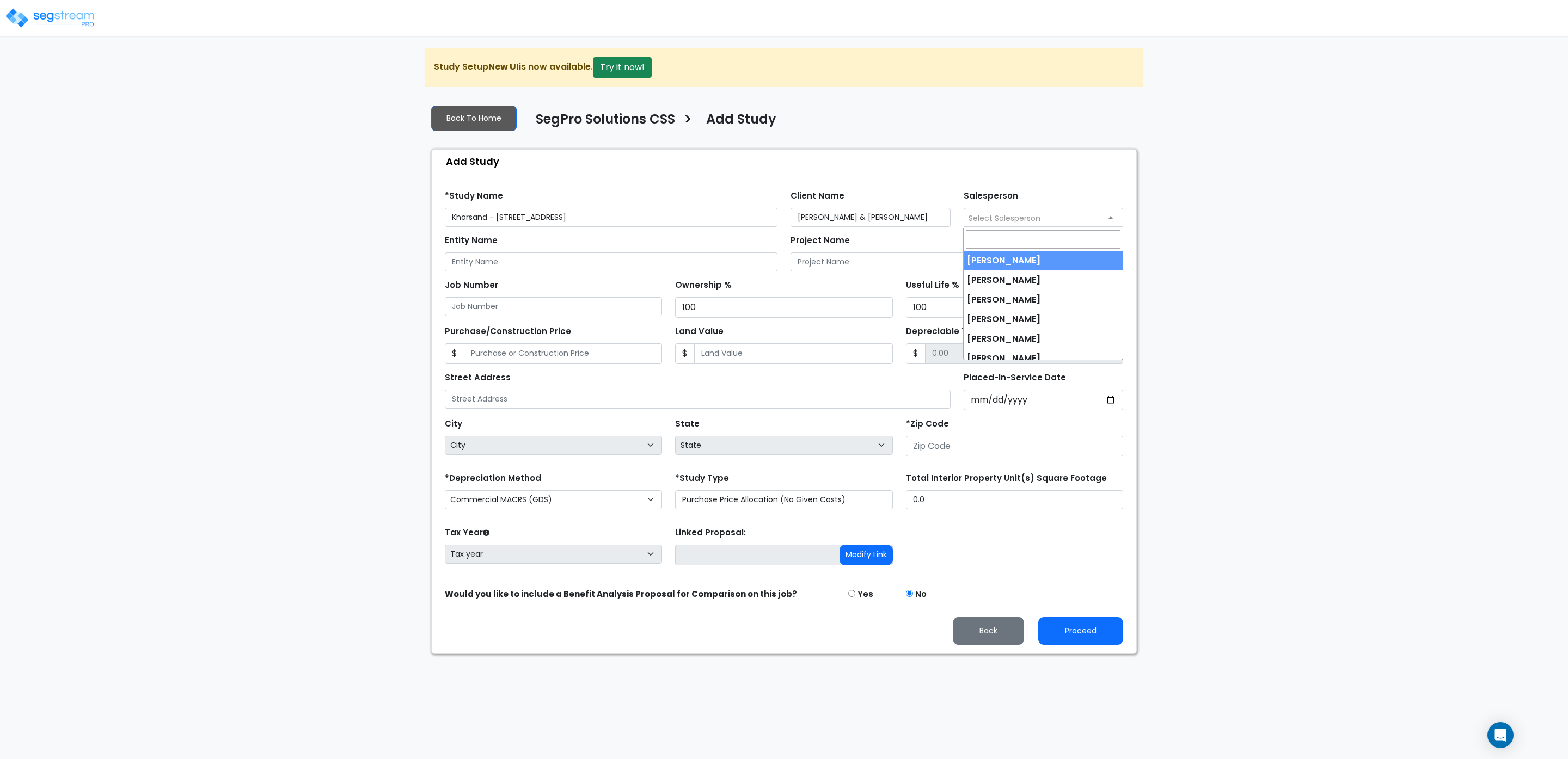
click at [1015, 216] on span "Select Salesperson" at bounding box center [1004, 218] width 72 height 11
select select "173"
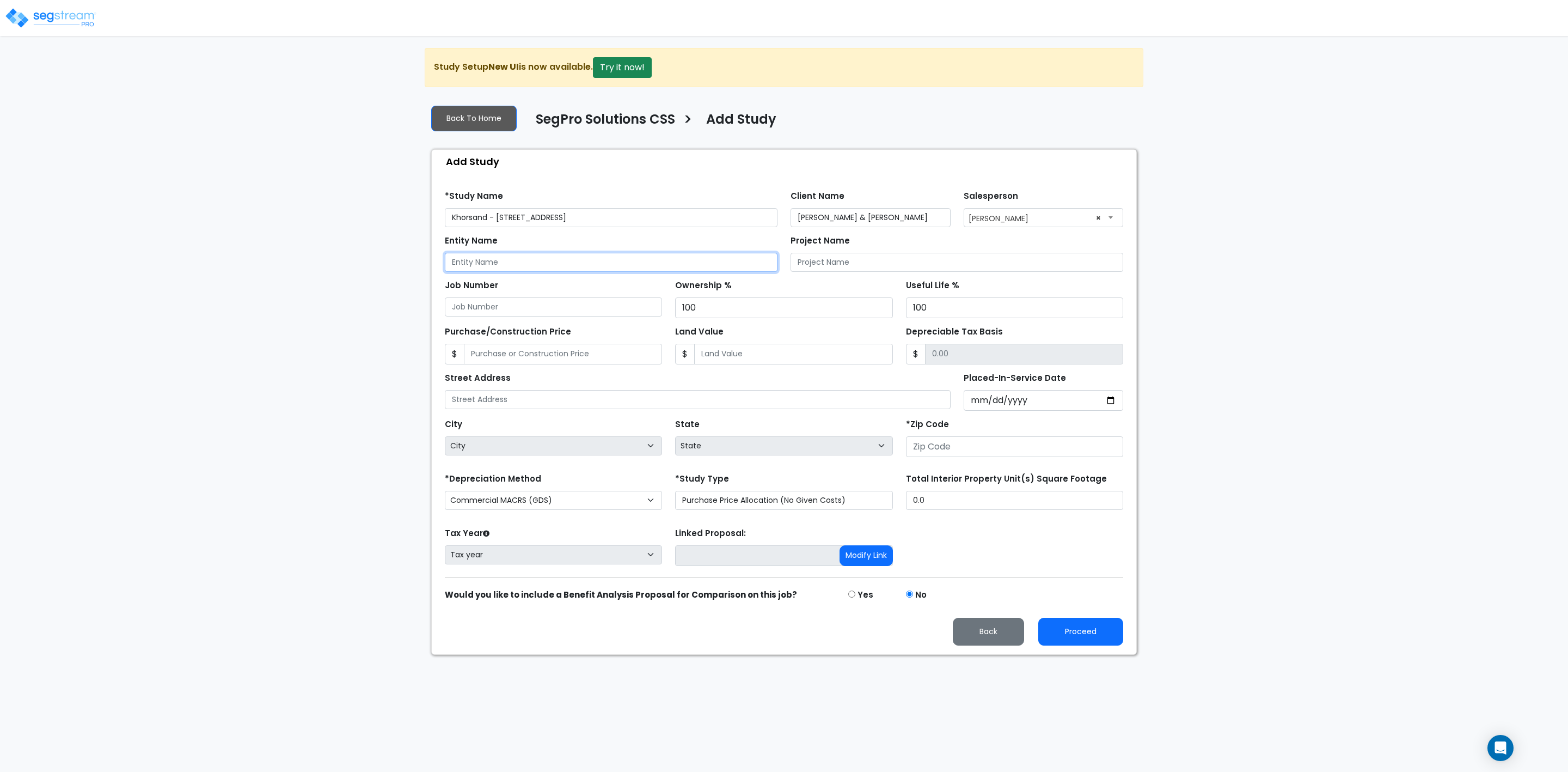
click at [533, 263] on input "Entity Name" at bounding box center [611, 262] width 333 height 19
type input "Derek and Kate Khorsand (Personal)"
click at [826, 220] on input "Derek & Kate Khorsand" at bounding box center [870, 217] width 160 height 19
type input "Derek and Kate Khorsand"
click at [811, 263] on input "Project Name" at bounding box center [957, 262] width 333 height 19
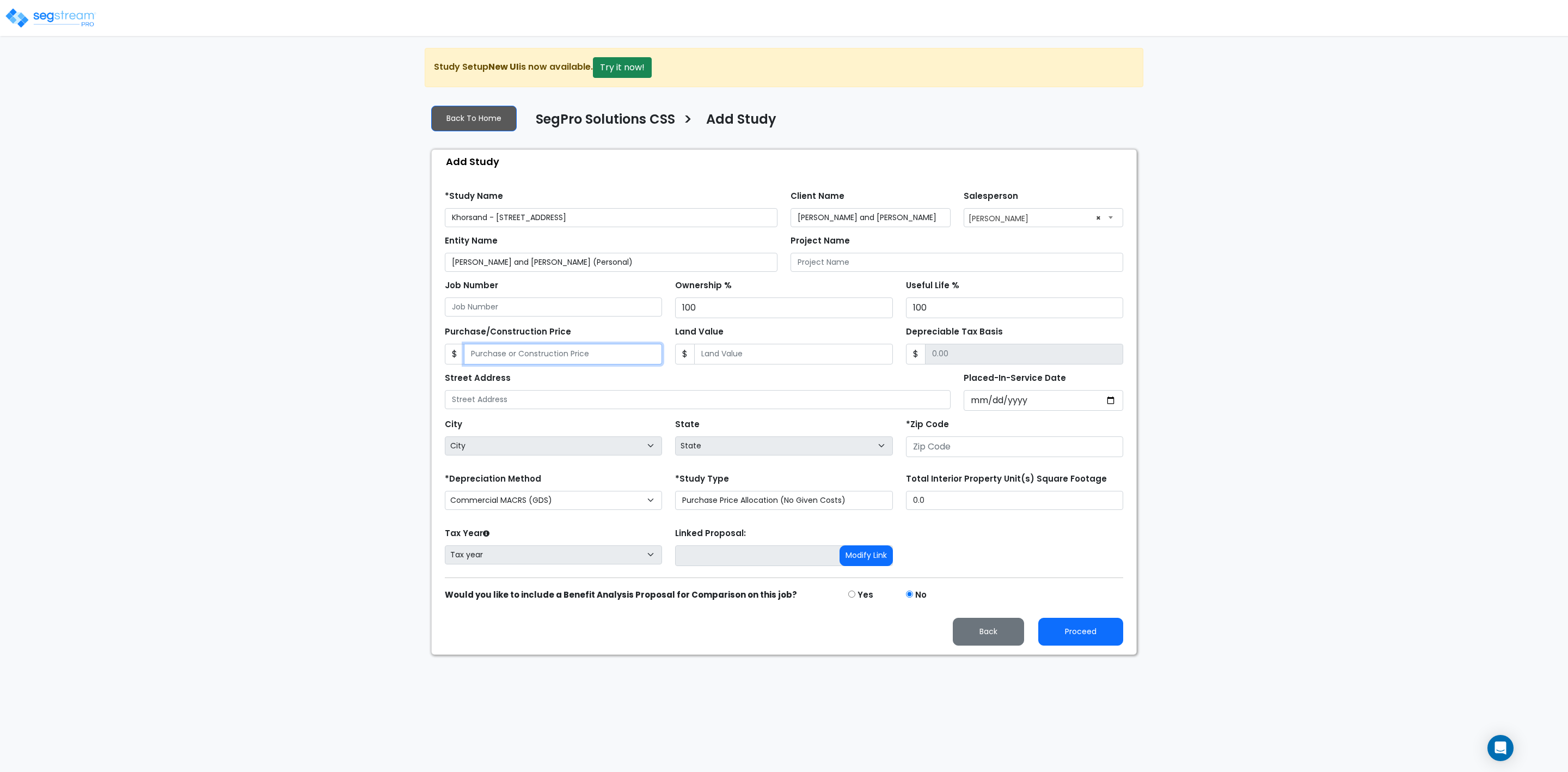
click at [477, 359] on input "Purchase/Construction Price" at bounding box center [563, 354] width 198 height 21
click at [603, 360] on input "Purchase/Construction Price" at bounding box center [563, 354] width 198 height 21
type input "4"
type input "4.00"
type input "47"
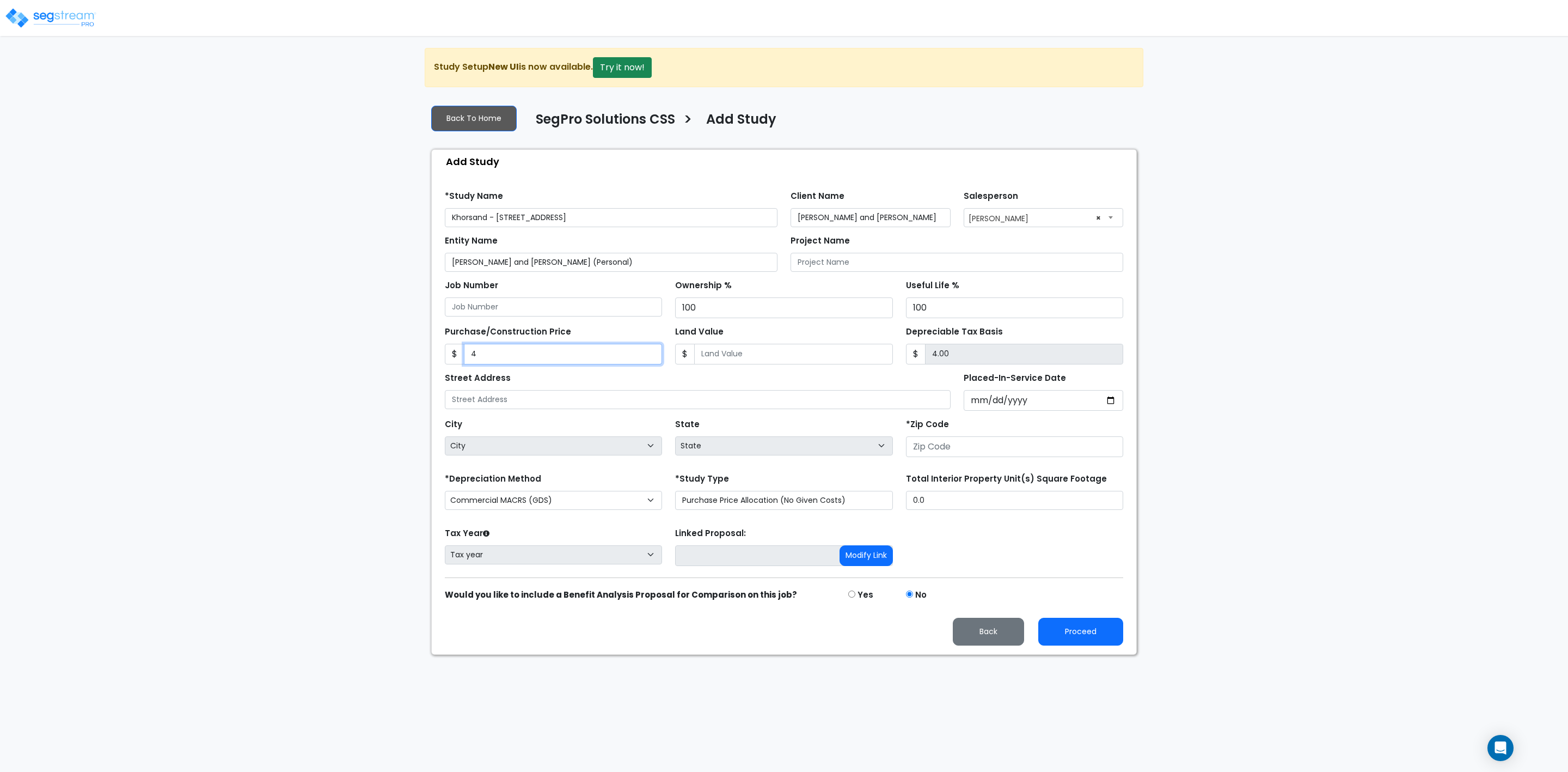
type input "47.00"
type input "470"
type input "470.00"
type input "4703"
type input "4,703.00"
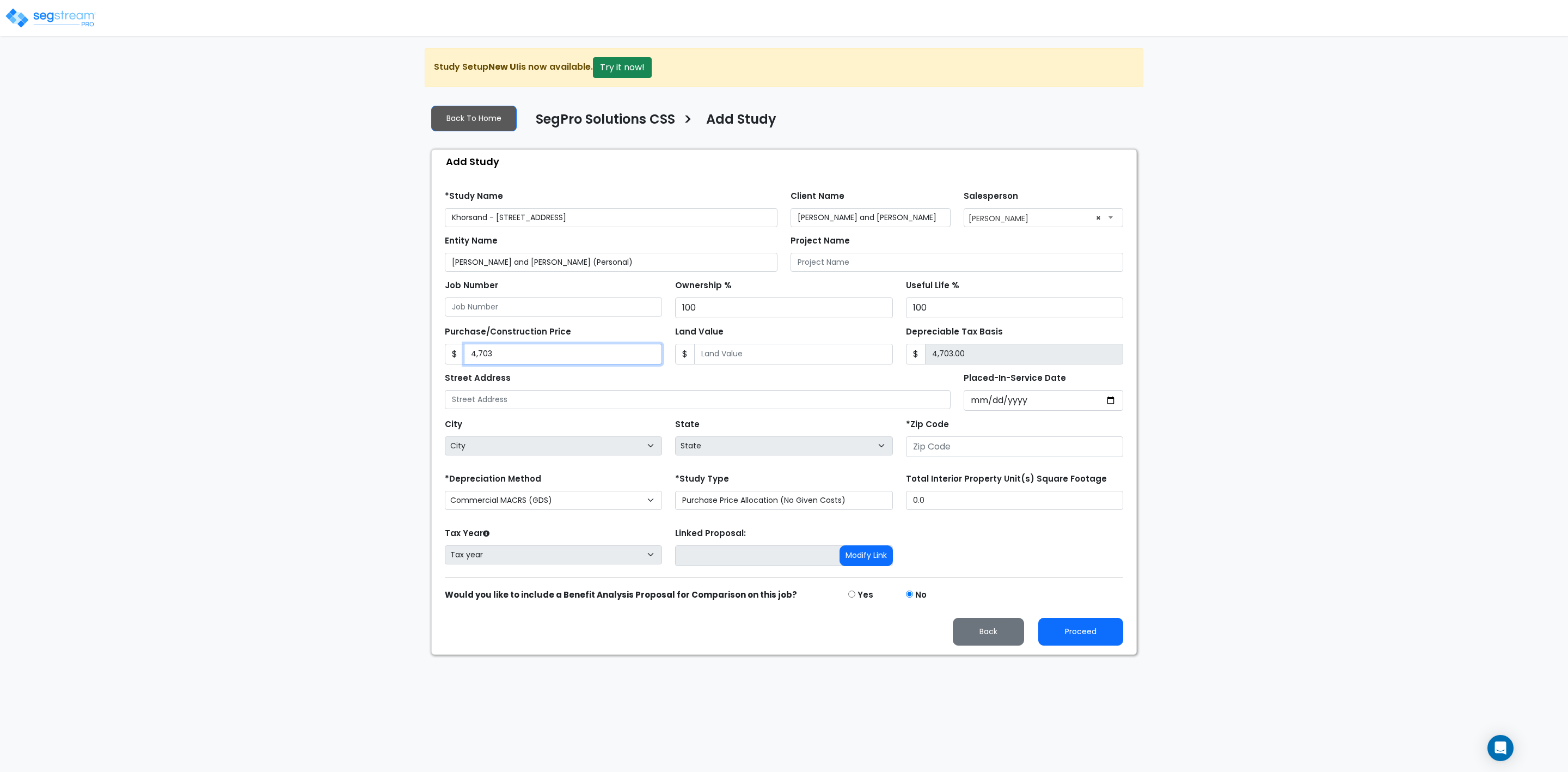
type input "4,7039"
type input "47,039.00"
type input "47,0395"
type input "470,395.00"
type input "470,395"
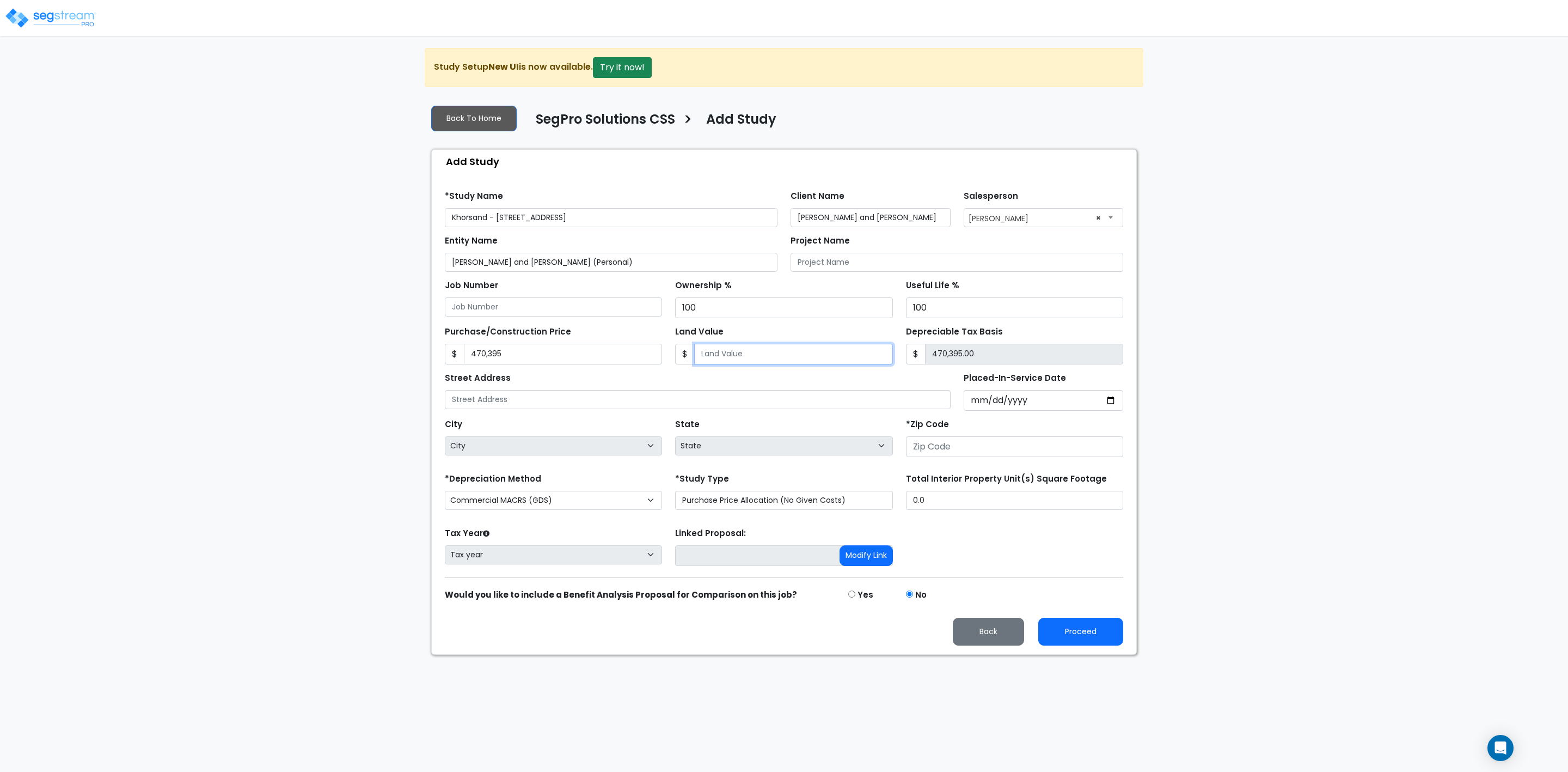
click at [722, 359] on input "Land Value" at bounding box center [793, 354] width 198 height 21
type input "0"
click at [505, 406] on input "text" at bounding box center [698, 399] width 506 height 19
click at [523, 407] on input "11559" at bounding box center [698, 399] width 506 height 19
type input "11559 W Coyote Lane"
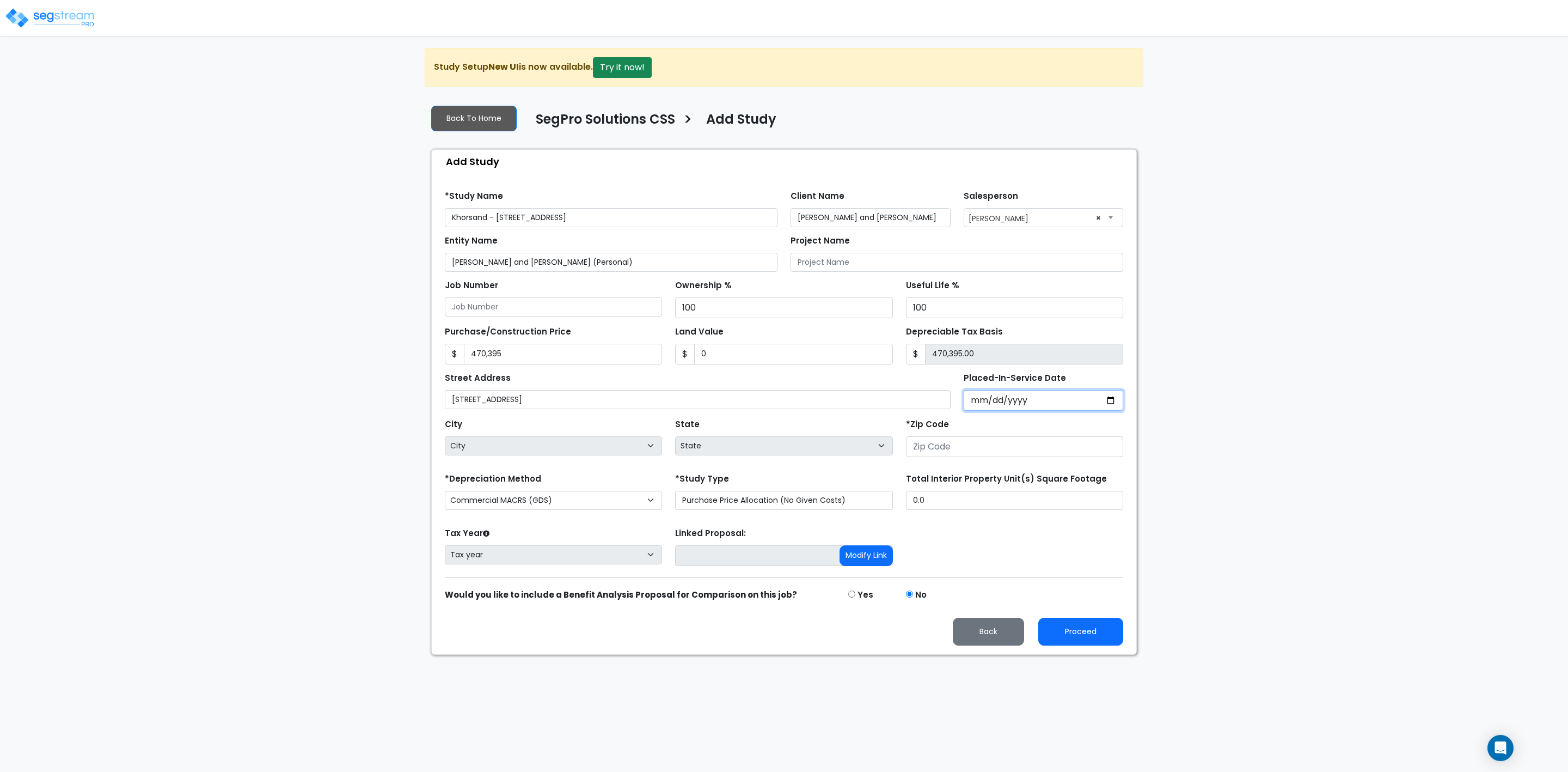
click at [1018, 405] on input "Placed-In-Service Date" at bounding box center [1044, 400] width 160 height 21
click at [1008, 405] on input "Placed-In-Service Date" at bounding box center [1044, 400] width 160 height 21
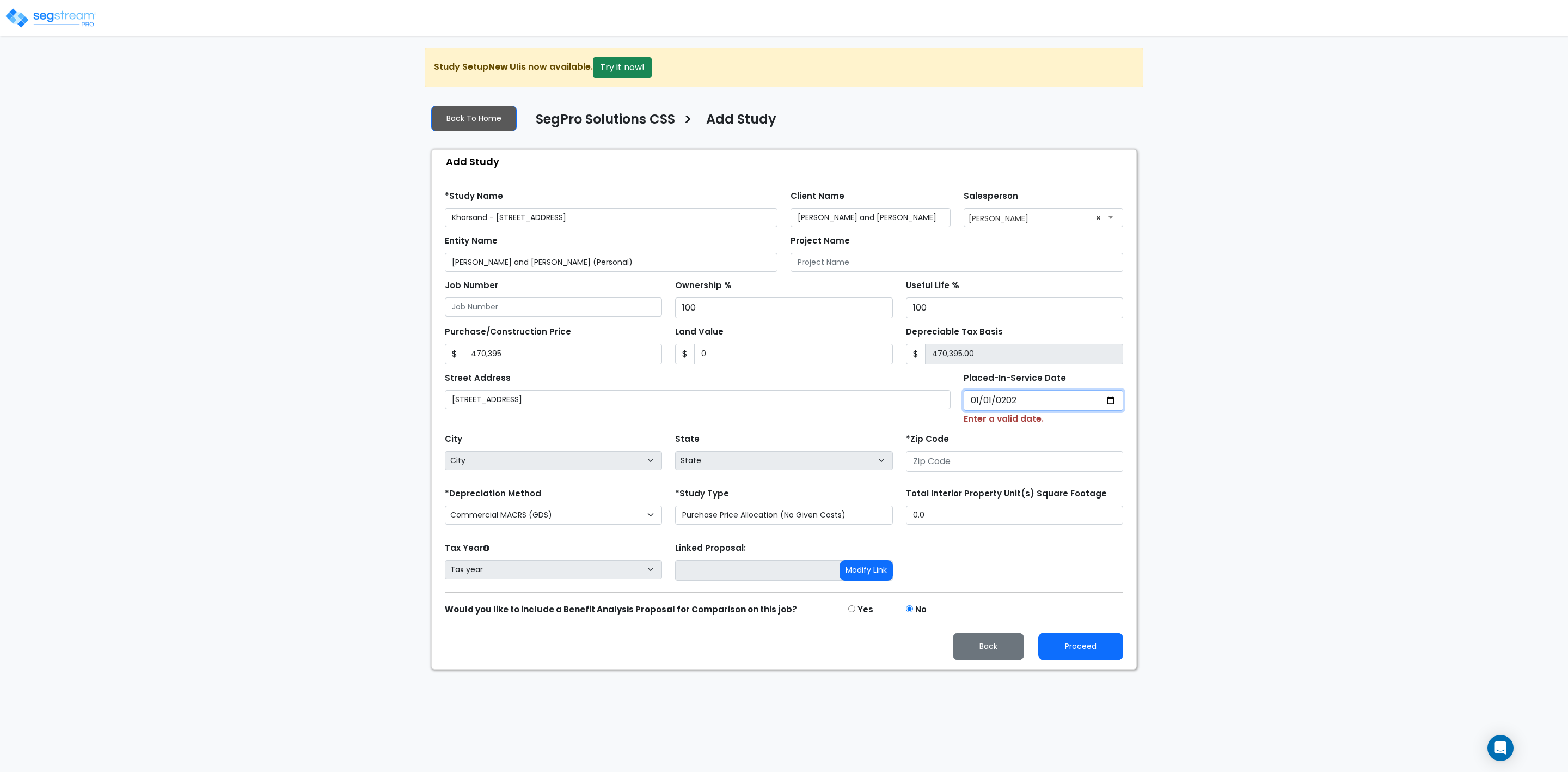
type input "2024-01-01"
select select "2024"
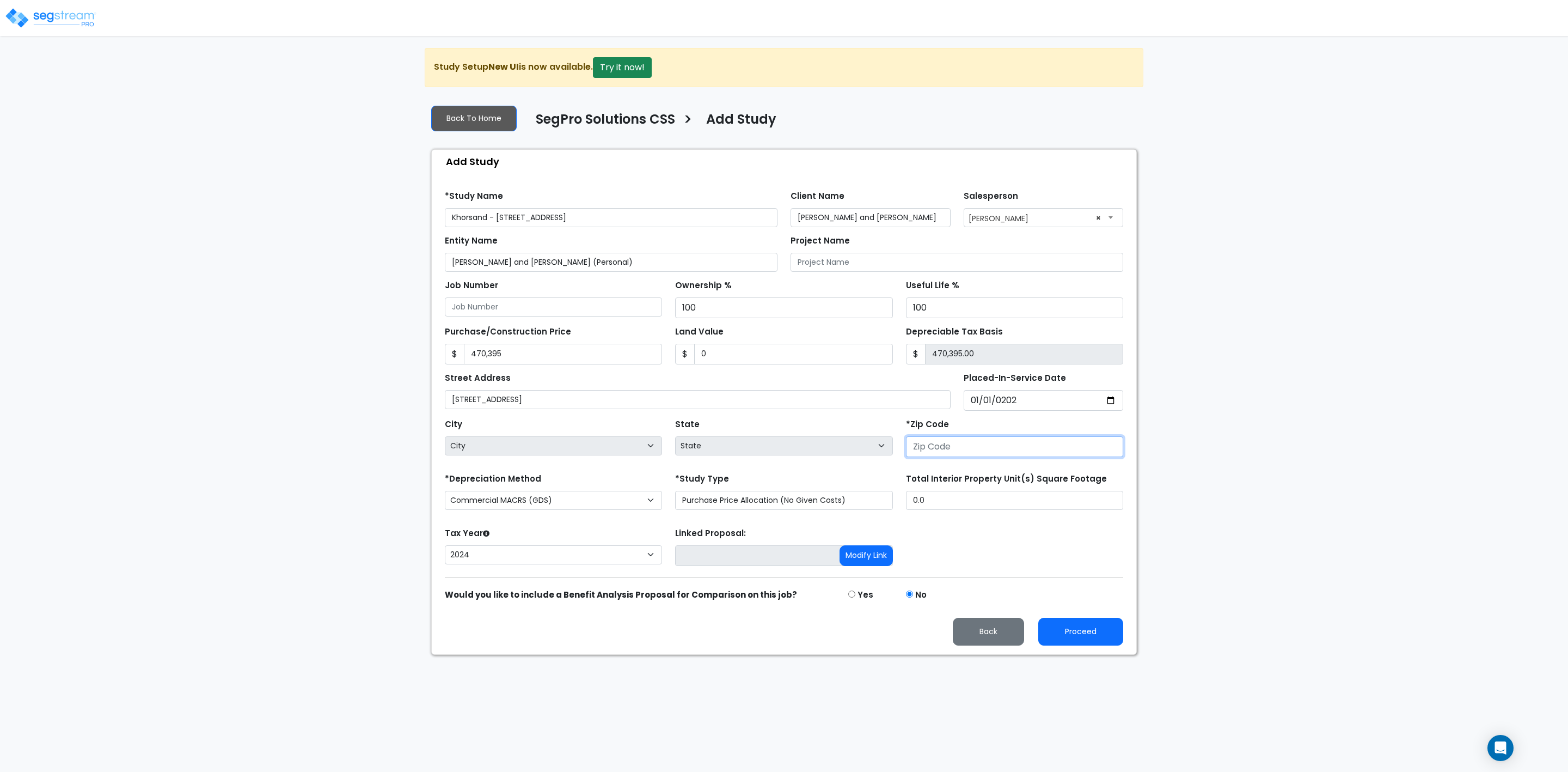
click at [1013, 453] on input "number" at bounding box center [1015, 446] width 217 height 21
click at [946, 450] on input "8" at bounding box center [1015, 446] width 217 height 21
type input "83854"
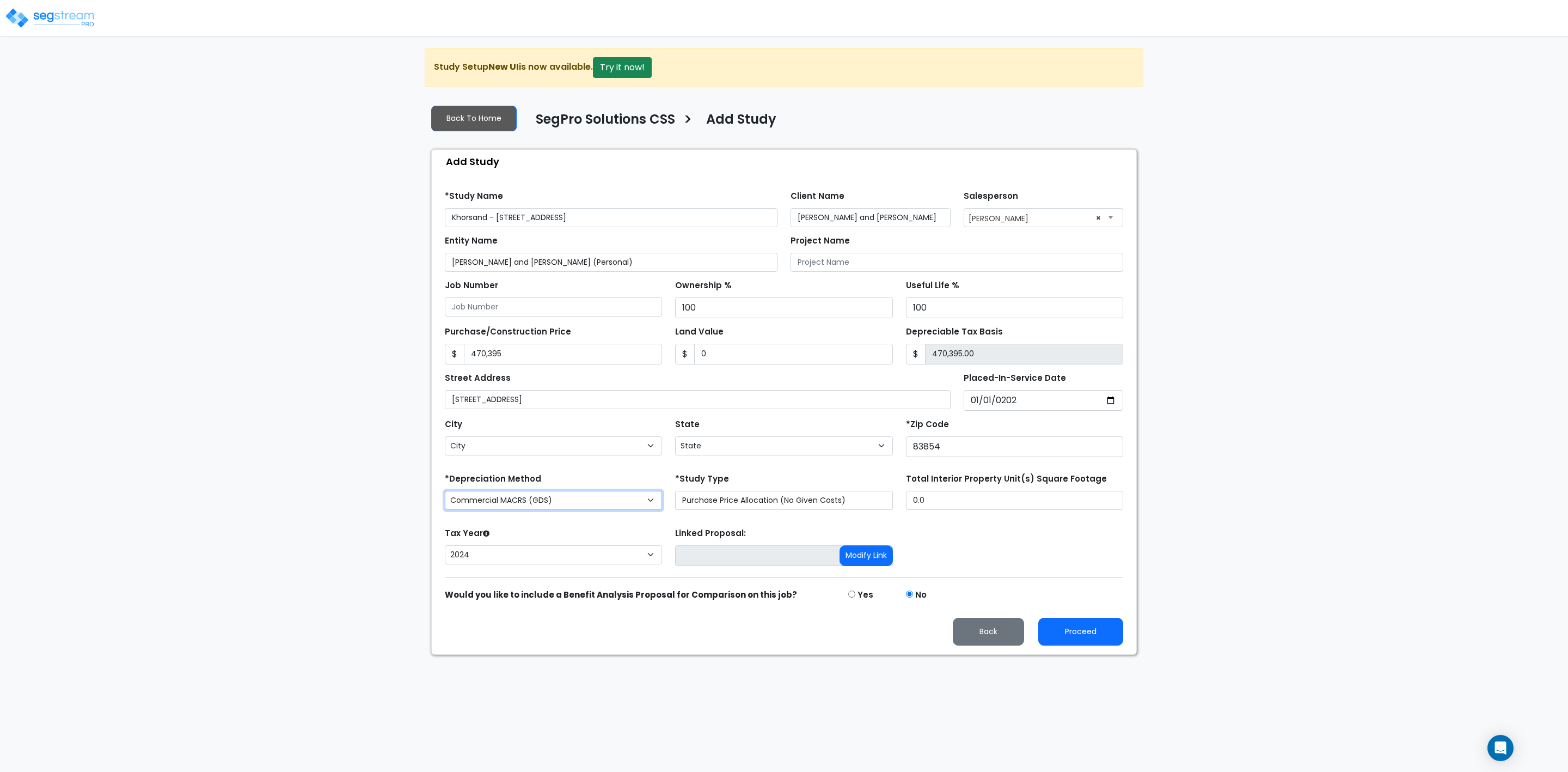
click at [565, 509] on select "Commercial MACRS (GDS) Residential Rental MACRS (GDS) Commercial MACRS (GDS) QIP" at bounding box center [553, 500] width 217 height 19
select select "ID"
click at [445, 495] on select "Commercial MACRS (GDS) Residential Rental MACRS (GDS) Commercial MACRS (GDS) QIP" at bounding box center [553, 500] width 217 height 19
drag, startPoint x: 944, startPoint y: 507, endPoint x: 885, endPoint y: 507, distance: 59.0
click at [885, 507] on div "*Depreciation Method Commercial MACRS (GDS) Residential Rental MACRS (GDS) Comm…" at bounding box center [784, 492] width 692 height 44
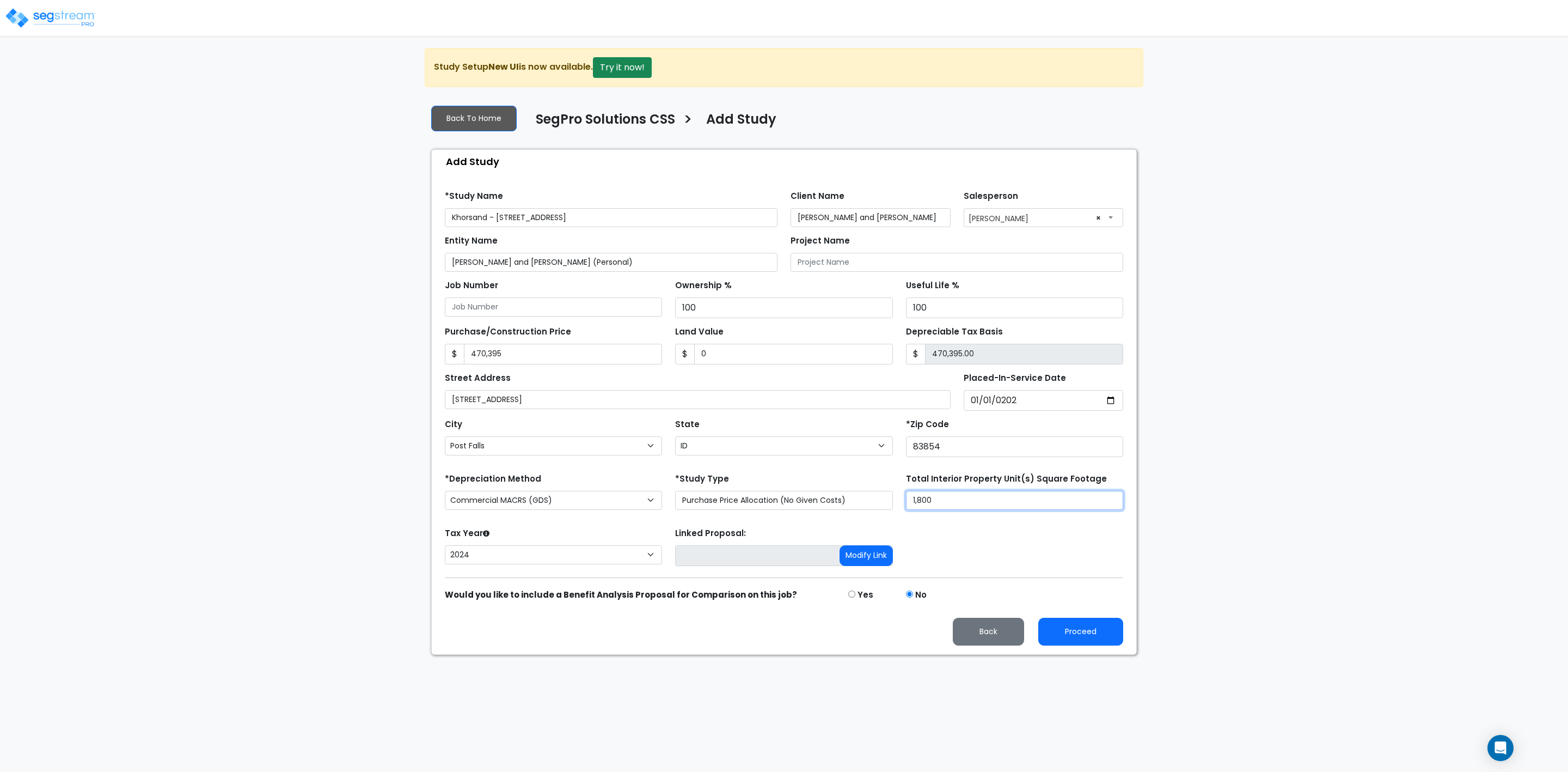
type input "1,800"
click at [533, 561] on select "2026 2025 2024" at bounding box center [553, 554] width 217 height 19
select select "2025"
click at [445, 550] on select "2026 2025 2024" at bounding box center [553, 554] width 217 height 19
click at [746, 562] on input "Prior Years Depreciation" at bounding box center [793, 556] width 198 height 21
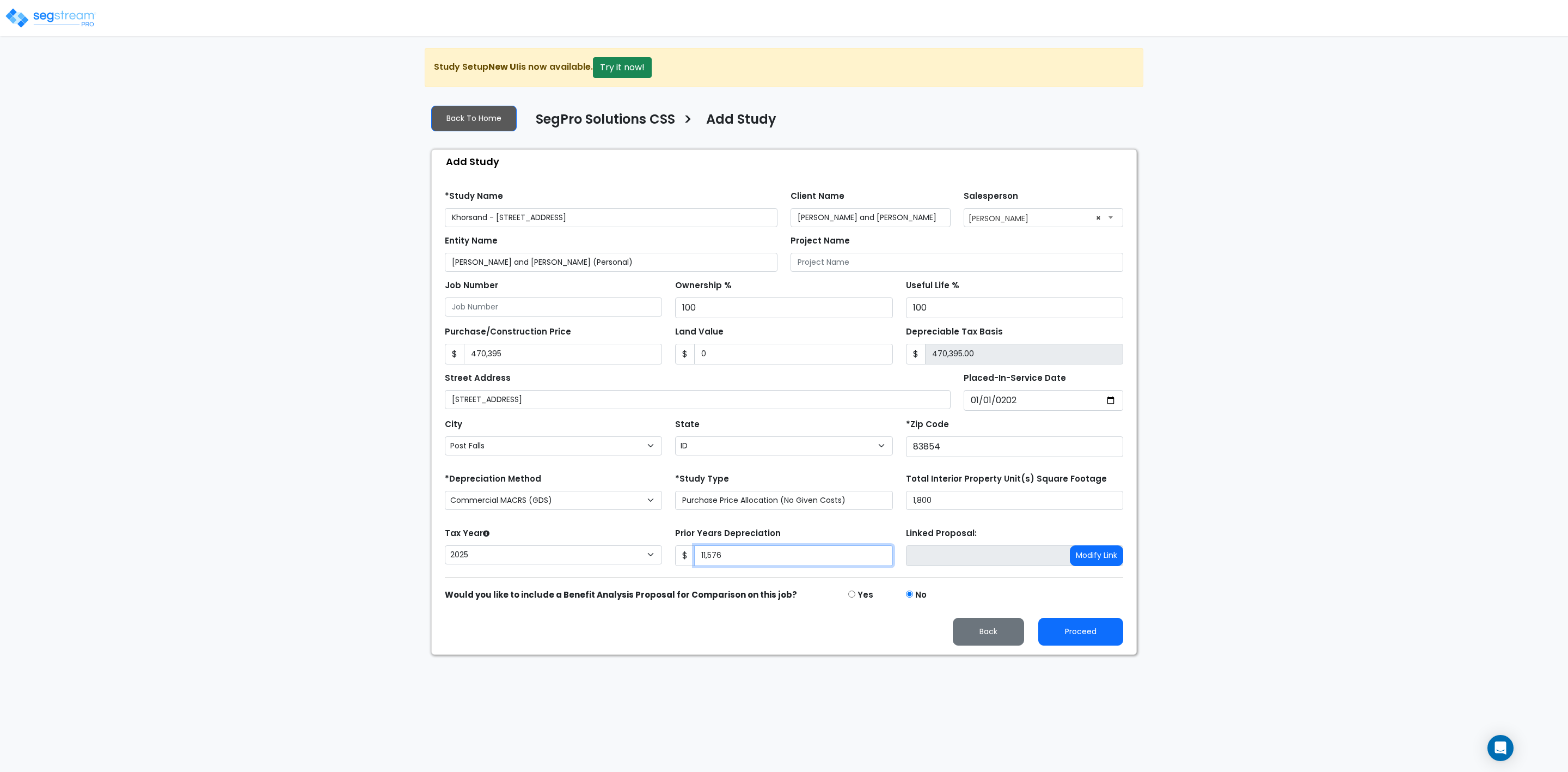
type input "11,576"
click at [703, 623] on div "Proceed Back" at bounding box center [784, 623] width 692 height 44
click at [1085, 635] on button "Proceed" at bounding box center [1081, 632] width 85 height 28
type input "470395"
type input "11576"
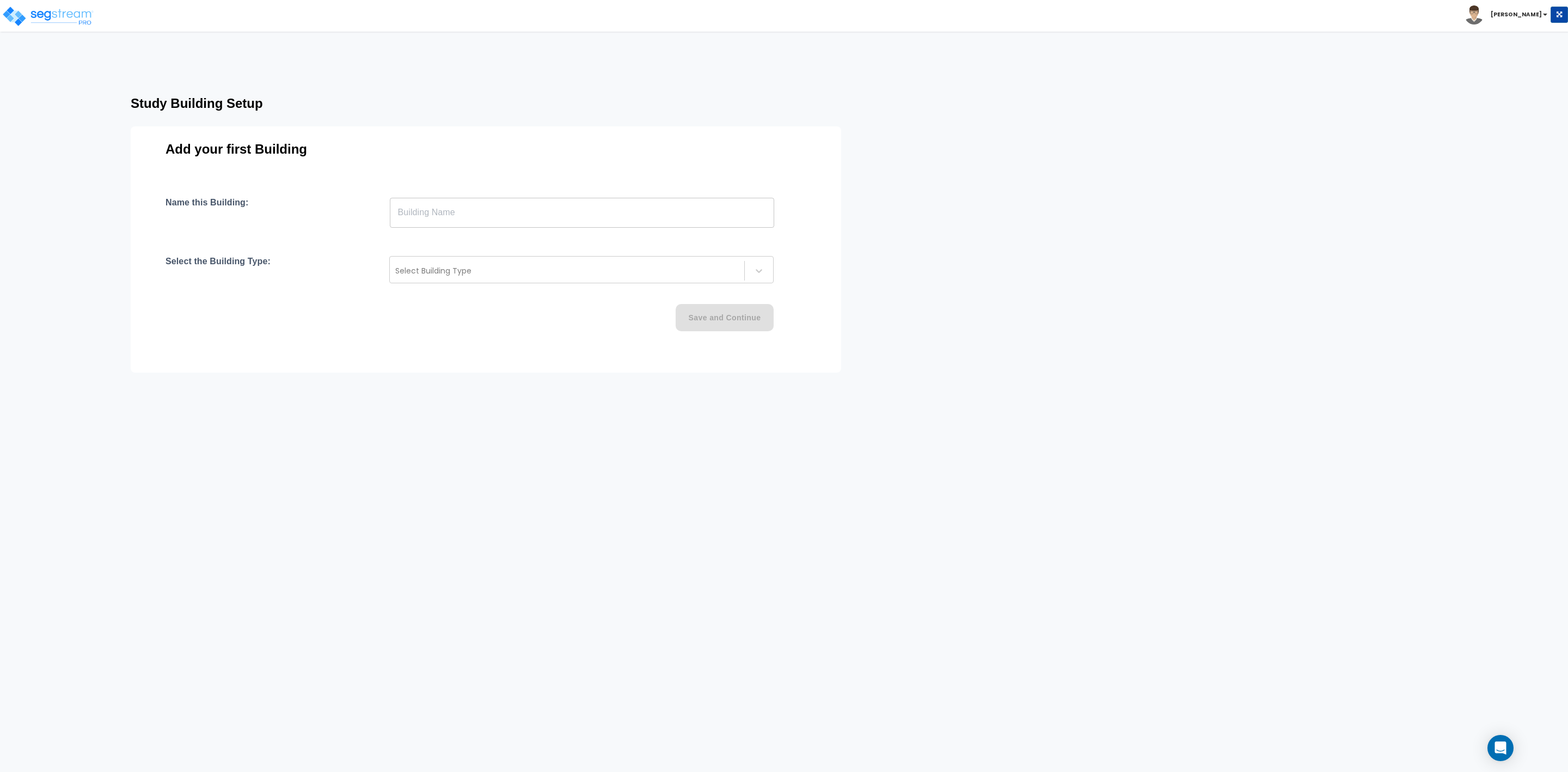
click at [407, 214] on input "text" at bounding box center [582, 212] width 385 height 31
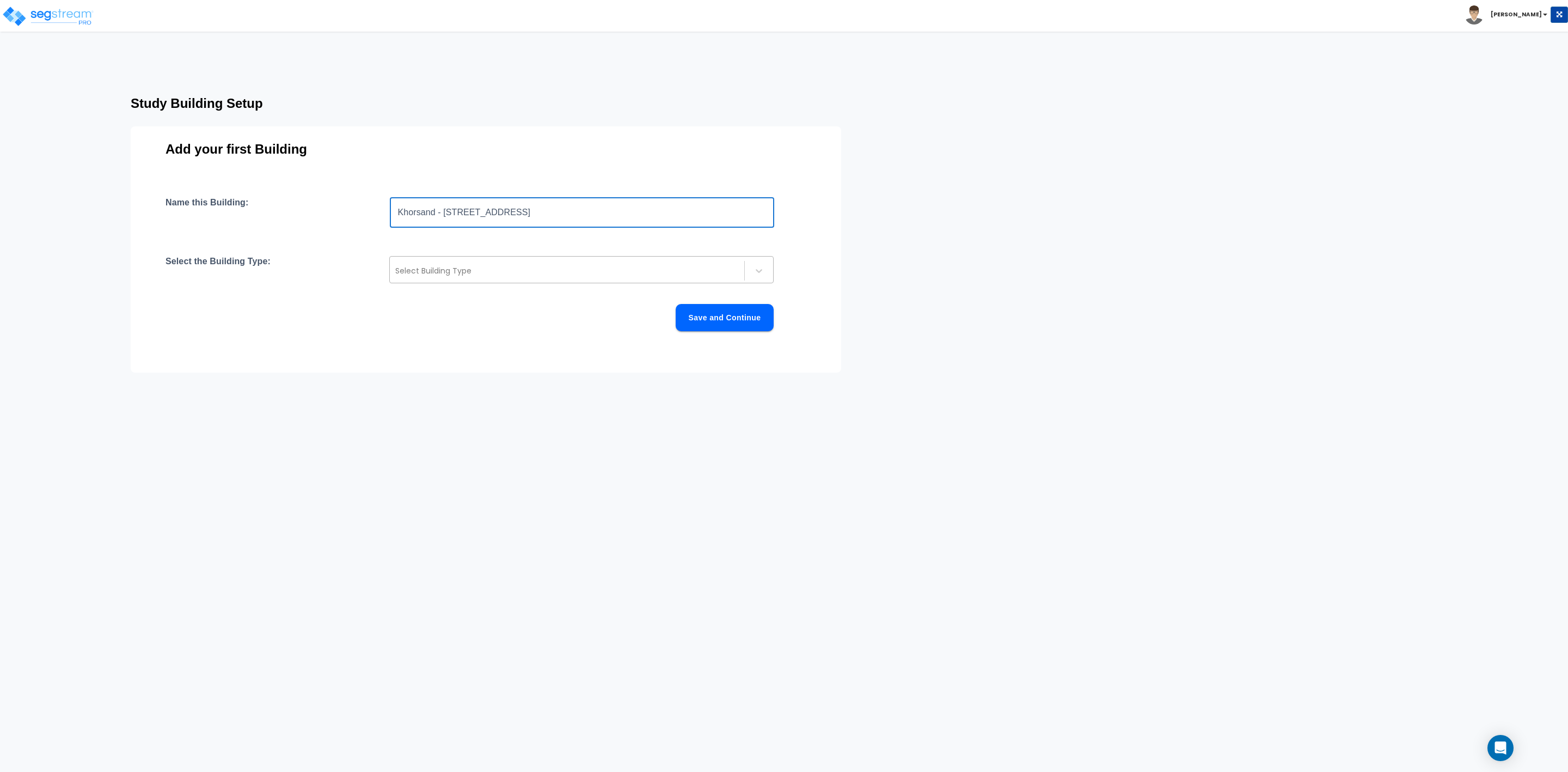
type input "Khorsand - [STREET_ADDRESS]"
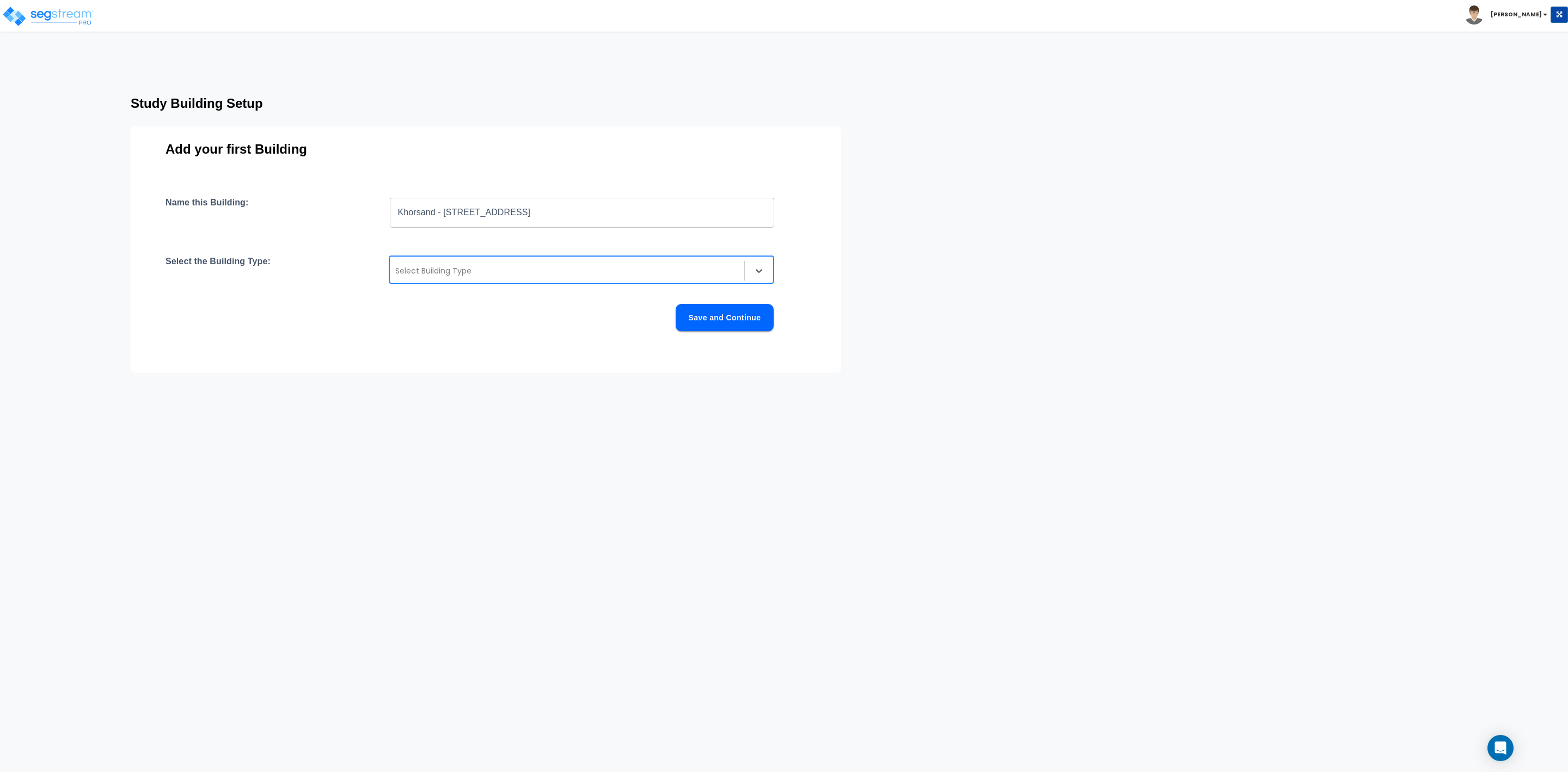
click at [443, 271] on div at bounding box center [567, 271] width 344 height 13
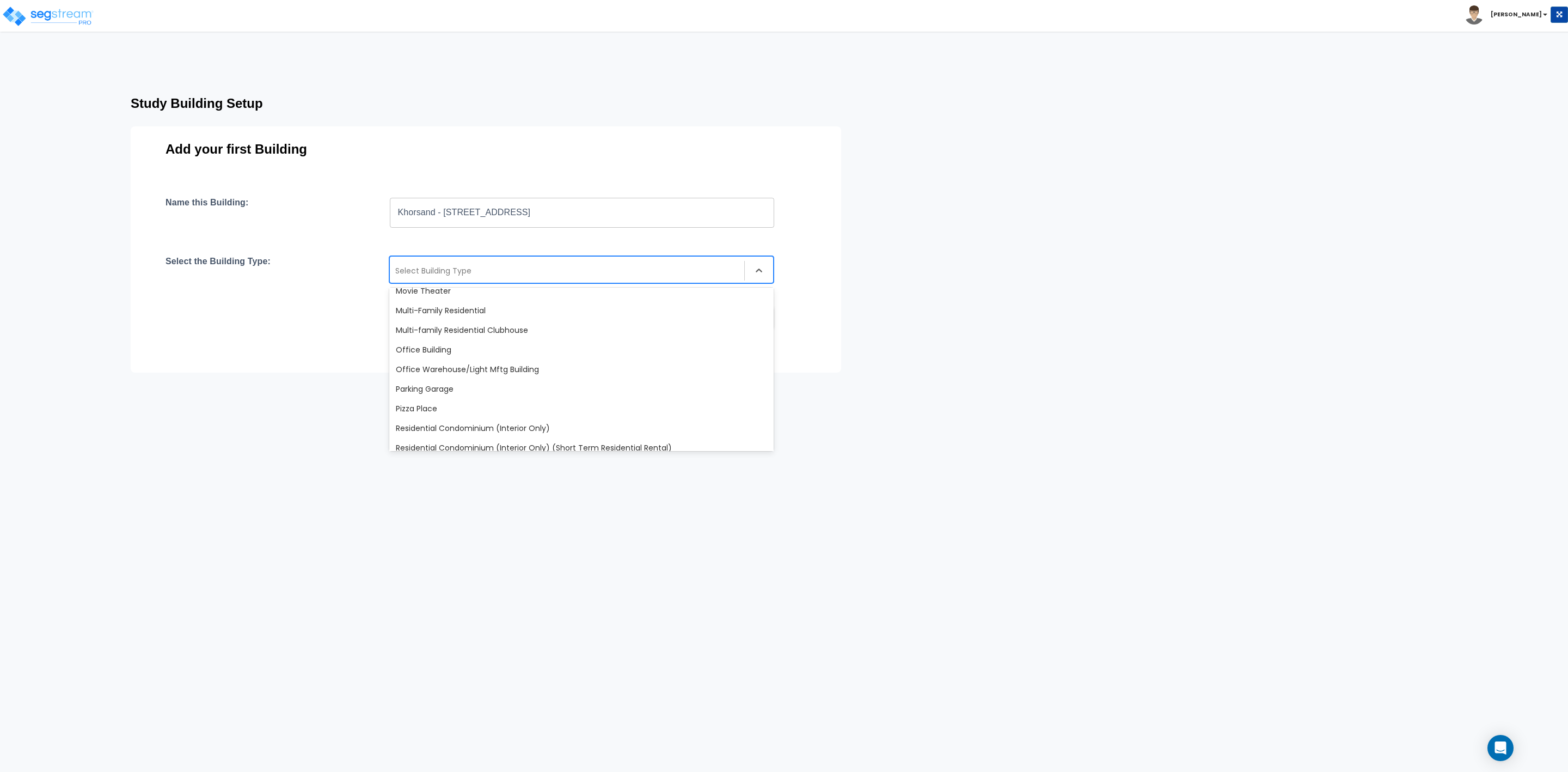
scroll to position [817, 0]
click at [444, 417] on div "Single Family Home" at bounding box center [581, 424] width 385 height 19
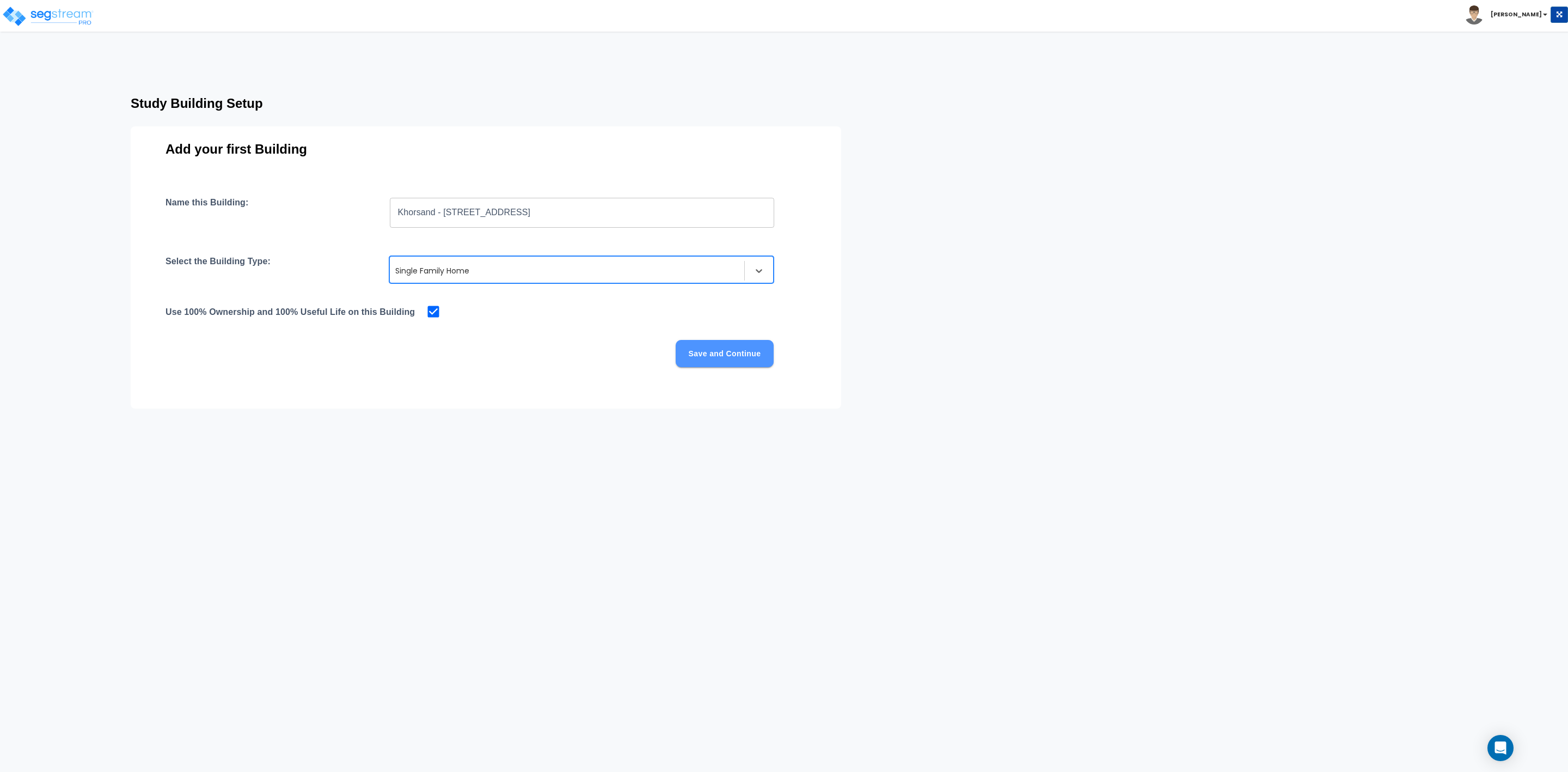
click at [714, 352] on button "Save and Continue" at bounding box center [724, 354] width 98 height 27
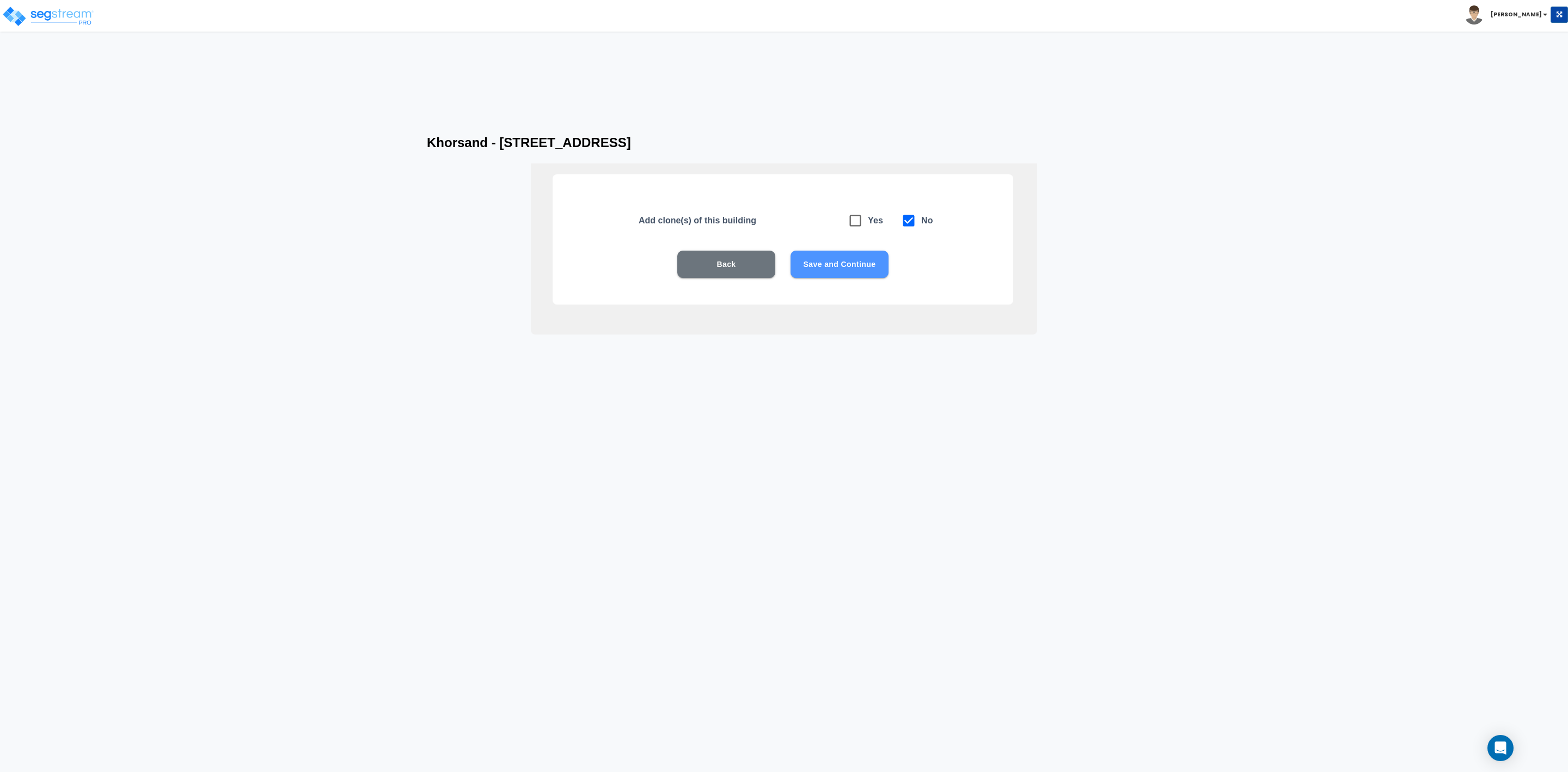
click at [848, 261] on button "Save and Continue" at bounding box center [839, 264] width 98 height 27
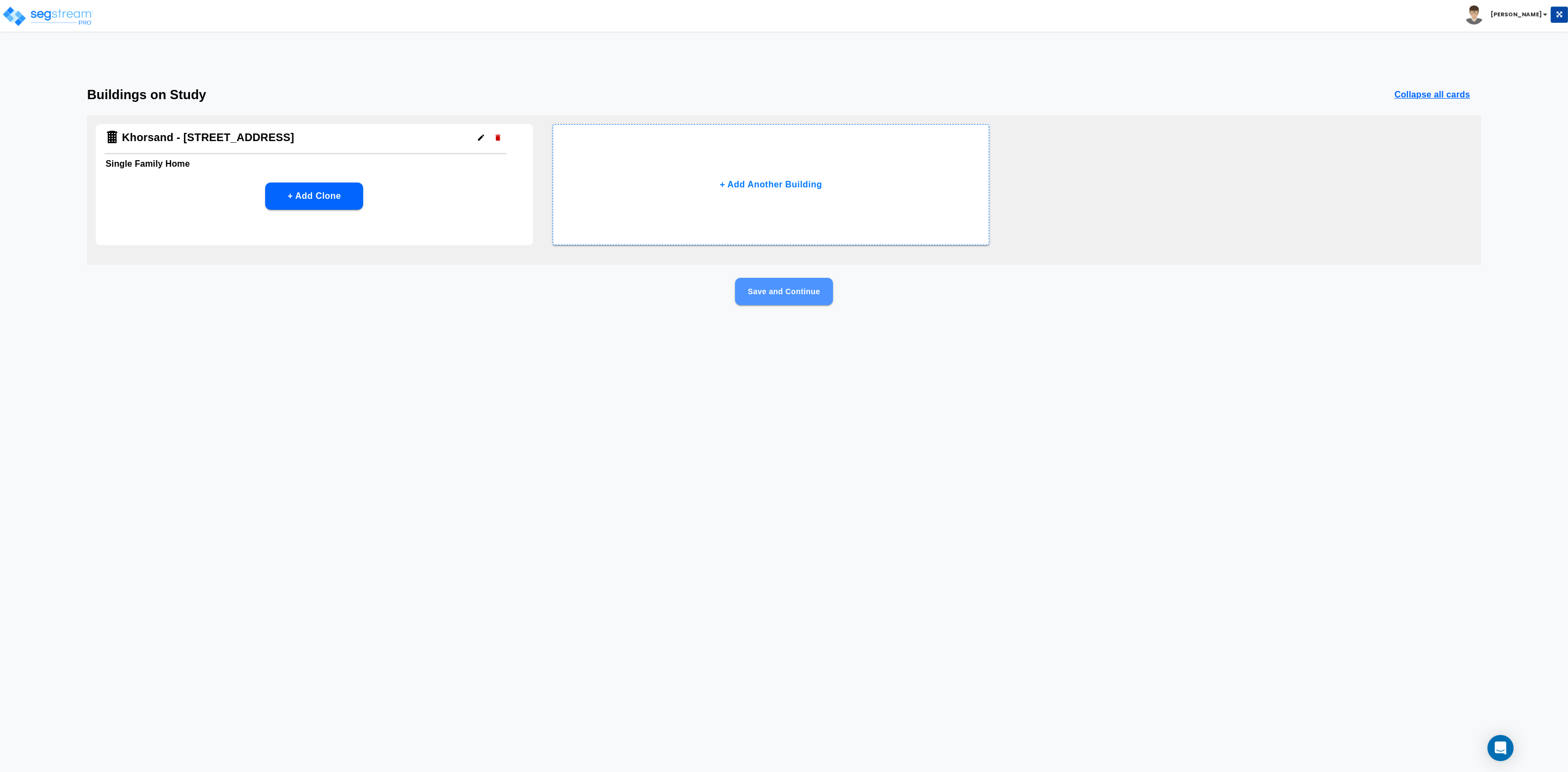
click at [762, 294] on button "Save and Continue" at bounding box center [784, 292] width 98 height 27
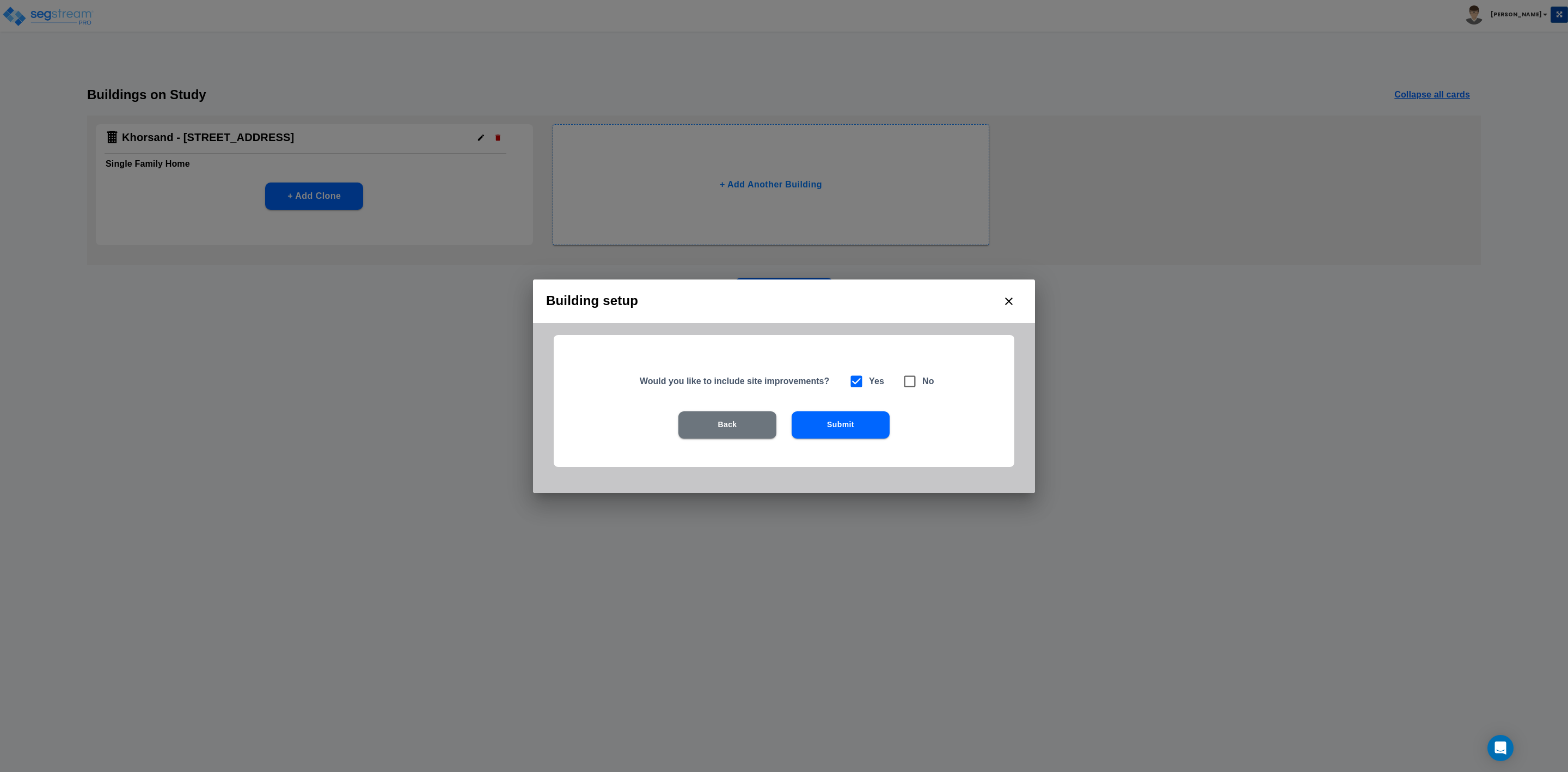
click at [848, 420] on button "Submit" at bounding box center [841, 425] width 98 height 27
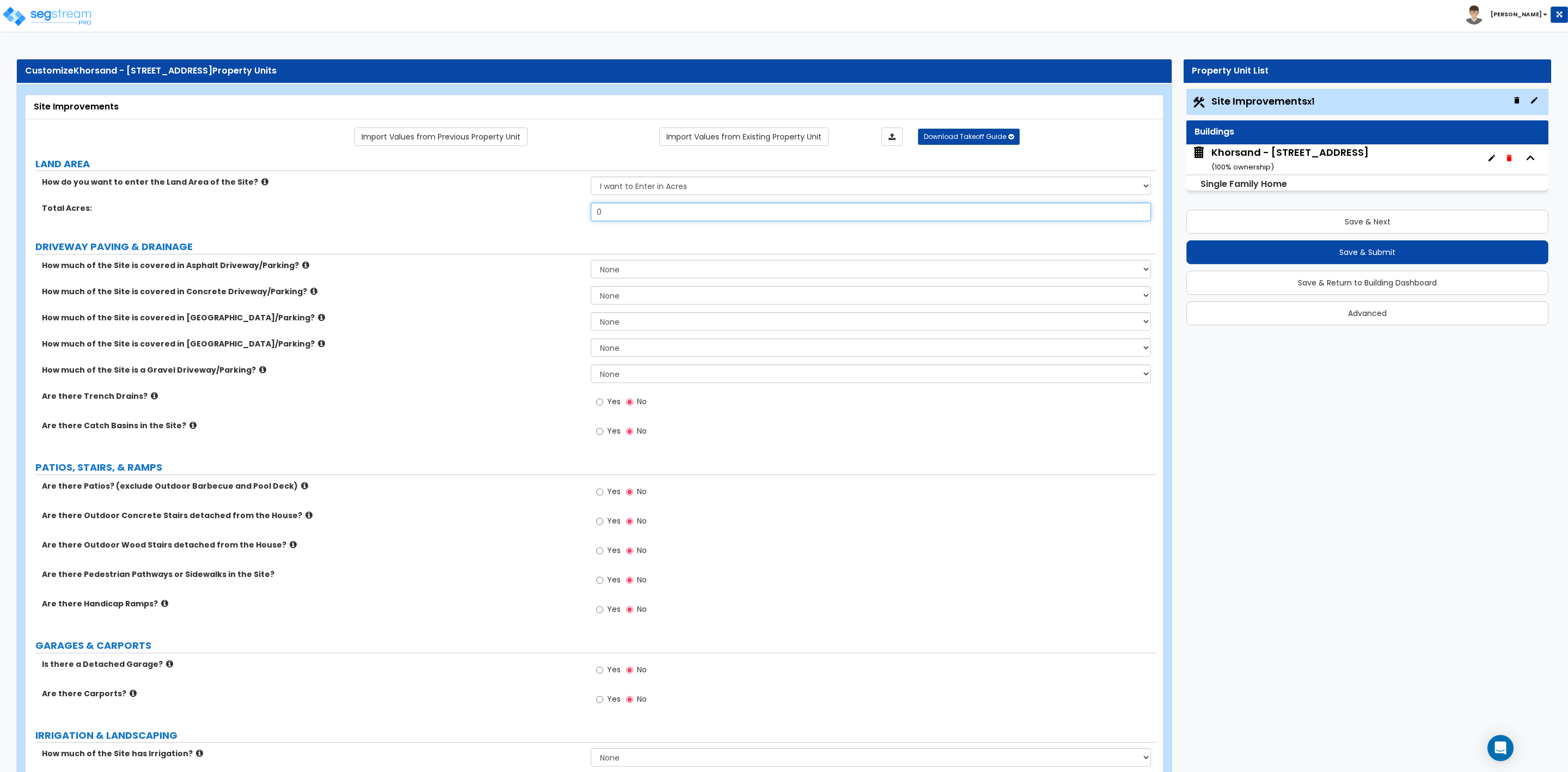
drag, startPoint x: 624, startPoint y: 220, endPoint x: 570, endPoint y: 218, distance: 54.0
click at [570, 218] on div "Total Acres: 0" at bounding box center [590, 216] width 1131 height 26
type input "32"
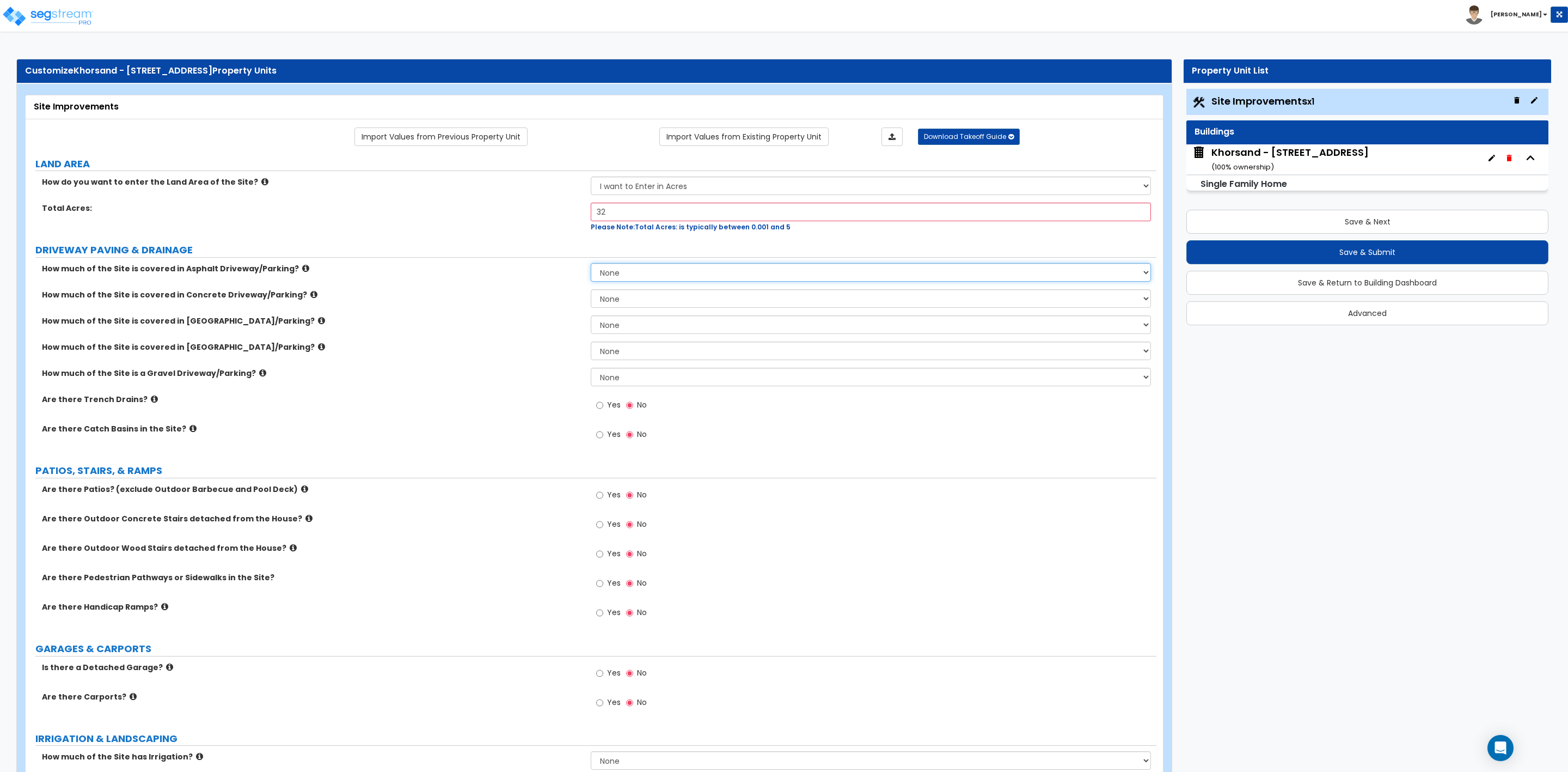
click at [626, 276] on select "None I want to Enter an Approximate Percentage I want to Enter the Square Foota…" at bounding box center [871, 272] width 560 height 19
select select "2"
click at [591, 265] on select "None I want to Enter an Approximate Percentage I want to Enter the Square Foota…" at bounding box center [871, 272] width 560 height 19
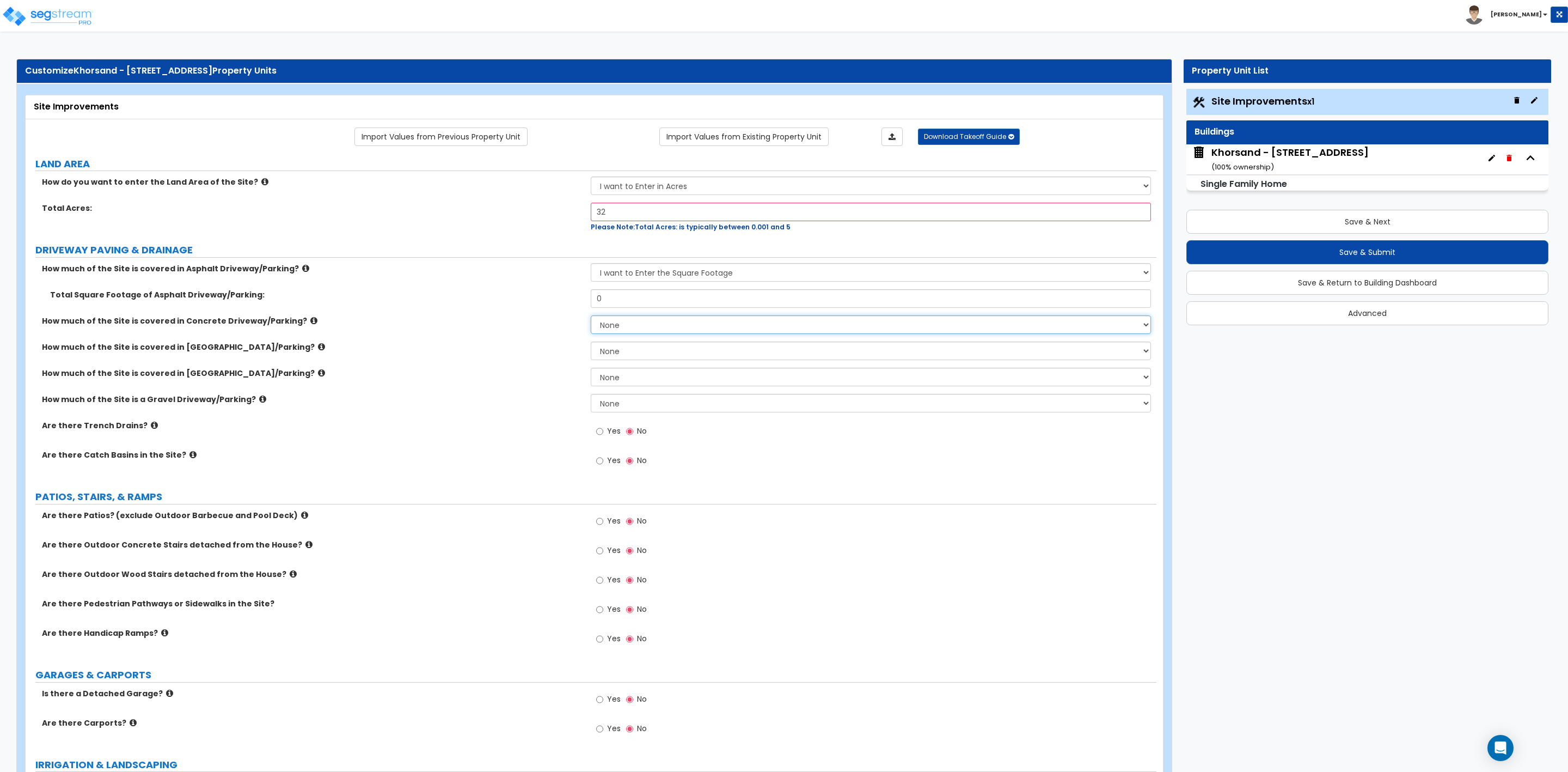
click at [613, 328] on select "None I want to Enter an Approximate Percentage I want to Enter the Square Foota…" at bounding box center [871, 324] width 560 height 19
select select "2"
click at [591, 317] on select "None I want to Enter an Approximate Percentage I want to Enter the Square Foota…" at bounding box center [871, 324] width 560 height 19
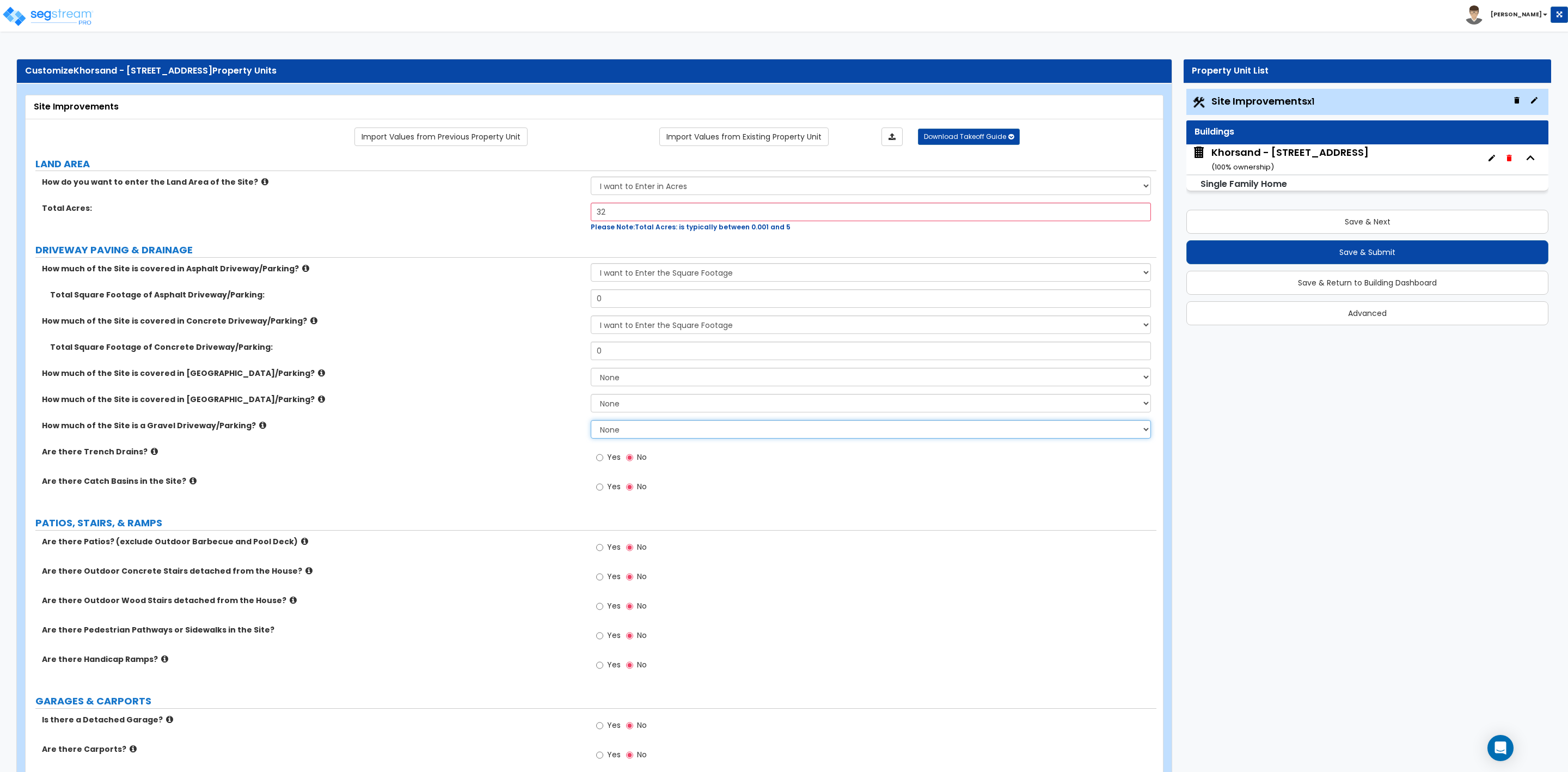
click at [629, 430] on select "None I want to Enter an Approximate Percentage I want to Enter the Square Foota…" at bounding box center [871, 429] width 560 height 19
select select "2"
click at [591, 422] on select "None I want to Enter an Approximate Percentage I want to Enter the Square Foota…" at bounding box center [871, 429] width 560 height 19
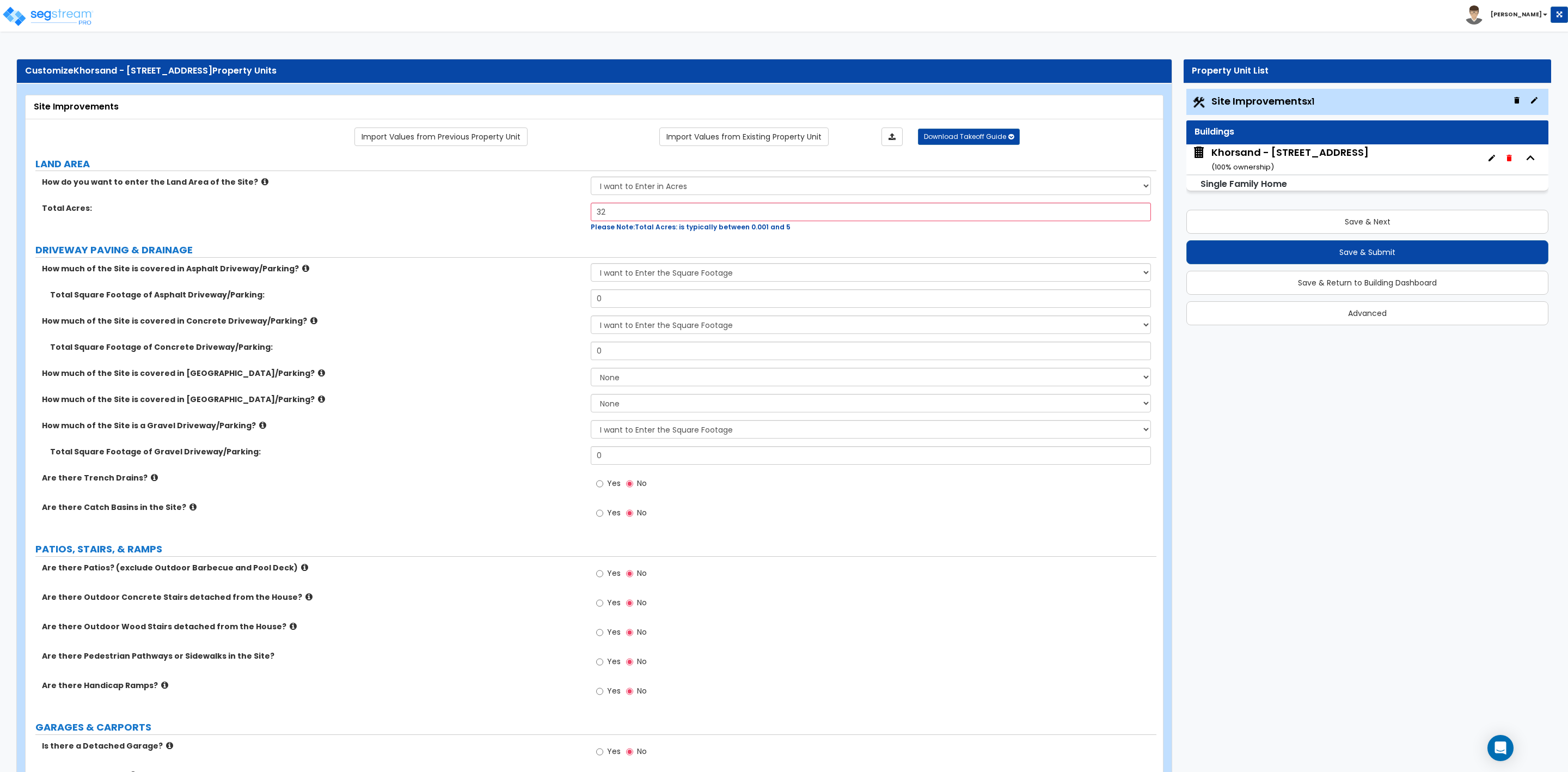
scroll to position [163, 0]
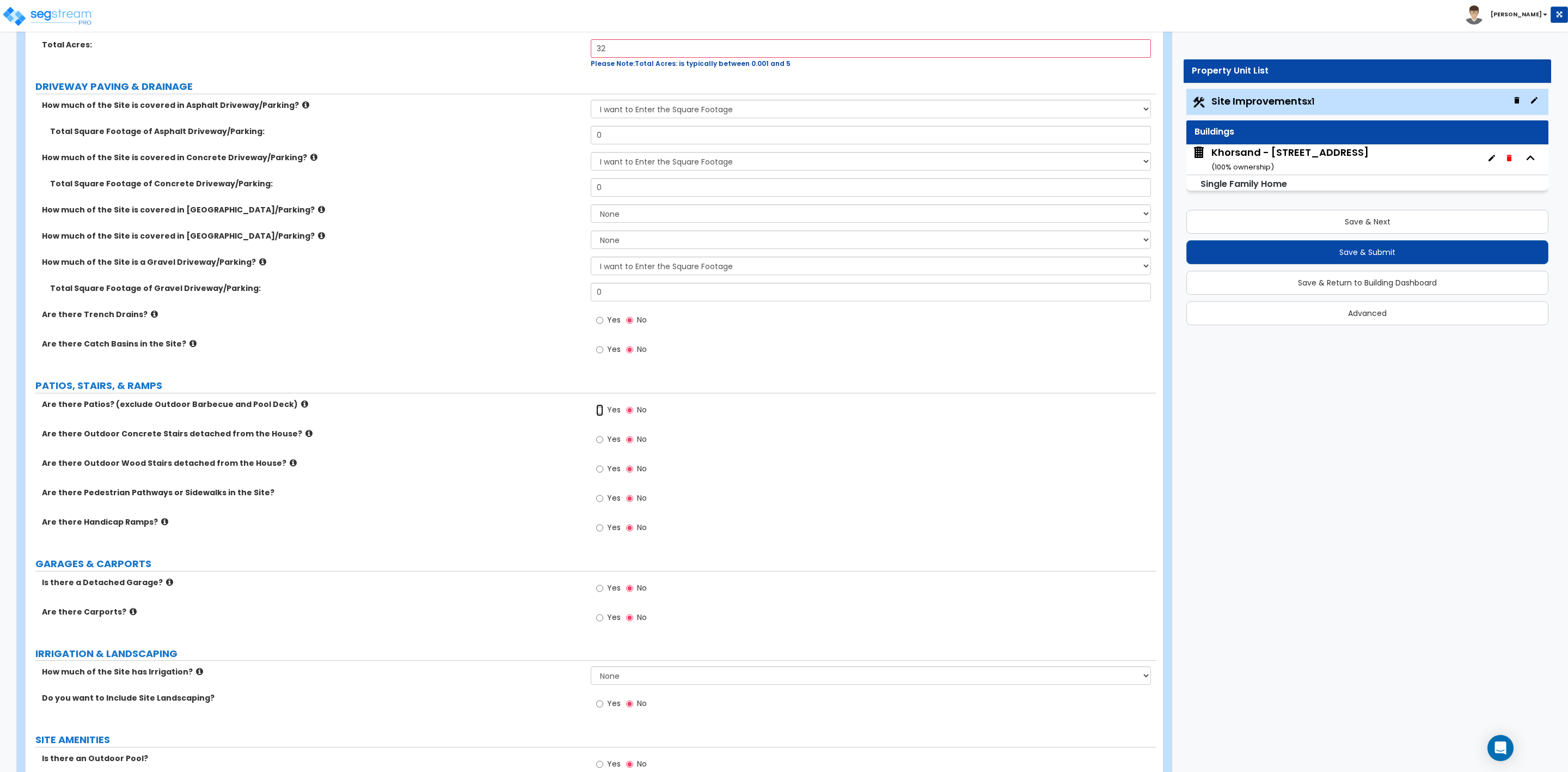
click at [597, 409] on input "Yes" at bounding box center [600, 410] width 7 height 12
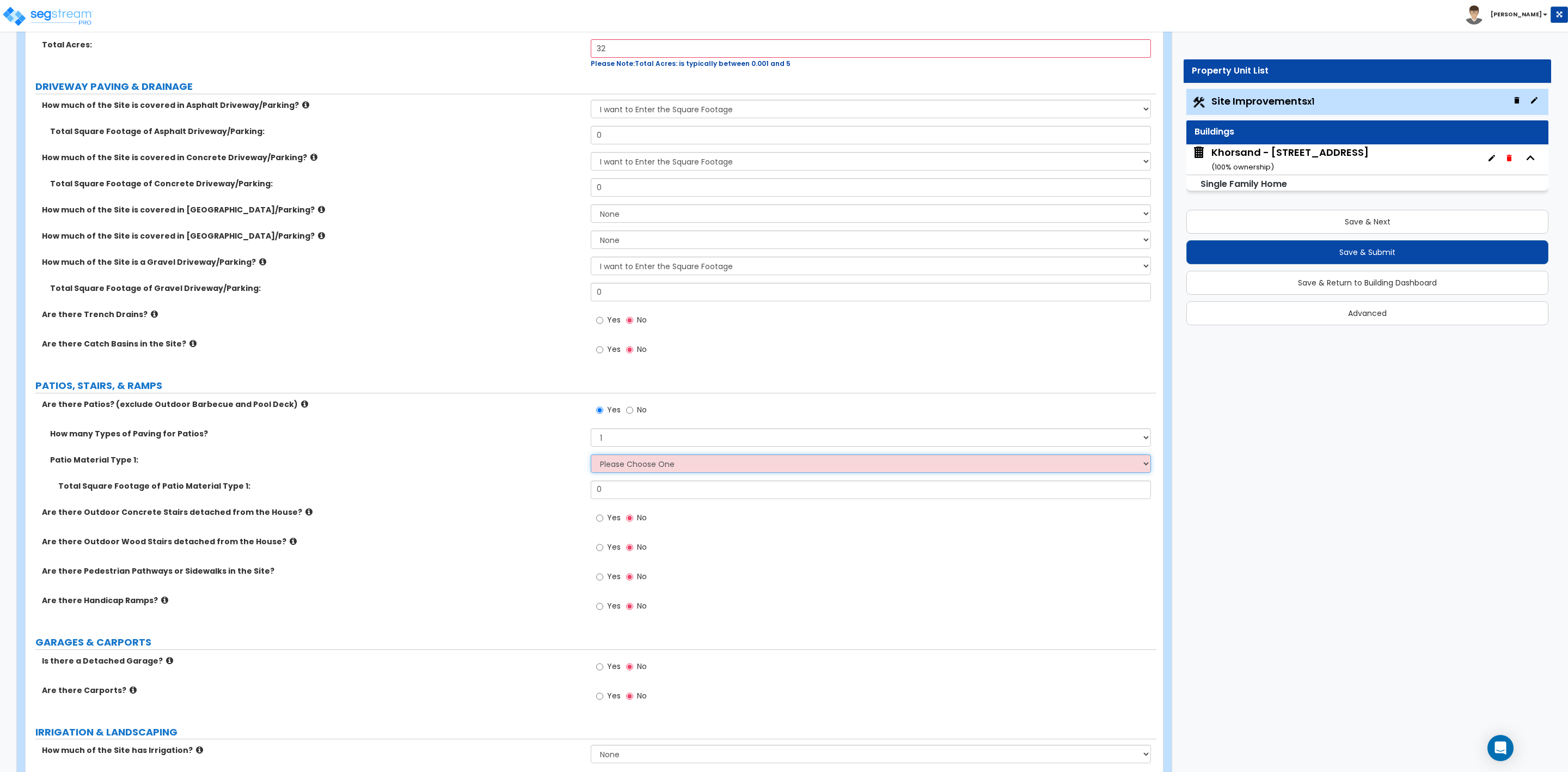
click at [616, 463] on select "Please Choose One Bare Concrete Stamped Concrete Brick Pavers Stone Pavers Tile…" at bounding box center [871, 463] width 560 height 19
click at [629, 416] on input "No" at bounding box center [629, 410] width 7 height 12
radio input "false"
radio input "true"
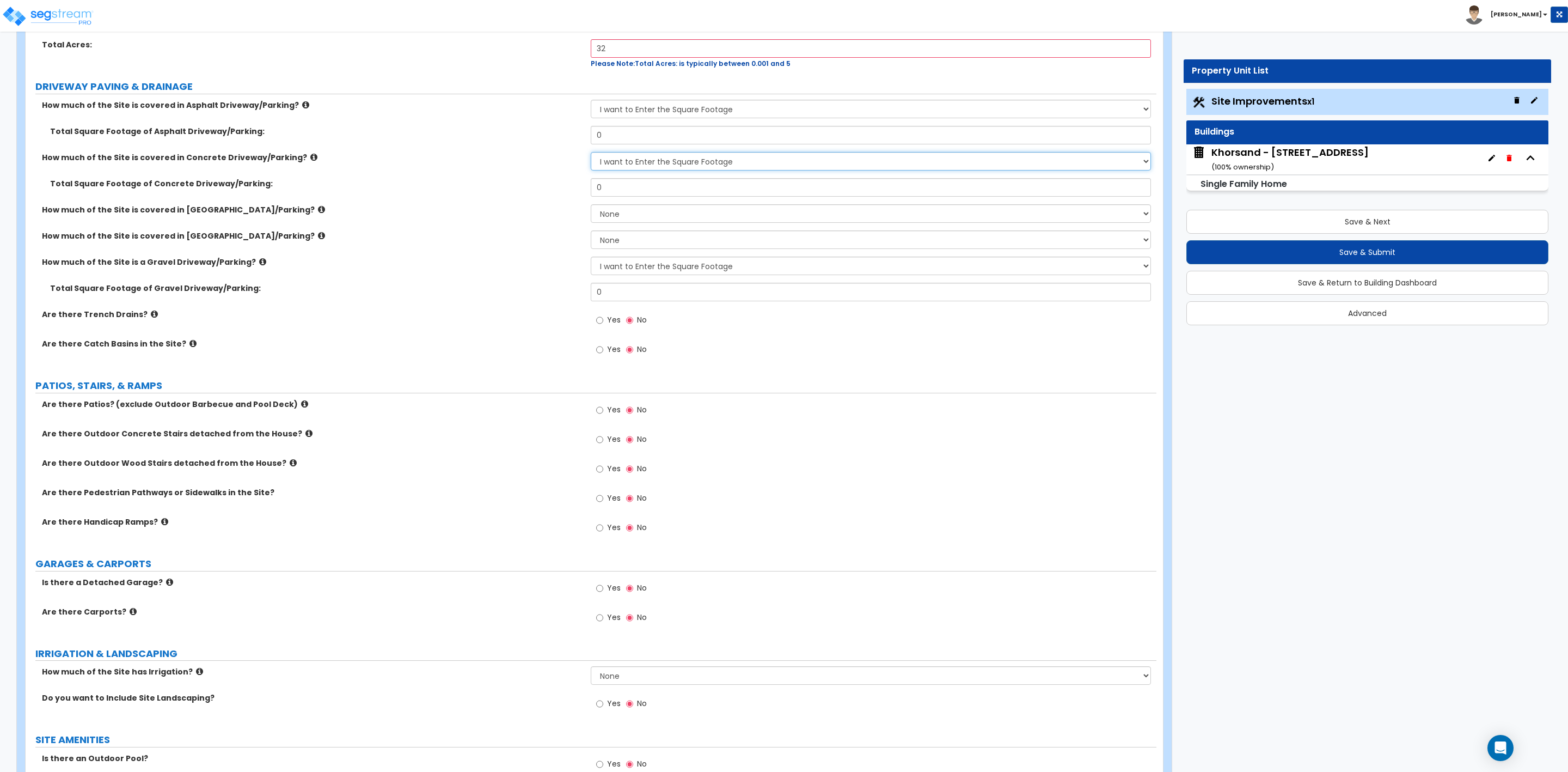
click at [1069, 165] on select "None I want to Enter an Approximate Percentage I want to Enter the Square Foota…" at bounding box center [871, 161] width 560 height 19
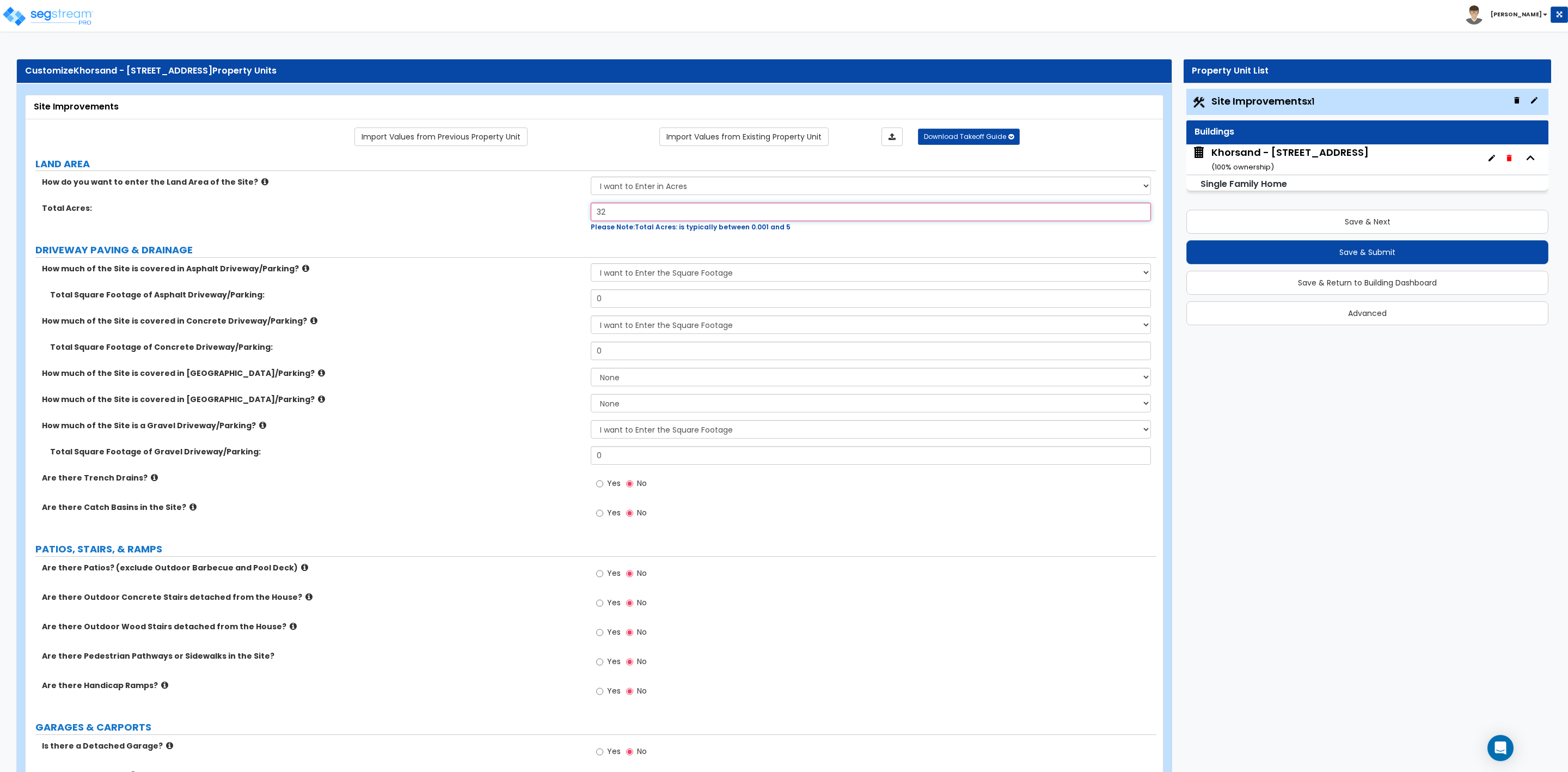
drag, startPoint x: 621, startPoint y: 212, endPoint x: 565, endPoint y: 212, distance: 56.0
click at [565, 212] on div "Total Acres: 32 Please Note: Total Acres: is typically between 0.001 and 5" at bounding box center [590, 217] width 1131 height 29
click at [642, 185] on select "I want to Enter in Acres I want to Enter in Square Feet" at bounding box center [871, 186] width 560 height 19
select select "2"
click at [591, 178] on select "I want to Enter in Acres I want to Enter in Square Feet" at bounding box center [871, 186] width 560 height 19
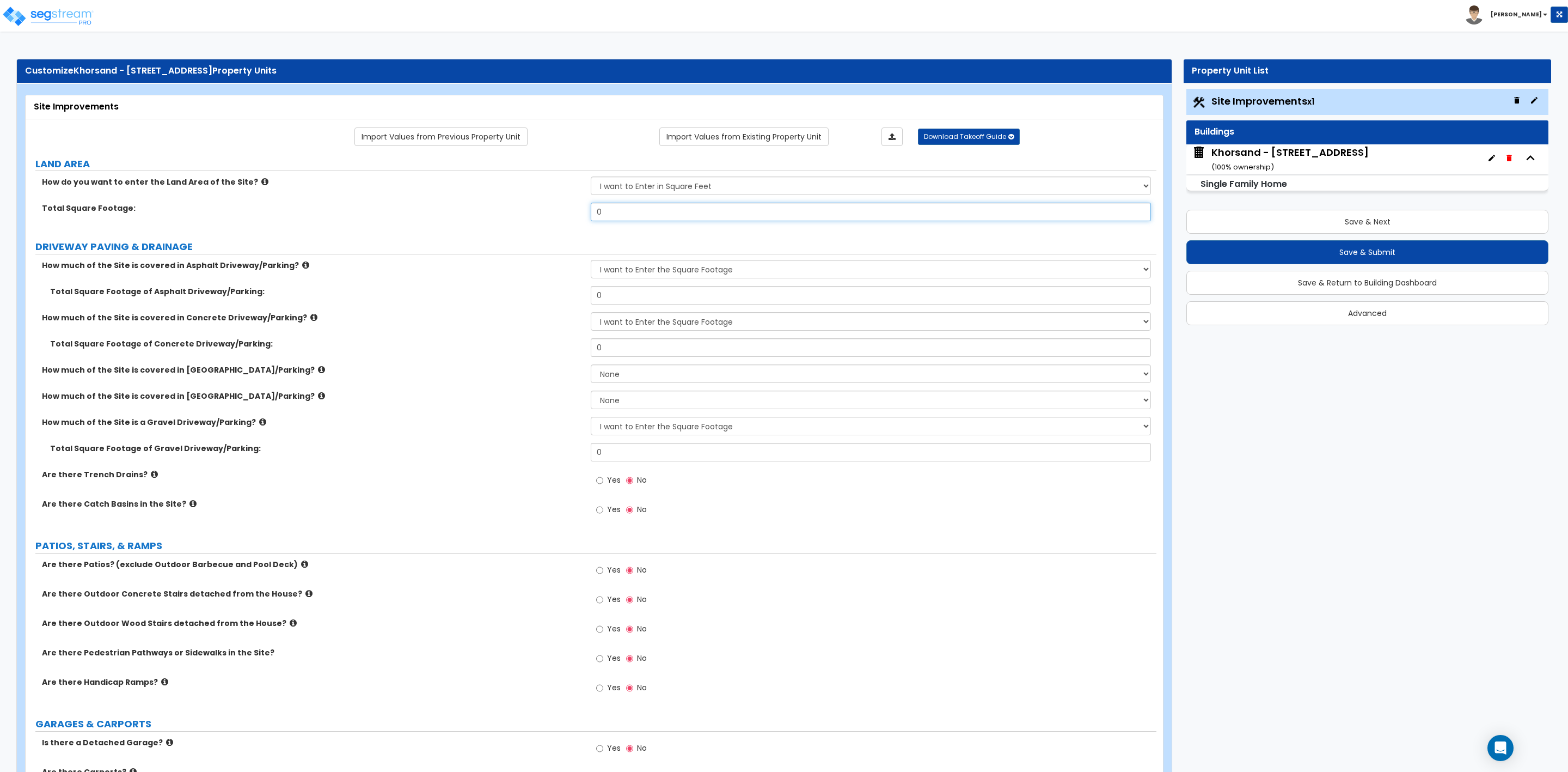
drag, startPoint x: 613, startPoint y: 204, endPoint x: 585, endPoint y: 214, distance: 29.7
click at [585, 214] on div "Total Square Footage: 0" at bounding box center [590, 216] width 1131 height 26
type input "6,671"
drag, startPoint x: 631, startPoint y: 291, endPoint x: 590, endPoint y: 299, distance: 41.8
click at [590, 299] on div "Total Square Footage of Asphalt Driveway/Parking: 0" at bounding box center [590, 299] width 1131 height 26
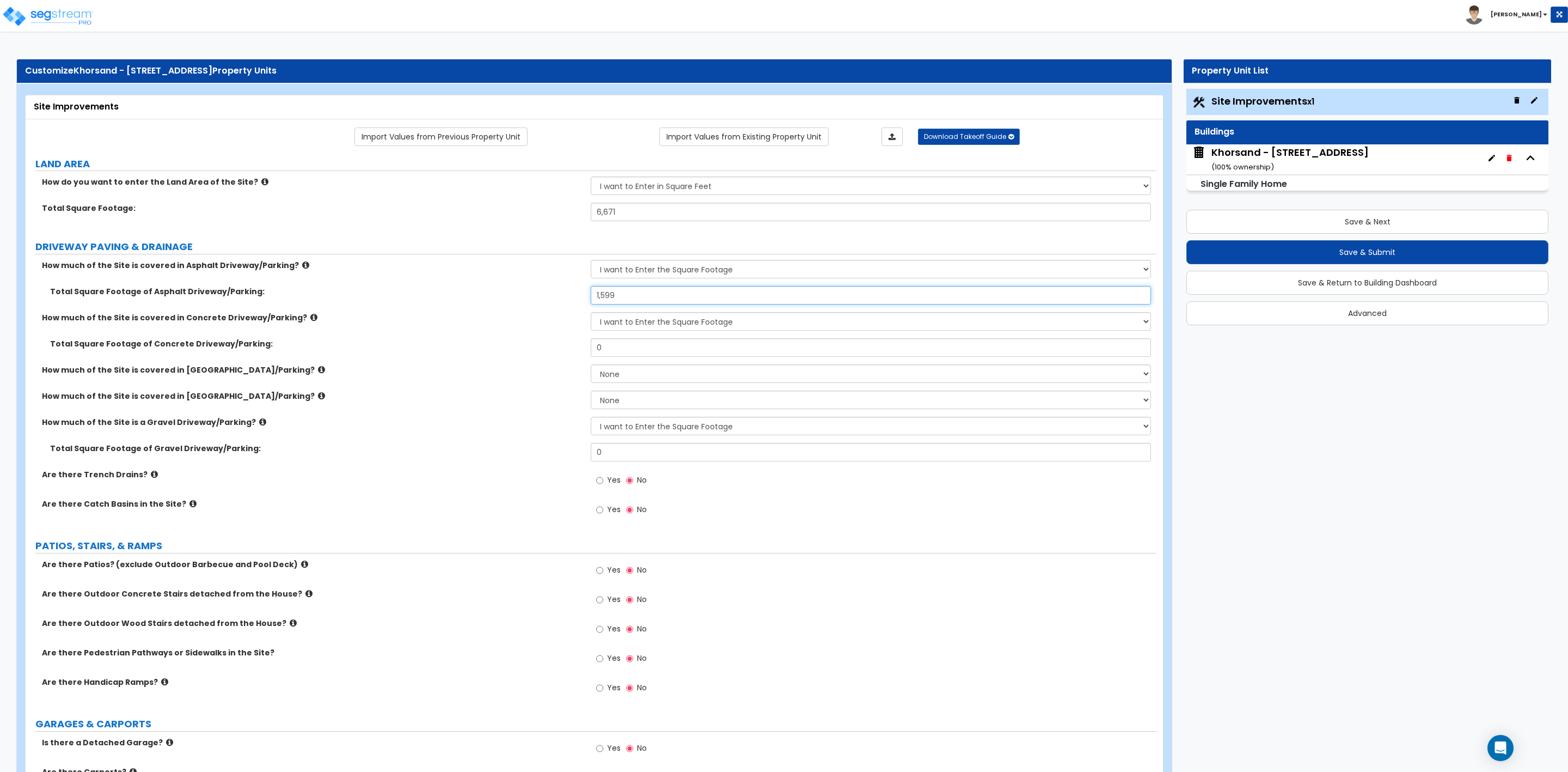
type input "1,599"
click at [614, 324] on select "None I want to Enter an Approximate Percentage I want to Enter the Square Foota…" at bounding box center [871, 321] width 560 height 19
select select "0"
click at [591, 314] on select "None I want to Enter an Approximate Percentage I want to Enter the Square Foota…" at bounding box center [871, 321] width 560 height 19
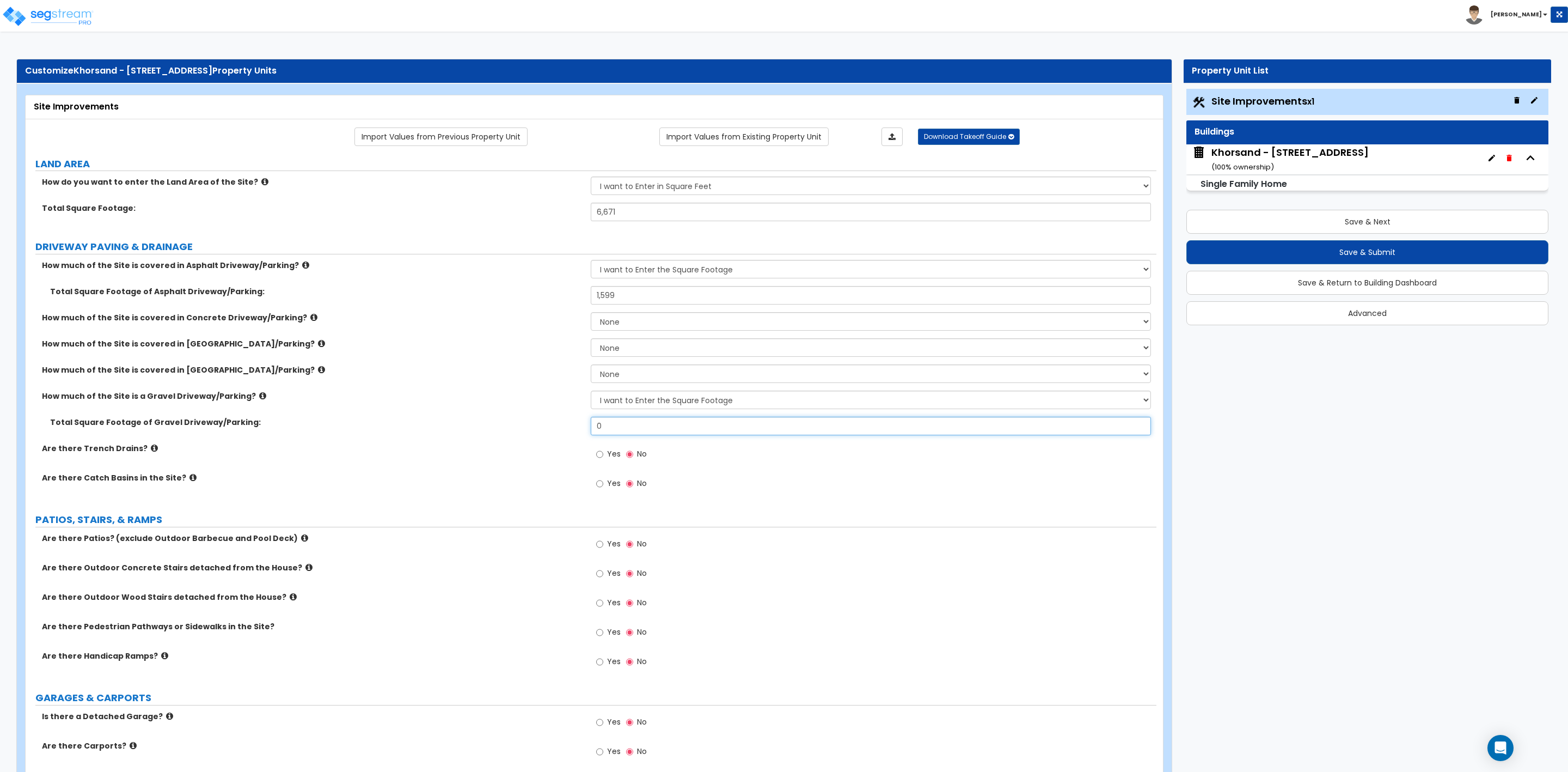
drag, startPoint x: 611, startPoint y: 431, endPoint x: 564, endPoint y: 429, distance: 47.0
click at [564, 429] on div "Total Square Footage of Gravel Driveway/Parking: 0" at bounding box center [590, 430] width 1131 height 26
type input "291"
click at [496, 493] on div "Are there Catch Basins in the Site? Yes No" at bounding box center [590, 487] width 1131 height 29
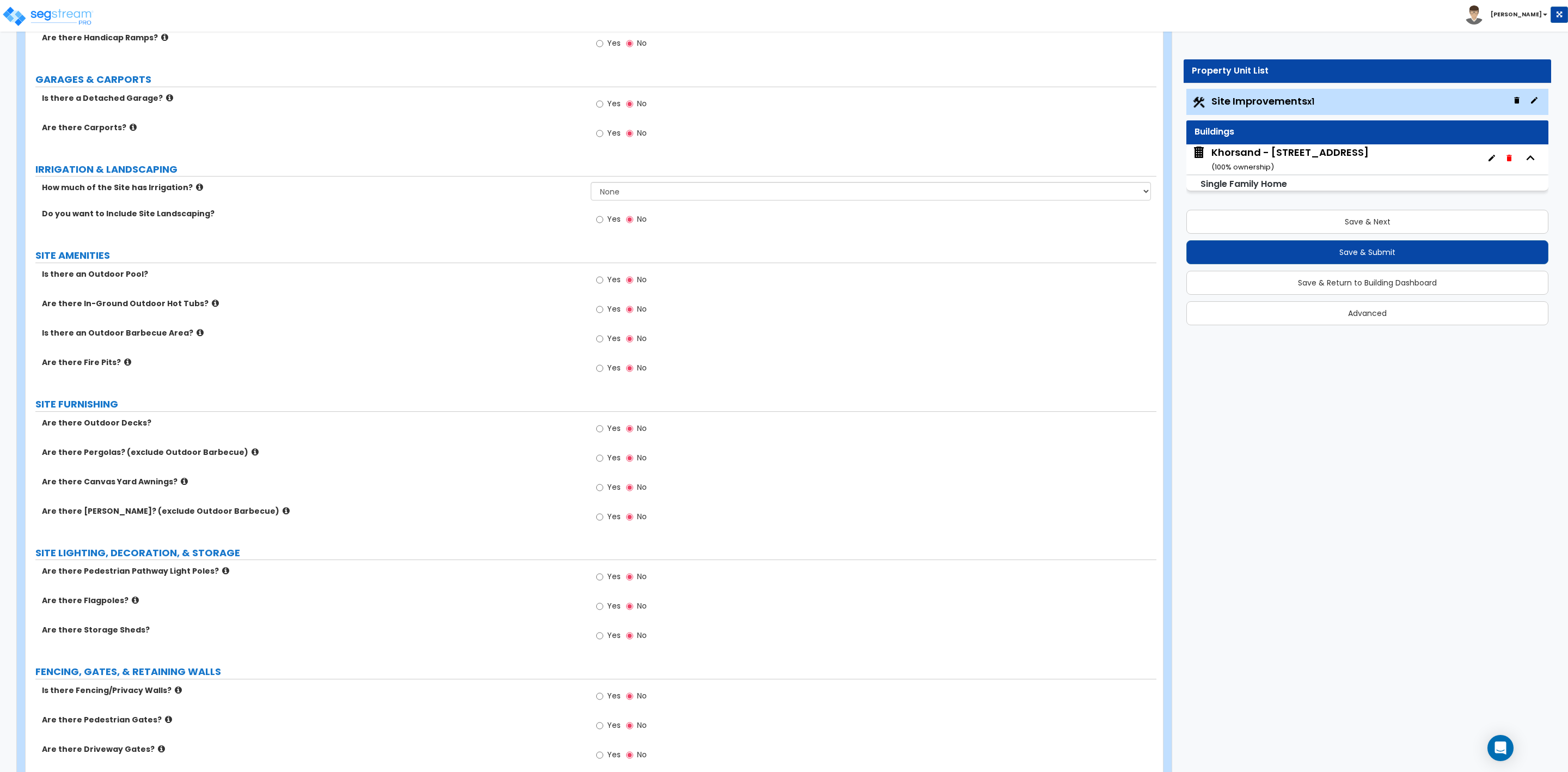
scroll to position [817, 0]
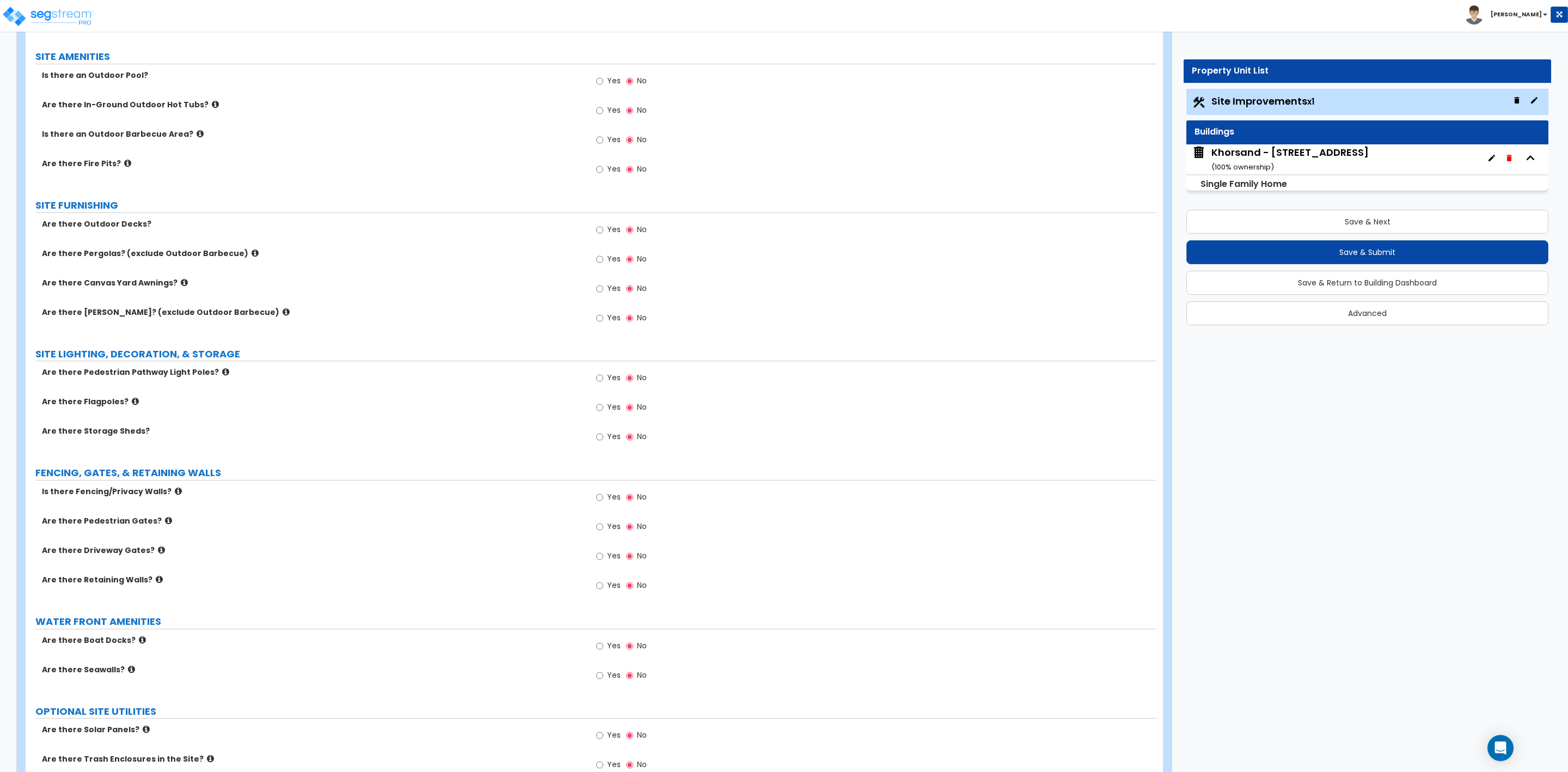
click at [604, 232] on label "Yes" at bounding box center [609, 231] width 25 height 19
click at [603, 232] on input "Yes" at bounding box center [600, 230] width 7 height 12
radio input "true"
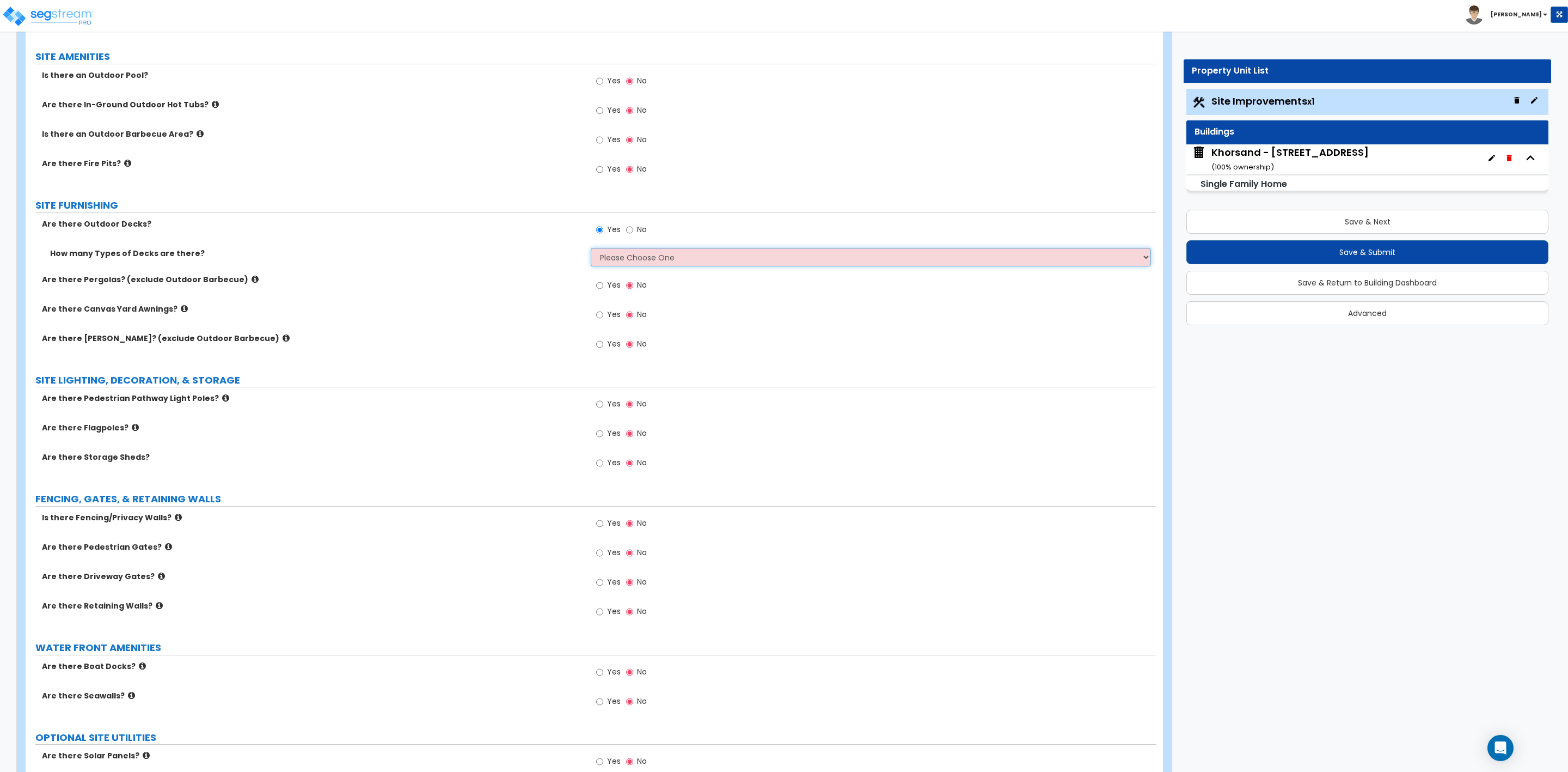
click at [611, 258] on select "Please Choose One 1 2 3 4" at bounding box center [871, 257] width 560 height 19
select select "1"
click at [591, 251] on select "Please Choose One 1 2 3 4" at bounding box center [871, 257] width 560 height 19
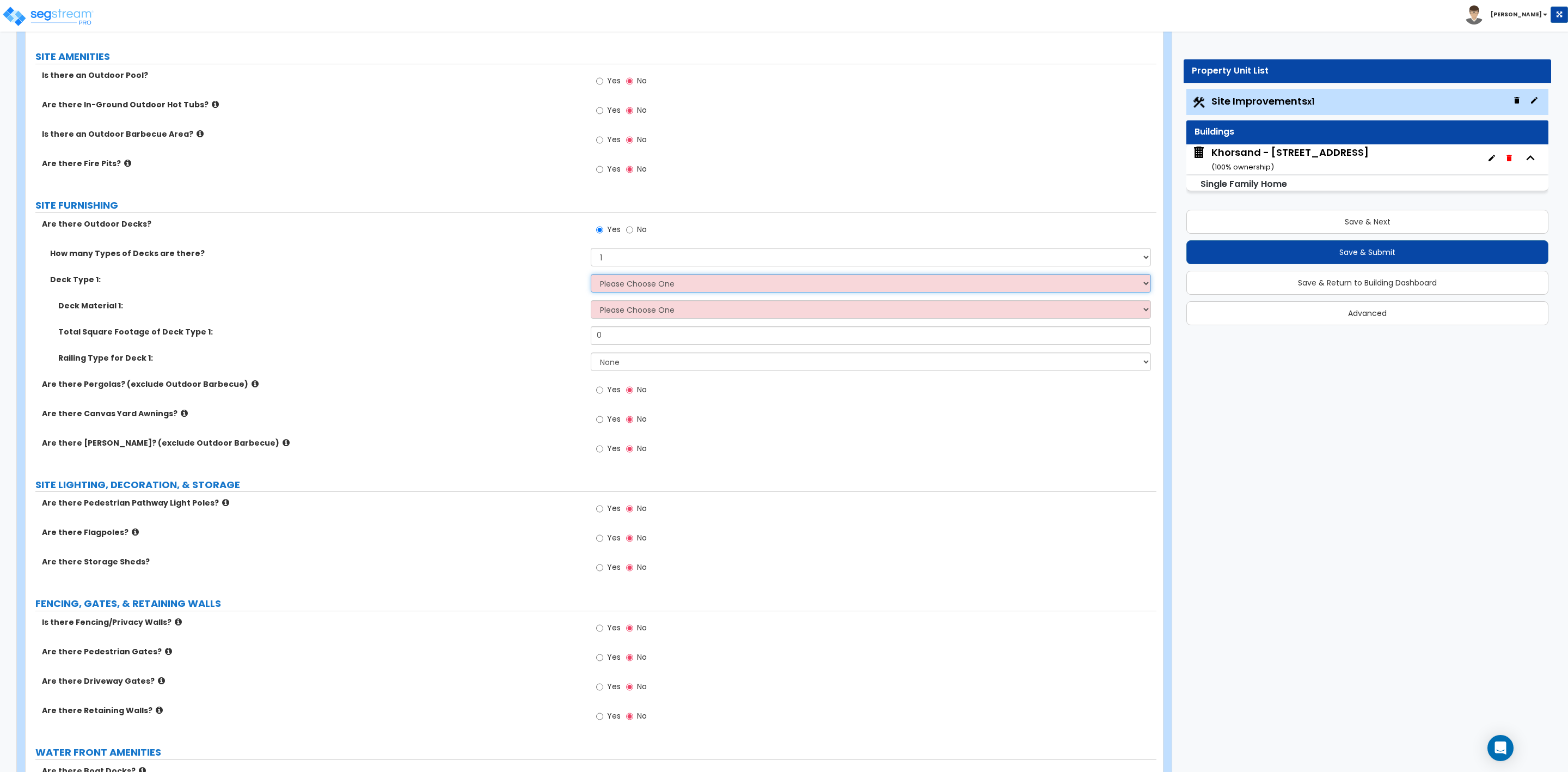
click at [629, 283] on select "Please Choose One Attached to Structure Detached from Structure" at bounding box center [871, 283] width 560 height 19
select select "1"
click at [591, 277] on select "Please Choose One Attached to Structure Detached from Structure" at bounding box center [871, 283] width 560 height 19
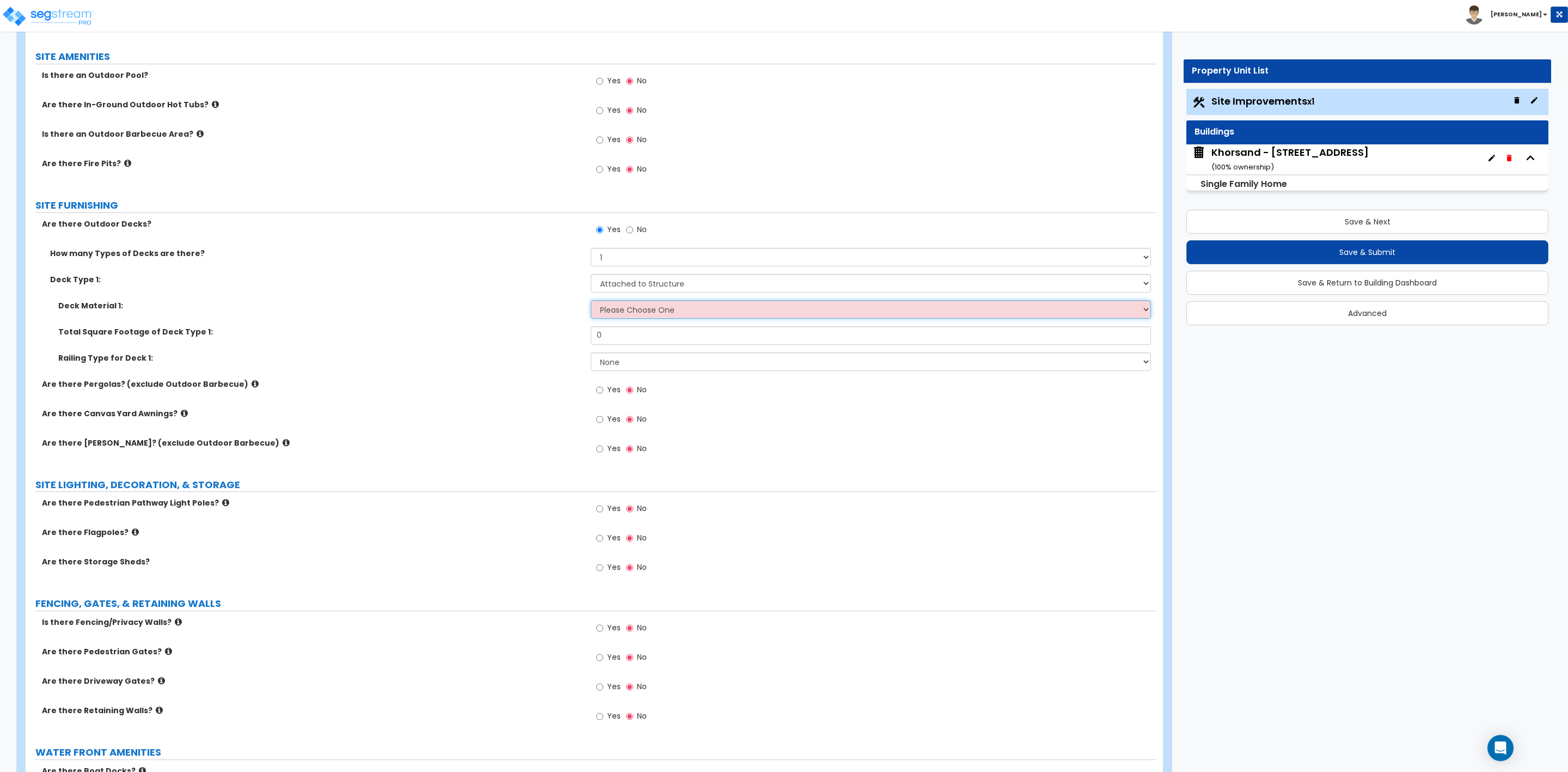
click at [623, 311] on select "Please Choose One Wood Plastic/PVC" at bounding box center [871, 309] width 560 height 19
select select "1"
click at [591, 302] on select "Please Choose One Wood Plastic/PVC" at bounding box center [871, 309] width 560 height 19
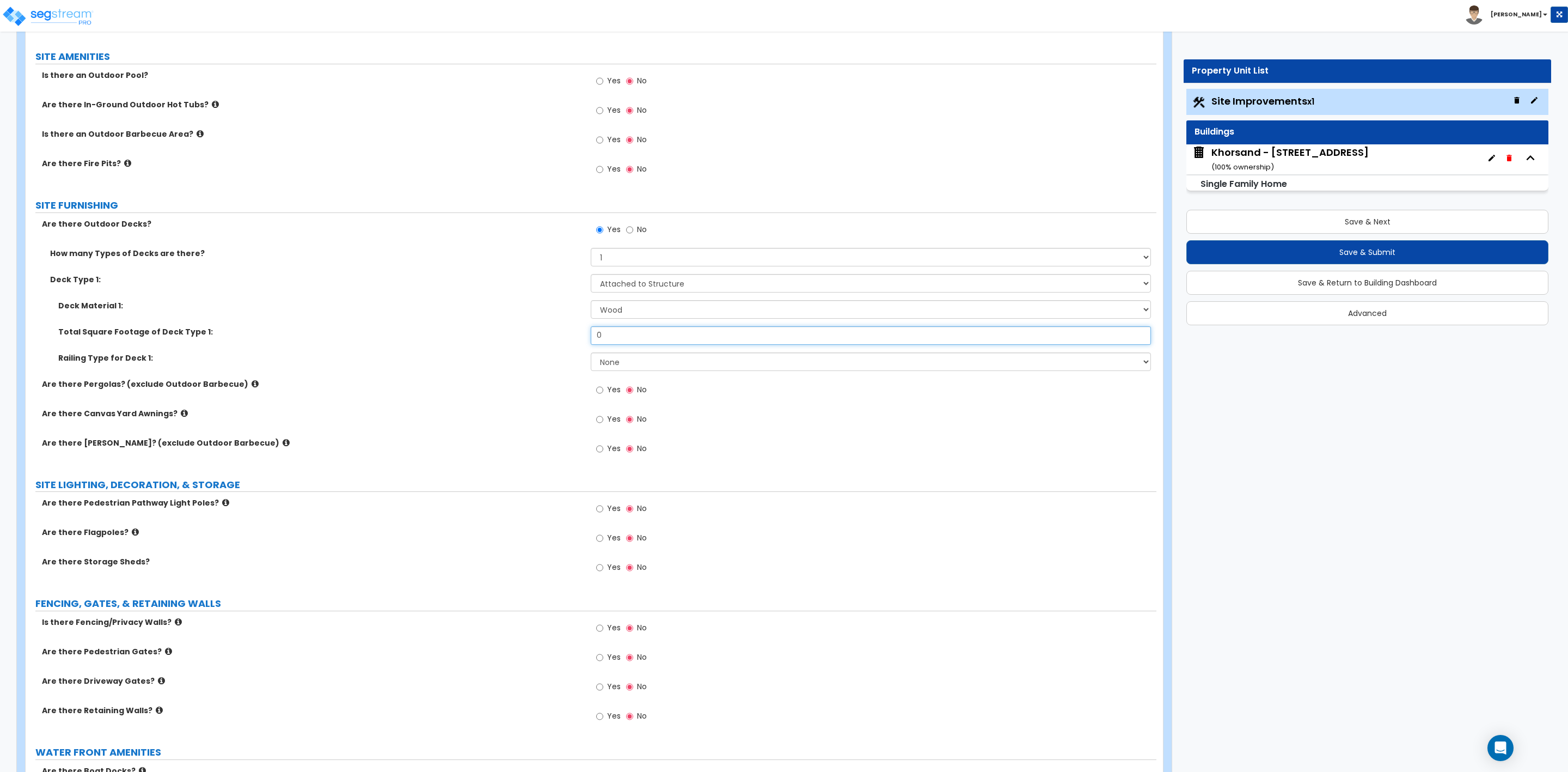
click at [619, 341] on input "0" at bounding box center [871, 335] width 560 height 19
drag, startPoint x: 611, startPoint y: 337, endPoint x: 572, endPoint y: 341, distance: 39.2
click at [575, 339] on div "Total Square Footage of Deck Type 1: 0" at bounding box center [590, 339] width 1131 height 26
drag, startPoint x: 626, startPoint y: 332, endPoint x: 508, endPoint y: 346, distance: 118.8
click at [508, 346] on div "Total Square Footage of Deck Type 1: 240" at bounding box center [590, 339] width 1131 height 26
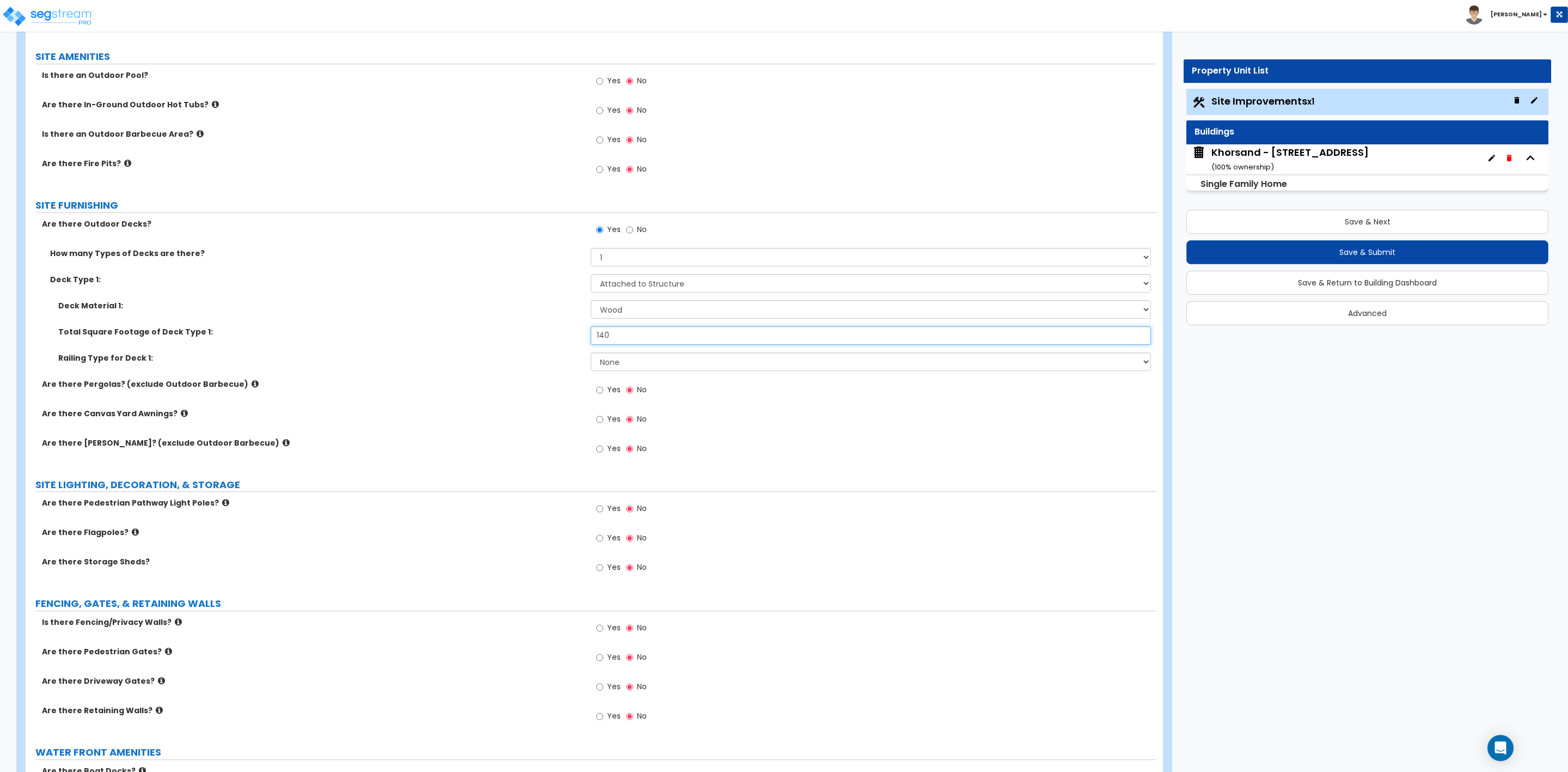
drag, startPoint x: 629, startPoint y: 342, endPoint x: 567, endPoint y: 342, distance: 62.0
click at [567, 342] on div "Total Square Footage of Deck Type 1: 140" at bounding box center [590, 339] width 1131 height 26
drag, startPoint x: 622, startPoint y: 343, endPoint x: 536, endPoint y: 341, distance: 86.0
click at [556, 343] on div "Total Square Footage of Deck Type 1: 160" at bounding box center [590, 339] width 1131 height 26
type input "200"
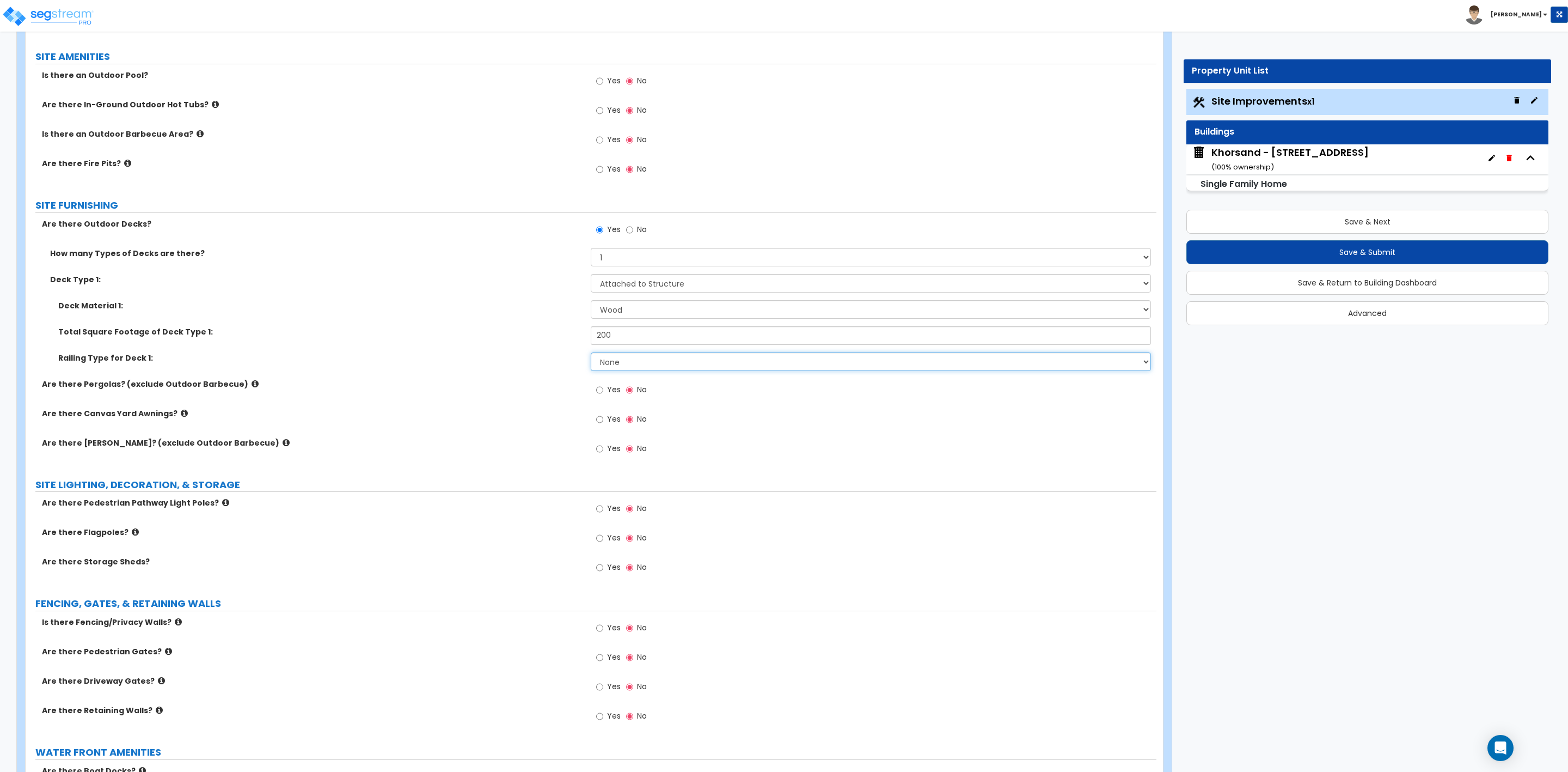
click at [635, 365] on select "None Wood Plastic" at bounding box center [871, 361] width 560 height 19
select select "1"
click at [591, 355] on select "None Wood Plastic" at bounding box center [871, 361] width 560 height 19
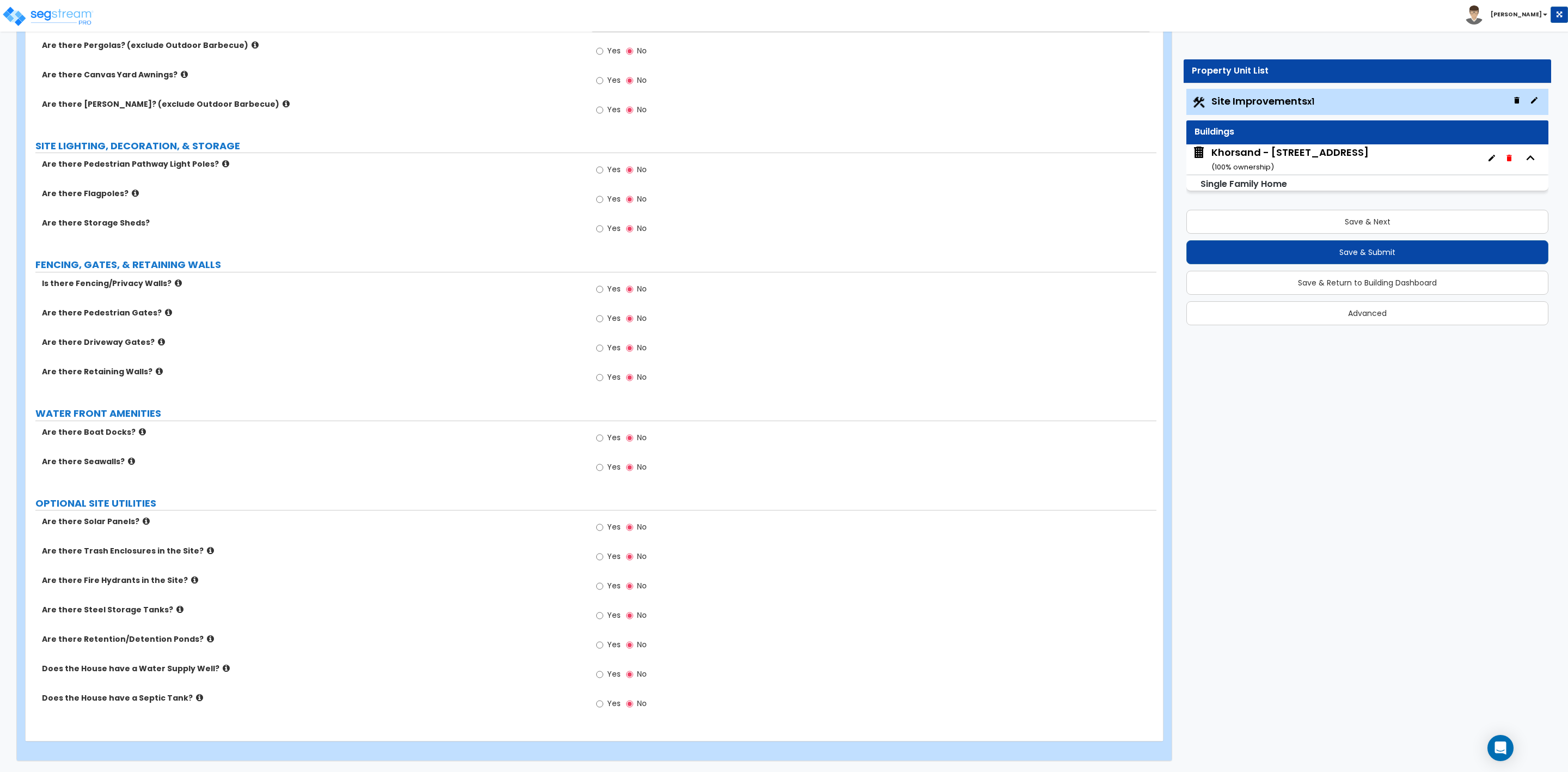
scroll to position [1161, 0]
click at [1352, 224] on button "Save & Next" at bounding box center [1367, 222] width 362 height 24
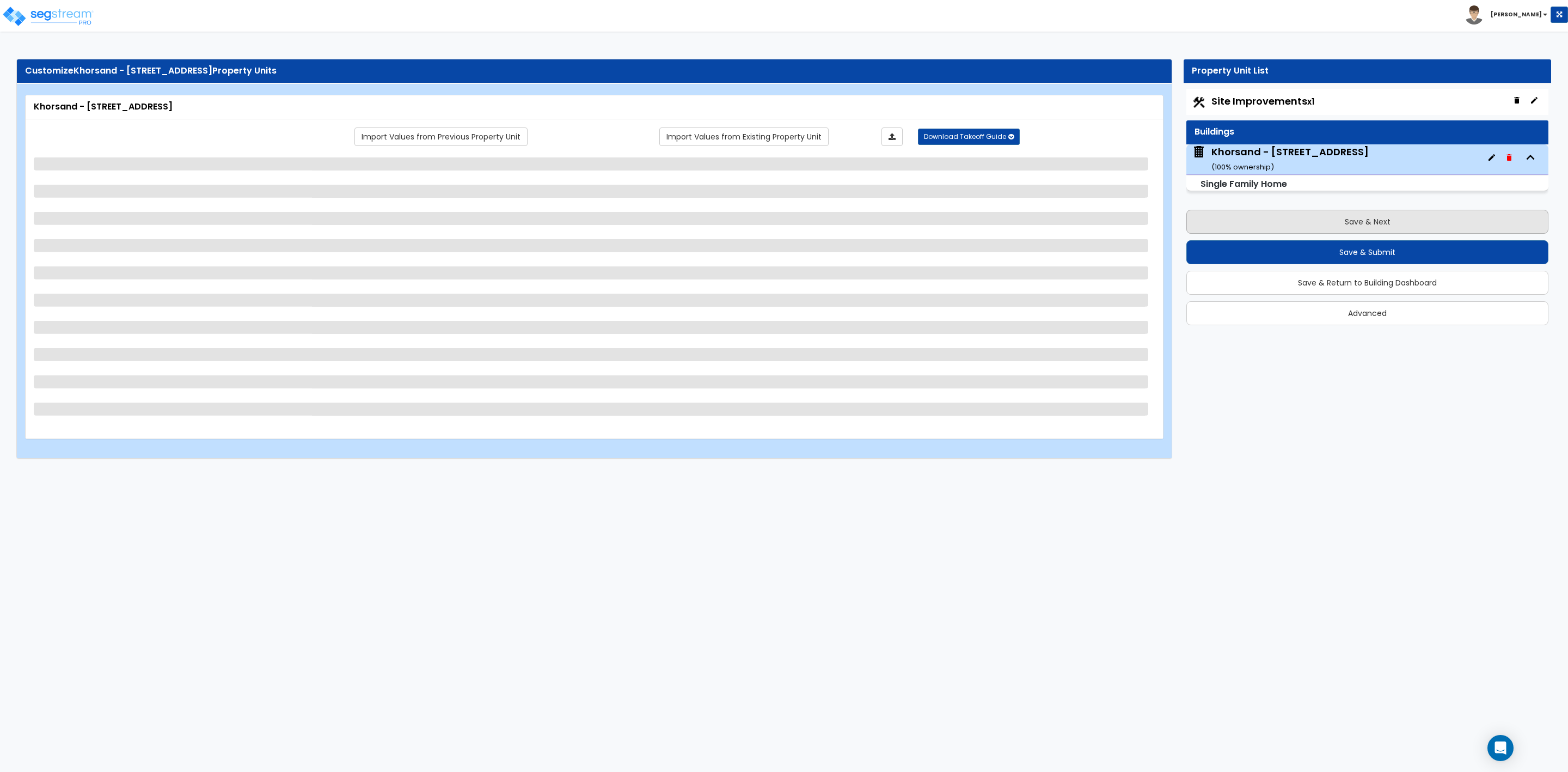
scroll to position [0, 0]
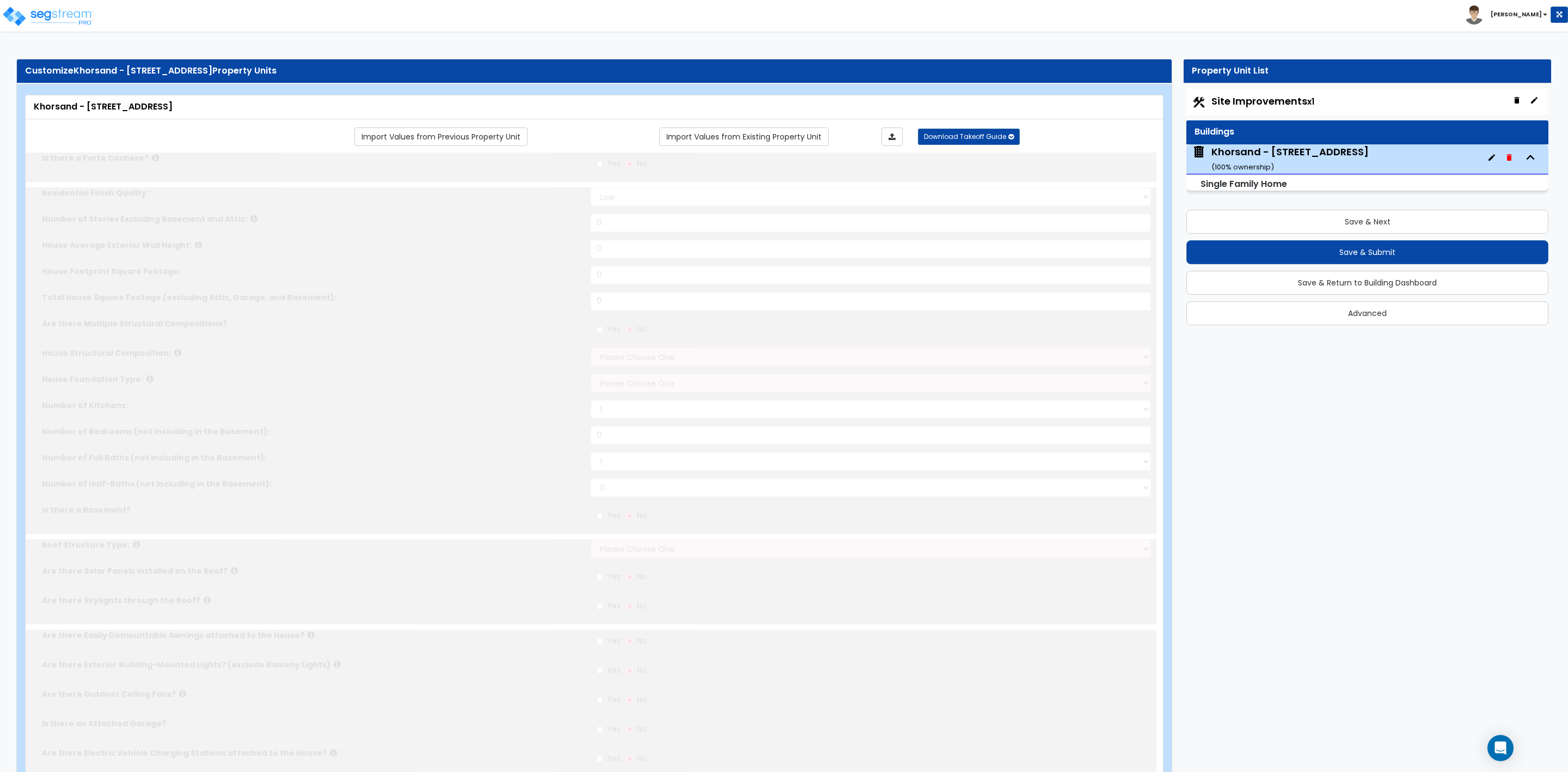
type input "1"
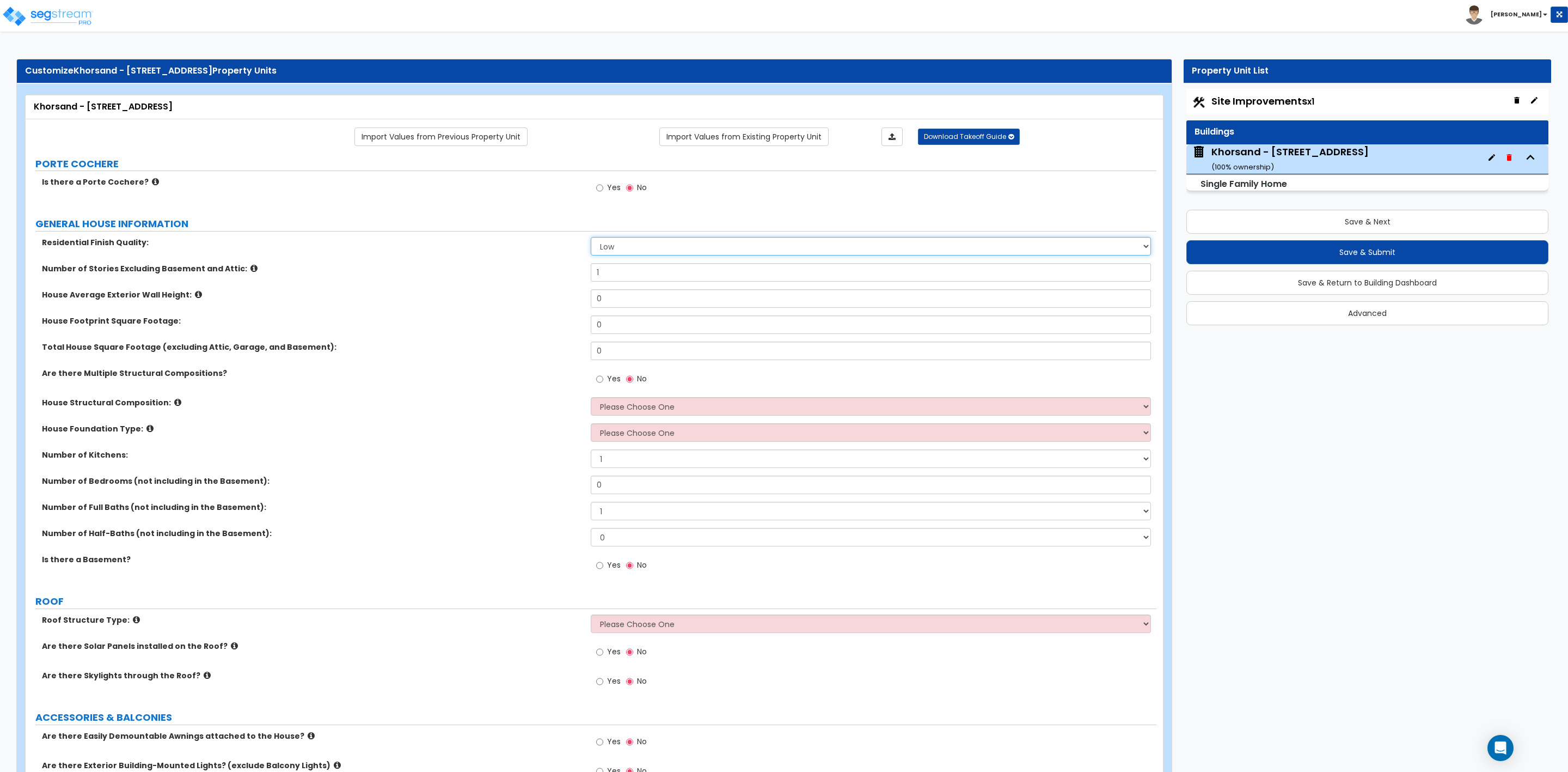
click at [608, 246] on select "Low Average High" at bounding box center [871, 246] width 560 height 19
click at [591, 238] on select "Low Average High" at bounding box center [871, 246] width 560 height 19
click at [629, 252] on select "Low Average High" at bounding box center [871, 246] width 560 height 19
select select "2"
click at [591, 238] on select "Low Average High" at bounding box center [871, 246] width 560 height 19
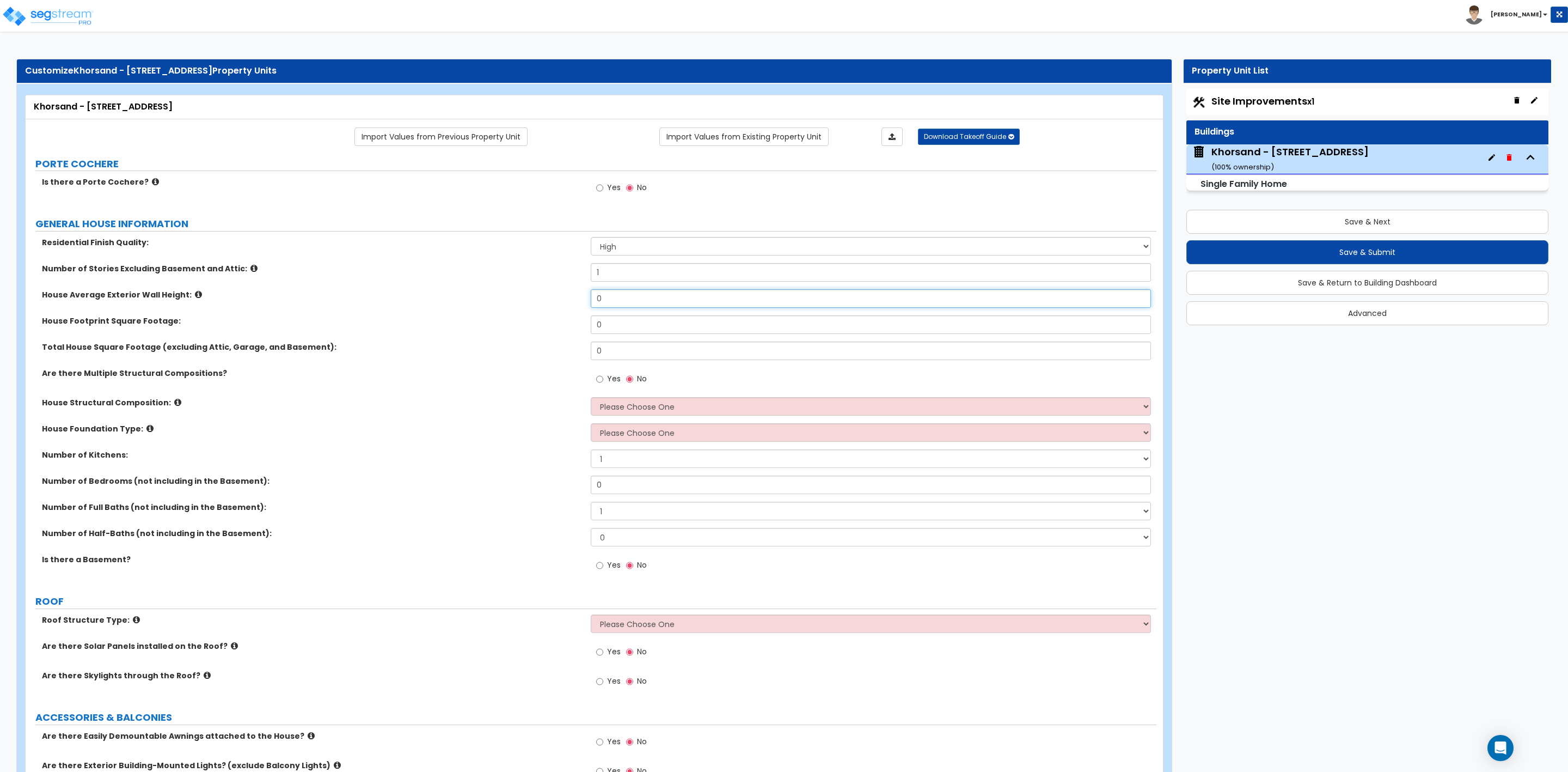
drag, startPoint x: 631, startPoint y: 298, endPoint x: 562, endPoint y: 292, distance: 69.3
click at [577, 302] on div "House Average Exterior Wall Height: 0" at bounding box center [590, 302] width 1131 height 26
type input "25"
drag, startPoint x: 618, startPoint y: 329, endPoint x: 585, endPoint y: 325, distance: 33.2
click at [585, 325] on div "House Footprint Square Footage: 0" at bounding box center [590, 328] width 1131 height 26
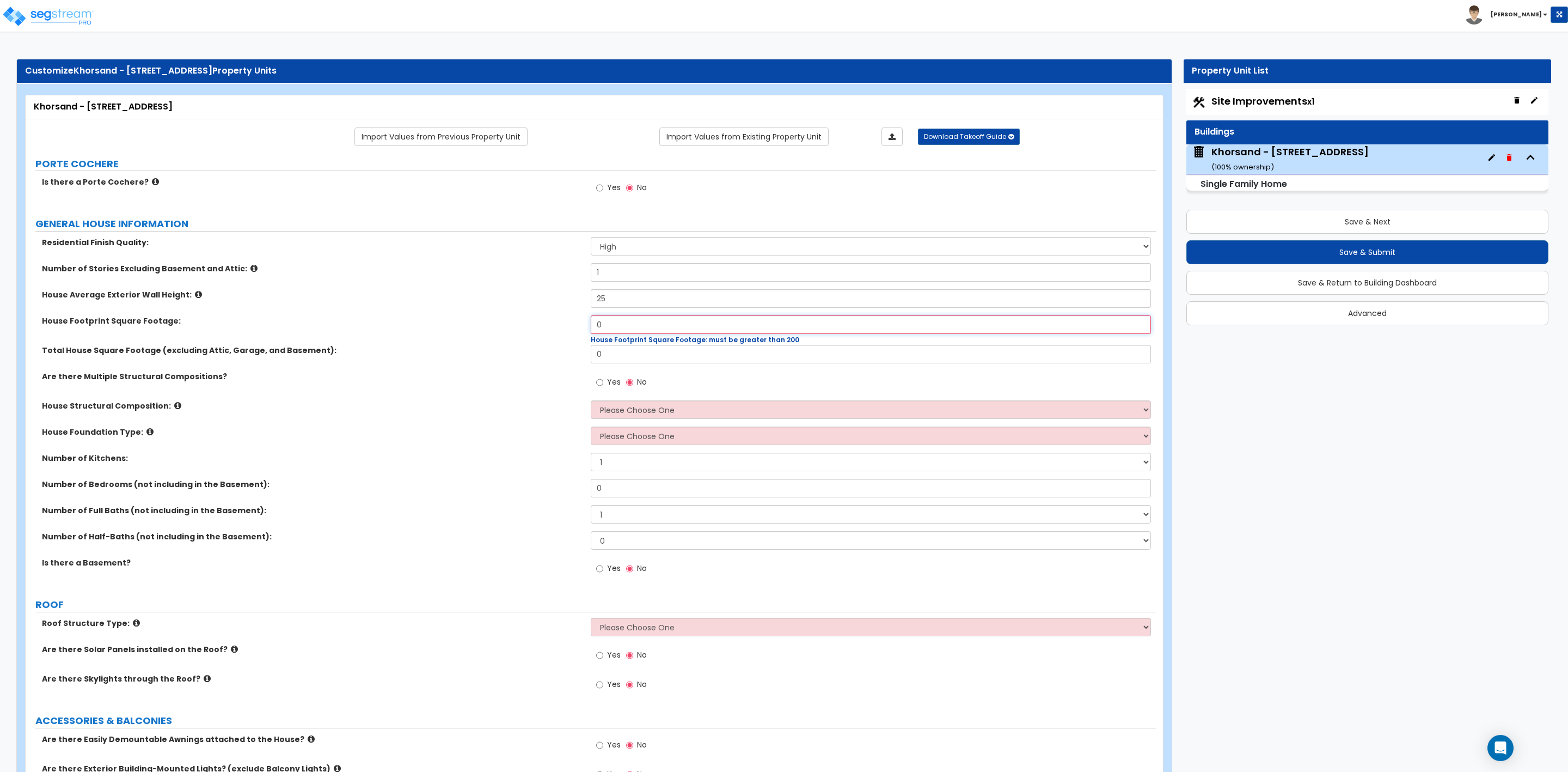
click at [605, 322] on input "0" at bounding box center [871, 324] width 560 height 19
type input "3,291"
drag, startPoint x: 618, startPoint y: 355, endPoint x: 580, endPoint y: 353, distance: 38.1
click at [580, 353] on div "Total House Square Footage (excluding Attic, Garage, and Basement): 0" at bounding box center [590, 355] width 1131 height 26
type input "1,800"
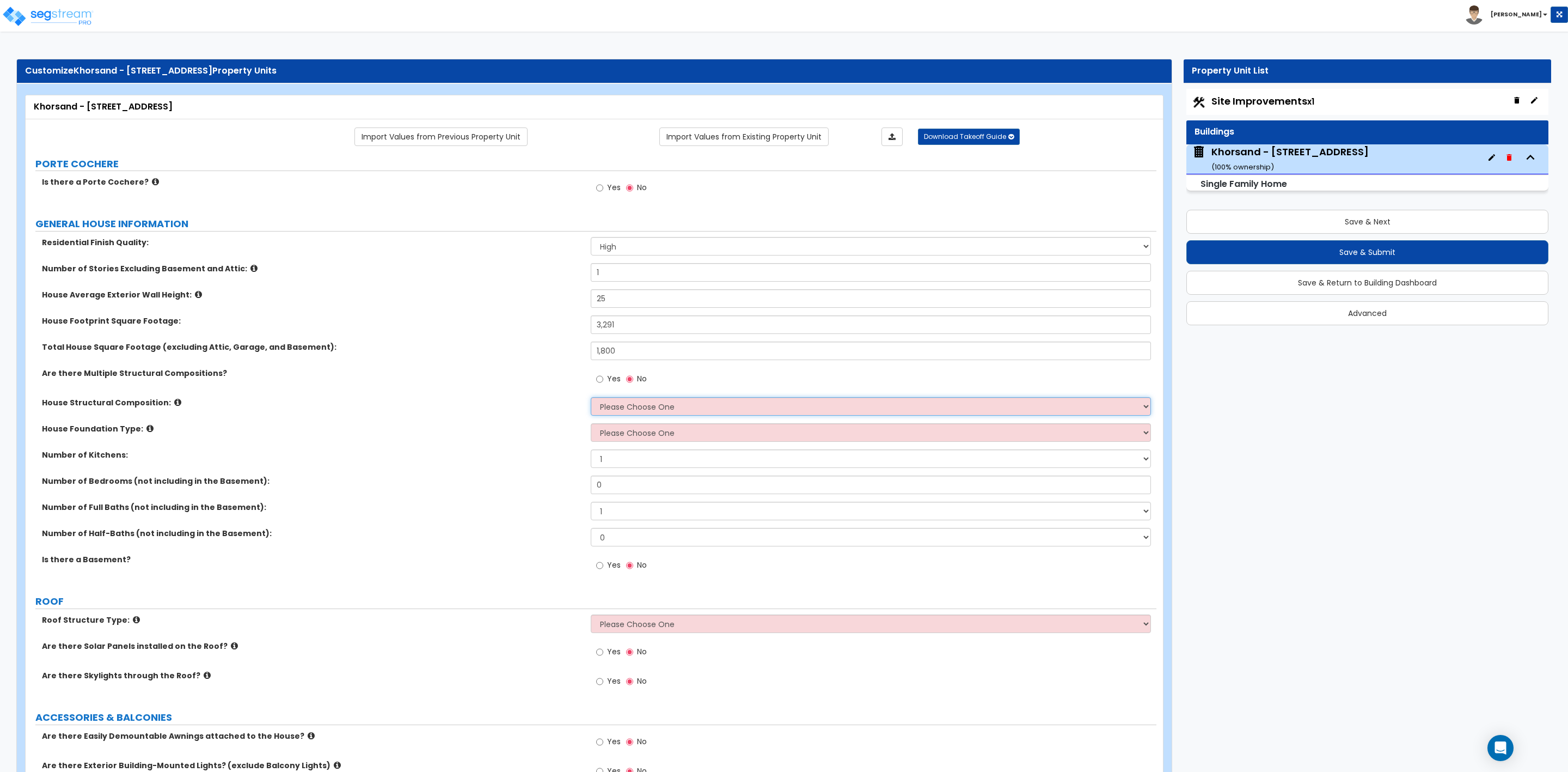
click at [614, 407] on select "Please Choose One Reinforced Concrete Structural Steel Brick Masonry CMU Masonr…" at bounding box center [871, 406] width 560 height 19
select select "7"
click at [591, 399] on select "Please Choose One Reinforced Concrete Structural Steel Brick Masonry CMU Masonr…" at bounding box center [871, 406] width 560 height 19
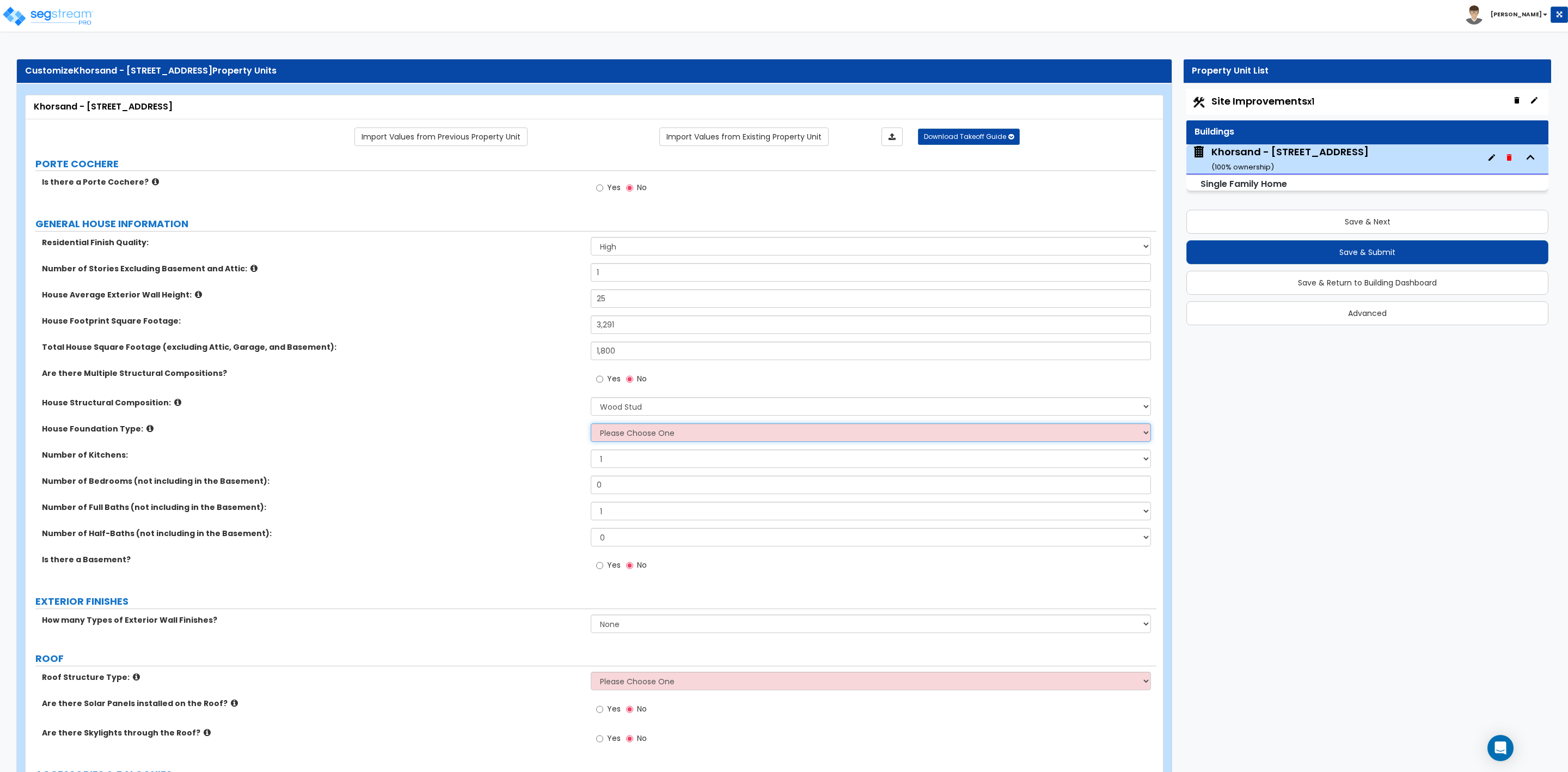
click at [610, 437] on select "Please Choose One Crawl Space Pier-Elevated First floor Slab on Grade" at bounding box center [871, 432] width 560 height 19
select select "1"
click at [591, 425] on select "Please Choose One Crawl Space Pier-Elevated First floor Slab on Grade" at bounding box center [871, 432] width 560 height 19
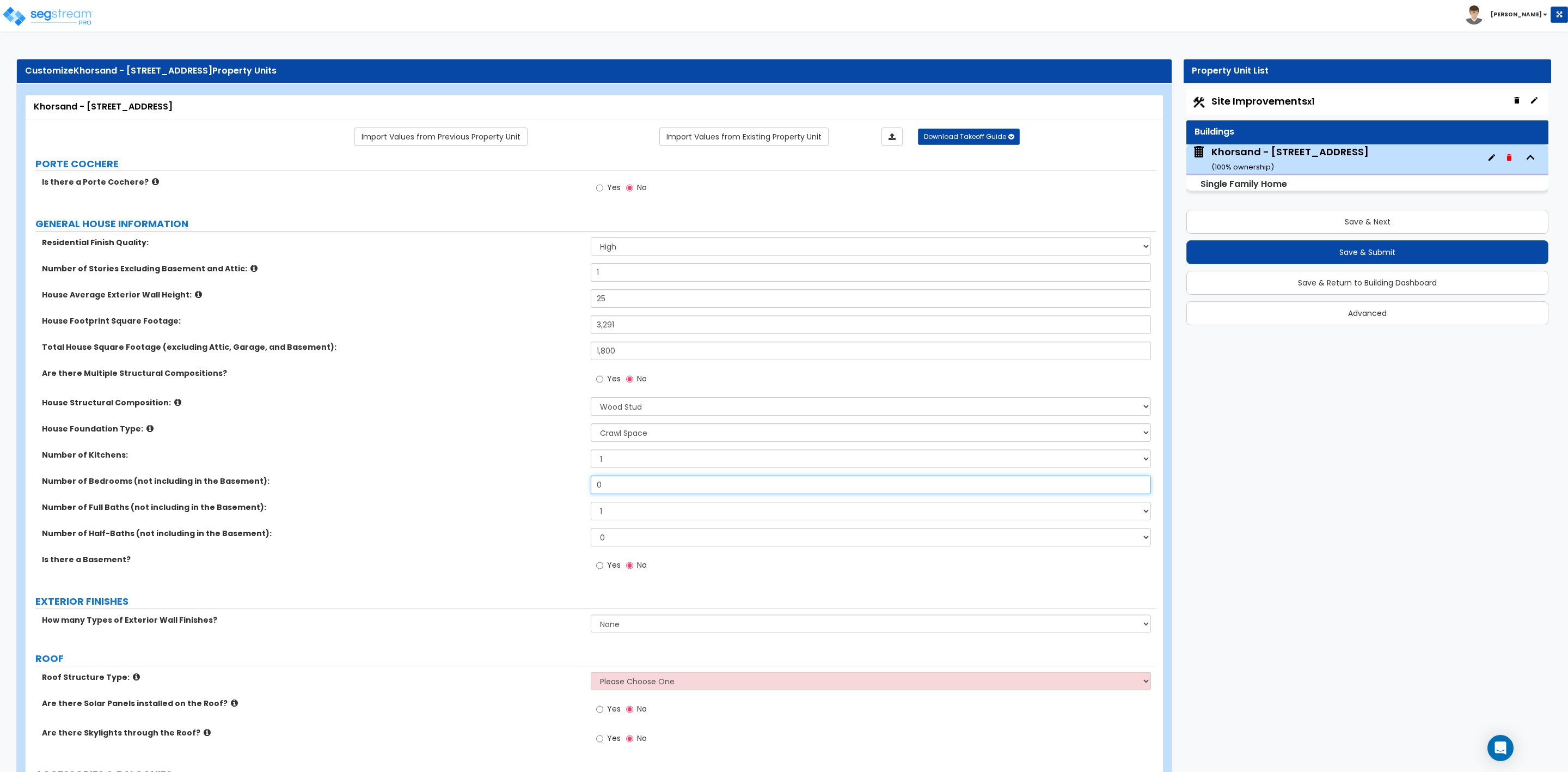
drag, startPoint x: 613, startPoint y: 489, endPoint x: 564, endPoint y: 487, distance: 49.0
click at [567, 487] on div "Number of Bedrooms (not including in the Basement): 0" at bounding box center [590, 489] width 1131 height 26
type input "3"
drag, startPoint x: 621, startPoint y: 509, endPoint x: 575, endPoint y: 510, distance: 46.0
click at [575, 510] on div "Number of Full Baths (not including in the Basement): 1 2 3 4 5 6 7 8 9 10" at bounding box center [590, 515] width 1131 height 26
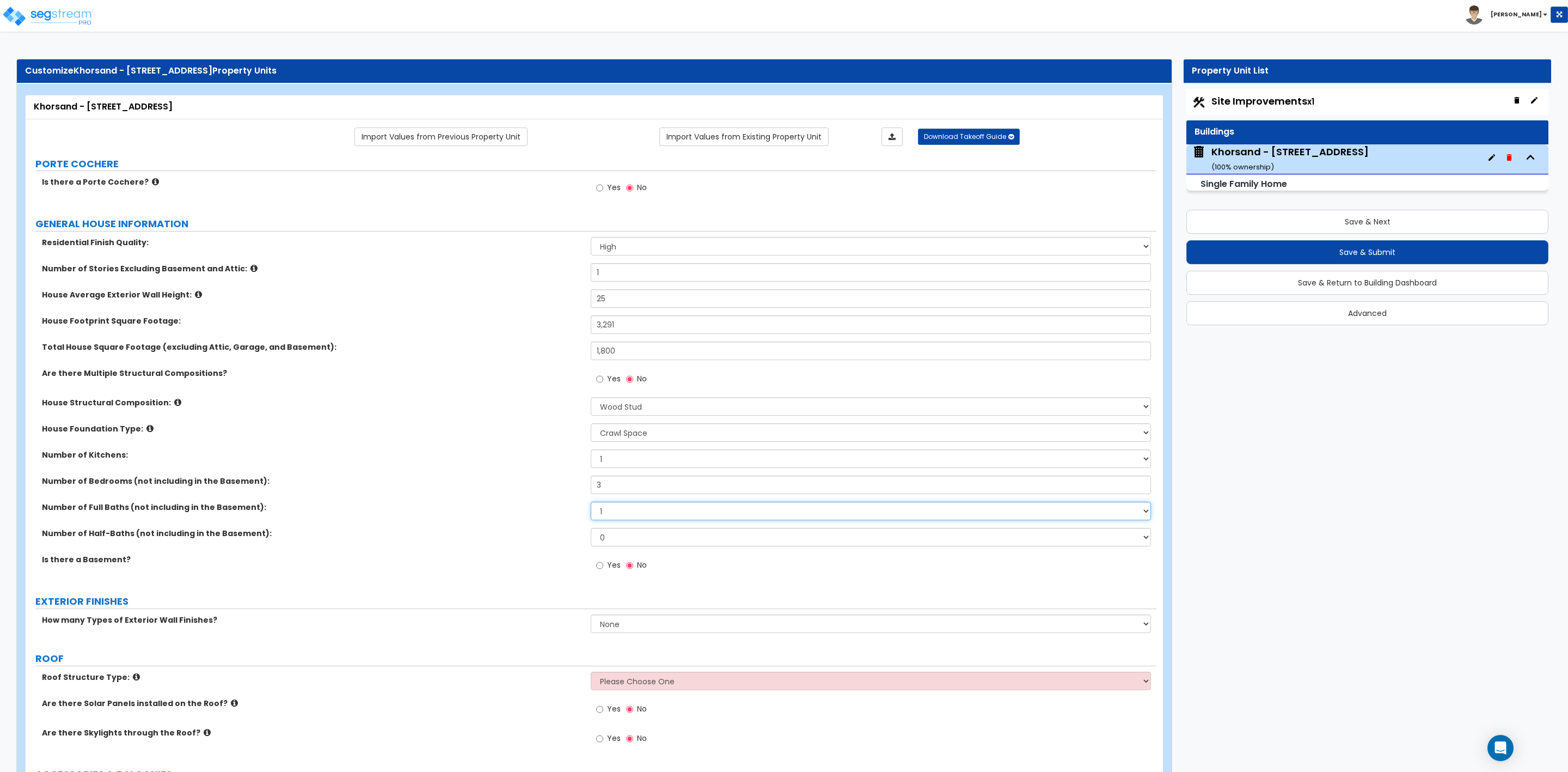
select select "2"
click at [591, 504] on select "1 2 3 4 5 6 7 8 9 10" at bounding box center [871, 511] width 560 height 19
click at [610, 483] on input "3" at bounding box center [871, 485] width 560 height 19
type input "2"
click at [621, 510] on select "1 2 3 4 5 6 7 8 9 10" at bounding box center [871, 511] width 560 height 19
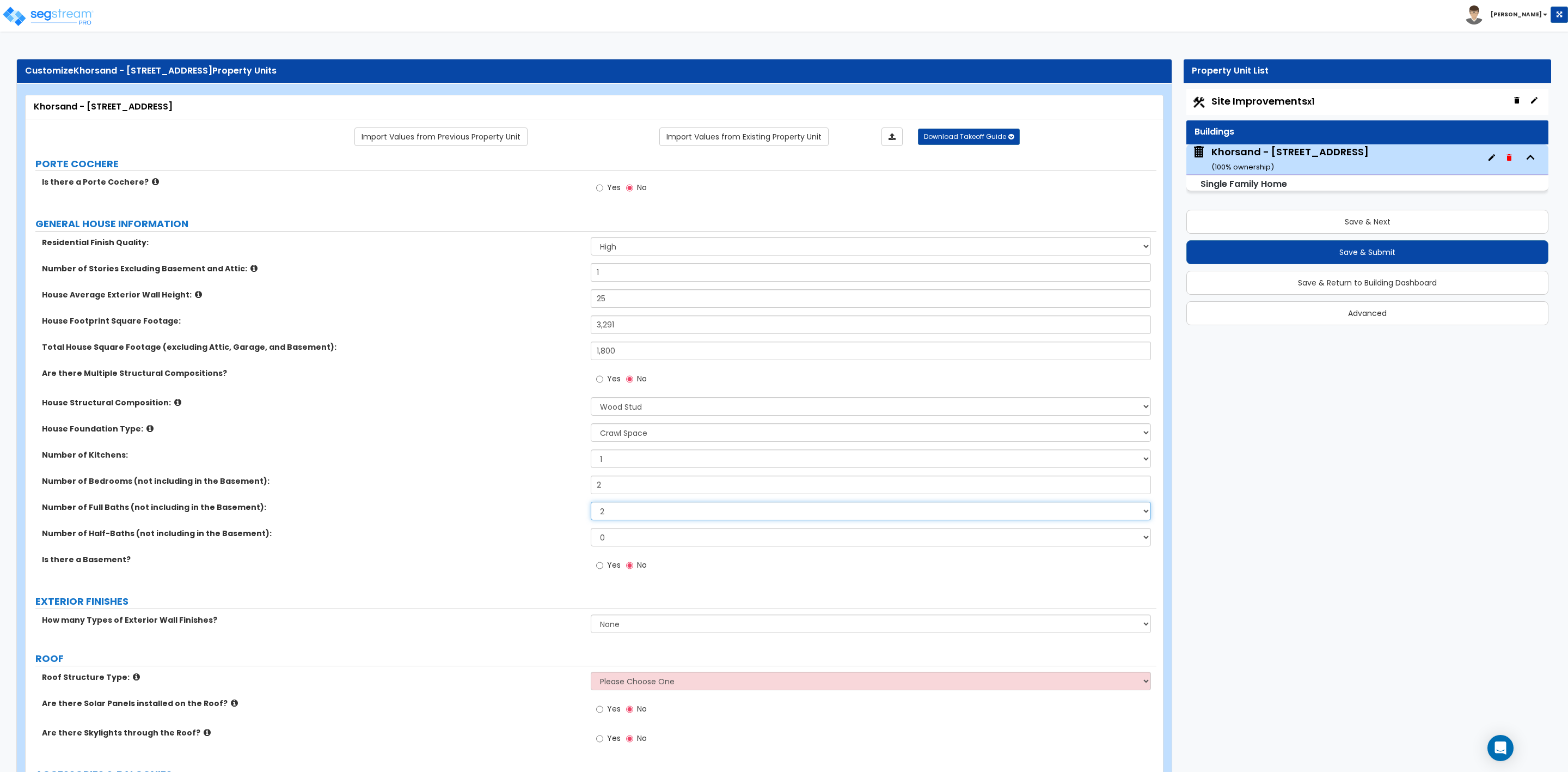
select select "1"
click at [591, 504] on select "1 2 3 4 5 6 7 8 9 10" at bounding box center [871, 511] width 560 height 19
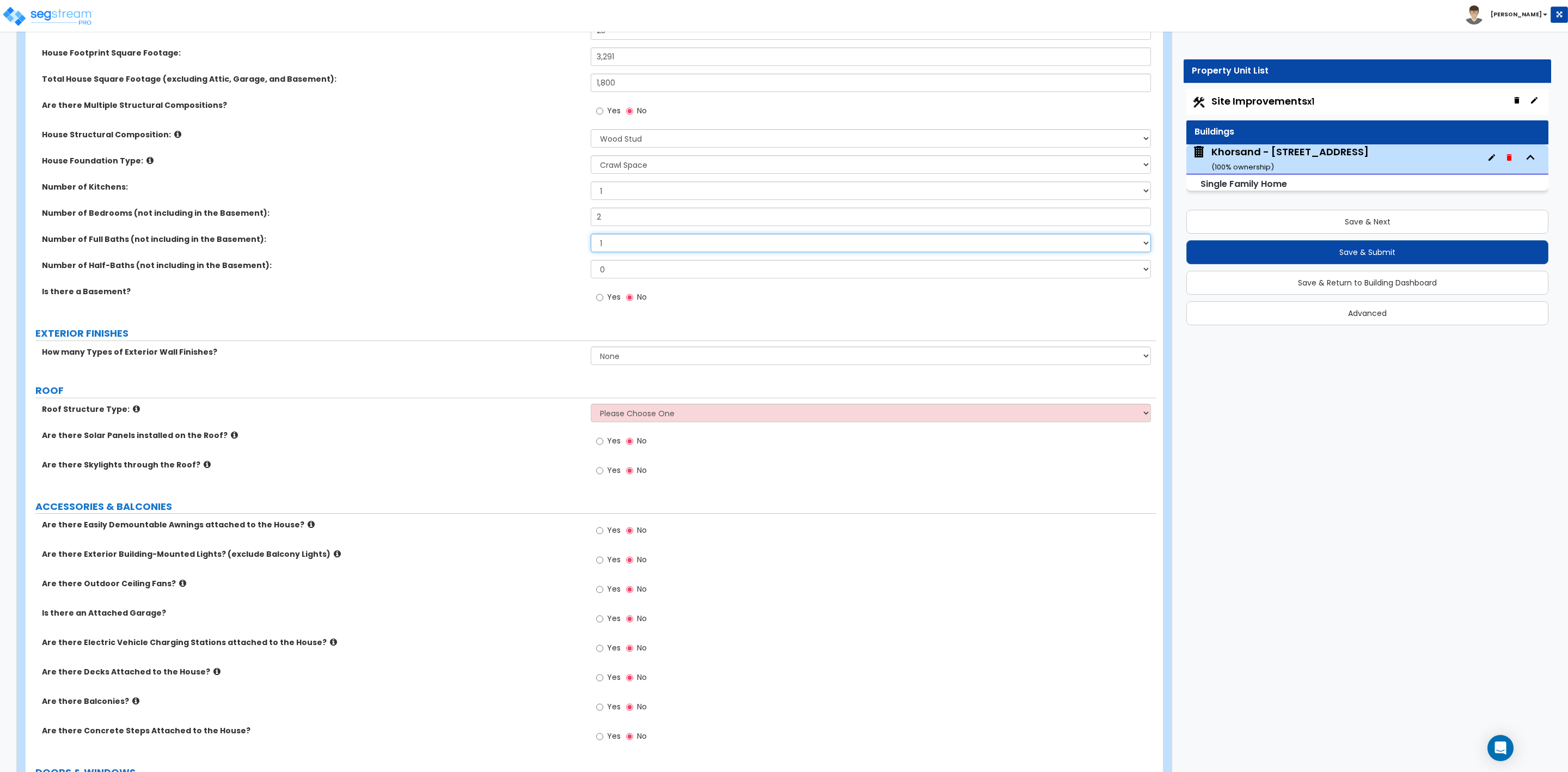
scroll to position [327, 0]
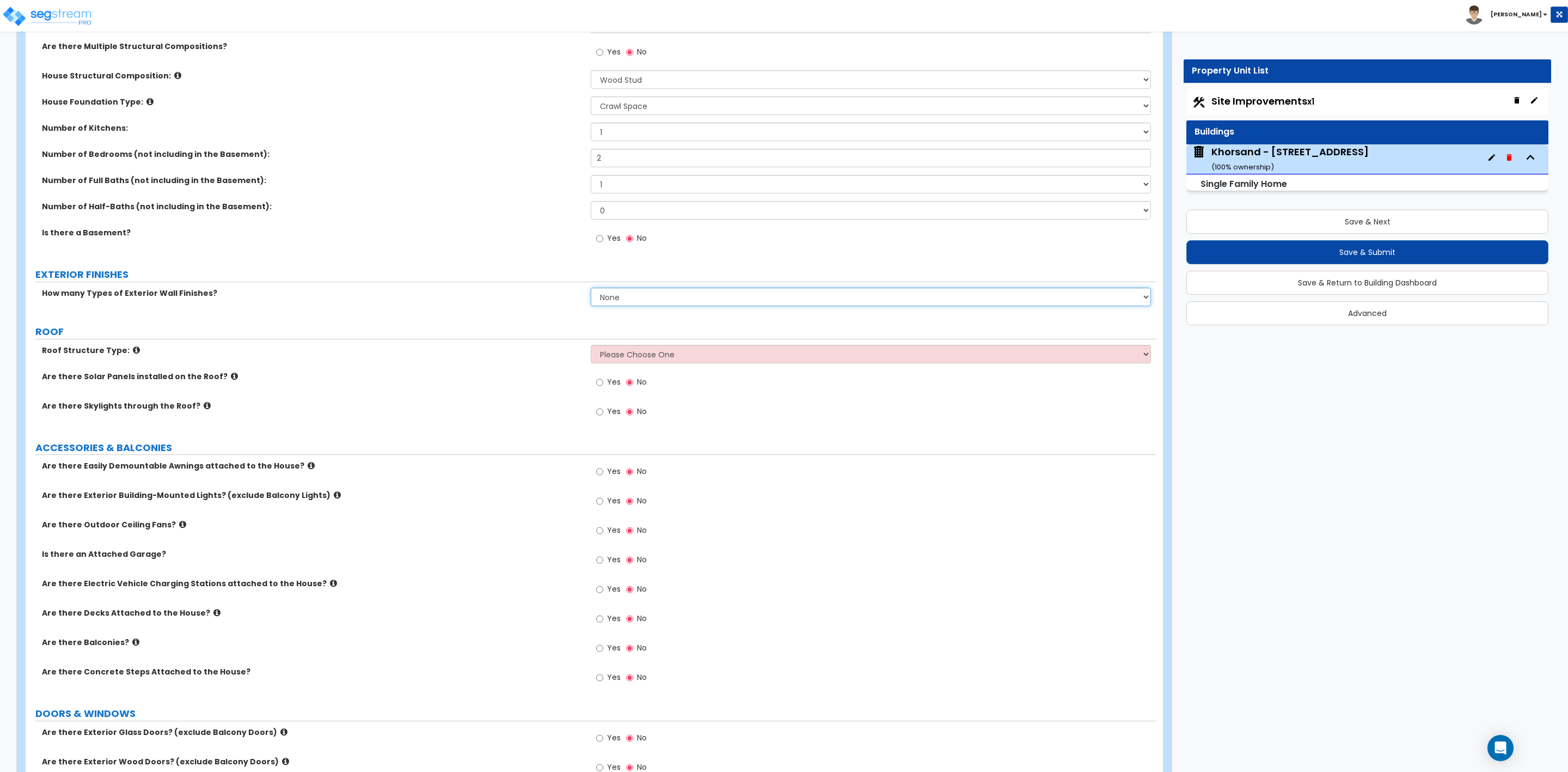
click at [618, 296] on select "None 1 2 3" at bounding box center [871, 297] width 560 height 19
select select "1"
click at [591, 289] on select "None 1 2 3" at bounding box center [871, 297] width 560 height 19
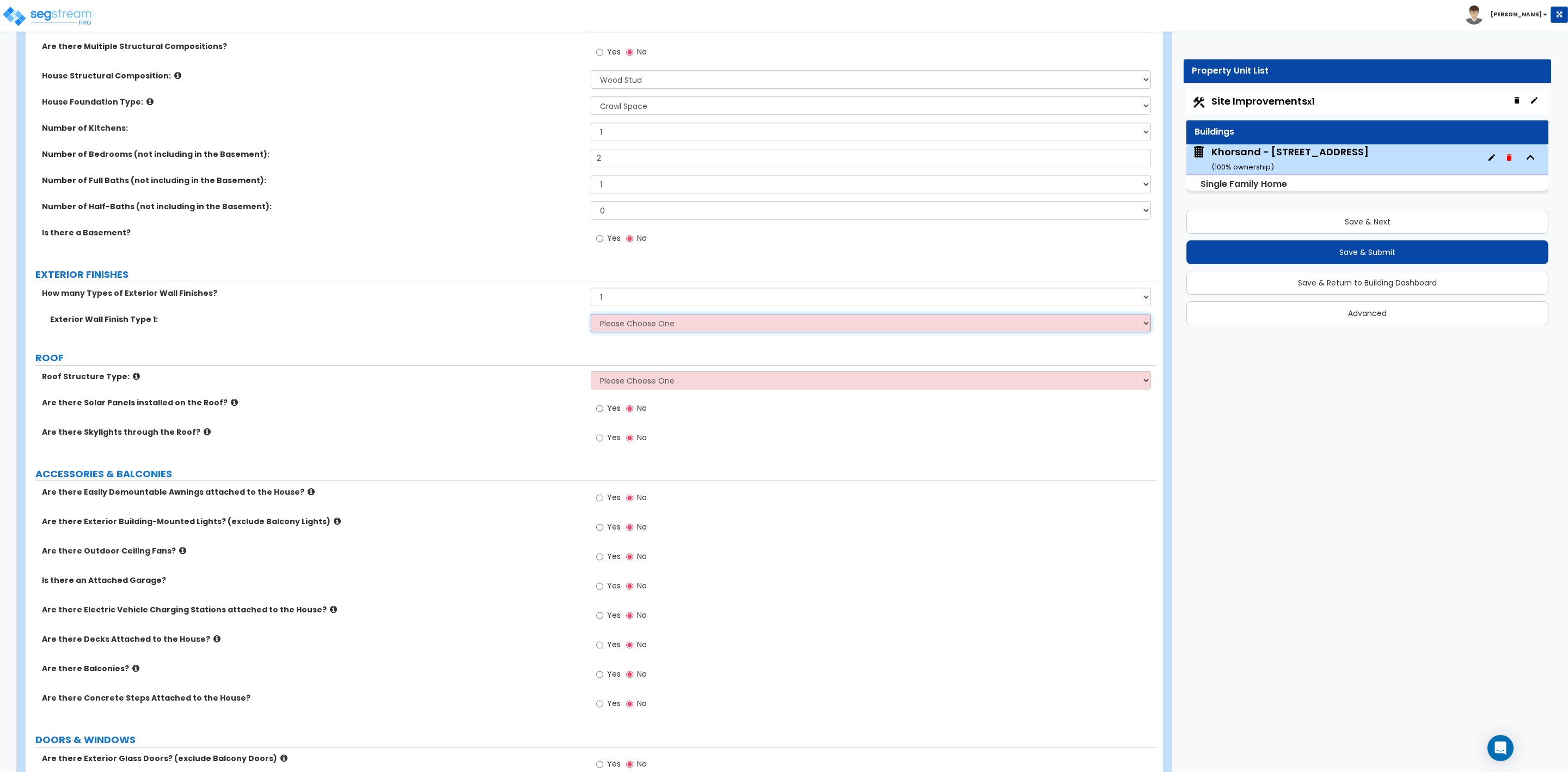
click at [611, 328] on select "Please Choose One No Finish/Shared Wall No Wall Brick Finish Stone Finish Wood …" at bounding box center [871, 323] width 560 height 19
click at [606, 324] on select "Please Choose One No Finish/Shared Wall No Wall Brick Finish Stone Finish Wood …" at bounding box center [871, 323] width 560 height 19
select select "4"
click at [591, 315] on select "Please Choose One No Finish/Shared Wall No Wall Brick Finish Stone Finish Wood …" at bounding box center [871, 323] width 560 height 19
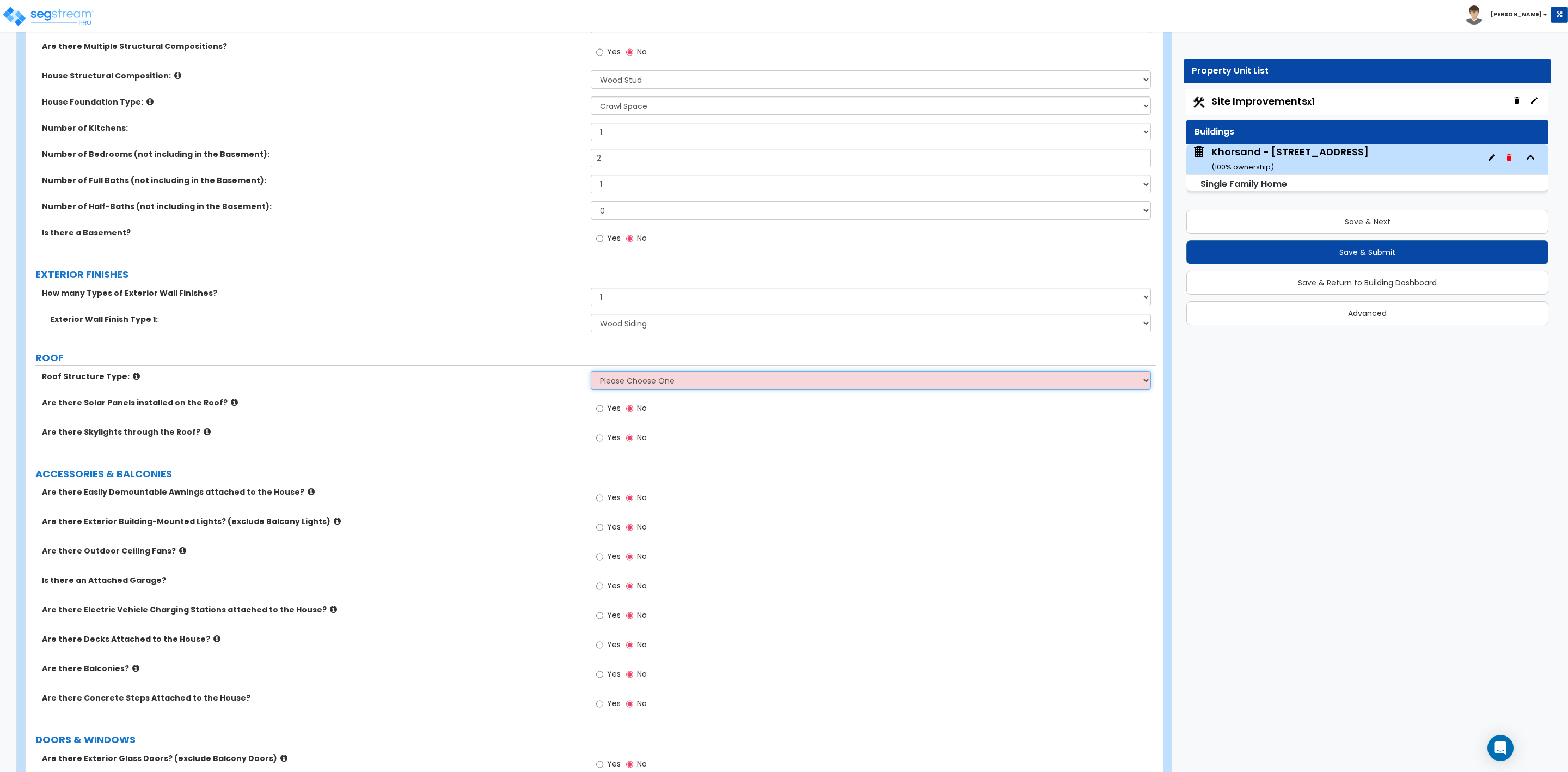
click at [614, 383] on select "Please Choose One Gable Roof Flat Roof Hybrid Gable & Flat Roof" at bounding box center [871, 380] width 560 height 19
select select "1"
click at [591, 372] on select "Please Choose One Gable Roof Flat Roof Hybrid Gable & Flat Roof" at bounding box center [871, 380] width 560 height 19
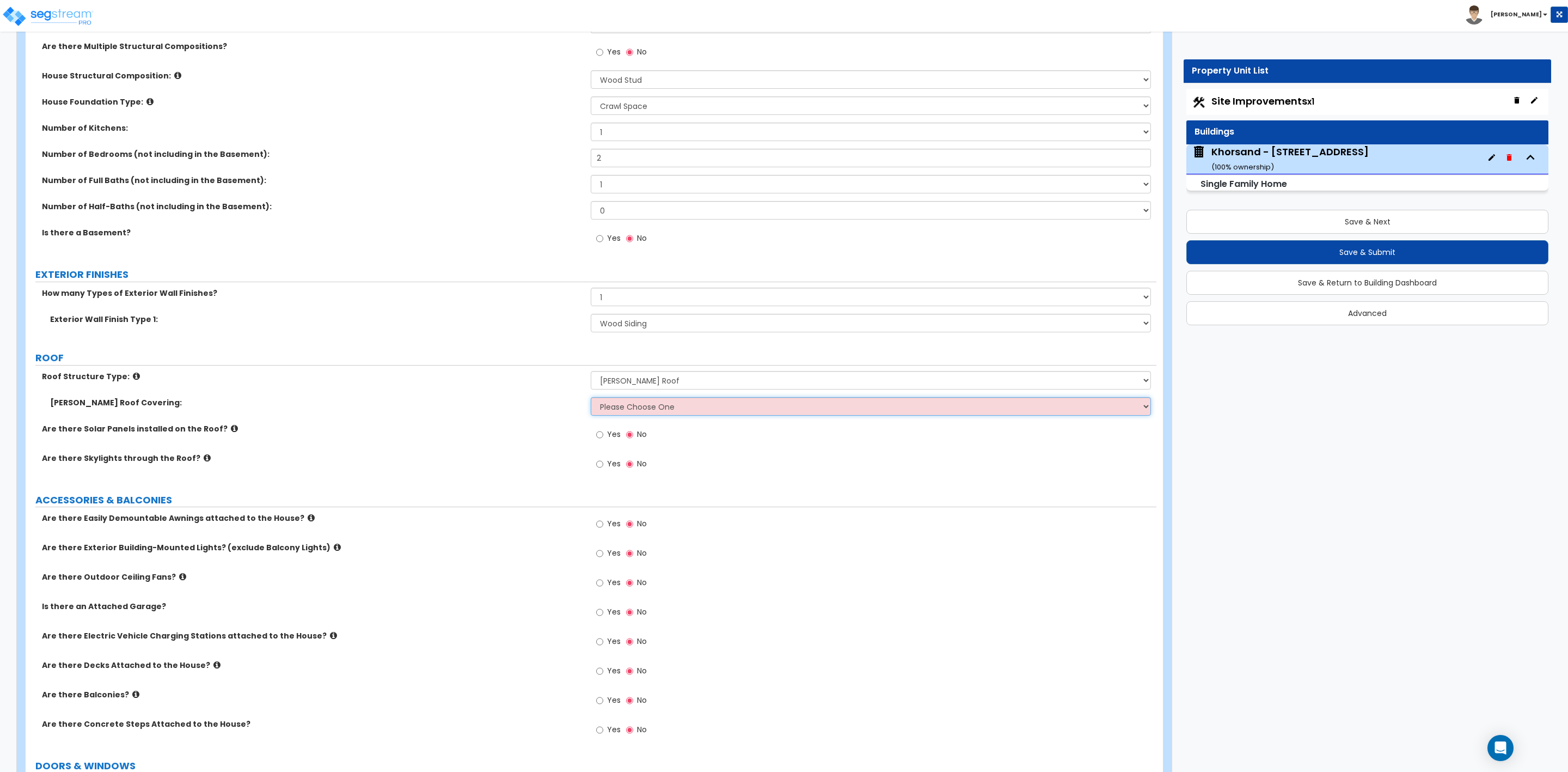
click at [603, 407] on select "Please Choose One Asphalt Shingle Clay Tile Wood Shingle Metal Shingle Standing…" at bounding box center [871, 406] width 560 height 19
select select "1"
click at [591, 399] on select "Please Choose One Asphalt Shingle Clay Tile Wood Shingle Metal Shingle Standing…" at bounding box center [871, 406] width 560 height 19
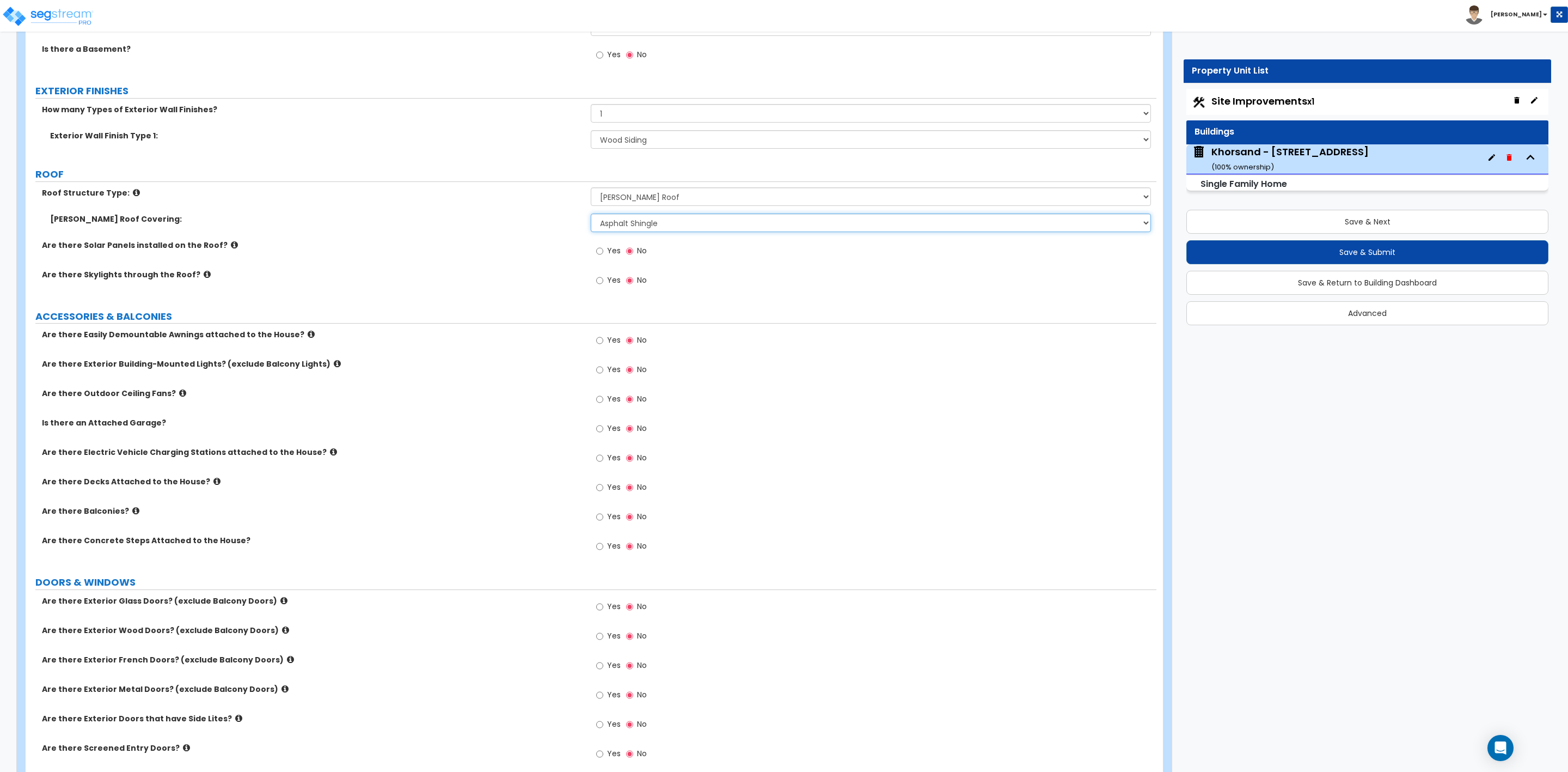
scroll to position [654, 0]
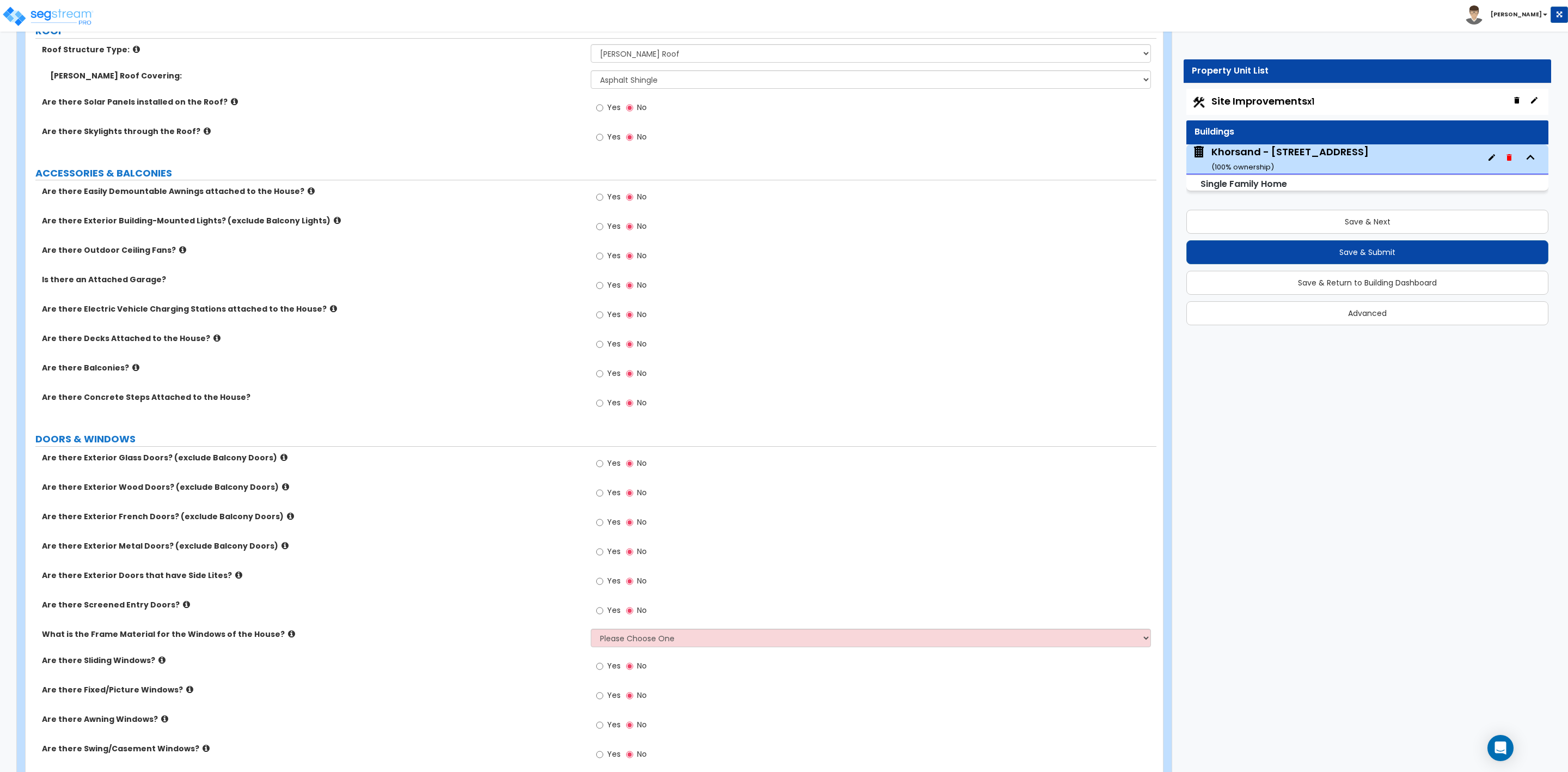
click at [608, 287] on span "Yes" at bounding box center [614, 285] width 14 height 11
click at [603, 287] on input "Yes" at bounding box center [600, 285] width 7 height 12
radio input "true"
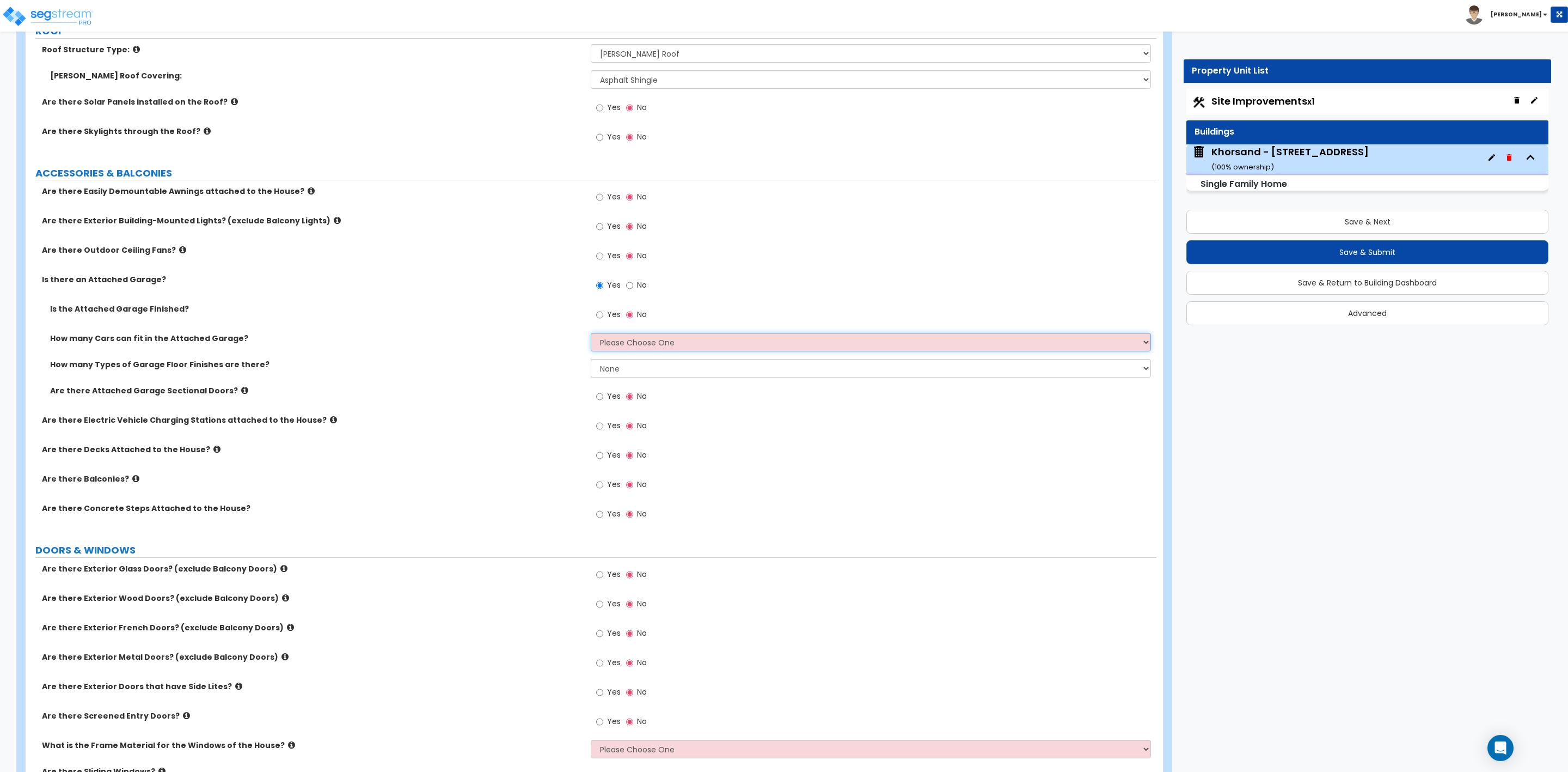
click at [606, 342] on select "Please Choose One 1 2 3 4 5" at bounding box center [871, 342] width 560 height 19
click at [591, 335] on select "Please Choose One 1 2 3 4 5" at bounding box center [871, 342] width 560 height 19
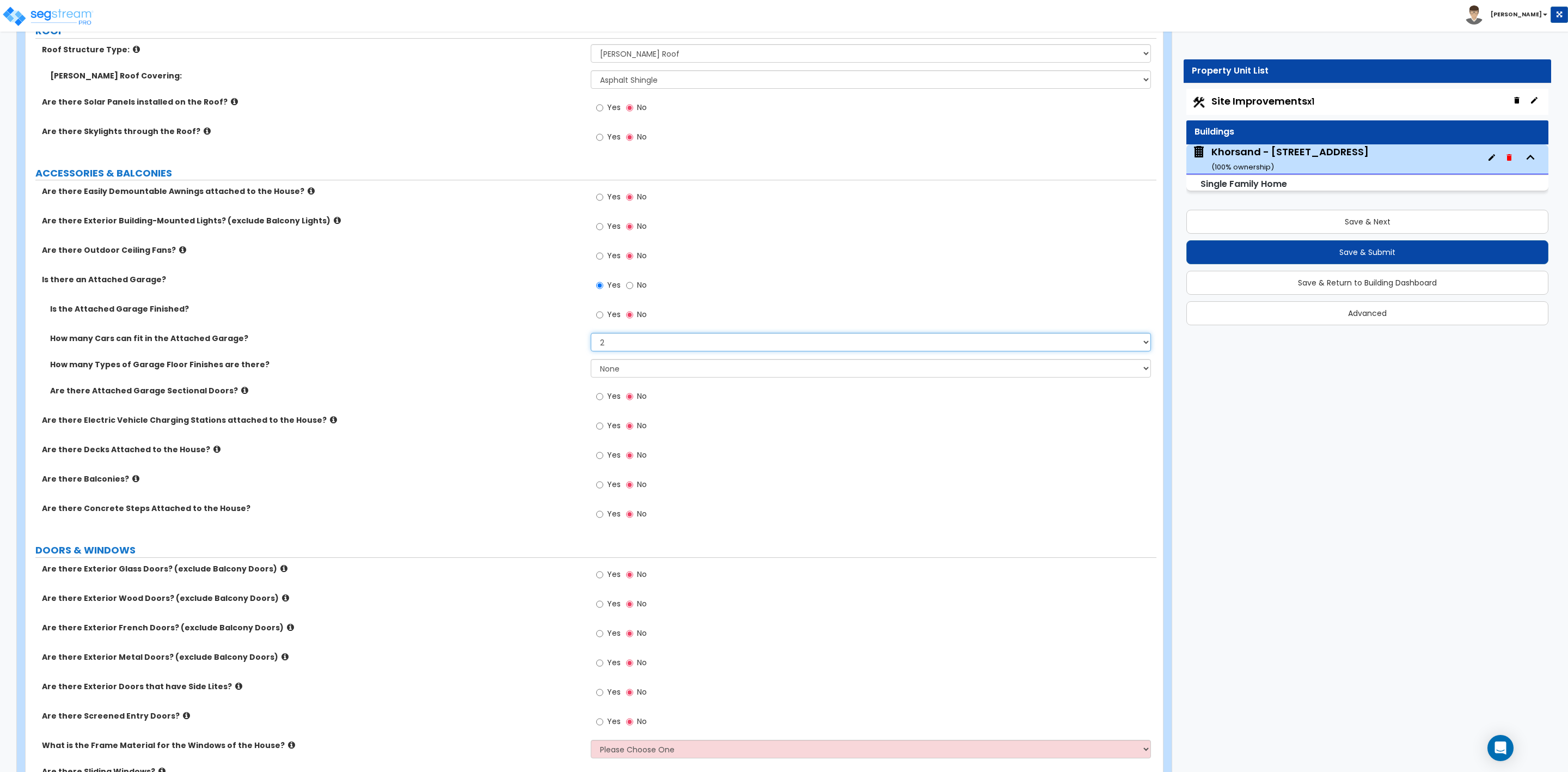
click at [616, 347] on select "Please Choose One 1 2 3 4 5" at bounding box center [871, 342] width 560 height 19
select select "3"
click at [591, 335] on select "Please Choose One 1 2 3 4 5" at bounding box center [871, 342] width 560 height 19
click at [608, 368] on select "None 1 2 3 4" at bounding box center [871, 368] width 560 height 19
select select "1"
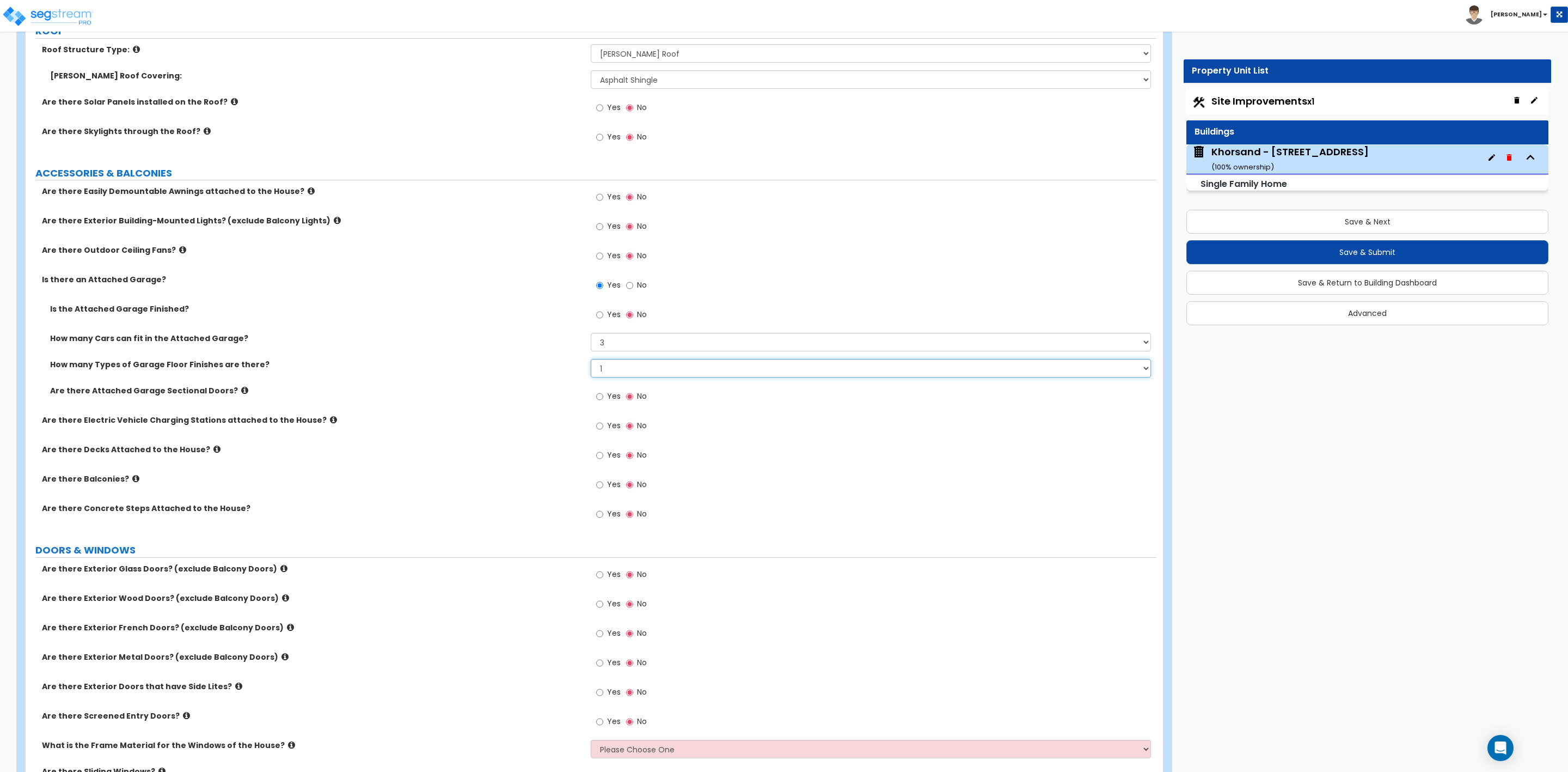
click at [591, 361] on select "None 1 2 3 4" at bounding box center [871, 368] width 560 height 19
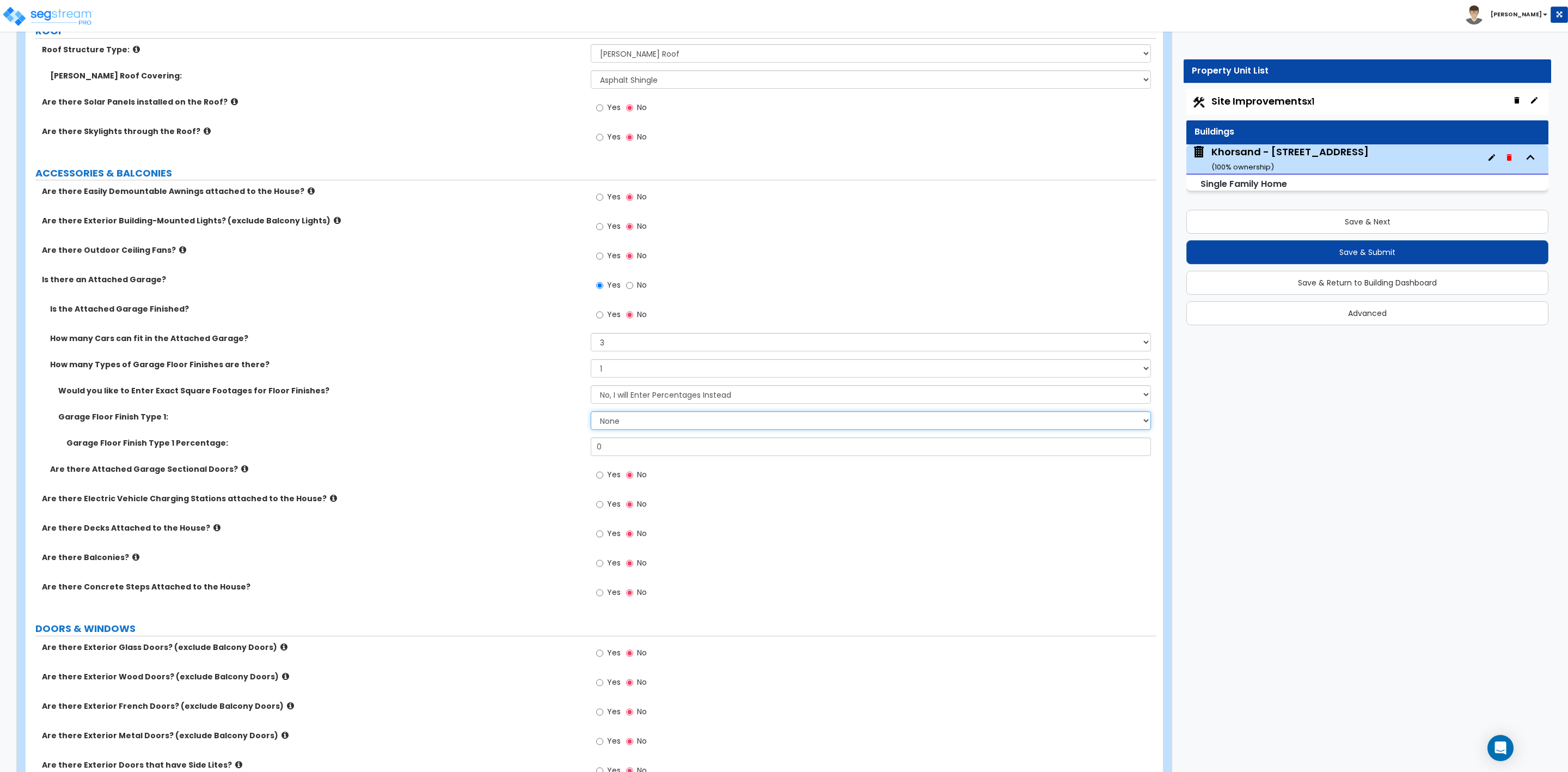
click at [614, 418] on select "None Polished Concrete Flooring Ceramic Tile Flooring Rubber Tile Flooring Epox…" at bounding box center [871, 420] width 560 height 19
select select "1"
click at [591, 413] on select "None Polished Concrete Flooring Ceramic Tile Flooring Rubber Tile Flooring Epox…" at bounding box center [871, 420] width 560 height 19
drag, startPoint x: 613, startPoint y: 452, endPoint x: 582, endPoint y: 450, distance: 31.1
click at [582, 450] on div "Garage Floor Finish Type 1 Percentage: 0" at bounding box center [590, 450] width 1131 height 26
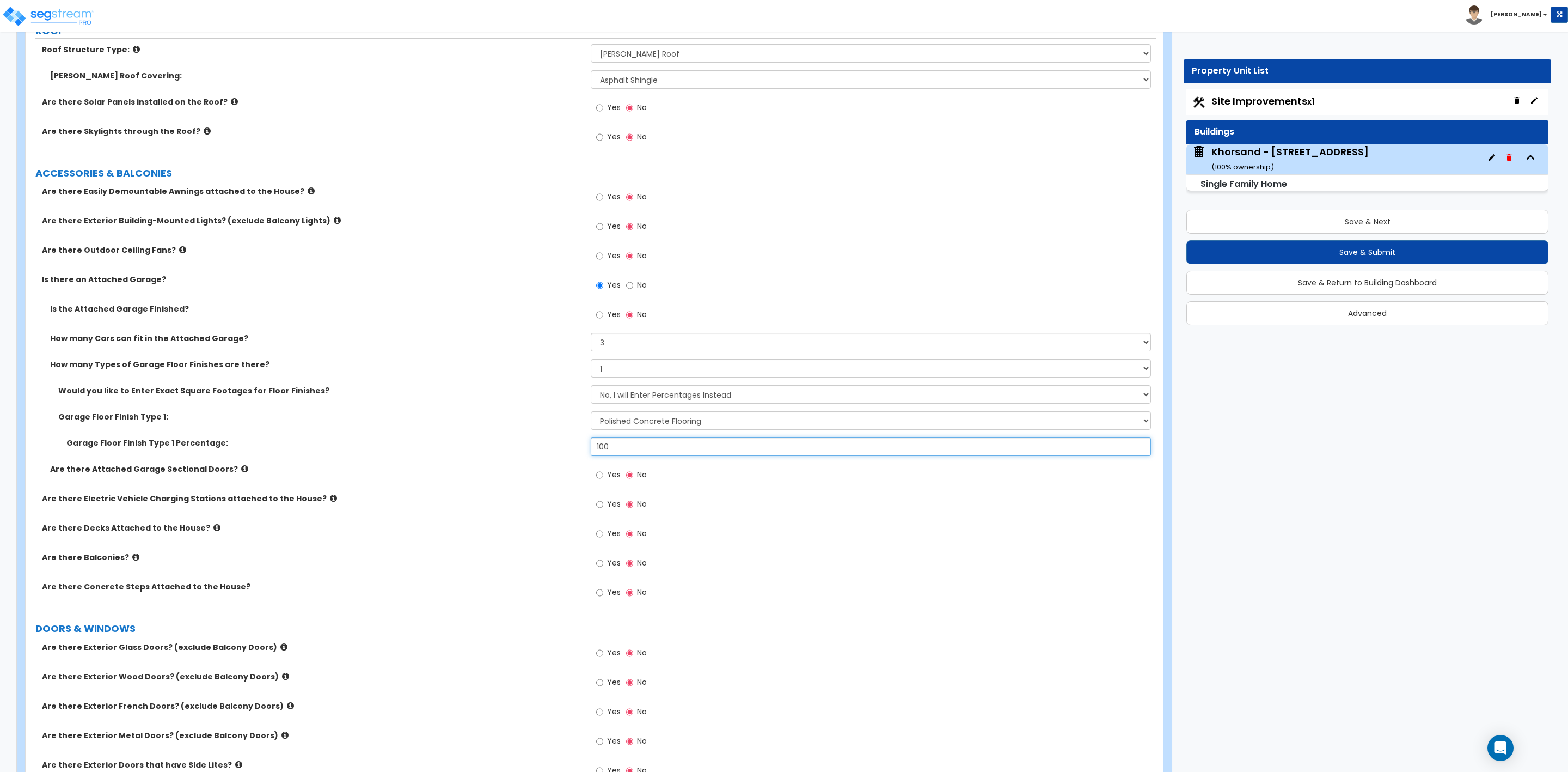
type input "100"
click at [609, 480] on span "Yes" at bounding box center [614, 474] width 14 height 11
click at [603, 480] on input "Yes" at bounding box center [600, 475] width 7 height 12
radio input "true"
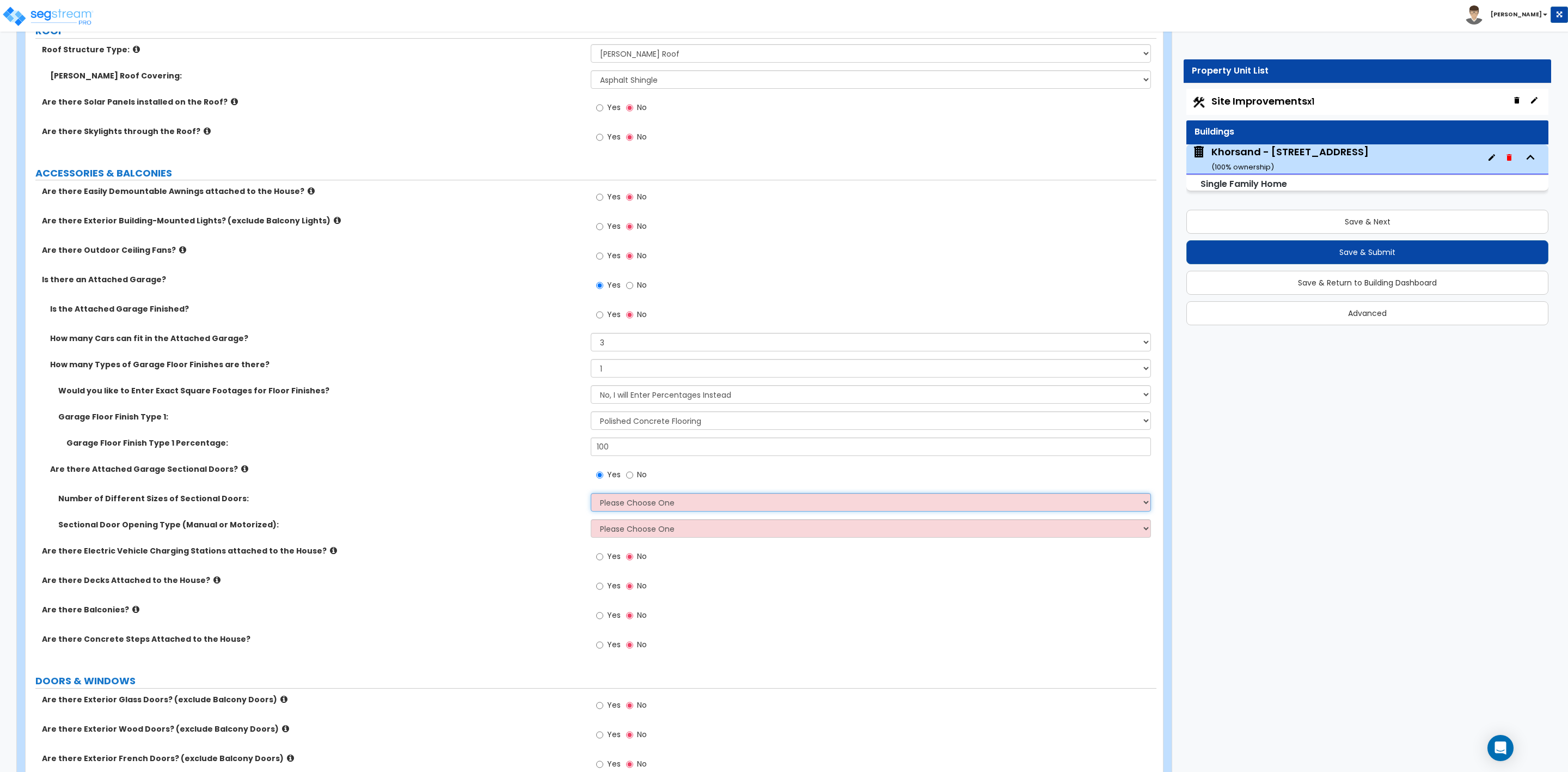
click at [621, 497] on select "Please Choose One 1 2" at bounding box center [871, 502] width 560 height 19
select select "2"
click at [591, 495] on select "Please Choose One 1 2" at bounding box center [871, 502] width 560 height 19
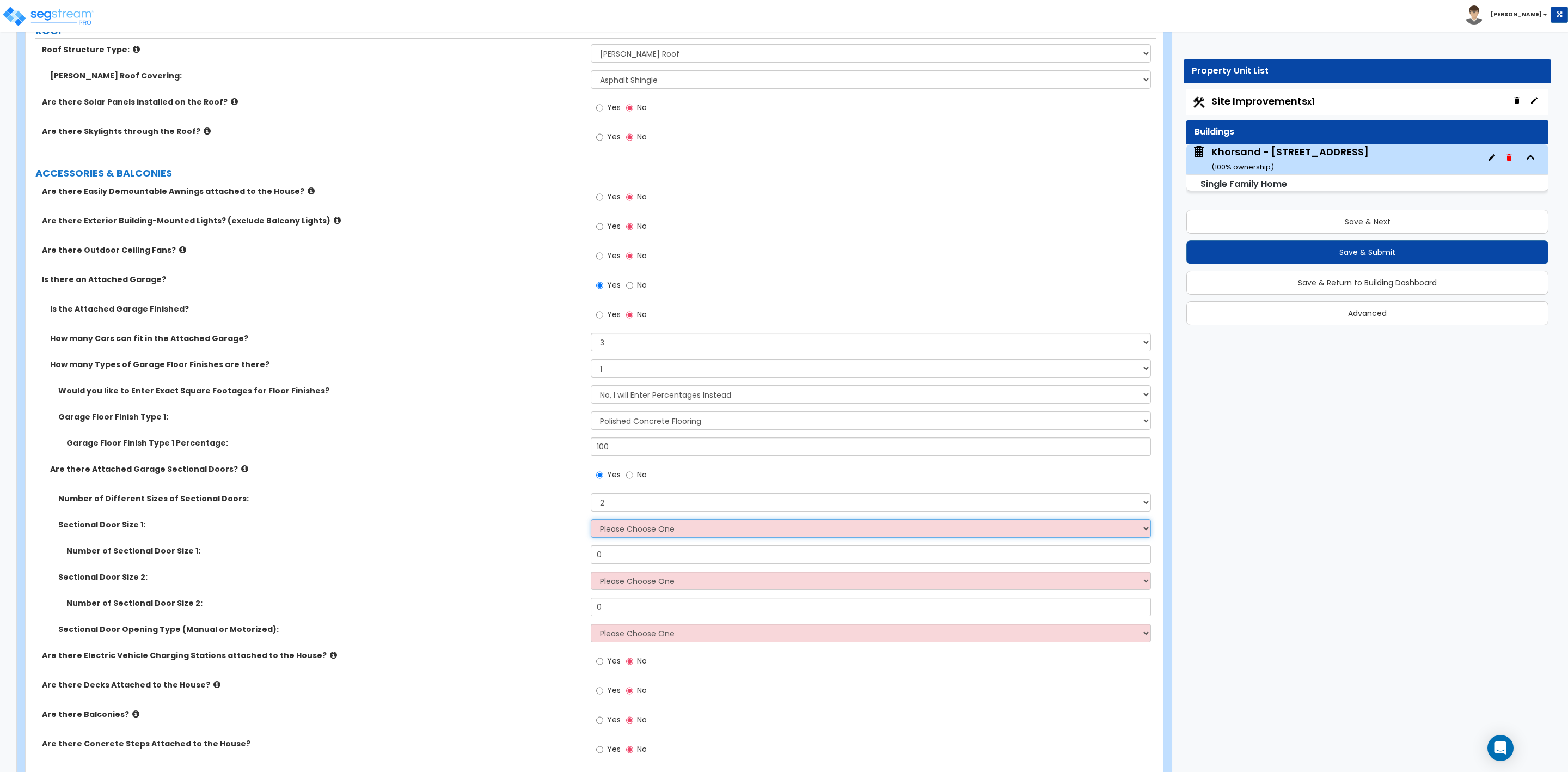
click at [607, 531] on select "Please Choose One 9' x 7' 16' x 7'" at bounding box center [871, 528] width 560 height 19
select select "1"
click at [591, 521] on select "Please Choose One 9' x 7' 16' x 7'" at bounding box center [871, 528] width 560 height 19
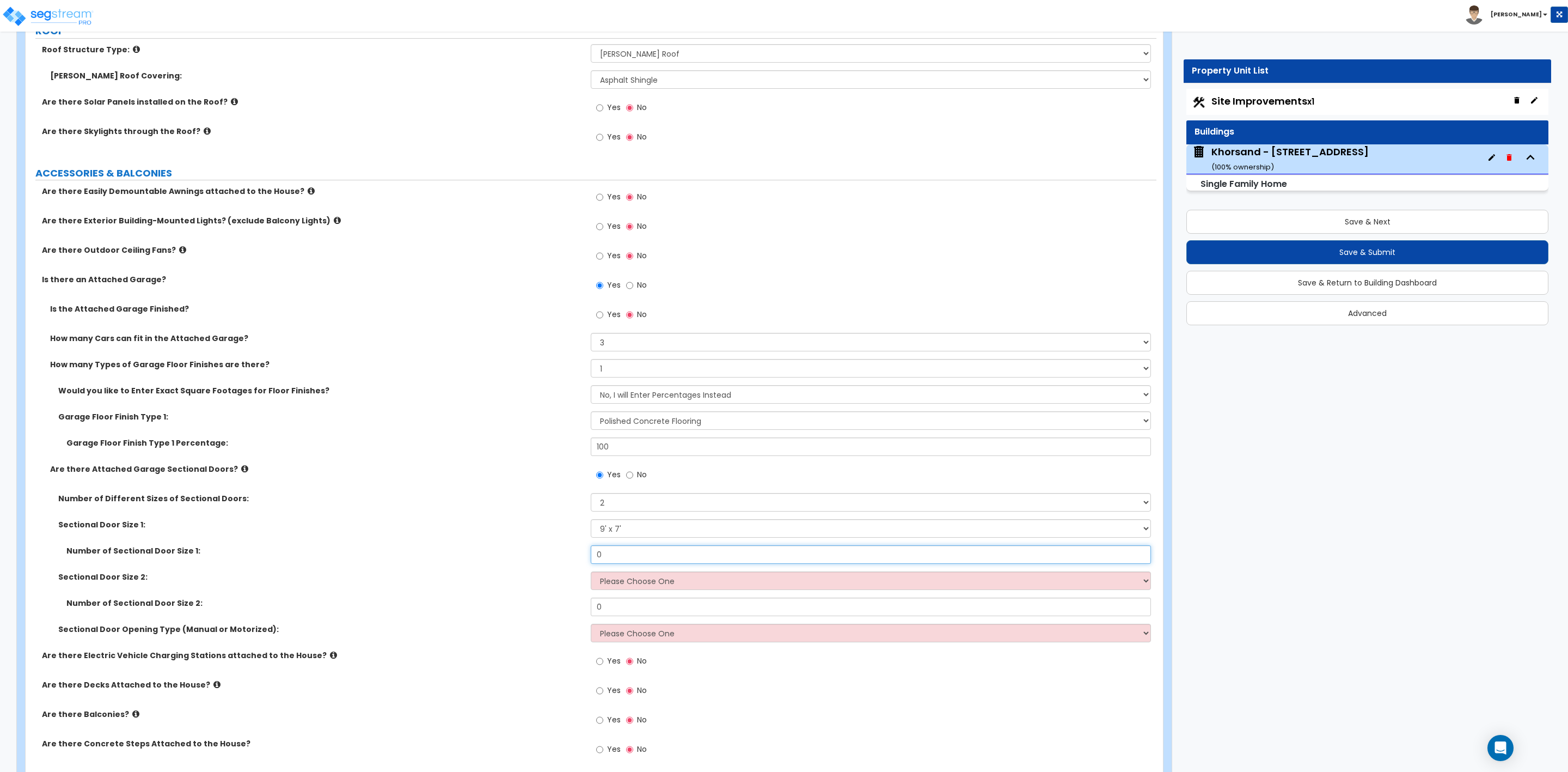
drag, startPoint x: 616, startPoint y: 556, endPoint x: 578, endPoint y: 561, distance: 38.3
click at [578, 561] on div "Number of Sectional Door Size 1: 0" at bounding box center [590, 558] width 1131 height 26
type input "1"
click at [632, 584] on select "Please Choose One 9' x 7' 16' x 7'" at bounding box center [871, 580] width 560 height 19
select select "2"
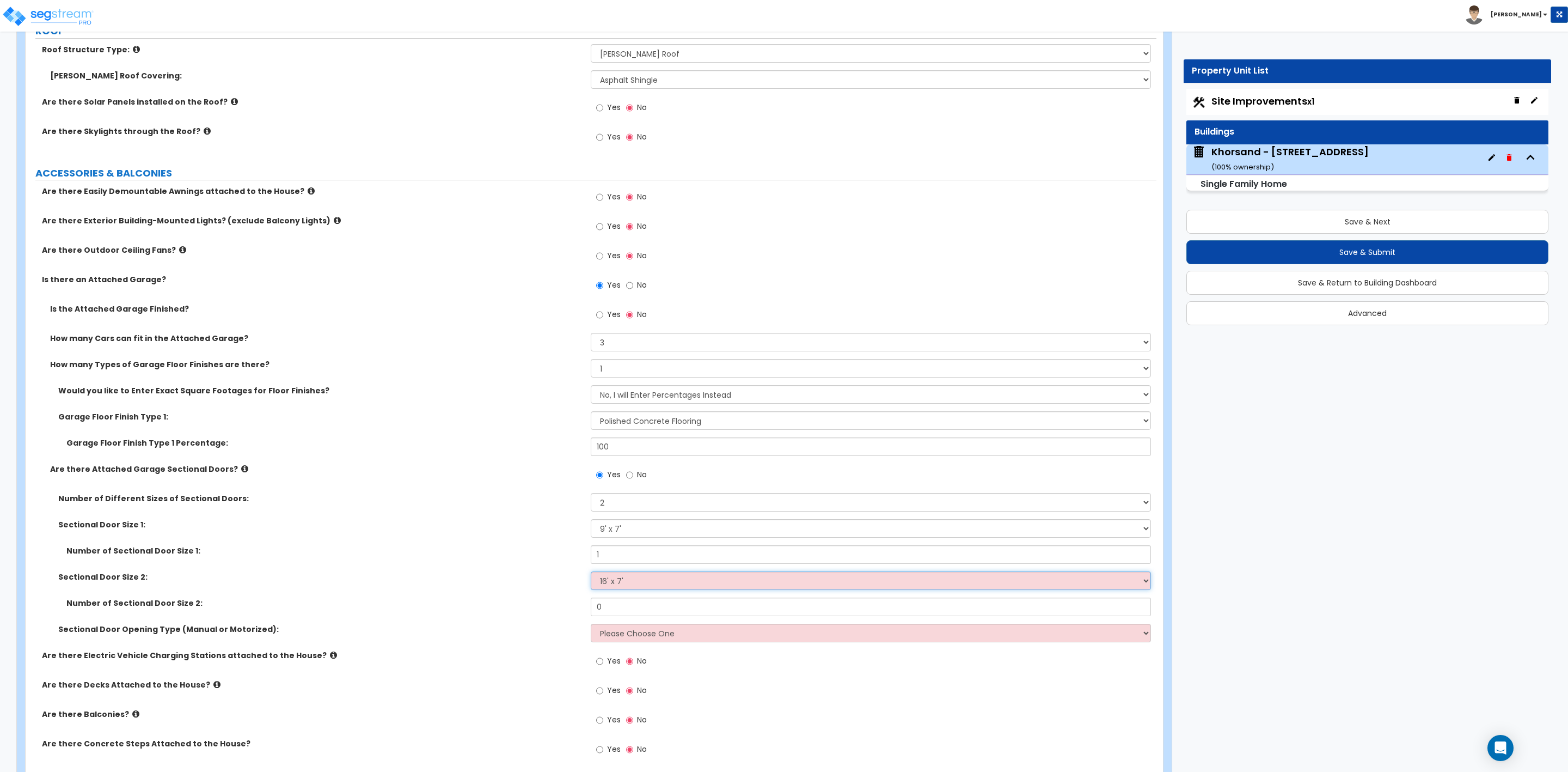
click at [591, 574] on select "Please Choose One 9' x 7' 16' x 7'" at bounding box center [871, 580] width 560 height 19
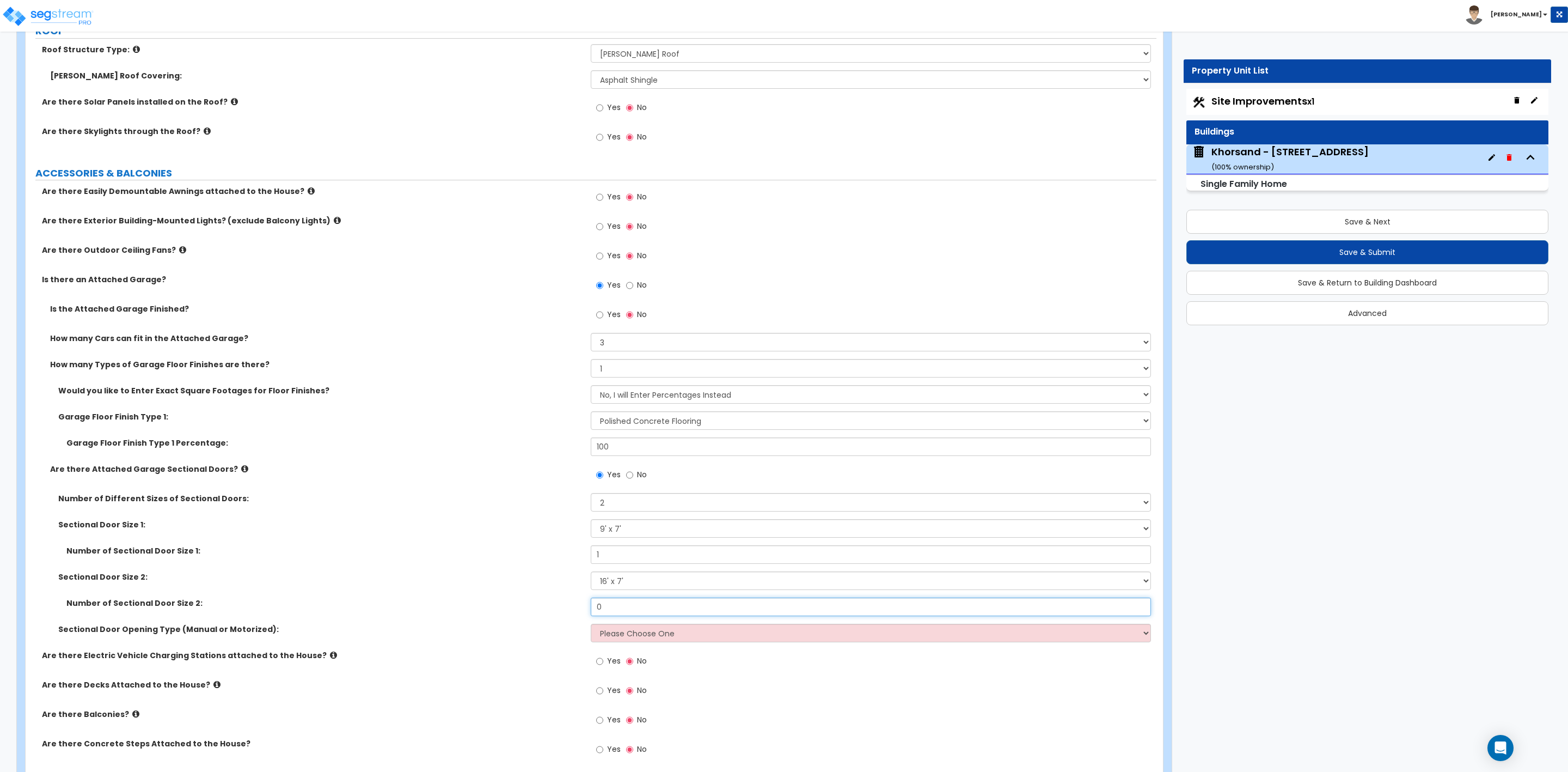
drag, startPoint x: 618, startPoint y: 604, endPoint x: 587, endPoint y: 611, distance: 31.8
click at [590, 611] on div "Number of Sectional Door Size 2: 0" at bounding box center [590, 611] width 1131 height 26
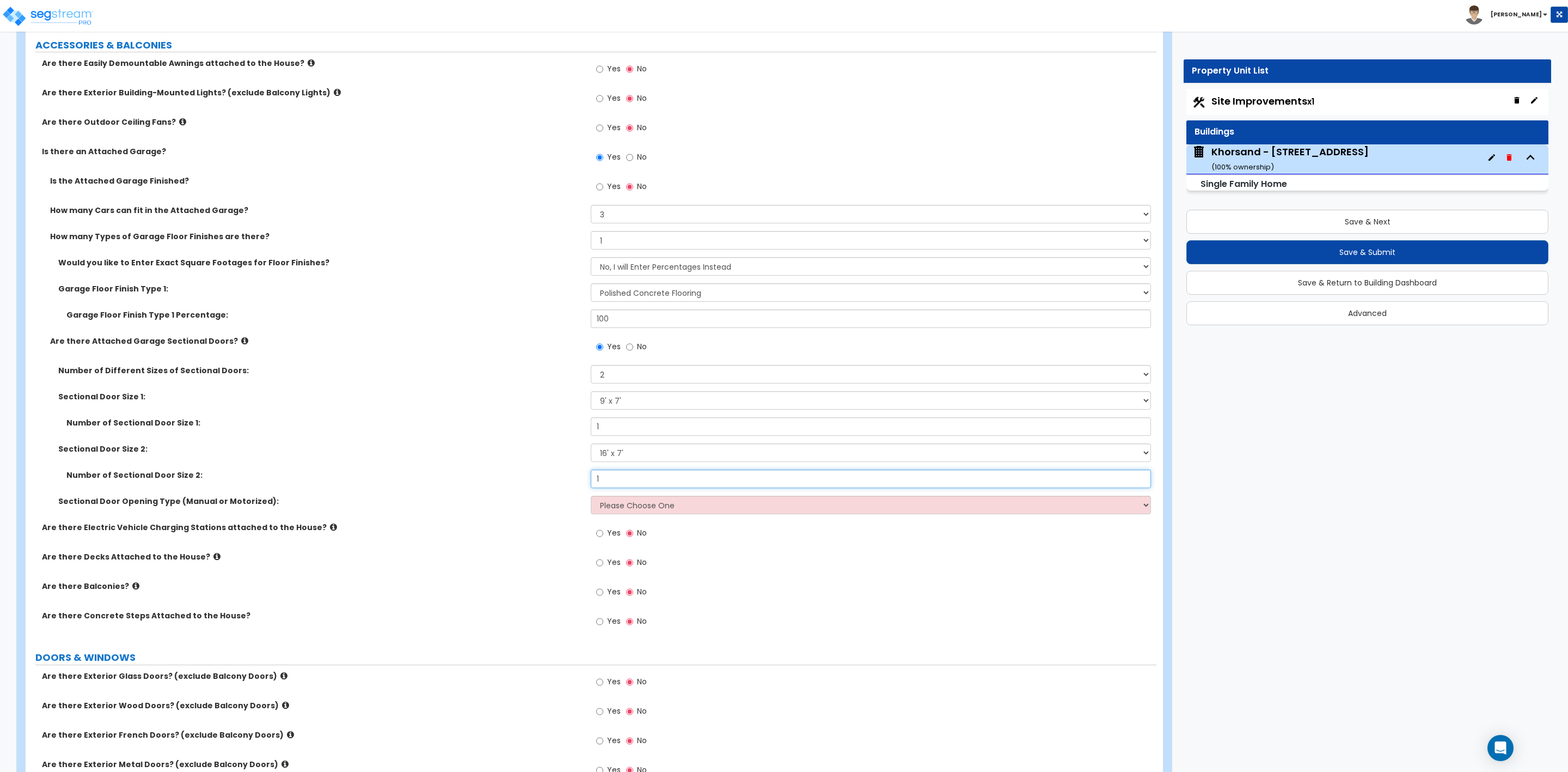
scroll to position [817, 0]
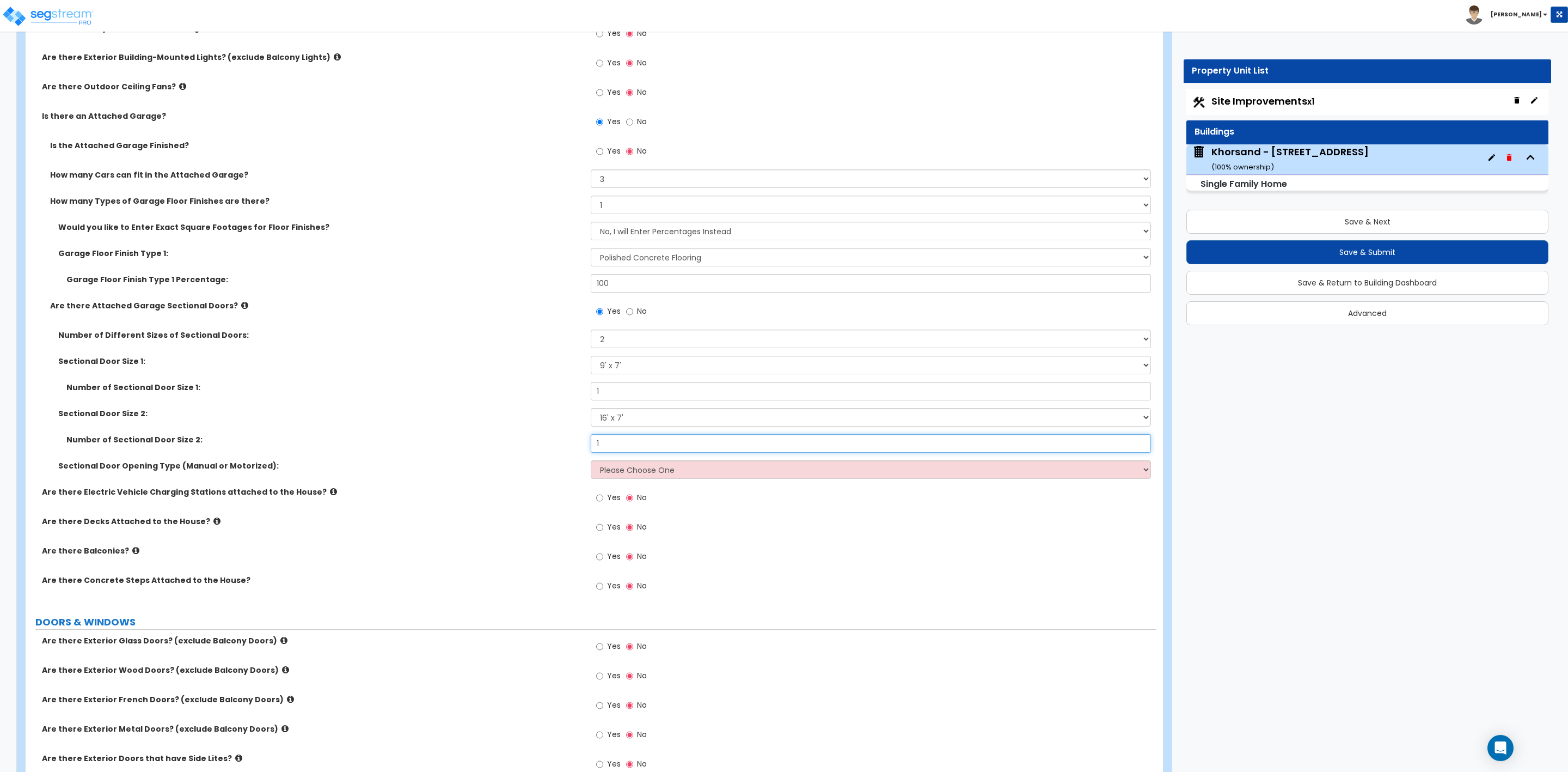
type input "1"
click at [662, 467] on select "Please Choose One All Manual All Motorized Some are Motorized" at bounding box center [871, 469] width 560 height 19
select select "2"
click at [591, 463] on select "Please Choose One All Manual All Motorized Some are Motorized" at bounding box center [871, 469] width 560 height 19
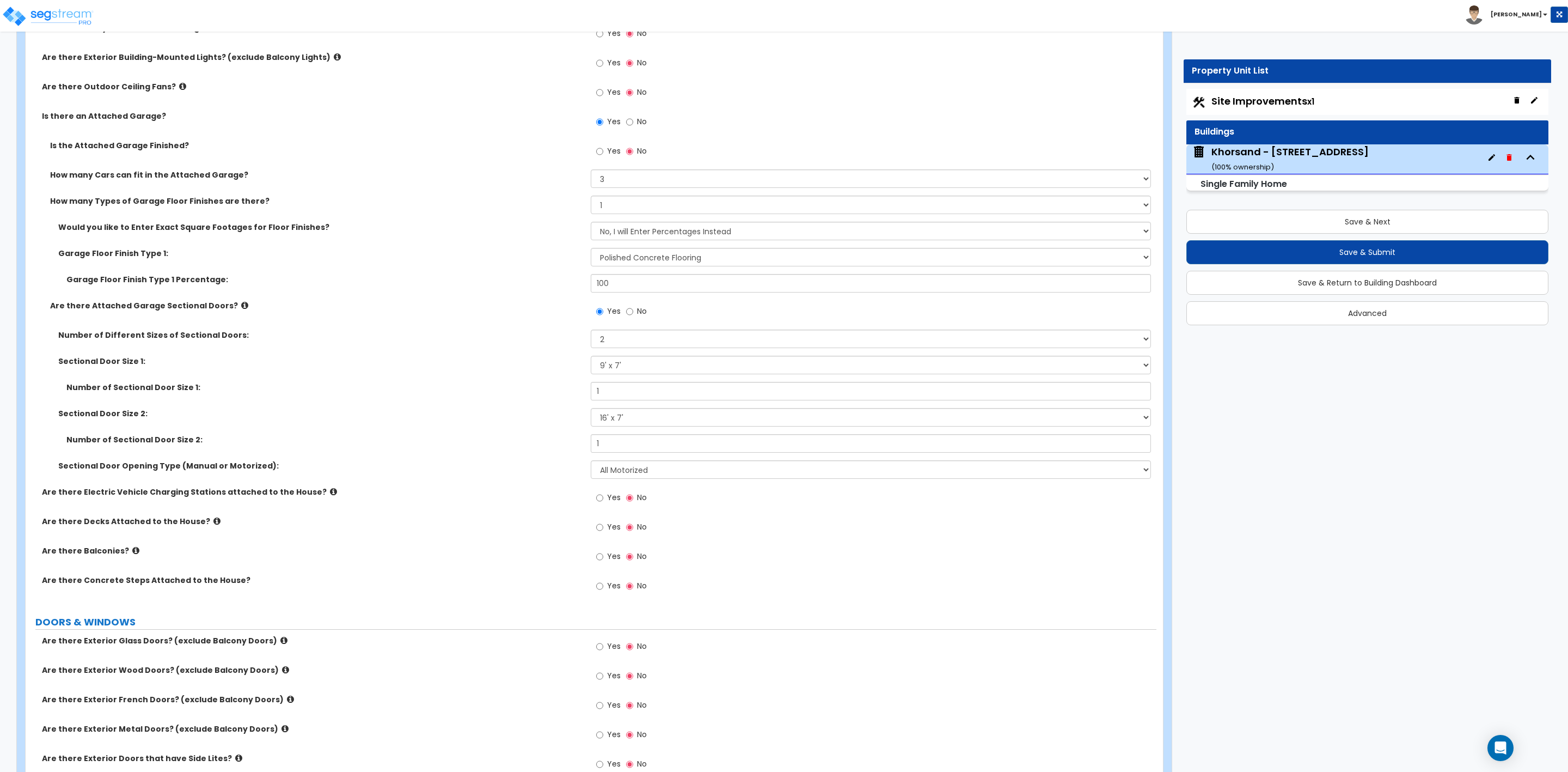
click at [608, 528] on span "Yes" at bounding box center [614, 526] width 14 height 11
click at [603, 528] on input "Yes" at bounding box center [600, 527] width 7 height 12
radio input "true"
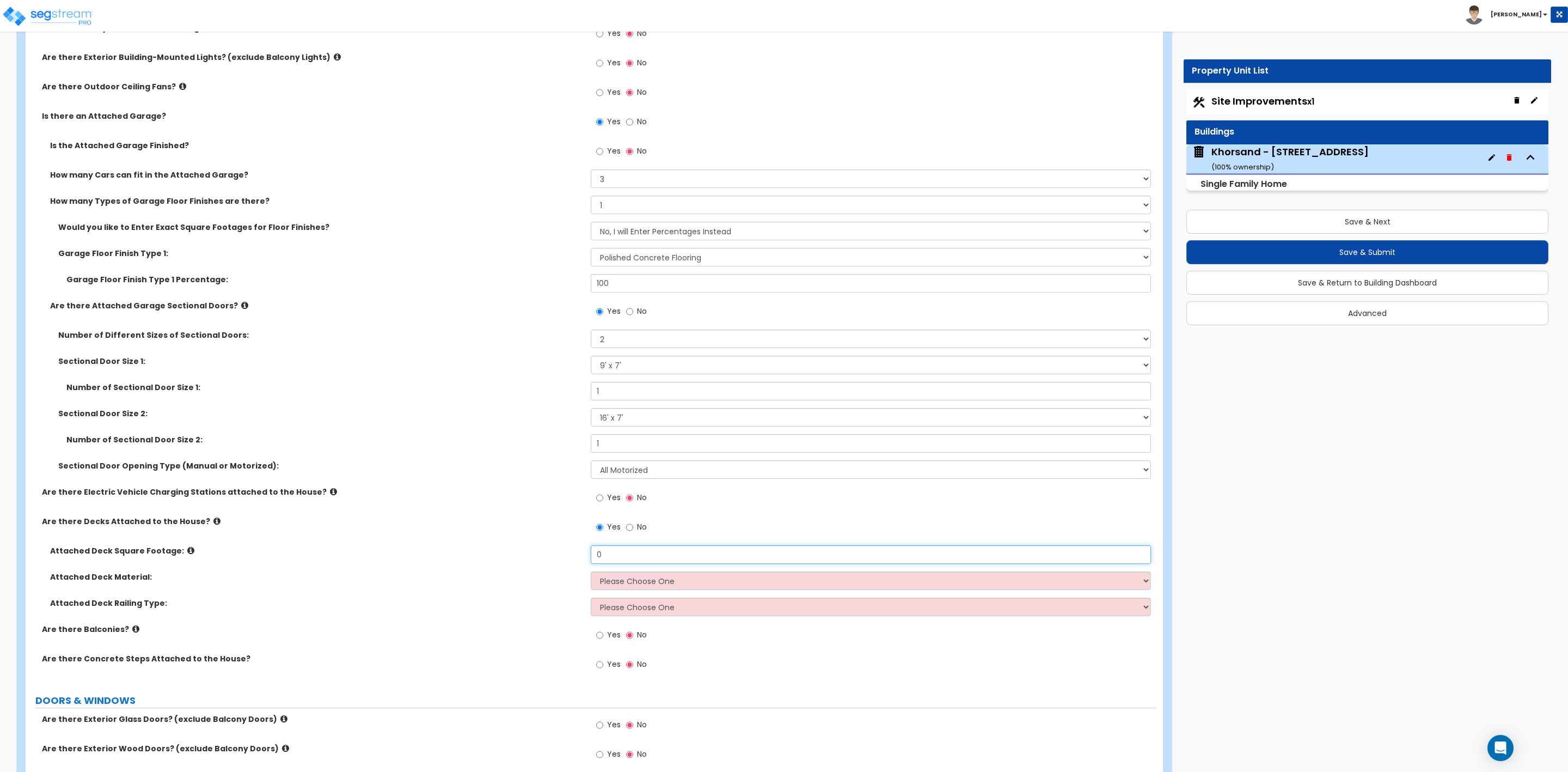
drag, startPoint x: 608, startPoint y: 560, endPoint x: 574, endPoint y: 560, distance: 34.0
click at [574, 560] on div "Attached Deck Square Footage: 0" at bounding box center [590, 558] width 1131 height 26
type input "200"
click at [613, 584] on select "Please Choose One Wood Plastic/PVC" at bounding box center [871, 580] width 560 height 19
select select "1"
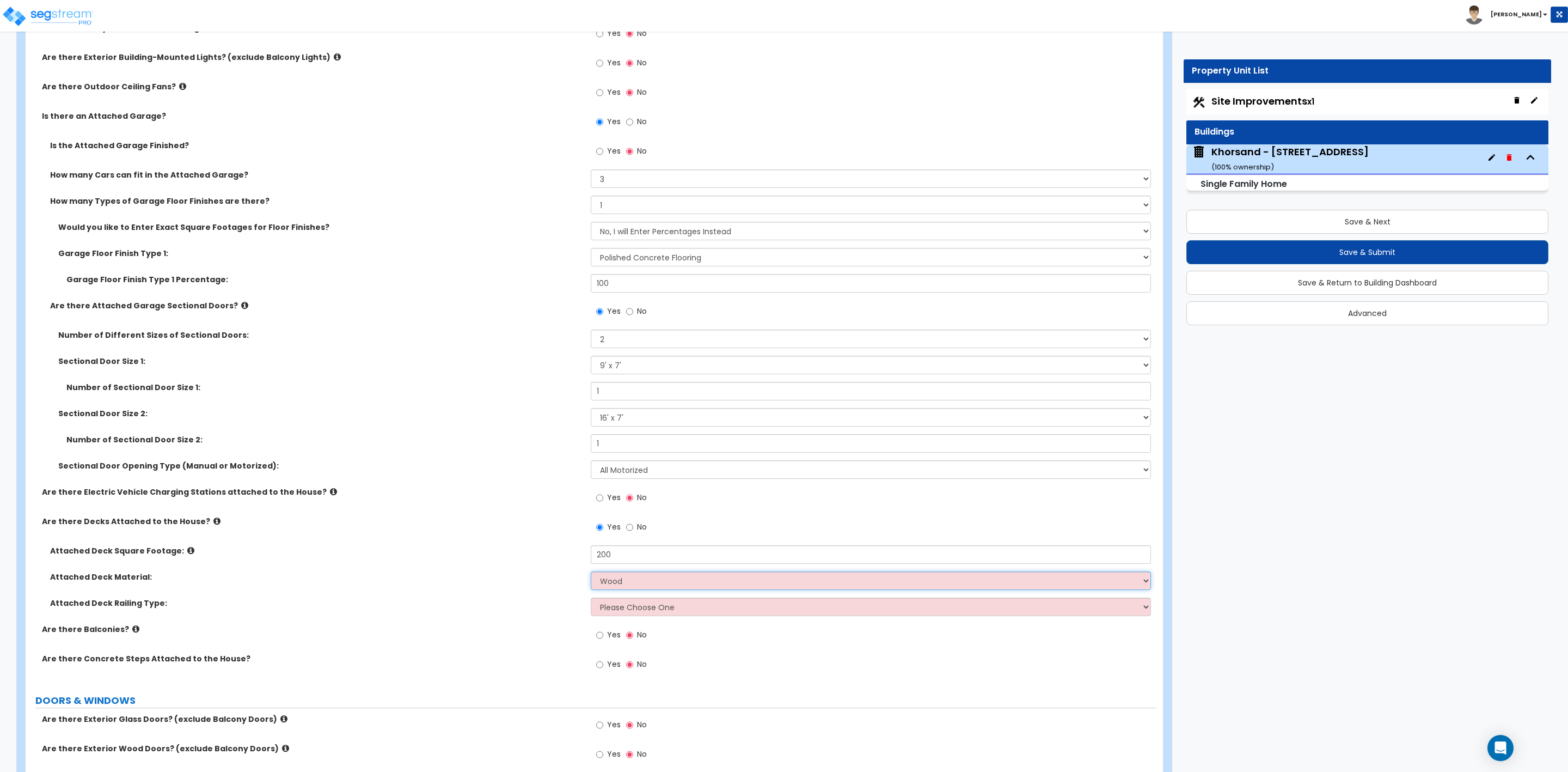
click at [591, 573] on select "Please Choose One Wood Plastic/PVC" at bounding box center [871, 580] width 560 height 19
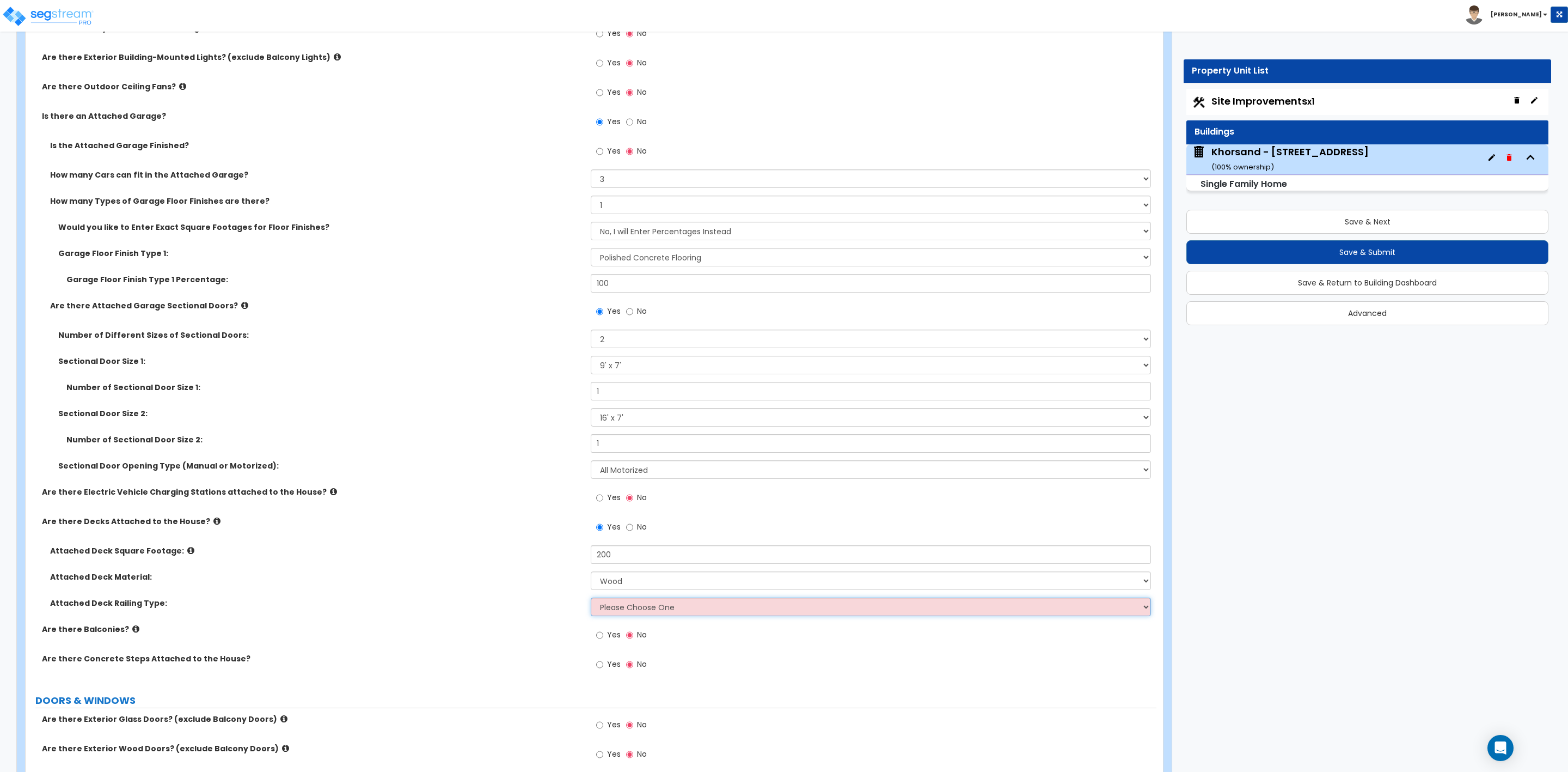
click at [622, 606] on select "Please Choose One Wood Plastic" at bounding box center [871, 607] width 560 height 19
select select "1"
click at [591, 599] on select "Please Choose One Wood Plastic" at bounding box center [871, 607] width 560 height 19
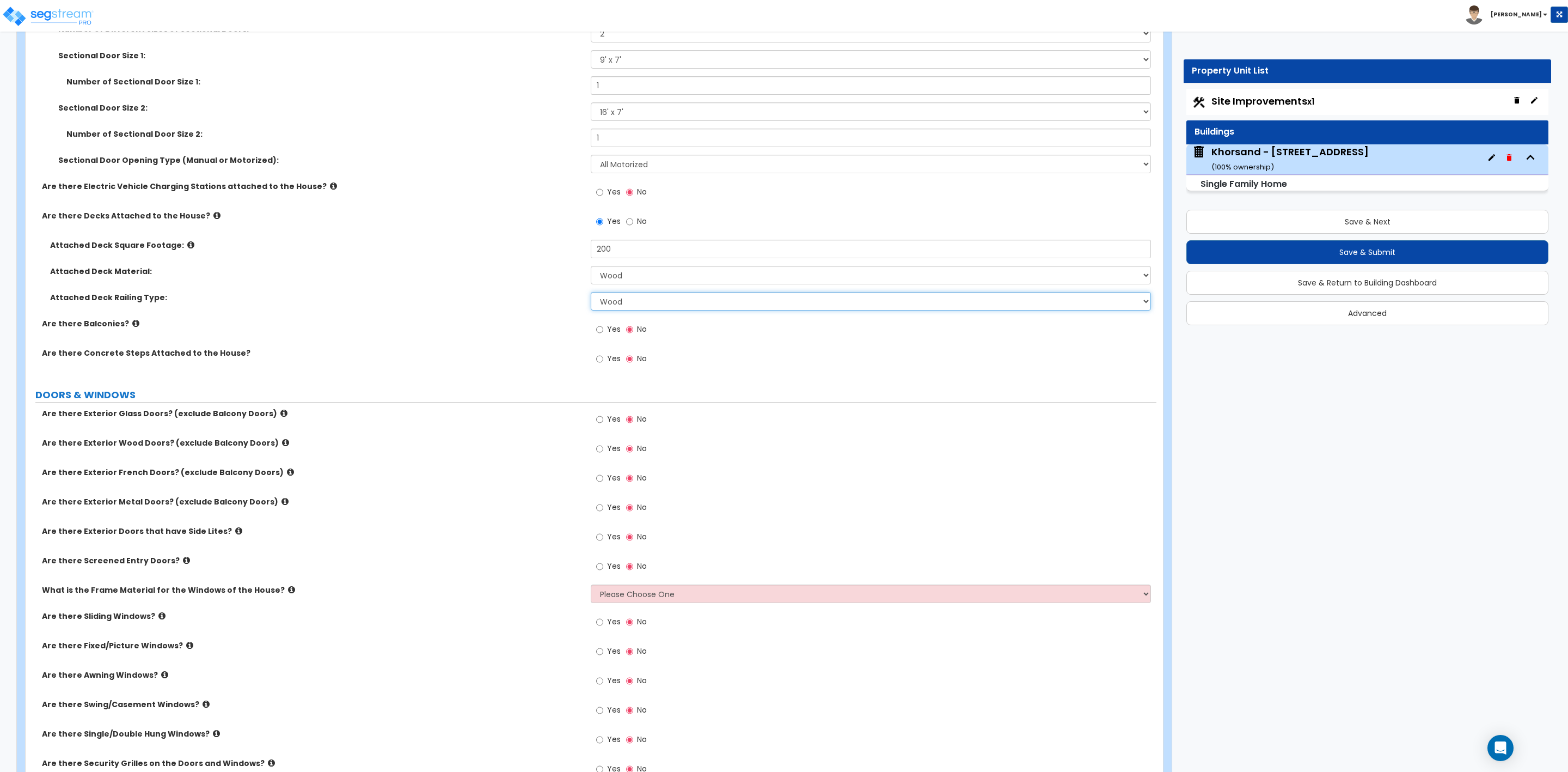
scroll to position [1144, 0]
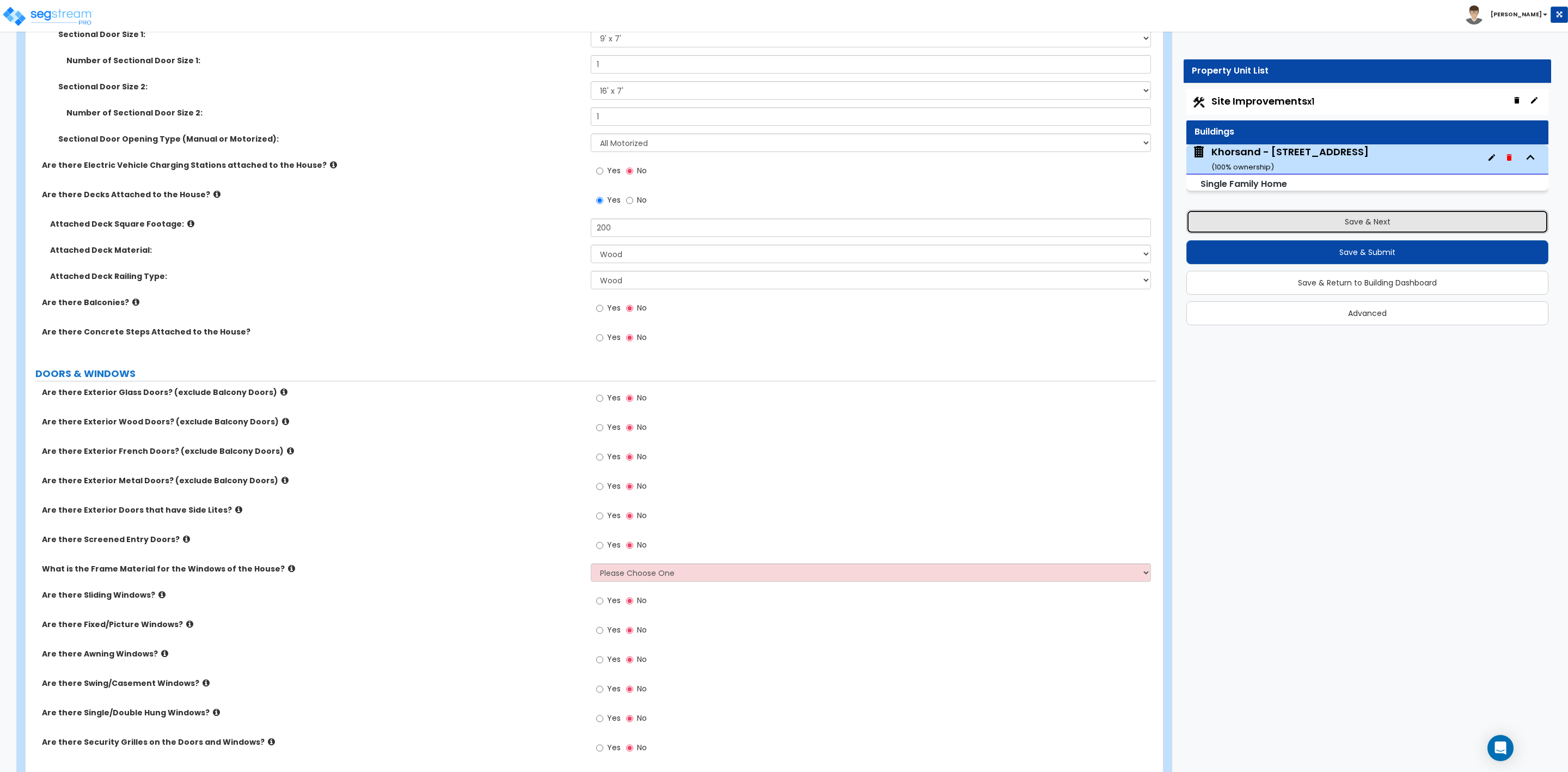
click at [1241, 220] on button "Save & Next" at bounding box center [1367, 222] width 362 height 24
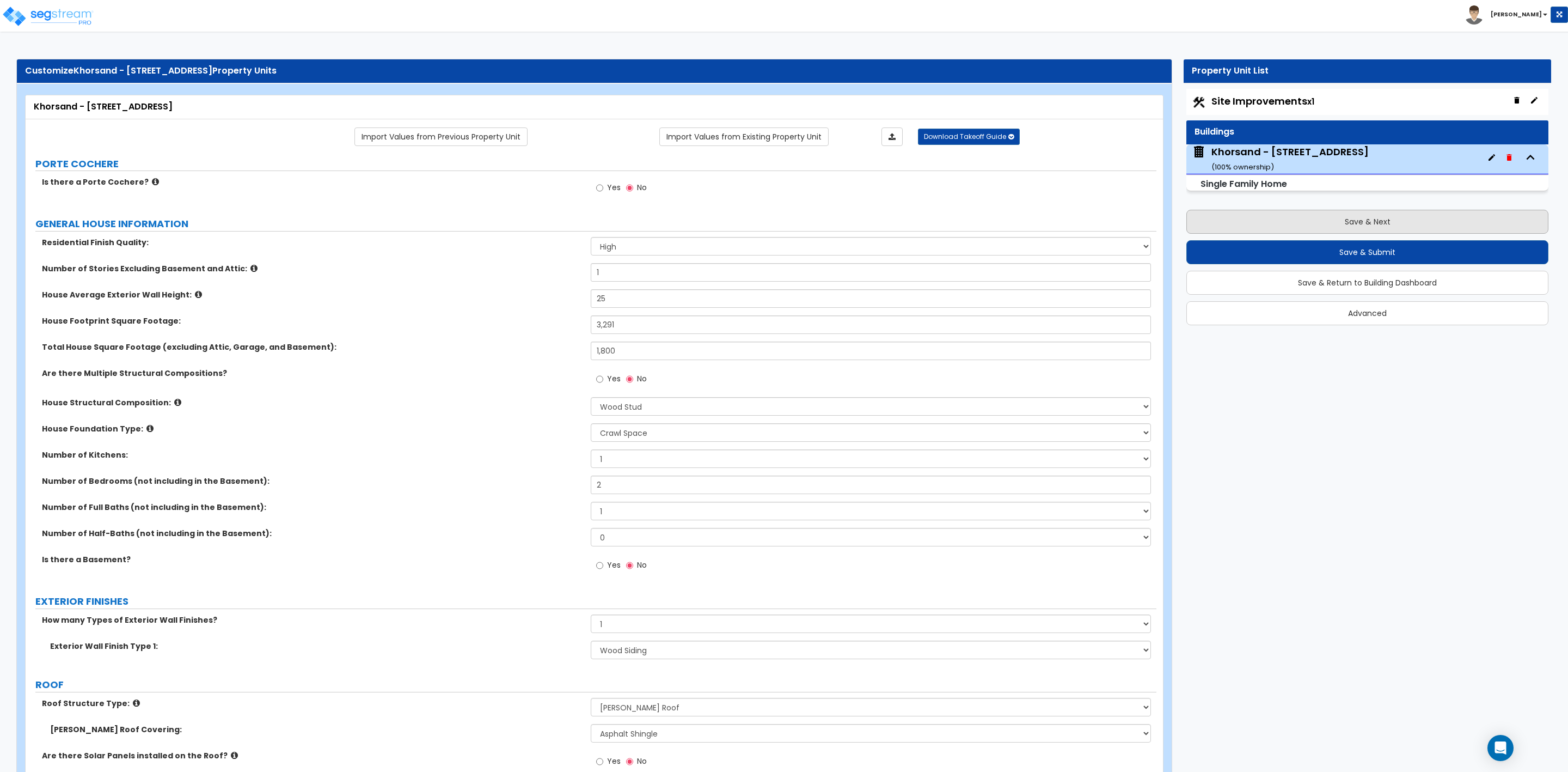
select select "2"
select select "1"
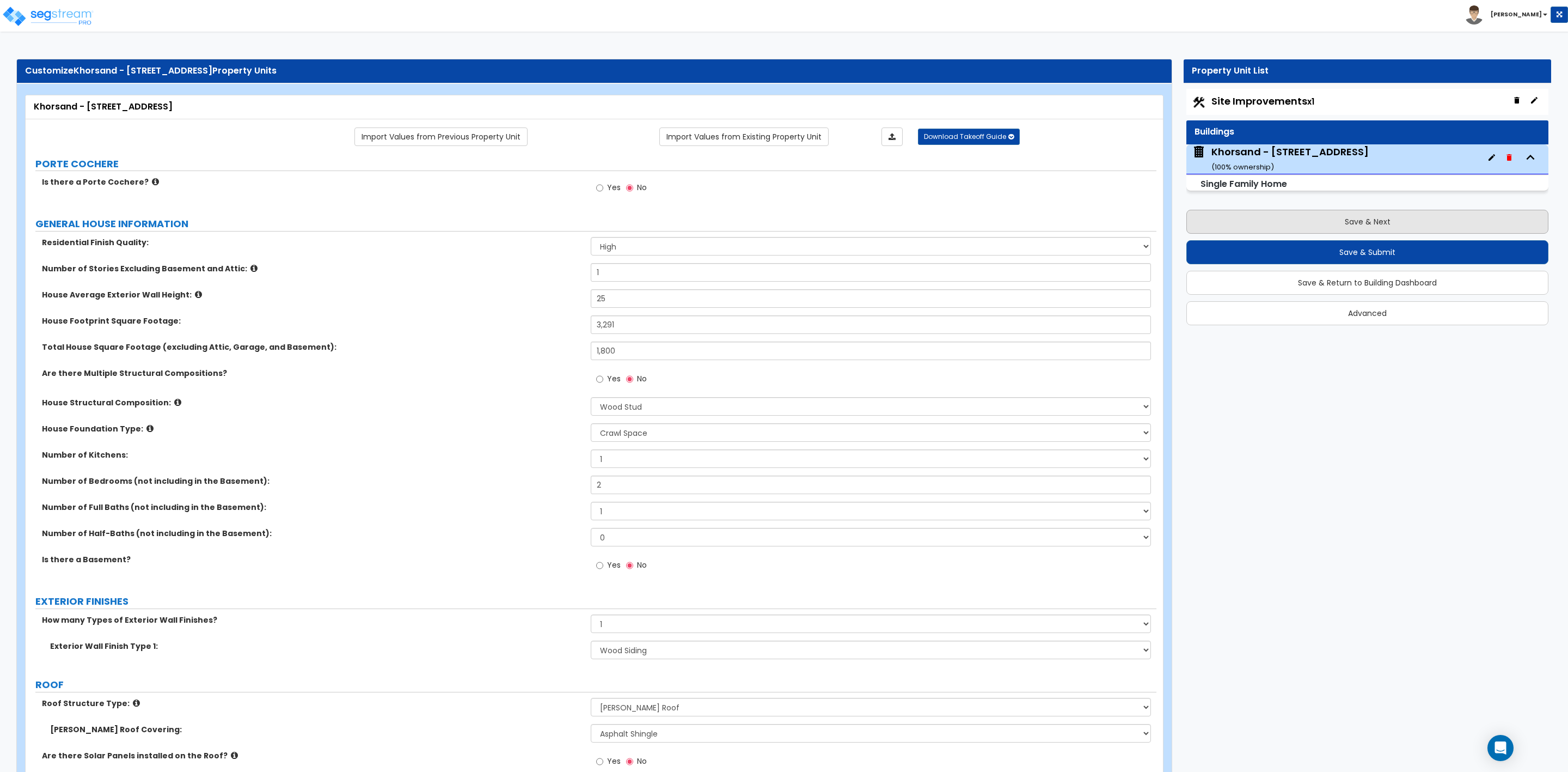
select select "1"
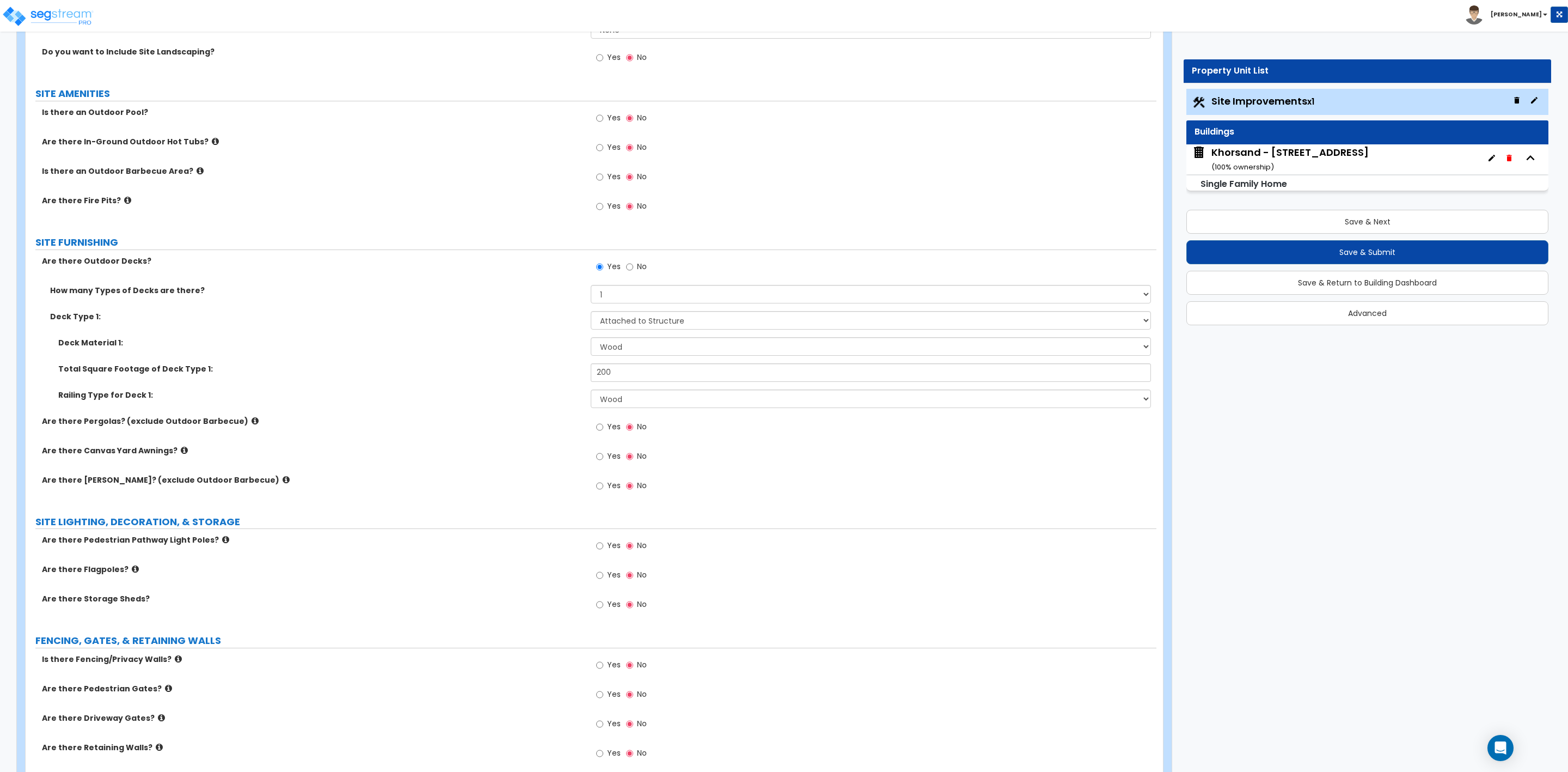
scroll to position [817, 0]
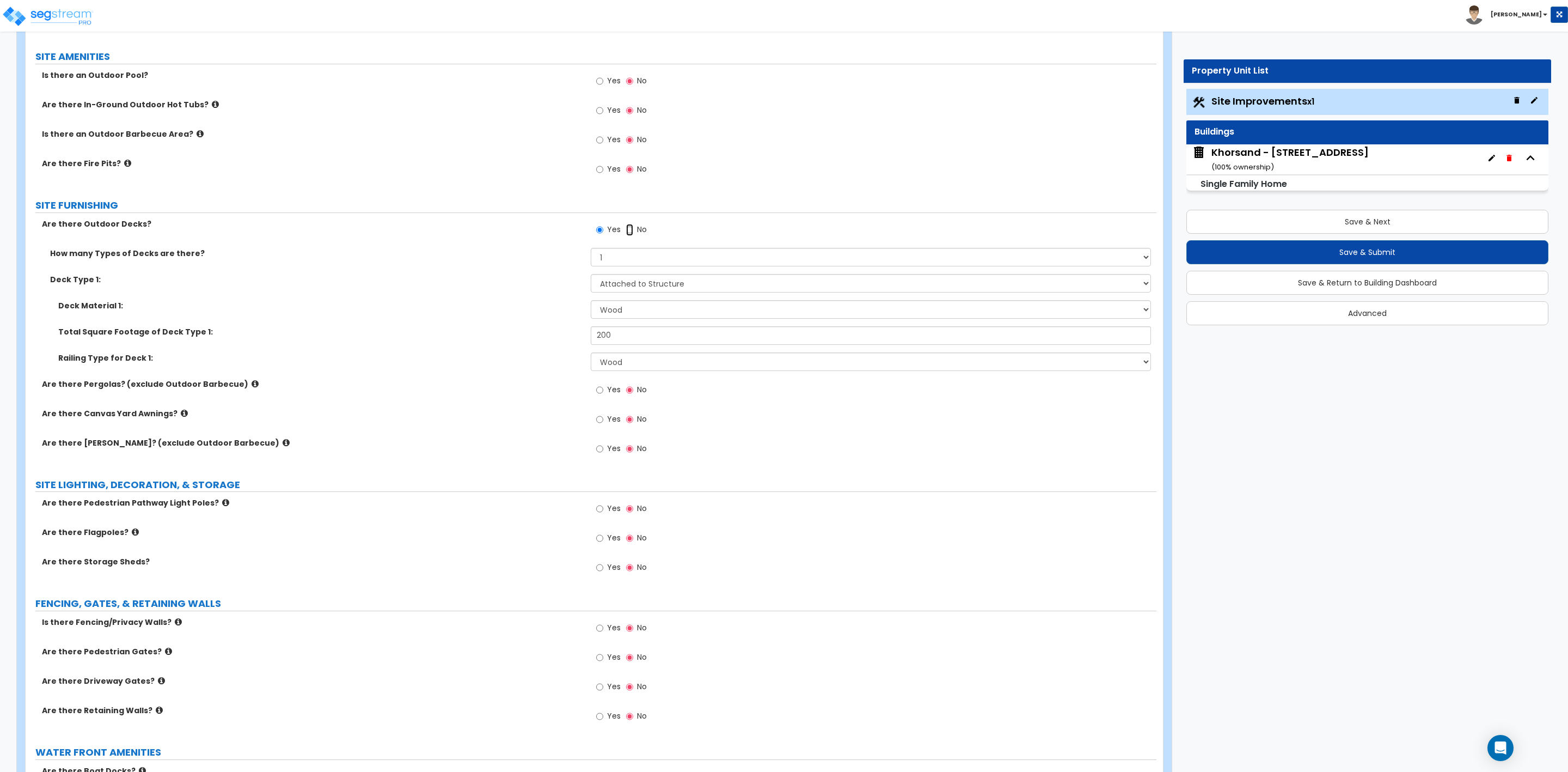
click at [629, 234] on input "No" at bounding box center [629, 230] width 7 height 12
radio input "false"
radio input "true"
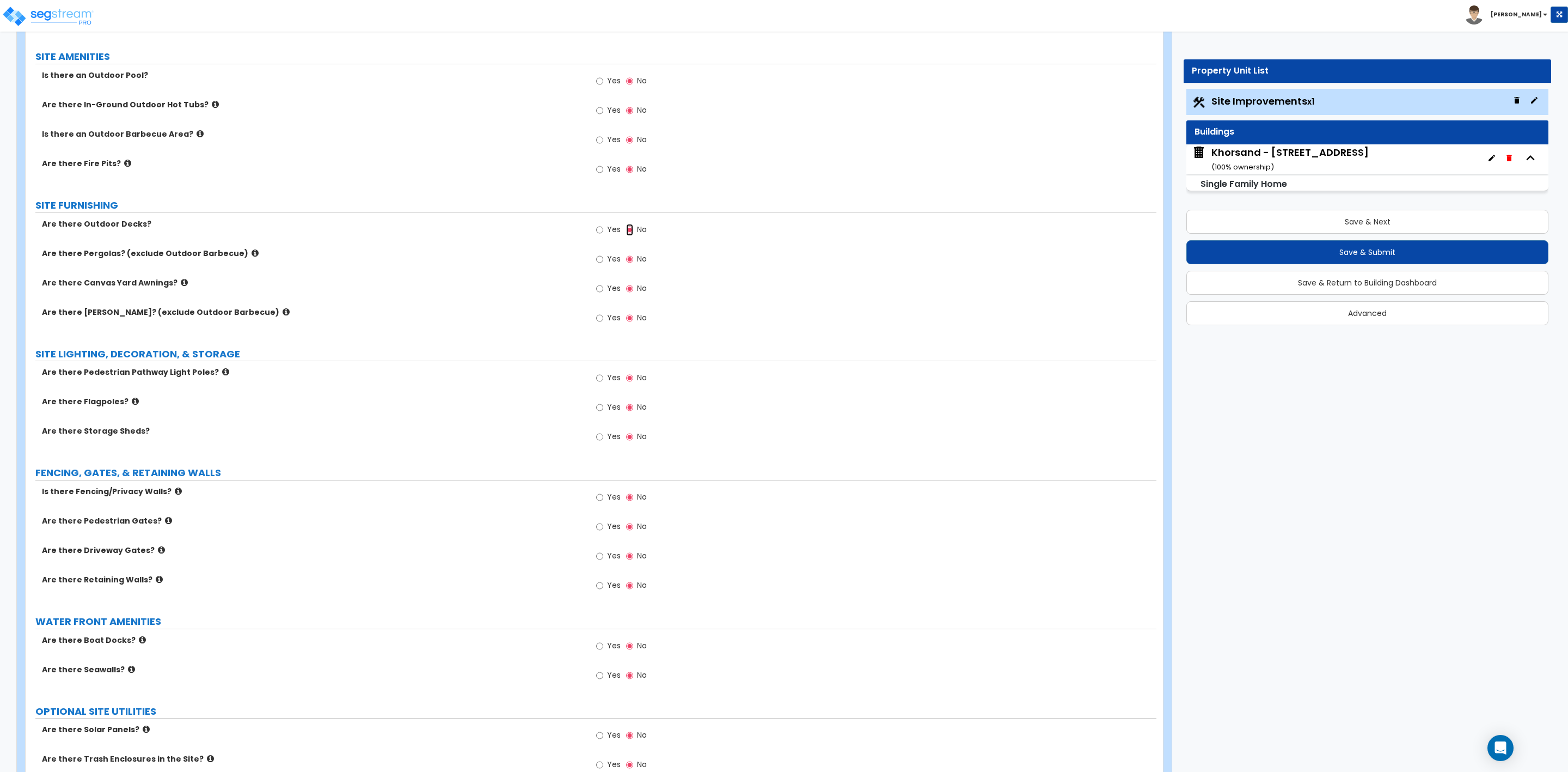
radio input "true"
select select "1"
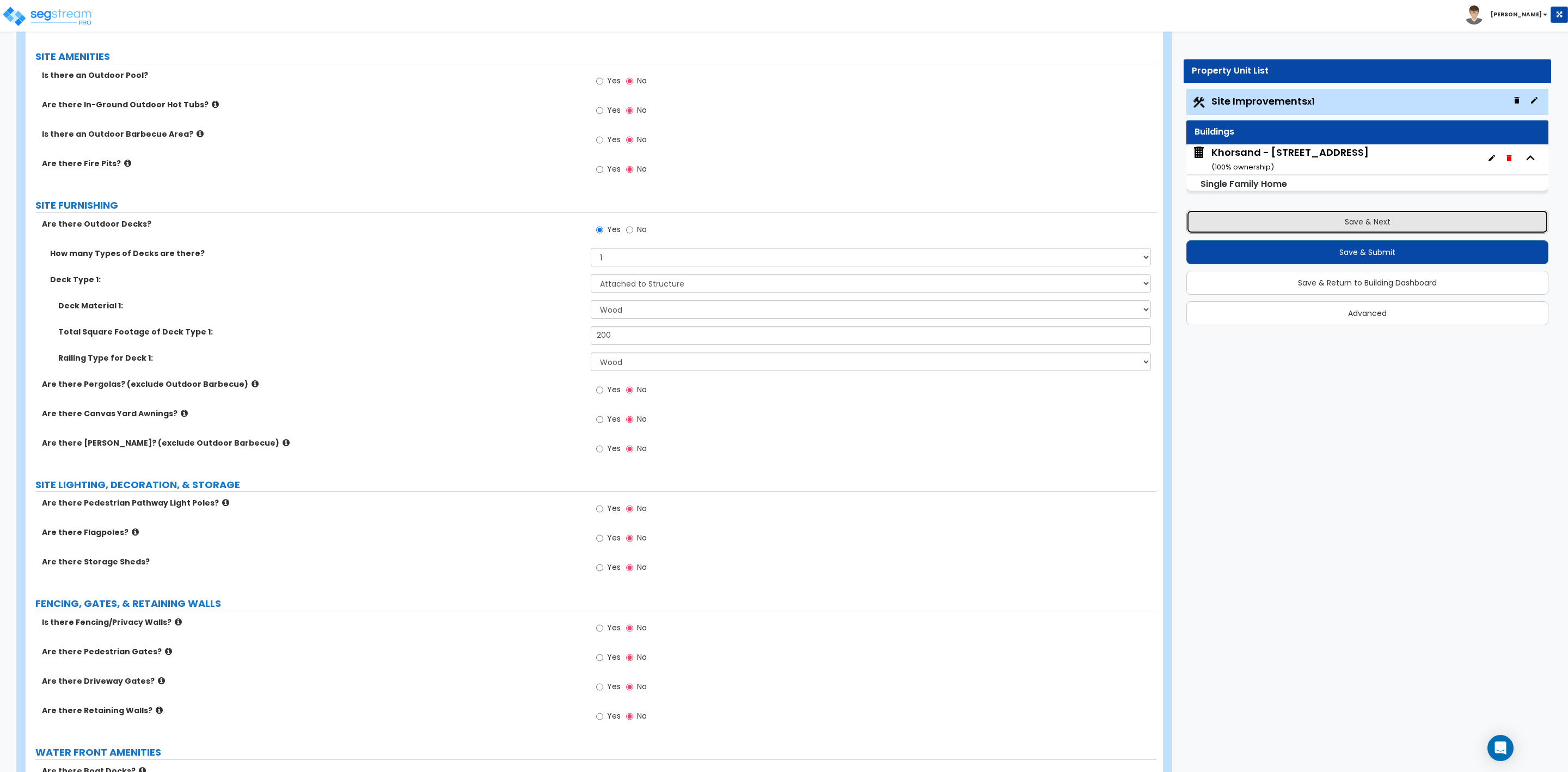
click at [1273, 222] on button "Save & Next" at bounding box center [1367, 222] width 362 height 24
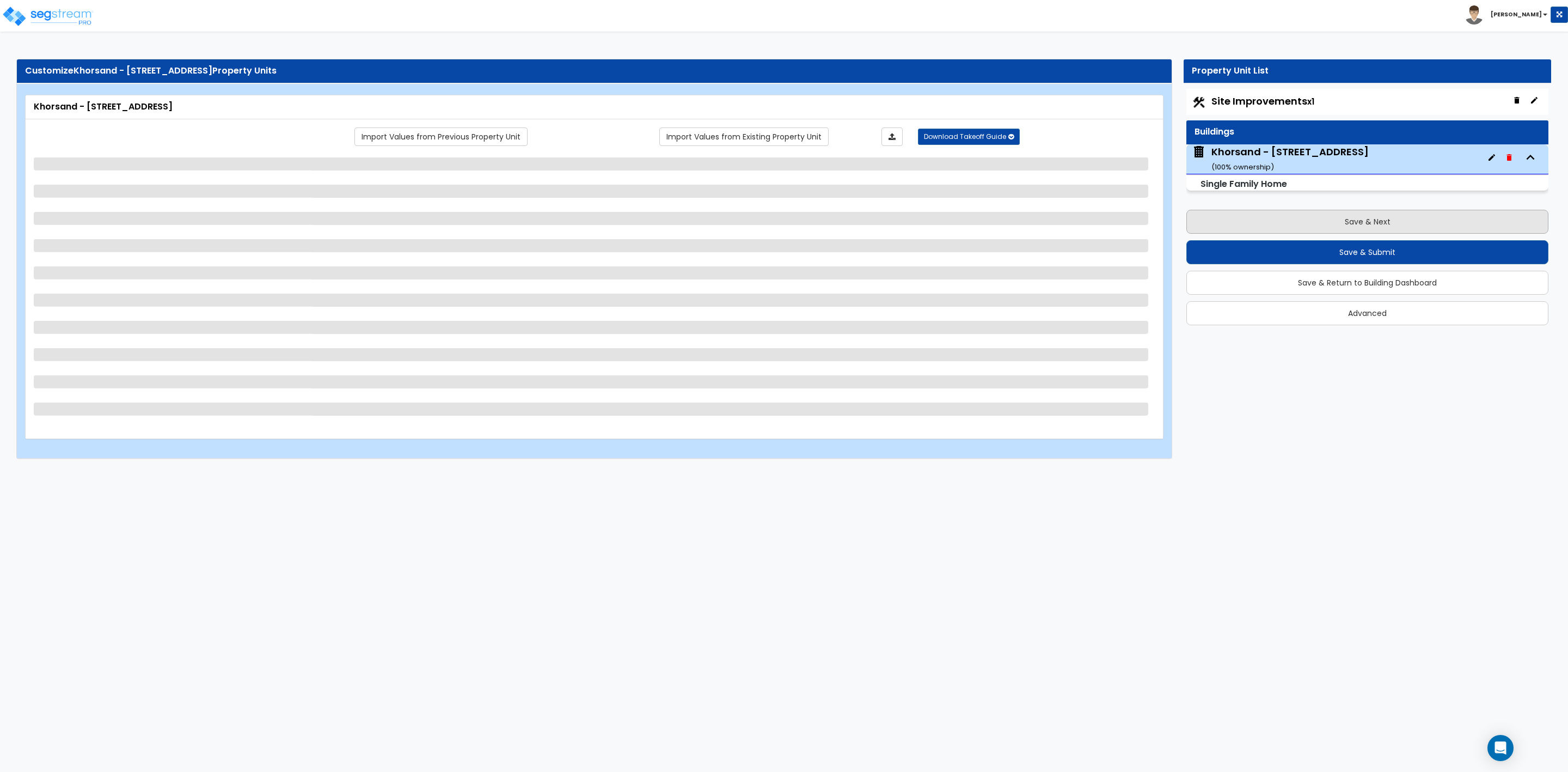
scroll to position [0, 0]
select select "2"
select select "7"
select select "1"
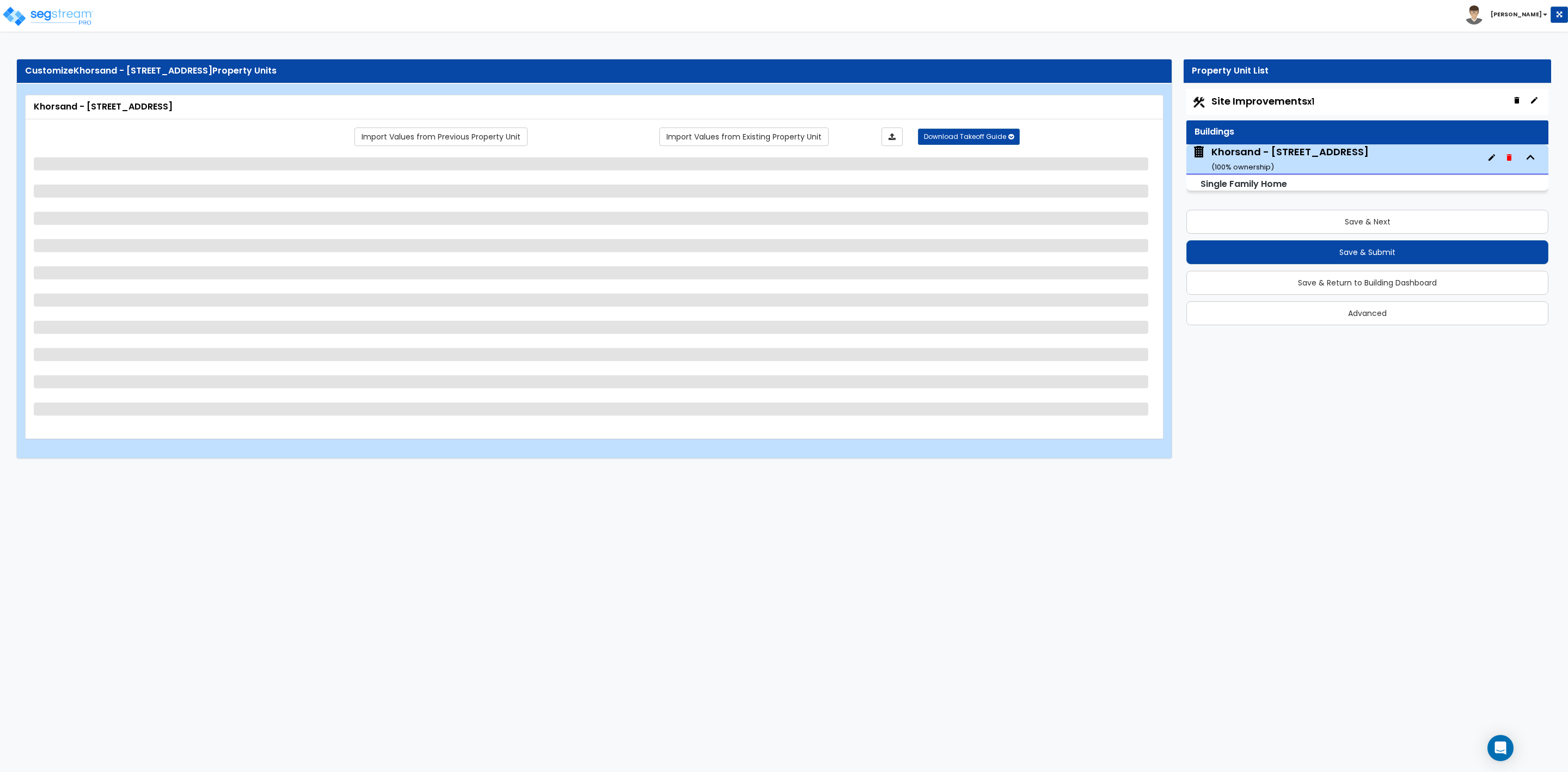
select select "4"
select select "1"
select select "3"
select select "1"
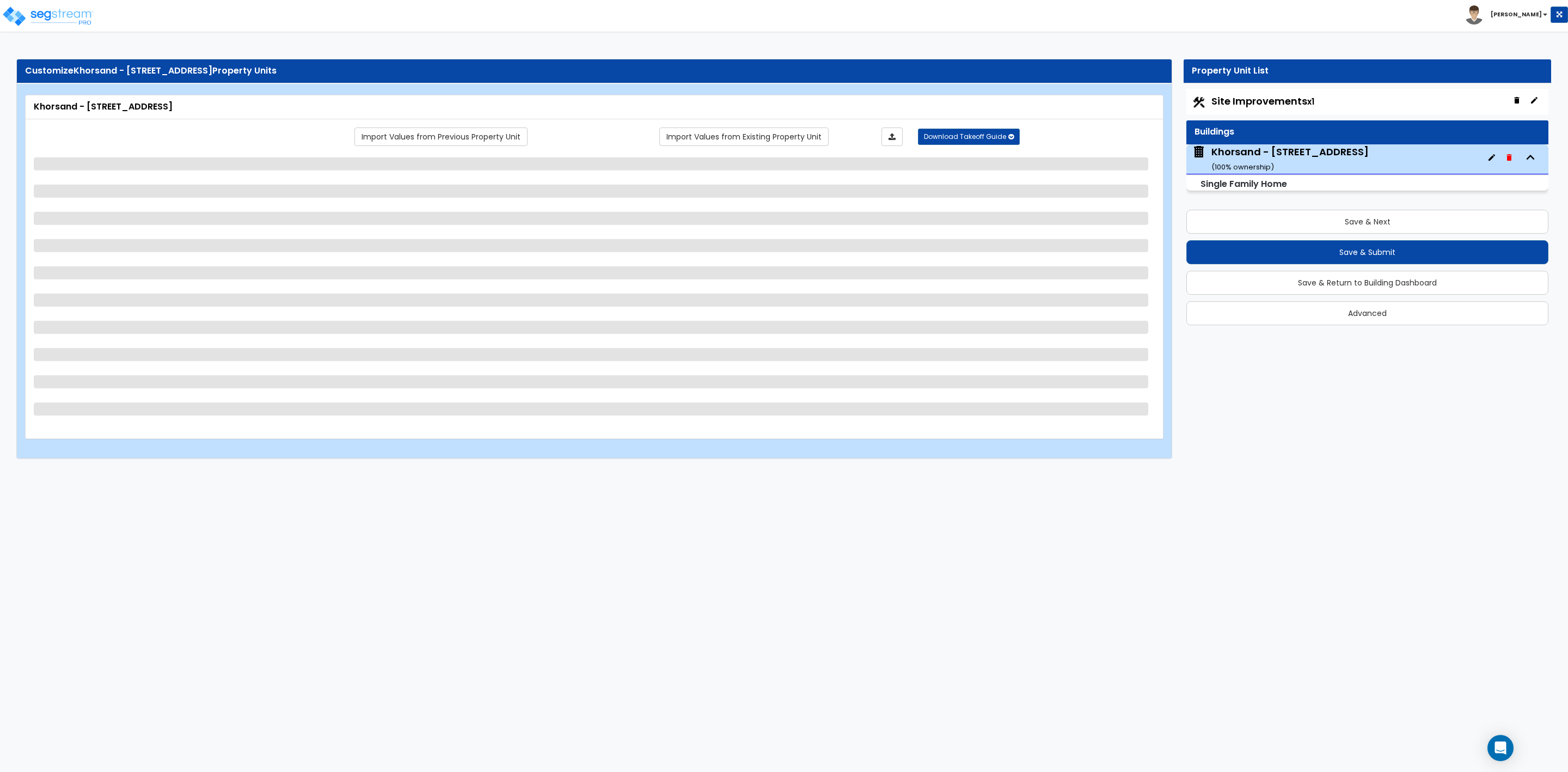
select select "1"
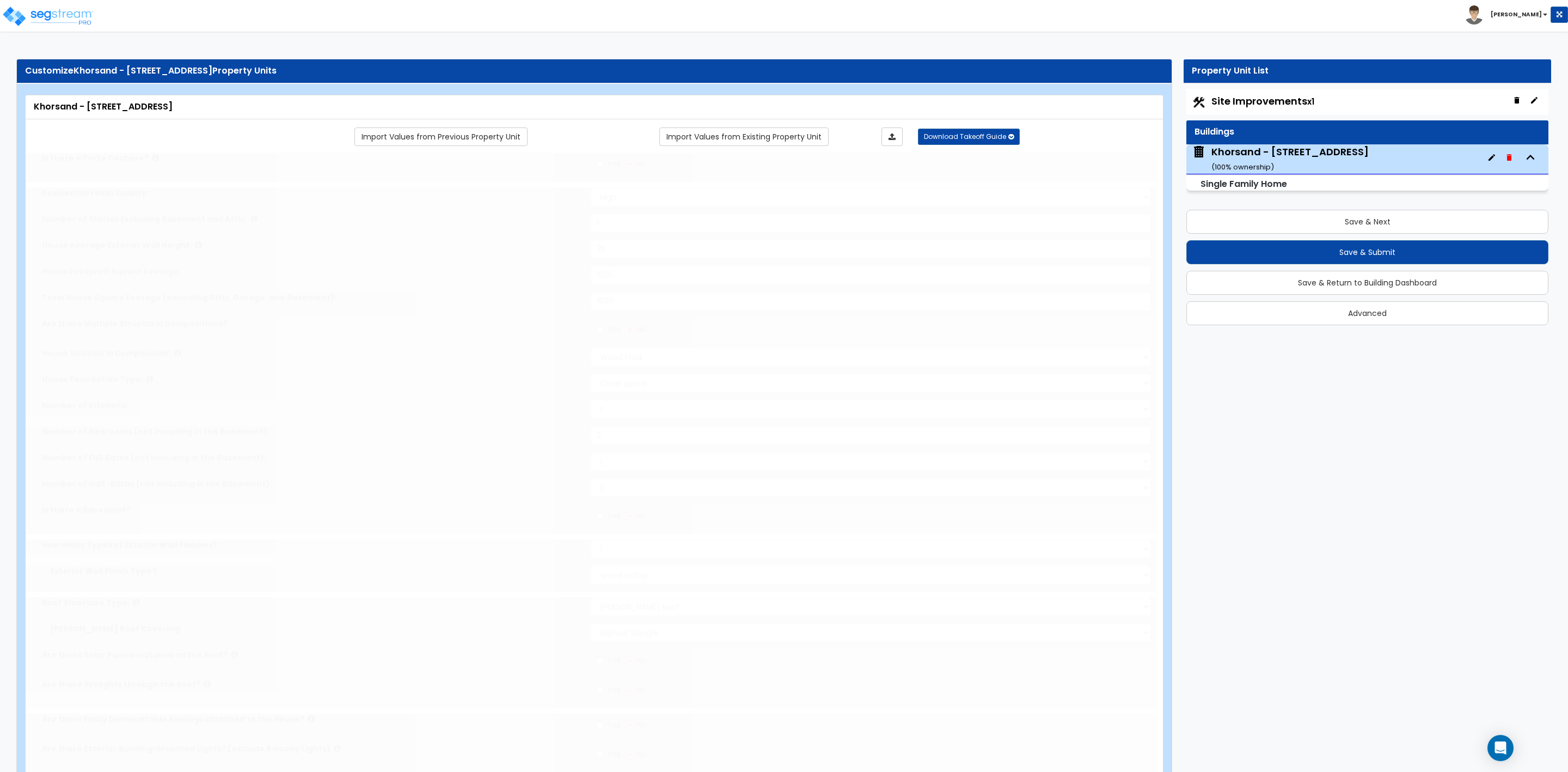
select select "2"
select select "1"
type input "1"
select select "2"
type input "1"
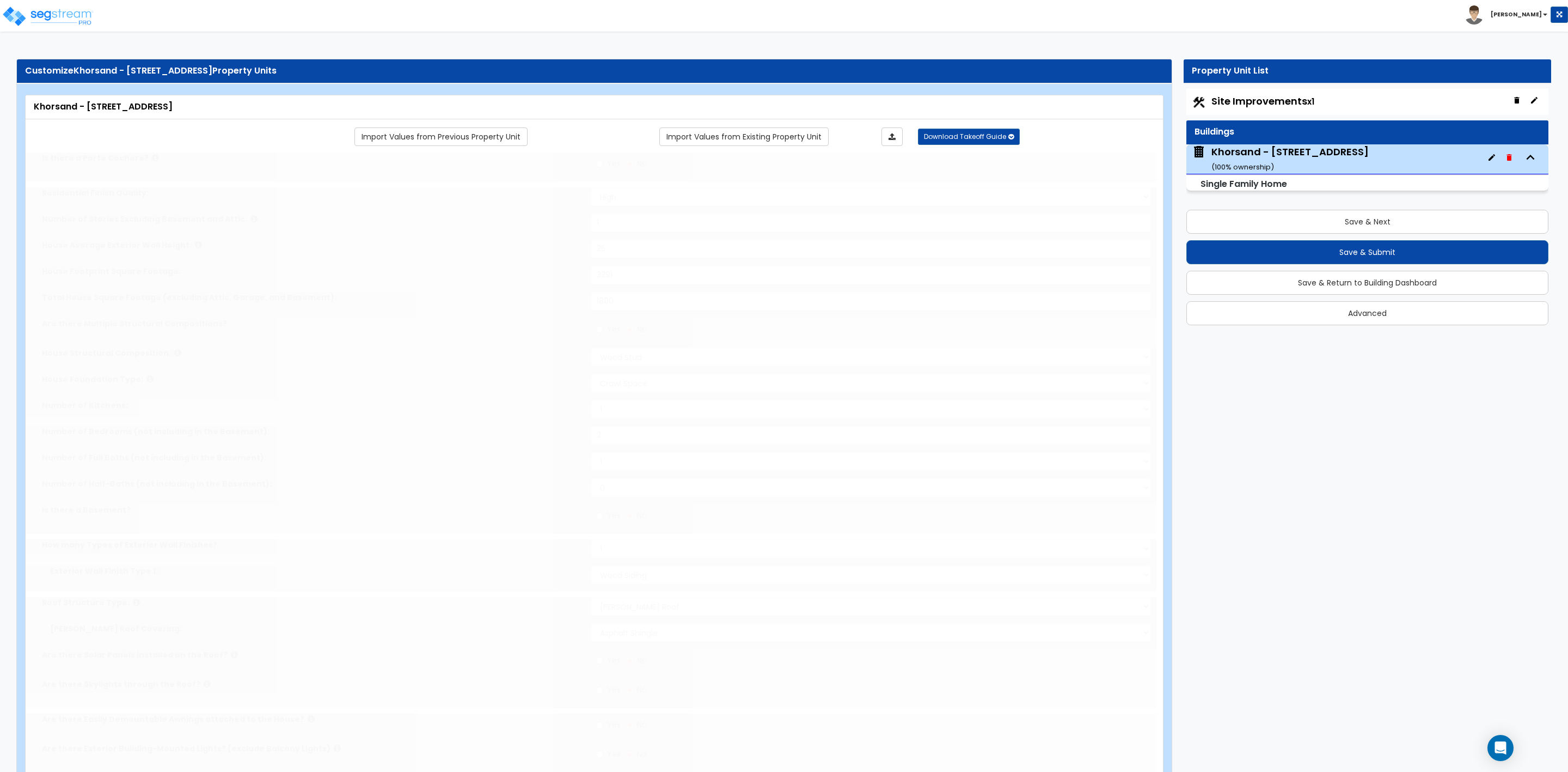
select select "2"
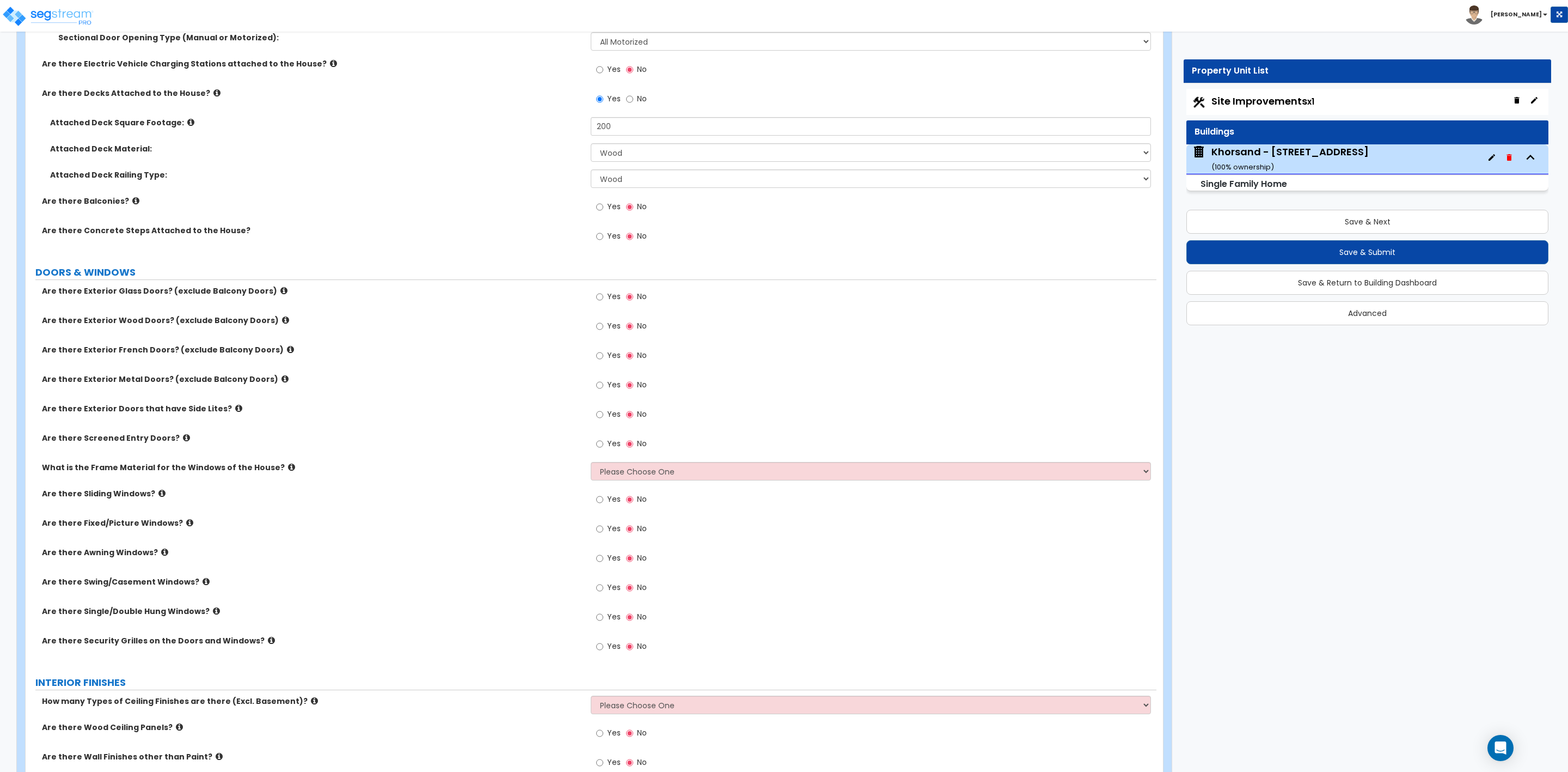
scroll to position [1307, 0]
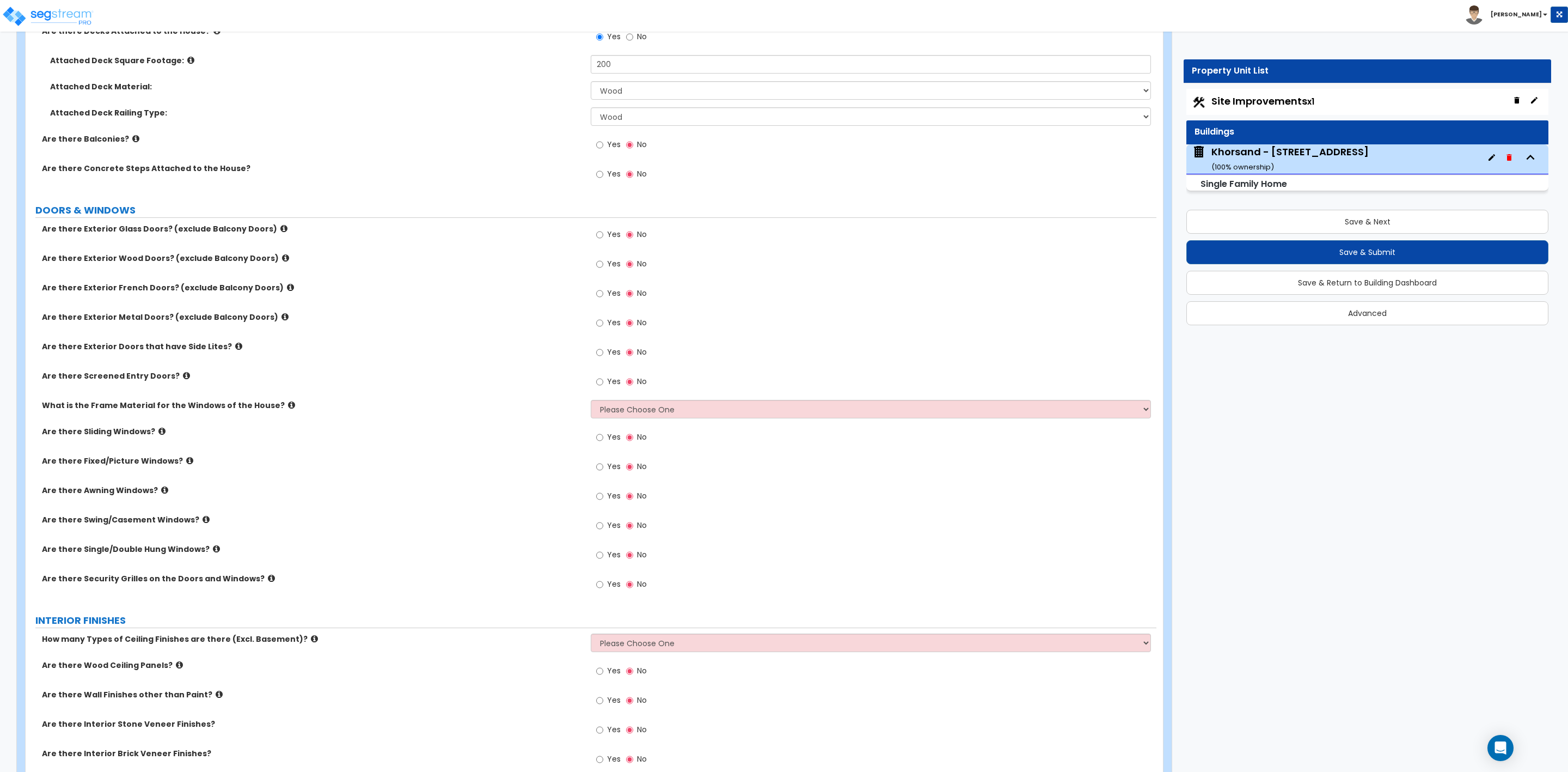
click at [595, 238] on div "Yes No" at bounding box center [622, 236] width 62 height 25
click at [597, 237] on input "Yes" at bounding box center [600, 235] width 7 height 12
radio input "true"
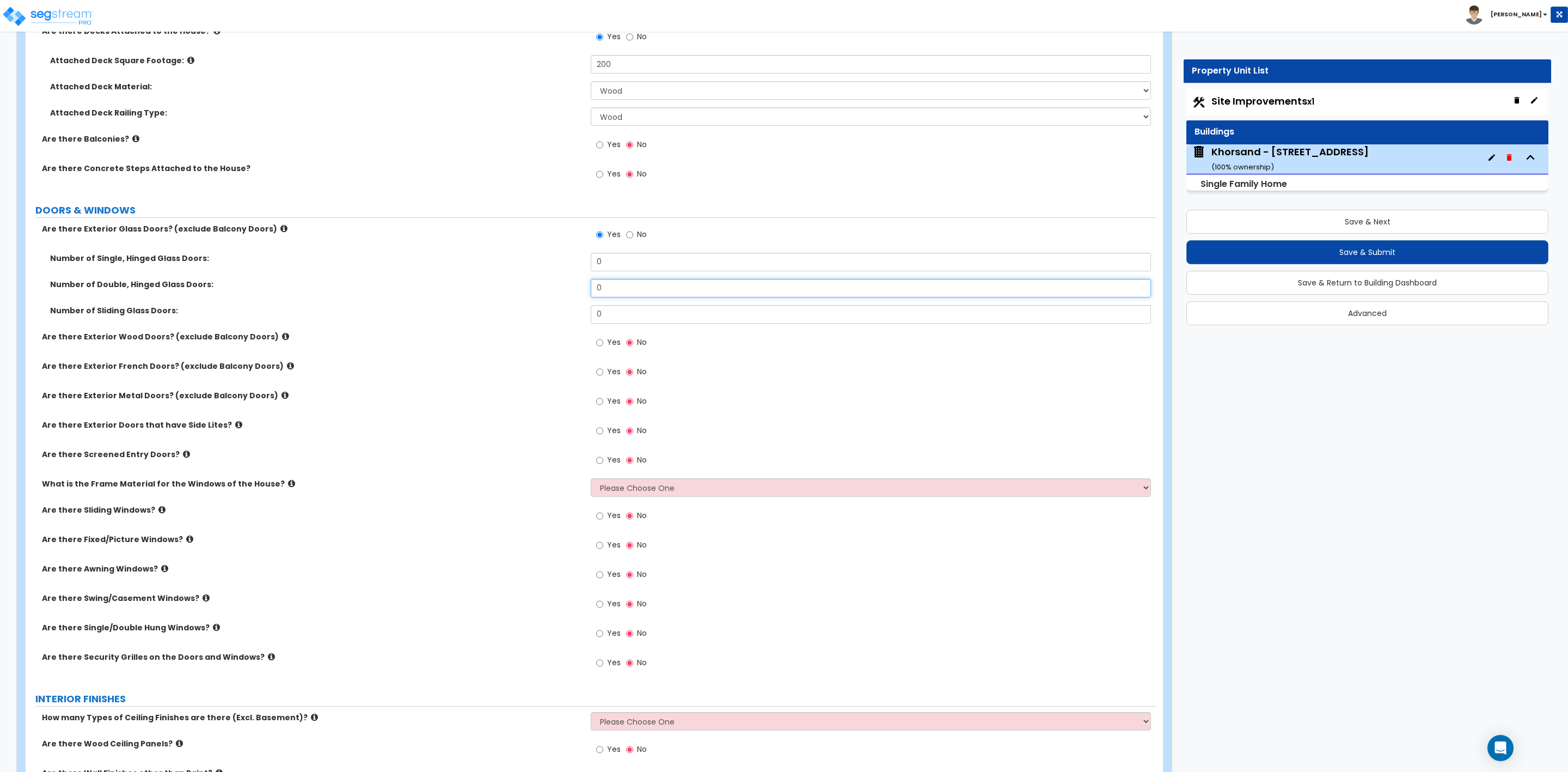
drag, startPoint x: 603, startPoint y: 291, endPoint x: 588, endPoint y: 291, distance: 15.0
click at [588, 291] on div "Number of Double, Hinged Glass Doors: 0" at bounding box center [590, 292] width 1131 height 26
type input "1"
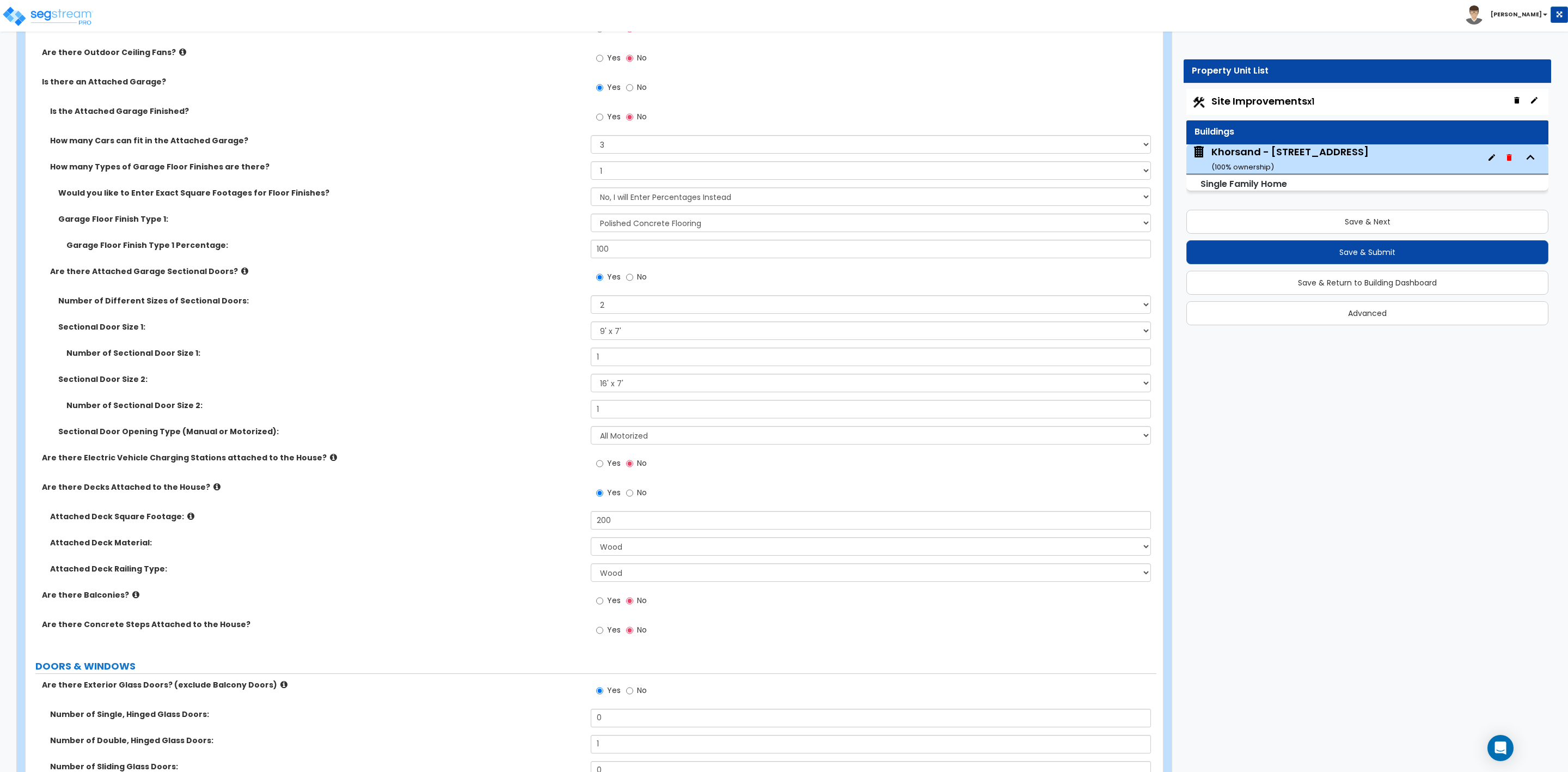
scroll to position [817, 0]
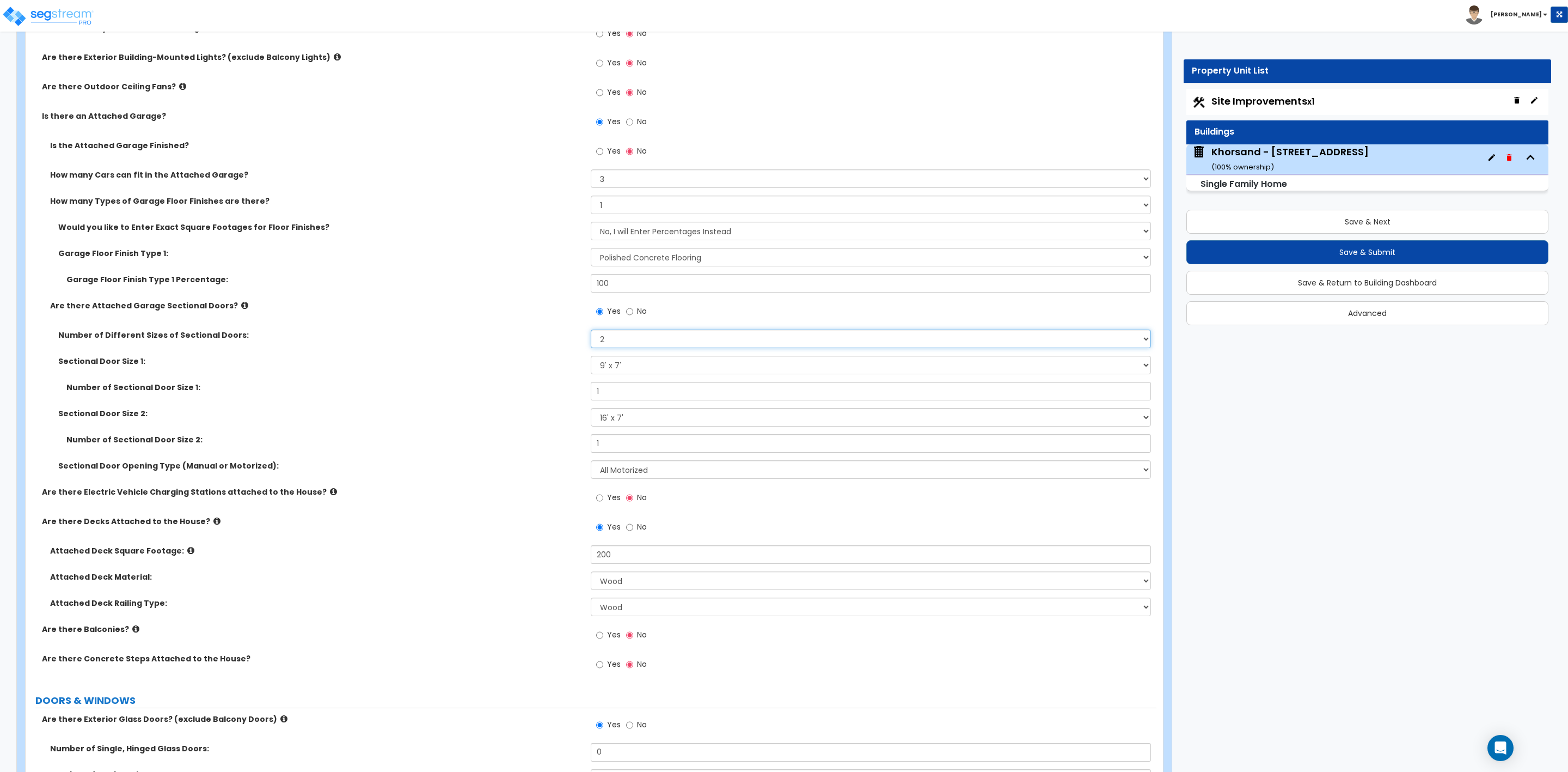
click at [613, 340] on select "Please Choose One 1 2" at bounding box center [871, 339] width 560 height 19
select select "1"
click at [591, 332] on select "Please Choose One 1 2" at bounding box center [871, 339] width 560 height 19
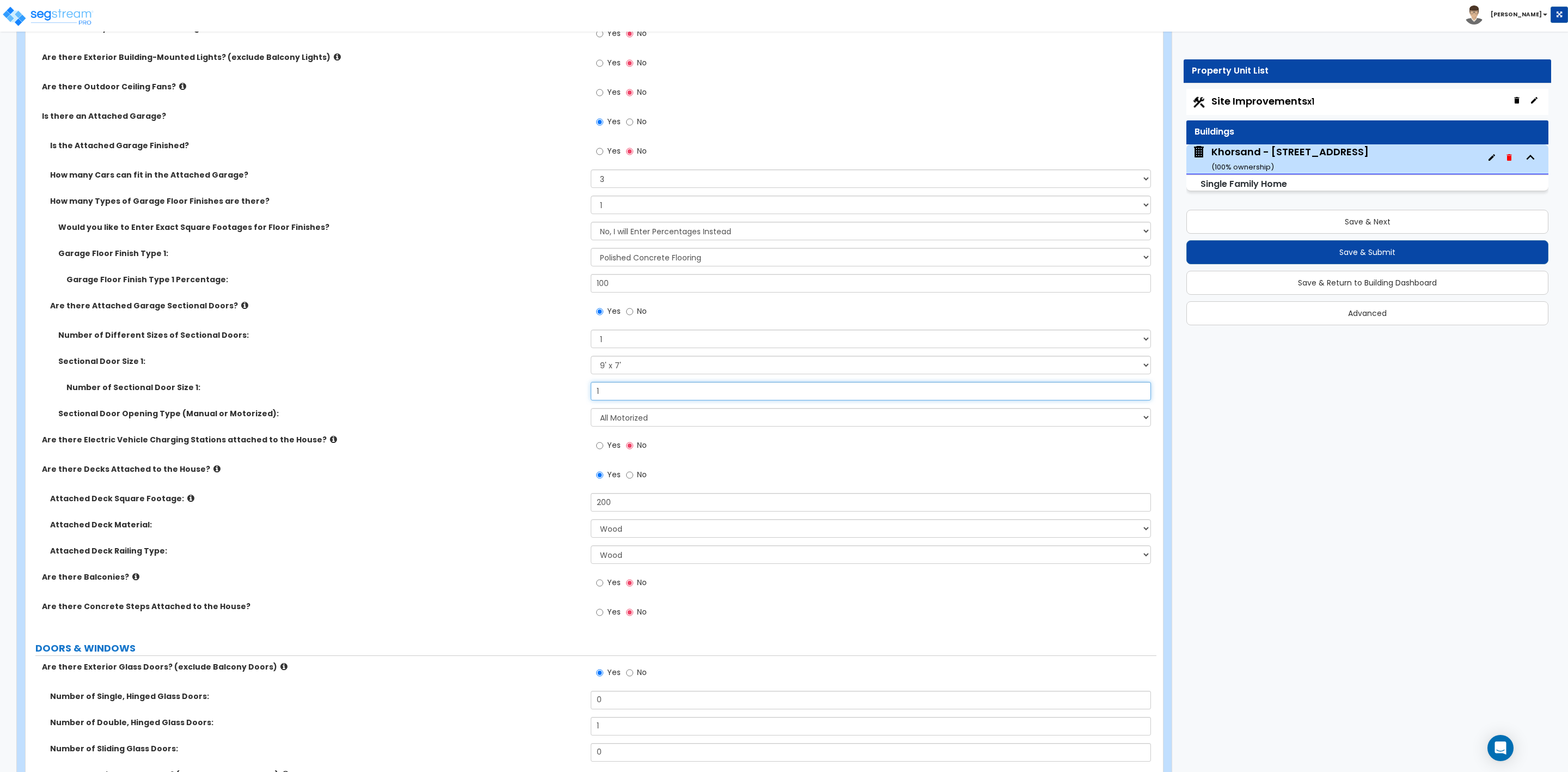
drag, startPoint x: 605, startPoint y: 386, endPoint x: 417, endPoint y: 328, distance: 196.7
click at [564, 391] on div "Number of Sectional Door Size 1: 1" at bounding box center [590, 395] width 1131 height 26
type input "2"
click at [490, 479] on div "Are there Decks Attached to the House? Yes No" at bounding box center [590, 478] width 1131 height 29
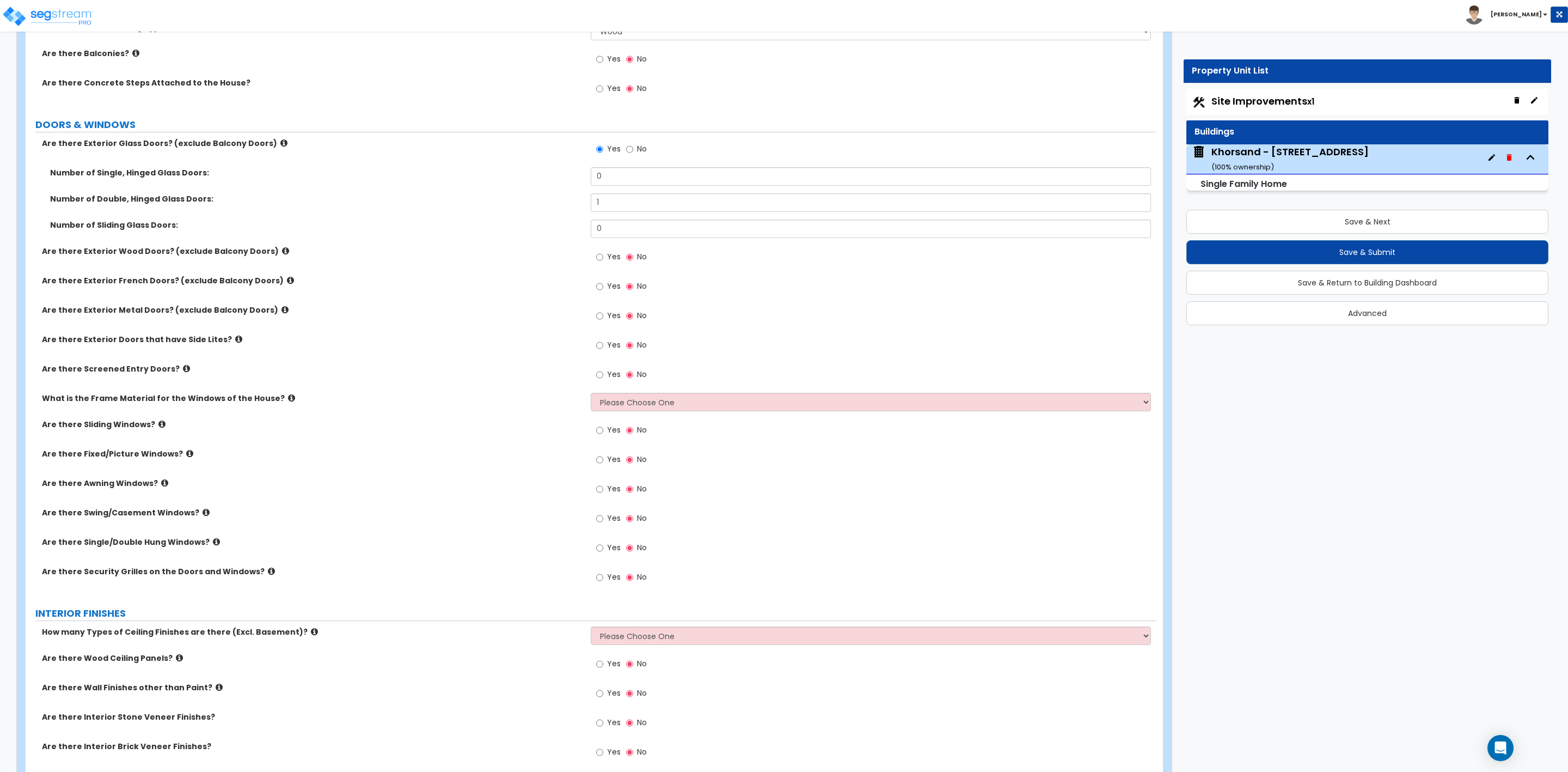
scroll to position [1307, 0]
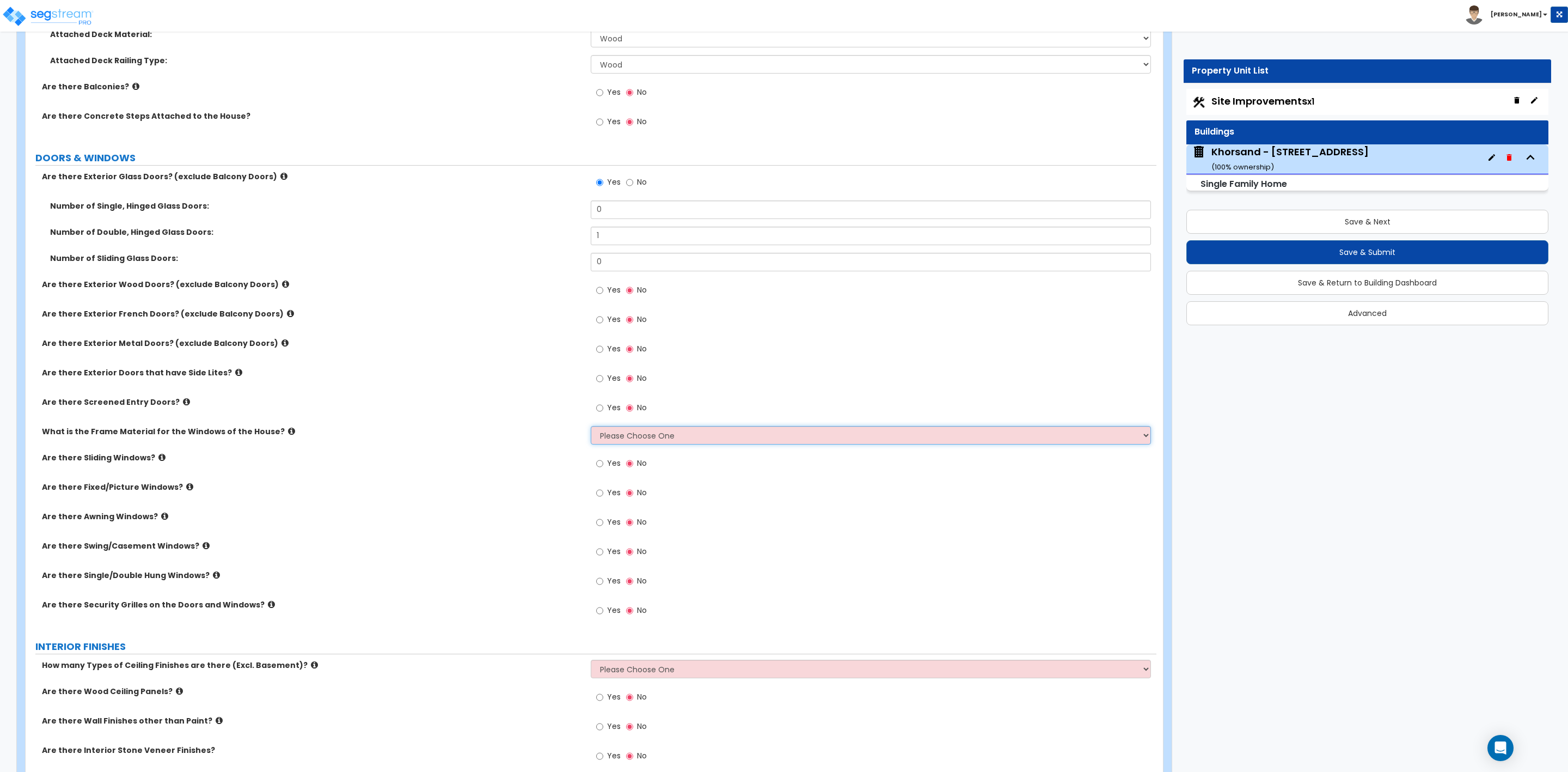
click at [624, 435] on select "Please Choose One Vinyl Aluminum Wood" at bounding box center [871, 435] width 560 height 19
select select "1"
click at [591, 428] on select "Please Choose One Vinyl Aluminum Wood" at bounding box center [871, 435] width 560 height 19
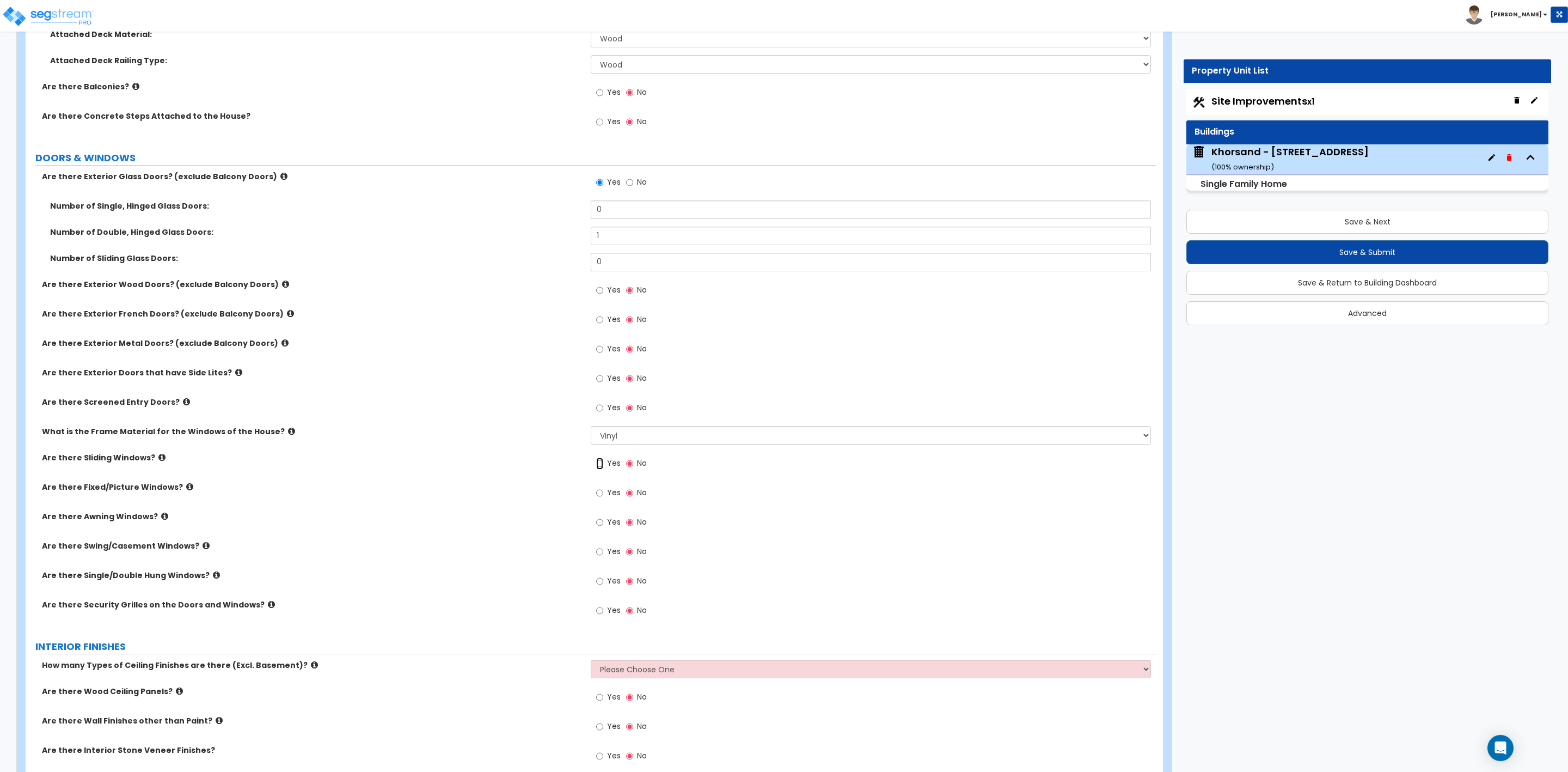
click at [601, 465] on input "Yes" at bounding box center [600, 463] width 7 height 12
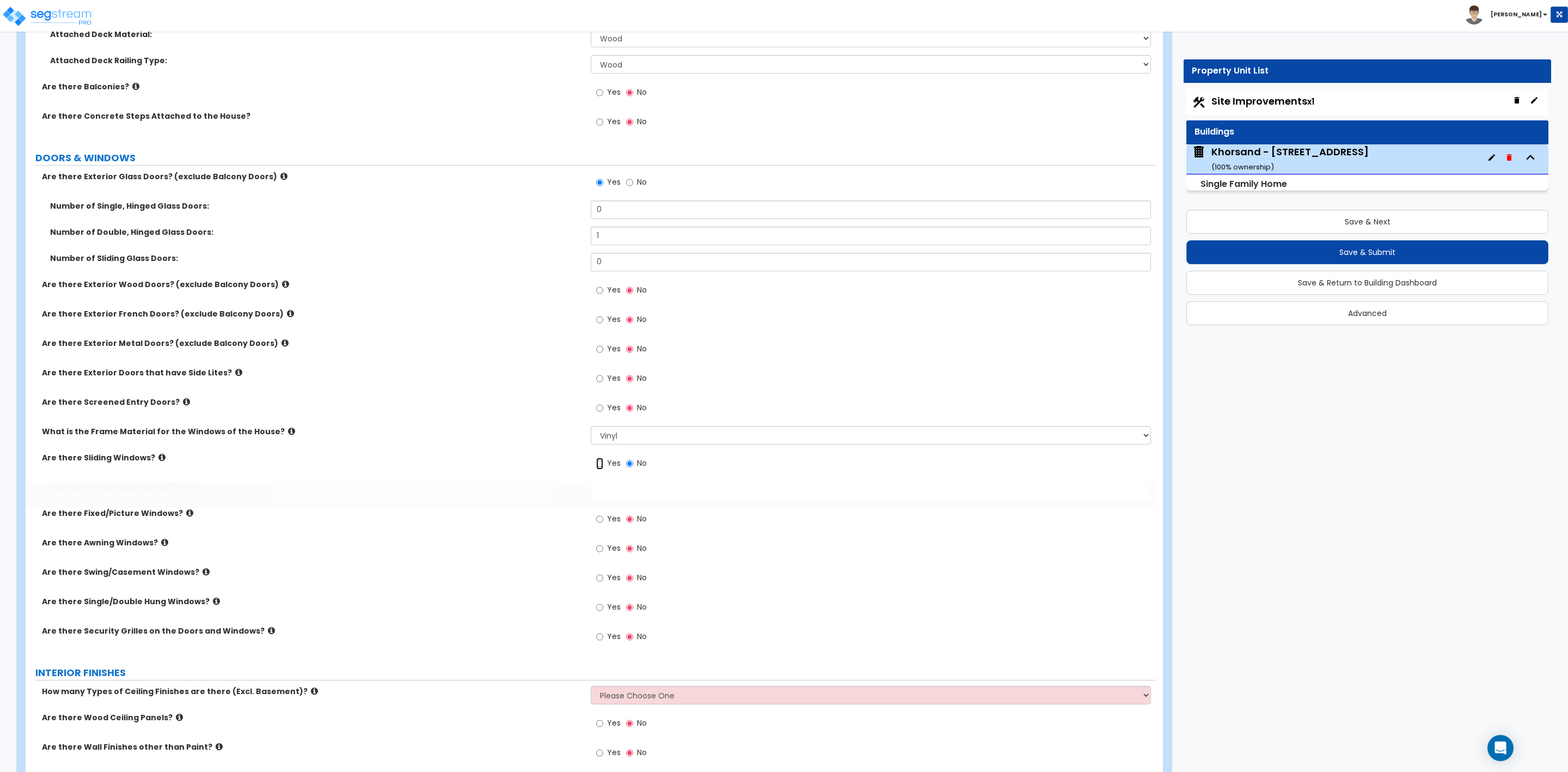
radio input "true"
drag, startPoint x: 607, startPoint y: 489, endPoint x: 533, endPoint y: 489, distance: 74.0
click at [554, 489] on div "Number of Sliding Windows (3' x 5'): 0" at bounding box center [590, 495] width 1131 height 26
type input "4"
click at [603, 522] on label "Yes" at bounding box center [609, 520] width 25 height 19
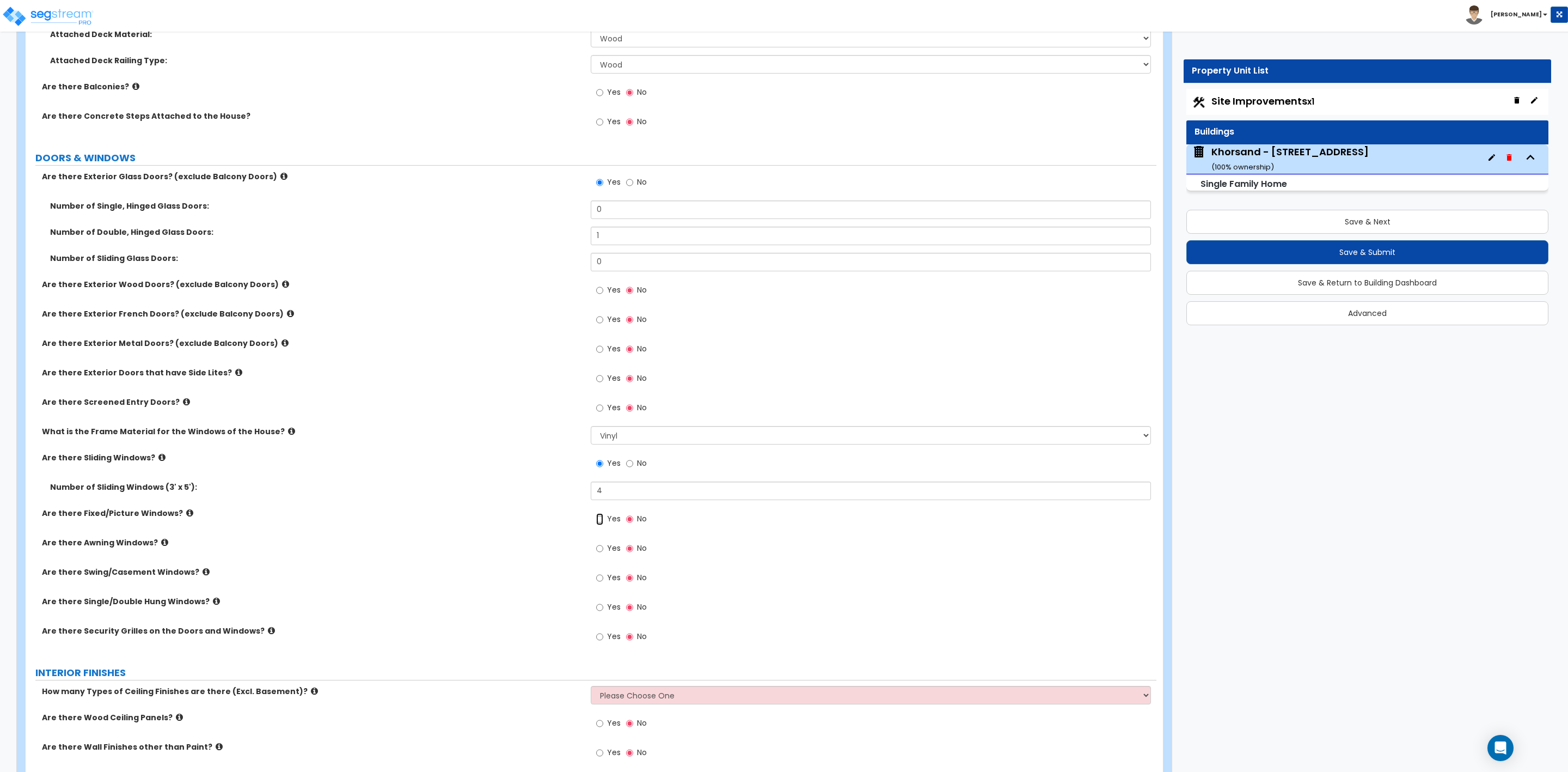
click at [603, 522] on input "Yes" at bounding box center [600, 519] width 7 height 12
radio input "true"
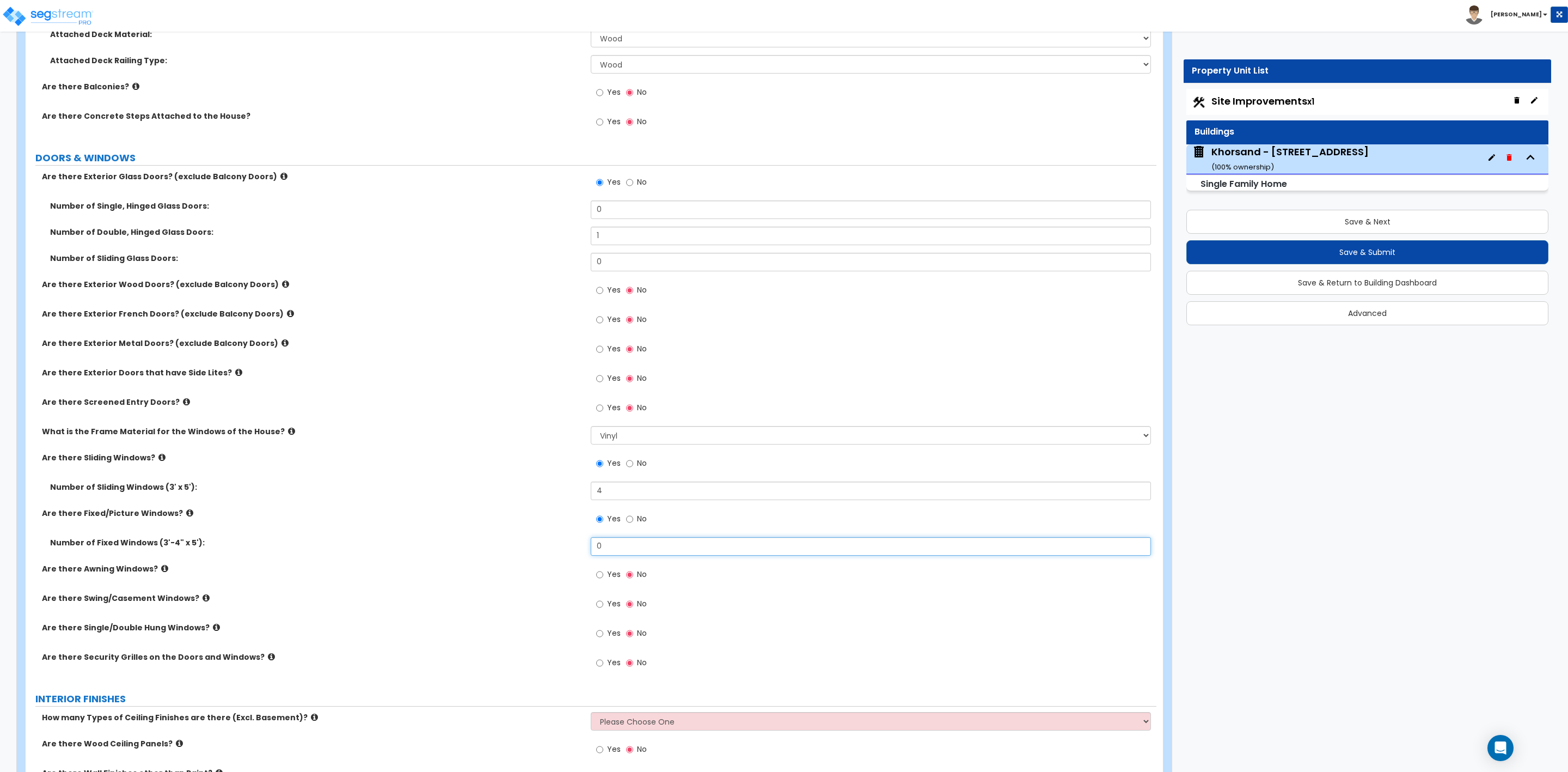
drag, startPoint x: 607, startPoint y: 541, endPoint x: 571, endPoint y: 551, distance: 37.4
click at [580, 550] on div "Number of Fixed Windows (3'-4" x 5'): 0" at bounding box center [590, 550] width 1131 height 26
drag, startPoint x: 614, startPoint y: 545, endPoint x: 549, endPoint y: 546, distance: 65.0
click at [549, 546] on div "Number of Fixed Windows (3'-4" x 5'): 2" at bounding box center [590, 550] width 1131 height 26
type input "5"
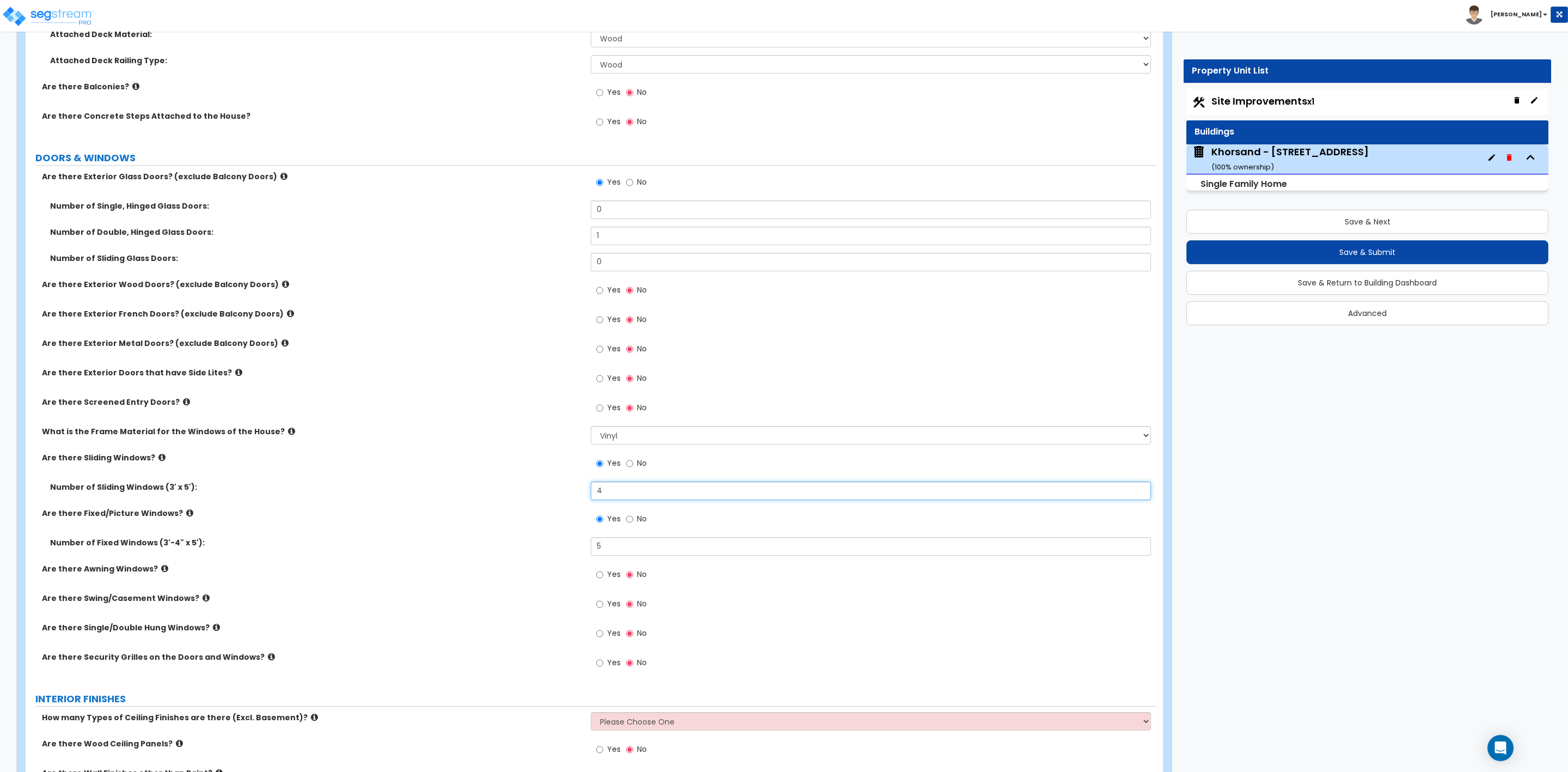
drag, startPoint x: 613, startPoint y: 494, endPoint x: 531, endPoint y: 493, distance: 82.0
click at [566, 490] on div "Number of Sliding Windows (3' x 5'): 4" at bounding box center [590, 495] width 1131 height 26
type input "6"
drag, startPoint x: 609, startPoint y: 548, endPoint x: 541, endPoint y: 548, distance: 68.0
click at [544, 548] on div "Number of Fixed Windows (3'-4" x 5'): 5" at bounding box center [590, 550] width 1131 height 26
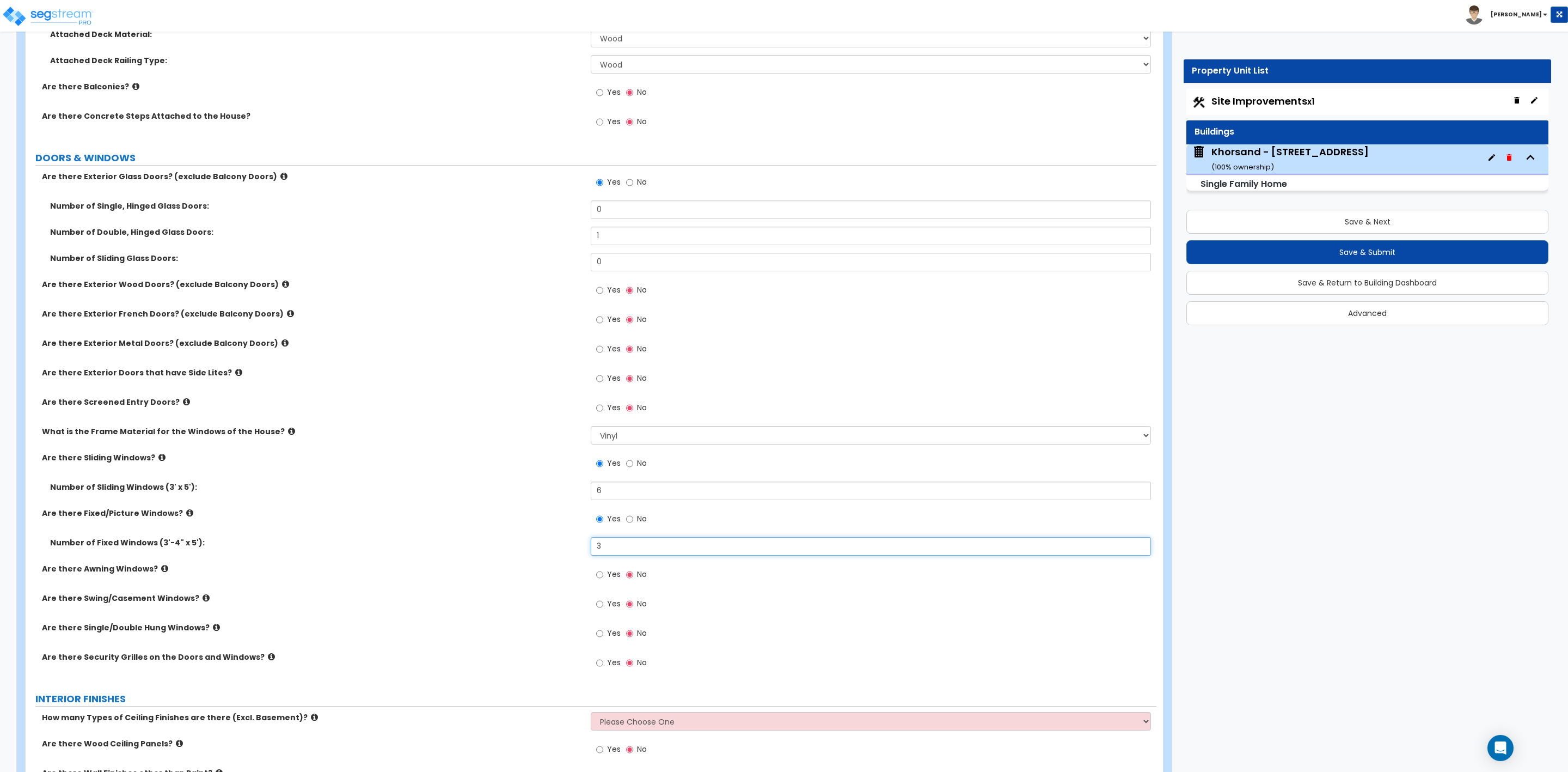
type input "3"
click at [601, 294] on input "Yes" at bounding box center [600, 290] width 7 height 12
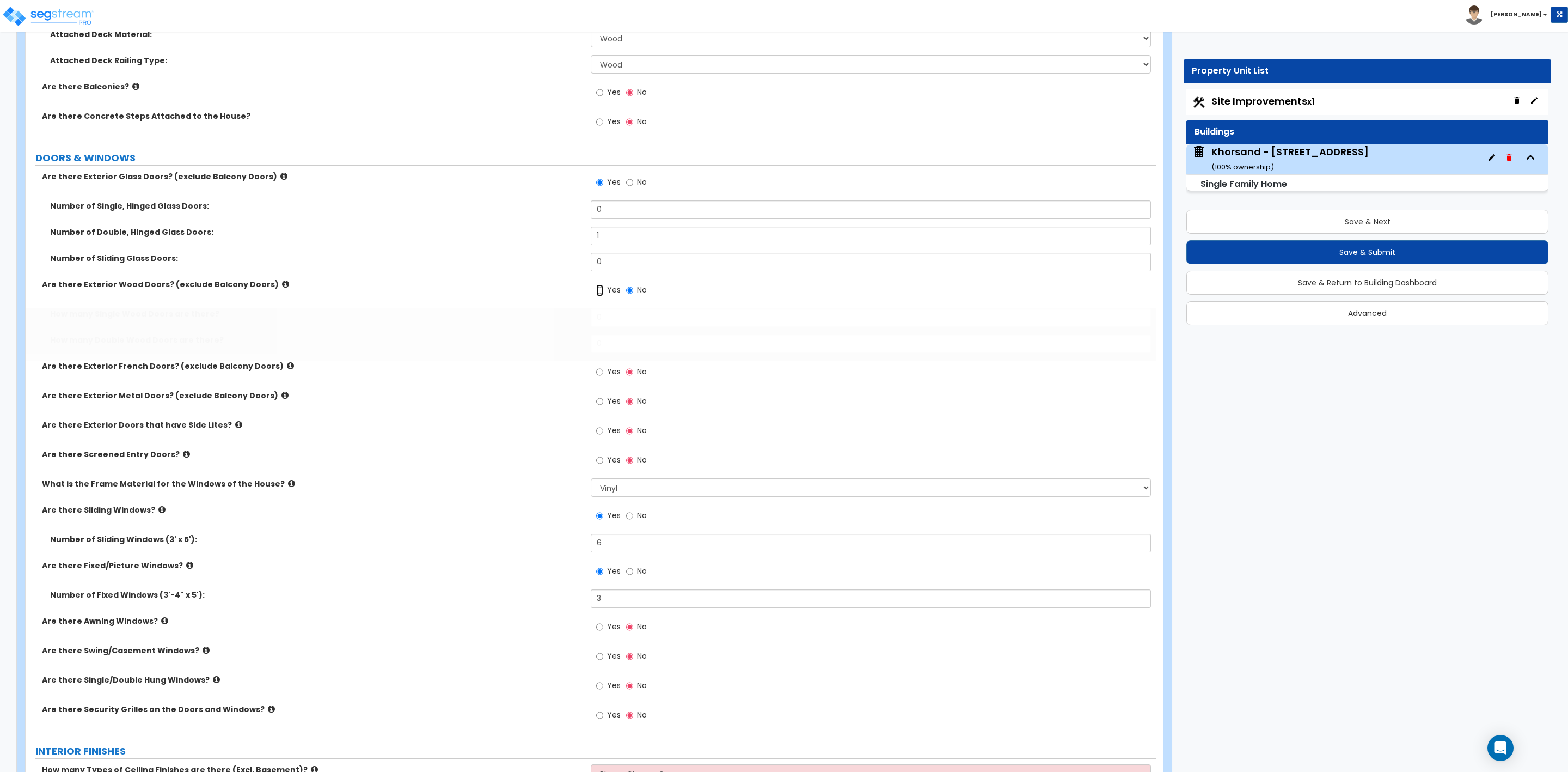
radio input "true"
drag, startPoint x: 613, startPoint y: 320, endPoint x: 564, endPoint y: 324, distance: 49.2
click at [564, 324] on div "How many Single Wood Doors are there? 0" at bounding box center [590, 321] width 1131 height 26
type input "1"
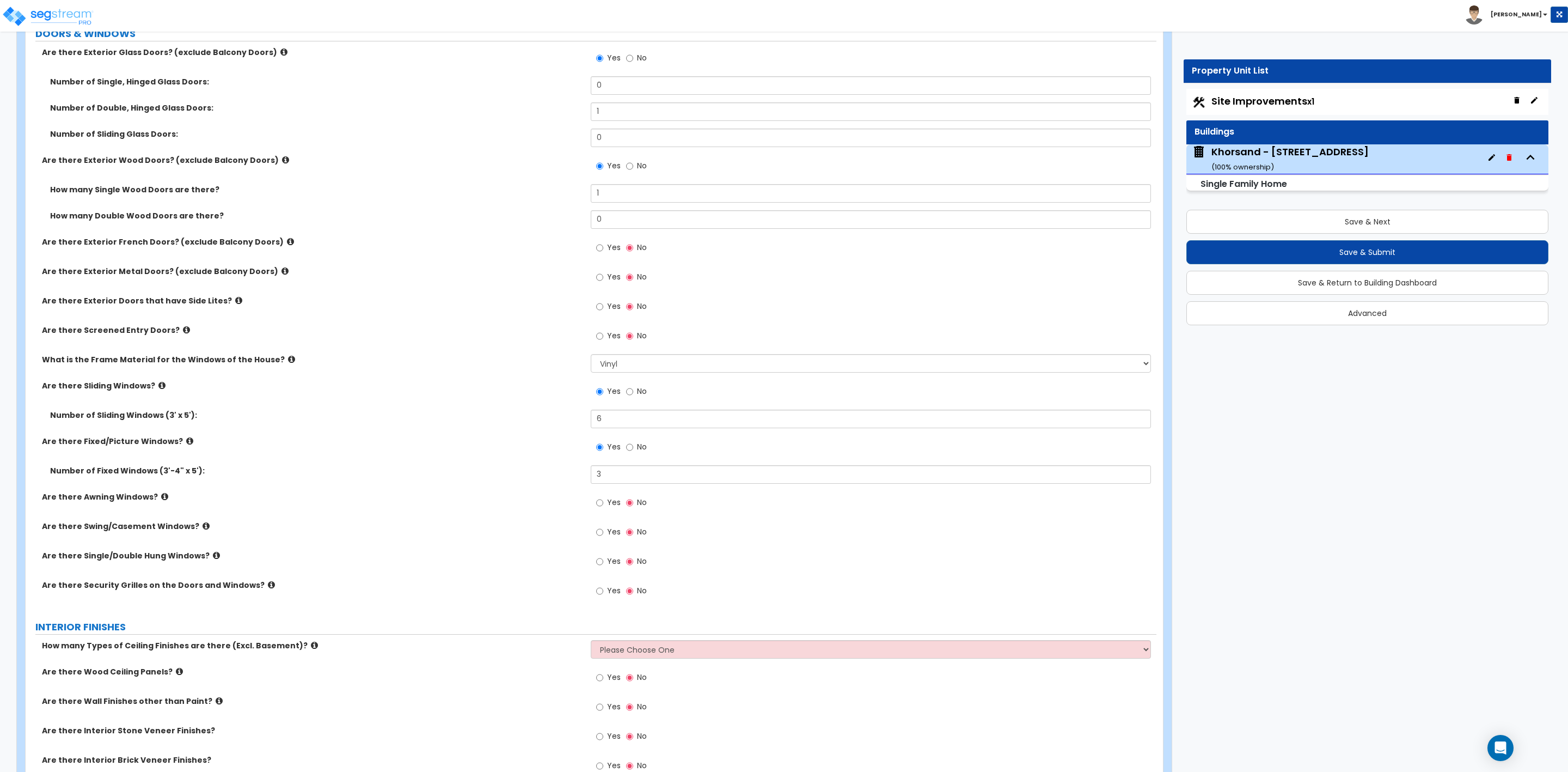
scroll to position [1471, 0]
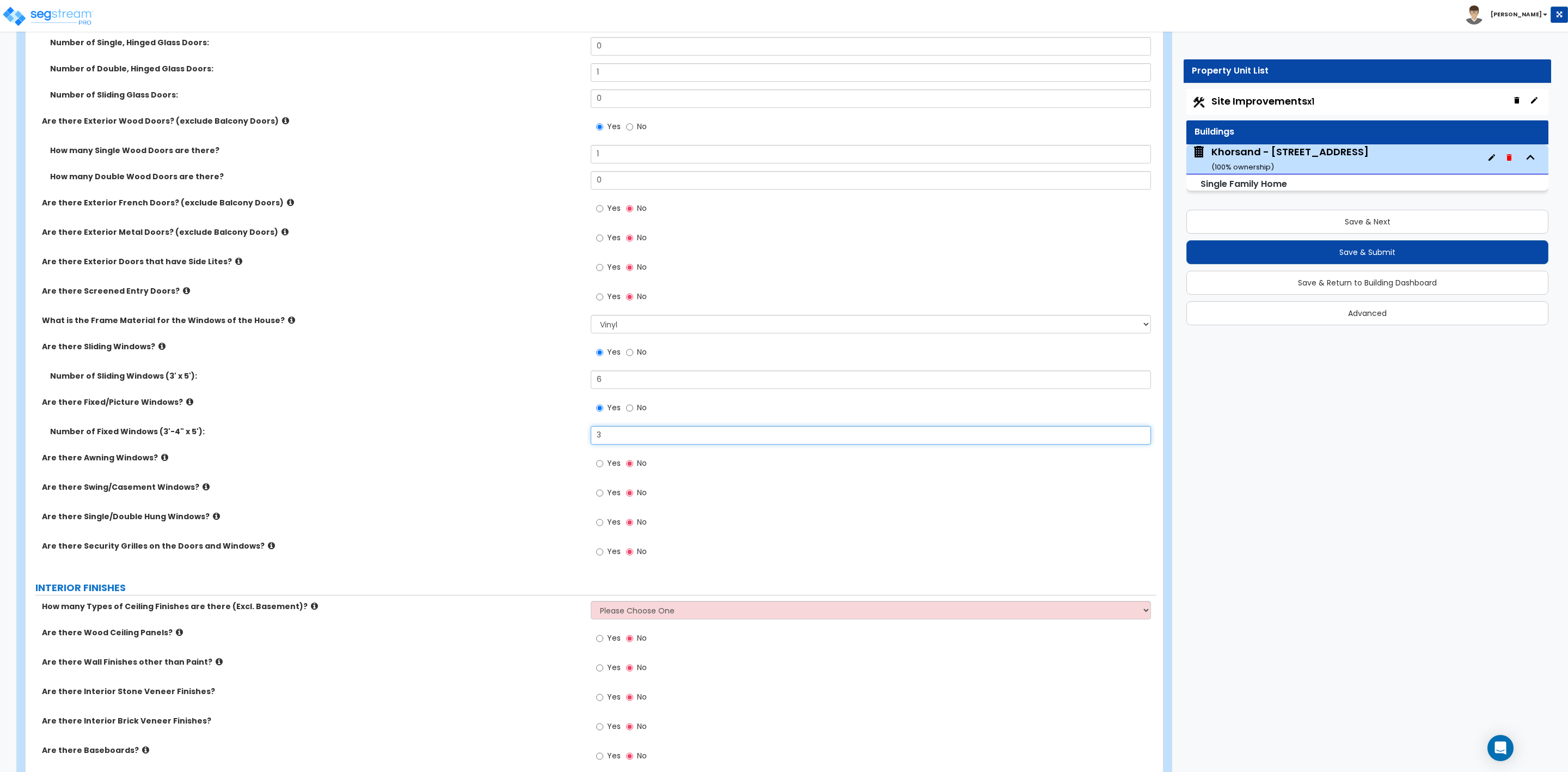
drag, startPoint x: 618, startPoint y: 439, endPoint x: 561, endPoint y: 435, distance: 57.1
click at [563, 435] on div "Number of Fixed Windows (3'-4" x 5'): 3" at bounding box center [590, 439] width 1131 height 26
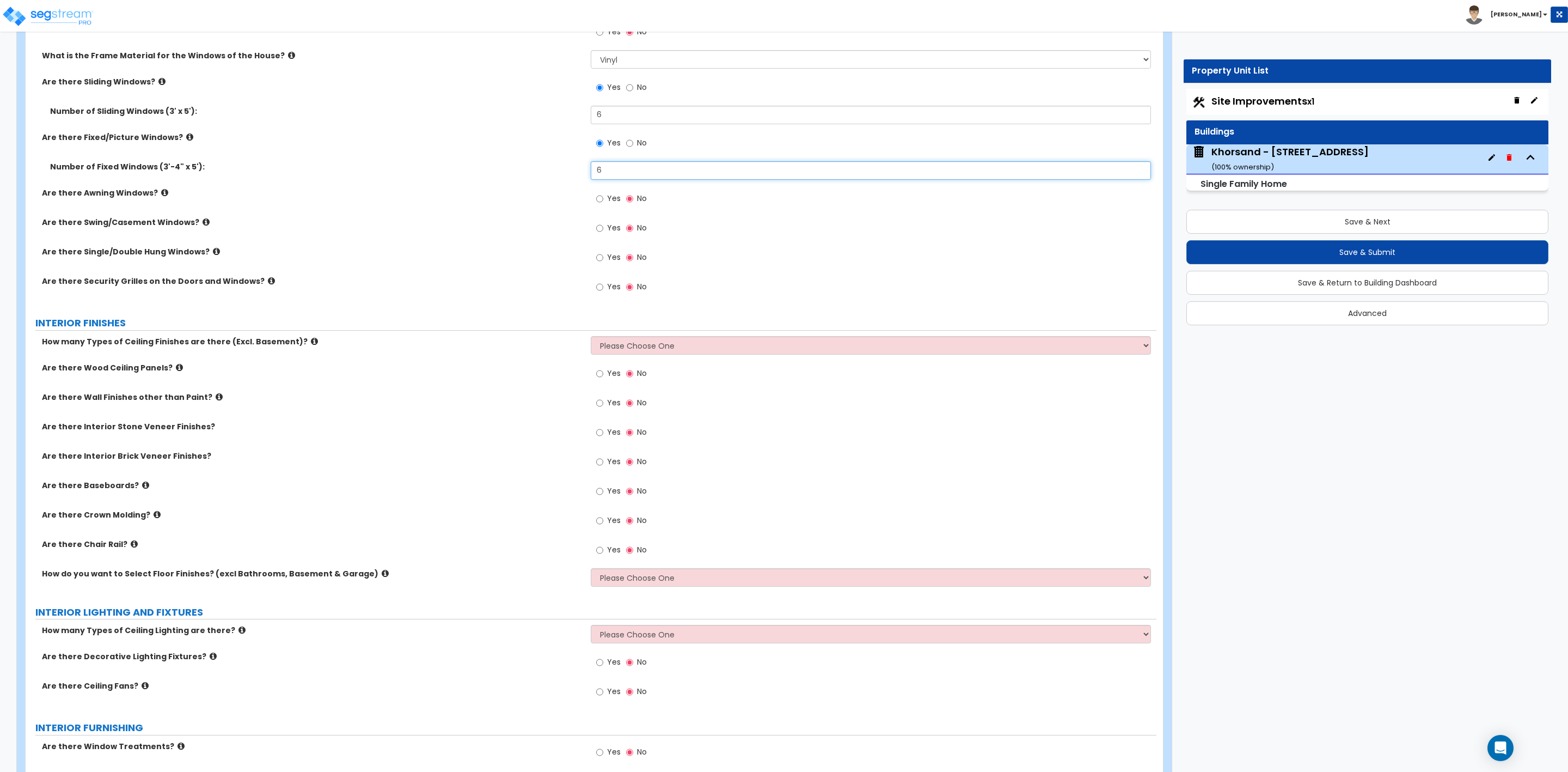
scroll to position [1797, 0]
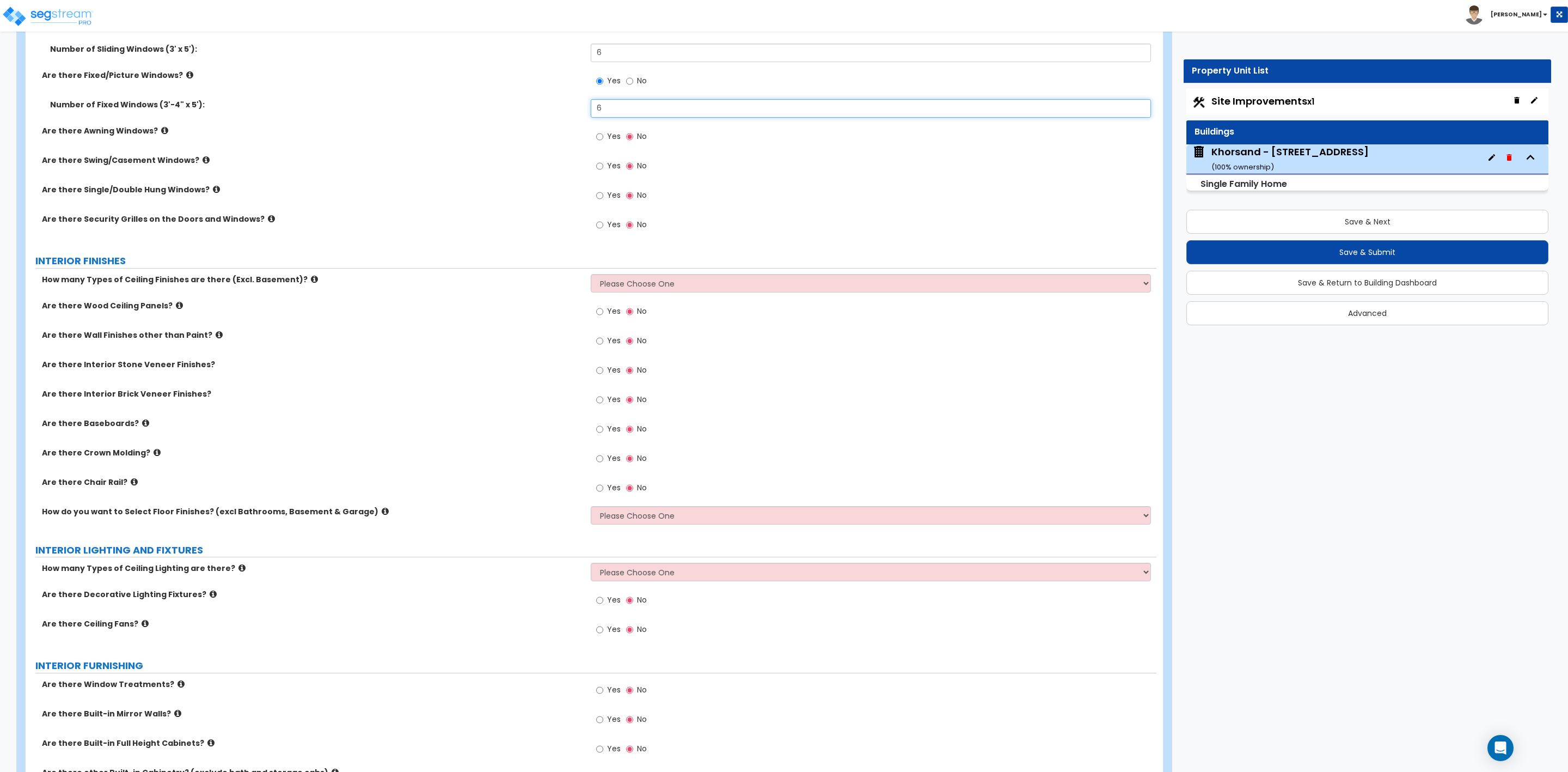
type input "6"
click at [621, 287] on select "Please Choose One 1 2 3" at bounding box center [871, 283] width 560 height 19
select select "1"
click at [591, 276] on select "Please Choose One 1 2 3" at bounding box center [871, 283] width 560 height 19
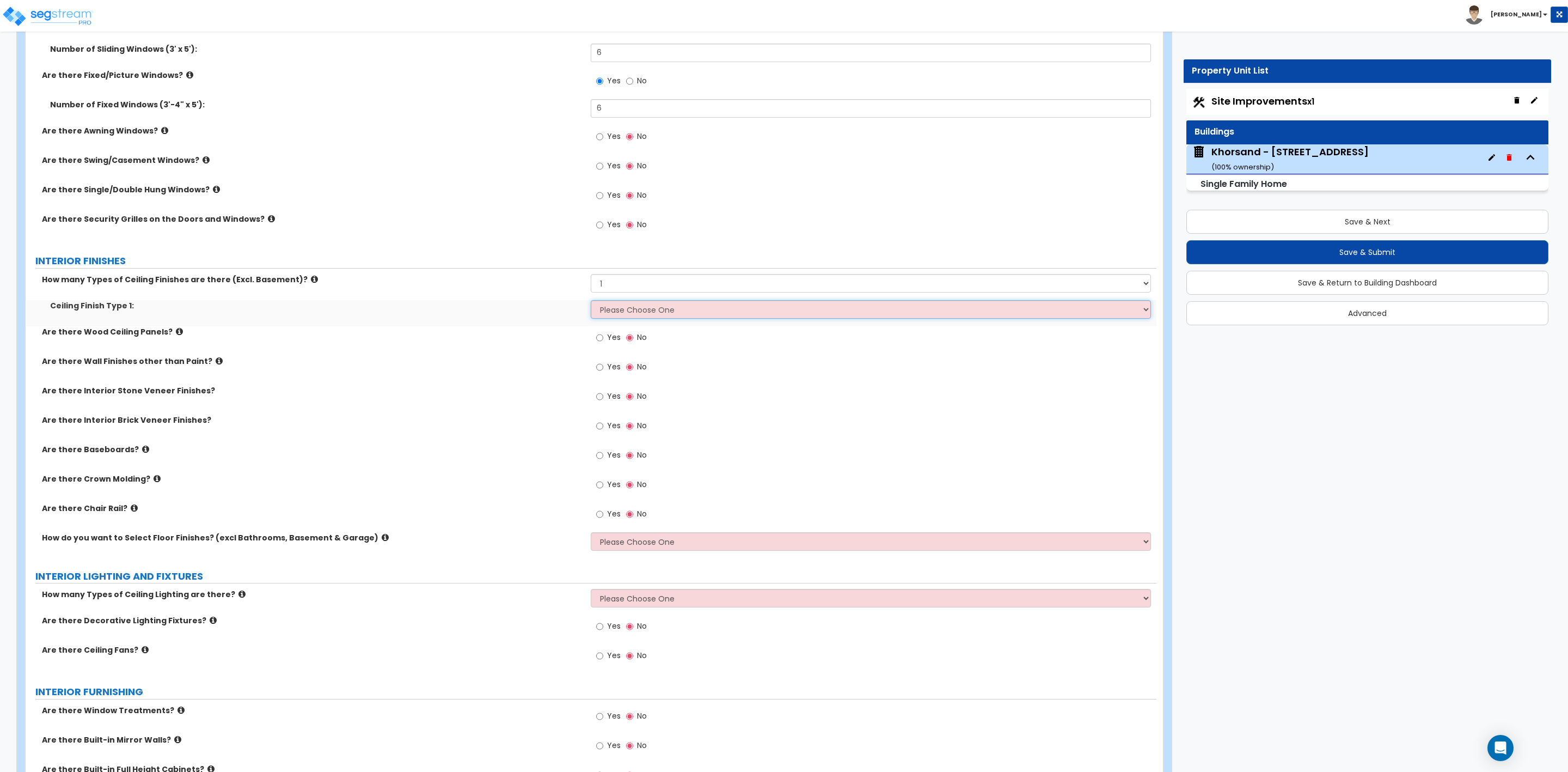
click at [621, 318] on select "Please Choose One Drop Ceiling Drywall Ceiling Open Ceiling" at bounding box center [871, 309] width 560 height 19
select select "2"
click at [591, 302] on select "Please Choose One Drop Ceiling Drywall Ceiling Open Ceiling" at bounding box center [871, 309] width 560 height 19
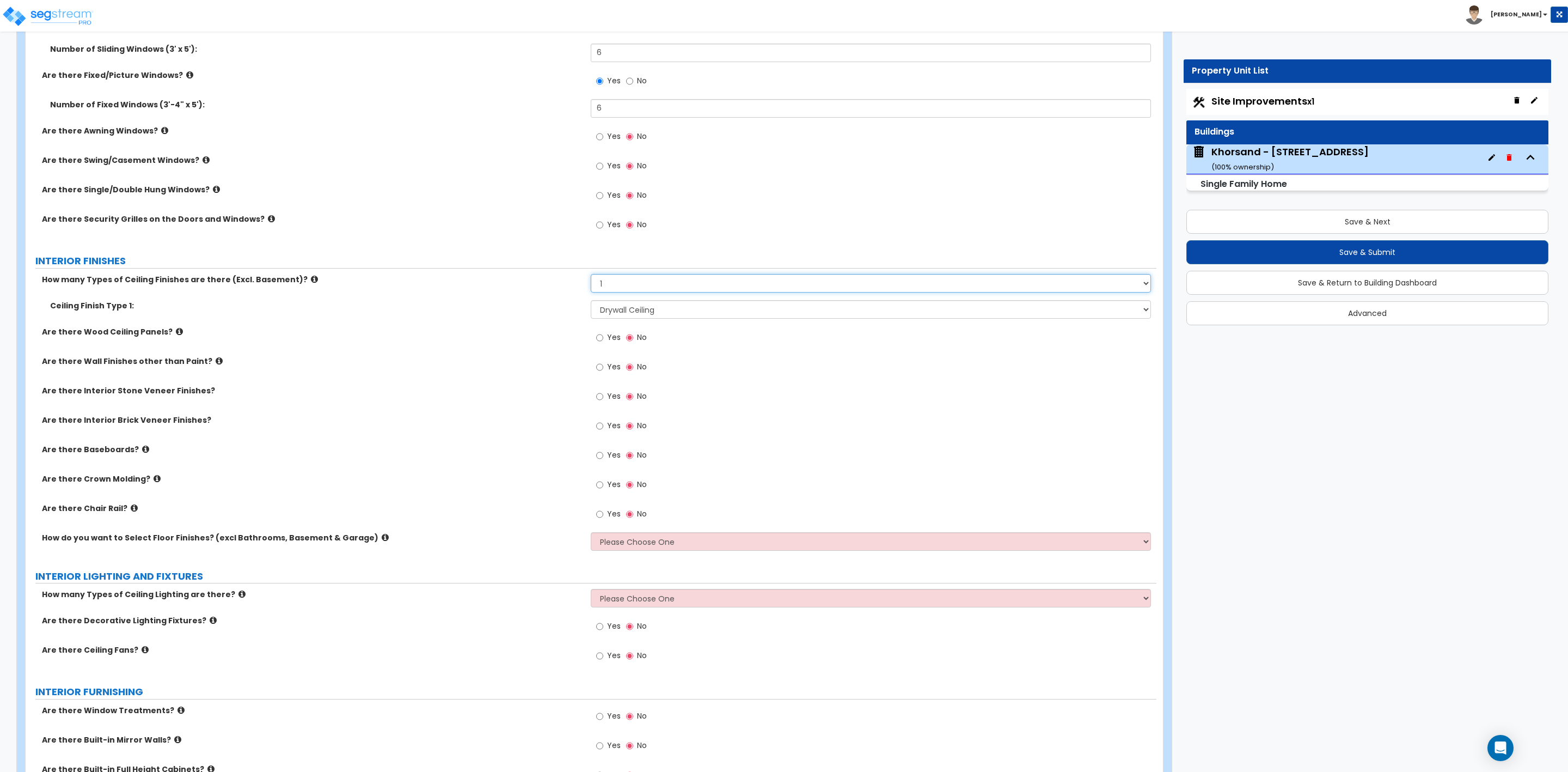
drag, startPoint x: 614, startPoint y: 285, endPoint x: 600, endPoint y: 285, distance: 14.0
click at [600, 285] on select "Please Choose One 1 2 3" at bounding box center [871, 283] width 560 height 19
select select "2"
click at [591, 276] on select "Please Choose One 1 2 3" at bounding box center [871, 283] width 560 height 19
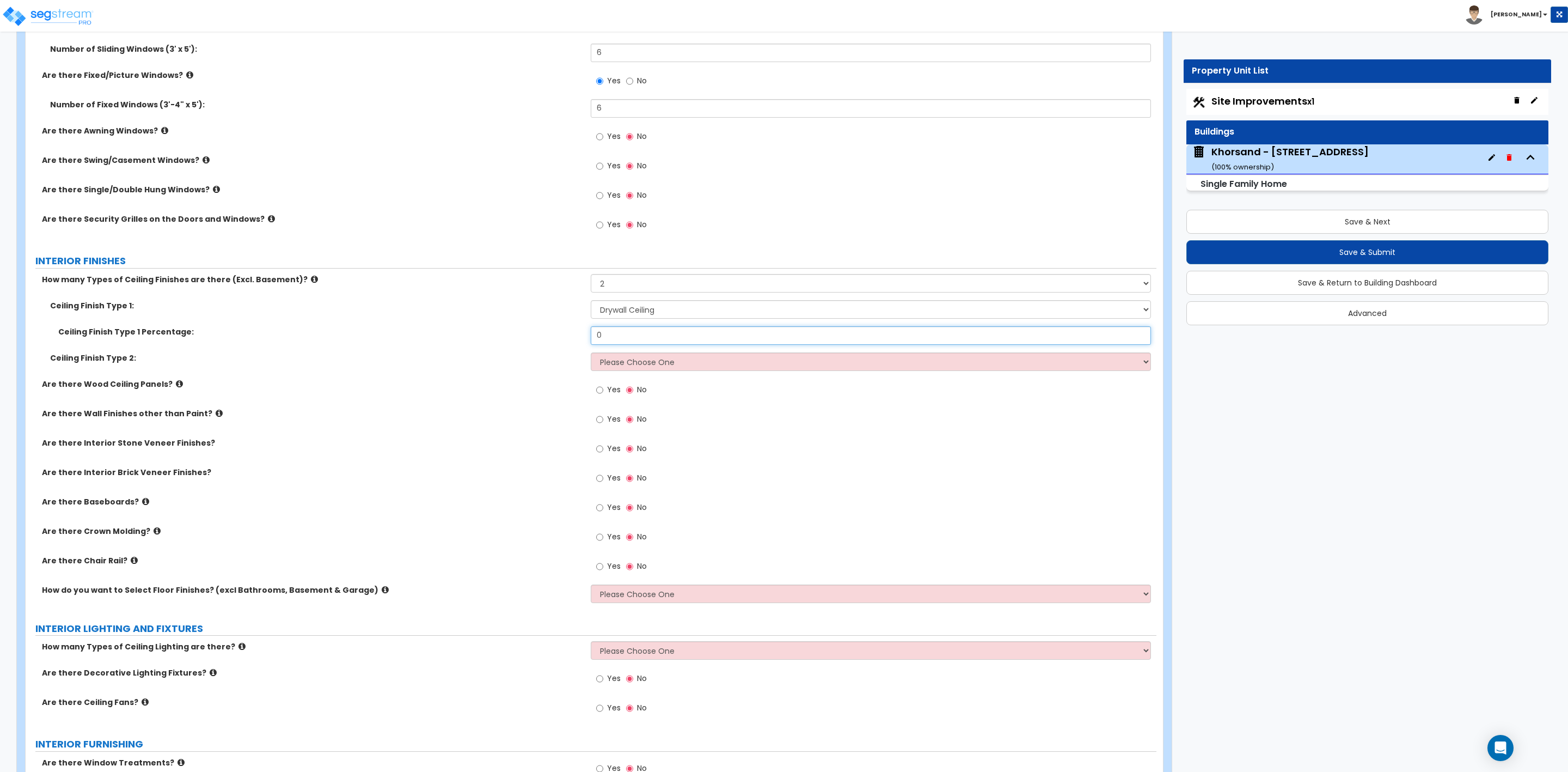
drag, startPoint x: 614, startPoint y: 334, endPoint x: 570, endPoint y: 337, distance: 44.1
click at [571, 337] on div "Ceiling Finish Type 1 Percentage: 0" at bounding box center [590, 339] width 1131 height 26
type input "50"
click at [644, 366] on select "Please Choose One Drop Ceiling Drywall Ceiling Open Ceiling" at bounding box center [871, 361] width 560 height 19
click at [616, 283] on select "Please Choose One 1 2 3" at bounding box center [871, 283] width 560 height 19
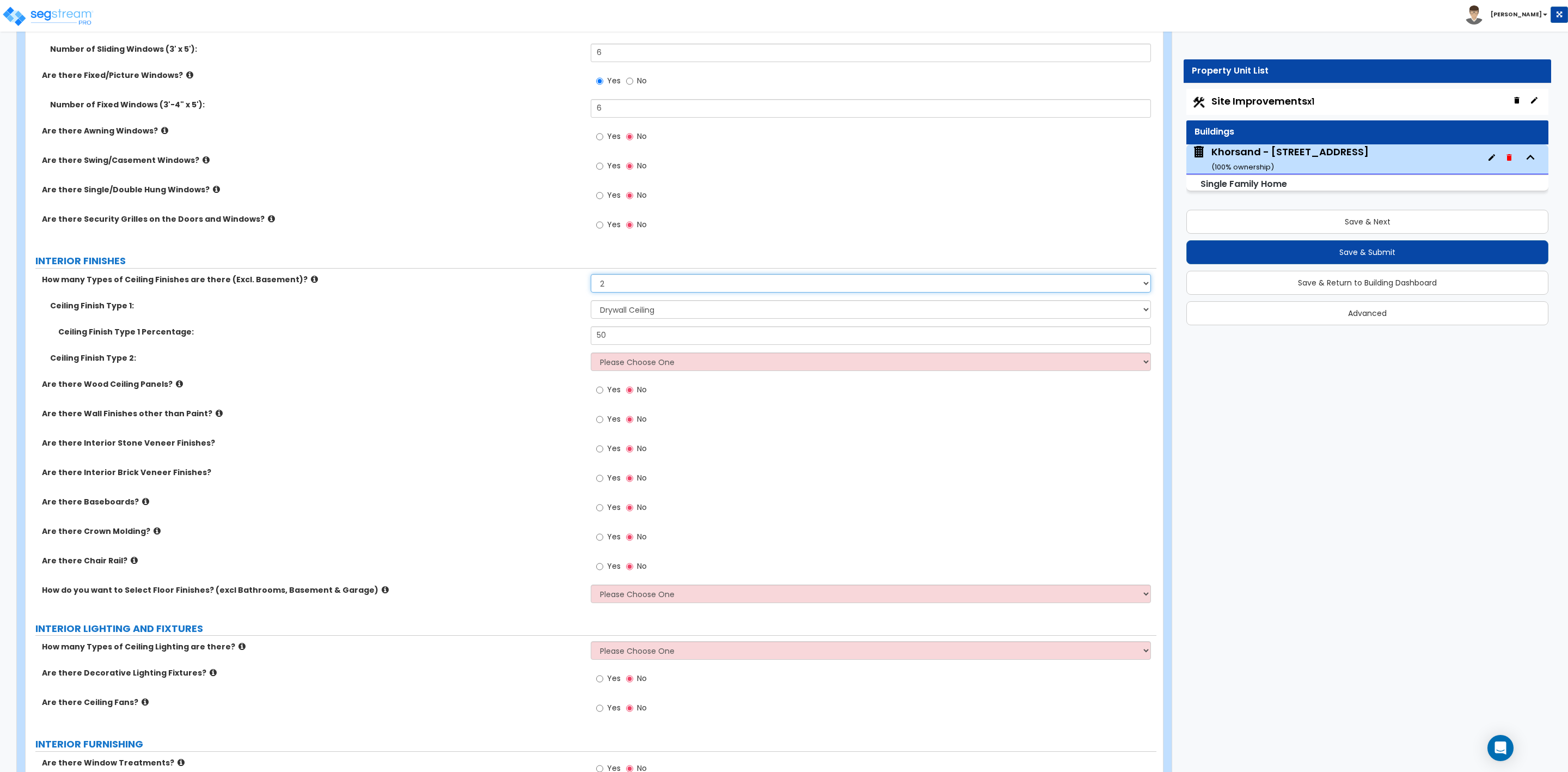
select select "1"
click at [591, 276] on select "Please Choose One 1 2 3" at bounding box center [871, 283] width 560 height 19
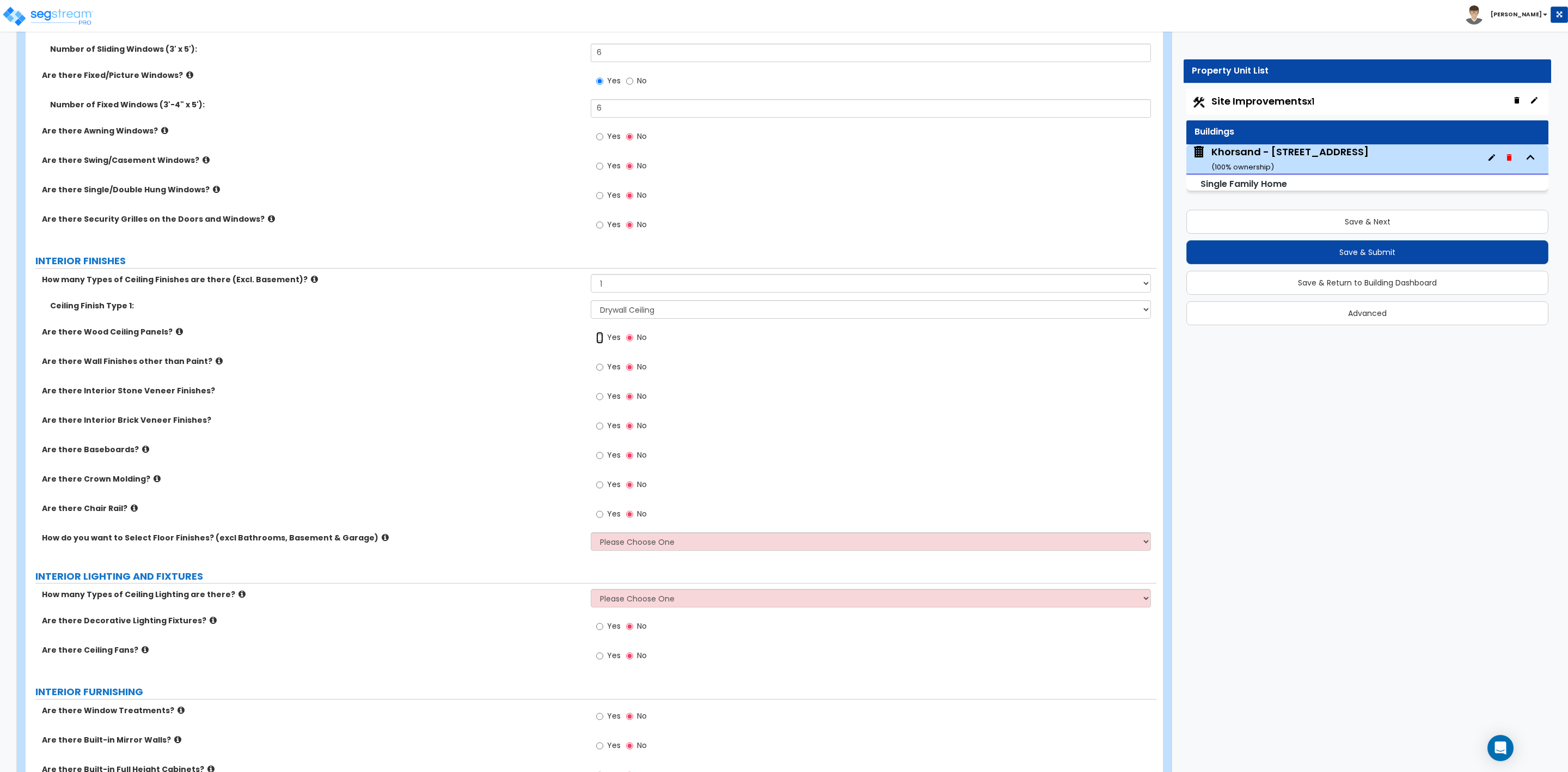
click at [600, 339] on input "Yes" at bounding box center [600, 338] width 7 height 12
radio input "true"
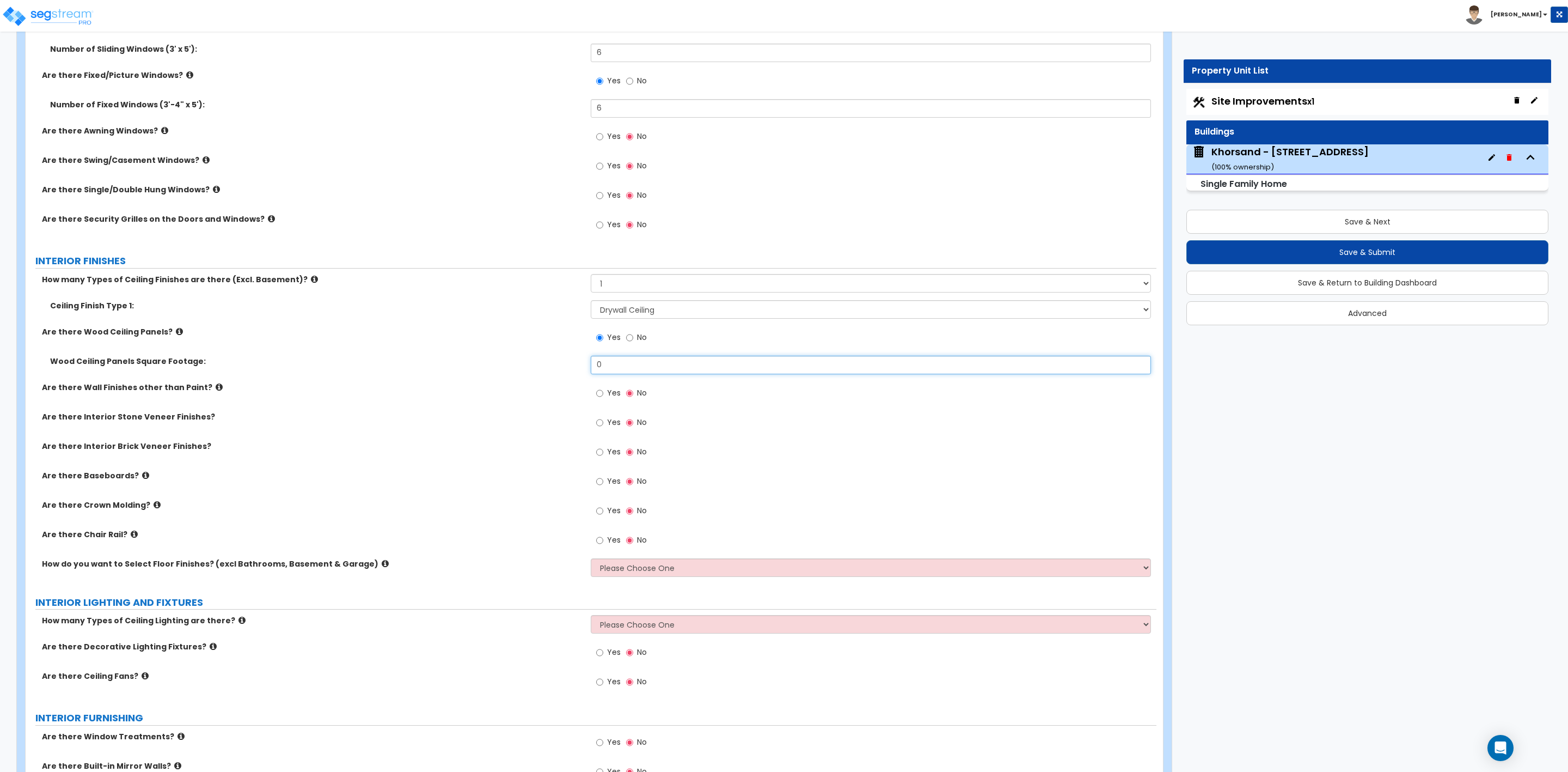
drag, startPoint x: 610, startPoint y: 366, endPoint x: 578, endPoint y: 369, distance: 32.1
click at [578, 369] on div "Wood Ceiling Panels Square Footage: 0" at bounding box center [590, 368] width 1131 height 26
drag, startPoint x: 613, startPoint y: 367, endPoint x: 528, endPoint y: 370, distance: 85.1
click at [528, 370] on div "Wood Ceiling Panels Square Footage: 900" at bounding box center [590, 368] width 1131 height 26
drag, startPoint x: 619, startPoint y: 365, endPoint x: 549, endPoint y: 368, distance: 70.1
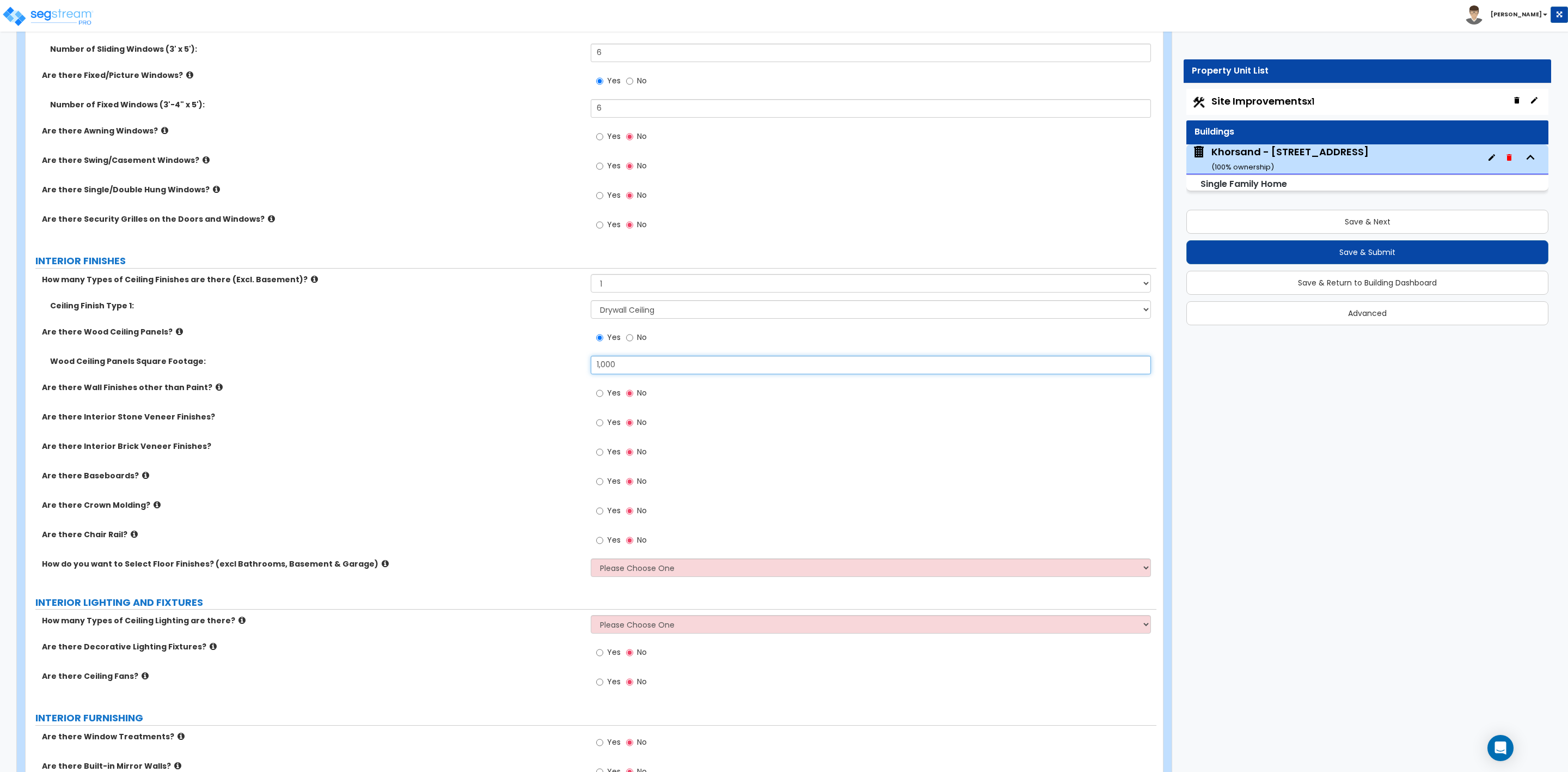
click at [553, 367] on div "Wood Ceiling Panels Square Footage: 1,000" at bounding box center [590, 368] width 1131 height 26
type input "1,500"
click at [598, 484] on input "Yes" at bounding box center [600, 482] width 7 height 12
radio input "true"
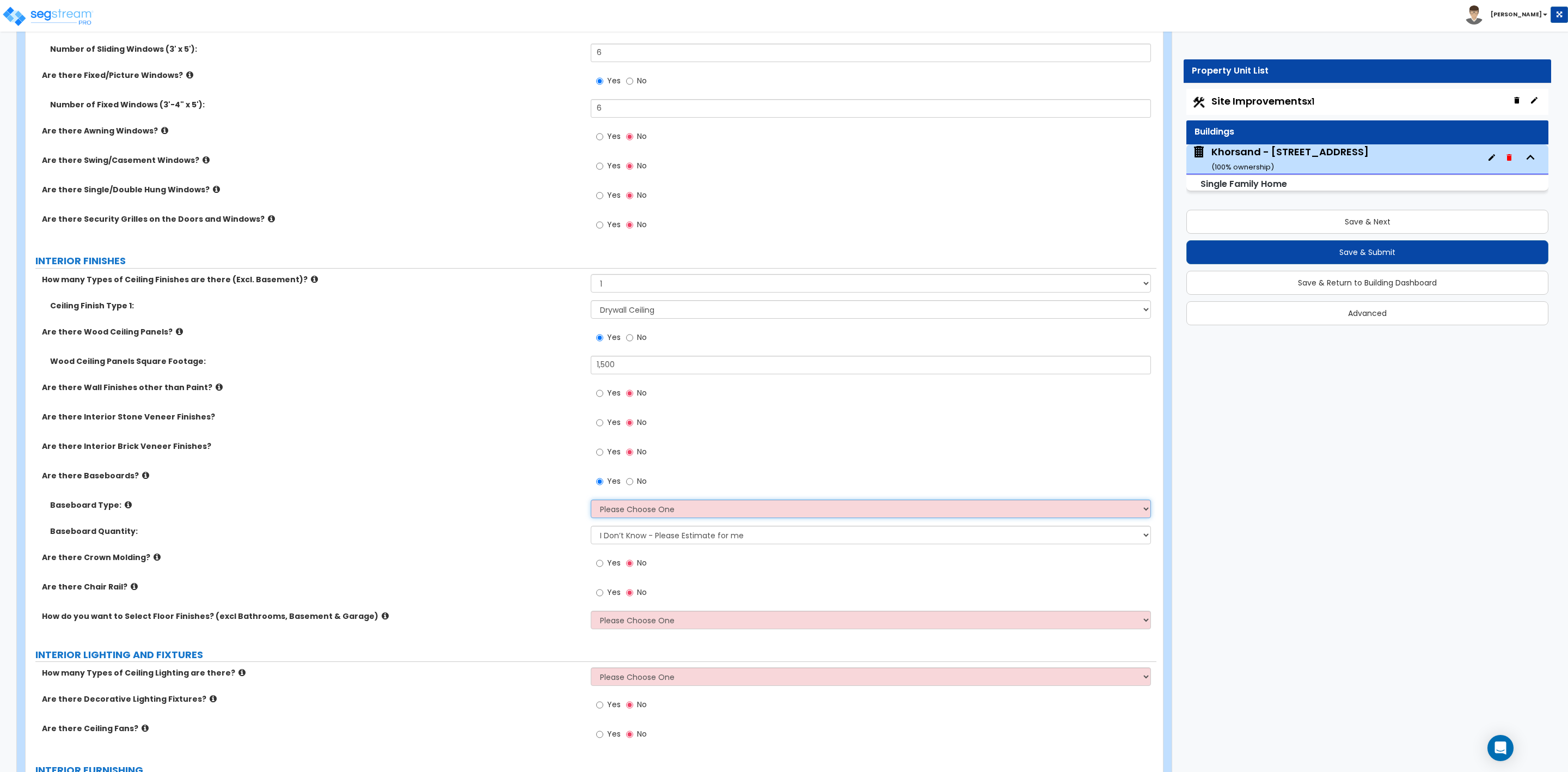
click at [632, 510] on select "Please Choose One Wood Vinyl Carpet Tile" at bounding box center [871, 509] width 560 height 19
select select "1"
click at [591, 501] on select "Please Choose One Wood Vinyl Carpet Tile" at bounding box center [871, 509] width 560 height 19
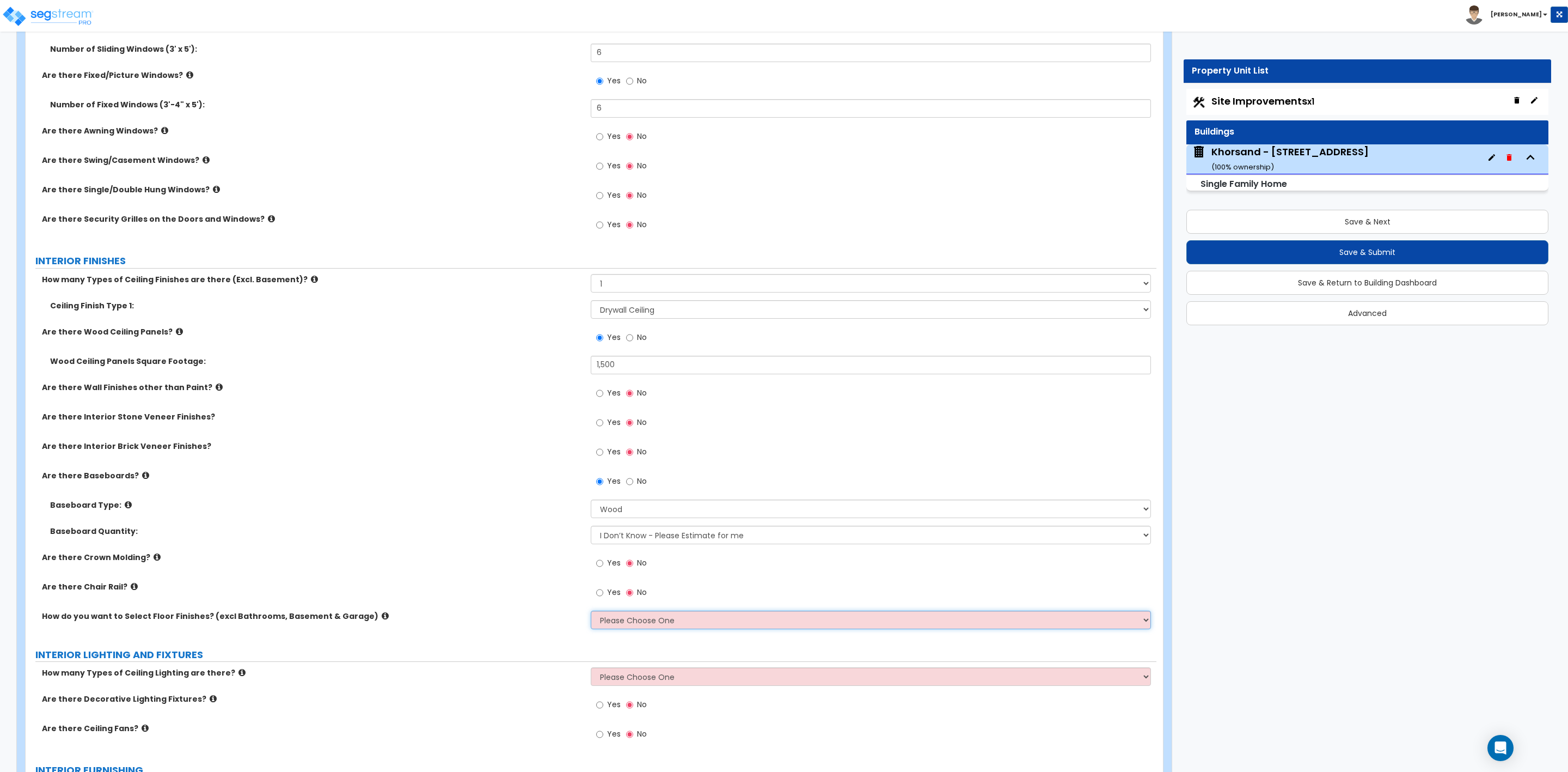
click at [632, 618] on select "Please Choose One I want to Select Floor Finishes for the Areas of the House I …" at bounding box center [871, 620] width 560 height 19
select select "2"
click at [591, 612] on select "Please Choose One I want to Select Floor Finishes for the Areas of the House I …" at bounding box center [871, 620] width 560 height 19
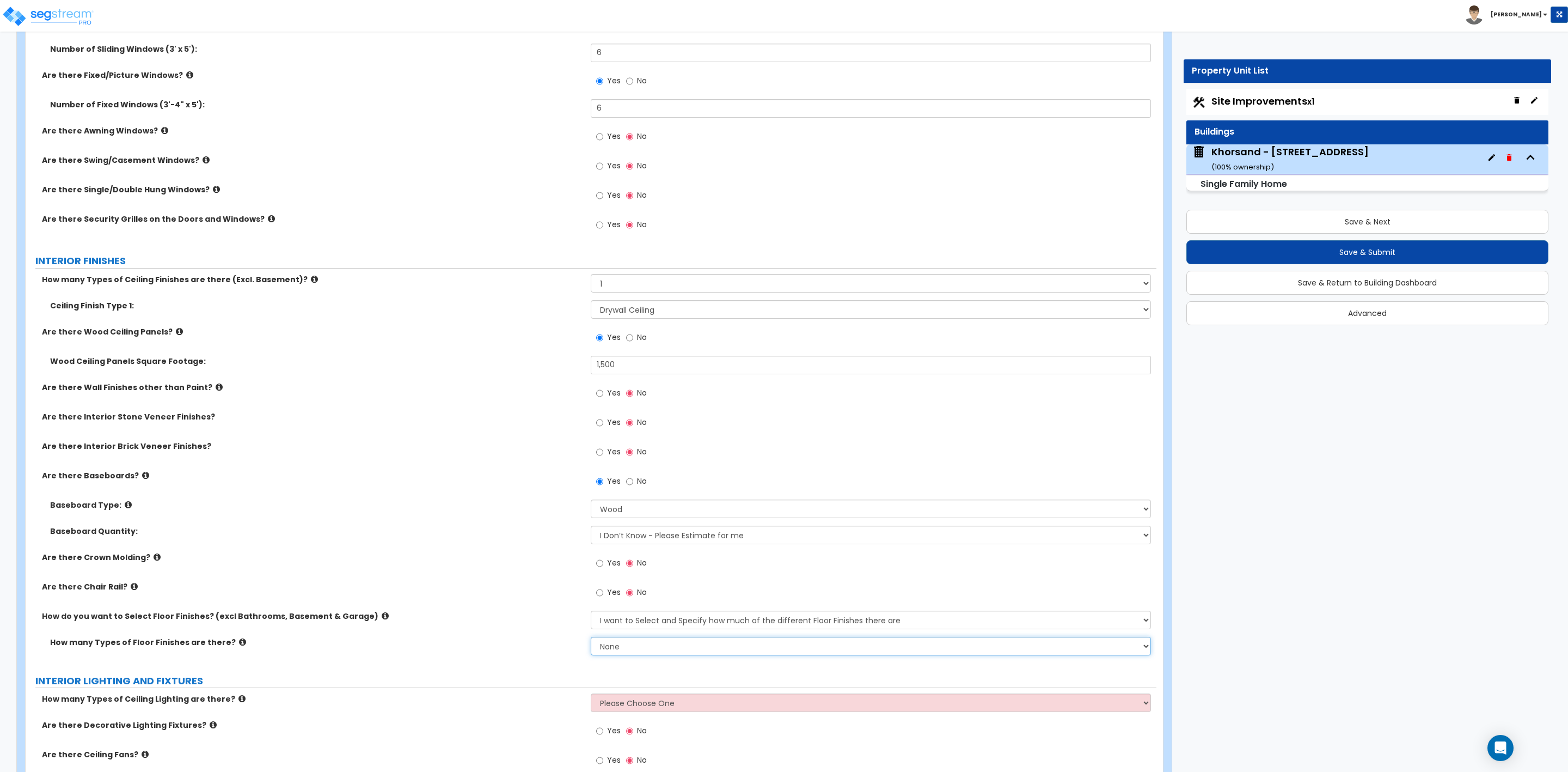
click at [608, 647] on select "None 1 2 3 4" at bounding box center [871, 646] width 560 height 19
select select "3"
click at [591, 638] on select "None 1 2 3 4" at bounding box center [871, 646] width 560 height 19
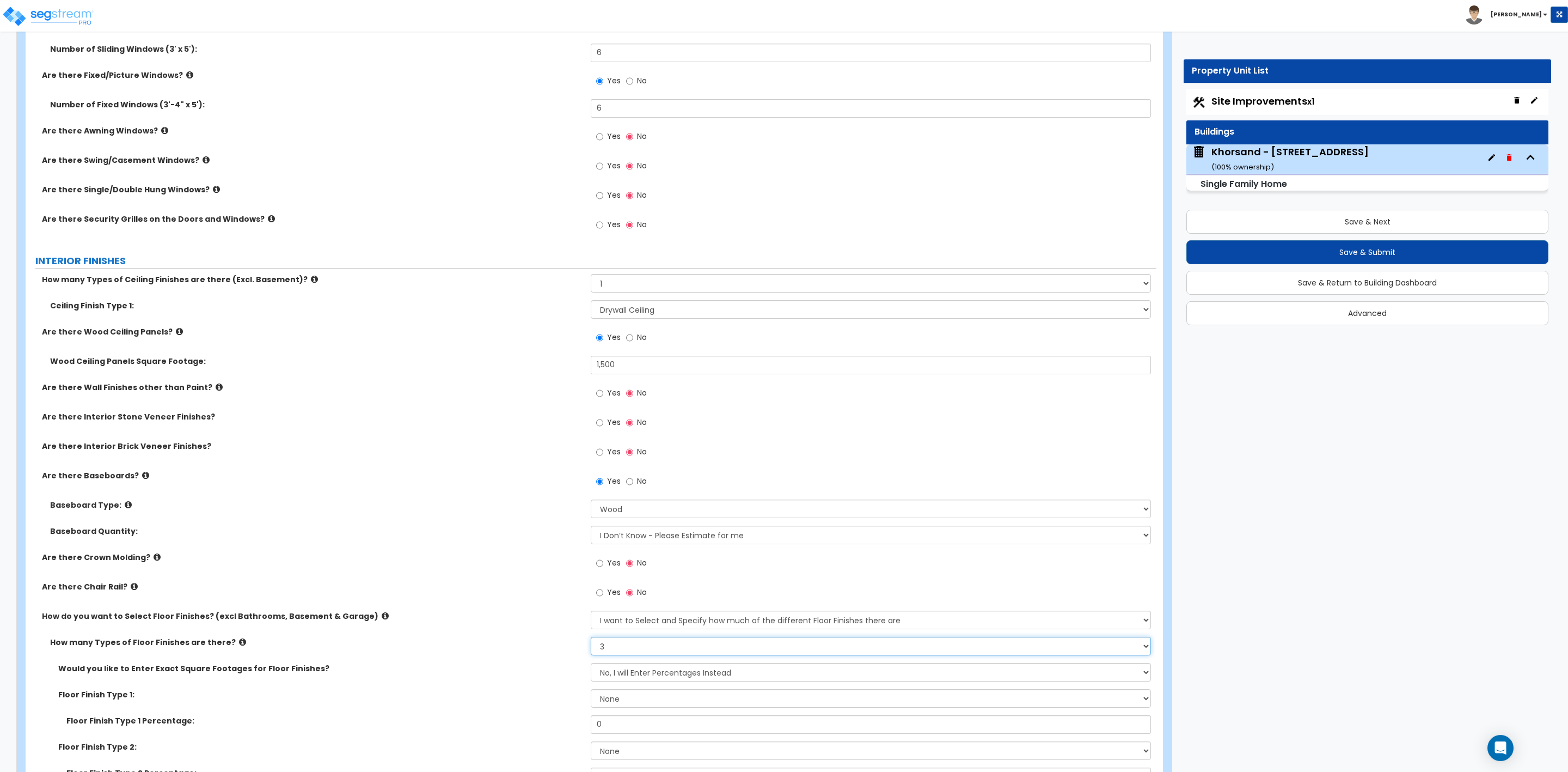
scroll to position [1961, 0]
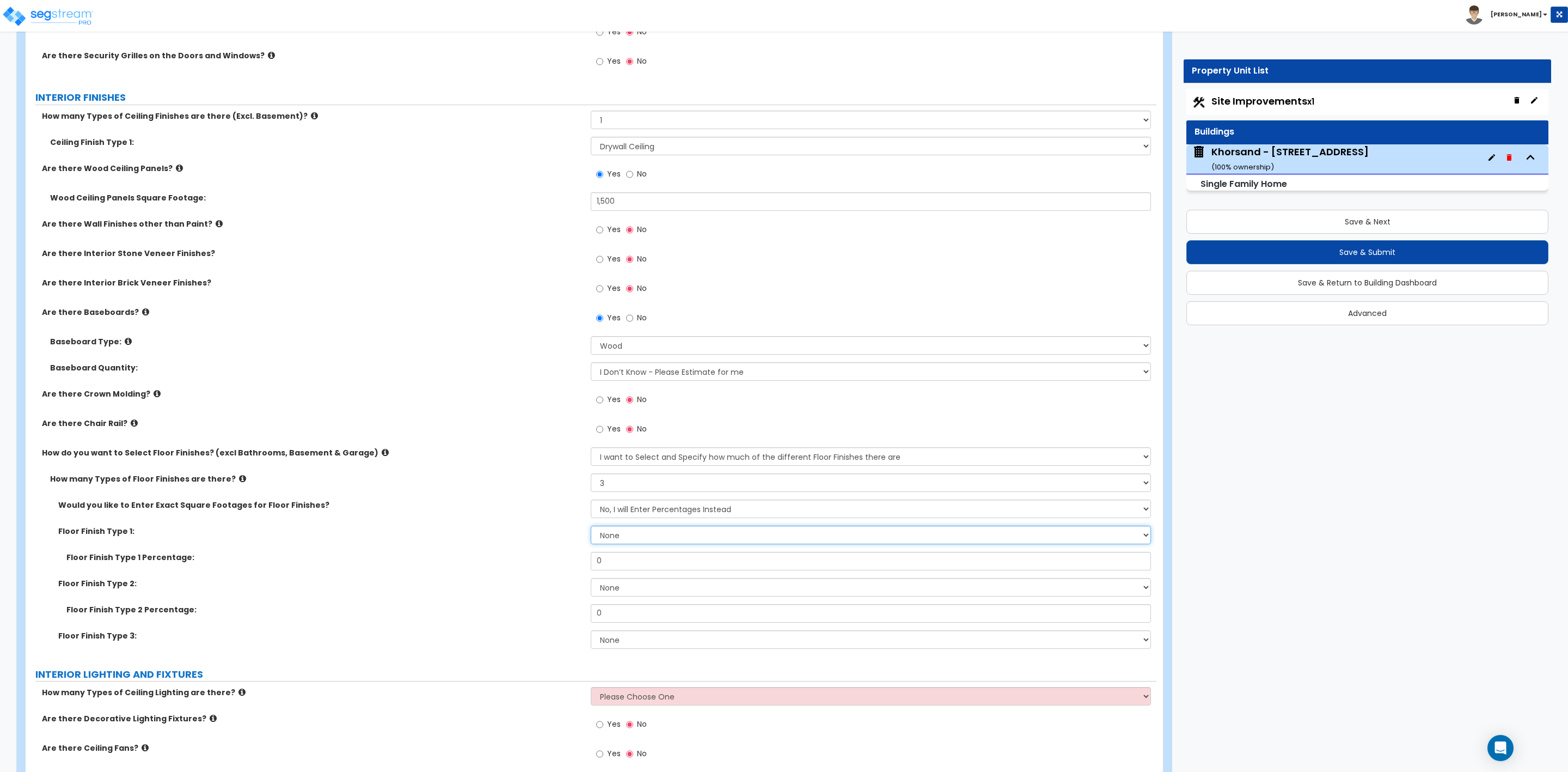
click at [604, 541] on select "None Tile Flooring Hardwood Flooring Resilient Laminate Flooring VCT Flooring S…" at bounding box center [871, 535] width 560 height 19
select select "2"
click at [591, 527] on select "None Tile Flooring Hardwood Flooring Resilient Laminate Flooring VCT Flooring S…" at bounding box center [871, 535] width 560 height 19
click at [611, 587] on select "None Tile Flooring Hardwood Flooring Resilient Laminate Flooring VCT Flooring S…" at bounding box center [871, 587] width 560 height 19
select select "5"
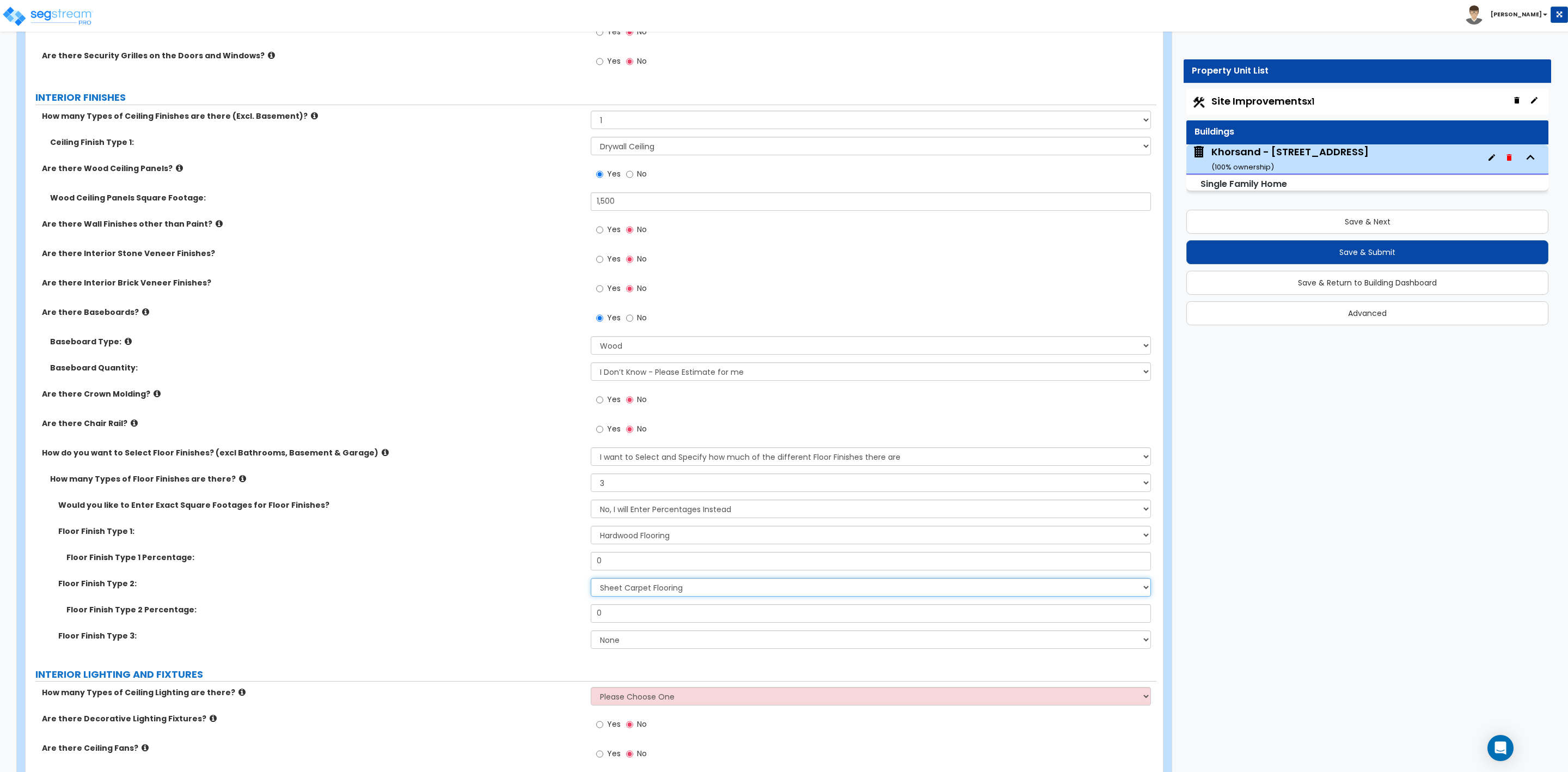
click at [591, 579] on select "None Tile Flooring Hardwood Flooring Resilient Laminate Flooring VCT Flooring S…" at bounding box center [871, 587] width 560 height 19
click at [631, 645] on select "None Tile Flooring Hardwood Flooring Resilient Laminate Flooring VCT Flooring S…" at bounding box center [871, 639] width 560 height 19
select select "1"
click at [591, 632] on select "None Tile Flooring Hardwood Flooring Resilient Laminate Flooring VCT Flooring S…" at bounding box center [871, 639] width 560 height 19
drag, startPoint x: 614, startPoint y: 563, endPoint x: 575, endPoint y: 563, distance: 39.0
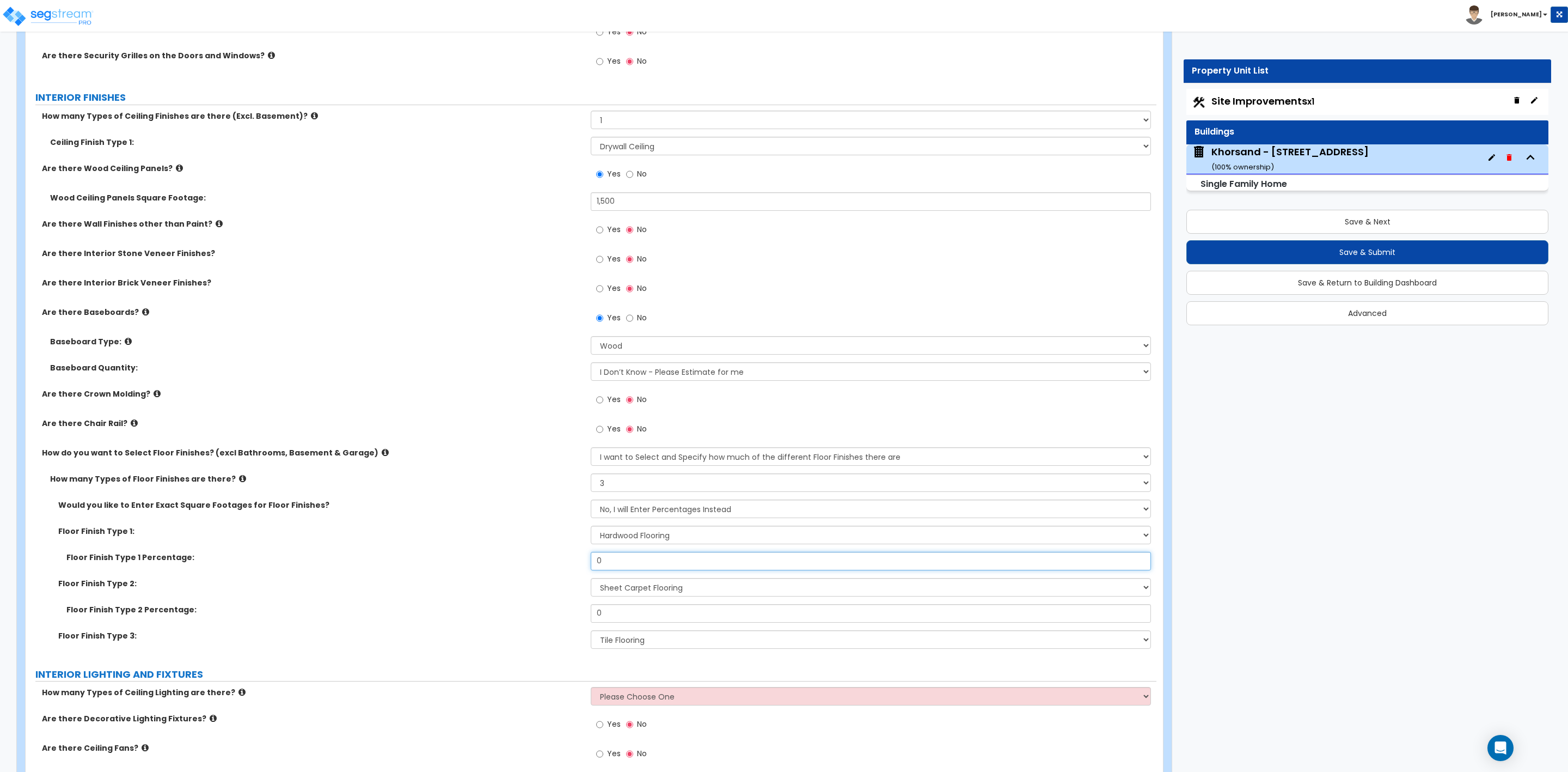
click at [575, 563] on div "Floor Finish Type 1 Percentage: 0" at bounding box center [590, 565] width 1131 height 26
type input "80"
drag, startPoint x: 603, startPoint y: 615, endPoint x: 523, endPoint y: 615, distance: 80.0
click at [523, 615] on div "Floor Finish Type 2 Percentage: 0" at bounding box center [590, 617] width 1131 height 26
type input "20"
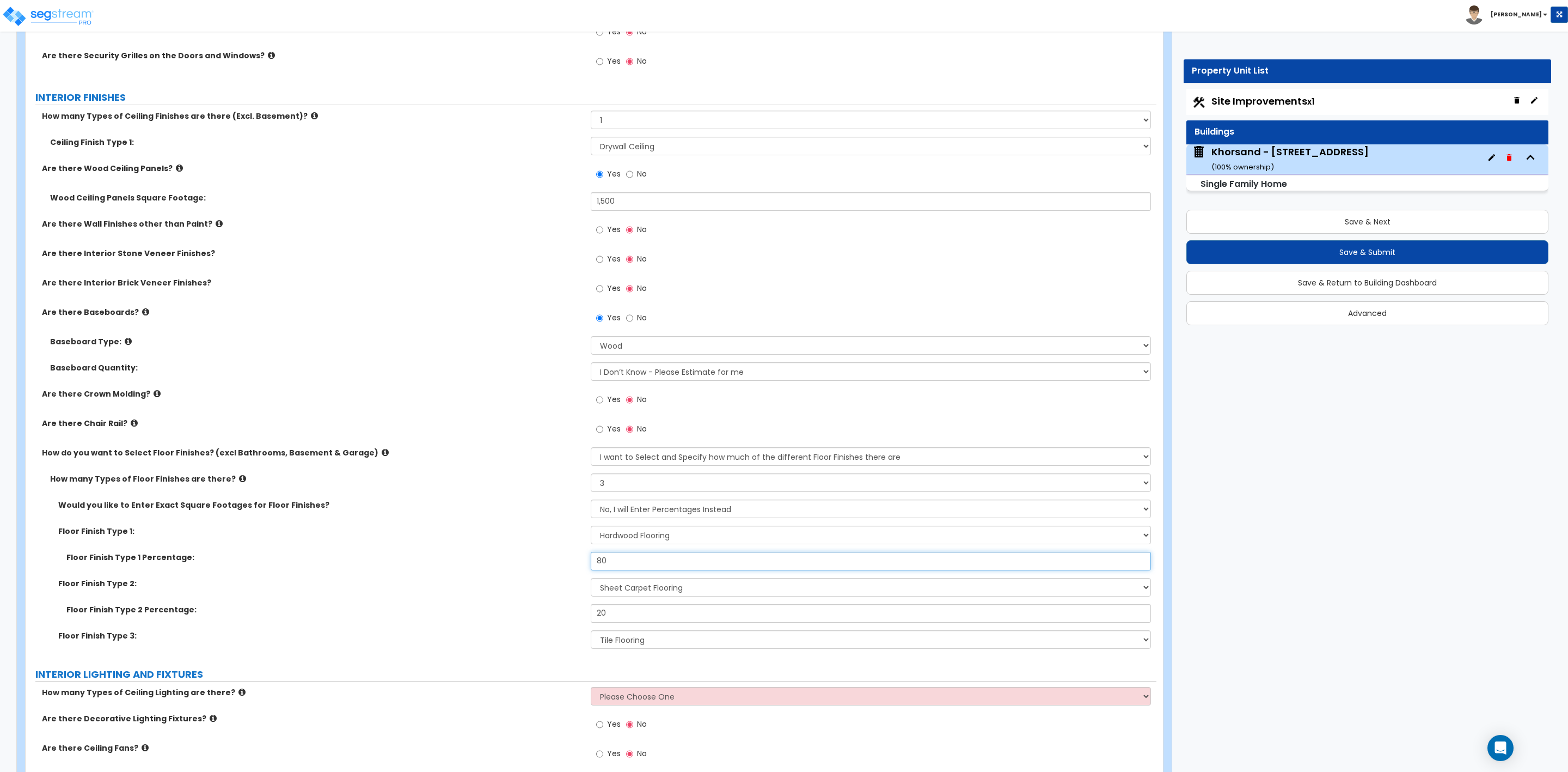
drag, startPoint x: 624, startPoint y: 567, endPoint x: 572, endPoint y: 567, distance: 52.0
click at [572, 567] on div "Floor Finish Type 1 Percentage: 80" at bounding box center [590, 565] width 1131 height 26
drag, startPoint x: 608, startPoint y: 559, endPoint x: 564, endPoint y: 559, distance: 44.0
click at [575, 559] on div "Floor Finish Type 1 Percentage: 75" at bounding box center [590, 565] width 1131 height 26
type input "70"
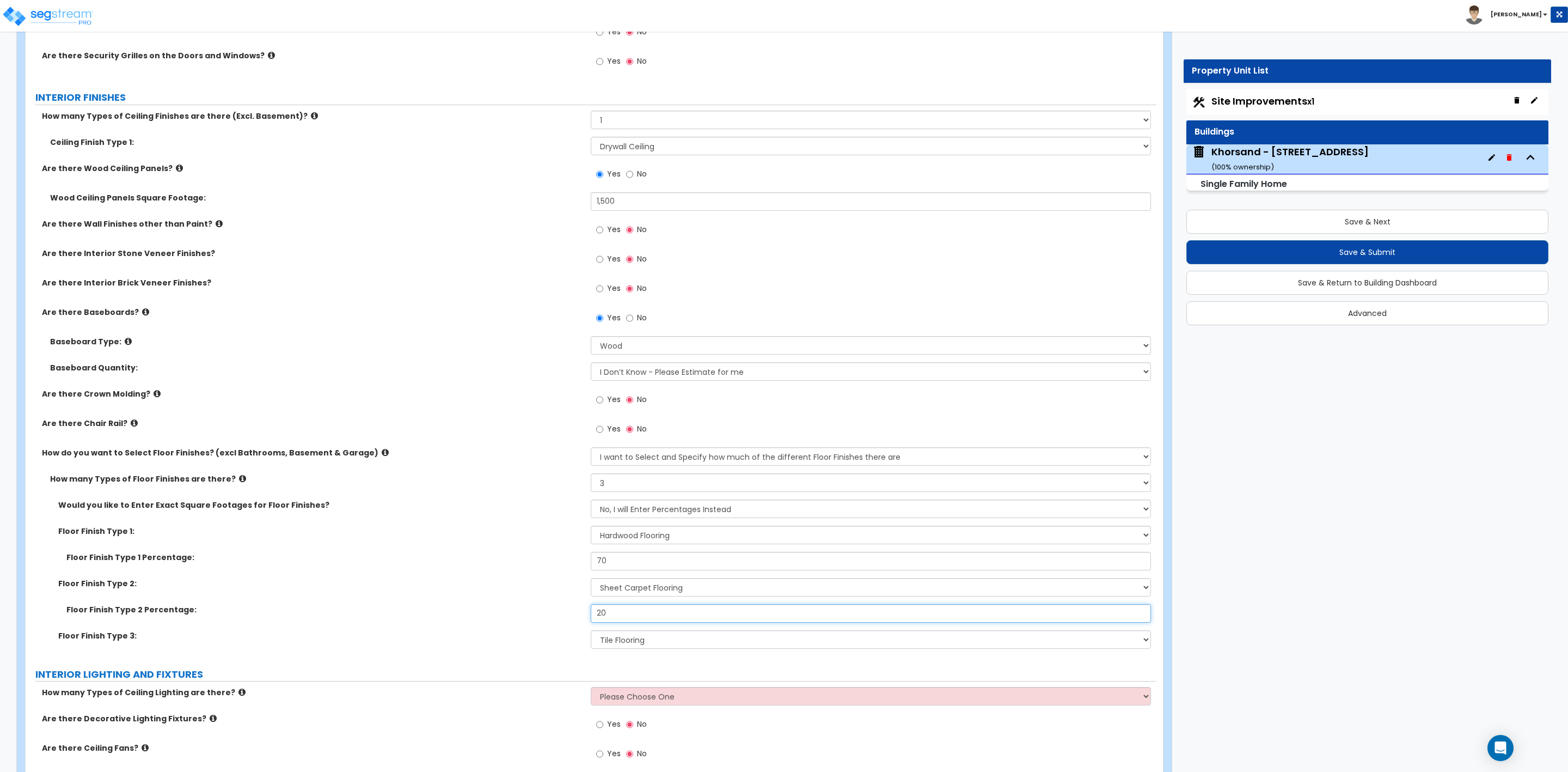
drag, startPoint x: 628, startPoint y: 617, endPoint x: 566, endPoint y: 615, distance: 62.0
click at [566, 615] on div "Floor Finish Type 2 Percentage: 20" at bounding box center [590, 617] width 1131 height 26
type input "25"
click at [492, 670] on label "INTERIOR LIGHTING AND FIXTURES" at bounding box center [596, 675] width 1121 height 14
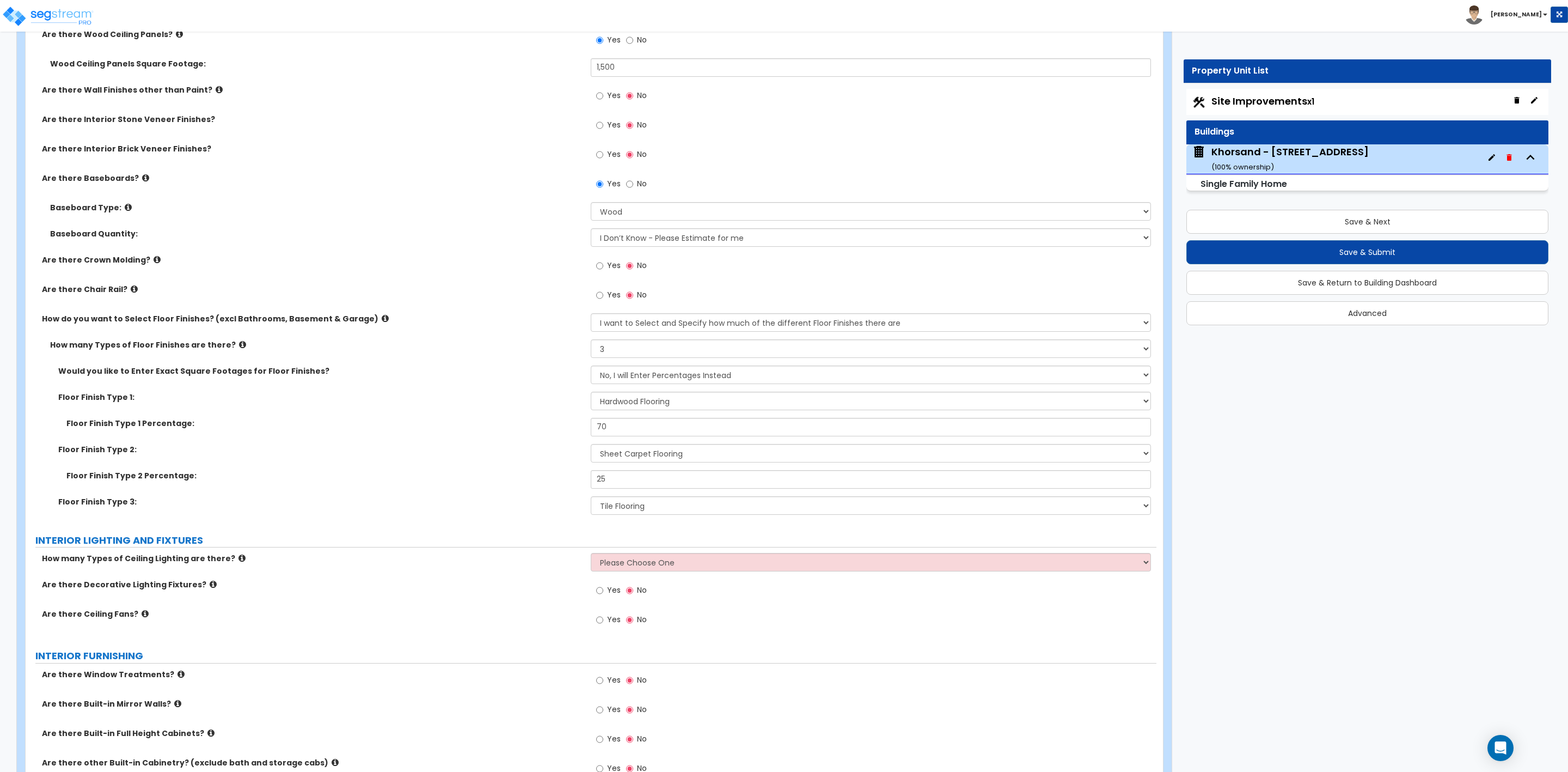
scroll to position [2124, 0]
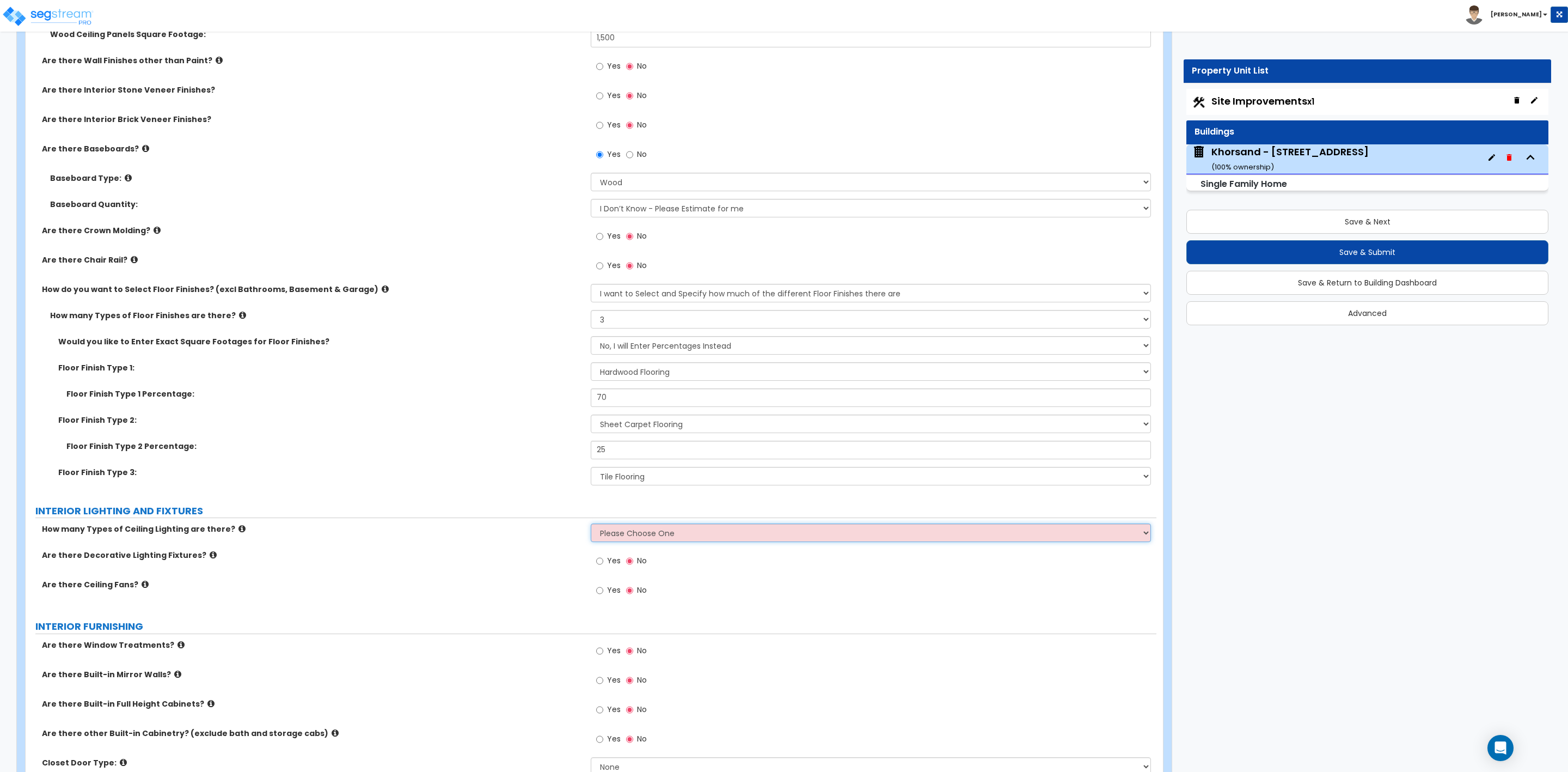
click at [623, 535] on select "Please Choose One 1 2 3" at bounding box center [871, 533] width 560 height 19
select select "1"
click at [591, 526] on select "Please Choose One 1 2 3" at bounding box center [871, 533] width 560 height 19
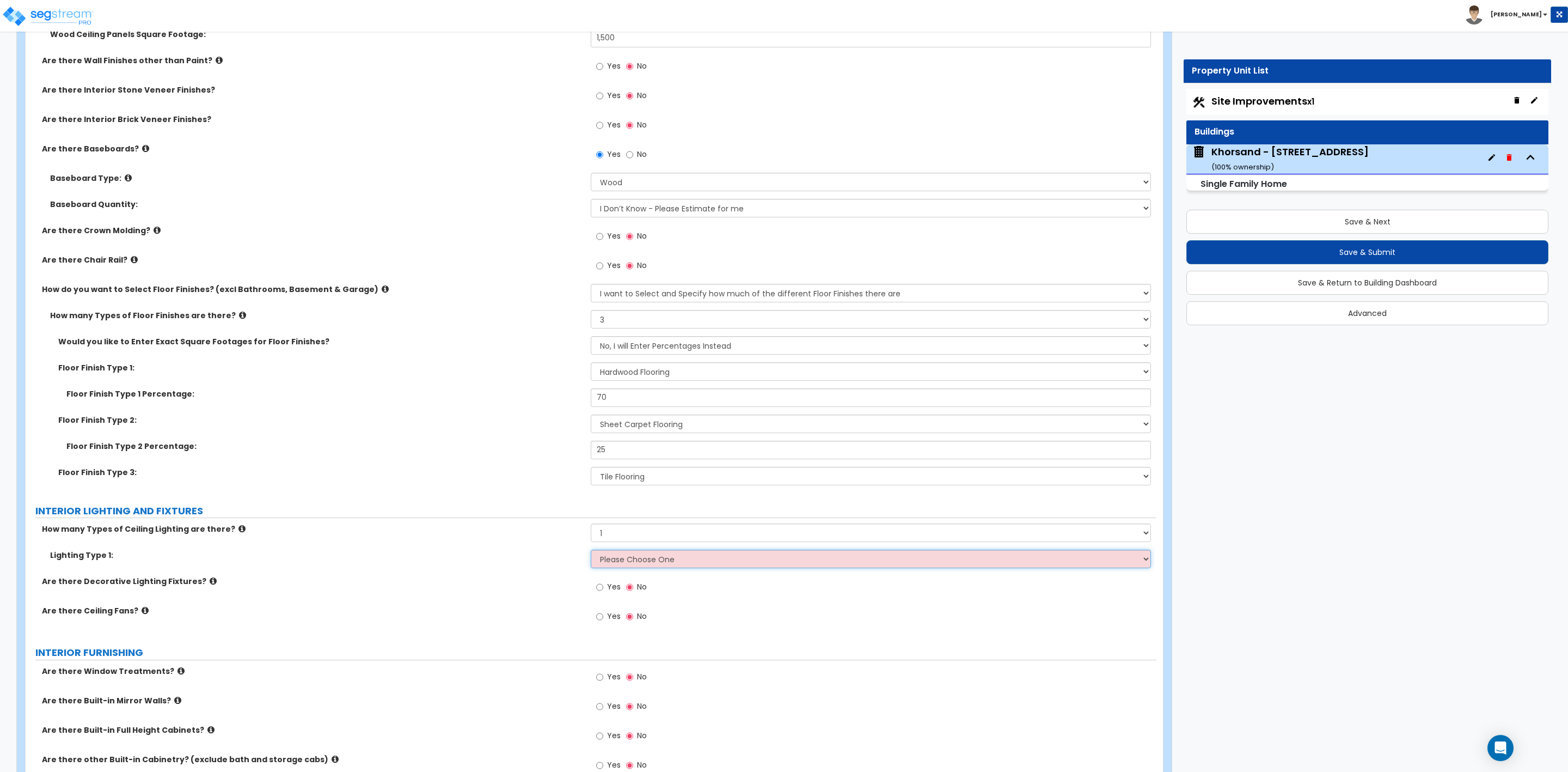
click at [644, 564] on select "Please Choose One LED Surface-Mounted LED Recessed Fluorescent Surface-Mounted …" at bounding box center [871, 559] width 560 height 19
select select "2"
click at [591, 551] on select "Please Choose One LED Surface-Mounted LED Recessed Fluorescent Surface-Mounted …" at bounding box center [871, 559] width 560 height 19
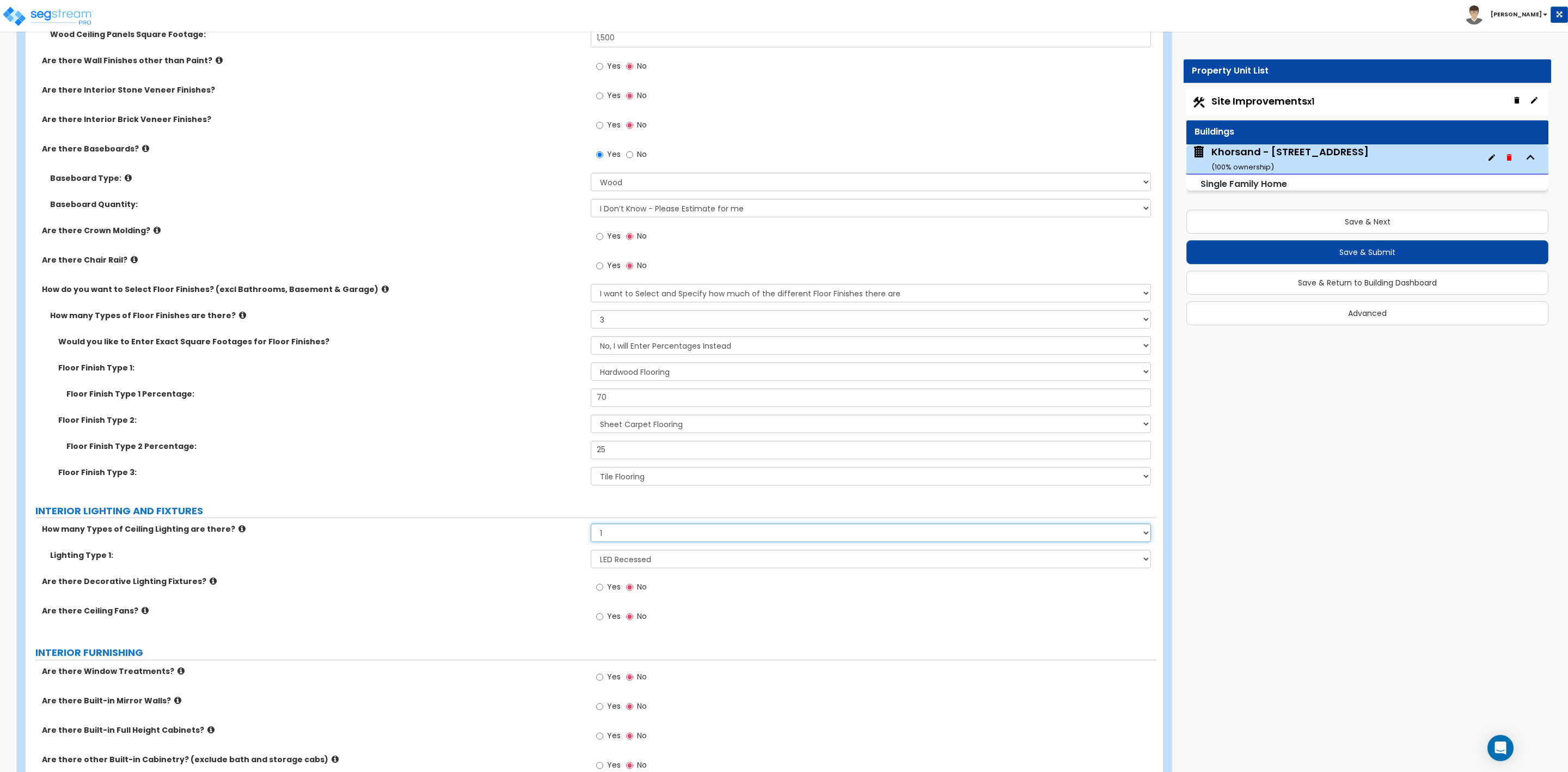
click at [613, 534] on select "Please Choose One 1 2 3" at bounding box center [871, 533] width 560 height 19
select select "2"
click at [591, 526] on select "Please Choose One 1 2 3" at bounding box center [871, 533] width 560 height 19
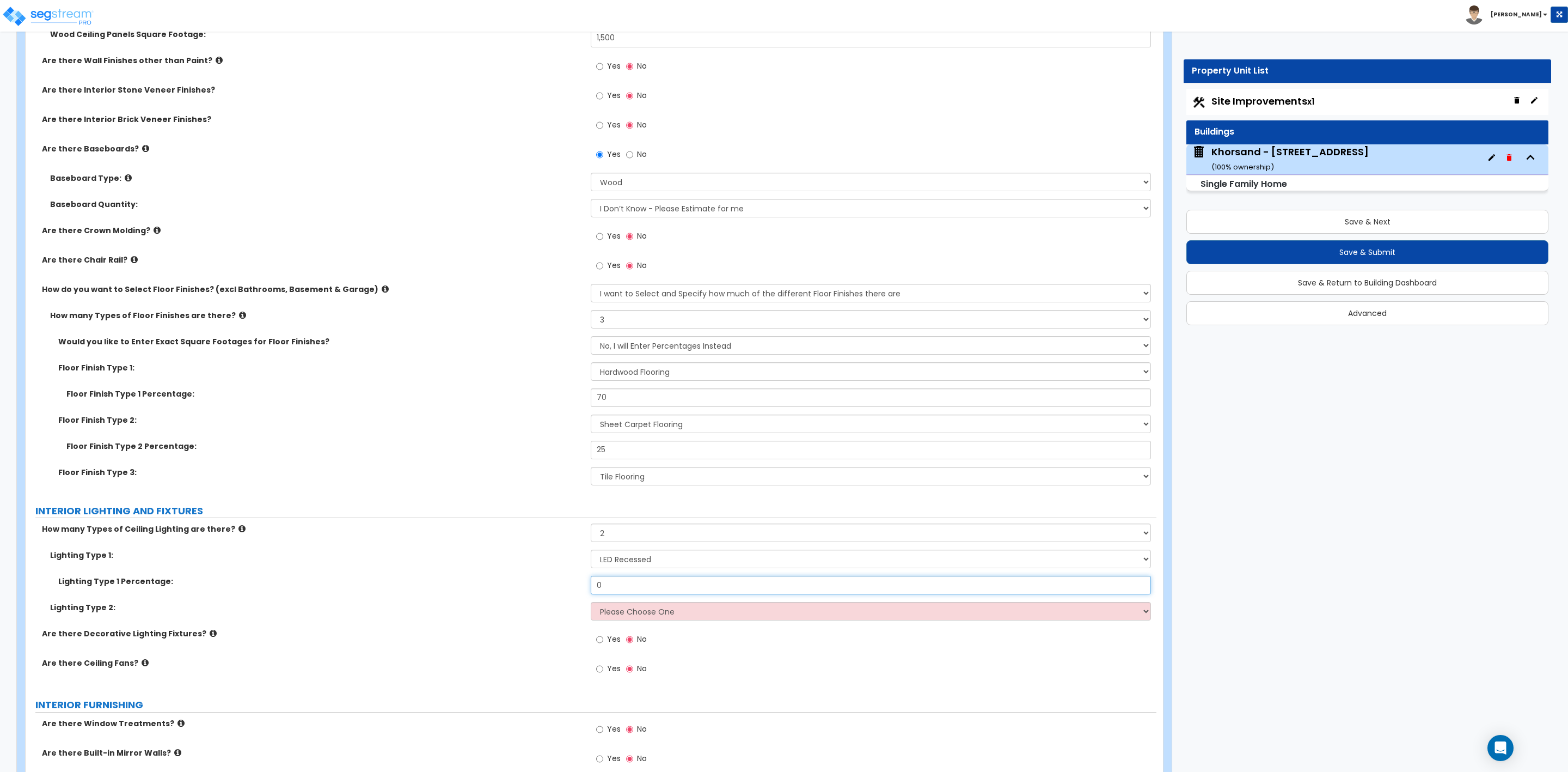
drag, startPoint x: 618, startPoint y: 587, endPoint x: 497, endPoint y: 563, distance: 123.4
click at [563, 585] on div "Lighting Type 1 Percentage: 0" at bounding box center [590, 589] width 1131 height 26
type input "80"
click at [601, 611] on select "Please Choose One LED Surface-Mounted LED Recessed Fluorescent Surface-Mounted …" at bounding box center [871, 611] width 560 height 19
click at [611, 534] on select "Please Choose One 1 2 3" at bounding box center [871, 533] width 560 height 19
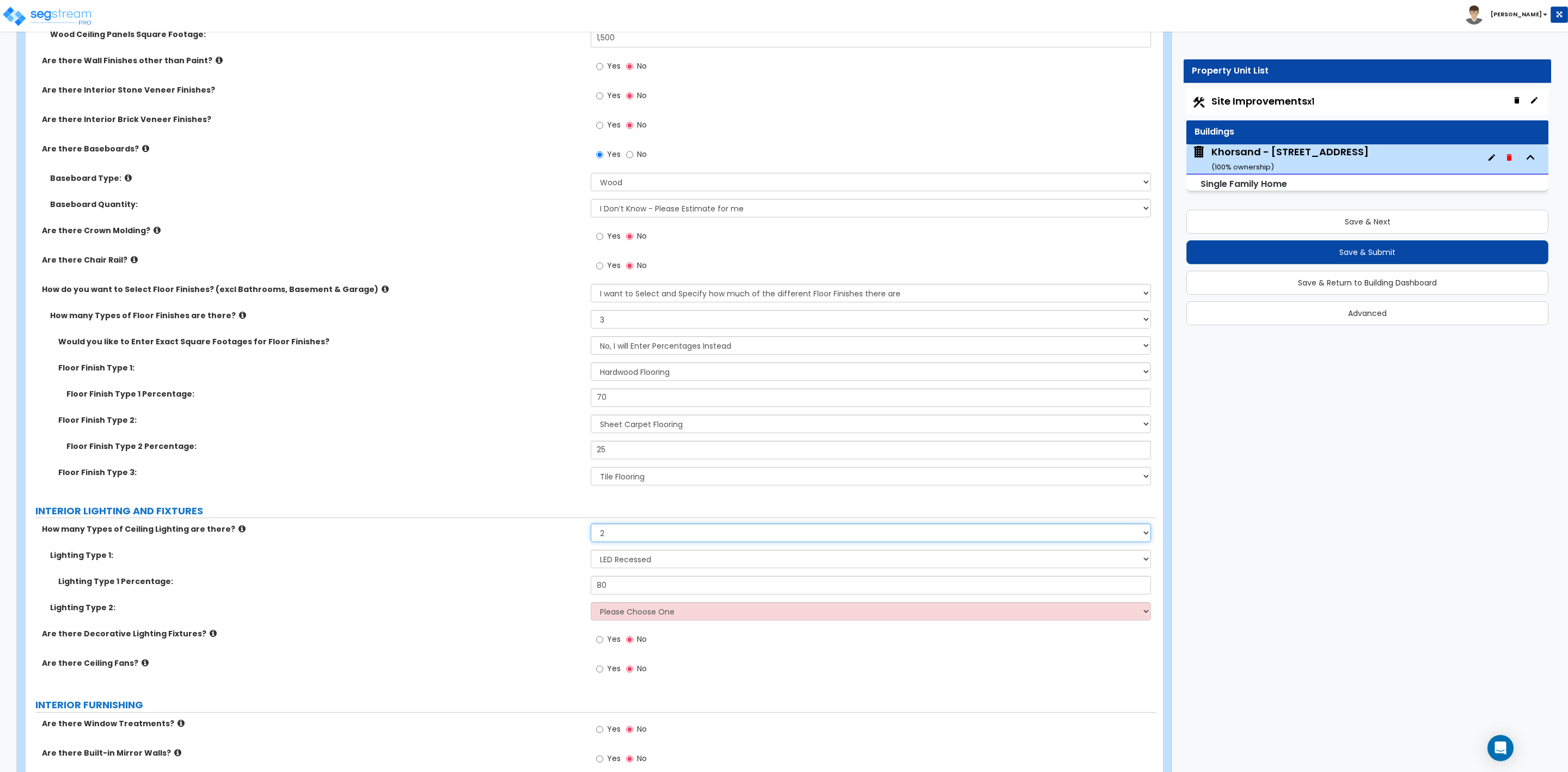
select select "1"
click at [591, 526] on select "Please Choose One 1 2 3" at bounding box center [871, 533] width 560 height 19
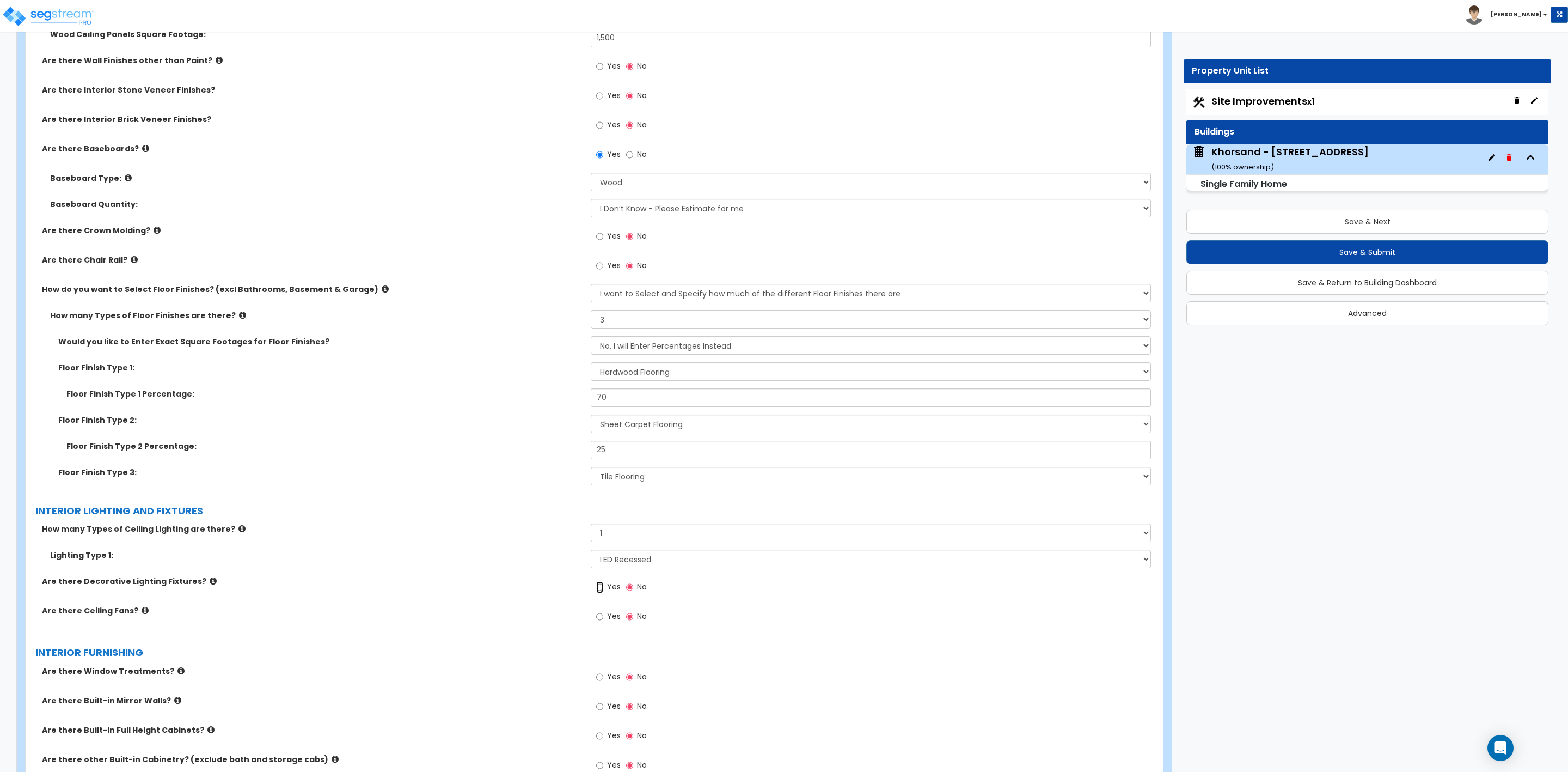
click at [600, 585] on input "Yes" at bounding box center [600, 587] width 7 height 12
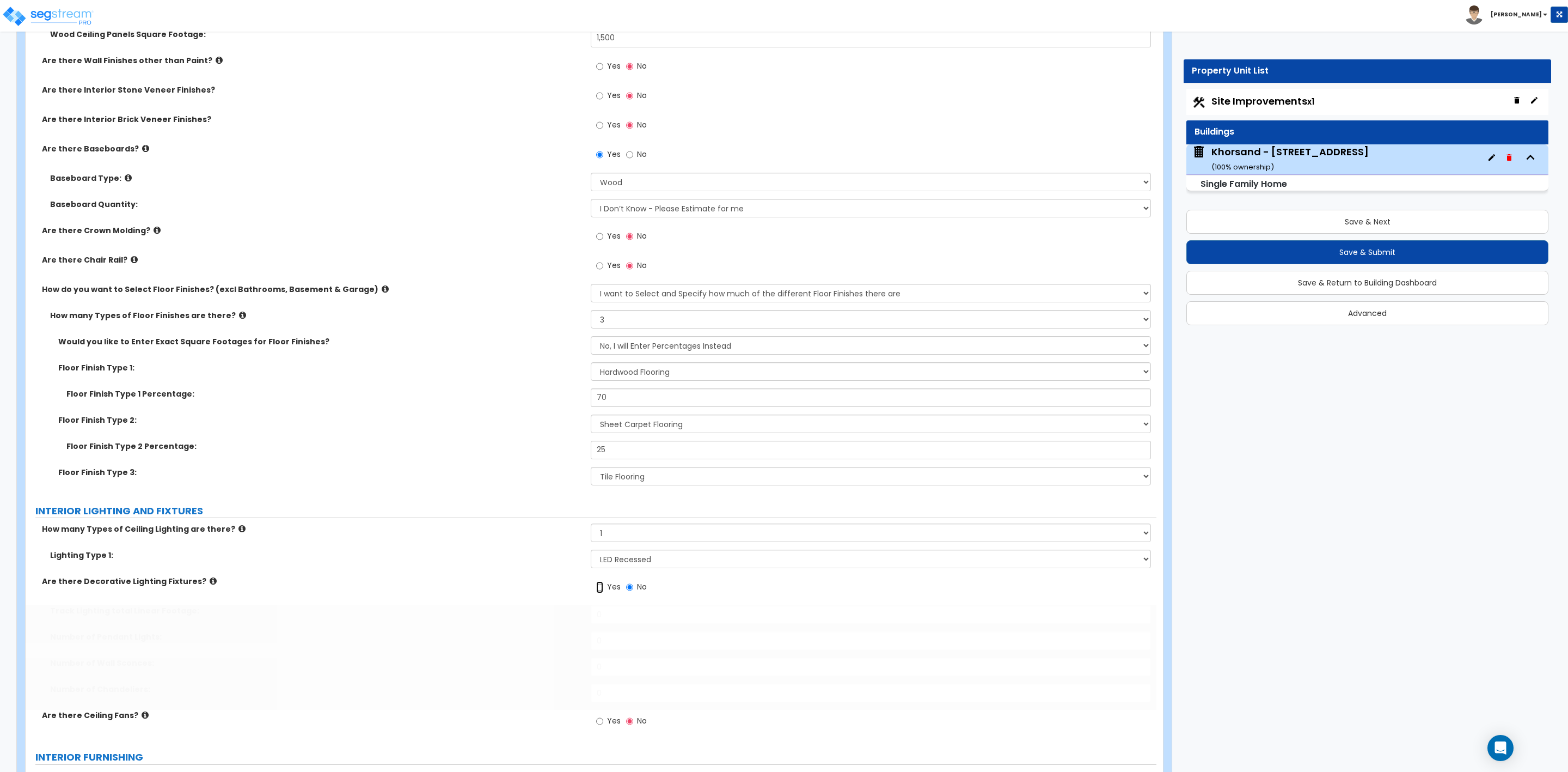
radio input "true"
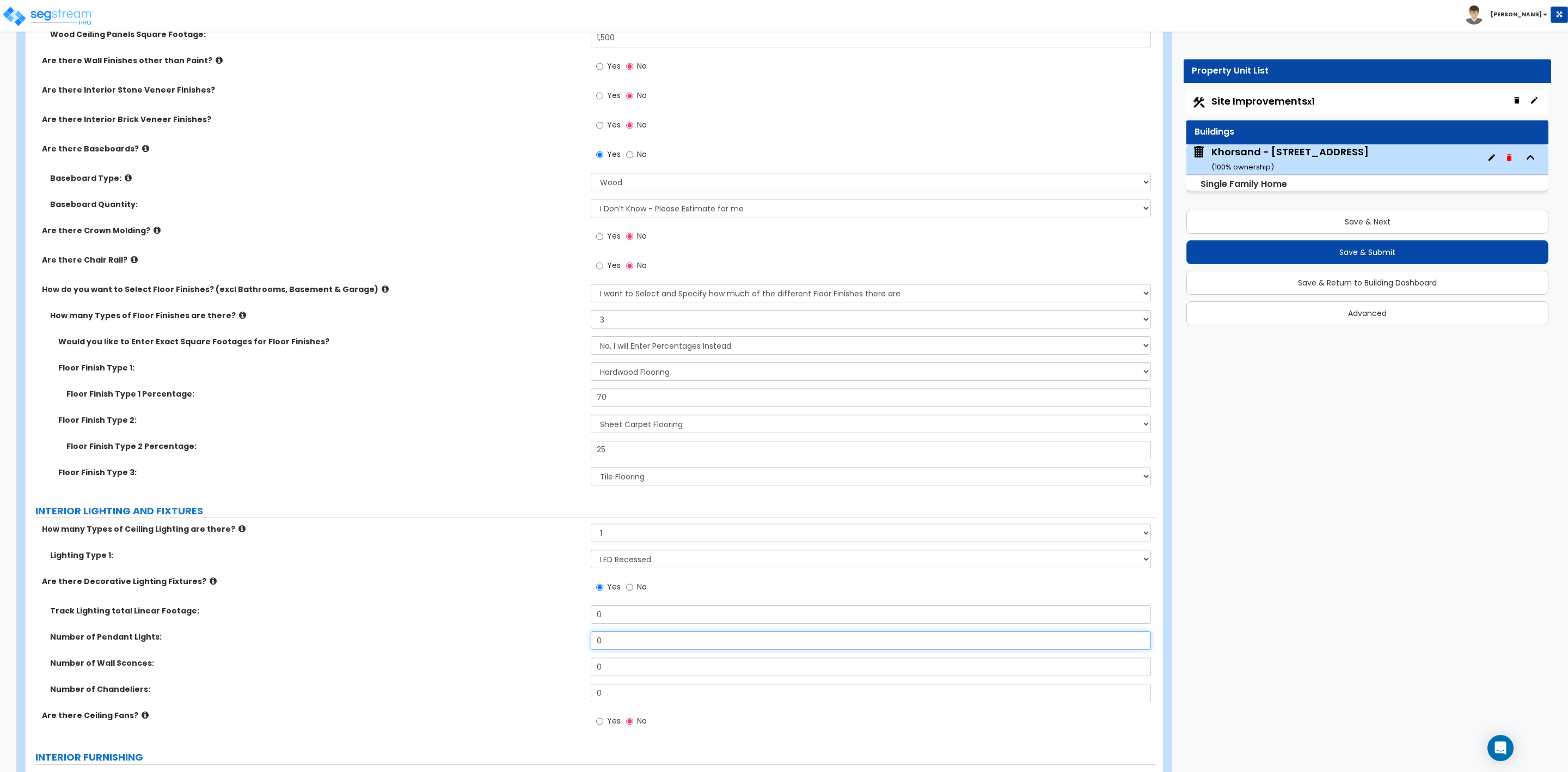
drag, startPoint x: 605, startPoint y: 644, endPoint x: 433, endPoint y: 579, distance: 183.9
click at [529, 644] on div "Number of Pendant Lights: 0" at bounding box center [590, 645] width 1131 height 26
drag, startPoint x: 618, startPoint y: 639, endPoint x: 588, endPoint y: 645, distance: 30.6
click at [588, 645] on div "Number of Pendant Lights: 5" at bounding box center [590, 645] width 1131 height 26
type input "0"
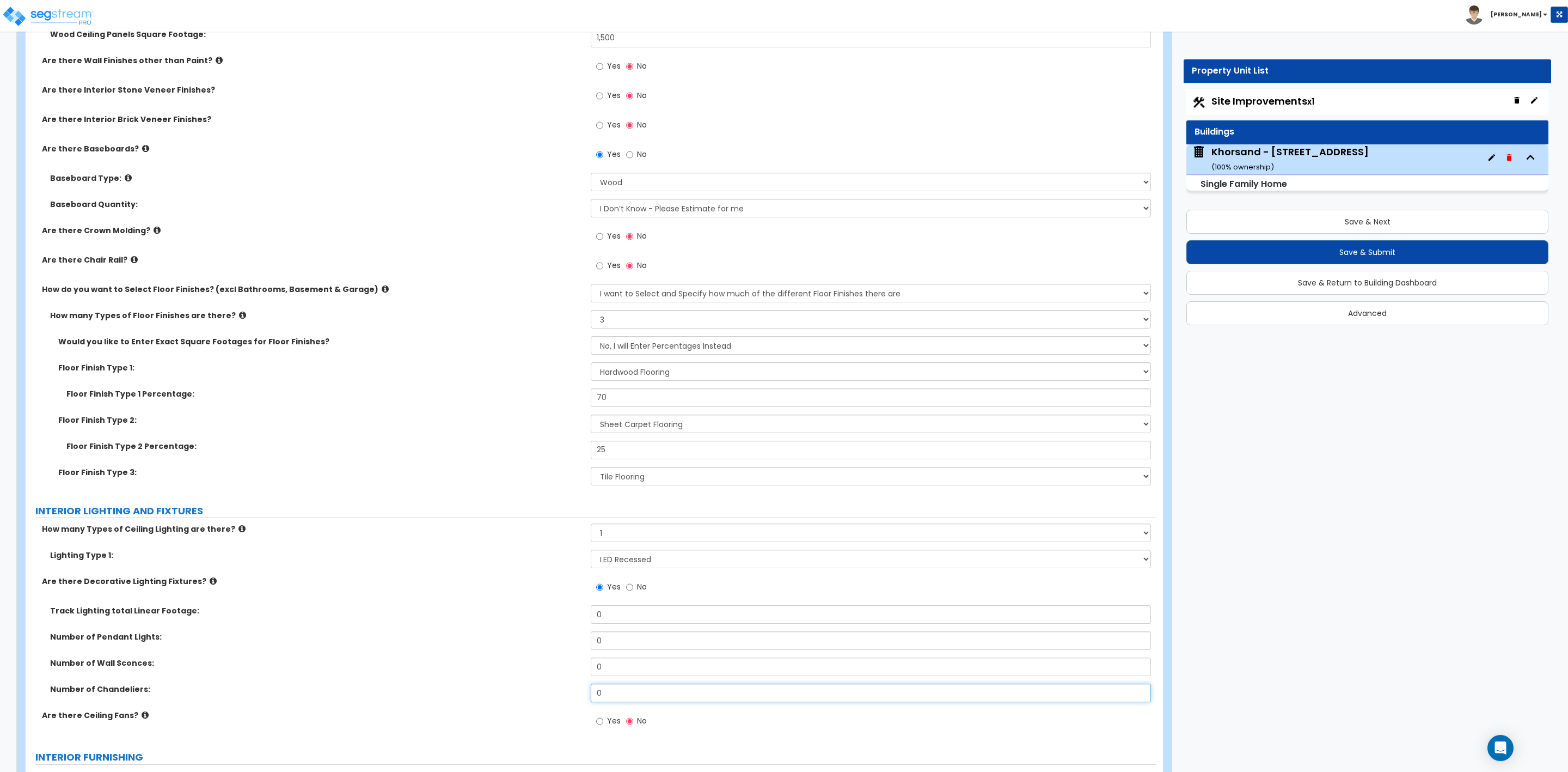
drag, startPoint x: 603, startPoint y: 697, endPoint x: 590, endPoint y: 697, distance: 13.0
click at [590, 697] on div "Number of Chandeliers: 0" at bounding box center [590, 697] width 1131 height 26
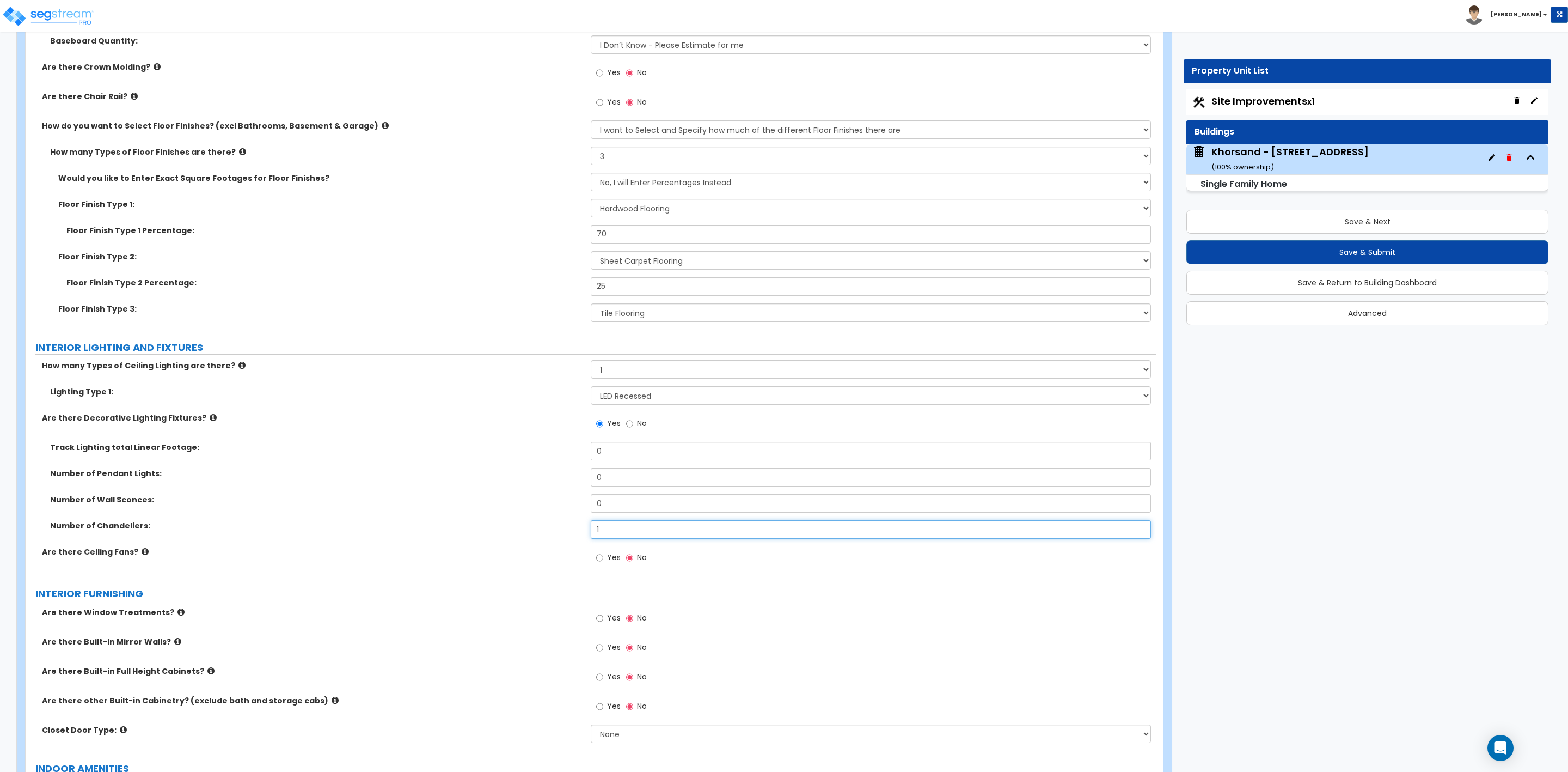
type input "1"
click at [598, 621] on input "Yes" at bounding box center [600, 618] width 7 height 12
radio input "true"
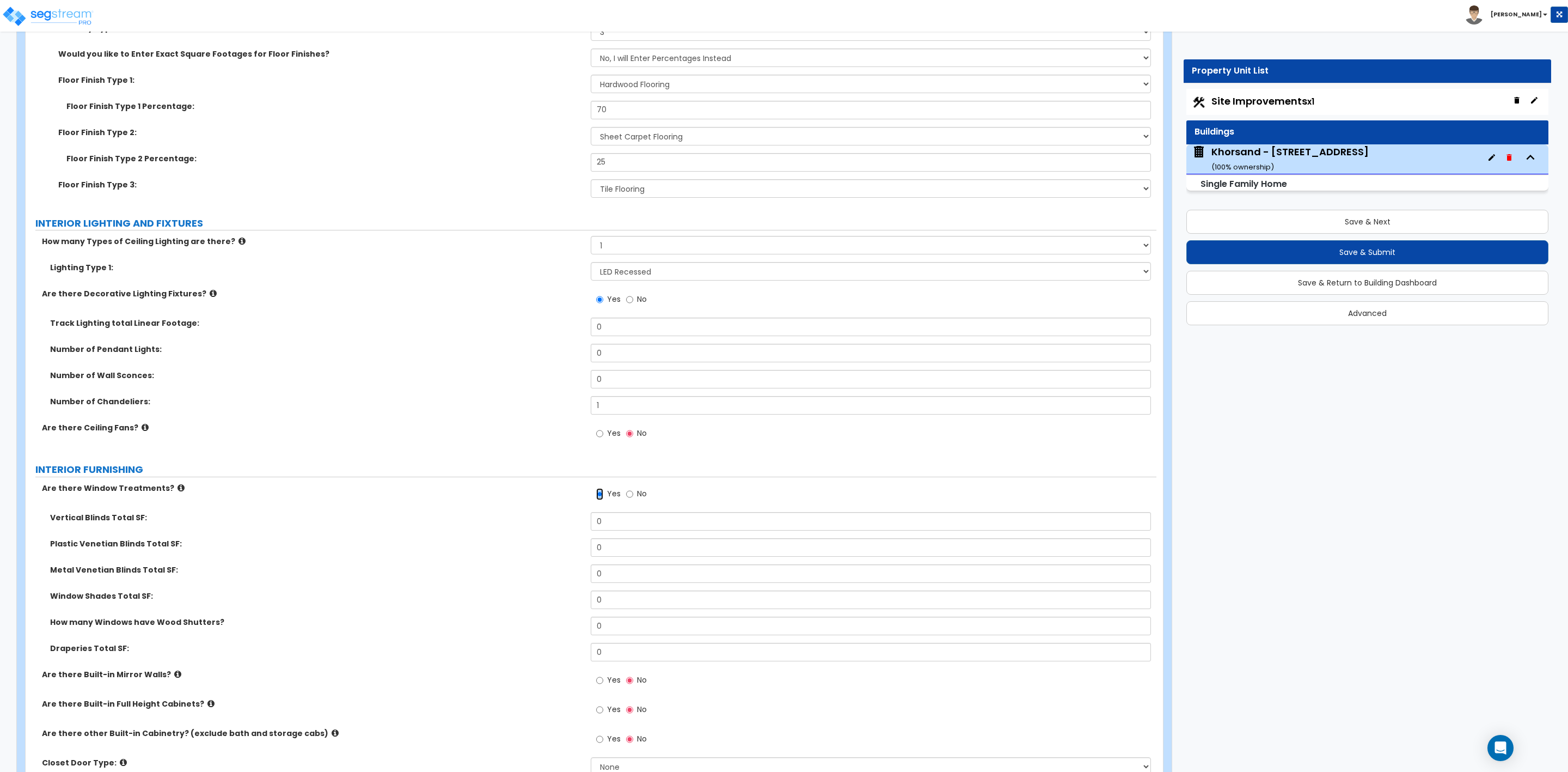
scroll to position [2451, 0]
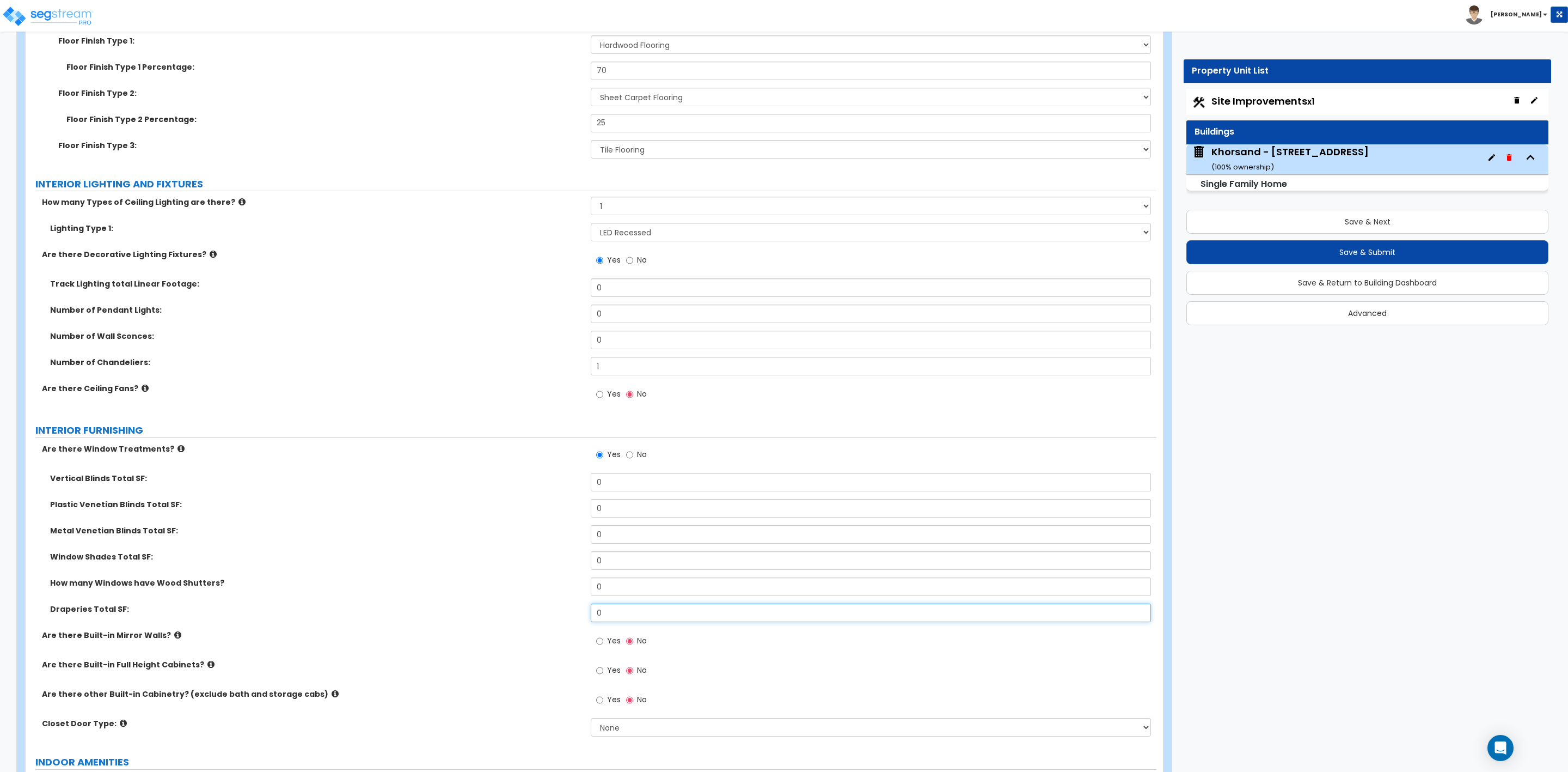
drag, startPoint x: 618, startPoint y: 618, endPoint x: 534, endPoint y: 615, distance: 84.1
click at [559, 615] on div "Draperies Total SF: 0" at bounding box center [590, 617] width 1131 height 26
click at [631, 622] on input "0" at bounding box center [871, 613] width 560 height 19
click at [453, 647] on div "Are there Built-in Mirror Walls? Yes No" at bounding box center [590, 644] width 1131 height 29
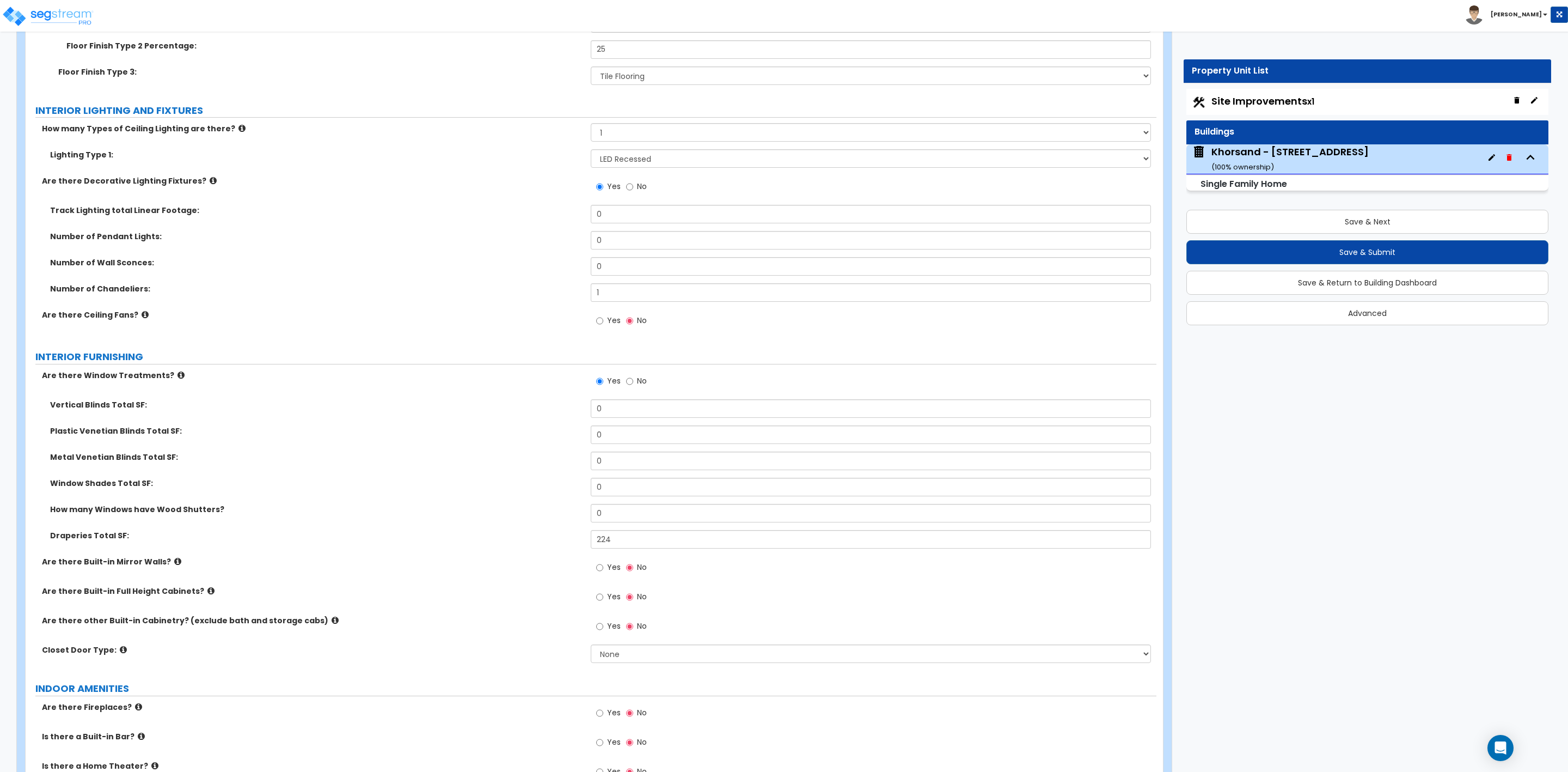
scroll to position [2615, 0]
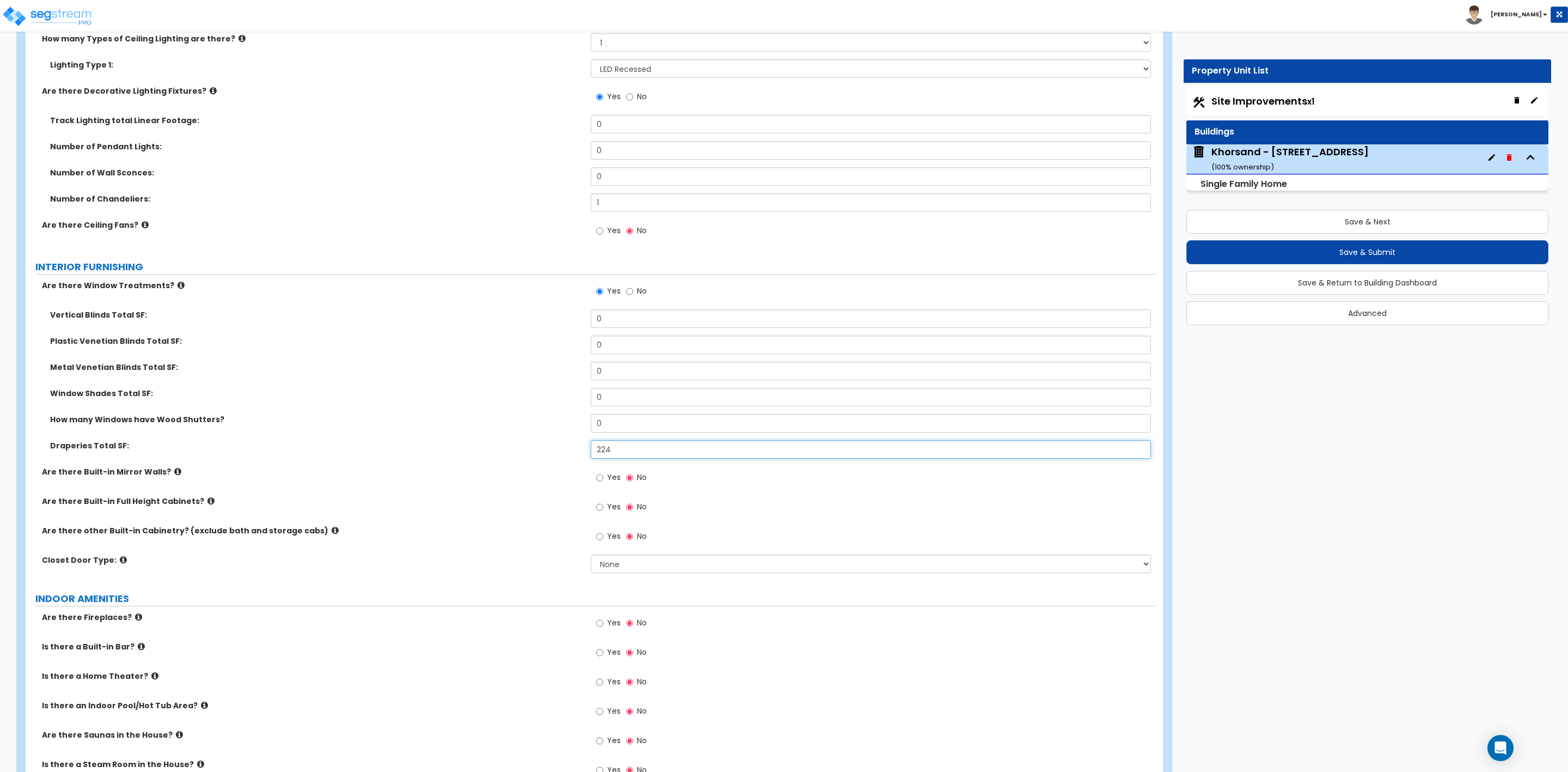
drag, startPoint x: 621, startPoint y: 453, endPoint x: 581, endPoint y: 450, distance: 40.1
click at [581, 450] on div "Draperies Total SF: 224" at bounding box center [590, 453] width 1131 height 26
drag, startPoint x: 613, startPoint y: 446, endPoint x: 348, endPoint y: 365, distance: 277.1
click at [477, 455] on div "Draperies Total SF: 170" at bounding box center [590, 453] width 1131 height 26
type input "112"
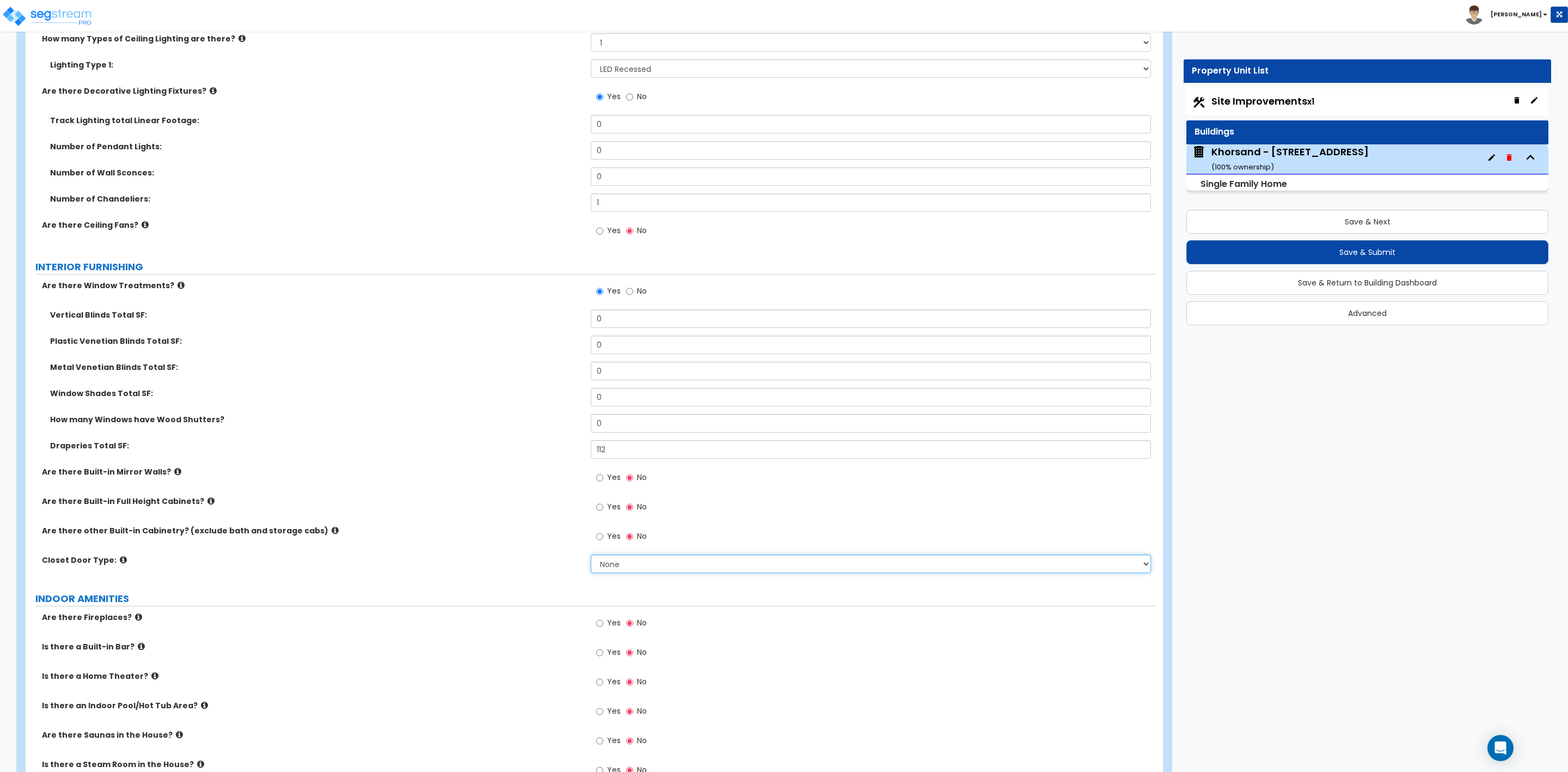
click at [613, 564] on select "None Bi-fold Louvered Doors Bi-fold Panel Doors Sliding Doors Hinged Wood Door" at bounding box center [871, 563] width 560 height 19
select select "3"
click at [591, 556] on select "None Bi-fold Louvered Doors Bi-fold Panel Doors Sliding Doors Hinged Wood Door" at bounding box center [871, 563] width 560 height 19
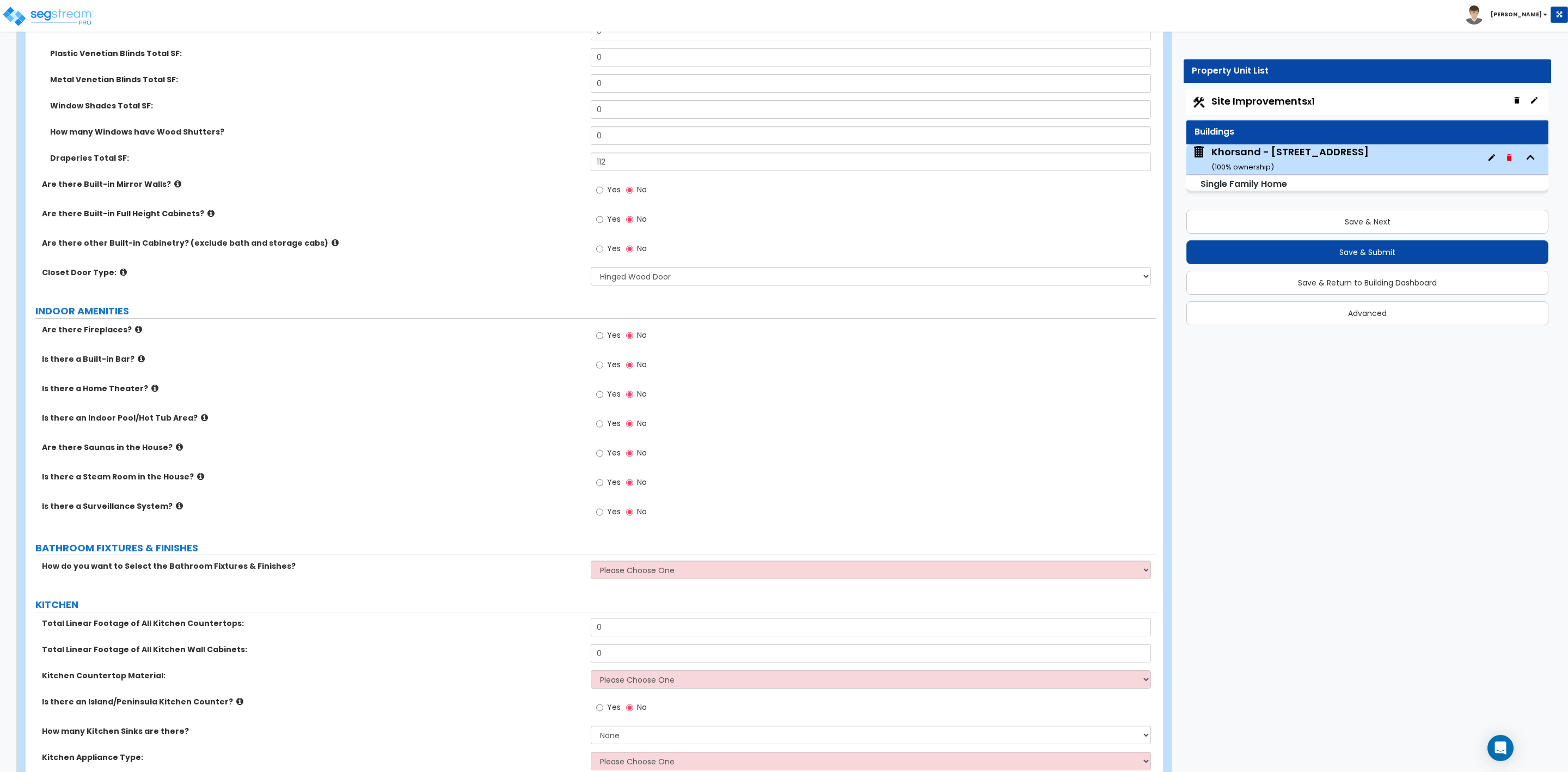
scroll to position [2942, 0]
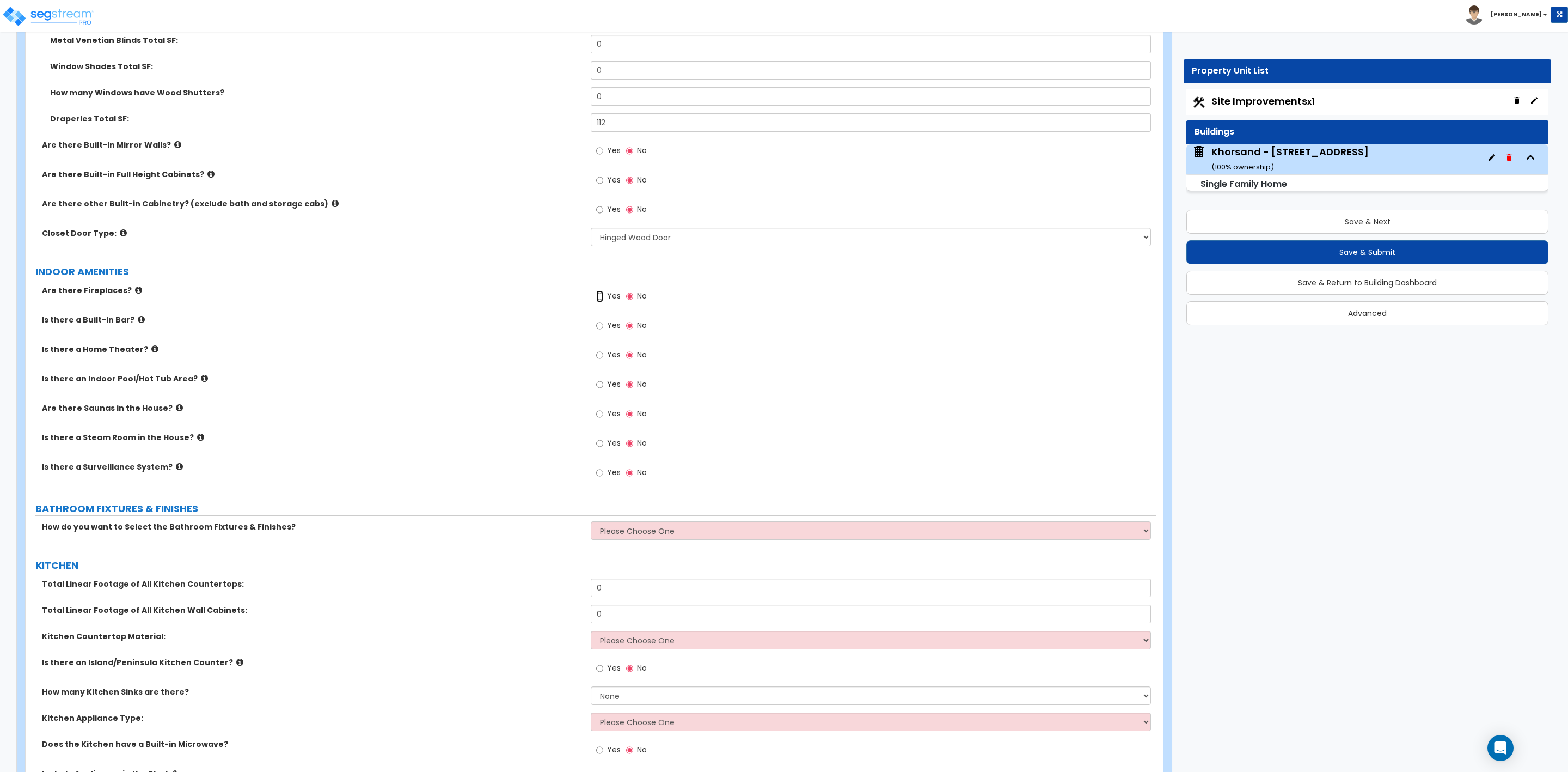
click at [596, 298] on input "Yes" at bounding box center [600, 296] width 7 height 12
radio input "true"
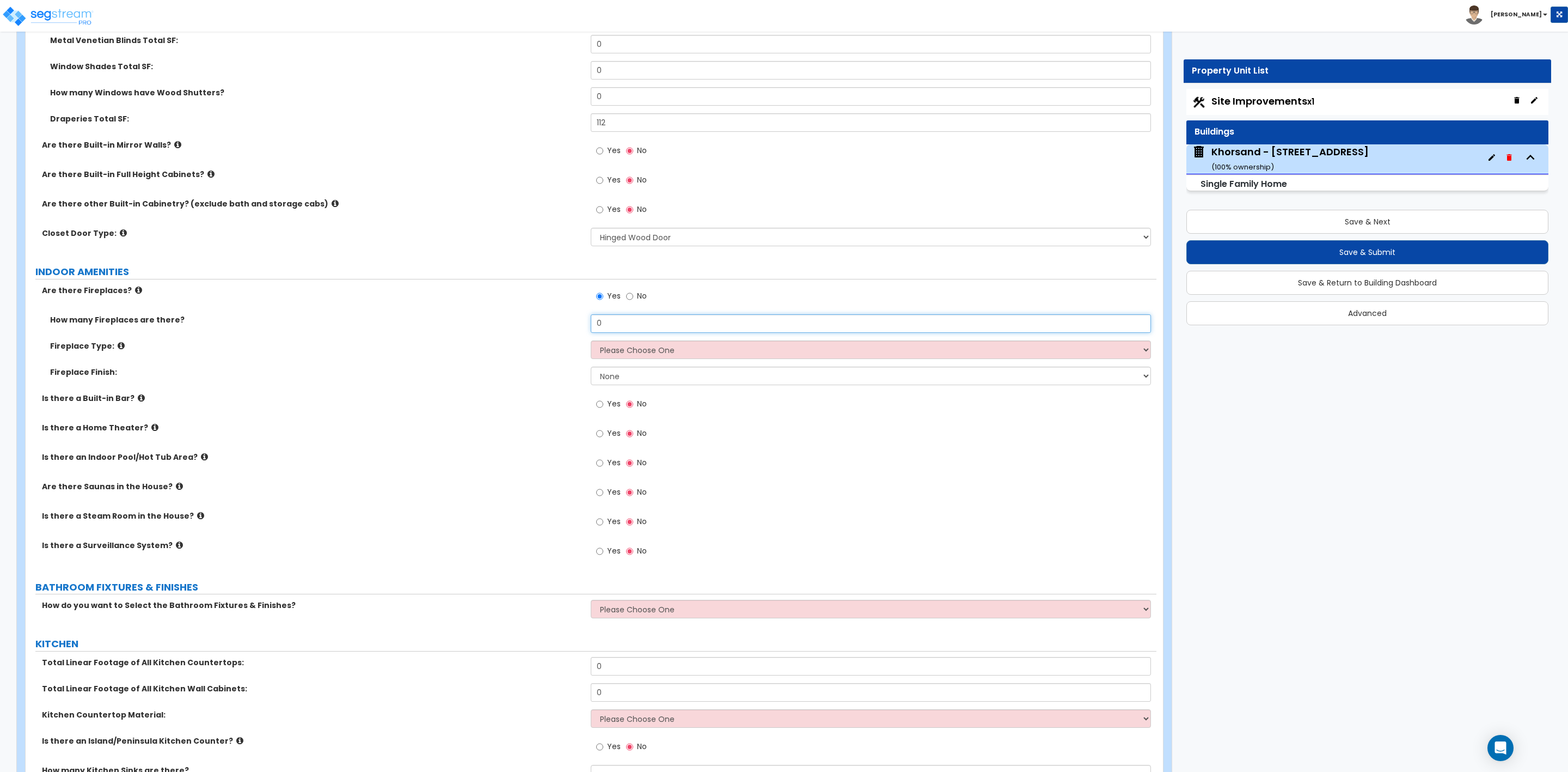
drag, startPoint x: 611, startPoint y: 325, endPoint x: 552, endPoint y: 330, distance: 59.2
click at [552, 330] on div "How many Fireplaces are there? 0" at bounding box center [590, 328] width 1131 height 26
type input "1"
click at [649, 348] on select "Please Choose One Built-in Electric Fireplace Built-in Gas Fireplace Built-in W…" at bounding box center [871, 350] width 560 height 19
select select "2"
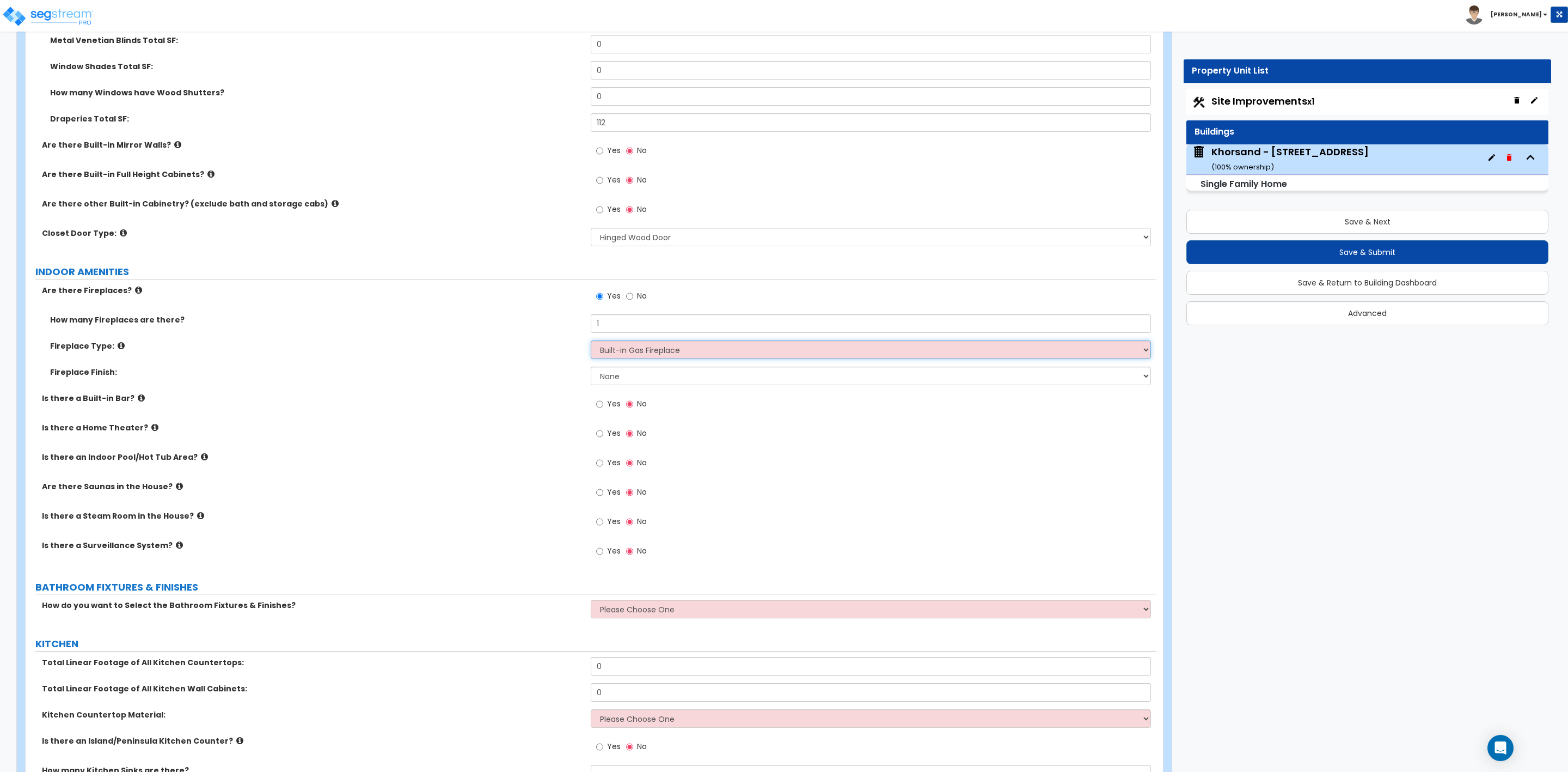
click at [591, 342] on select "Please Choose One Built-in Electric Fireplace Built-in Gas Fireplace Built-in W…" at bounding box center [871, 350] width 560 height 19
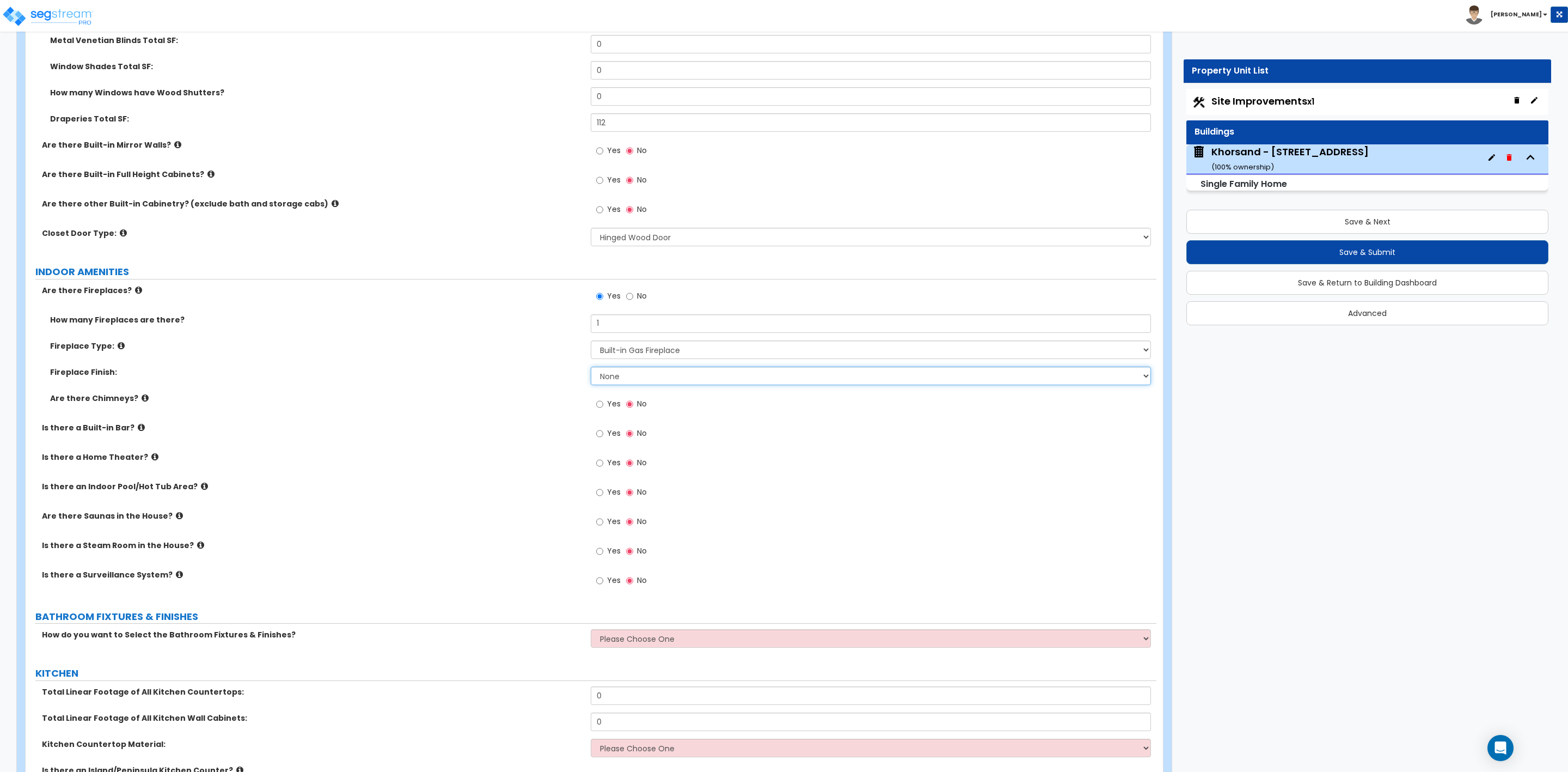
click at [611, 379] on select "None Brick Stone Tile Painted Molding" at bounding box center [871, 376] width 560 height 19
select select "2"
click at [591, 368] on select "None Brick Stone Tile Painted Molding" at bounding box center [871, 376] width 560 height 19
click at [611, 404] on span "Yes" at bounding box center [614, 404] width 14 height 11
click at [603, 404] on input "Yes" at bounding box center [600, 404] width 7 height 12
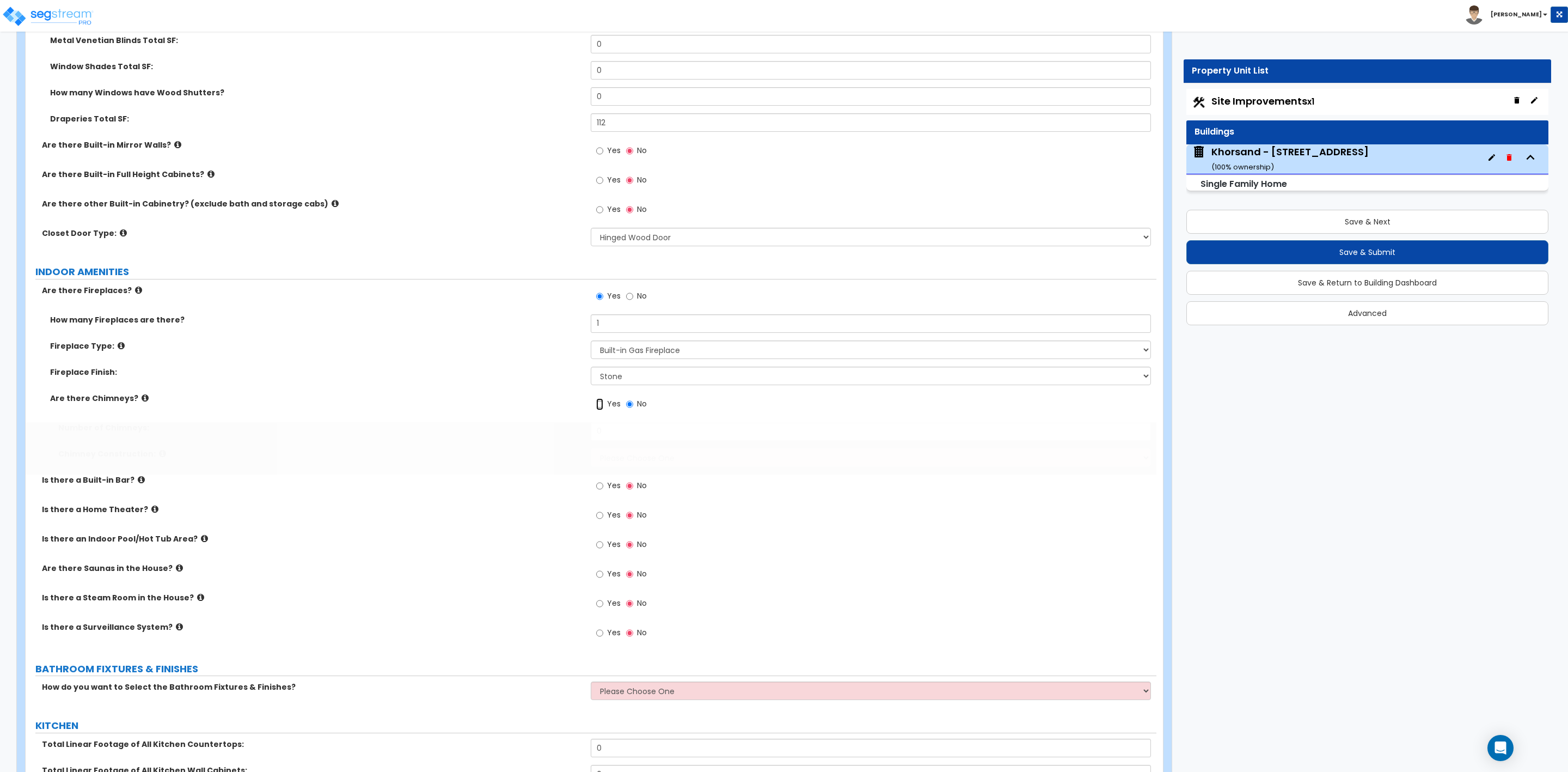
radio input "true"
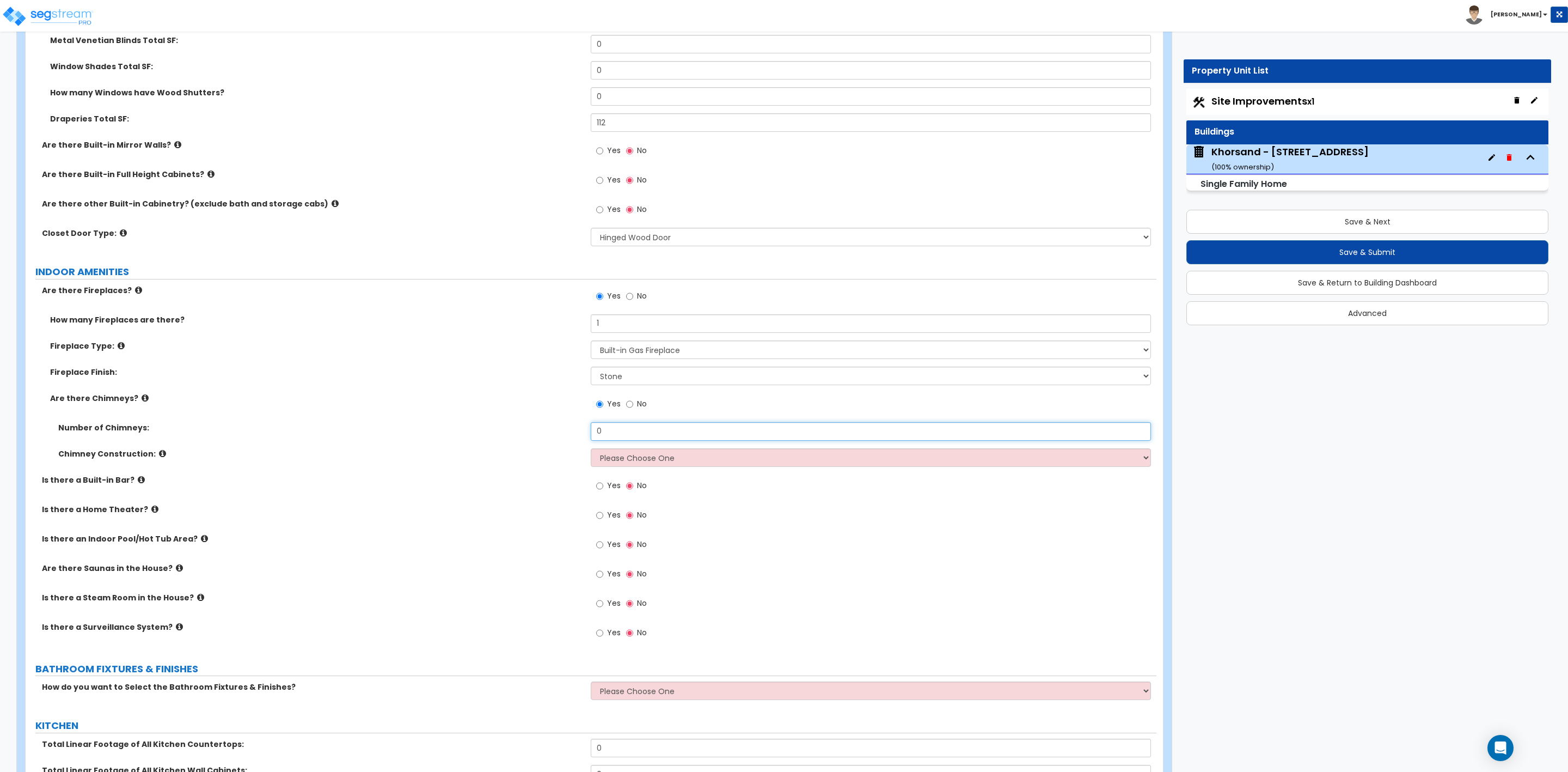
click at [613, 428] on input "0" at bounding box center [871, 431] width 560 height 19
drag, startPoint x: 613, startPoint y: 433, endPoint x: 590, endPoint y: 433, distance: 23.0
click at [590, 433] on div "Number of Chimneys: 0" at bounding box center [590, 435] width 1131 height 26
type input "1"
click at [601, 454] on select "Please Choose One Brick Construction Cinder Block Construction Stone Constructi…" at bounding box center [871, 457] width 560 height 19
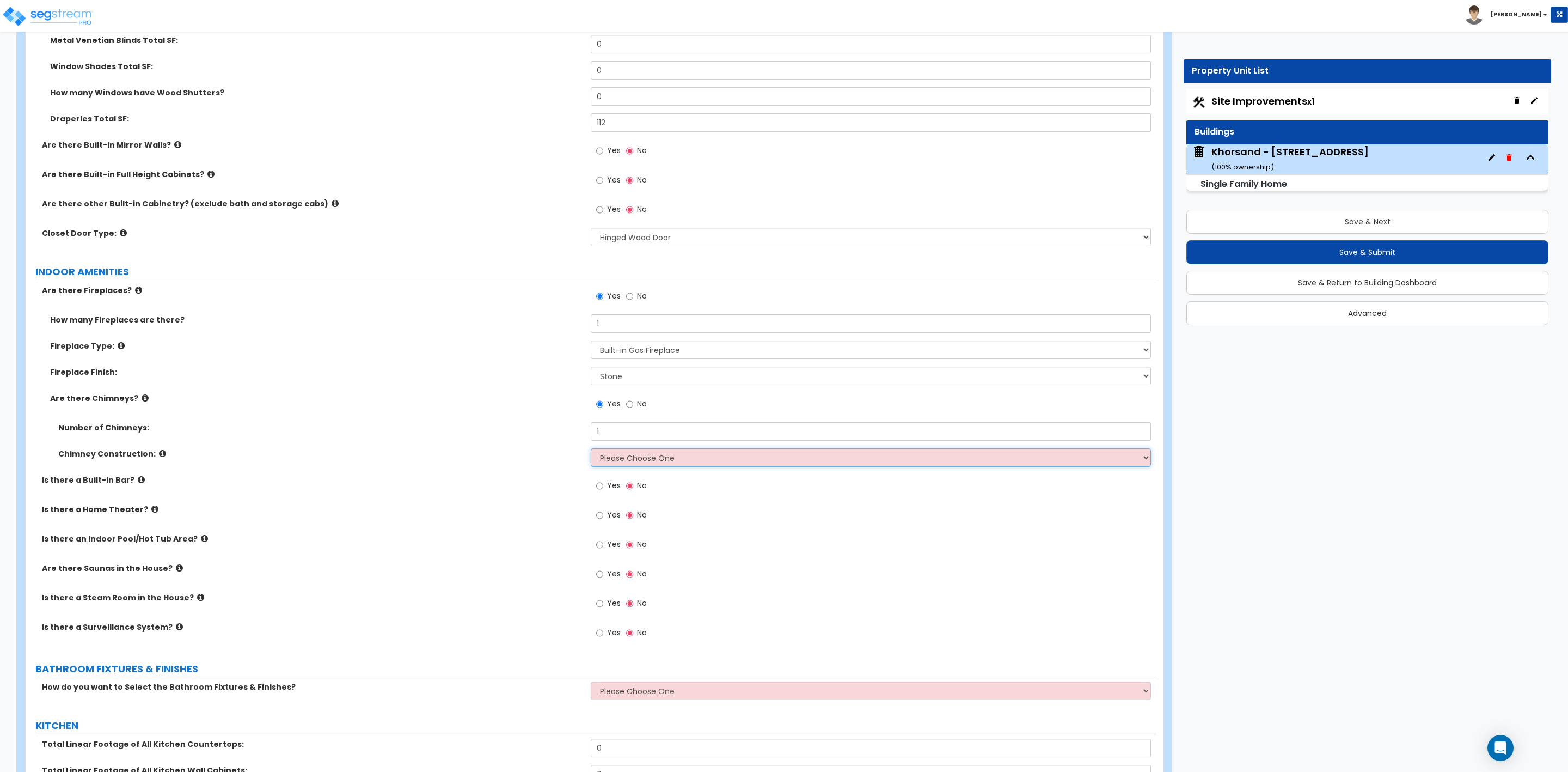
select select "1"
click at [591, 450] on select "Please Choose One Brick Construction Cinder Block Construction Stone Constructi…" at bounding box center [871, 457] width 560 height 19
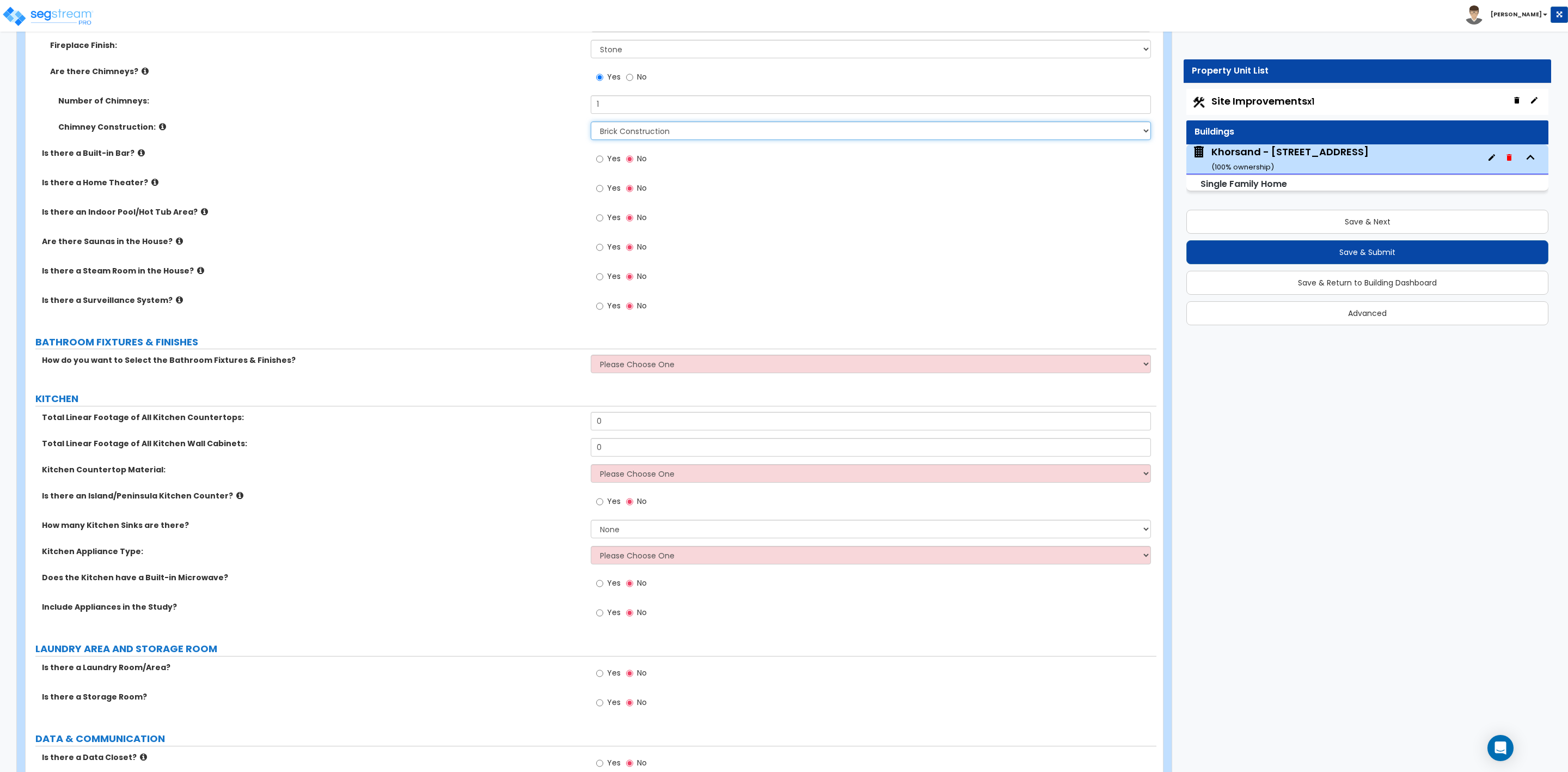
scroll to position [3432, 0]
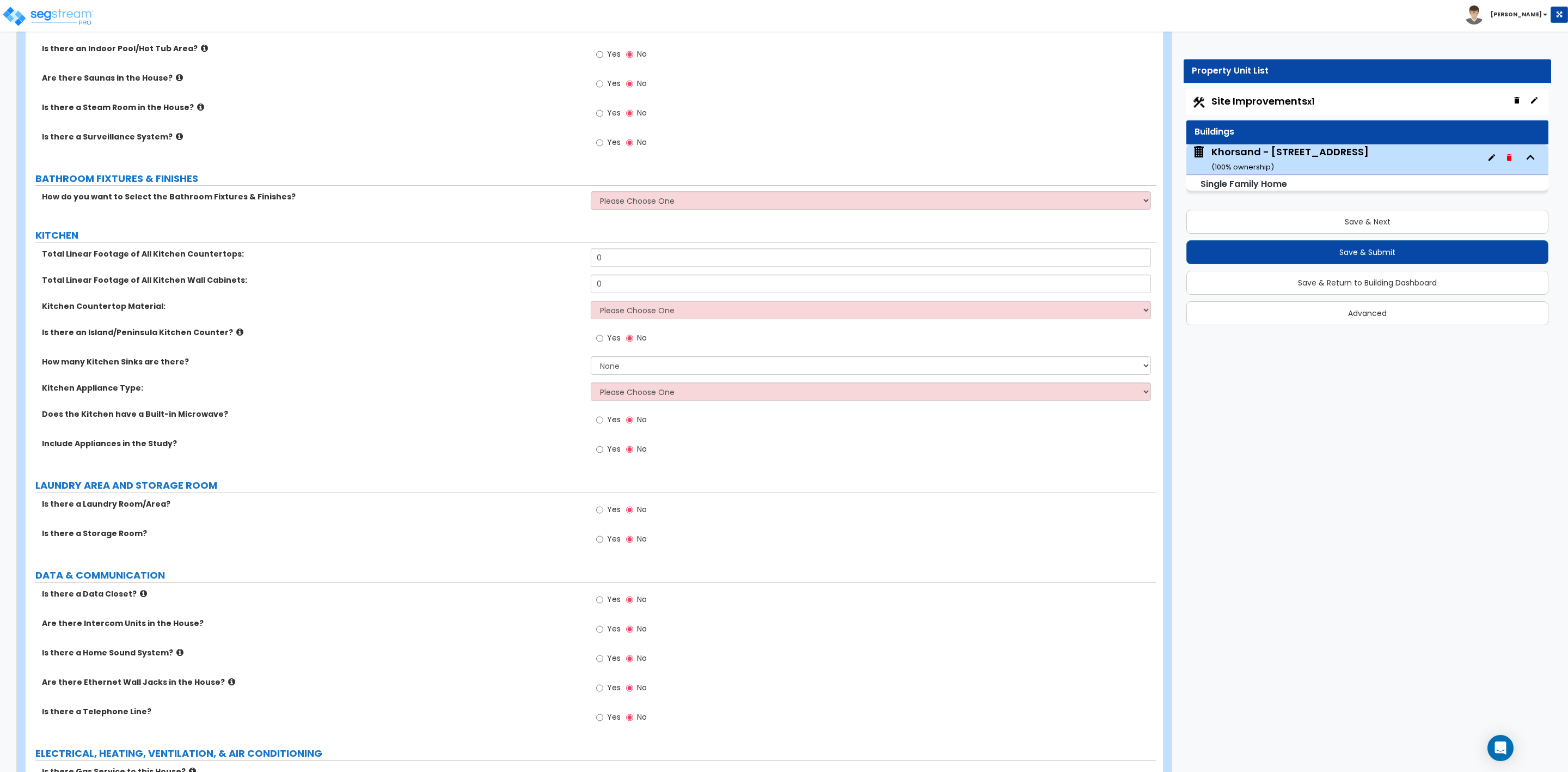
drag, startPoint x: 489, startPoint y: 213, endPoint x: 588, endPoint y: 214, distance: 99.0
click at [588, 213] on div "How do you want to Select the Bathroom Fixtures & Finishes? Please Choose One I…" at bounding box center [590, 204] width 1131 height 26
click at [638, 204] on select "Please Choose One I want to Select Fixtures and Finishes only for one Bath and …" at bounding box center [871, 200] width 560 height 19
select select "2"
click at [591, 194] on select "Please Choose One I want to Select Fixtures and Finishes only for one Bath and …" at bounding box center [871, 200] width 560 height 19
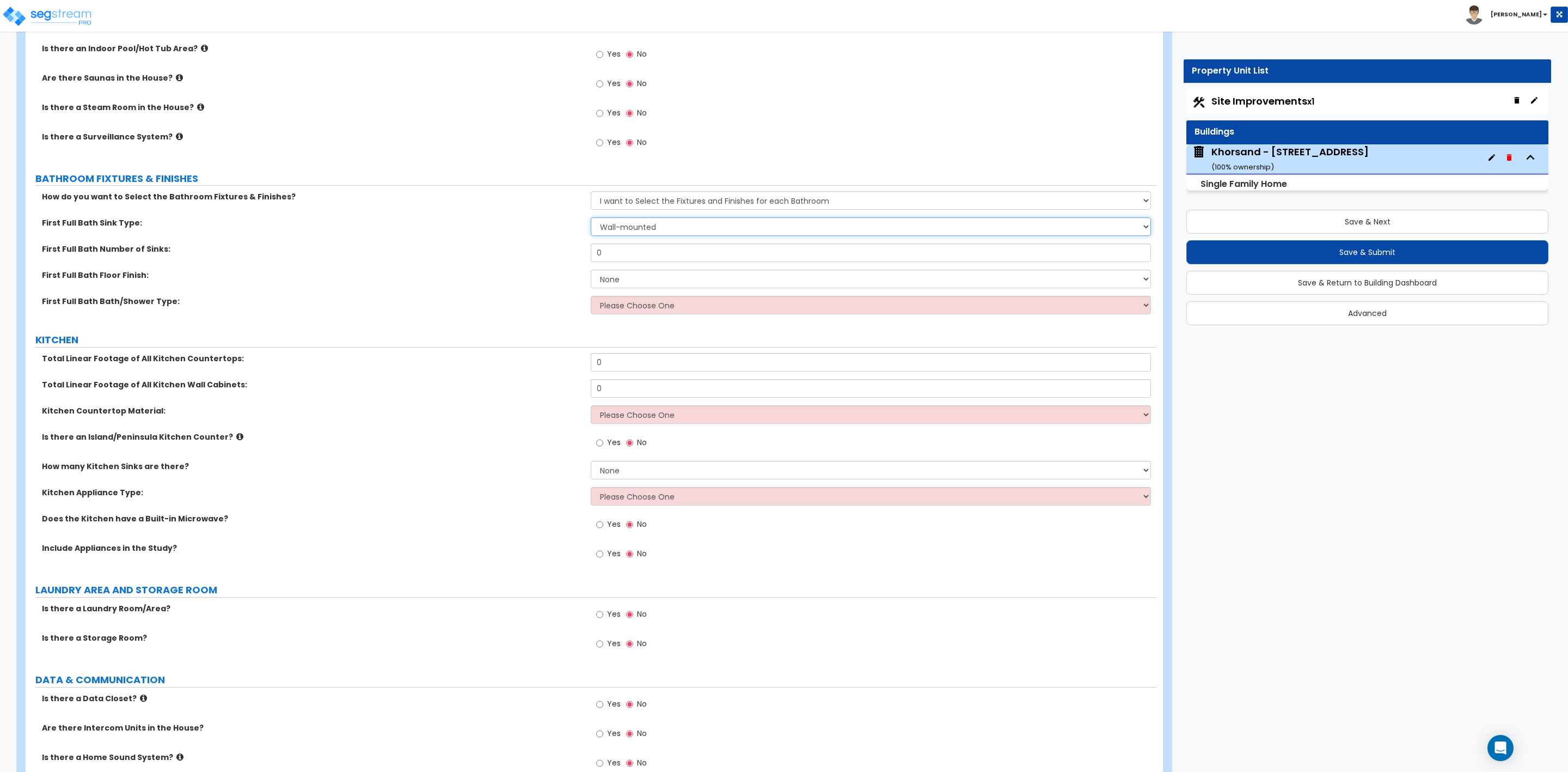
click at [608, 229] on select "Wall-mounted Pedestal-mounted Vanity-mounted" at bounding box center [871, 226] width 560 height 19
select select "3"
click at [591, 220] on select "Wall-mounted Pedestal-mounted Vanity-mounted" at bounding box center [871, 226] width 560 height 19
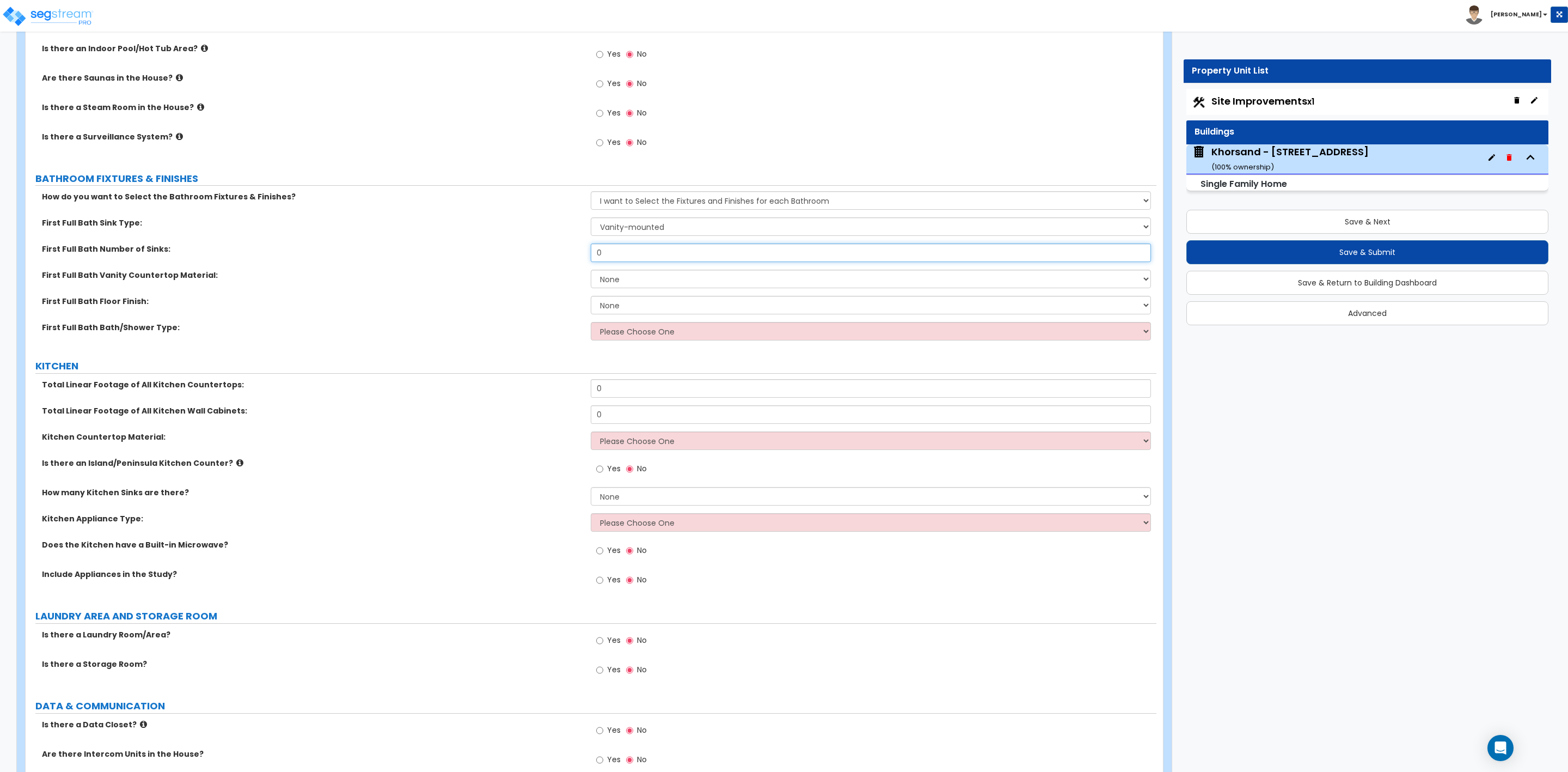
drag, startPoint x: 616, startPoint y: 255, endPoint x: 561, endPoint y: 259, distance: 55.1
click at [561, 259] on div "First Full Bath Number of Sinks: 0" at bounding box center [590, 257] width 1131 height 26
type input "1"
click at [616, 283] on select "None Plastic Laminate Solid Surface Stone Quartz Marble Tile Wood Stainless Ste…" at bounding box center [871, 279] width 560 height 19
select select "2"
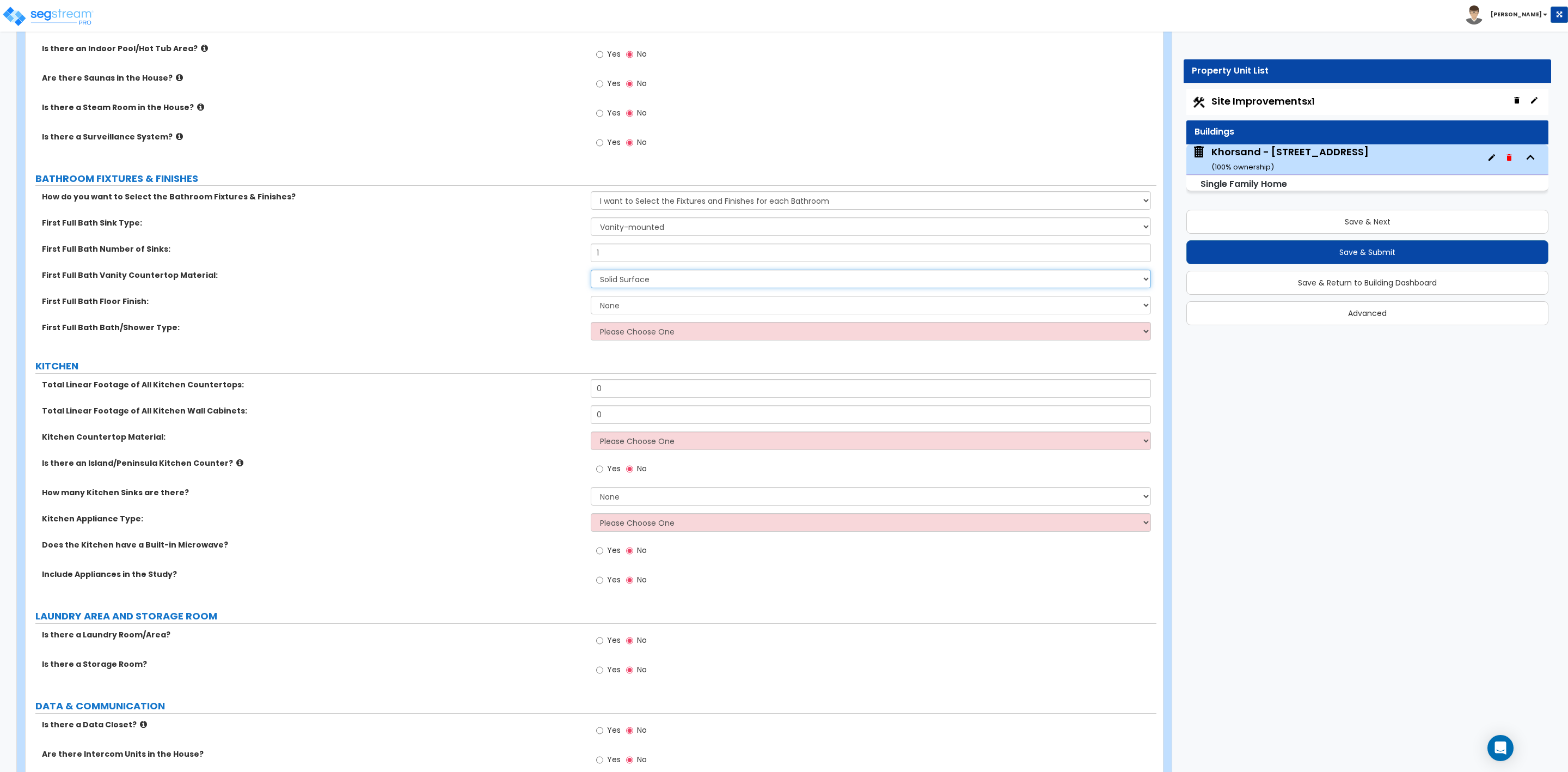
click at [591, 272] on select "None Plastic Laminate Solid Surface Stone Quartz Marble Tile Wood Stainless Ste…" at bounding box center [871, 279] width 560 height 19
click at [631, 210] on select "Please Choose One I want to Select Fixtures and Finishes only for one Bath and …" at bounding box center [871, 200] width 560 height 19
click at [591, 194] on select "Please Choose One I want to Select Fixtures and Finishes only for one Bath and …" at bounding box center [871, 200] width 560 height 19
click at [692, 224] on select "Wall-mounted Pedestal-mounted Vanity-mounted" at bounding box center [871, 226] width 560 height 19
click at [616, 326] on select "Please Choose One Standalone Shower Bathtub - Shower Combo" at bounding box center [871, 331] width 560 height 19
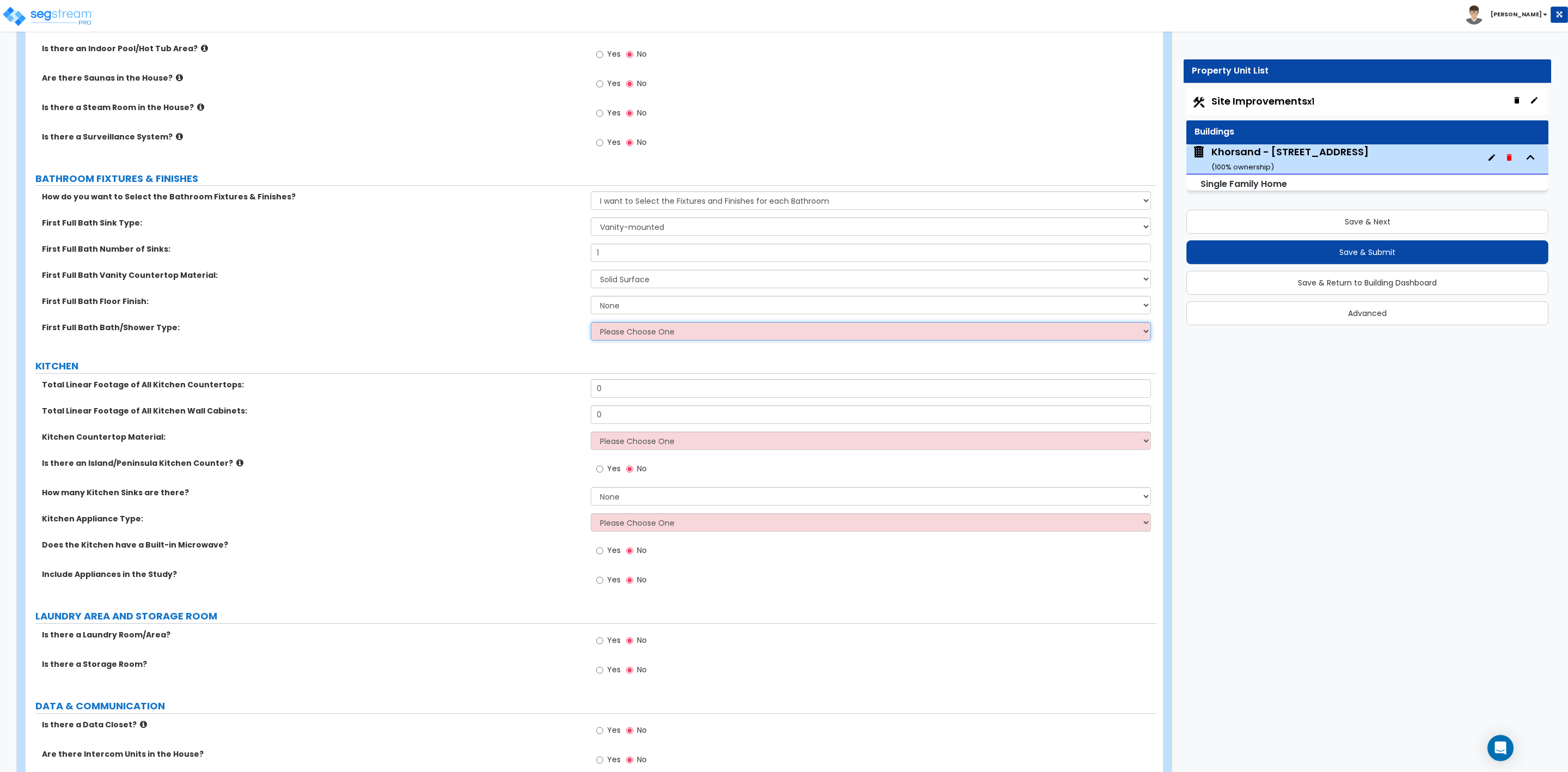
select select "1"
click at [591, 324] on select "Please Choose One Standalone Shower Bathtub - Shower Combo" at bounding box center [871, 331] width 560 height 19
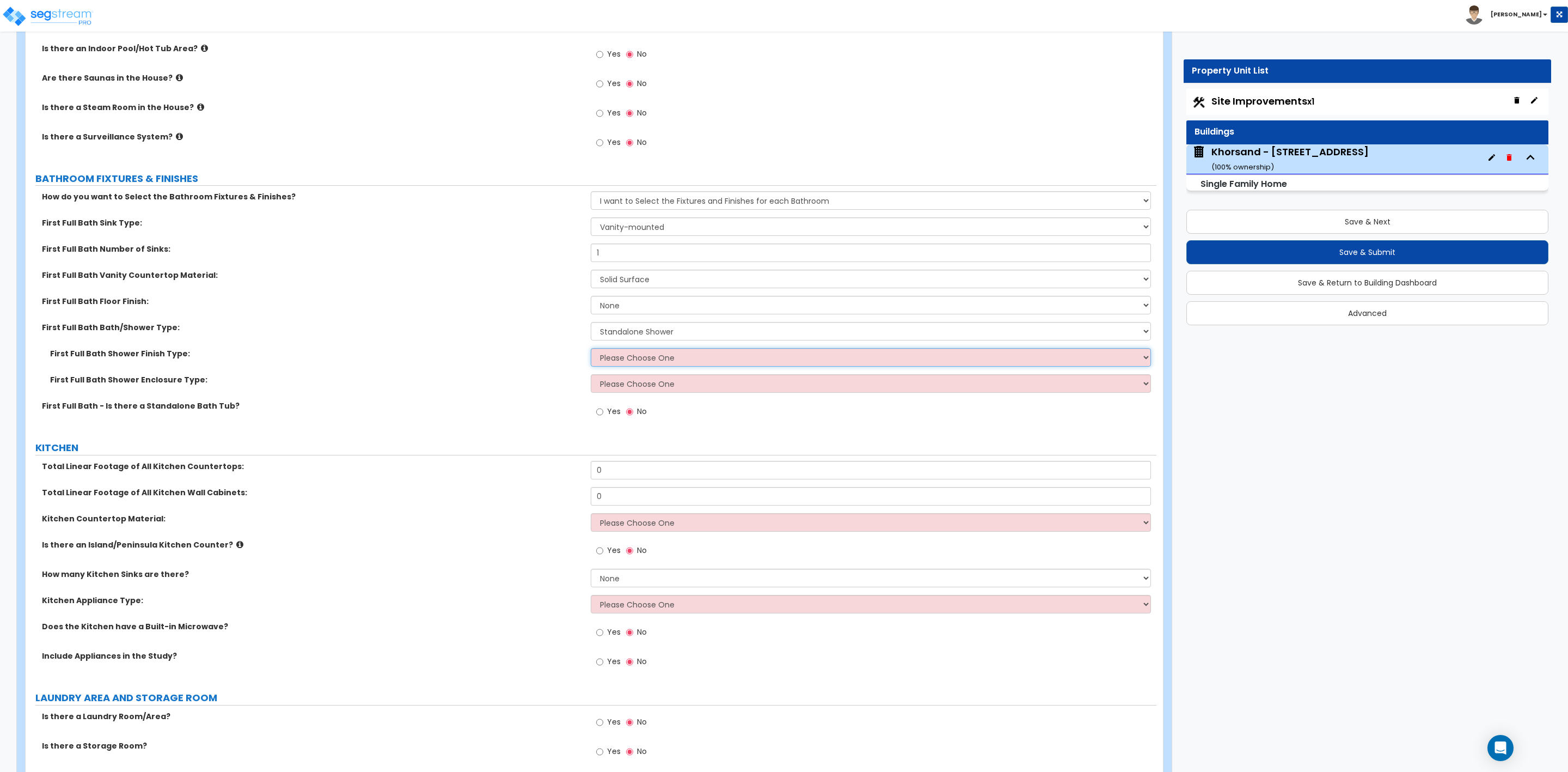
click at [616, 354] on select "Please Choose One Plastic Tile Stone" at bounding box center [871, 357] width 560 height 19
select select "2"
click at [591, 350] on select "Please Choose One Plastic Tile Stone" at bounding box center [871, 357] width 560 height 19
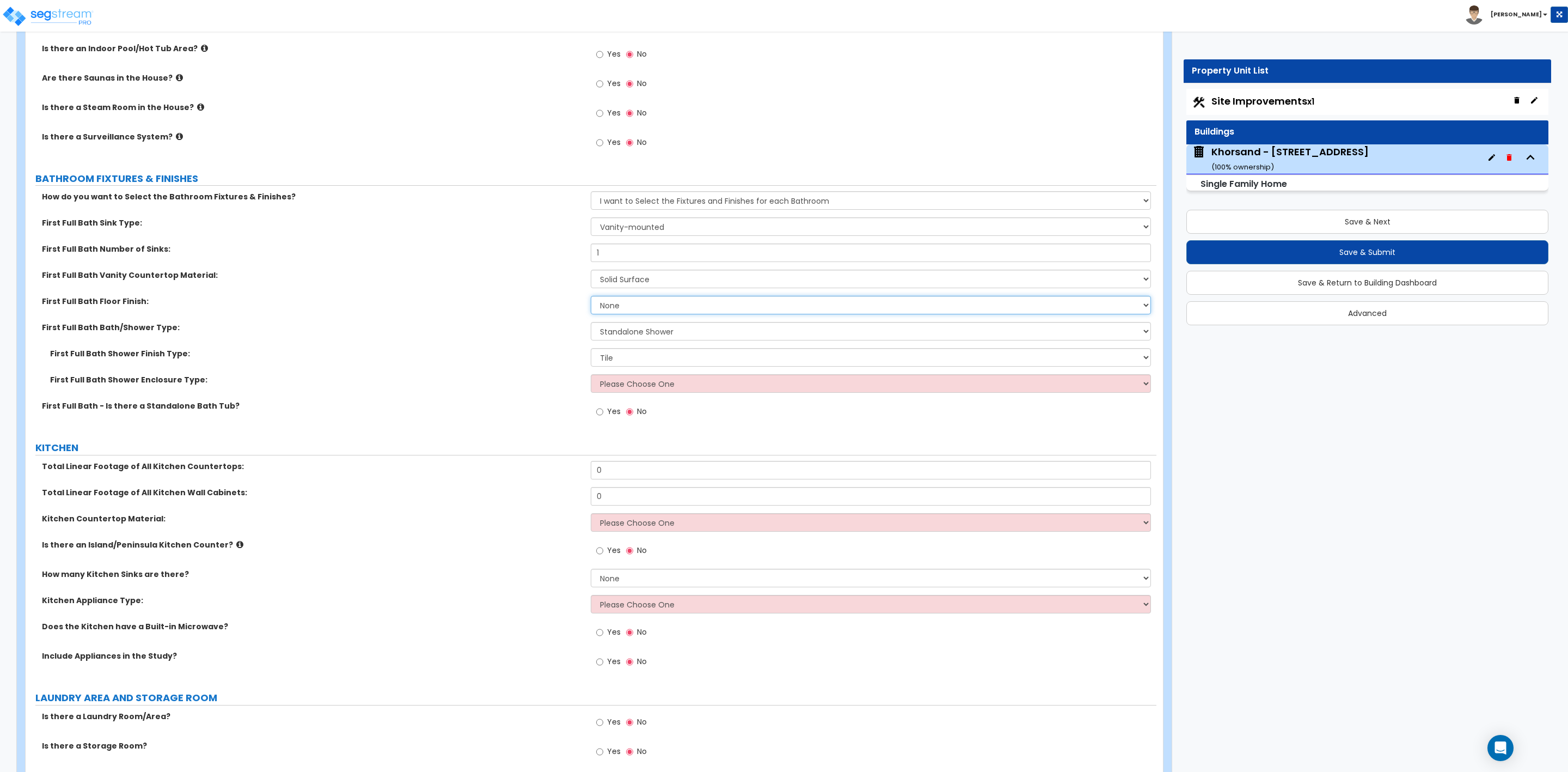
click at [668, 306] on select "None Tile Flooring Hardwood Flooring Resilient Laminate Flooring VCT Flooring S…" at bounding box center [871, 305] width 560 height 19
select select "1"
click at [591, 298] on select "None Tile Flooring Hardwood Flooring Resilient Laminate Flooring VCT Flooring S…" at bounding box center [871, 305] width 560 height 19
click at [642, 389] on select "Please Choose One Curtain & Rod Glass Sliding Doors Glass Hinged Doors" at bounding box center [871, 383] width 560 height 19
select select "1"
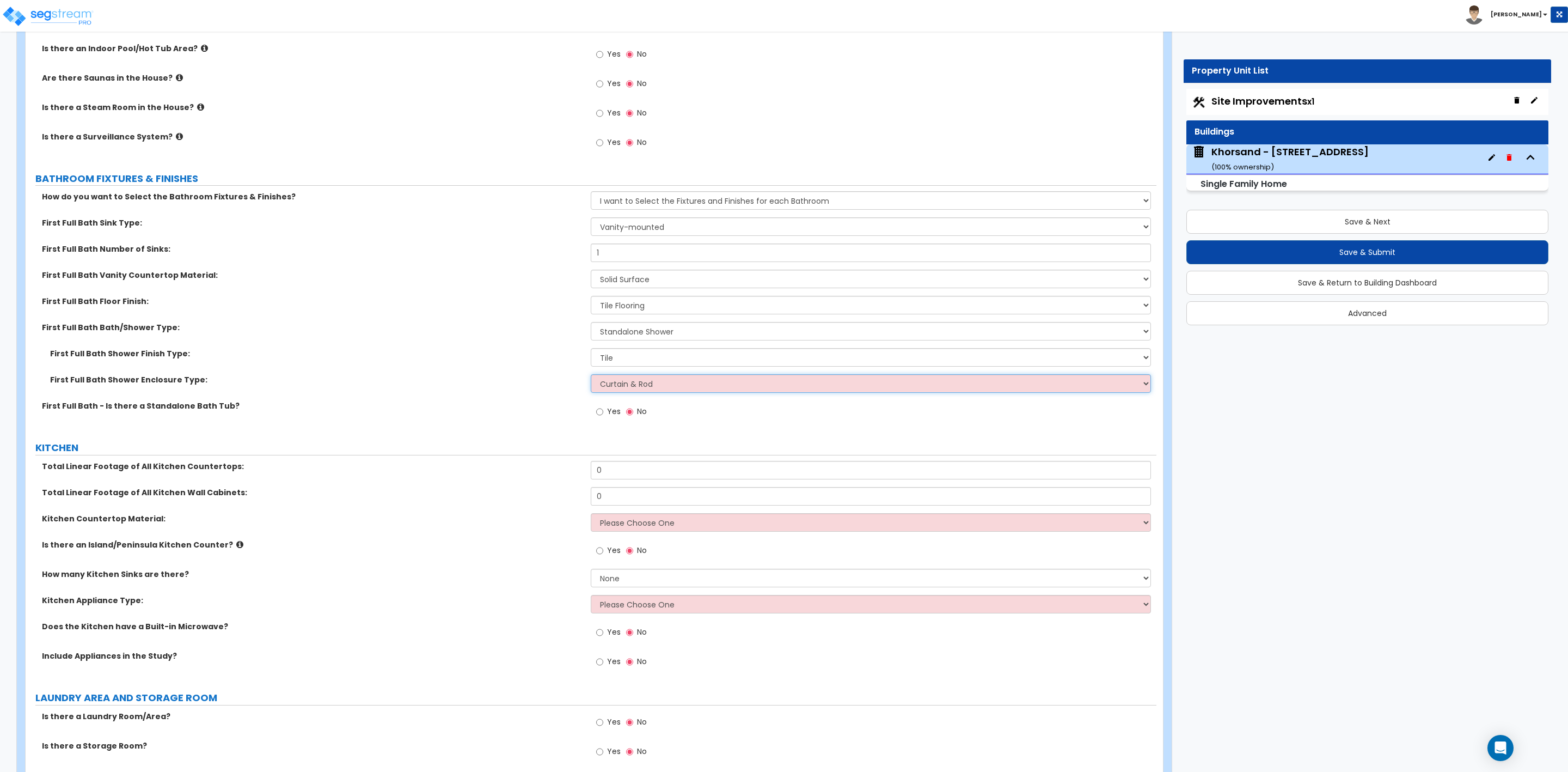
click at [591, 376] on select "Please Choose One Curtain & Rod Glass Sliding Doors Glass Hinged Doors" at bounding box center [871, 383] width 560 height 19
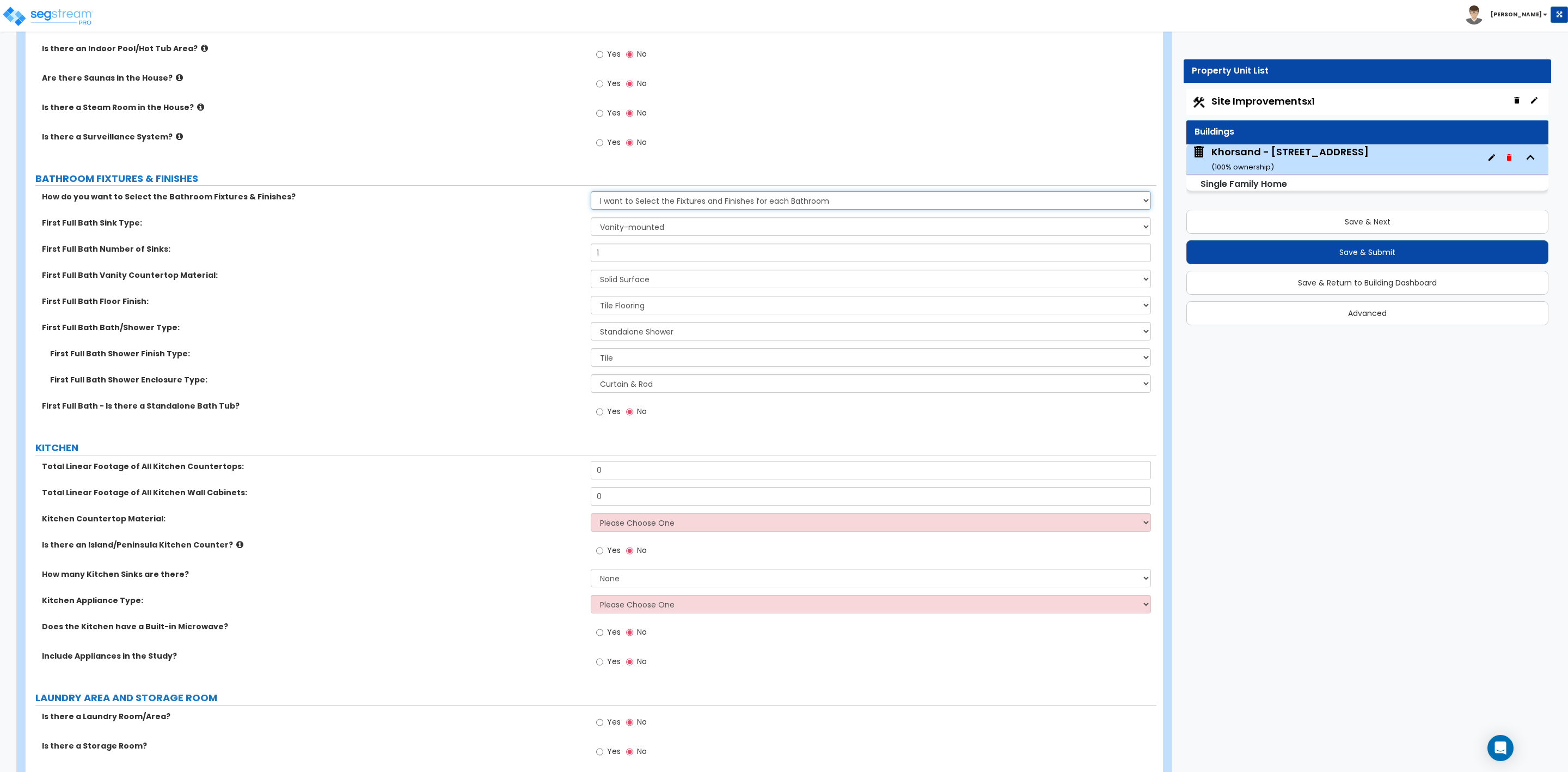
click at [635, 204] on select "Please Choose One I want to Select Fixtures and Finishes only for one Bath and …" at bounding box center [871, 200] width 560 height 19
select select "1"
click at [591, 194] on select "Please Choose One I want to Select Fixtures and Finishes only for one Bath and …" at bounding box center [871, 200] width 560 height 19
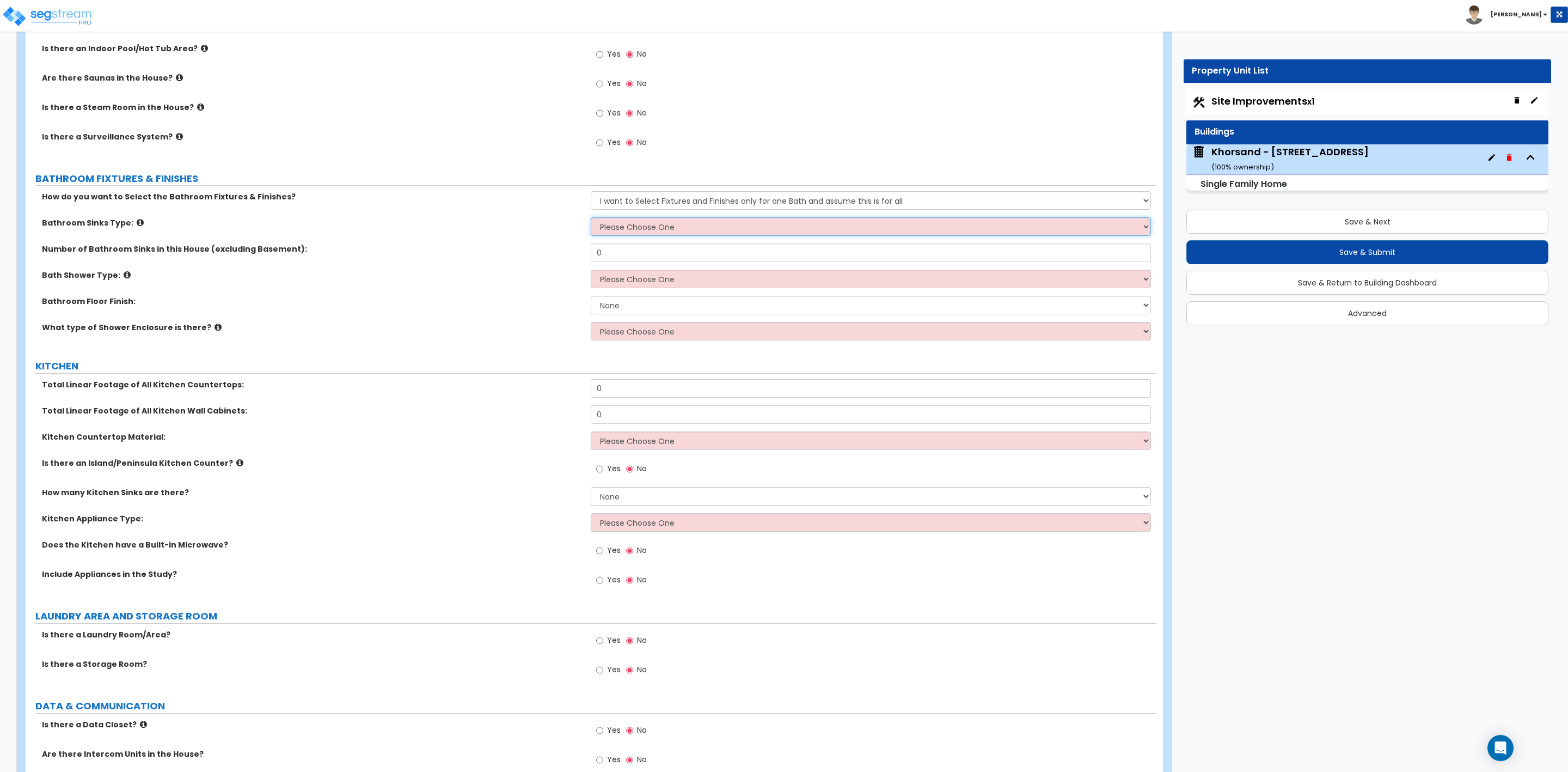
click at [633, 226] on select "Please Choose One Wall-mounted Pedestal-mounted Vanity-mounted" at bounding box center [871, 226] width 560 height 19
select select "3"
click at [591, 220] on select "Please Choose One Wall-mounted Pedestal-mounted Vanity-mounted" at bounding box center [871, 226] width 560 height 19
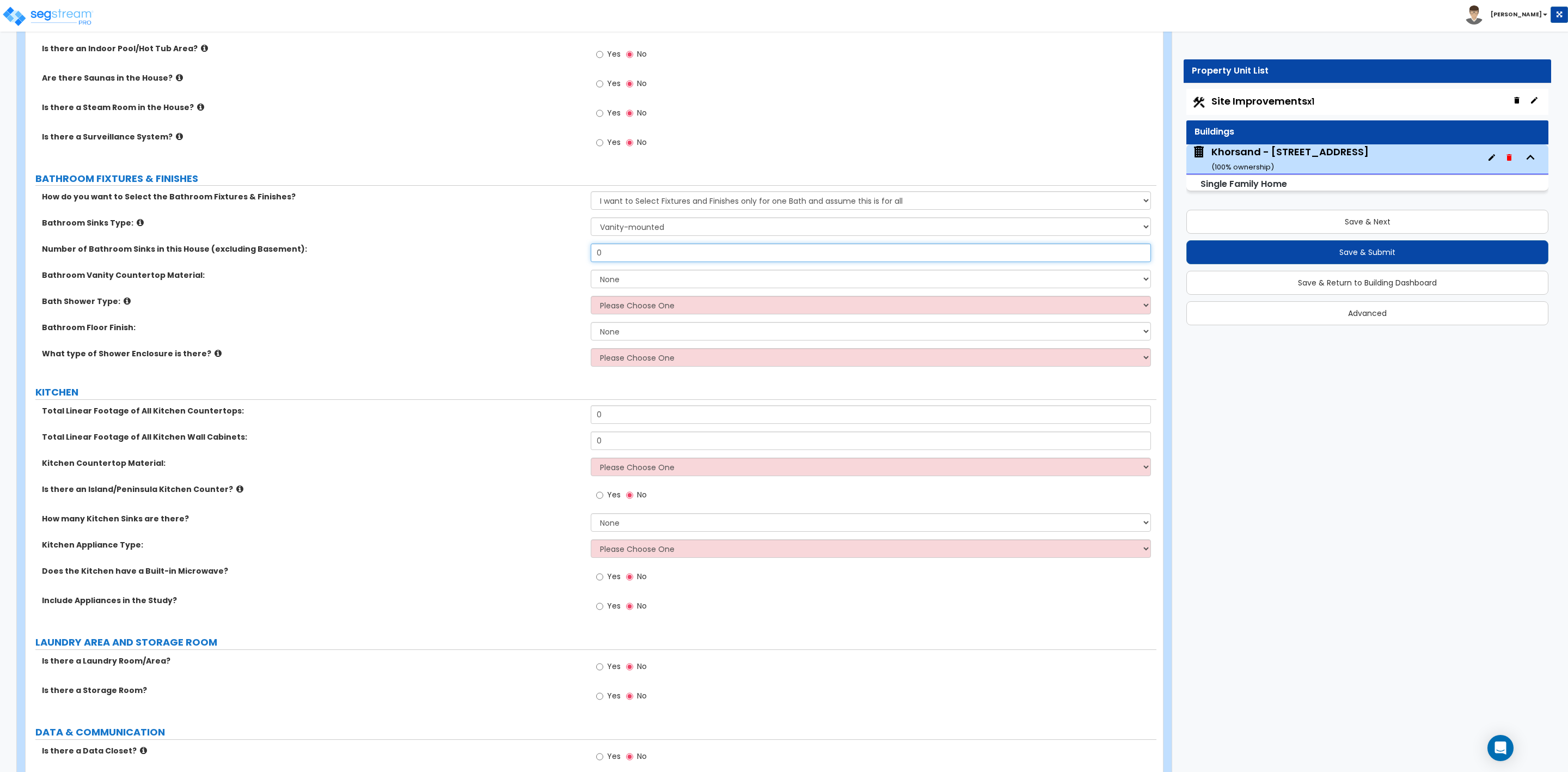
drag, startPoint x: 595, startPoint y: 248, endPoint x: 606, endPoint y: 252, distance: 11.7
click at [606, 252] on input "0" at bounding box center [871, 253] width 560 height 19
type input "2"
click at [646, 201] on select "Please Choose One I want to Select Fixtures and Finishes only for one Bath and …" at bounding box center [871, 200] width 560 height 19
click at [591, 194] on select "Please Choose One I want to Select Fixtures and Finishes only for one Bath and …" at bounding box center [871, 200] width 560 height 19
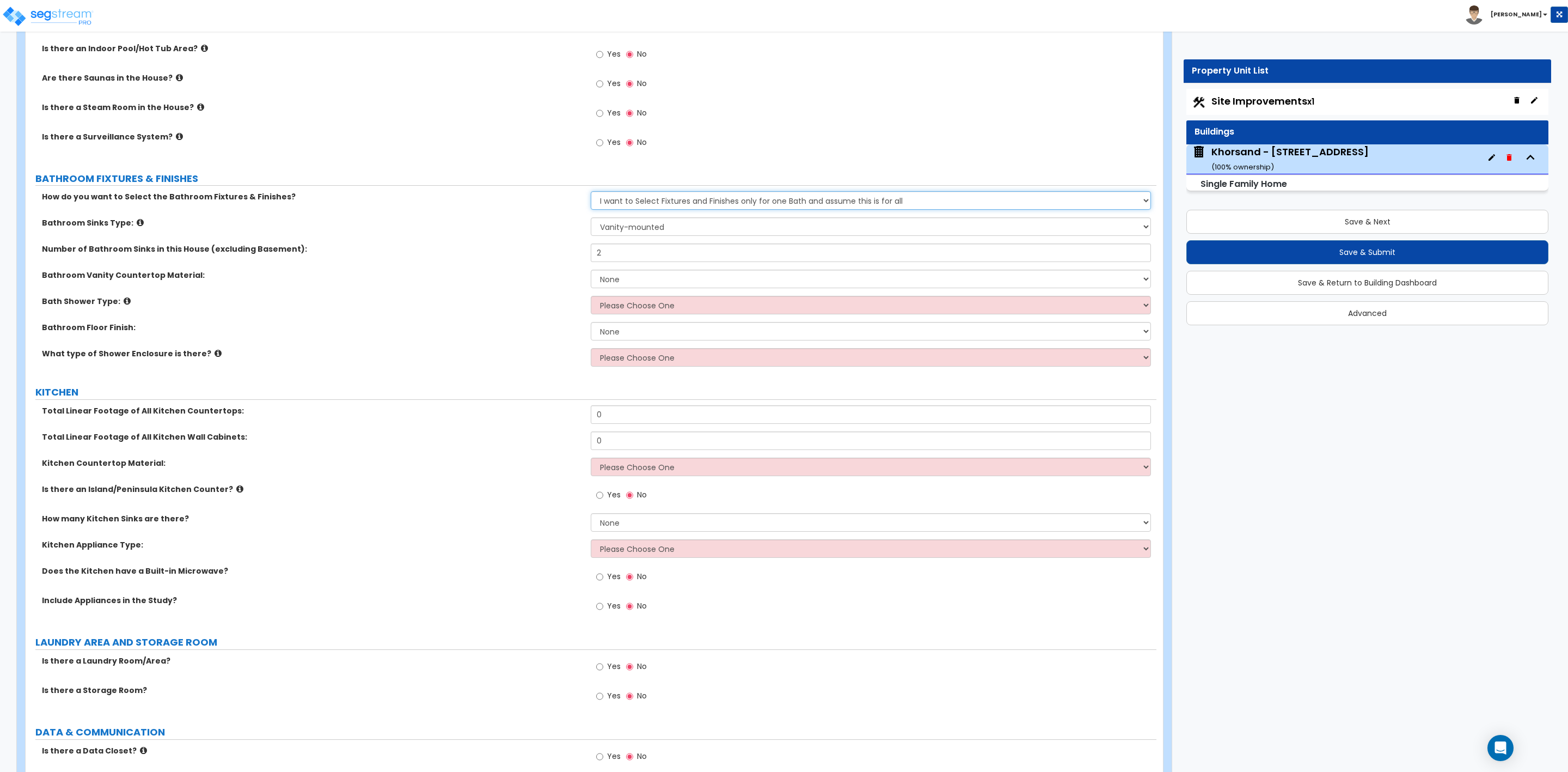
click at [661, 203] on select "Please Choose One I want to Select Fixtures and Finishes only for one Bath and …" at bounding box center [871, 200] width 560 height 19
click at [665, 203] on select "Please Choose One I want to Select Fixtures and Finishes only for one Bath and …" at bounding box center [871, 200] width 560 height 19
click at [606, 281] on select "None Plastic Laminate Solid Surface Stone Quartz Marble Tile Wood Stainless Ste…" at bounding box center [871, 279] width 560 height 19
select select "2"
click at [591, 272] on select "None Plastic Laminate Solid Surface Stone Quartz Marble Tile Wood Stainless Ste…" at bounding box center [871, 279] width 560 height 19
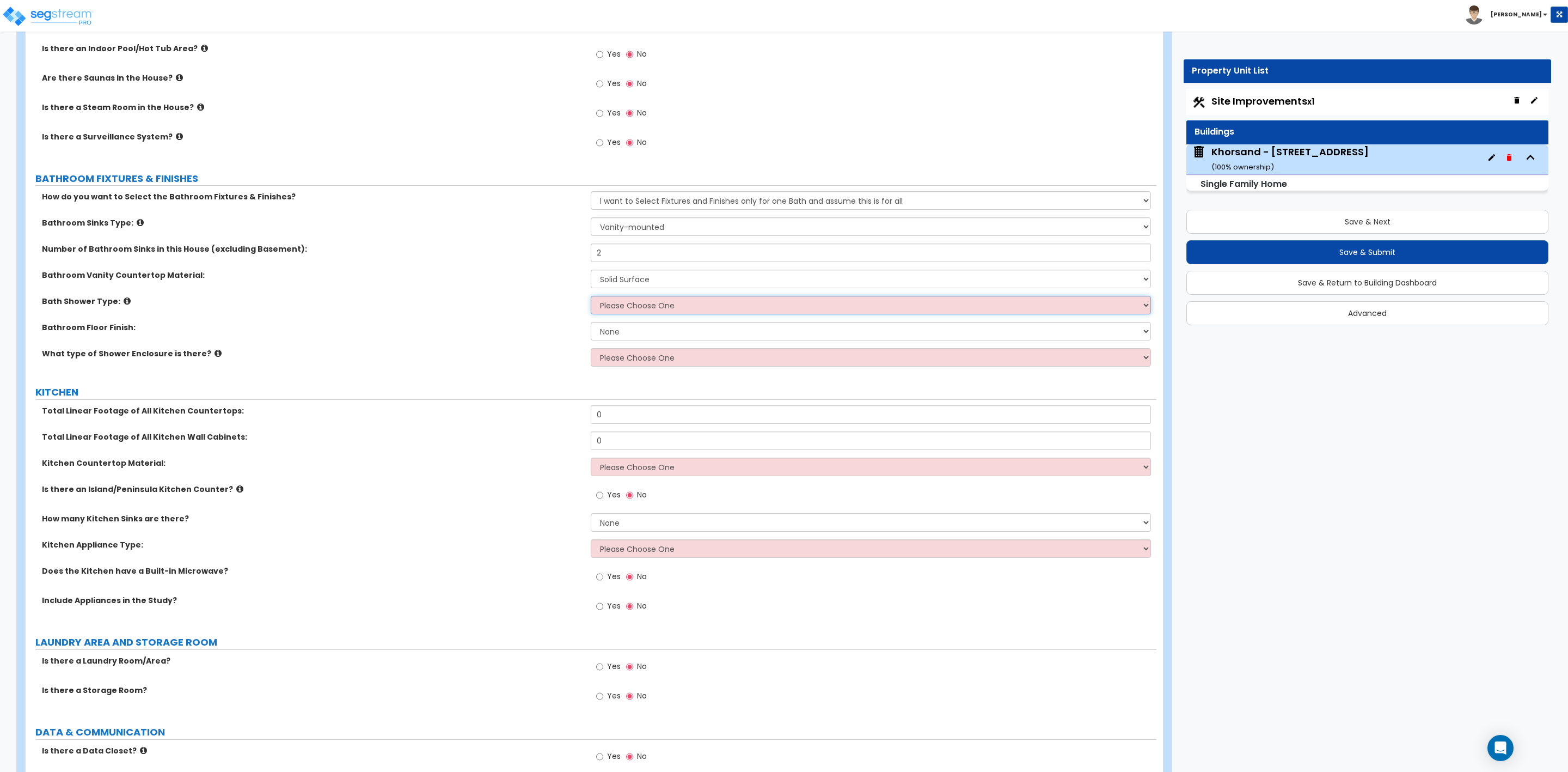
click at [629, 303] on select "Please Choose One Standalone Shower Bathtub - Shower Combination" at bounding box center [871, 305] width 560 height 19
select select "1"
click at [591, 298] on select "Please Choose One Standalone Shower Bathtub - Shower Combination" at bounding box center [871, 305] width 560 height 19
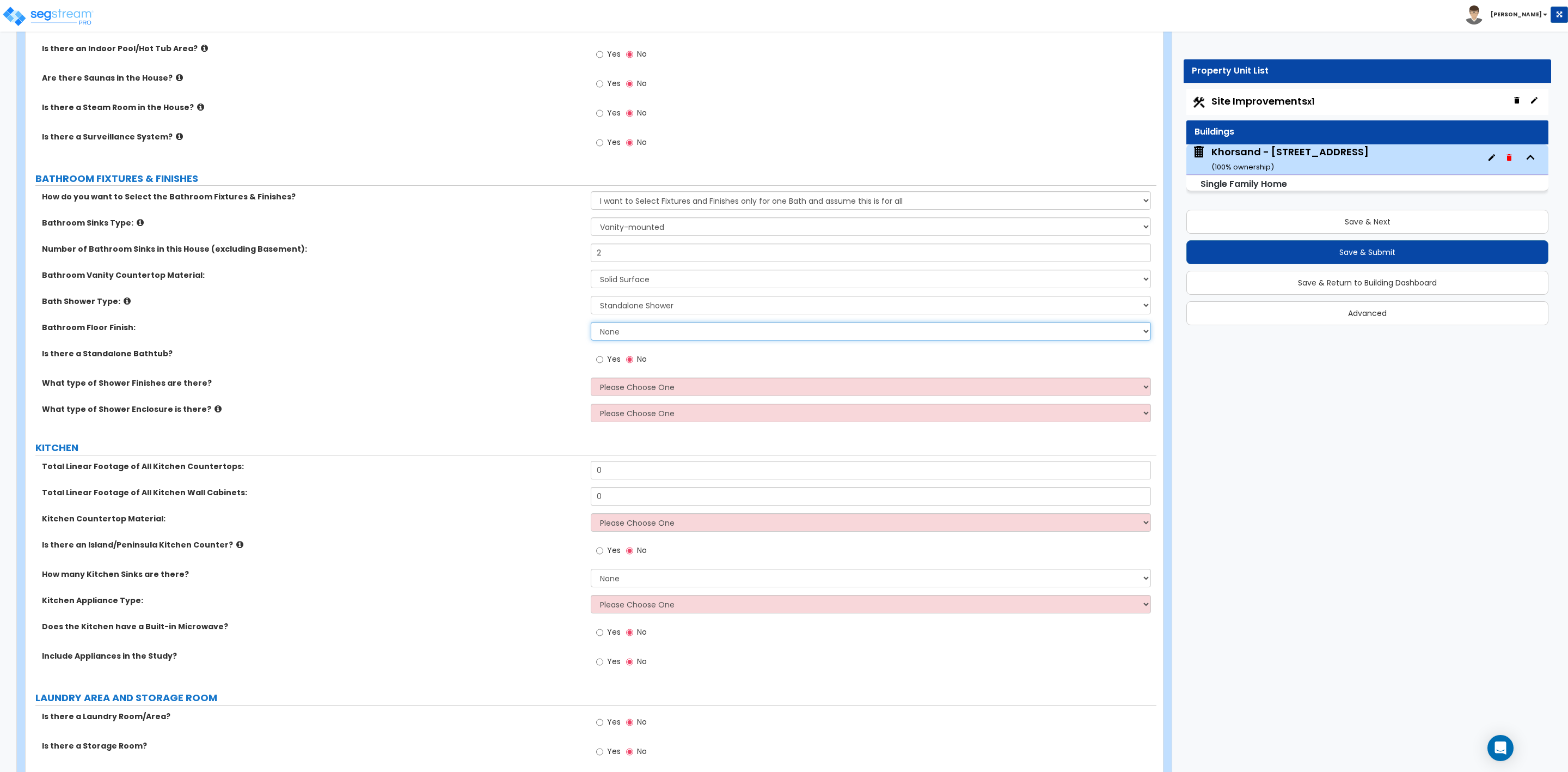
click at [636, 329] on select "None Tile Flooring Hardwood Flooring Resilient Laminate Flooring VCT Flooring S…" at bounding box center [871, 331] width 560 height 19
select select "1"
click at [591, 324] on select "None Tile Flooring Hardwood Flooring Resilient Laminate Flooring VCT Flooring S…" at bounding box center [871, 331] width 560 height 19
click at [627, 384] on select "Please Choose One Plastic Tile Stone" at bounding box center [871, 387] width 560 height 19
select select "2"
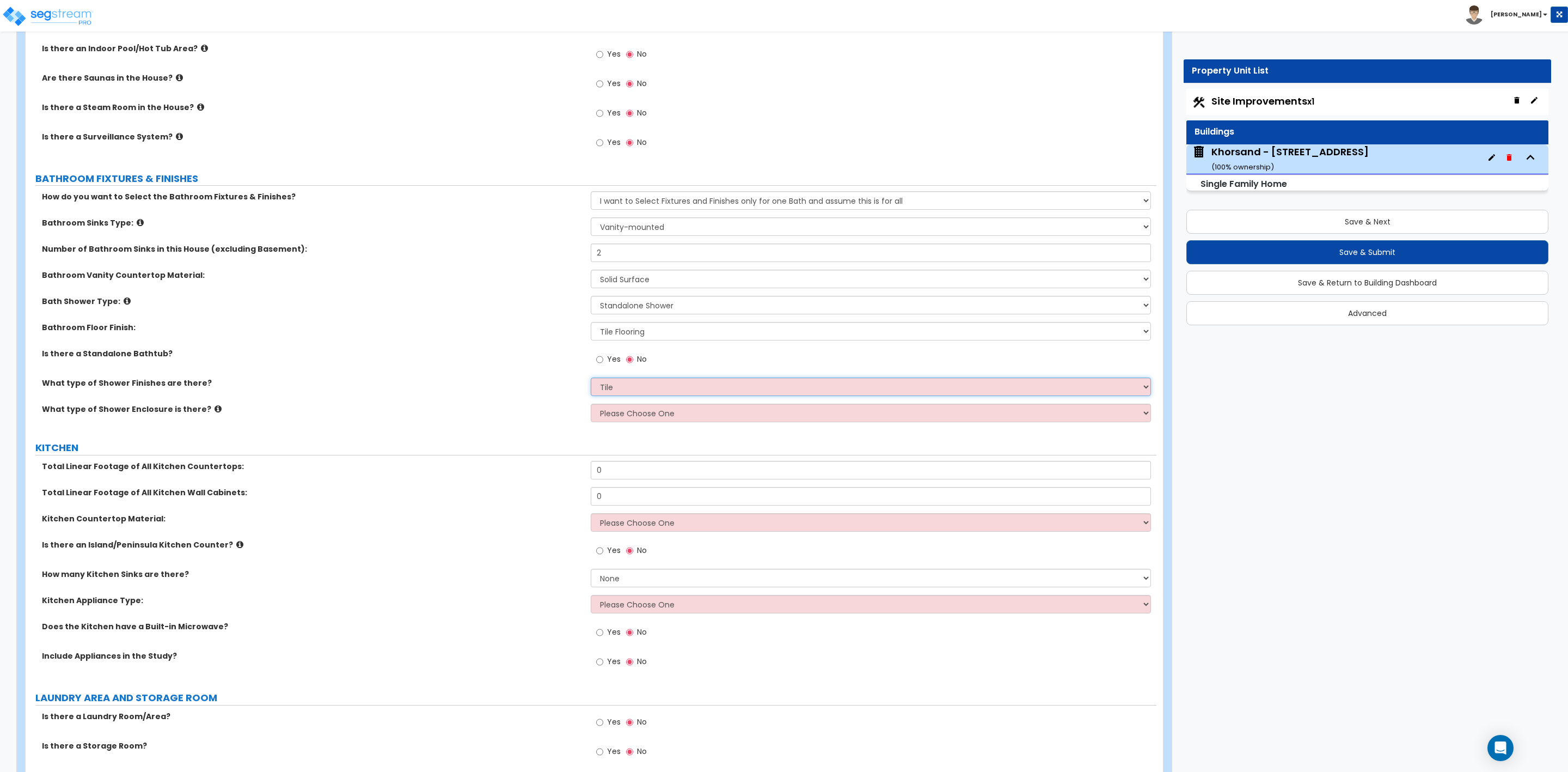
click at [591, 380] on select "Please Choose One Plastic Tile Stone" at bounding box center [871, 387] width 560 height 19
click at [607, 415] on select "Please Choose One Curtain & Rod Glass Sliding Doors Glass Hinged Doors" at bounding box center [871, 413] width 560 height 19
select select "1"
click at [591, 406] on select "Please Choose One Curtain & Rod Glass Sliding Doors Glass Hinged Doors" at bounding box center [871, 413] width 560 height 19
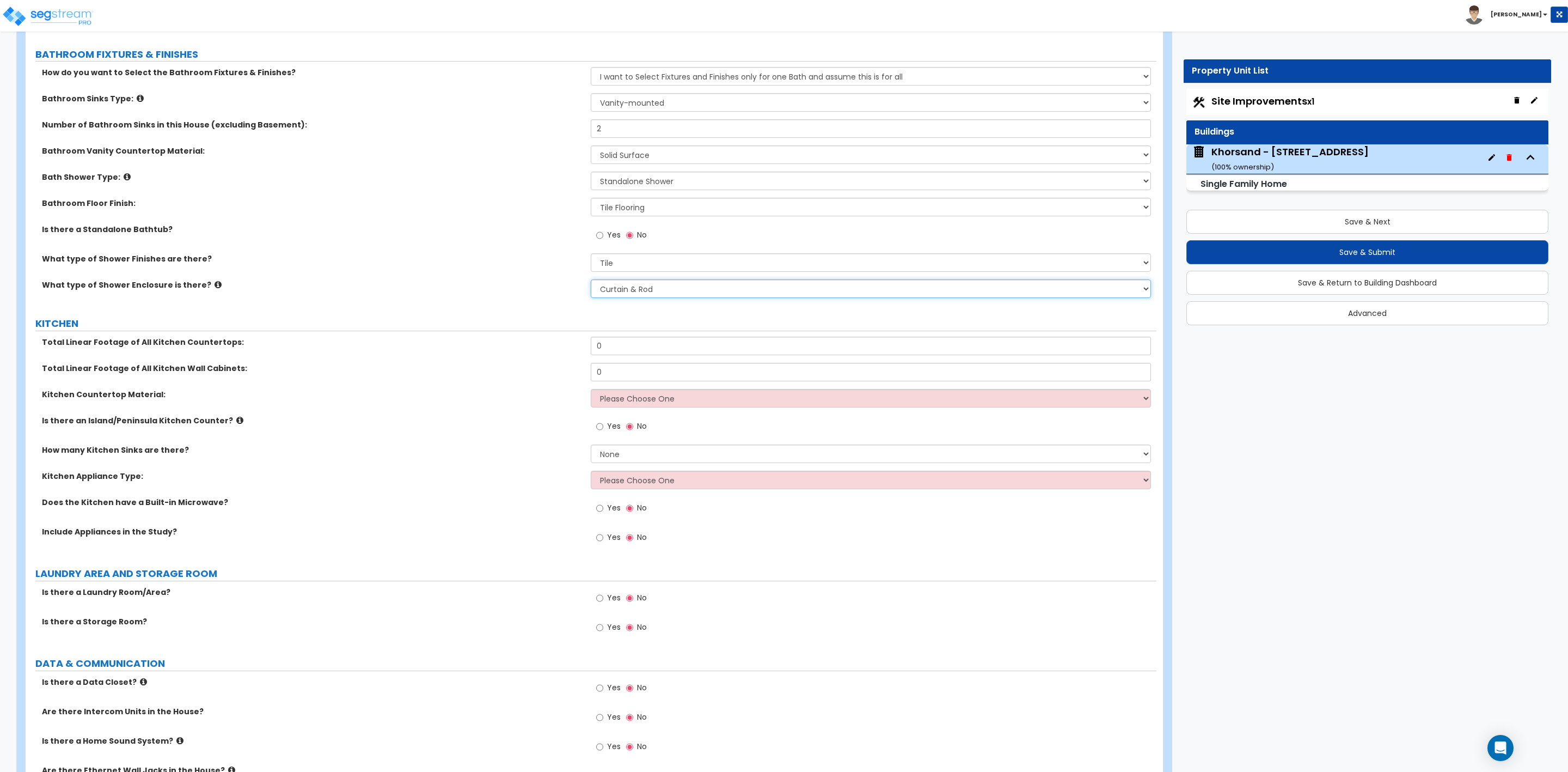
scroll to position [3596, 0]
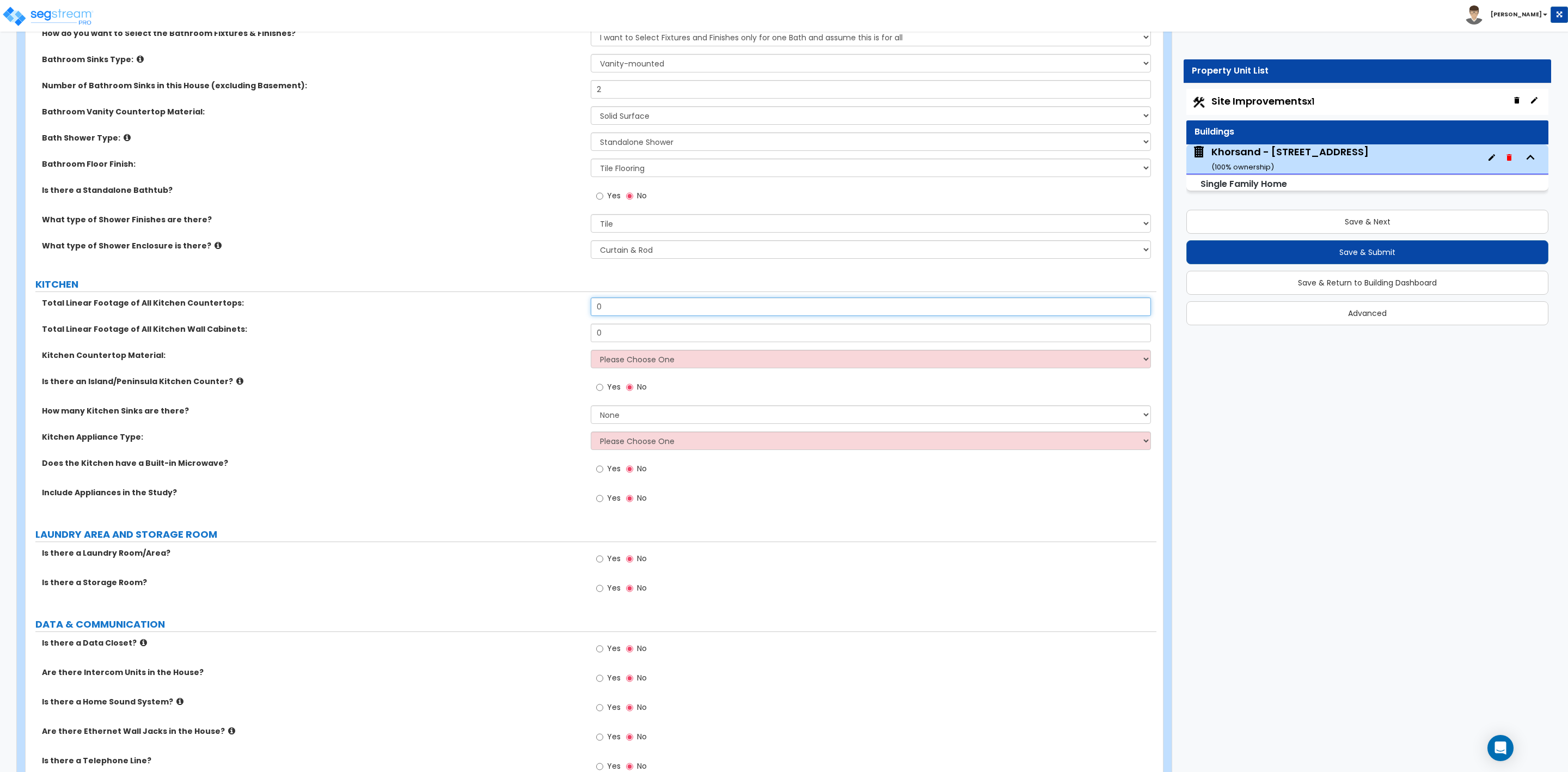
drag, startPoint x: 622, startPoint y: 309, endPoint x: 502, endPoint y: 305, distance: 120.1
click at [546, 302] on div "Total Linear Footage of All Kitchen Countertops: 0" at bounding box center [590, 311] width 1131 height 26
click at [619, 305] on input "0" at bounding box center [871, 307] width 560 height 19
drag, startPoint x: 618, startPoint y: 305, endPoint x: 567, endPoint y: 313, distance: 51.6
click at [569, 313] on div "Total Linear Footage of All Kitchen Countertops: 0" at bounding box center [590, 311] width 1131 height 26
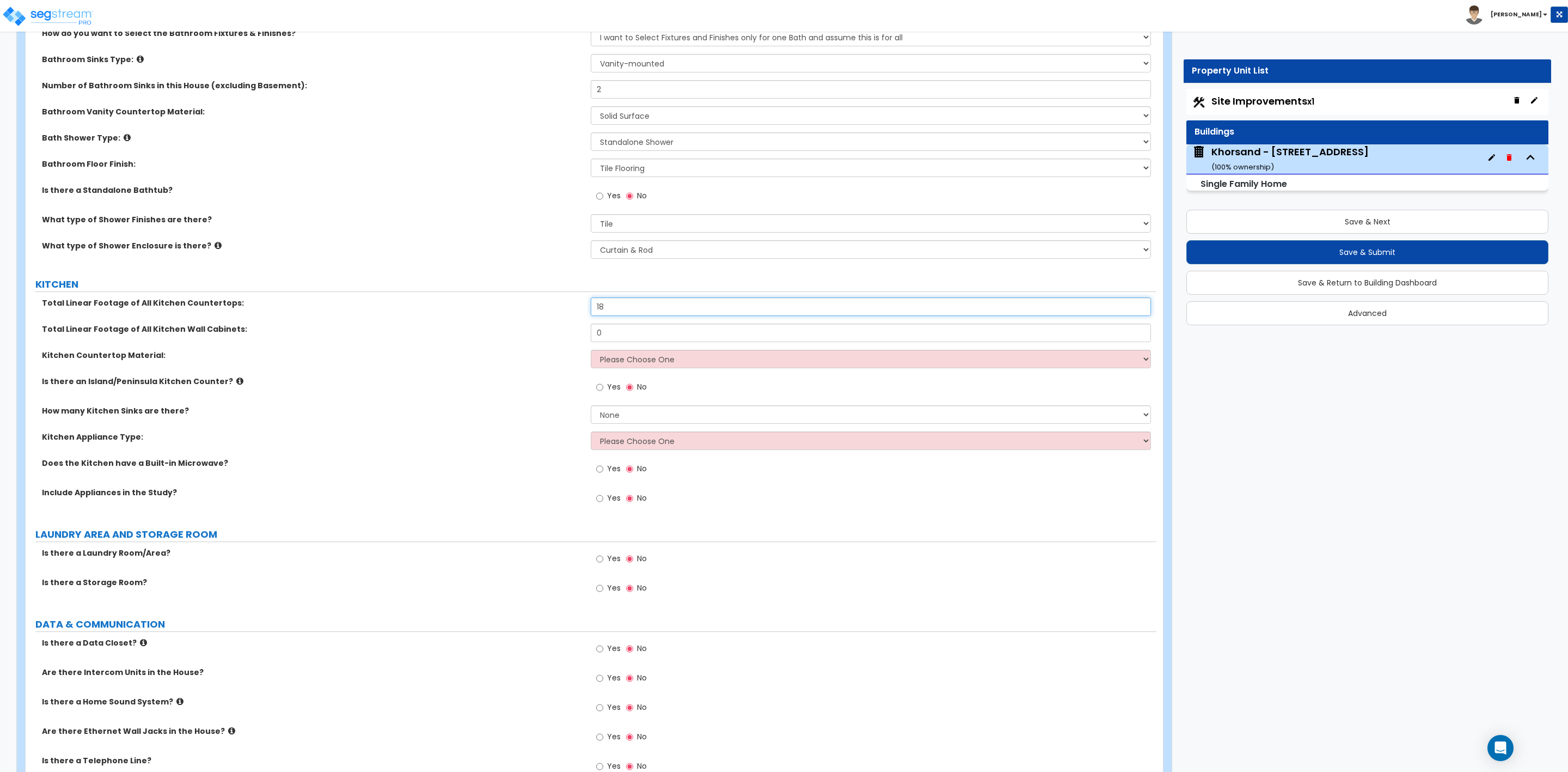
type input "18"
drag, startPoint x: 613, startPoint y: 332, endPoint x: 572, endPoint y: 334, distance: 41.0
click at [575, 334] on div "Total Linear Footage of All Kitchen Wall Cabinets: 0" at bounding box center [590, 337] width 1131 height 26
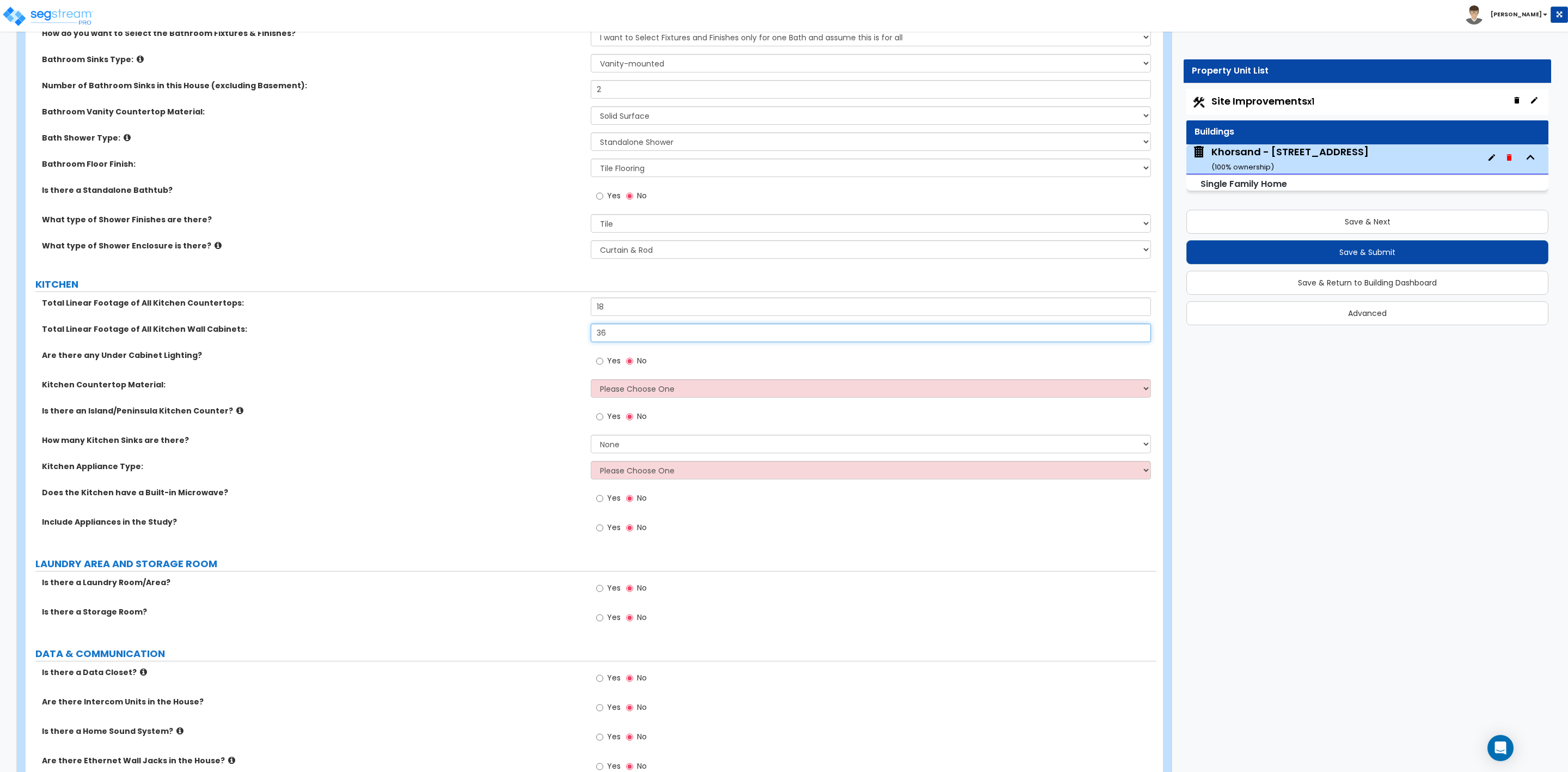
type input "36"
click at [608, 392] on select "Please Choose One Plastic Laminate Solid Surface Stone Quartz Marble Tile Wood …" at bounding box center [871, 388] width 560 height 19
select select "2"
click at [591, 381] on select "Please Choose One Plastic Laminate Solid Surface Stone Quartz Marble Tile Wood …" at bounding box center [871, 388] width 560 height 19
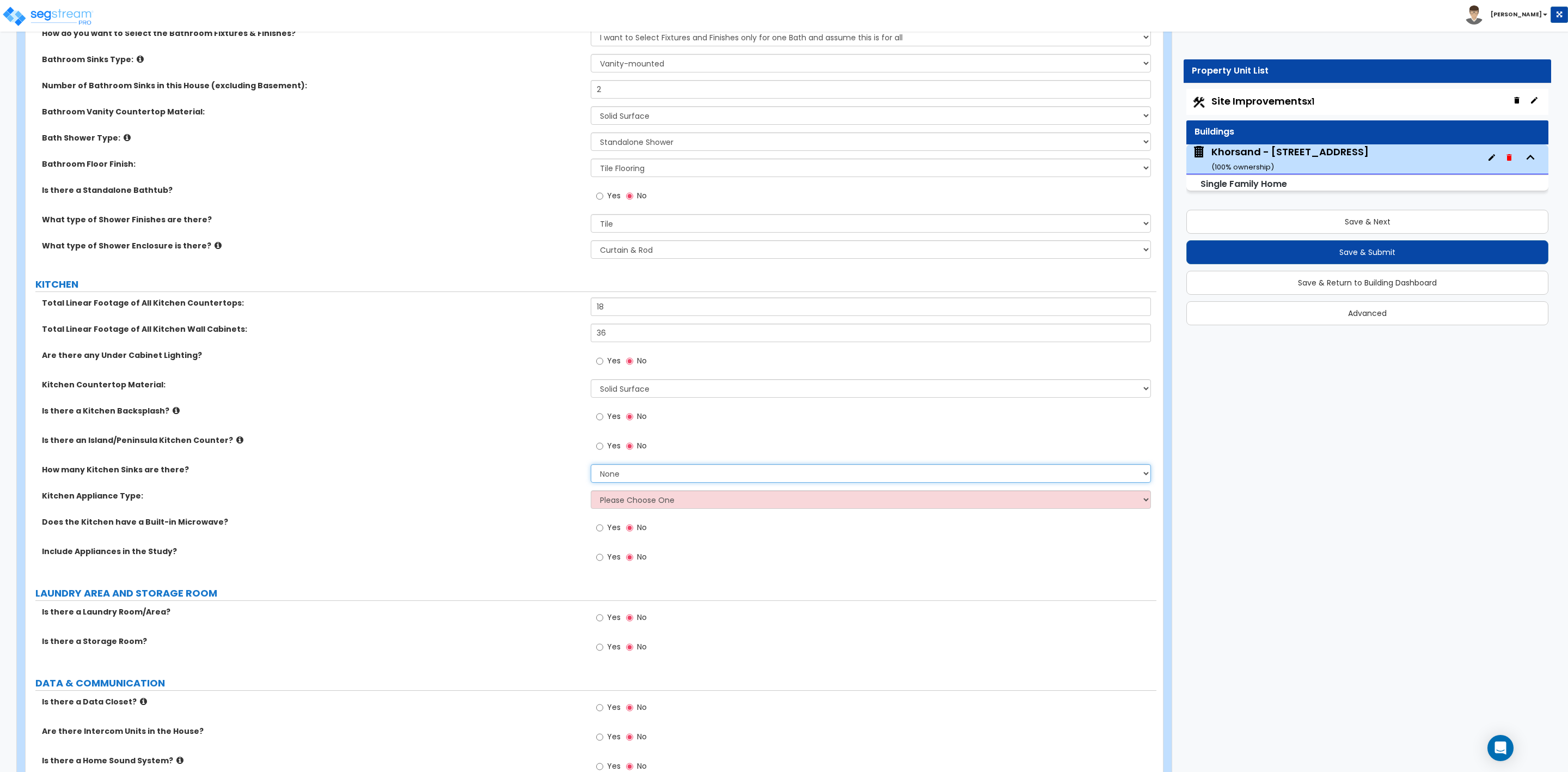
click at [601, 476] on select "None 1 2 3" at bounding box center [871, 473] width 560 height 19
select select "1"
click at [591, 466] on select "None 1 2 3" at bounding box center [871, 473] width 560 height 19
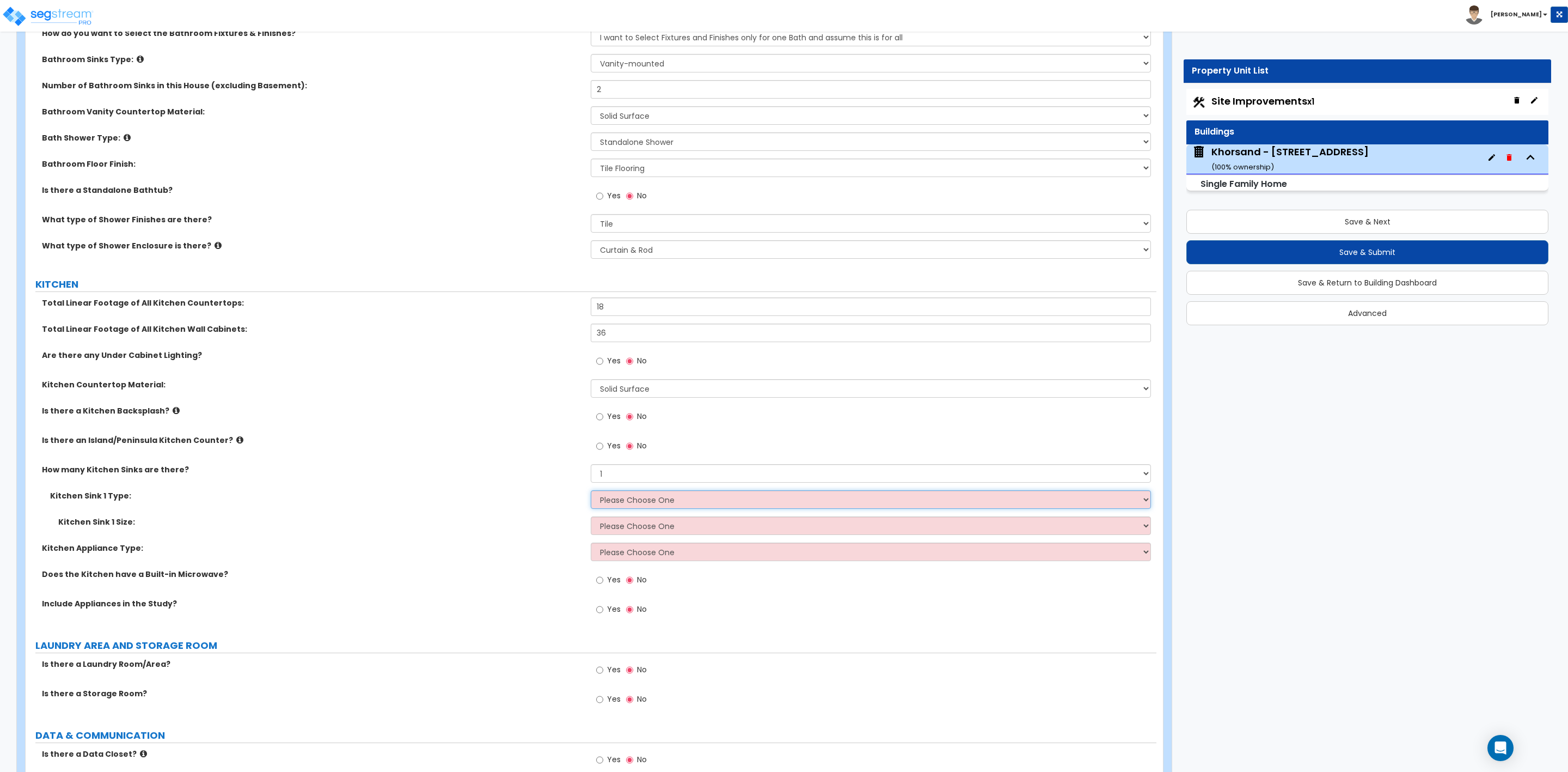
click at [661, 502] on select "Please Choose One Stainless Steel Porcelain Enamel Cast Iron Granite Composite" at bounding box center [871, 499] width 560 height 19
select select "1"
click at [591, 492] on select "Please Choose One Stainless Steel Porcelain Enamel Cast Iron Granite Composite" at bounding box center [871, 499] width 560 height 19
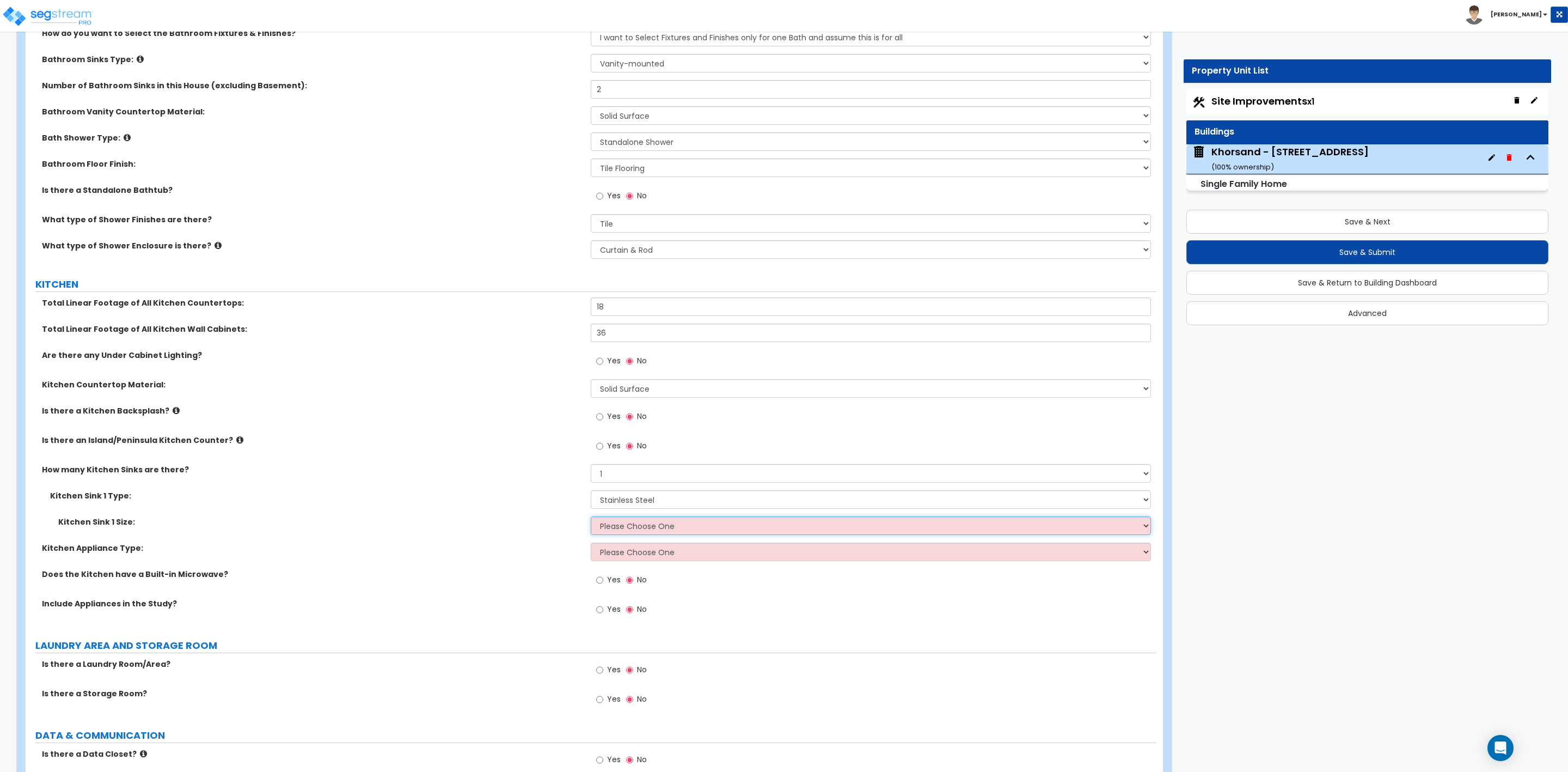
click at [644, 530] on select "Please Choose One Single Sink Double Sink" at bounding box center [871, 526] width 560 height 19
select select "2"
click at [591, 518] on select "Please Choose One Single Sink Double Sink" at bounding box center [871, 526] width 560 height 19
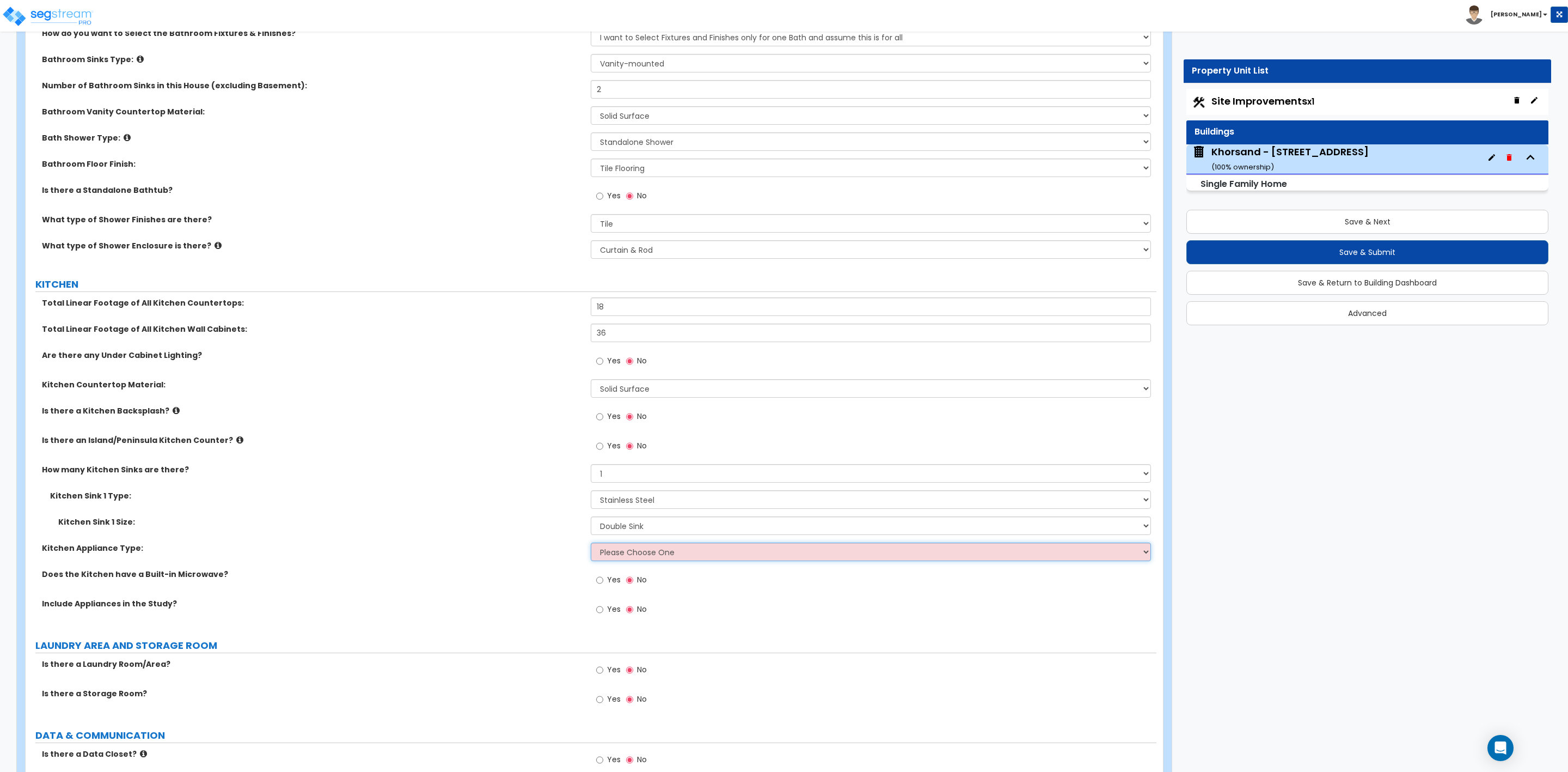
click at [609, 554] on select "Please Choose One Gas Electric" at bounding box center [871, 552] width 560 height 19
select select "2"
click at [591, 544] on select "Please Choose One Gas Electric" at bounding box center [871, 552] width 560 height 19
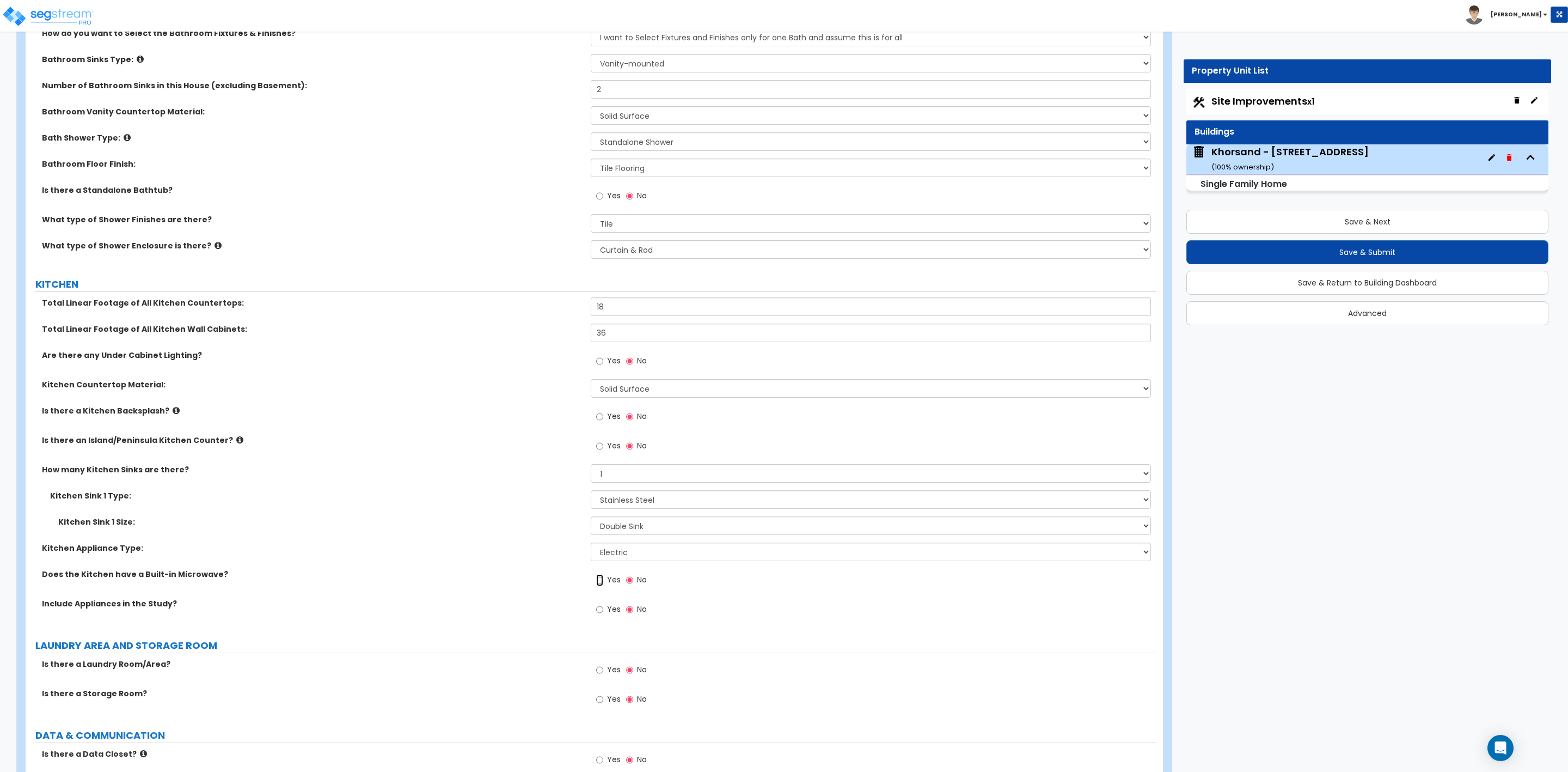
click at [603, 582] on label "Yes" at bounding box center [609, 581] width 25 height 19
click at [603, 582] on input "Yes" at bounding box center [600, 580] width 7 height 12
radio input "true"
click at [603, 611] on input "Yes" at bounding box center [600, 610] width 7 height 12
radio input "true"
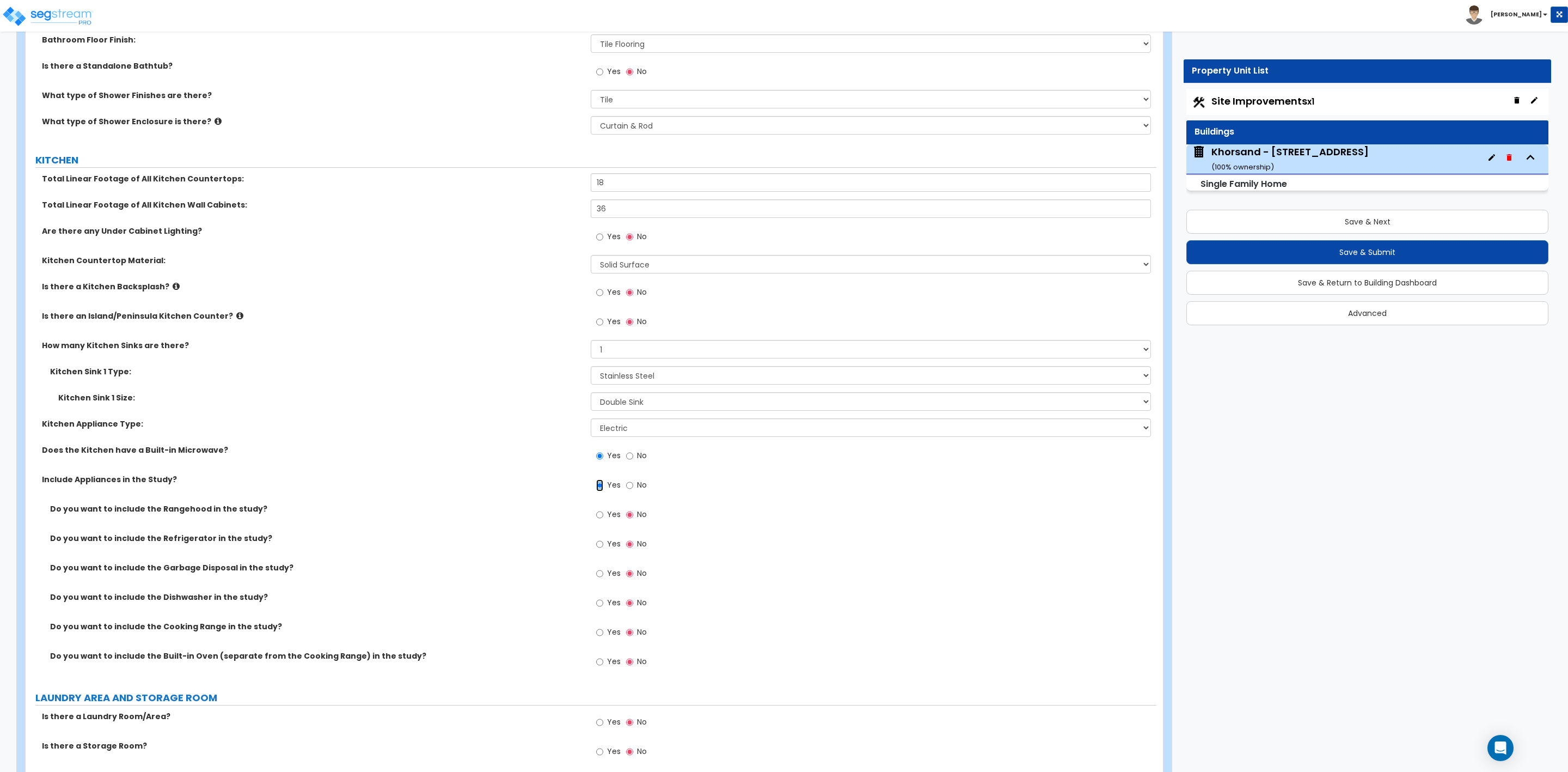
scroll to position [3759, 0]
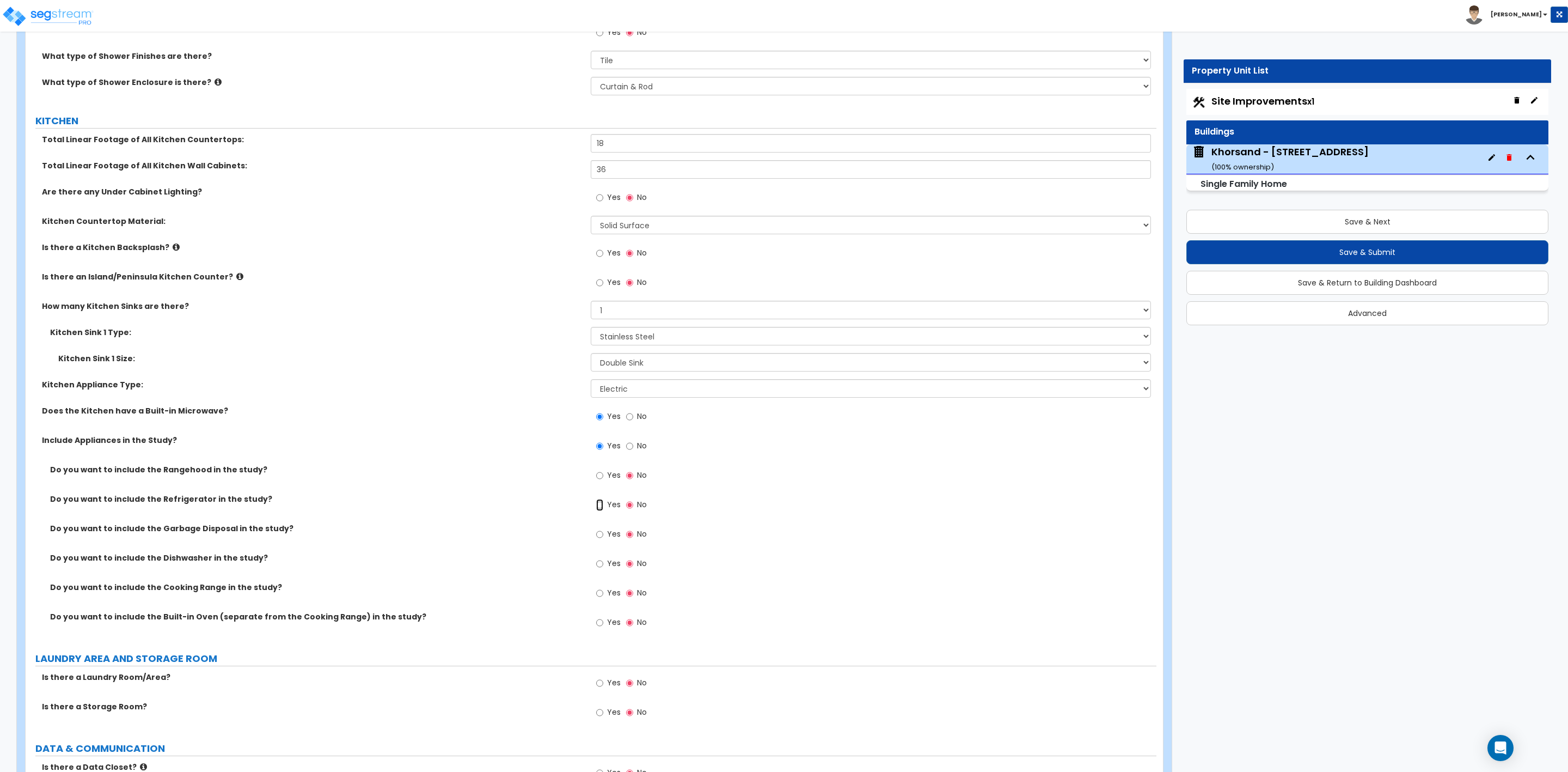
click at [601, 508] on input "Yes" at bounding box center [600, 505] width 7 height 12
radio input "true"
click at [603, 537] on input "Yes" at bounding box center [600, 534] width 7 height 12
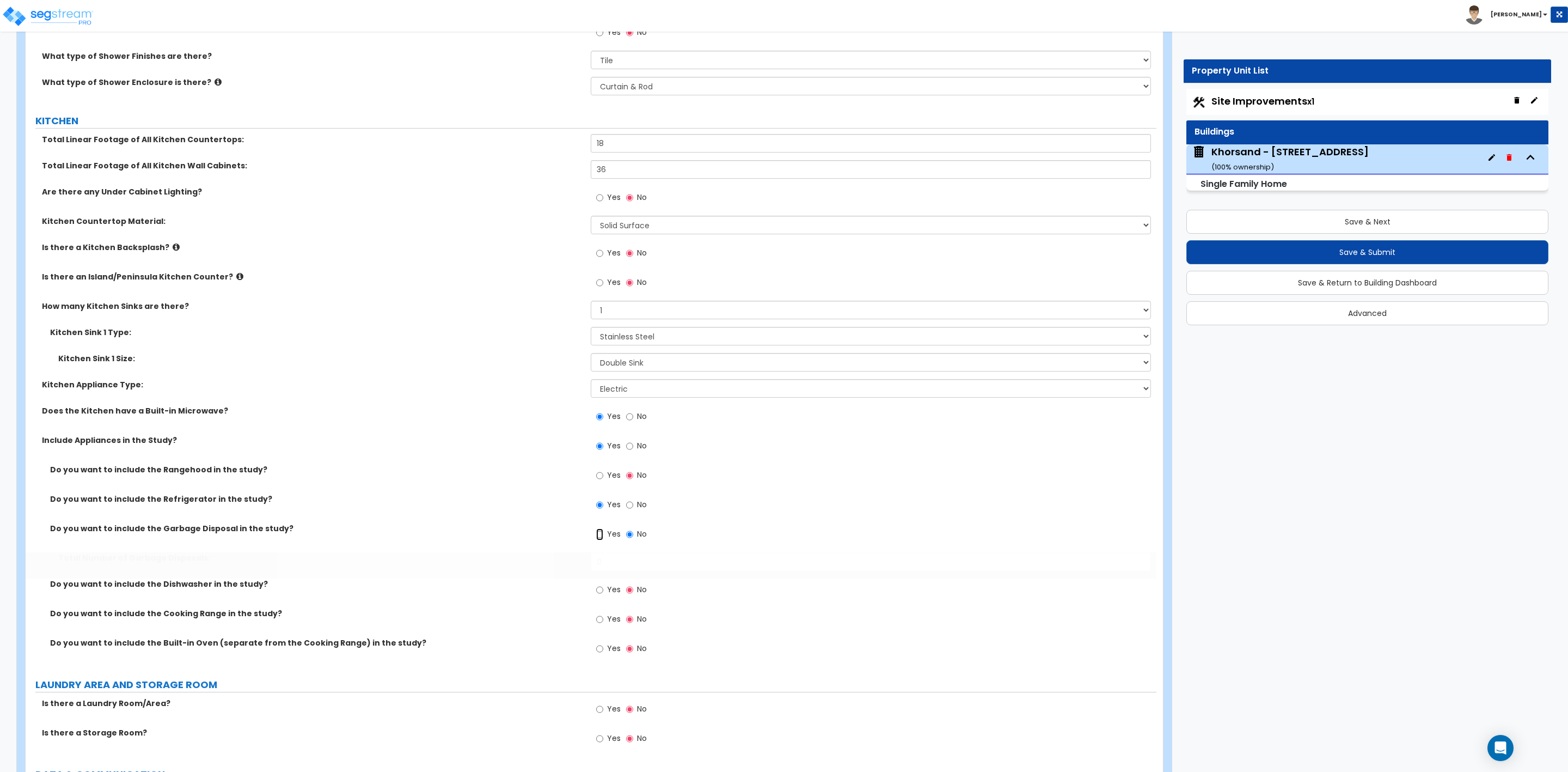
radio input "true"
drag, startPoint x: 598, startPoint y: 564, endPoint x: 608, endPoint y: 564, distance: 10.0
click at [608, 564] on input "0" at bounding box center [871, 561] width 560 height 19
type input "1"
click at [594, 591] on div "Yes No" at bounding box center [622, 591] width 62 height 25
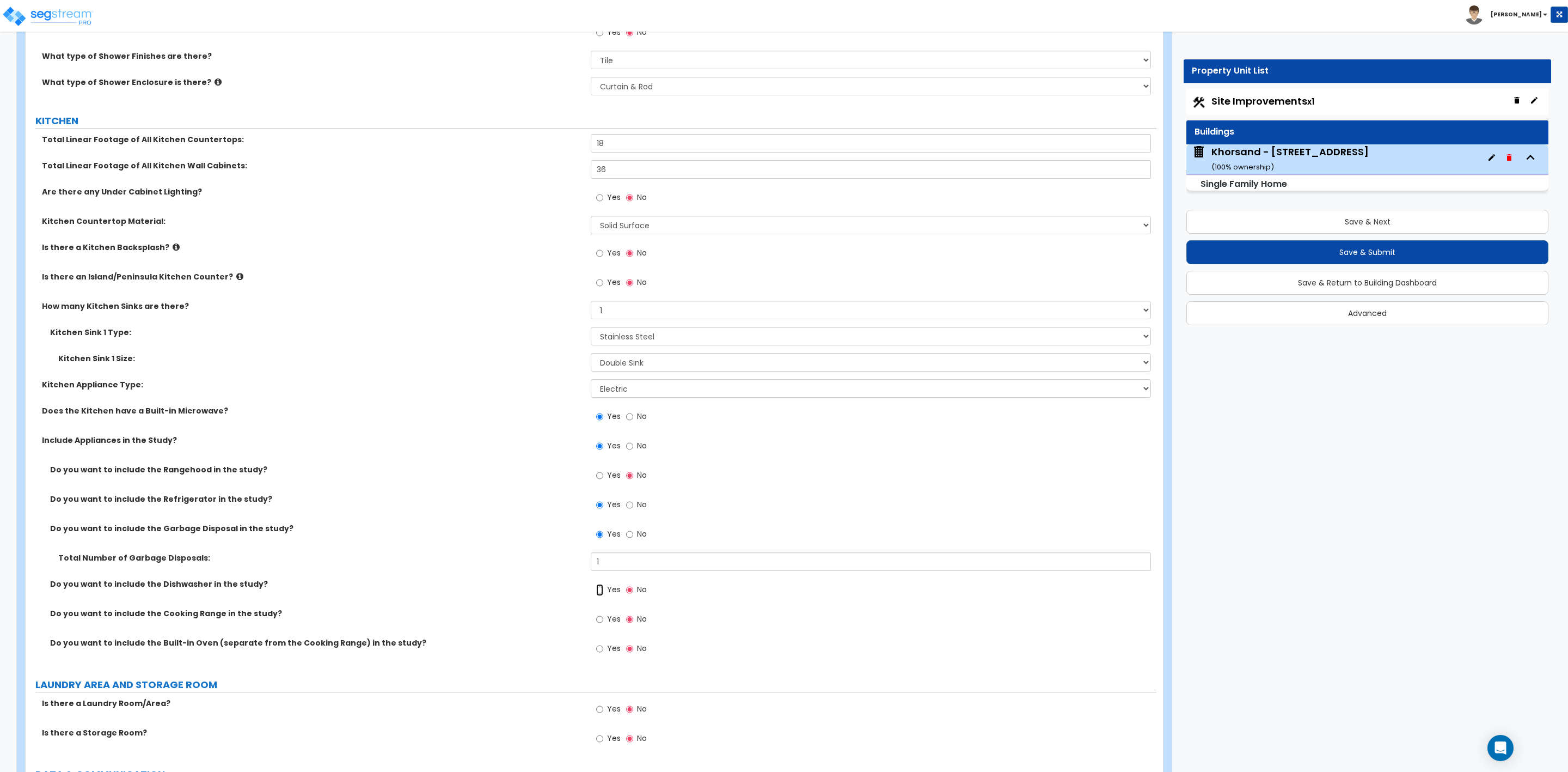
click at [596, 591] on input "Yes" at bounding box center [600, 590] width 7 height 12
radio input "true"
click at [601, 621] on input "Yes" at bounding box center [600, 619] width 7 height 12
radio input "true"
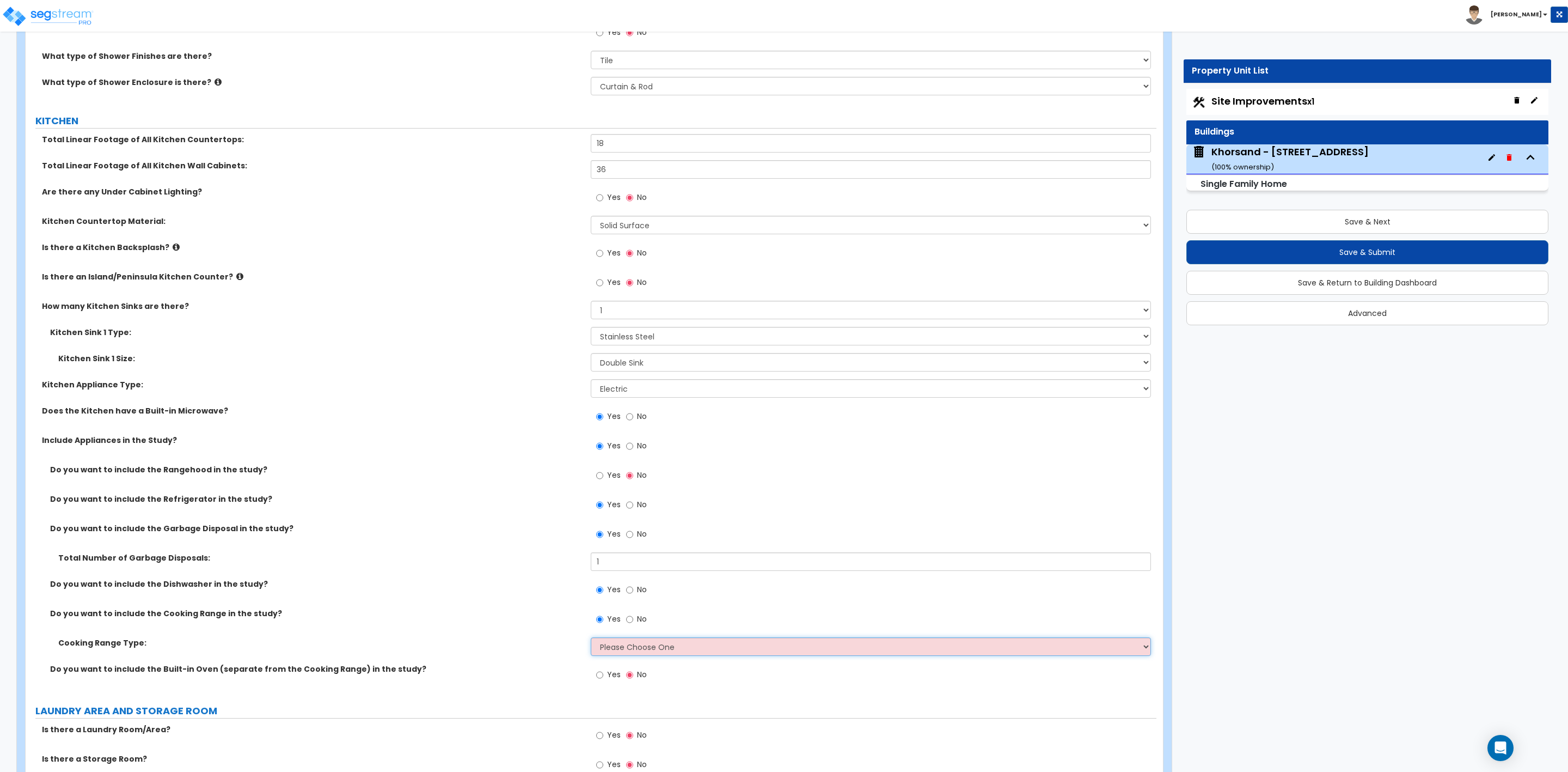
click at [603, 649] on select "Please Choose One Cook Top Only Range with Oven" at bounding box center [871, 647] width 560 height 19
select select "2"
click at [591, 639] on select "Please Choose One Cook Top Only Range with Oven" at bounding box center [871, 647] width 560 height 19
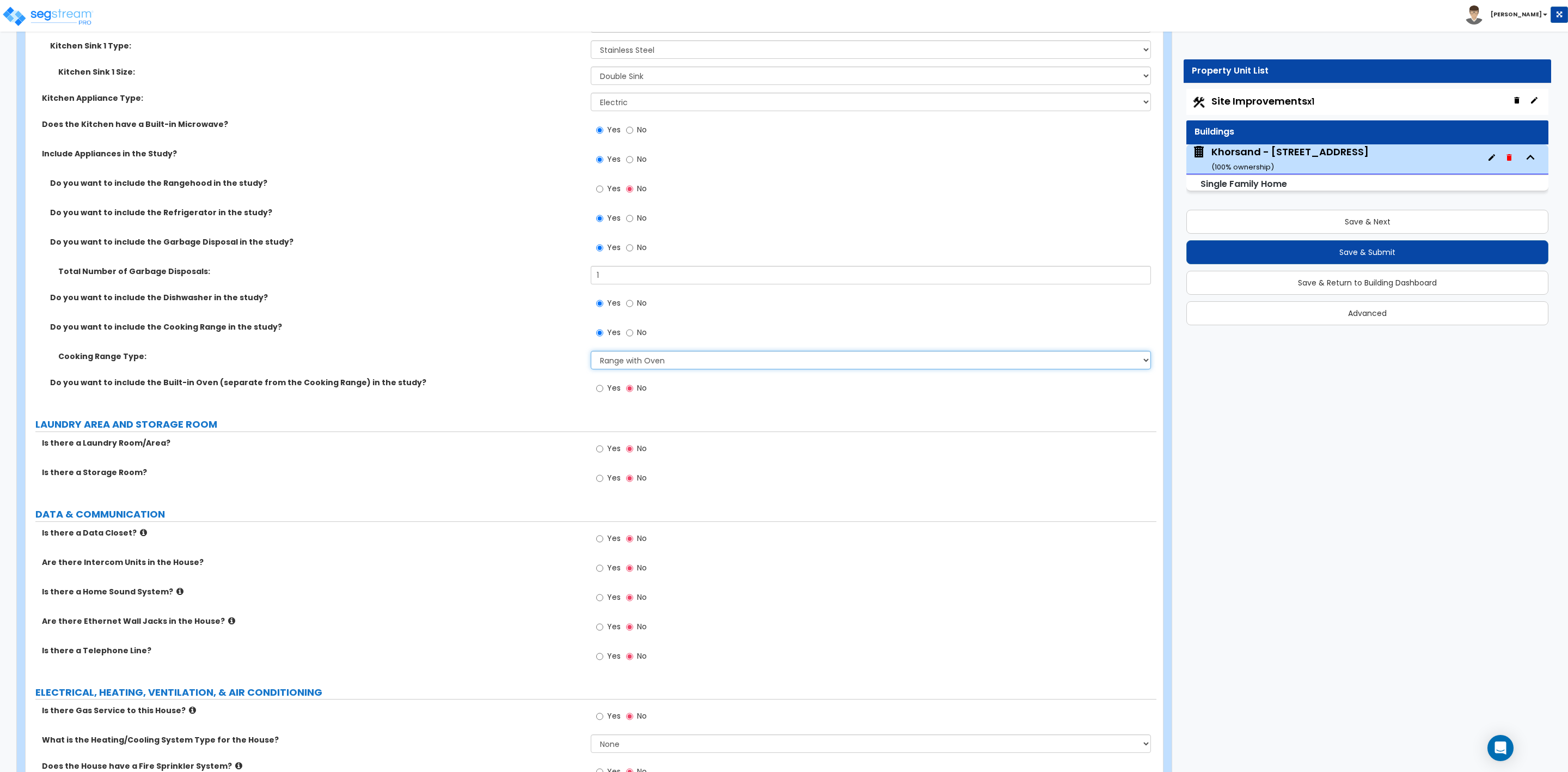
scroll to position [4085, 0]
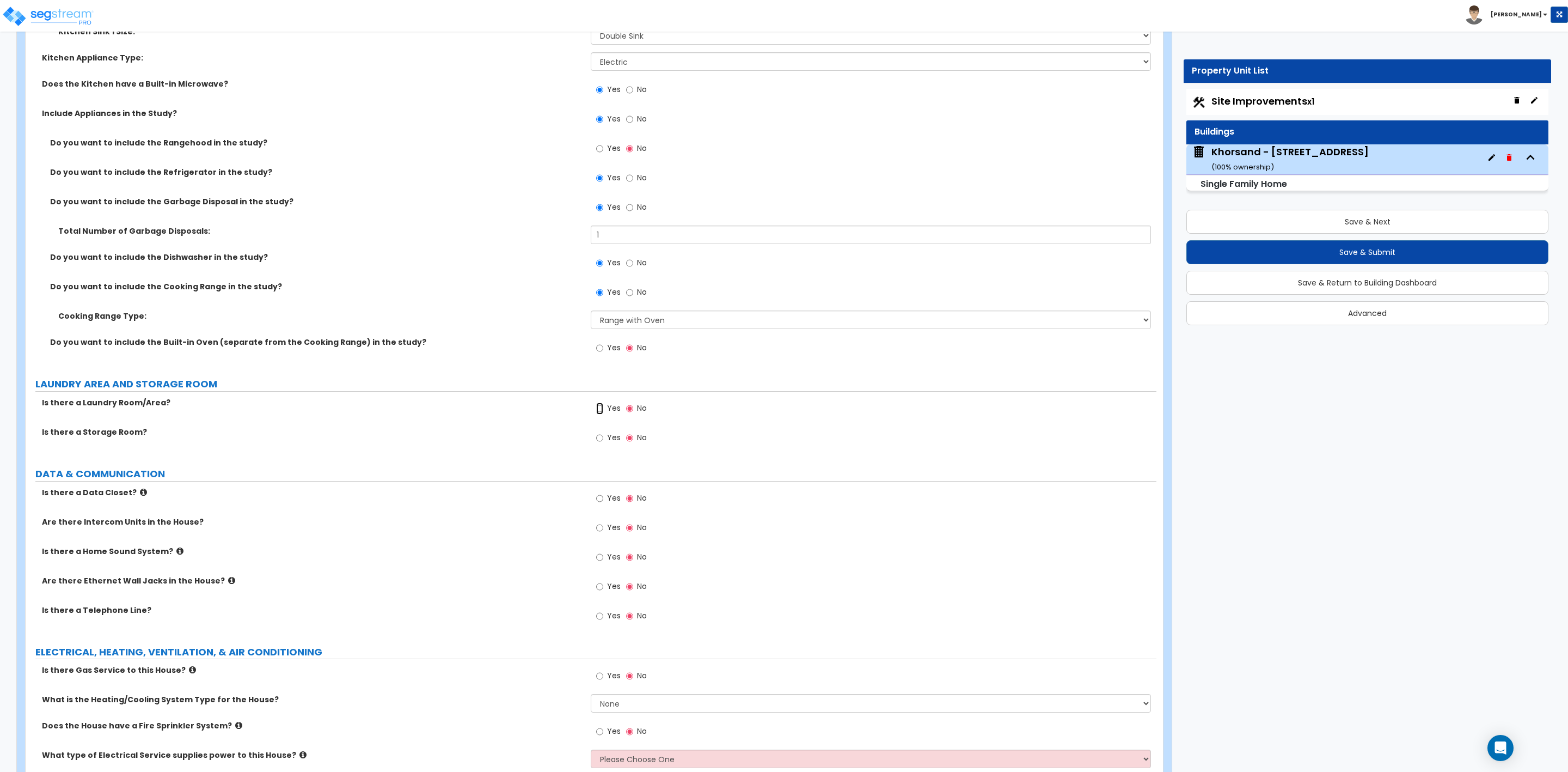
click at [597, 410] on input "Yes" at bounding box center [600, 408] width 7 height 12
radio input "true"
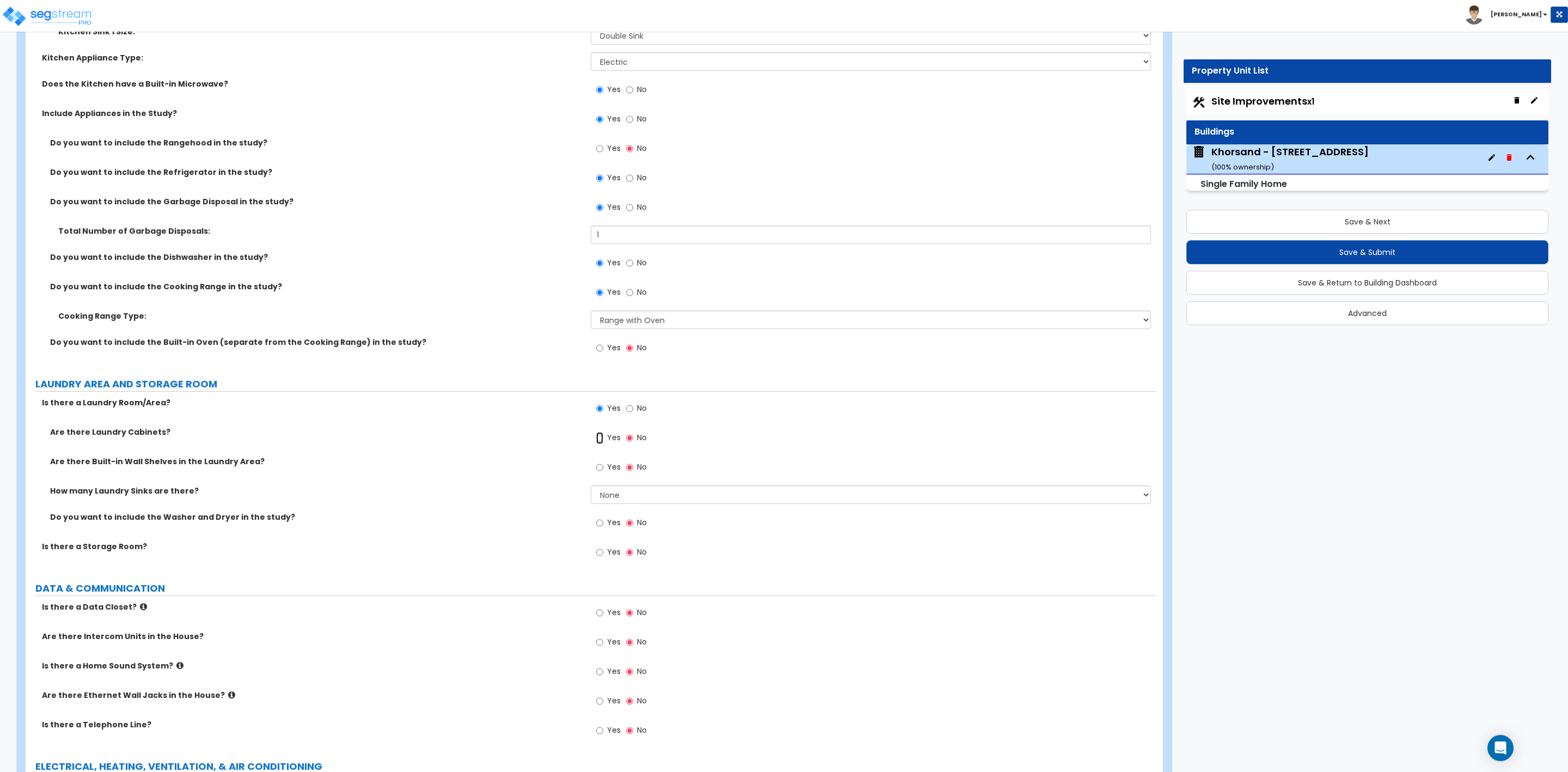
click at [598, 440] on input "Yes" at bounding box center [600, 438] width 7 height 12
radio input "true"
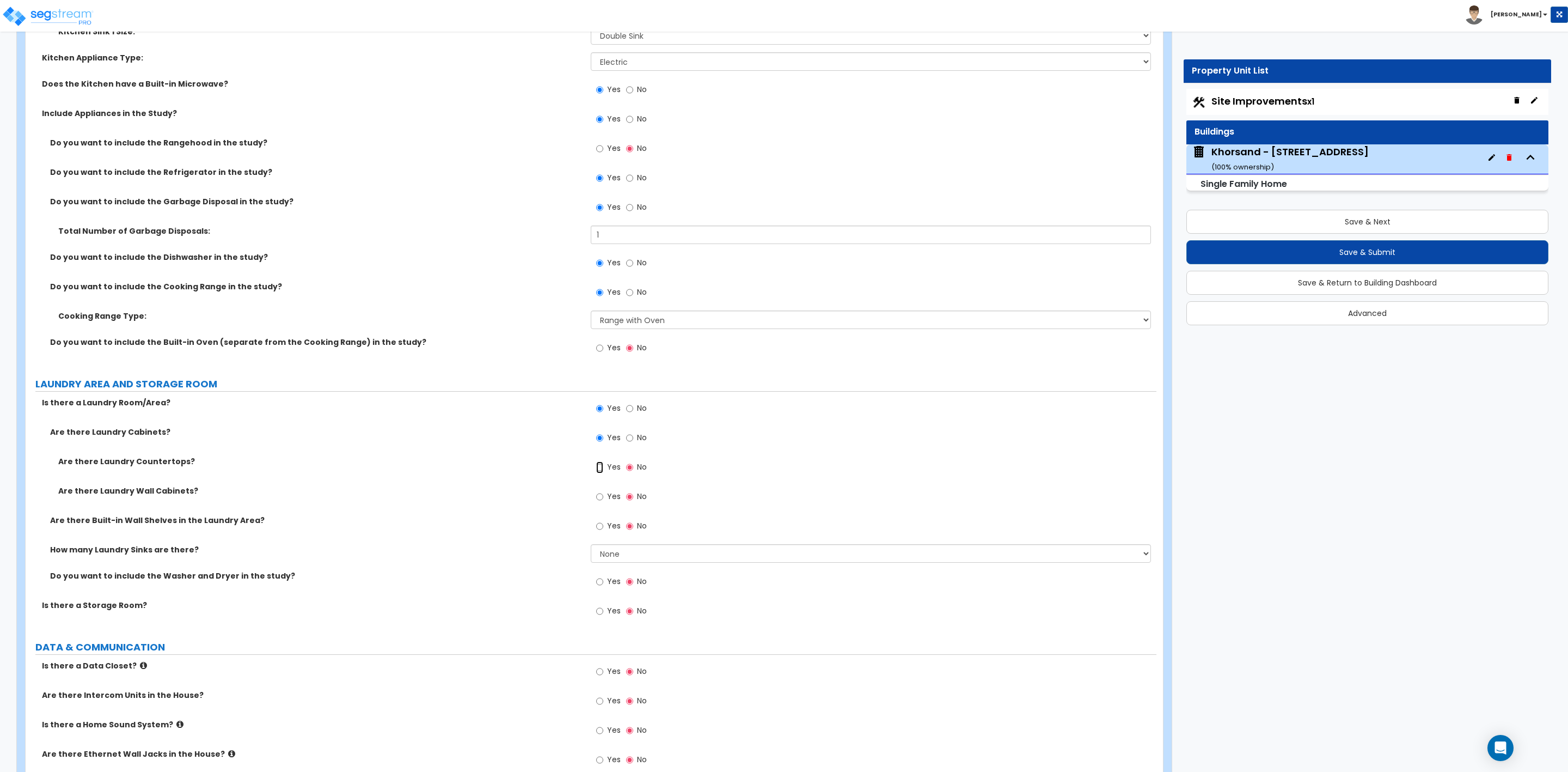
click at [597, 469] on input "Yes" at bounding box center [600, 467] width 7 height 12
radio input "true"
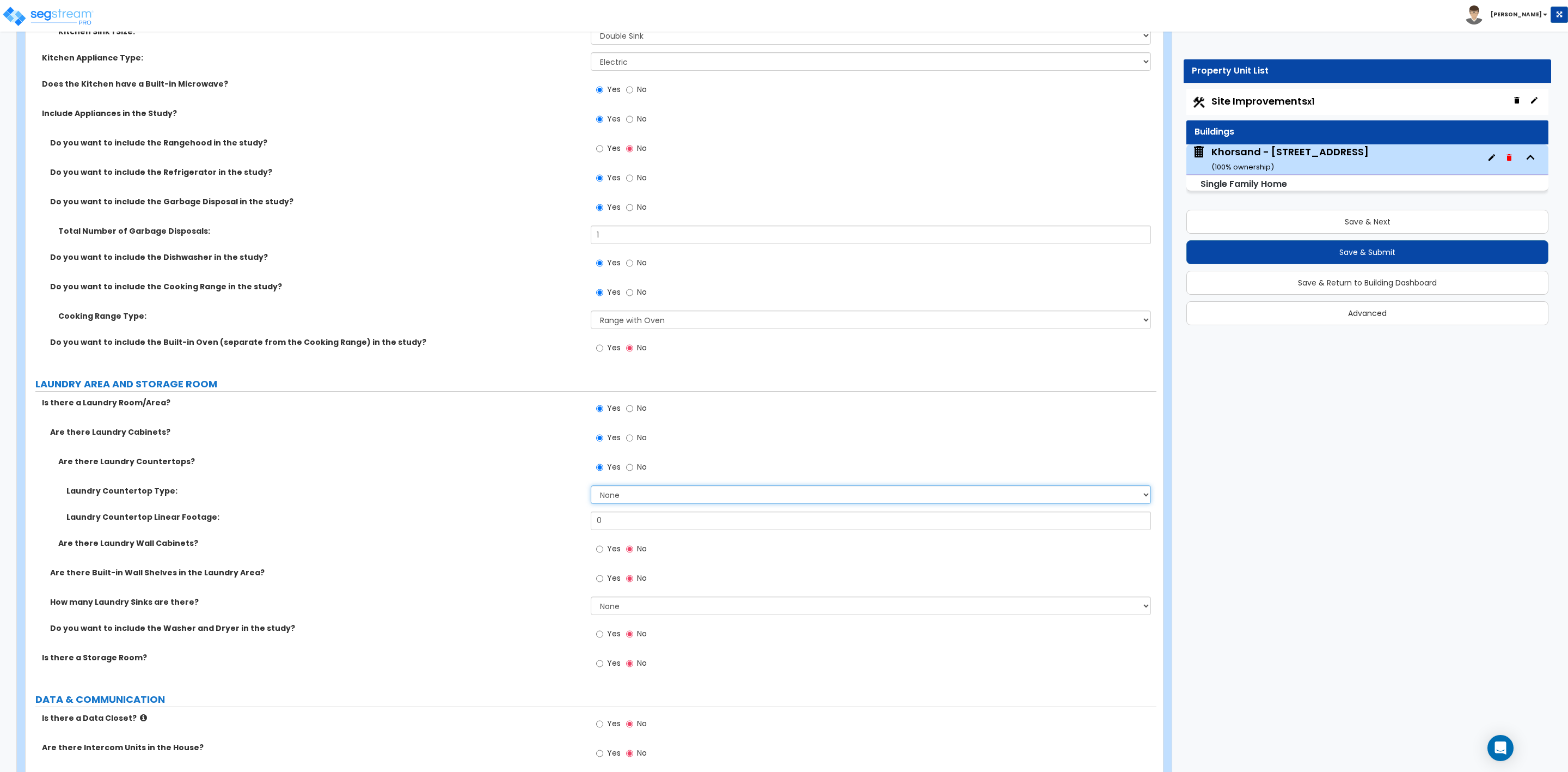
click at [618, 493] on select "None Plastic Laminate Solid Surface Stone Quartz Marble Tile Wood Stainless Ste…" at bounding box center [871, 495] width 560 height 19
select select "2"
click at [591, 487] on select "None Plastic Laminate Solid Surface Stone Quartz Marble Tile Wood Stainless Ste…" at bounding box center [871, 495] width 560 height 19
drag, startPoint x: 613, startPoint y: 522, endPoint x: 548, endPoint y: 512, distance: 65.8
click at [548, 513] on div "Laundry Countertop Linear Footage: 0" at bounding box center [590, 524] width 1131 height 26
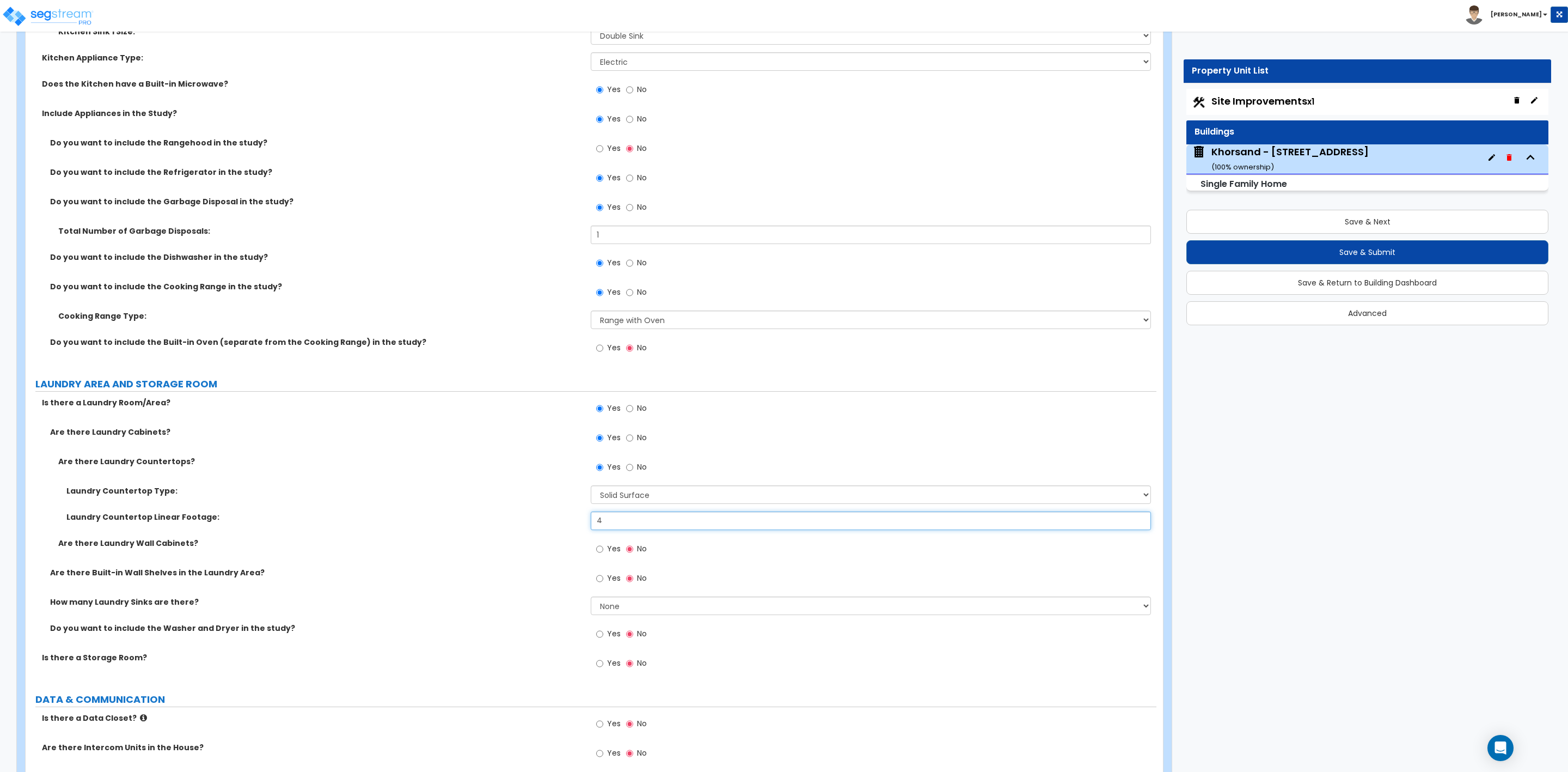
type input "4"
click at [601, 552] on input "Yes" at bounding box center [600, 549] width 7 height 12
radio input "true"
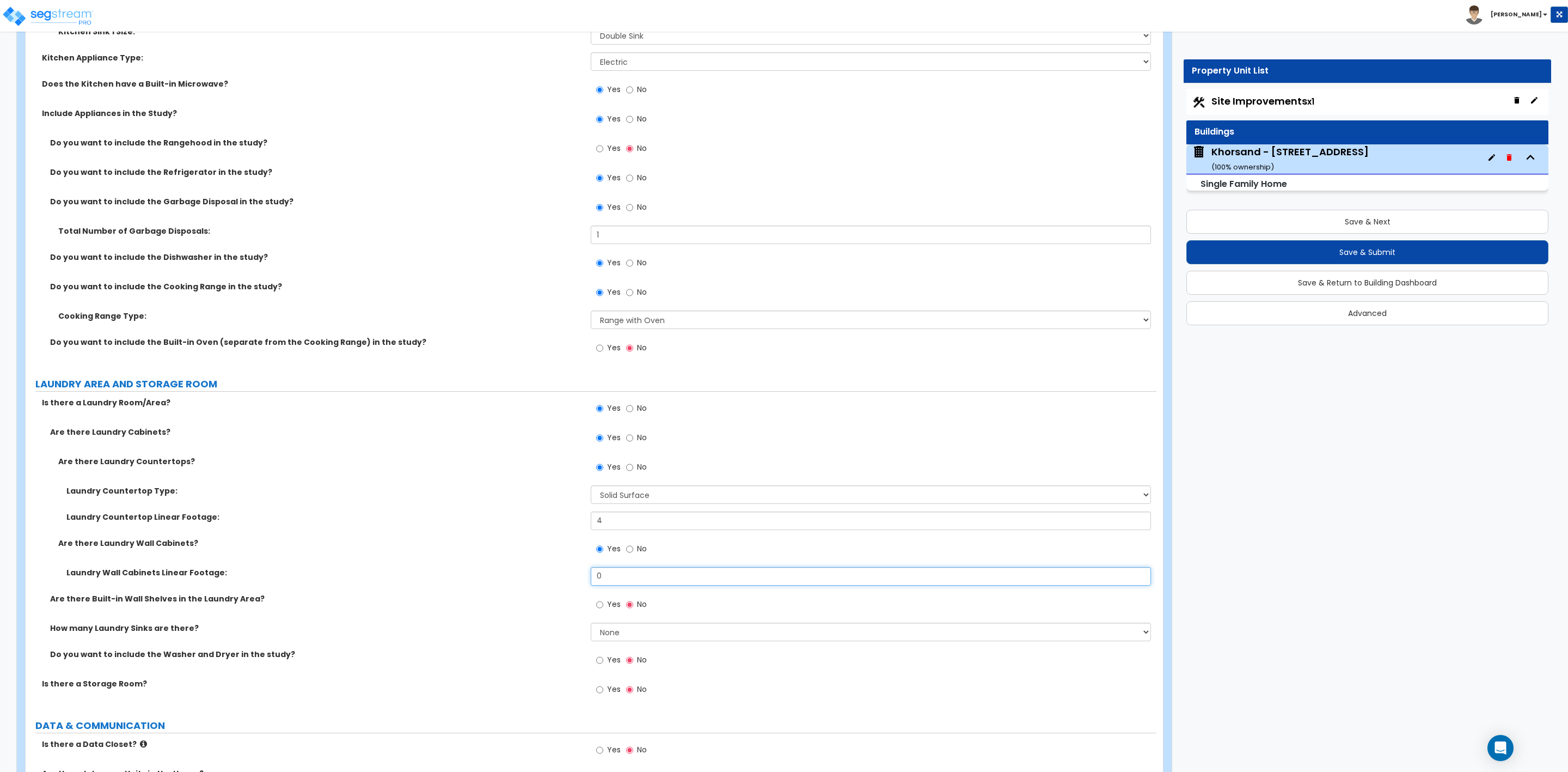
drag, startPoint x: 631, startPoint y: 578, endPoint x: 561, endPoint y: 578, distance: 70.0
click at [561, 578] on div "Laundry Wall Cabinets Linear Footage: 0" at bounding box center [590, 580] width 1131 height 26
drag, startPoint x: 608, startPoint y: 575, endPoint x: 530, endPoint y: 569, distance: 78.2
click at [537, 571] on div "Laundry Wall Cabinets Linear Footage: 6" at bounding box center [590, 580] width 1131 height 26
drag, startPoint x: 614, startPoint y: 578, endPoint x: 572, endPoint y: 577, distance: 42.0
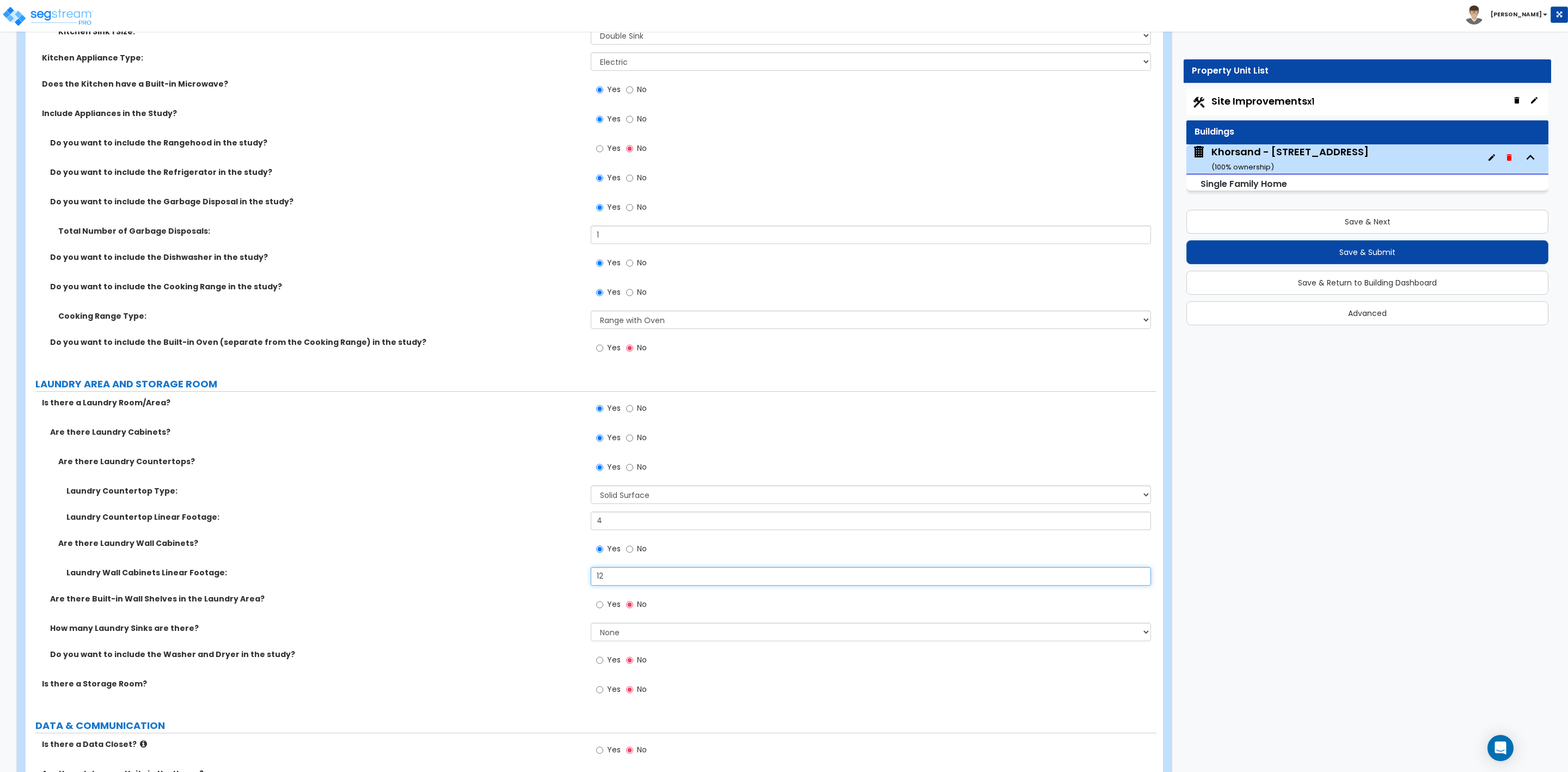
click at [572, 577] on div "Laundry Wall Cabinets Linear Footage: 12" at bounding box center [590, 580] width 1131 height 26
type input "12"
click at [603, 658] on input "Yes" at bounding box center [600, 660] width 7 height 12
radio input "true"
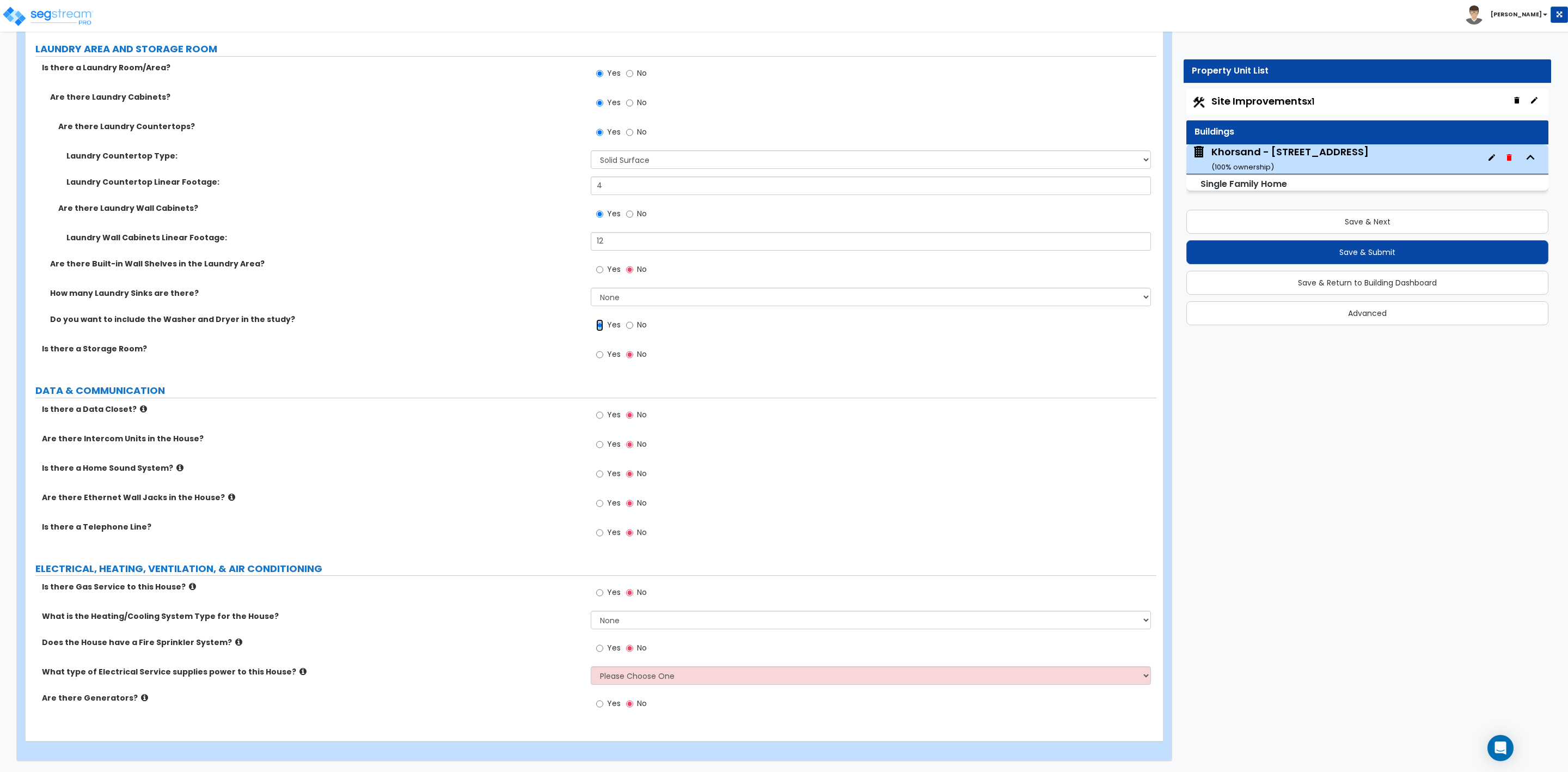
scroll to position [4423, 0]
click at [598, 587] on input "Yes" at bounding box center [600, 593] width 7 height 12
radio input "true"
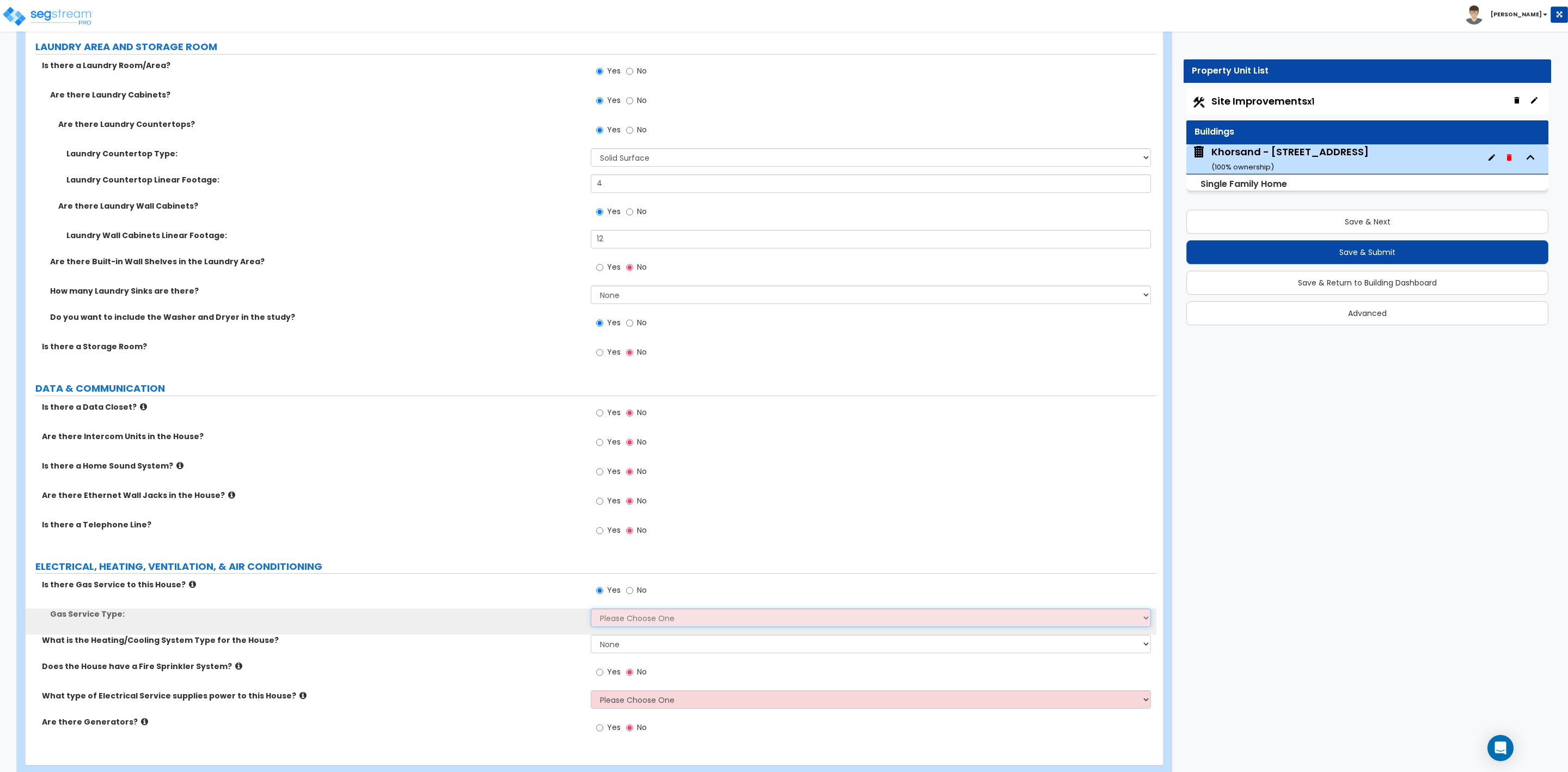
click at [613, 624] on select "Please Choose One Natural Gas Service Propane Tank On-site" at bounding box center [871, 617] width 560 height 19
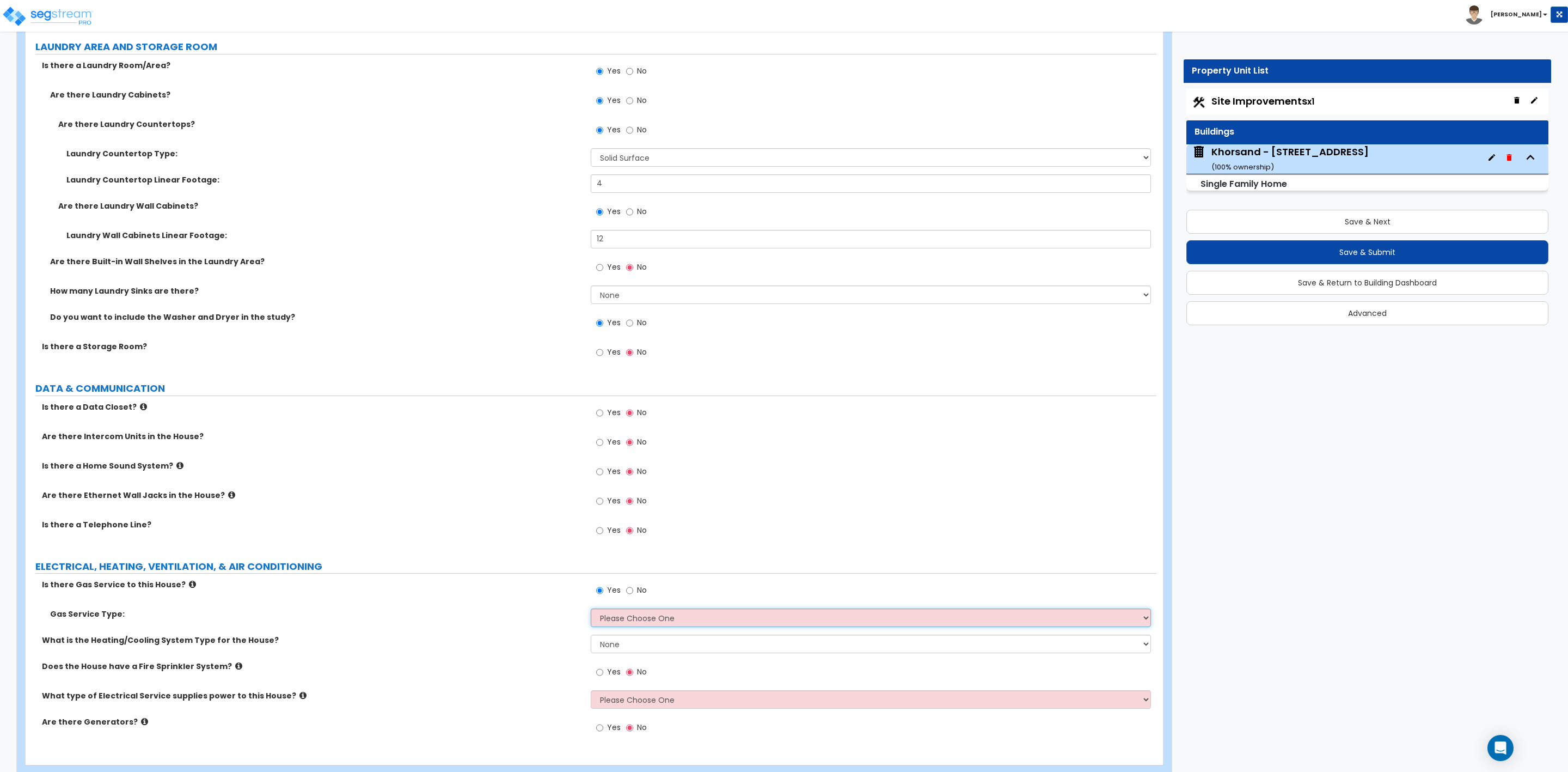
select select "2"
click at [591, 611] on select "Please Choose One Natural Gas Service Propane Tank On-site" at bounding box center [871, 617] width 560 height 19
click at [652, 649] on select "None Heat Only Centralized Heating & Cooling Thru Wall Air Conditioners Mini Sp…" at bounding box center [871, 644] width 560 height 19
select select "2"
click at [591, 637] on select "None Heat Only Centralized Heating & Cooling Thru Wall Air Conditioners Mini Sp…" at bounding box center [871, 644] width 560 height 19
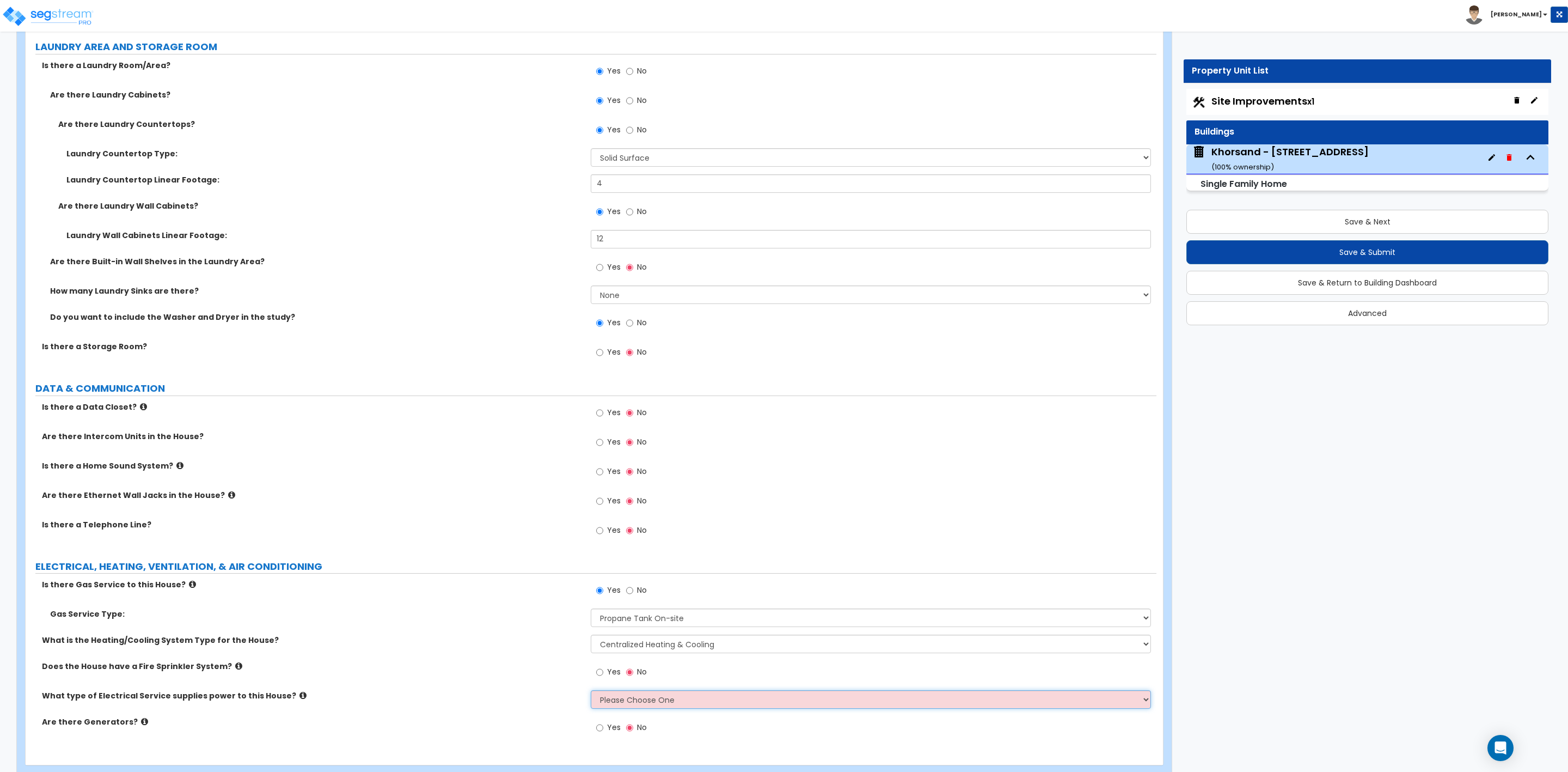
click at [633, 702] on select "Please Choose One Overhead Underground" at bounding box center [871, 699] width 560 height 19
select select "2"
click at [591, 692] on select "Please Choose One Overhead Underground" at bounding box center [871, 699] width 560 height 19
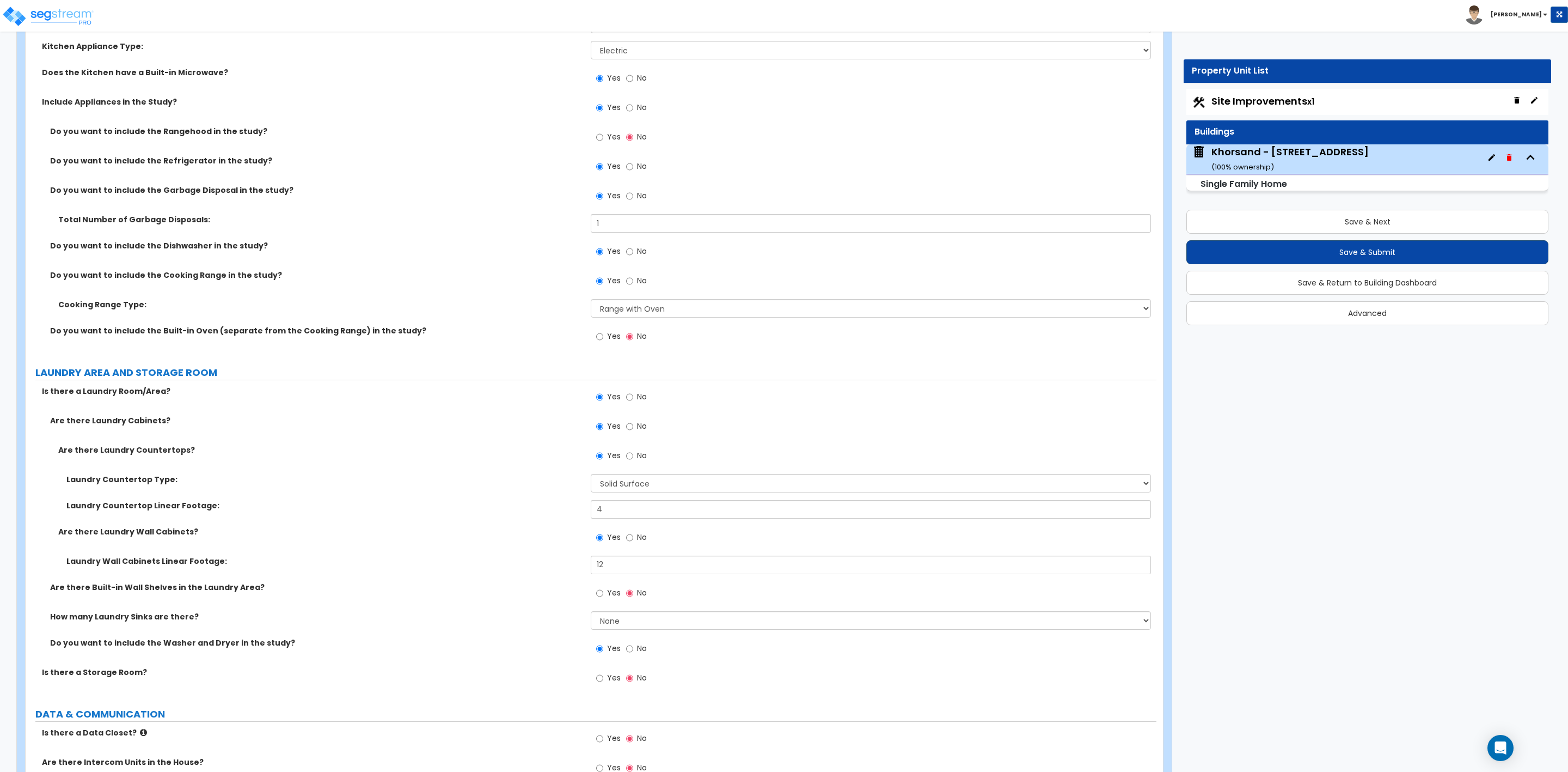
scroll to position [3795, 0]
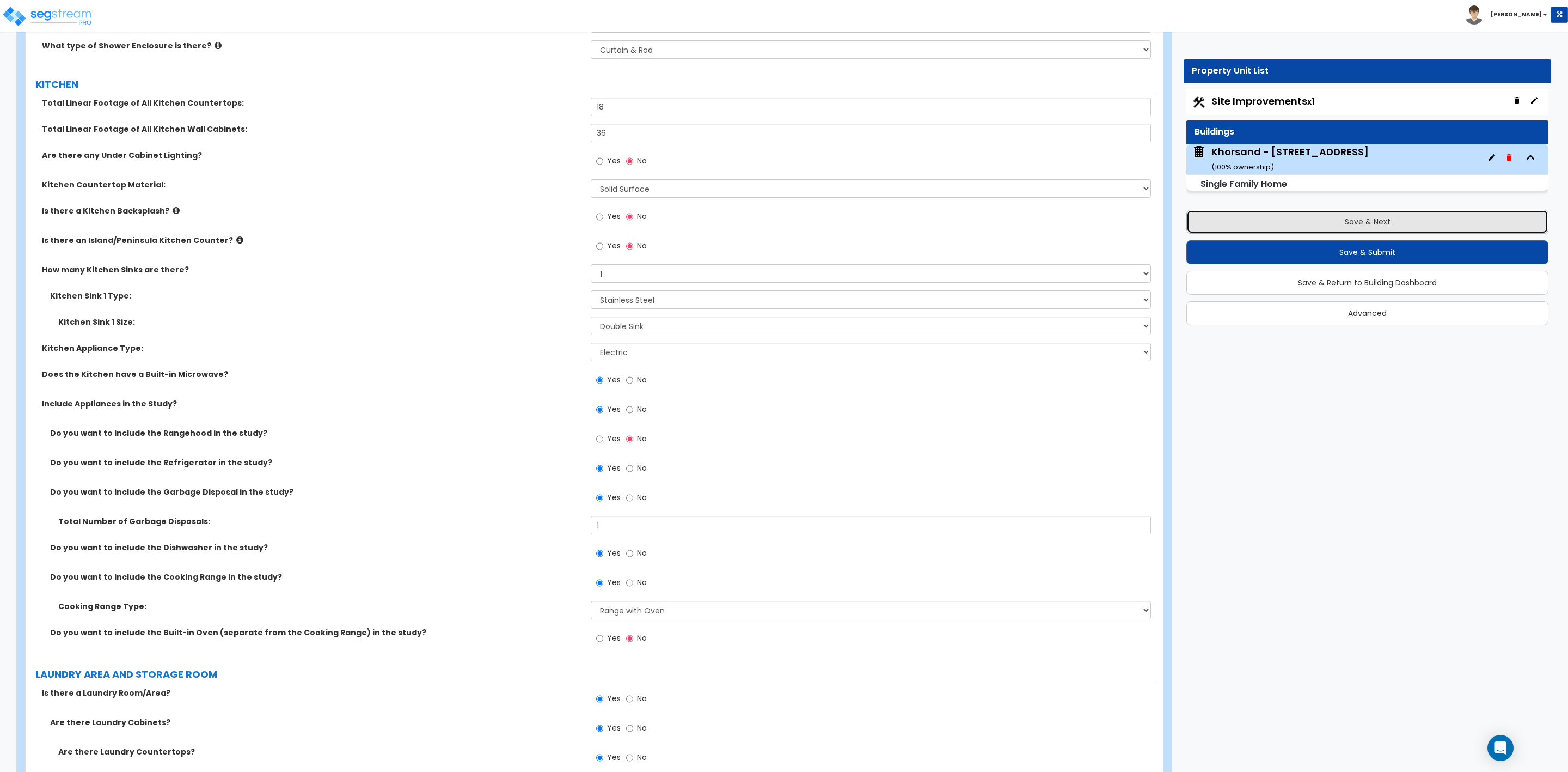
click at [1365, 220] on button "Save & Next" at bounding box center [1367, 222] width 362 height 24
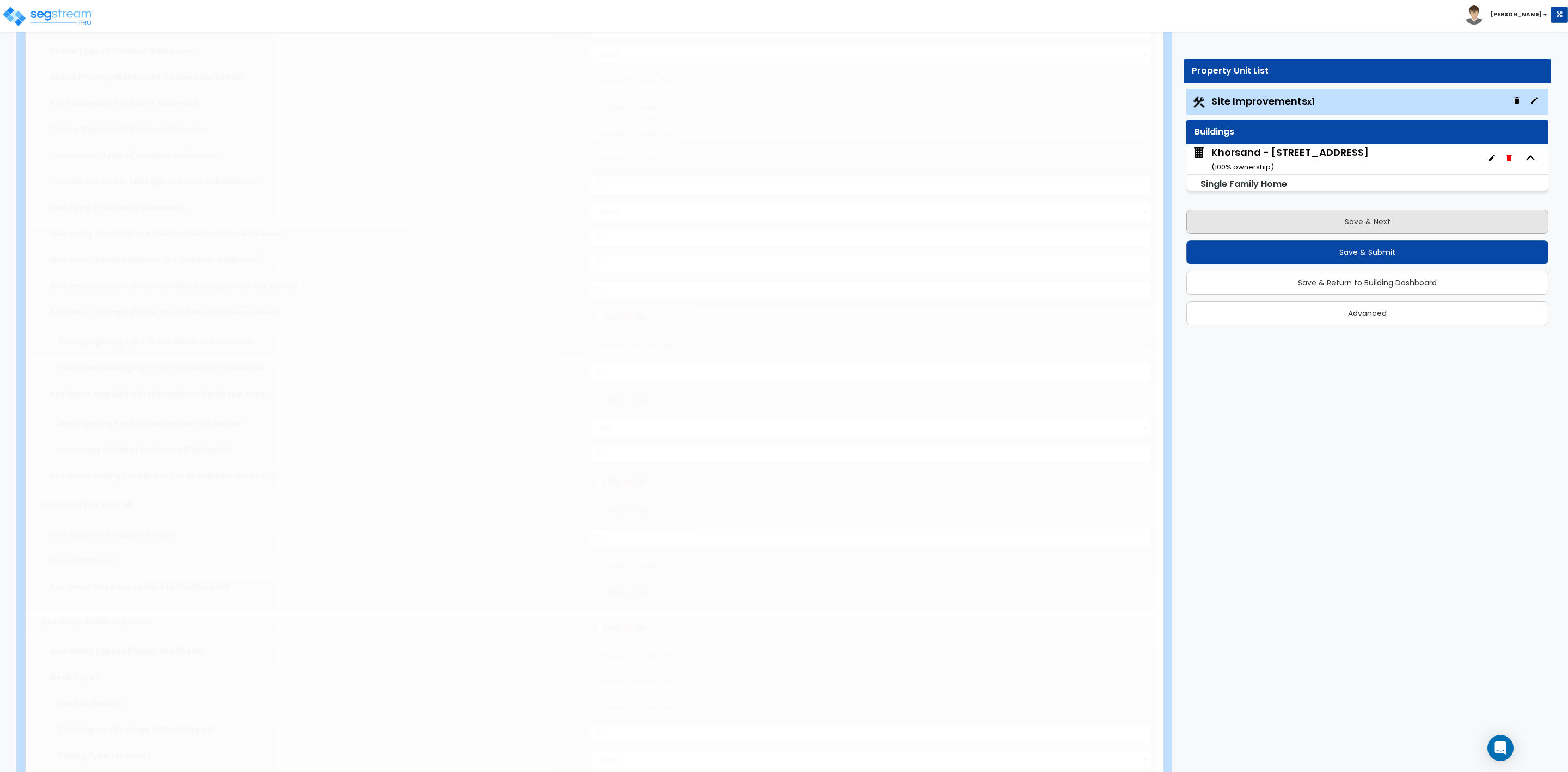
select select "2"
type input "6671"
select select "2"
type input "1599"
select select "2"
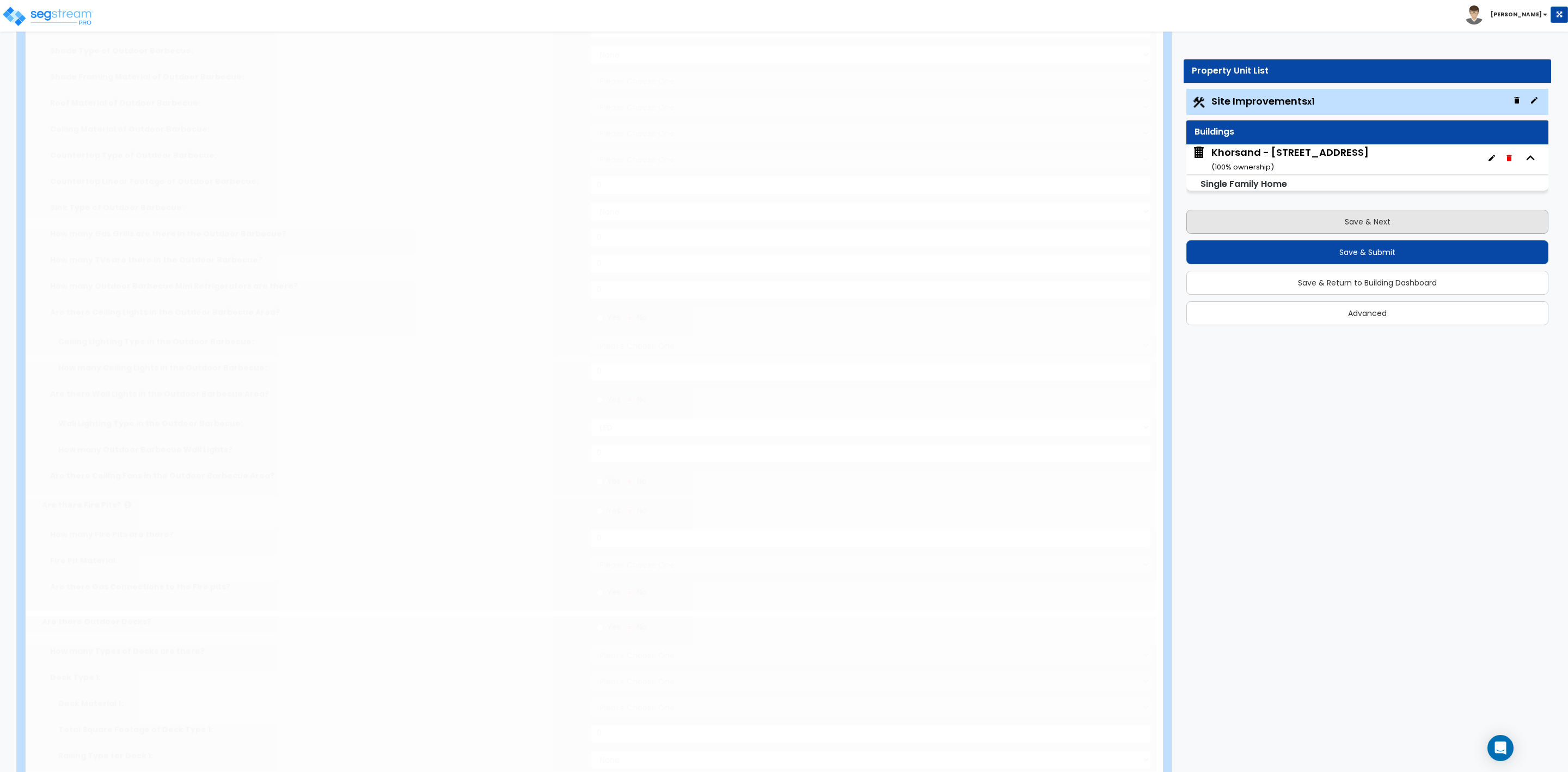
type input "291"
radio input "true"
select select "1"
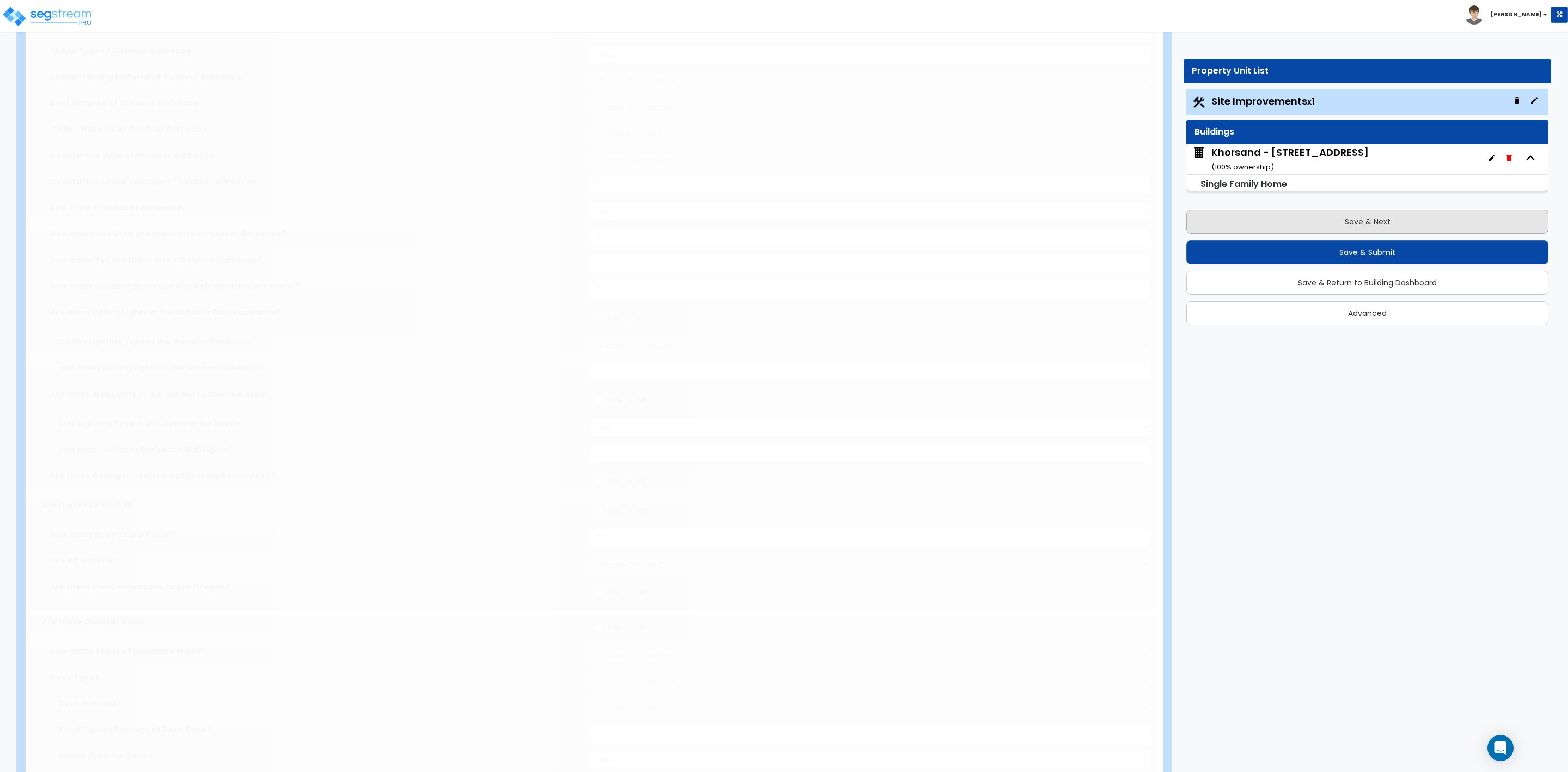
type input "200"
select select "1"
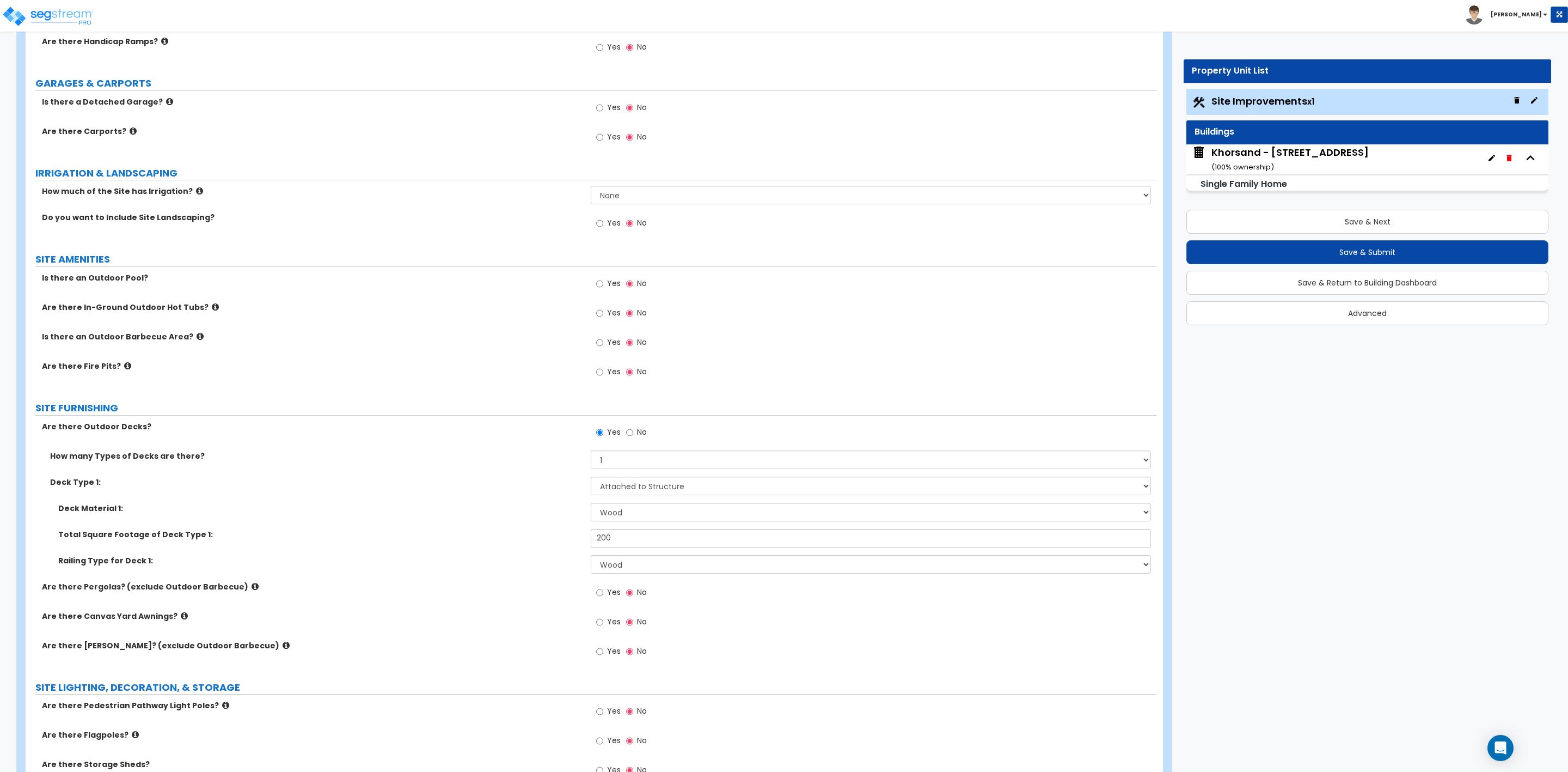
scroll to position [654, 0]
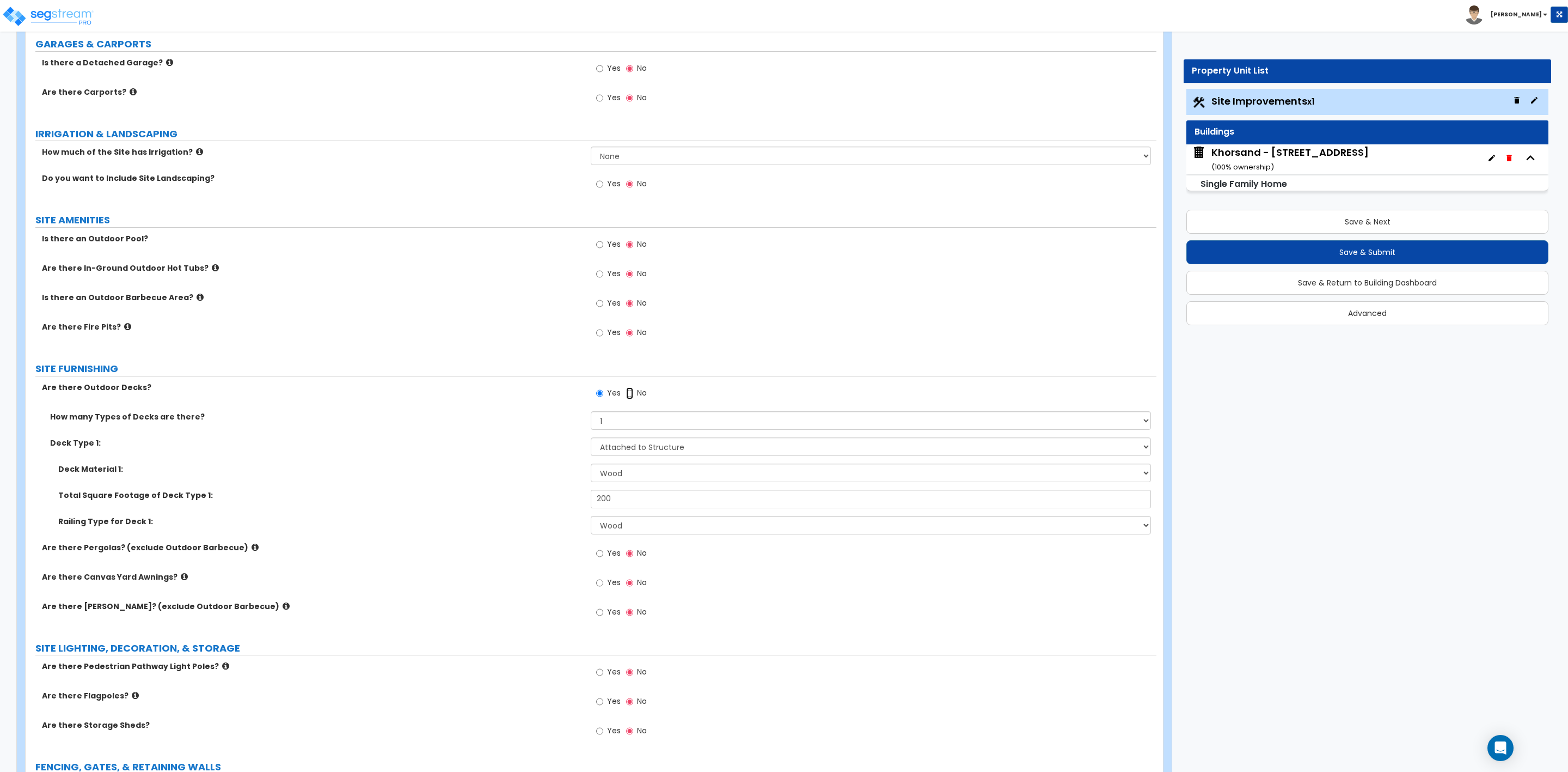
click at [631, 396] on input "No" at bounding box center [629, 393] width 7 height 12
radio input "false"
radio input "true"
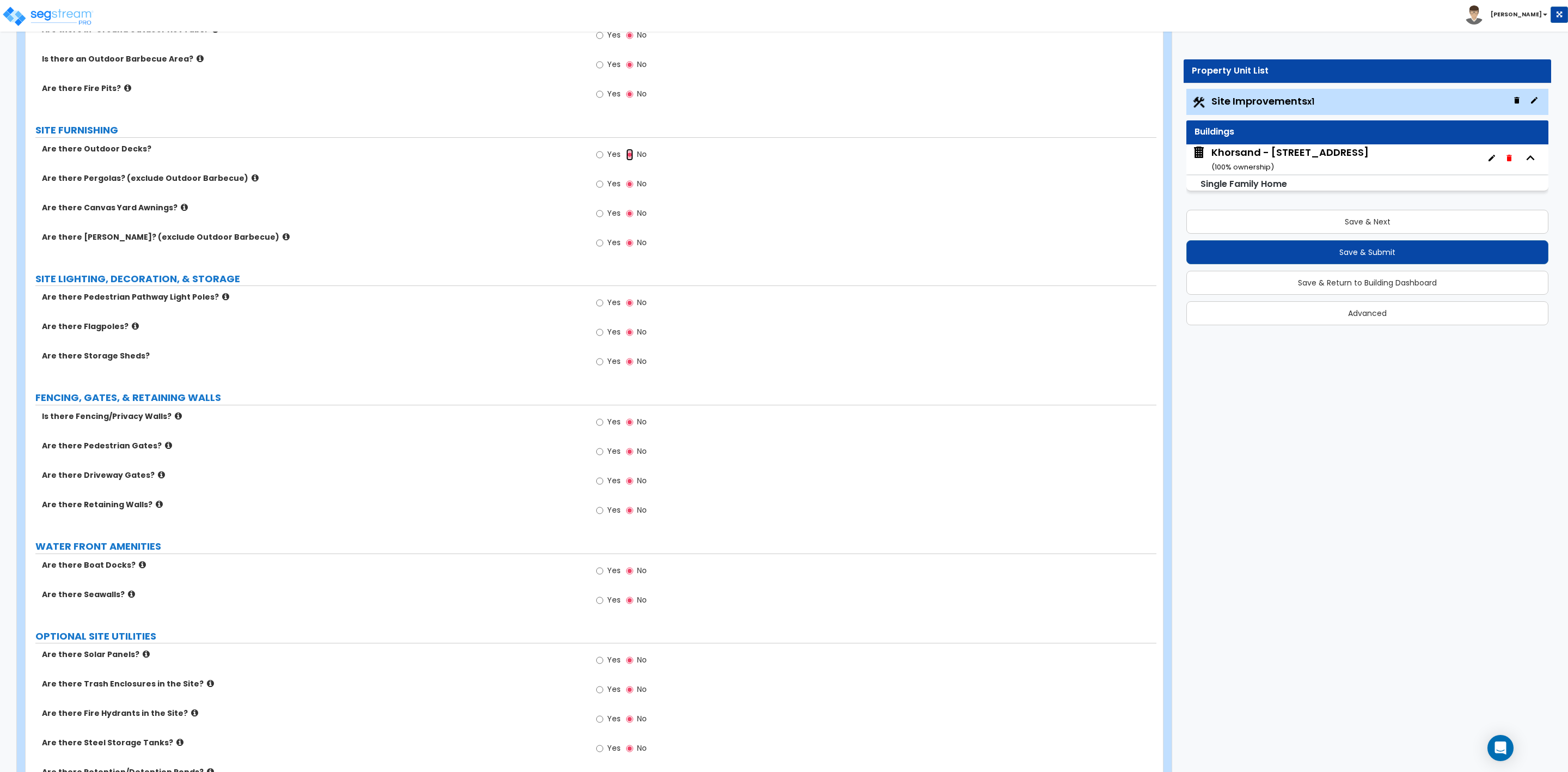
scroll to position [1029, 0]
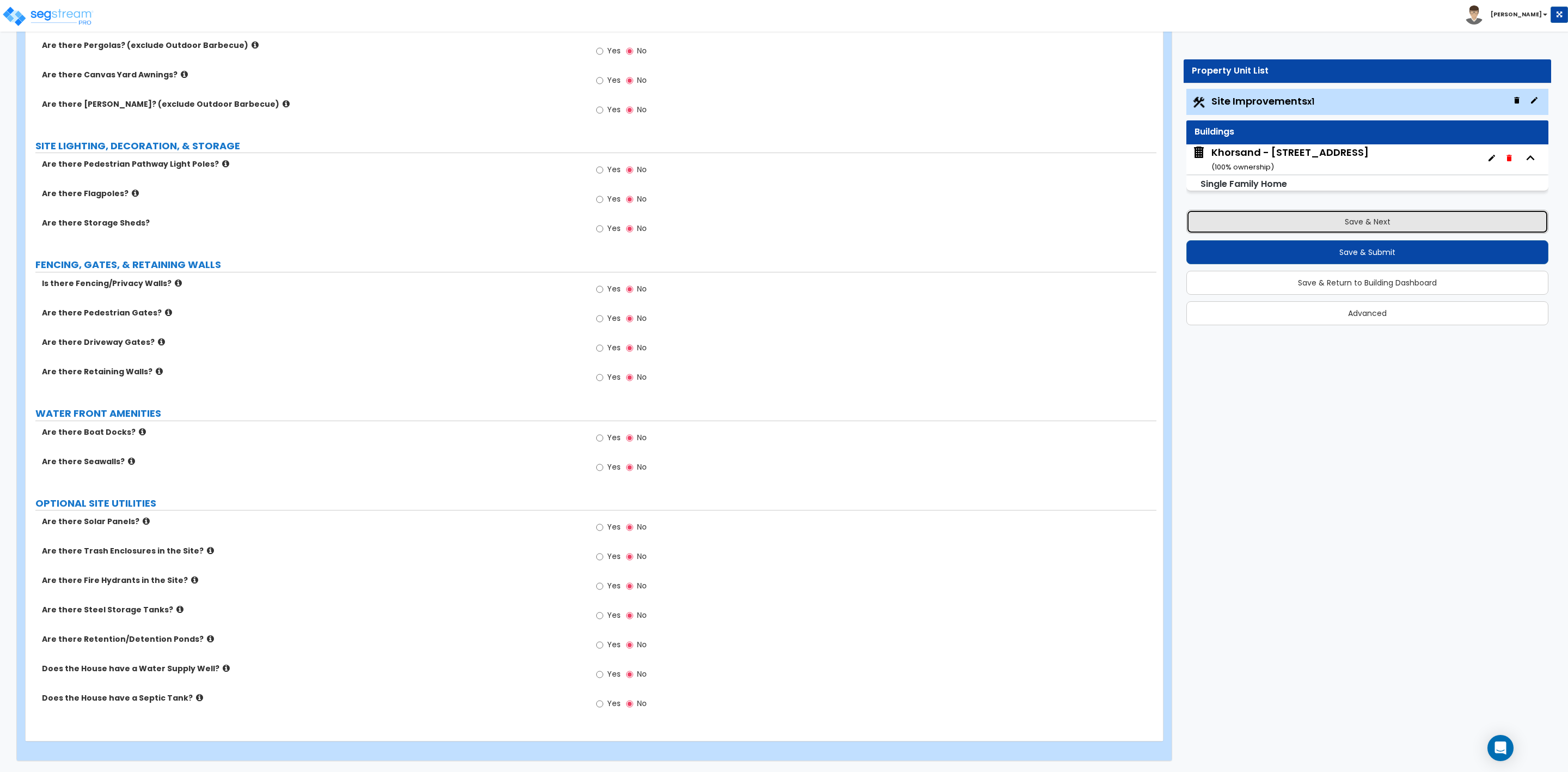
click at [1354, 224] on button "Save & Next" at bounding box center [1367, 222] width 362 height 24
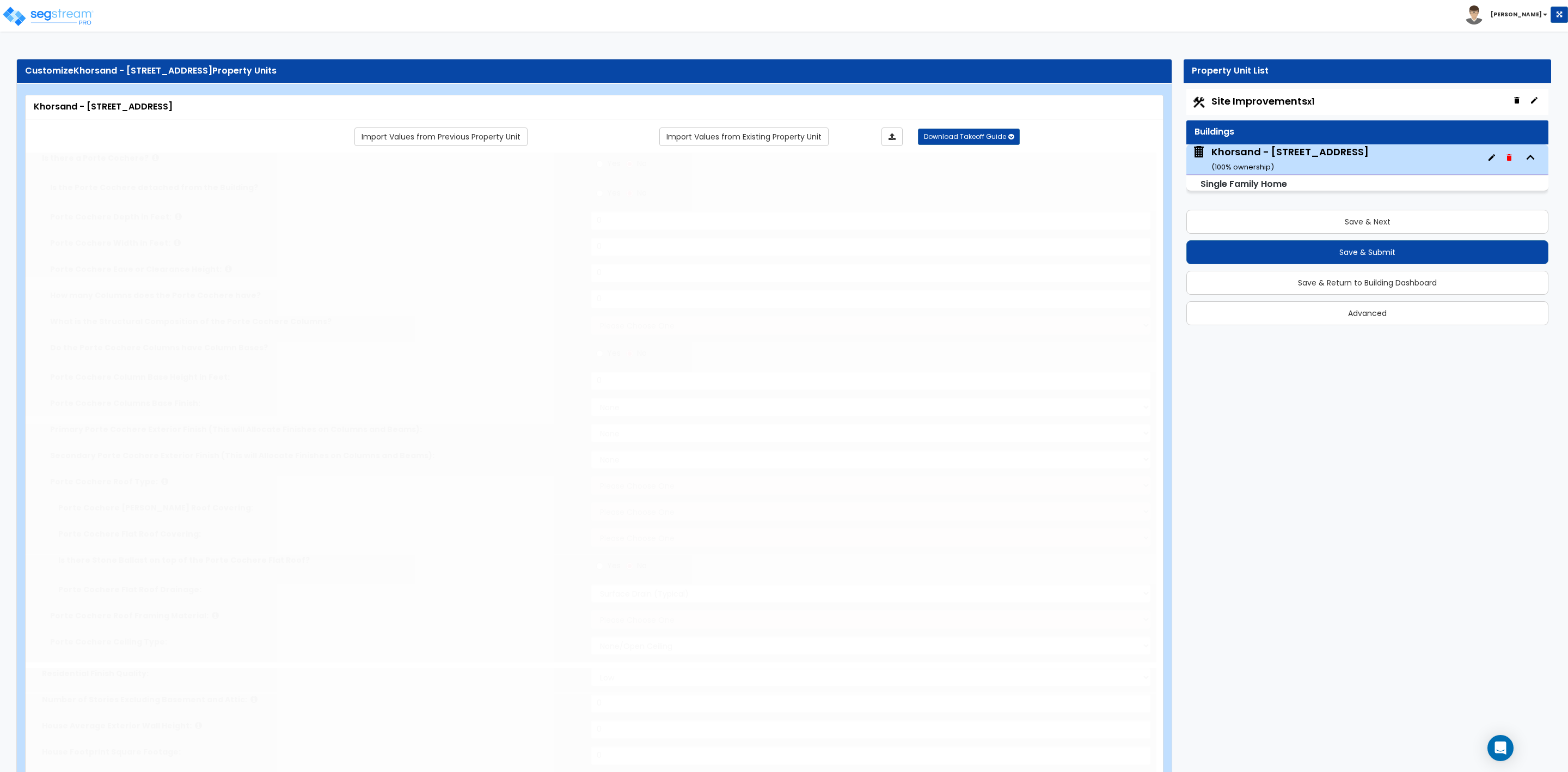
select select "2"
type input "1"
type input "25"
type input "3291"
type input "1800"
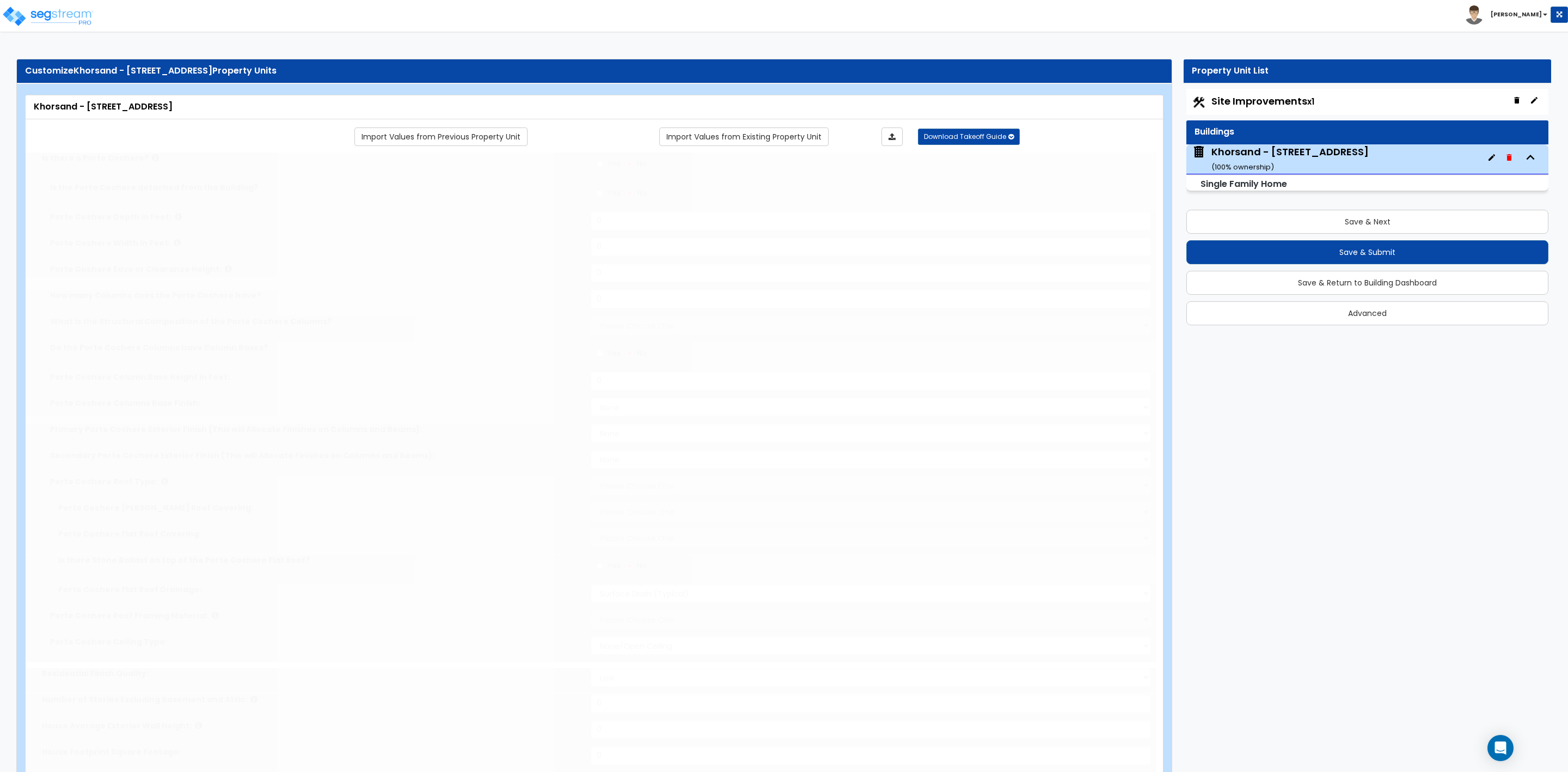
select select "7"
select select "1"
type input "2"
select select "1"
select select "4"
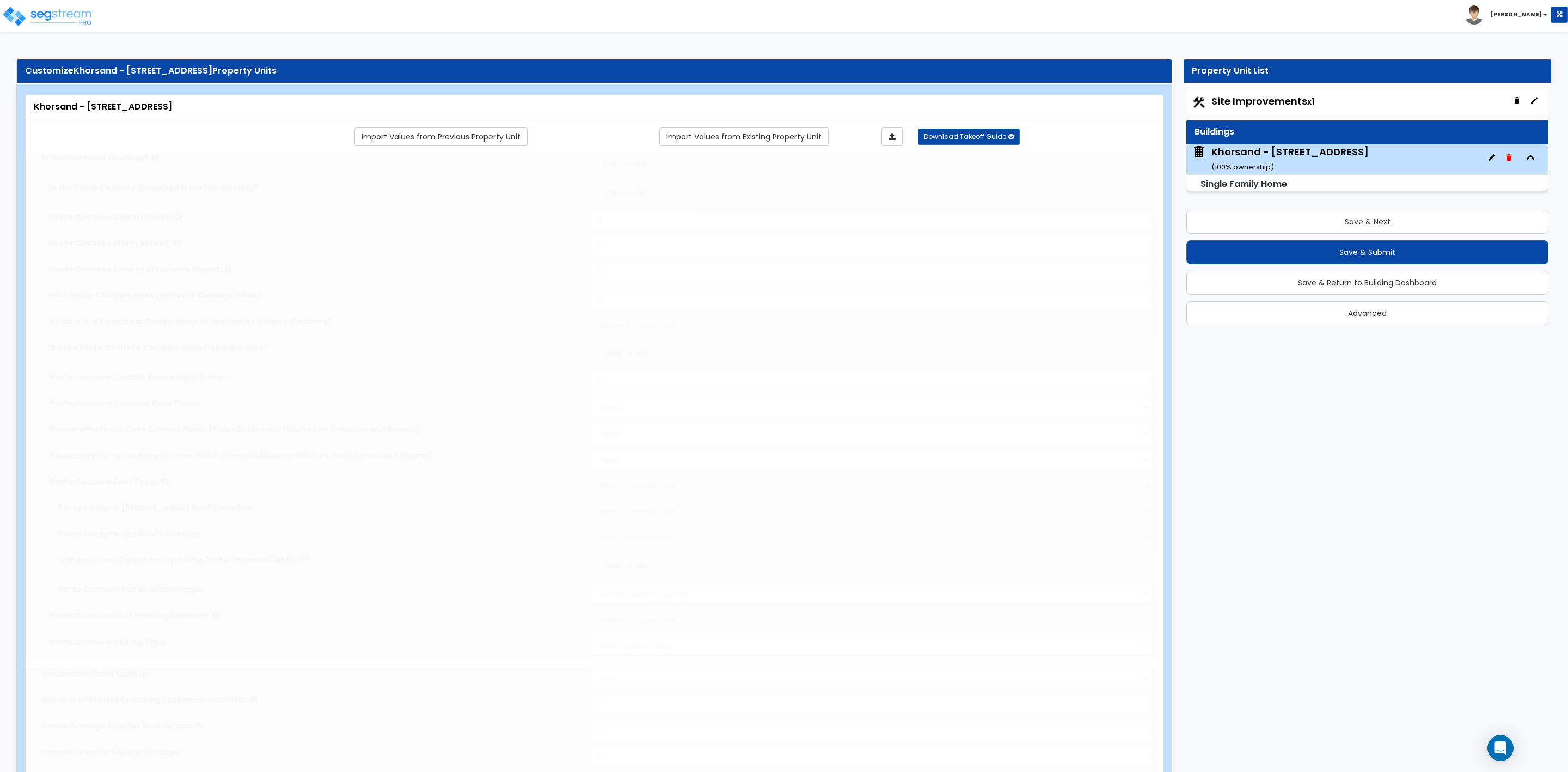
select select "1"
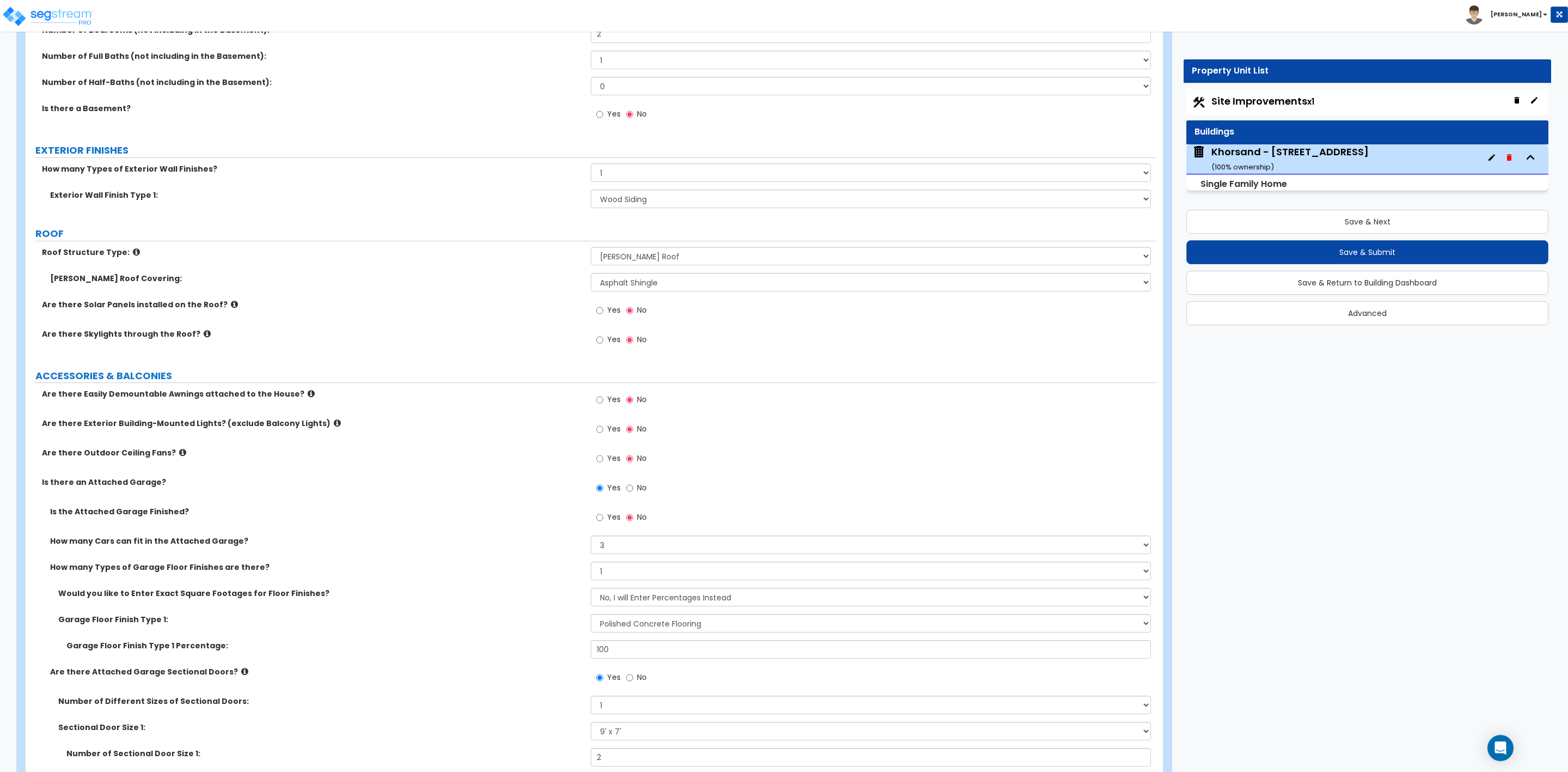
scroll to position [490, 0]
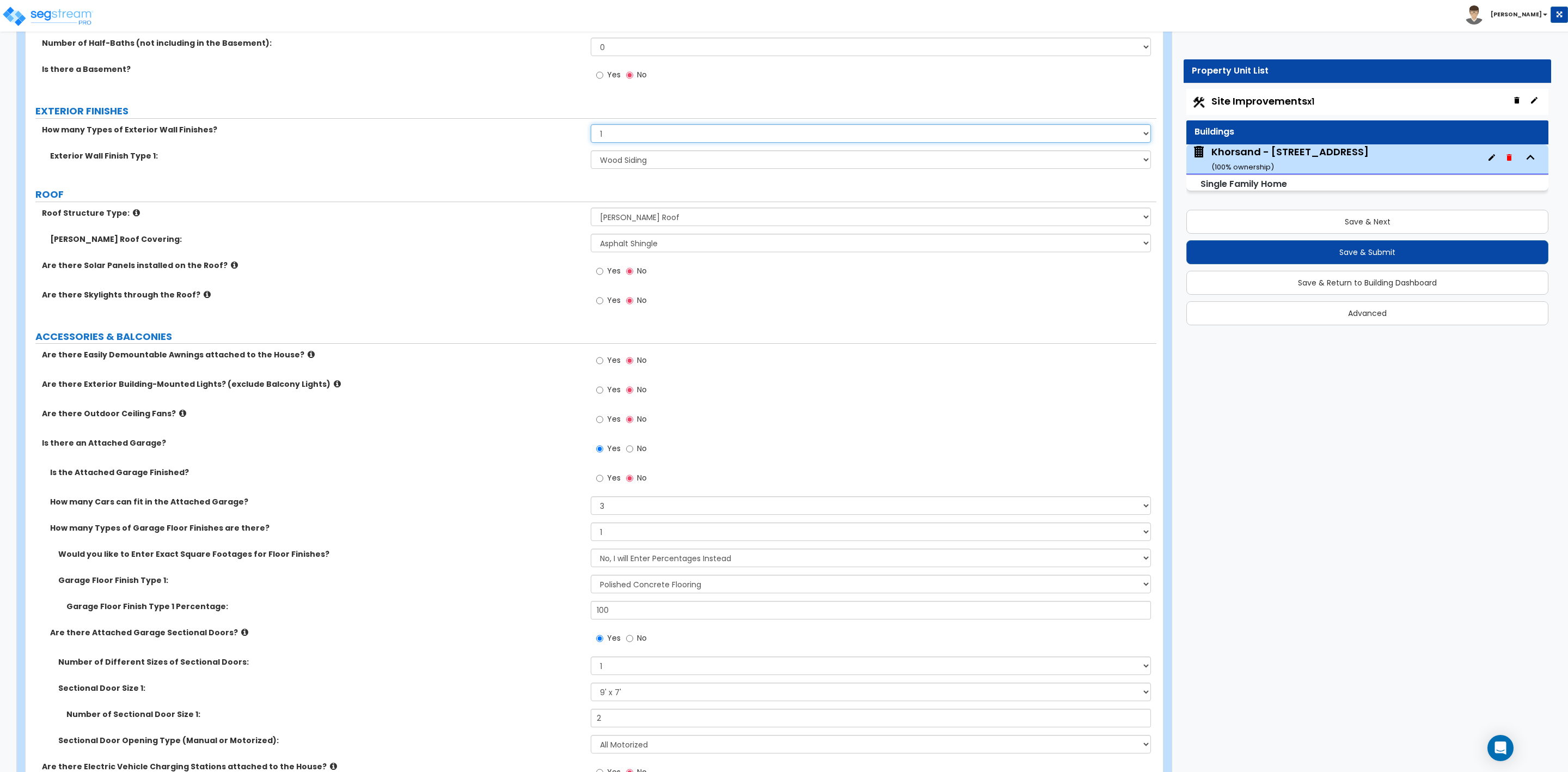
click at [605, 136] on select "None 1 2 3" at bounding box center [871, 133] width 560 height 19
click at [591, 126] on select "None 1 2 3" at bounding box center [871, 133] width 560 height 19
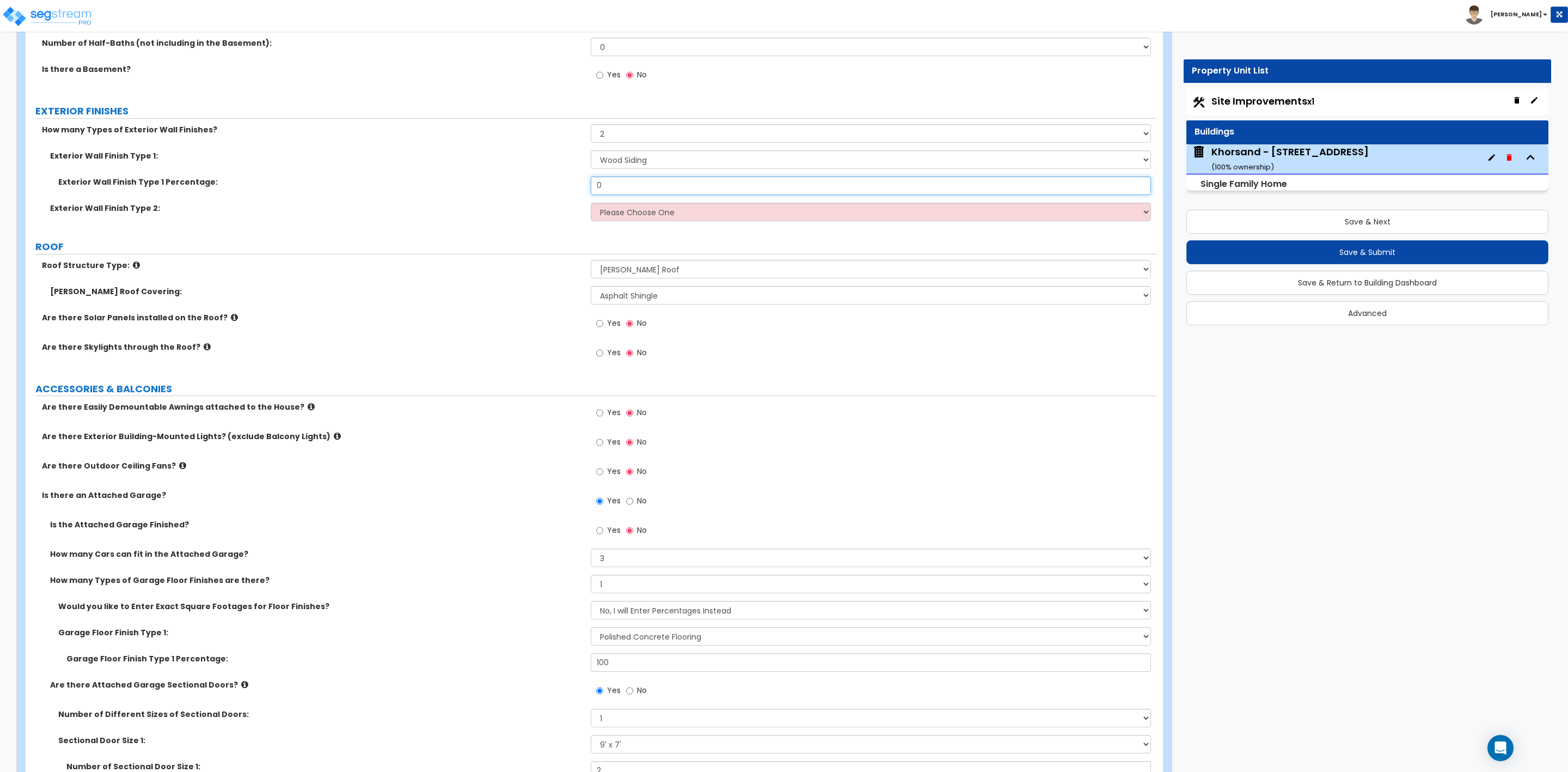
click at [621, 188] on input "0" at bounding box center [871, 186] width 560 height 19
drag, startPoint x: 621, startPoint y: 188, endPoint x: 598, endPoint y: 188, distance: 23.0
click at [598, 188] on input "0" at bounding box center [871, 186] width 560 height 19
click at [624, 220] on select "Please Choose One No Finish/Shared Wall No Wall Brick Finish Stone Finish Wood …" at bounding box center [871, 212] width 560 height 19
click at [591, 204] on select "Please Choose One No Finish/Shared Wall No Wall Brick Finish Stone Finish Wood …" at bounding box center [871, 212] width 560 height 19
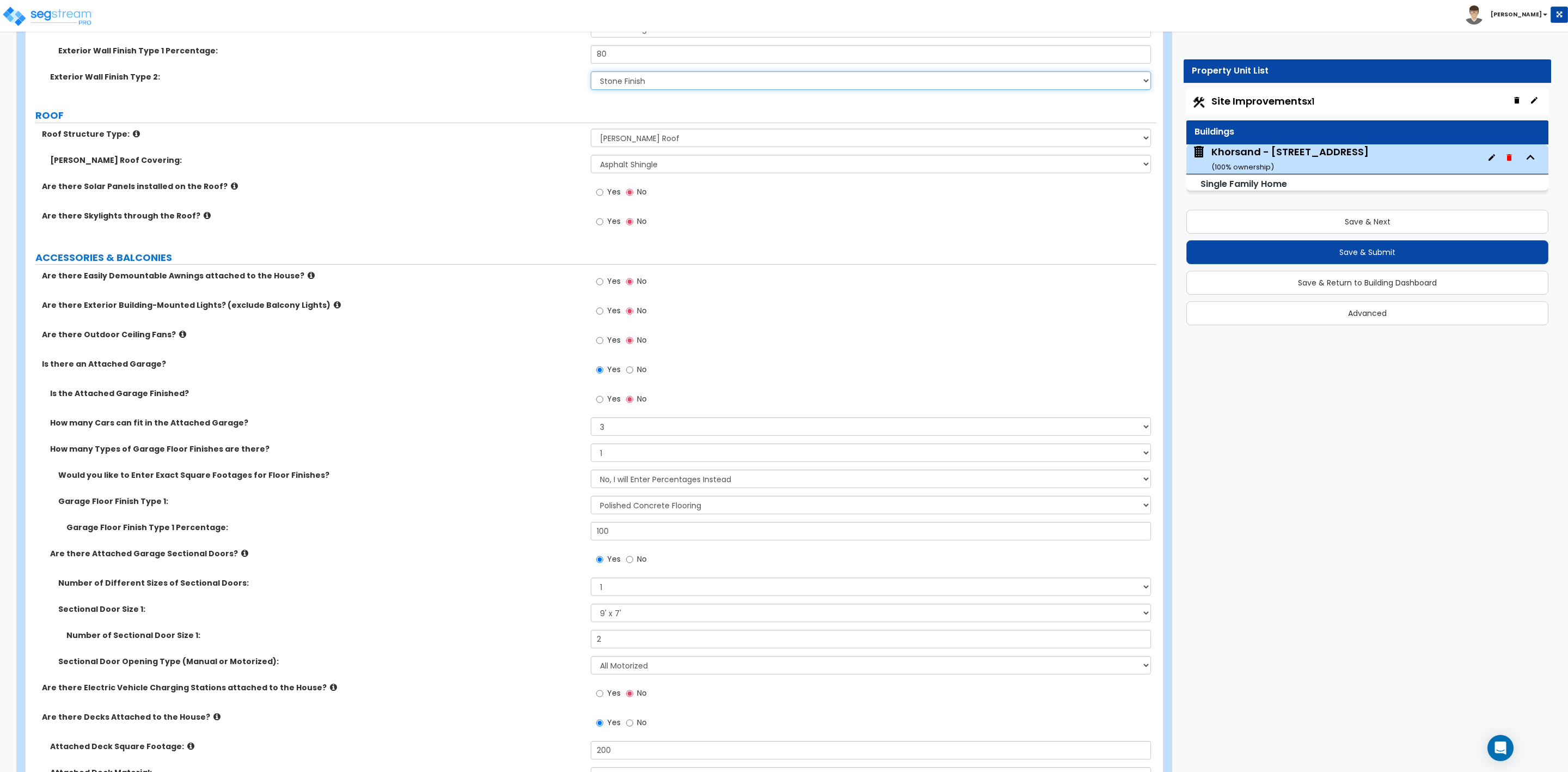
scroll to position [654, 0]
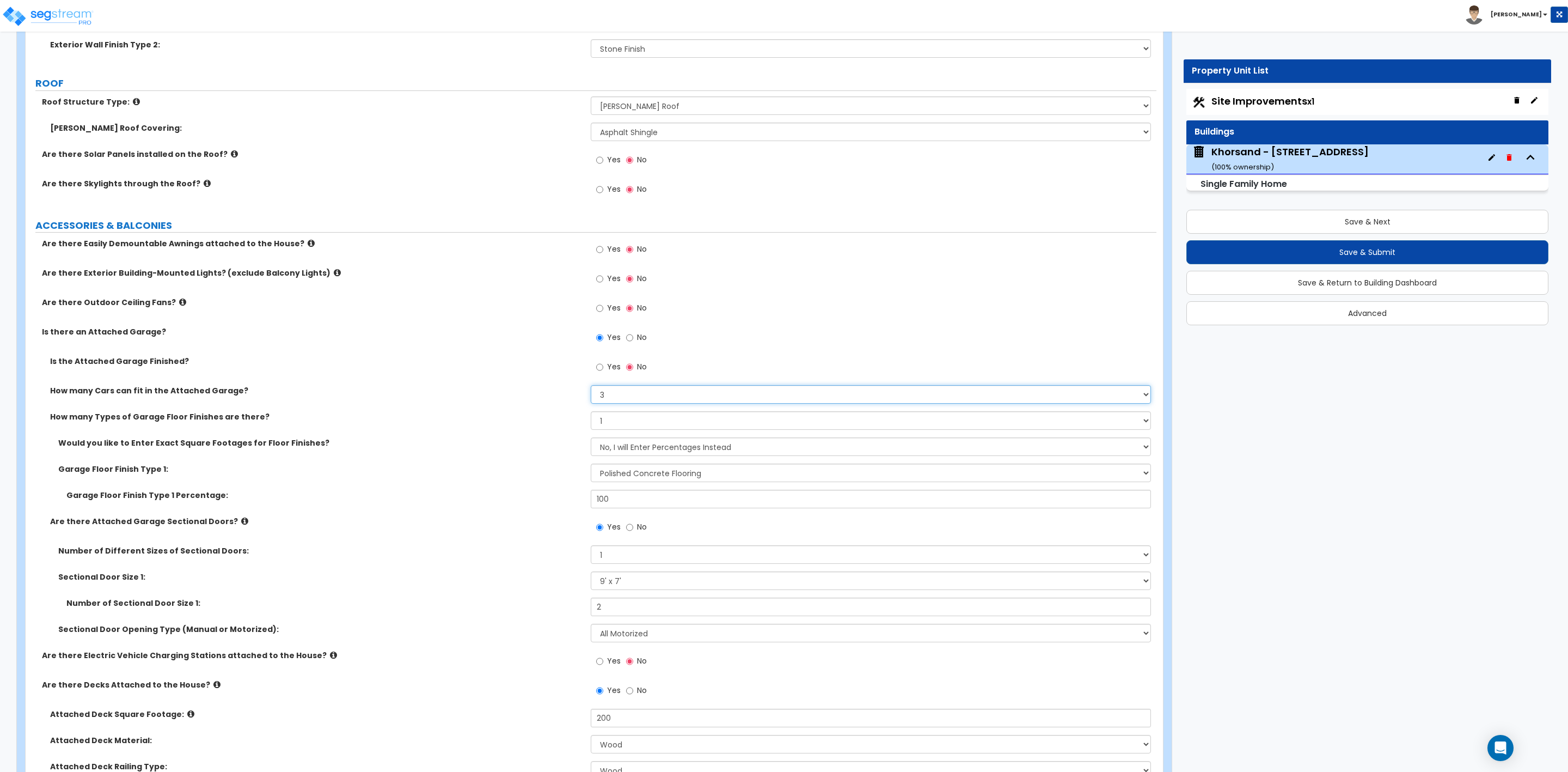
click at [608, 397] on select "Please Choose One 1 2 3 4 5" at bounding box center [871, 394] width 560 height 19
click at [591, 387] on select "Please Choose One 1 2 3 4 5" at bounding box center [871, 394] width 560 height 19
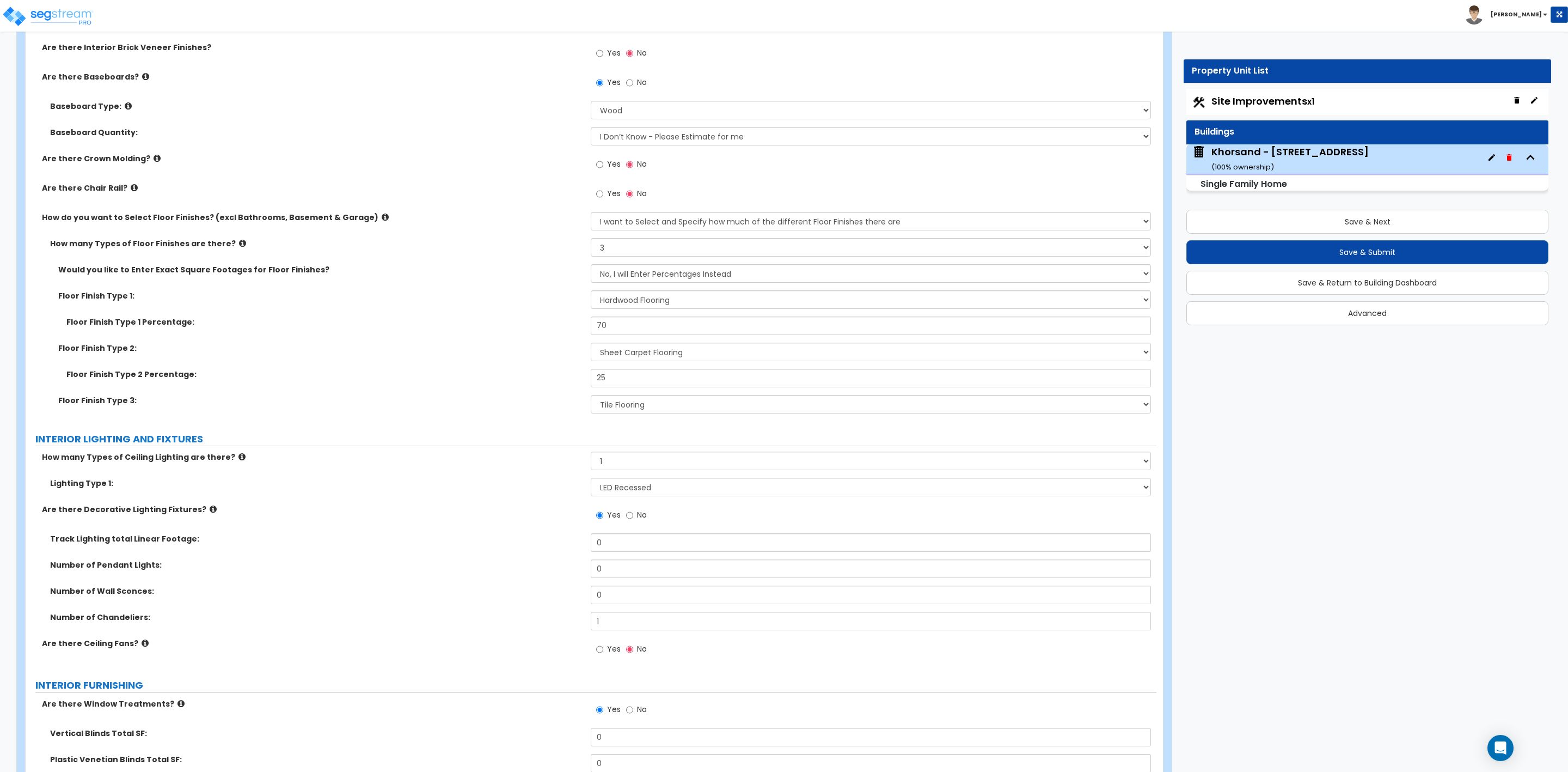
scroll to position [2288, 0]
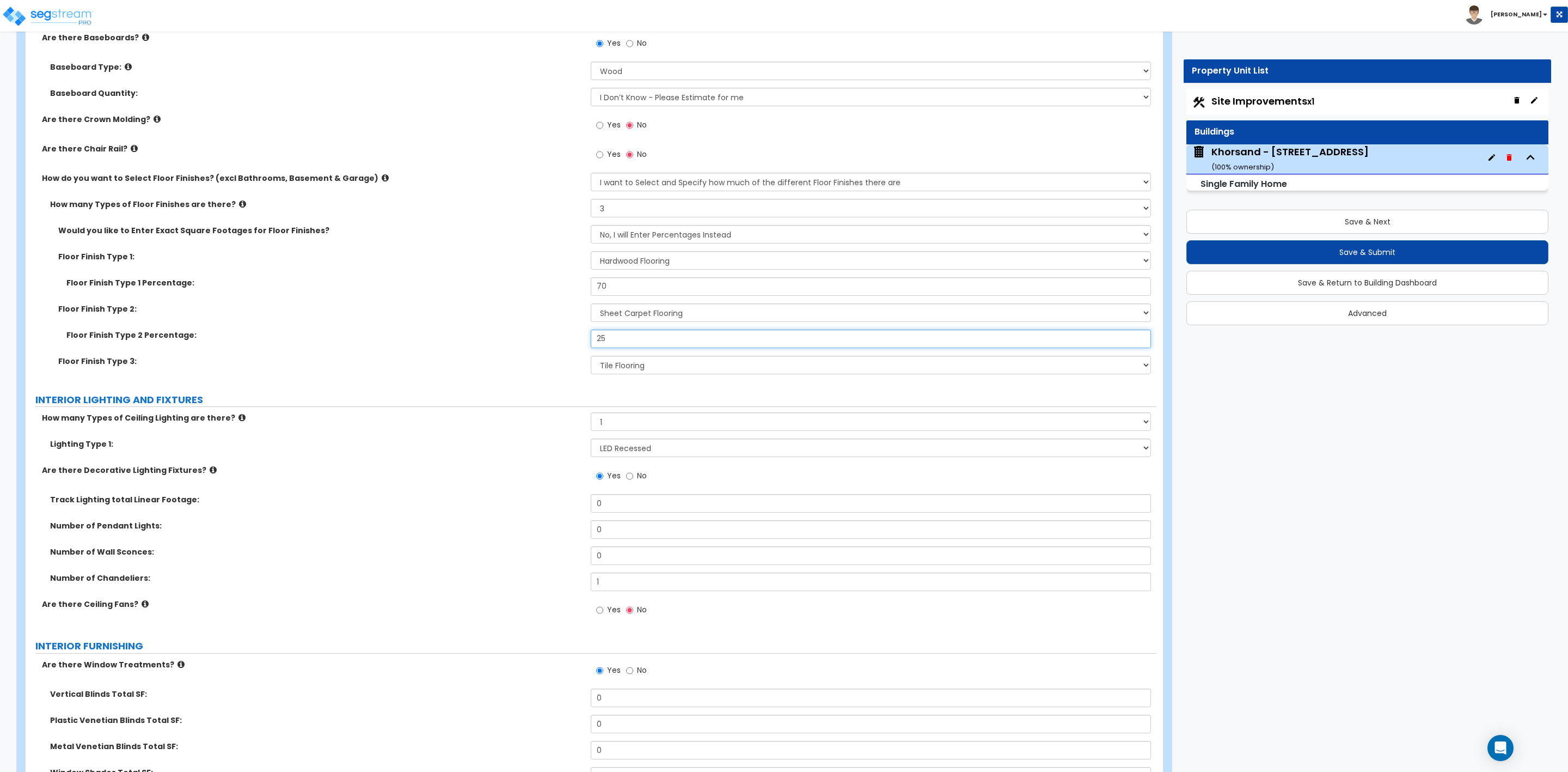
click at [608, 341] on input "25" at bounding box center [871, 339] width 560 height 19
drag, startPoint x: 484, startPoint y: 368, endPoint x: 487, endPoint y: 378, distance: 10.4
click at [485, 371] on div "Floor Finish Type 3: None Tile Flooring Hardwood Flooring Resilient Laminate Fl…" at bounding box center [590, 368] width 1131 height 26
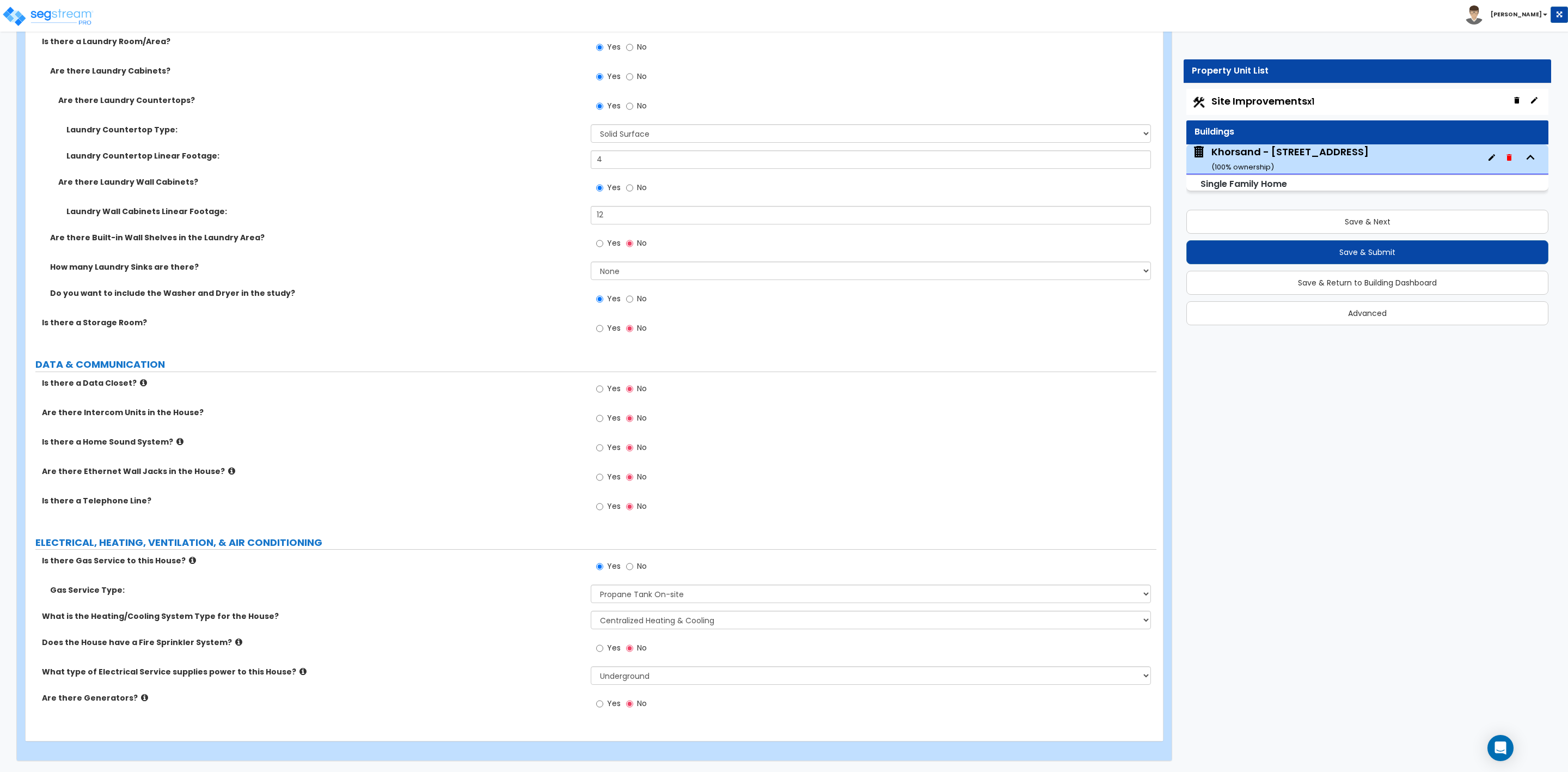
scroll to position [4501, 0]
click at [1240, 217] on button "Save & Next" at bounding box center [1367, 222] width 362 height 24
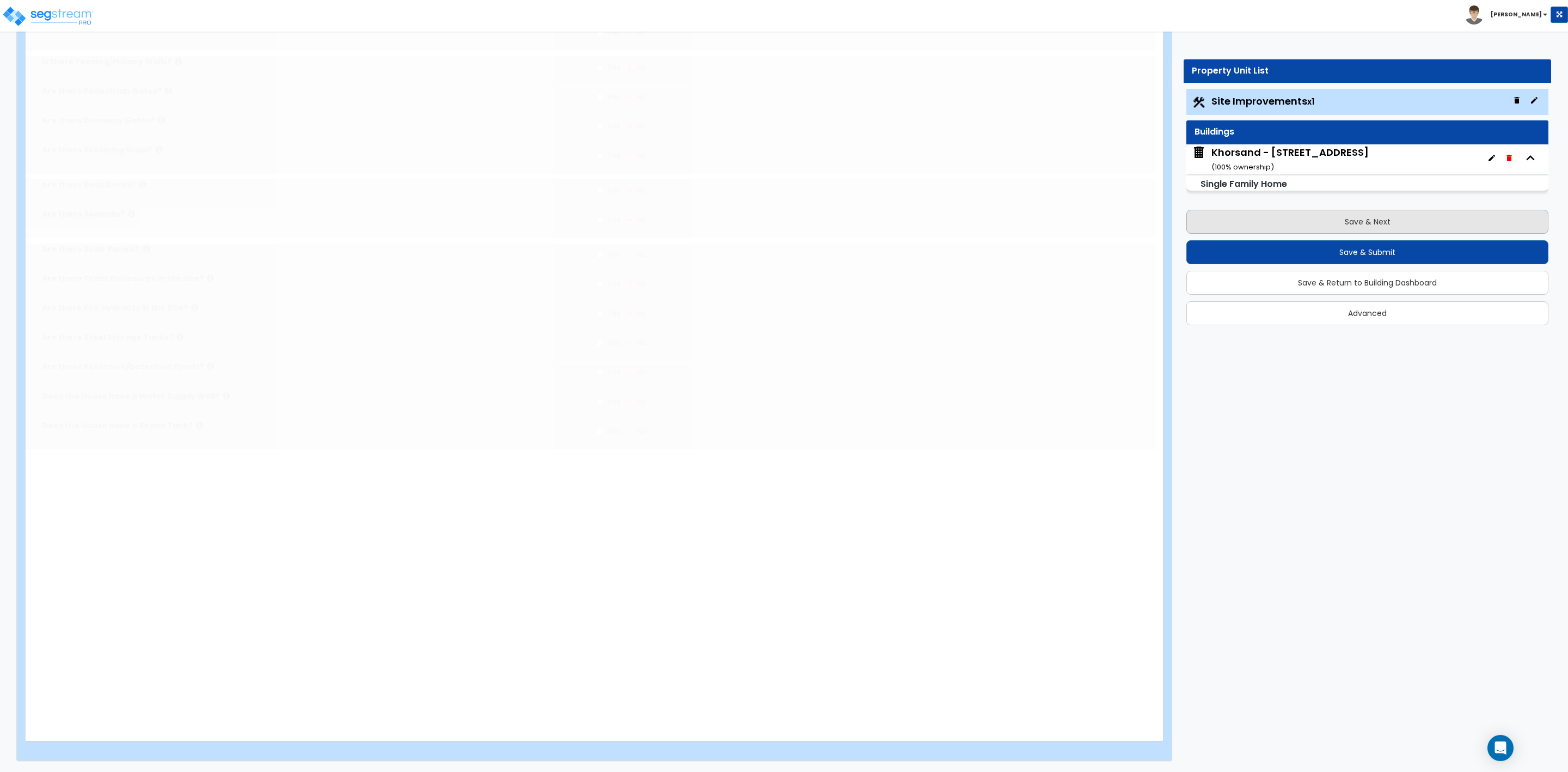
scroll to position [0, 0]
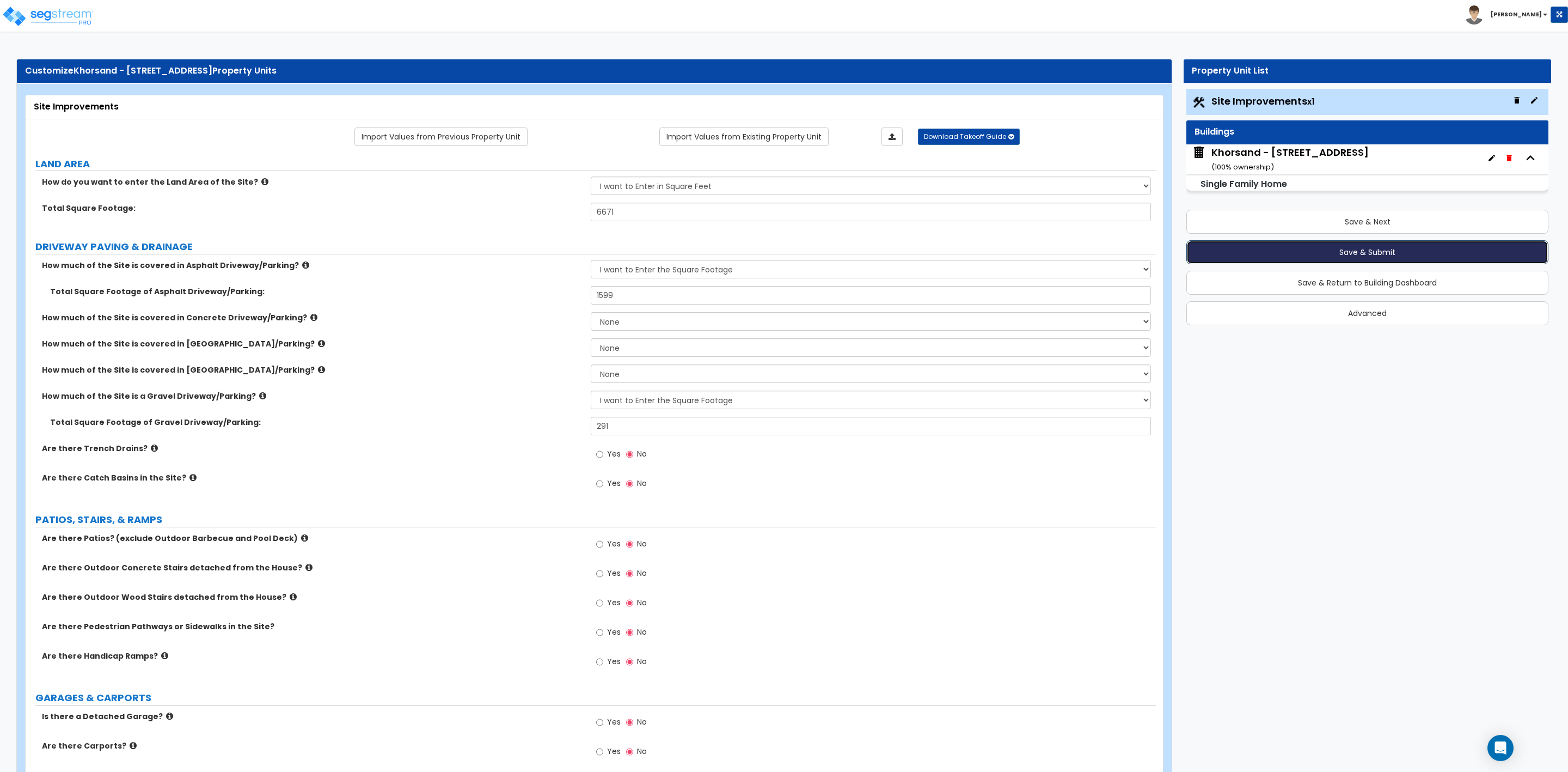
click at [1347, 252] on button "Save & Submit" at bounding box center [1367, 252] width 362 height 24
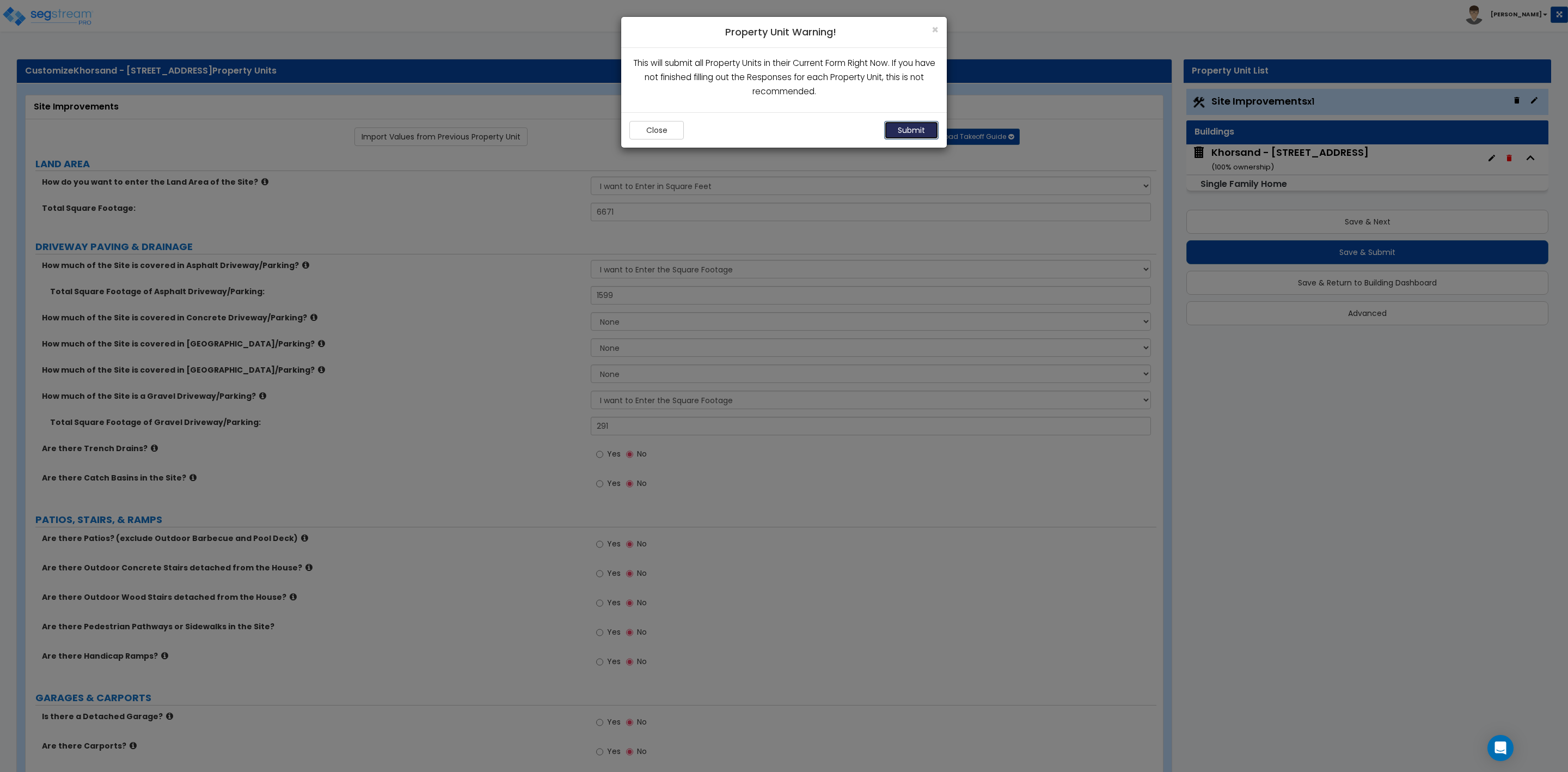
click at [912, 127] on button "Submit" at bounding box center [911, 130] width 55 height 19
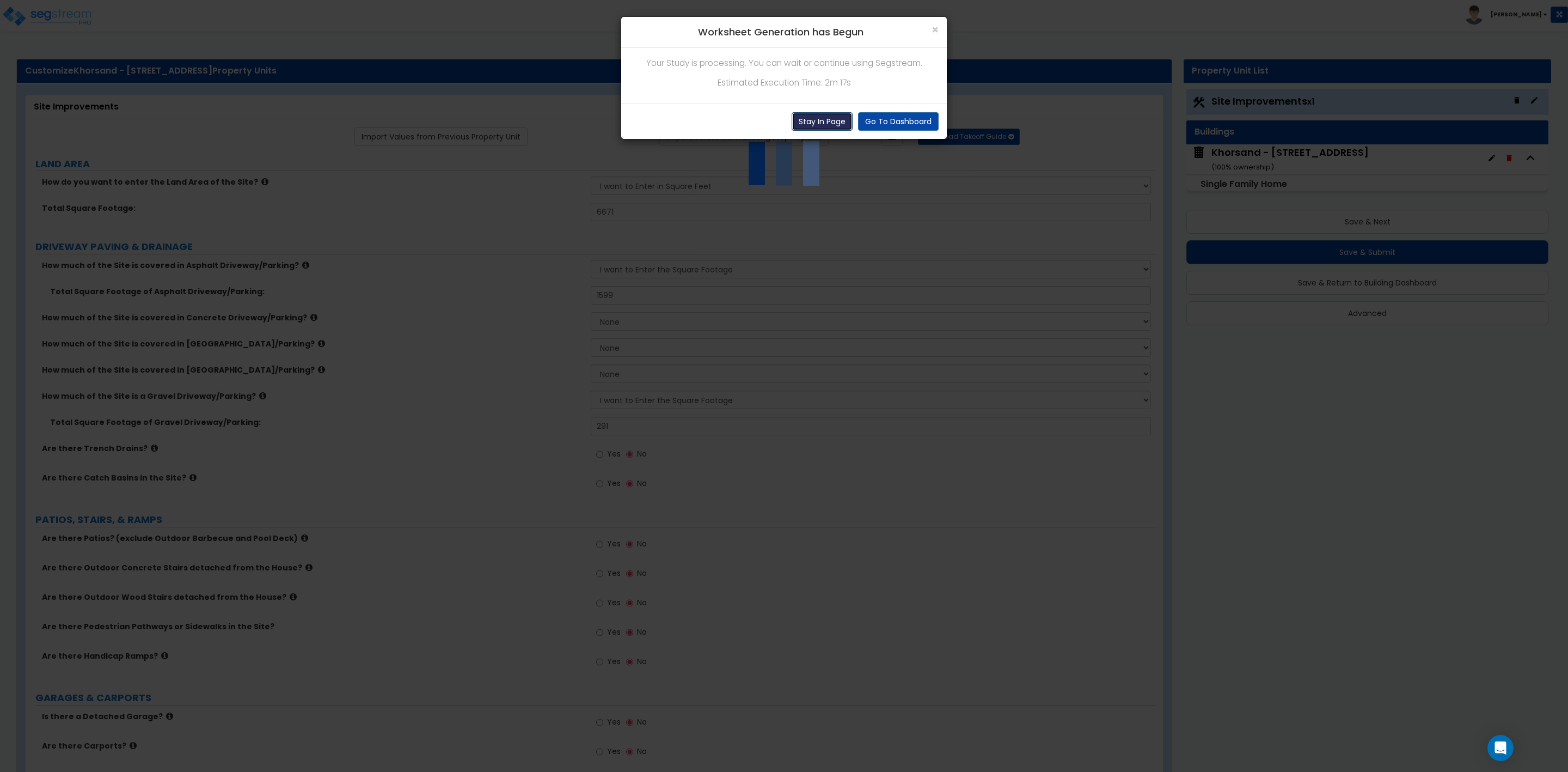
click at [822, 123] on button "Stay In Page" at bounding box center [822, 122] width 61 height 19
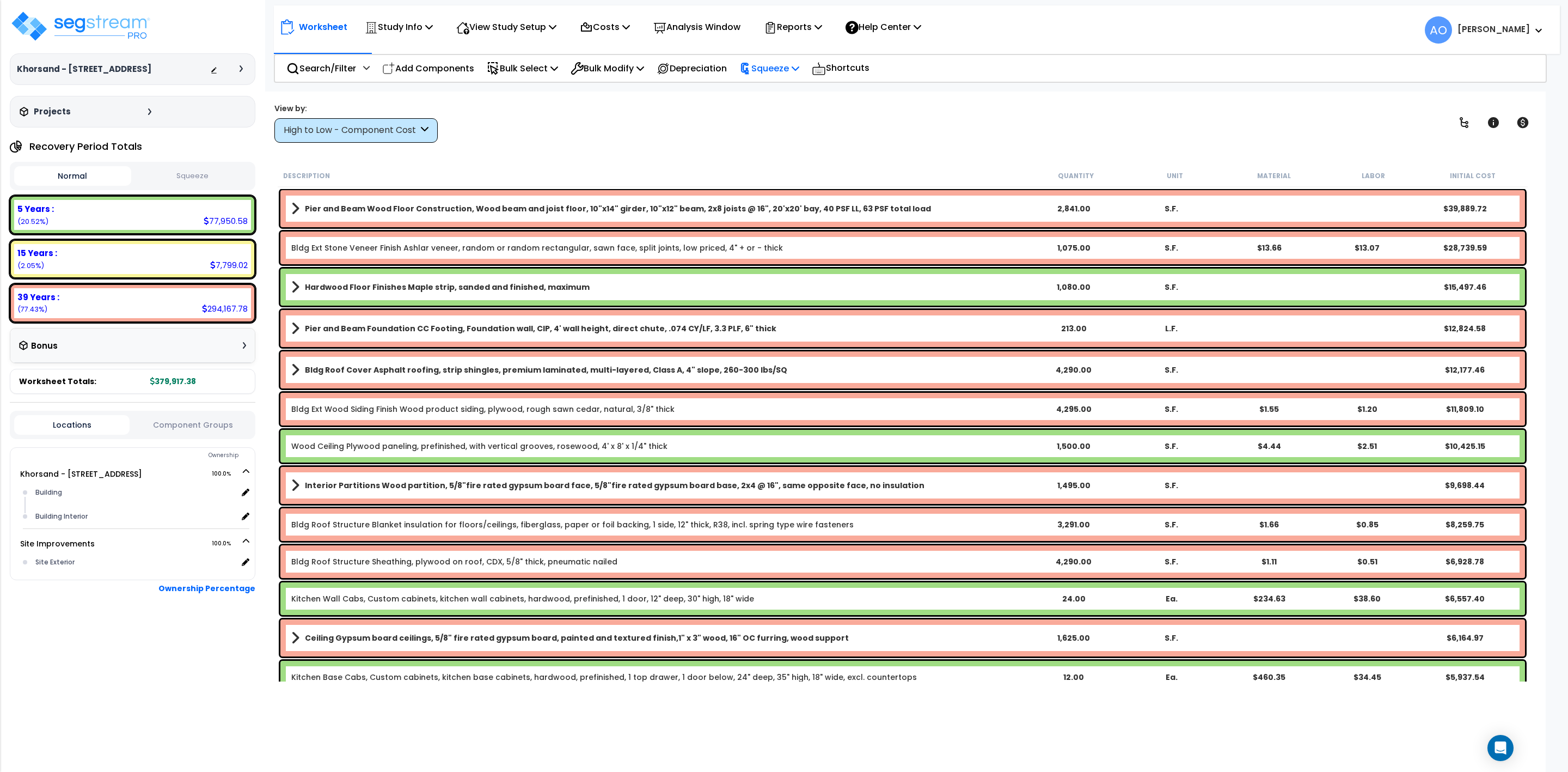
click at [776, 62] on p "Squeeze" at bounding box center [769, 68] width 60 height 15
click at [775, 90] on link "Squeeze" at bounding box center [788, 93] width 108 height 22
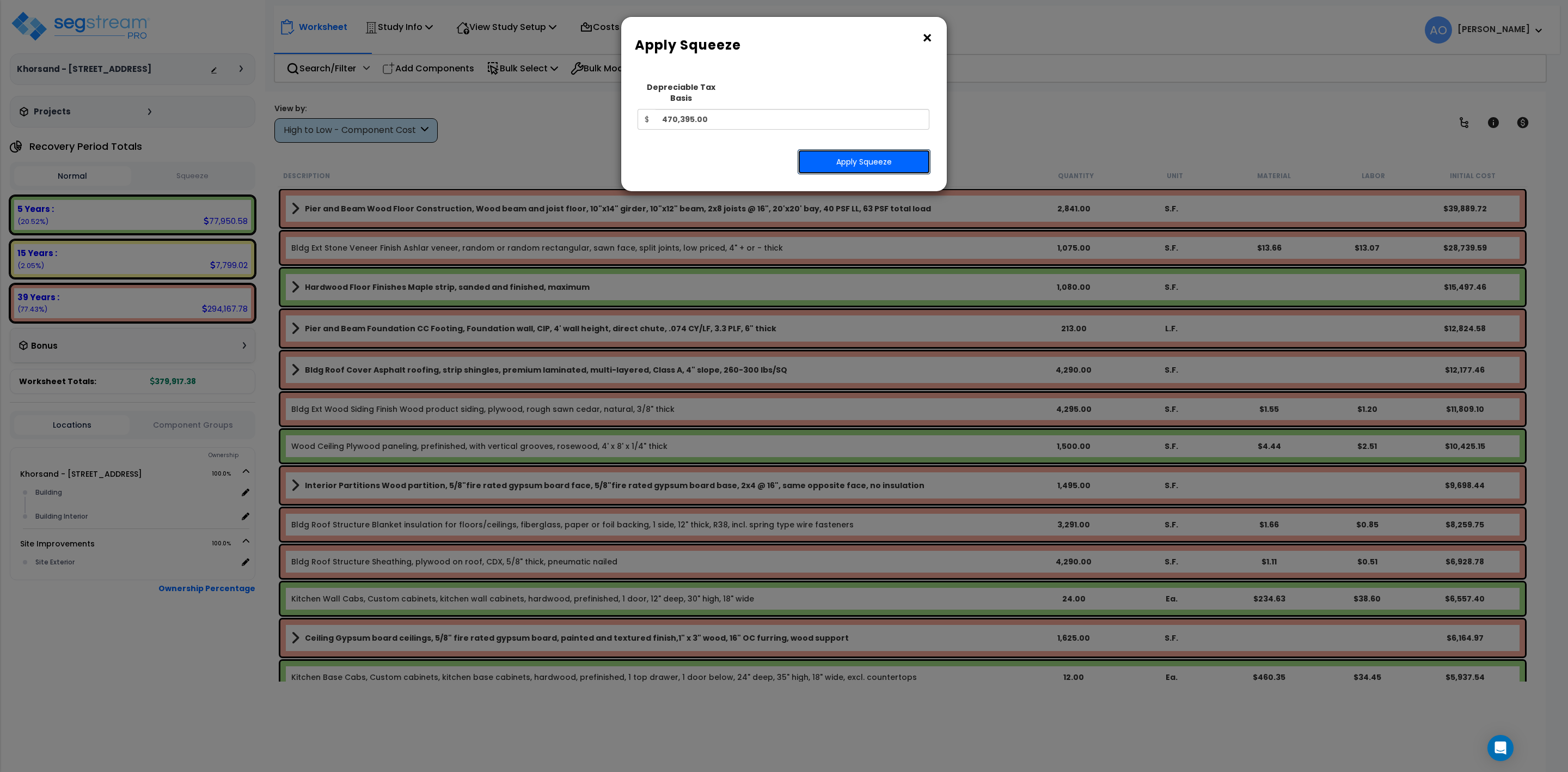
click at [874, 151] on button "Apply Squeeze" at bounding box center [864, 162] width 133 height 25
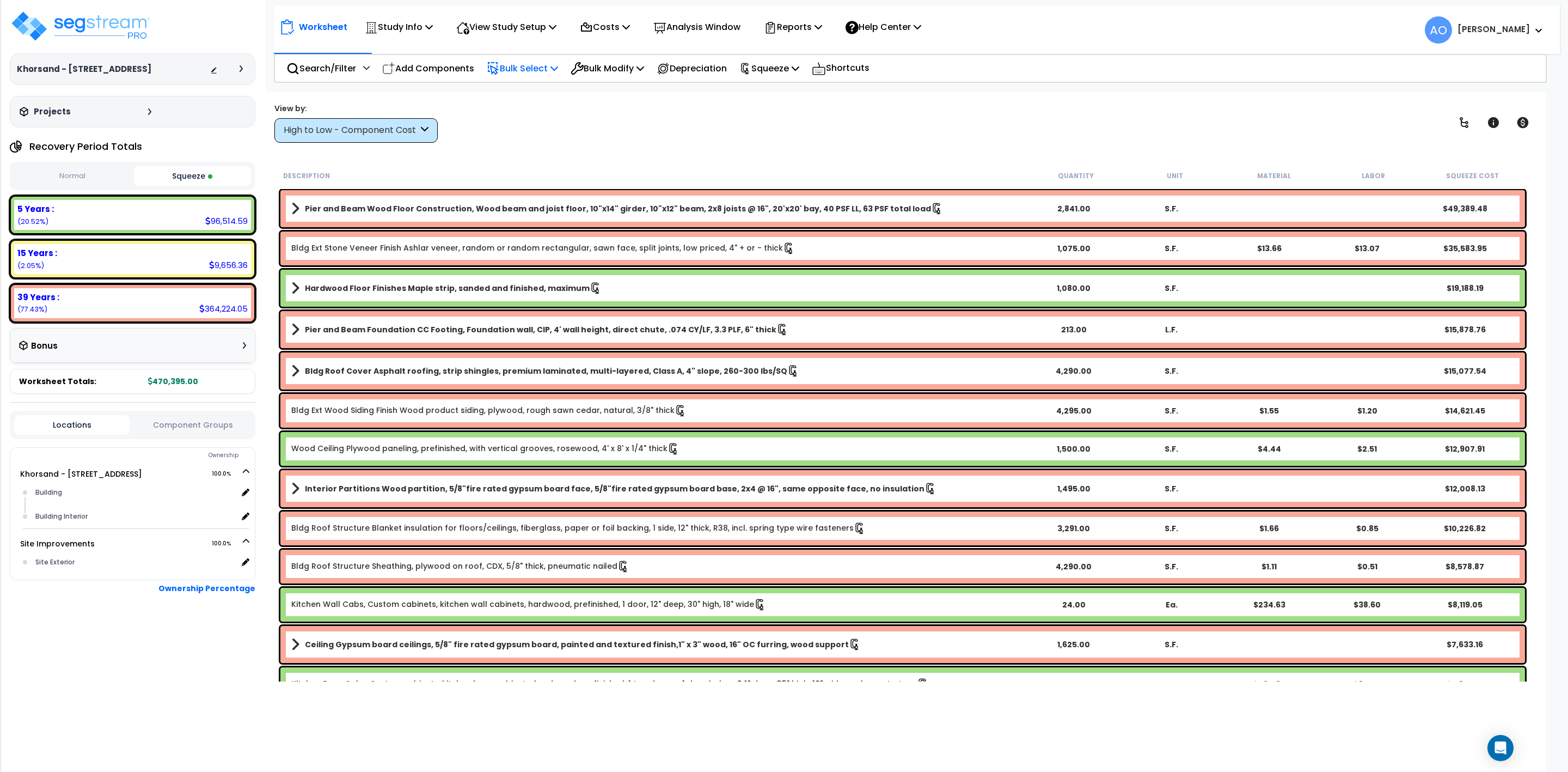
click at [512, 67] on p "Bulk Select" at bounding box center [522, 68] width 71 height 15
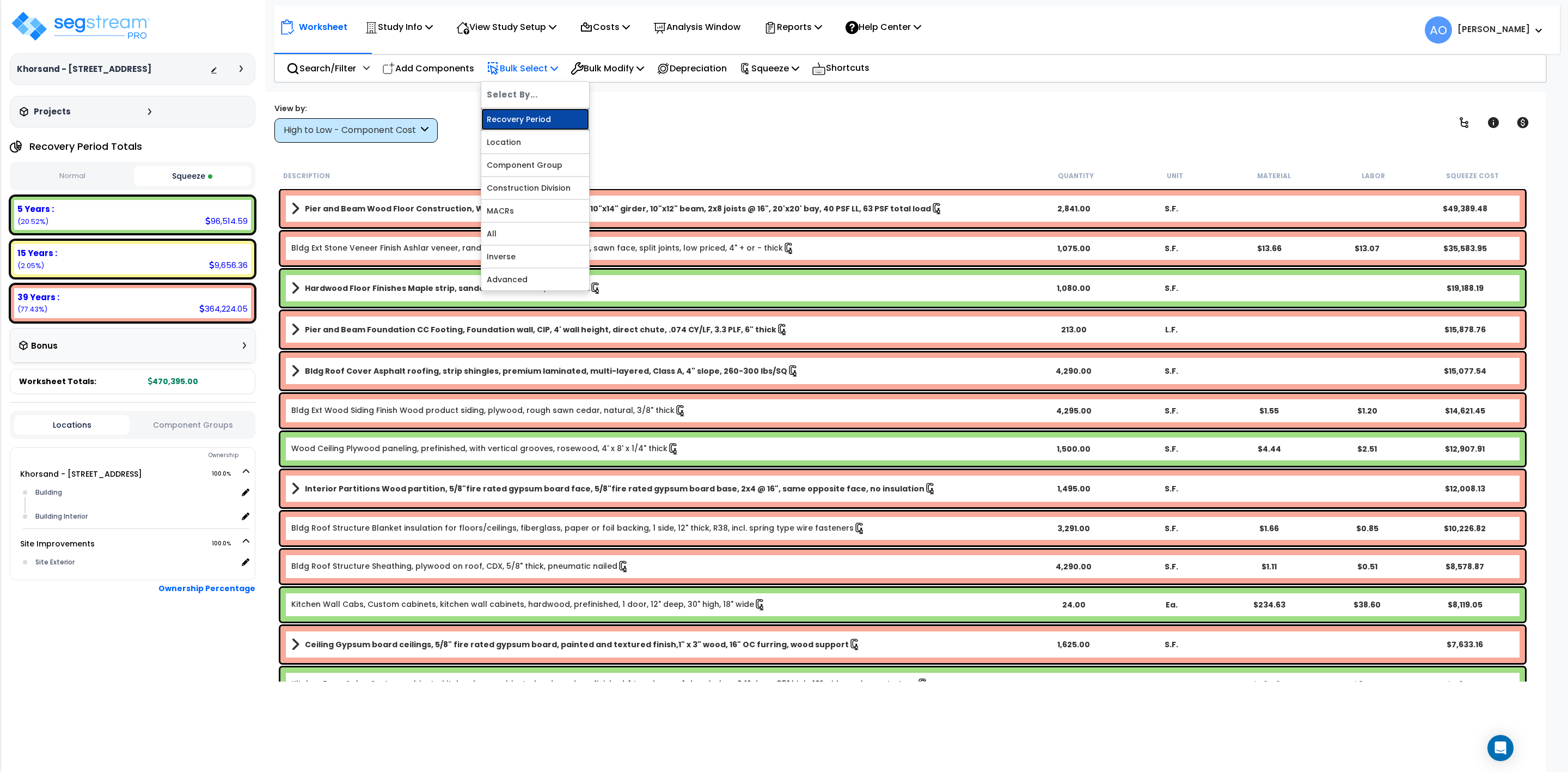
click at [510, 118] on link "Recovery Period" at bounding box center [535, 120] width 108 height 22
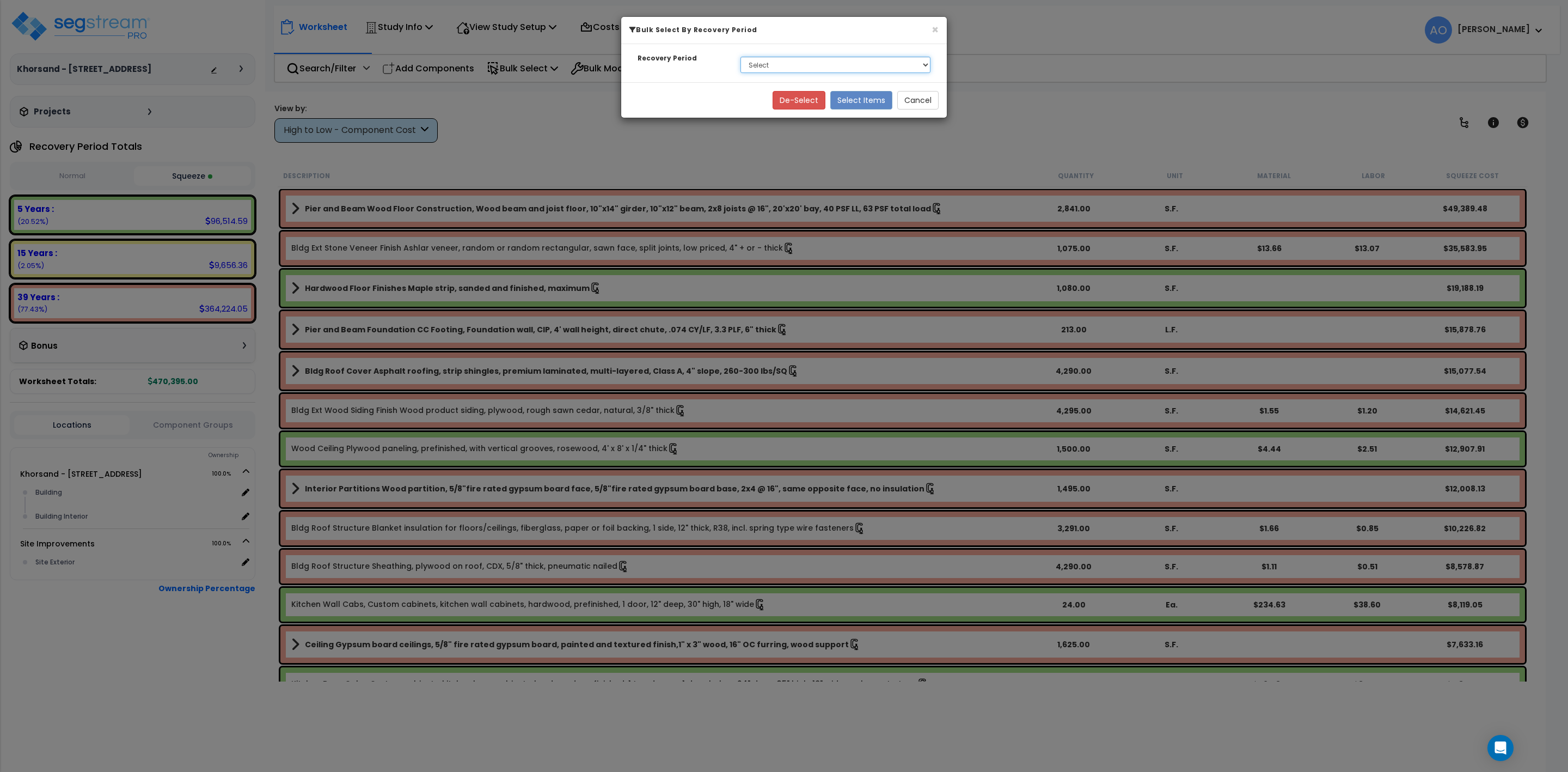
click at [756, 67] on select "Select 5 Years 15 Years 39 Years" at bounding box center [835, 64] width 190 height 16
select select "5Y"
click at [740, 57] on select "Select 5 Years 15 Years 39 Years" at bounding box center [835, 64] width 190 height 16
click at [865, 103] on button "Select Items" at bounding box center [861, 100] width 62 height 19
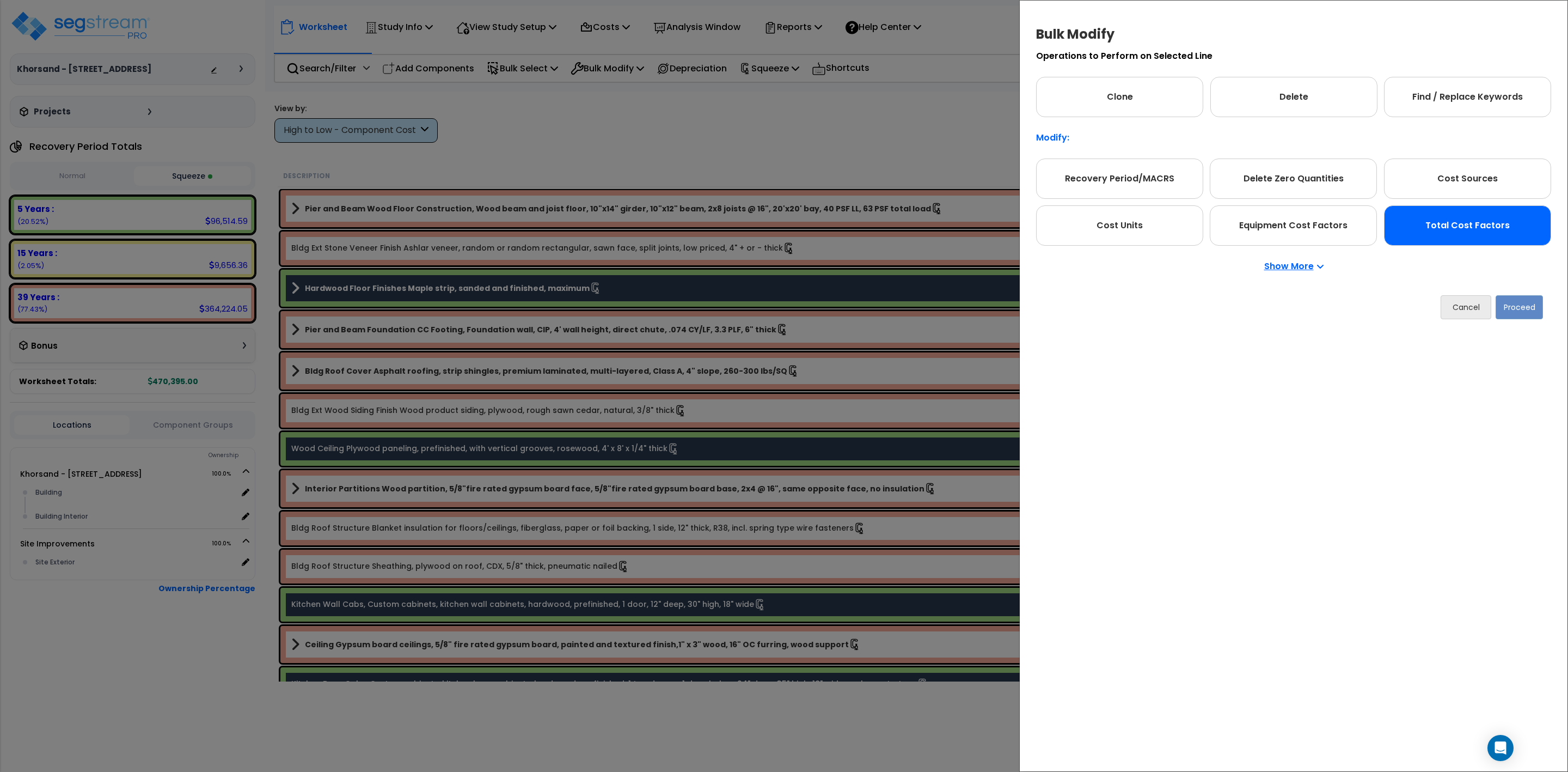
click at [1515, 232] on div "Total Cost Factors" at bounding box center [1467, 225] width 167 height 40
click at [1516, 308] on button "Proceed" at bounding box center [1519, 307] width 47 height 24
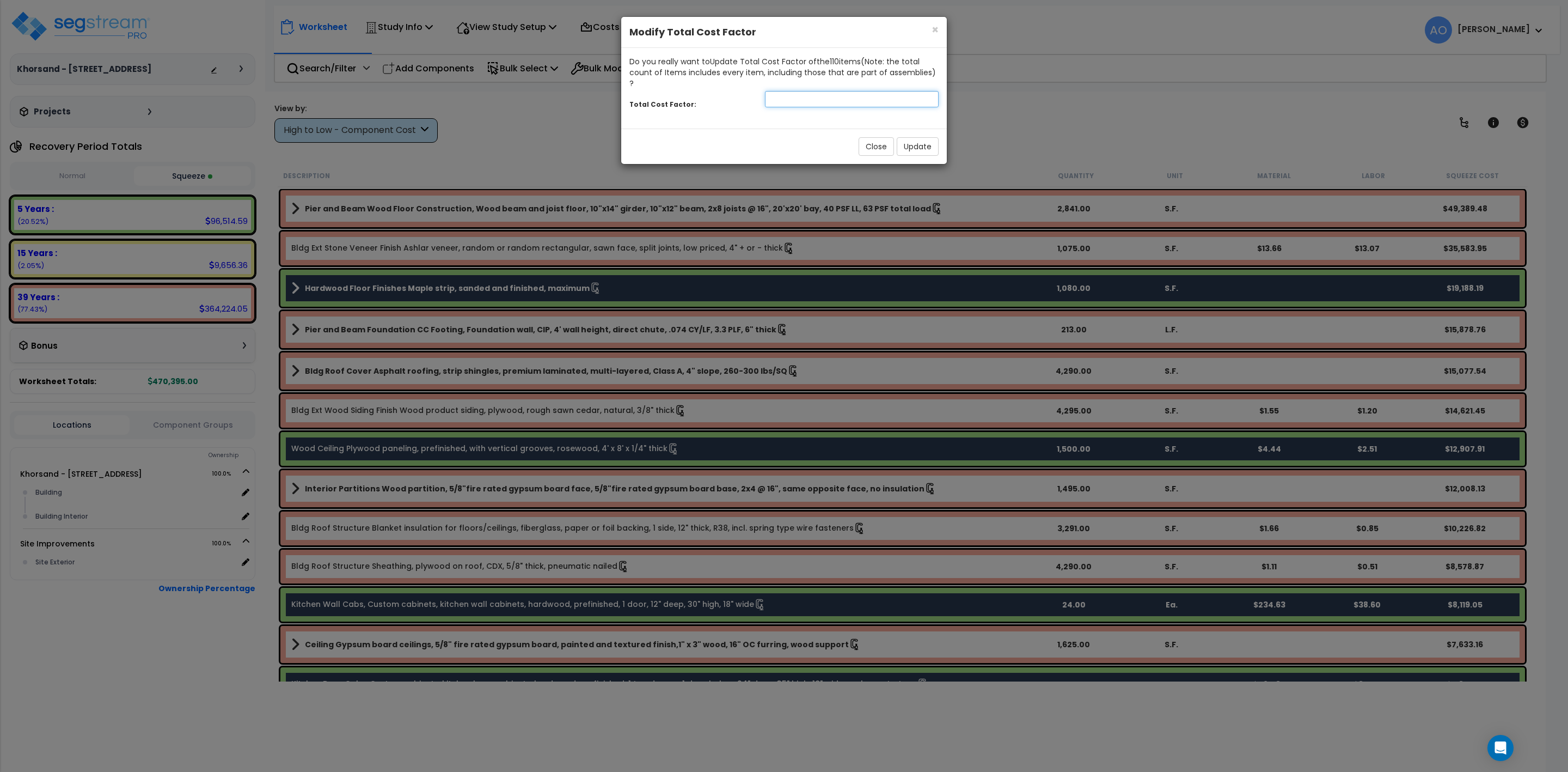
click at [779, 91] on input "number" at bounding box center [852, 99] width 173 height 16
type input "0.8"
click at [918, 138] on button "Update" at bounding box center [918, 146] width 42 height 19
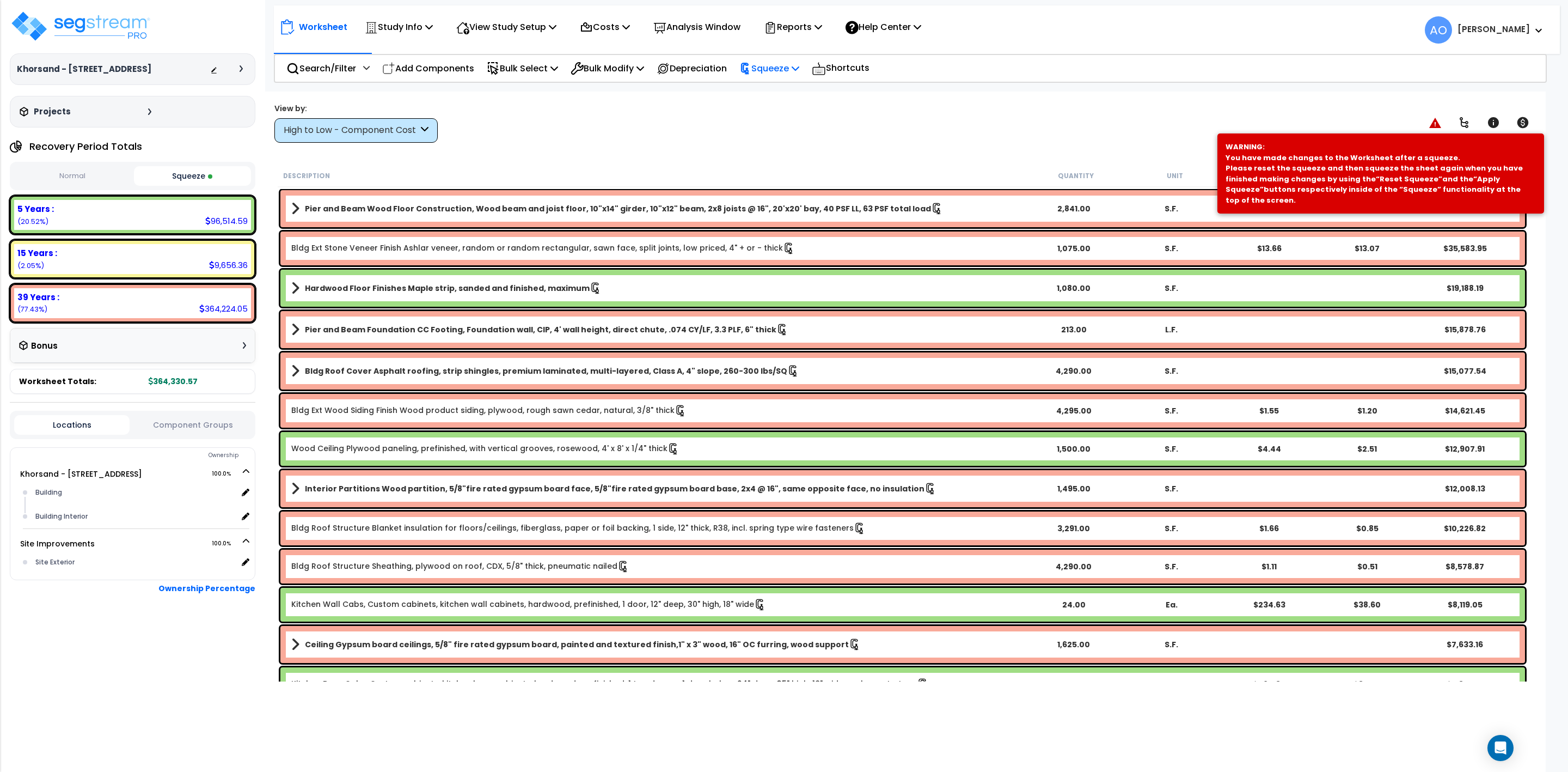
click at [765, 66] on p "Squeeze" at bounding box center [769, 68] width 60 height 15
click at [786, 93] on link "Re-squeeze" at bounding box center [788, 94] width 108 height 25
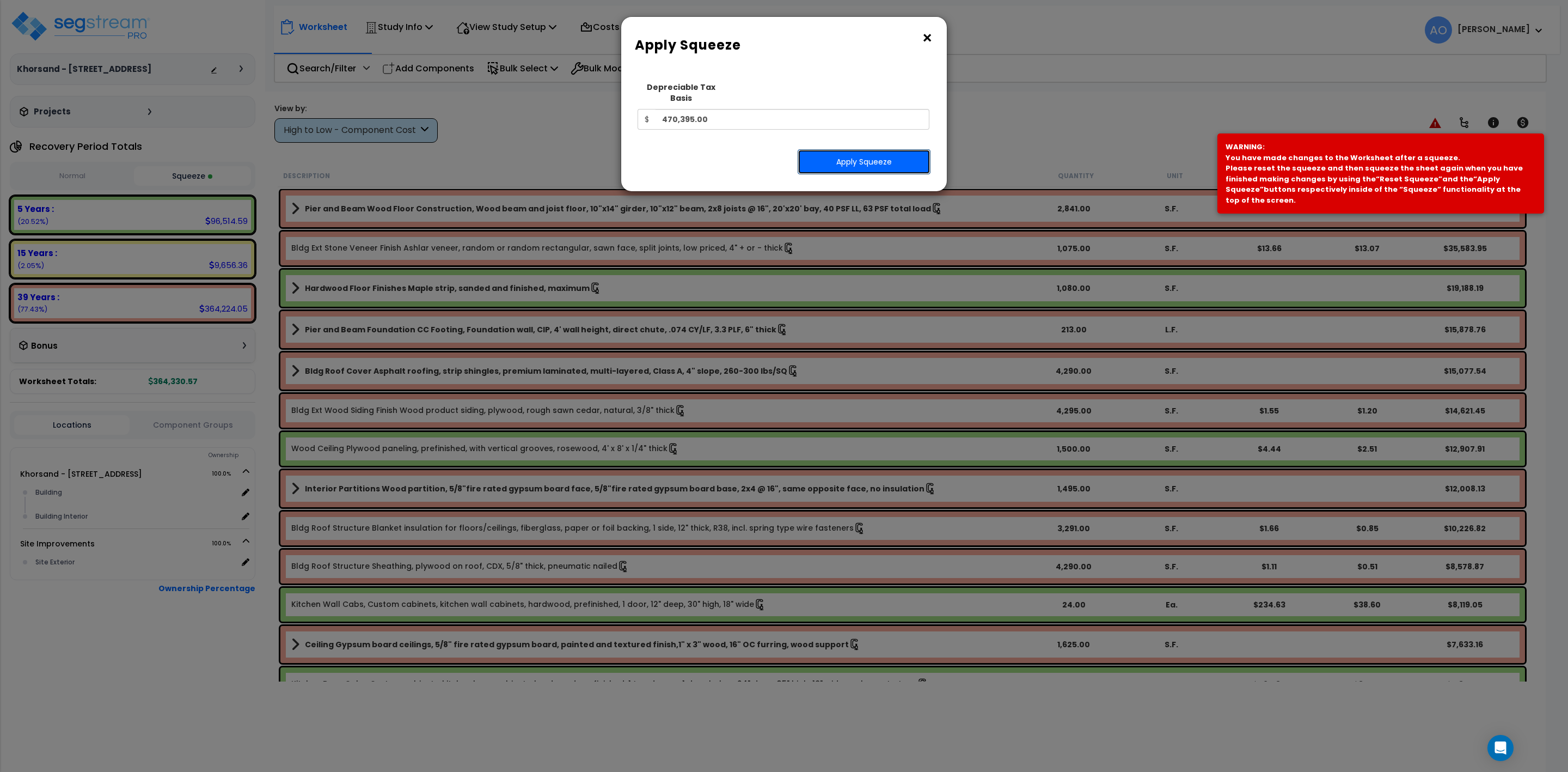
click at [840, 149] on button "Apply Squeeze" at bounding box center [864, 162] width 133 height 25
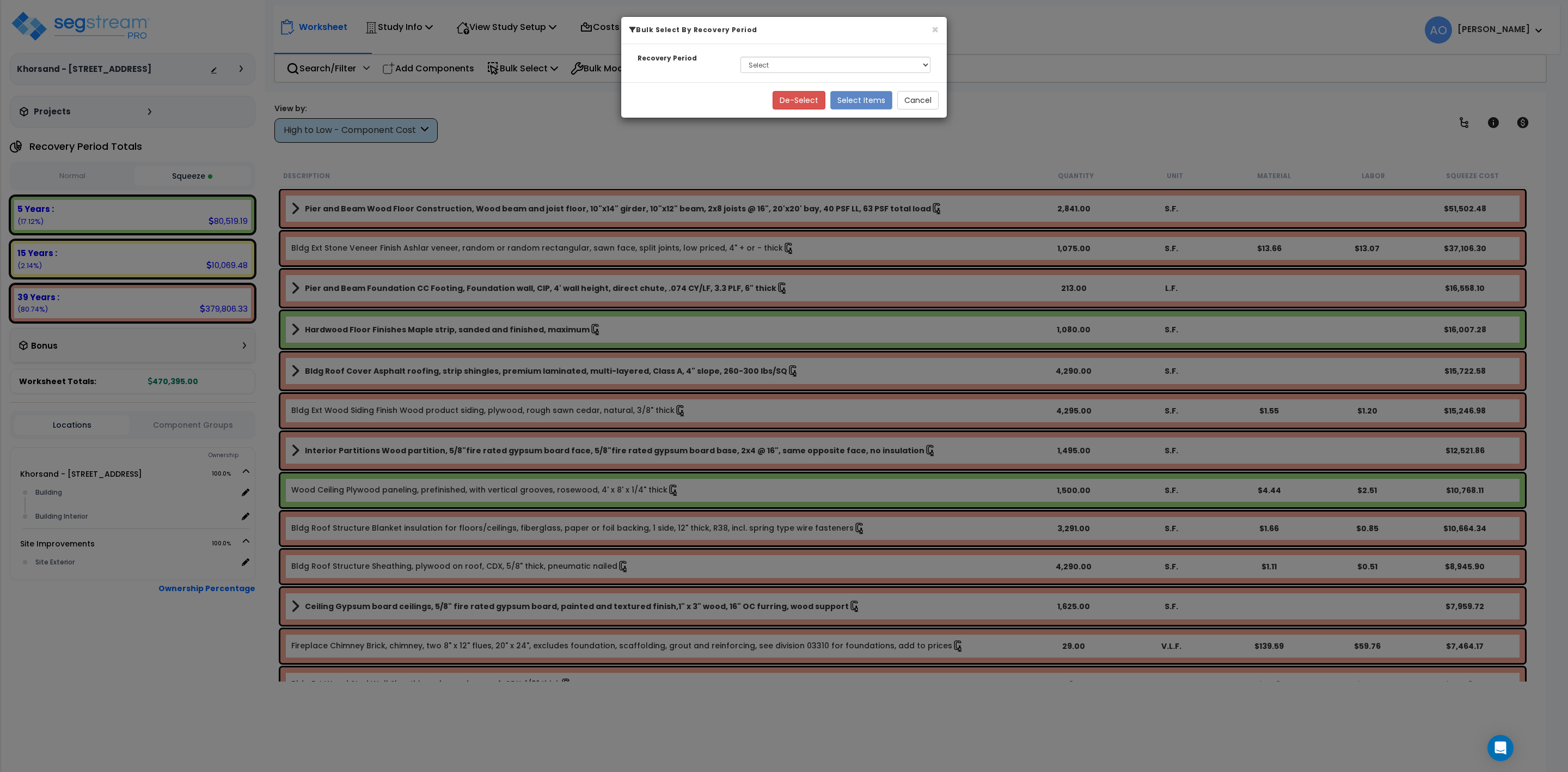
select select "5Y"
click at [740, 57] on select "Select 5 Years 15 Years 39 Years" at bounding box center [835, 64] width 190 height 16
click at [857, 103] on button "Select Items" at bounding box center [861, 100] width 62 height 19
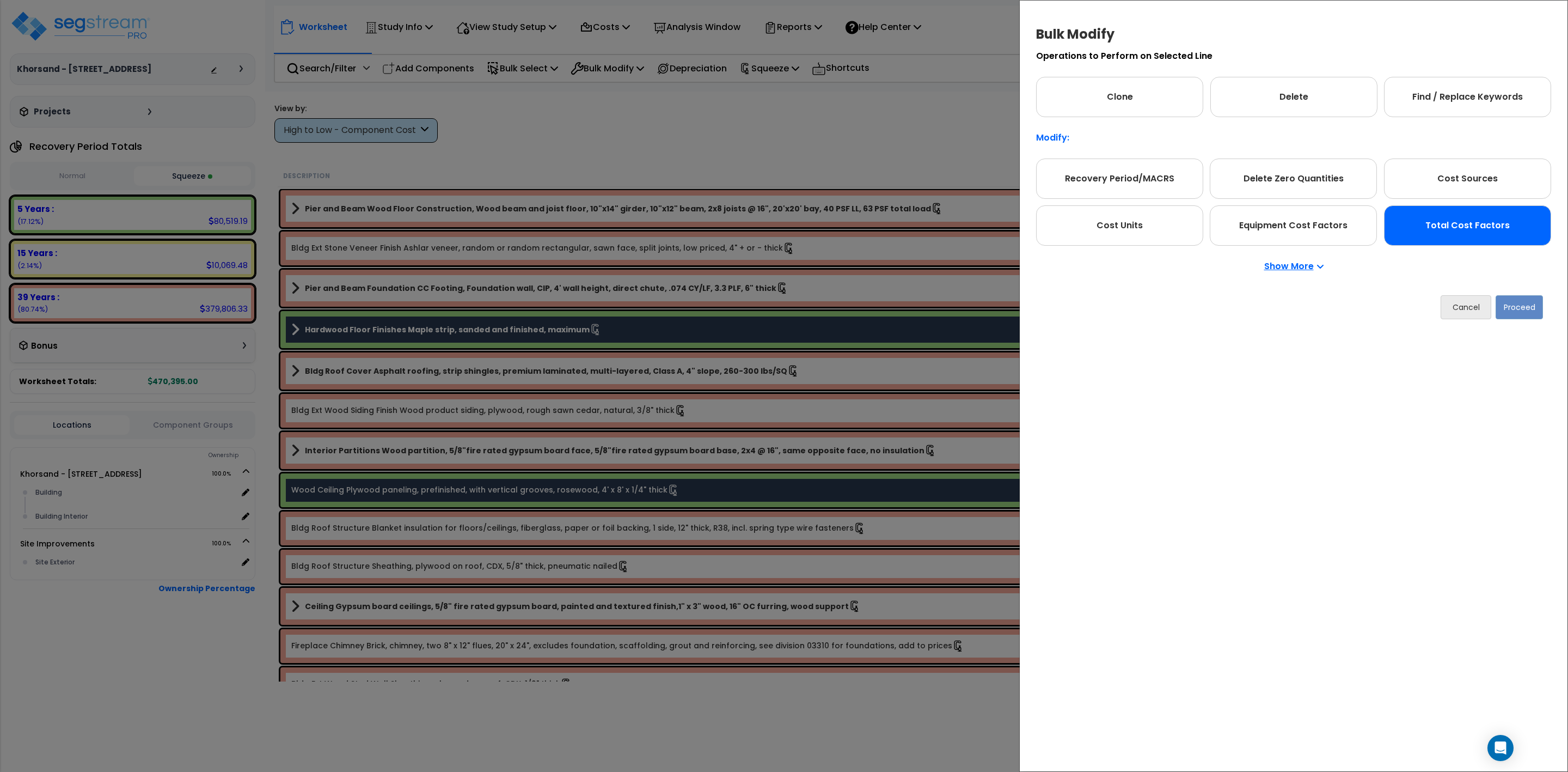
click at [1445, 236] on div "Total Cost Factors" at bounding box center [1467, 225] width 167 height 40
click at [1513, 308] on button "Proceed" at bounding box center [1520, 307] width 47 height 24
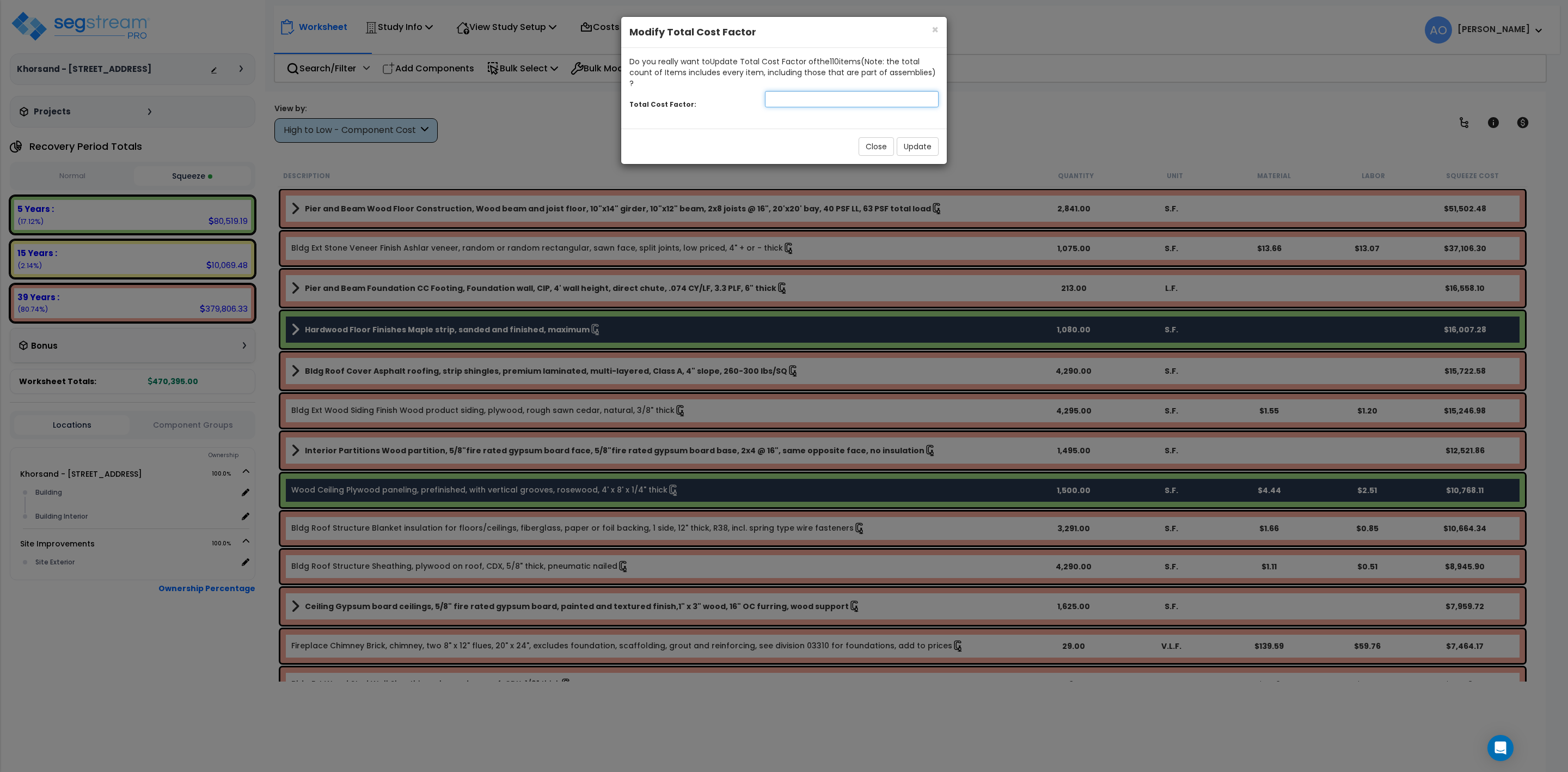
click at [837, 91] on input "number" at bounding box center [852, 99] width 173 height 16
type input "0.9"
click at [898, 137] on button "Update" at bounding box center [918, 146] width 42 height 19
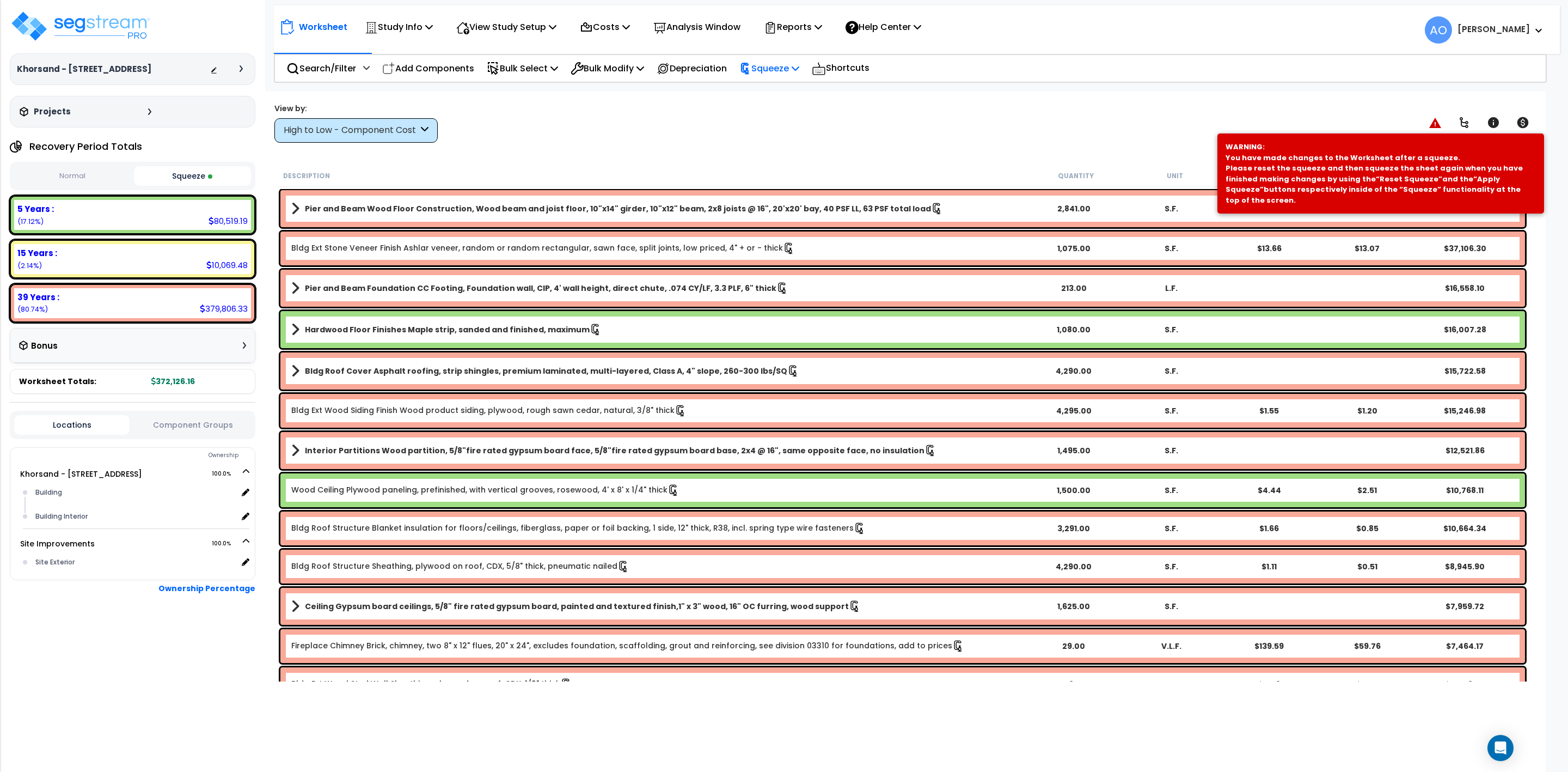
click at [781, 69] on p "Squeeze" at bounding box center [769, 68] width 60 height 15
click at [783, 88] on link "Re-squeeze" at bounding box center [788, 94] width 108 height 25
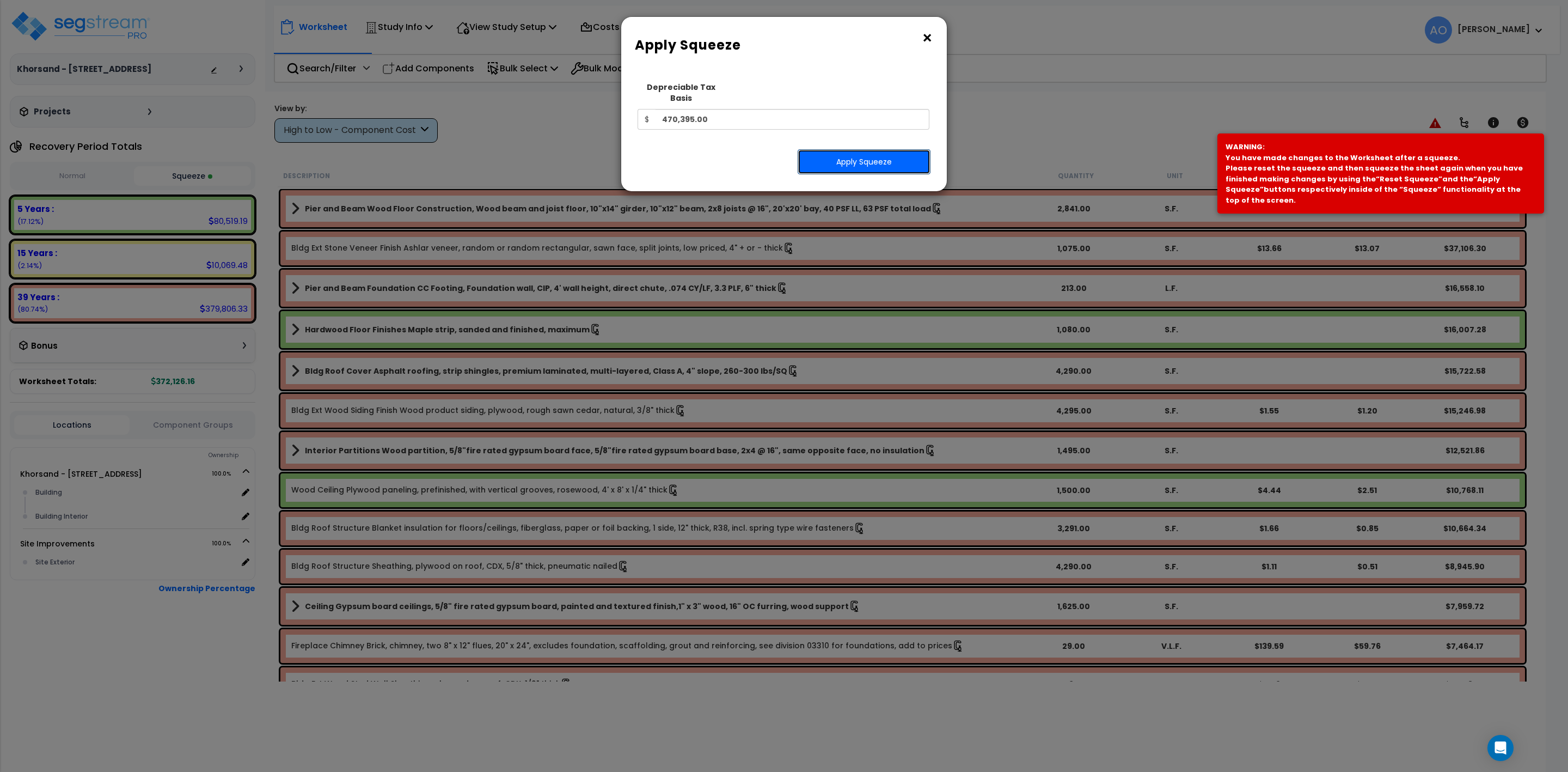
click at [835, 151] on button "Apply Squeeze" at bounding box center [864, 162] width 133 height 25
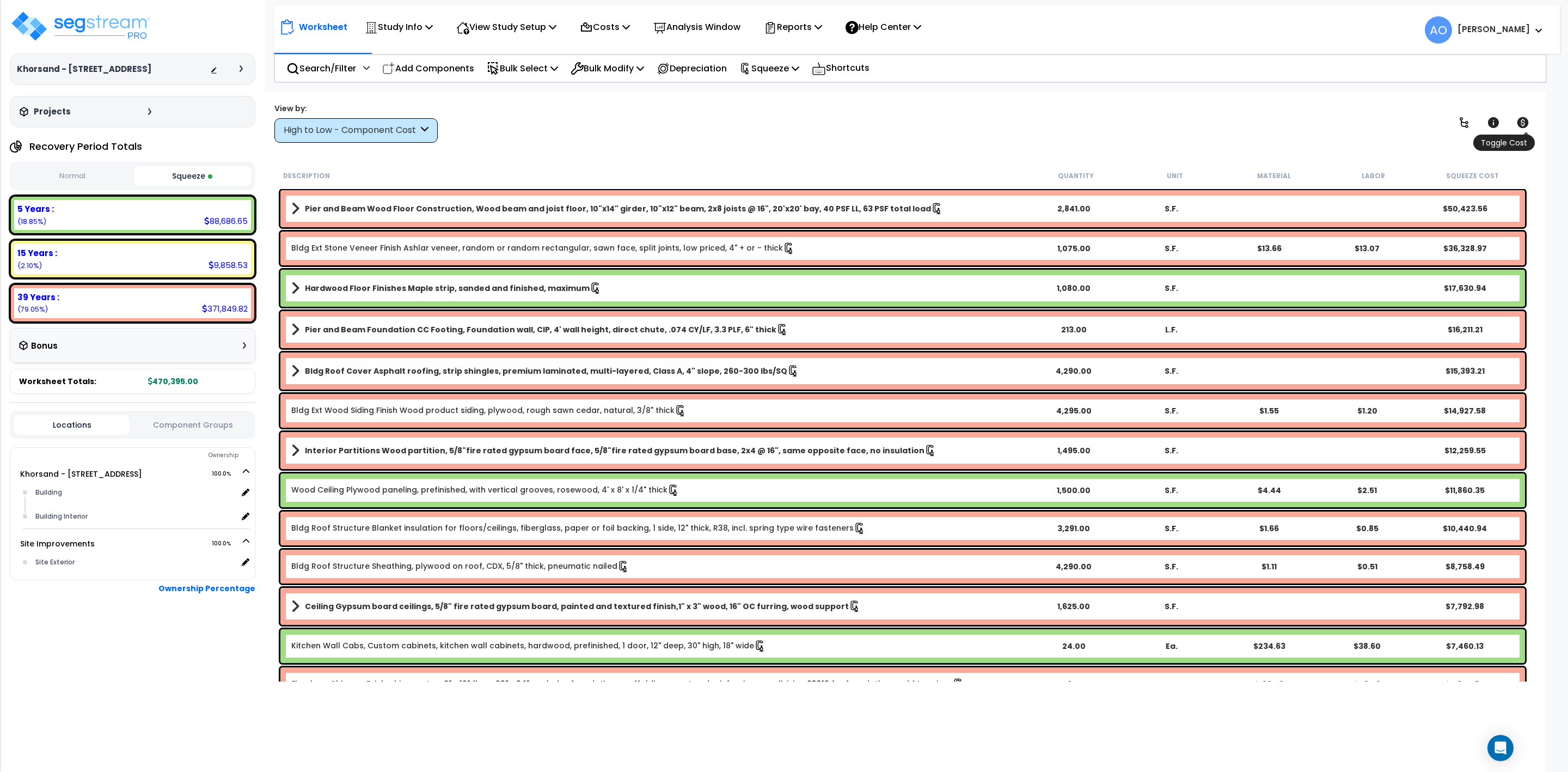
click at [1526, 124] on icon at bounding box center [1523, 122] width 12 height 11
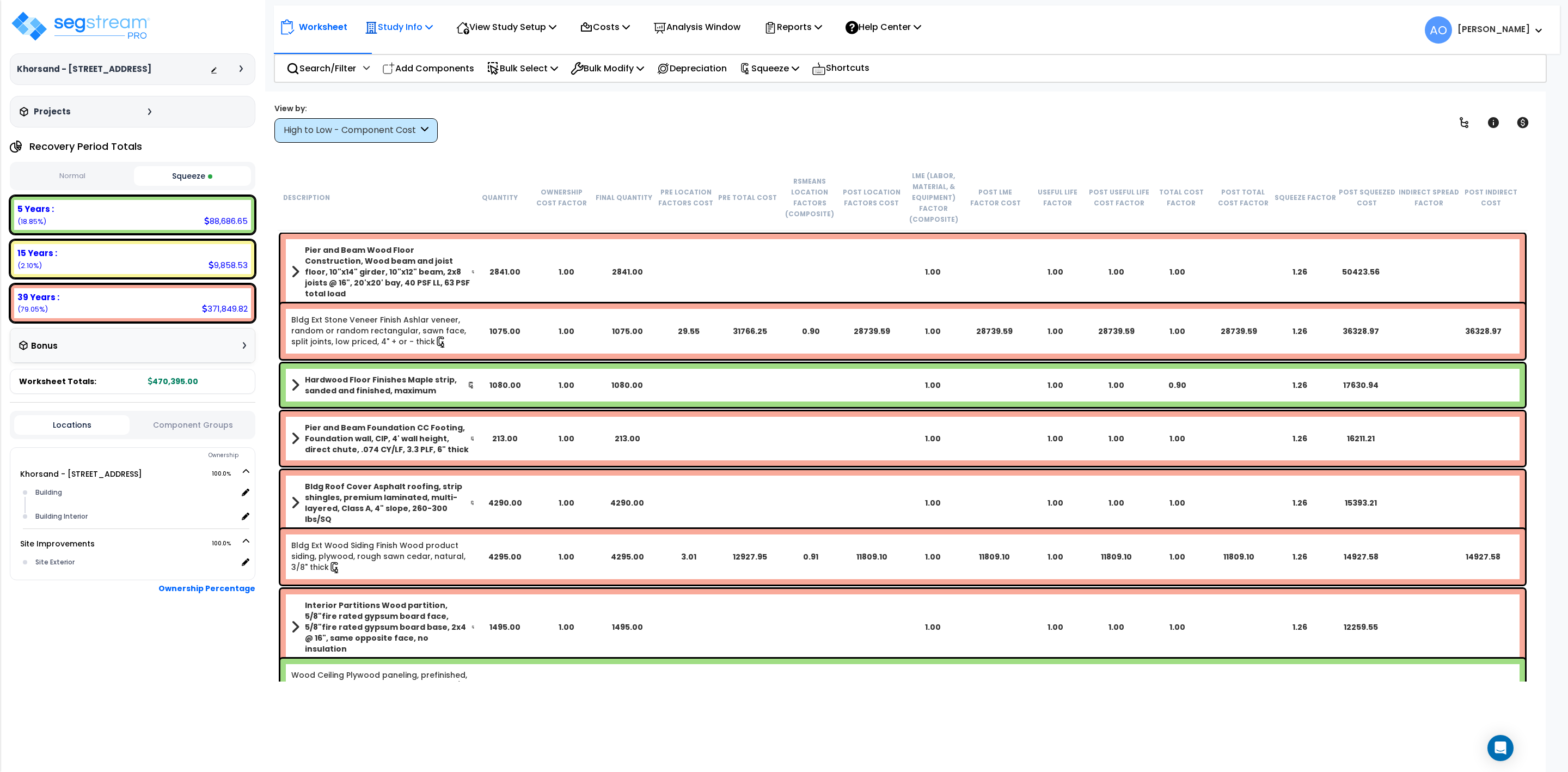
click at [389, 23] on p "Study Info" at bounding box center [399, 27] width 68 height 15
click at [396, 49] on link "Study Setup" at bounding box center [413, 52] width 108 height 22
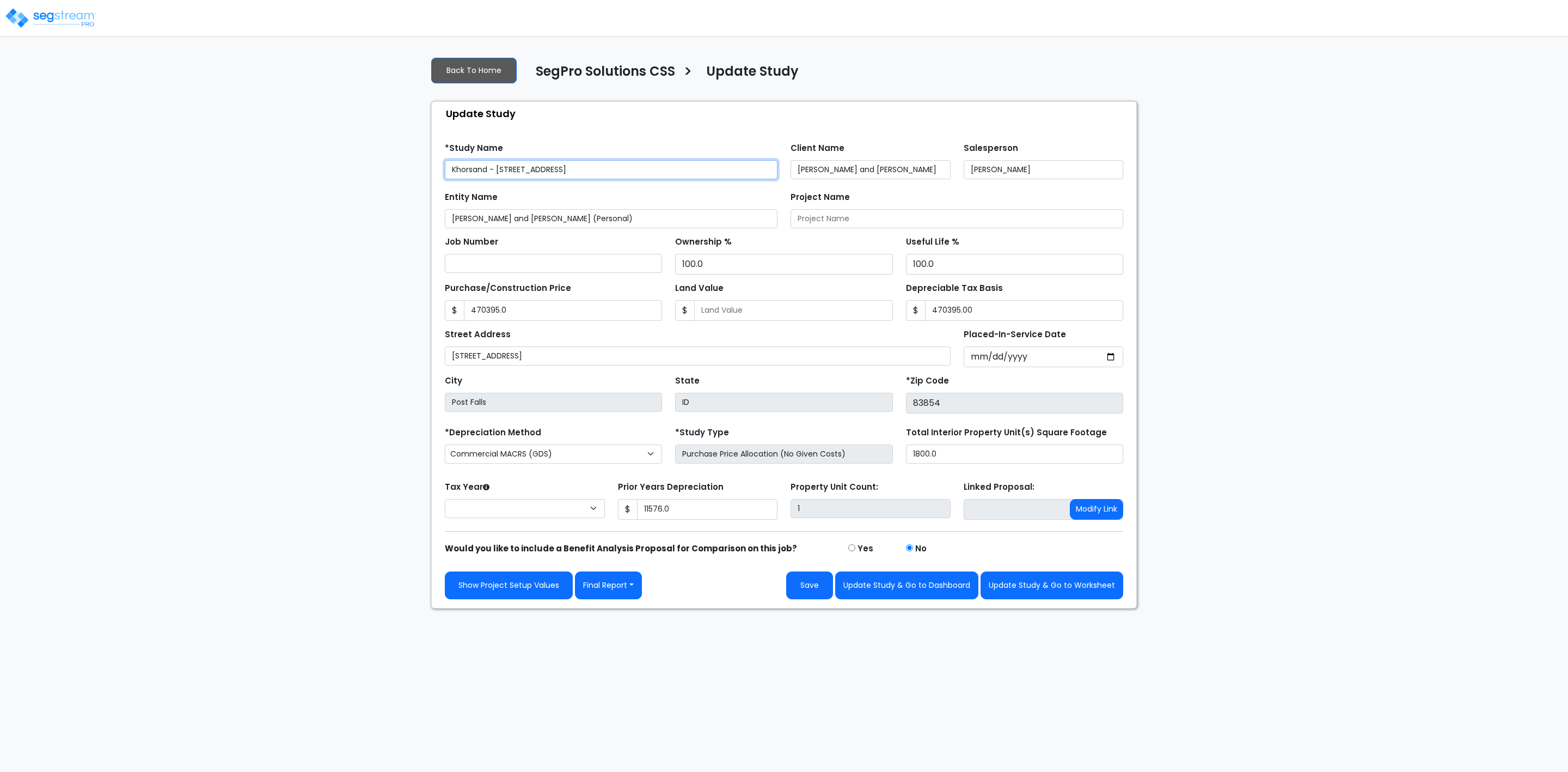
type input "470,395.0"
type input "470,395.00"
type input "11,576.0"
select select "2025"
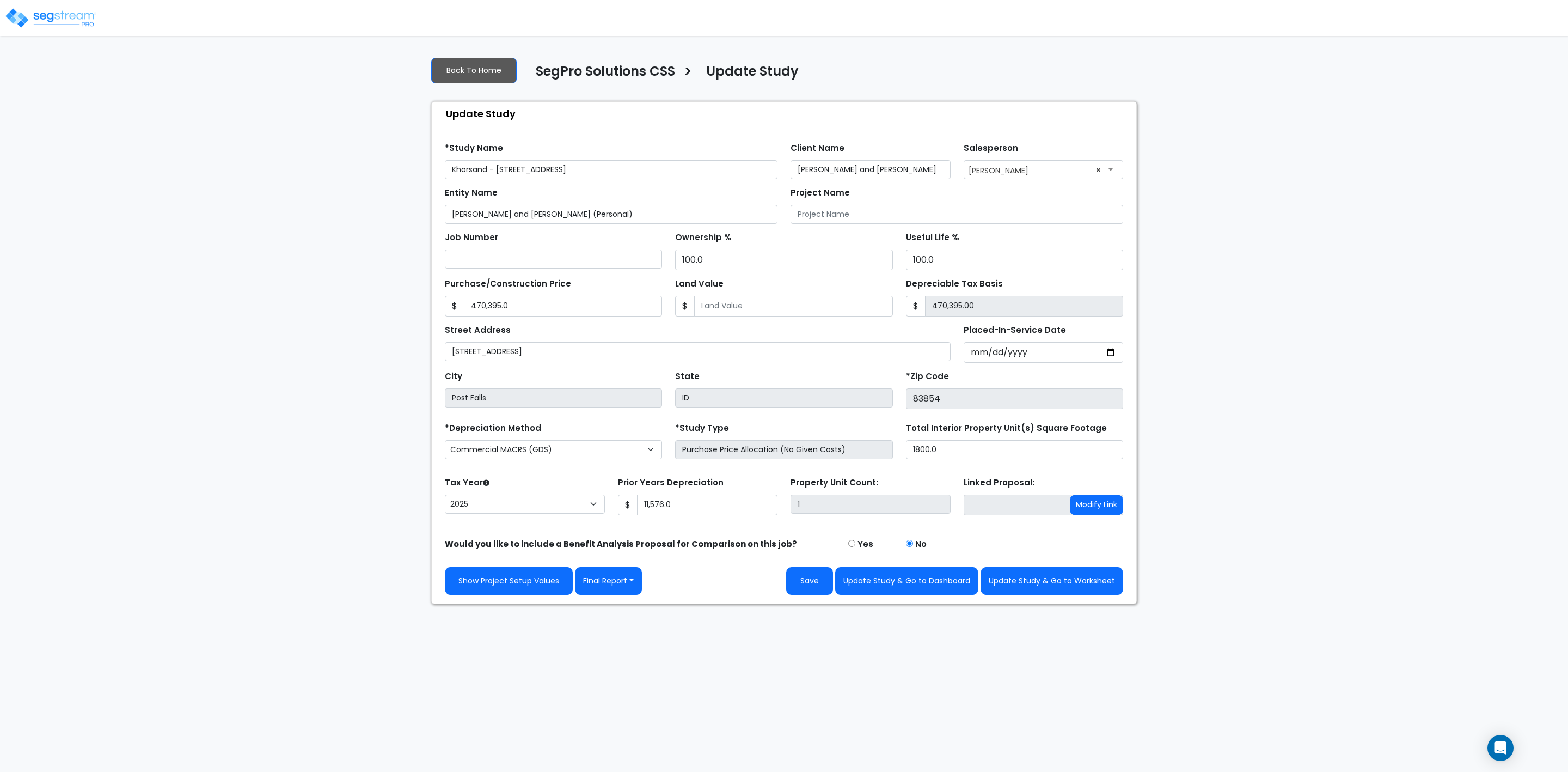
click at [345, 405] on div "We are Building your Study. So please grab a coffee and let us do the heavy lif…" at bounding box center [784, 326] width 1568 height 556
click at [45, 19] on img at bounding box center [51, 18] width 93 height 22
